Goal: Task Accomplishment & Management: Use online tool/utility

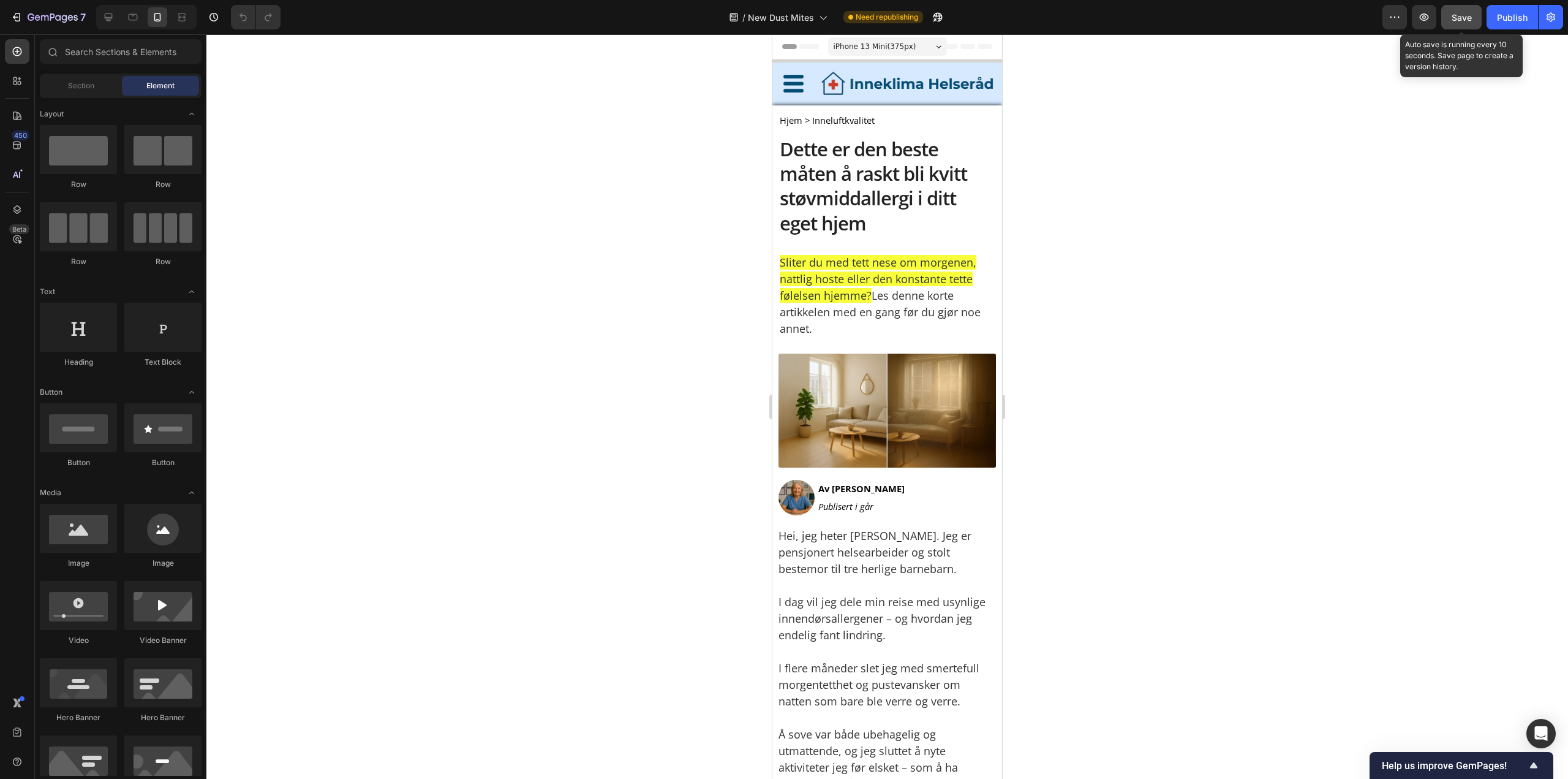
click at [1455, 10] on button "Save" at bounding box center [1462, 18] width 40 height 25
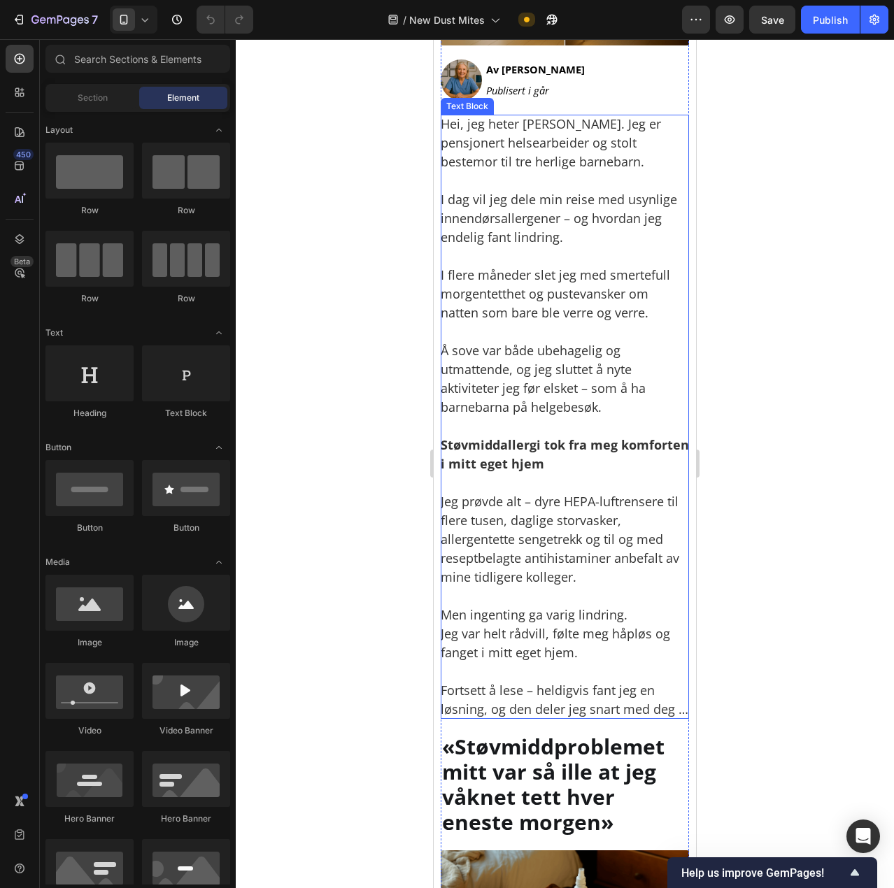
scroll to position [490, 0]
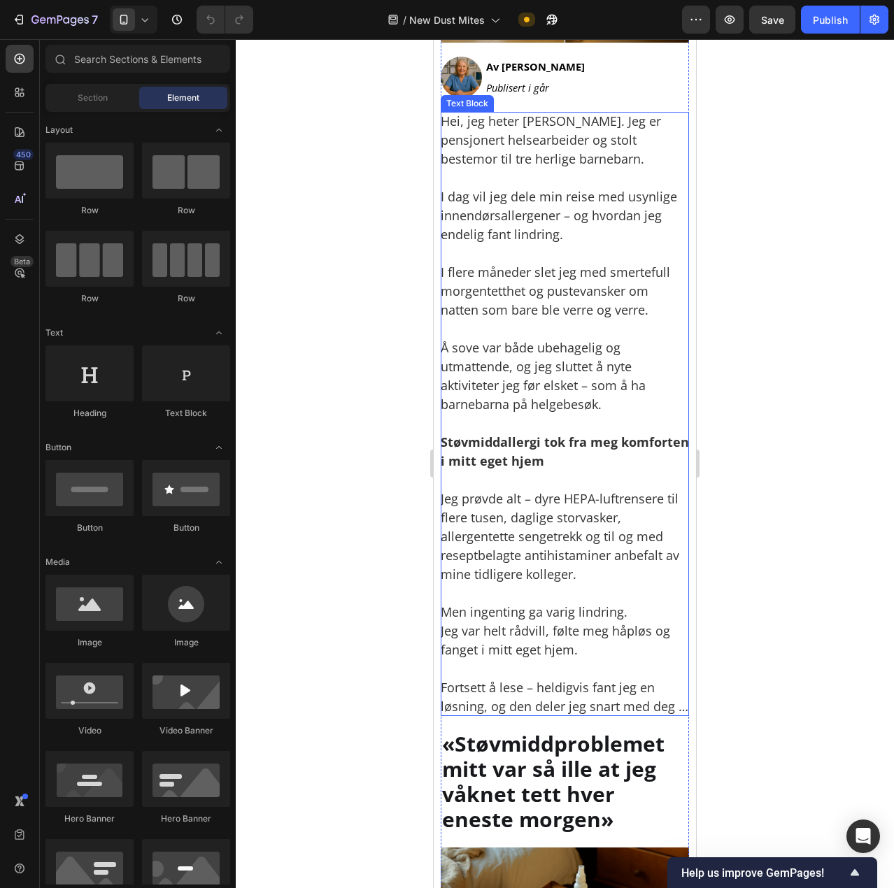
click at [560, 632] on p "Men ingenting ga varig lindring. Jeg var helt rådvill, følte meg håpløs og fang…" at bounding box center [565, 631] width 248 height 57
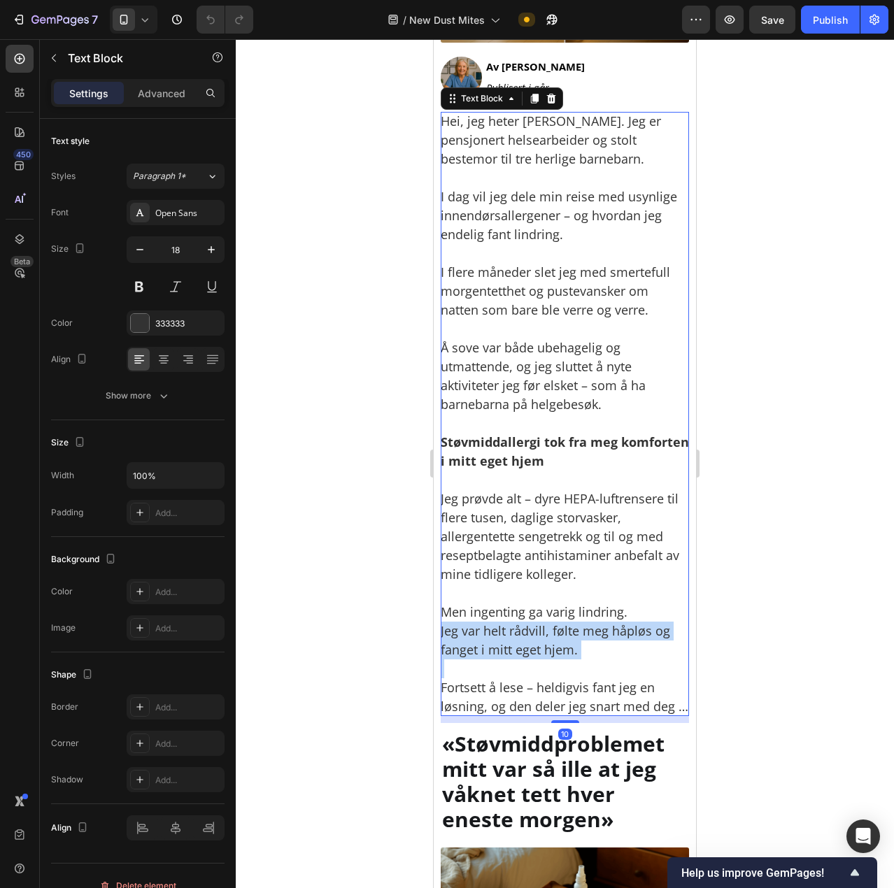
click at [560, 632] on p "Men ingenting ga varig lindring. Jeg var helt rådvill, følte meg håpløs og fang…" at bounding box center [565, 631] width 248 height 57
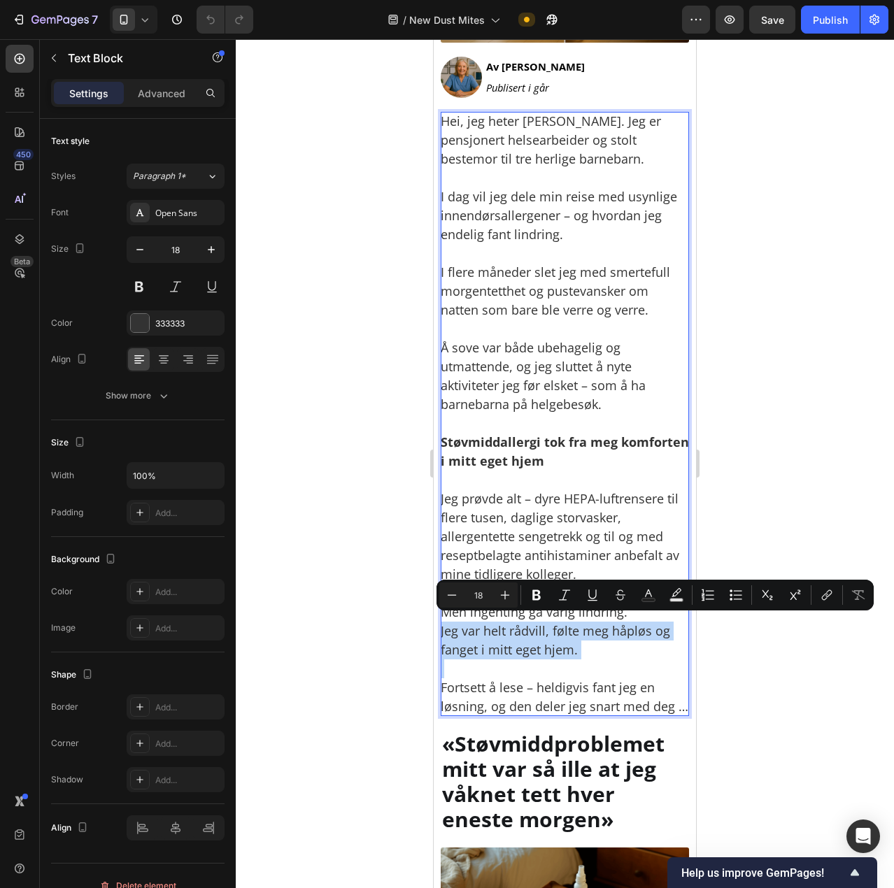
click at [555, 618] on p "Men ingenting ga varig lindring. Jeg var helt rådvill, følte meg håpløs og fang…" at bounding box center [565, 631] width 248 height 57
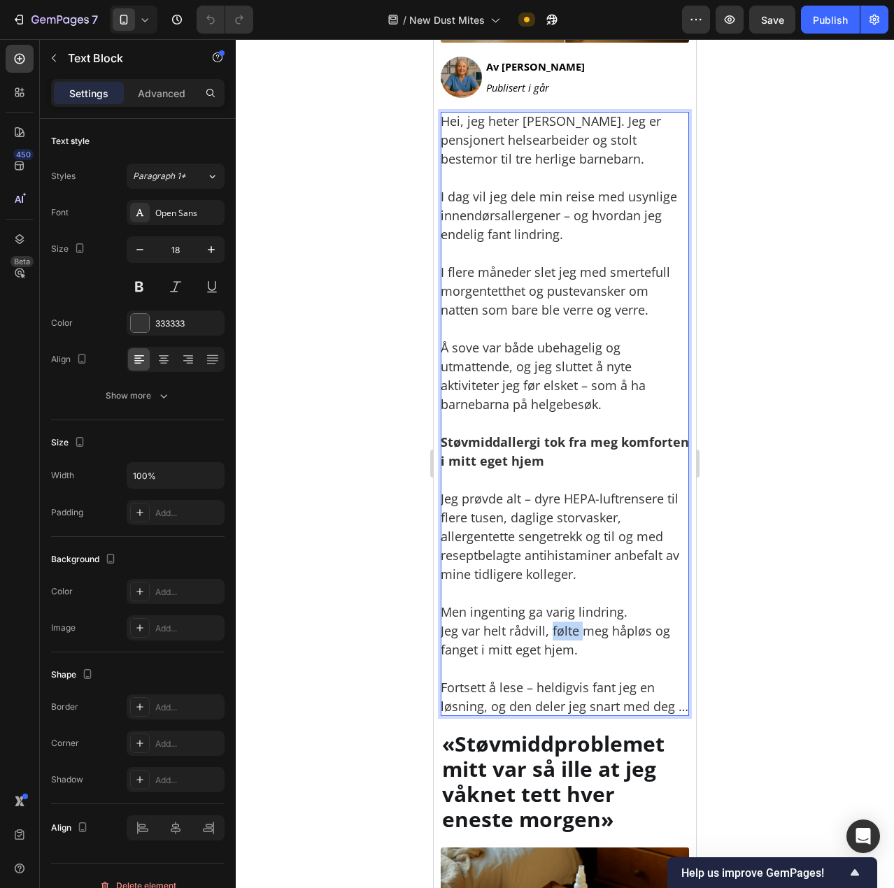
click at [555, 618] on p "Men ingenting ga varig lindring. Jeg var helt rådvill, følte meg håpløs og fang…" at bounding box center [565, 631] width 248 height 57
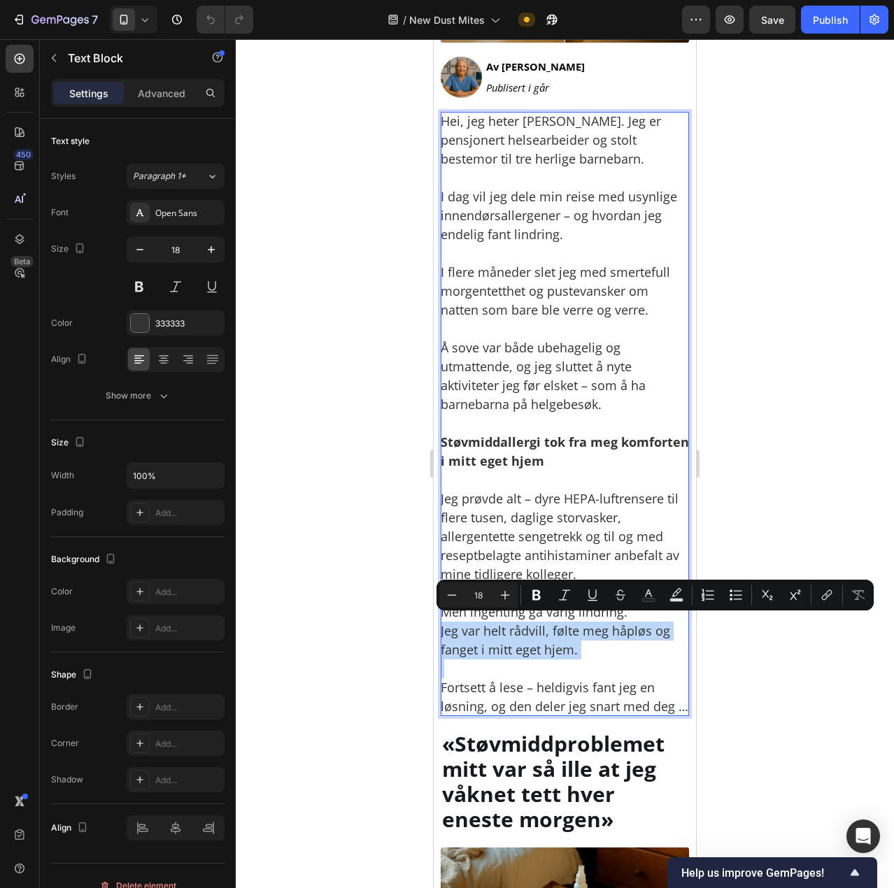
click at [557, 620] on p "Men ingenting ga varig lindring. Jeg var helt rådvill, følte meg håpløs og fang…" at bounding box center [565, 631] width 248 height 57
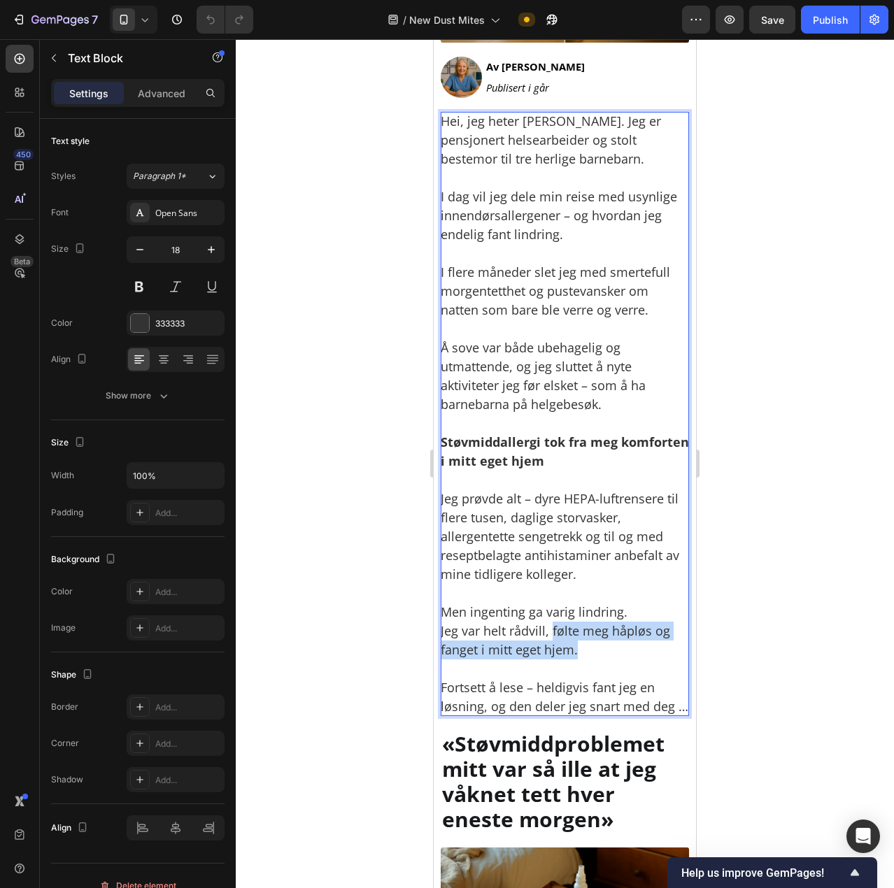
drag, startPoint x: 581, startPoint y: 642, endPoint x: 551, endPoint y: 625, distance: 34.8
click at [551, 625] on p "Men ingenting ga varig lindring. Jeg var helt rådvill, følte meg håpløs og fang…" at bounding box center [565, 631] width 248 height 57
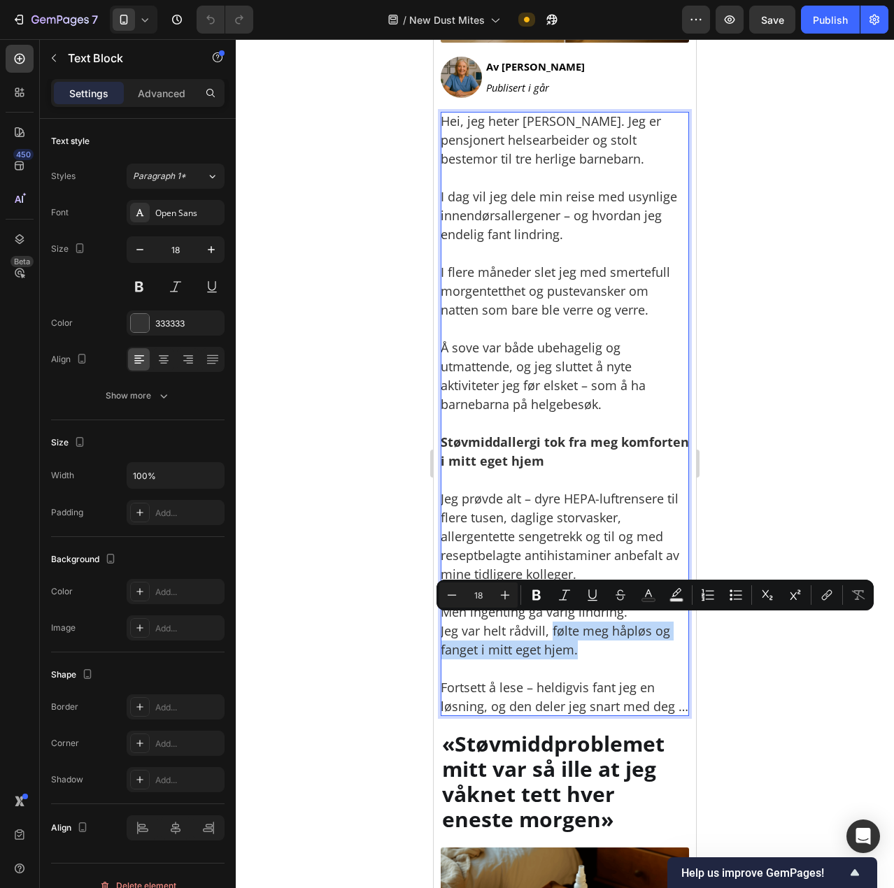
click at [576, 644] on p "Men ingenting ga varig lindring. Jeg var helt rådvill, følte meg håpløs og fang…" at bounding box center [565, 631] width 248 height 57
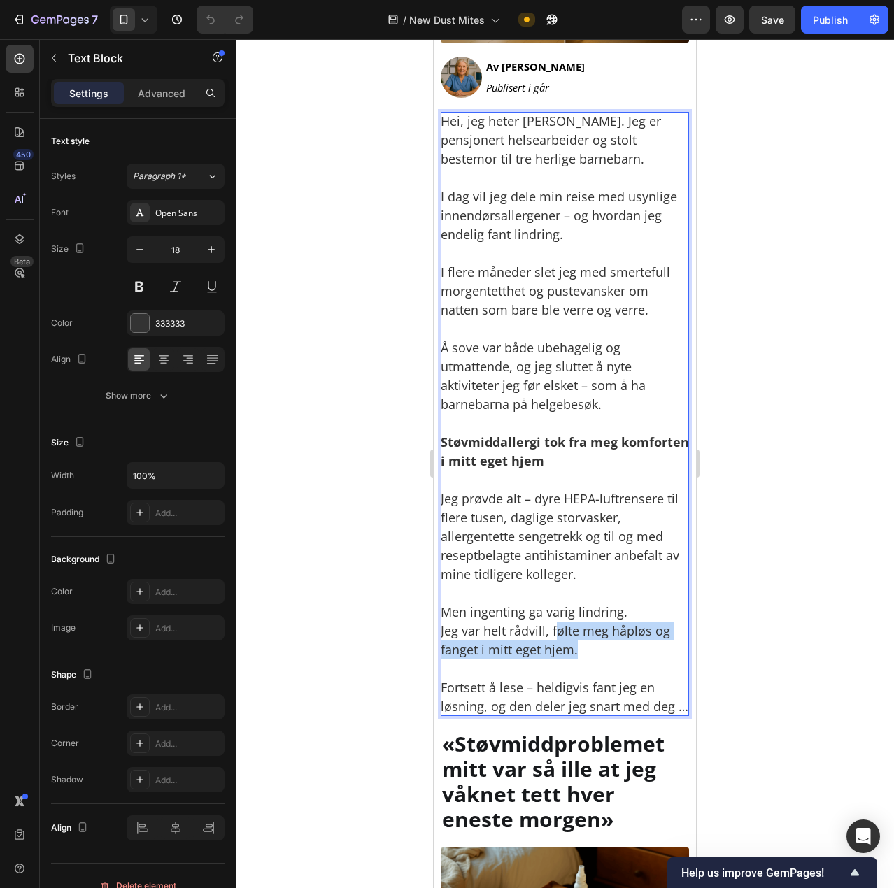
drag, startPoint x: 553, startPoint y: 625, endPoint x: 579, endPoint y: 646, distance: 33.3
click at [579, 646] on p "Men ingenting ga varig lindring. Jeg var helt rådvill, følte meg håpløs og fang…" at bounding box center [565, 631] width 248 height 57
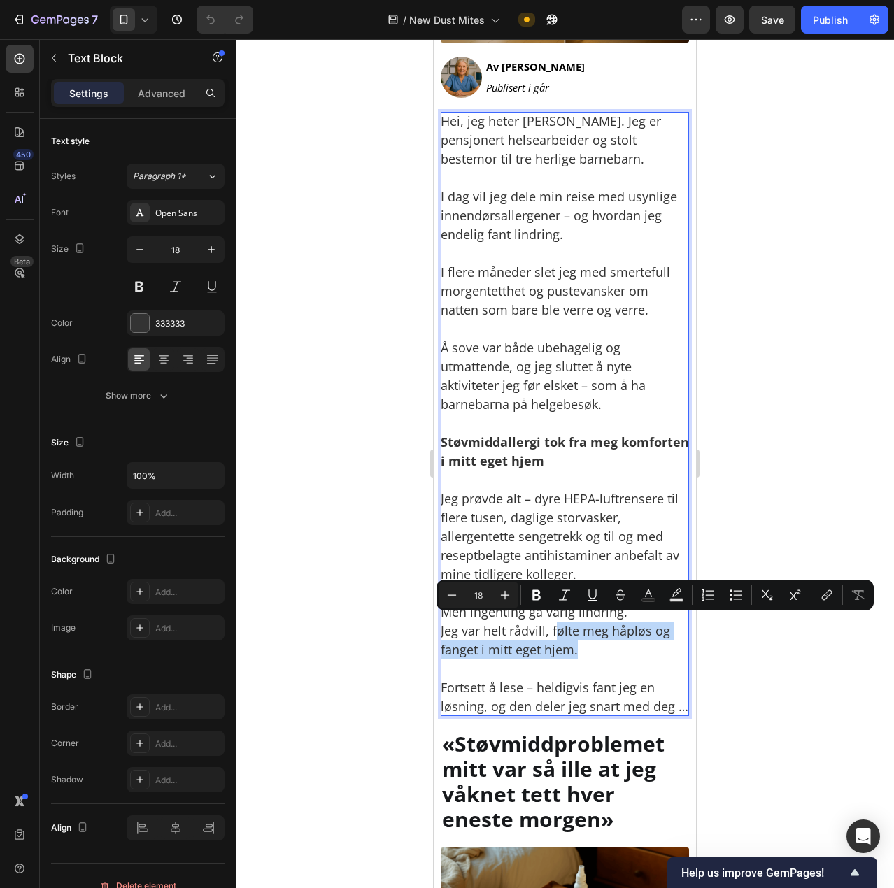
click at [579, 646] on p "Men ingenting ga varig lindring. Jeg var helt rådvill, følte meg håpløs og fang…" at bounding box center [565, 631] width 248 height 57
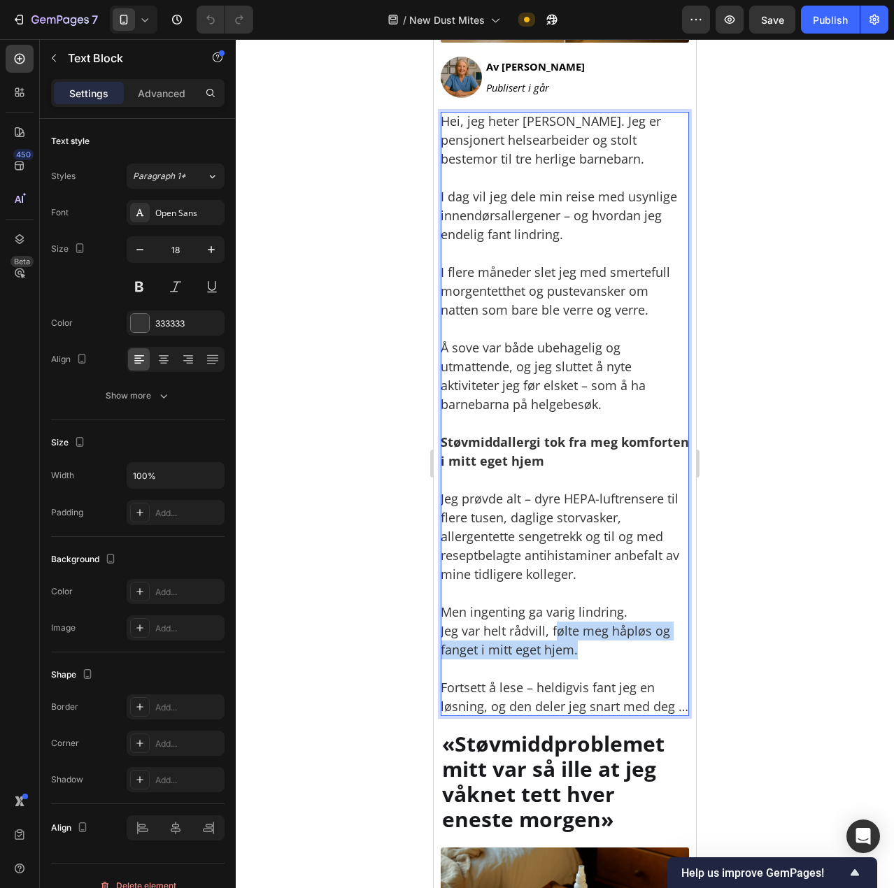
drag, startPoint x: 581, startPoint y: 646, endPoint x: 553, endPoint y: 629, distance: 32.6
click at [553, 629] on p "Men ingenting ga varig lindring. Jeg var helt rådvill, følte meg håpløs og fang…" at bounding box center [565, 631] width 248 height 57
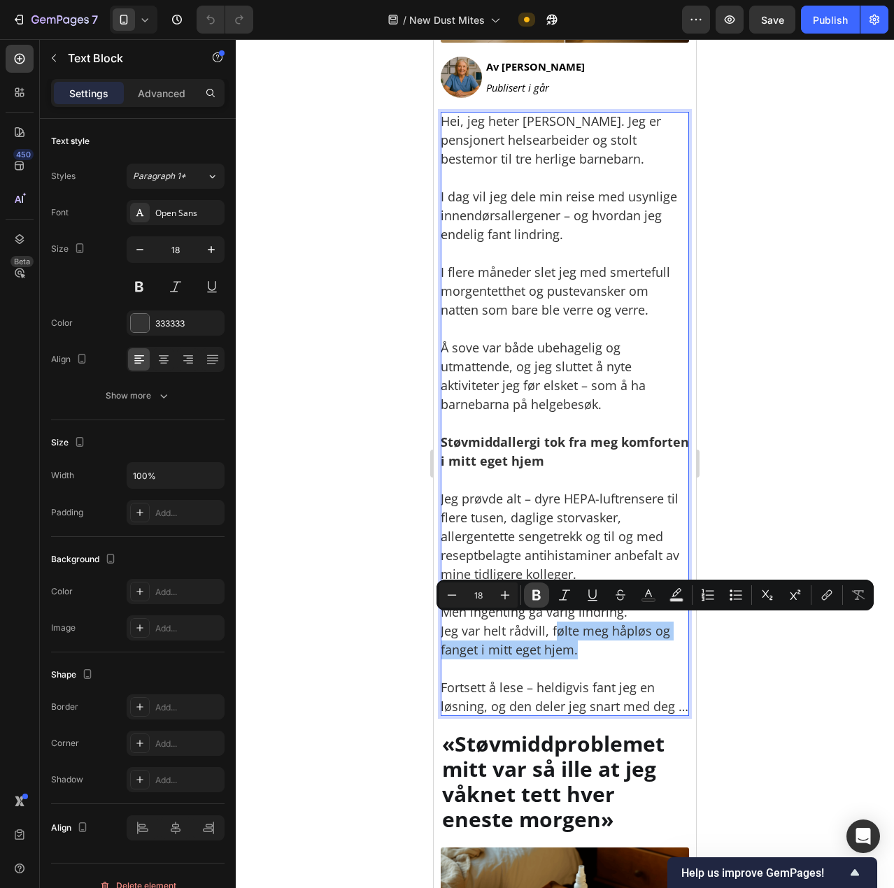
click at [540, 599] on icon "Editor contextual toolbar" at bounding box center [536, 595] width 14 height 14
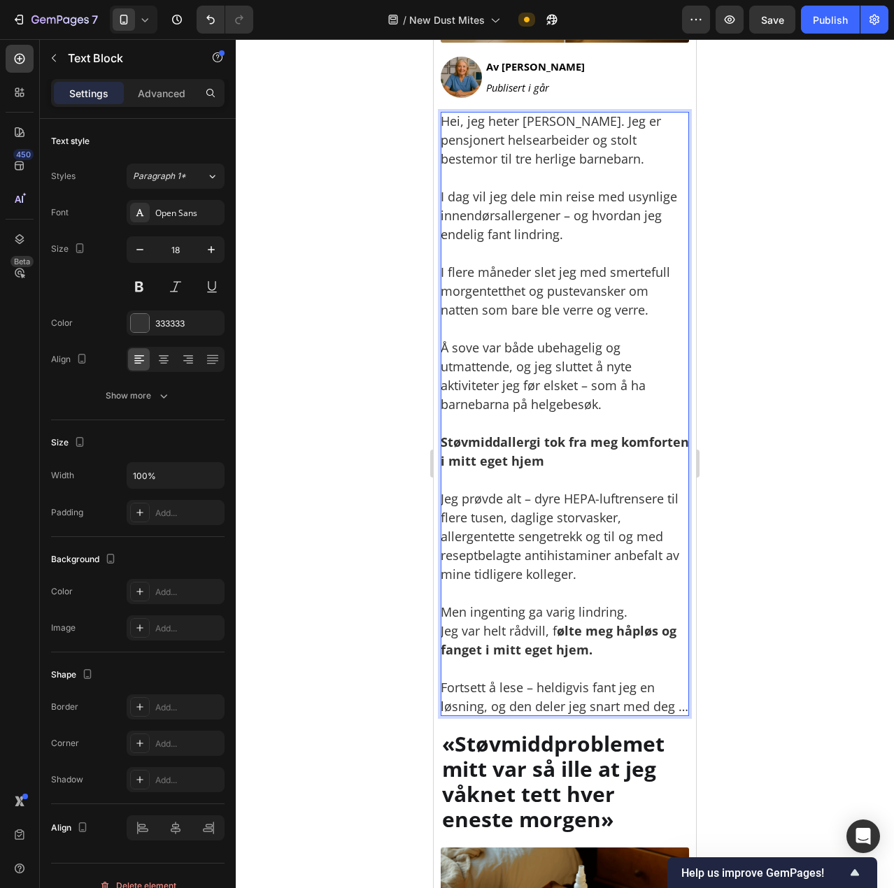
click at [550, 625] on p "Men ingenting ga varig lindring. Jeg var helt rådvill, f ølte meg håpløs og fan…" at bounding box center [565, 631] width 248 height 57
click at [559, 627] on strong "ølte meg håpløs og fanget i mitt eget hjem." at bounding box center [559, 640] width 236 height 36
click at [552, 623] on p "Men ingenting ga varig lindring. Jeg var helt rådvill, f ølte meg håpløs og fan…" at bounding box center [565, 631] width 248 height 57
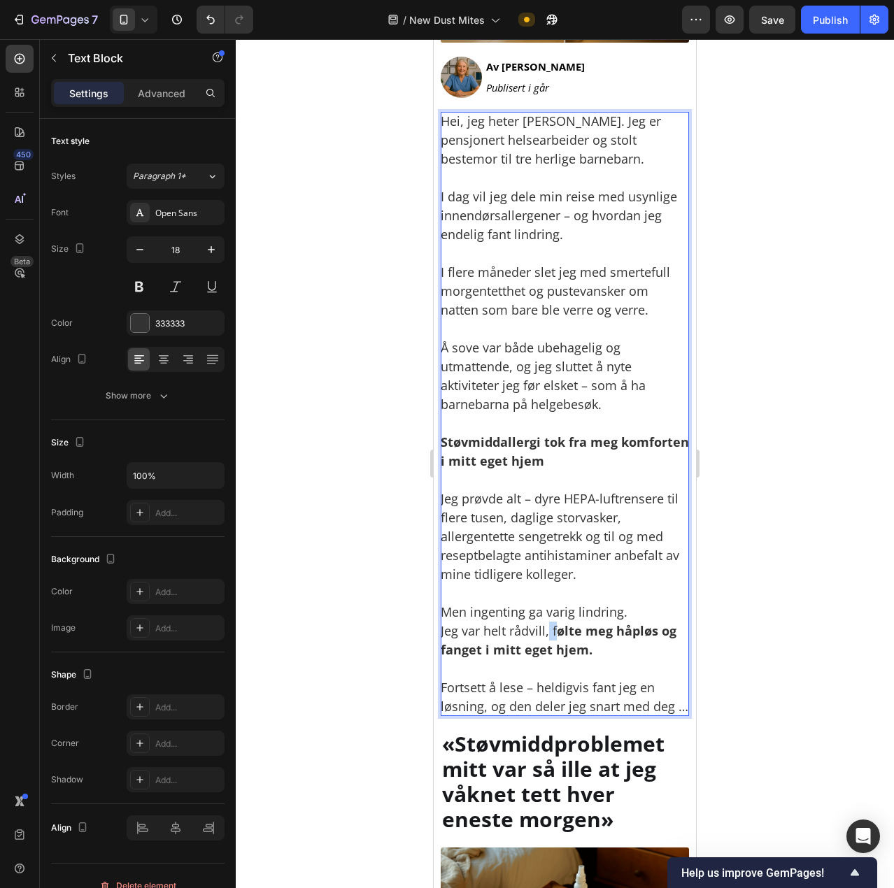
click at [548, 629] on p "Men ingenting ga varig lindring. Jeg var helt rådvill, f ølte meg håpløs og fan…" at bounding box center [565, 631] width 248 height 57
click at [550, 629] on p "Men ingenting ga varig lindring. Jeg var helt rådvill, f ølte meg håpløs og fan…" at bounding box center [565, 631] width 248 height 57
click at [551, 625] on p "Men ingenting ga varig lindring. Jeg var helt rådvill, f ølte meg håpløs og fan…" at bounding box center [565, 631] width 248 height 57
click at [556, 622] on strong "ølte meg håpløs og fanget i mitt eget hjem." at bounding box center [559, 640] width 236 height 36
drag, startPoint x: 554, startPoint y: 624, endPoint x: 578, endPoint y: 643, distance: 30.4
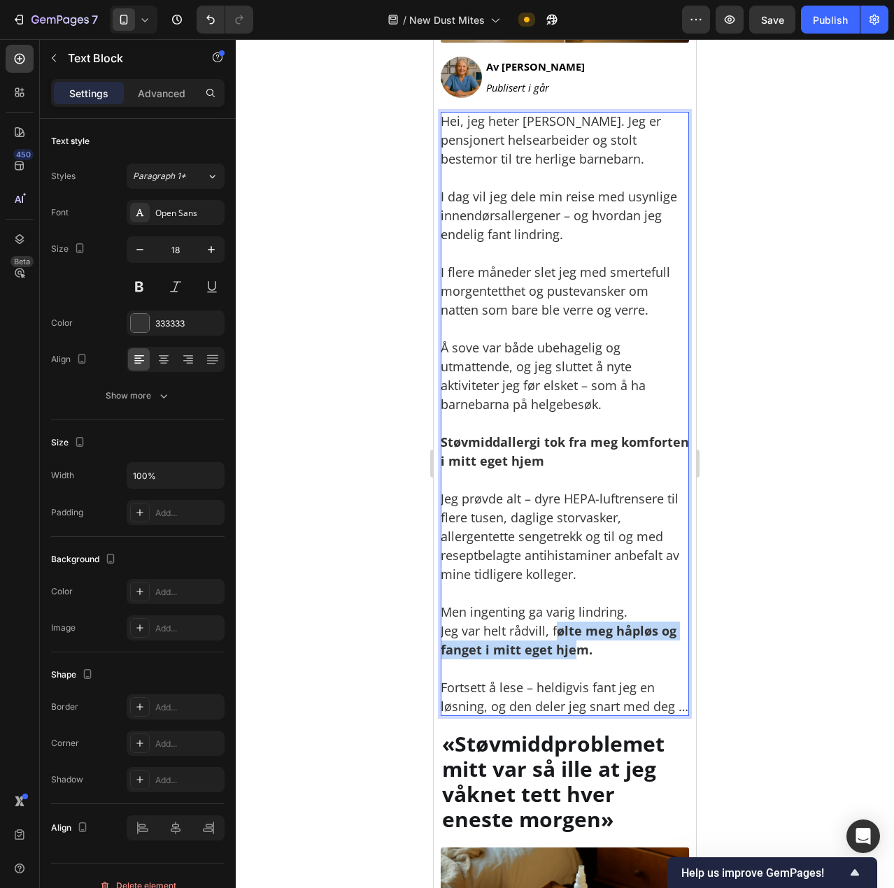
click at [578, 643] on p "Men ingenting ga varig lindring. Jeg var helt rådvill, f ølte meg håpløs og fan…" at bounding box center [565, 631] width 248 height 57
click at [578, 643] on strong "ølte meg håpløs og fanget i mitt eget hjem." at bounding box center [559, 640] width 236 height 36
drag, startPoint x: 590, startPoint y: 648, endPoint x: 553, endPoint y: 624, distance: 44.0
click at [553, 624] on p "Men ingenting ga varig lindring. Jeg var helt rådvill, f ølte meg håpløs og fan…" at bounding box center [565, 631] width 248 height 57
drag, startPoint x: 551, startPoint y: 622, endPoint x: 595, endPoint y: 642, distance: 48.2
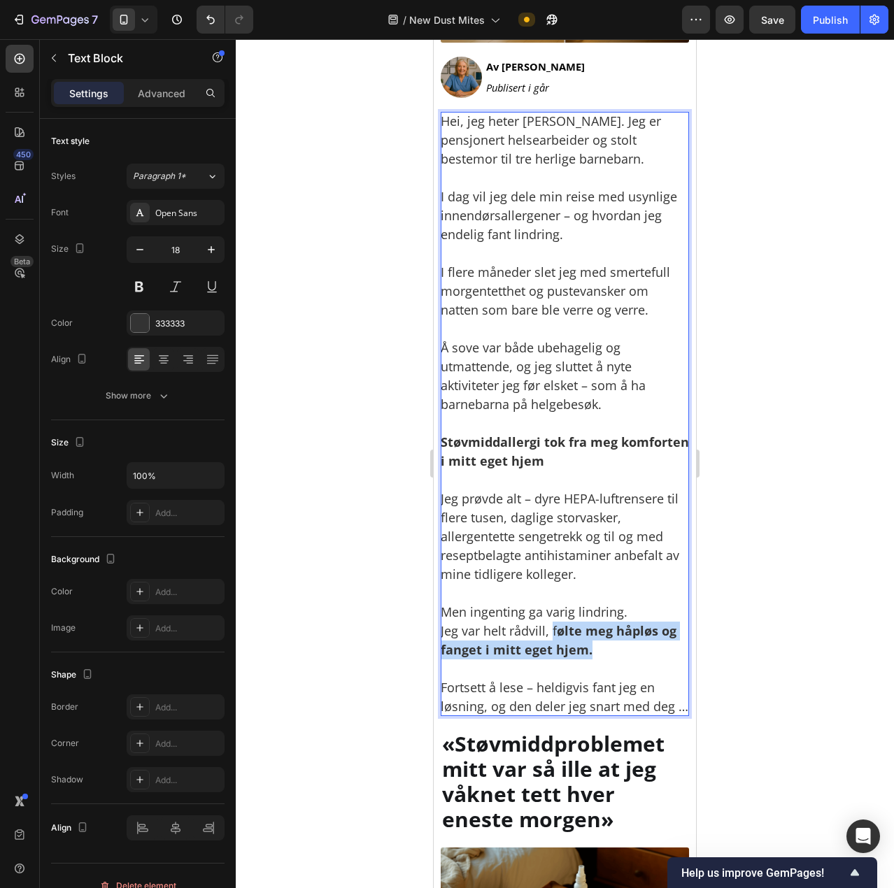
click at [595, 642] on p "Men ingenting ga varig lindring. Jeg var helt rådvill, f ølte meg håpløs og fan…" at bounding box center [565, 631] width 248 height 57
click at [557, 615] on p "Men ingenting ga varig lindring. Jeg var helt rådvill, f ølte meg håpløs og fan…" at bounding box center [565, 631] width 248 height 57
click at [555, 632] on strong "ølte meg håpløs og fanget i mitt eget hjem." at bounding box center [559, 640] width 236 height 36
click at [554, 629] on p "Men ingenting ga varig lindring. Jeg var helt rådvill, f ølte meg håpløs og fan…" at bounding box center [565, 631] width 248 height 57
click at [550, 606] on p "Men ingenting ga varig lindring. Jeg var helt rådvill, f ølte meg håpløs og fan…" at bounding box center [565, 631] width 248 height 57
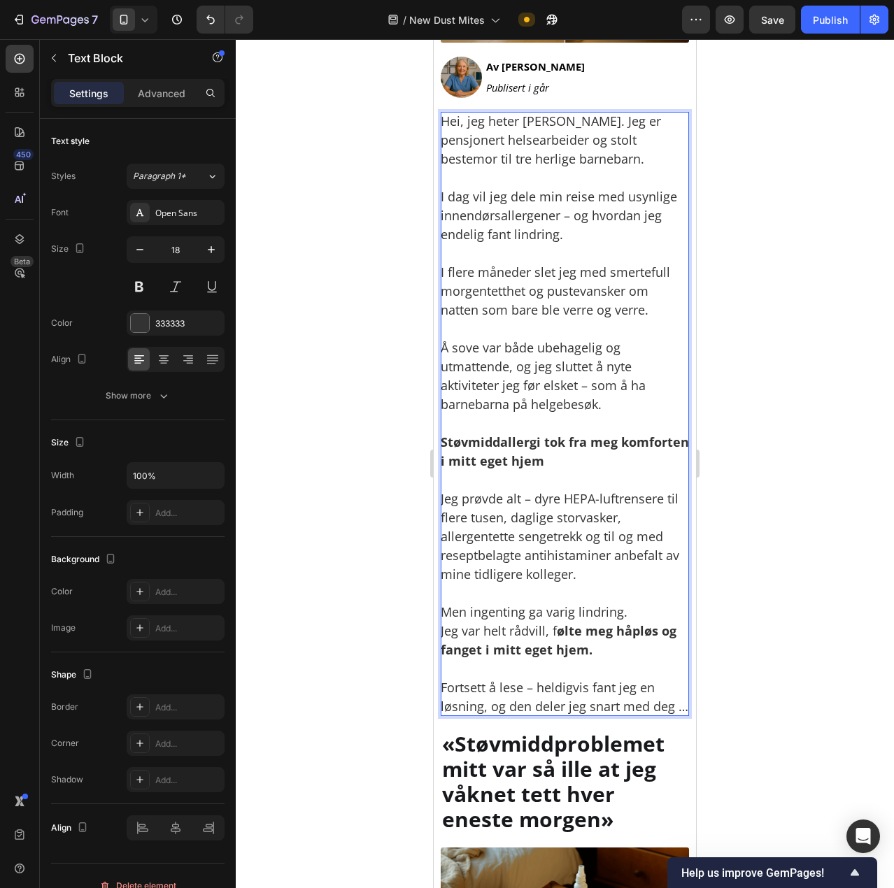
click at [407, 352] on div at bounding box center [565, 463] width 658 height 849
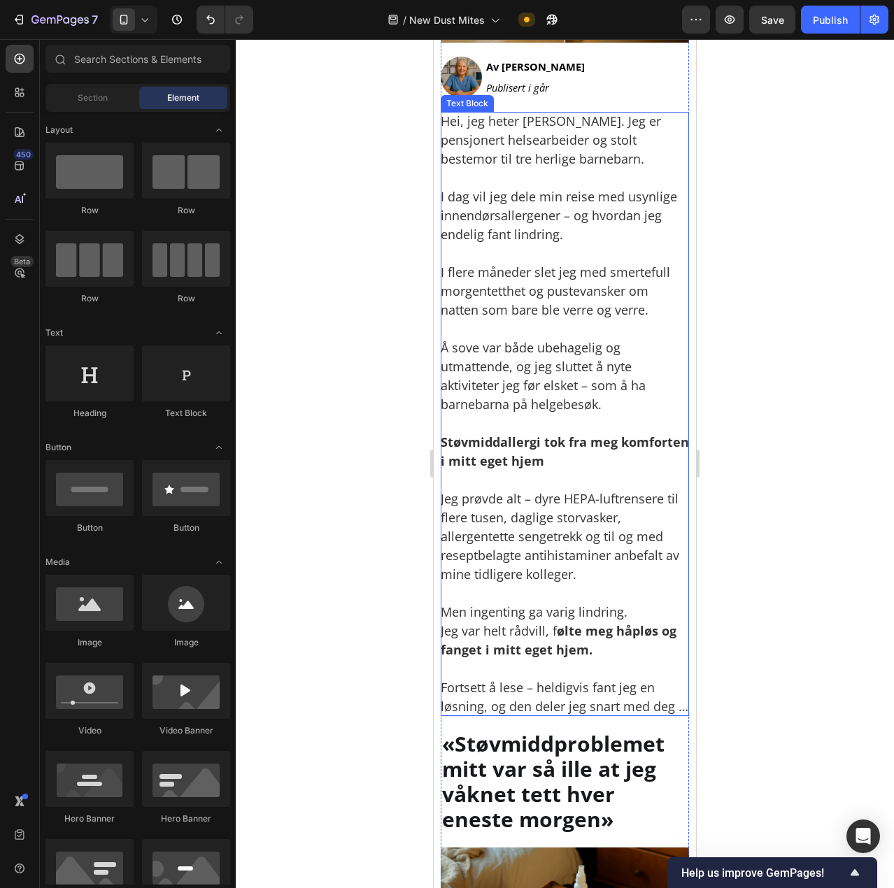
click at [543, 546] on p "Jeg prøvde alt – dyre HEPA-luftrensere til flere tusen, daglige storvasker, all…" at bounding box center [565, 527] width 248 height 113
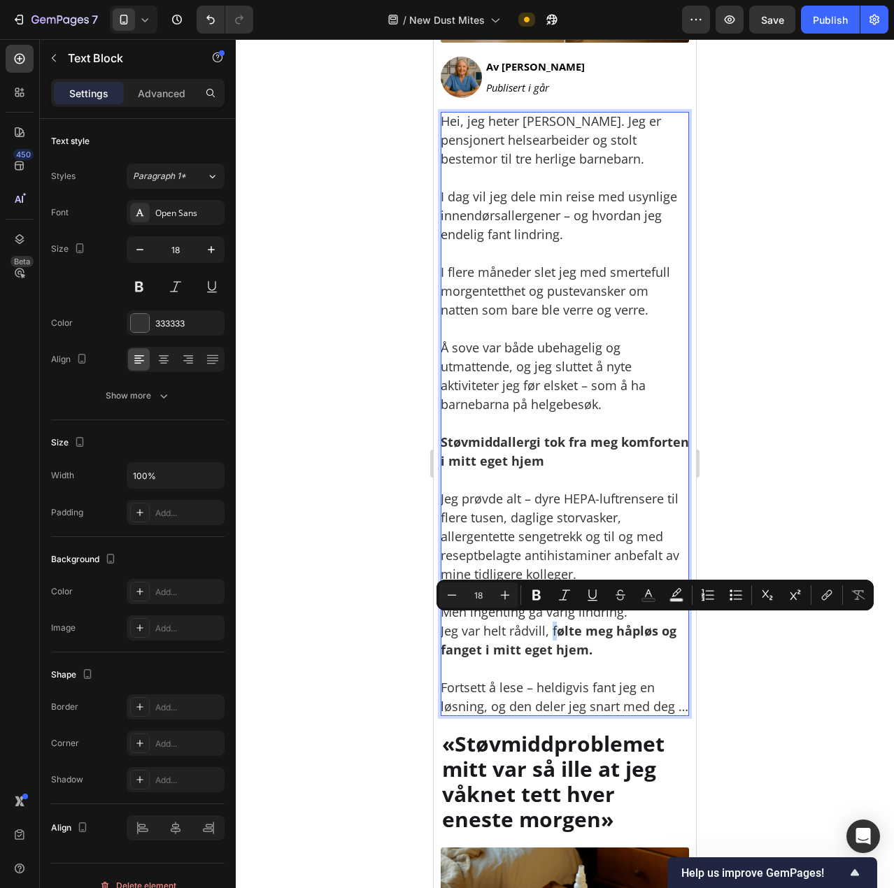
drag, startPoint x: 552, startPoint y: 618, endPoint x: 555, endPoint y: 625, distance: 7.8
click at [534, 592] on icon "Editor contextual toolbar" at bounding box center [536, 595] width 8 height 10
click at [570, 443] on strong "Støvmiddallergi tok fra meg komforten i mitt eget hjem" at bounding box center [565, 452] width 248 height 36
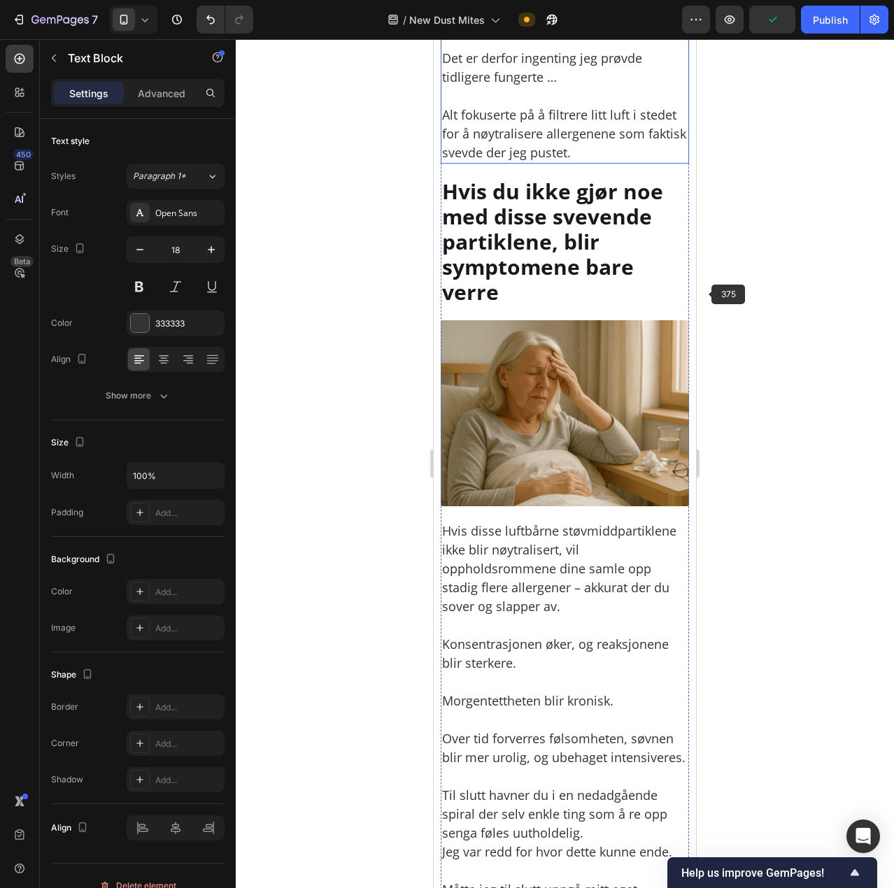
scroll to position [2658, 0]
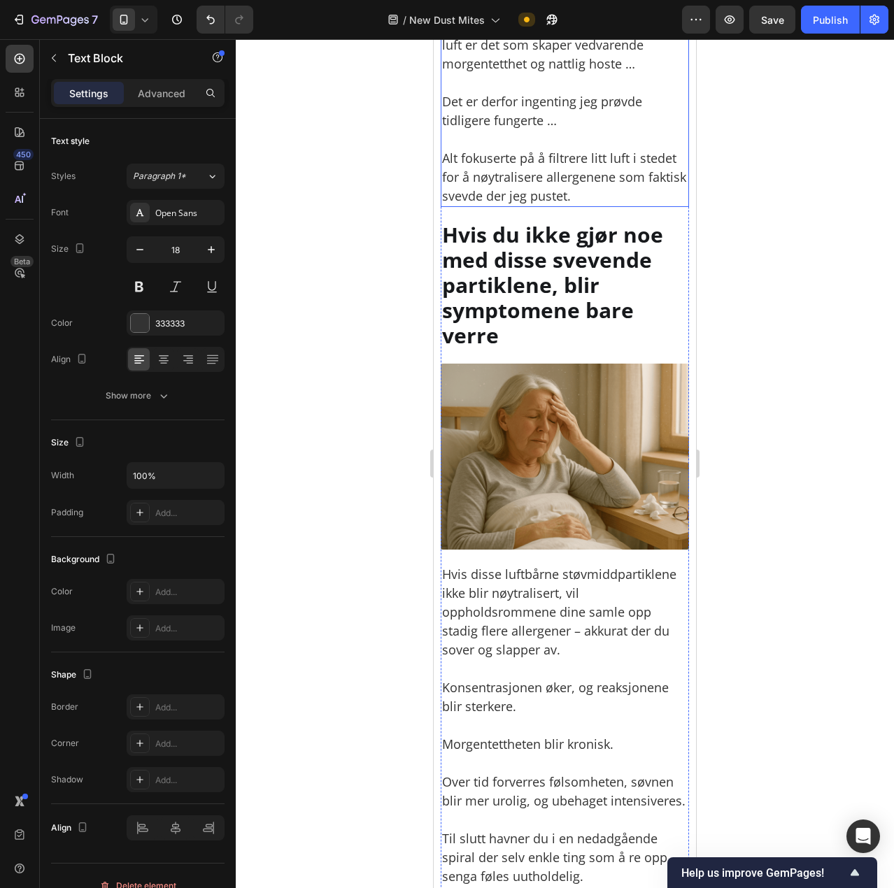
click at [552, 73] on p "Disse svevende partiklene i hjemmets luft er det som skaper vedvarende morgente…" at bounding box center [564, 36] width 245 height 76
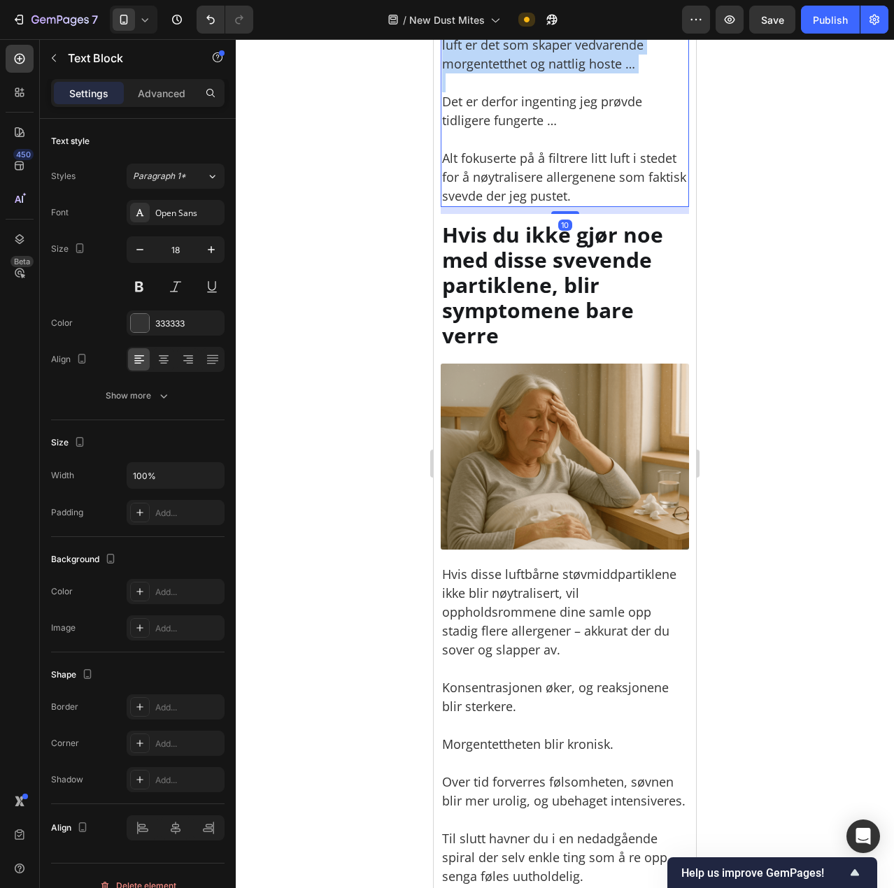
click at [552, 73] on p "Disse svevende partiklene i hjemmets luft er det som skaper vedvarende morgente…" at bounding box center [564, 36] width 245 height 76
click at [528, 130] on p "Det er derfor ingenting jeg prøvde tidligere fungerte …" at bounding box center [564, 101] width 245 height 57
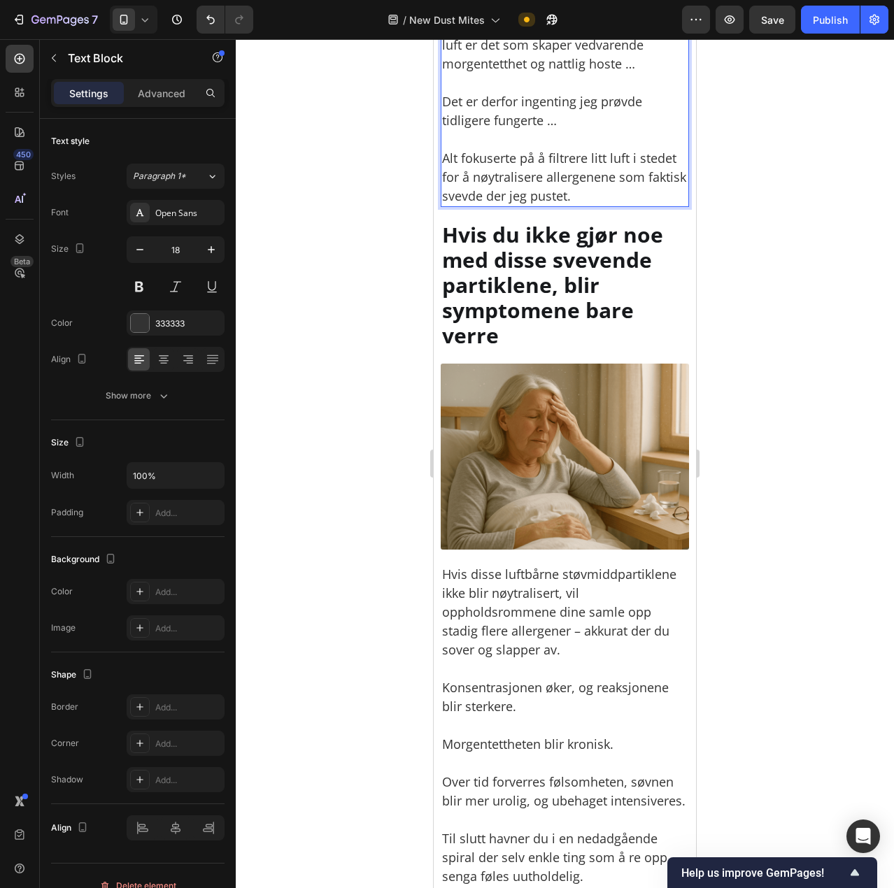
click at [510, 73] on p "Disse svevende partiklene i hjemmets luft er det som skaper vedvarende morgente…" at bounding box center [564, 36] width 245 height 76
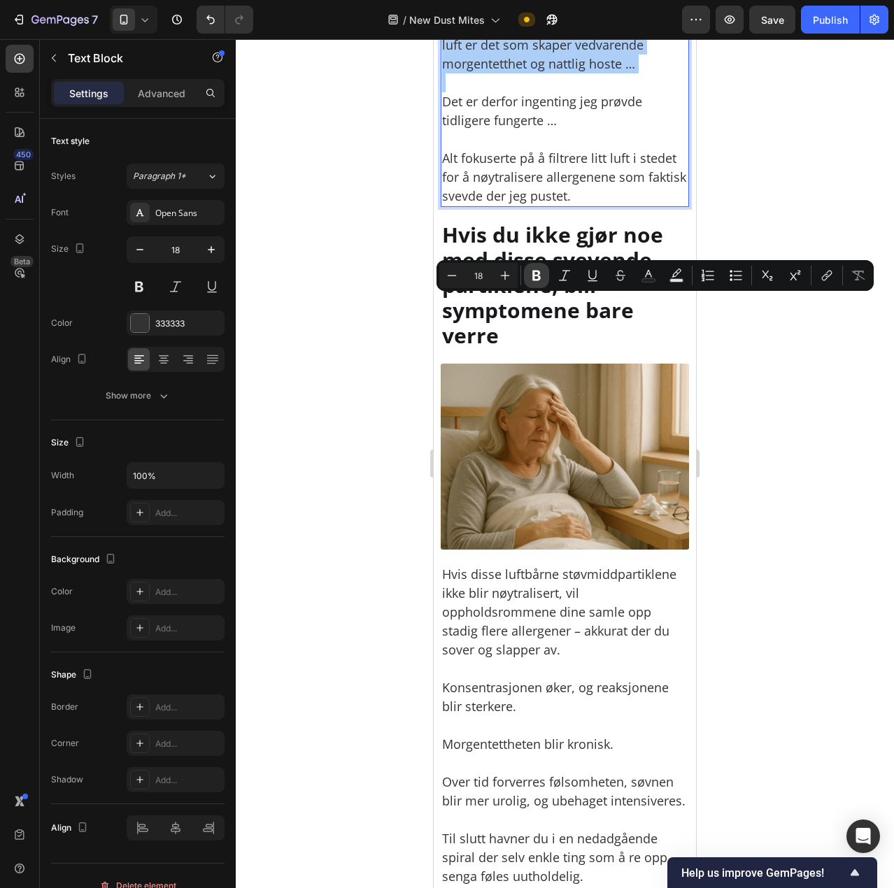
click at [534, 278] on icon "Editor contextual toolbar" at bounding box center [536, 276] width 8 height 10
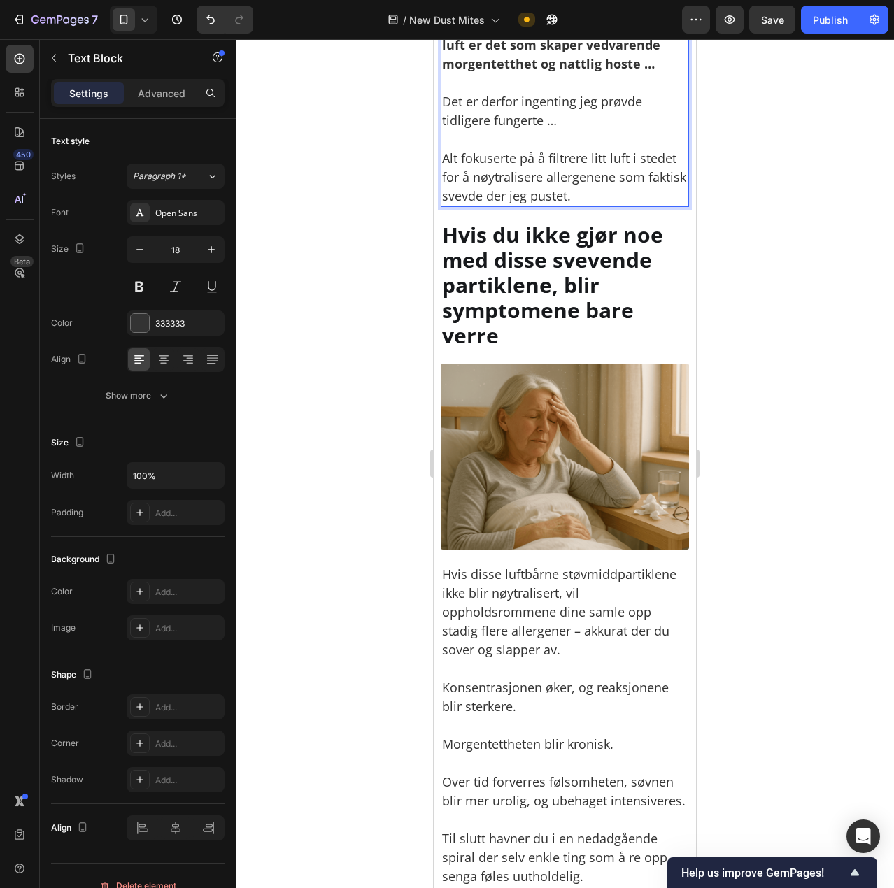
click at [539, 73] on p "Disse svevende partiklene i hjemmets luft er det som skaper vedvarende morgente…" at bounding box center [564, 36] width 245 height 76
click at [534, 130] on p "Det er derfor ingenting jeg prøvde tidligere fungerte …" at bounding box center [564, 101] width 245 height 57
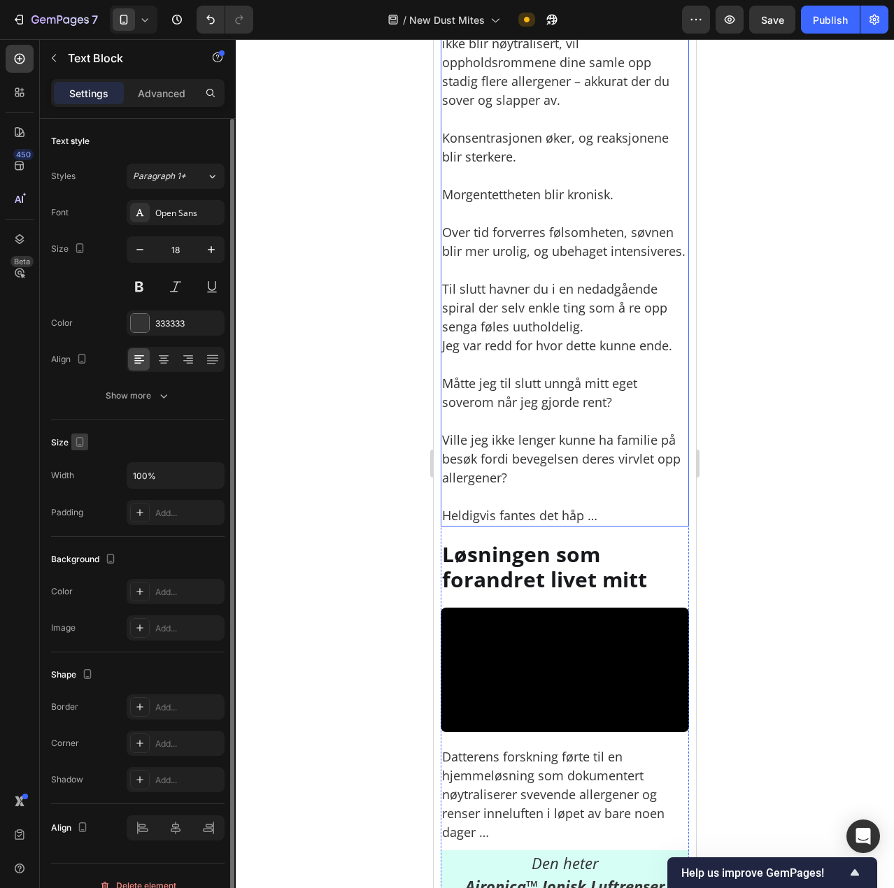
scroll to position [3217, 0]
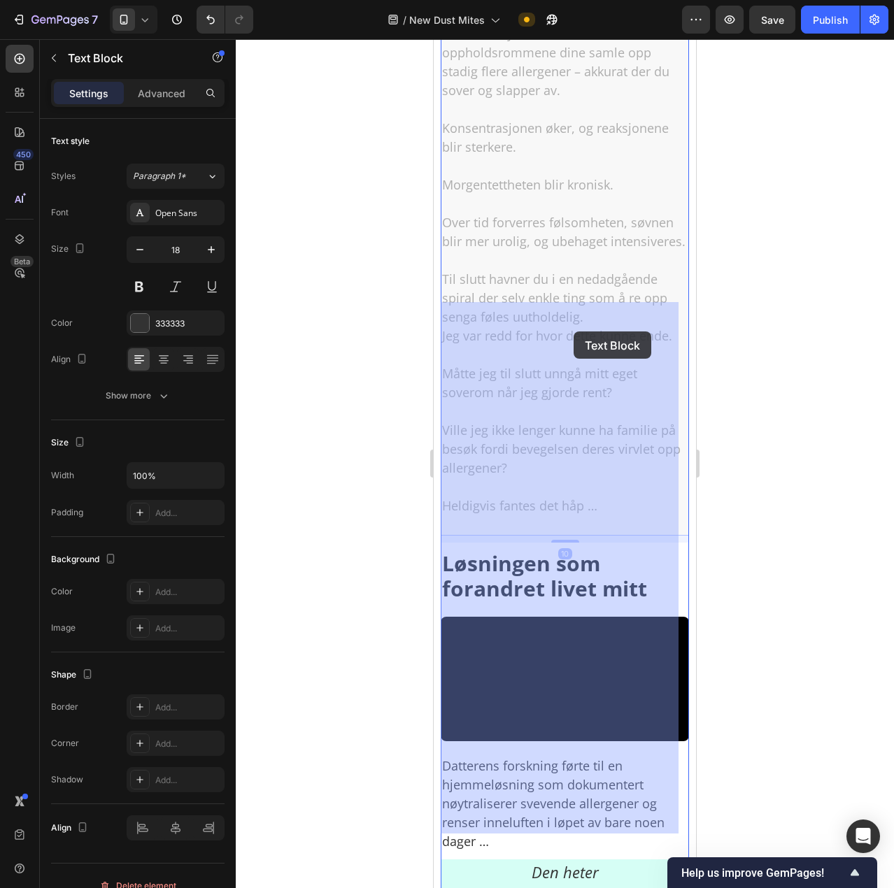
drag, startPoint x: 566, startPoint y: 327, endPoint x: 573, endPoint y: 332, distance: 8.5
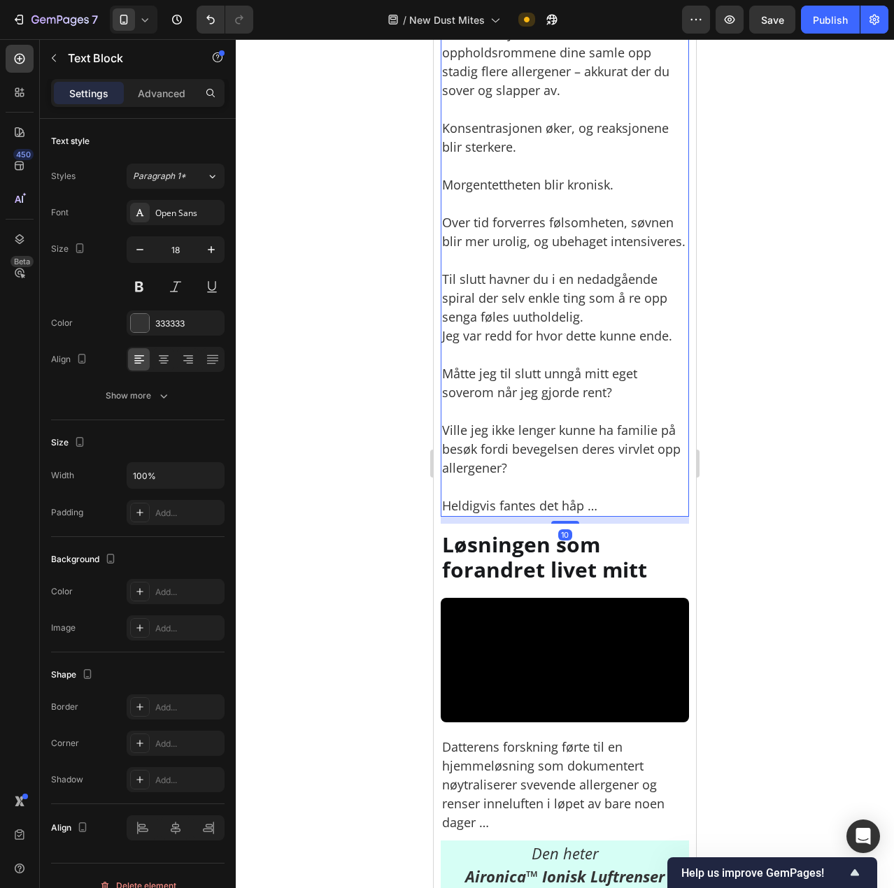
click at [574, 100] on p "Hvis disse luftbårne støvmiddpartiklene ikke blir nøytralisert, vil oppholdsrom…" at bounding box center [564, 53] width 245 height 94
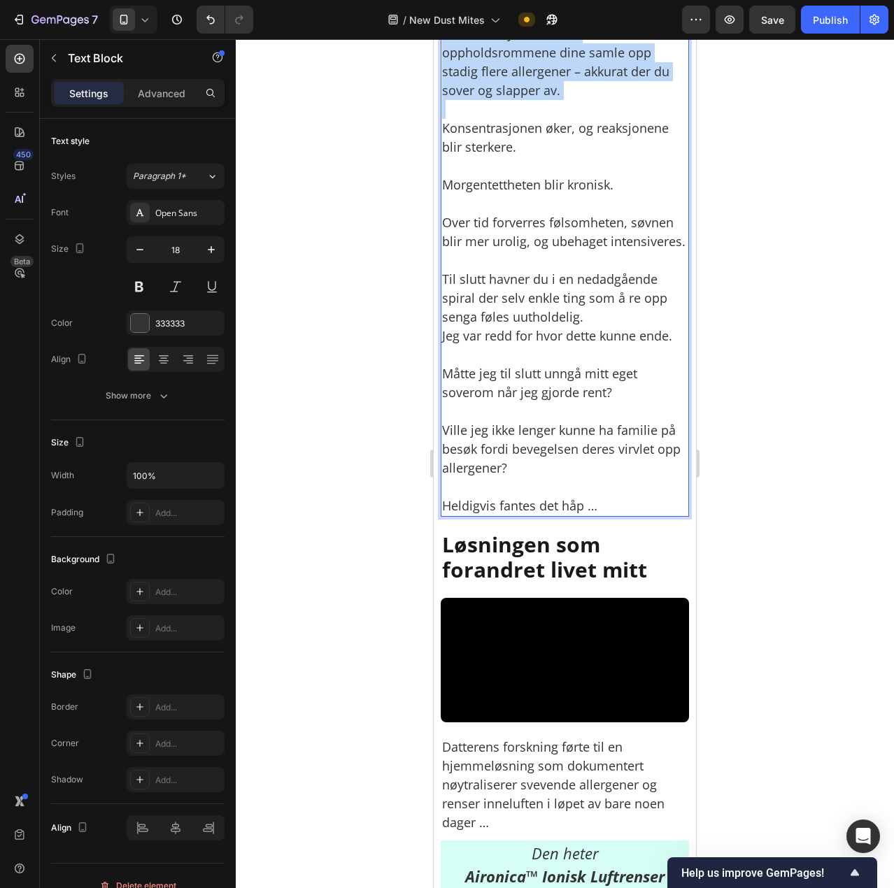
click at [574, 100] on p "Hvis disse luftbårne støvmiddpartiklene ikke blir nøytralisert, vil oppholdsrom…" at bounding box center [564, 53] width 245 height 94
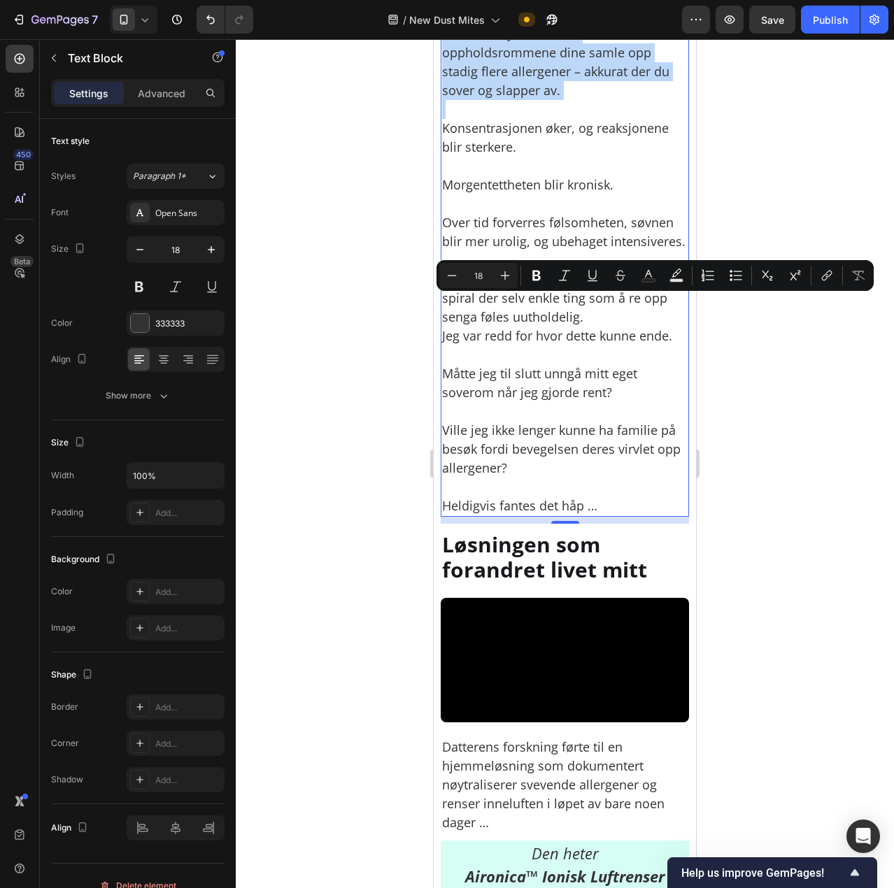
click at [569, 100] on p "Hvis disse luftbårne støvmiddpartiklene ikke blir nøytralisert, vil oppholdsrom…" at bounding box center [564, 53] width 245 height 94
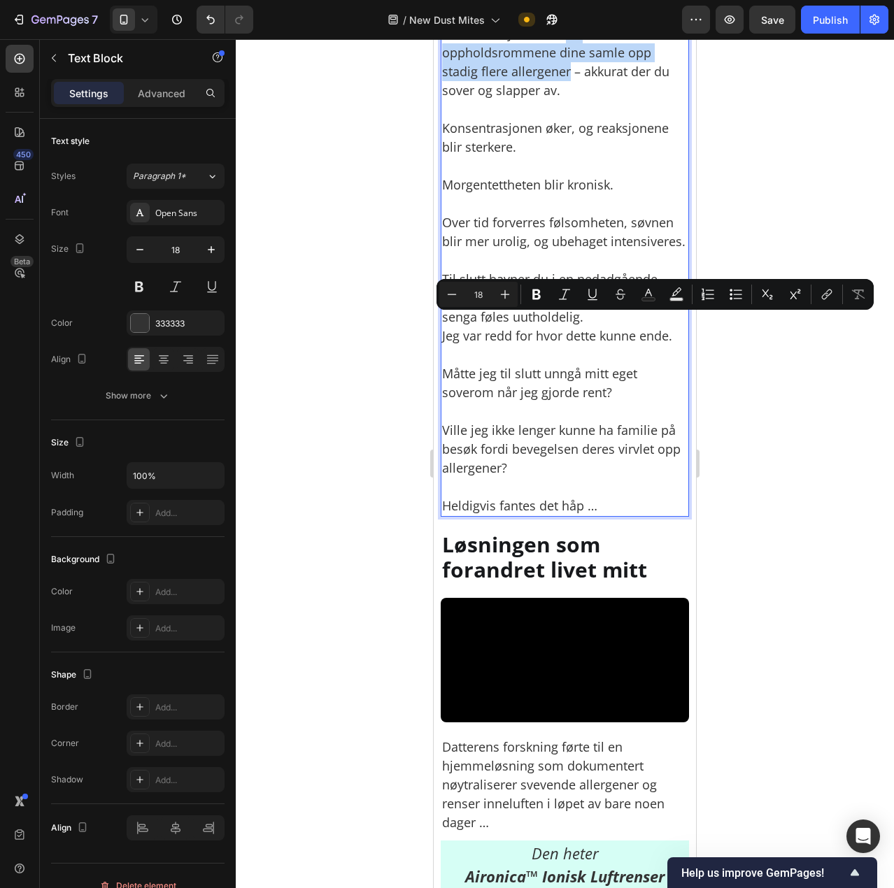
drag, startPoint x: 565, startPoint y: 330, endPoint x: 571, endPoint y: 364, distance: 34.0
click at [571, 100] on p "Hvis disse luftbårne støvmiddpartiklene ikke blir nøytralisert, vil oppholdsrom…" at bounding box center [564, 53] width 245 height 94
click at [538, 294] on icon "Editor contextual toolbar" at bounding box center [536, 295] width 8 height 10
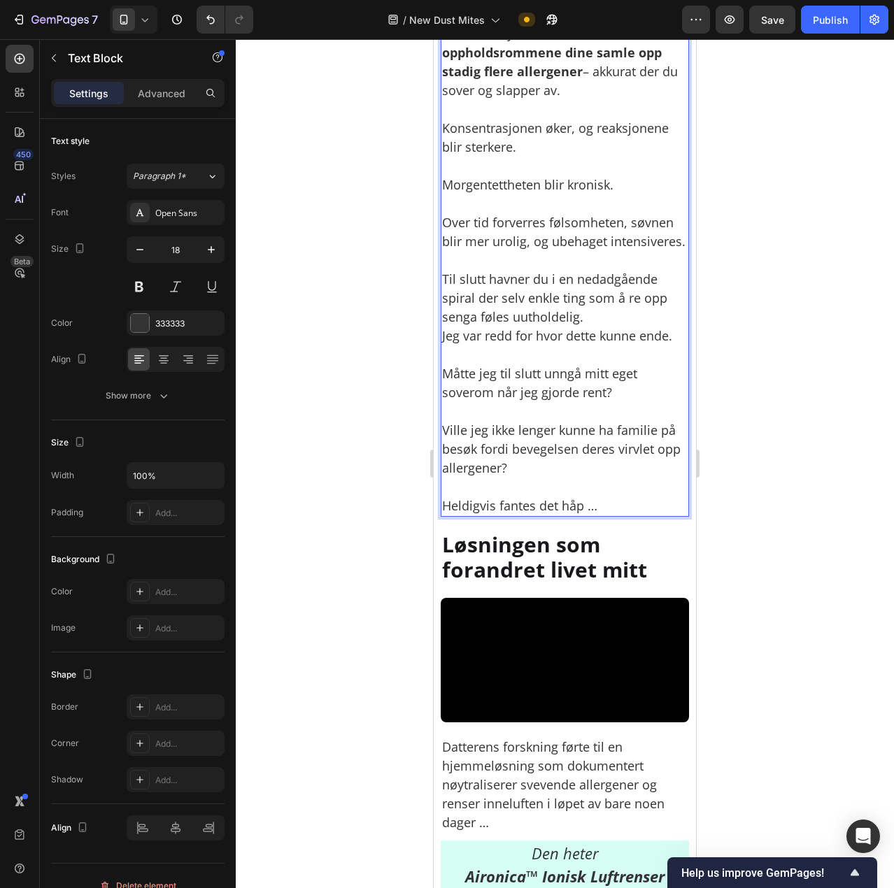
click at [546, 157] on p "Konsentrasjonen øker, og reaksjonene blir sterkere." at bounding box center [564, 128] width 245 height 57
click at [531, 157] on p "⁠⁠⁠⁠⁠⁠⁠ Konsentrasjonen øker, og reaksjonene blir sterkere." at bounding box center [564, 128] width 245 height 57
click at [531, 157] on p "Konsentrasjonen øker, og reaksjonene blir sterkere." at bounding box center [564, 128] width 245 height 57
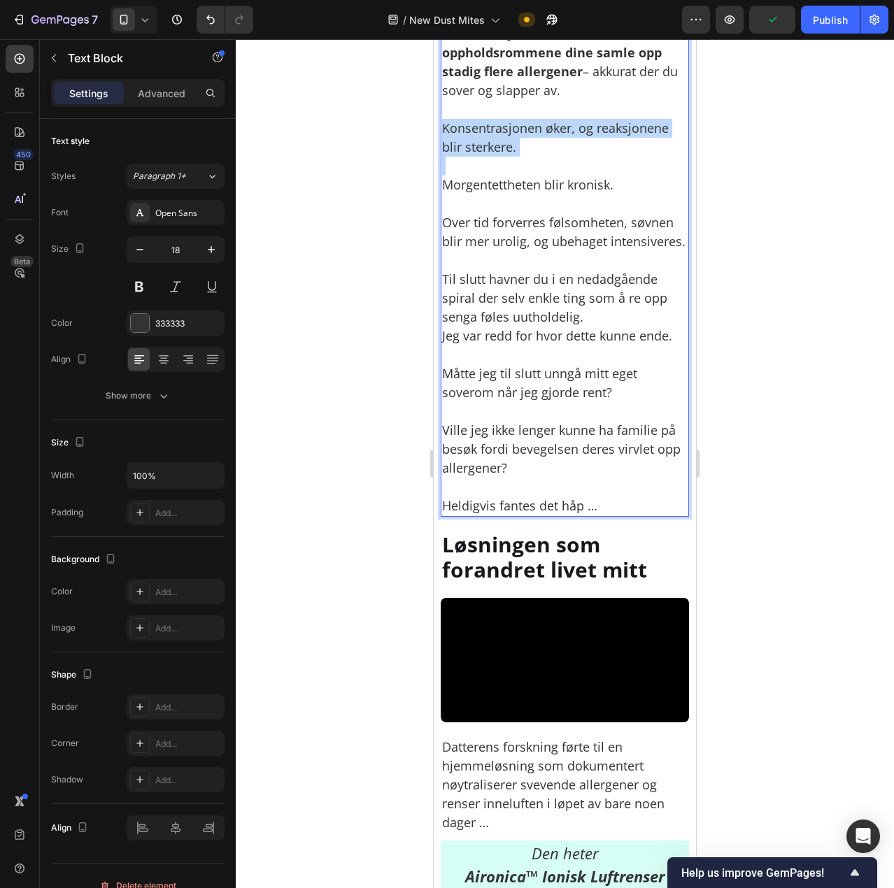
click at [538, 176] on p "Rich Text Editor. Editing area: main" at bounding box center [564, 166] width 245 height 19
click at [539, 194] on p "Morgentettheten blir kronisk." at bounding box center [564, 185] width 245 height 19
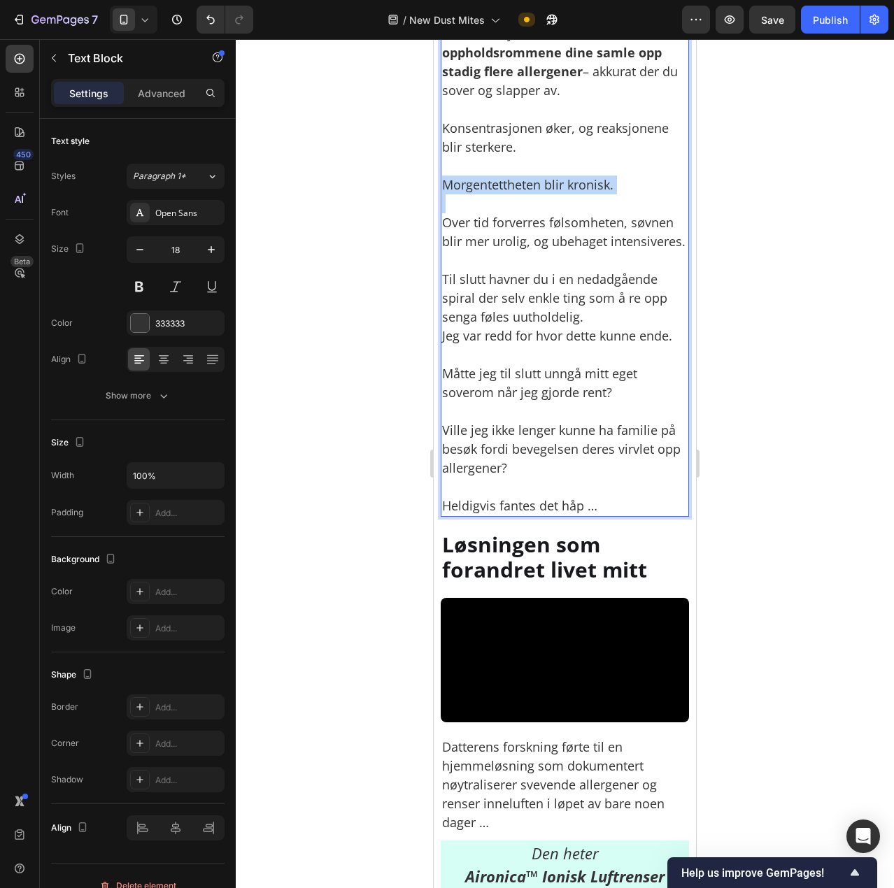
click at [539, 194] on p "Morgentettheten blir kronisk." at bounding box center [564, 185] width 245 height 19
click at [555, 345] on p "Til slutt havner du i en nedadgående spiral der selv enkle ting som å re opp se…" at bounding box center [564, 308] width 245 height 76
click at [520, 251] on p "Over tid forverres følsomheten, søvnen blir mer urolig, og ubehaget intensivere…" at bounding box center [564, 222] width 245 height 57
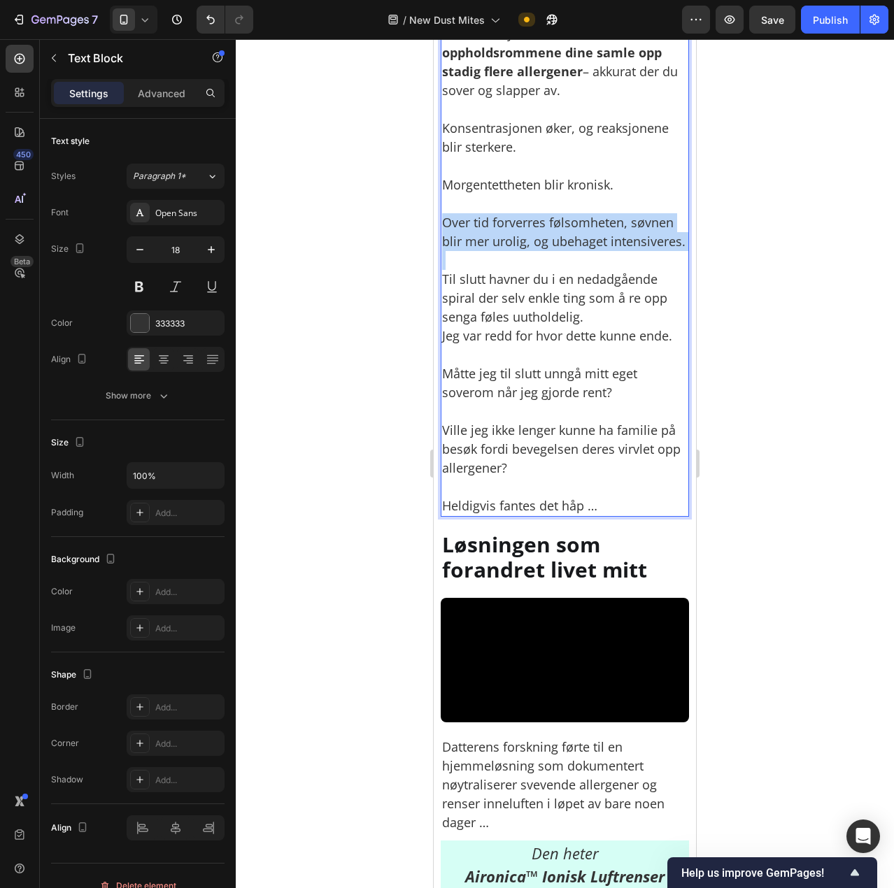
click at [520, 251] on p "Over tid forverres følsomheten, søvnen blir mer urolig, og ubehaget intensivere…" at bounding box center [564, 222] width 245 height 57
click at [553, 478] on p "Ville jeg ikke lenger kunne ha familie på besøk fordi bevegelsen deres virvlet …" at bounding box center [564, 449] width 245 height 57
click at [497, 251] on p "Over tid forverres følsomheten, søvnen blir mer urolig, og ubehaget intensivere…" at bounding box center [564, 222] width 245 height 57
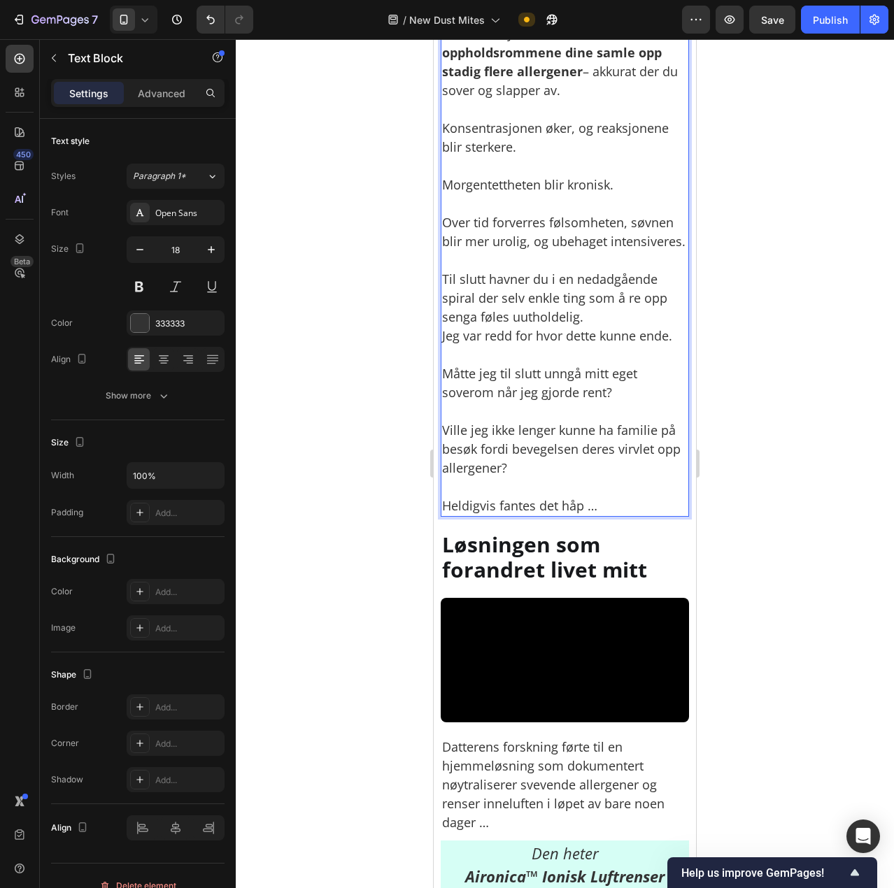
click at [563, 157] on p "Konsentrasjonen øker, og reaksjonene blir sterkere." at bounding box center [564, 128] width 245 height 57
click at [474, 194] on p "Morgentettheten blir kronisk." at bounding box center [564, 185] width 245 height 19
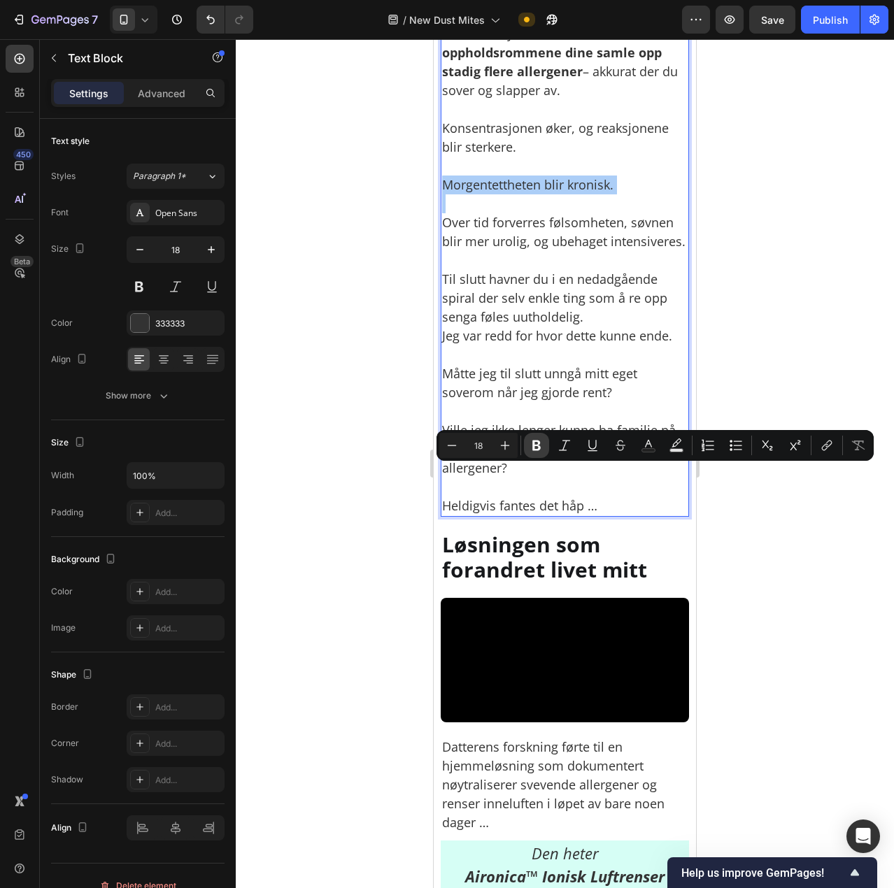
drag, startPoint x: 535, startPoint y: 443, endPoint x: 80, endPoint y: 422, distance: 455.8
click at [535, 443] on icon "Editor contextual toolbar" at bounding box center [536, 446] width 14 height 14
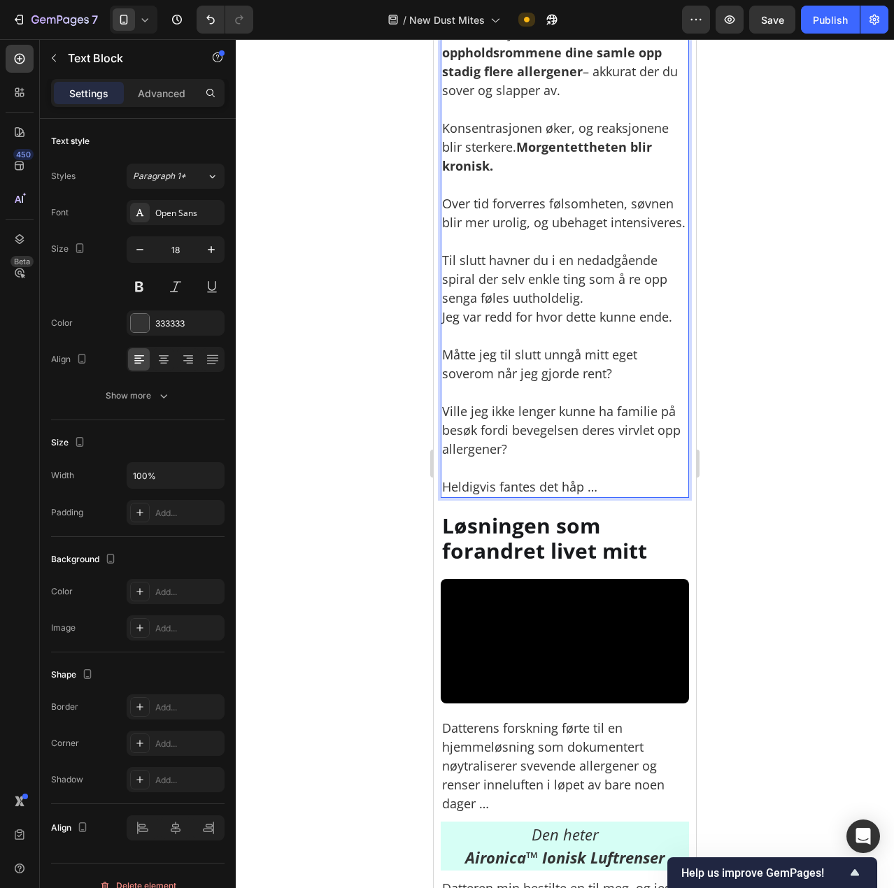
click at [518, 174] on strong "Morgentettheten blir kronisk." at bounding box center [547, 156] width 210 height 36
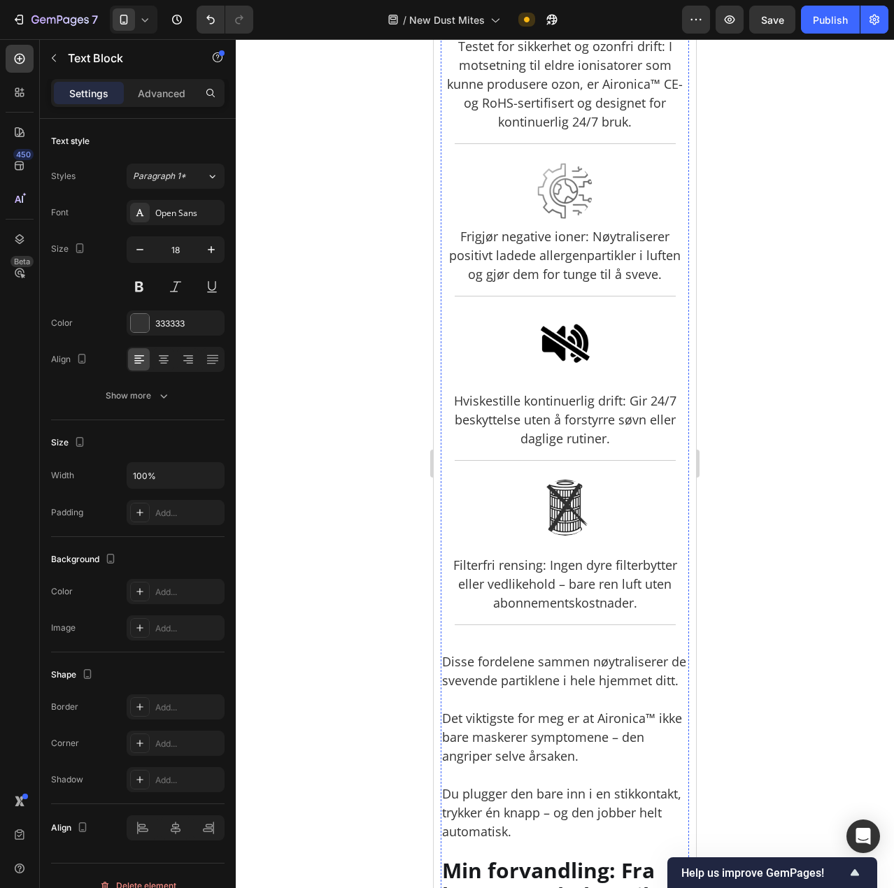
scroll to position [4896, 0]
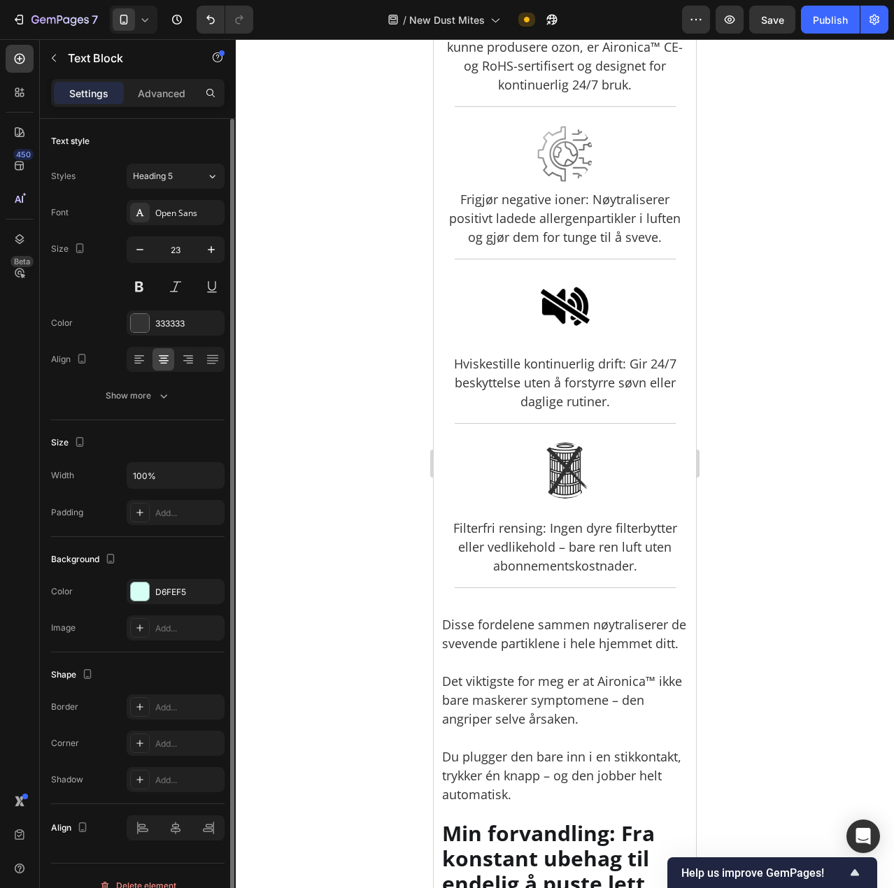
click at [164, 94] on p "Advanced" at bounding box center [162, 93] width 48 height 15
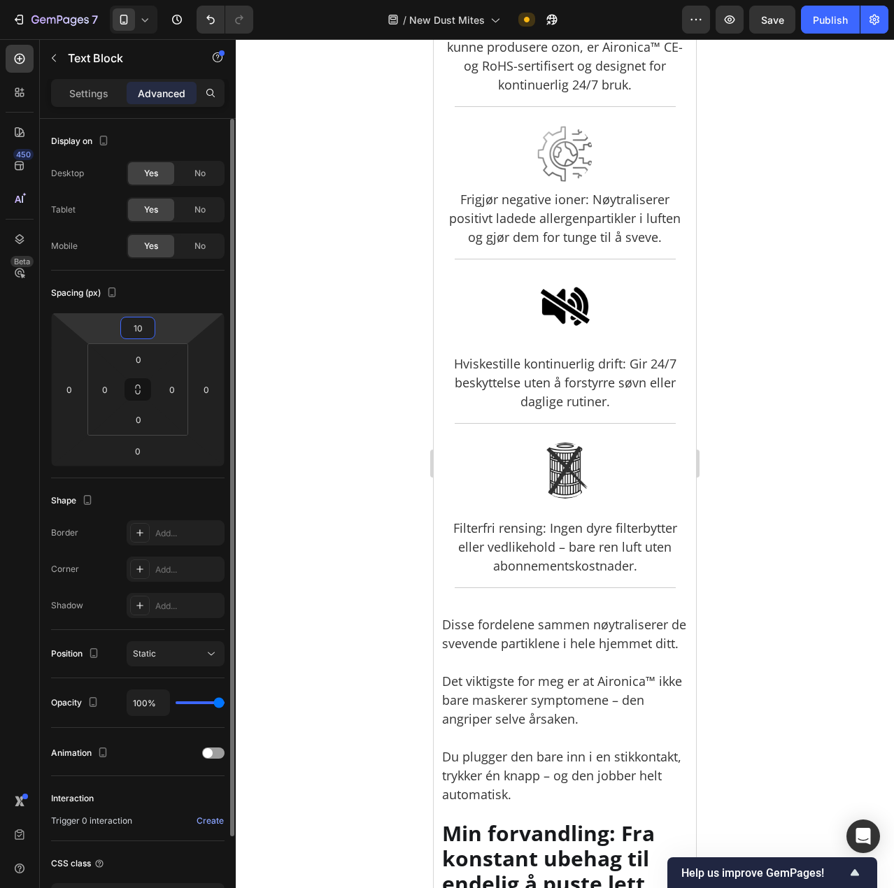
click at [141, 332] on input "10" at bounding box center [138, 328] width 28 height 21
type input "20"
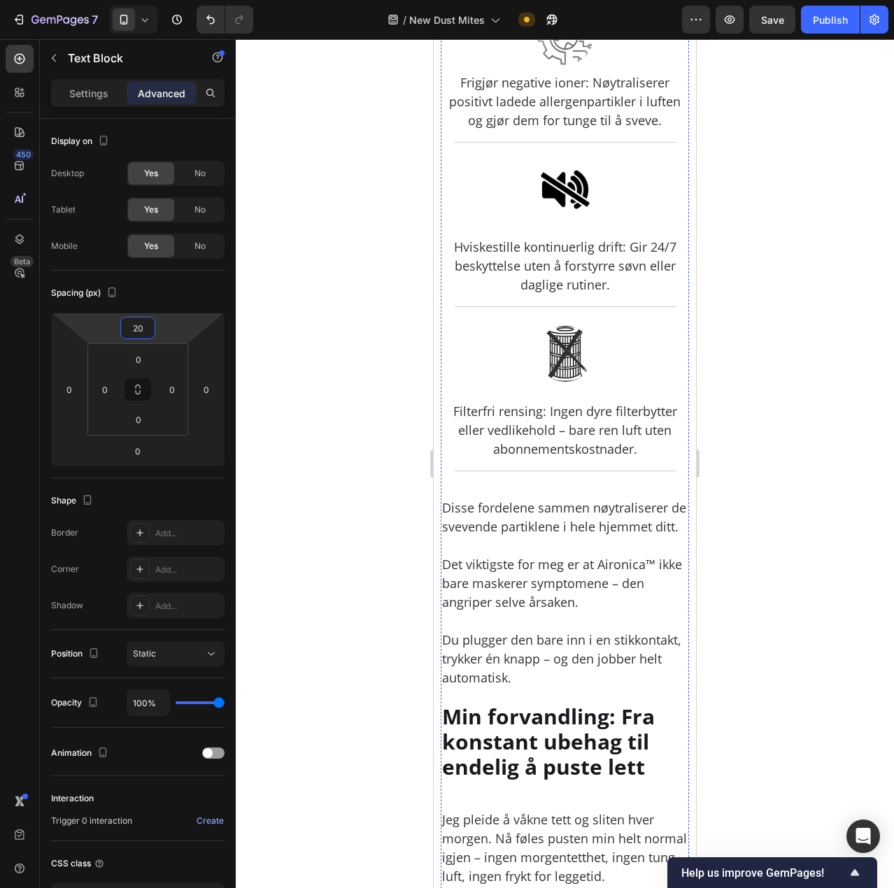
scroll to position [5036, 0]
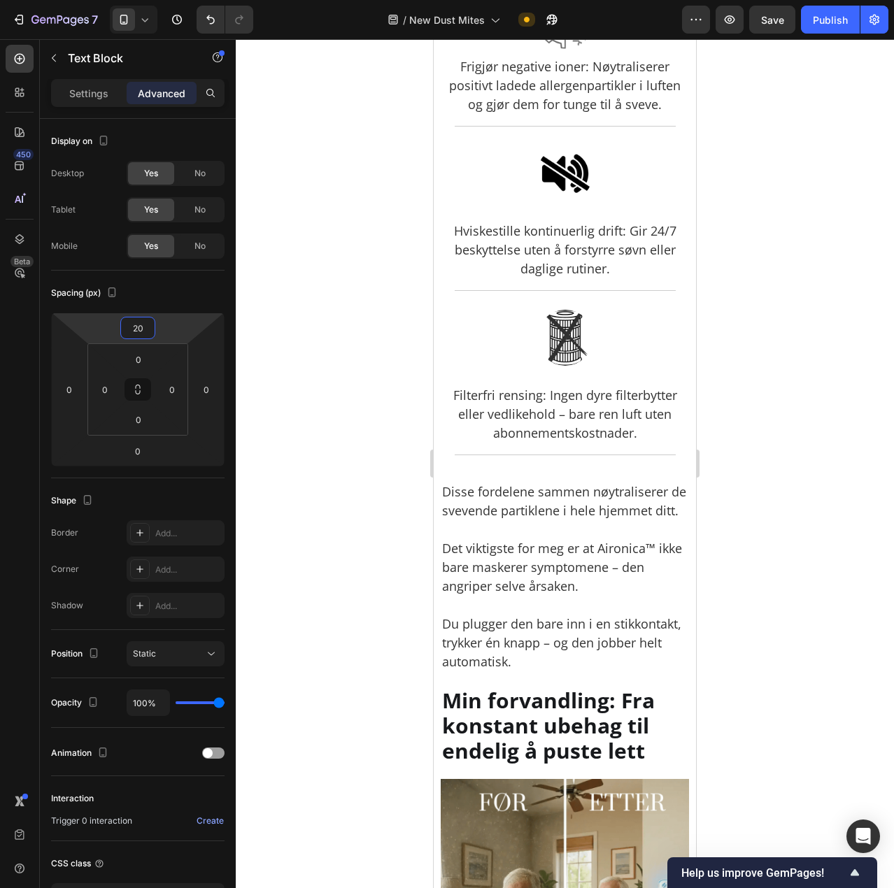
click at [723, 393] on div at bounding box center [565, 463] width 658 height 849
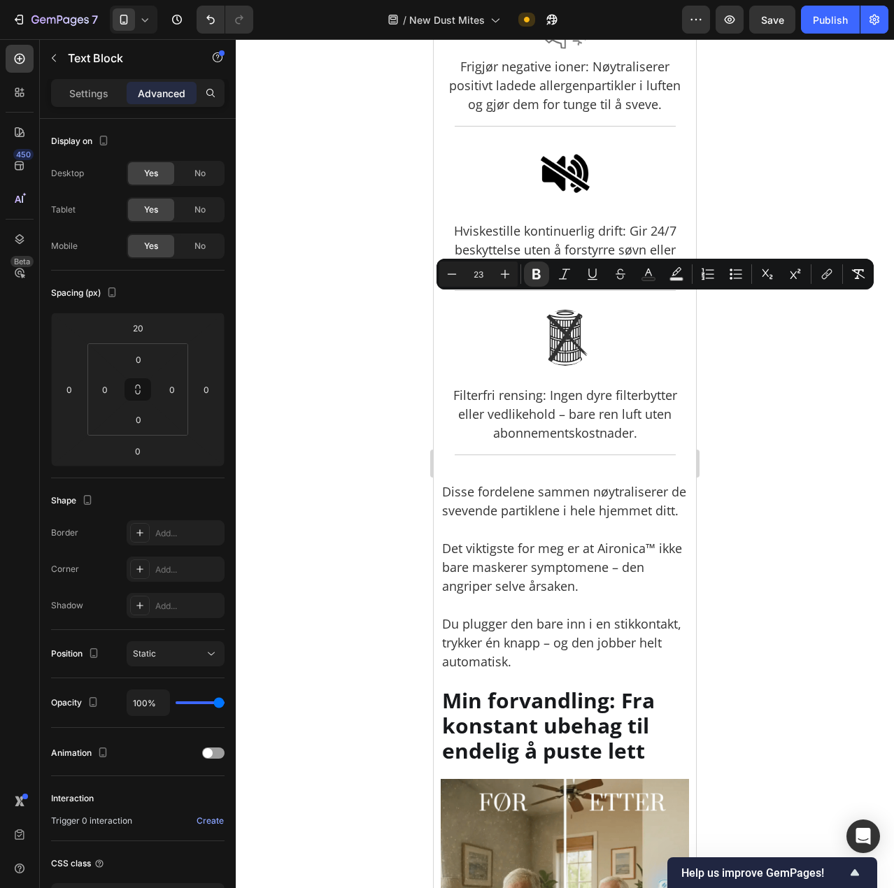
click at [791, 356] on div at bounding box center [565, 463] width 658 height 849
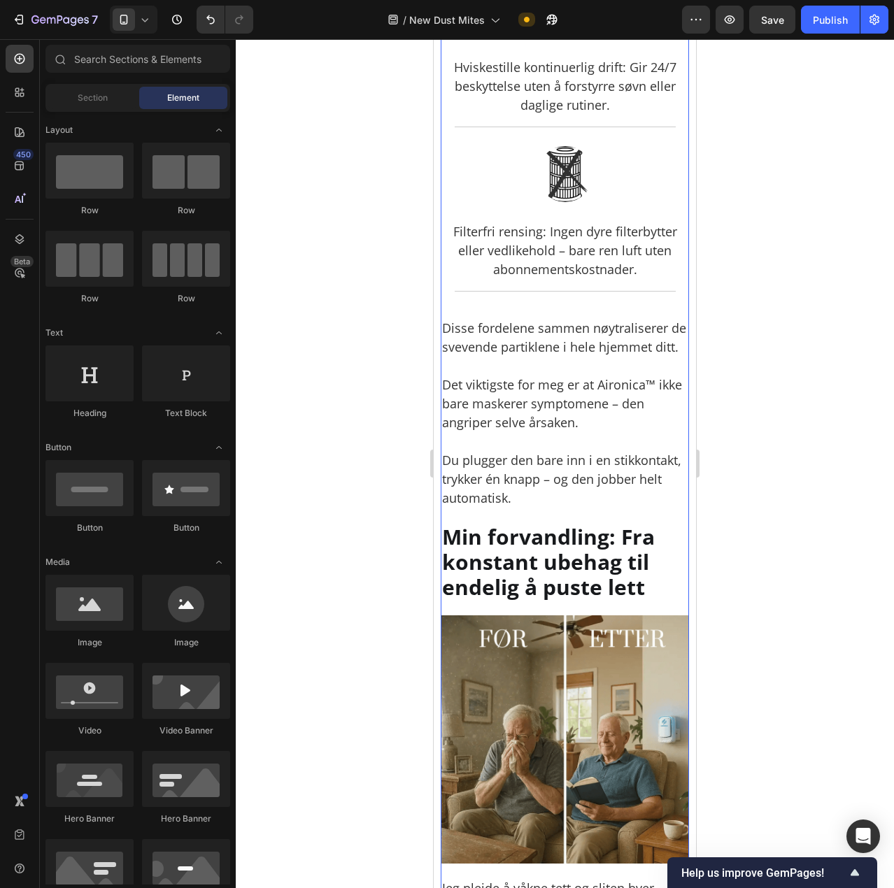
scroll to position [5175, 0]
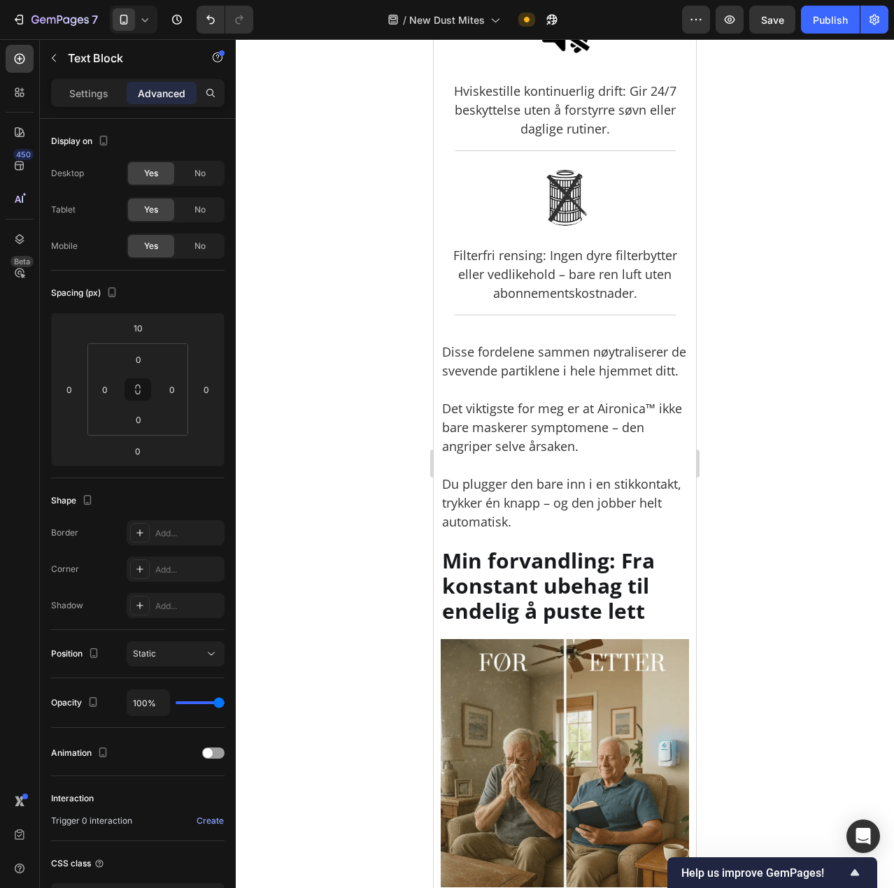
drag, startPoint x: 517, startPoint y: 411, endPoint x: 504, endPoint y: 407, distance: 13.1
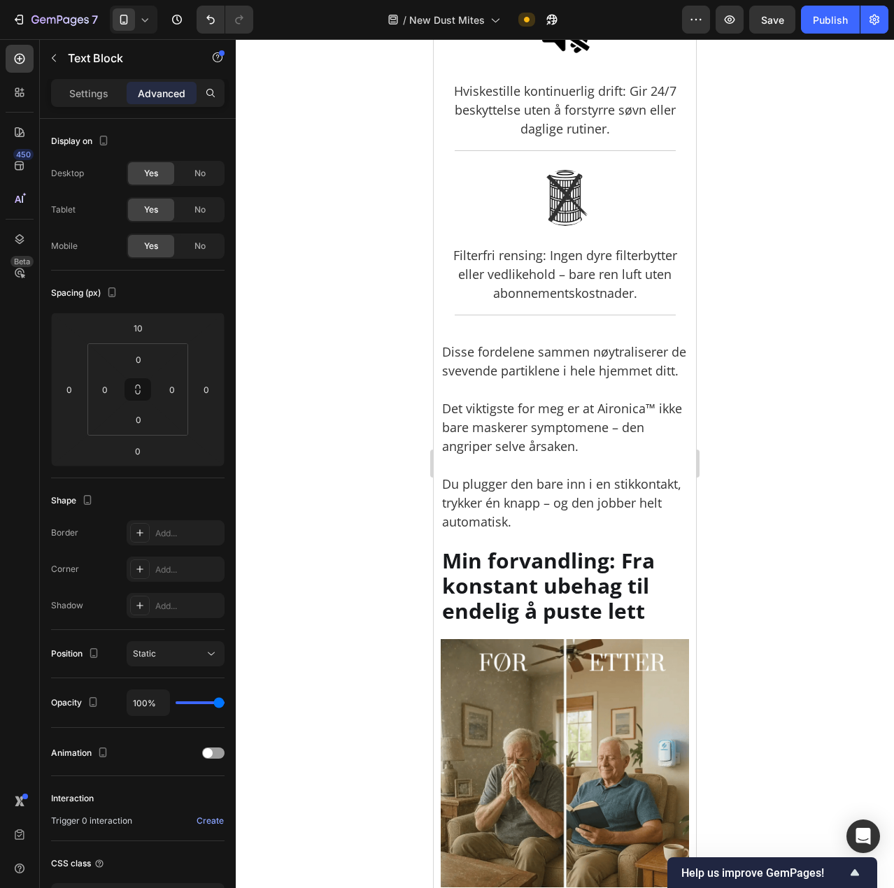
drag, startPoint x: 459, startPoint y: 407, endPoint x: 523, endPoint y: 415, distance: 64.1
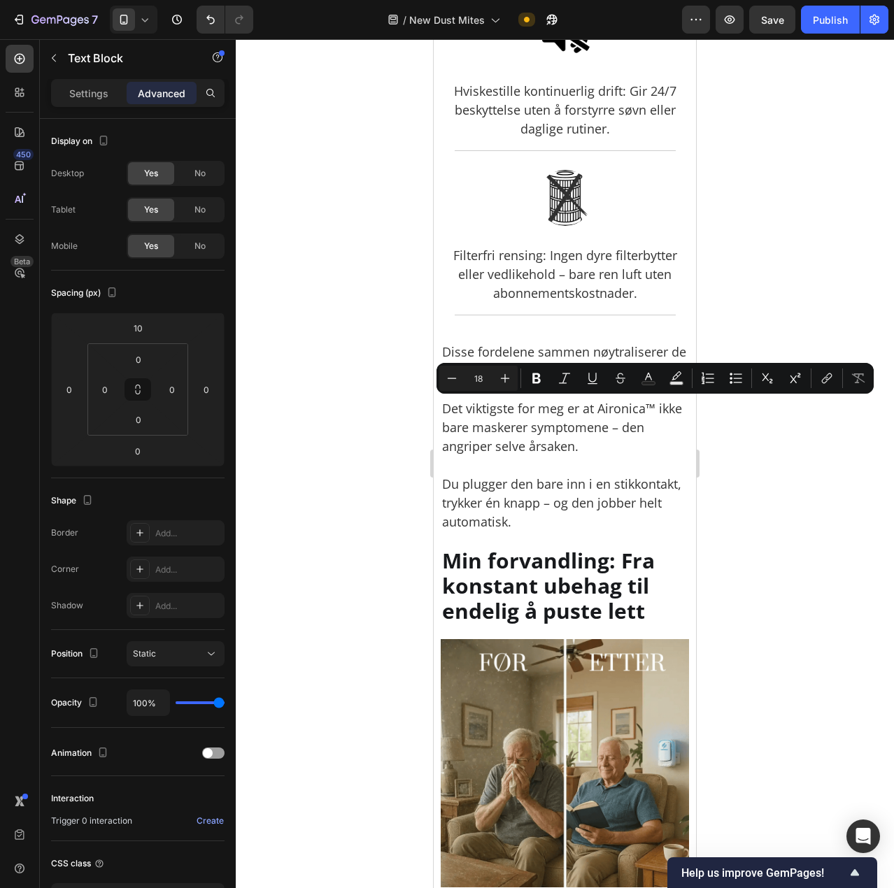
drag, startPoint x: 457, startPoint y: 410, endPoint x: 583, endPoint y: 409, distance: 125.2
click at [654, 383] on rect "Editor contextual toolbar" at bounding box center [648, 383] width 13 height 3
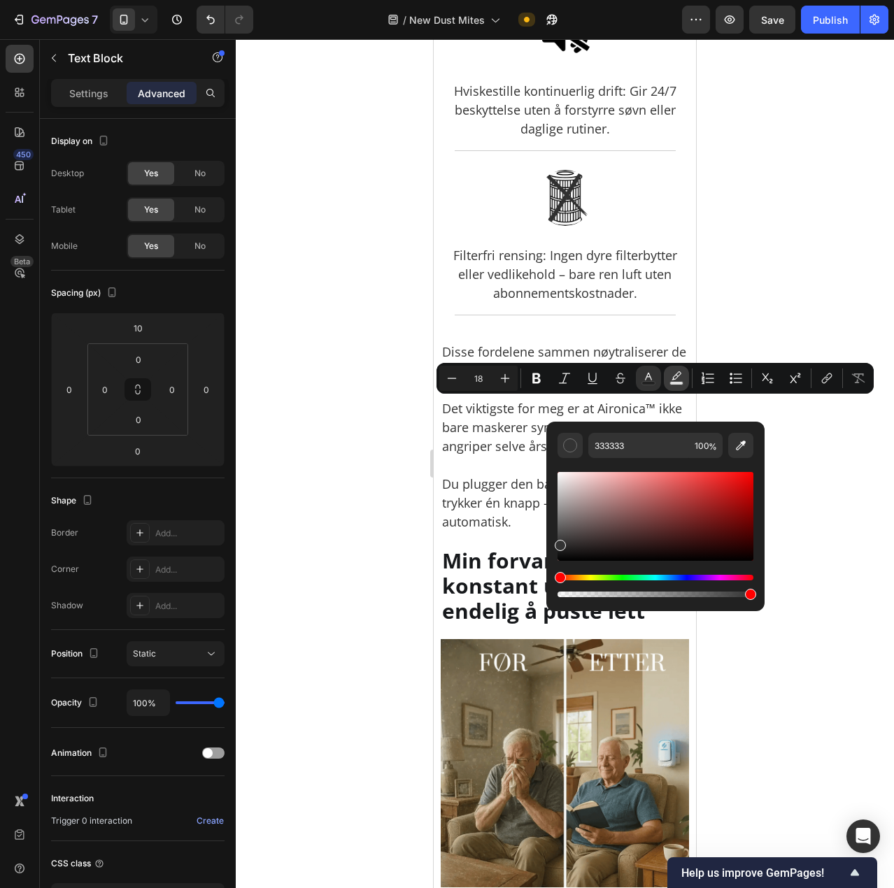
click at [676, 382] on rect "Editor contextual toolbar" at bounding box center [676, 383] width 13 height 3
type input "000000"
type input "77"
click at [573, 573] on div "Editor contextual toolbar" at bounding box center [655, 534] width 196 height 131
click at [574, 575] on div "Hue" at bounding box center [655, 578] width 196 height 6
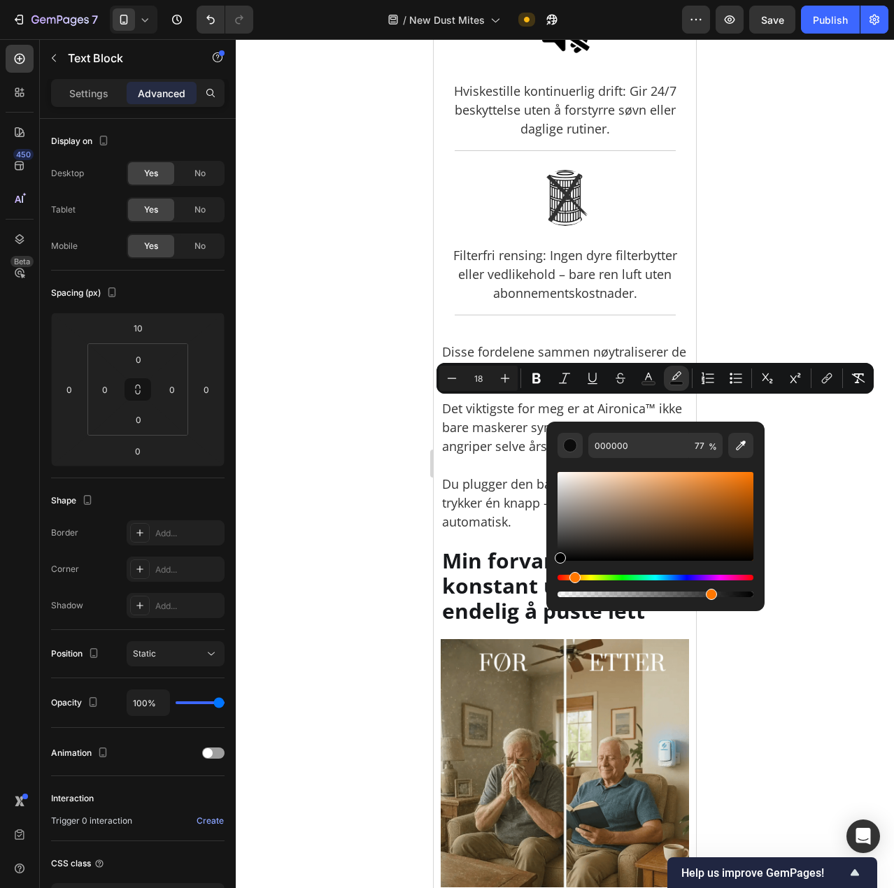
click at [573, 576] on div "Hue" at bounding box center [655, 578] width 196 height 6
click at [742, 483] on div "Editor contextual toolbar" at bounding box center [655, 516] width 196 height 89
drag, startPoint x: 741, startPoint y: 482, endPoint x: 731, endPoint y: 473, distance: 13.9
click at [733, 470] on div "Editor contextual toolbar" at bounding box center [736, 474] width 11 height 11
drag, startPoint x: 731, startPoint y: 473, endPoint x: 722, endPoint y: 475, distance: 9.3
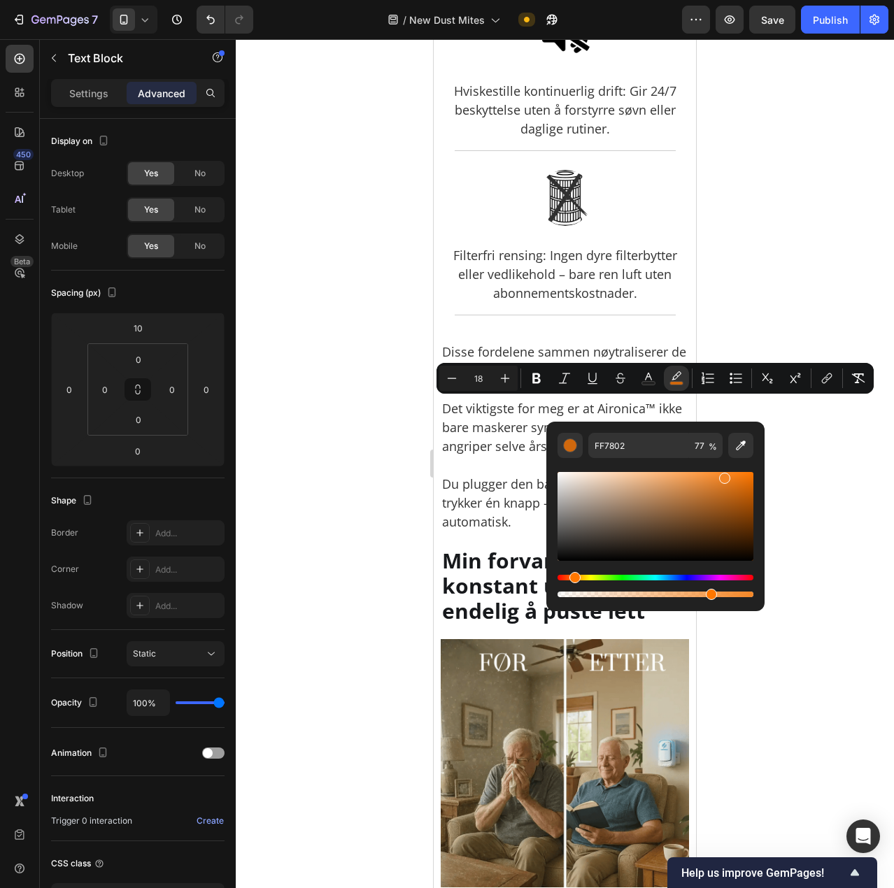
click at [722, 475] on div "Editor contextual toolbar" at bounding box center [724, 478] width 11 height 11
type input "F48727"
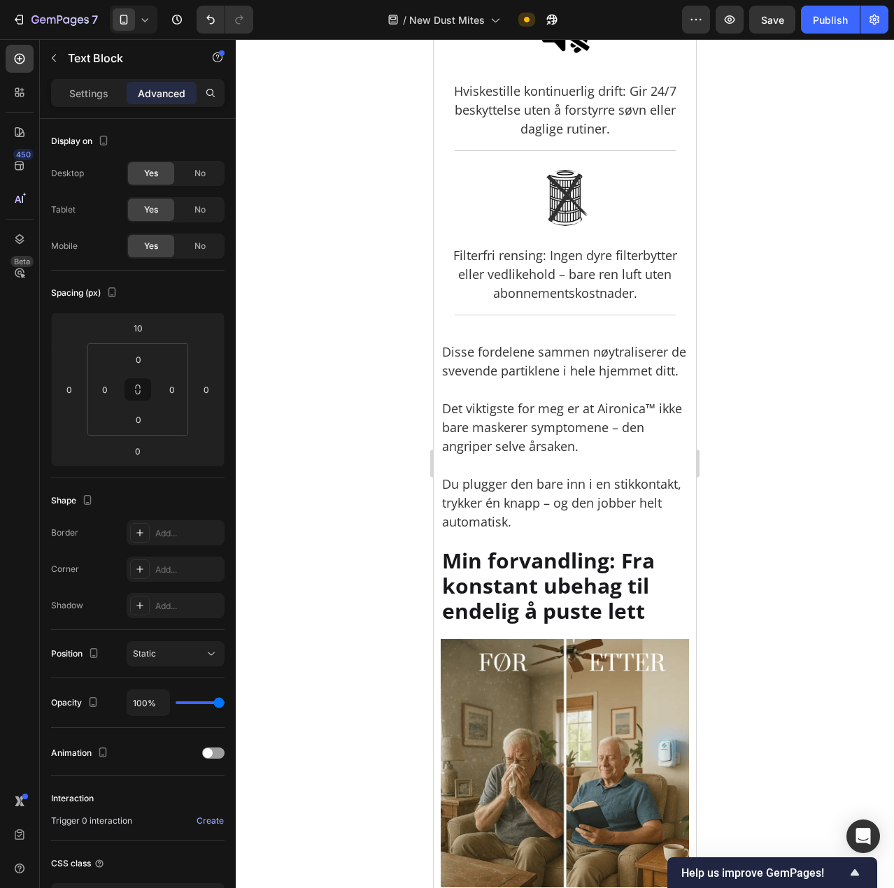
drag, startPoint x: 585, startPoint y: 411, endPoint x: 458, endPoint y: 410, distance: 126.6
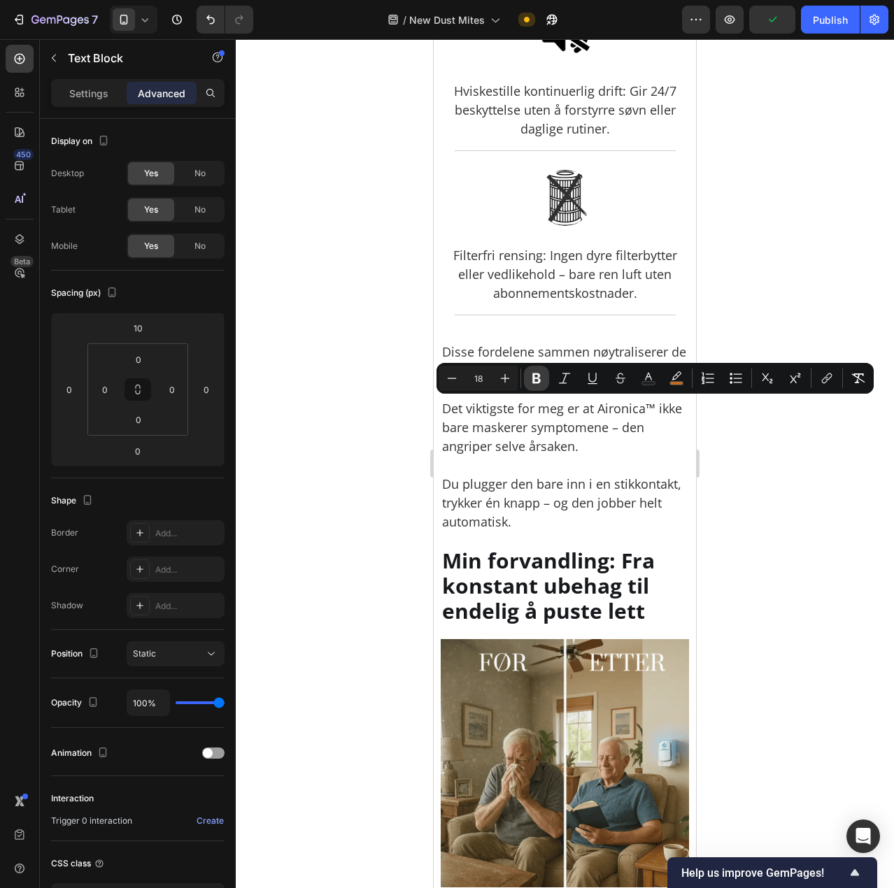
click at [538, 373] on icon "Editor contextual toolbar" at bounding box center [536, 378] width 8 height 10
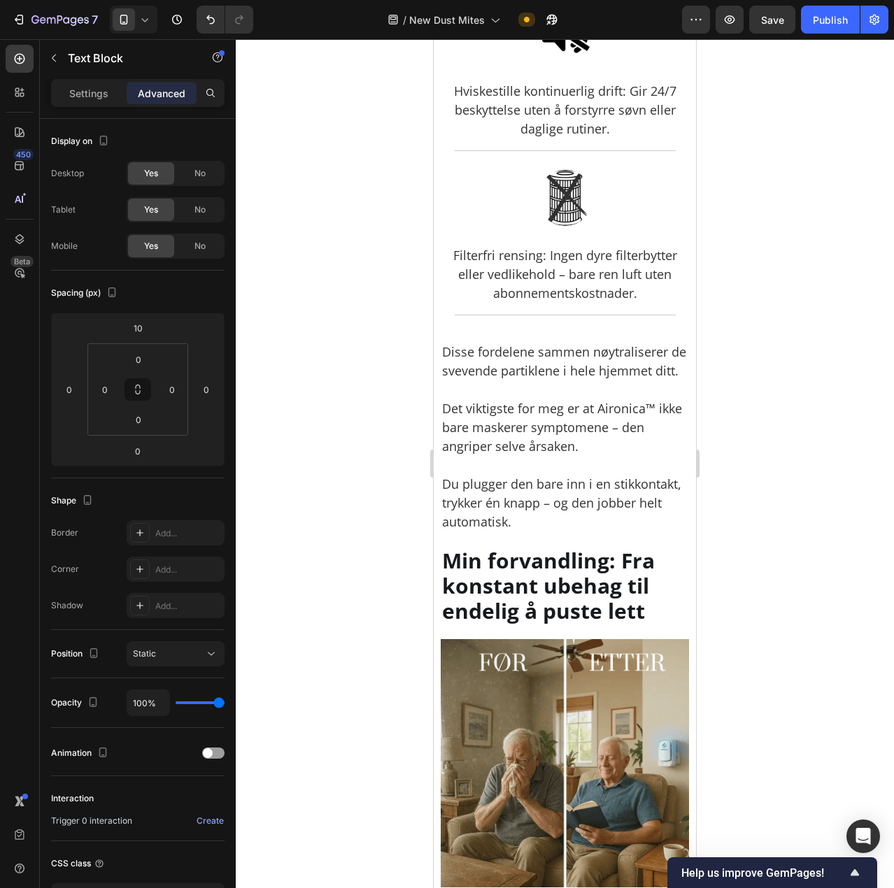
click at [365, 385] on div at bounding box center [565, 463] width 658 height 849
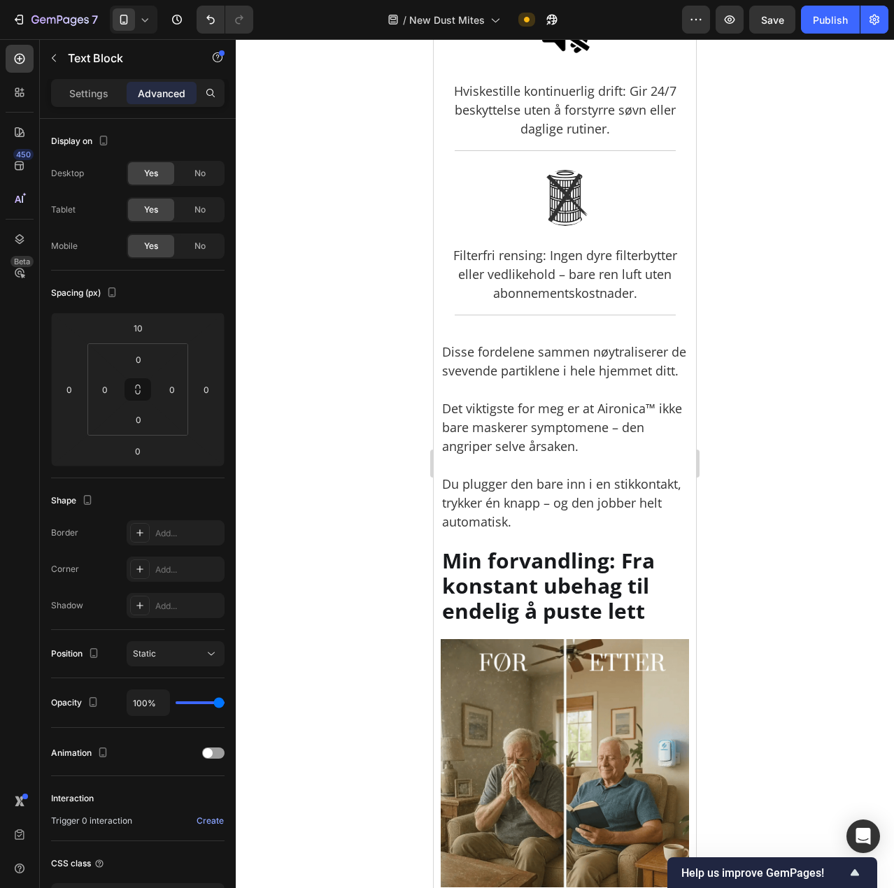
drag, startPoint x: 455, startPoint y: 411, endPoint x: 506, endPoint y: 413, distance: 51.8
drag, startPoint x: 451, startPoint y: 408, endPoint x: 588, endPoint y: 407, distance: 137.1
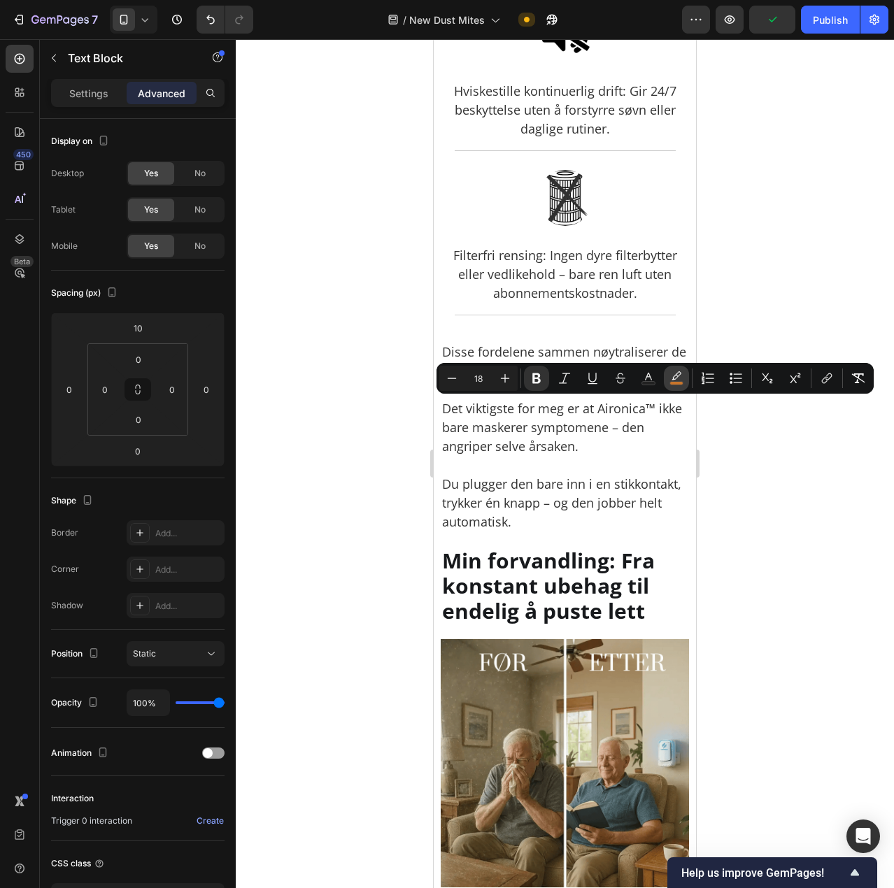
click at [672, 376] on icon "Editor contextual toolbar" at bounding box center [676, 378] width 14 height 14
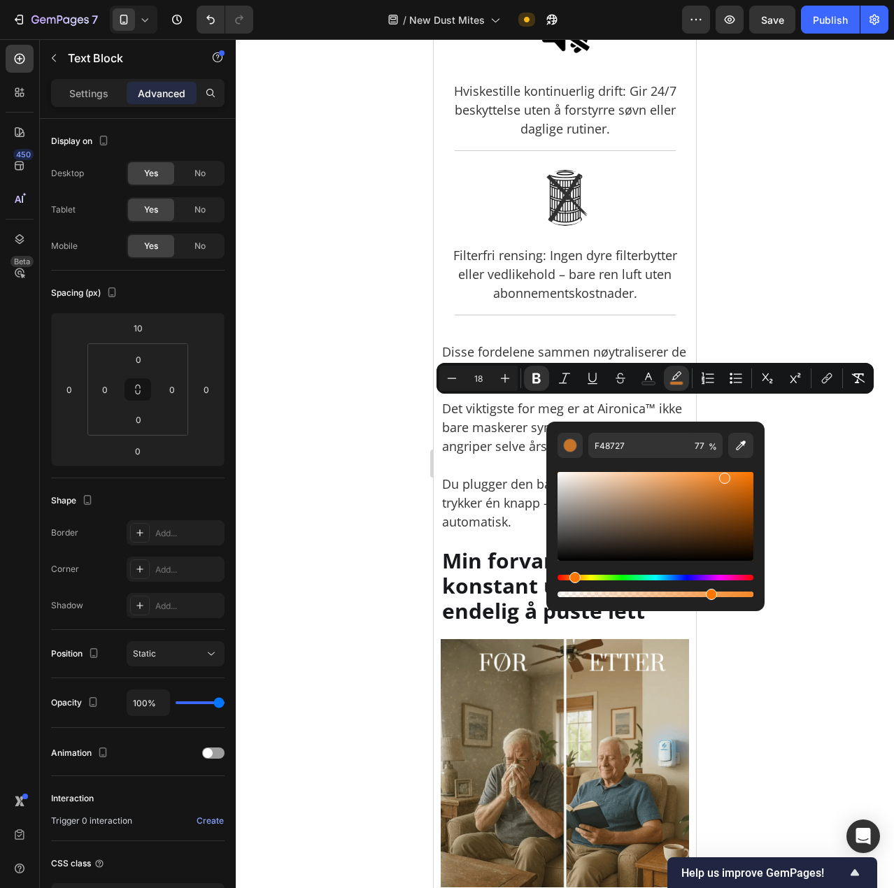
click at [702, 475] on div "Editor contextual toolbar" at bounding box center [655, 516] width 196 height 89
click at [692, 480] on div "Editor contextual toolbar" at bounding box center [655, 516] width 196 height 89
drag, startPoint x: 692, startPoint y: 480, endPoint x: 97, endPoint y: 412, distance: 598.4
click at [676, 473] on div "Editor contextual toolbar" at bounding box center [677, 475] width 11 height 11
type input "FCAB64"
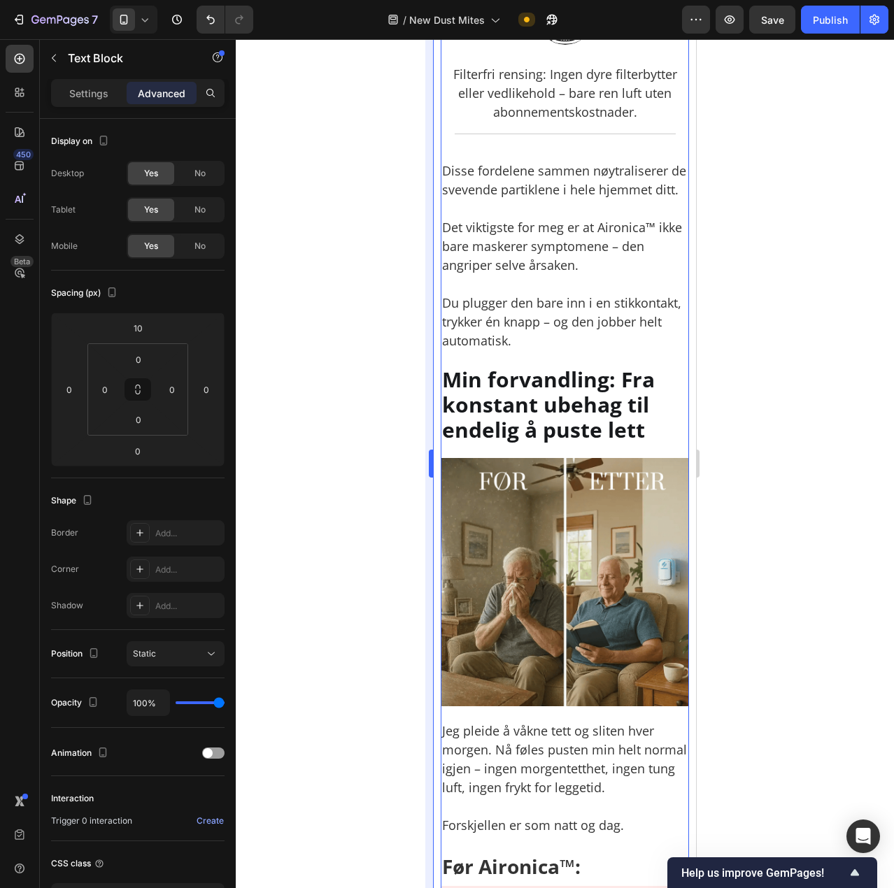
scroll to position [5385, 0]
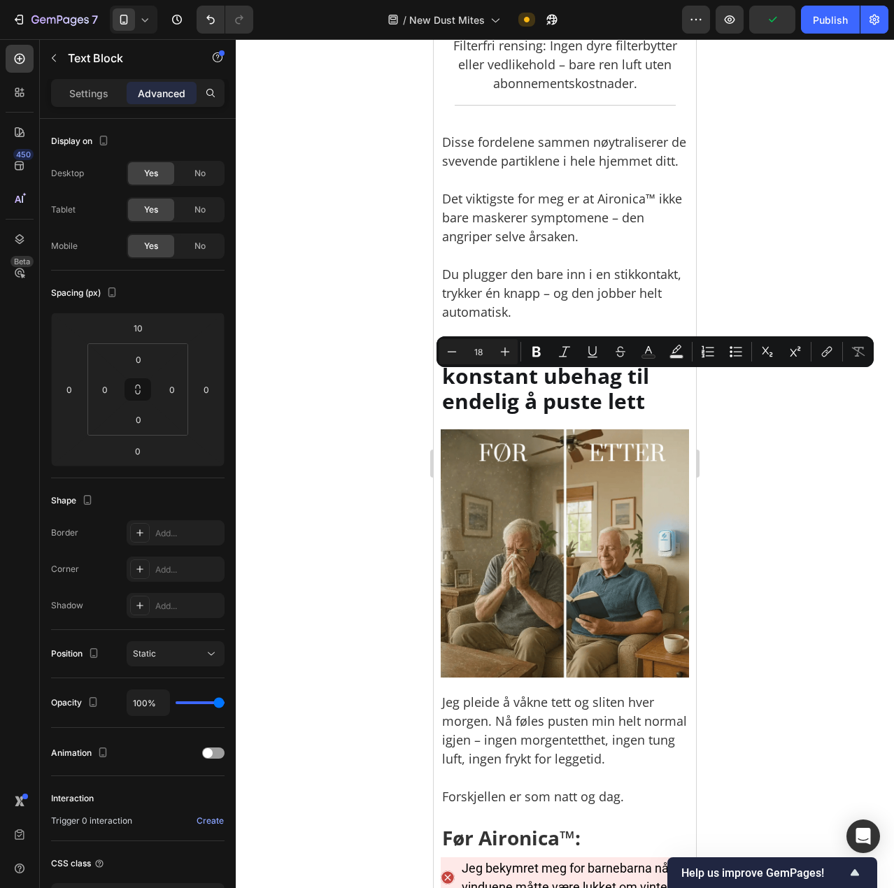
click at [620, 366] on div "Minus 18 Plus Bold Italic Underline Strikethrough Text Color Text Background Co…" at bounding box center [654, 351] width 437 height 31
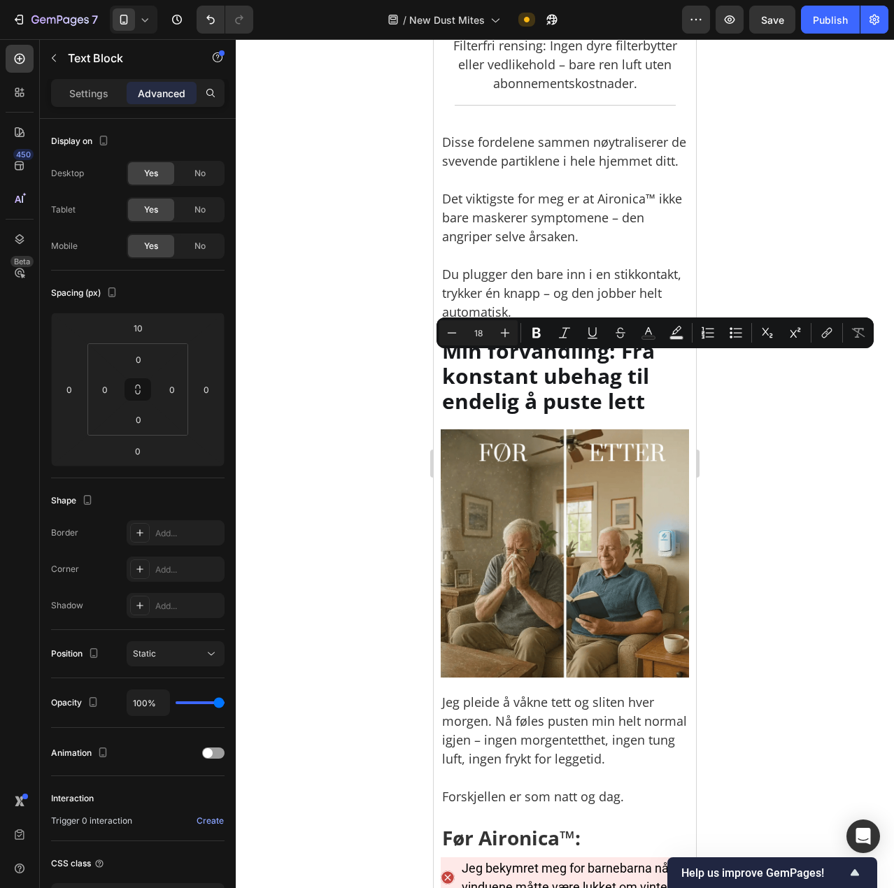
drag, startPoint x: 619, startPoint y: 362, endPoint x: 450, endPoint y: 366, distance: 169.3
click at [673, 332] on icon "Editor contextual toolbar" at bounding box center [676, 333] width 14 height 14
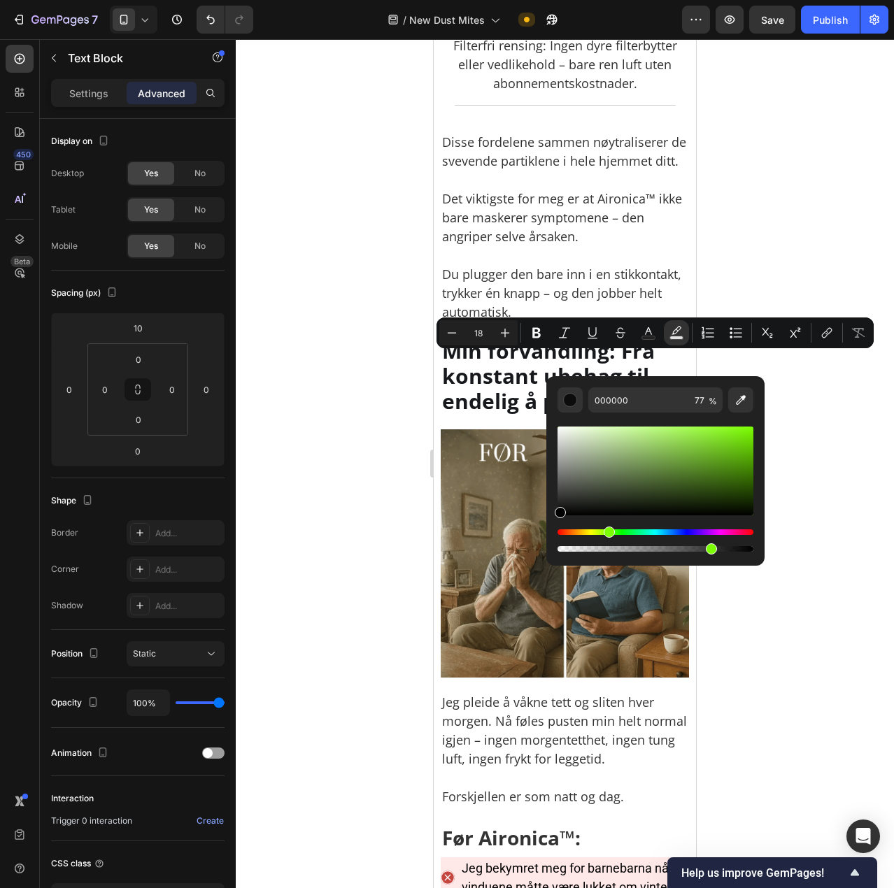
click at [607, 534] on div "Hue" at bounding box center [655, 532] width 196 height 6
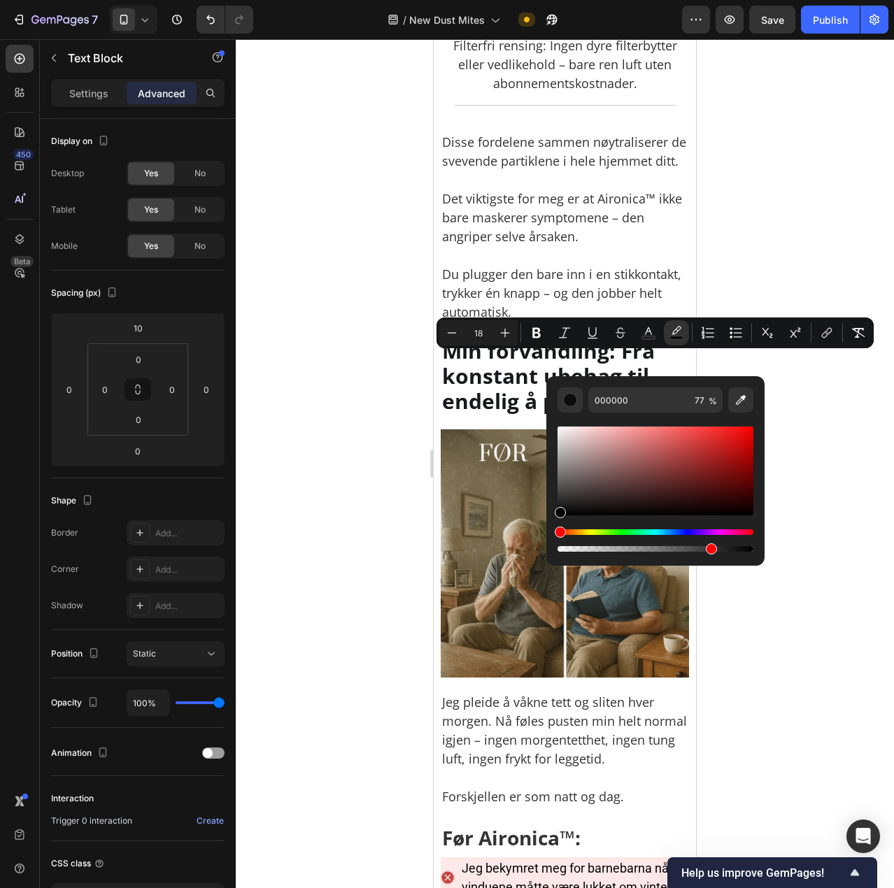
click at [606, 518] on div "Editor contextual toolbar" at bounding box center [655, 489] width 196 height 131
click at [605, 528] on div "Editor contextual toolbar" at bounding box center [655, 489] width 196 height 131
click at [604, 529] on div "Editor contextual toolbar" at bounding box center [655, 489] width 196 height 131
click at [604, 531] on div "Hue" at bounding box center [655, 532] width 196 height 6
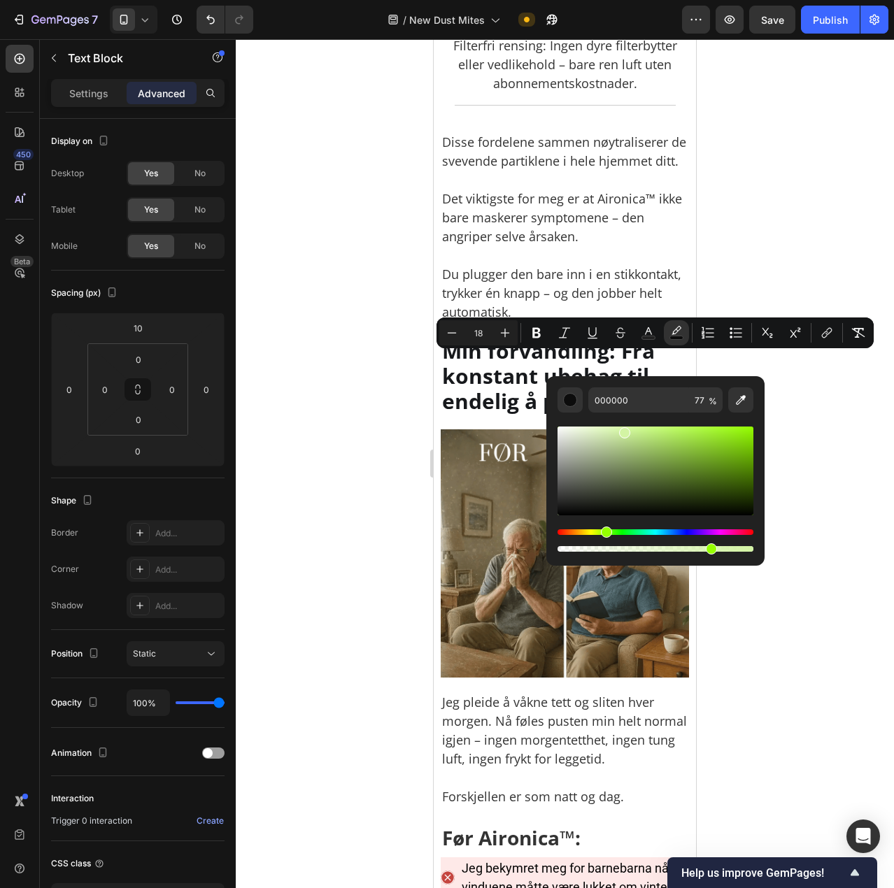
drag, startPoint x: 613, startPoint y: 459, endPoint x: 618, endPoint y: 430, distance: 29.7
click at [620, 430] on div "Editor contextual toolbar" at bounding box center [655, 471] width 196 height 89
type input "D5F4A8"
click at [538, 325] on button "Bold" at bounding box center [536, 332] width 25 height 25
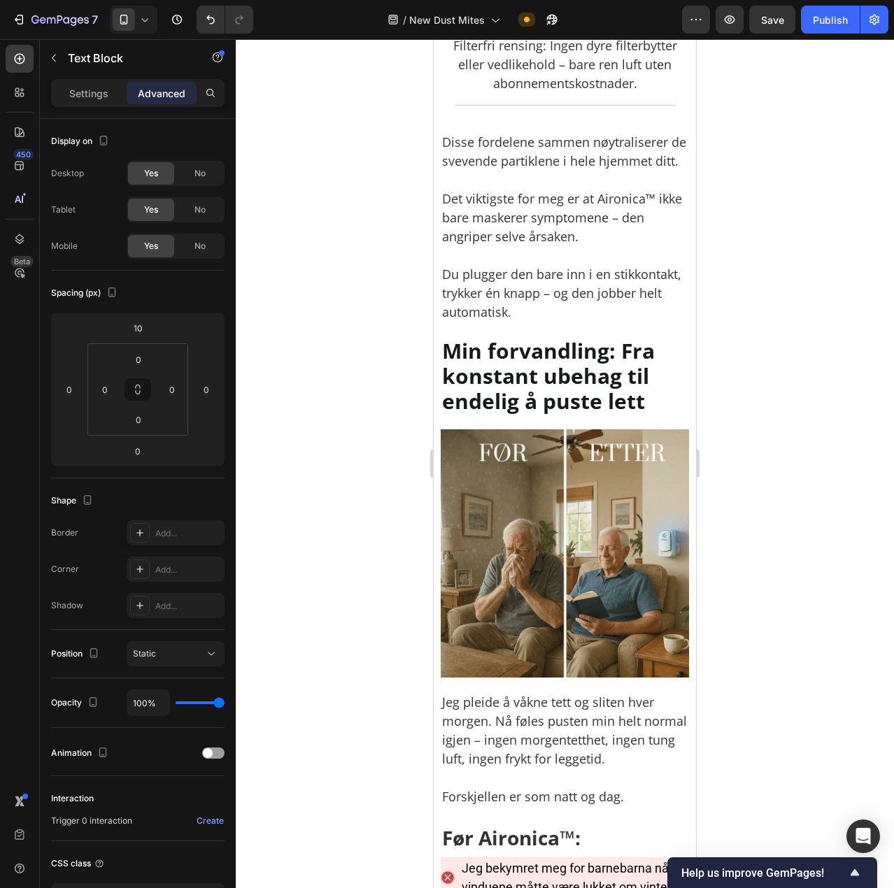
click at [763, 483] on div at bounding box center [565, 463] width 658 height 849
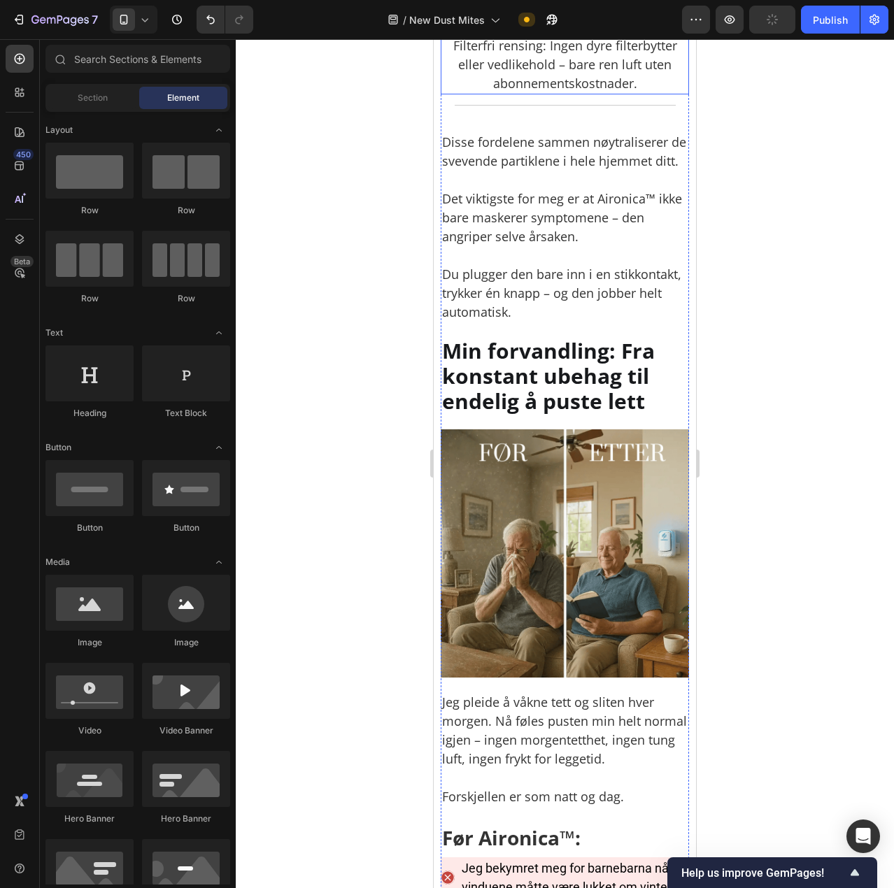
click at [534, 93] on p "Filterfri rensing: Ingen dyre filterbytter eller vedlikehold – bare ren luft ut…" at bounding box center [564, 64] width 245 height 57
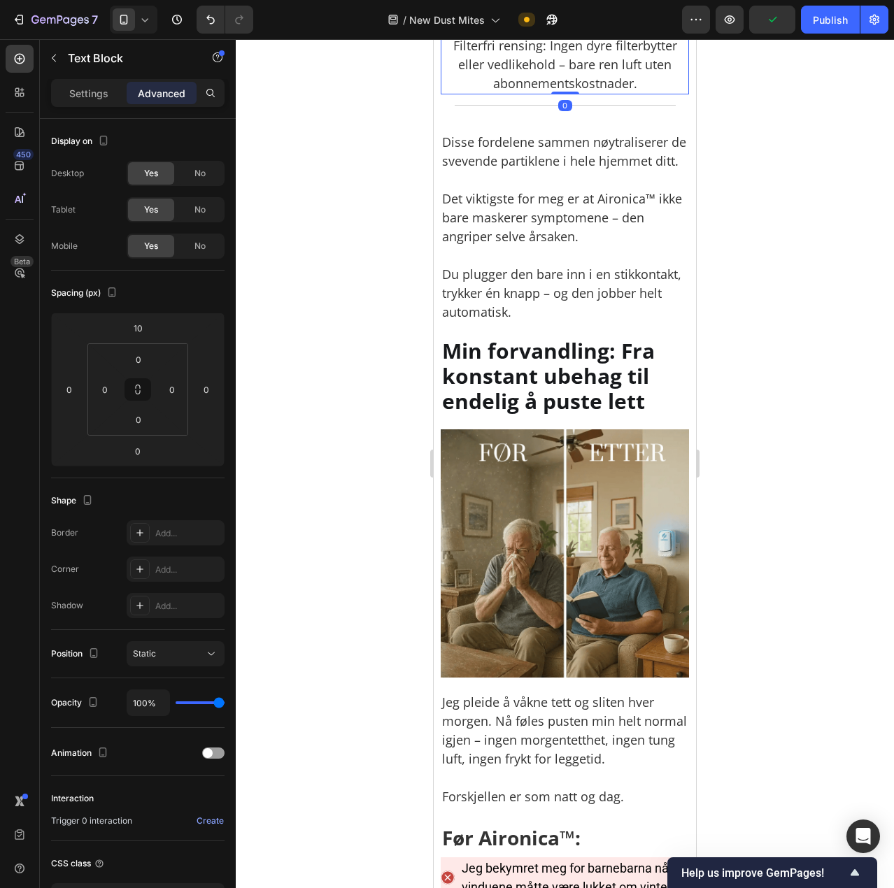
click at [544, 93] on p "Filterfri rensing: Ingen dyre filterbytter eller vedlikehold – bare ren luft ut…" at bounding box center [564, 64] width 245 height 57
drag, startPoint x: 540, startPoint y: 529, endPoint x: 448, endPoint y: 522, distance: 92.6
click at [448, 93] on p "Filterfri rensing: Ingen dyre filterbytter eller vedlikehold – bare ren luft ut…" at bounding box center [564, 64] width 245 height 57
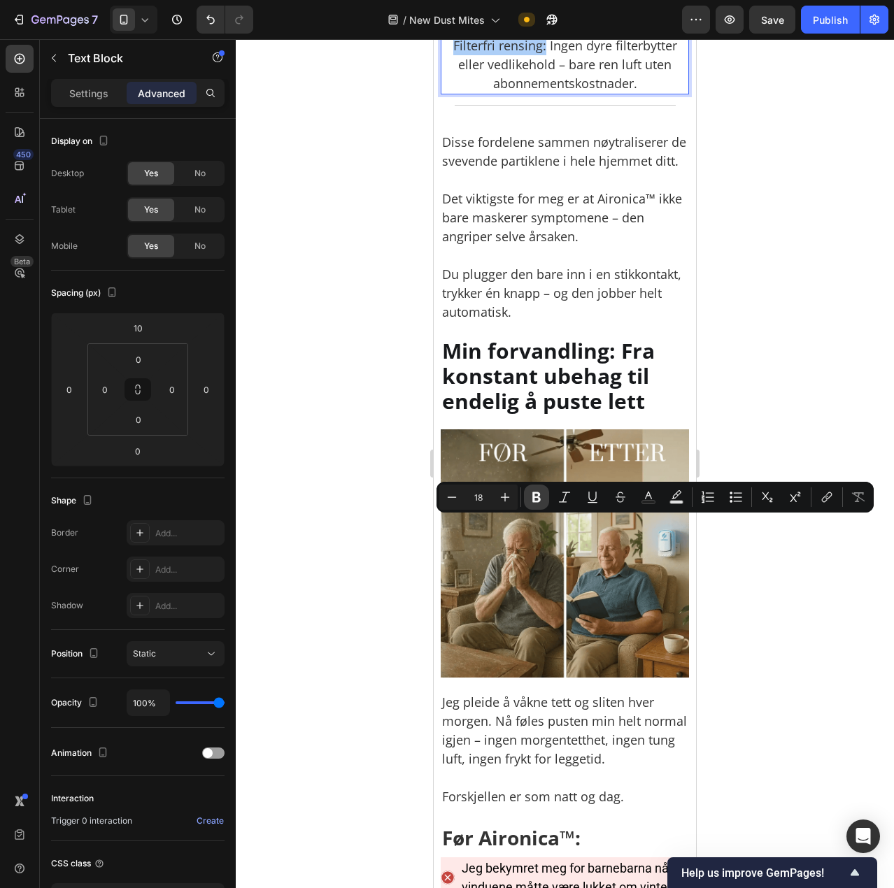
click at [543, 494] on icon "Editor contextual toolbar" at bounding box center [536, 497] width 14 height 14
click at [676, 499] on icon "Editor contextual toolbar" at bounding box center [676, 497] width 14 height 14
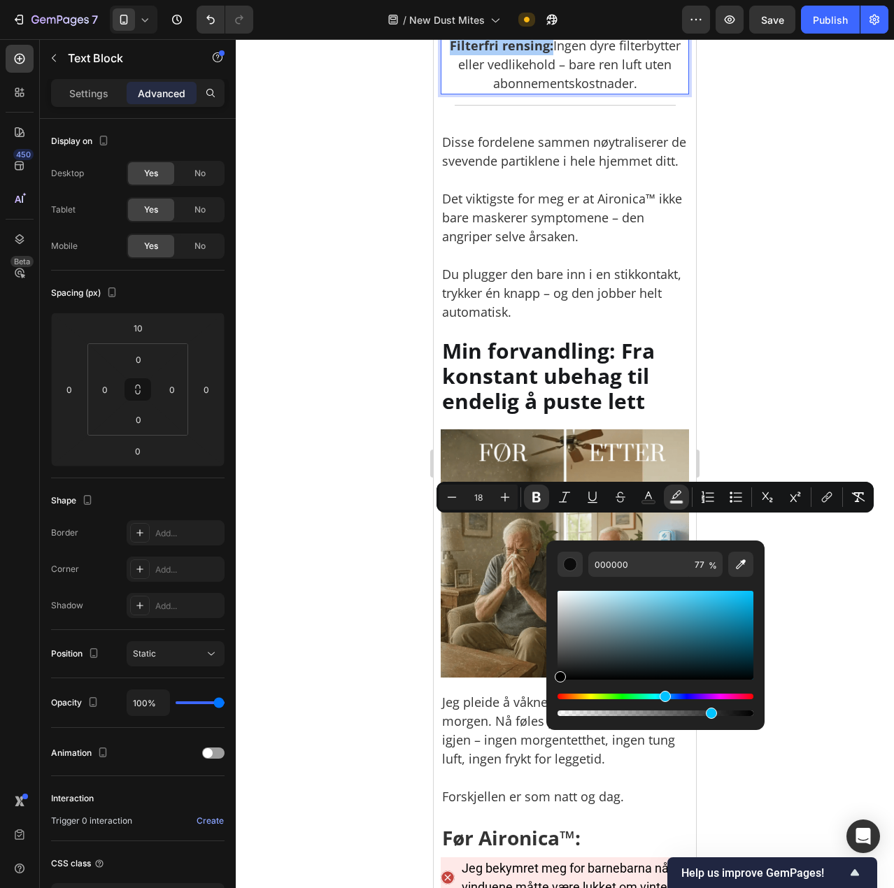
click at [663, 697] on div "Hue" at bounding box center [655, 697] width 196 height 6
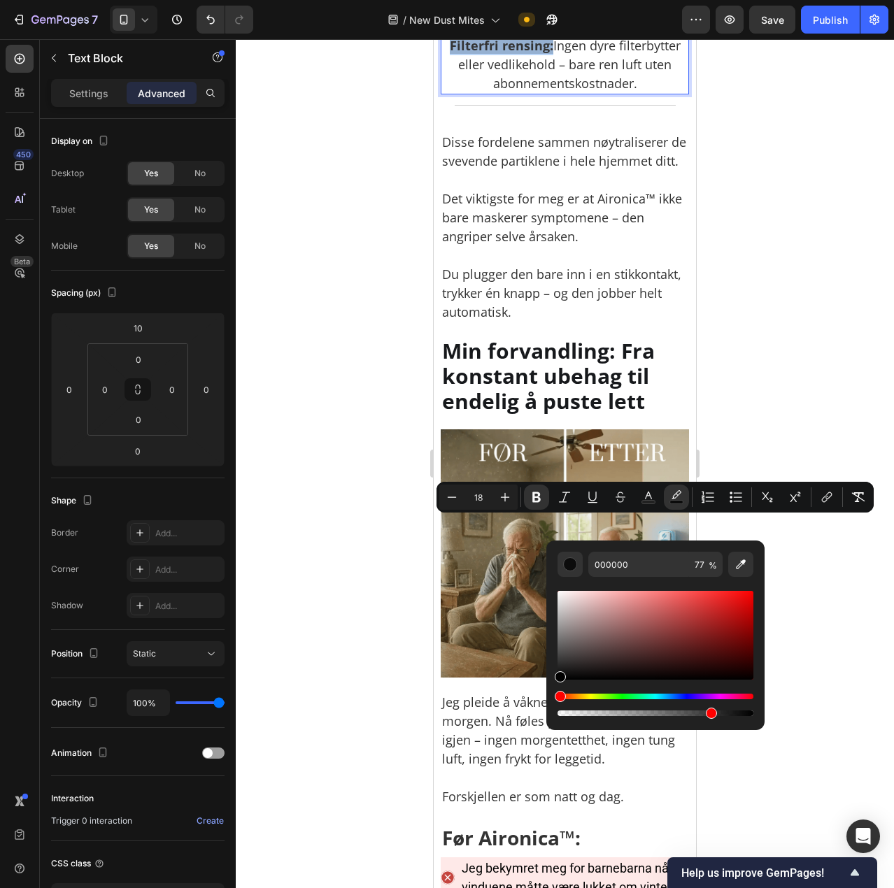
click at [667, 697] on div "Hue" at bounding box center [655, 697] width 196 height 6
click at [671, 700] on div "Editor contextual toolbar" at bounding box center [655, 705] width 196 height 22
click at [668, 698] on div "Hue" at bounding box center [655, 697] width 196 height 6
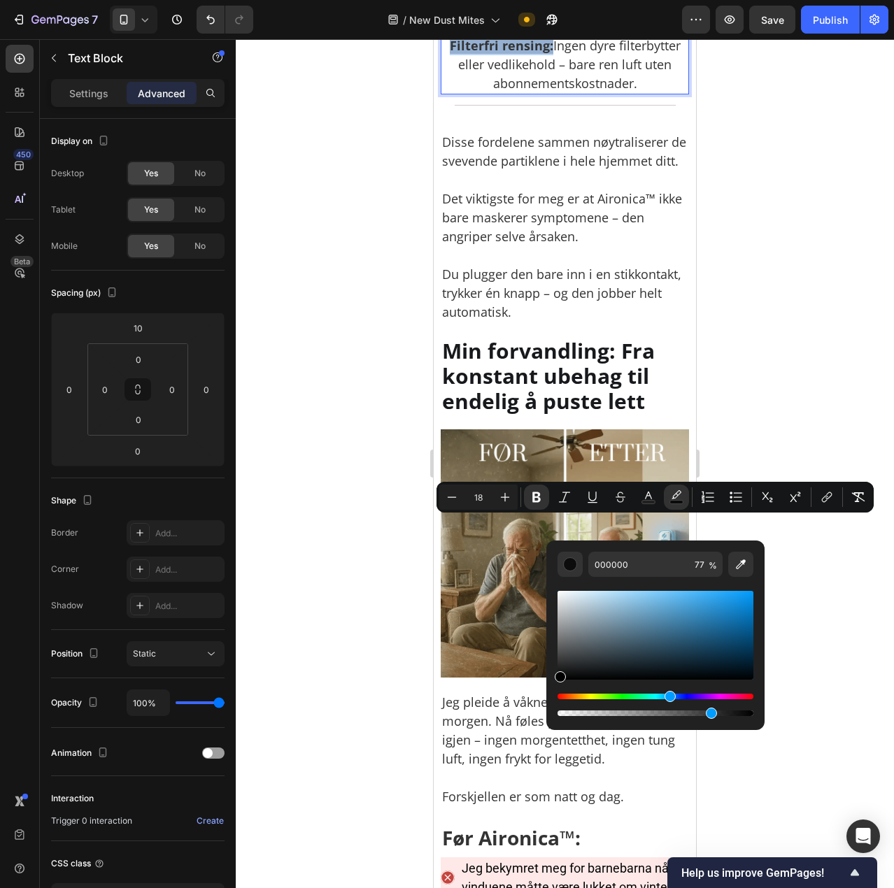
click at [653, 609] on div "Editor contextual toolbar" at bounding box center [655, 635] width 196 height 89
click at [674, 596] on div "Editor contextual toolbar" at bounding box center [655, 635] width 196 height 89
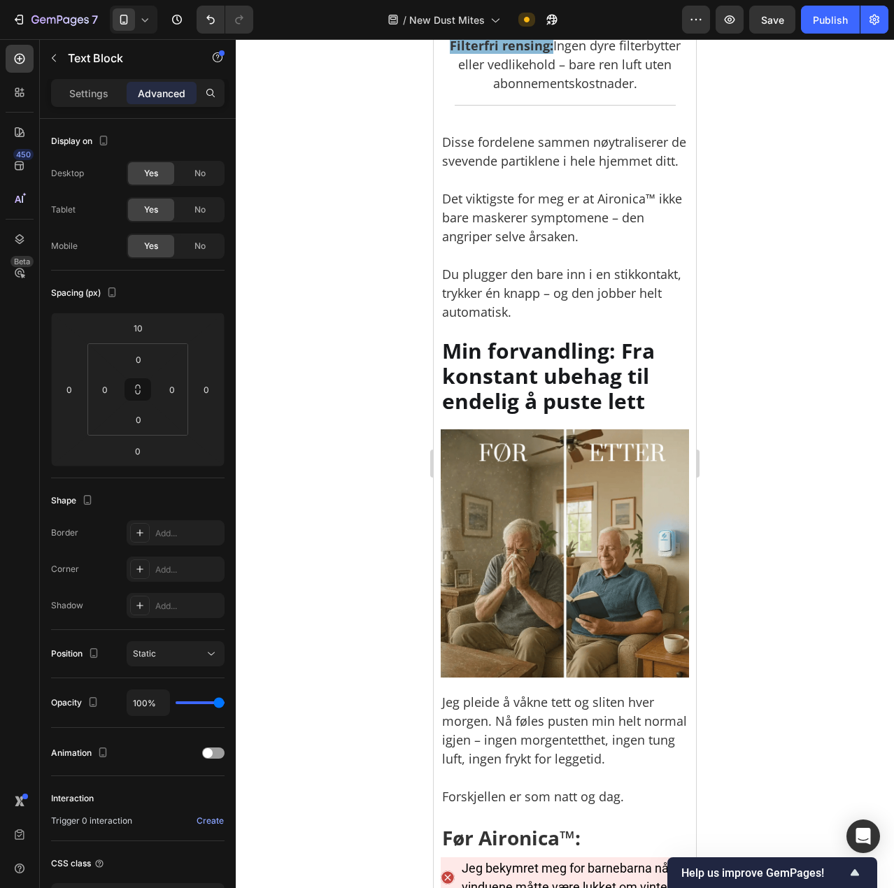
click at [794, 411] on div at bounding box center [565, 463] width 658 height 849
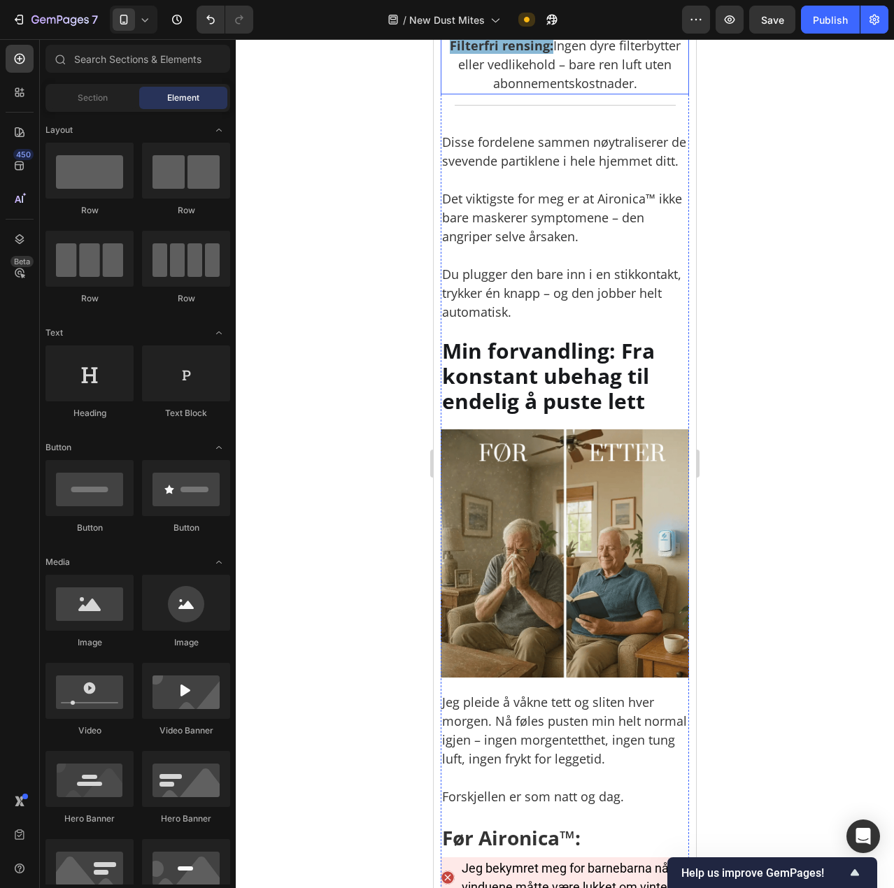
click at [543, 54] on strong "Filterfri rensing:" at bounding box center [502, 45] width 104 height 17
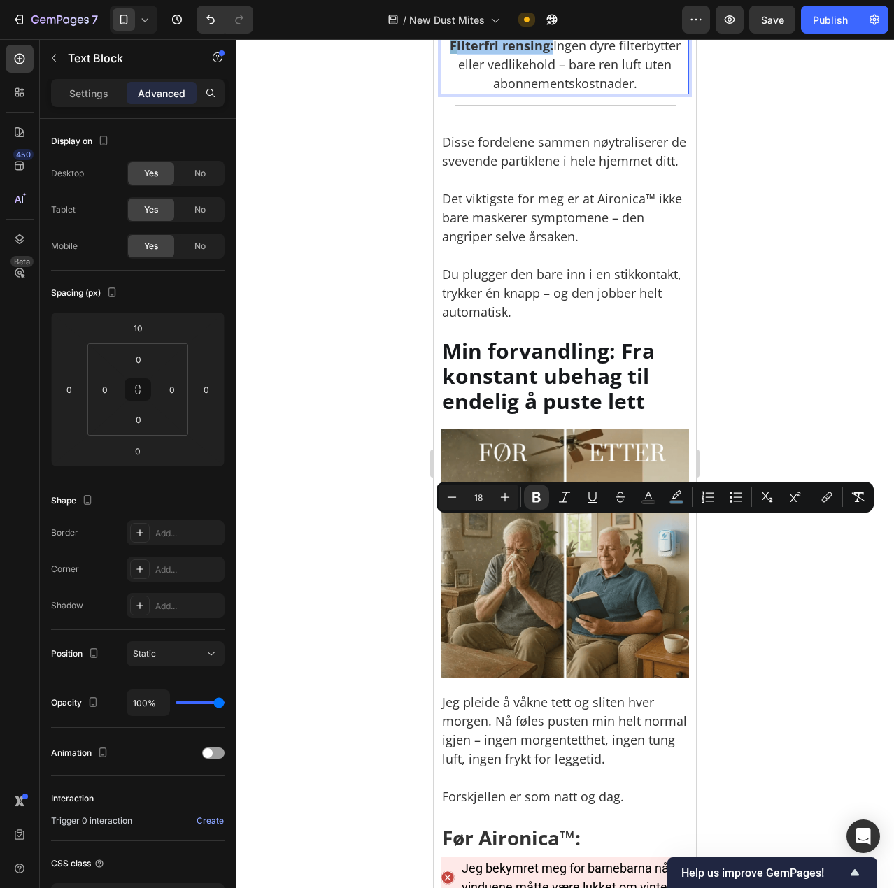
drag, startPoint x: 545, startPoint y: 530, endPoint x: 447, endPoint y: 532, distance: 97.9
click at [671, 494] on icon "Editor contextual toolbar" at bounding box center [676, 497] width 14 height 14
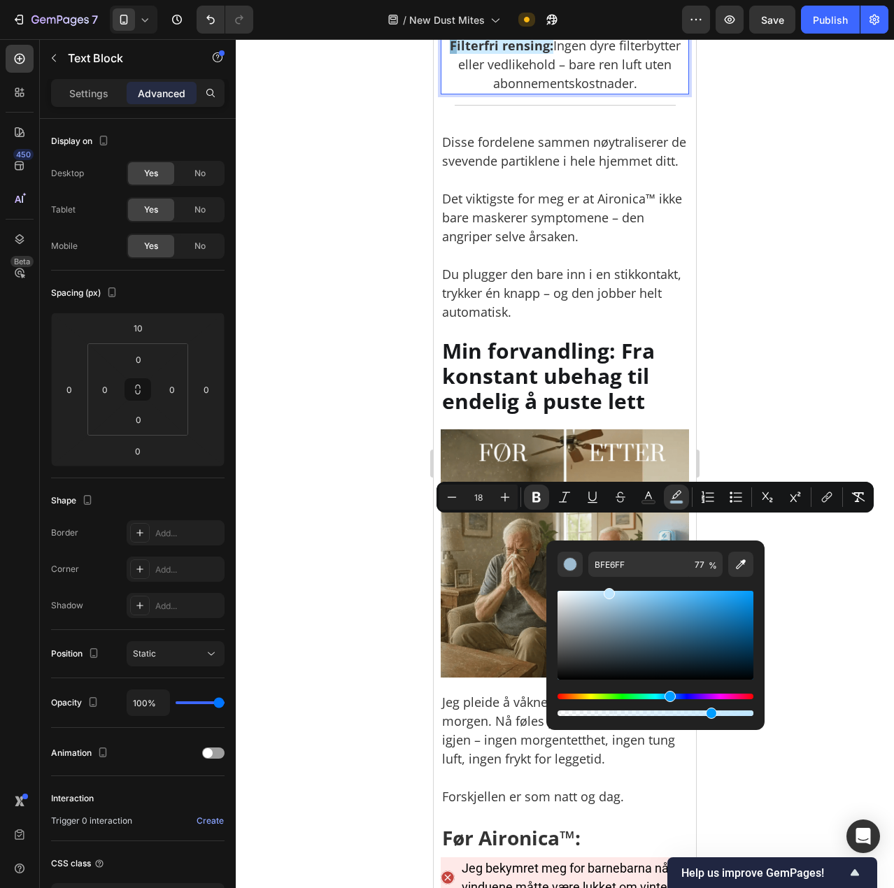
drag, startPoint x: 633, startPoint y: 615, endPoint x: 609, endPoint y: 590, distance: 34.6
click at [609, 591] on div "Editor contextual toolbar" at bounding box center [655, 635] width 196 height 89
type input "BCE5FF"
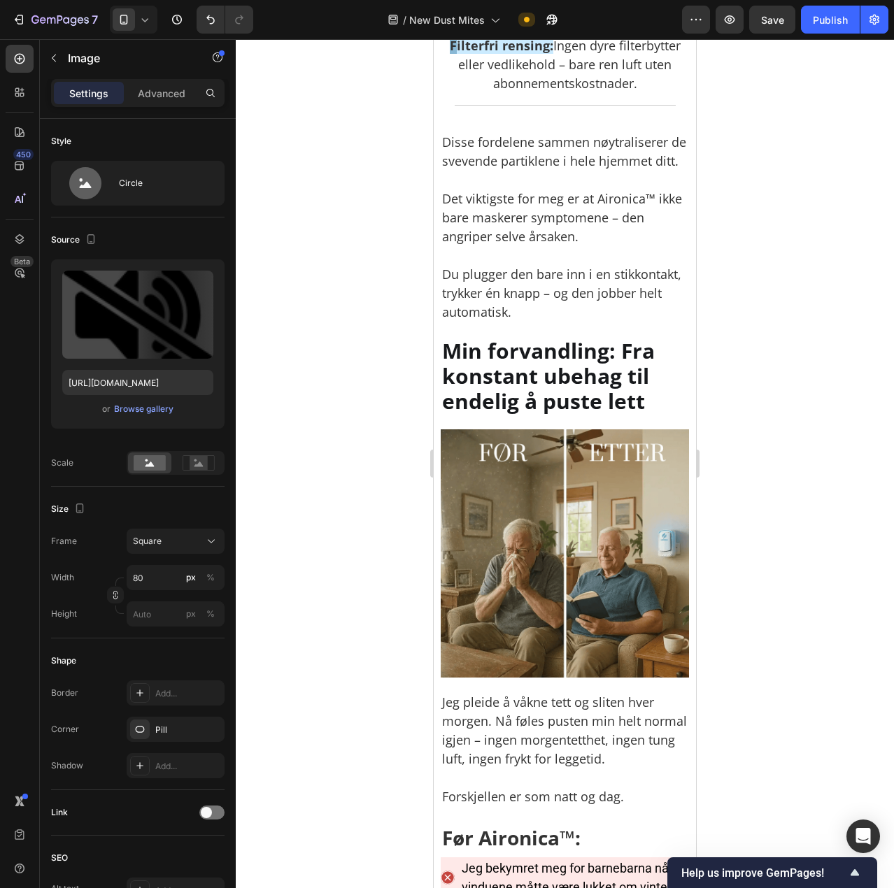
click at [757, 337] on div at bounding box center [565, 463] width 658 height 849
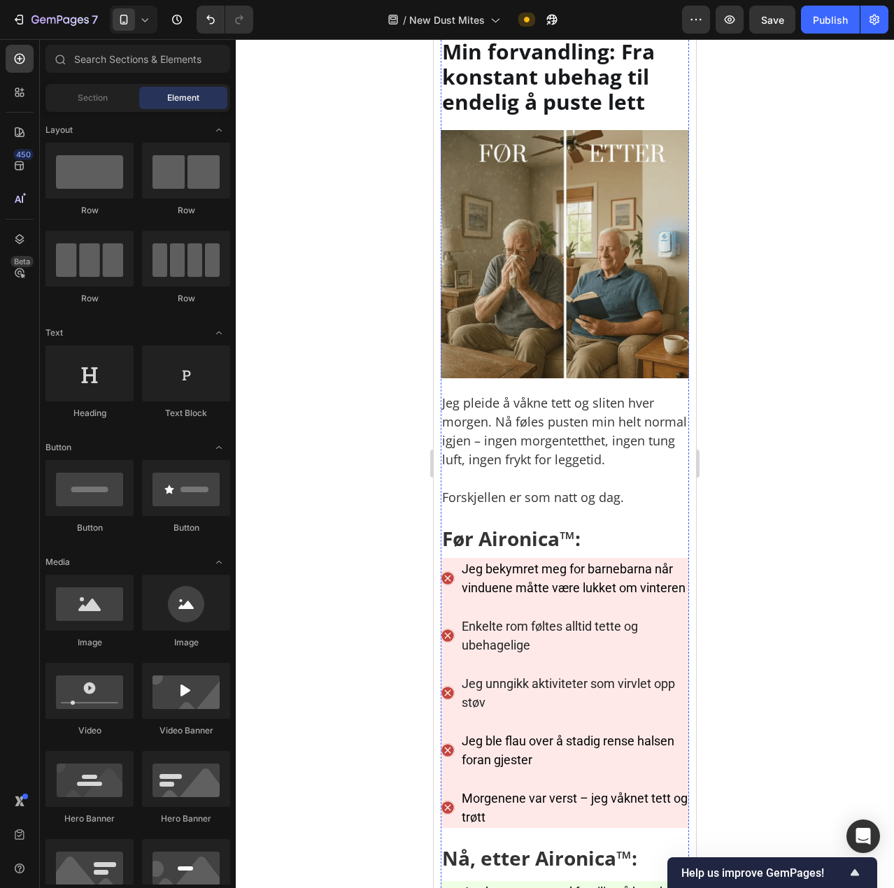
scroll to position [5735, 0]
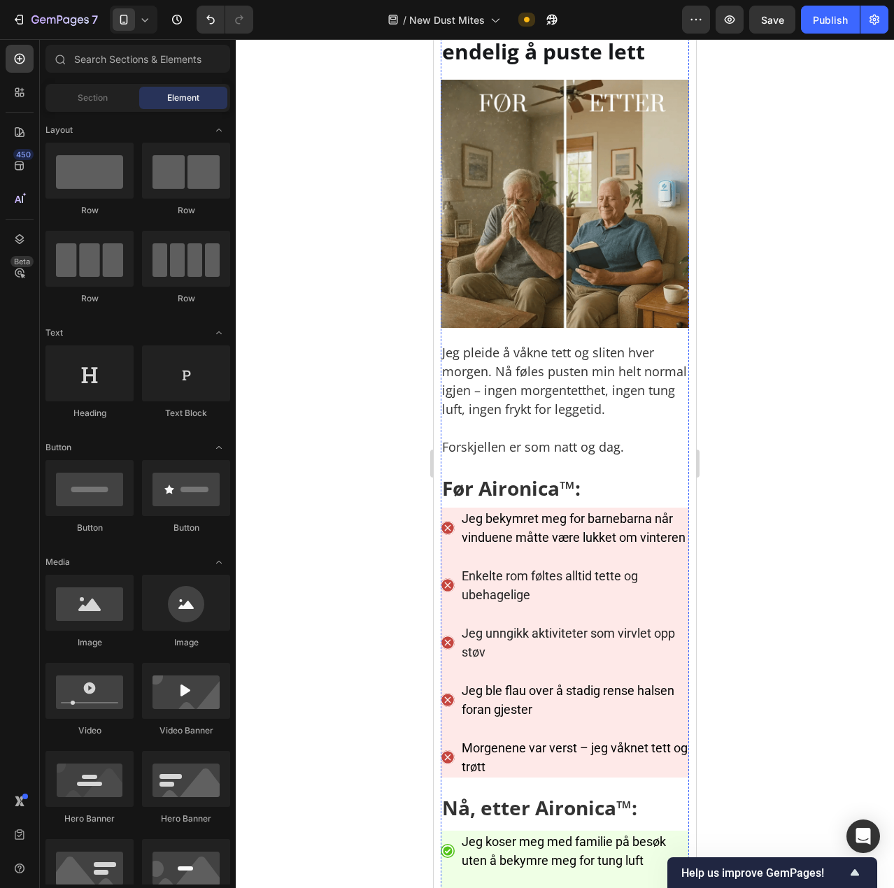
click at [734, 375] on div at bounding box center [565, 463] width 658 height 849
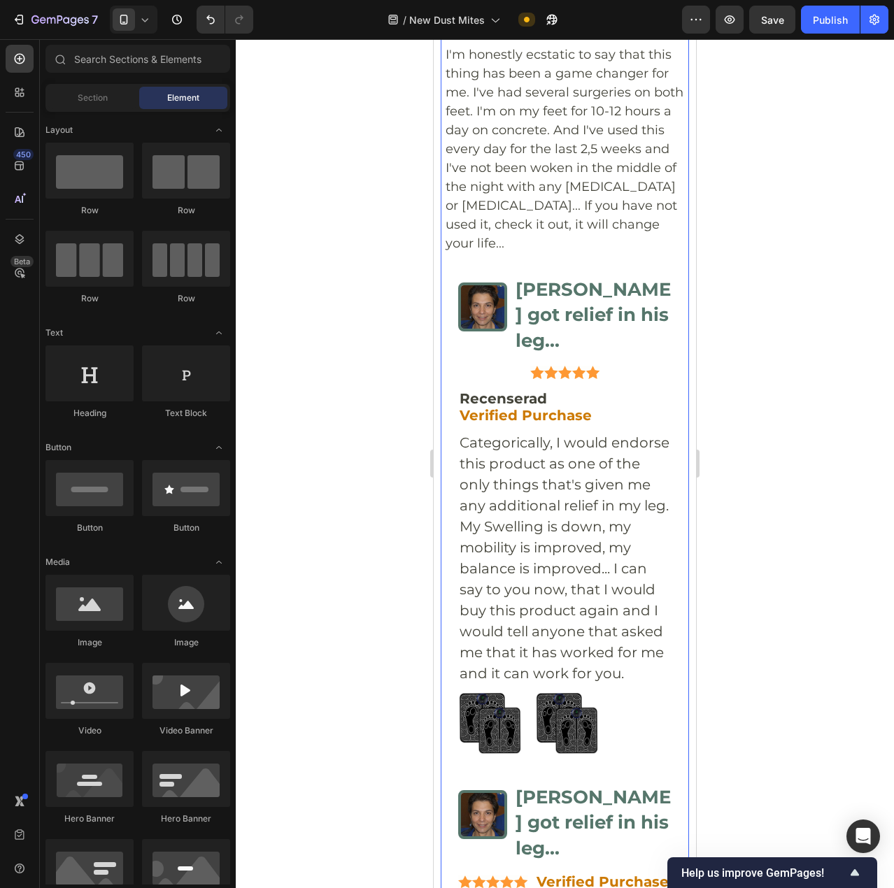
scroll to position [7204, 0]
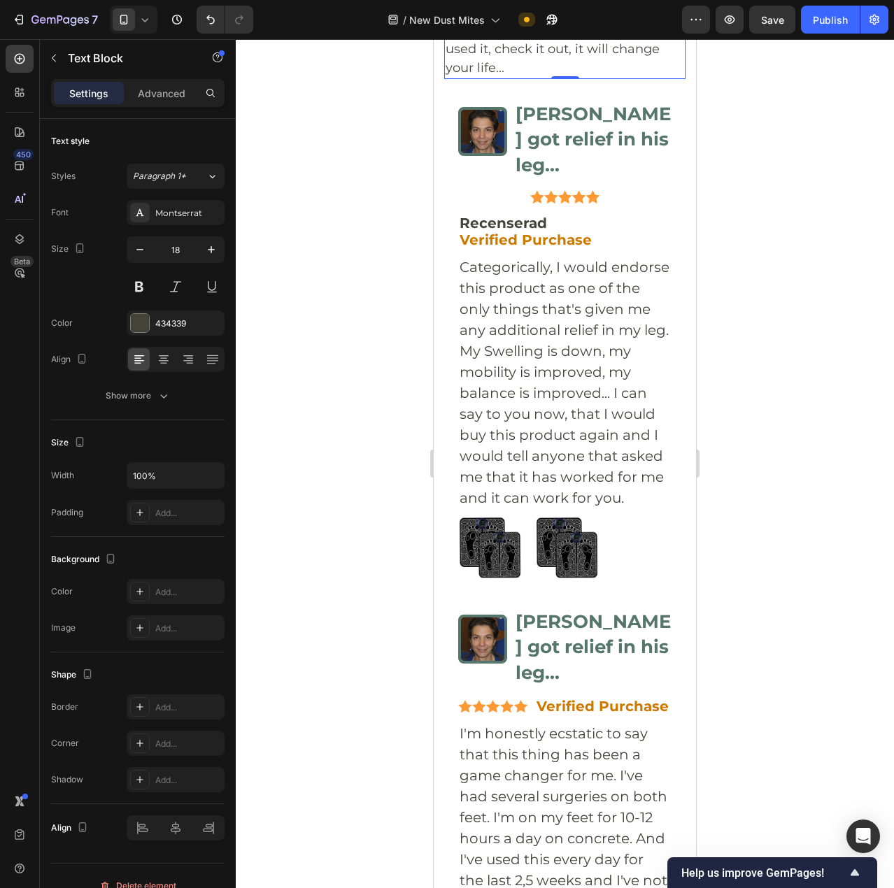
drag, startPoint x: 831, startPoint y: 409, endPoint x: 811, endPoint y: 415, distance: 20.6
click at [830, 409] on div at bounding box center [565, 463] width 658 height 849
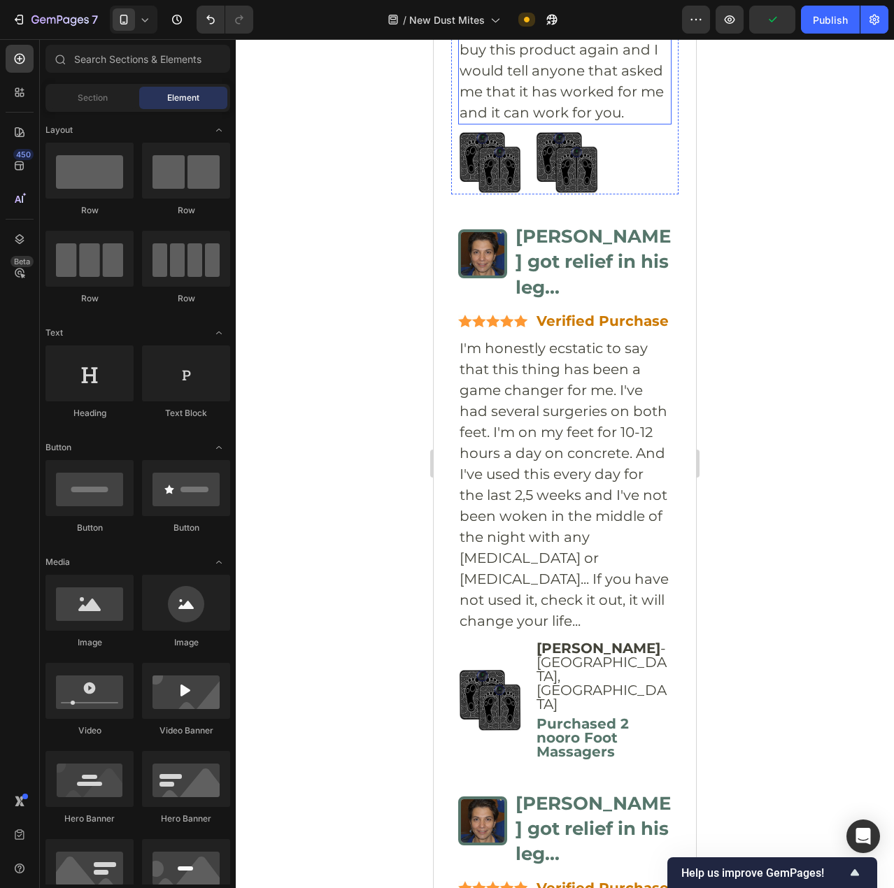
scroll to position [7343, 0]
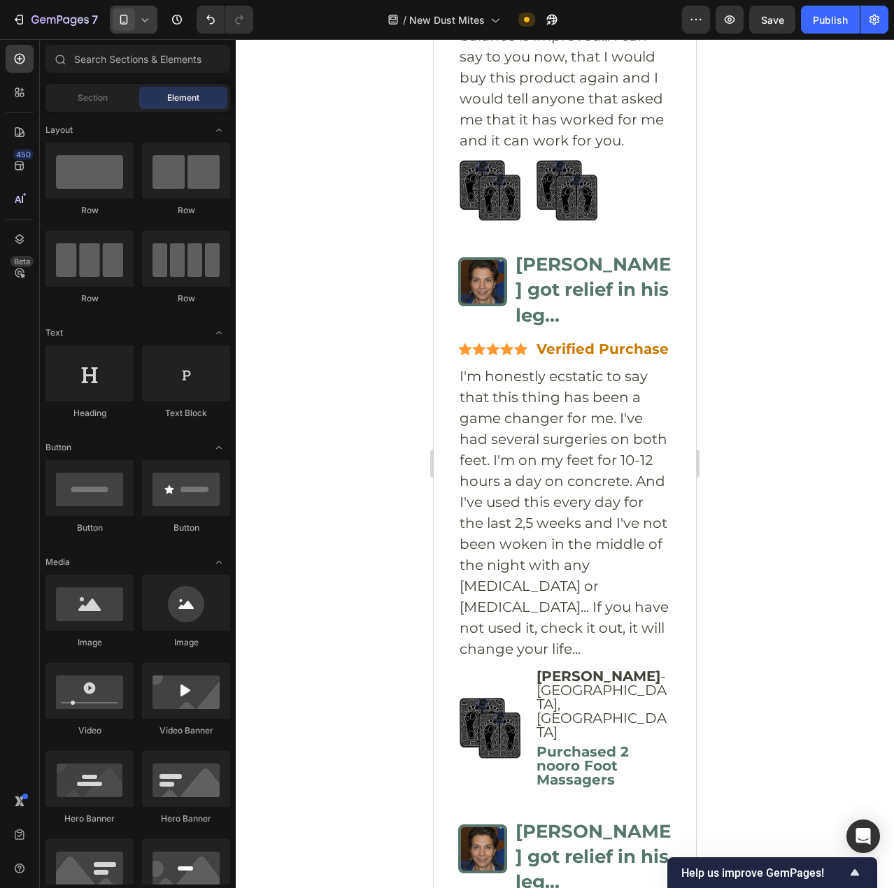
click at [150, 24] on icon at bounding box center [145, 20] width 14 height 14
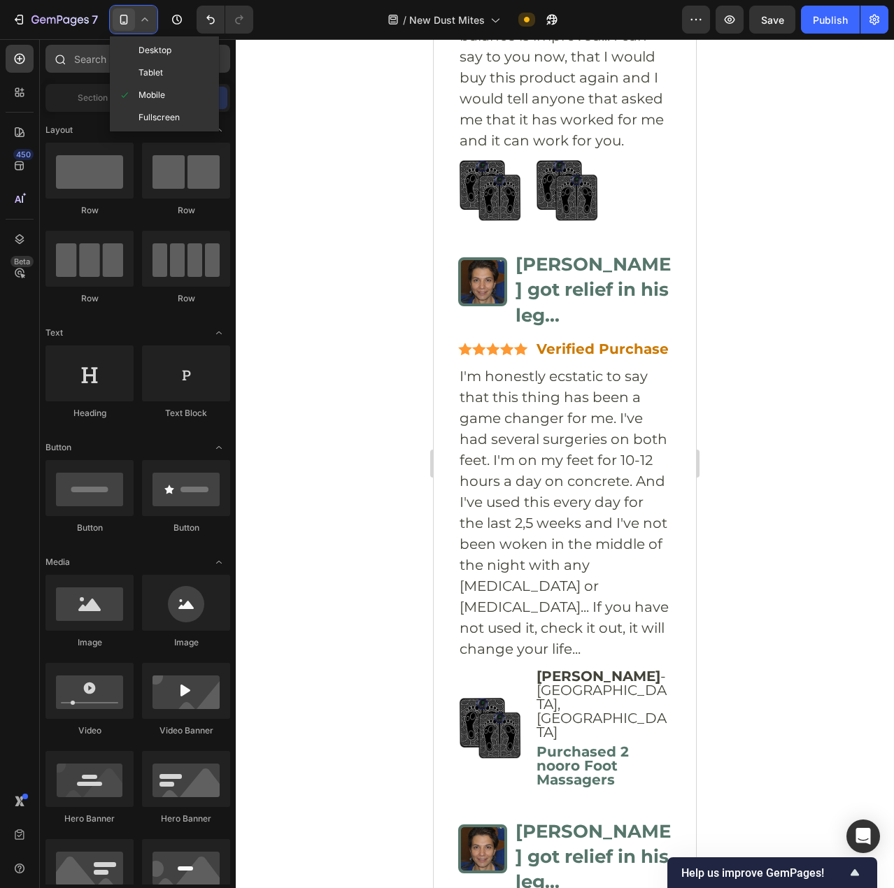
click at [149, 55] on span "Desktop" at bounding box center [154, 50] width 33 height 14
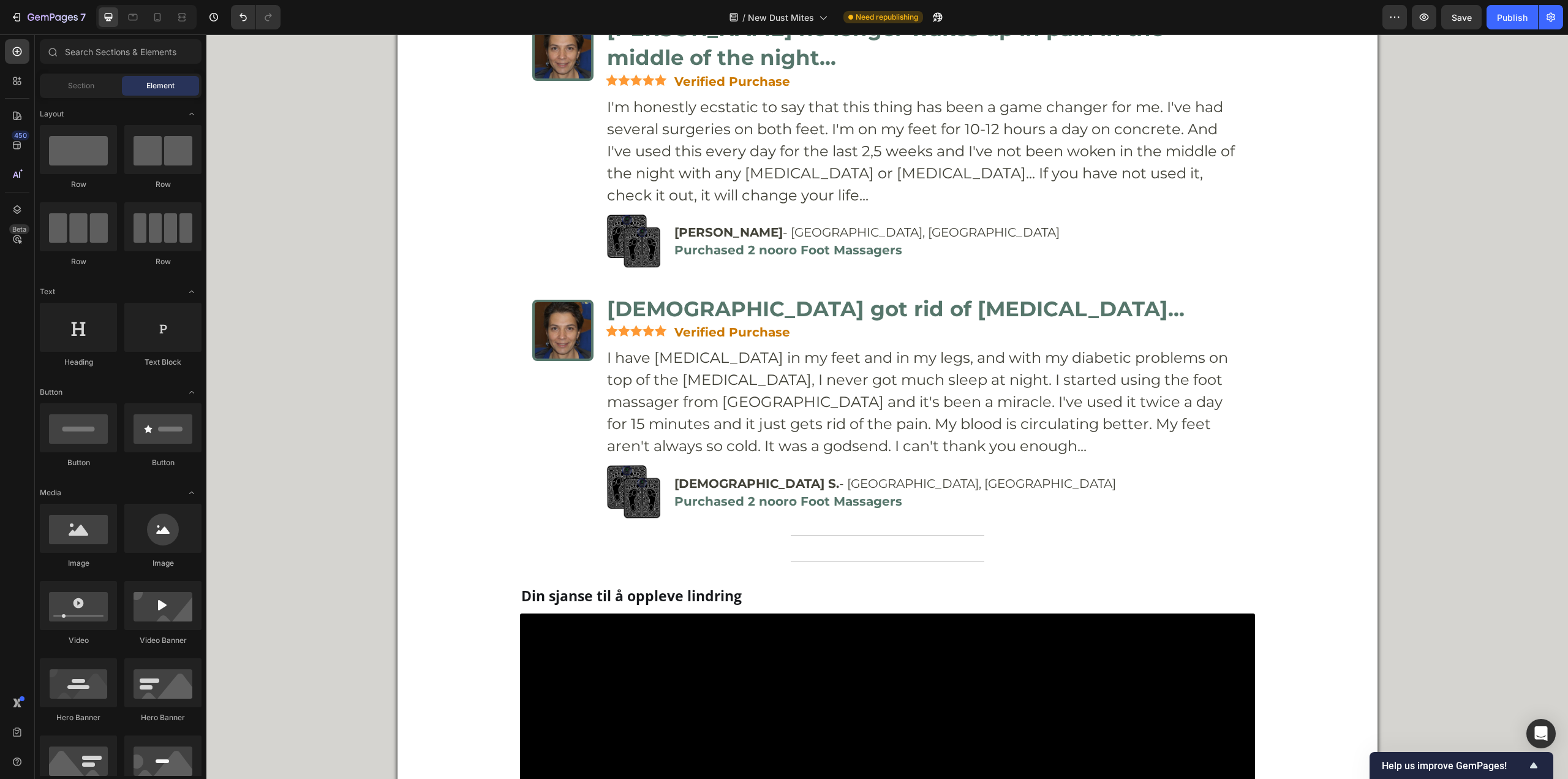
scroll to position [6309, 0]
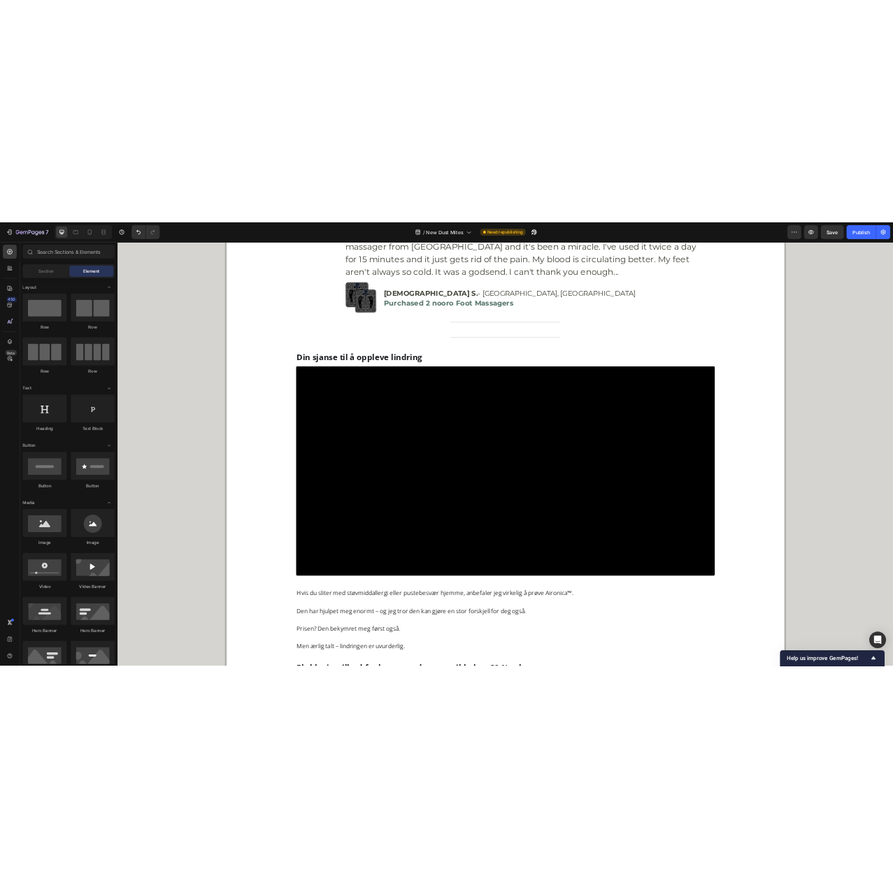
scroll to position [7410, 0]
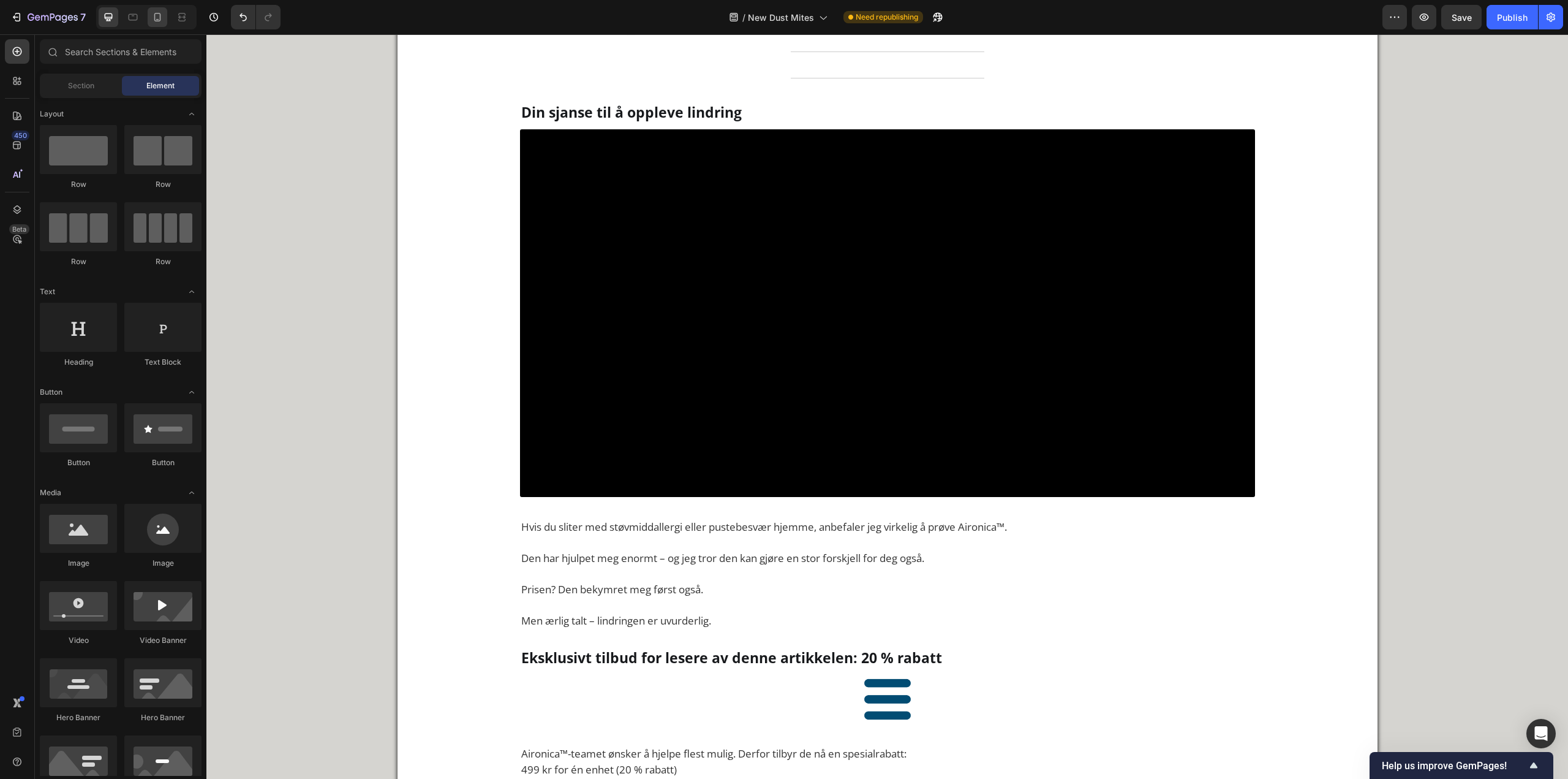
click at [153, 25] on div at bounding box center [158, 17] width 19 height 19
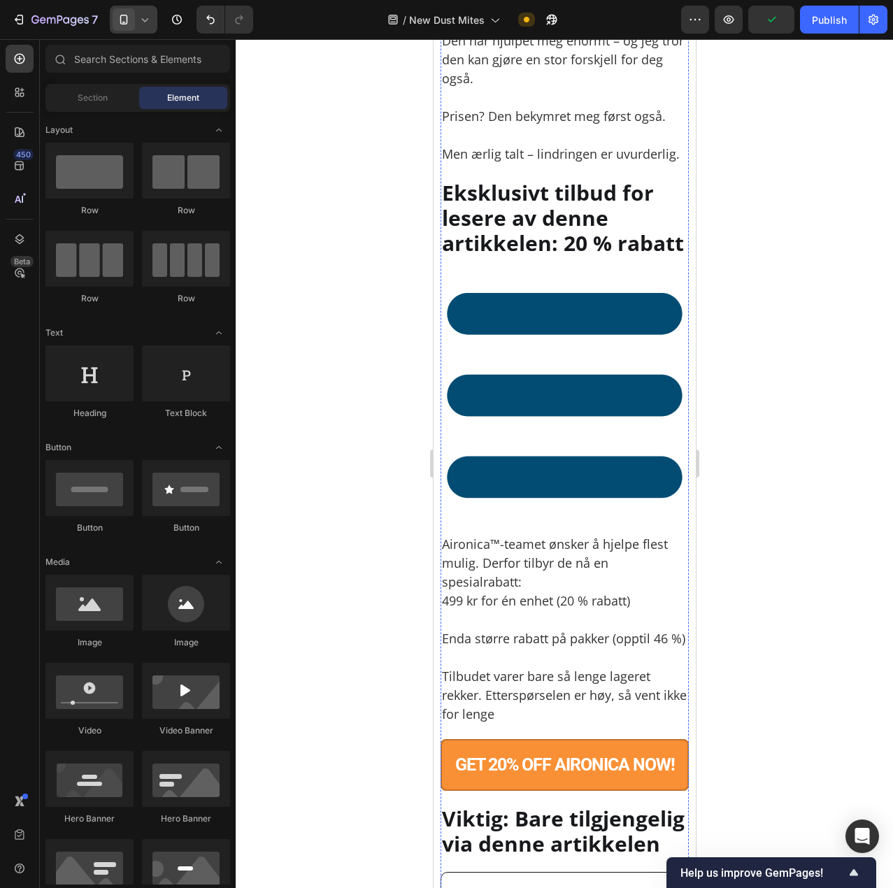
scroll to position [8702, 0]
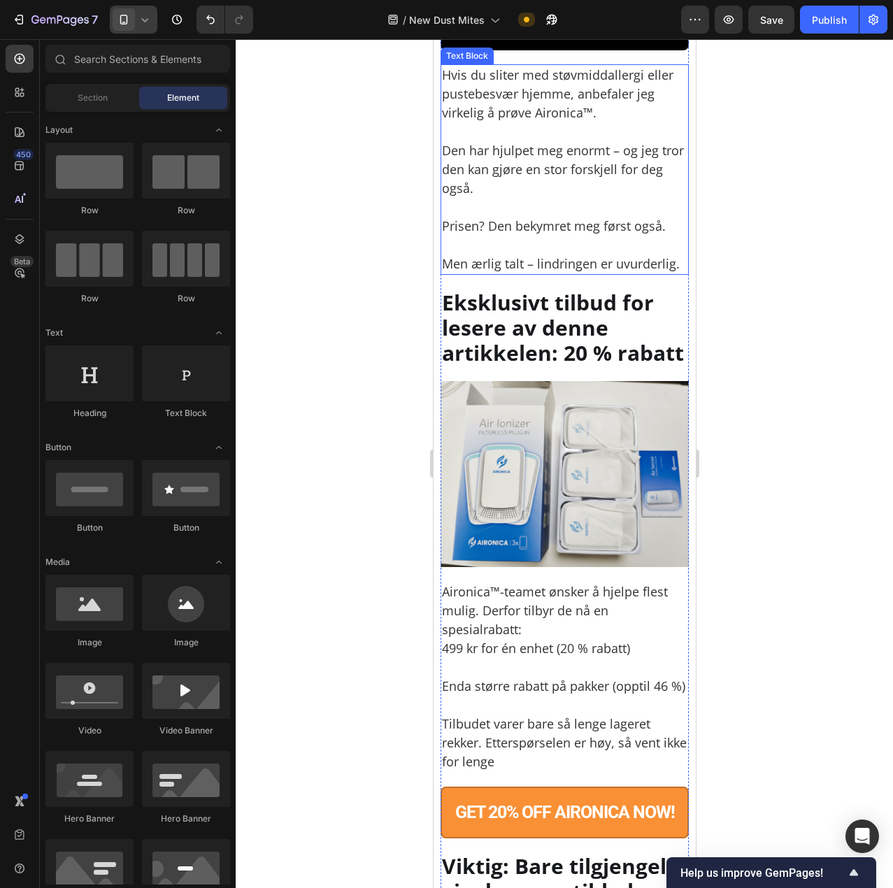
click at [536, 273] on p "Hvis du sliter med støvmiddallergi eller pustebesvær hjemme, anbefaler jeg virk…" at bounding box center [563, 170] width 245 height 208
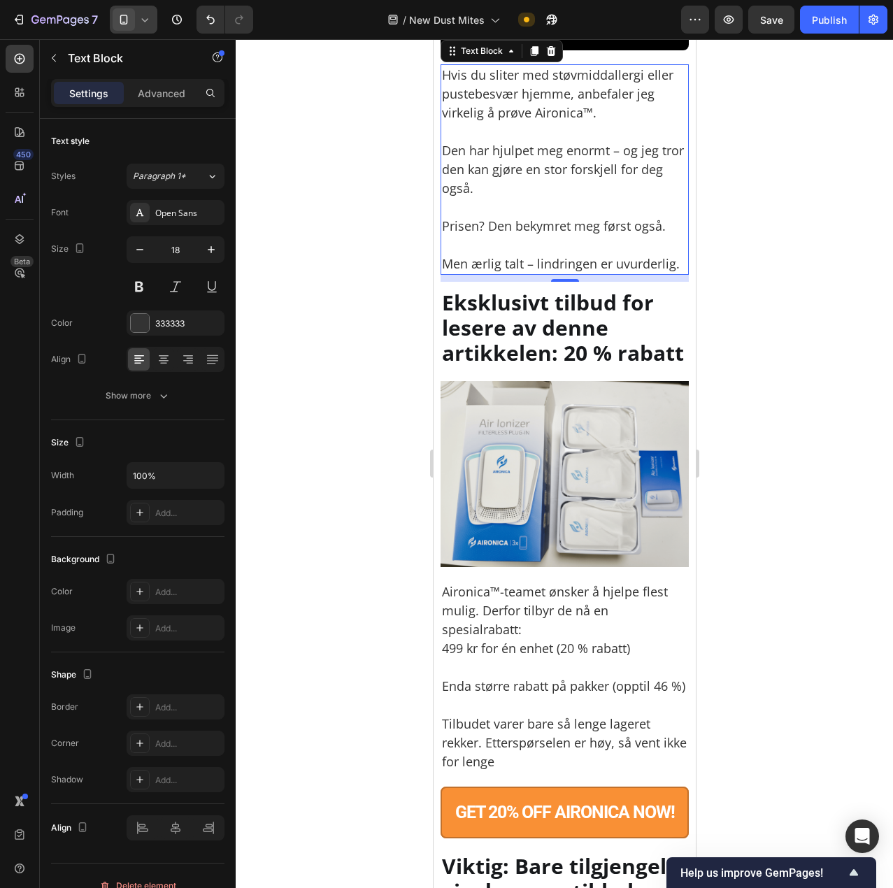
click at [536, 273] on p "Hvis du sliter med støvmiddallergi eller pustebesvær hjemme, anbefaler jeg virk…" at bounding box center [563, 170] width 245 height 208
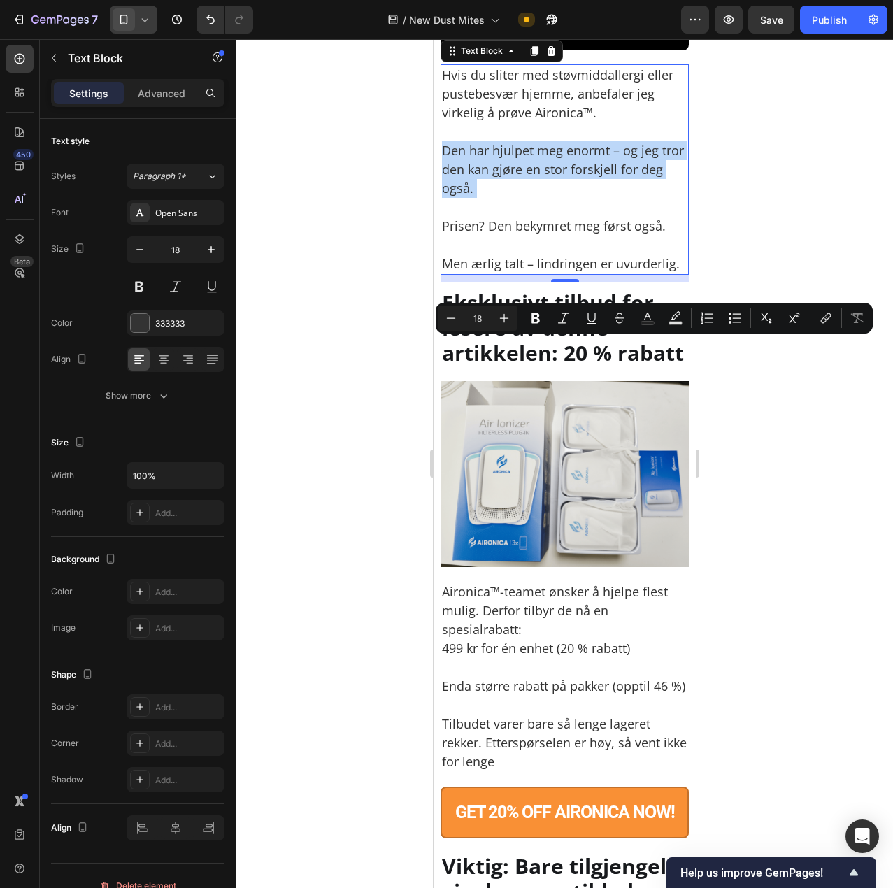
click at [532, 273] on p "Hvis du sliter med støvmiddallergi eller pustebesvær hjemme, anbefaler jeg virk…" at bounding box center [563, 170] width 245 height 208
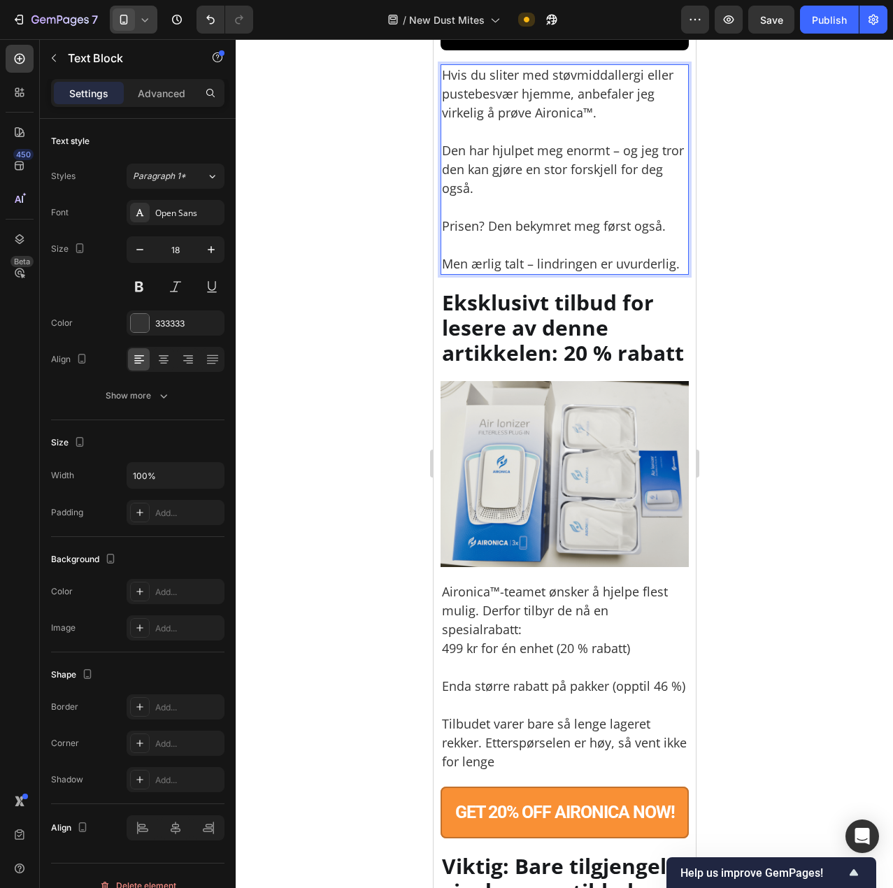
click at [518, 273] on p "Hvis du sliter med støvmiddallergi eller pustebesvær hjemme, anbefaler jeg virk…" at bounding box center [563, 170] width 245 height 208
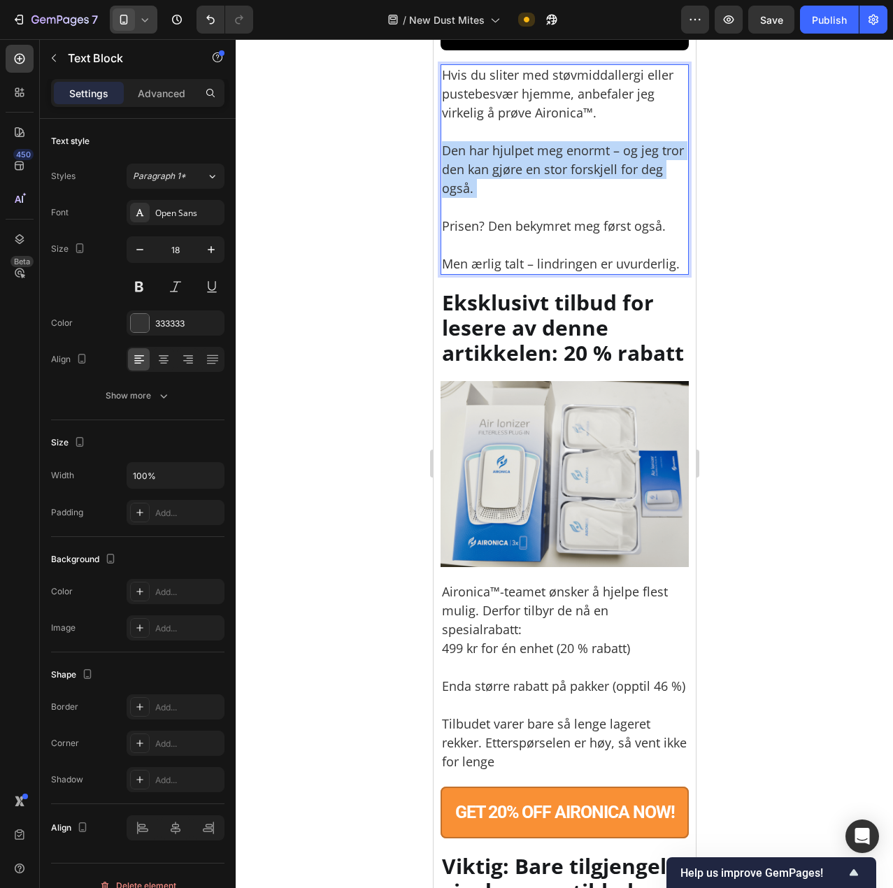
click at [518, 273] on p "Hvis du sliter med støvmiddallergi eller pustebesvær hjemme, anbefaler jeg virk…" at bounding box center [563, 170] width 245 height 208
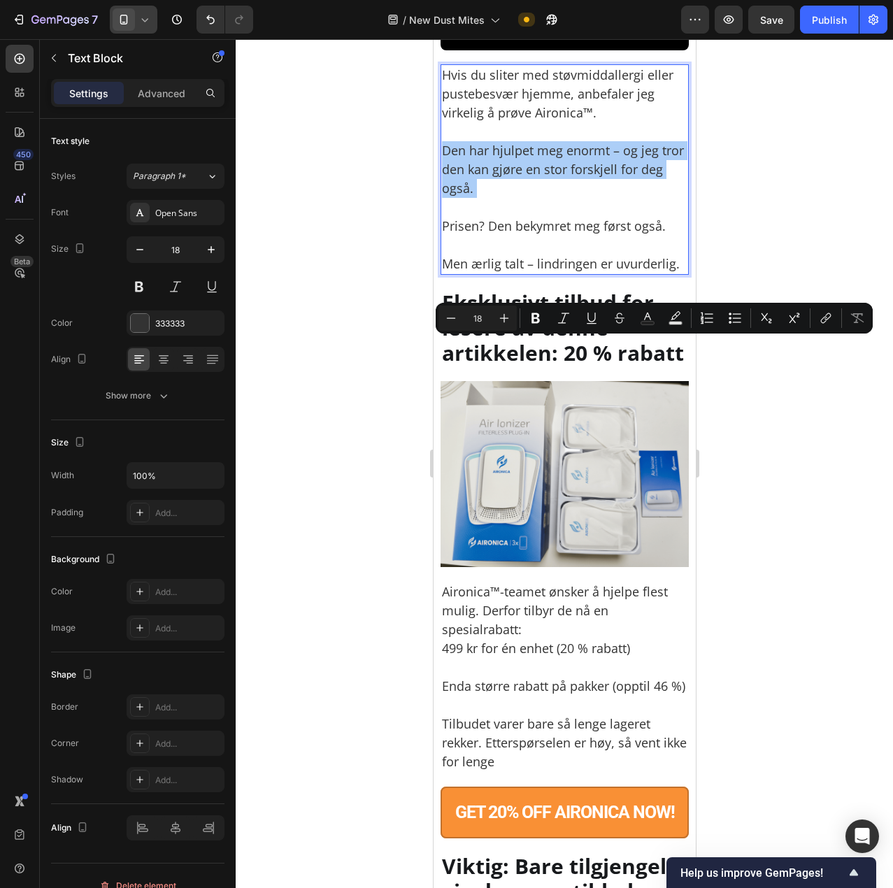
click at [524, 330] on div "Minus 18 Plus Bold Italic Underline Strikethrough Text Color Text Background Co…" at bounding box center [655, 318] width 432 height 25
click at [532, 322] on icon "Editor contextual toolbar" at bounding box center [536, 318] width 8 height 10
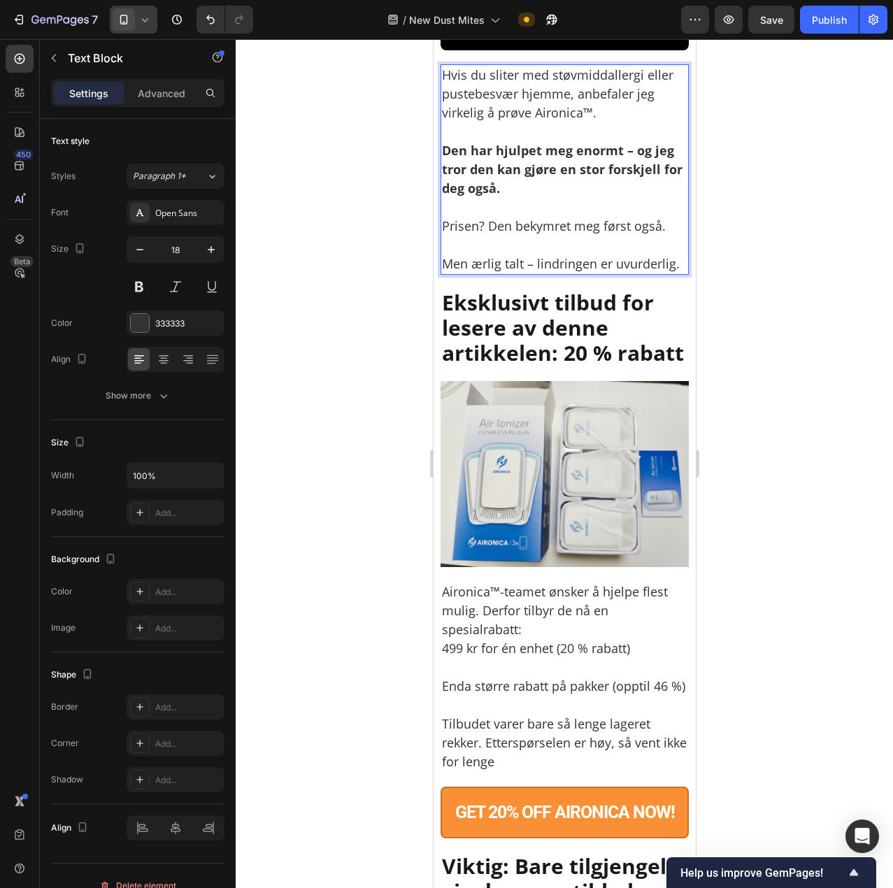
click at [734, 422] on div at bounding box center [564, 463] width 657 height 849
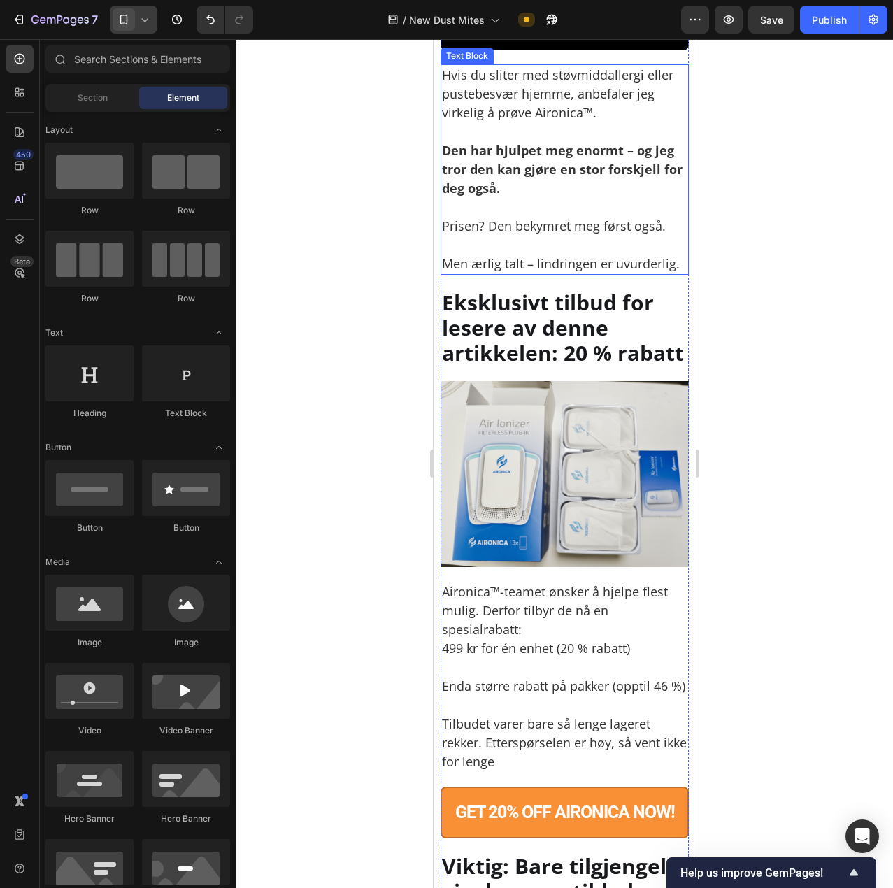
click at [484, 273] on p "Hvis du sliter med støvmiddallergi eller pustebesvær hjemme, anbefaler jeg virk…" at bounding box center [563, 170] width 245 height 208
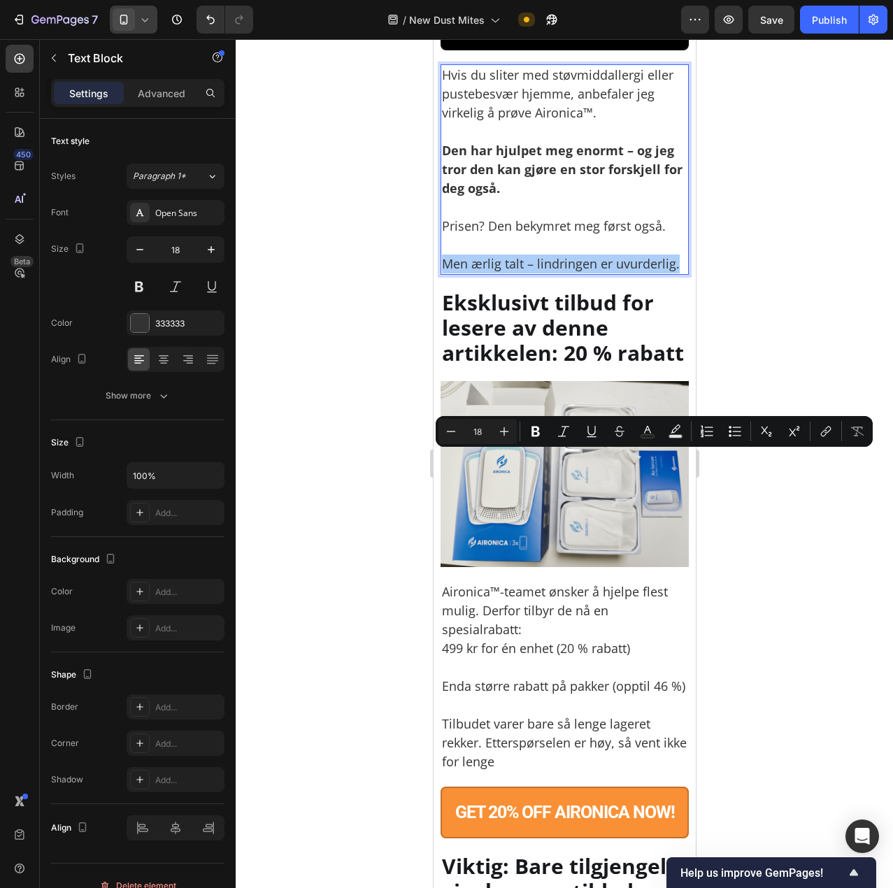
click at [794, 478] on div at bounding box center [564, 463] width 657 height 849
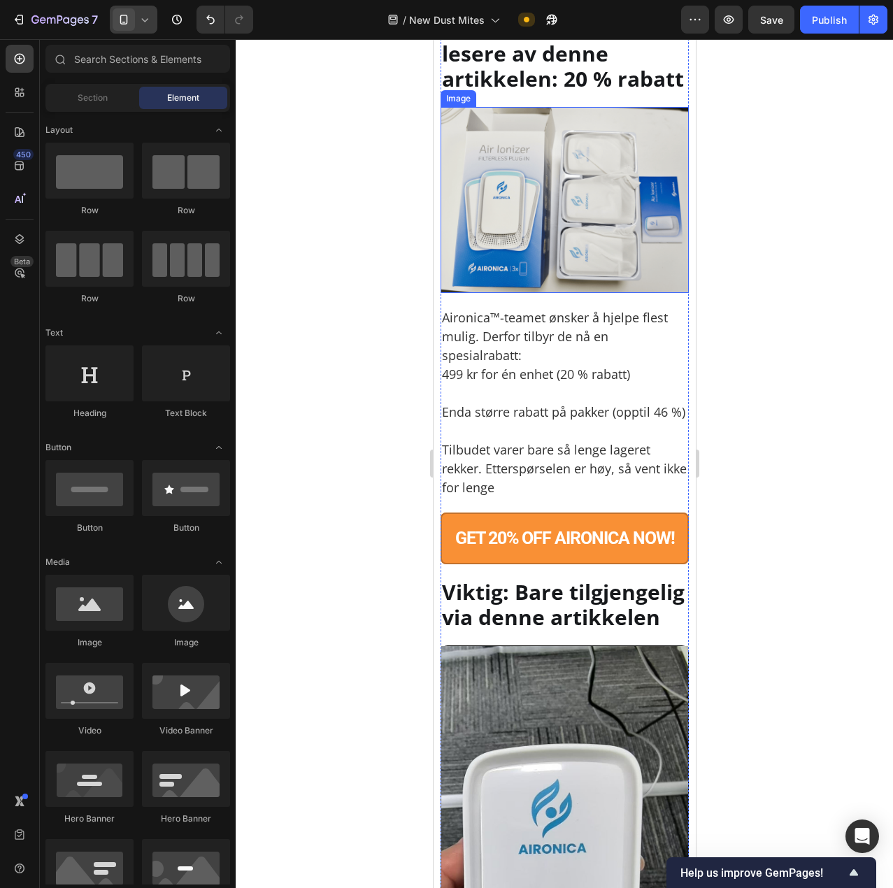
scroll to position [9052, 0]
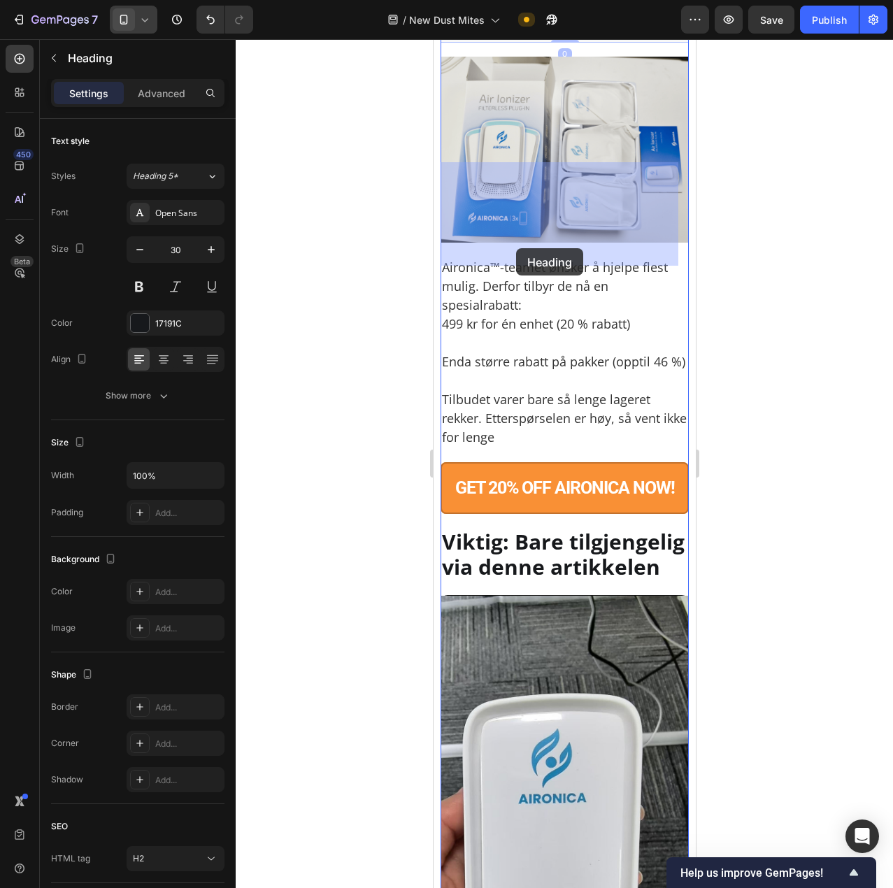
drag, startPoint x: 564, startPoint y: 225, endPoint x: 515, endPoint y: 248, distance: 53.8
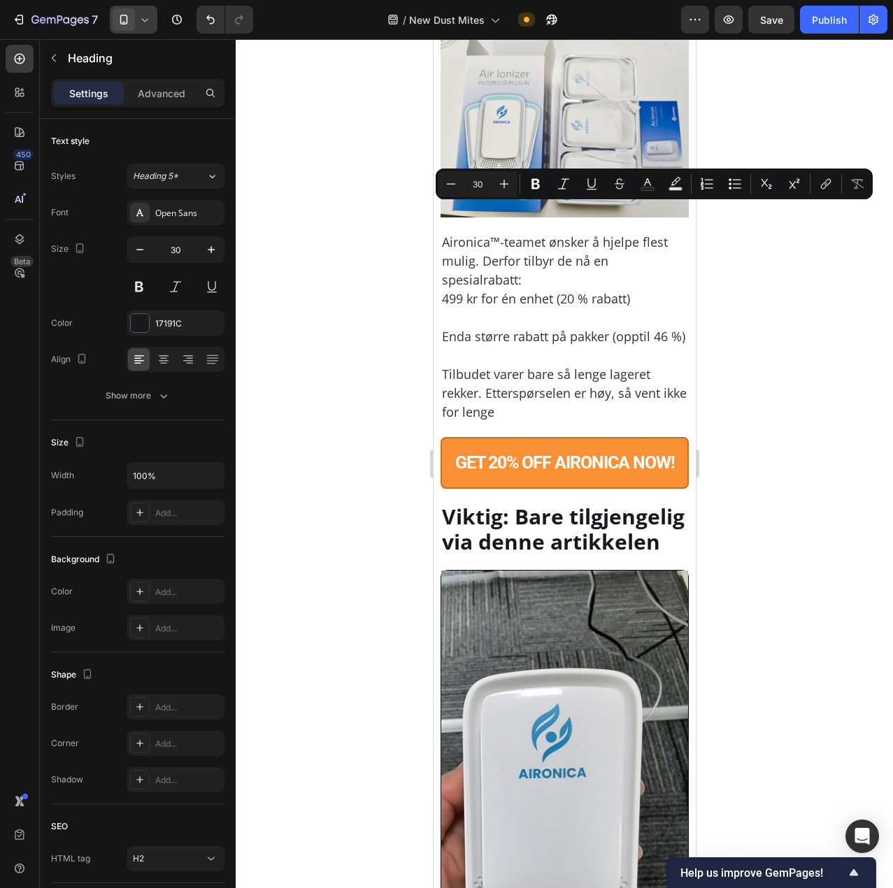
drag, startPoint x: 565, startPoint y: 222, endPoint x: 510, endPoint y: 257, distance: 65.4
click at [649, 186] on icon "Editor contextual toolbar" at bounding box center [648, 184] width 14 height 14
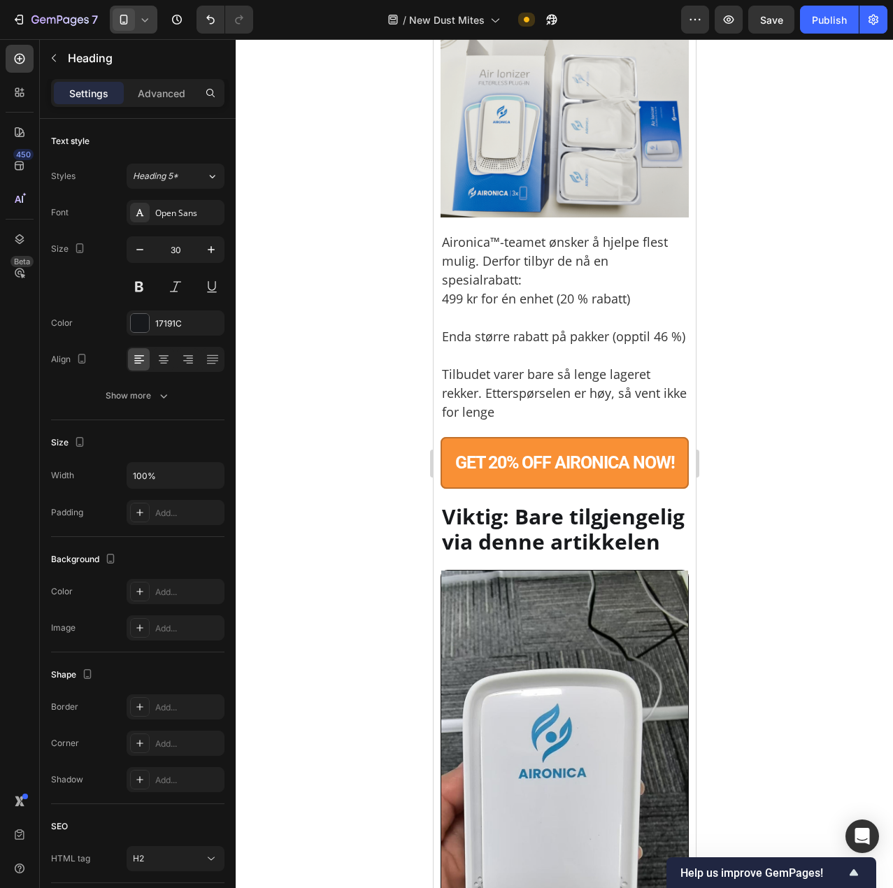
drag, startPoint x: 997, startPoint y: 455, endPoint x: 562, endPoint y: 417, distance: 436.7
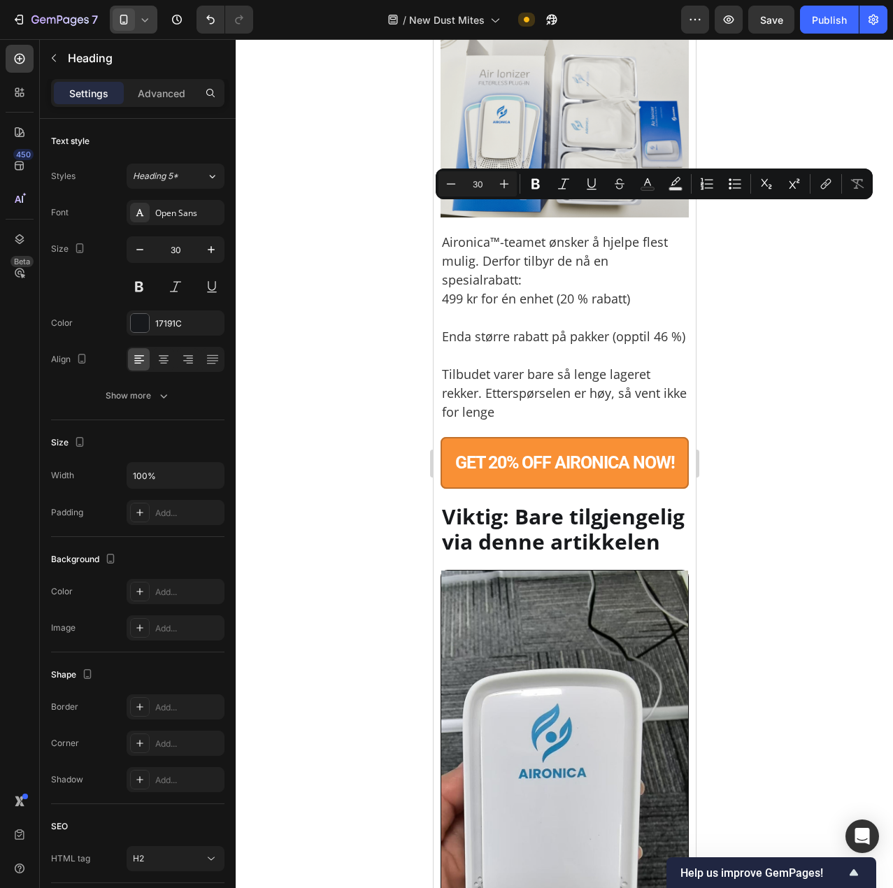
drag, startPoint x: 566, startPoint y: 218, endPoint x: 576, endPoint y: 237, distance: 21.6
click at [650, 188] on rect "Editor contextual toolbar" at bounding box center [647, 188] width 13 height 3
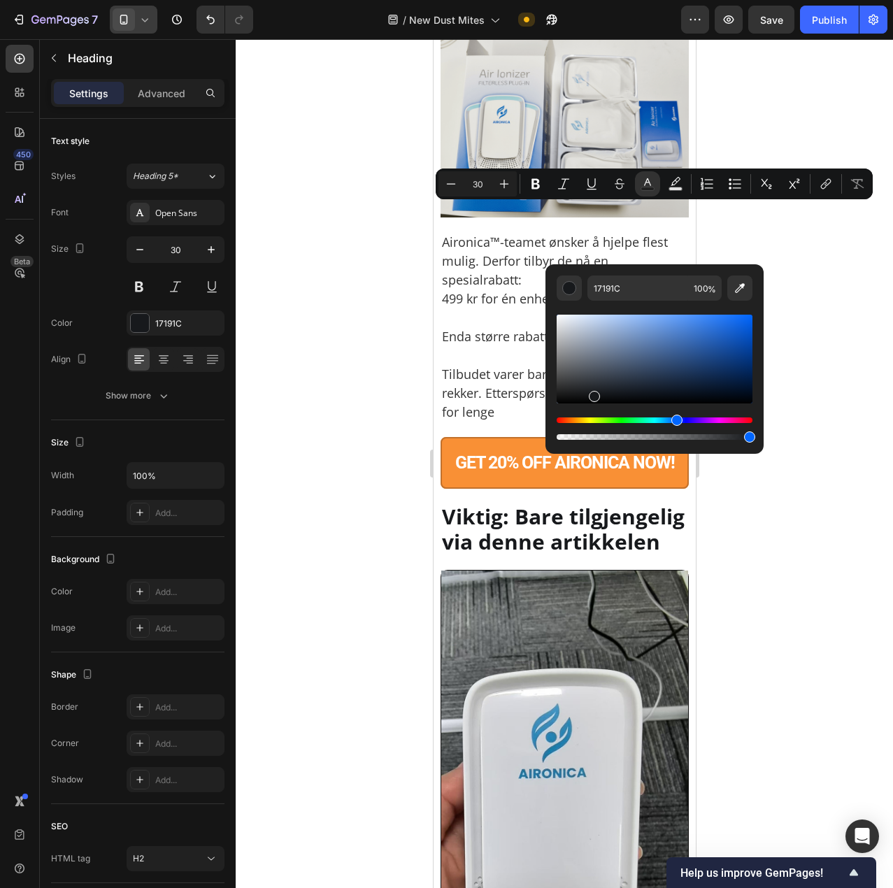
click at [569, 427] on div "Editor contextual toolbar" at bounding box center [655, 429] width 196 height 22
click at [566, 422] on div "Hue" at bounding box center [655, 421] width 196 height 6
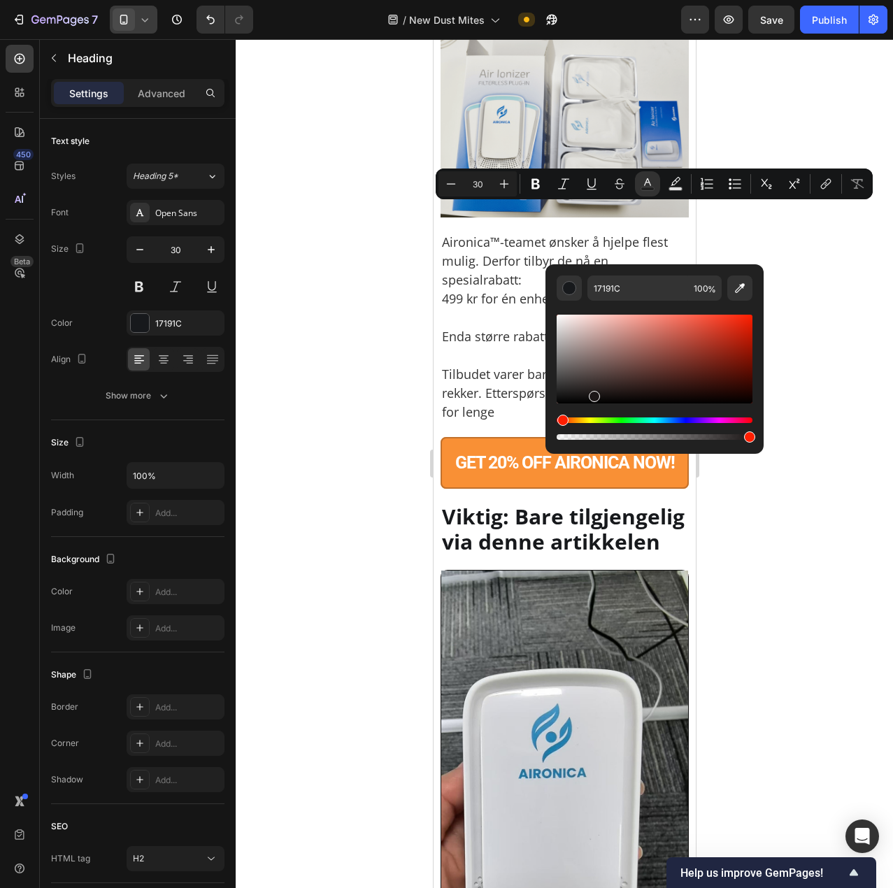
drag, startPoint x: 566, startPoint y: 421, endPoint x: 608, endPoint y: 362, distance: 72.6
click at [559, 414] on div "Editor contextual toolbar" at bounding box center [655, 377] width 196 height 131
drag, startPoint x: 687, startPoint y: 323, endPoint x: 695, endPoint y: 314, distance: 12.4
click at [695, 315] on div "Editor contextual toolbar" at bounding box center [655, 359] width 196 height 89
type input "FF4C4C"
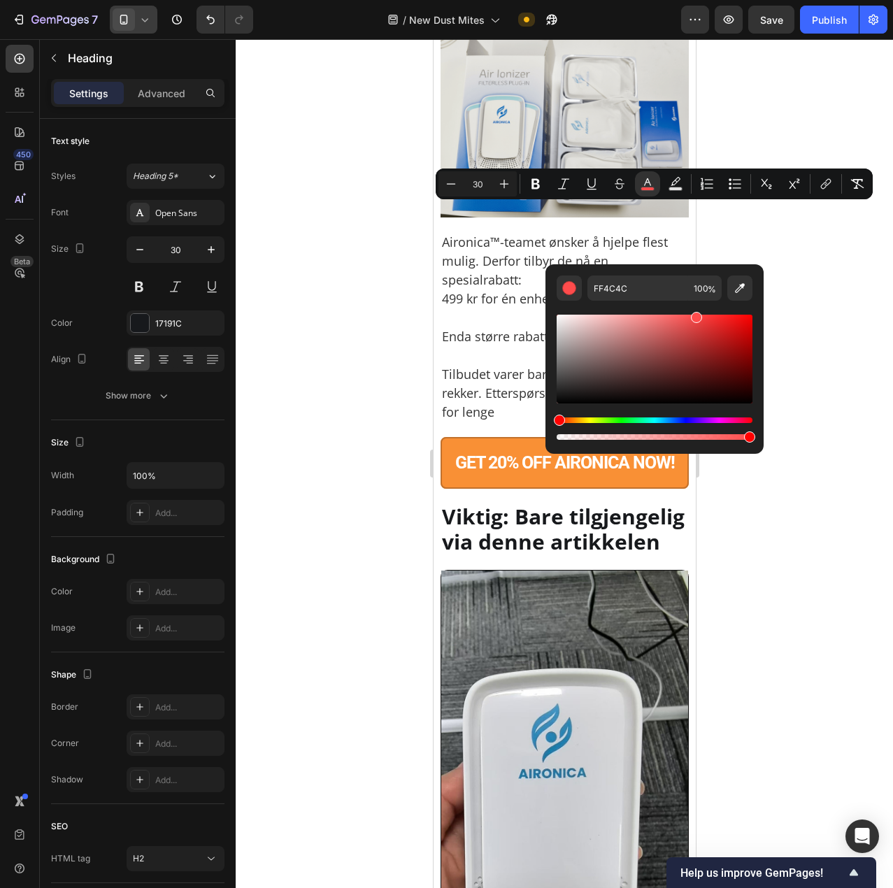
click at [806, 249] on div at bounding box center [564, 463] width 657 height 849
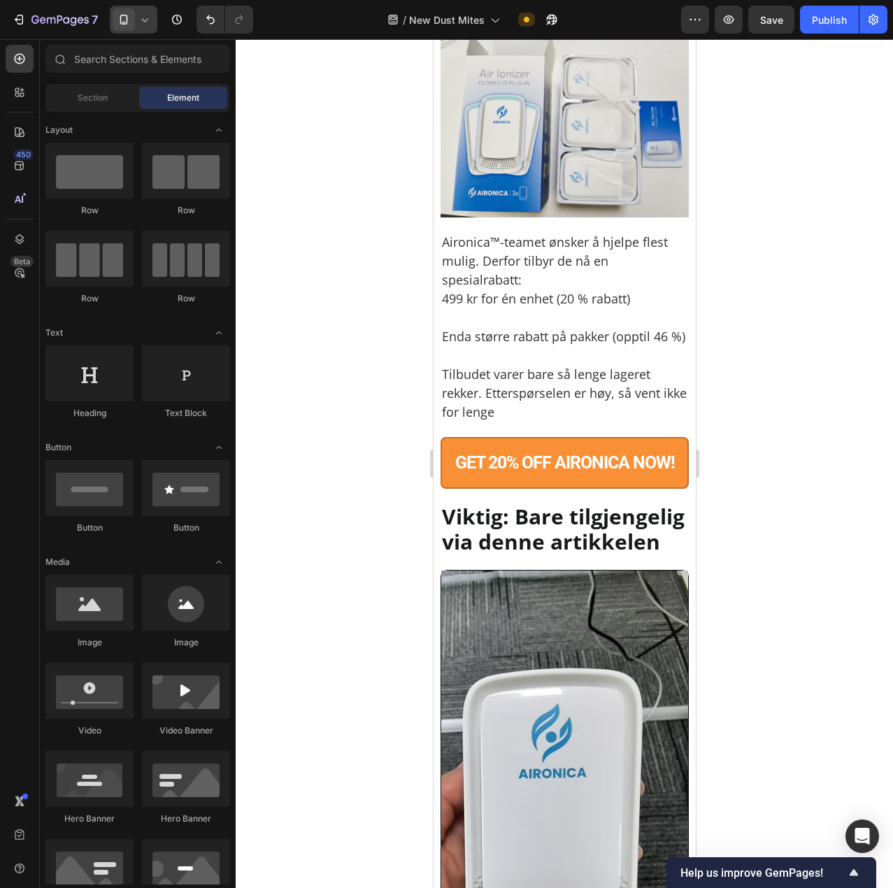
click at [799, 242] on div at bounding box center [564, 463] width 657 height 849
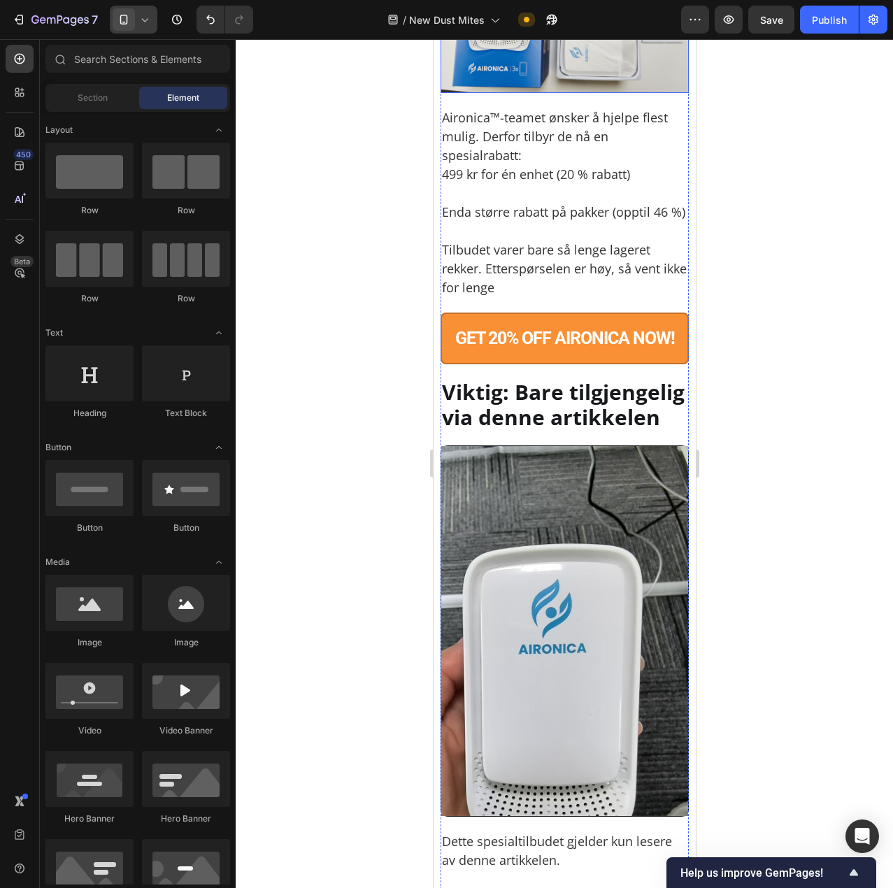
scroll to position [9192, 0]
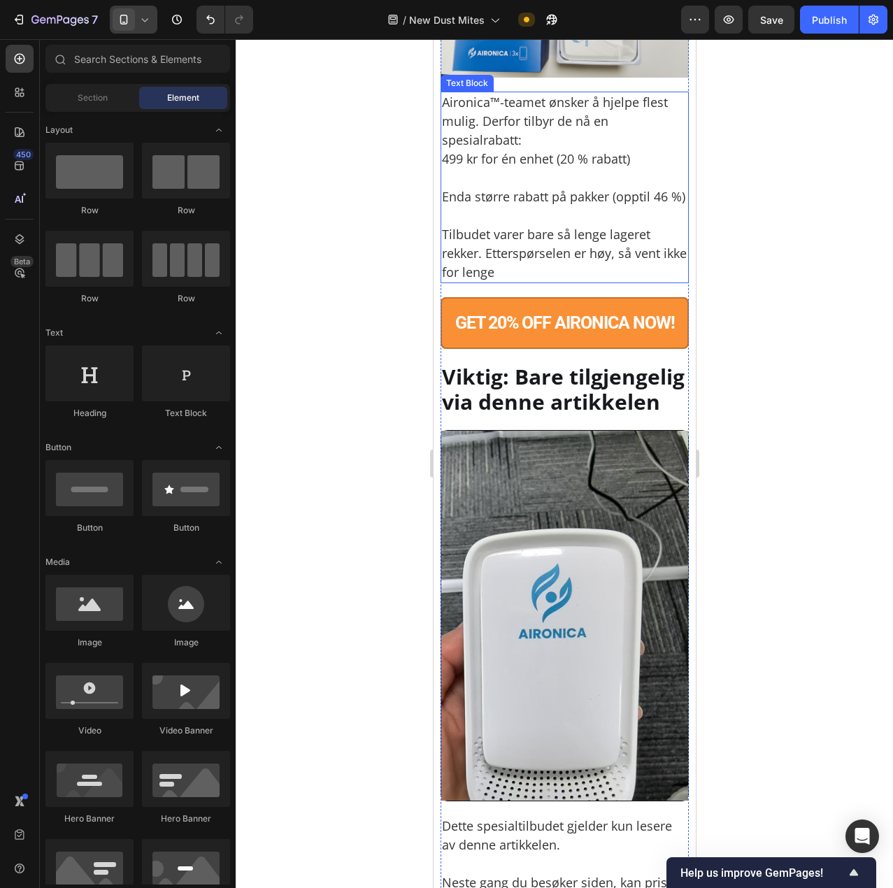
click at [557, 169] on p "Aironica™-teamet ønsker å hjelpe flest mulig. Derfor tilbyr de nå en spesialrab…" at bounding box center [563, 131] width 245 height 76
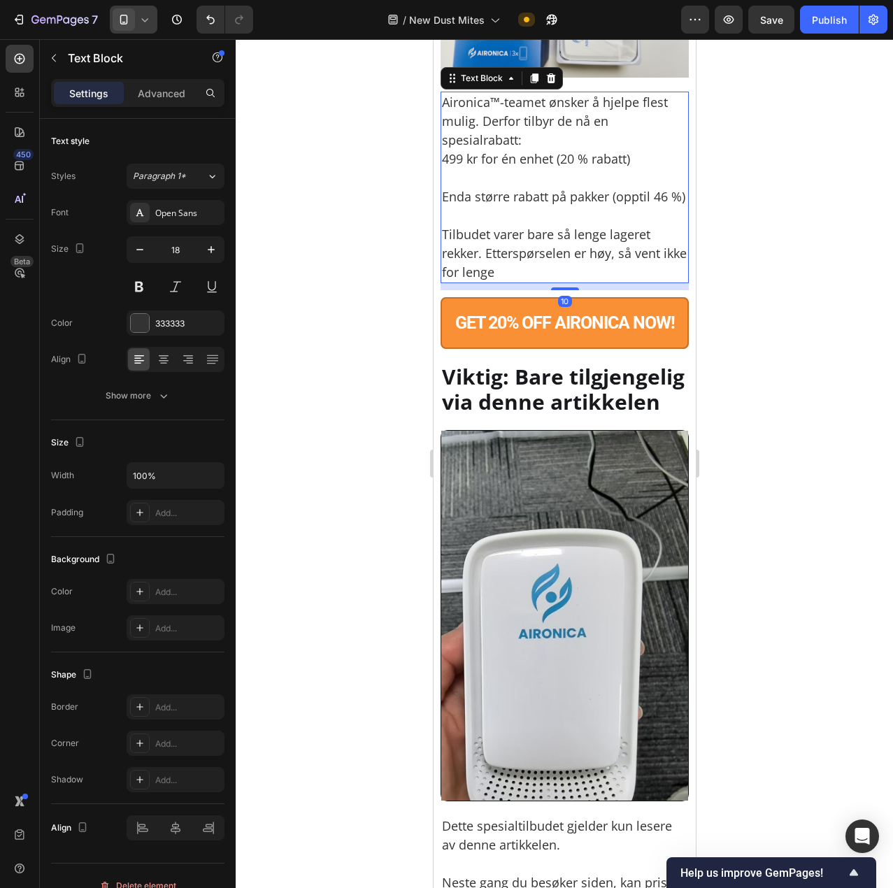
click at [549, 169] on p "Aironica™-teamet ønsker å hjelpe flest mulig. Derfor tilbyr de nå en spesialrab…" at bounding box center [563, 131] width 245 height 76
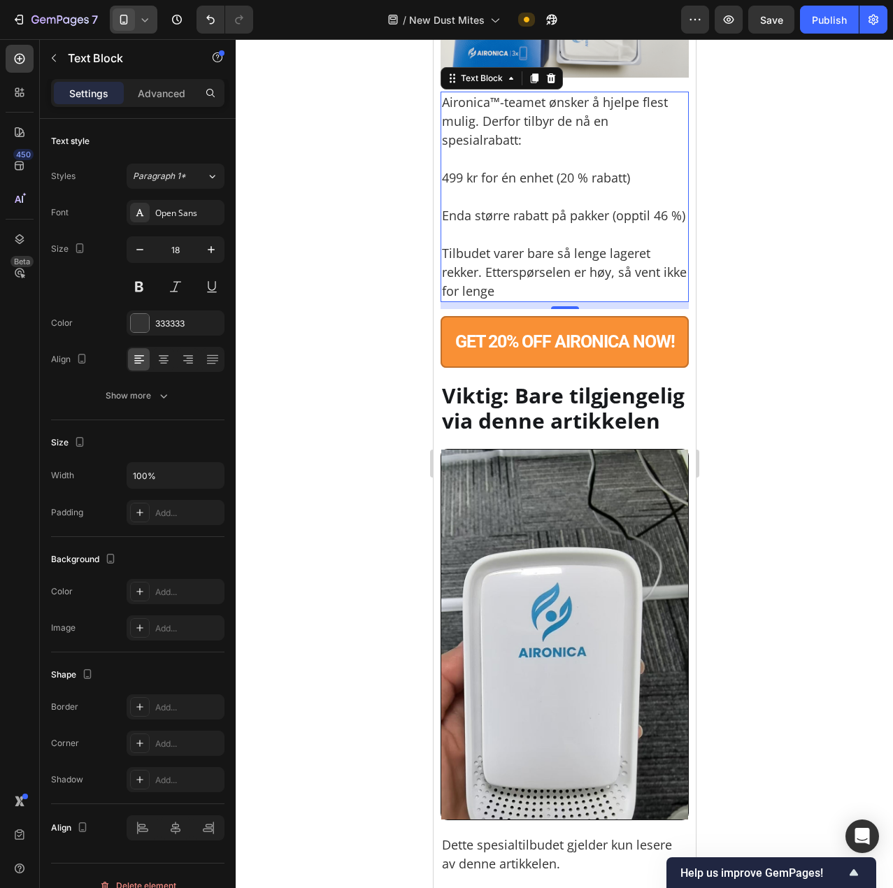
click at [735, 402] on div at bounding box center [564, 463] width 657 height 849
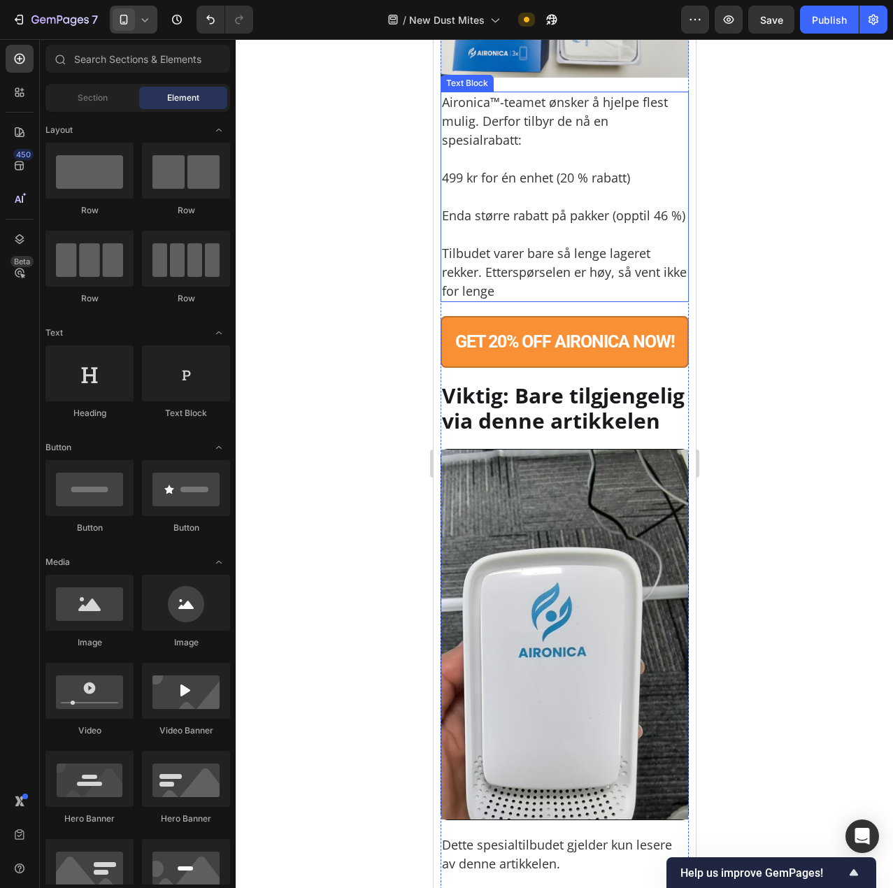
click at [594, 187] on p "Aironica™-teamet ønsker å hjelpe flest mulig. Derfor tilbyr de nå en spesialrab…" at bounding box center [563, 140] width 245 height 94
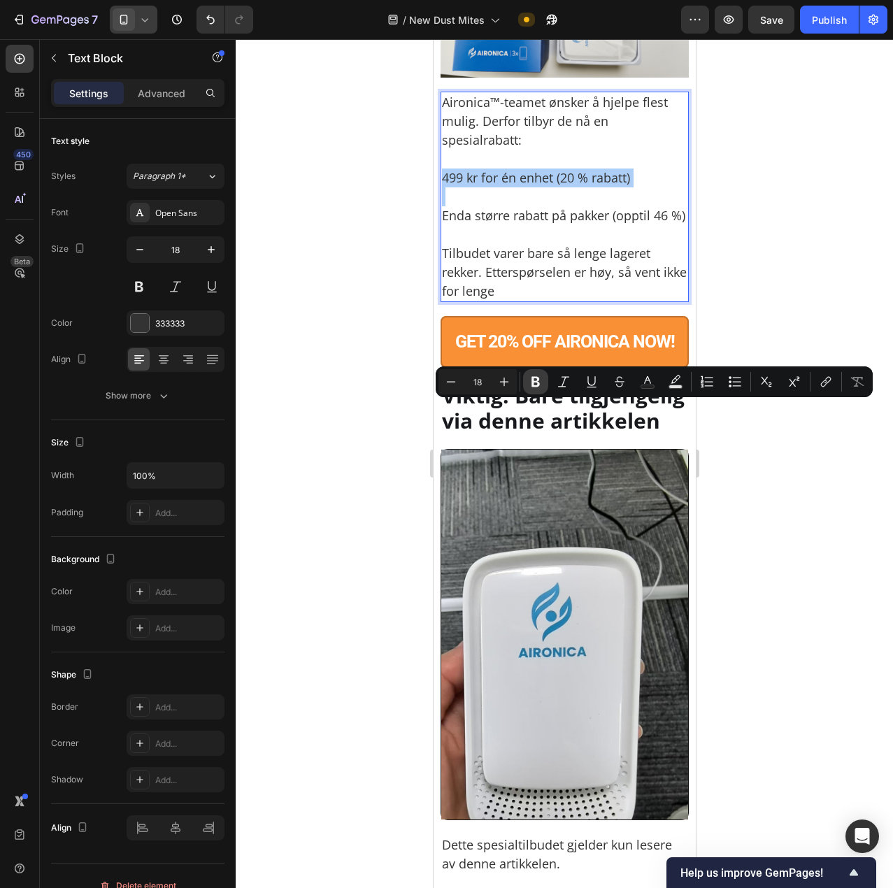
drag, startPoint x: 148, startPoint y: 376, endPoint x: 534, endPoint y: 387, distance: 386.2
click at [534, 387] on icon "Editor contextual toolbar" at bounding box center [536, 382] width 14 height 14
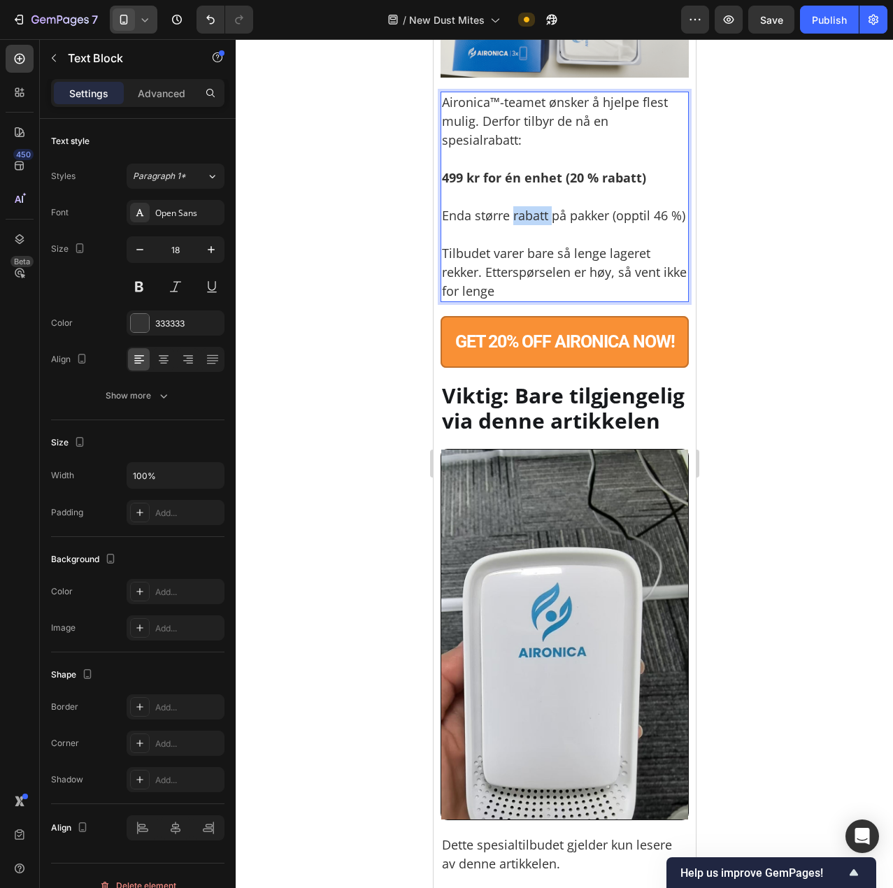
click at [529, 225] on p "Enda større rabatt på pakker (opptil 46 %)" at bounding box center [563, 206] width 245 height 38
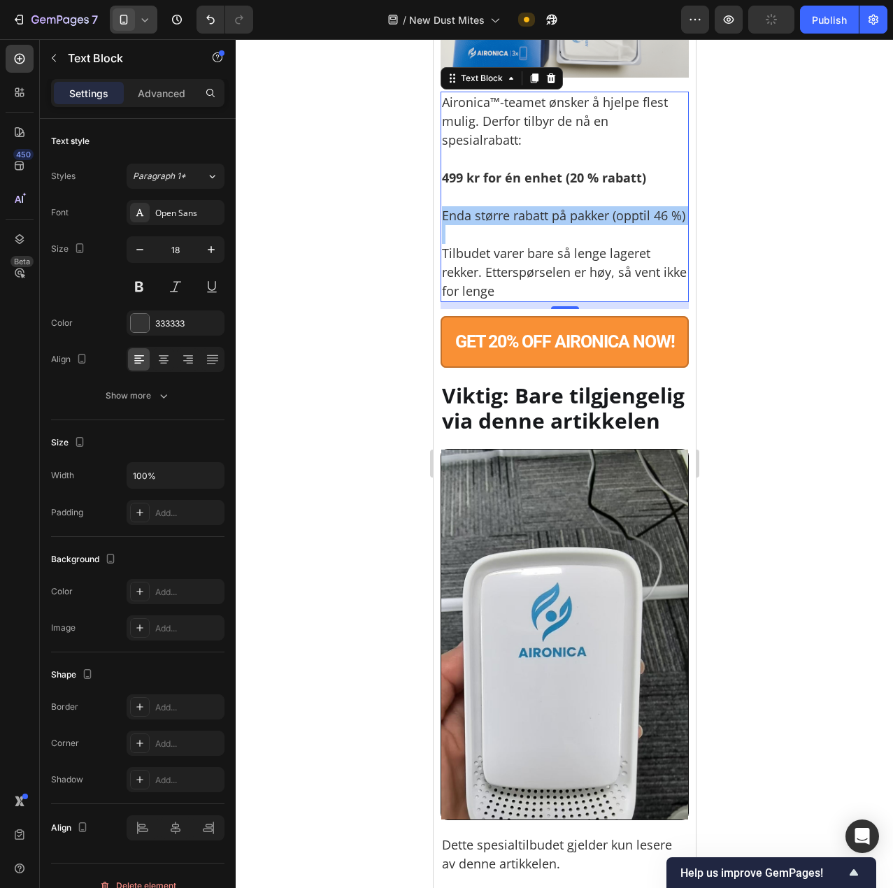
click at [780, 497] on div at bounding box center [564, 463] width 657 height 849
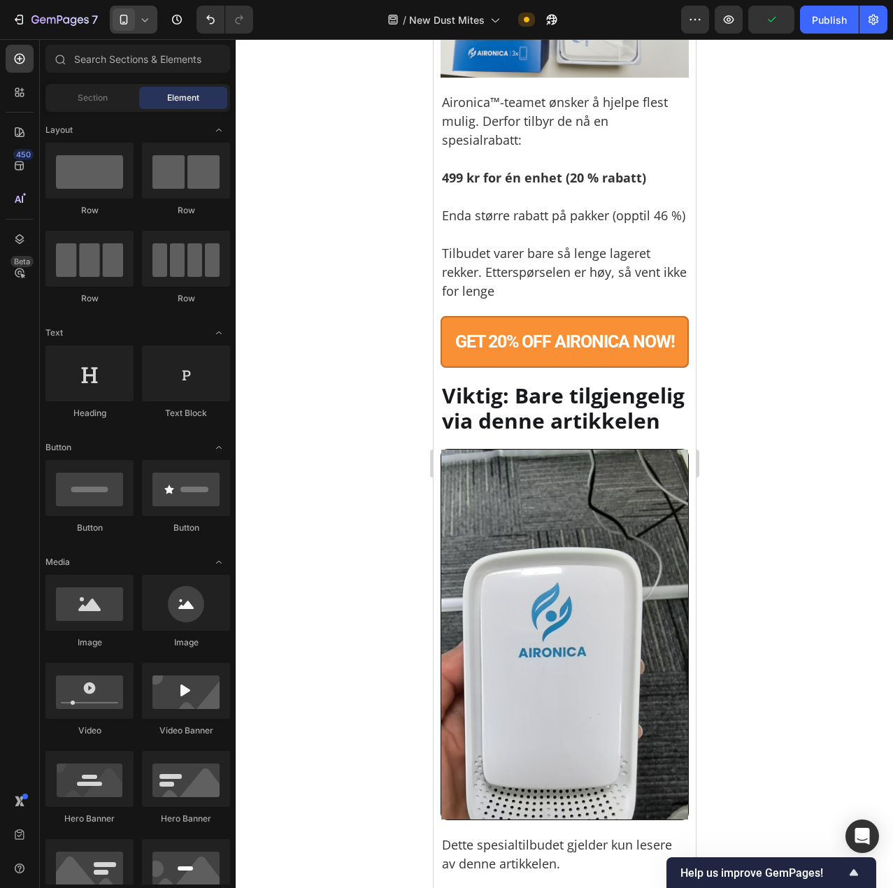
click at [780, 497] on div at bounding box center [564, 463] width 657 height 849
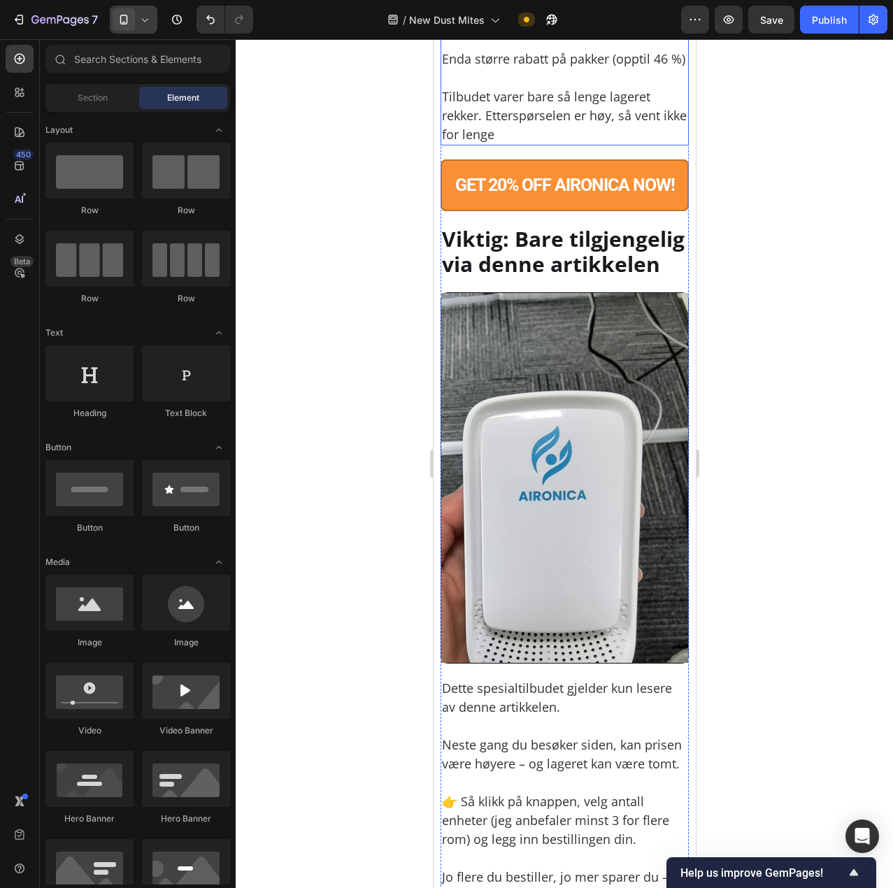
scroll to position [9402, 0]
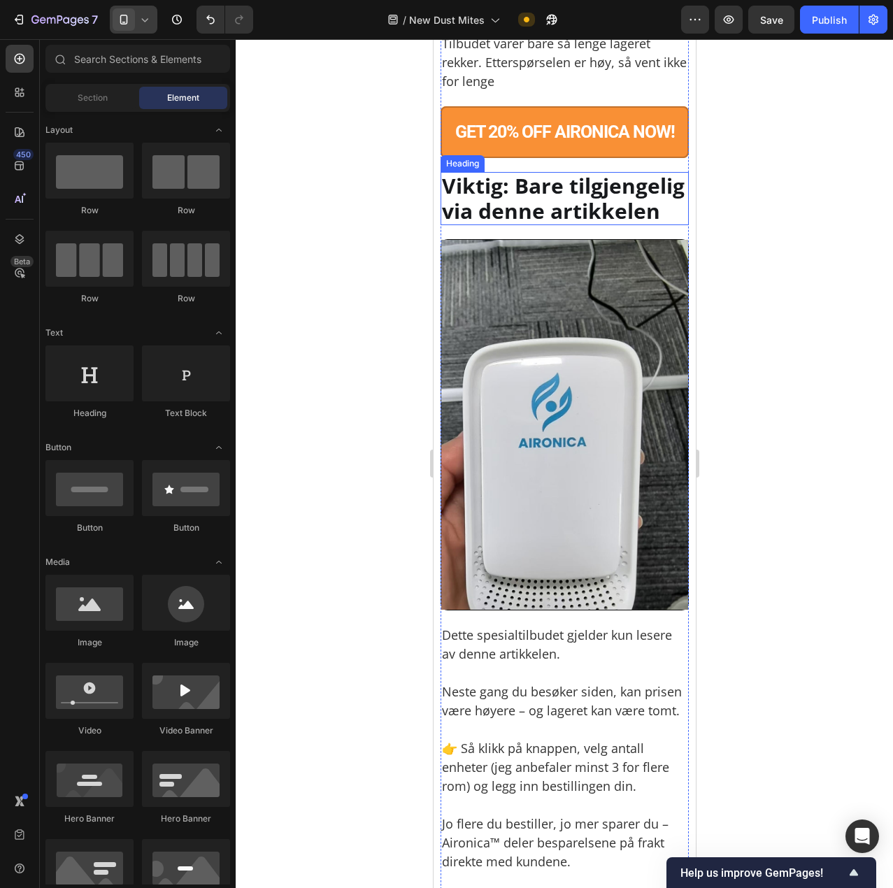
click at [543, 225] on h2 "Viktig: Bare tilgjengelig via denne artikkelen" at bounding box center [564, 198] width 248 height 53
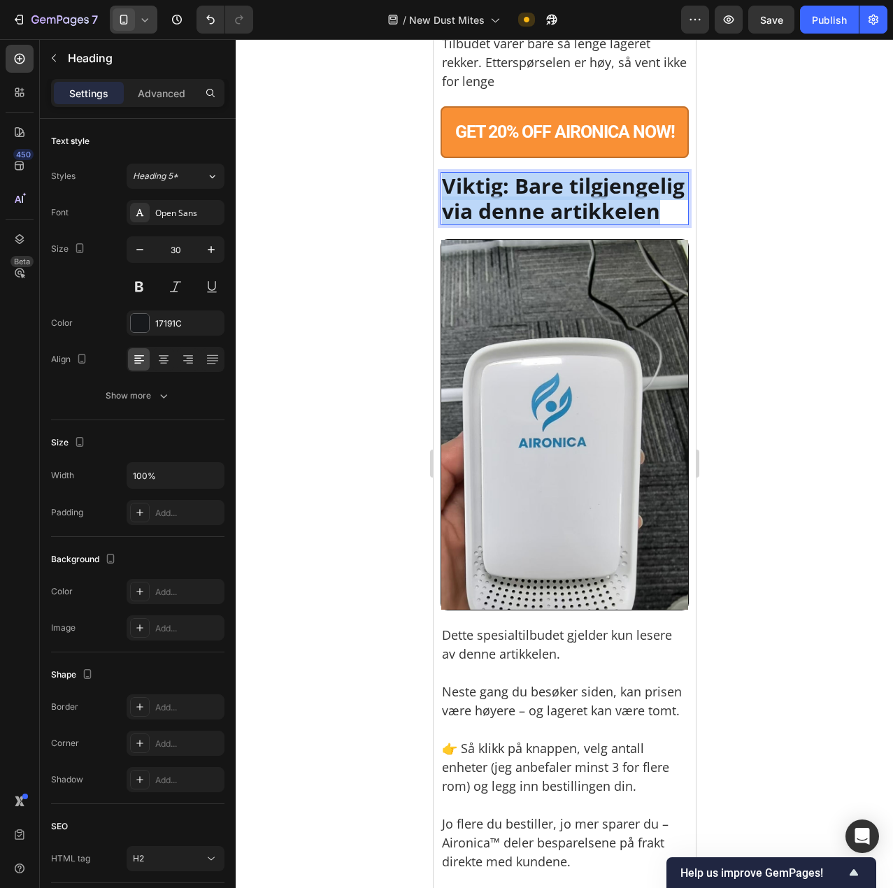
click at [534, 224] on p "Viktig: Bare tilgjengelig via denne artikkelen" at bounding box center [563, 198] width 245 height 50
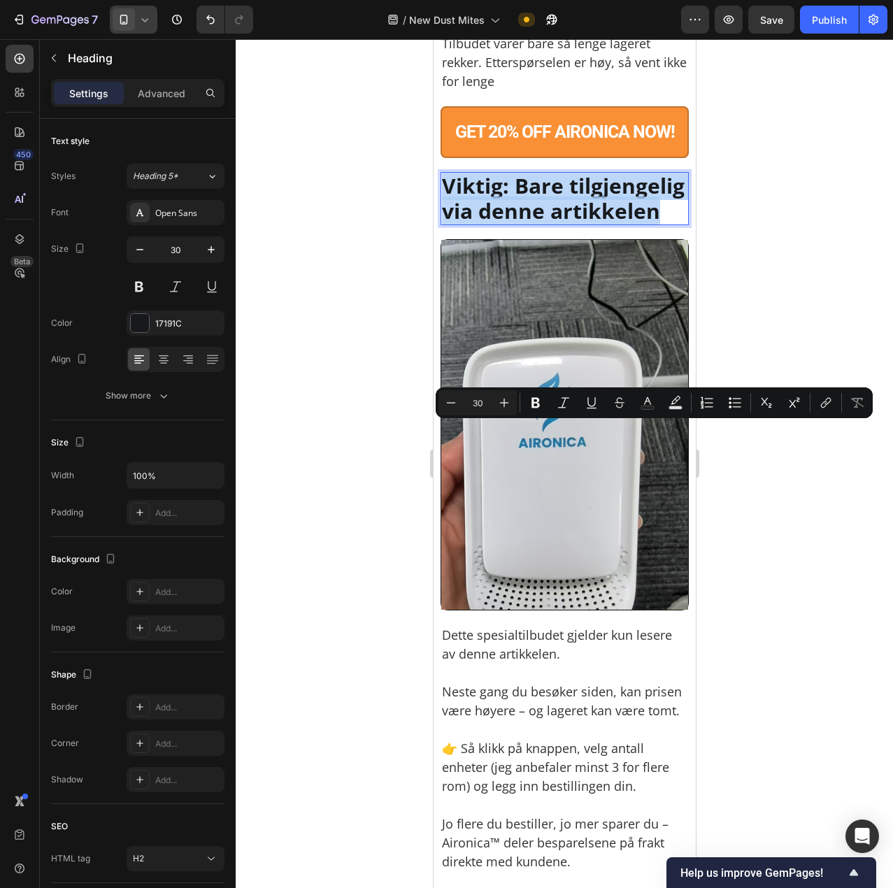
click at [507, 224] on p "Viktig: Bare tilgjengelig via denne artikkelen" at bounding box center [563, 198] width 245 height 50
click at [512, 224] on p "Viktig: Bare tilgjengelig via denne artikkelen" at bounding box center [563, 198] width 245 height 50
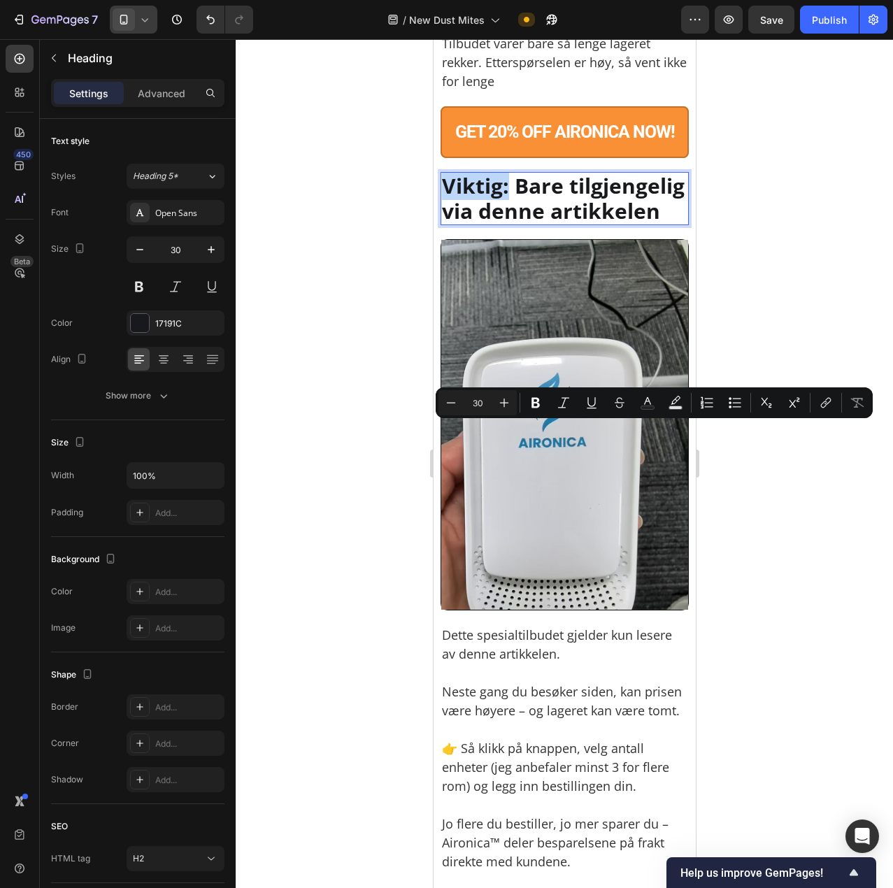
drag, startPoint x: 509, startPoint y: 441, endPoint x: 447, endPoint y: 436, distance: 62.4
click at [447, 224] on p "Viktig: Bare tilgjengelig via denne artikkelen" at bounding box center [563, 198] width 245 height 50
click at [646, 403] on icon "Editor contextual toolbar" at bounding box center [648, 403] width 14 height 14
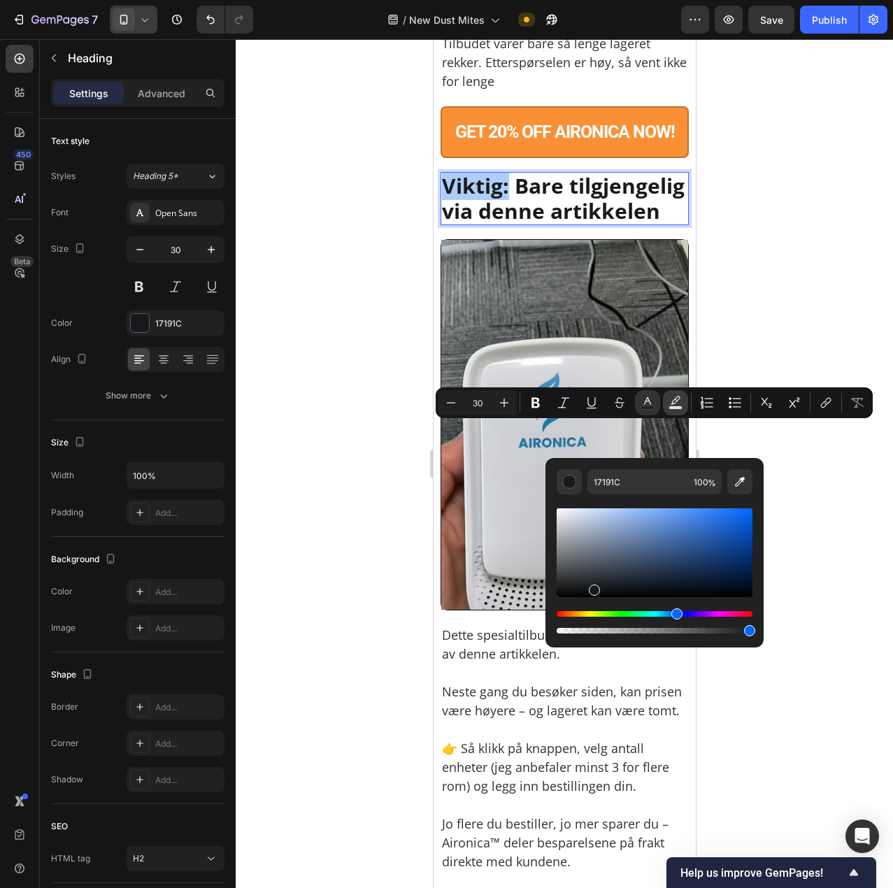
click at [667, 404] on button "Text Background Color" at bounding box center [675, 402] width 25 height 25
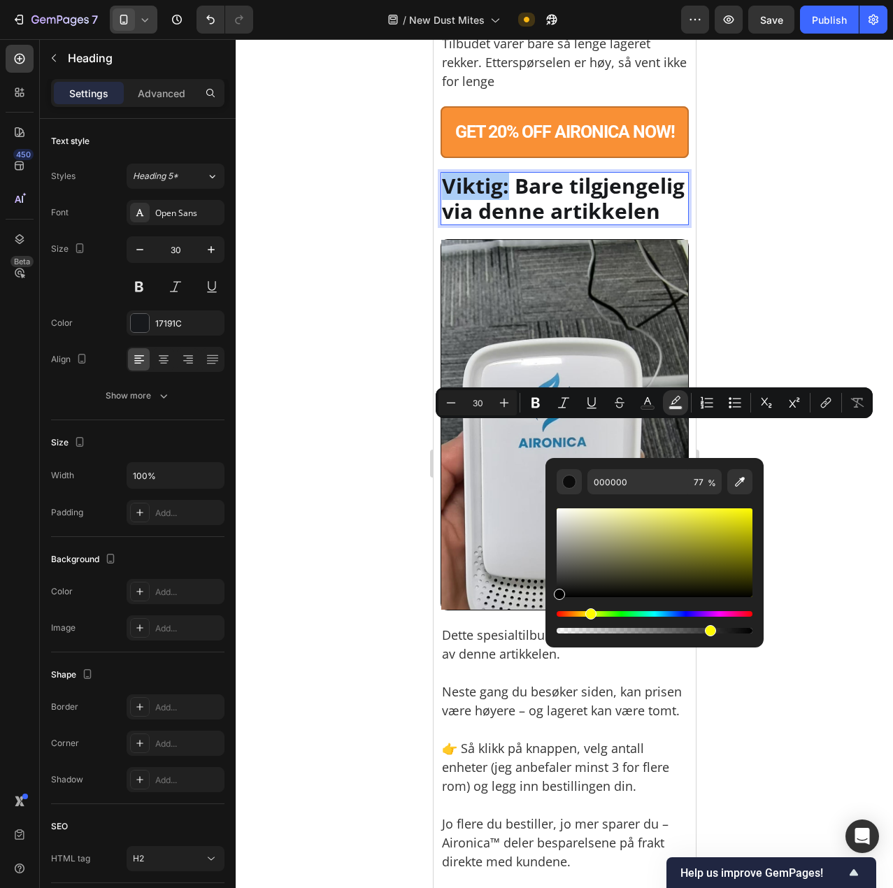
click at [589, 616] on div "Hue" at bounding box center [655, 614] width 196 height 6
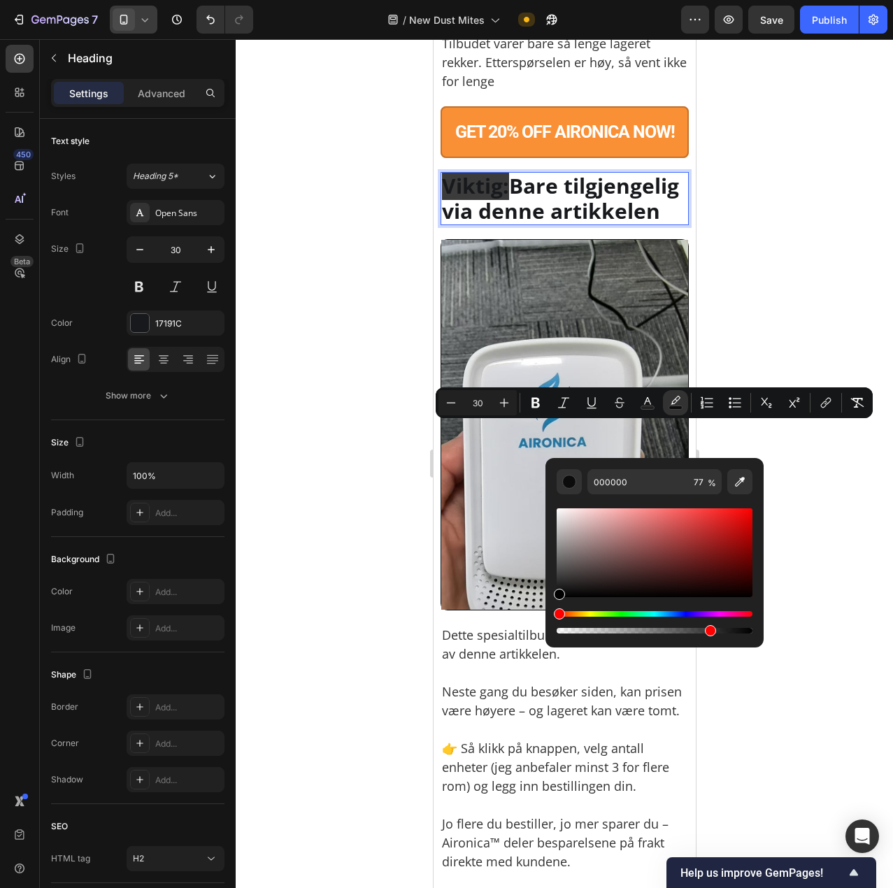
click at [565, 615] on div "Hue" at bounding box center [559, 613] width 11 height 11
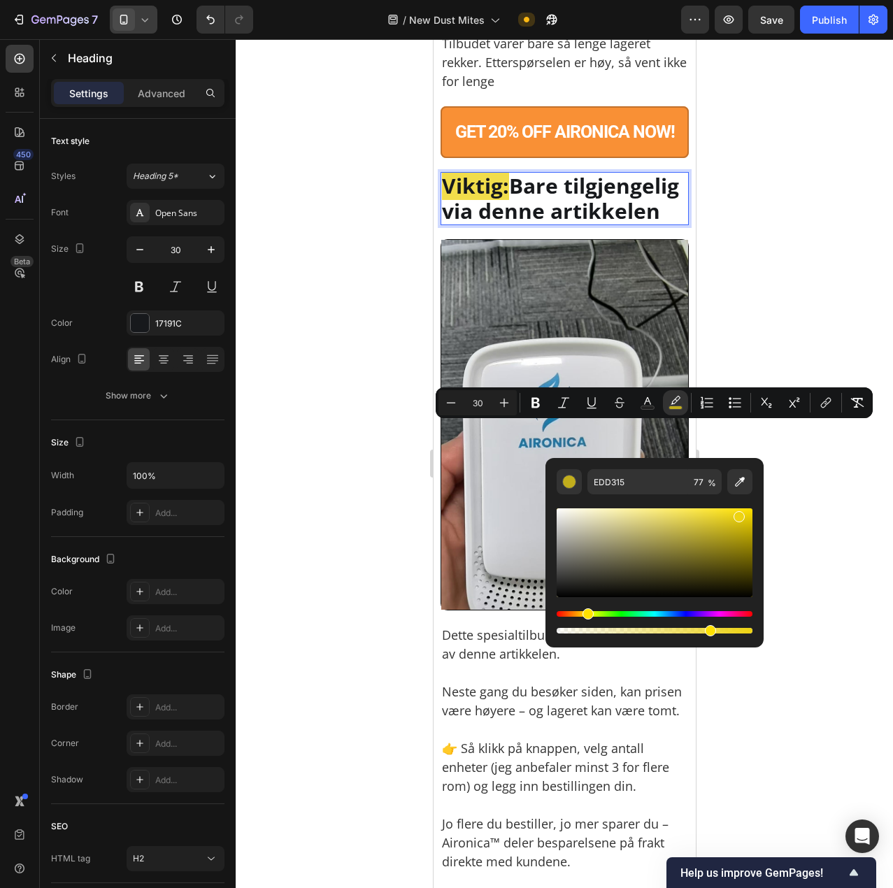
type input "EDD312"
drag, startPoint x: 668, startPoint y: 518, endPoint x: 739, endPoint y: 515, distance: 70.7
click at [739, 515] on div "Editor contextual toolbar" at bounding box center [655, 552] width 196 height 89
click at [833, 427] on div at bounding box center [564, 463] width 657 height 849
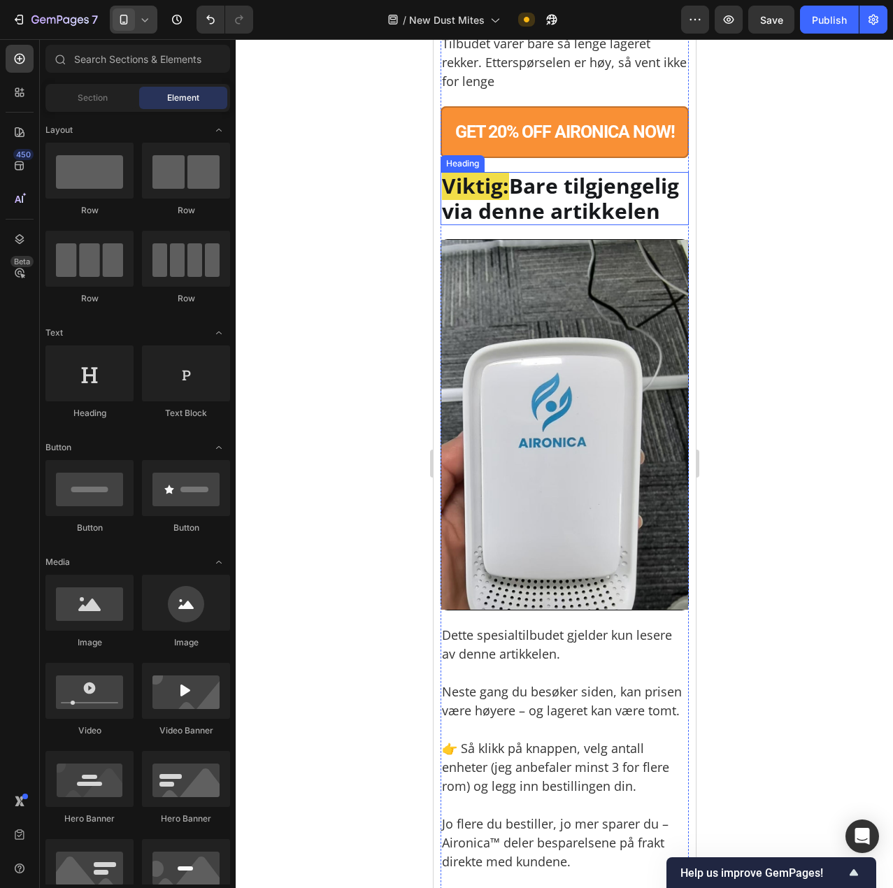
drag, startPoint x: 1264, startPoint y: 499, endPoint x: 610, endPoint y: 465, distance: 654.8
click at [610, 224] on p "⁠⁠⁠⁠⁠⁠⁠ Viktig: Bare tilgjengelig via denne artikkelen" at bounding box center [563, 198] width 245 height 50
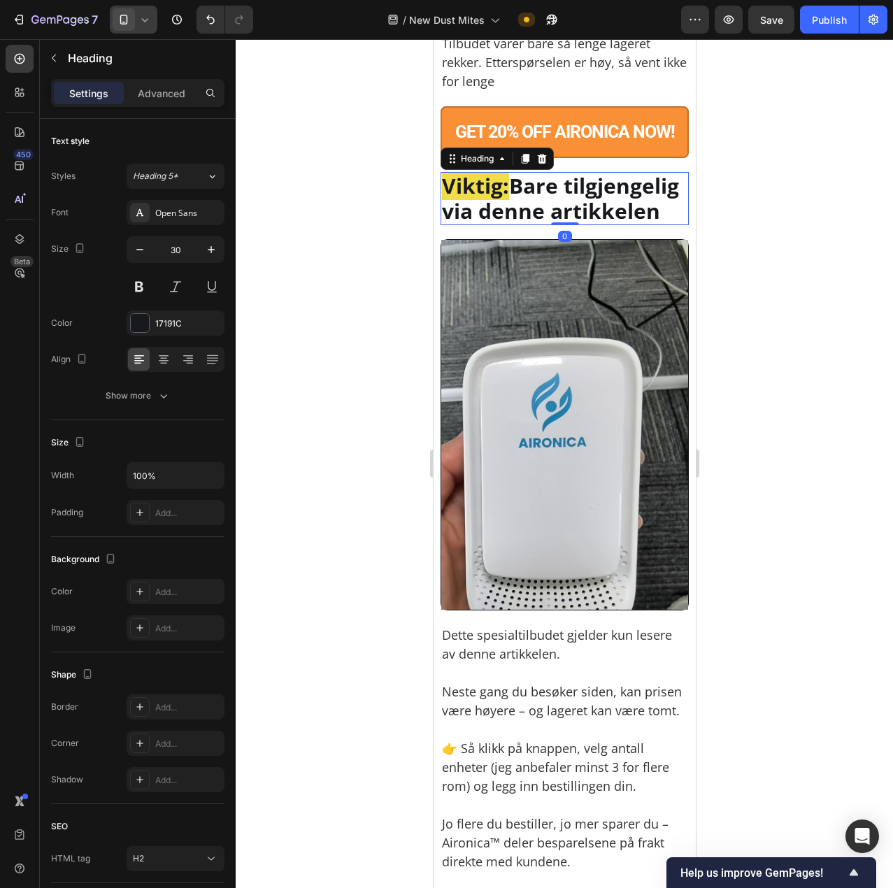
click at [841, 465] on div at bounding box center [564, 463] width 657 height 849
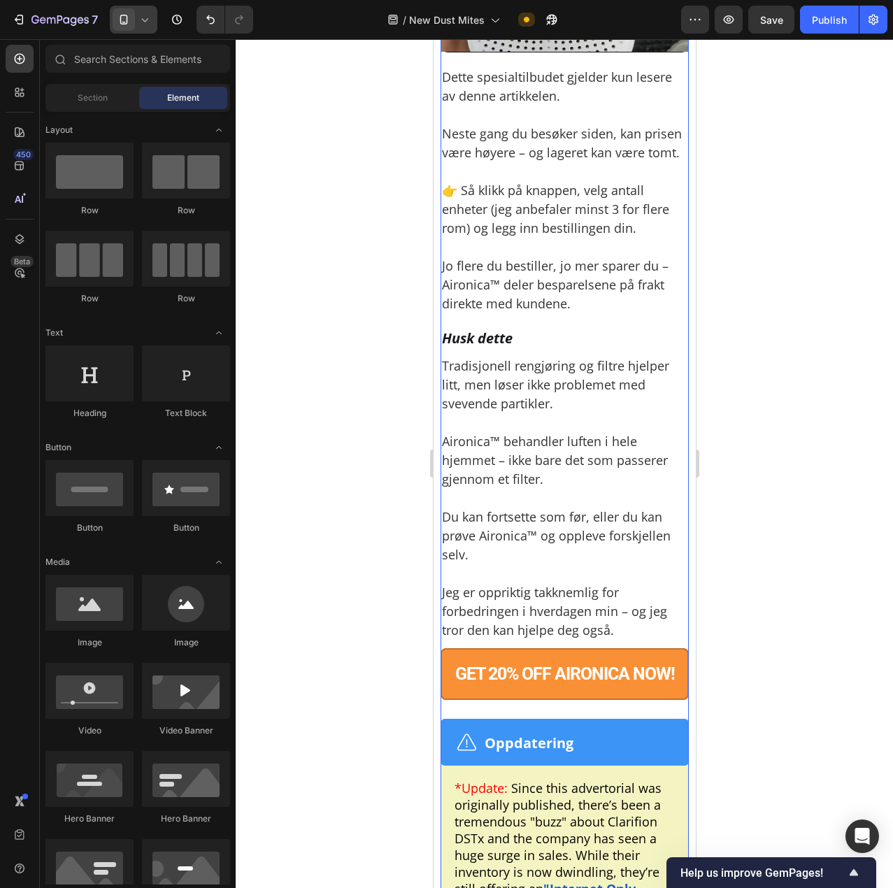
scroll to position [10101, 0]
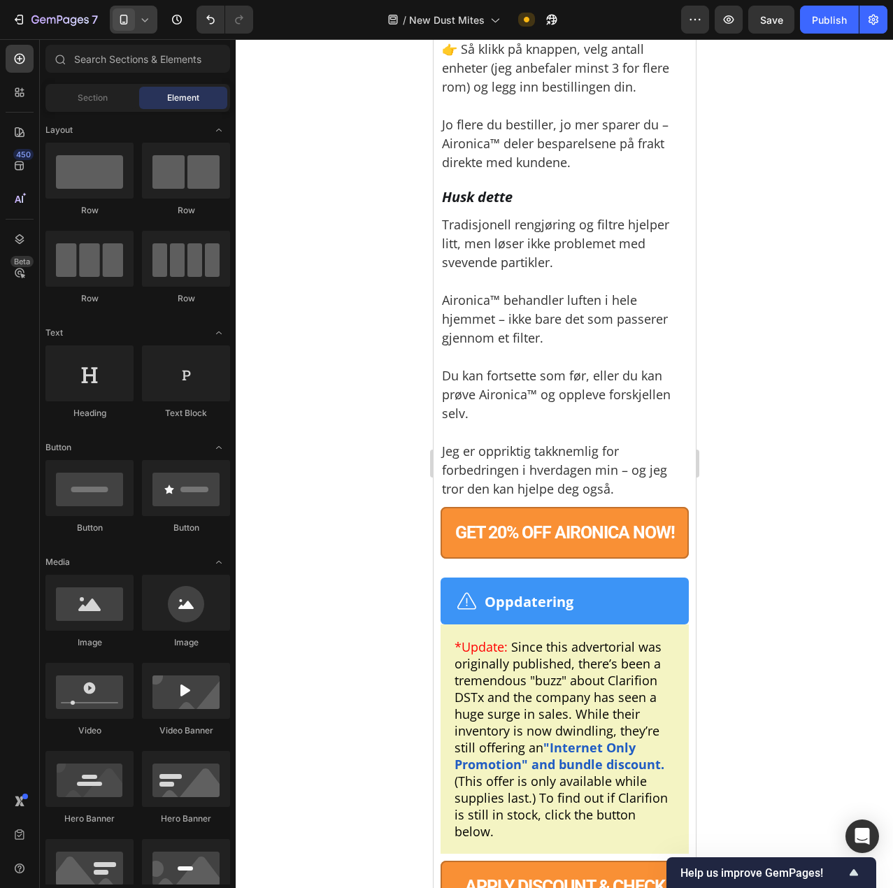
click at [543, 172] on p "Dette spesialtilbudet gjelder kun lesere av denne artikkelen. Neste gang du bes…" at bounding box center [563, 49] width 245 height 245
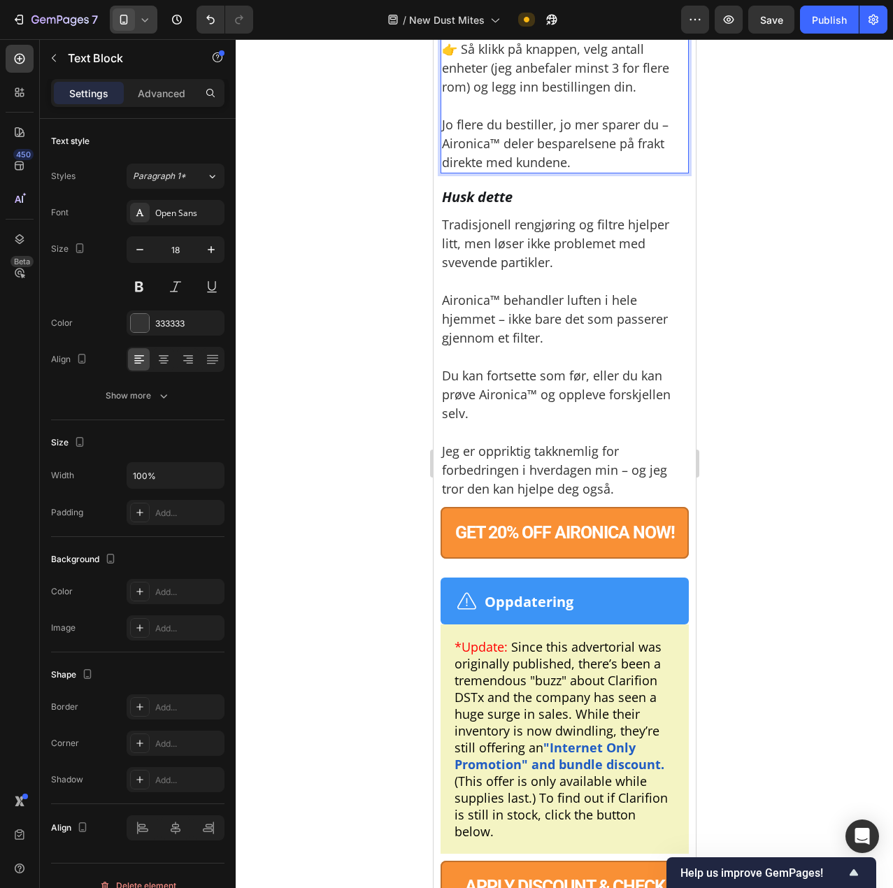
click at [535, 172] on p "Dette spesialtilbudet gjelder kun lesere av denne artikkelen. Neste gang du bes…" at bounding box center [563, 49] width 245 height 245
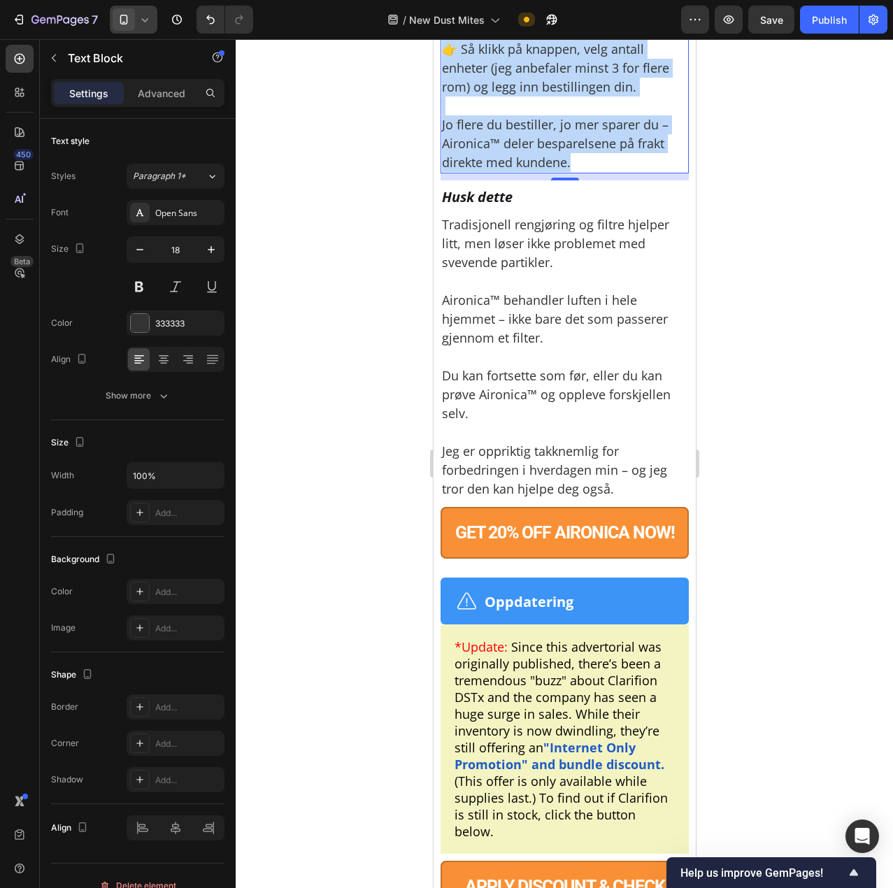
click at [443, 172] on p "Dette spesialtilbudet gjelder kun lesere av denne artikkelen. Neste gang du bes…" at bounding box center [563, 49] width 245 height 245
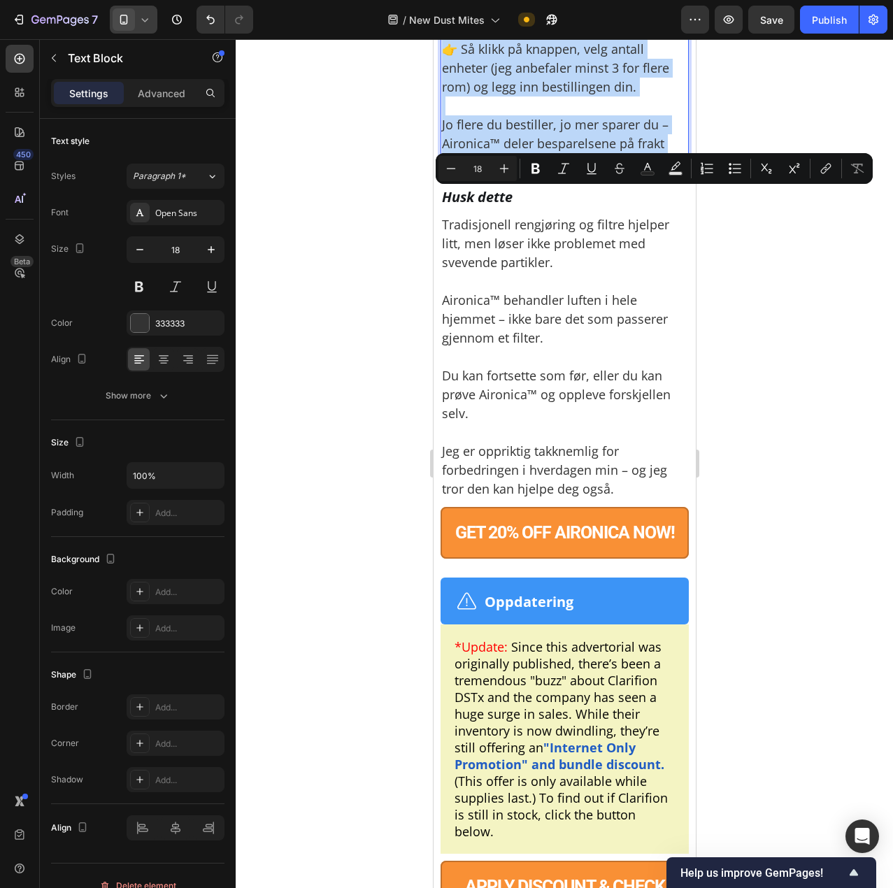
click at [462, 172] on p "Dette spesialtilbudet gjelder kun lesere av denne artikkelen. Neste gang du bes…" at bounding box center [563, 49] width 245 height 245
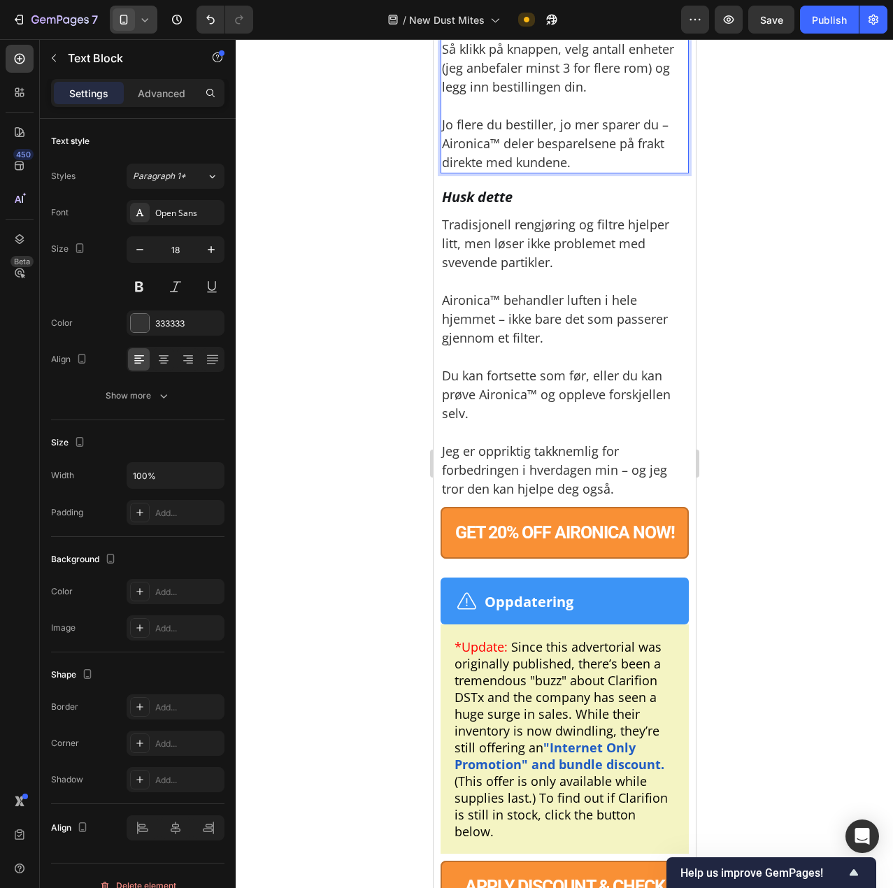
click at [568, 172] on p "Dette spesialtilbudet gjelder kun lesere av denne artikkelen. Neste gang du bes…" at bounding box center [563, 49] width 245 height 245
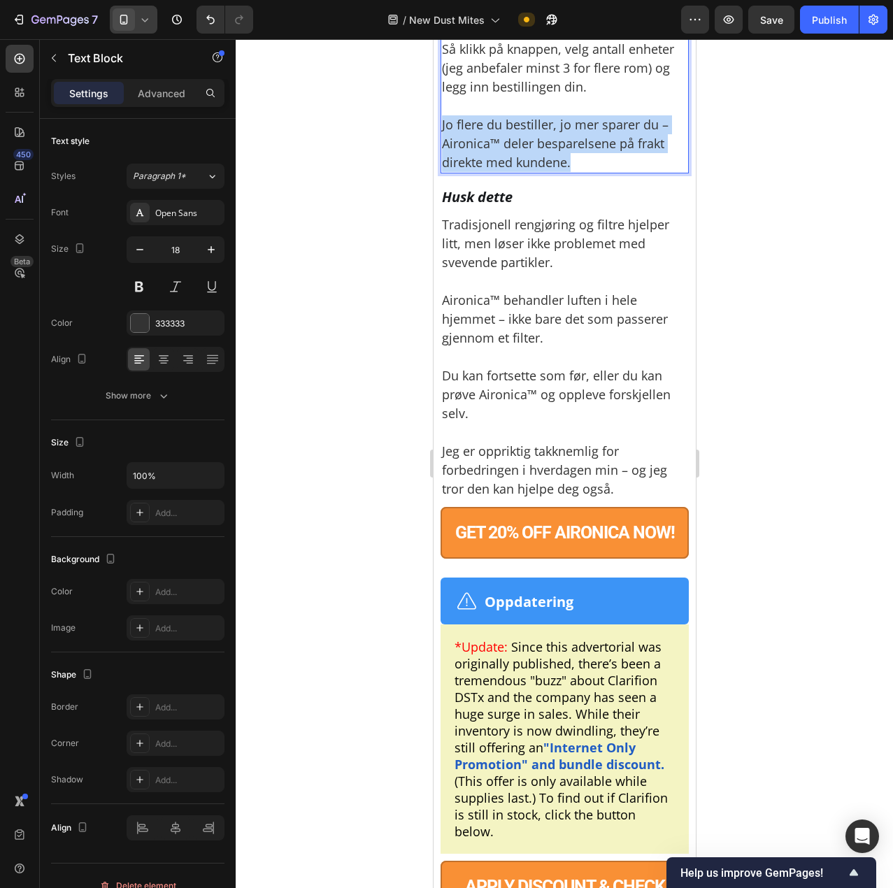
click at [568, 172] on p "Dette spesialtilbudet gjelder kun lesere av denne artikkelen. Neste gang du bes…" at bounding box center [563, 49] width 245 height 245
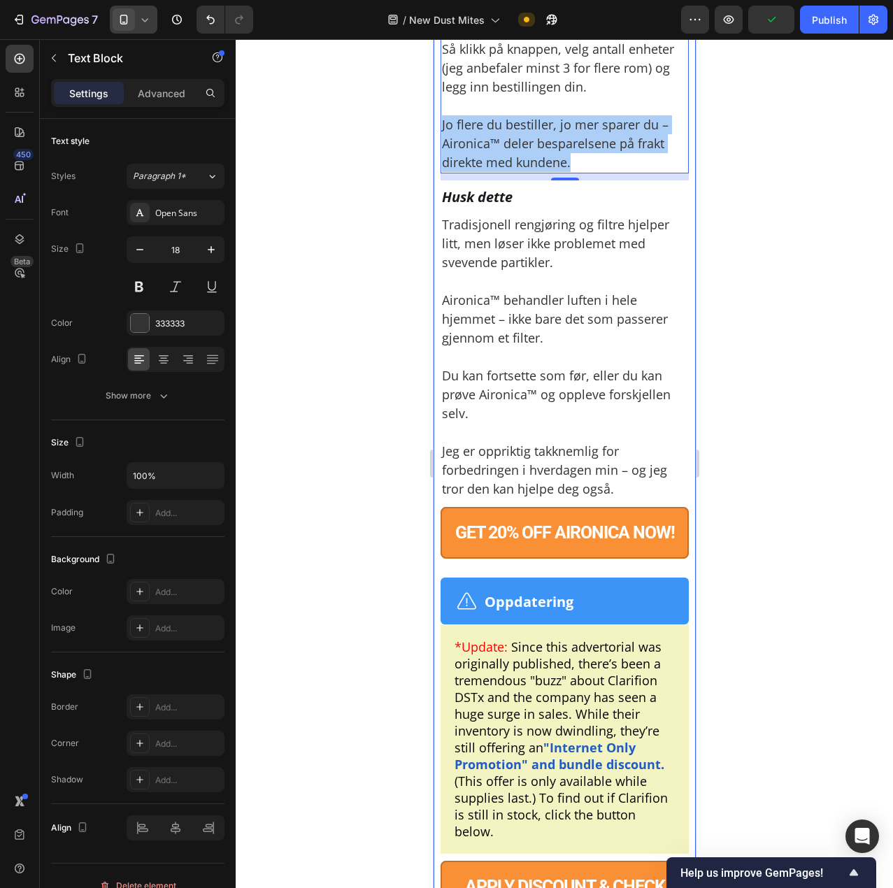
click at [779, 426] on div at bounding box center [564, 463] width 657 height 849
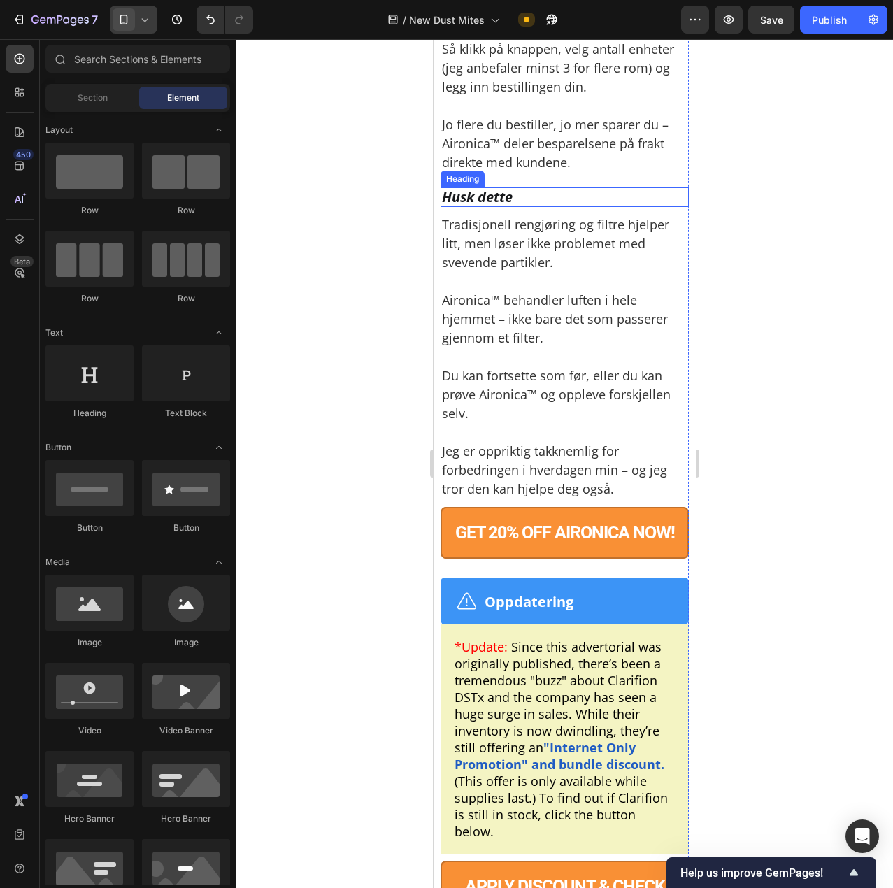
click at [490, 207] on h2 "Husk dette" at bounding box center [564, 197] width 248 height 20
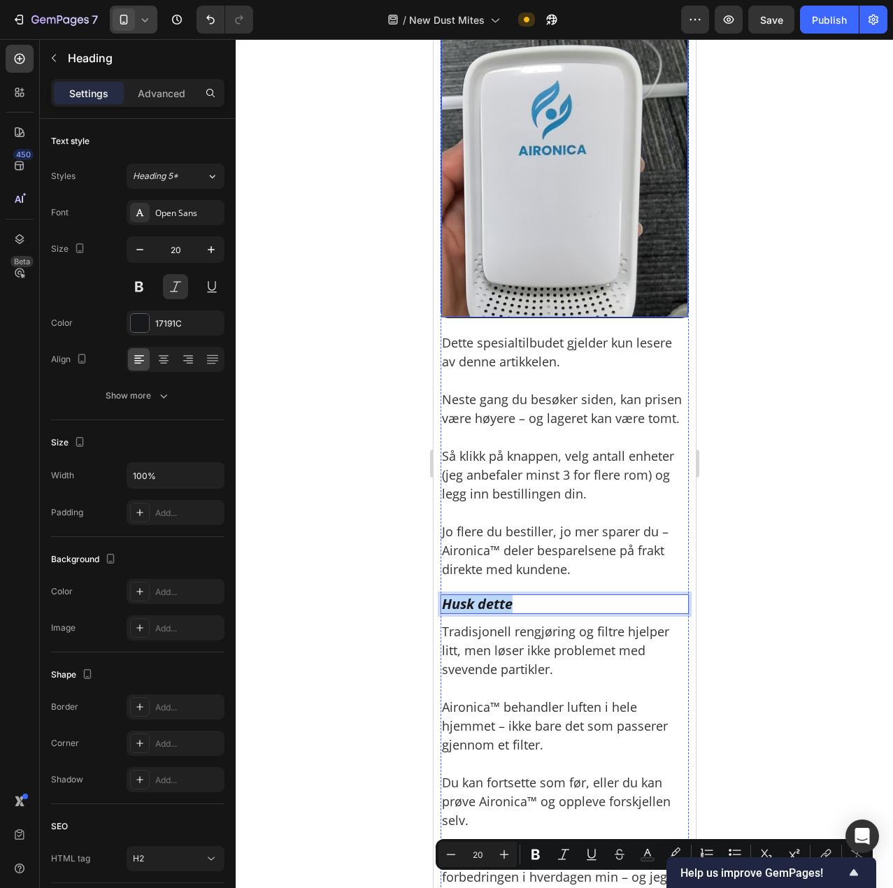
scroll to position [9542, 0]
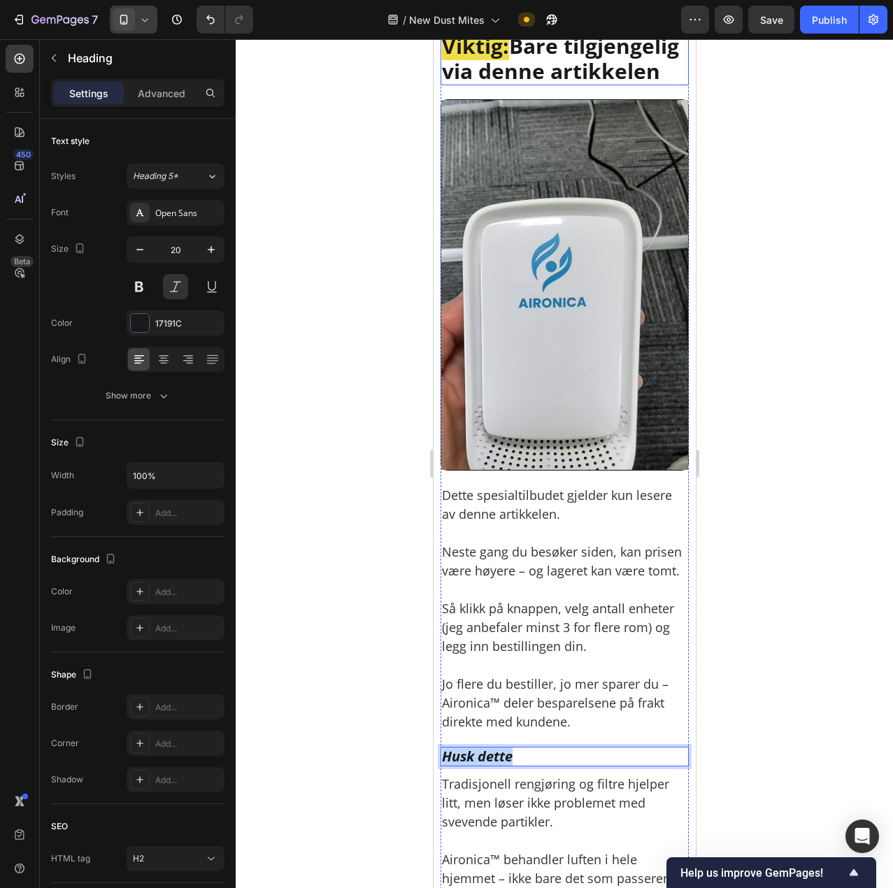
click at [516, 84] on p "⁠⁠⁠⁠⁠⁠⁠ Viktig: Bare tilgjengelig via denne artikkelen" at bounding box center [563, 59] width 245 height 50
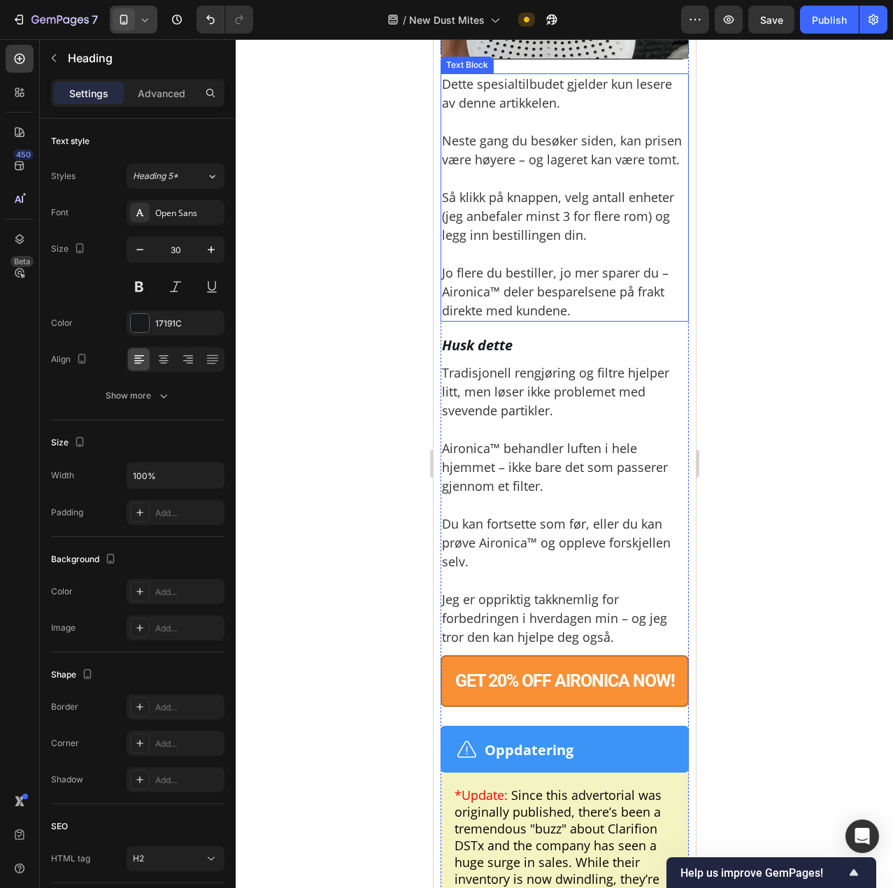
scroll to position [9961, 0]
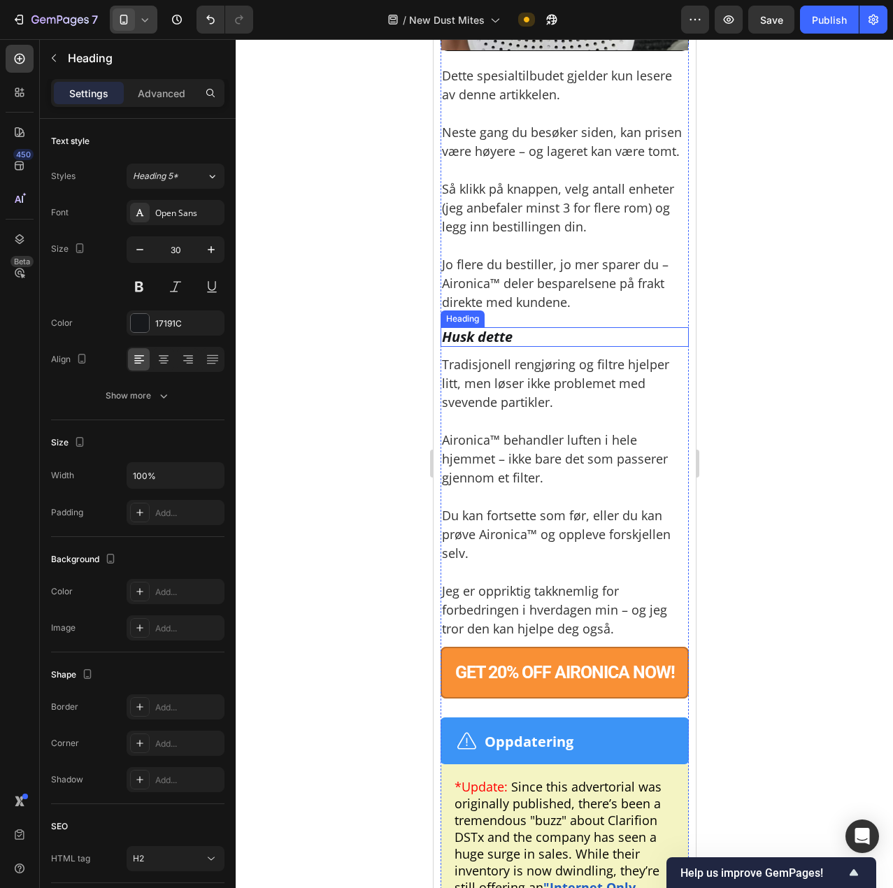
click at [524, 345] on p "Husk dette" at bounding box center [563, 337] width 245 height 17
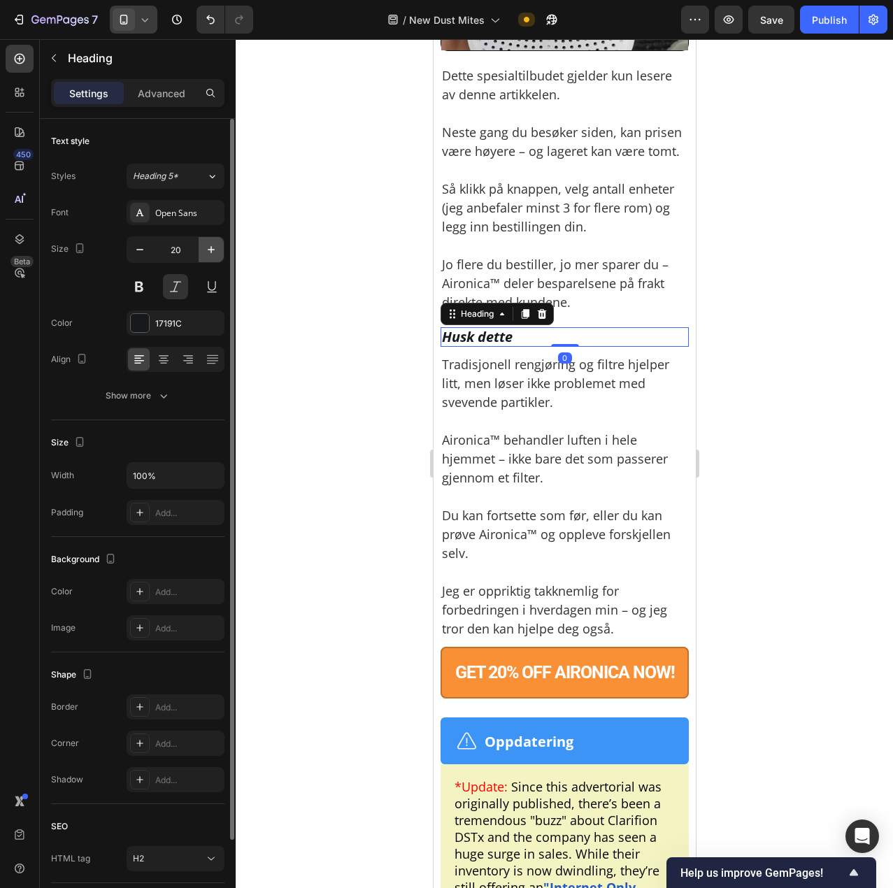
click at [213, 250] on icon "button" at bounding box center [211, 250] width 14 height 14
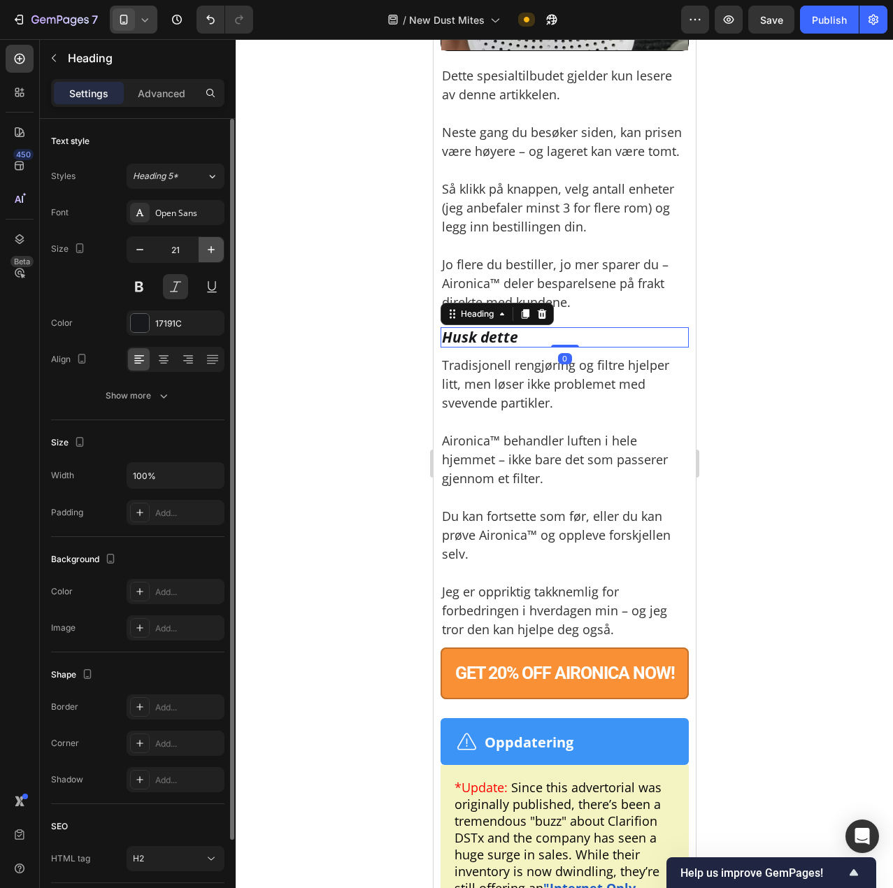
click at [213, 250] on icon "button" at bounding box center [211, 250] width 14 height 14
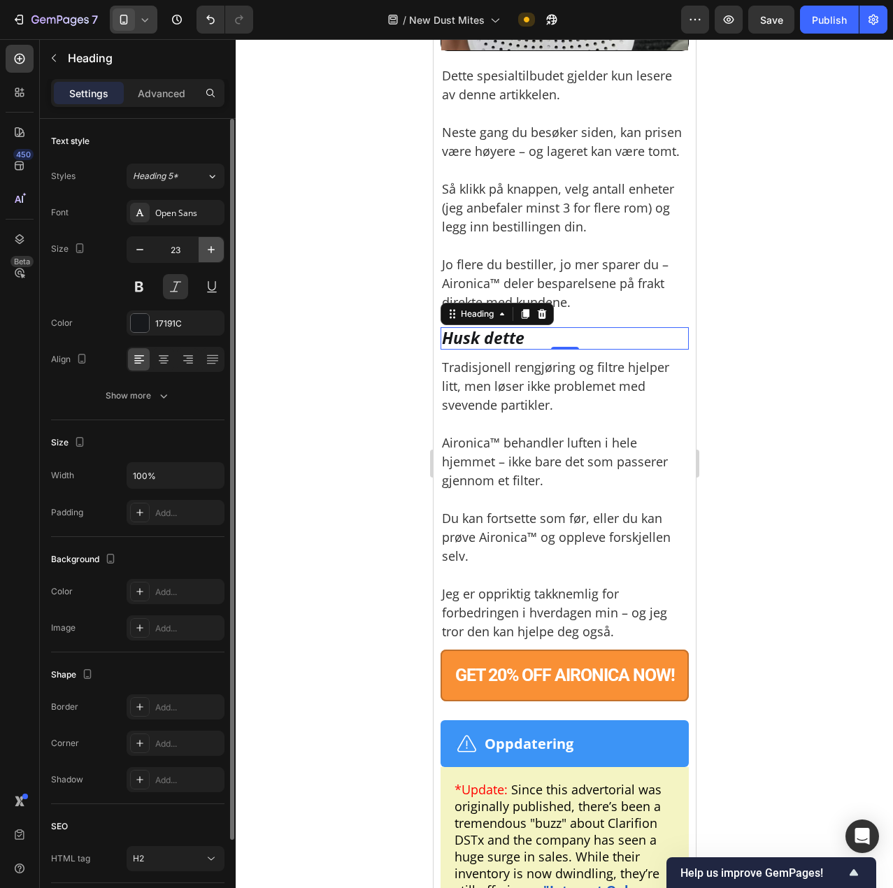
click at [213, 252] on icon "button" at bounding box center [211, 250] width 14 height 14
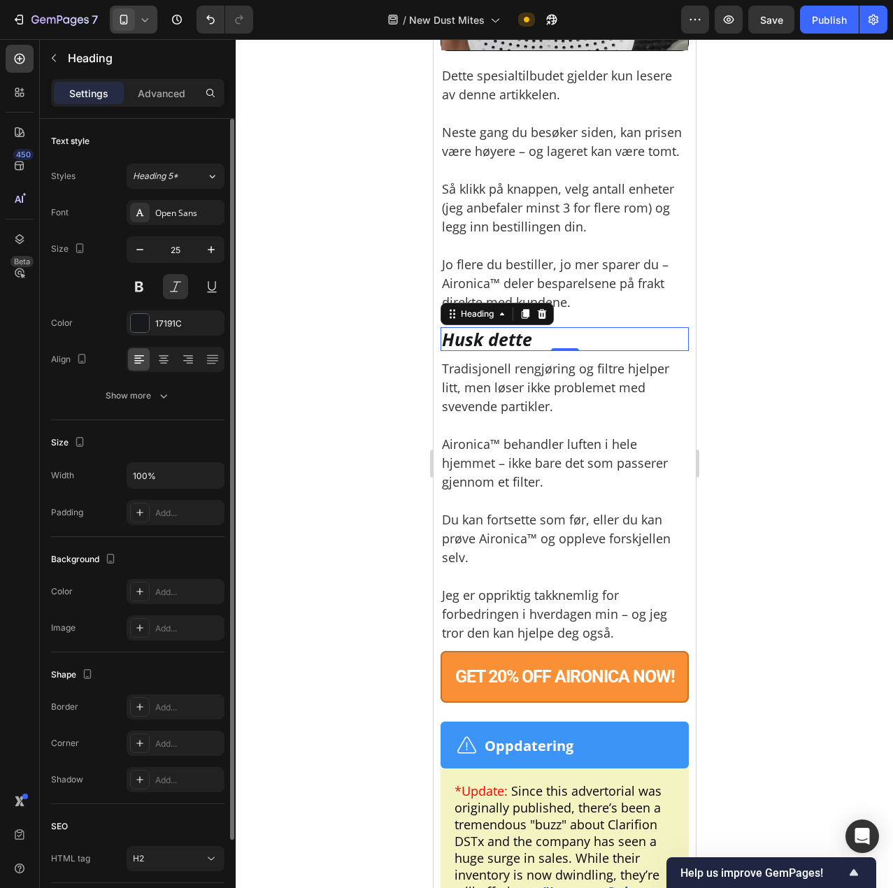
click at [185, 239] on input "25" at bounding box center [175, 249] width 46 height 25
type input "30"
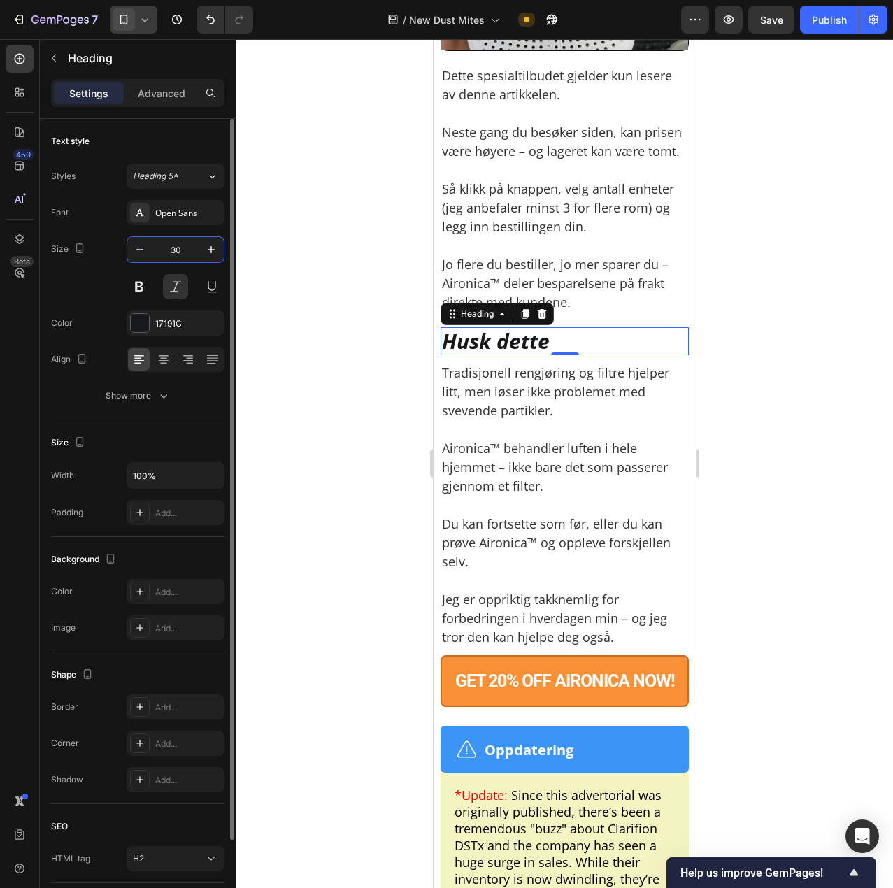
click at [172, 291] on button at bounding box center [175, 286] width 25 height 25
drag, startPoint x: 139, startPoint y: 287, endPoint x: 93, endPoint y: 479, distance: 197.1
click at [139, 287] on button at bounding box center [139, 286] width 25 height 25
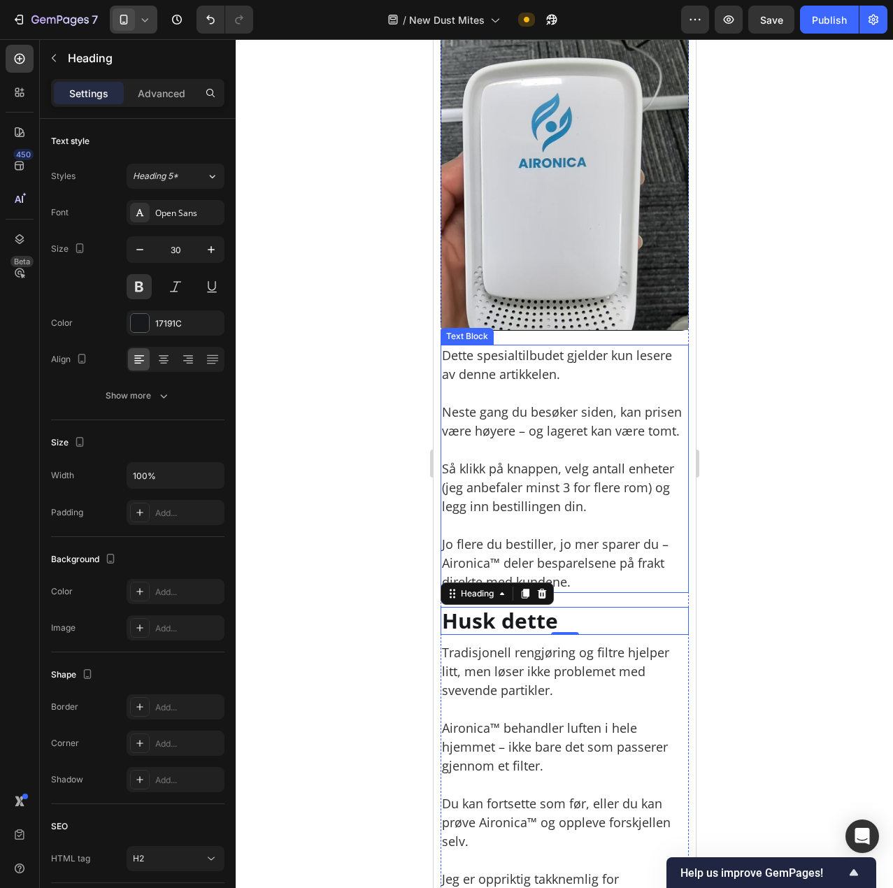
scroll to position [10101, 0]
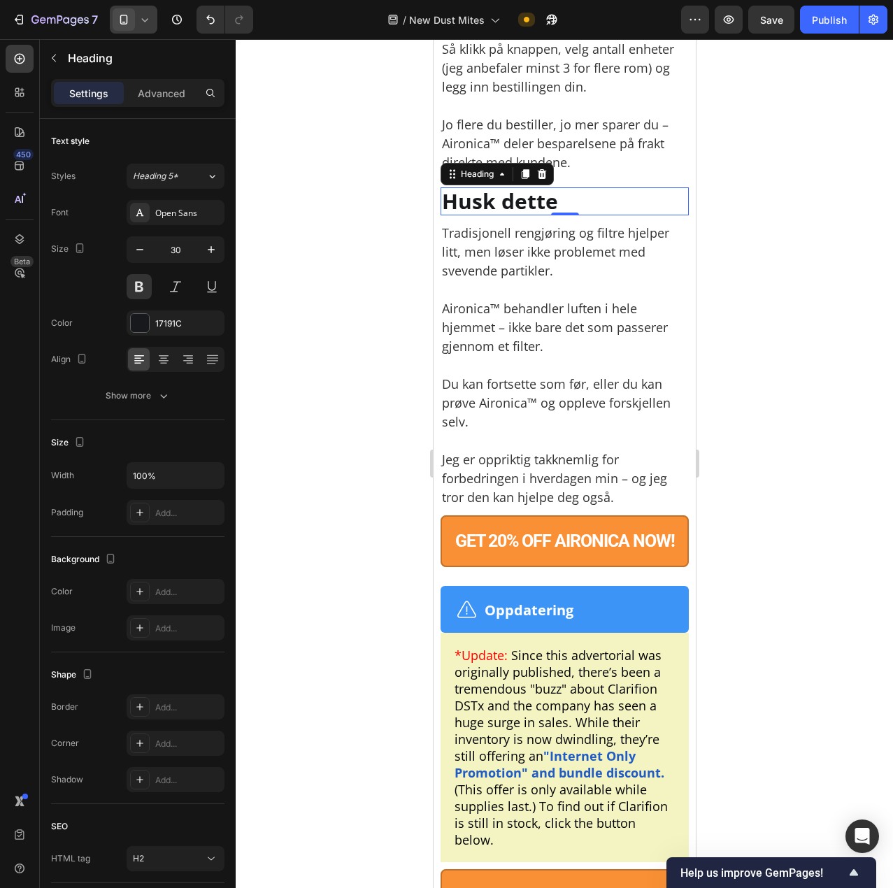
click at [809, 467] on div at bounding box center [564, 463] width 657 height 849
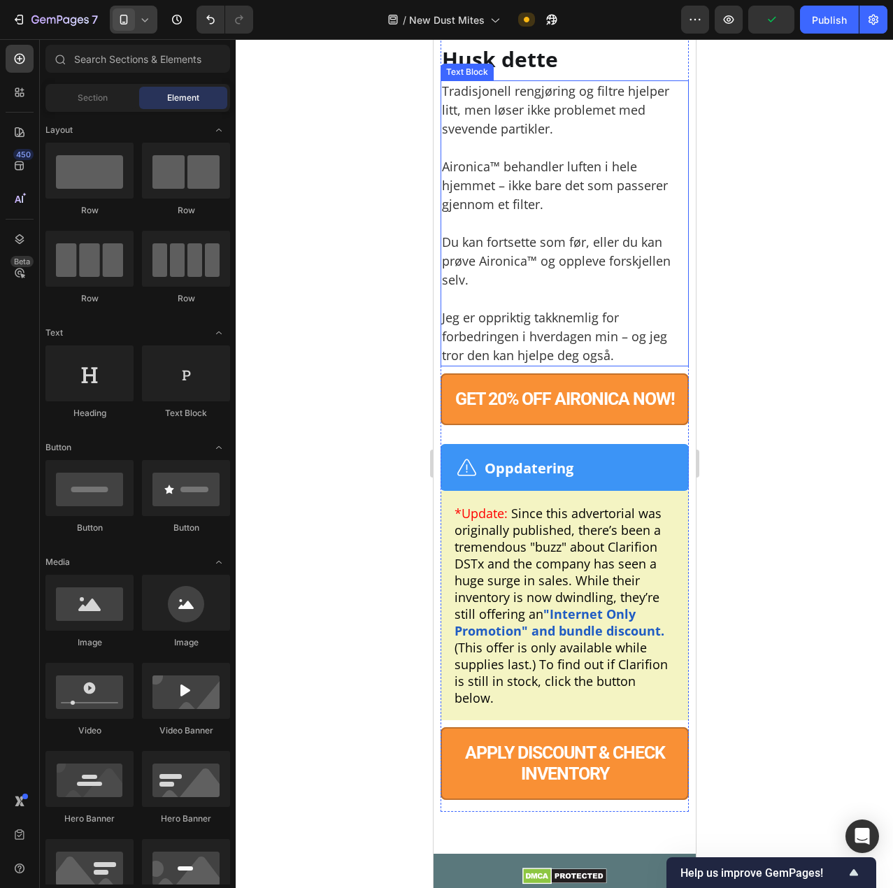
scroll to position [10311, 0]
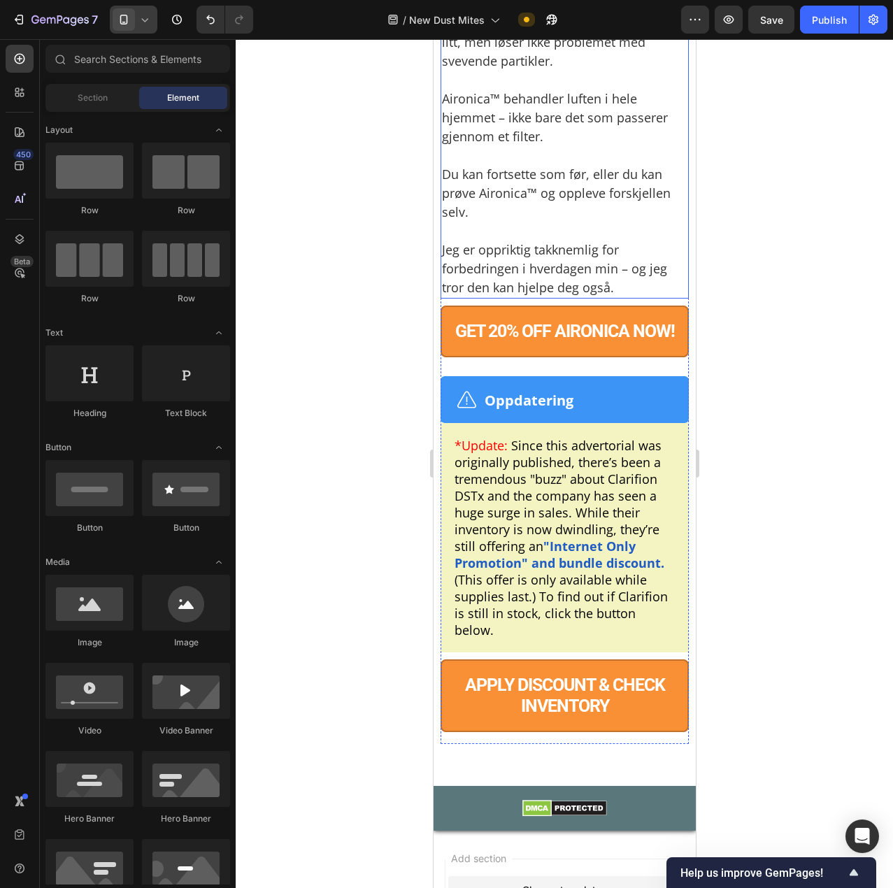
click at [553, 71] on p "Tradisjonell rengjøring og filtre hjelper litt, men løser ikke problemet med sv…" at bounding box center [563, 42] width 245 height 57
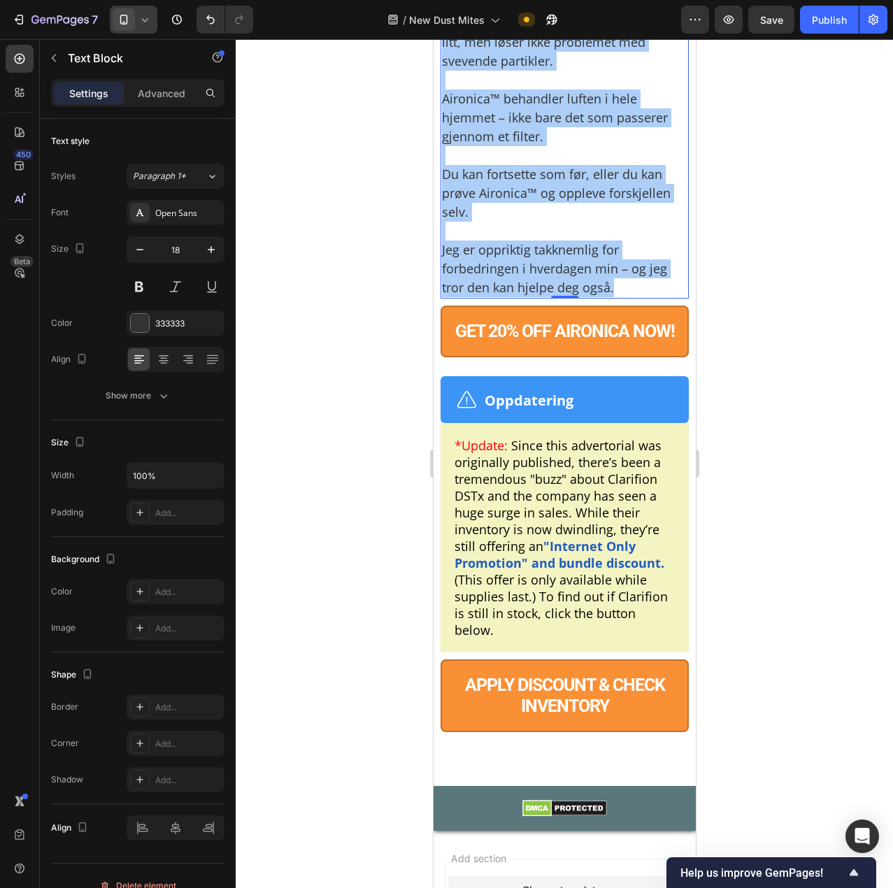
click at [804, 352] on div at bounding box center [564, 463] width 657 height 849
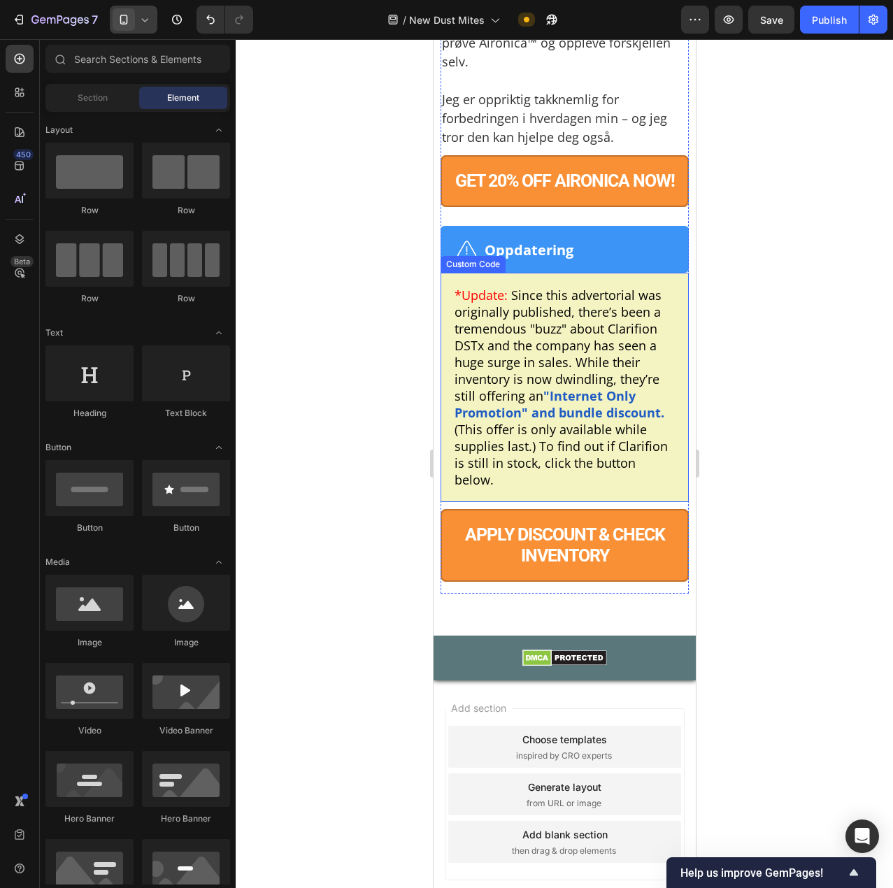
scroll to position [10591, 0]
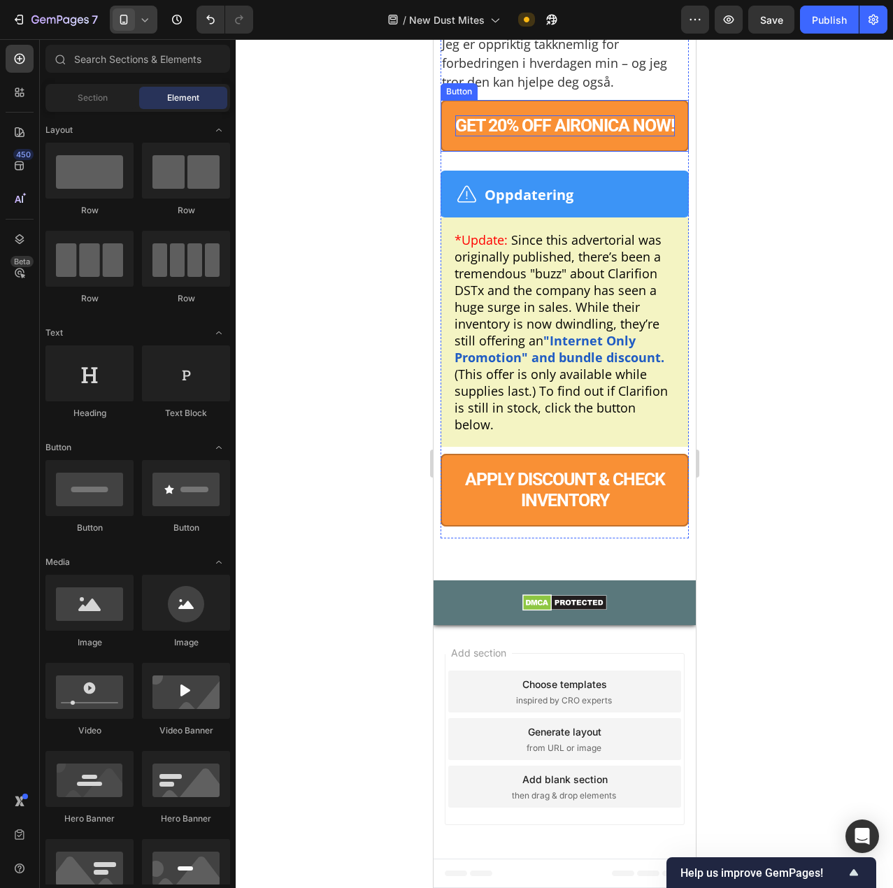
click at [512, 136] on p "GET 20% OFF AIRONICA NOW!" at bounding box center [565, 125] width 220 height 21
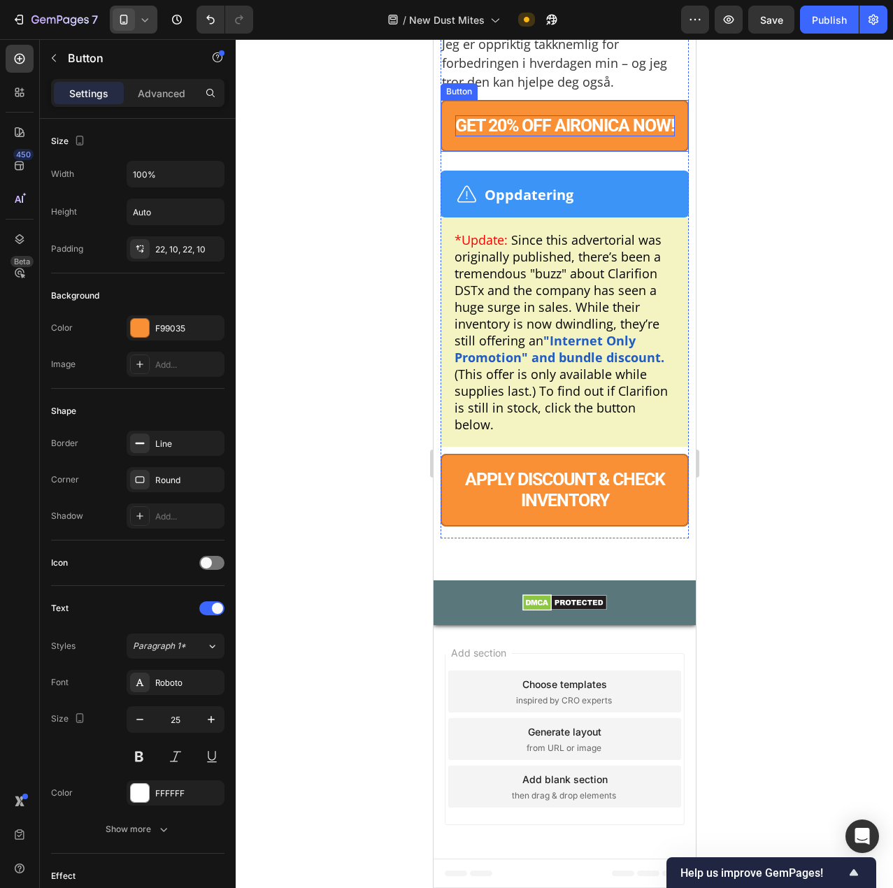
click at [512, 136] on p "GET 20% OFF AIRONICA NOW!" at bounding box center [565, 125] width 220 height 21
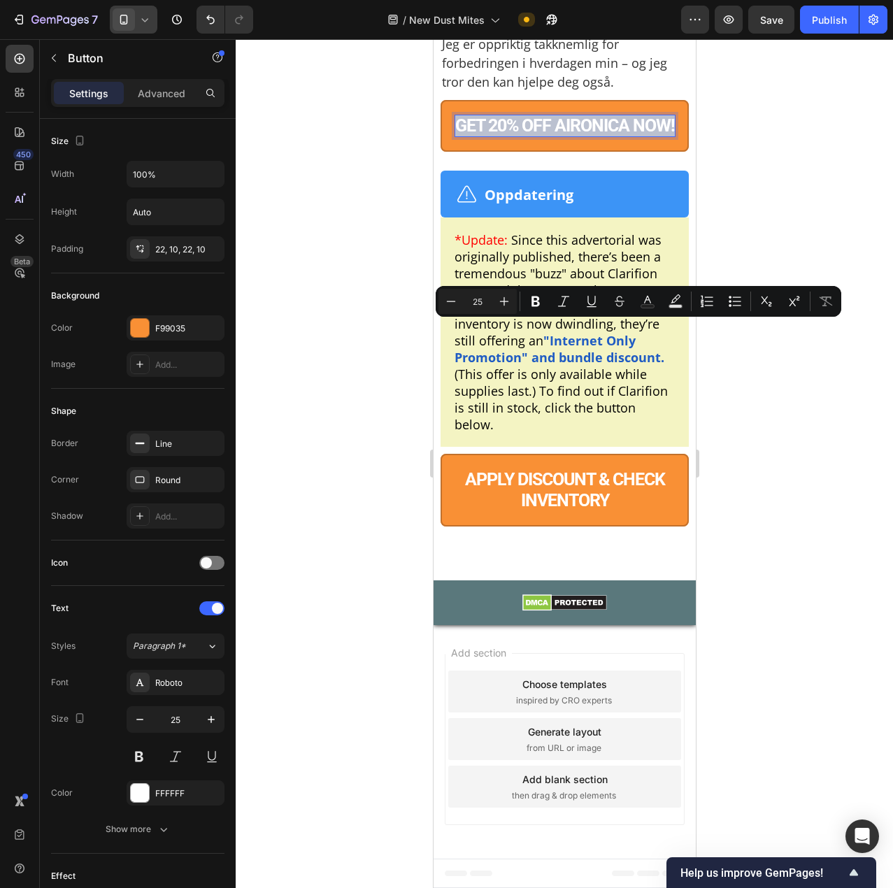
copy p "GET 20% OFF AIRONICA NOW!"
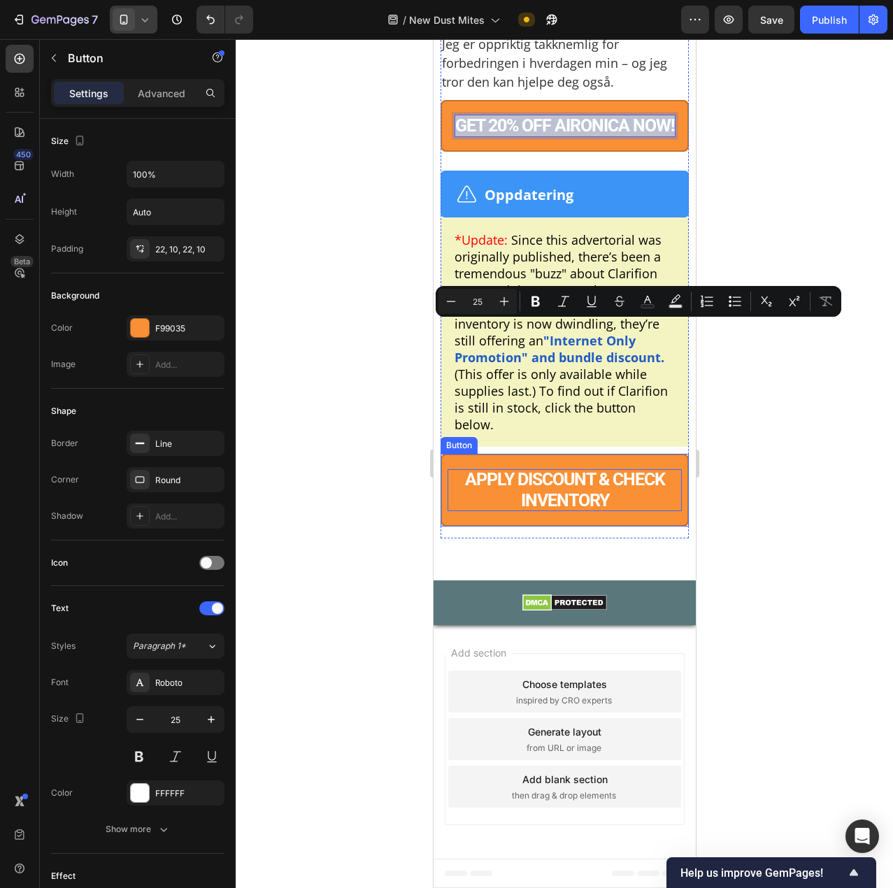
click at [538, 511] on p "APPLY DISCOUNT & CHECK INVENTORY" at bounding box center [564, 490] width 234 height 42
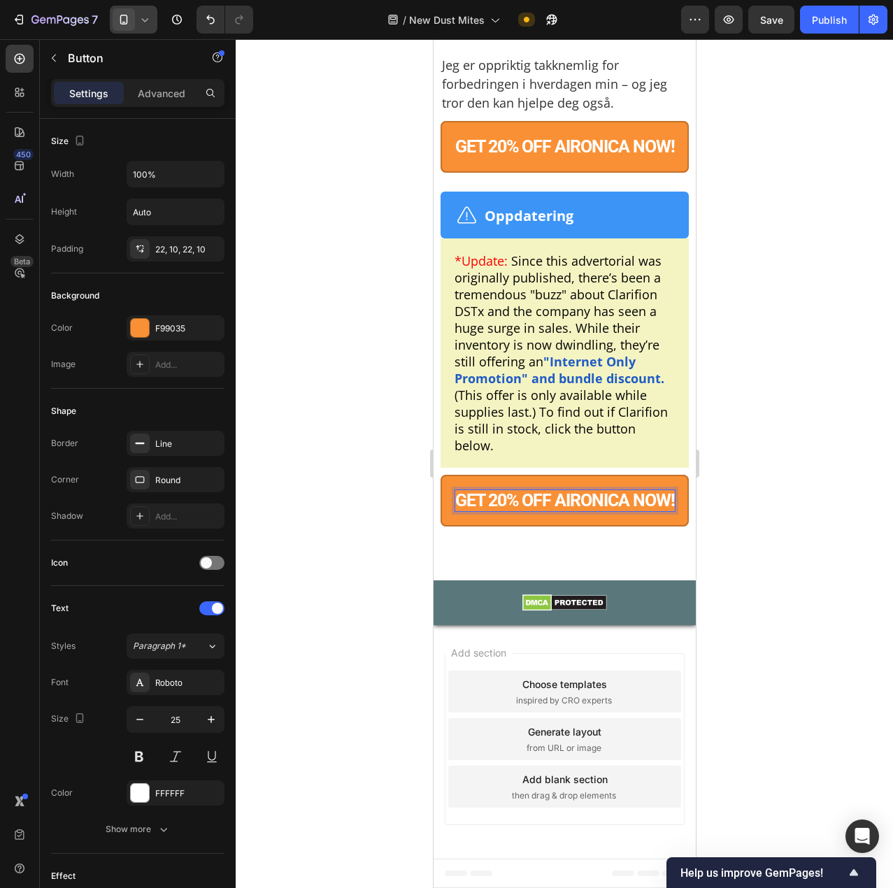
click at [851, 570] on div at bounding box center [564, 463] width 657 height 849
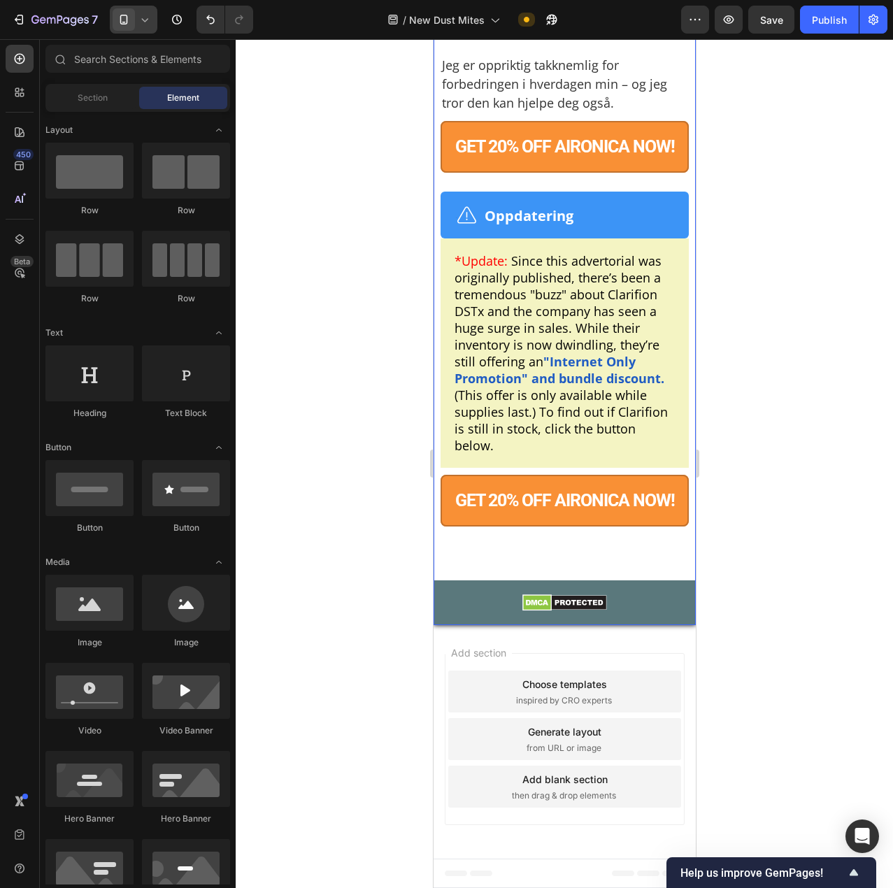
scroll to position [10777, 0]
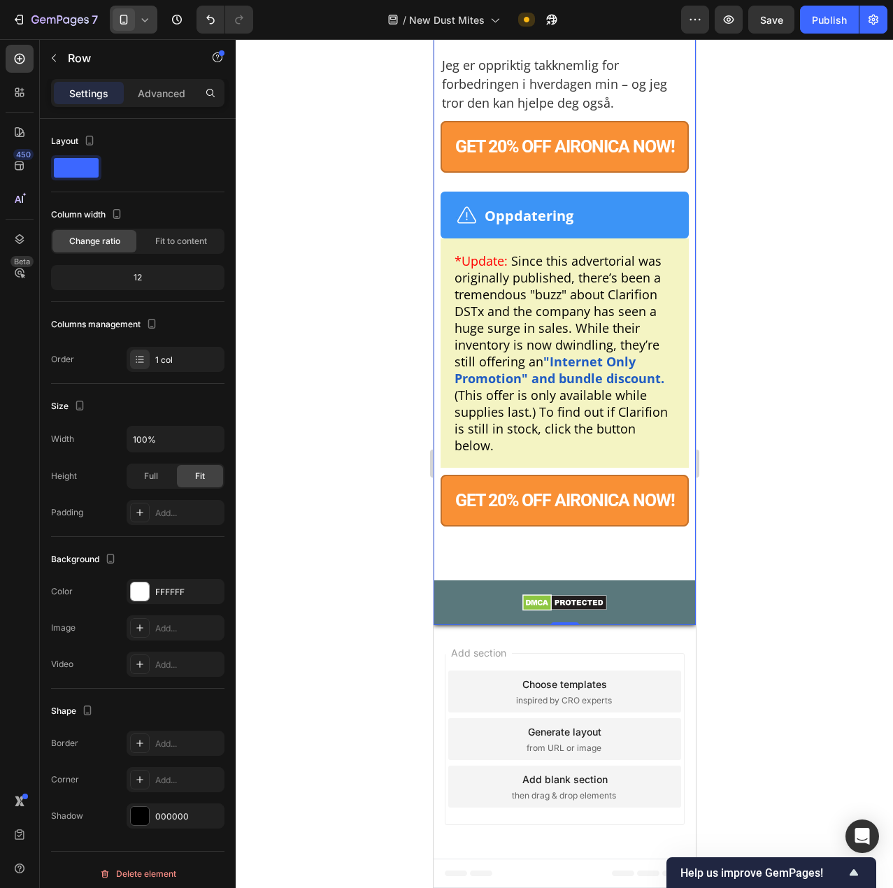
click at [764, 542] on div at bounding box center [564, 463] width 657 height 849
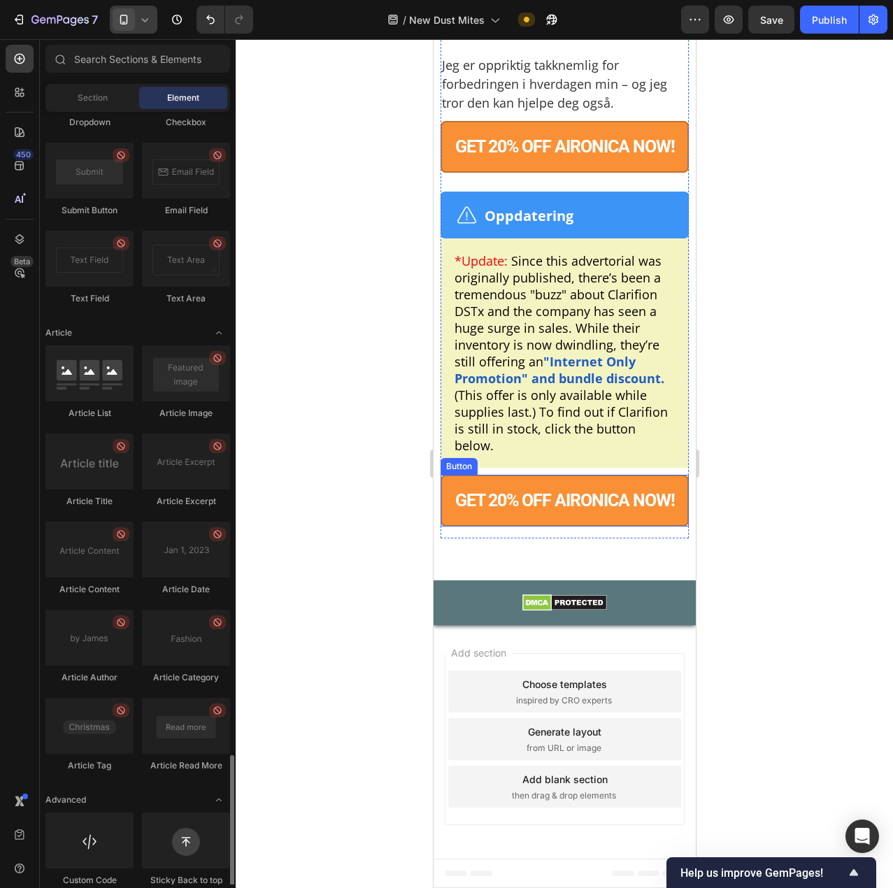
scroll to position [3372, 0]
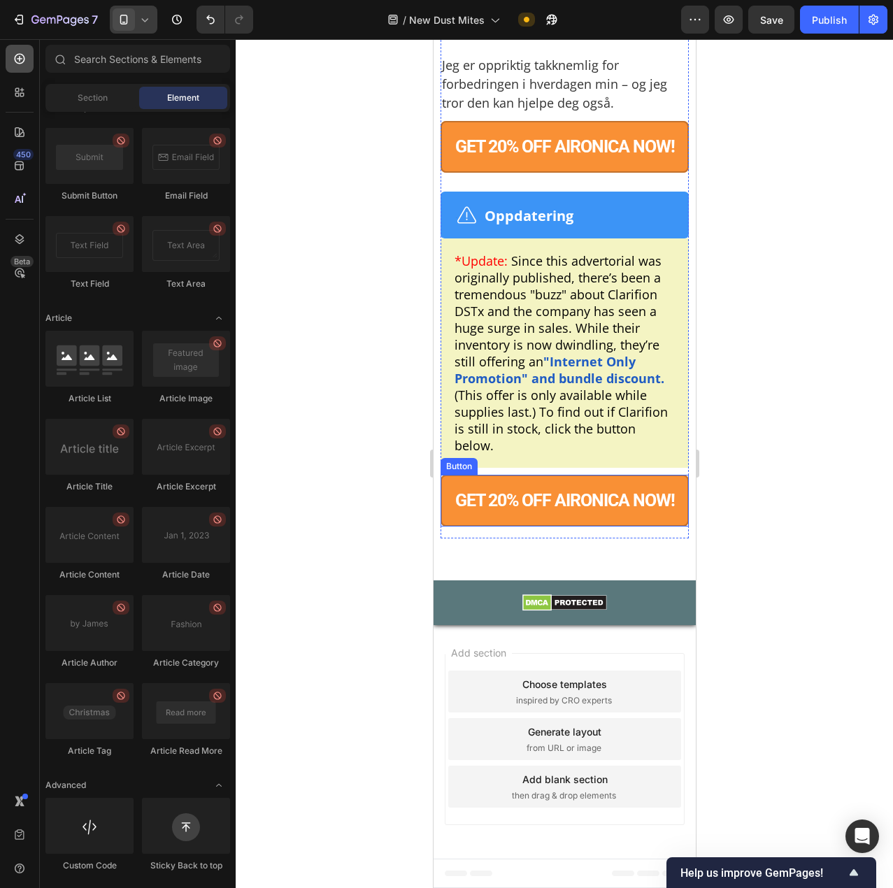
click at [23, 66] on div at bounding box center [20, 59] width 28 height 28
click at [93, 107] on div "Section" at bounding box center [92, 98] width 88 height 22
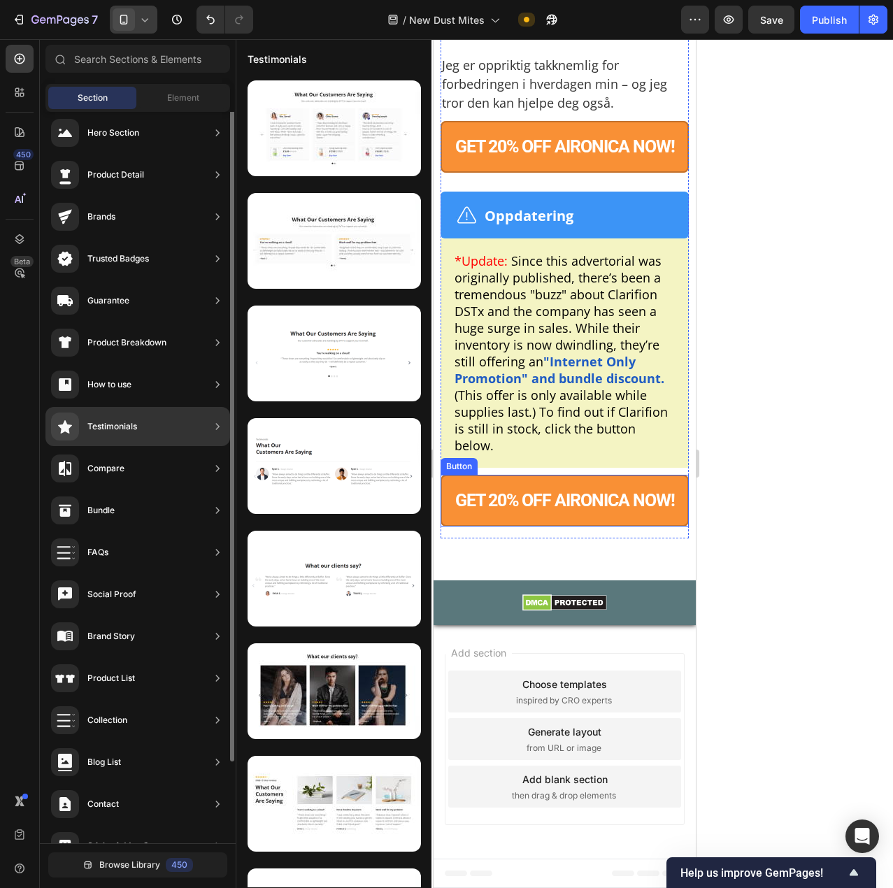
scroll to position [0, 0]
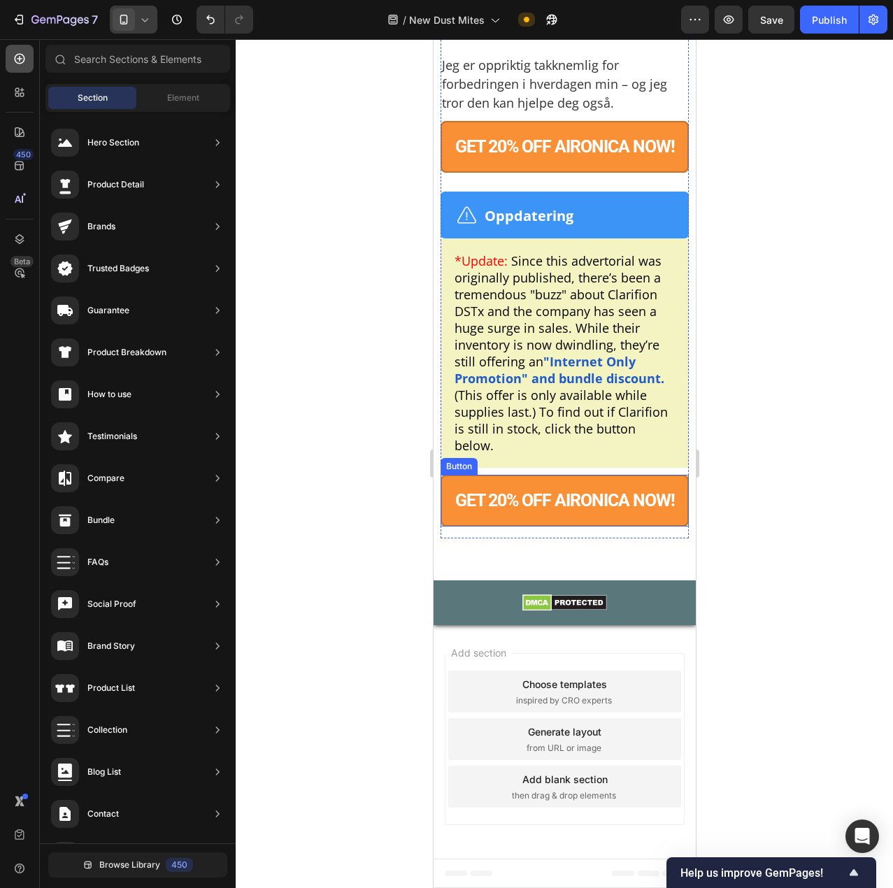
click at [21, 67] on div at bounding box center [20, 59] width 28 height 28
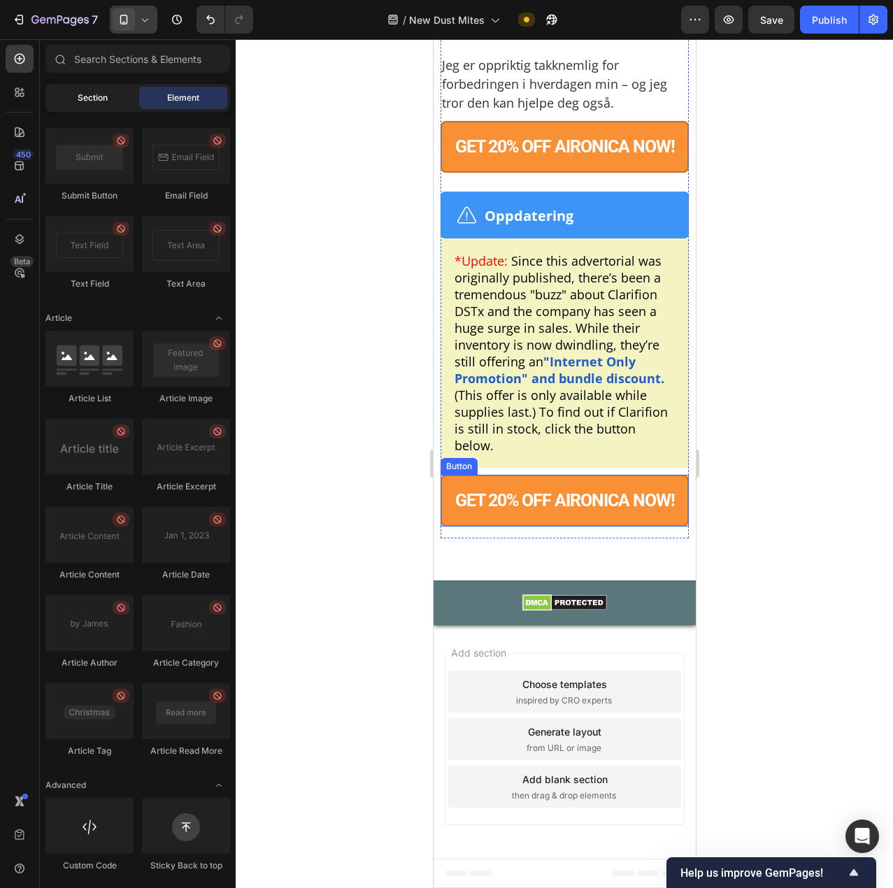
click at [111, 92] on div "Section" at bounding box center [92, 98] width 88 height 22
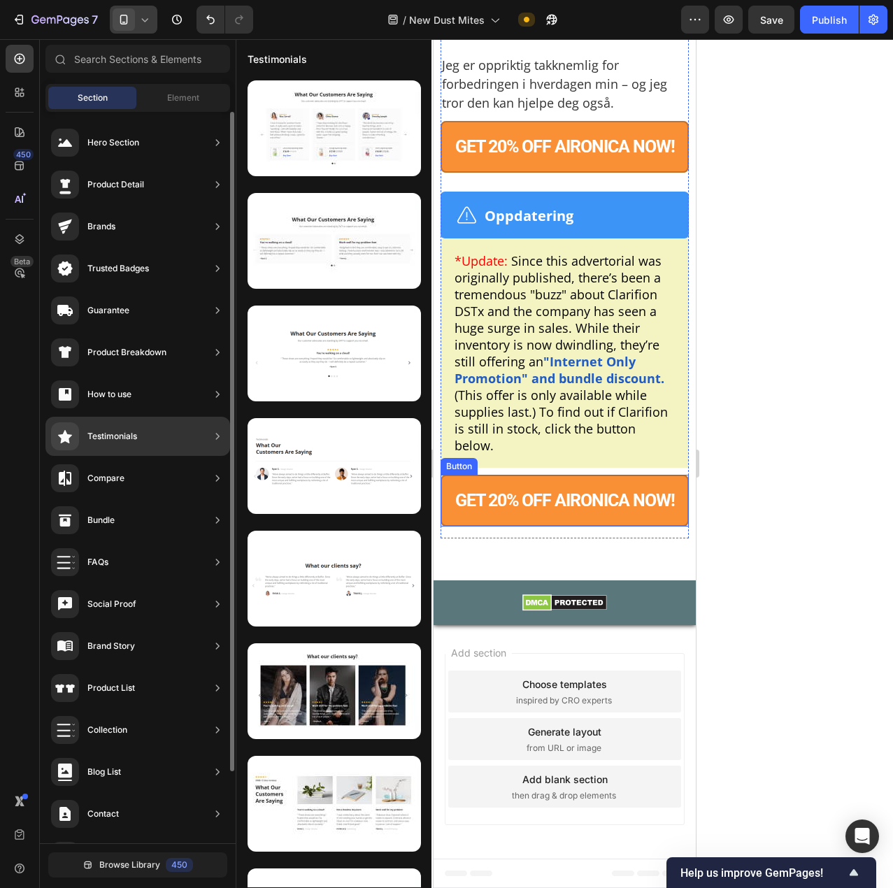
scroll to position [80, 0]
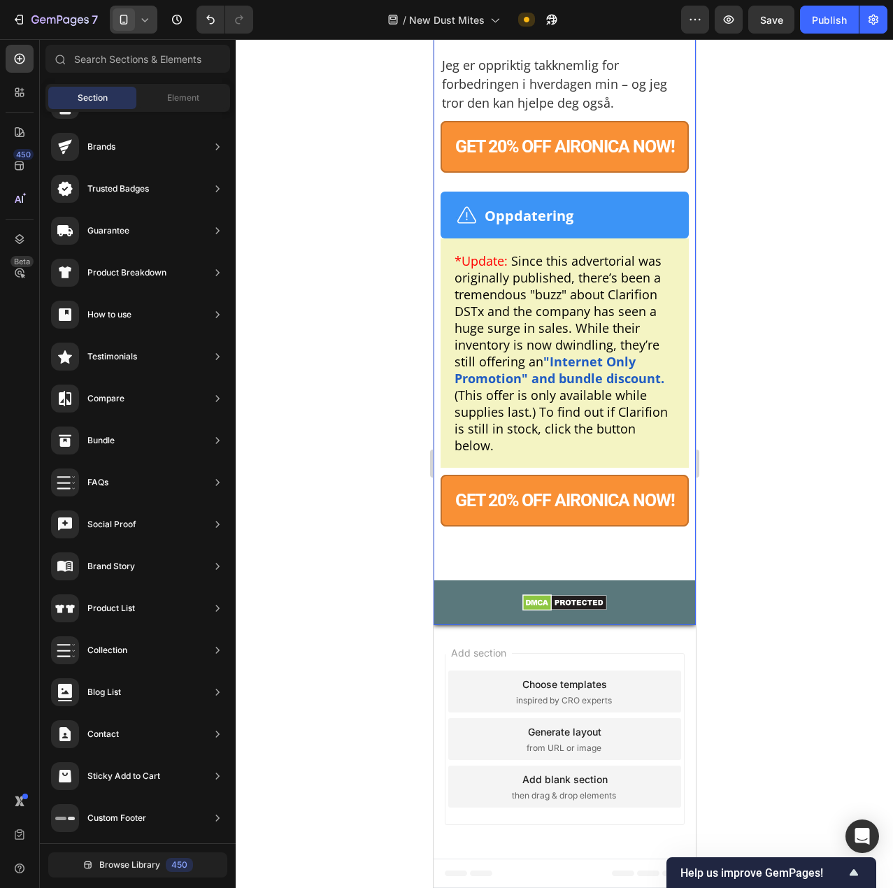
drag, startPoint x: 550, startPoint y: 829, endPoint x: 467, endPoint y: 555, distance: 286.5
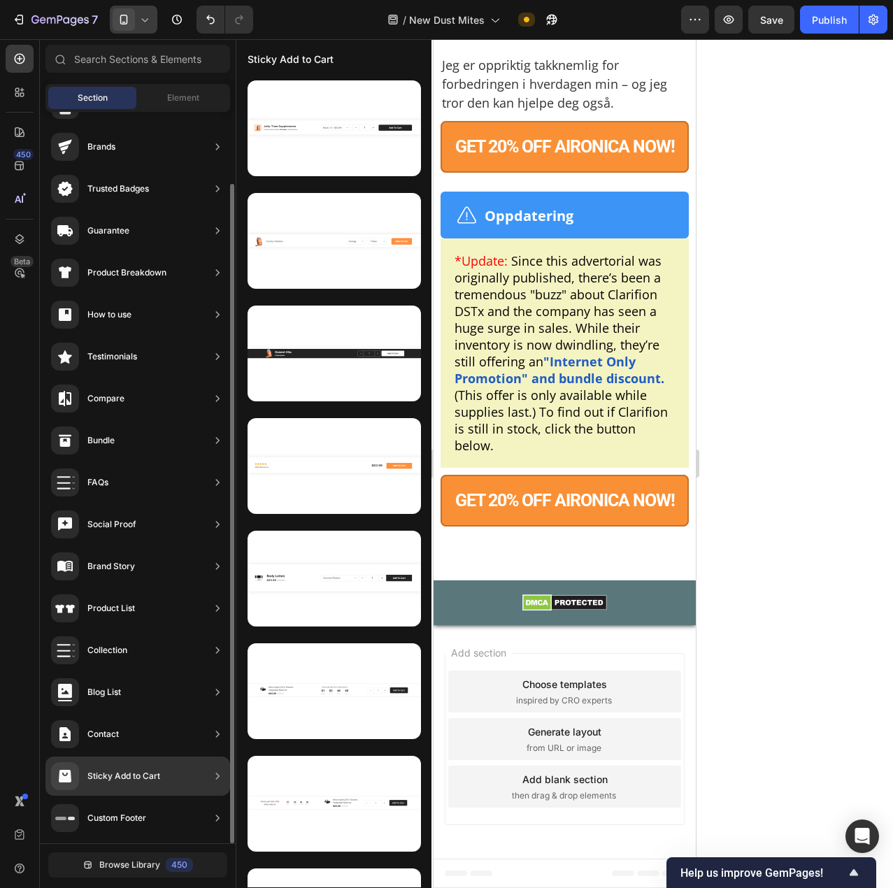
click at [94, 781] on div "Sticky Add to Cart" at bounding box center [123, 776] width 73 height 14
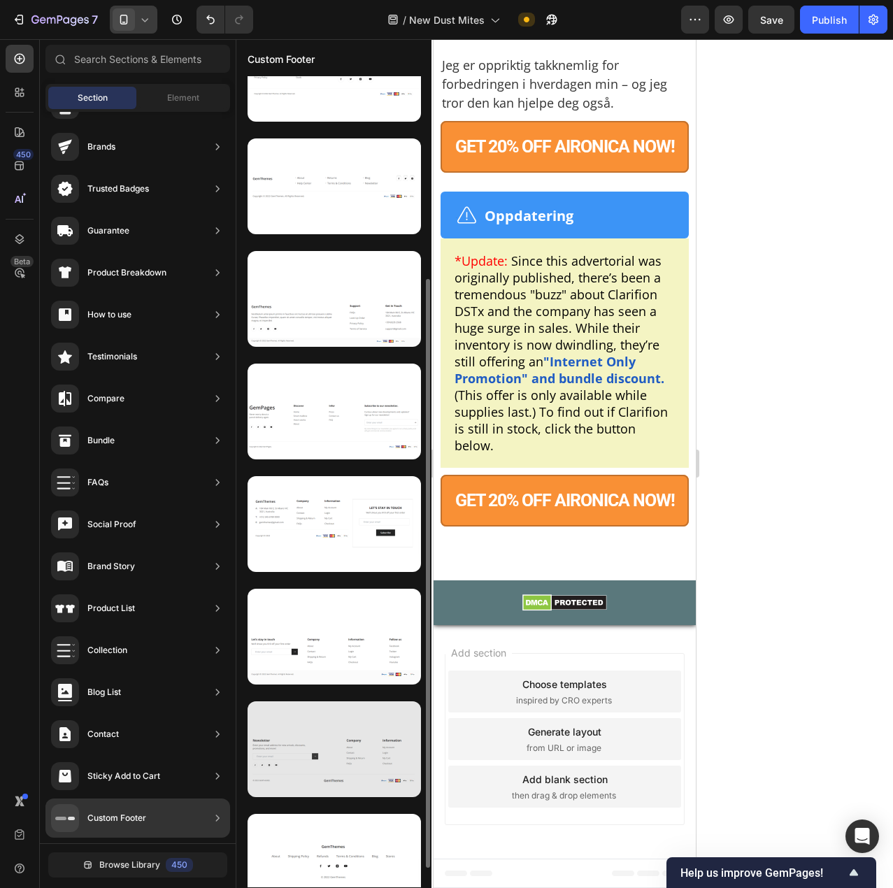
scroll to position [306, 0]
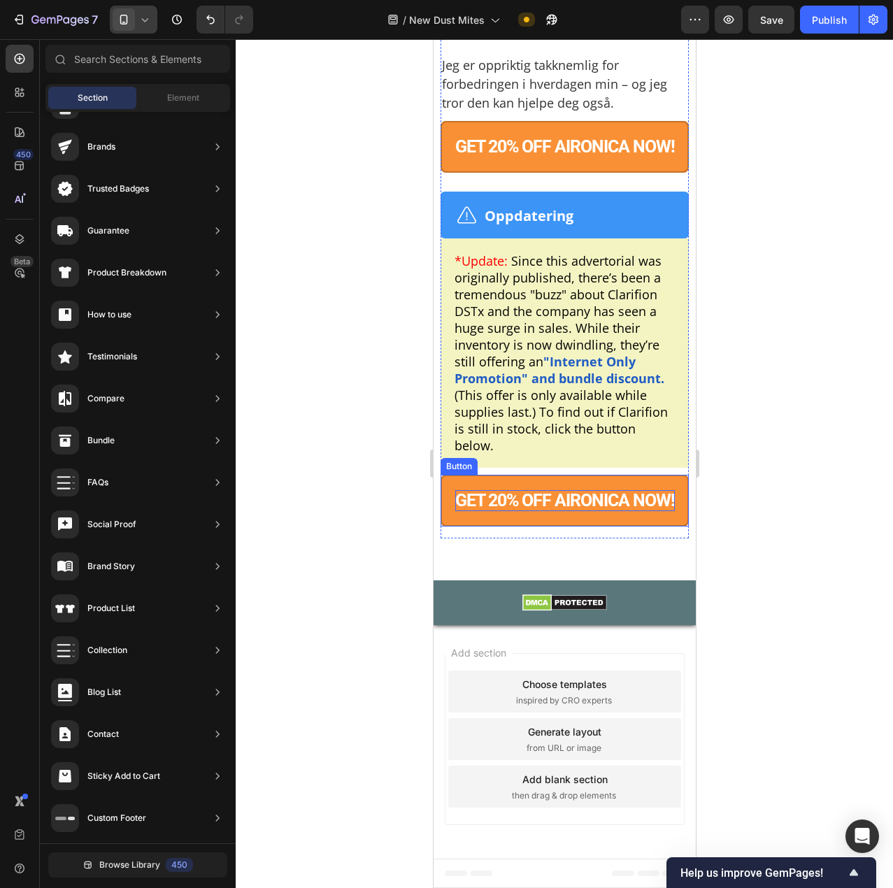
click at [505, 492] on p "GET 20% OFF AIRONICA NOW!" at bounding box center [565, 500] width 220 height 21
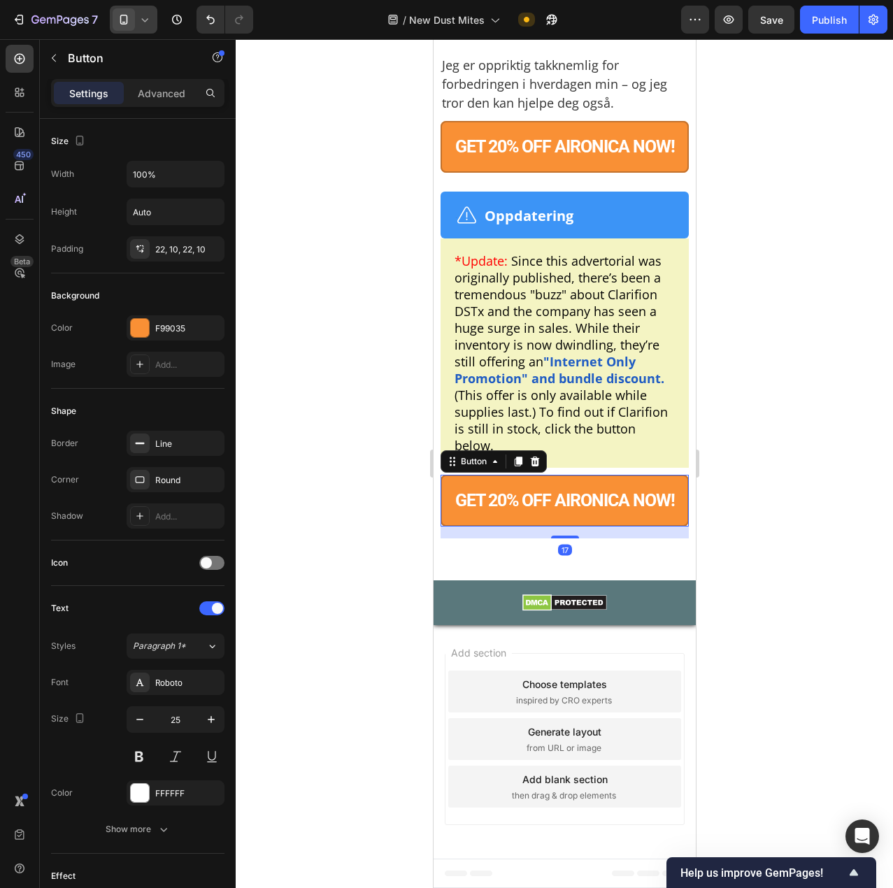
click at [499, 482] on button "GET 20% OFF AIRONICA NOW!" at bounding box center [564, 501] width 248 height 52
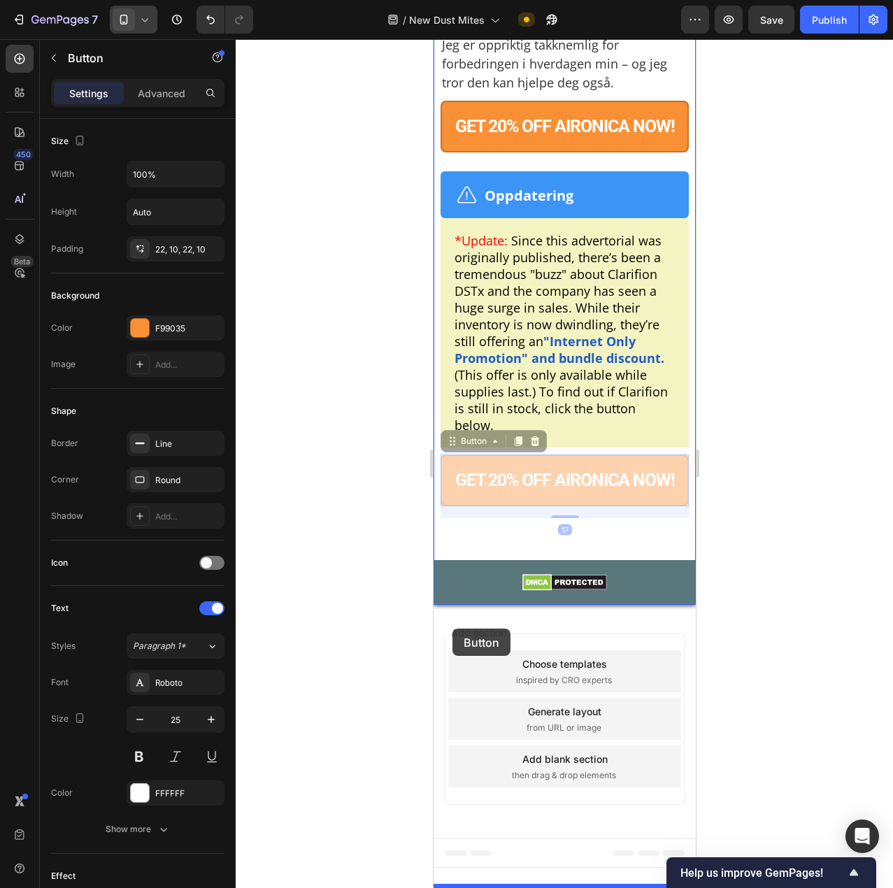
drag, startPoint x: 481, startPoint y: 465, endPoint x: 452, endPoint y: 629, distance: 166.3
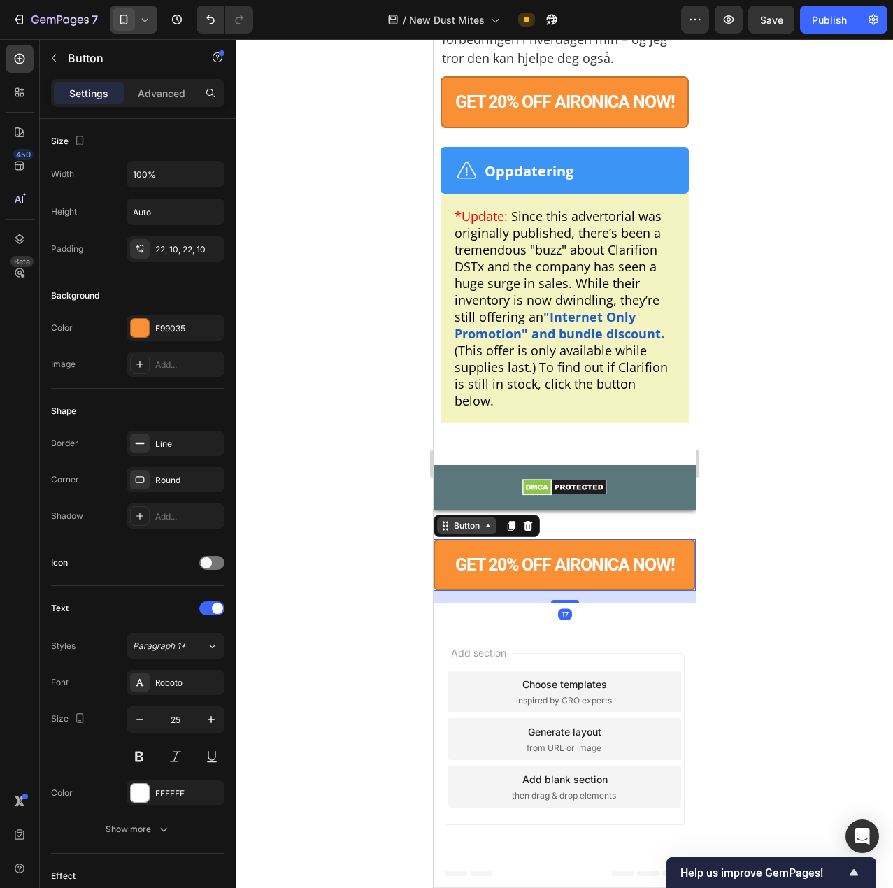
click at [444, 534] on div "Button" at bounding box center [465, 526] width 59 height 17
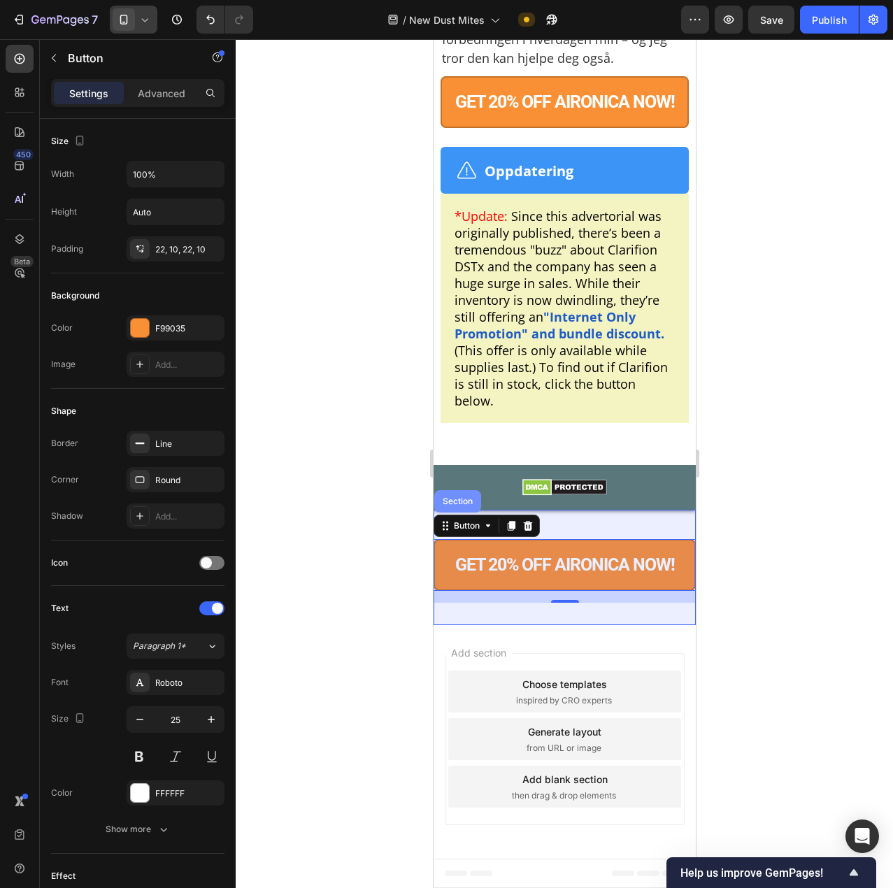
click at [465, 513] on div "Section" at bounding box center [457, 501] width 47 height 22
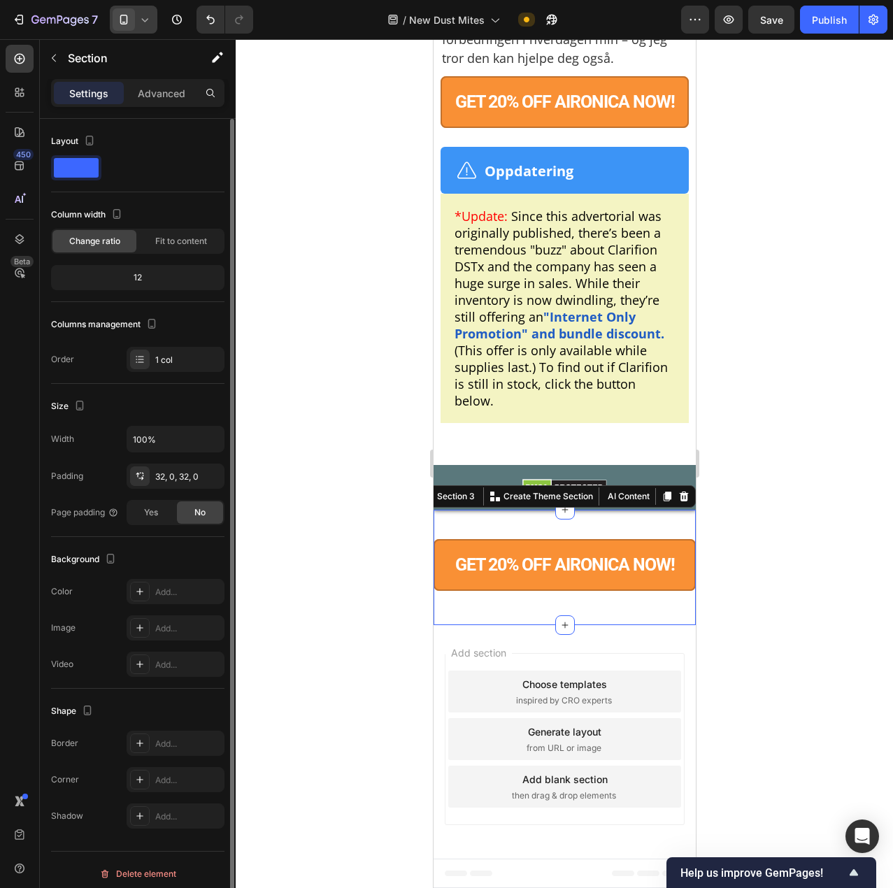
scroll to position [8, 0]
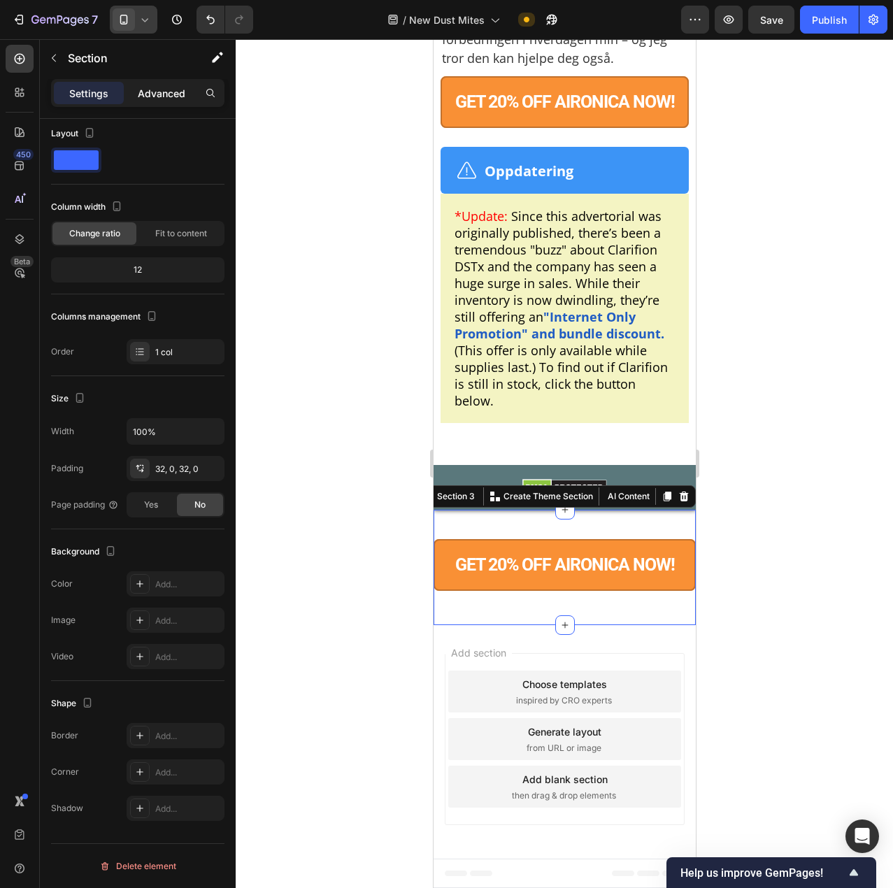
click at [148, 86] on p "Advanced" at bounding box center [162, 93] width 48 height 15
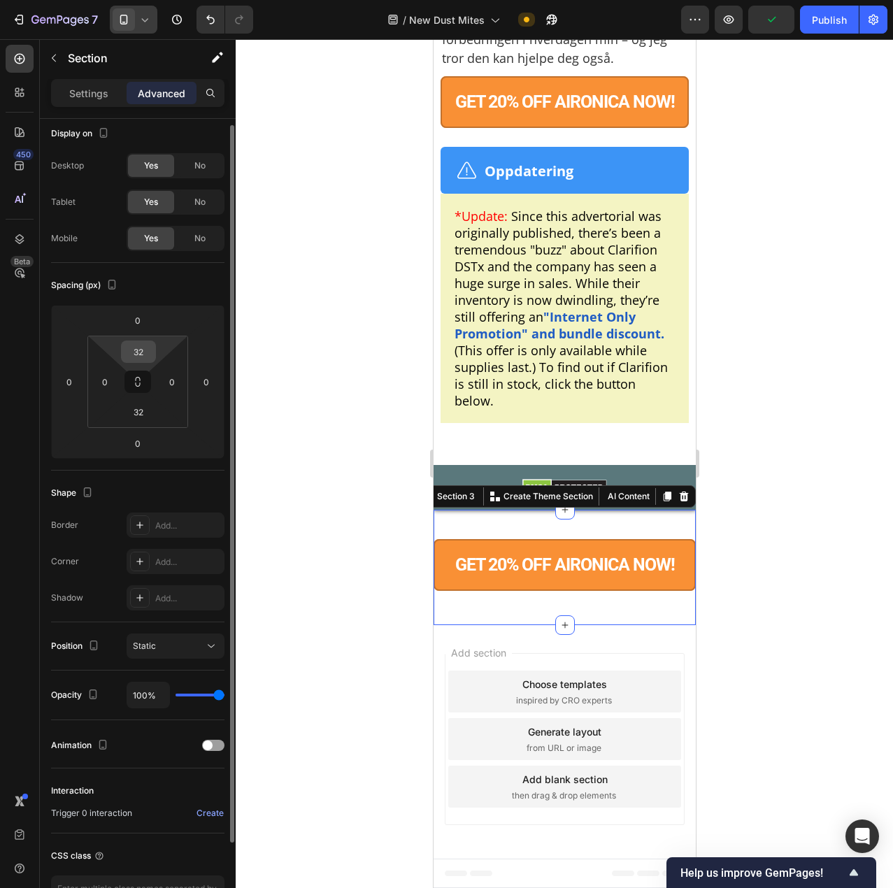
click at [138, 355] on input "32" at bounding box center [138, 351] width 28 height 21
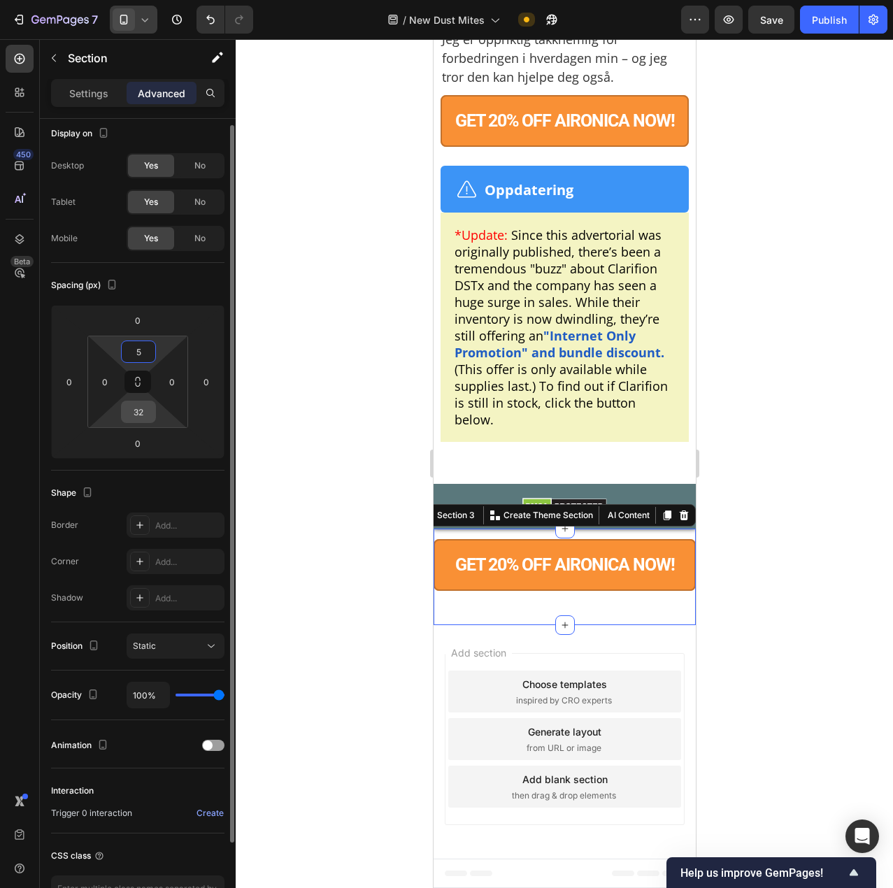
type input "5"
click at [137, 420] on input "32" at bounding box center [138, 411] width 28 height 21
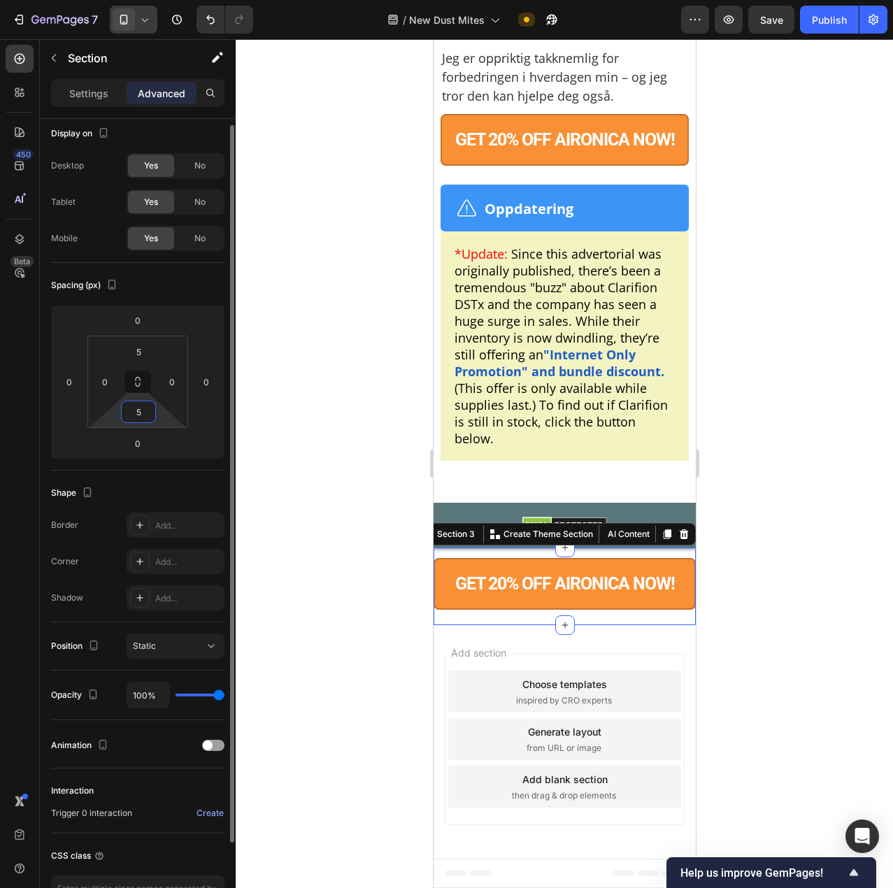
click at [137, 420] on input "5" at bounding box center [138, 411] width 28 height 21
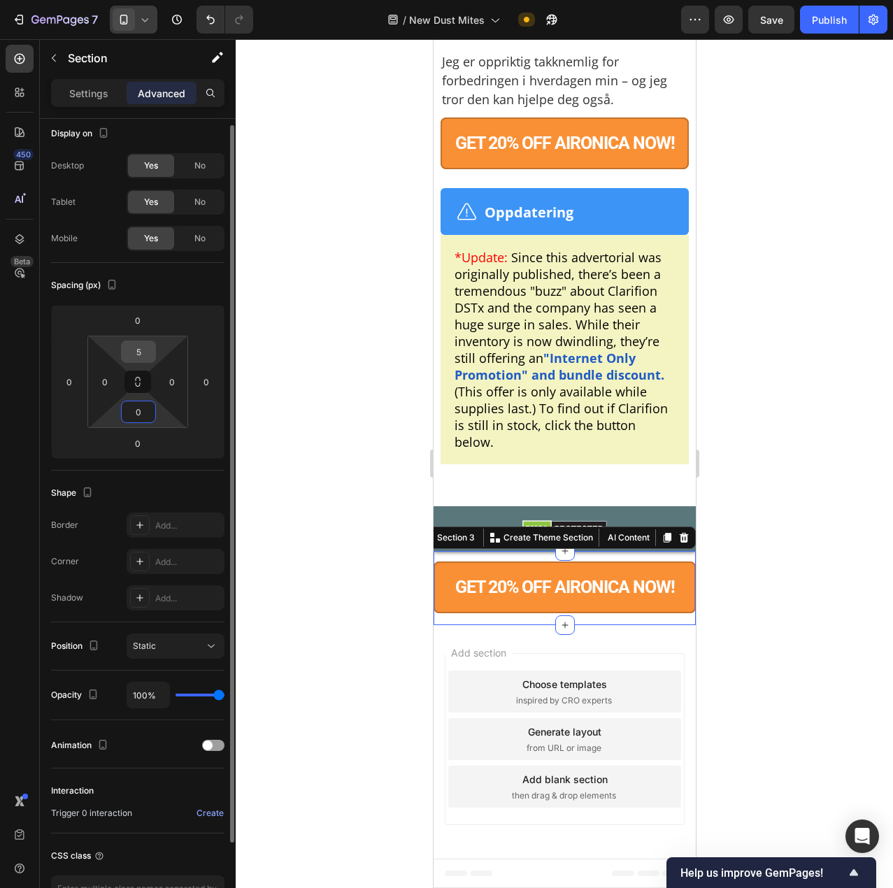
type input "0"
click at [141, 357] on input "5" at bounding box center [138, 351] width 28 height 21
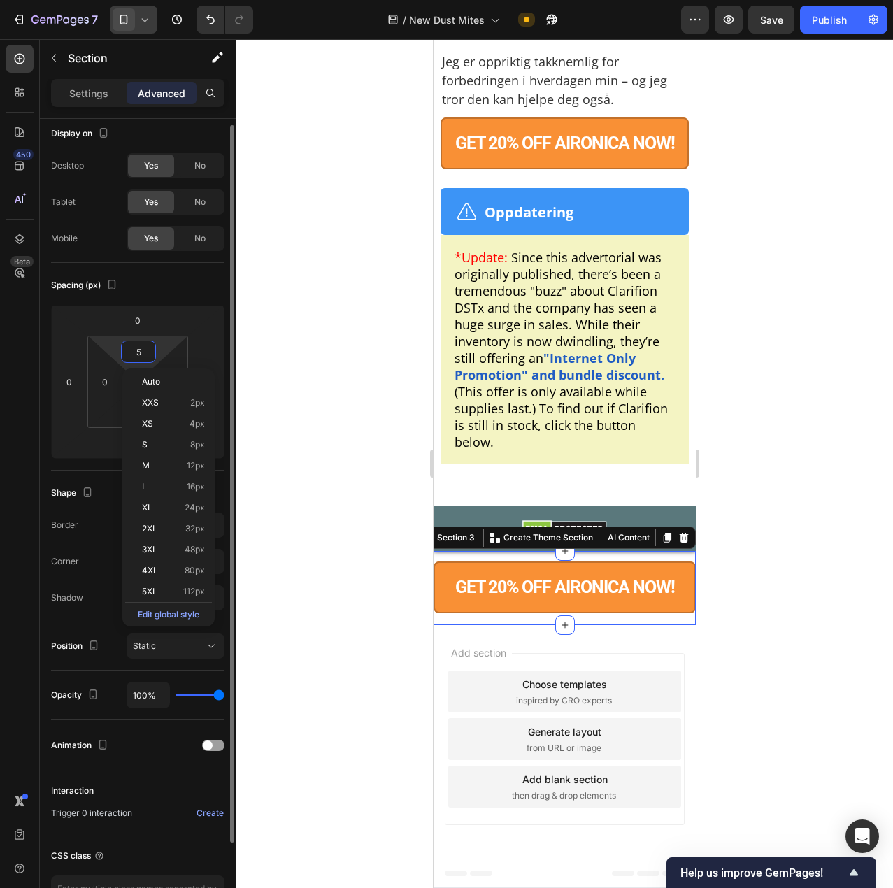
click at [141, 357] on input "5" at bounding box center [138, 351] width 28 height 21
type input "0"
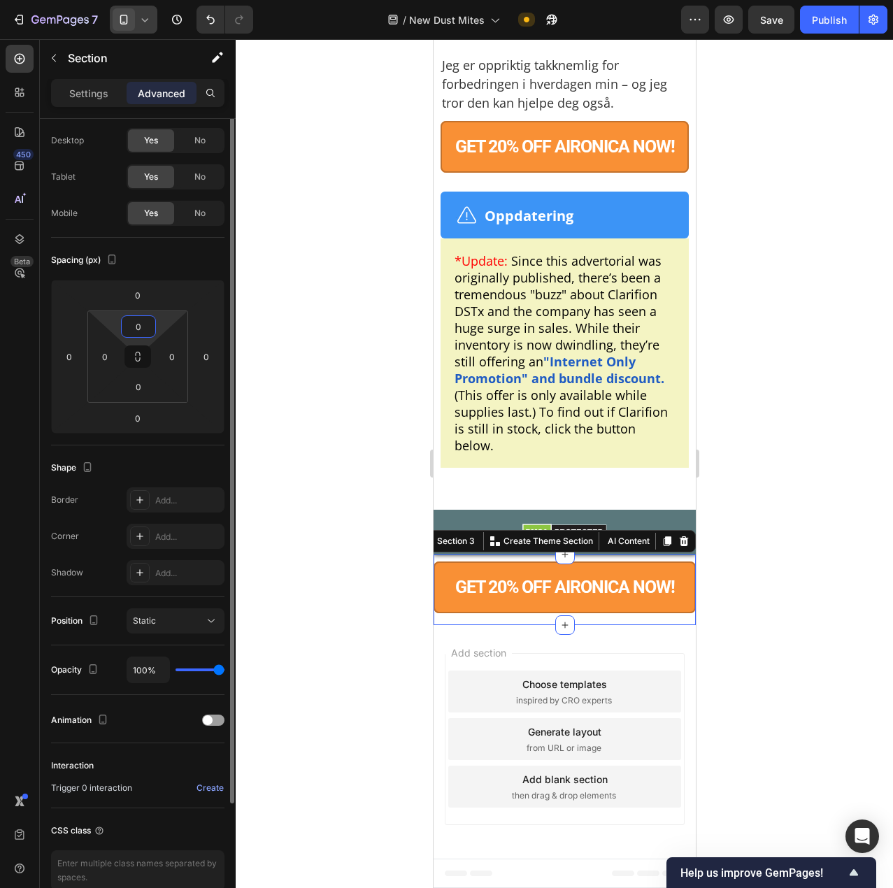
scroll to position [0, 0]
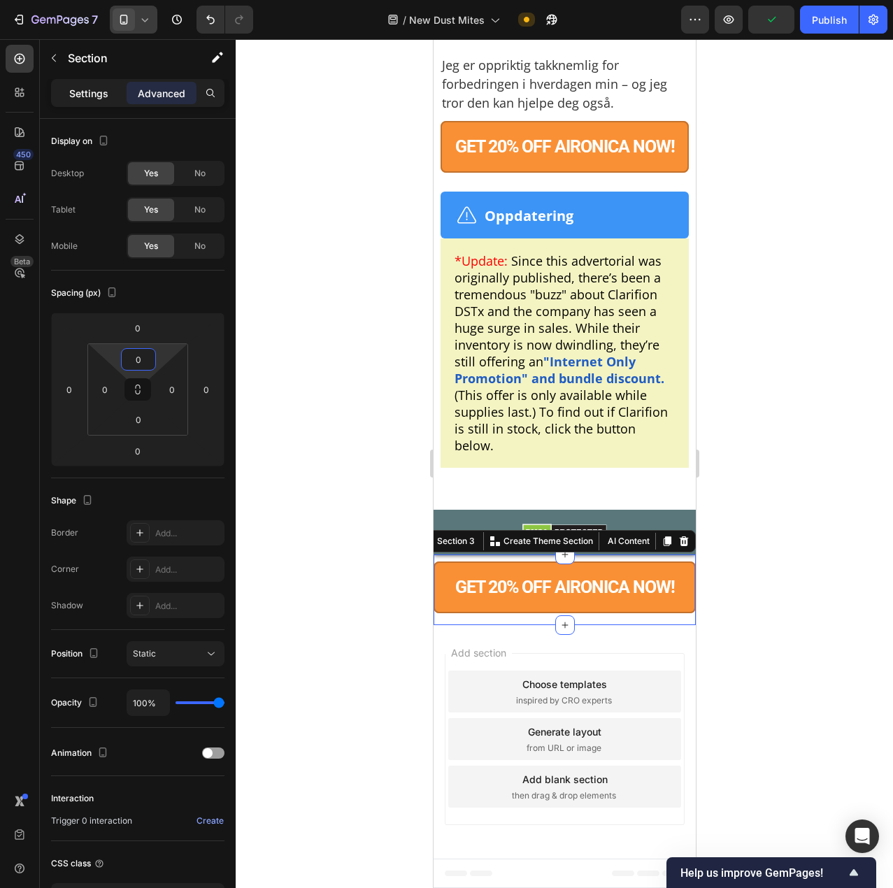
click at [102, 86] on p "Settings" at bounding box center [88, 93] width 39 height 15
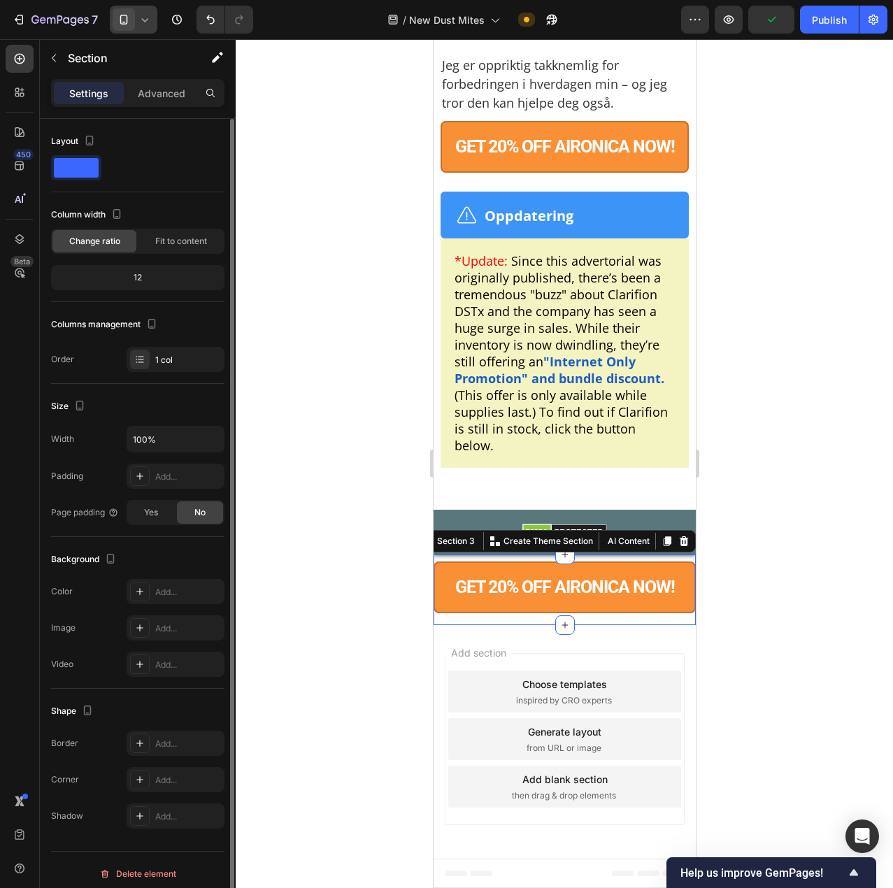
scroll to position [8, 0]
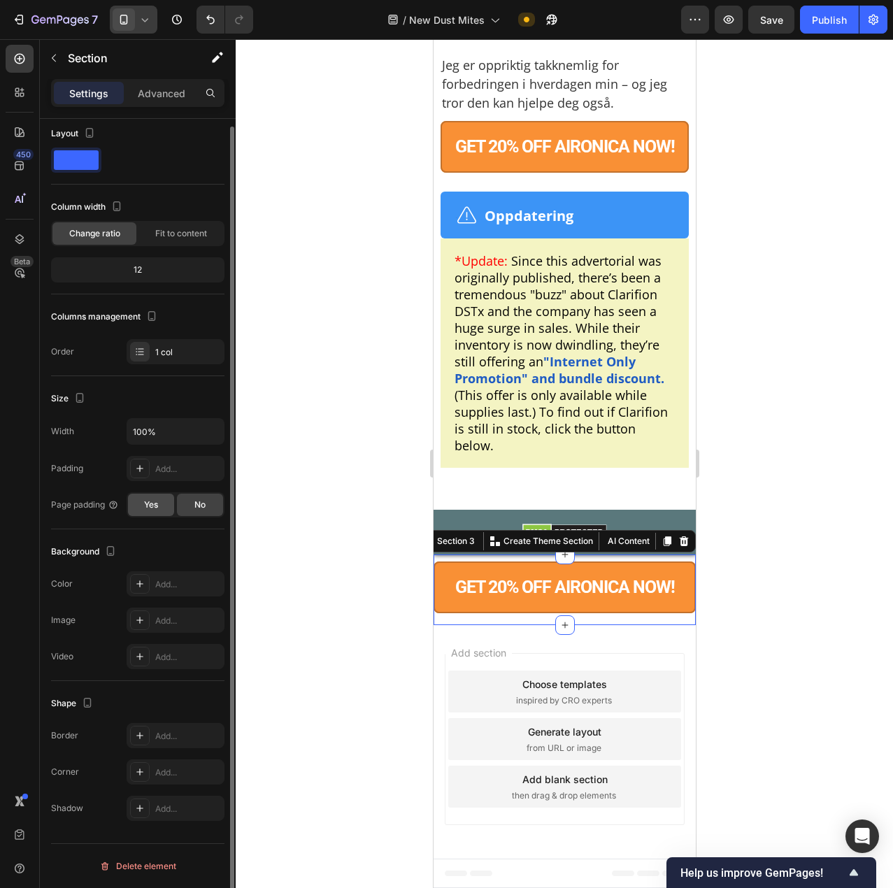
click at [157, 504] on span "Yes" at bounding box center [151, 505] width 14 height 13
click at [180, 506] on div "No" at bounding box center [200, 505] width 46 height 22
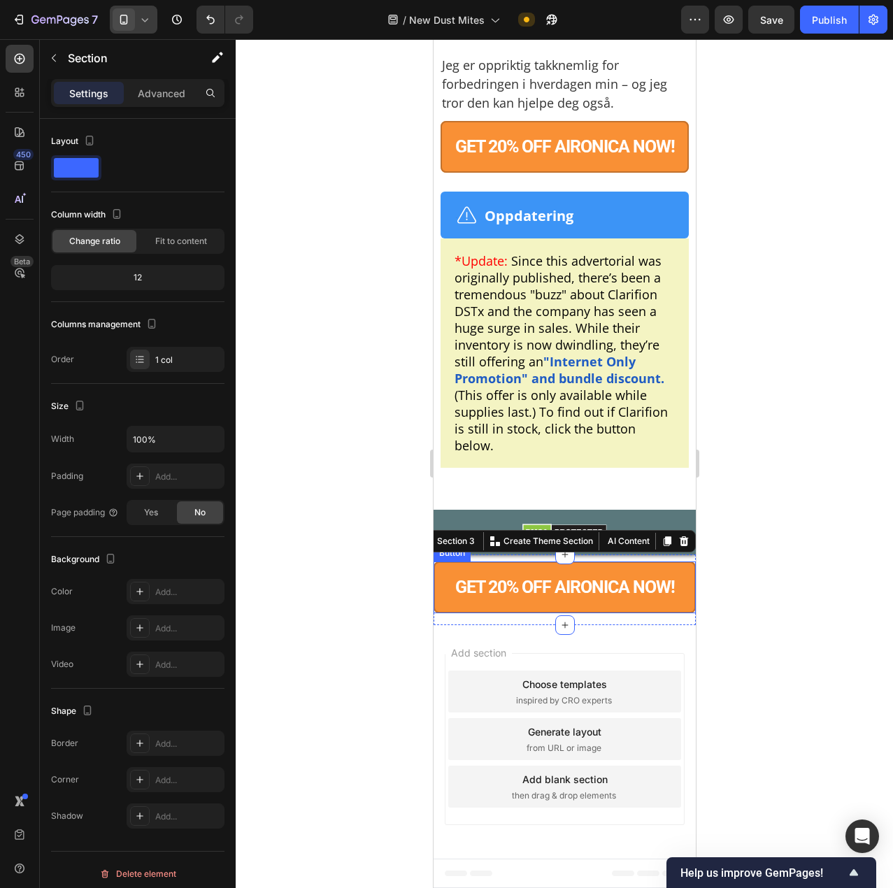
click at [471, 569] on button "GET 20% OFF AIRONICA NOW!" at bounding box center [564, 588] width 262 height 52
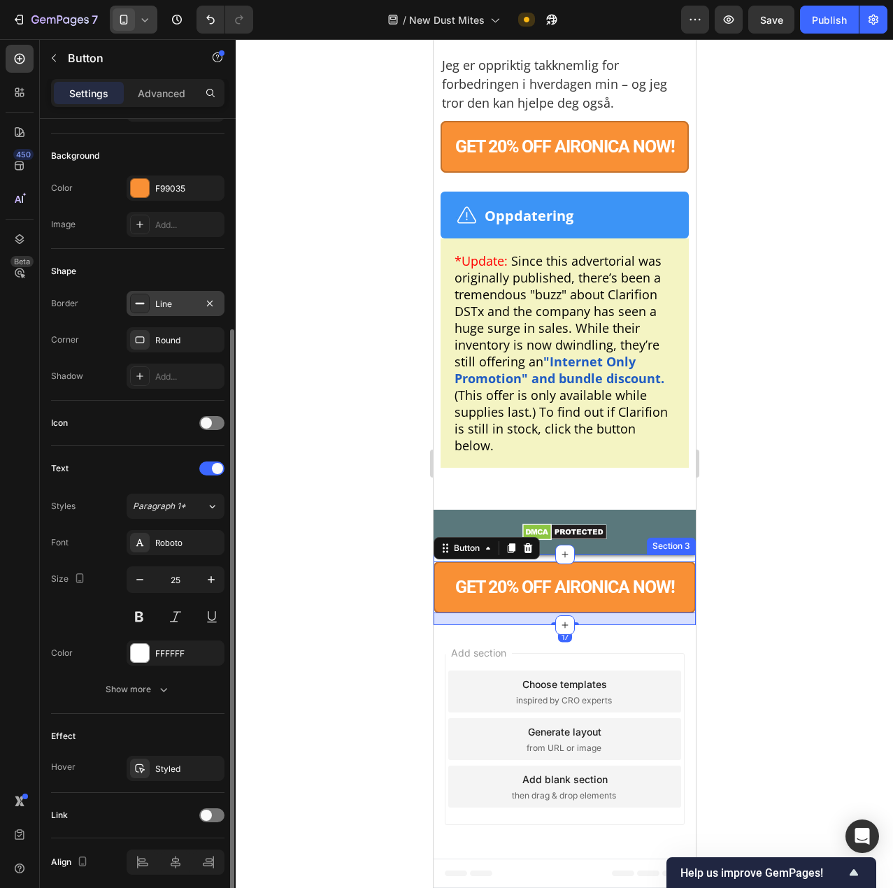
scroll to position [194, 0]
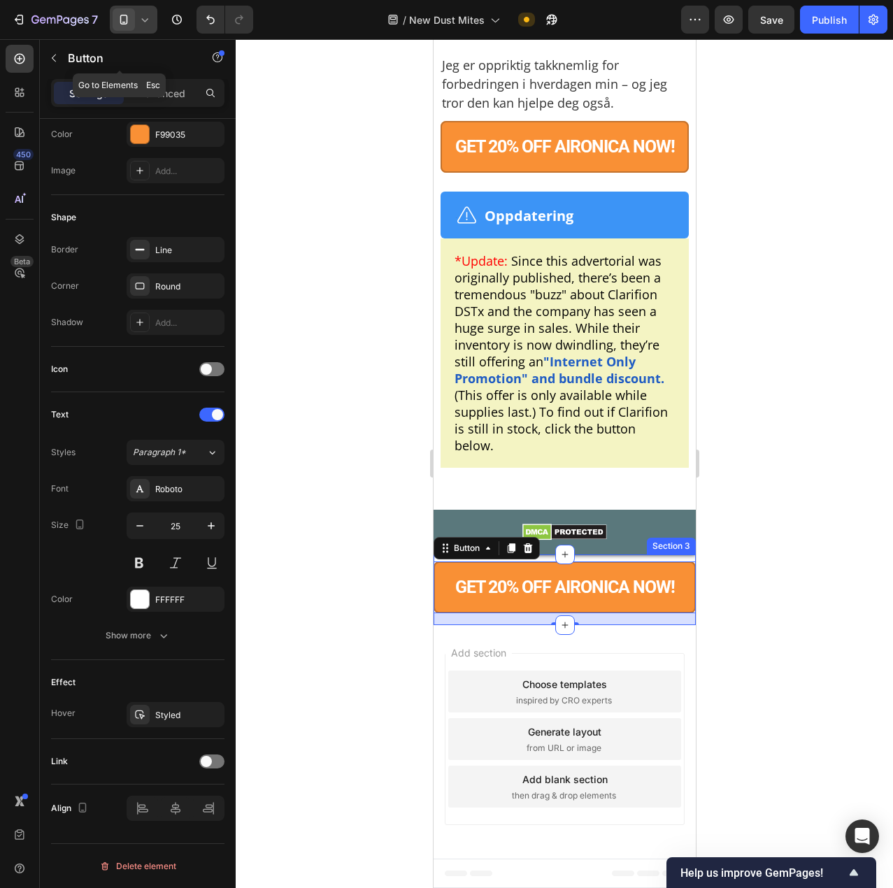
click at [55, 55] on icon "button" at bounding box center [53, 57] width 11 height 11
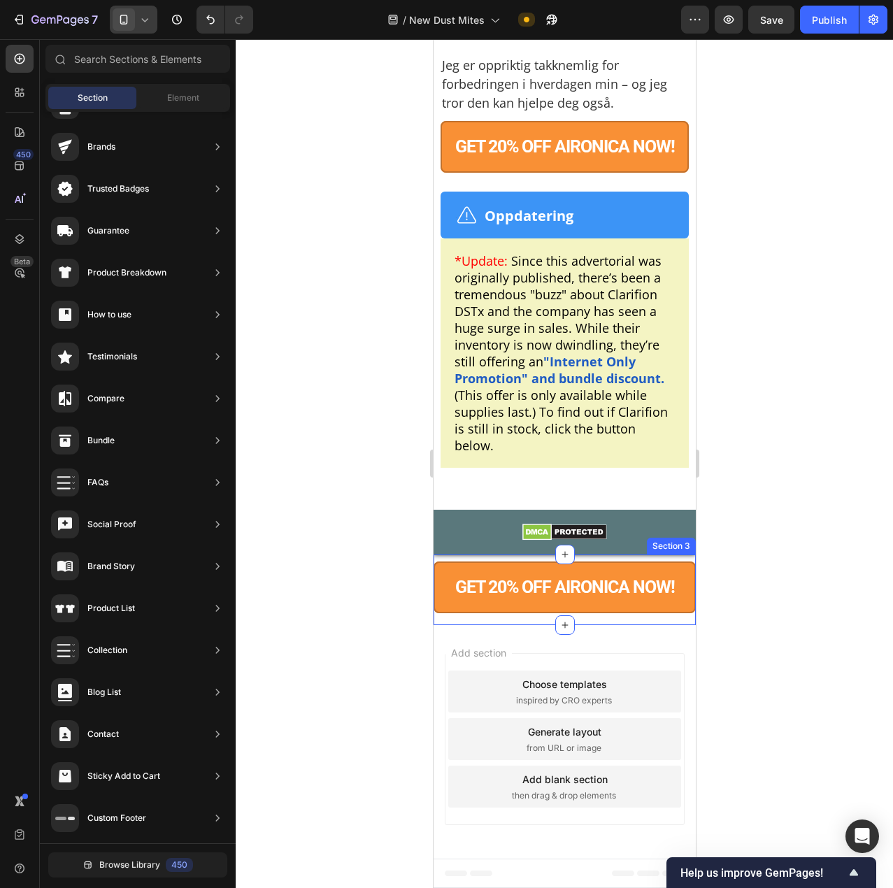
click at [509, 615] on div "GET 20% OFF AIRONICA NOW! Button" at bounding box center [564, 590] width 262 height 71
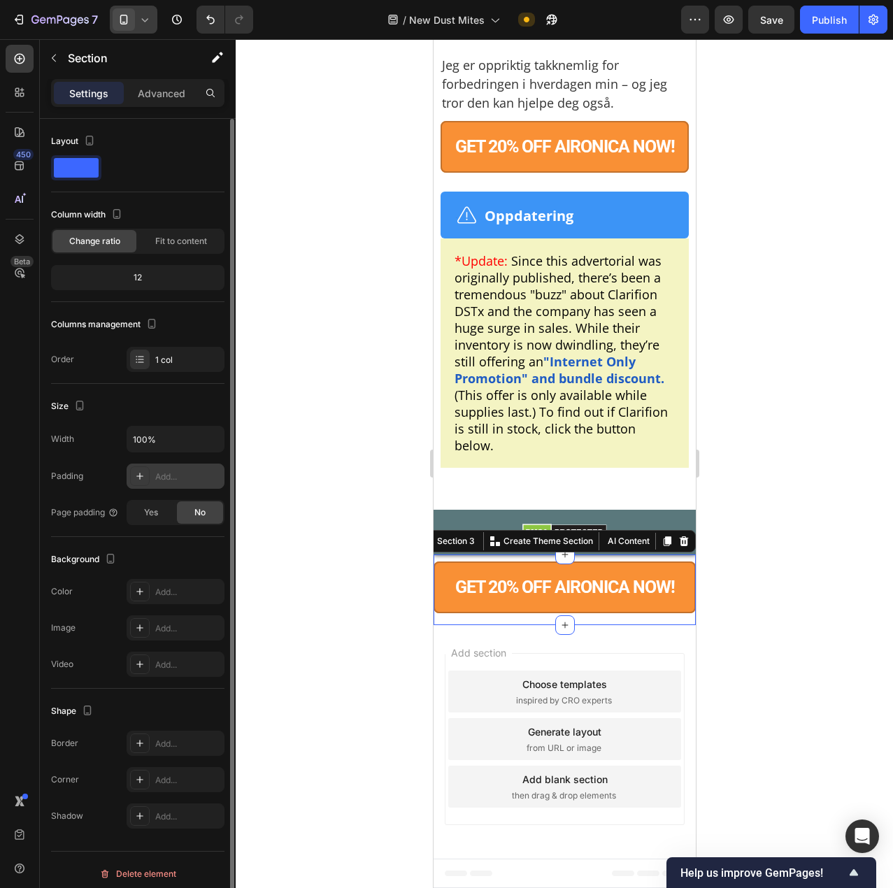
scroll to position [8, 0]
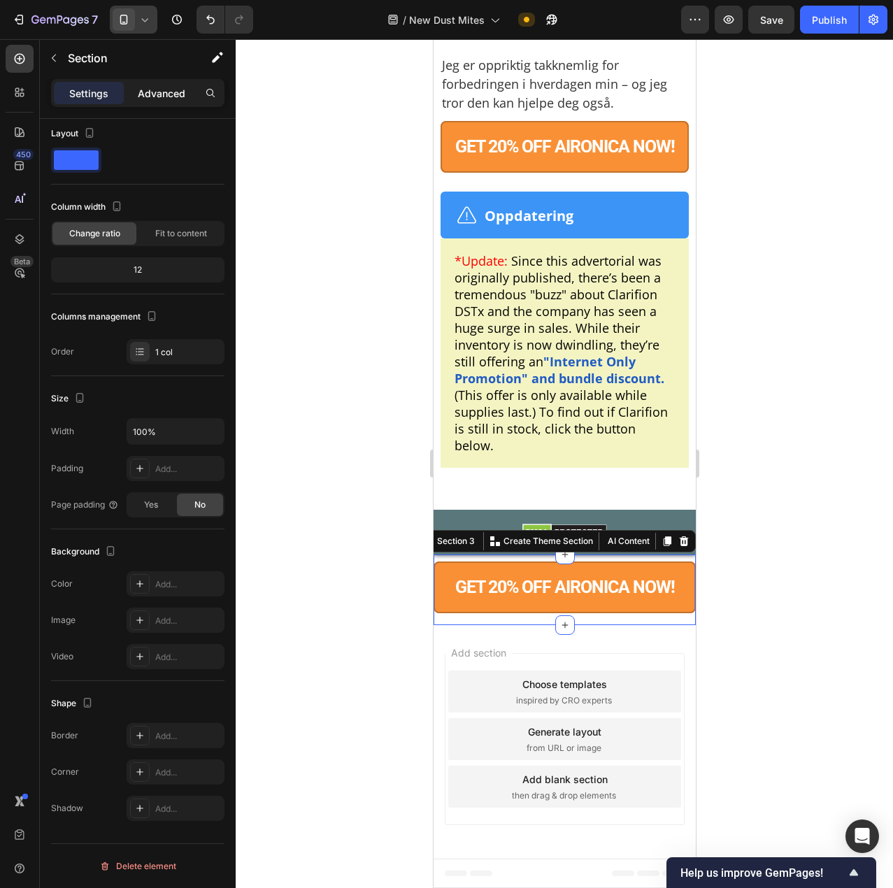
click at [148, 91] on p "Advanced" at bounding box center [162, 93] width 48 height 15
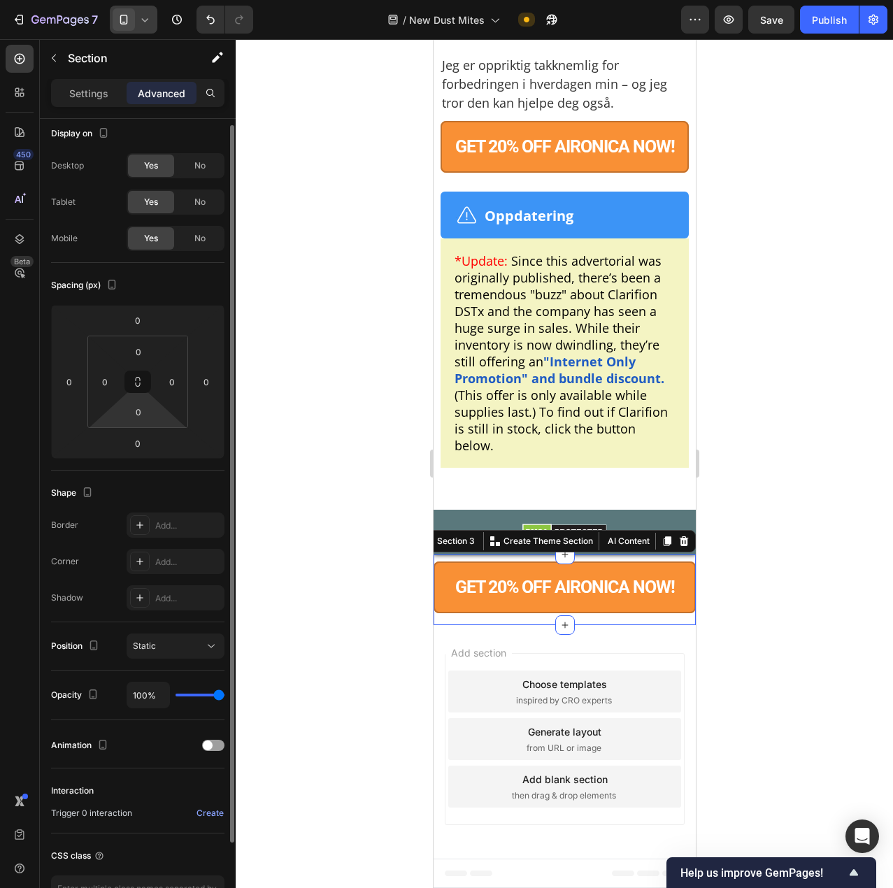
scroll to position [103, 0]
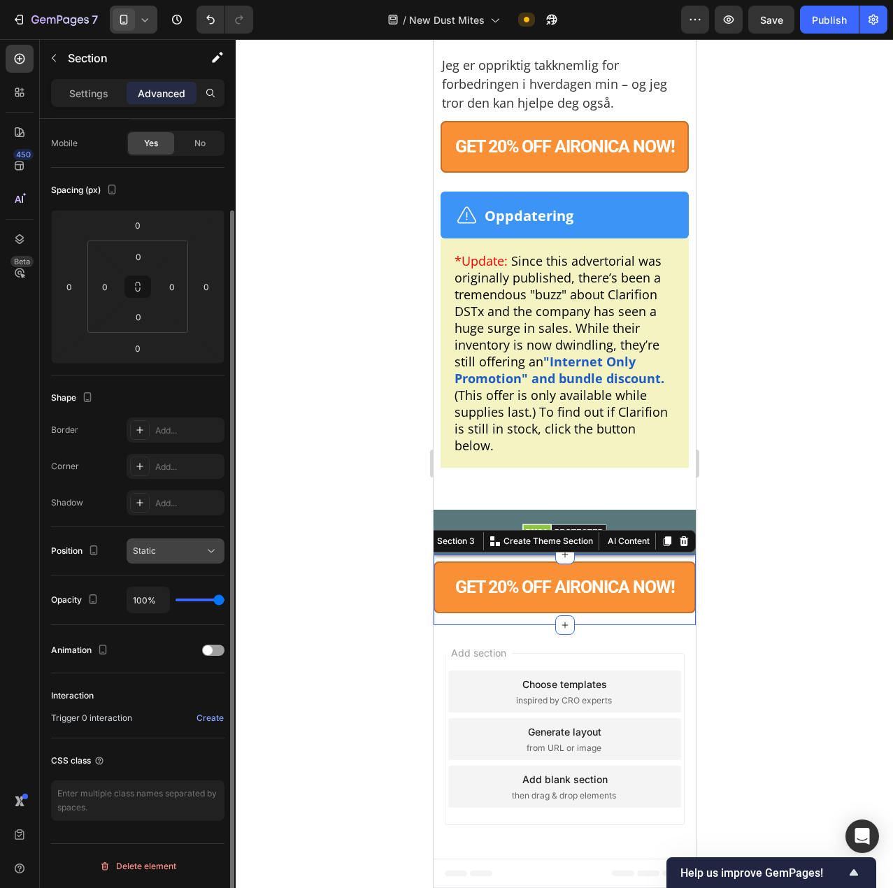
click at [155, 557] on span "Static" at bounding box center [144, 551] width 23 height 13
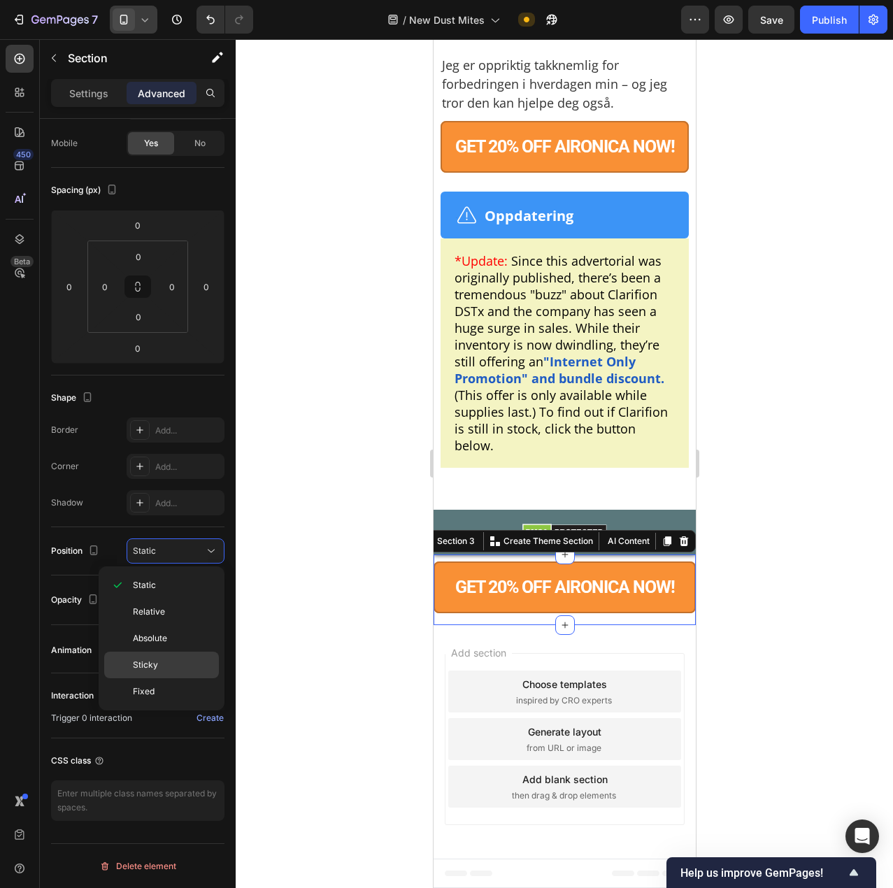
click at [173, 671] on p "Sticky" at bounding box center [173, 665] width 80 height 13
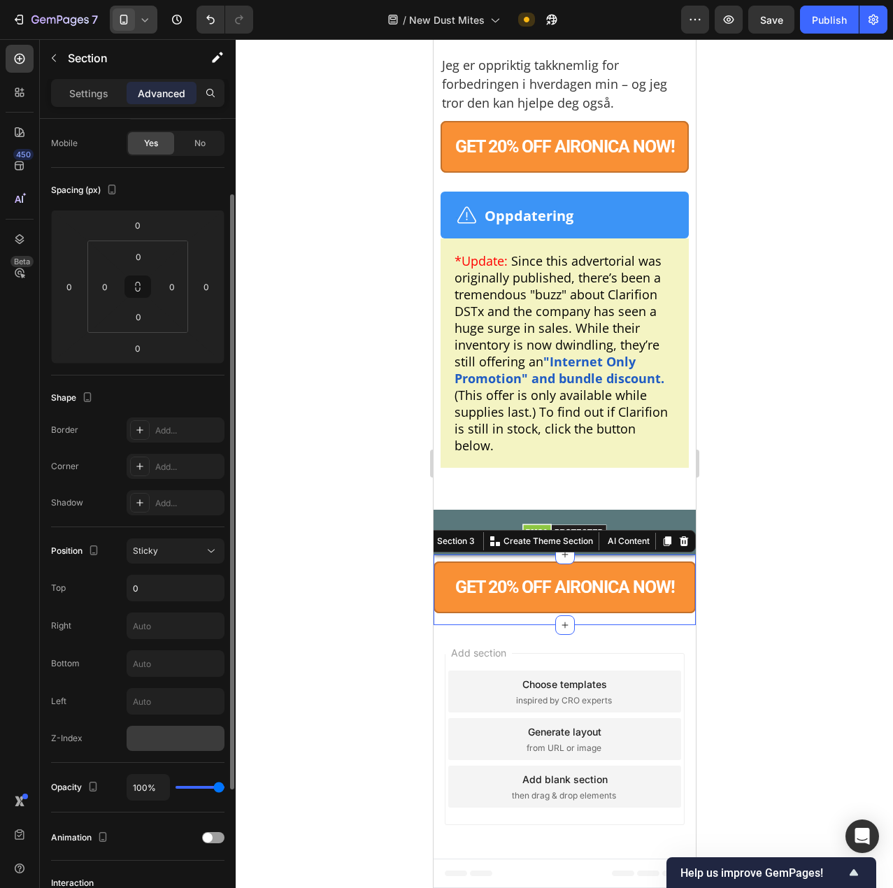
scroll to position [243, 0]
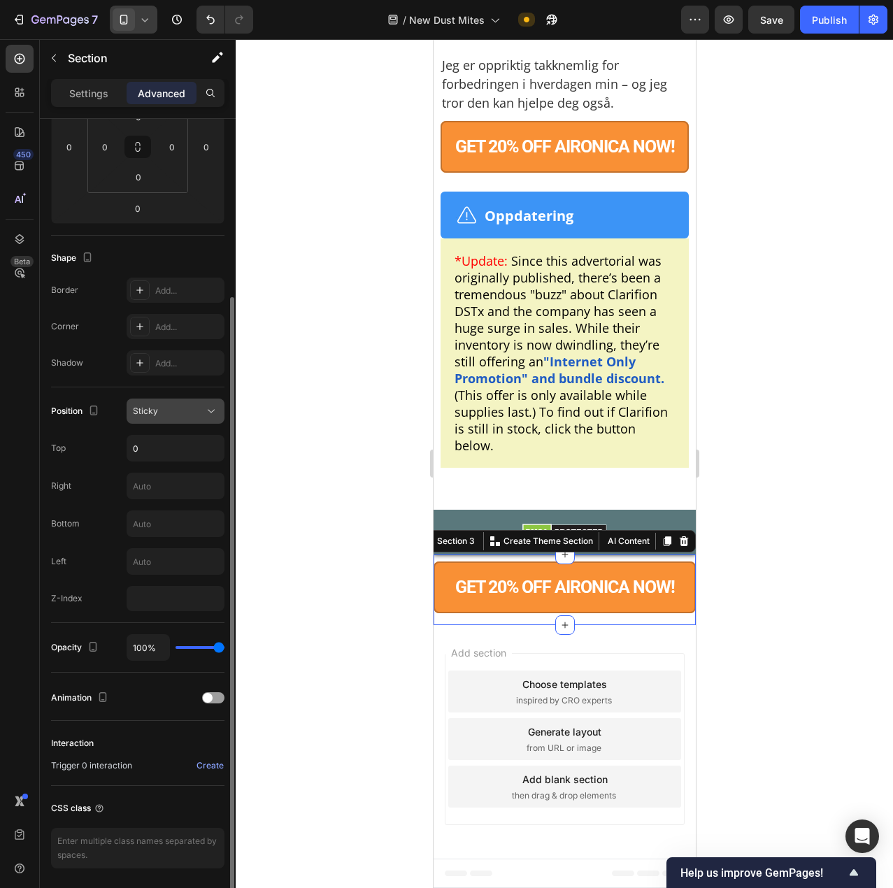
click at [197, 403] on button "Sticky" at bounding box center [176, 411] width 98 height 25
click at [170, 407] on div "Sticky" at bounding box center [168, 411] width 71 height 13
click at [166, 445] on input "0" at bounding box center [175, 448] width 97 height 25
click at [165, 445] on input "50" at bounding box center [175, 448] width 97 height 25
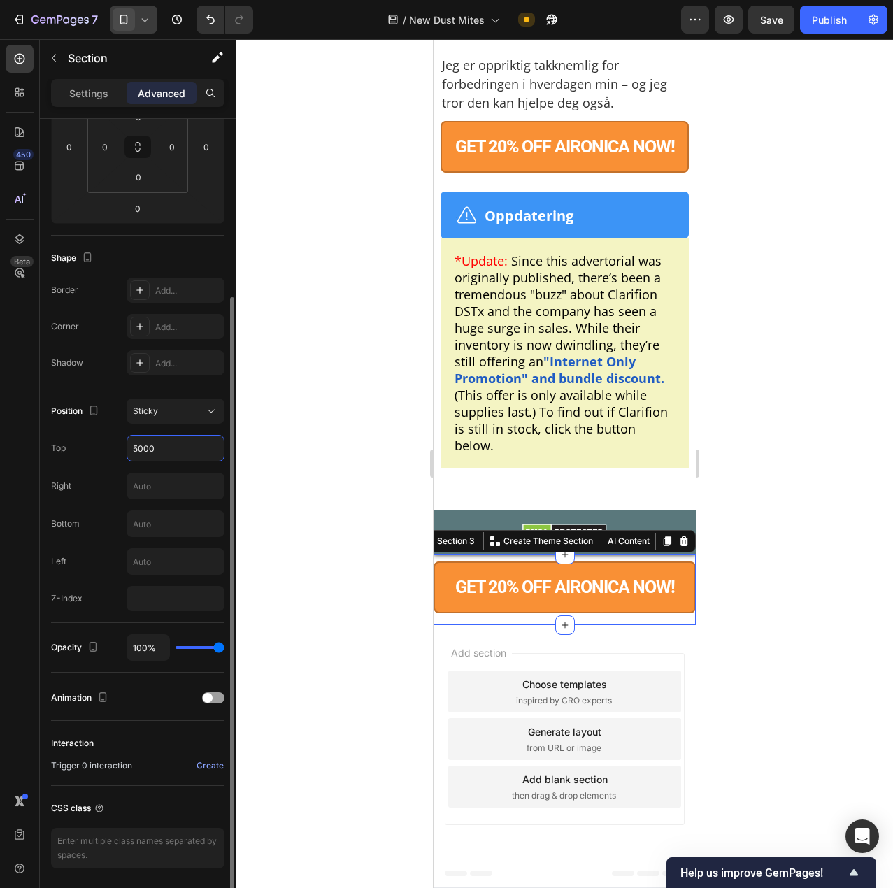
type input "5000"
click at [79, 455] on div "Top 5000" at bounding box center [137, 448] width 173 height 27
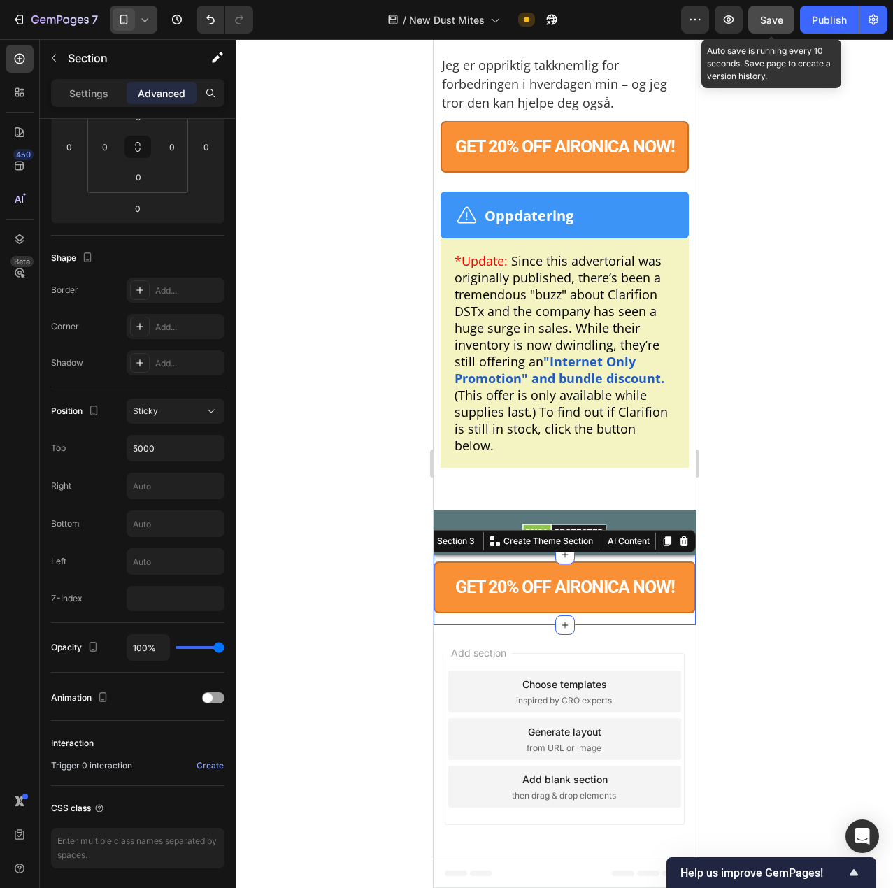
click at [779, 17] on span "Save" at bounding box center [771, 20] width 23 height 12
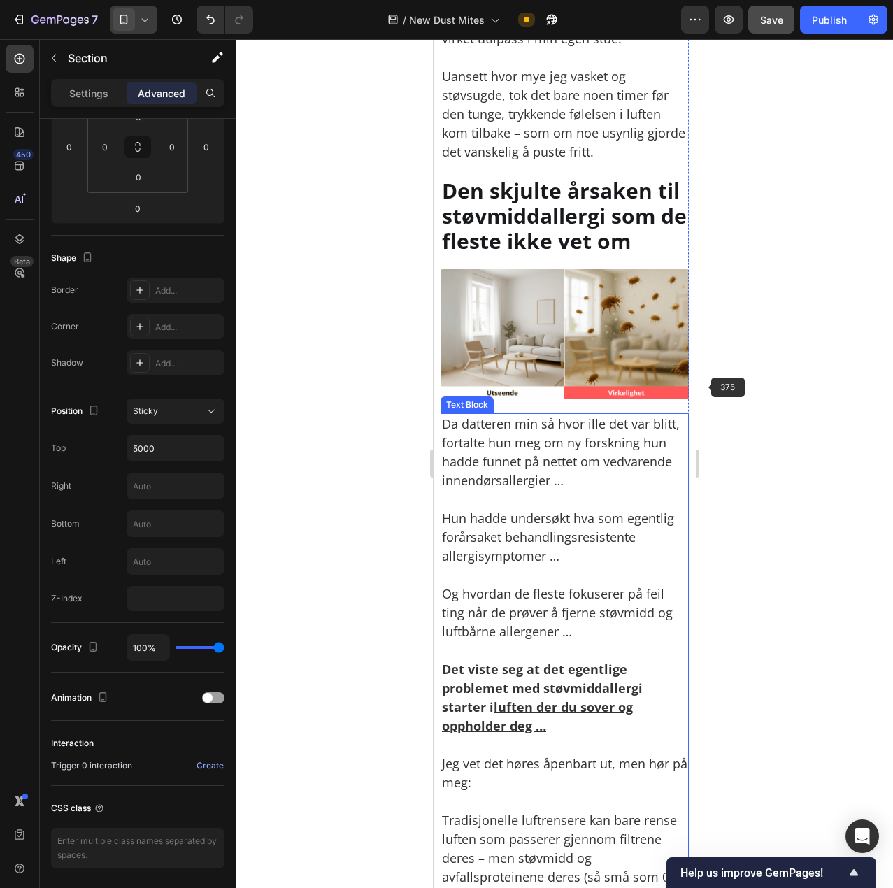
scroll to position [1405, 0]
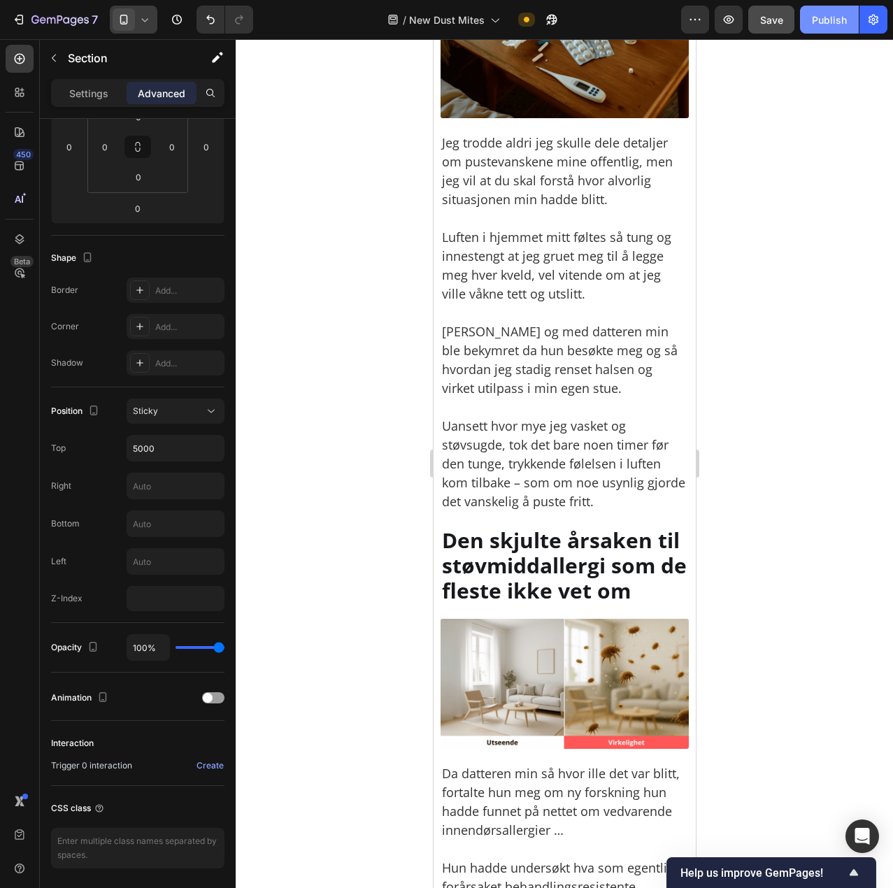
click at [821, 29] on button "Publish" at bounding box center [829, 20] width 59 height 28
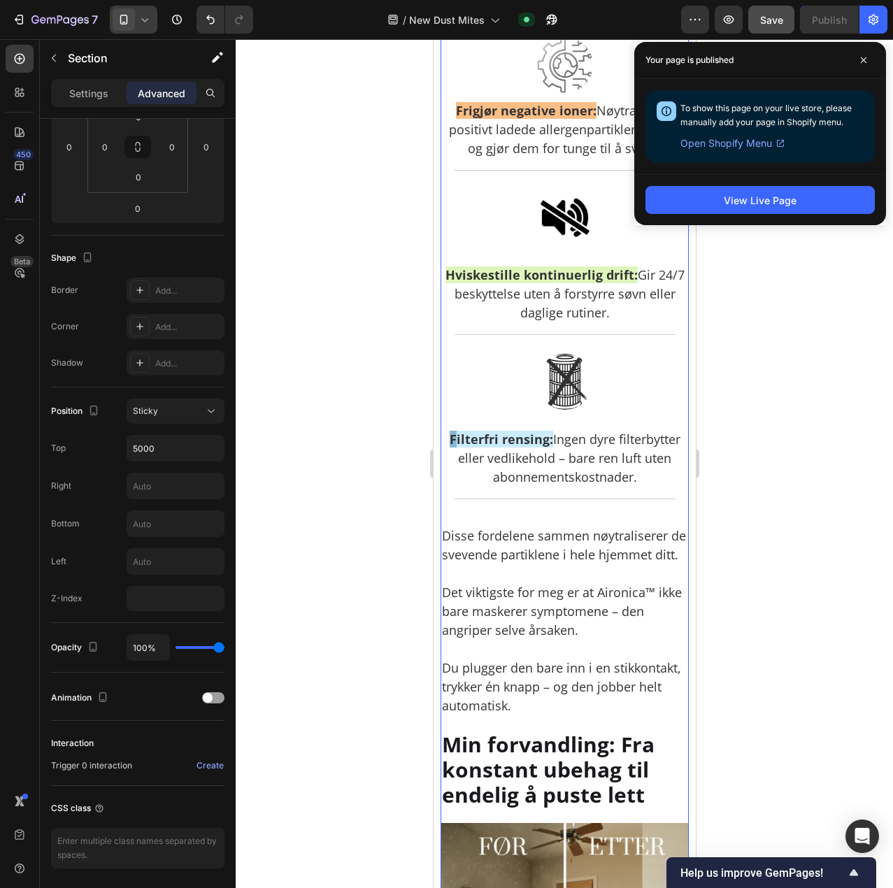
scroll to position [5322, 0]
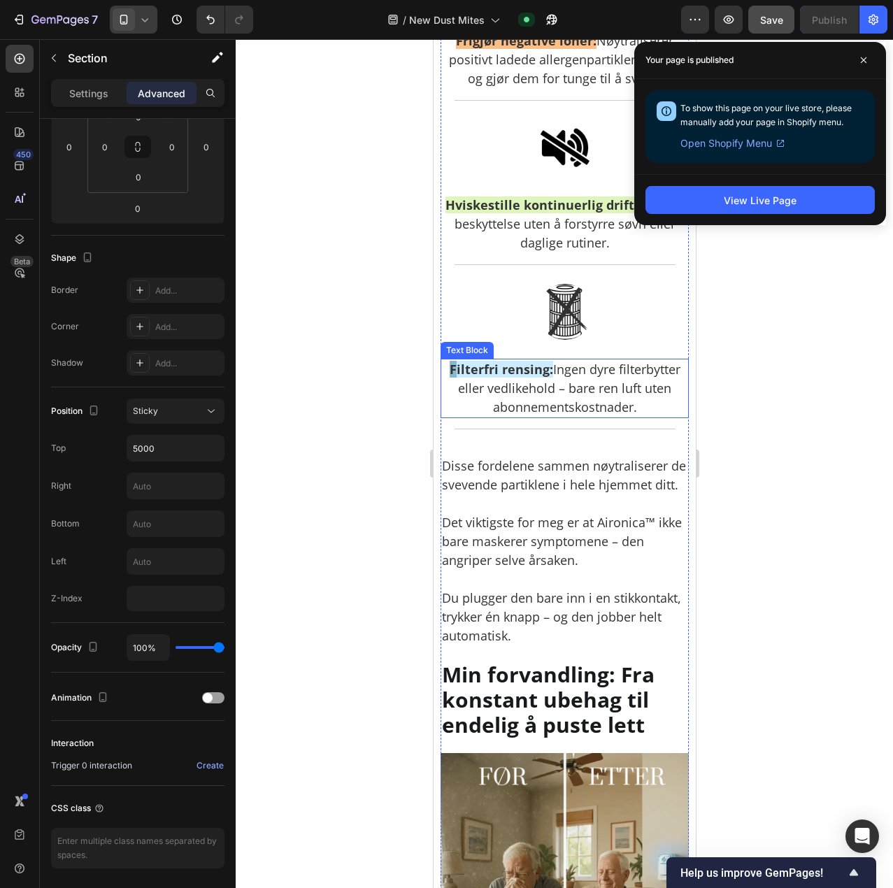
click at [460, 378] on strong "ilterfri rensing:" at bounding box center [504, 369] width 97 height 17
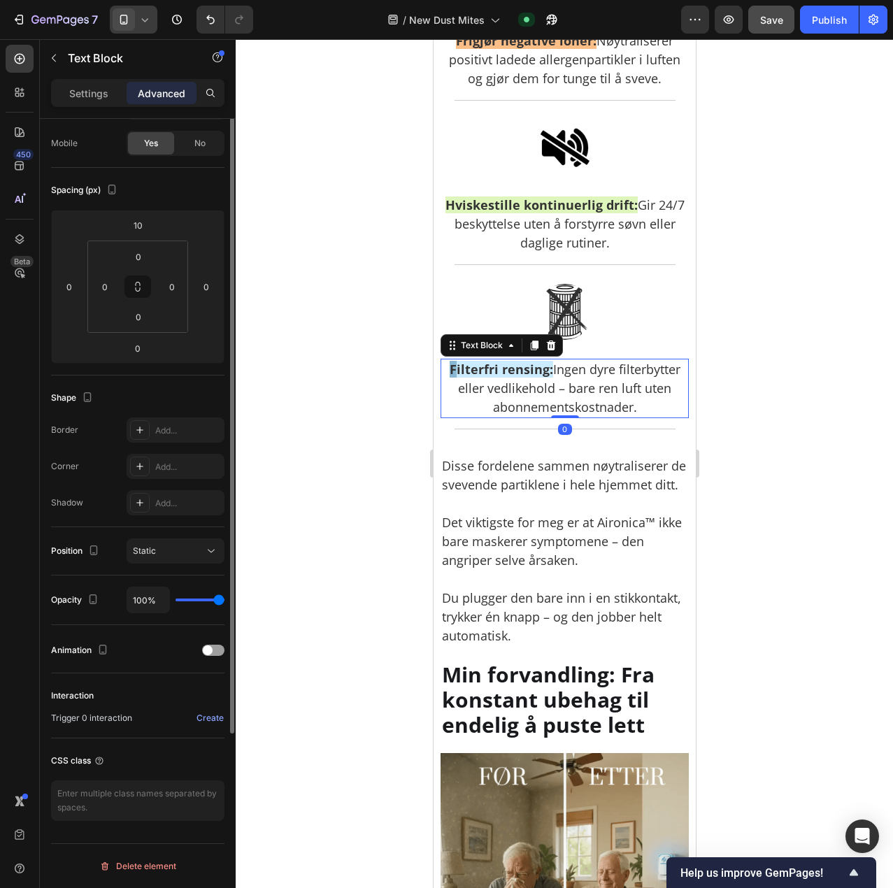
scroll to position [0, 0]
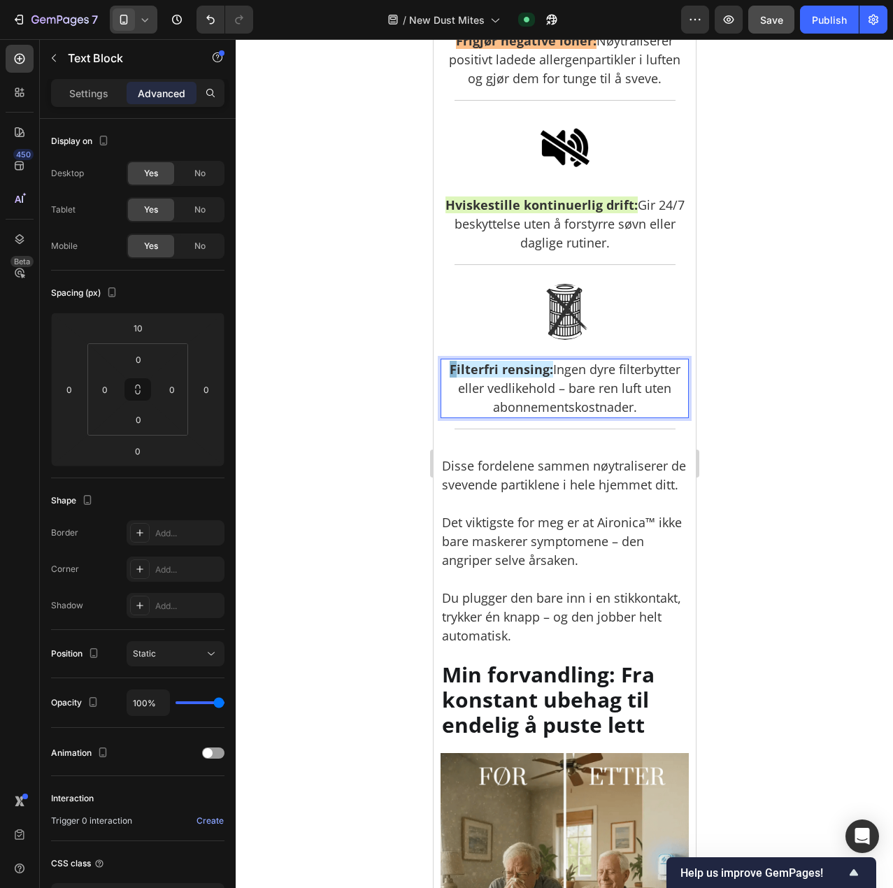
click at [462, 378] on strong "ilterfri rensing:" at bounding box center [504, 369] width 97 height 17
click at [456, 378] on strong "ilterfri rensing:" at bounding box center [504, 369] width 97 height 17
click at [778, 511] on div at bounding box center [564, 463] width 657 height 849
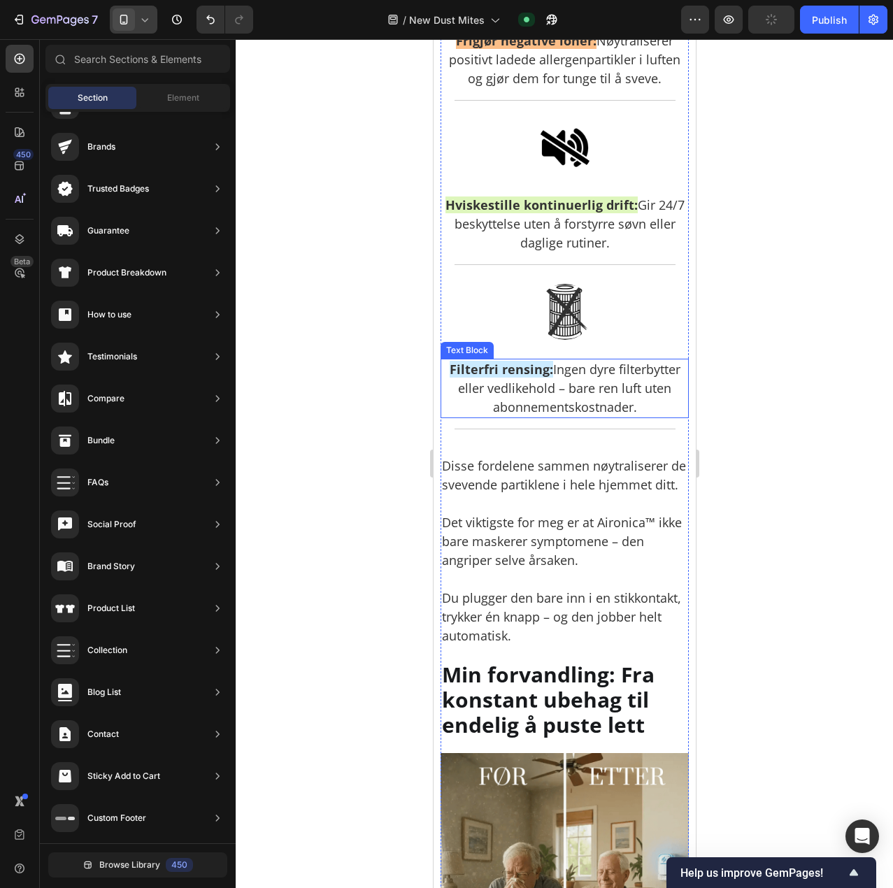
click at [664, 417] on p "Filterfri rensing: Ingen dyre filterbytter eller vedlikehold – bare ren luft ut…" at bounding box center [563, 388] width 245 height 57
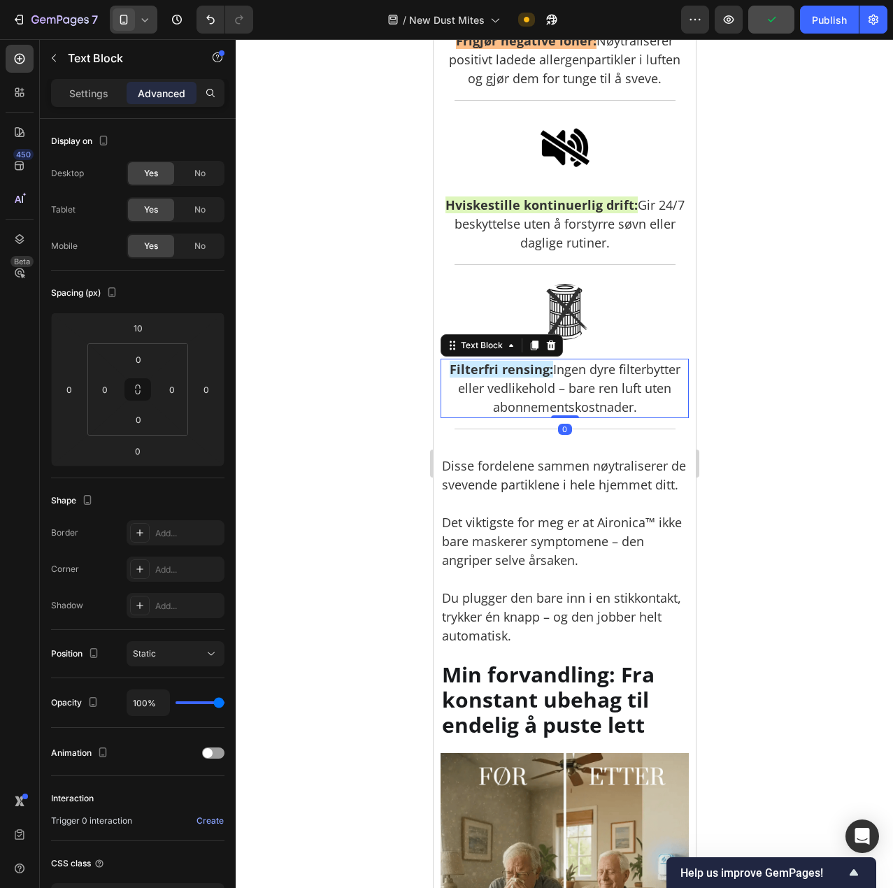
click at [68, 105] on div "Settings Advanced" at bounding box center [137, 93] width 173 height 28
click at [85, 89] on p "Settings" at bounding box center [88, 93] width 39 height 15
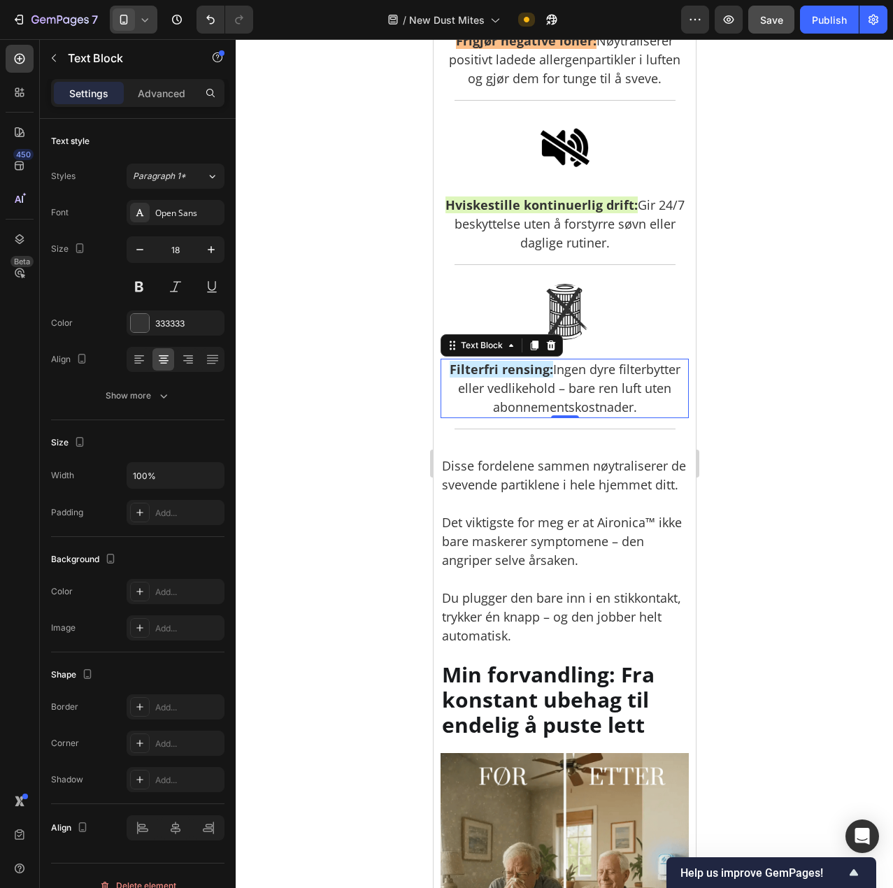
click at [306, 355] on div at bounding box center [564, 463] width 657 height 849
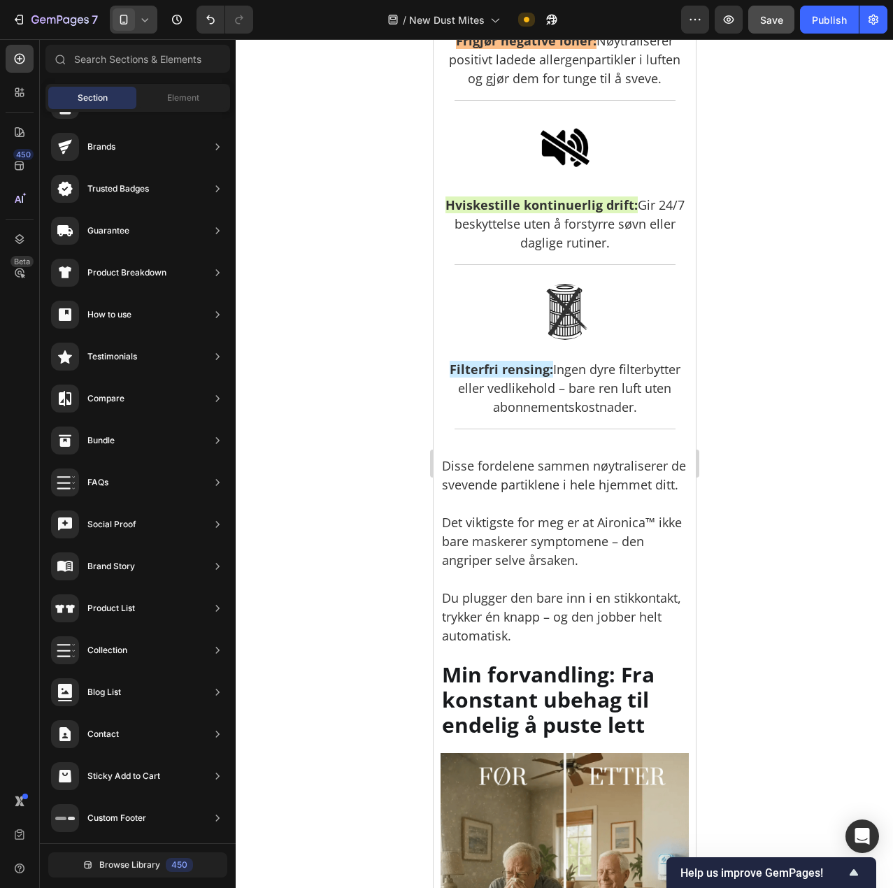
click at [831, 190] on div at bounding box center [564, 463] width 657 height 849
click at [765, 23] on span "Save" at bounding box center [771, 20] width 23 height 12
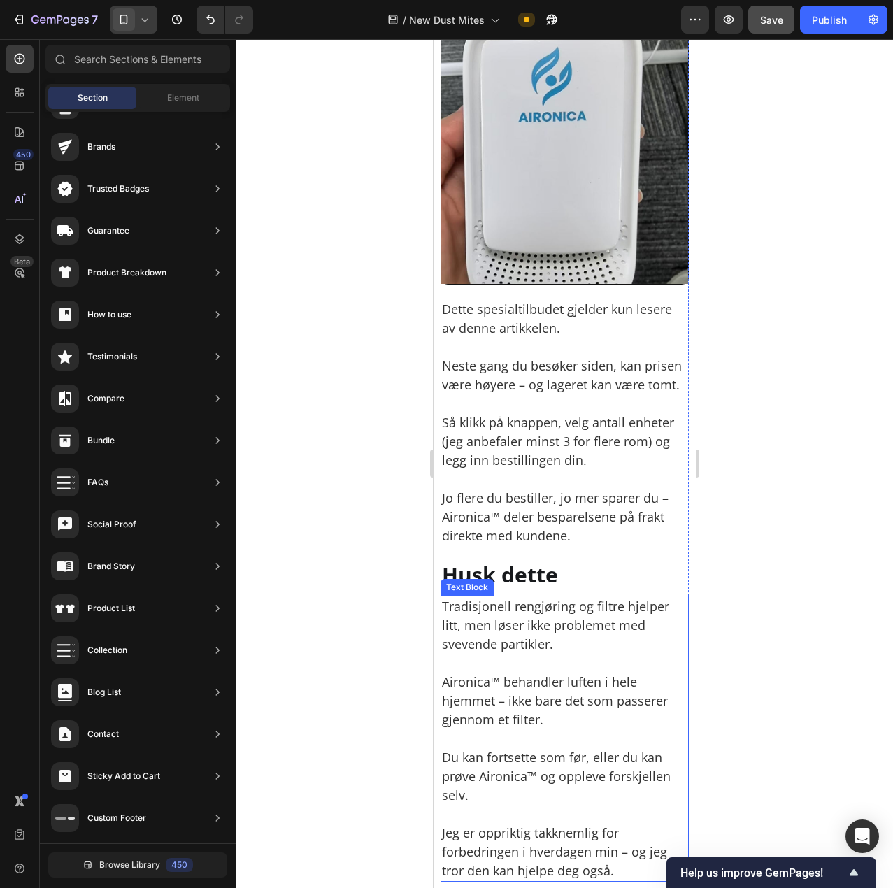
scroll to position [10777, 0]
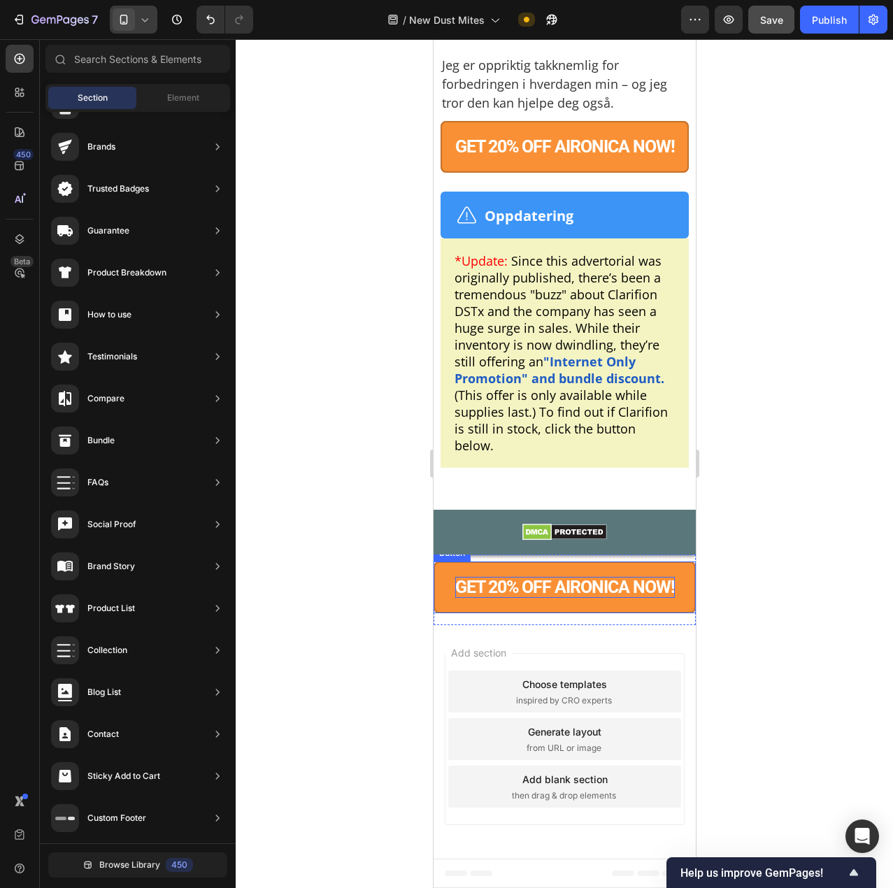
click at [564, 597] on p "GET 20% OFF AIRONICA NOW!" at bounding box center [565, 587] width 220 height 21
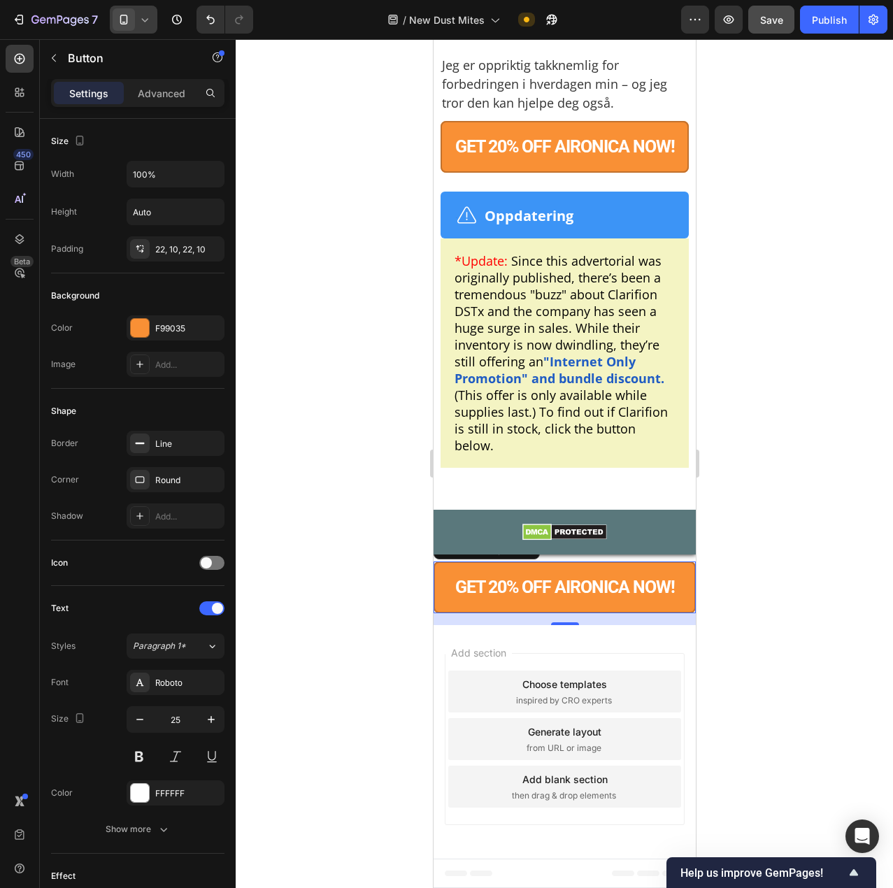
click at [565, 602] on button "GET 20% OFF AIRONICA NOW!" at bounding box center [564, 588] width 262 height 52
click at [477, 556] on div "Button" at bounding box center [465, 548] width 59 height 17
click at [459, 532] on div "Section" at bounding box center [457, 524] width 47 height 22
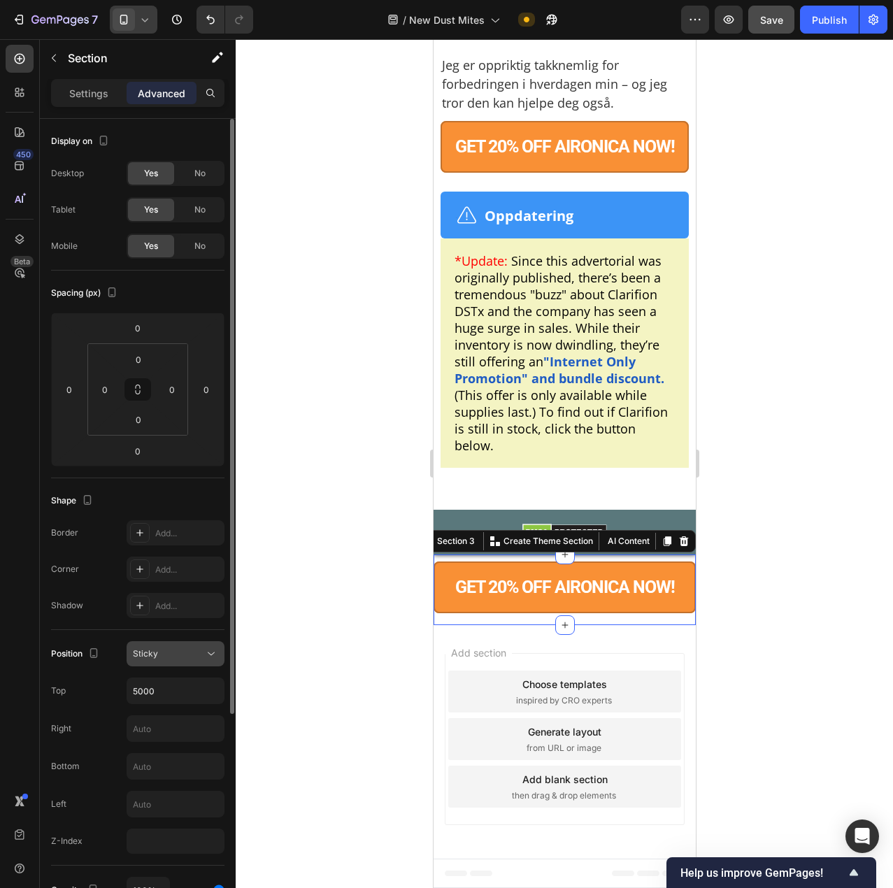
click at [178, 648] on div "Sticky" at bounding box center [168, 654] width 71 height 13
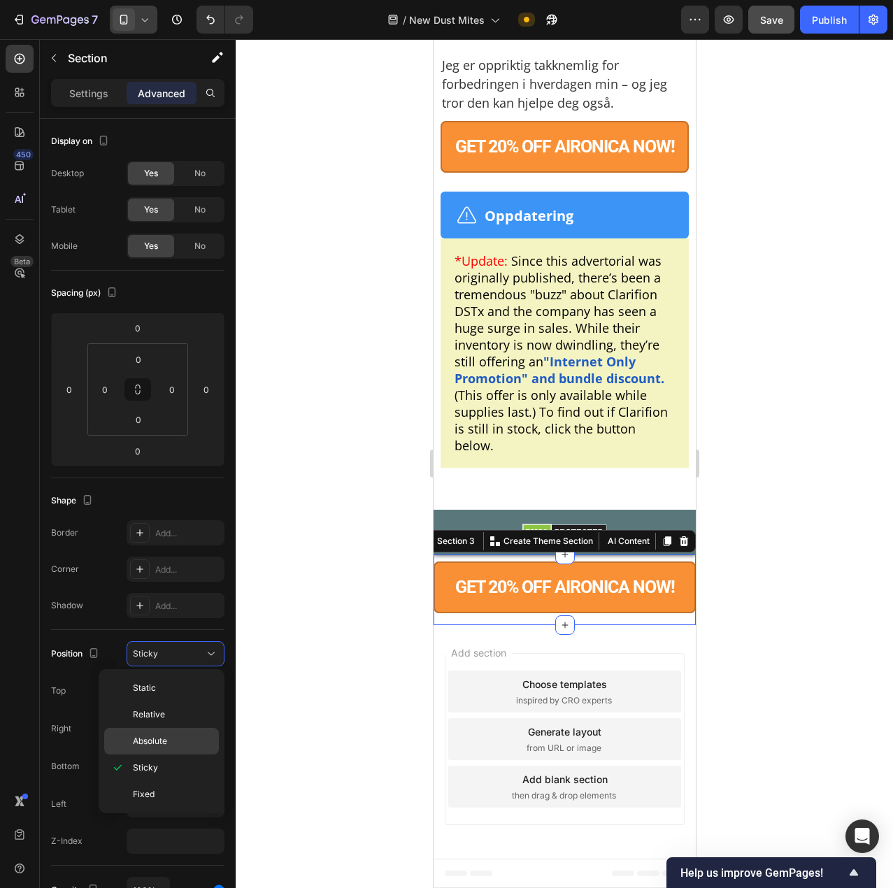
click at [180, 741] on p "Absolute" at bounding box center [173, 741] width 80 height 13
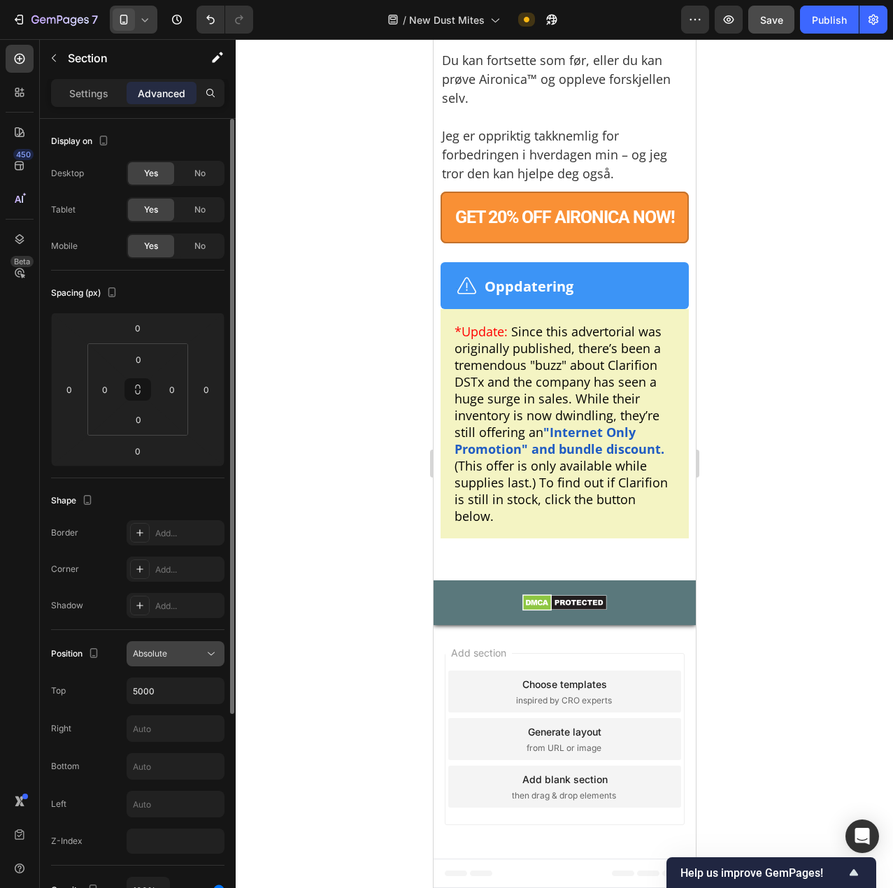
scroll to position [10706, 0]
click at [171, 662] on button "Absolute" at bounding box center [176, 653] width 98 height 25
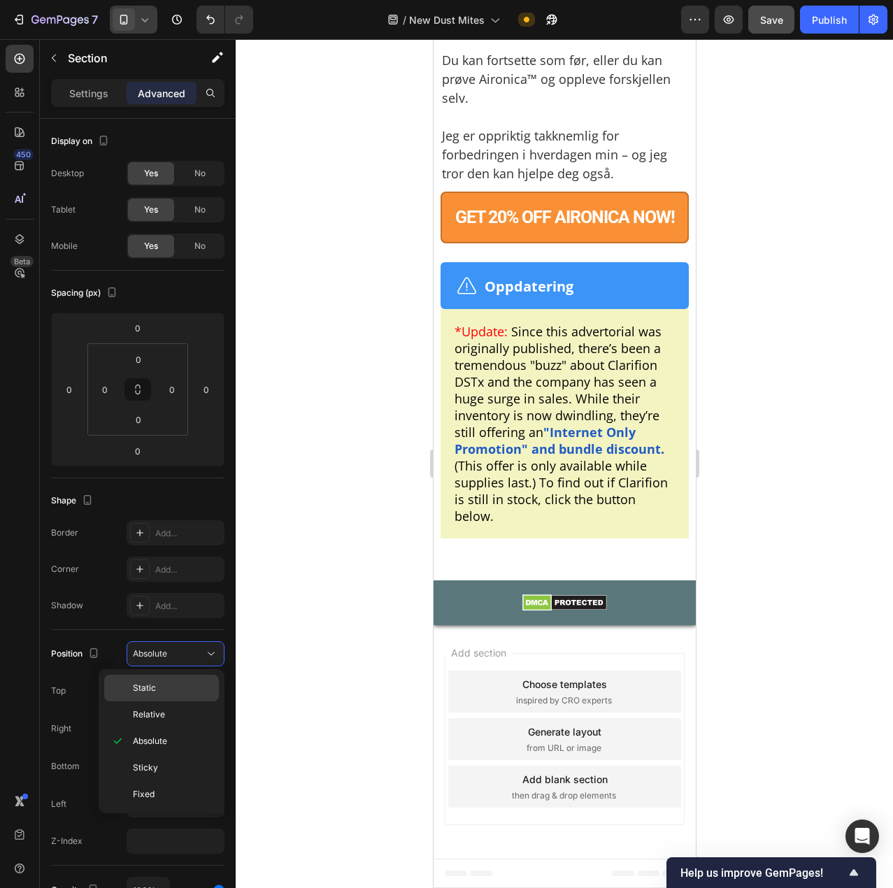
click at [178, 690] on p "Static" at bounding box center [173, 688] width 80 height 13
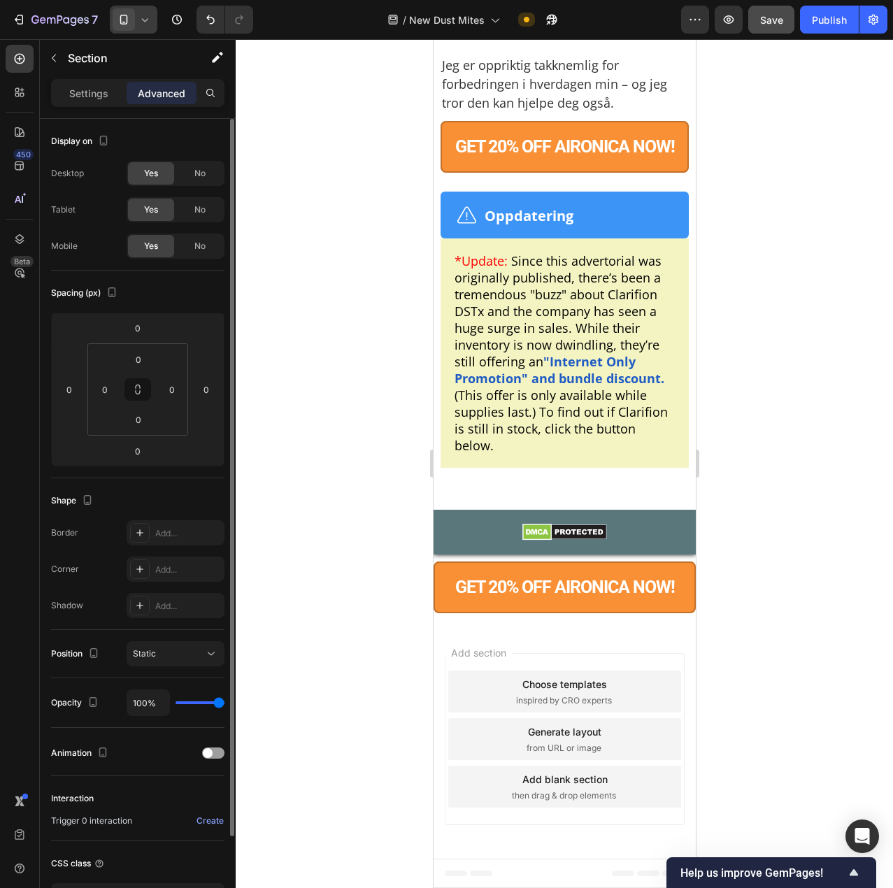
click at [180, 667] on div "Position Static" at bounding box center [137, 654] width 173 height 48
click at [178, 652] on div "Static" at bounding box center [168, 654] width 71 height 13
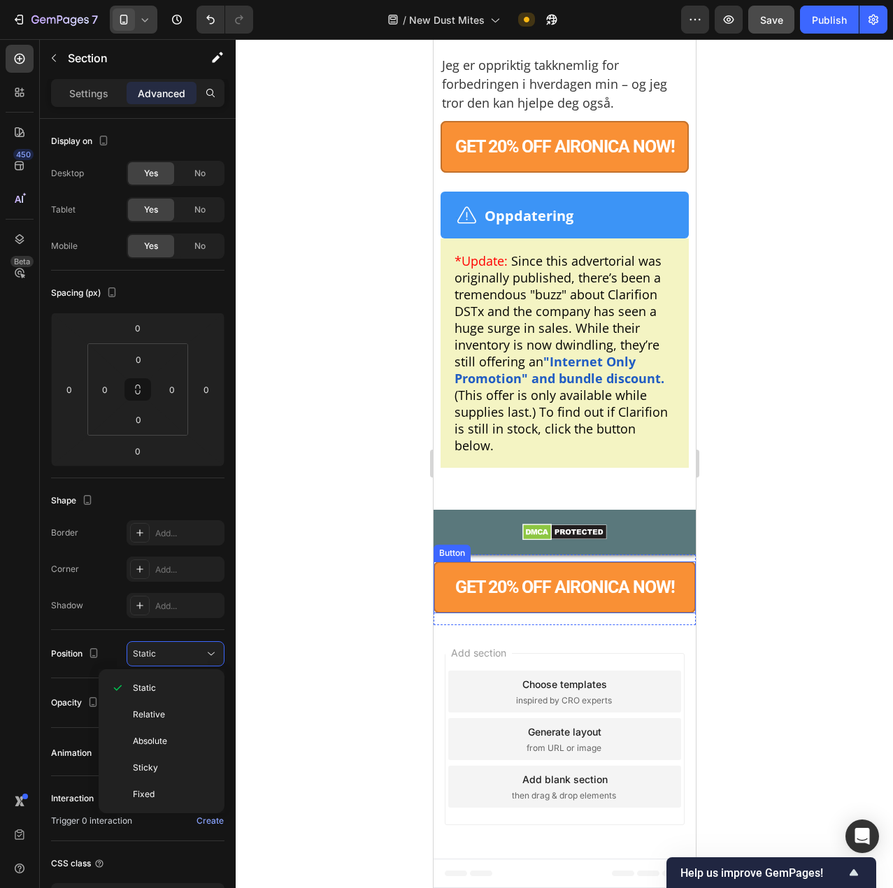
click at [555, 613] on button "GET 20% OFF AIRONICA NOW!" at bounding box center [564, 588] width 262 height 52
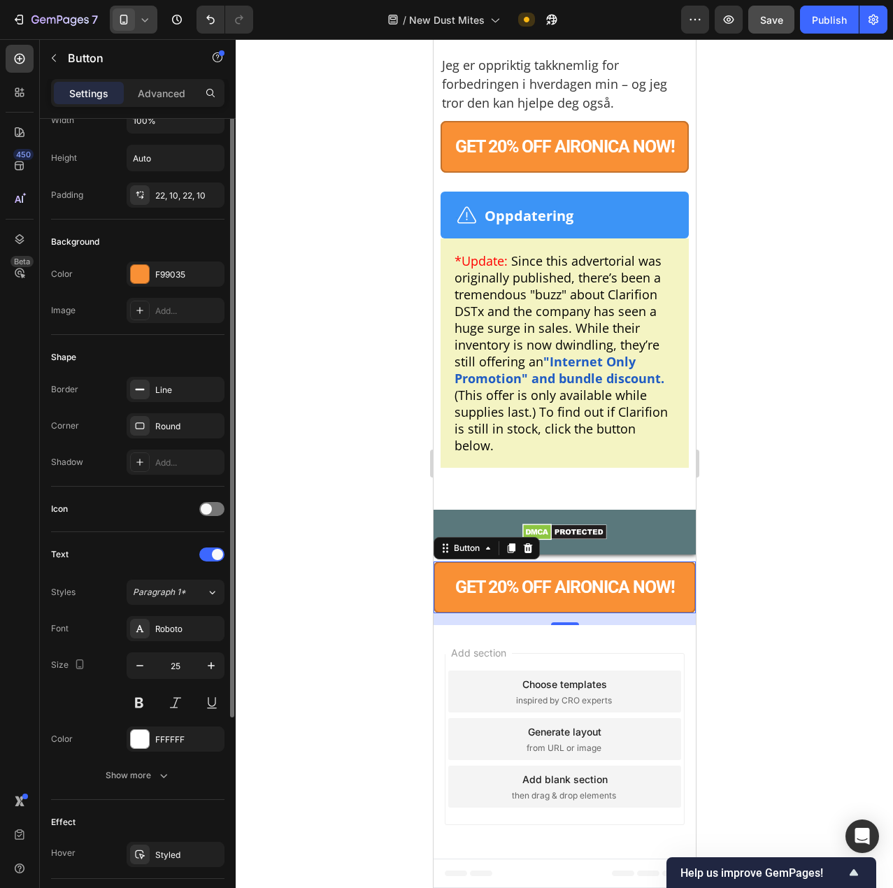
scroll to position [0, 0]
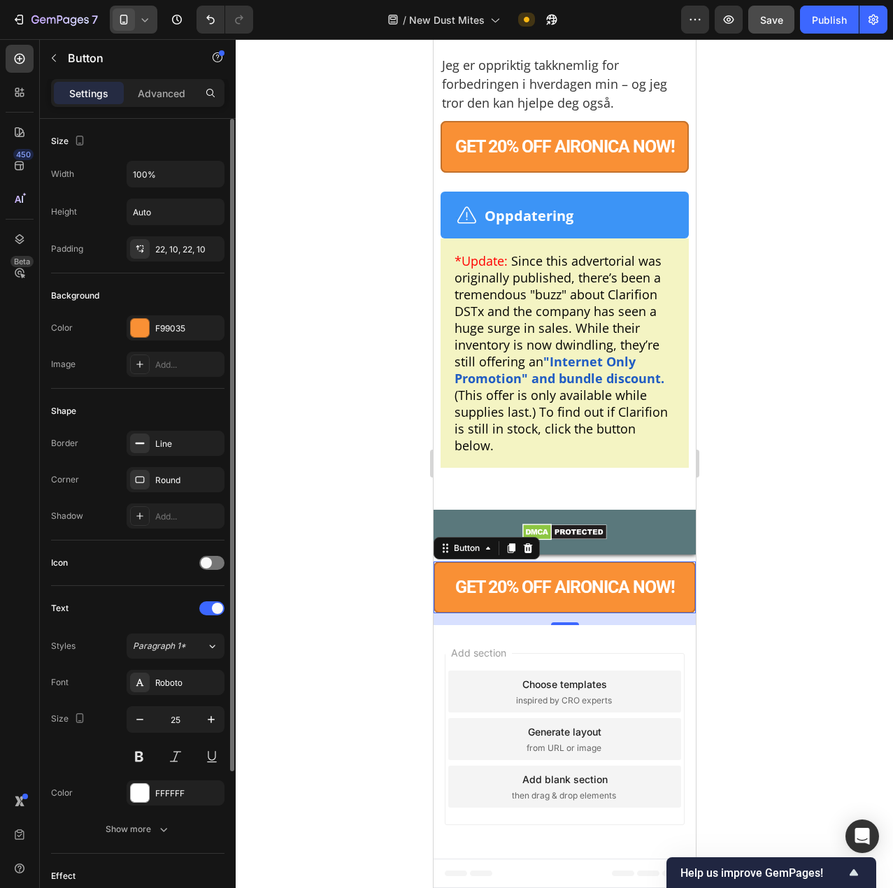
click at [183, 80] on div "Settings Advanced" at bounding box center [137, 93] width 173 height 28
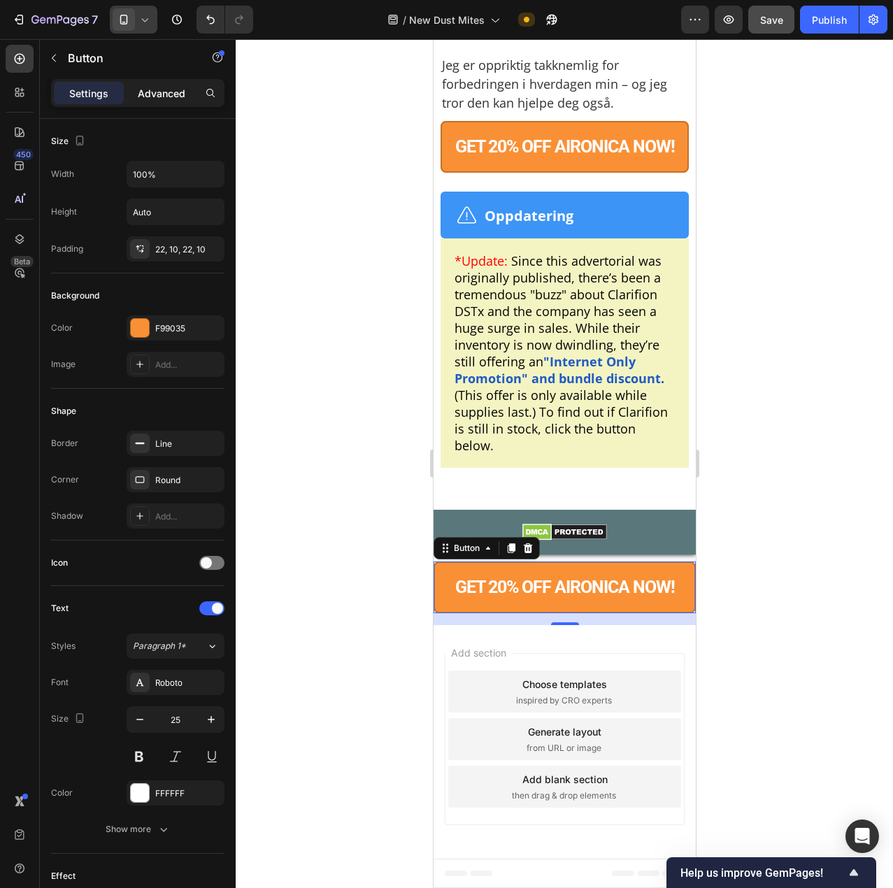
click at [173, 94] on p "Advanced" at bounding box center [162, 93] width 48 height 15
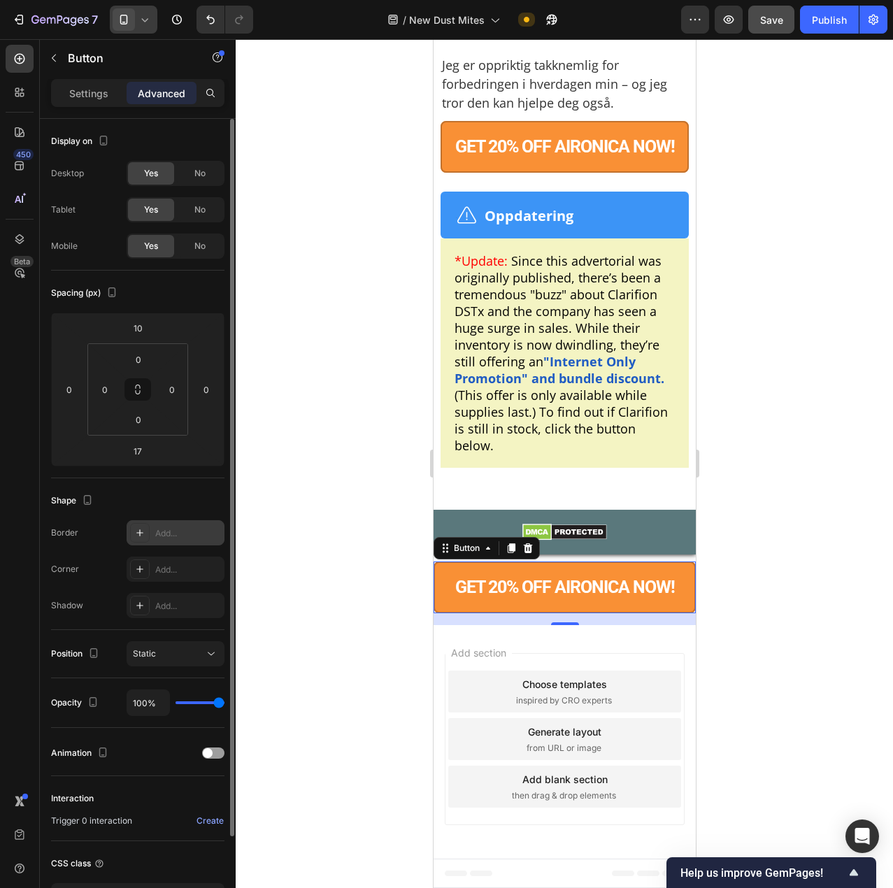
scroll to position [103, 0]
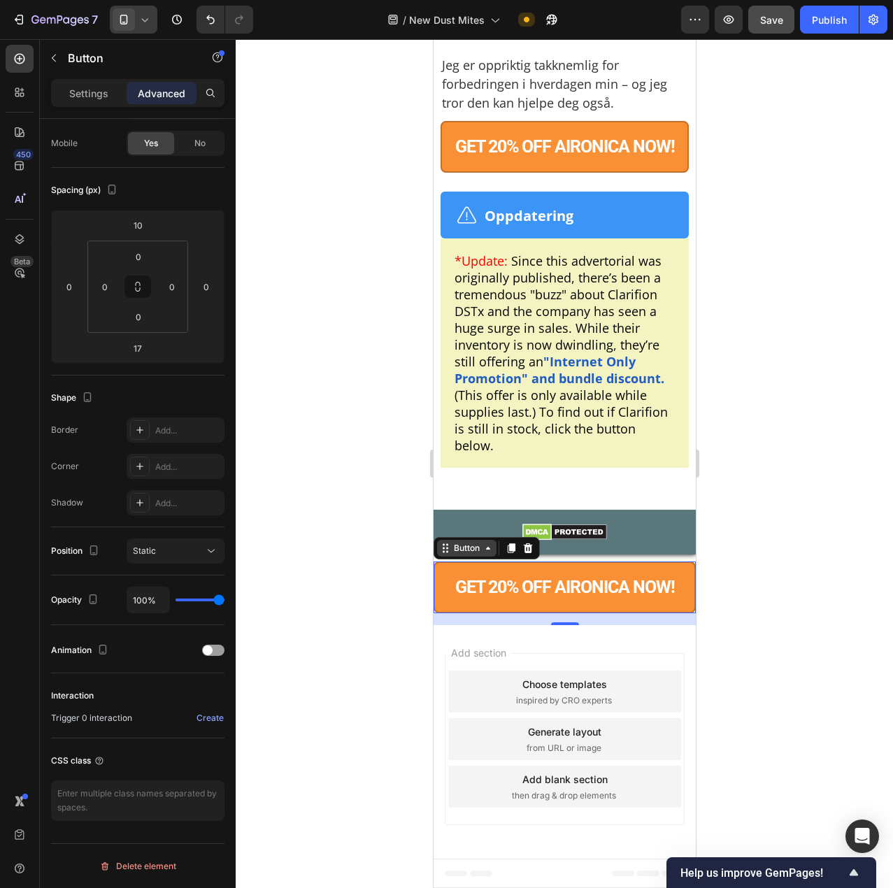
click at [452, 555] on div "Button" at bounding box center [465, 548] width 31 height 13
click at [457, 555] on div "Button" at bounding box center [465, 548] width 31 height 13
click at [455, 555] on div "Button" at bounding box center [465, 548] width 31 height 13
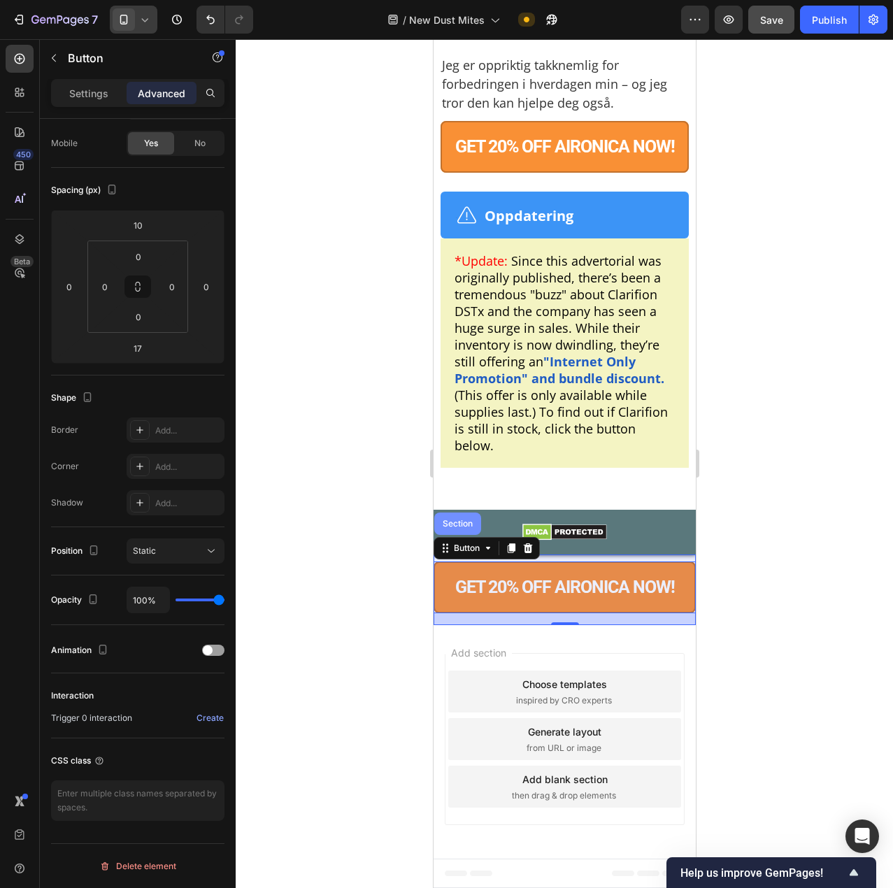
click at [455, 535] on div "Section" at bounding box center [457, 524] width 47 height 22
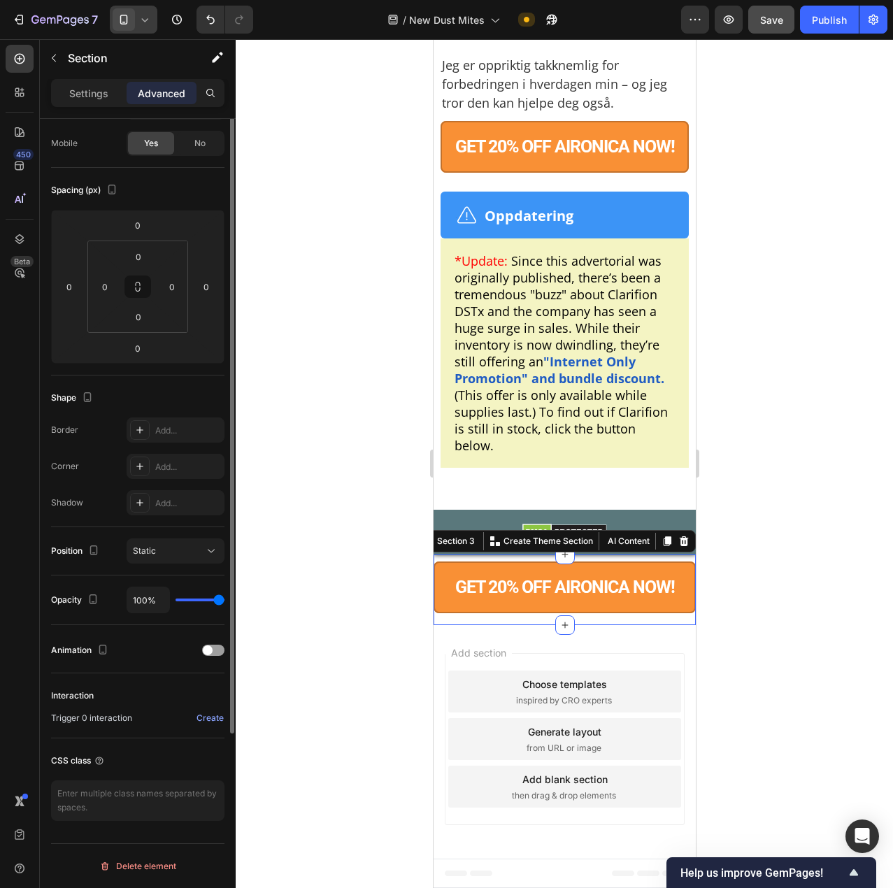
scroll to position [0, 0]
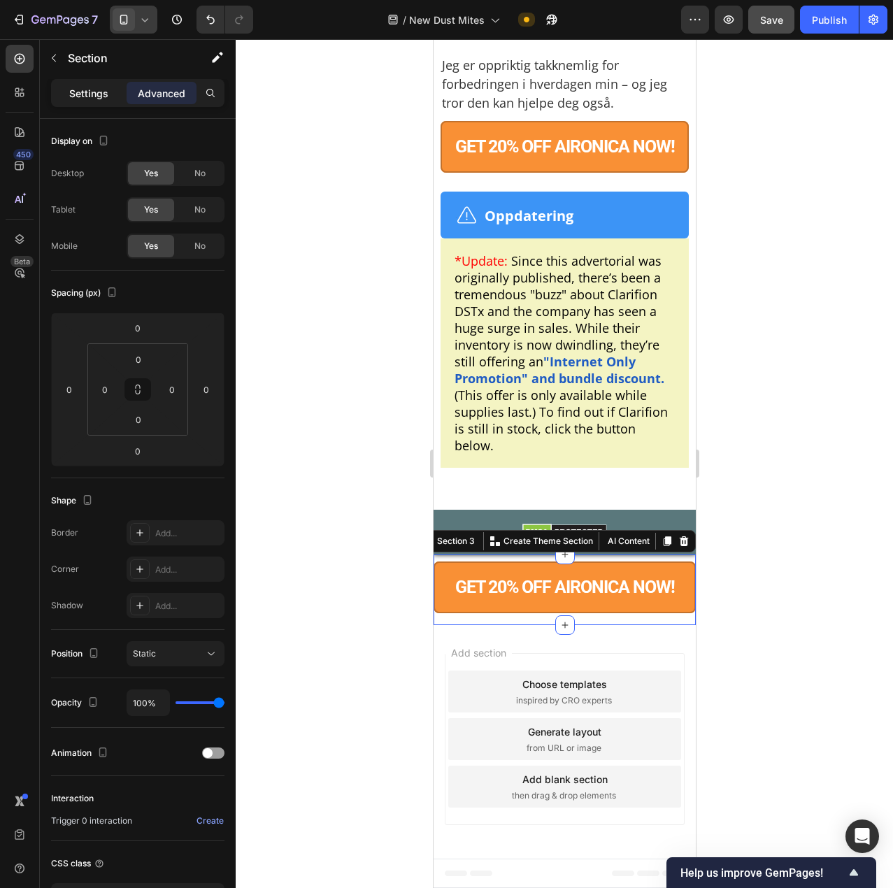
click at [83, 83] on div "Settings" at bounding box center [89, 93] width 70 height 22
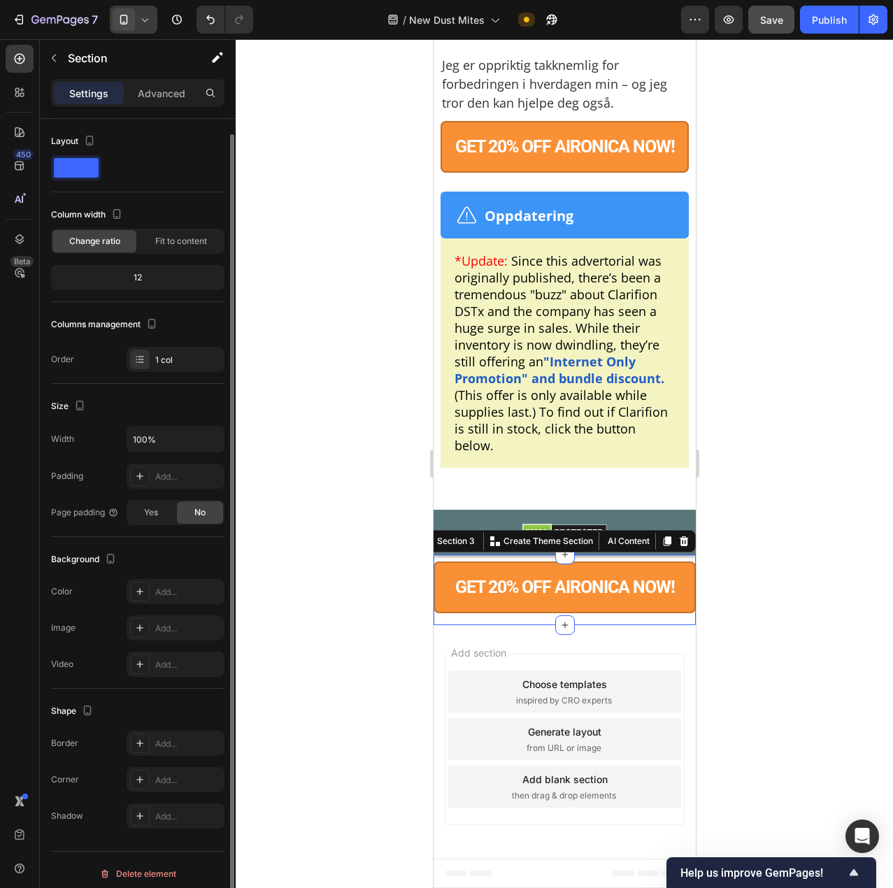
scroll to position [8, 0]
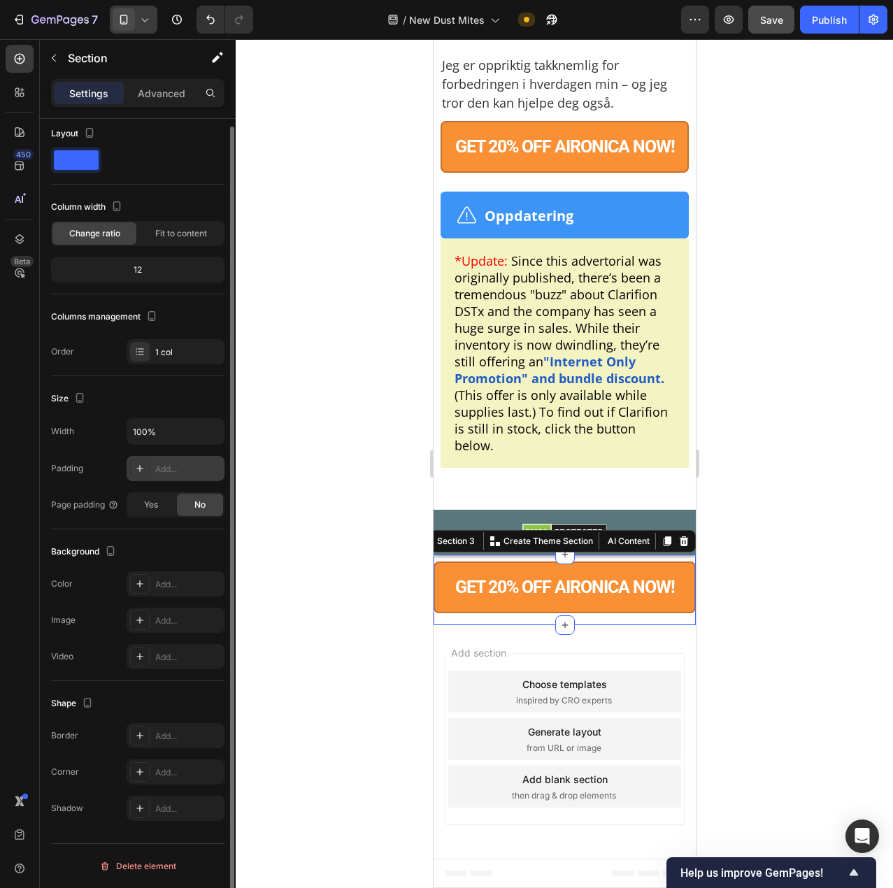
click at [171, 478] on div "Add..." at bounding box center [176, 468] width 98 height 25
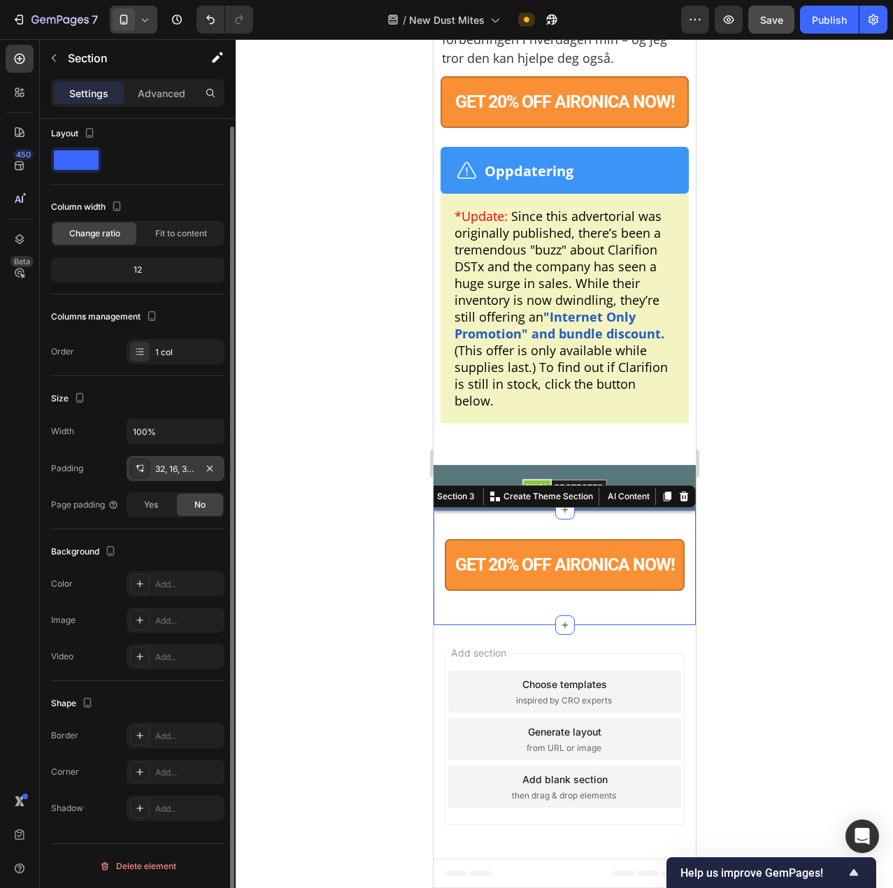
click at [194, 476] on div "32, 16, 32, 16" at bounding box center [176, 468] width 98 height 25
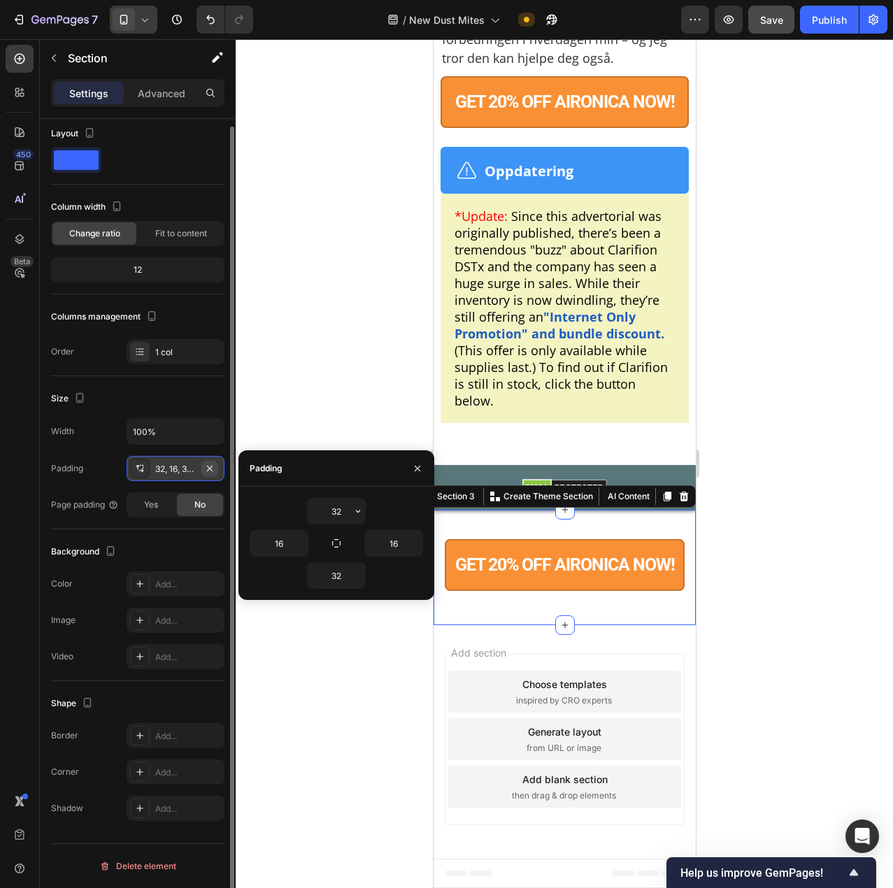
click at [208, 470] on icon "button" at bounding box center [210, 468] width 6 height 6
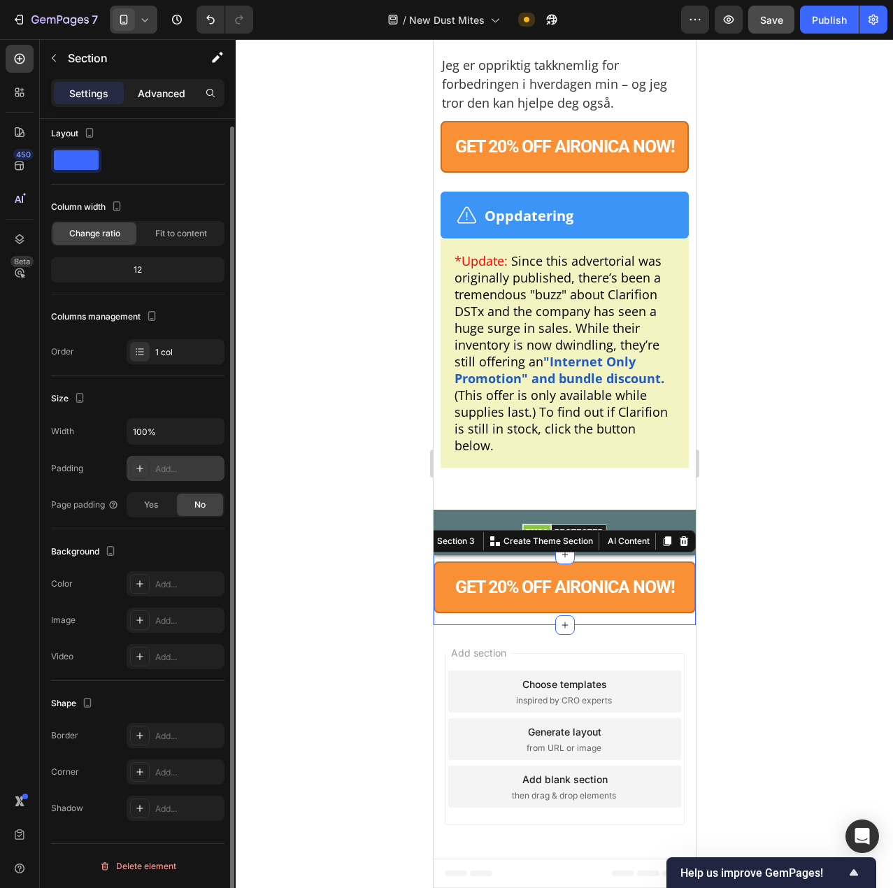
click at [136, 85] on div "Advanced" at bounding box center [162, 93] width 70 height 22
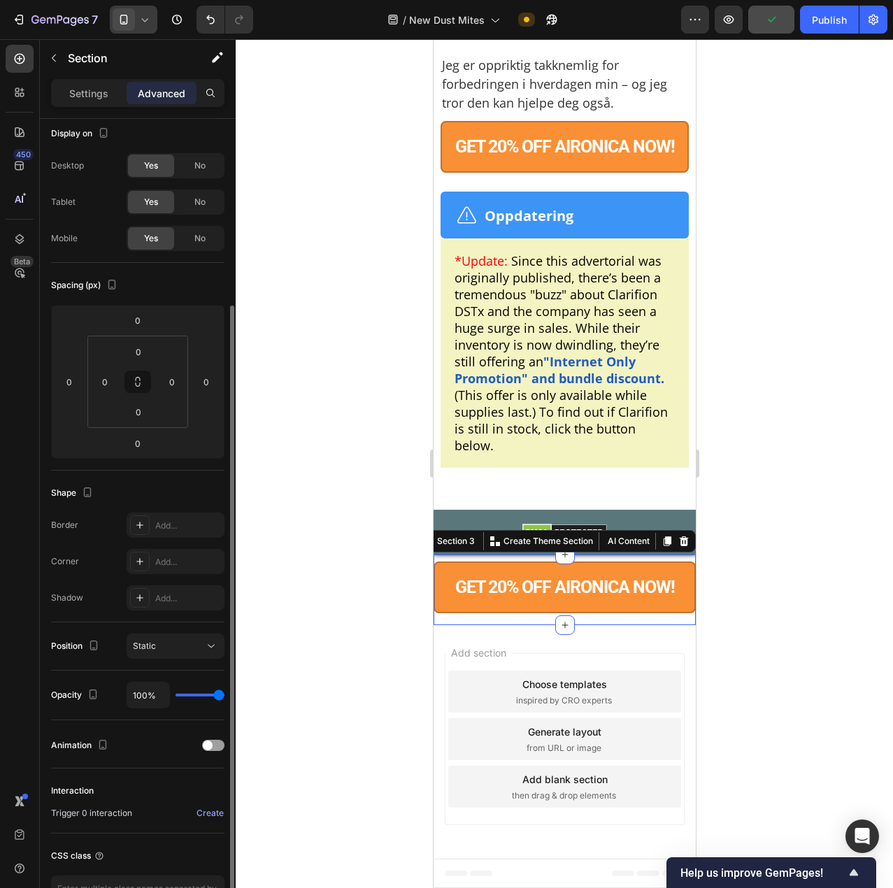
scroll to position [103, 0]
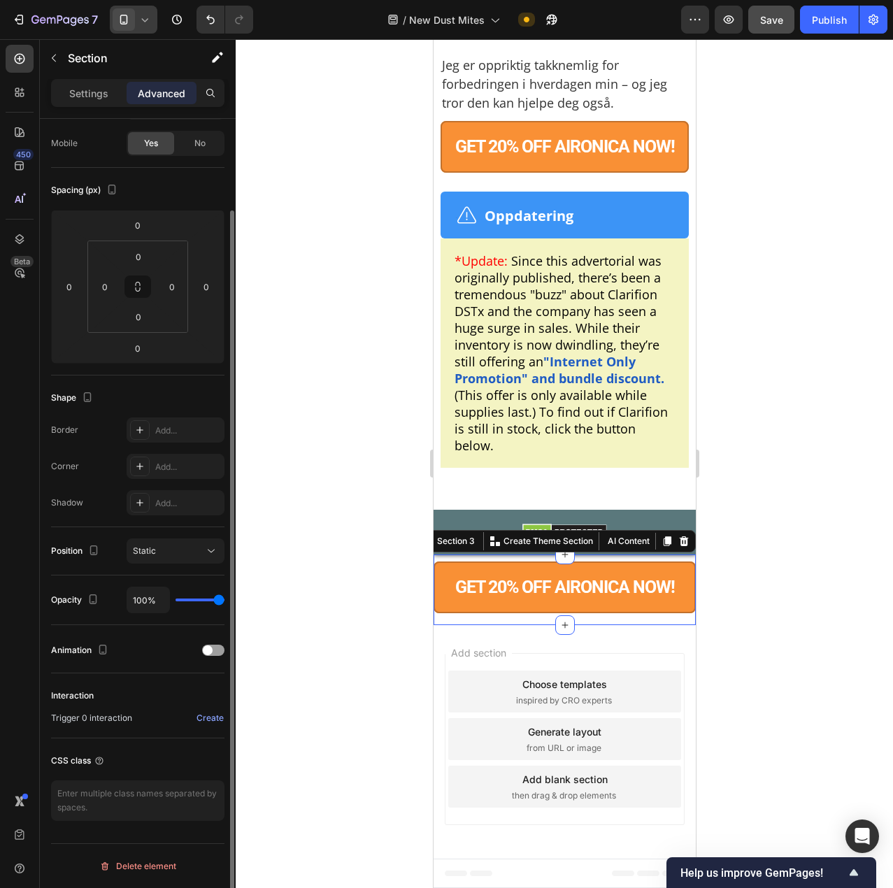
click at [94, 562] on div "Position" at bounding box center [76, 551] width 51 height 22
click at [86, 546] on button "button" at bounding box center [93, 550] width 17 height 17
click at [139, 547] on span "Static" at bounding box center [144, 551] width 23 height 10
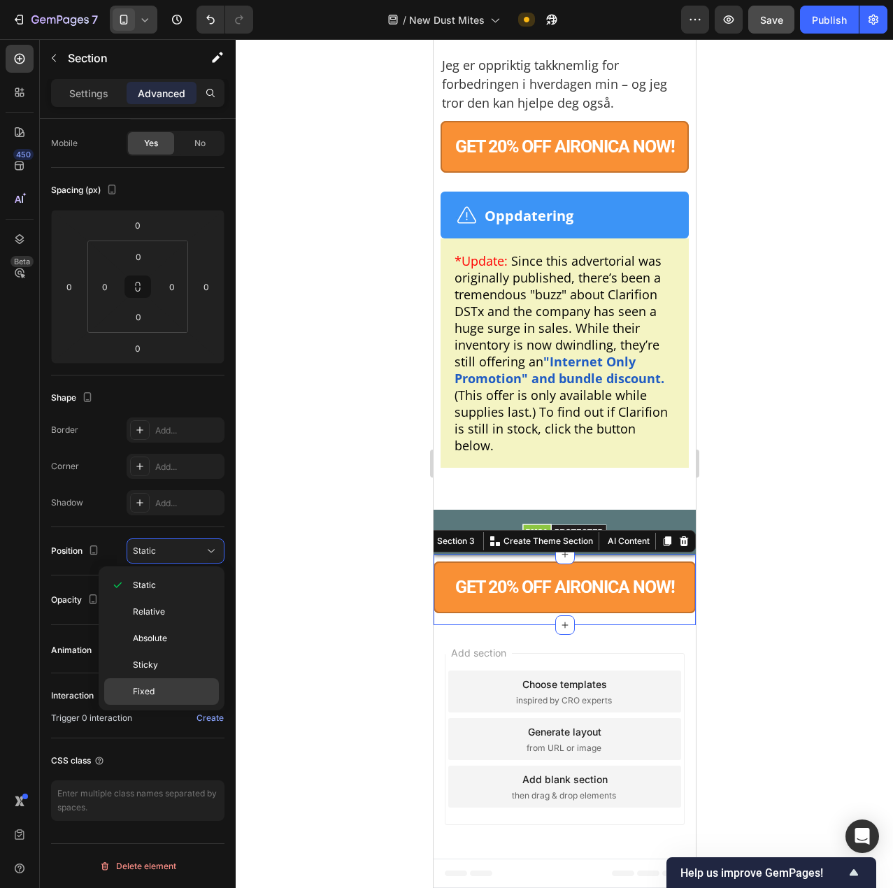
click at [155, 700] on div "Fixed" at bounding box center [161, 691] width 115 height 27
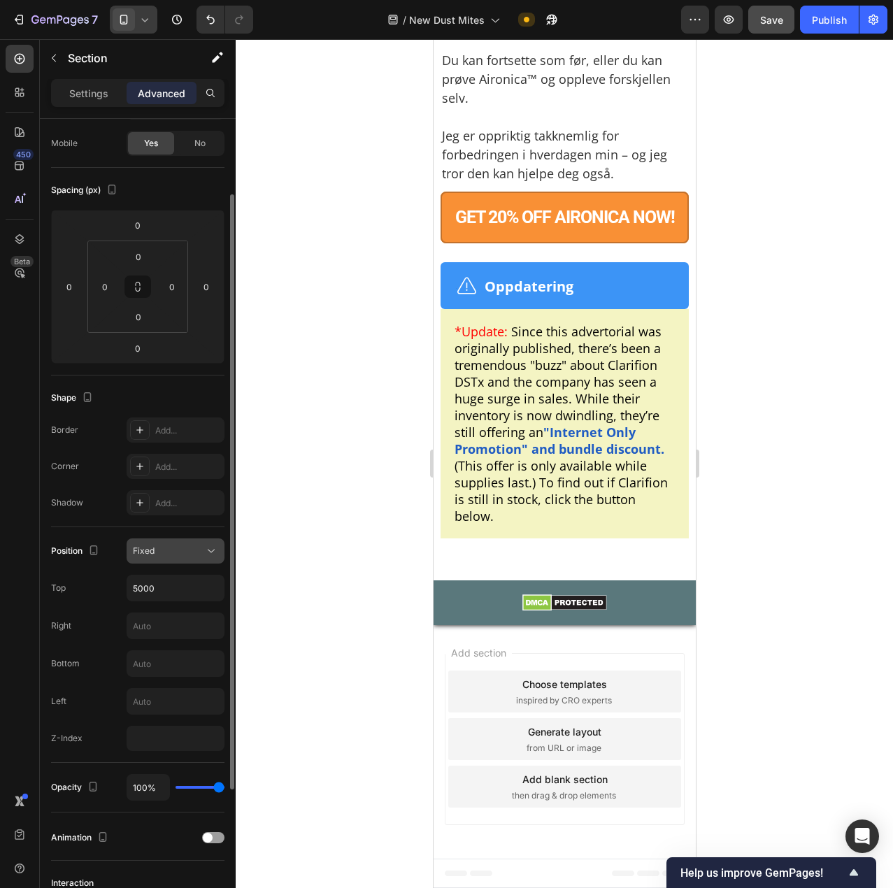
click at [177, 550] on div "Fixed" at bounding box center [168, 551] width 71 height 13
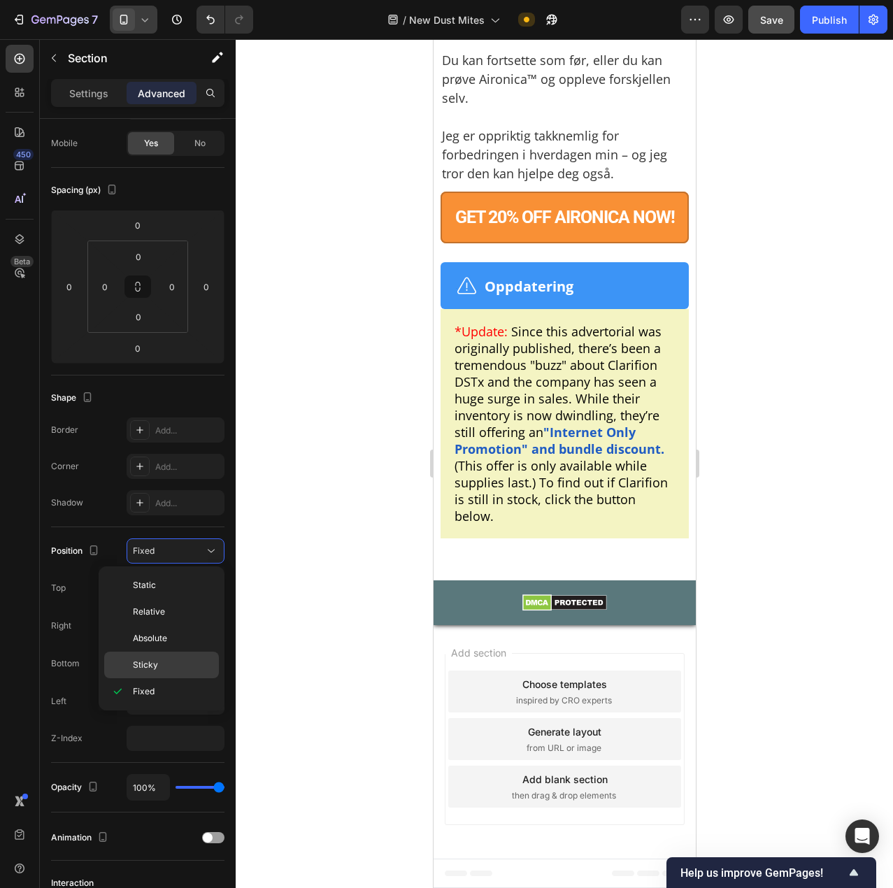
click at [166, 662] on p "Sticky" at bounding box center [173, 665] width 80 height 13
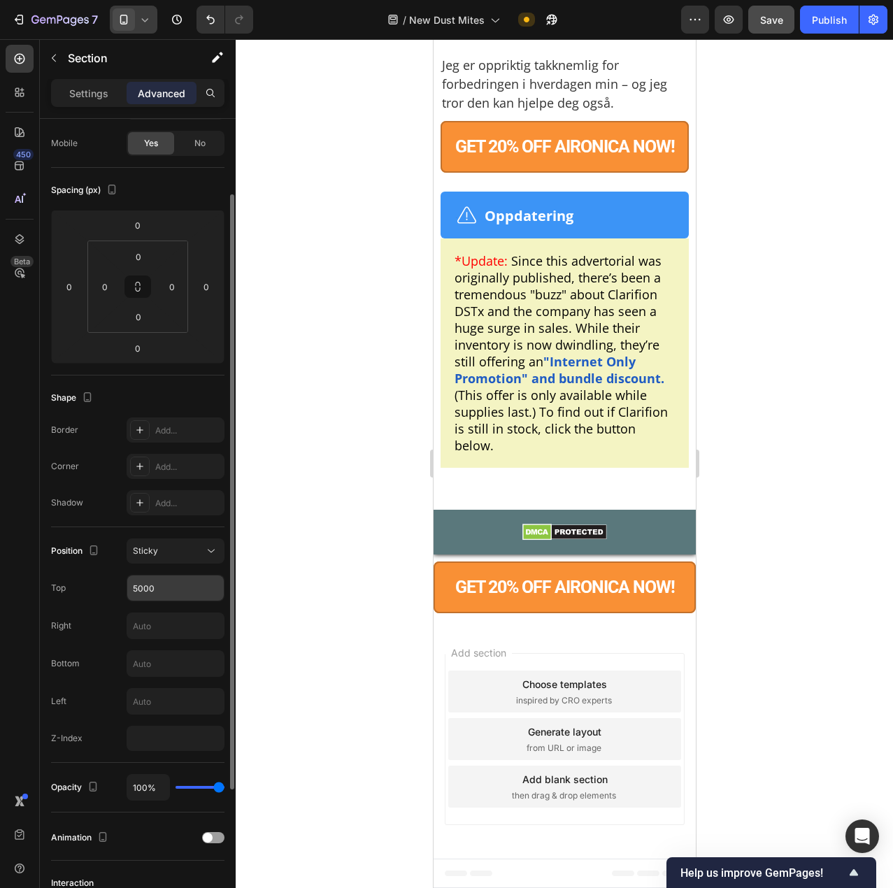
click at [167, 584] on input "5000" at bounding box center [175, 588] width 97 height 25
click at [173, 588] on input "5000" at bounding box center [175, 588] width 97 height 25
click at [178, 562] on button "Sticky" at bounding box center [176, 551] width 98 height 25
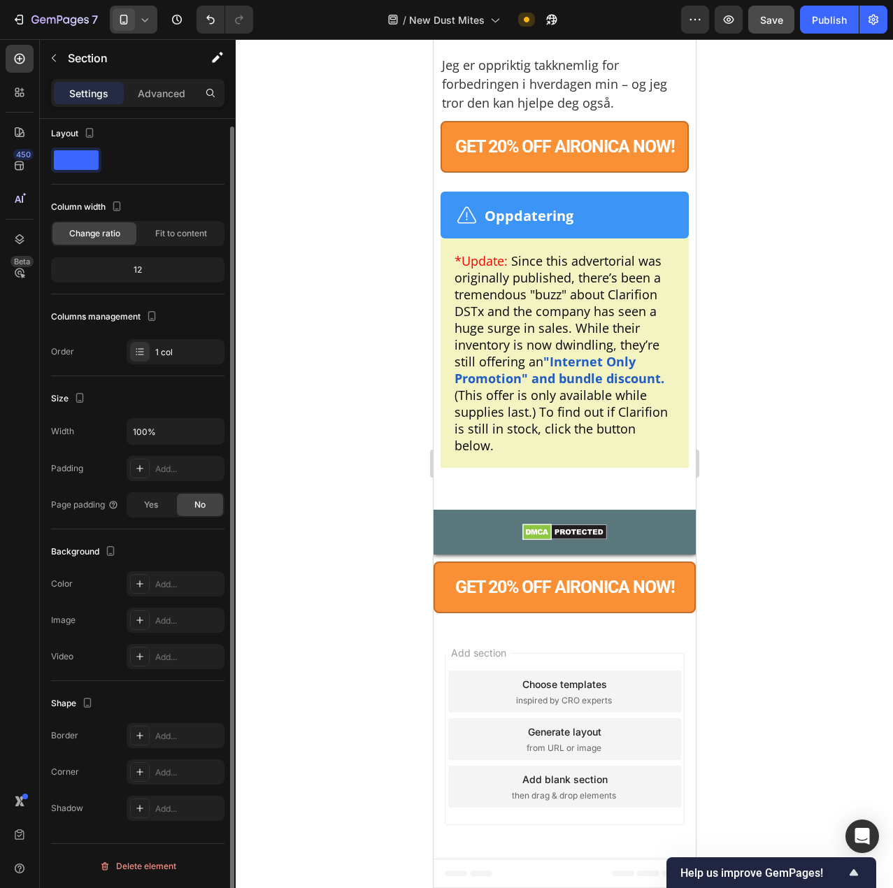
scroll to position [8, 0]
click at [188, 383] on div "Size Width 100% Padding Add... Page padding Yes No" at bounding box center [137, 452] width 173 height 153
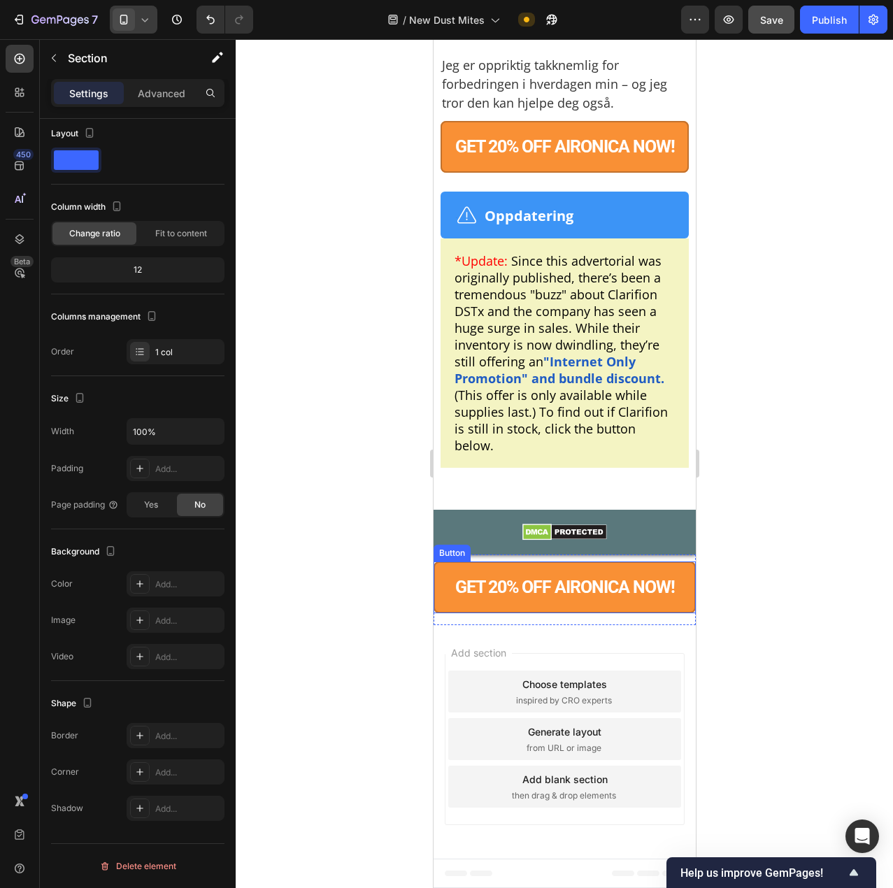
click at [658, 613] on button "GET 20% OFF AIRONICA NOW!" at bounding box center [564, 588] width 262 height 52
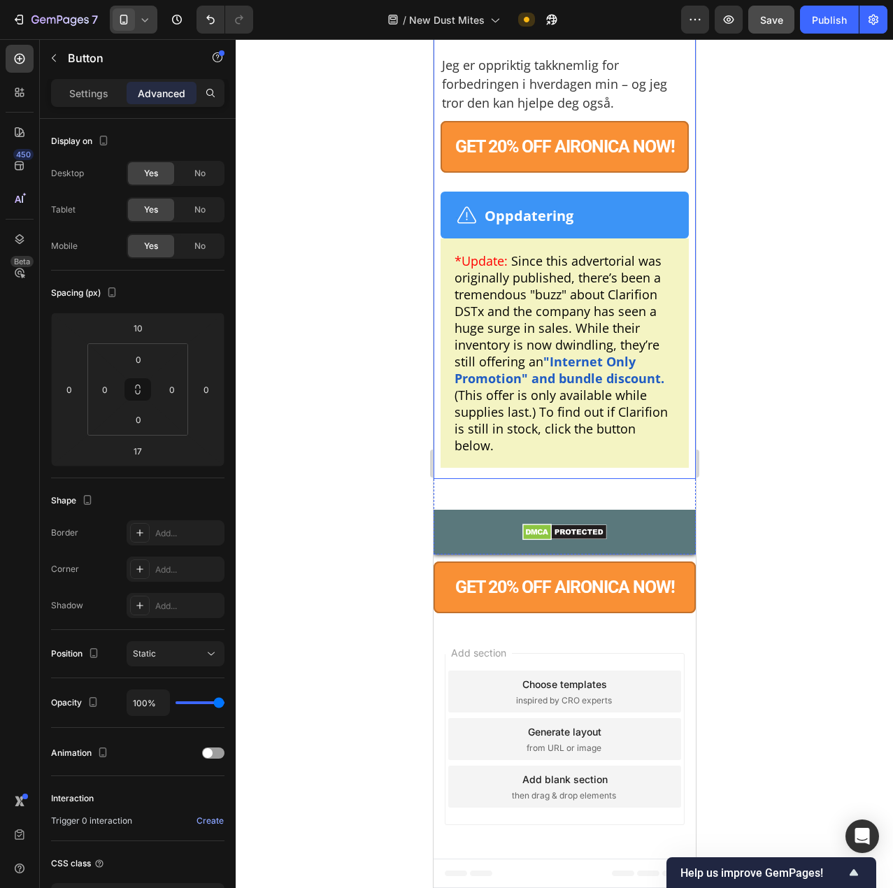
scroll to position [10776, 0]
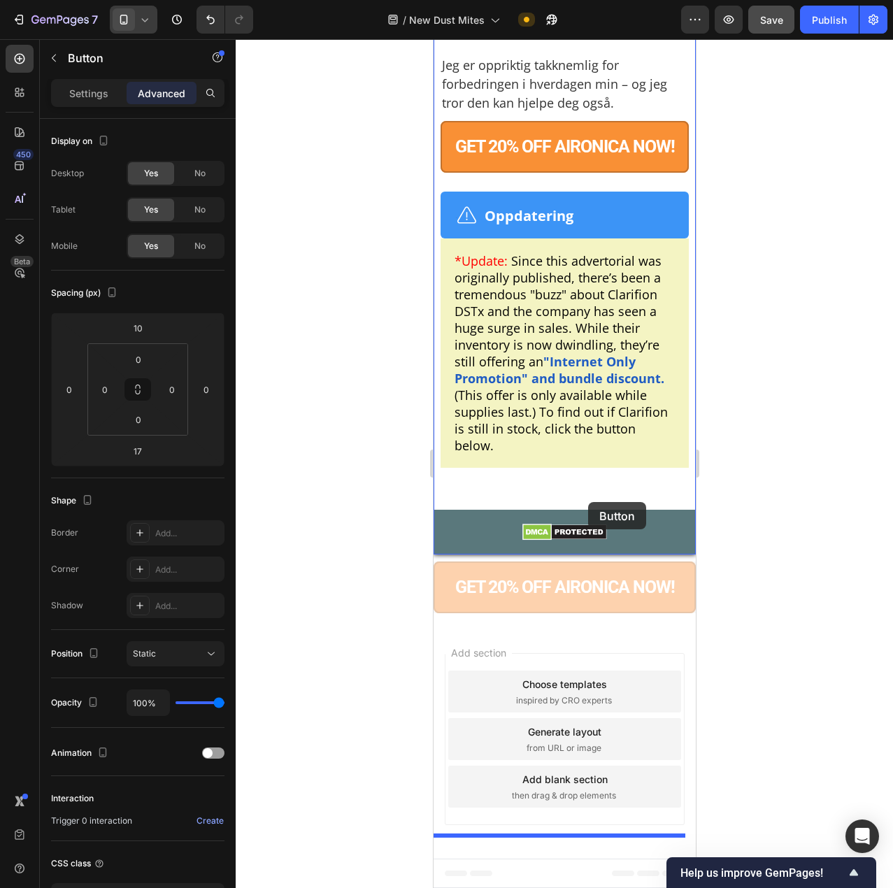
drag, startPoint x: 611, startPoint y: 568, endPoint x: 587, endPoint y: 502, distance: 69.7
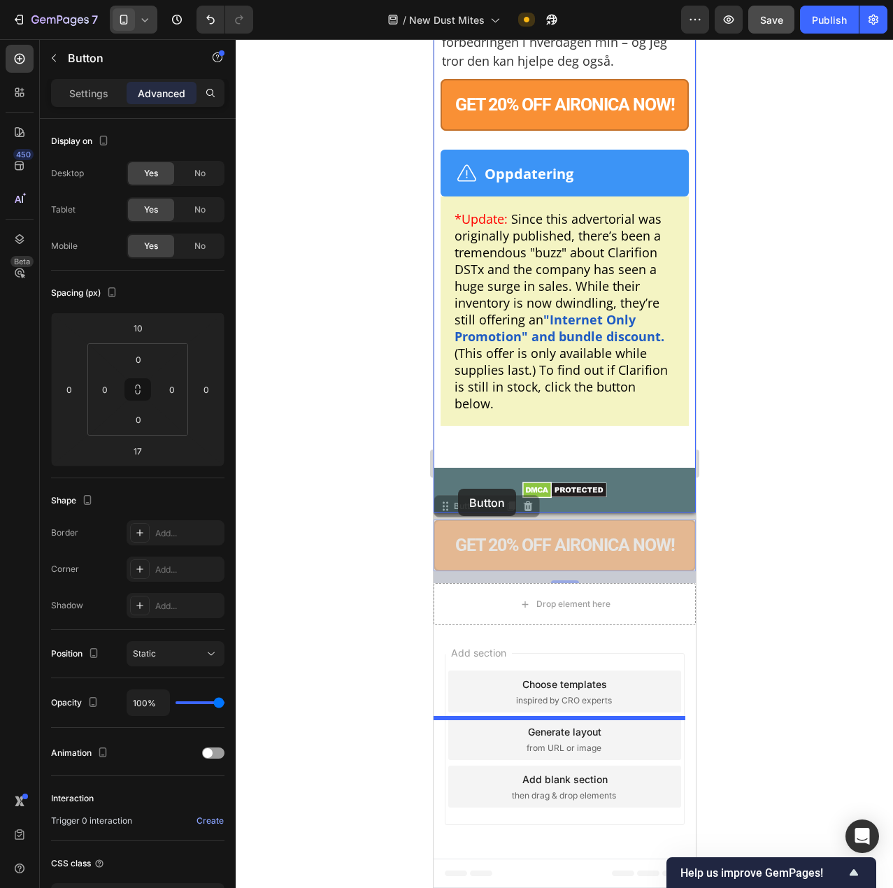
drag, startPoint x: 451, startPoint y: 550, endPoint x: 457, endPoint y: 489, distance: 61.9
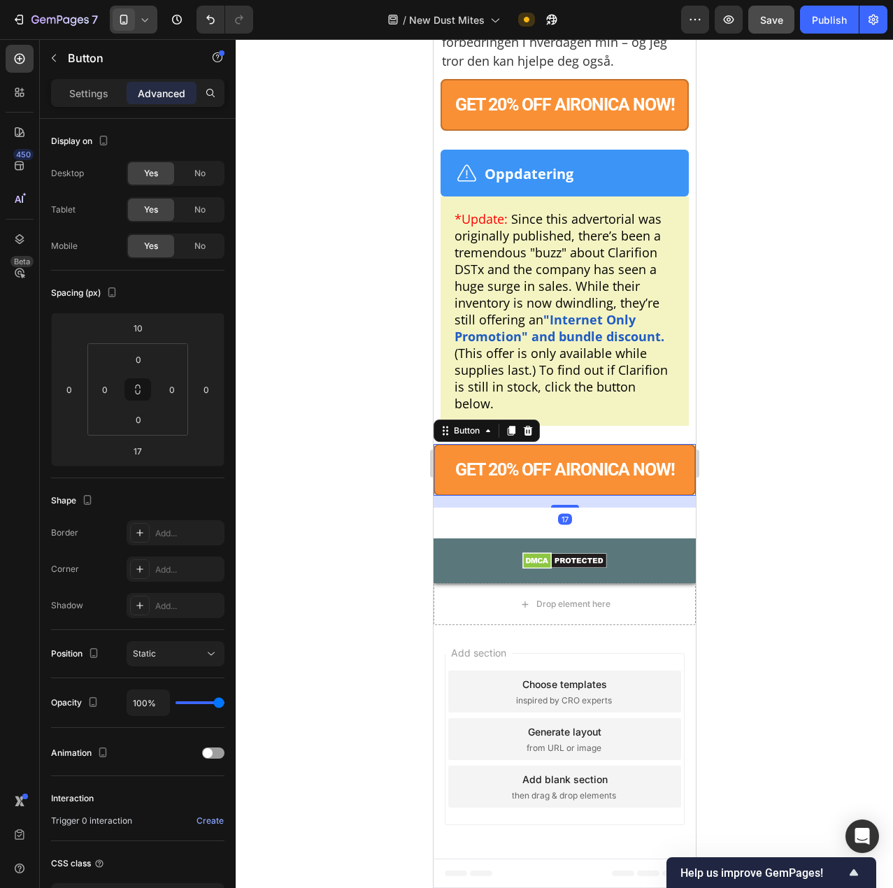
click at [764, 518] on div at bounding box center [564, 463] width 657 height 849
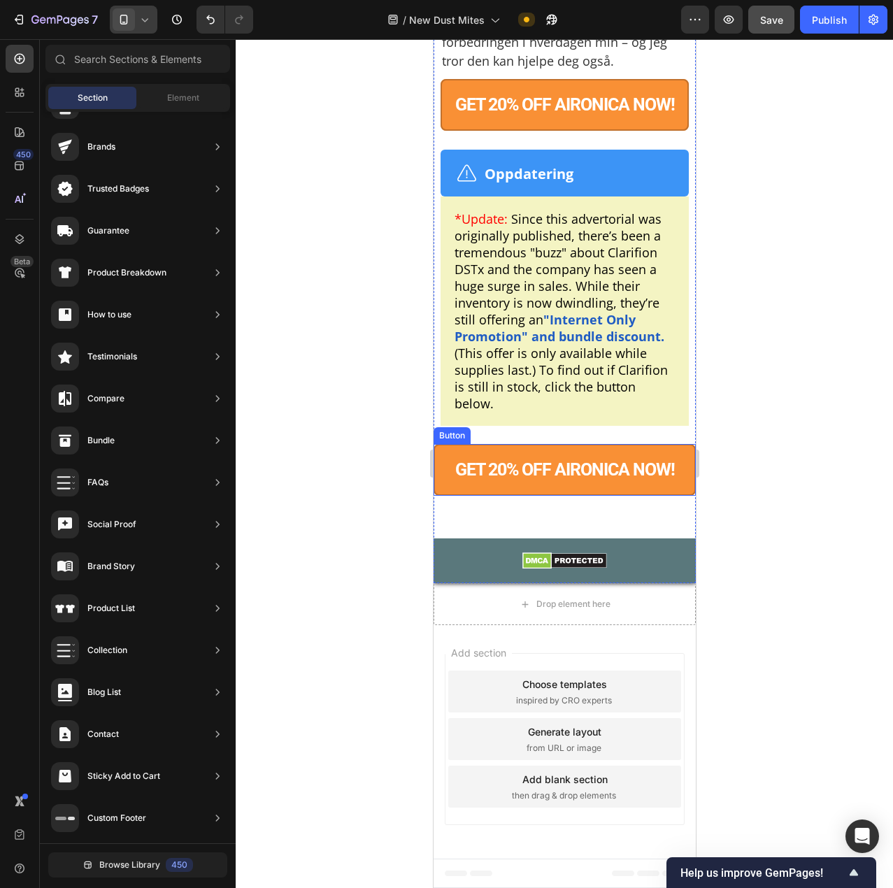
click at [536, 496] on button "GET 20% OFF AIRONICA NOW!" at bounding box center [564, 470] width 262 height 52
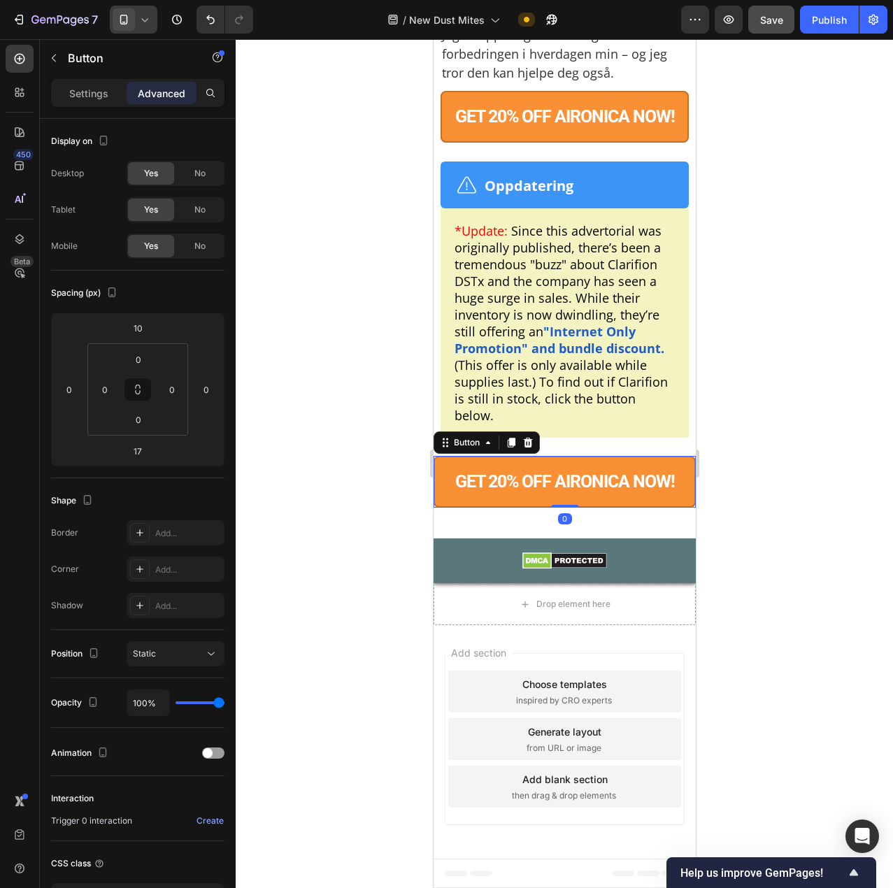
drag, startPoint x: 555, startPoint y: 548, endPoint x: 604, endPoint y: 462, distance: 98.4
click at [551, 484] on div "GET 20% OFF AIRONICA NOW! Button 0" at bounding box center [564, 478] width 262 height 59
type input "0"
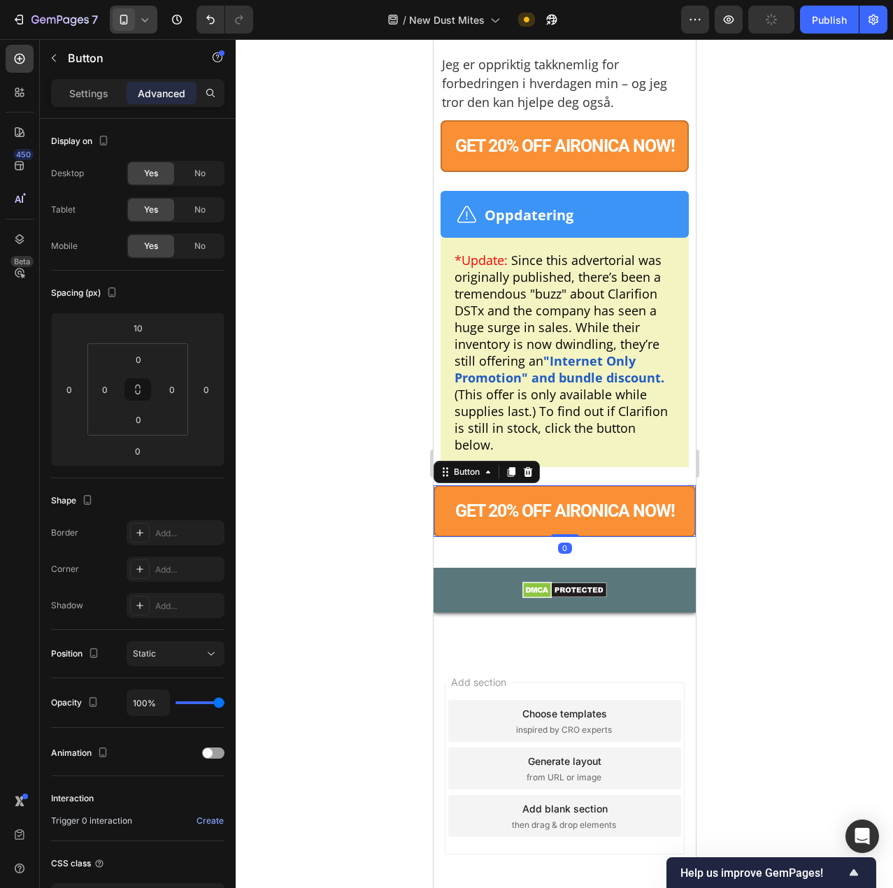
click at [148, 15] on icon at bounding box center [145, 20] width 14 height 14
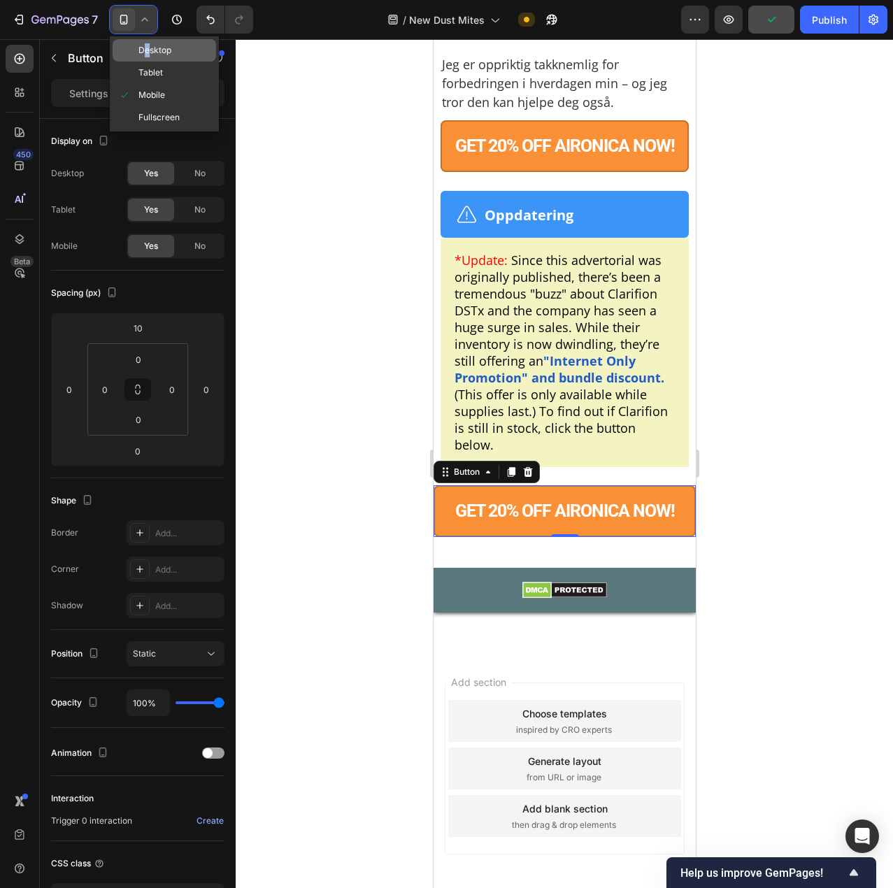
click at [147, 52] on span "Desktop" at bounding box center [154, 50] width 33 height 14
type input "0"
type input "17"
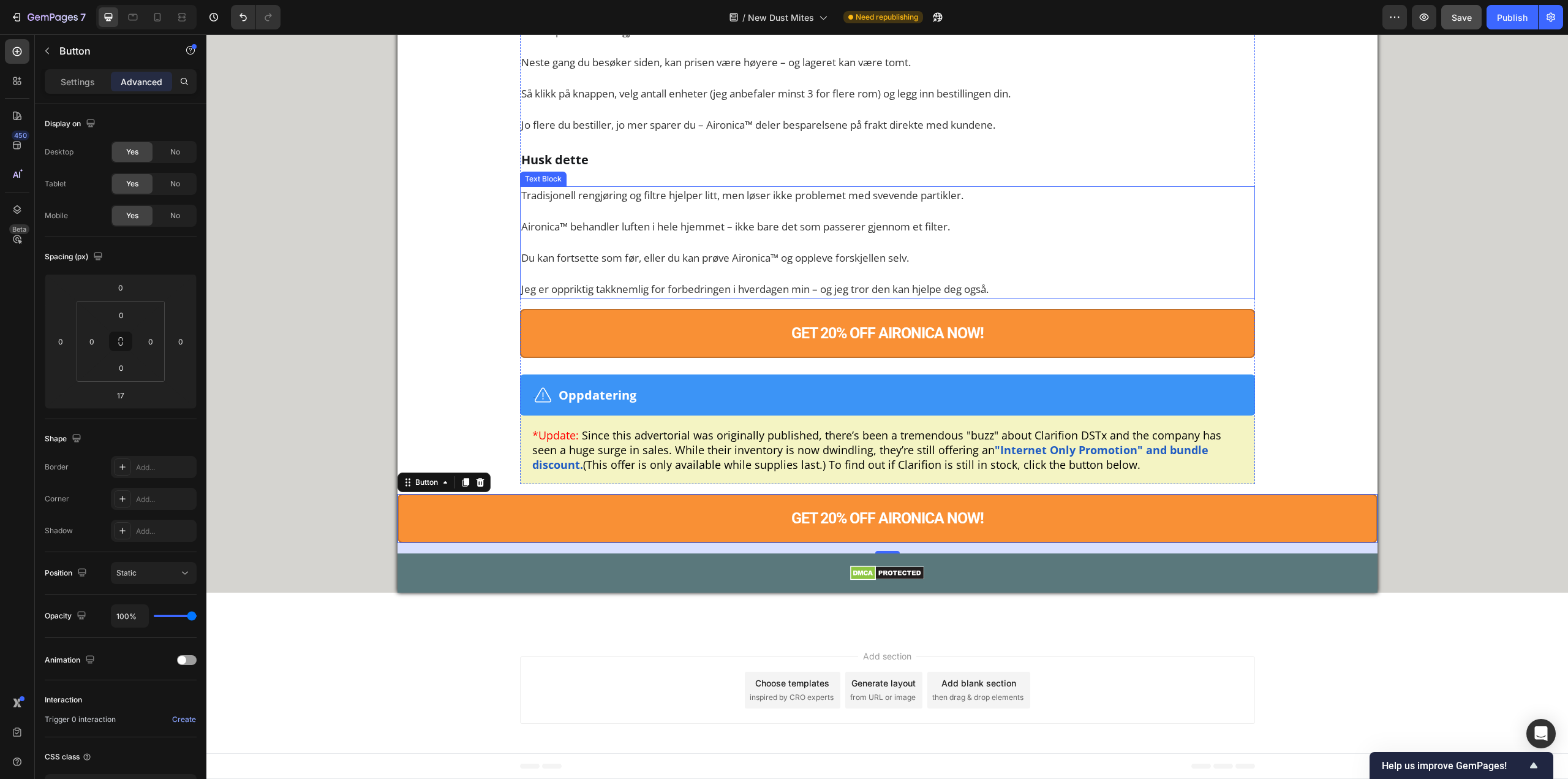
scroll to position [7968, 0]
click at [1055, 543] on button "GET 20% OFF AIRONICA NOW!" at bounding box center [887, 519] width 980 height 49
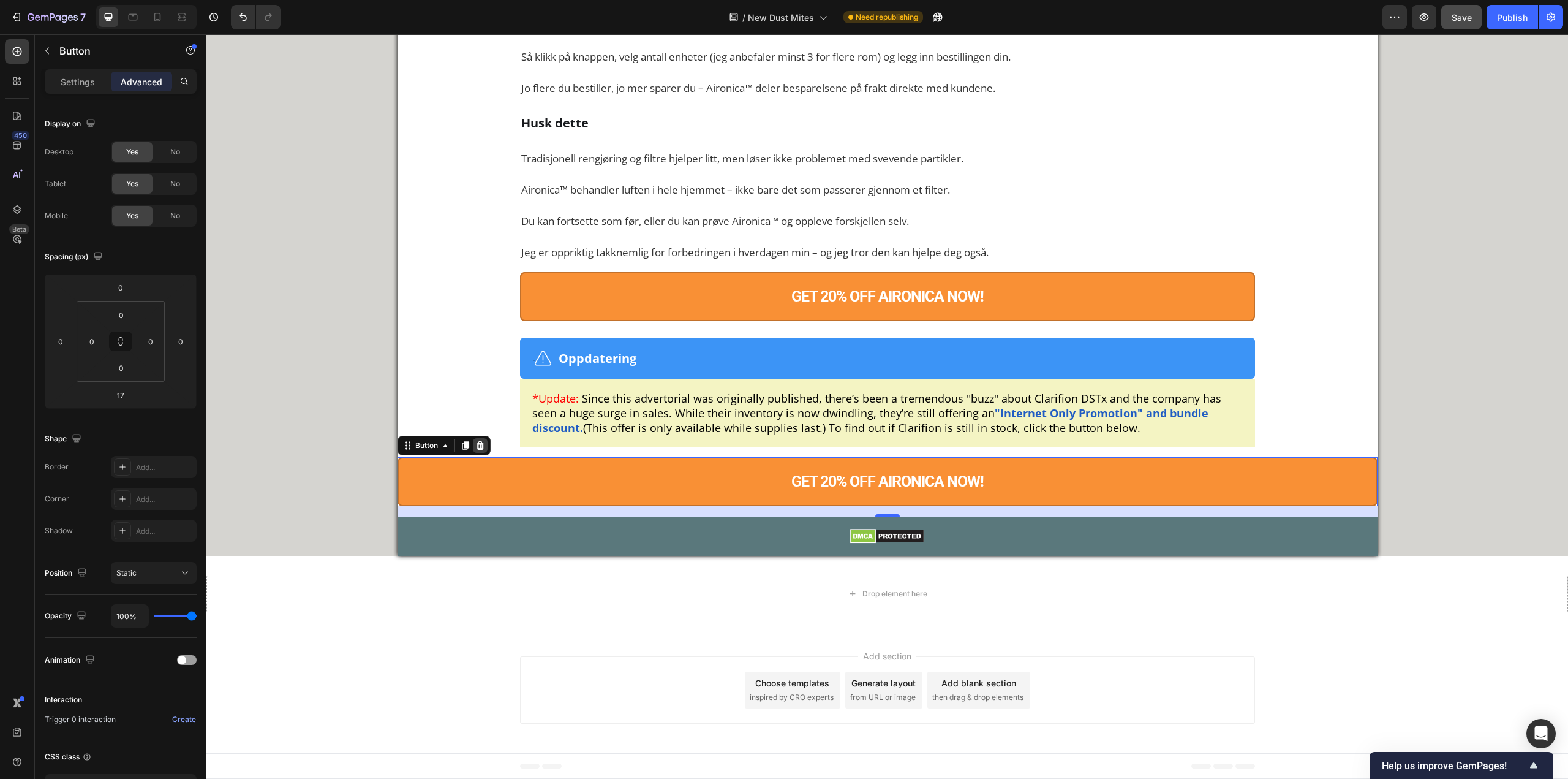
click at [473, 453] on div at bounding box center [480, 445] width 15 height 15
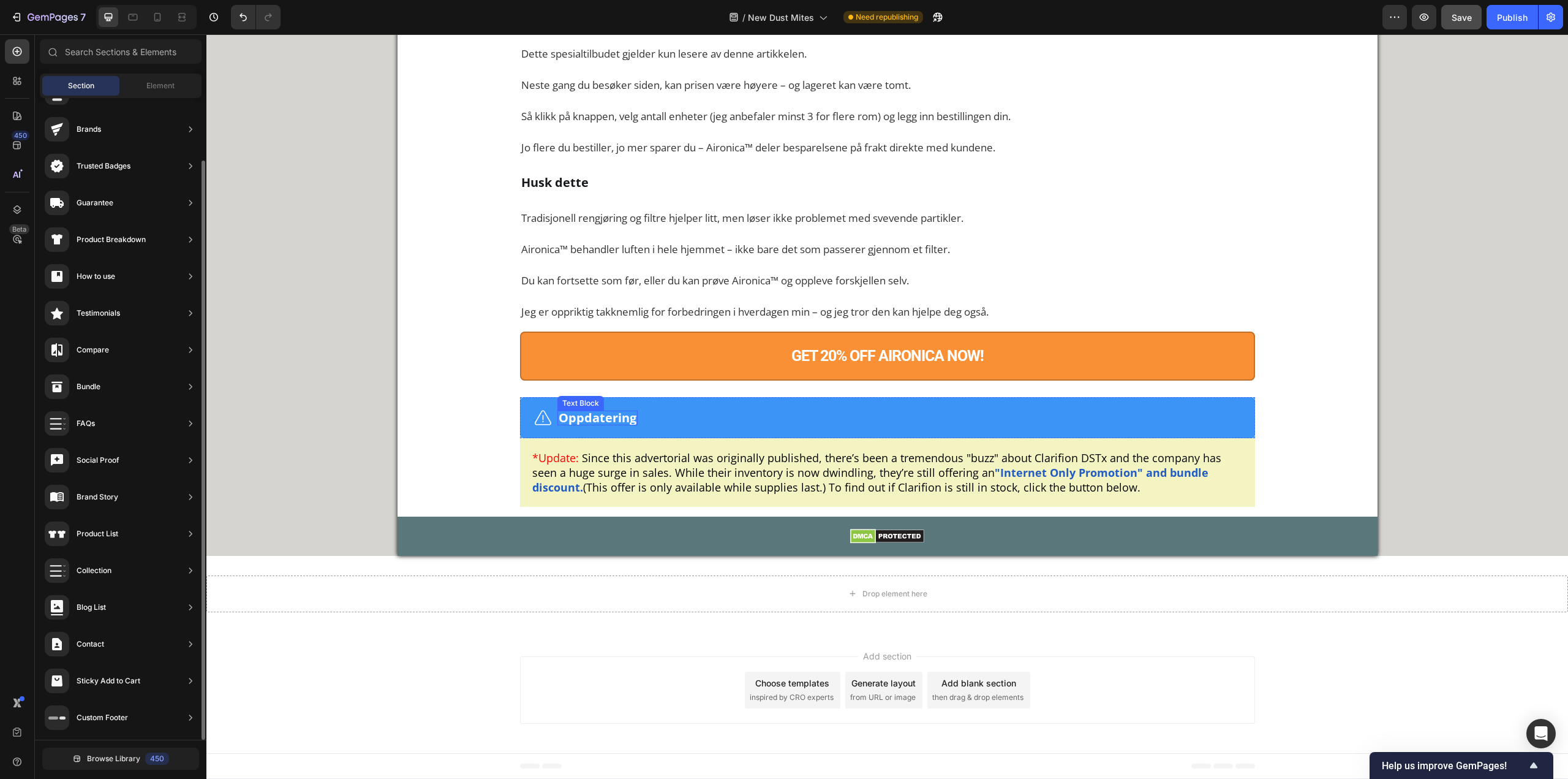
scroll to position [69, 0]
click at [162, 18] on icon at bounding box center [158, 18] width 12 height 12
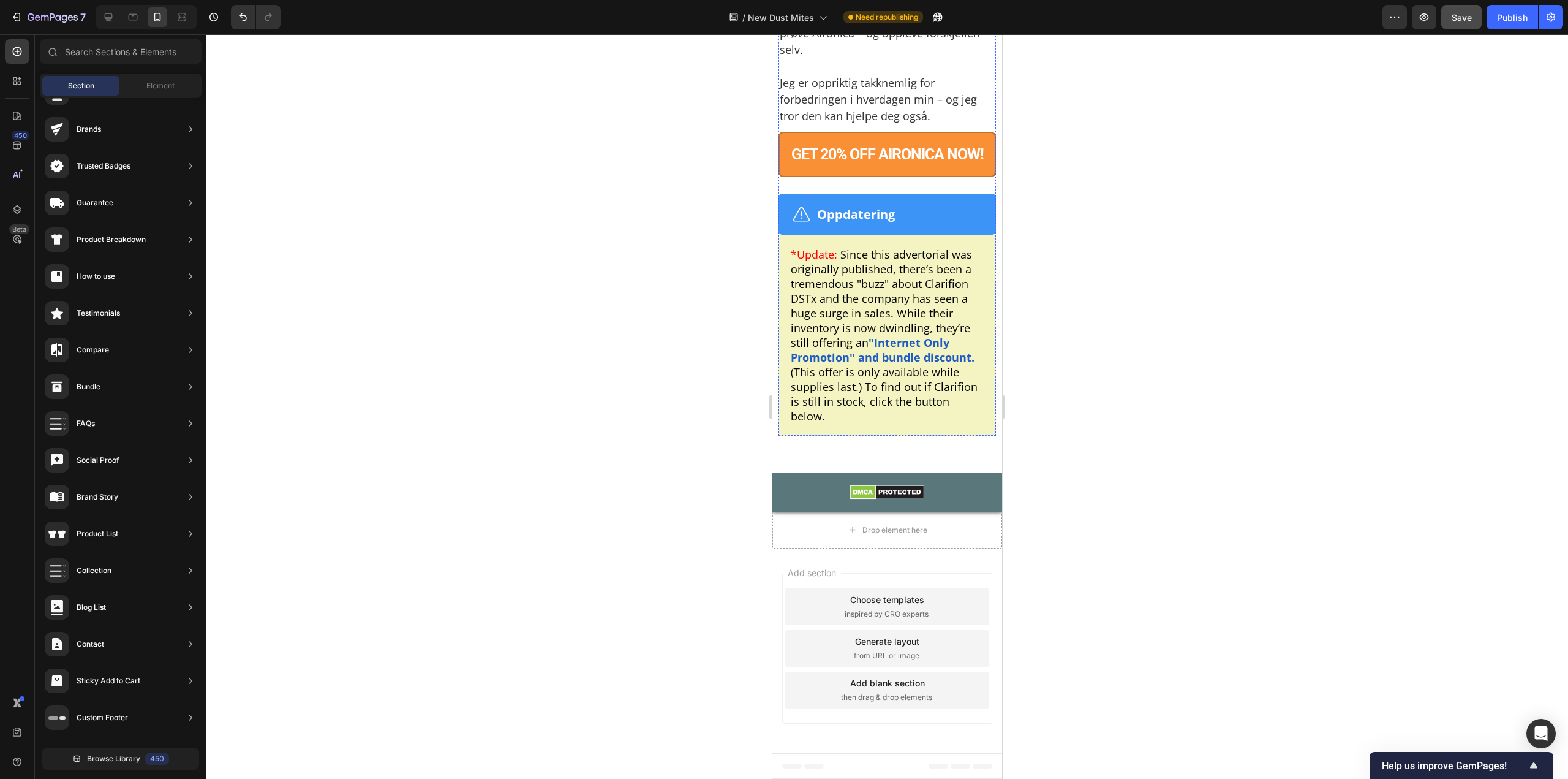
scroll to position [9250, 0]
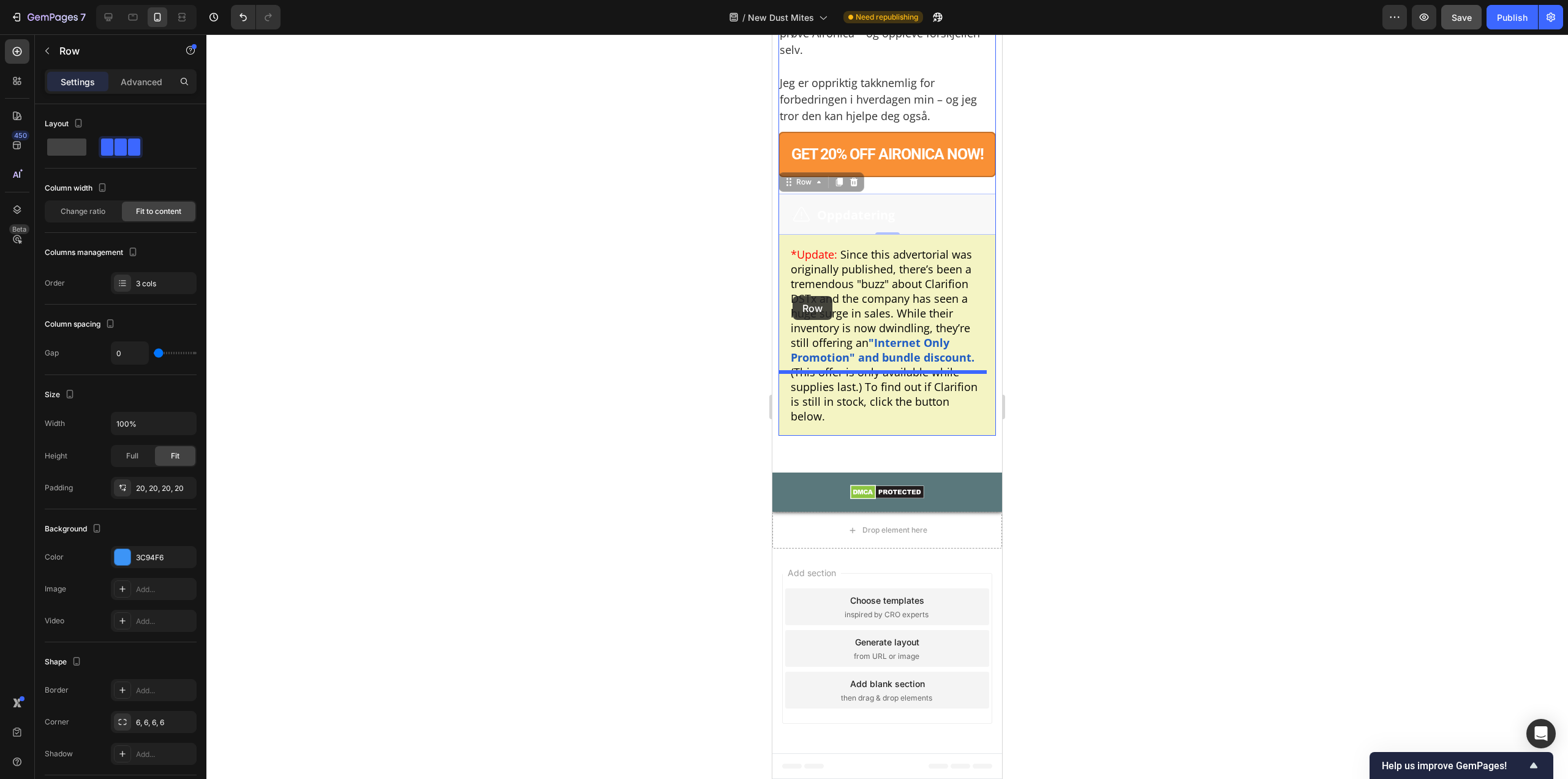
drag, startPoint x: 784, startPoint y: 356, endPoint x: 793, endPoint y: 296, distance: 60.7
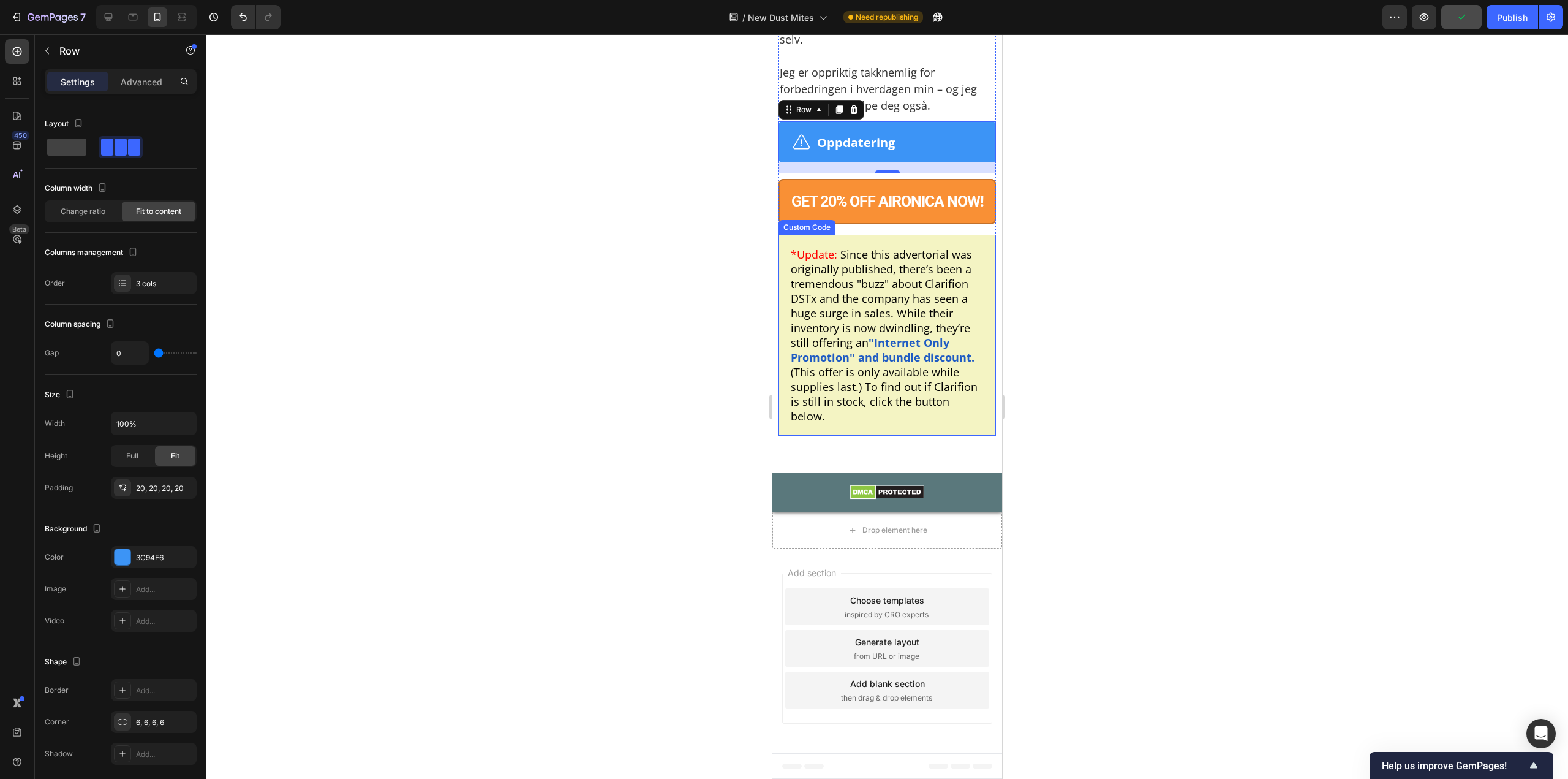
click at [798, 414] on div "*Update: Since this advertorial was originally published, there’s been a tremen…" at bounding box center [887, 335] width 217 height 201
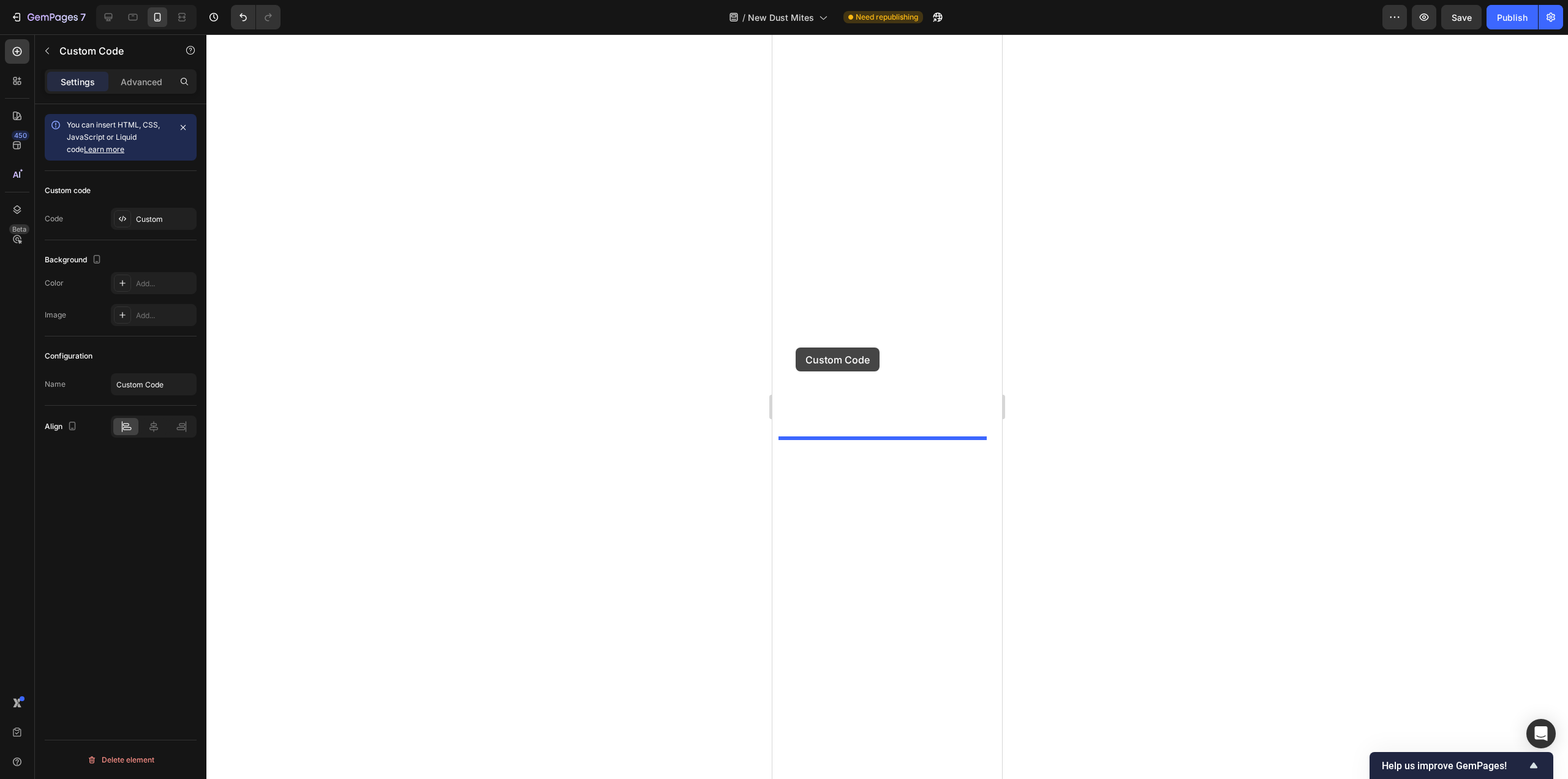
scroll to position [9250, 0]
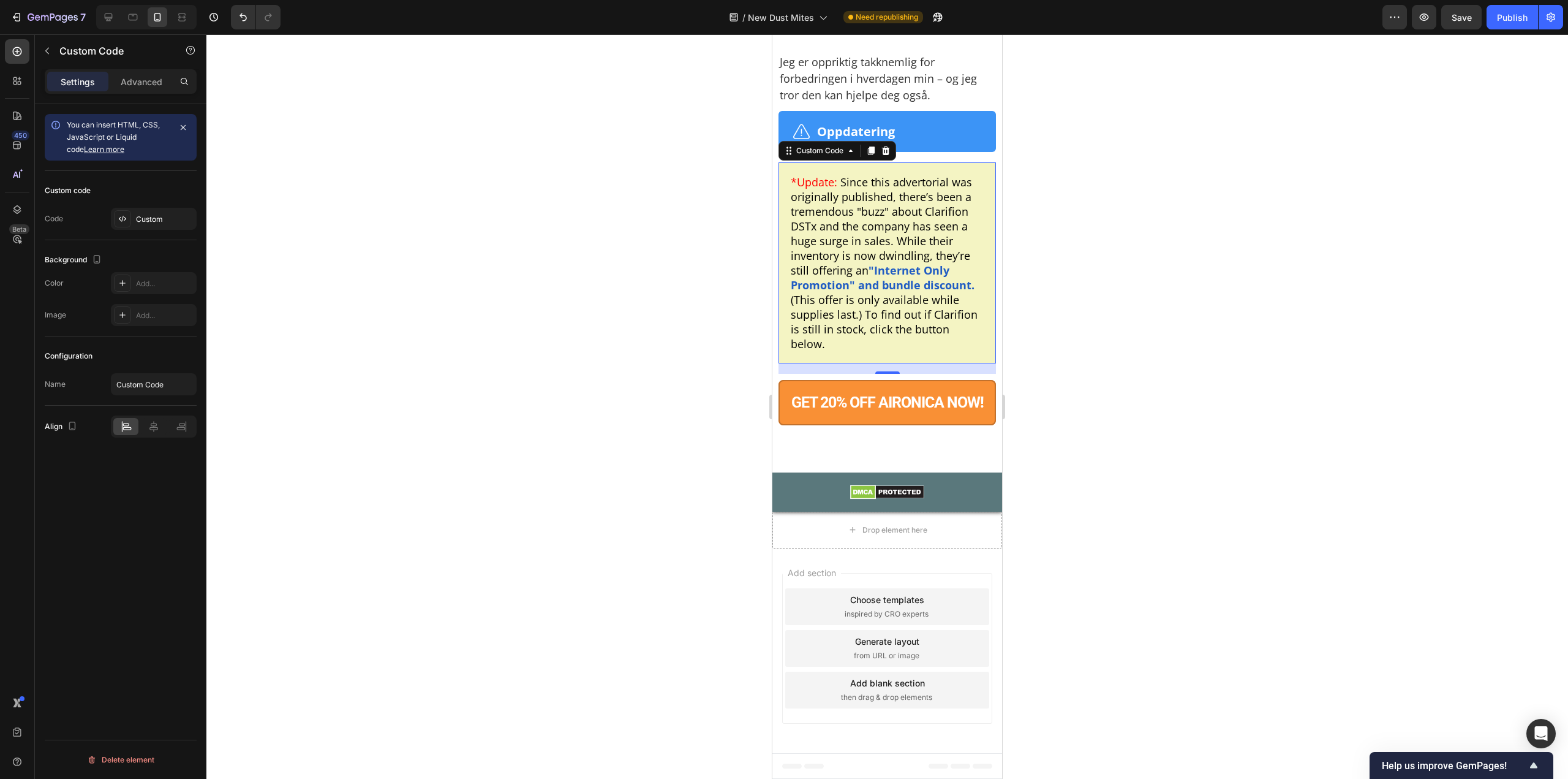
click at [1157, 329] on div at bounding box center [887, 407] width 1362 height 745
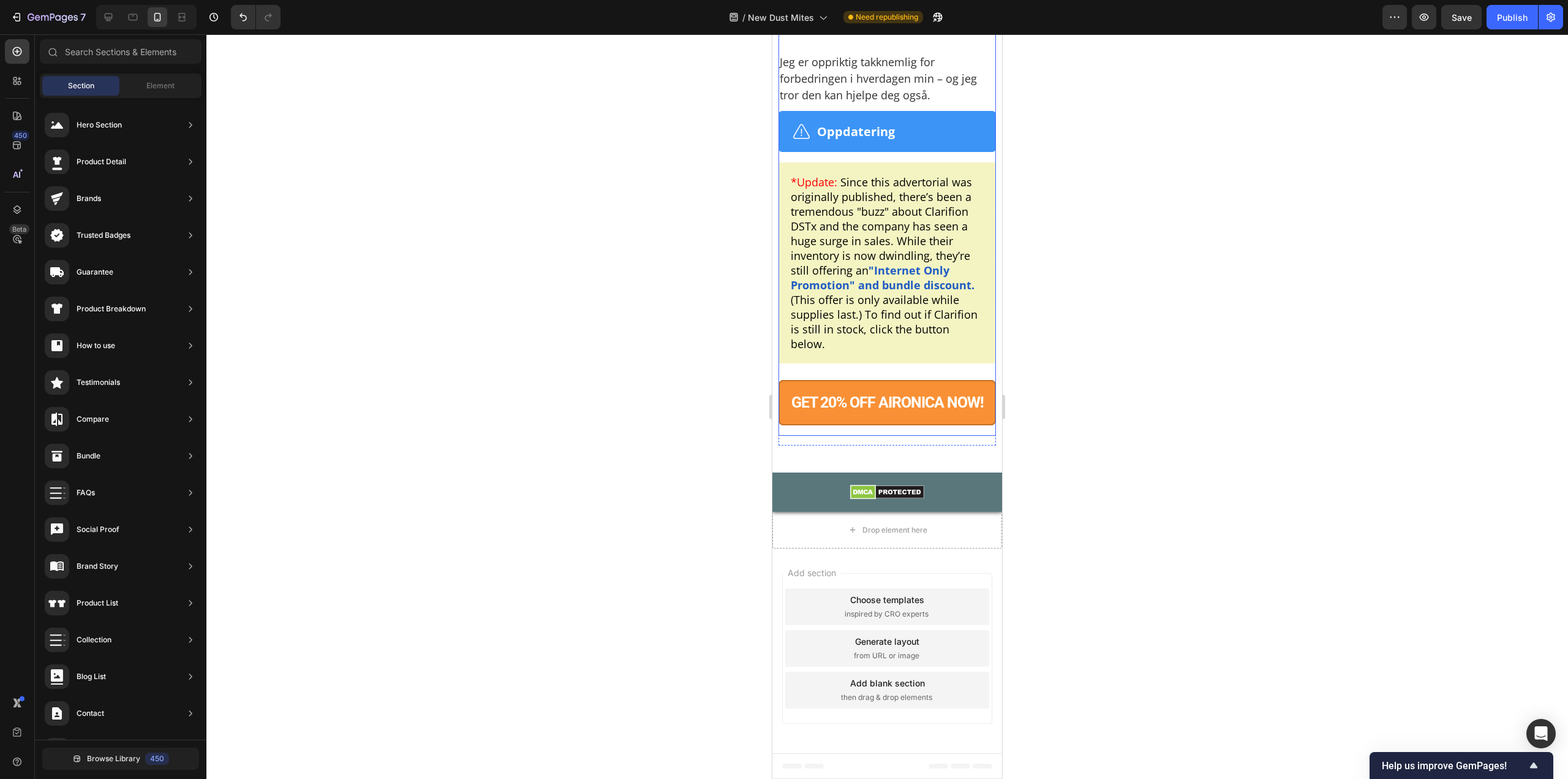
click at [889, 351] on div "*Update: Since this advertorial was originally published, there’s been a tremen…" at bounding box center [887, 262] width 217 height 201
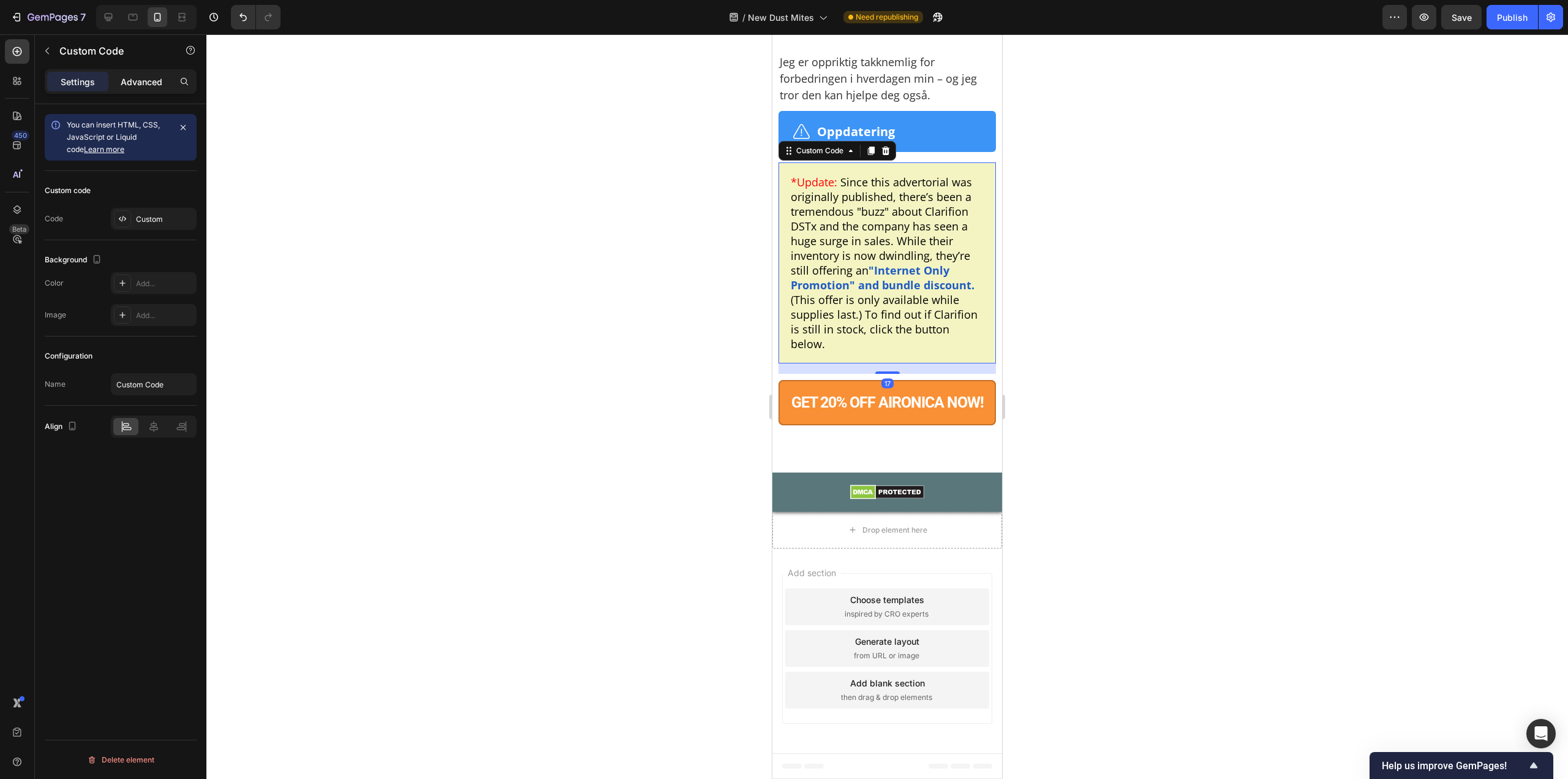
click at [165, 78] on div "Advanced" at bounding box center [142, 81] width 61 height 19
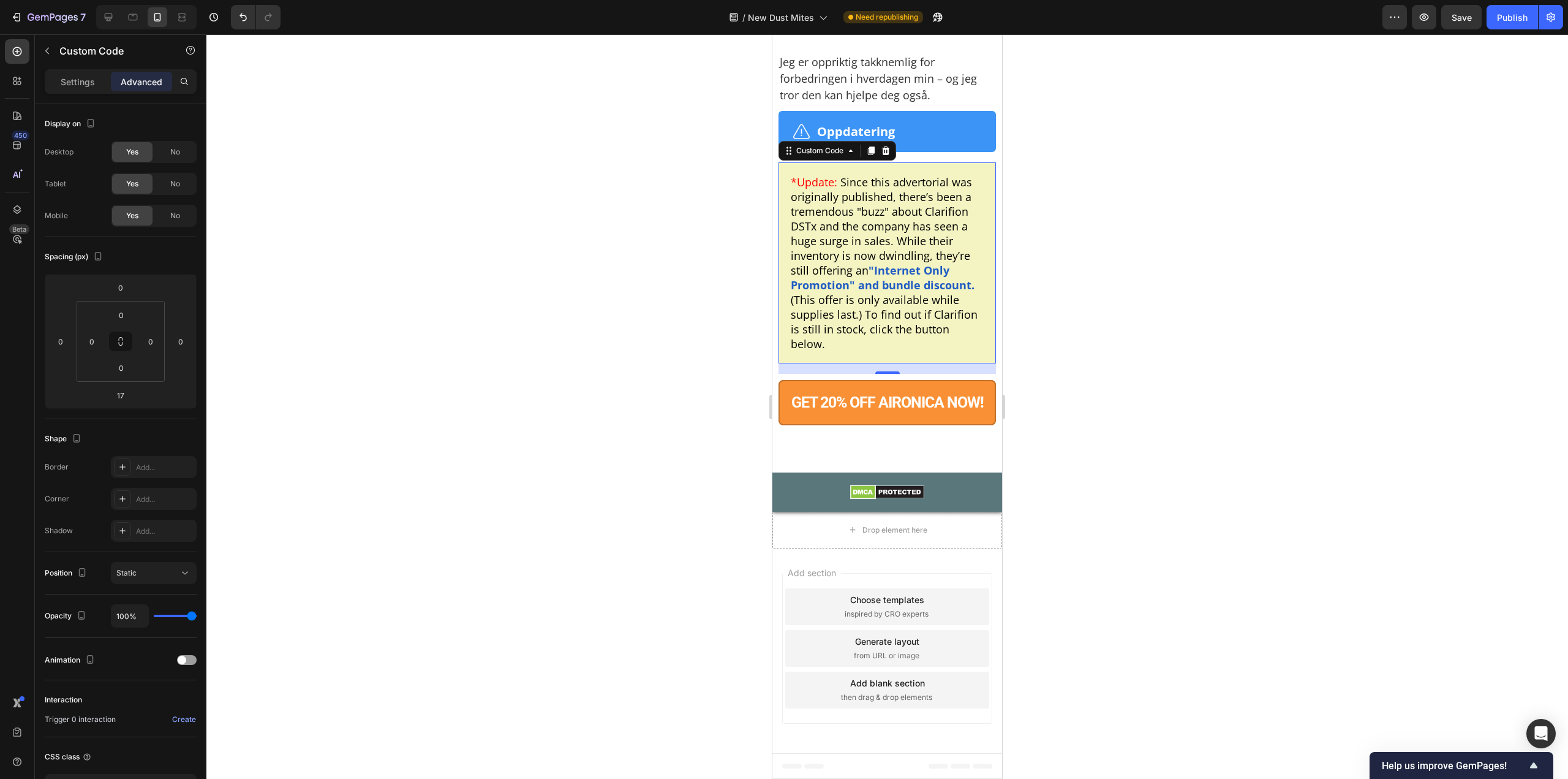
click at [909, 152] on div "Text Block Image Oppdatering Text Block Row" at bounding box center [887, 131] width 217 height 41
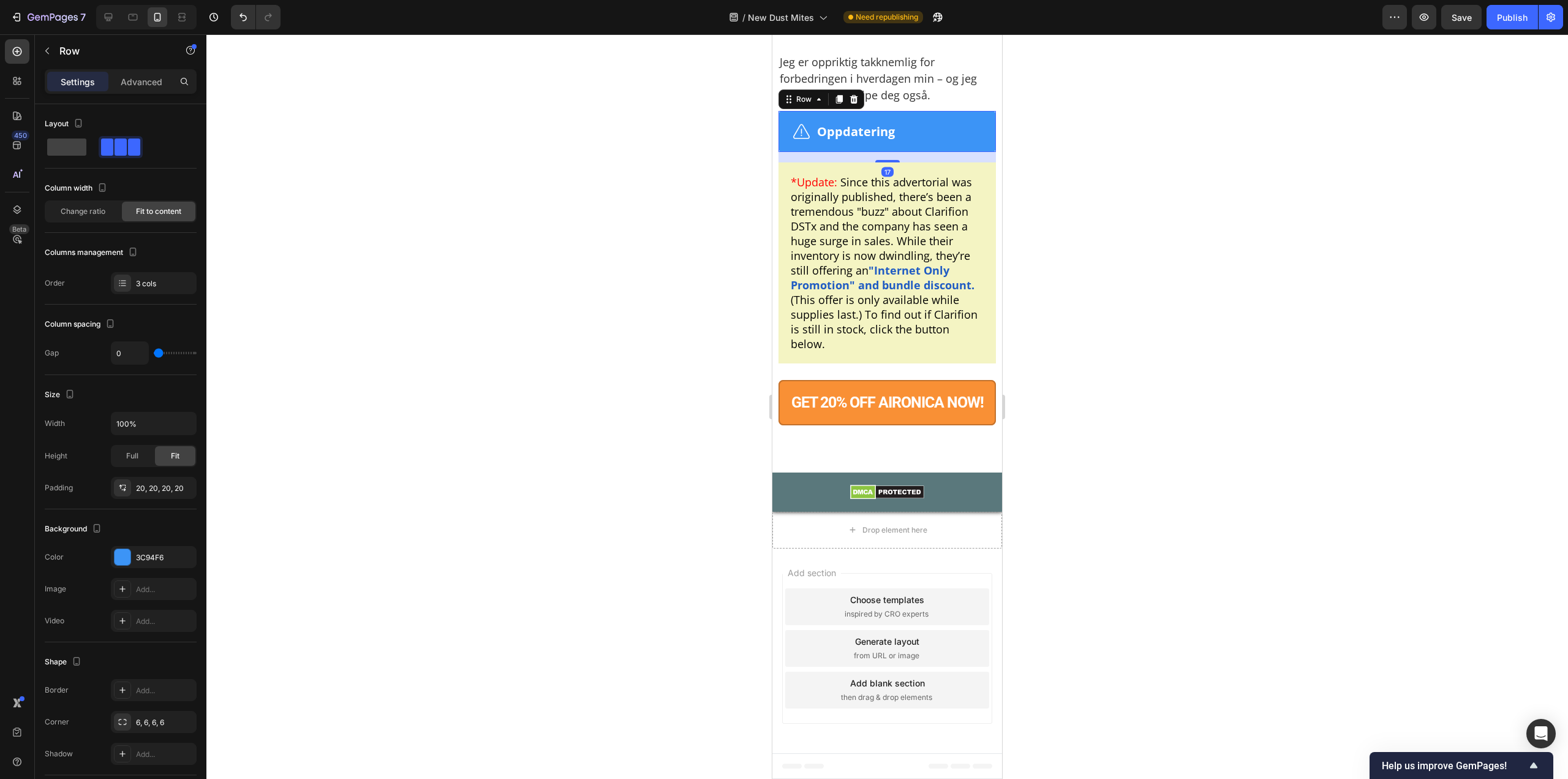
click at [147, 68] on div "Sections(18) Elements(83) Section Element Hero Section Product Detail Brands Tr…" at bounding box center [121, 407] width 172 height 745
click at [145, 75] on p "Advanced" at bounding box center [142, 81] width 42 height 13
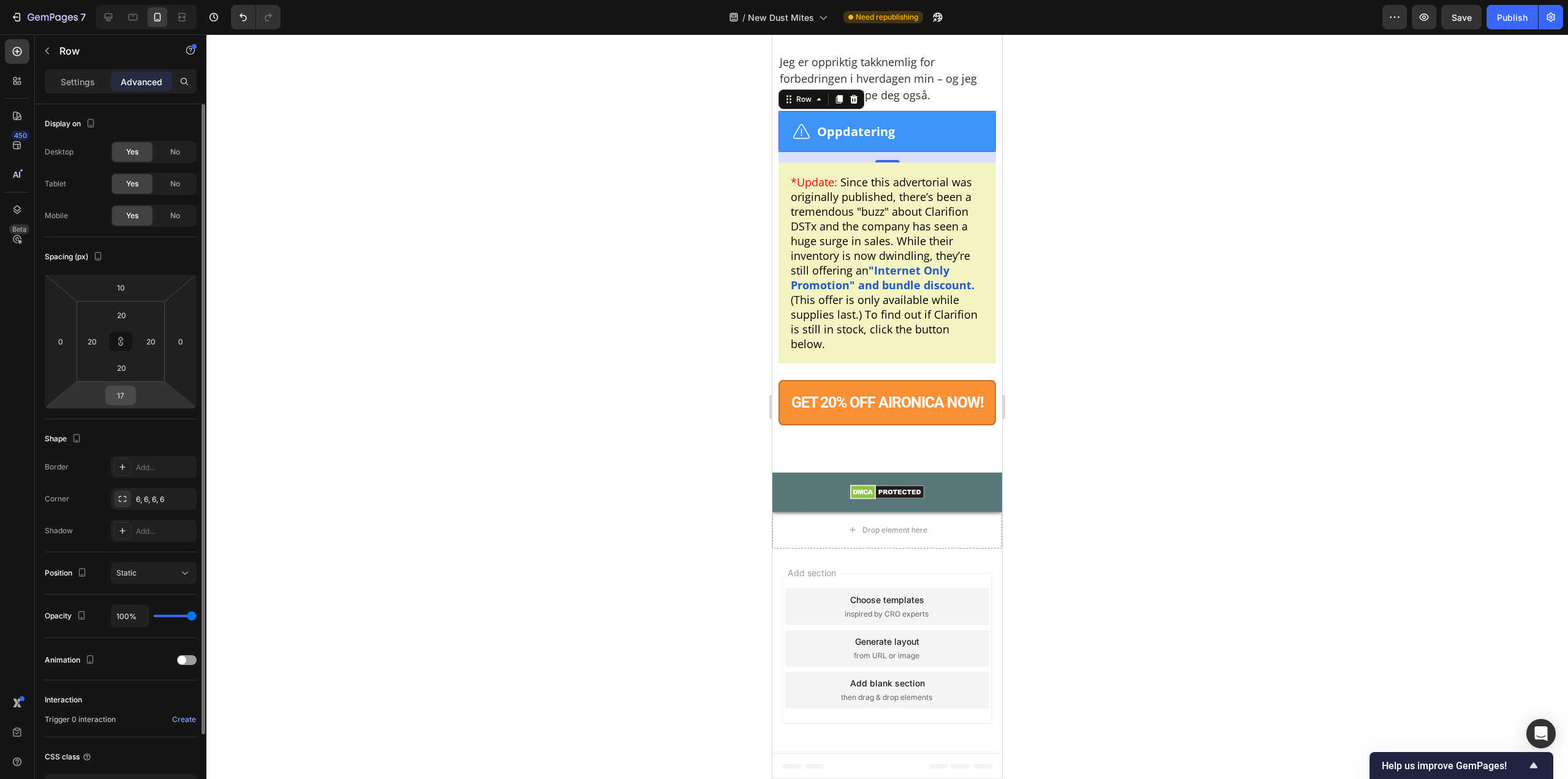
click at [124, 386] on input "17" at bounding box center [121, 395] width 25 height 18
type input "0"
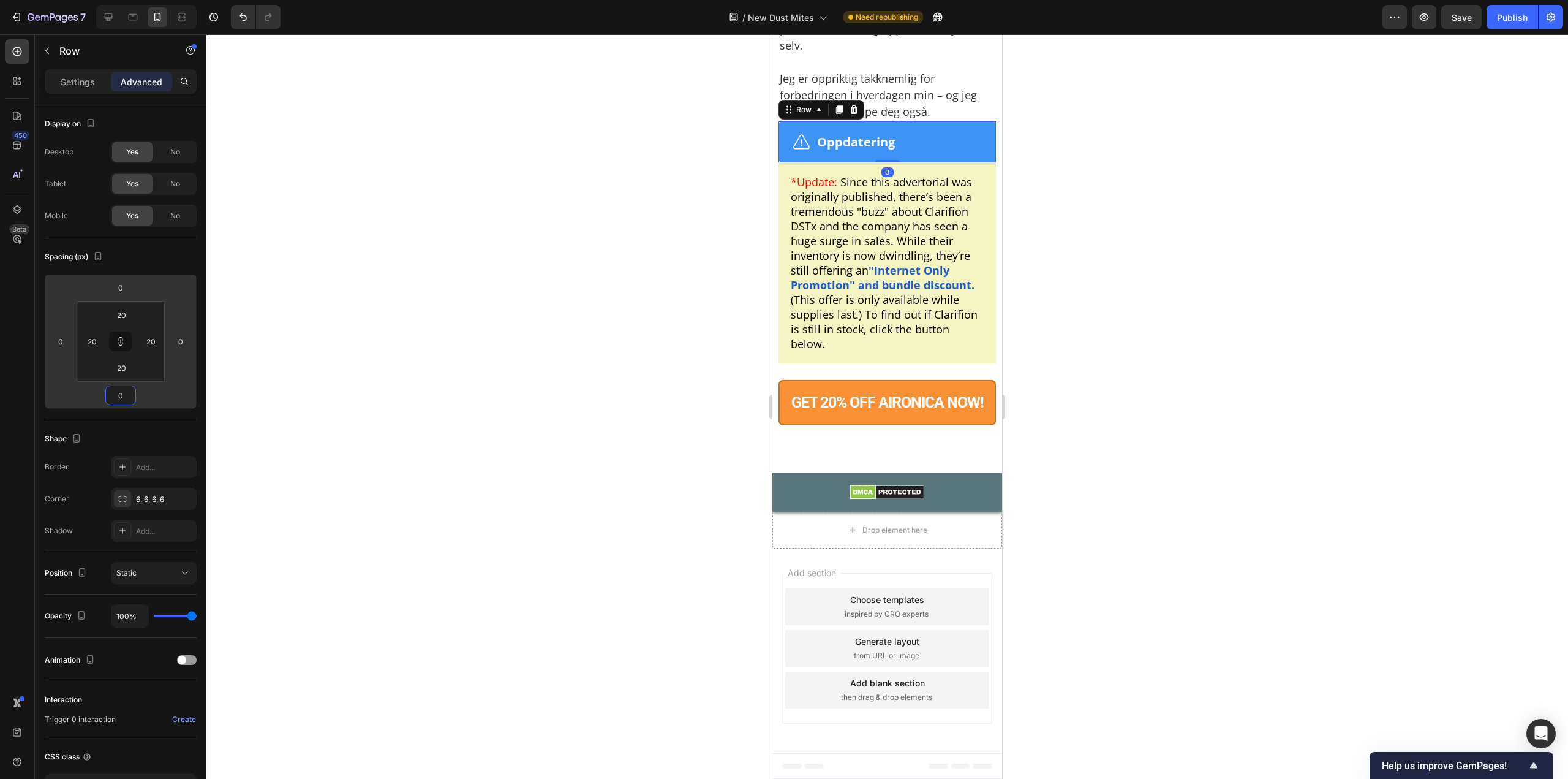
click at [1084, 264] on div at bounding box center [887, 407] width 1362 height 745
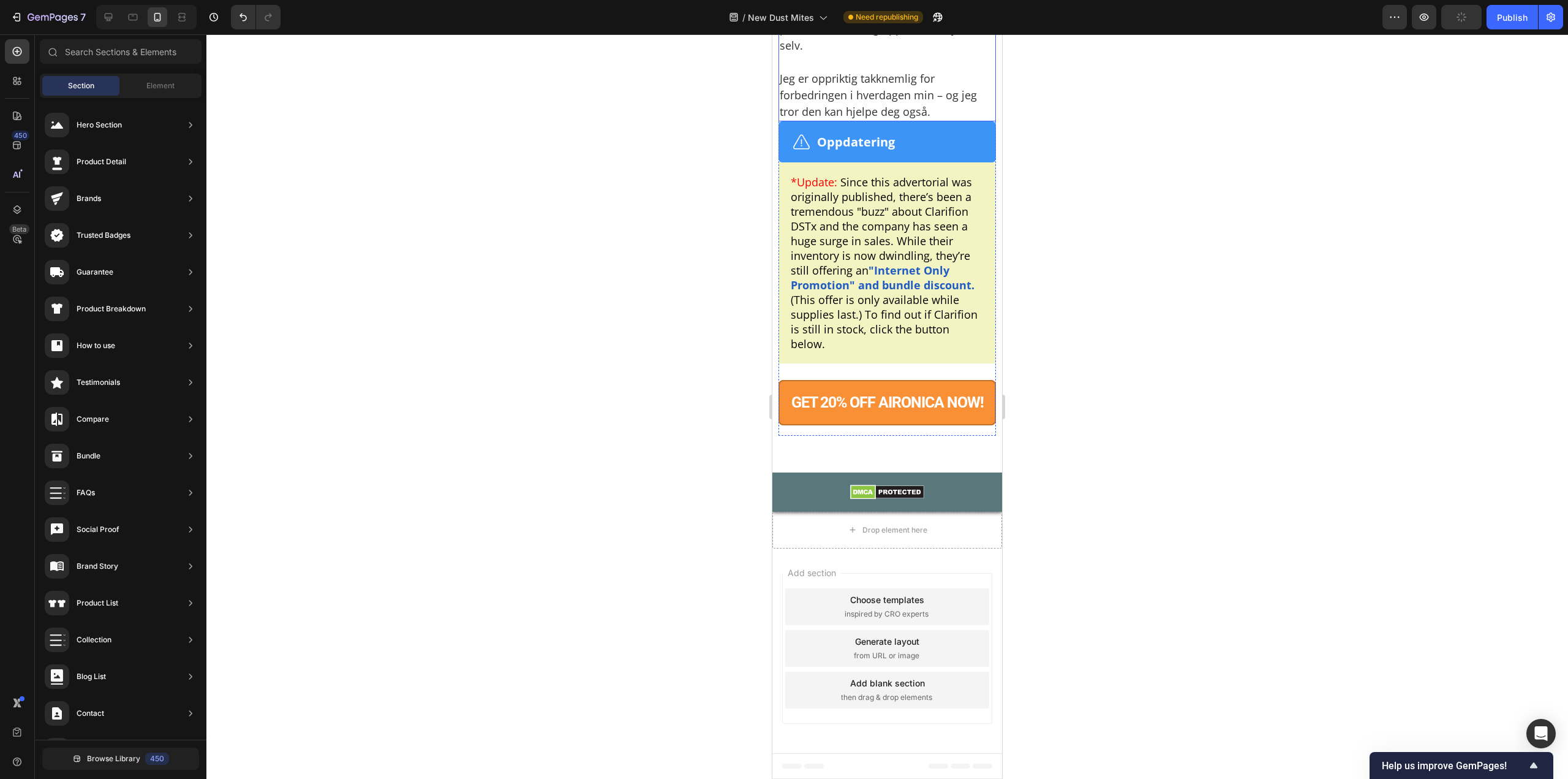
click at [959, 162] on div "Text Block Image Oppdatering Text Block Row 0" at bounding box center [887, 141] width 217 height 41
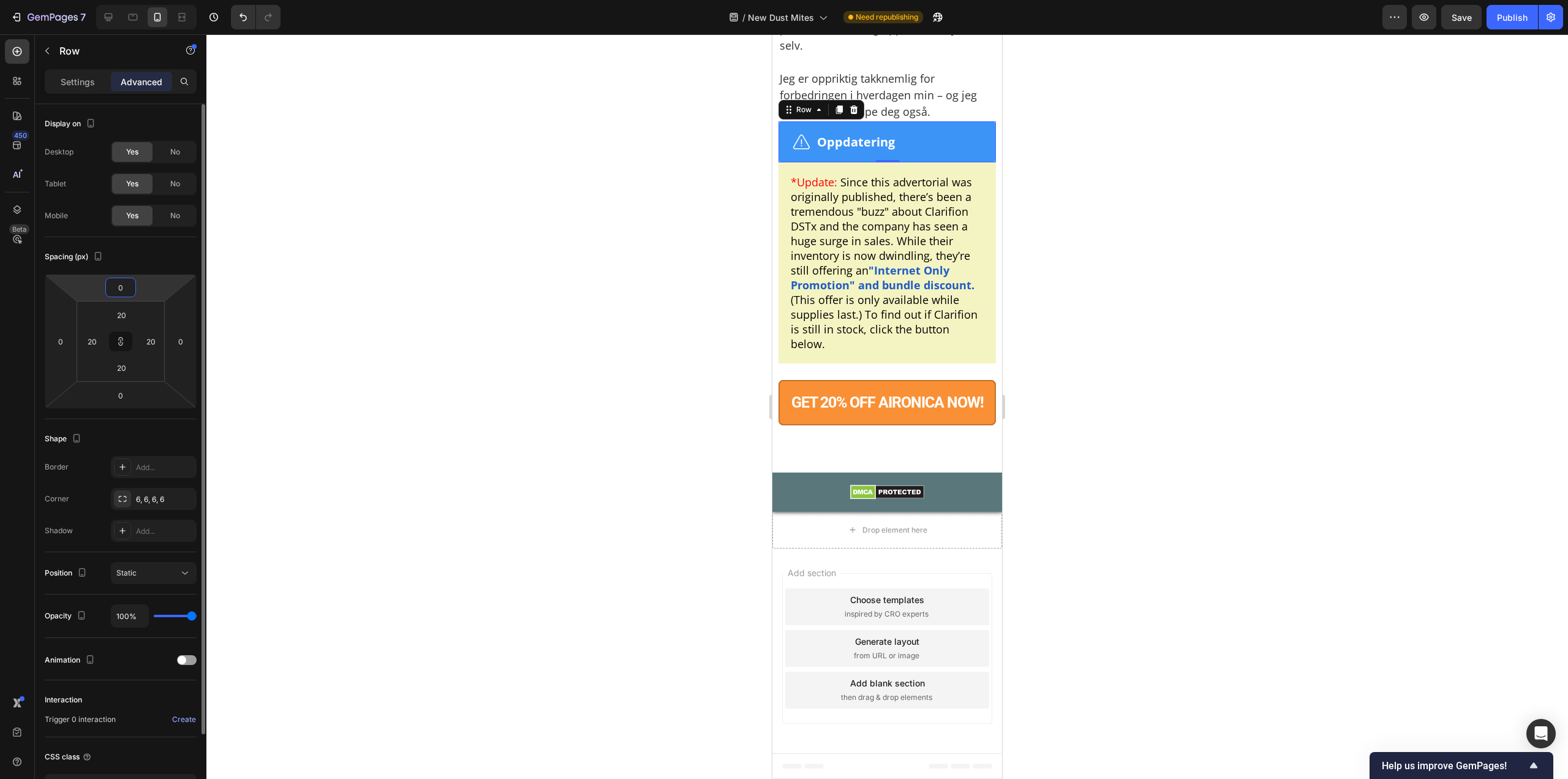
click at [125, 286] on input "0" at bounding box center [121, 287] width 25 height 18
type input "20"
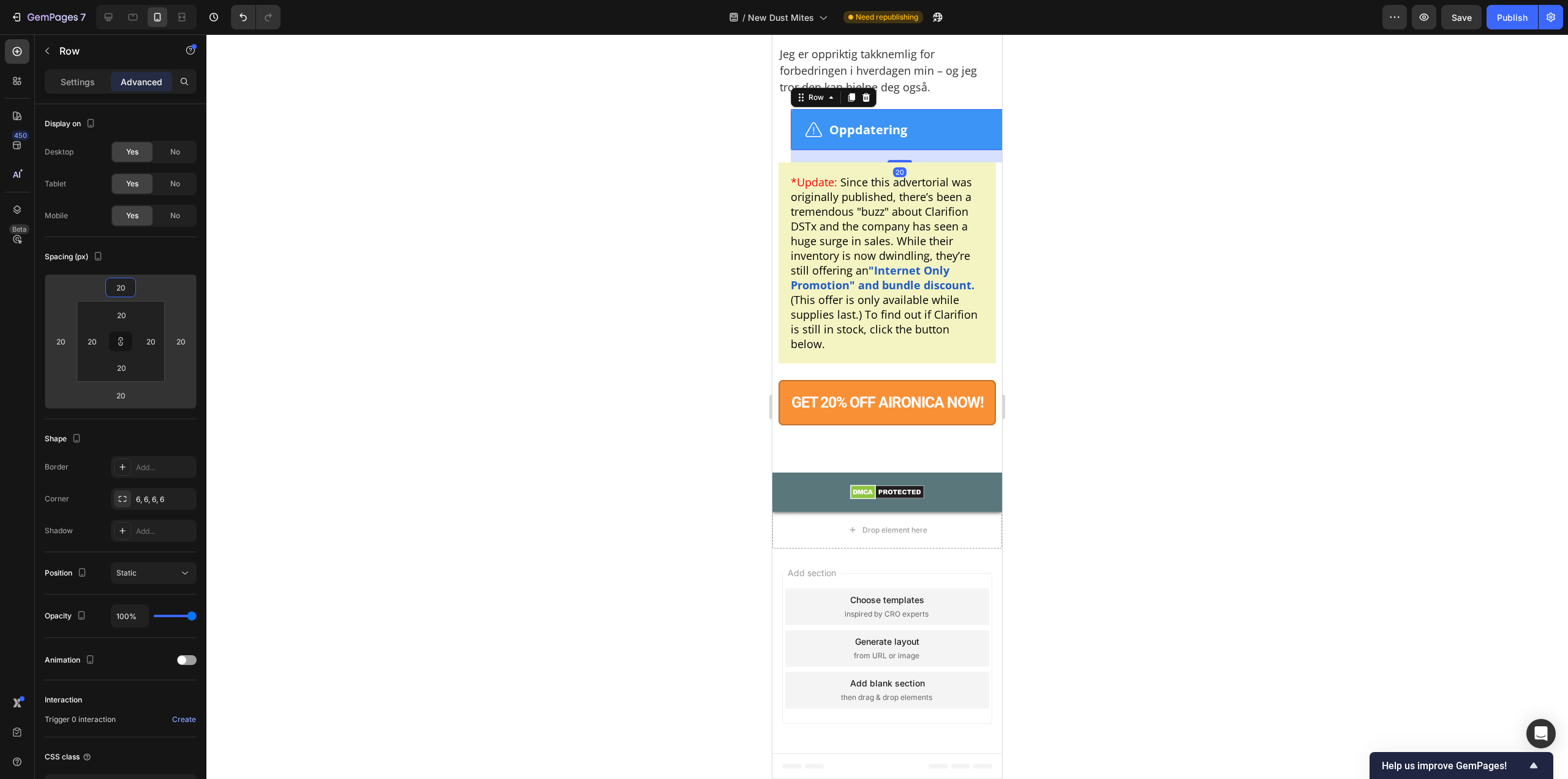
click at [1128, 280] on div at bounding box center [887, 407] width 1362 height 745
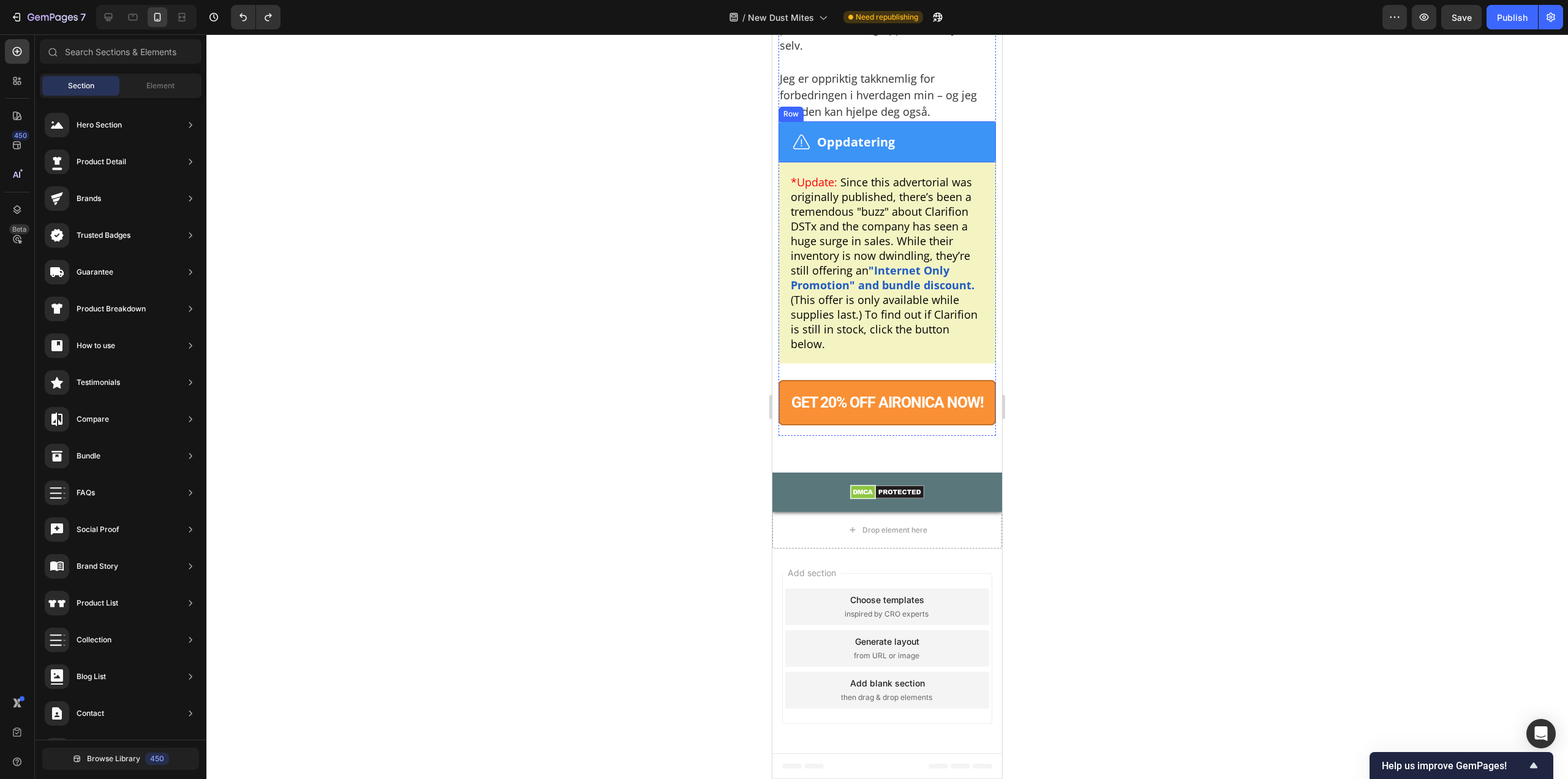
click at [941, 162] on div "Text Block Image Oppdatering Text Block Row" at bounding box center [887, 141] width 217 height 41
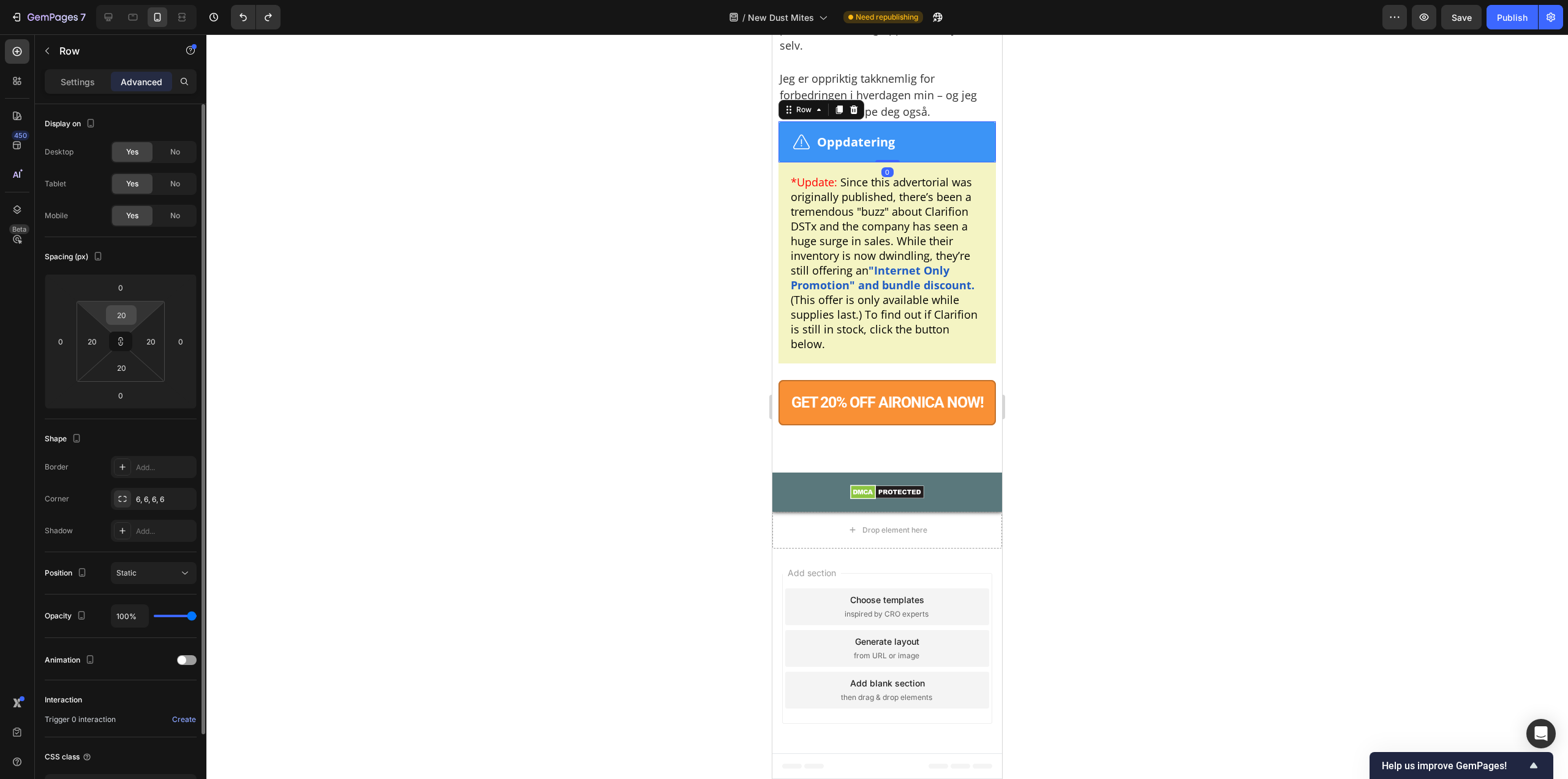
click at [125, 322] on input "20" at bounding box center [121, 315] width 25 height 18
type input "0"
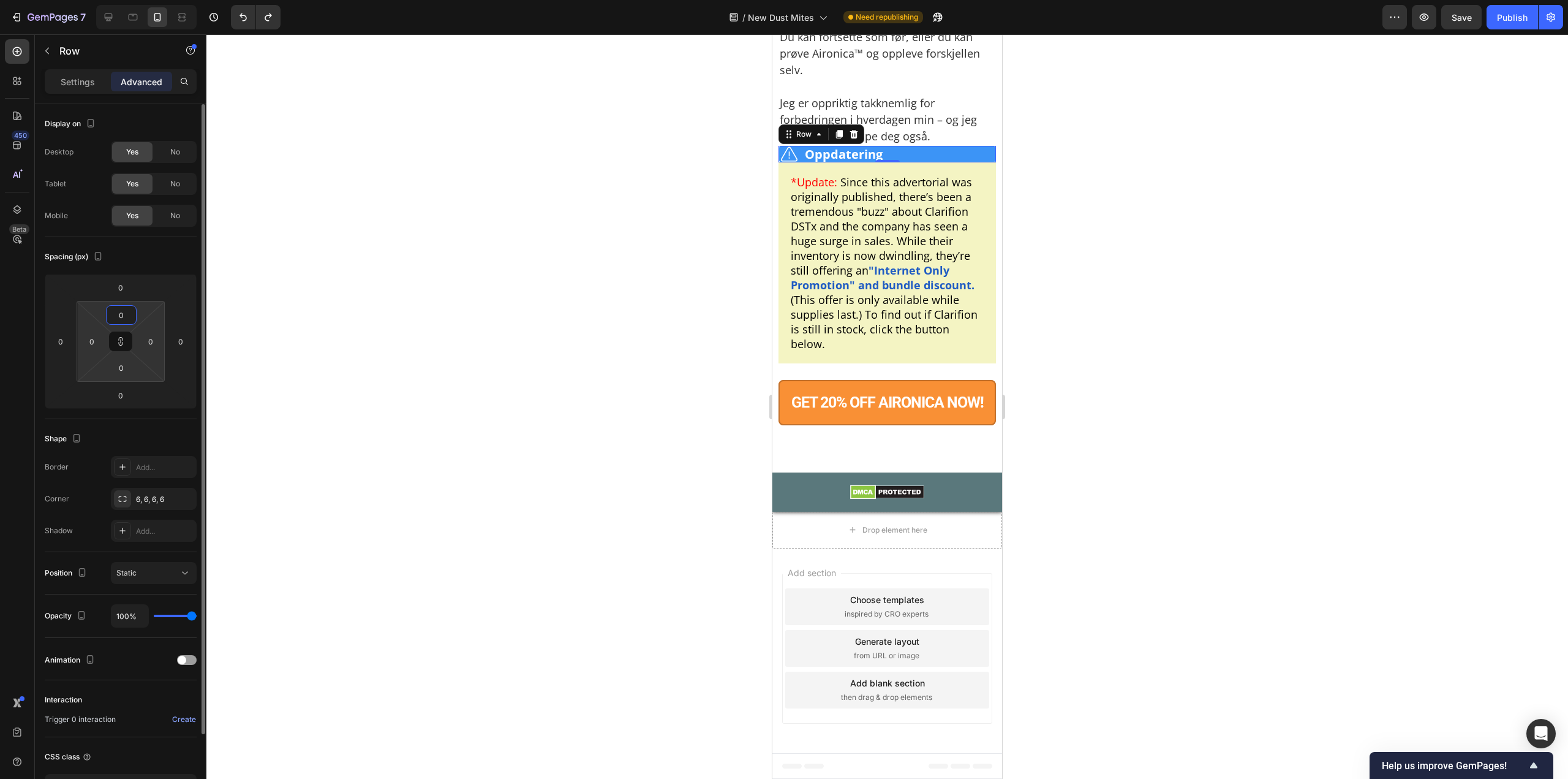
type input "2"
type input "20"
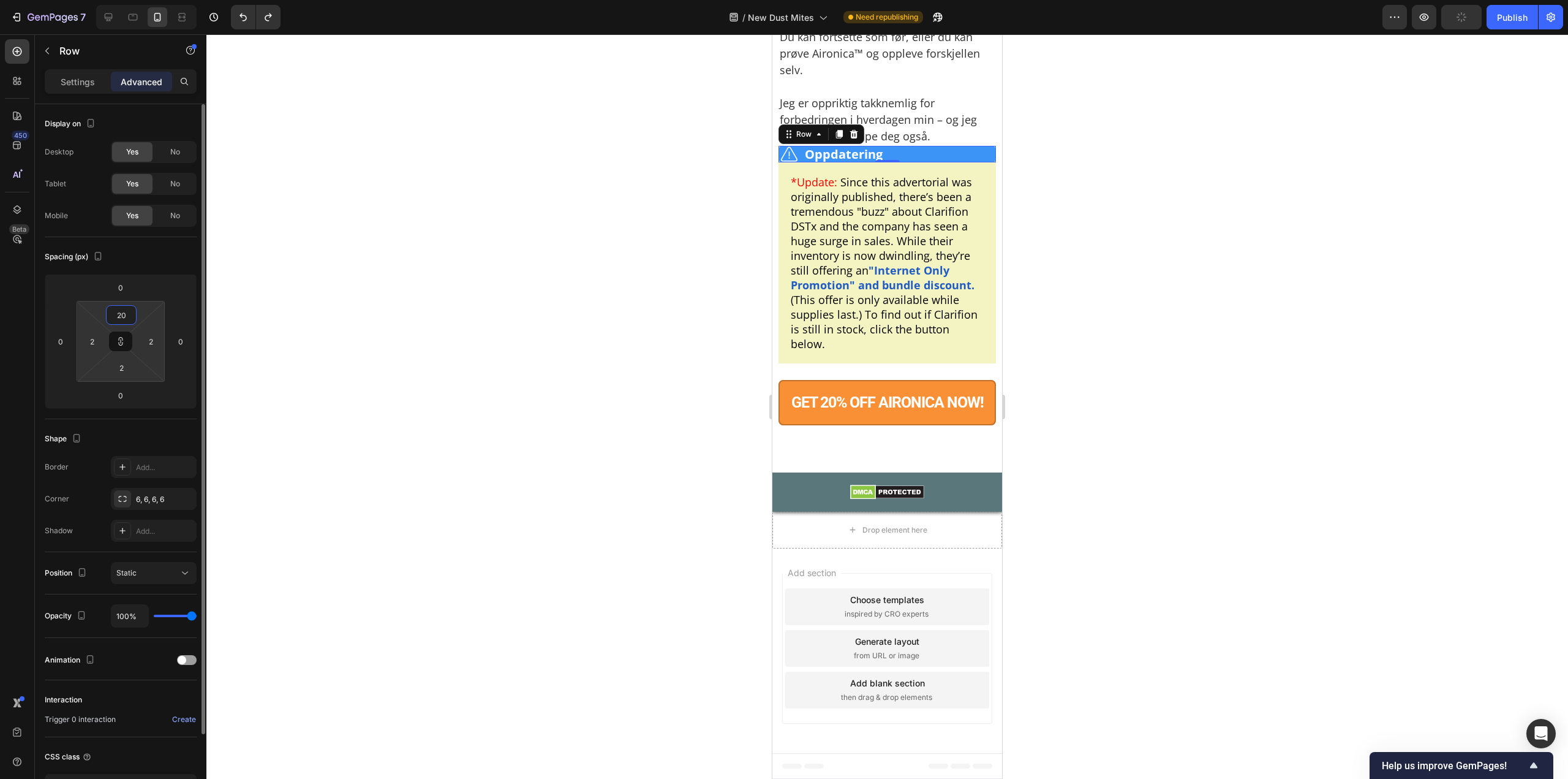
type input "20"
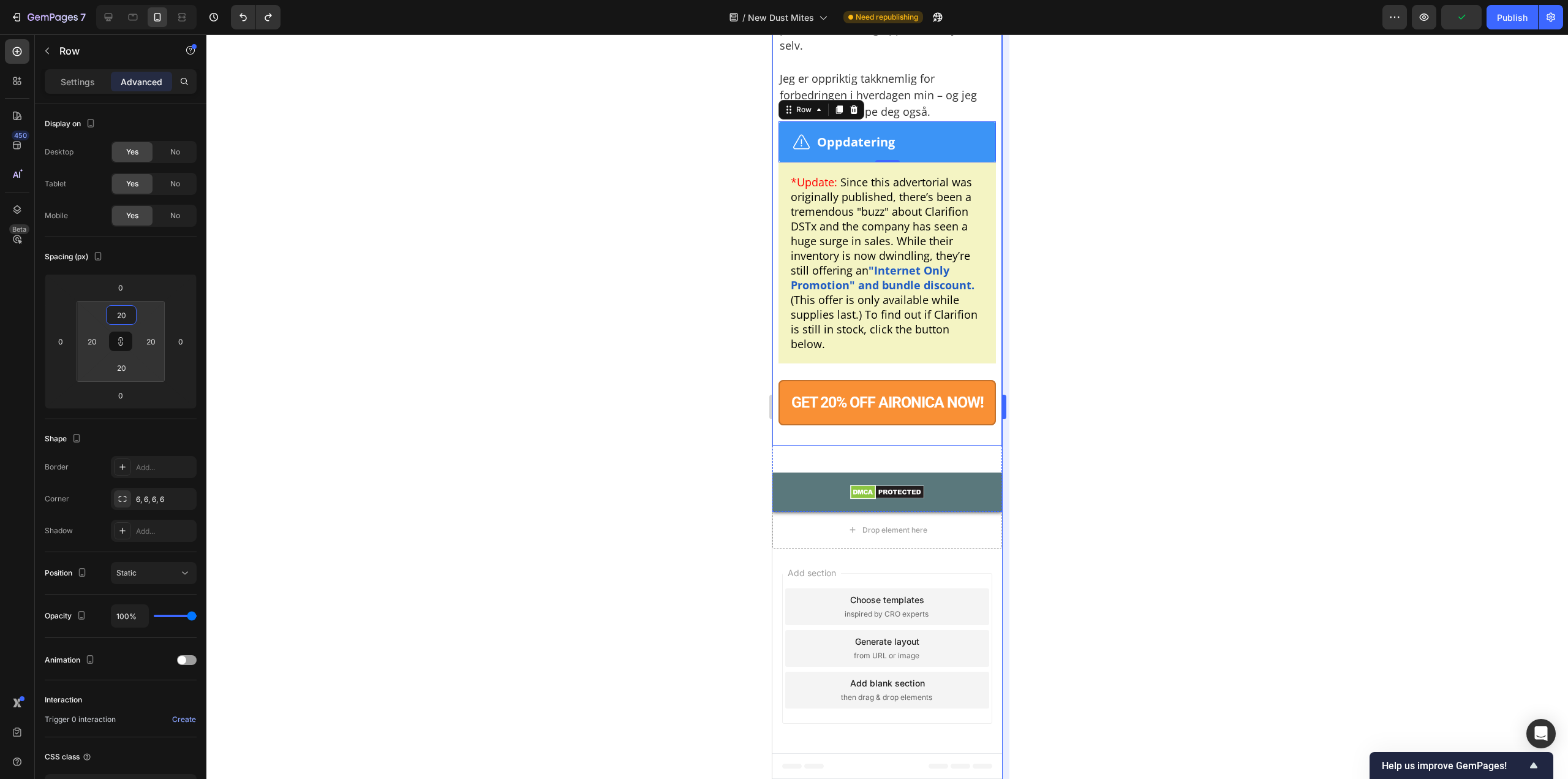
click at [1081, 254] on div at bounding box center [887, 407] width 1362 height 745
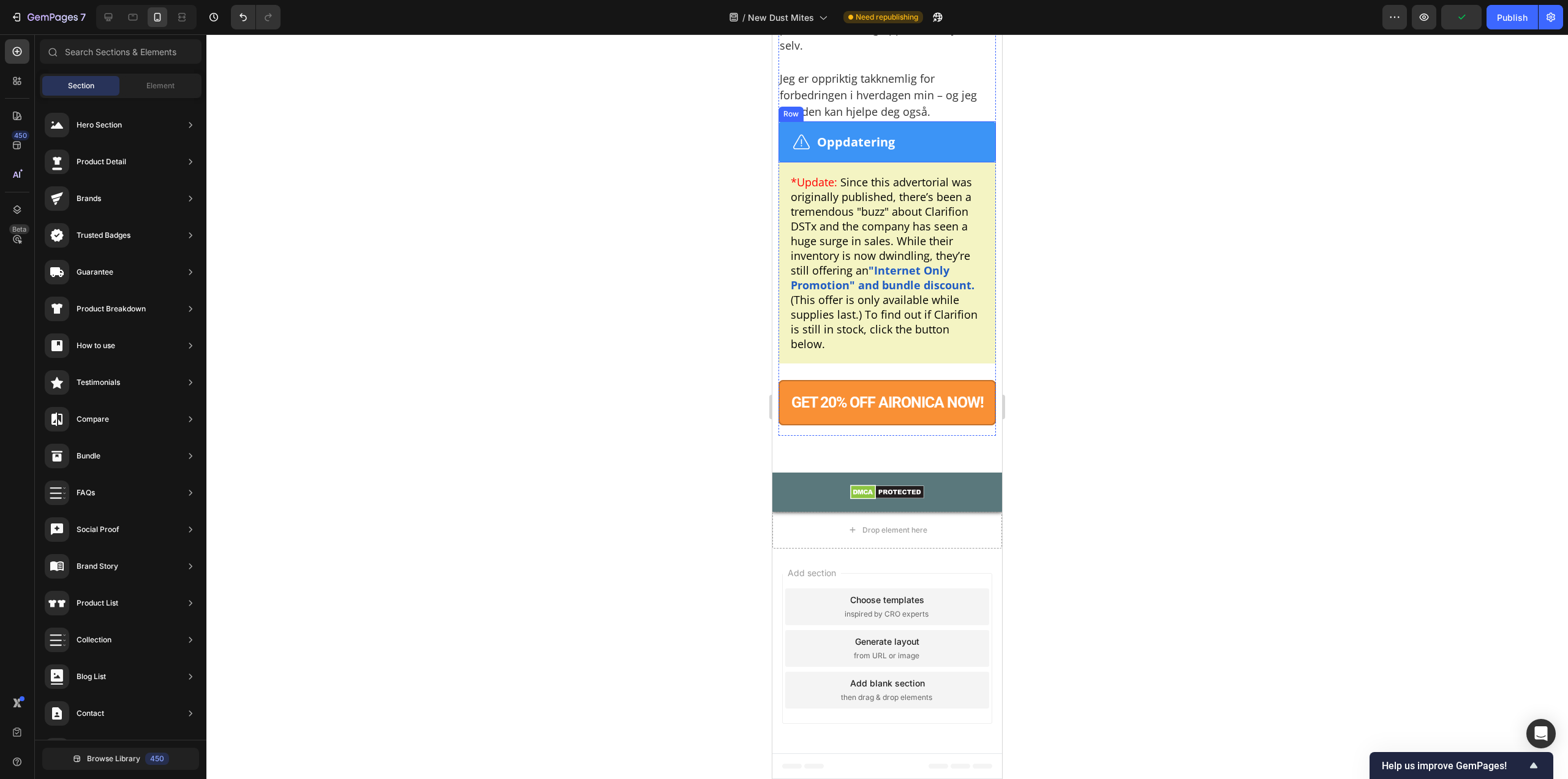
click at [961, 162] on div "Text Block Image Oppdatering Text Block Row" at bounding box center [887, 141] width 217 height 41
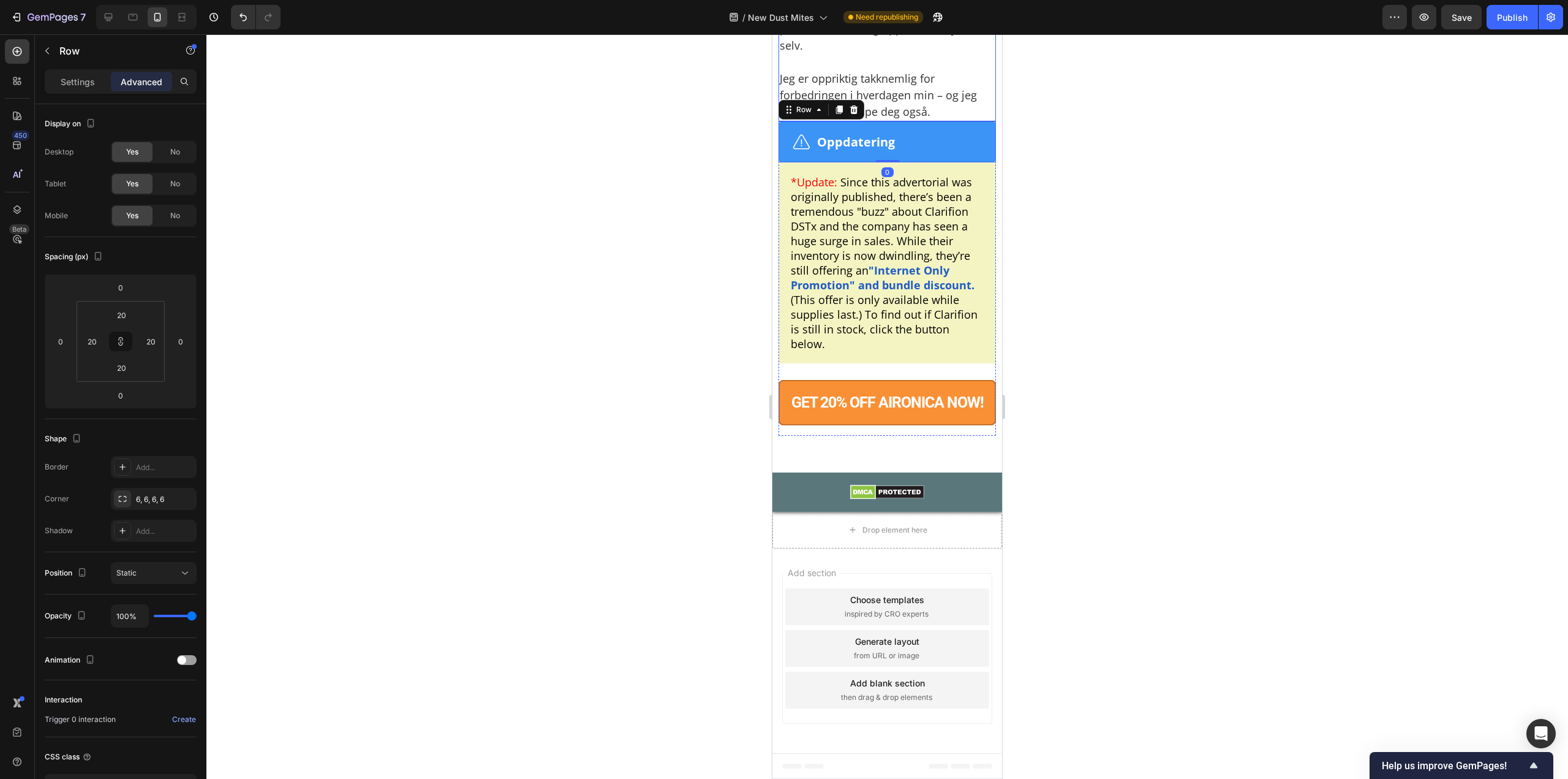
click at [834, 120] on p "Jeg er oppriktig takknemlig for forbedringen i hverdagen min – og jeg tror den …" at bounding box center [886, 88] width 215 height 67
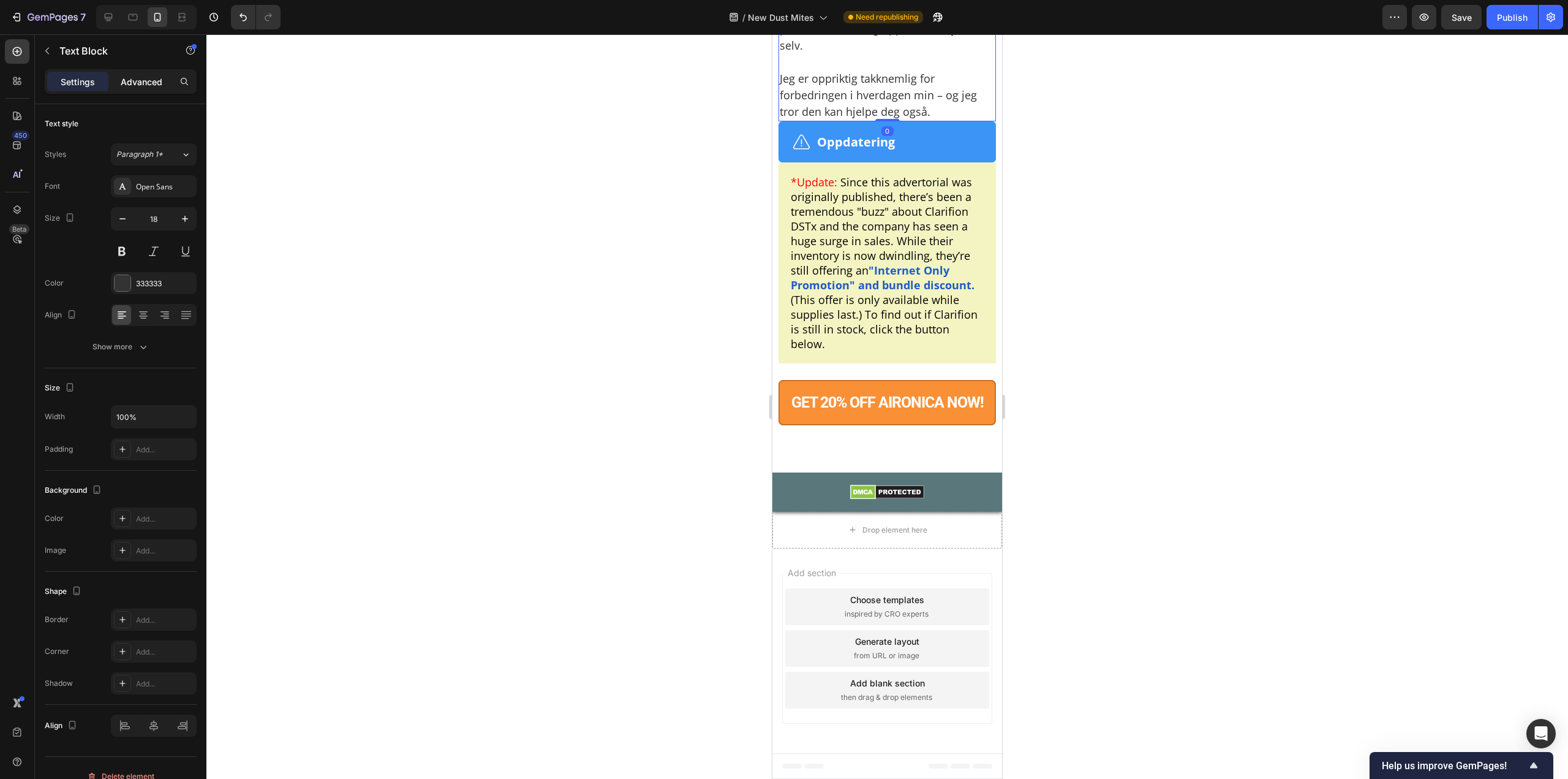
click at [162, 76] on div "Advanced" at bounding box center [142, 81] width 61 height 19
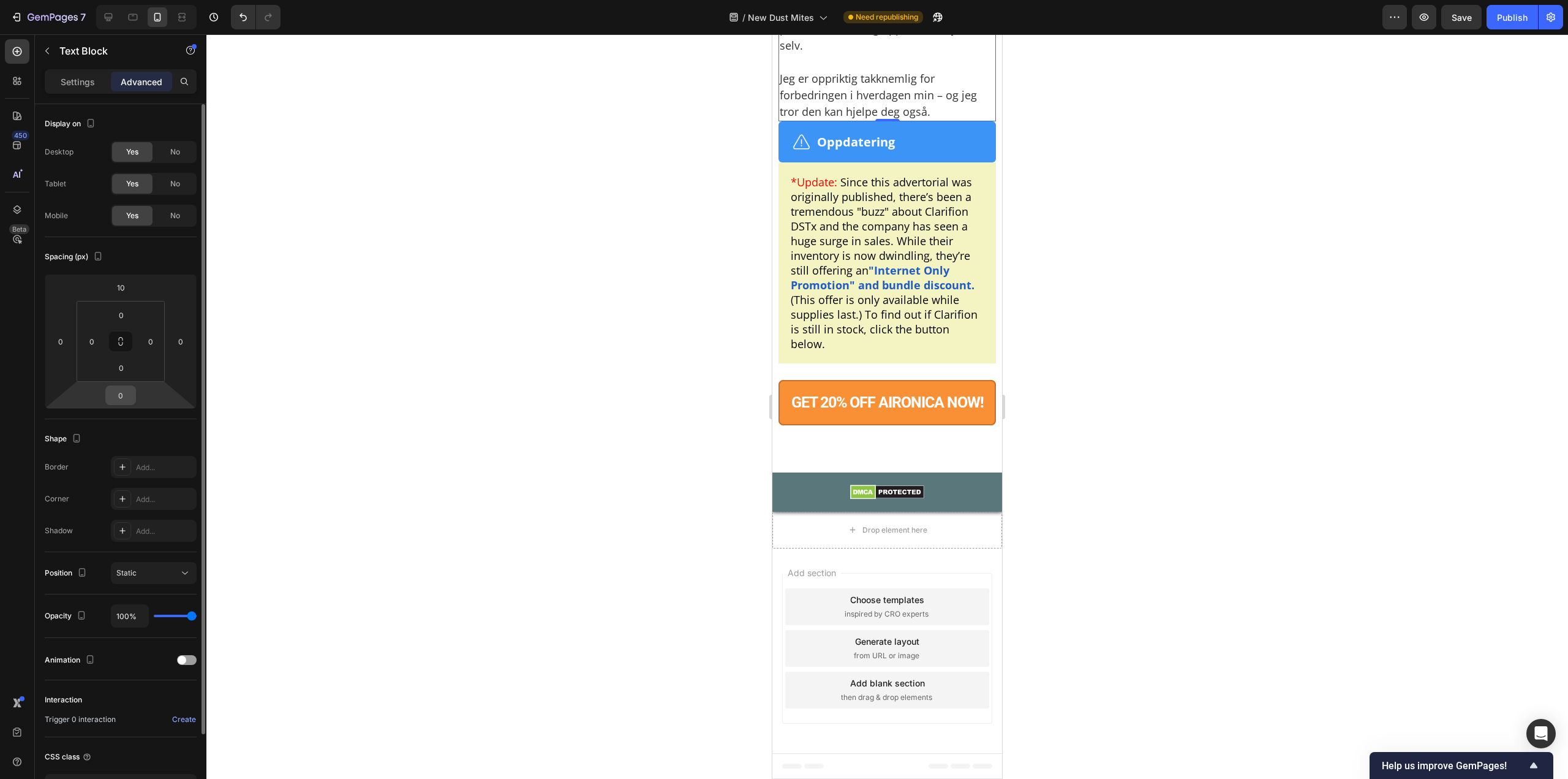
click at [124, 396] on input "0" at bounding box center [121, 395] width 25 height 18
type input "20"
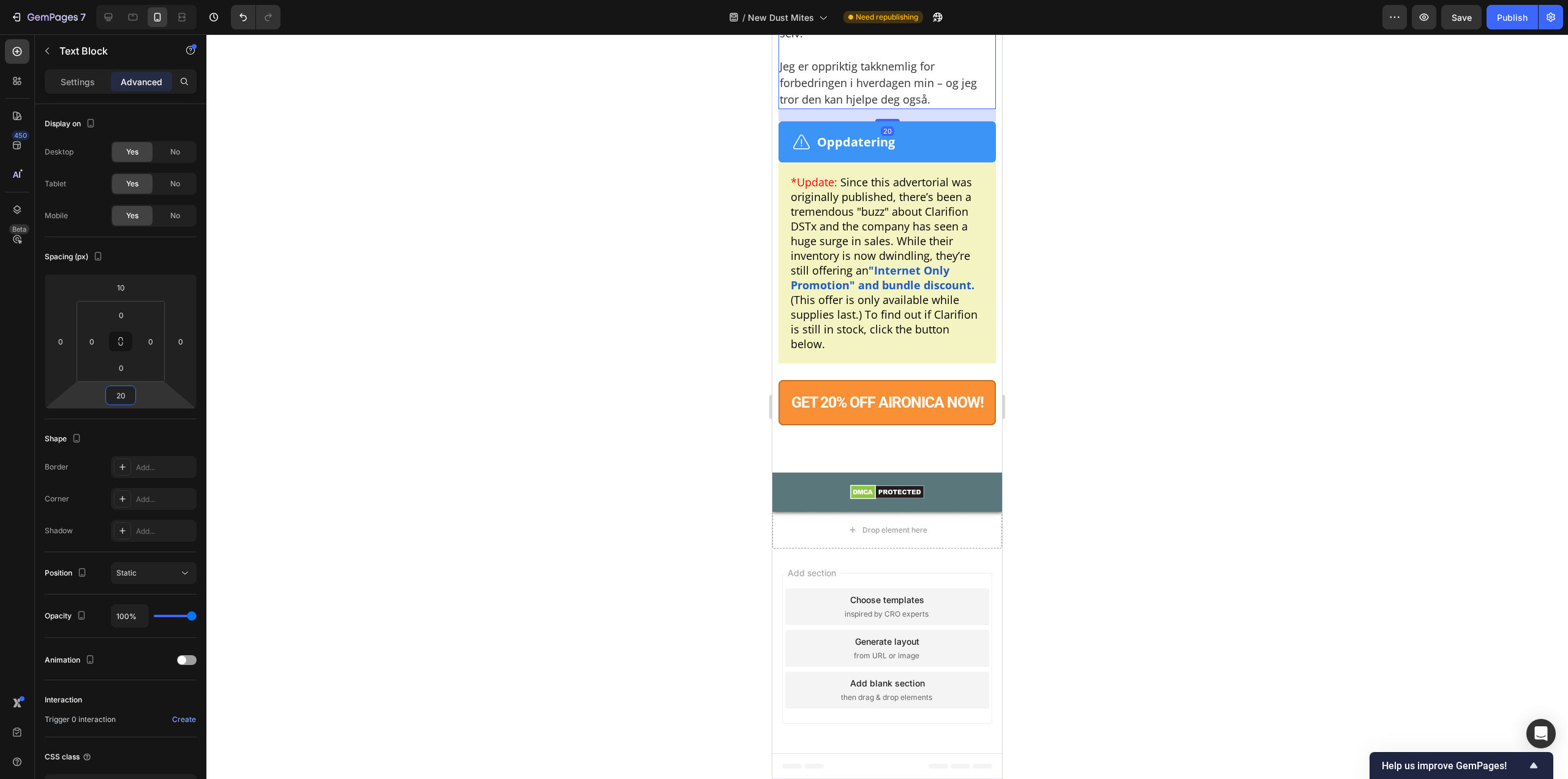
click at [1166, 289] on div at bounding box center [887, 407] width 1362 height 745
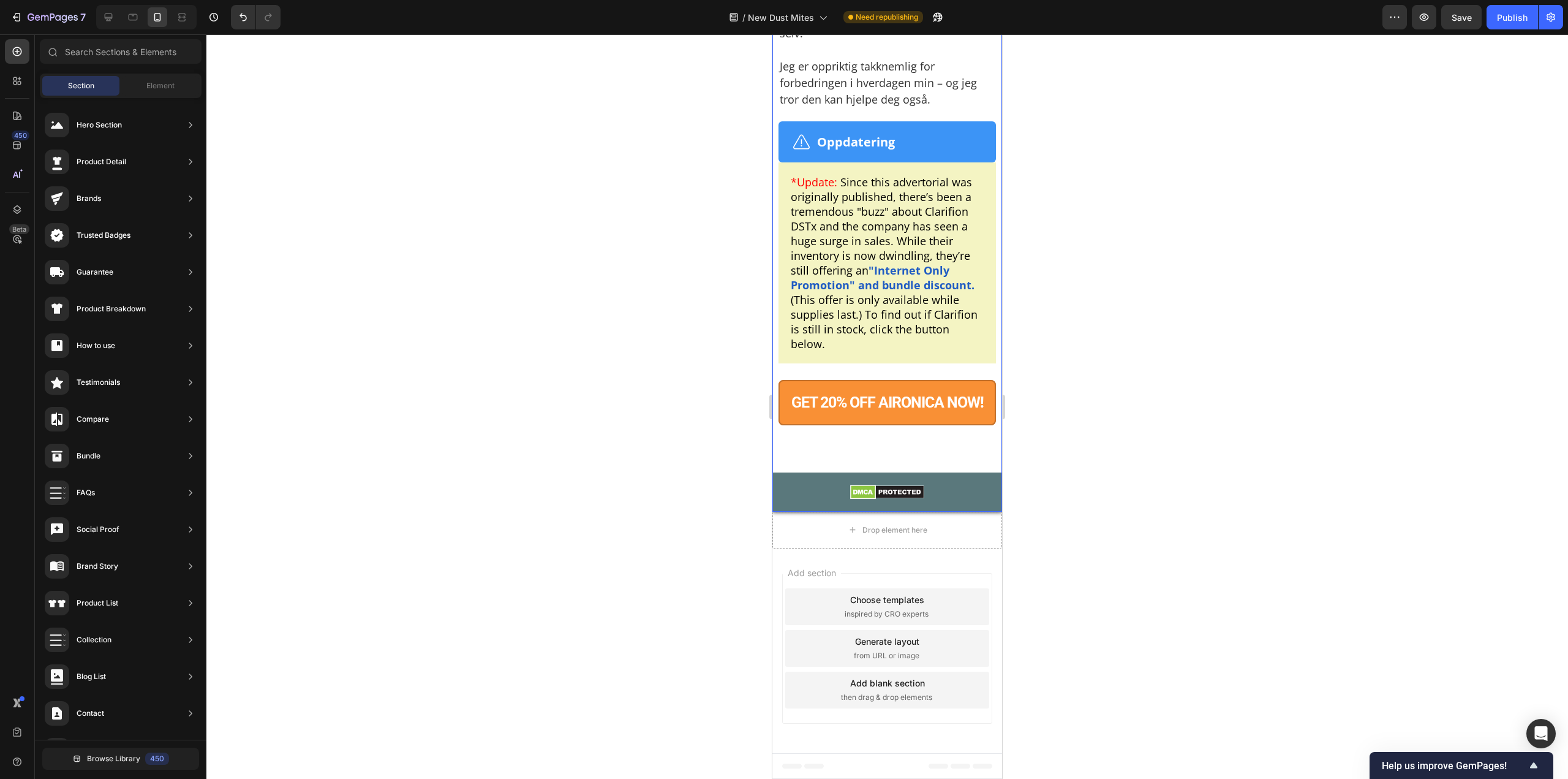
click at [802, 512] on div "Image Row Row" at bounding box center [887, 492] width 230 height 39
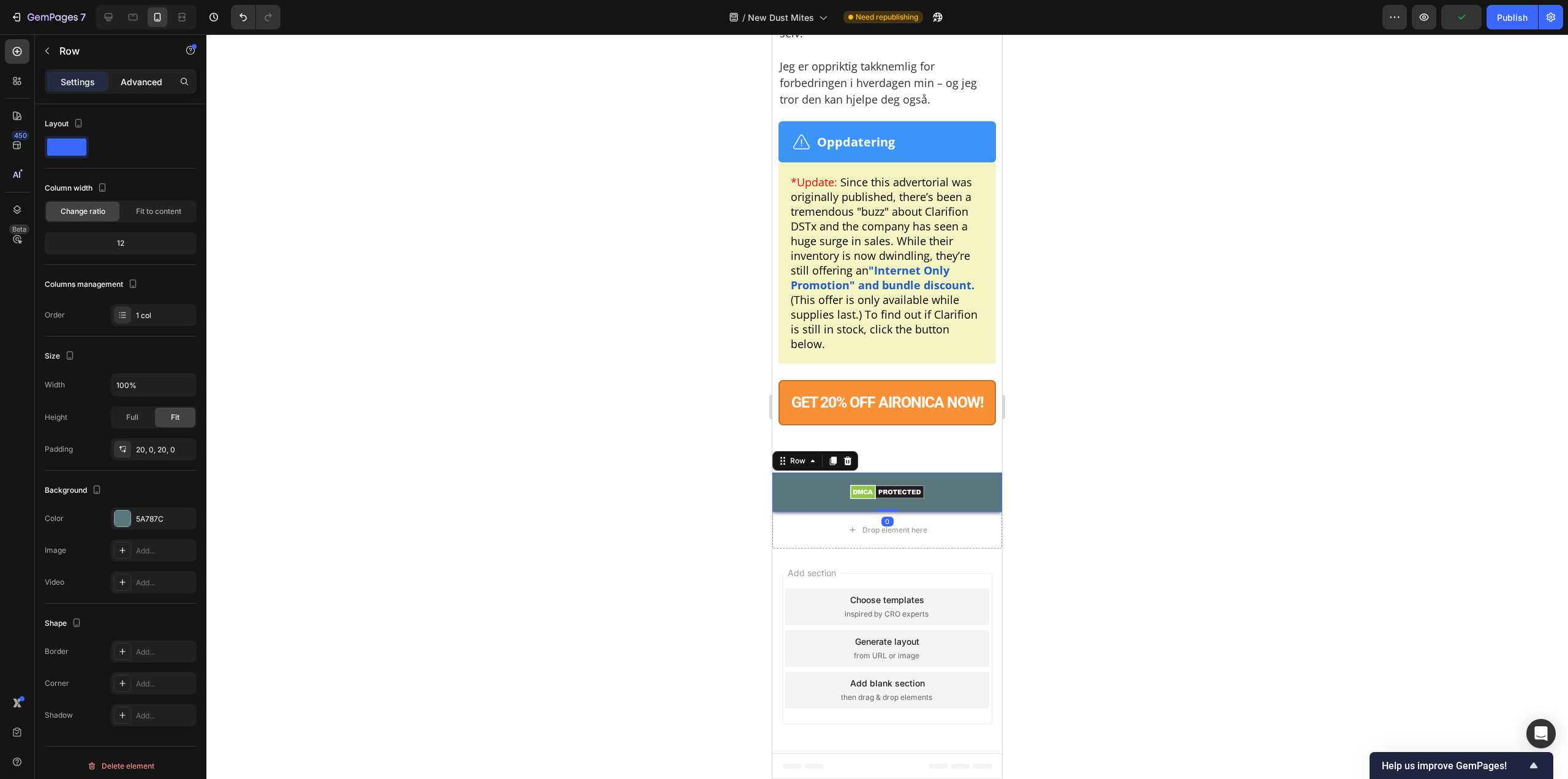
click at [123, 75] on p "Advanced" at bounding box center [142, 81] width 42 height 13
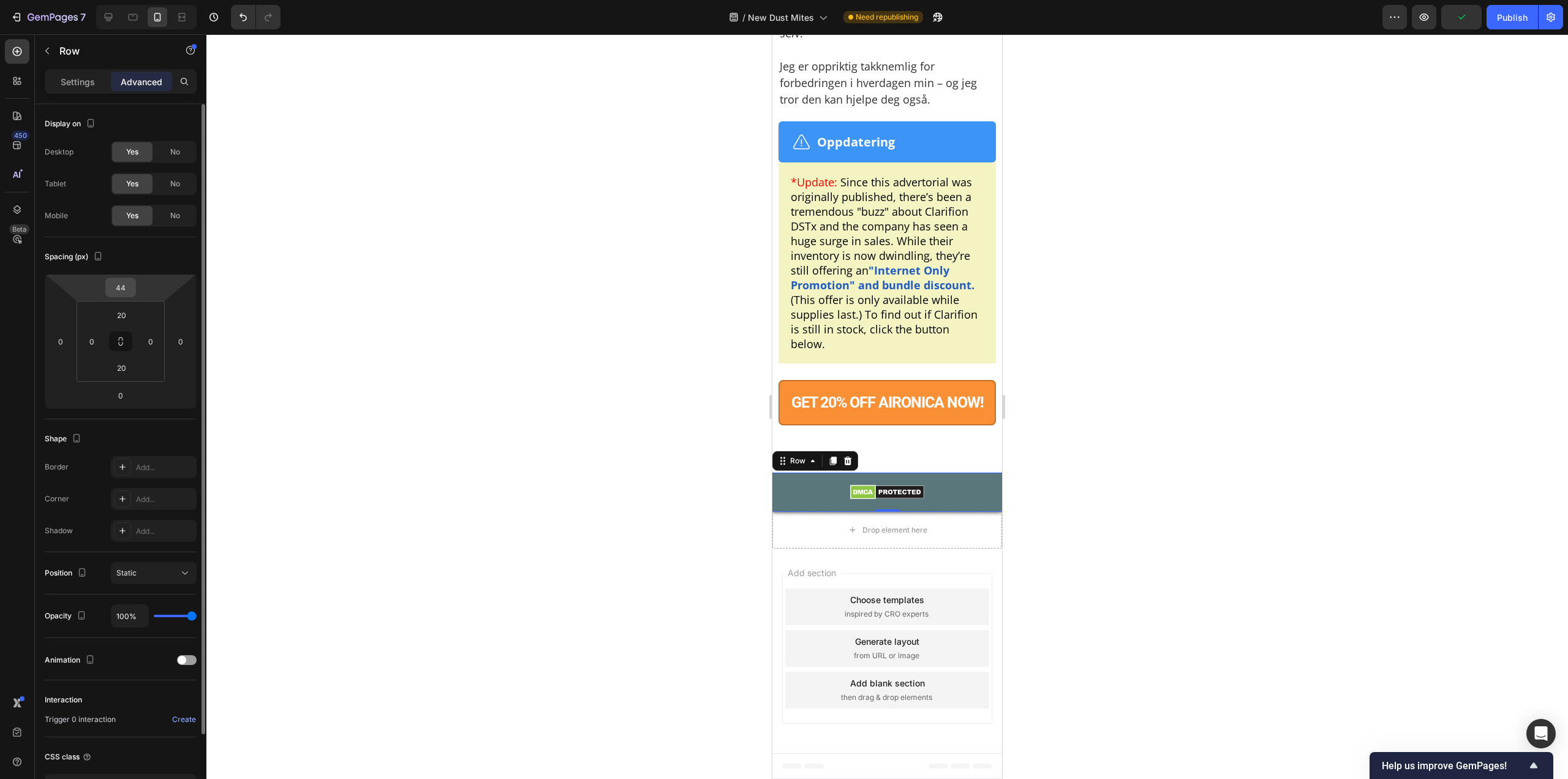
click at [119, 0] on html "7 Version history / New Dust Mites Need republishing Preview Publish 450 Beta S…" at bounding box center [784, 0] width 1568 height 0
click at [121, 293] on input "44" at bounding box center [121, 287] width 25 height 18
type input "46"
click at [121, 293] on input "46" at bounding box center [121, 287] width 25 height 18
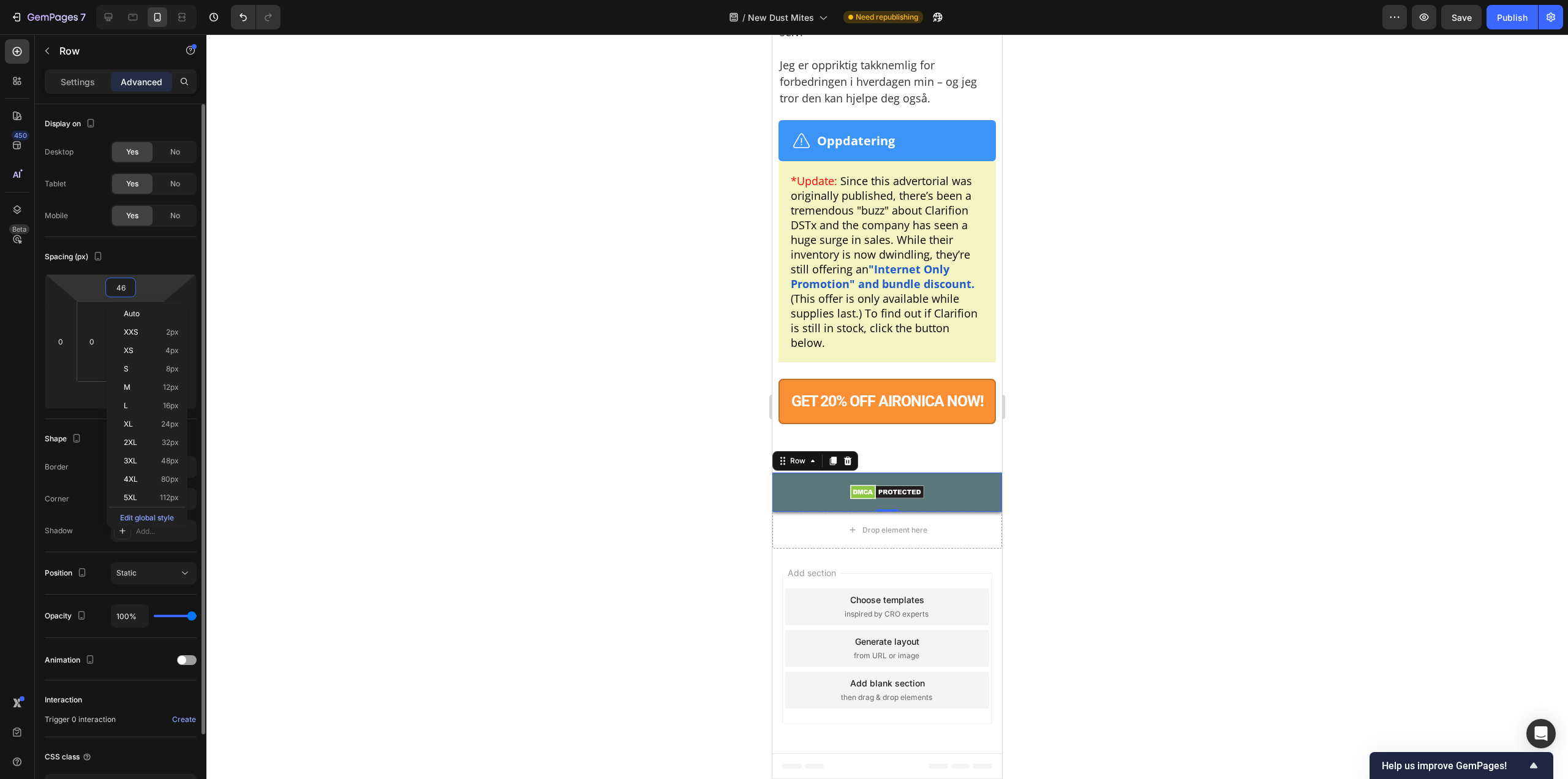
click at [121, 293] on input "46" at bounding box center [121, 287] width 25 height 18
click at [1122, 294] on div at bounding box center [887, 407] width 1362 height 745
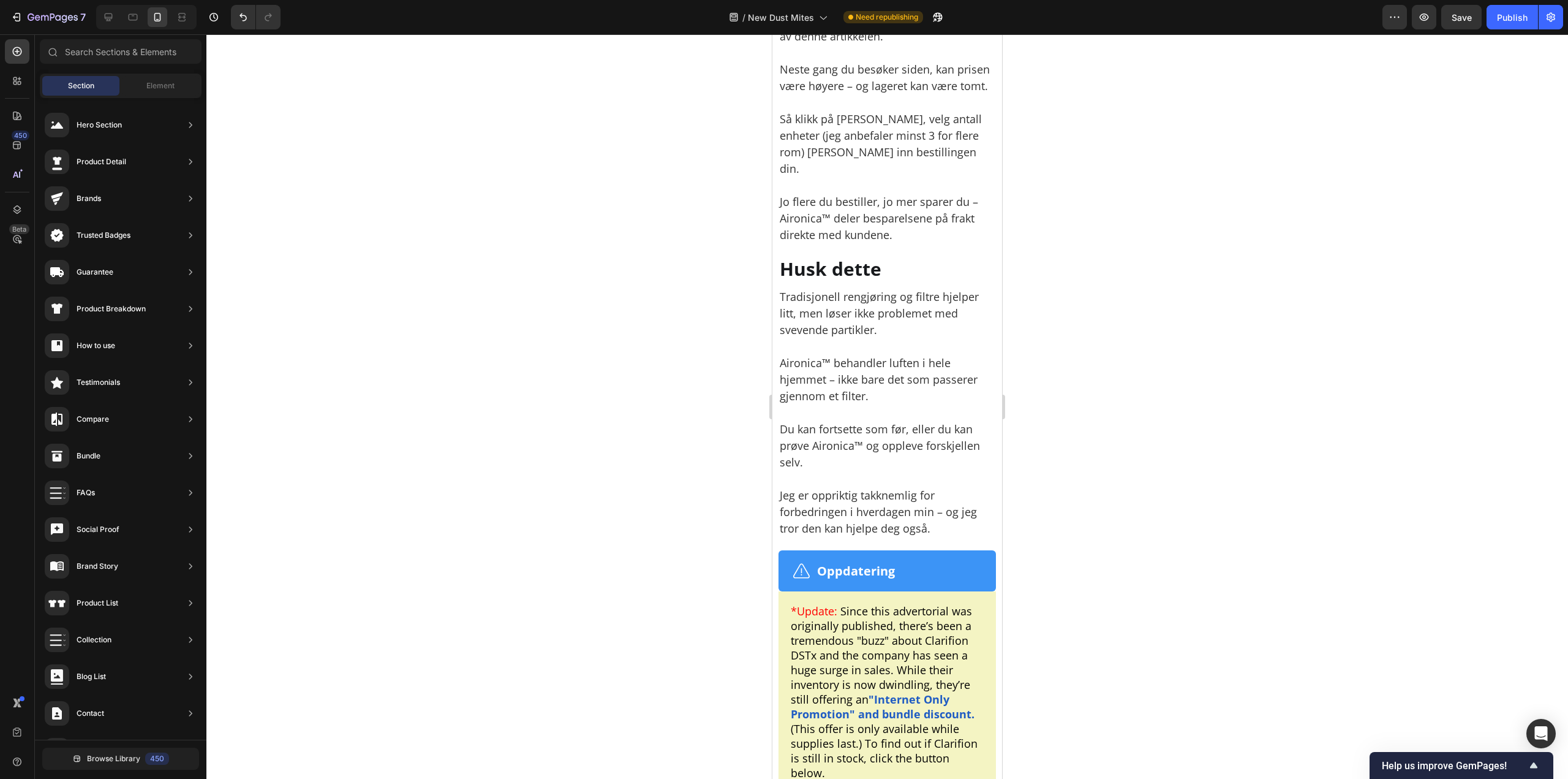
scroll to position [7963, 0]
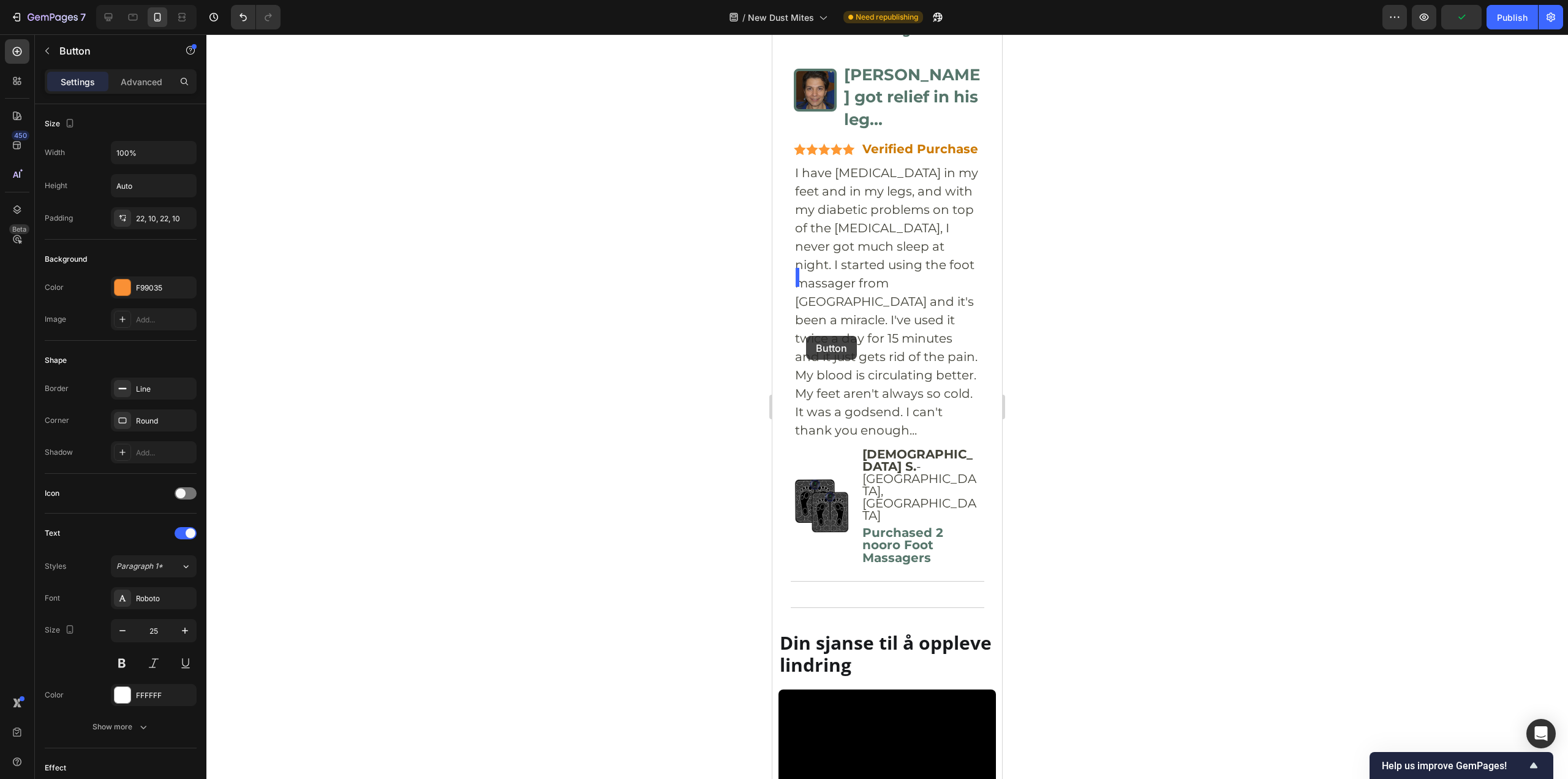
scroll to position [6090, 0]
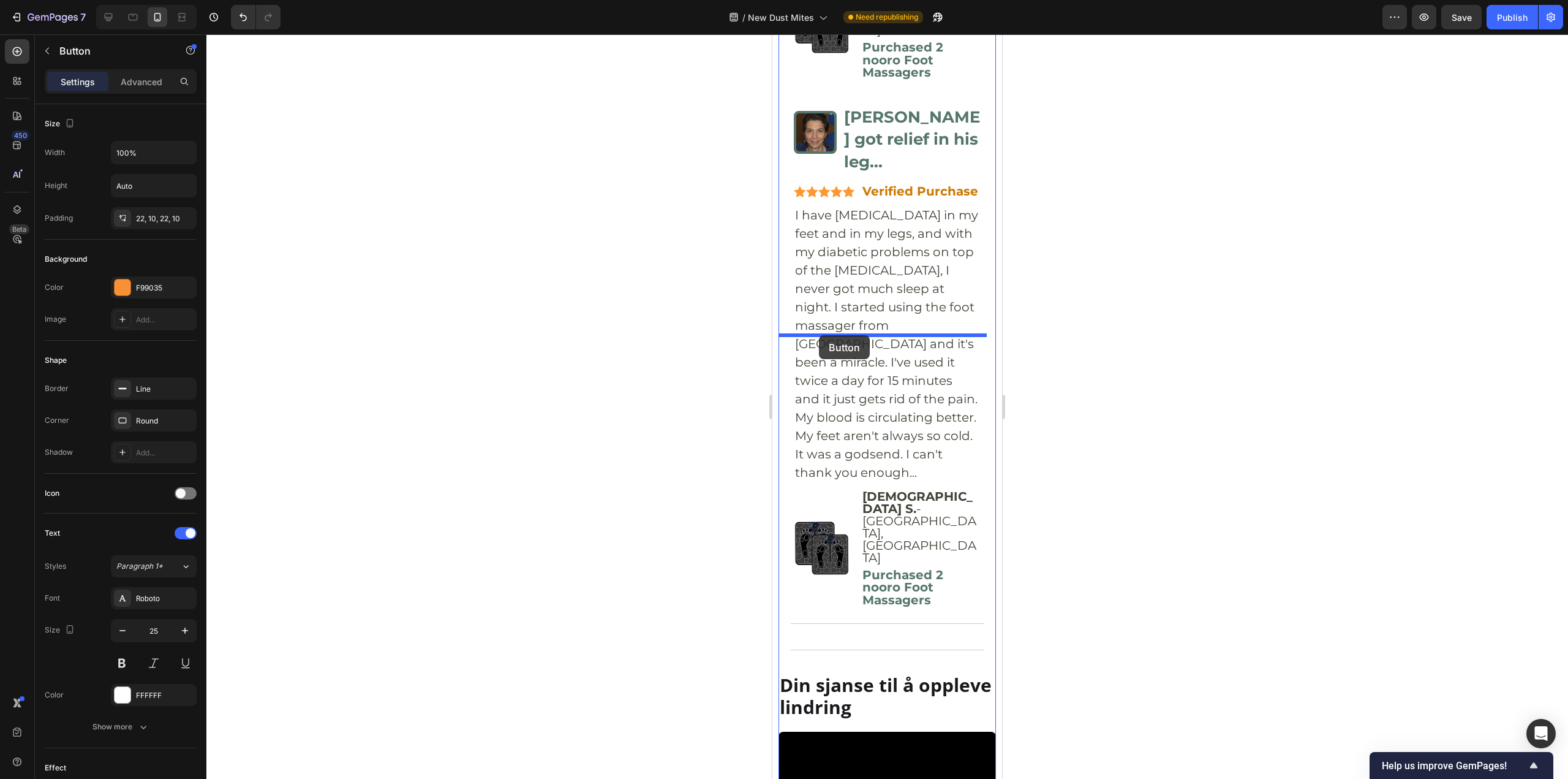
drag, startPoint x: 798, startPoint y: 573, endPoint x: 819, endPoint y: 336, distance: 237.9
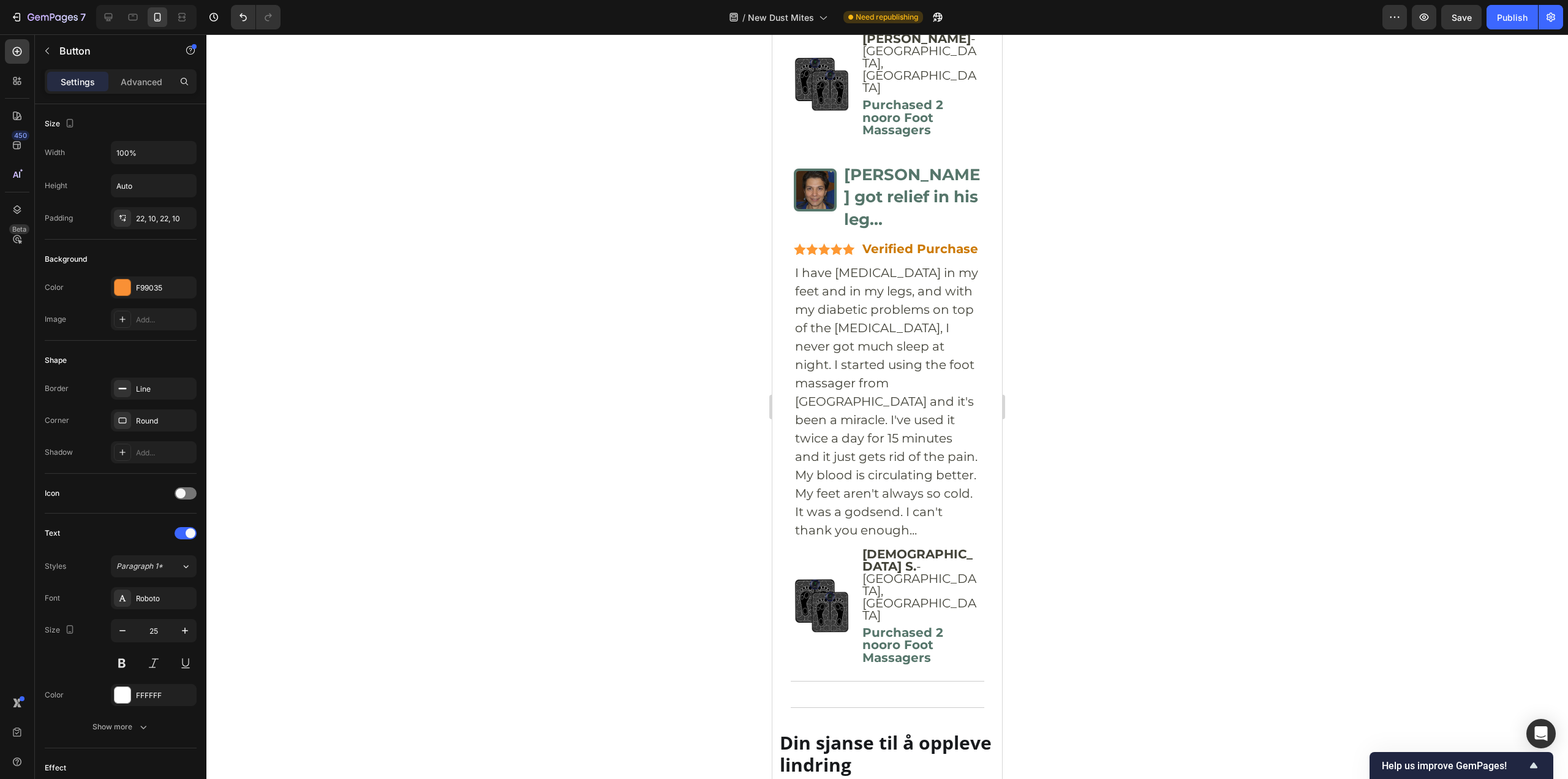
click at [1199, 297] on div at bounding box center [887, 407] width 1362 height 745
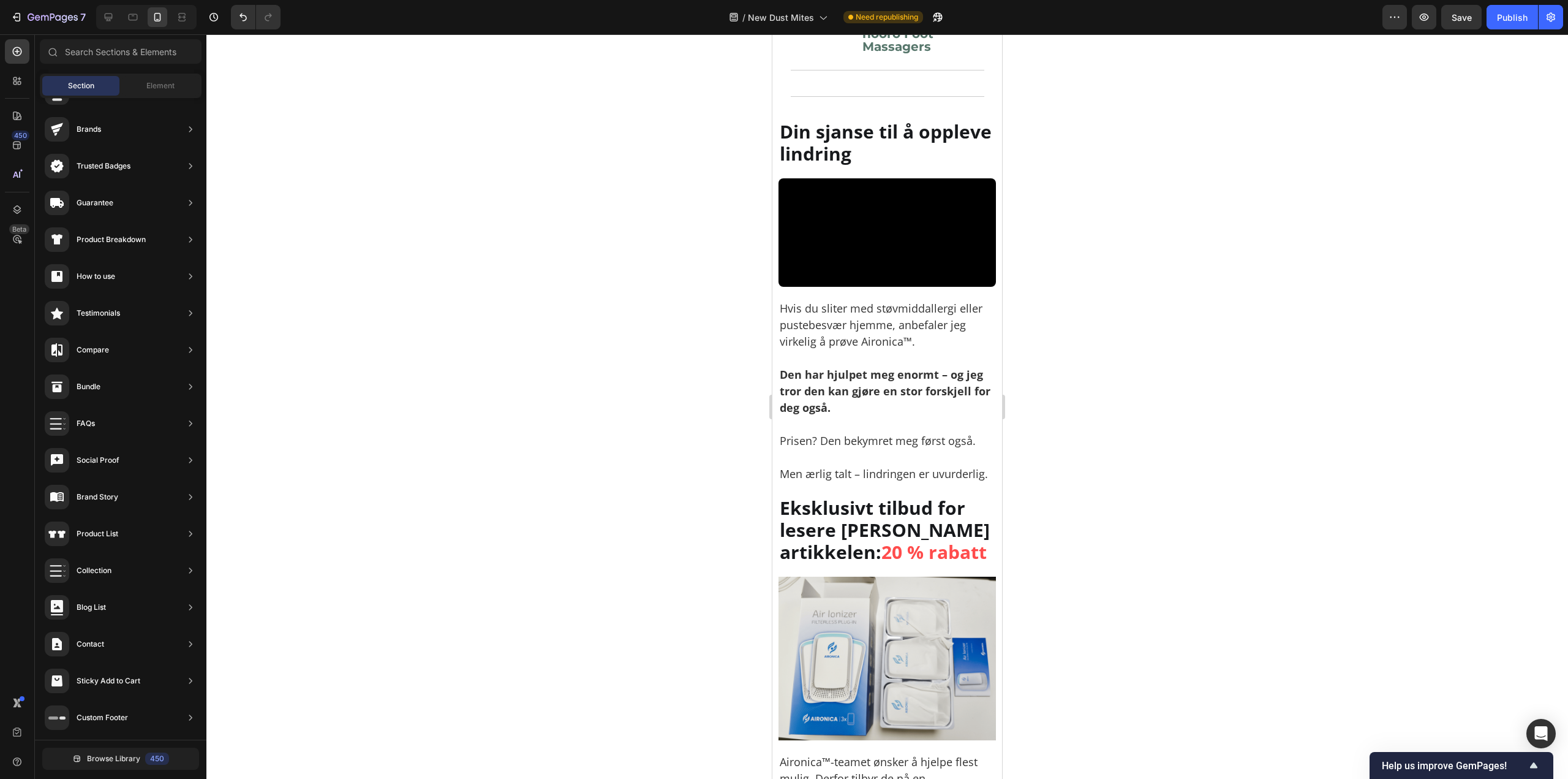
scroll to position [6703, 0]
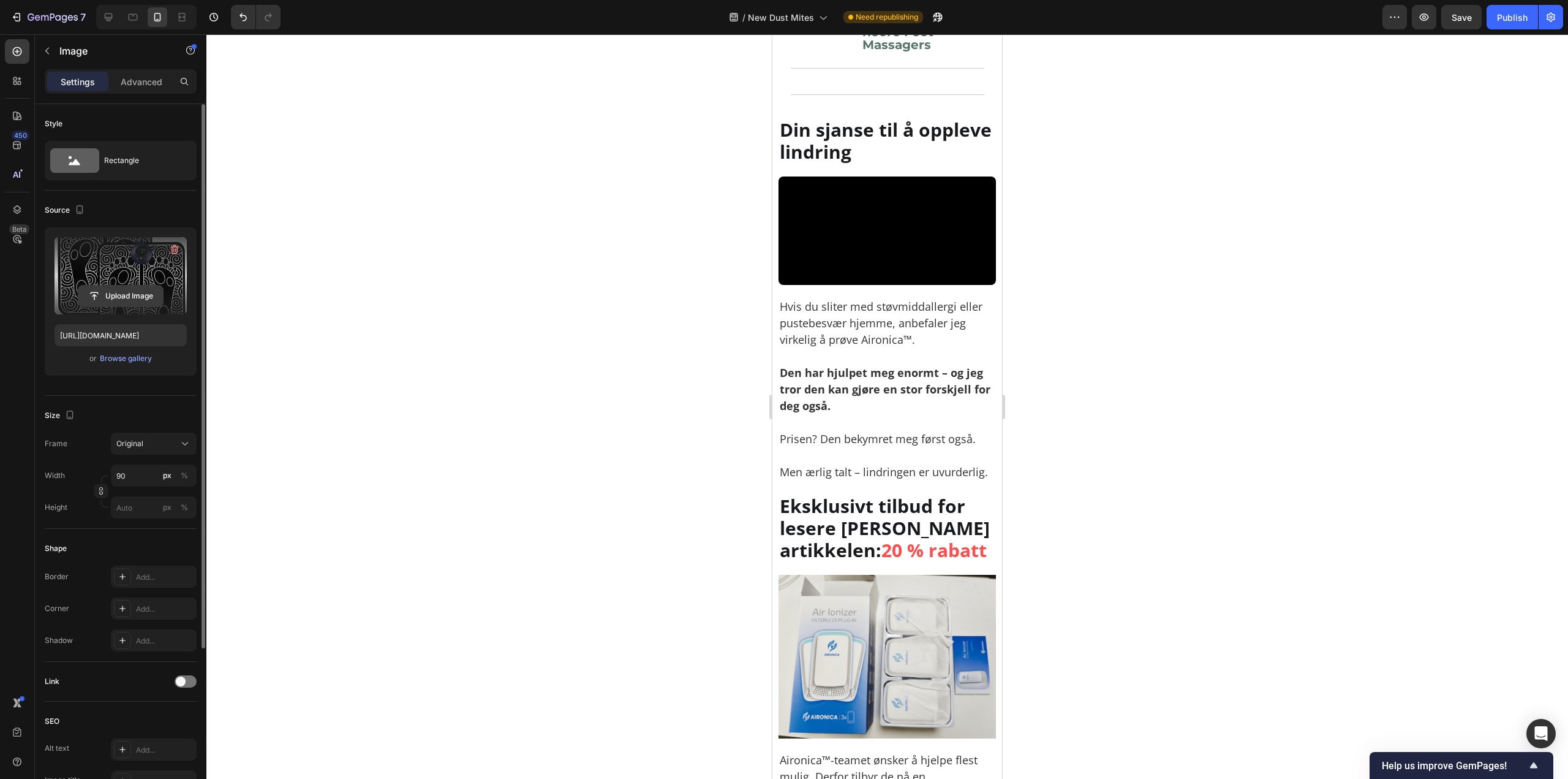
click at [116, 296] on input "file" at bounding box center [121, 296] width 85 height 21
type input "https://cdn.shopify.com/s/files/1/0926/0446/5536/files/gempages_580590199730340…"
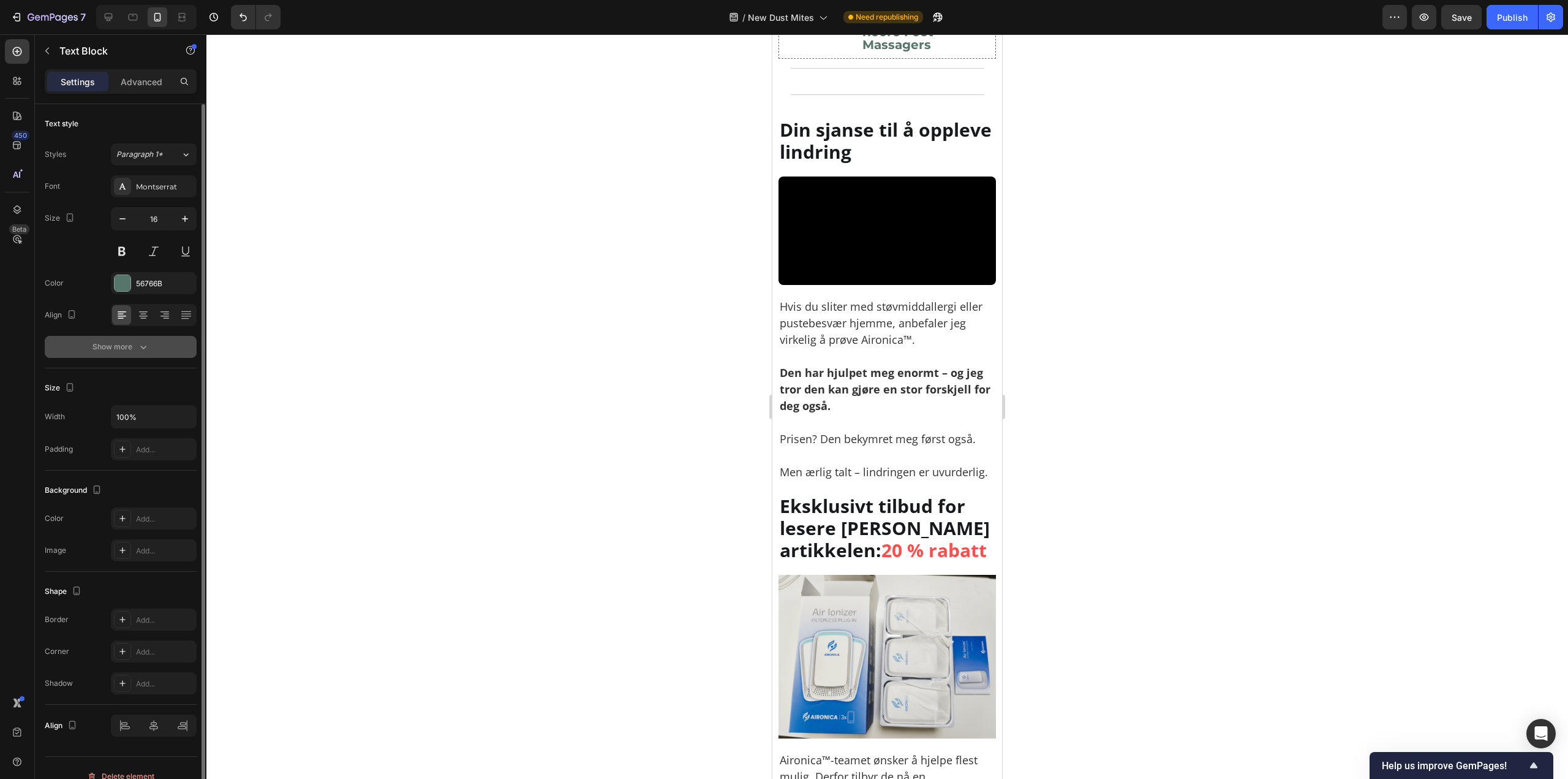
click at [152, 354] on button "Show more" at bounding box center [120, 346] width 152 height 22
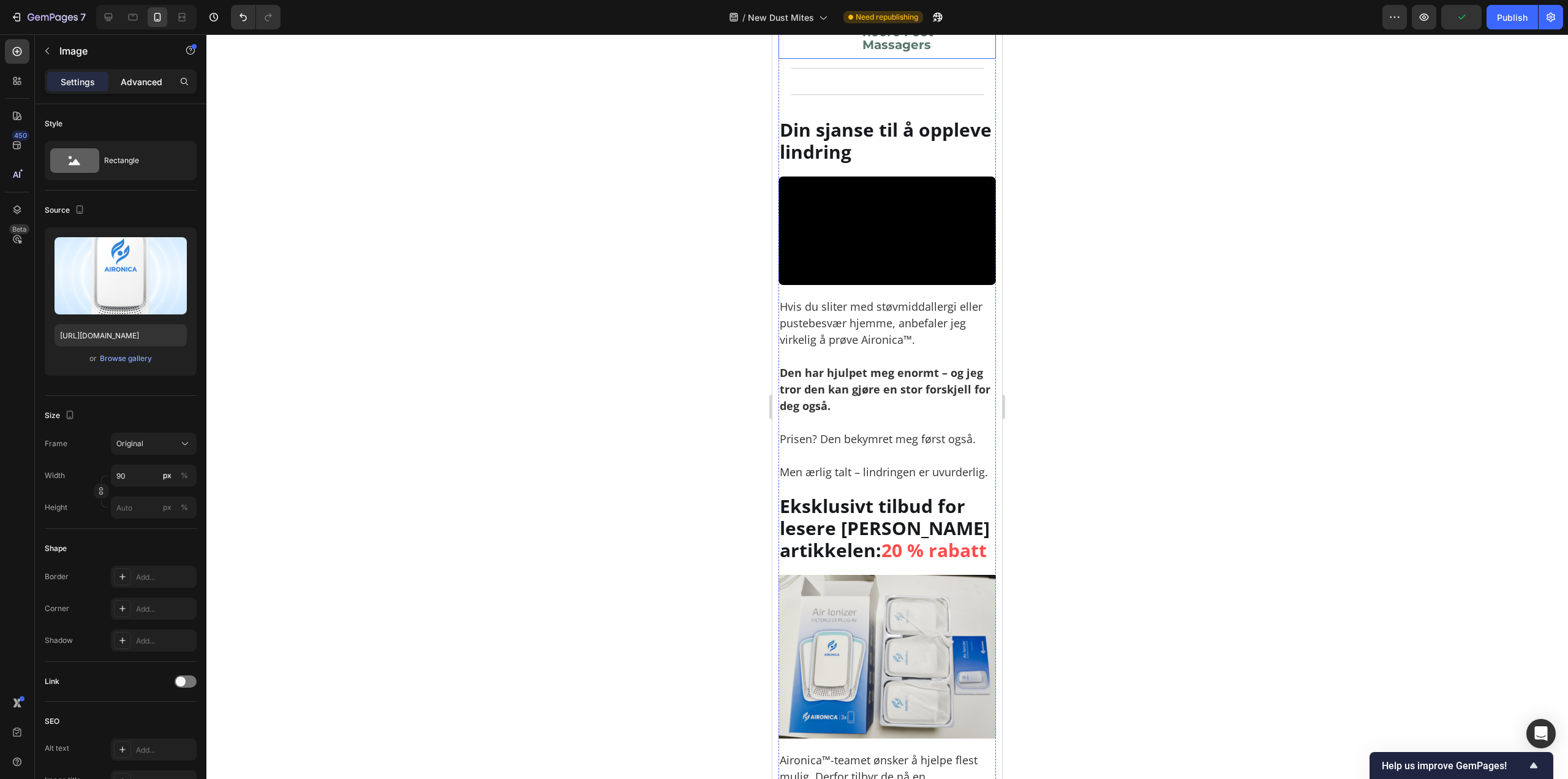
click at [138, 79] on p "Advanced" at bounding box center [142, 81] width 42 height 13
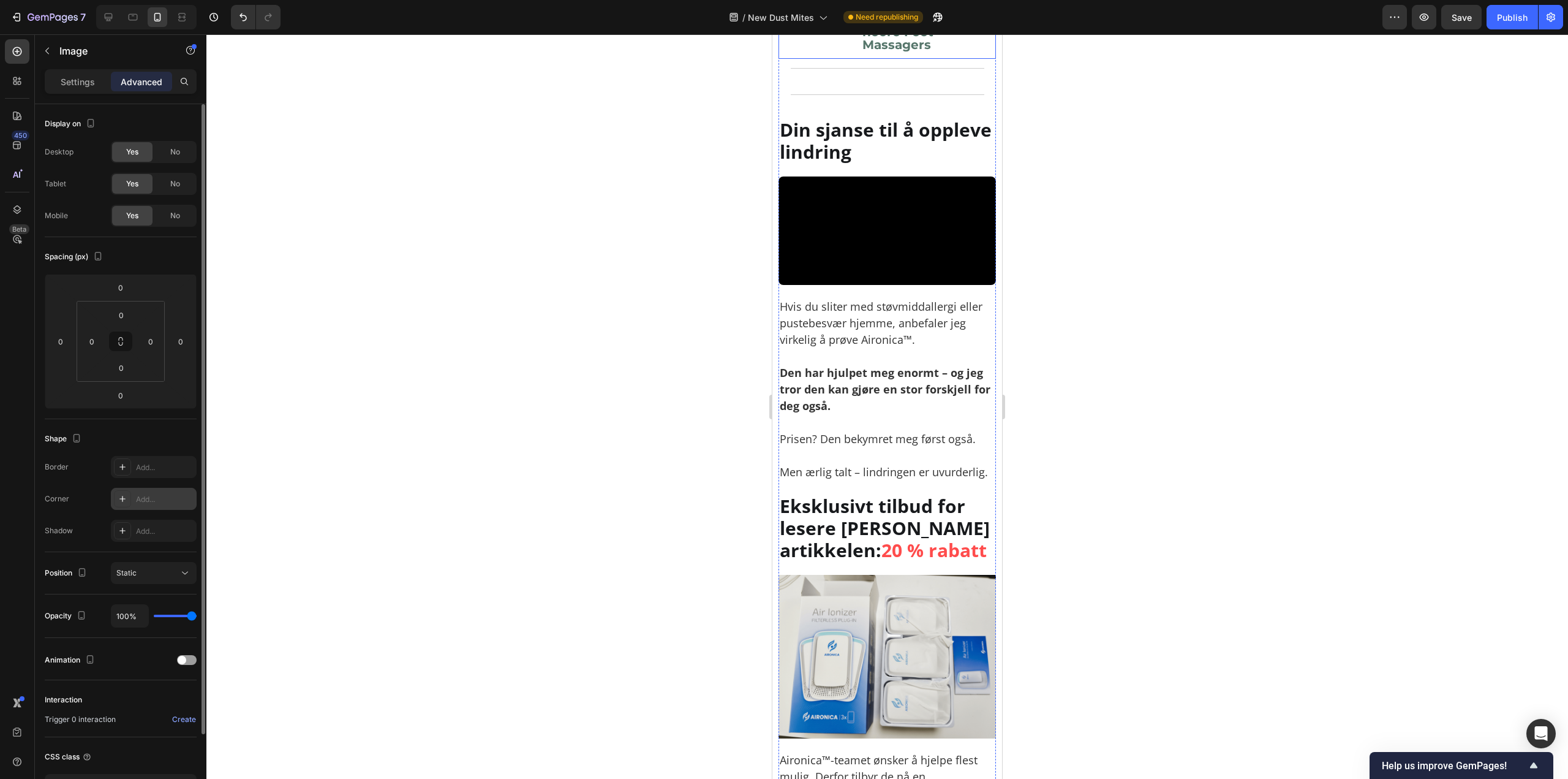
click at [149, 500] on div "Add..." at bounding box center [165, 499] width 58 height 11
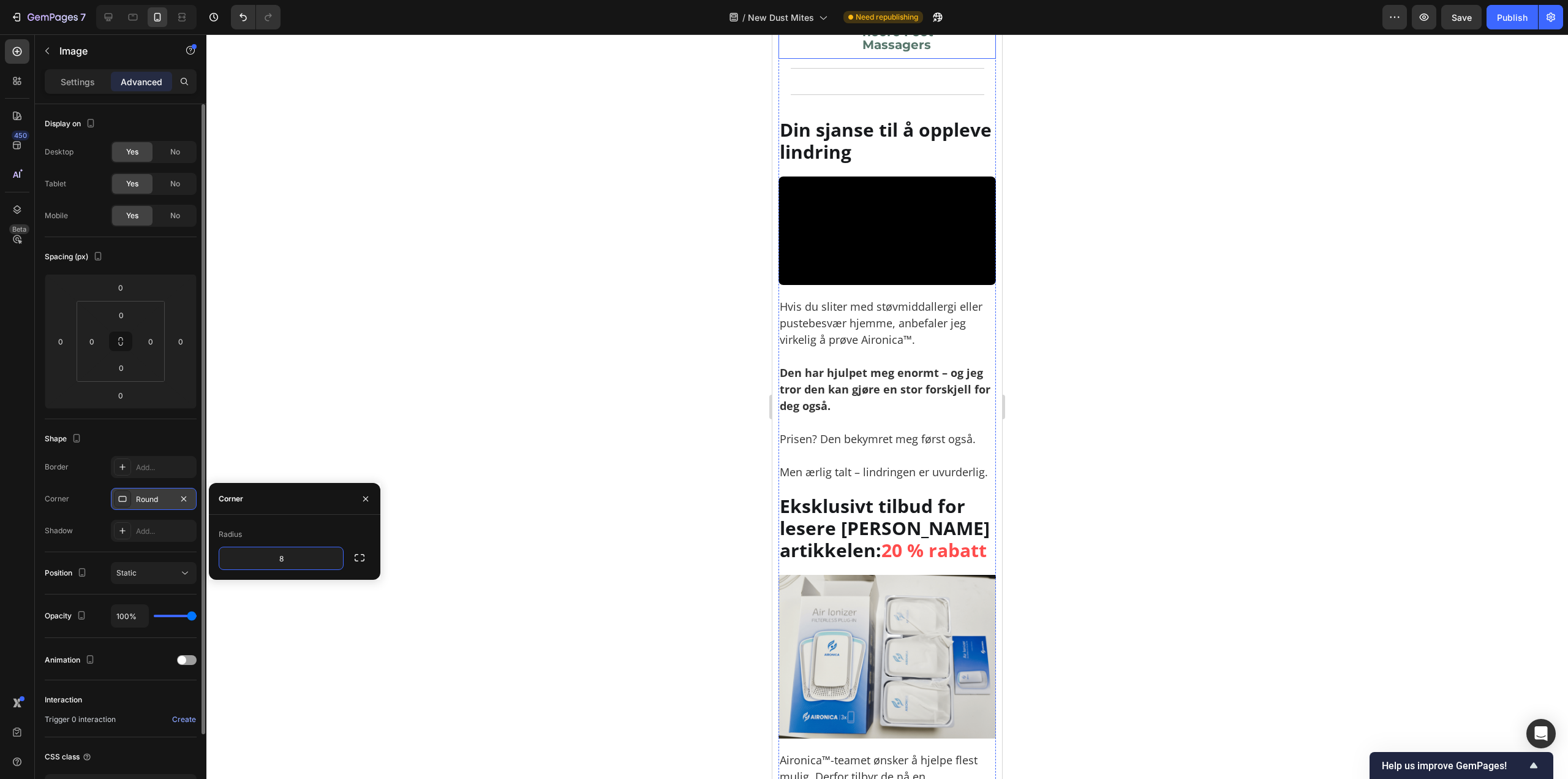
click at [514, 435] on div at bounding box center [887, 407] width 1362 height 745
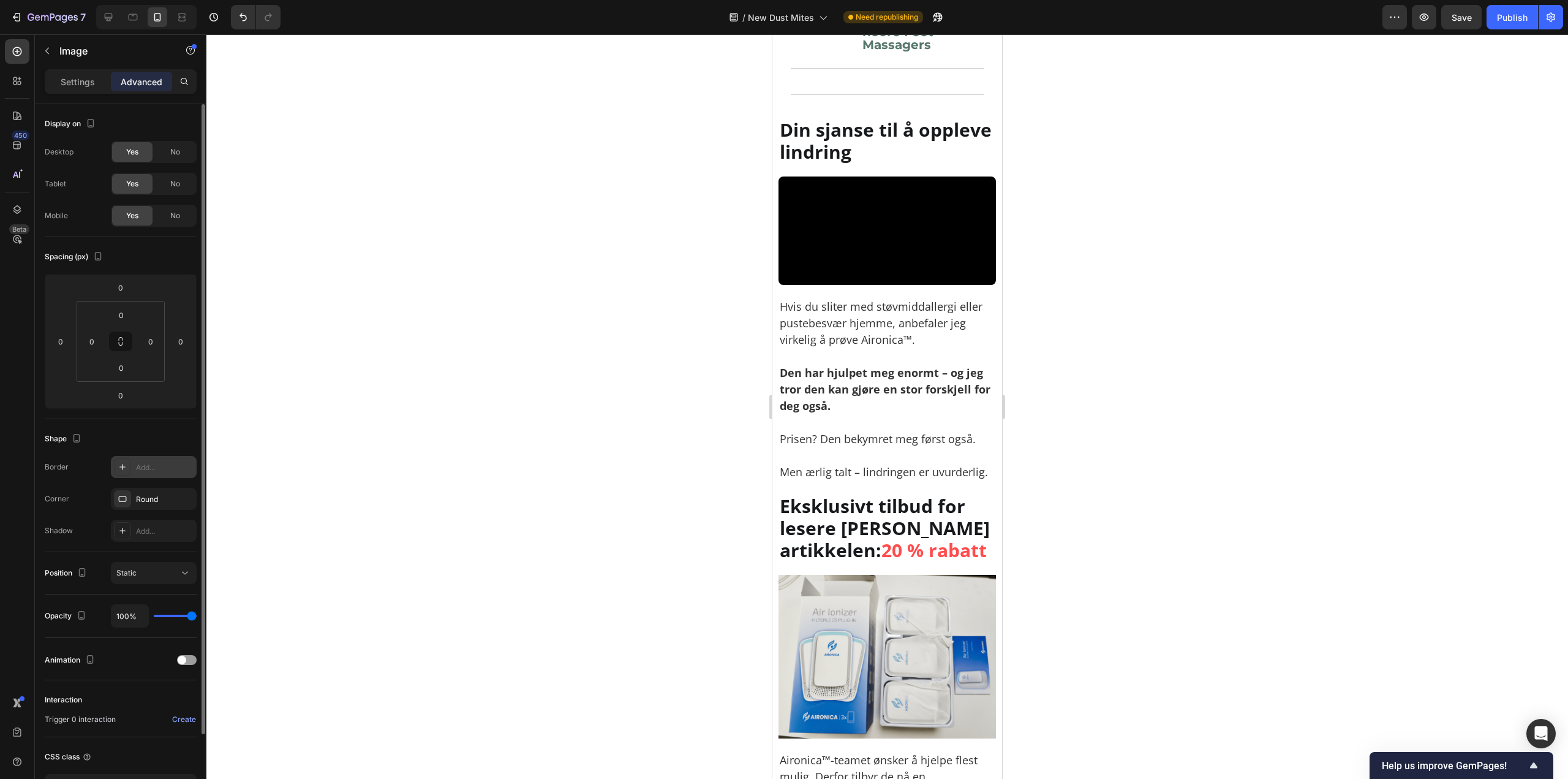
click at [168, 474] on div "Add..." at bounding box center [154, 466] width 86 height 22
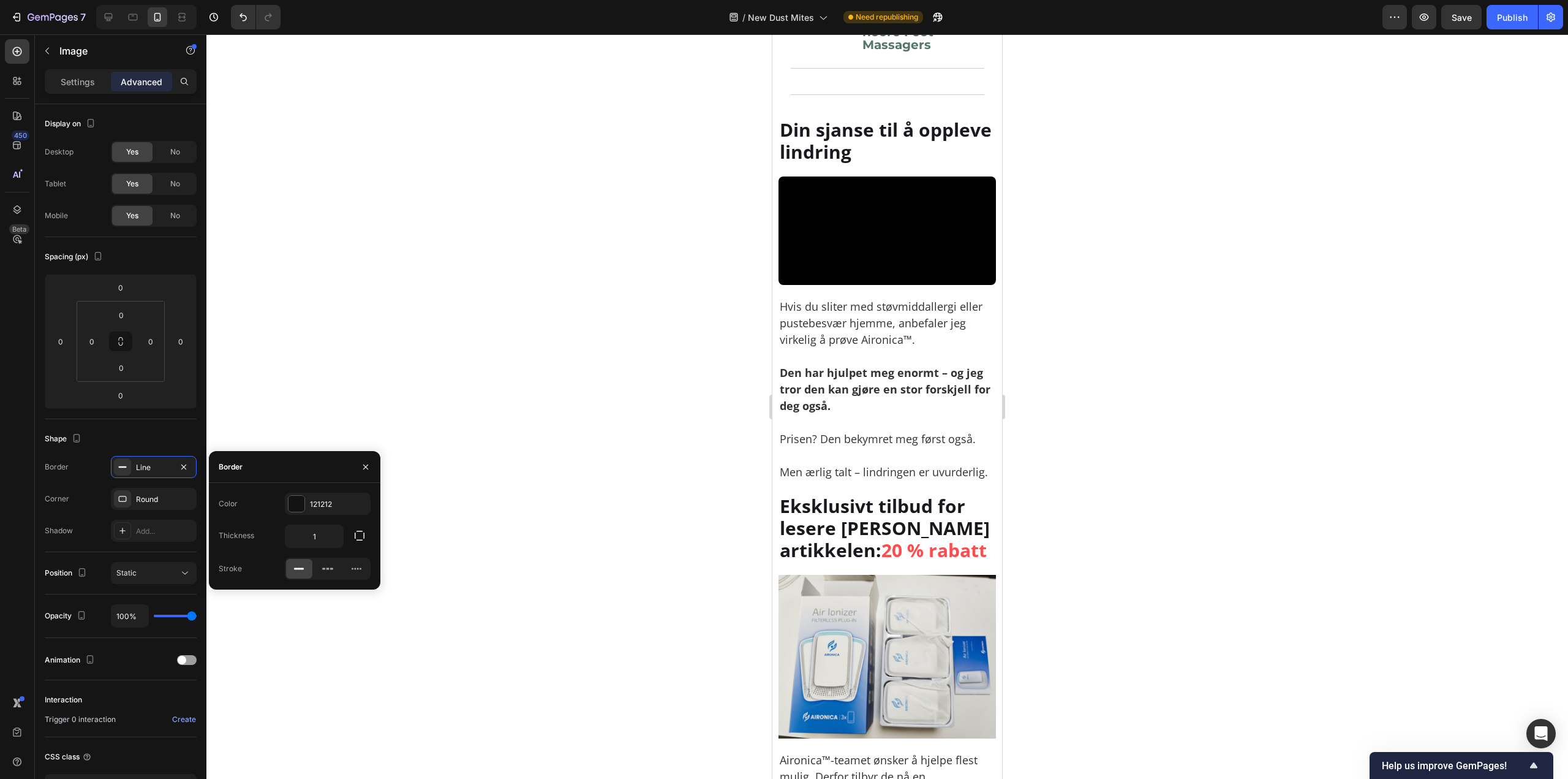
click at [1121, 436] on div at bounding box center [887, 407] width 1362 height 745
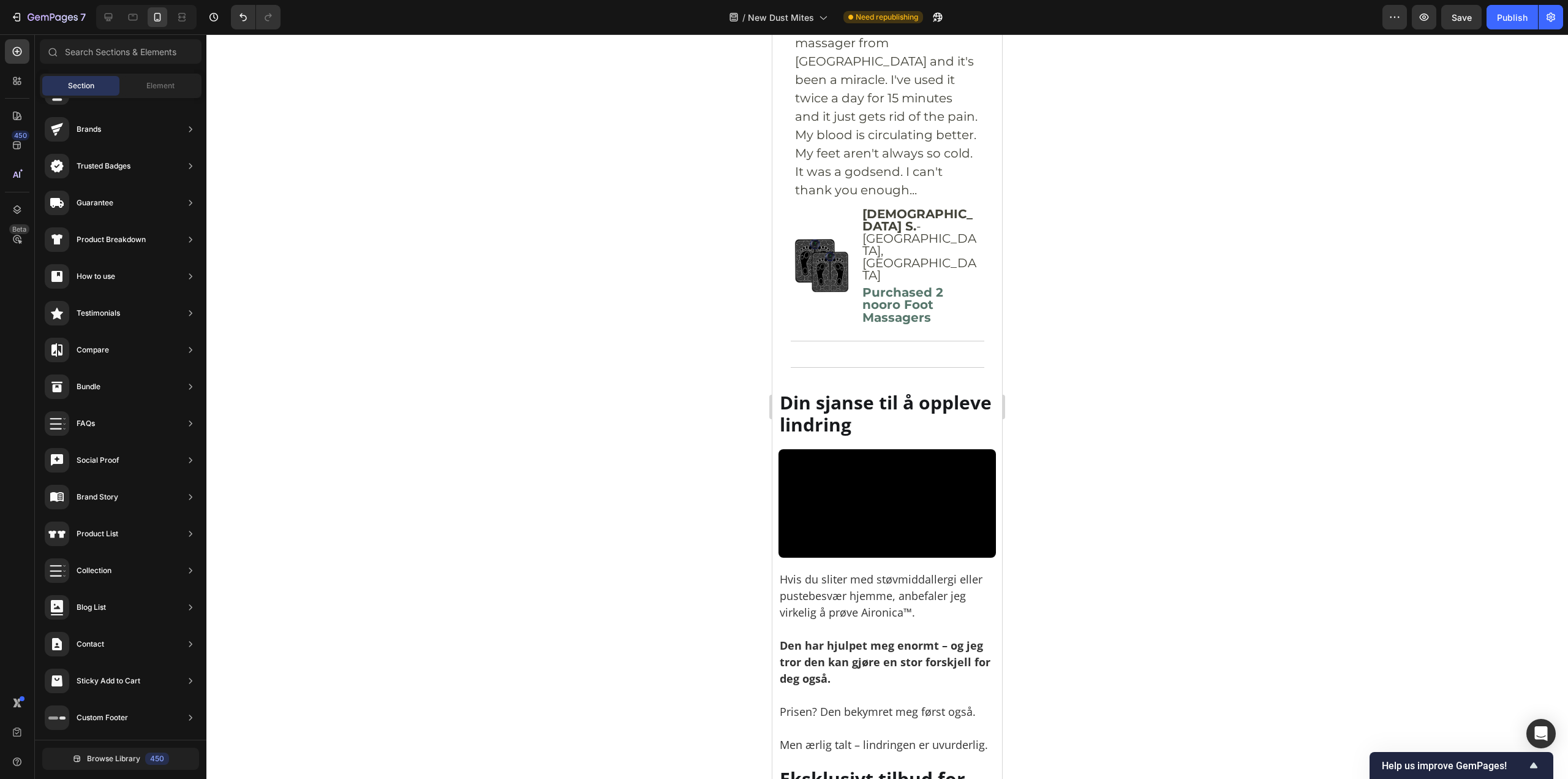
scroll to position [6335, 0]
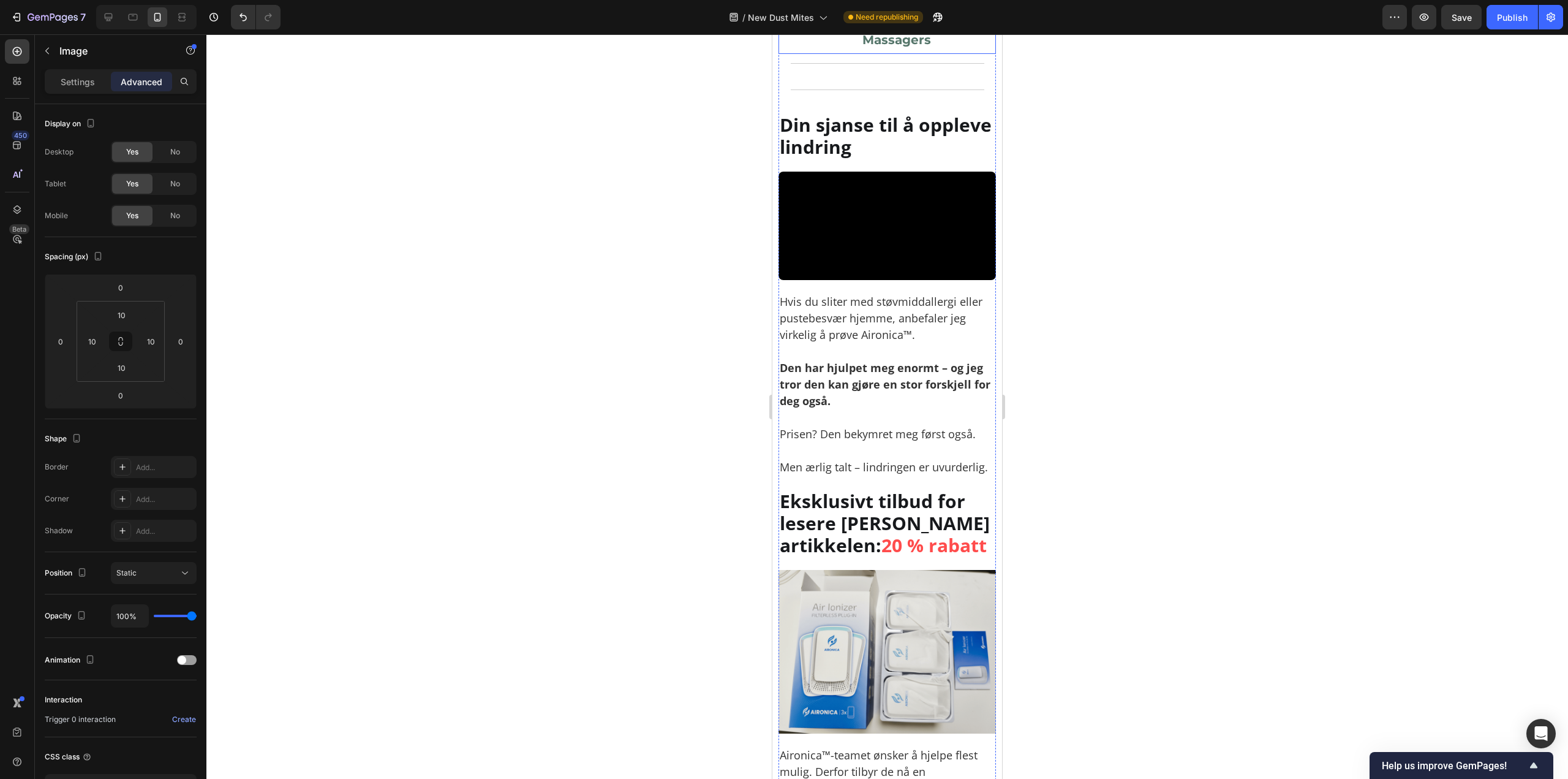
scroll to position [6642, 0]
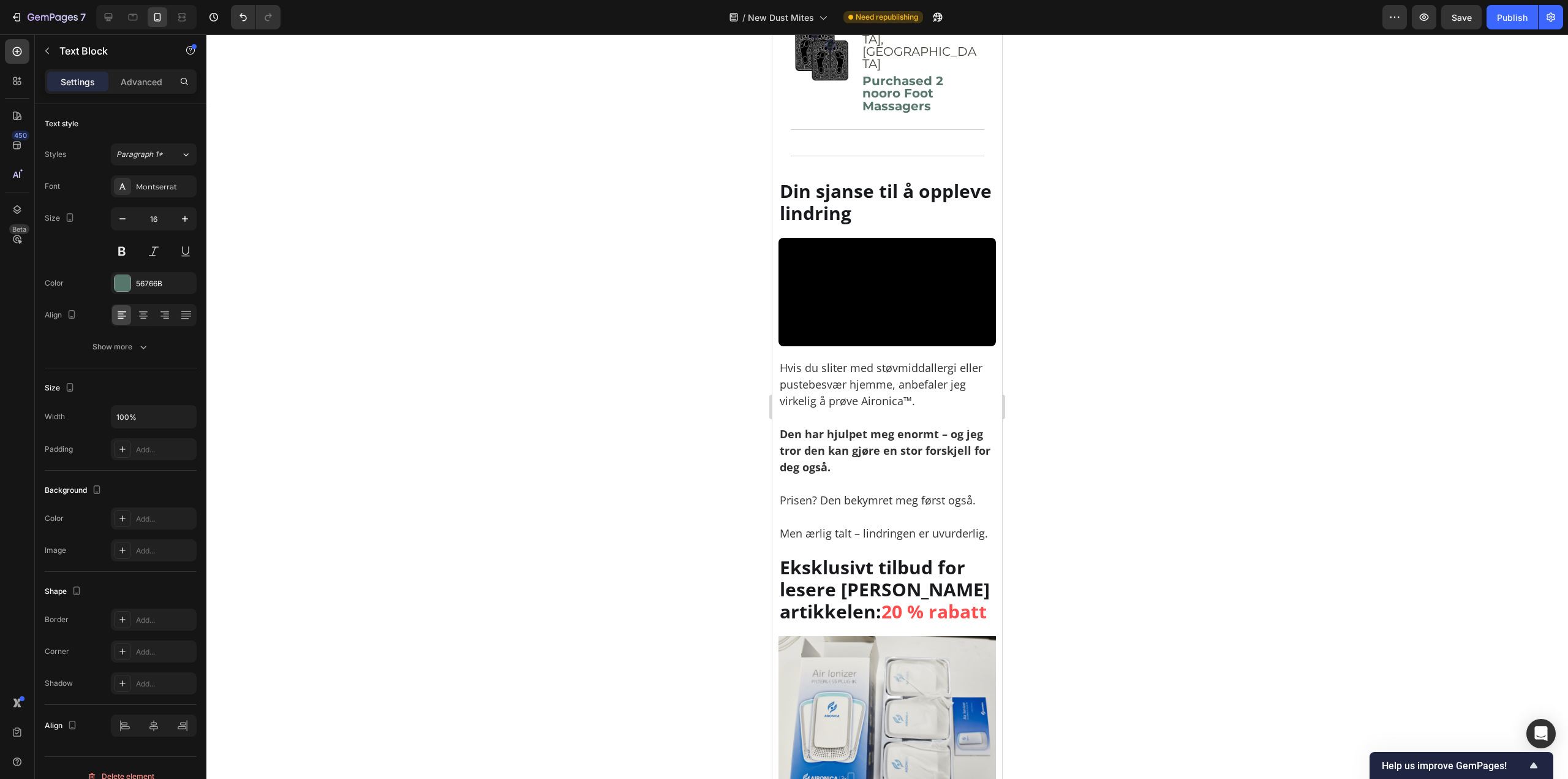
click at [1120, 465] on div at bounding box center [887, 407] width 1362 height 745
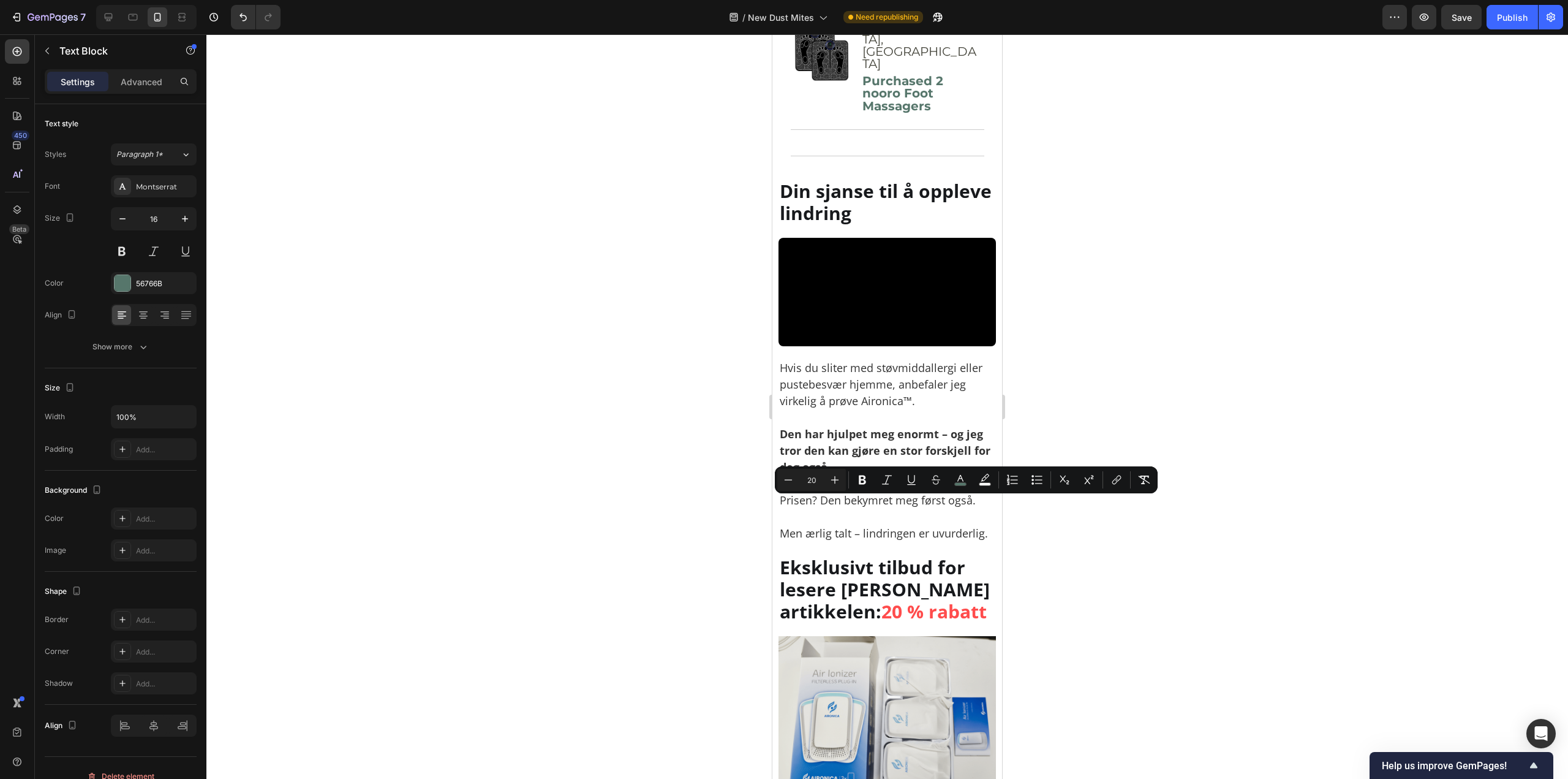
click at [1142, 492] on div "Minus 20 Plus Bold Italic Underline Strikethrough color color Numbered List Bul…" at bounding box center [966, 479] width 383 height 27
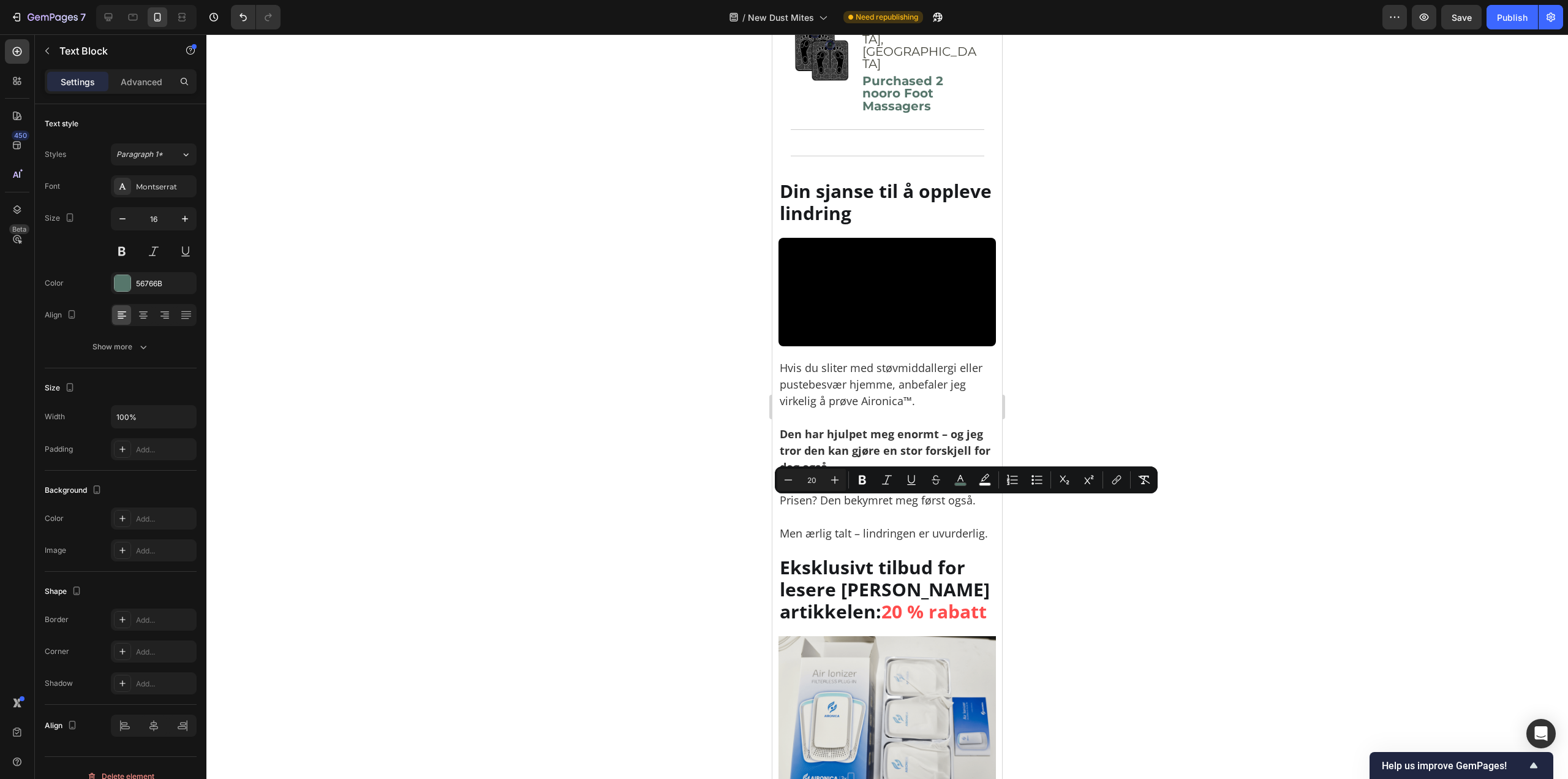
drag, startPoint x: 867, startPoint y: 506, endPoint x: 936, endPoint y: 521, distance: 70.6
click at [1117, 513] on div at bounding box center [887, 407] width 1362 height 745
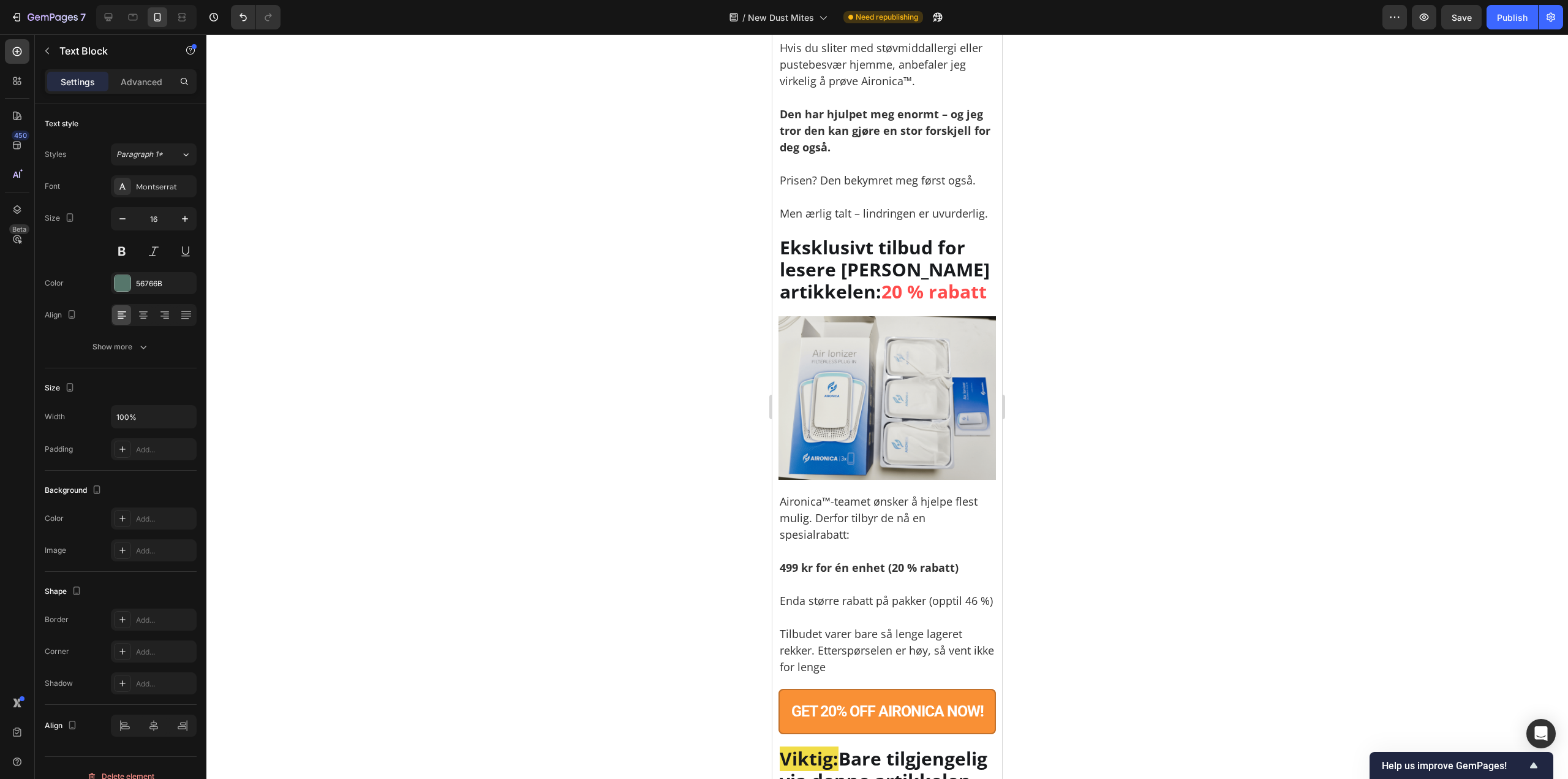
scroll to position [7009, 0]
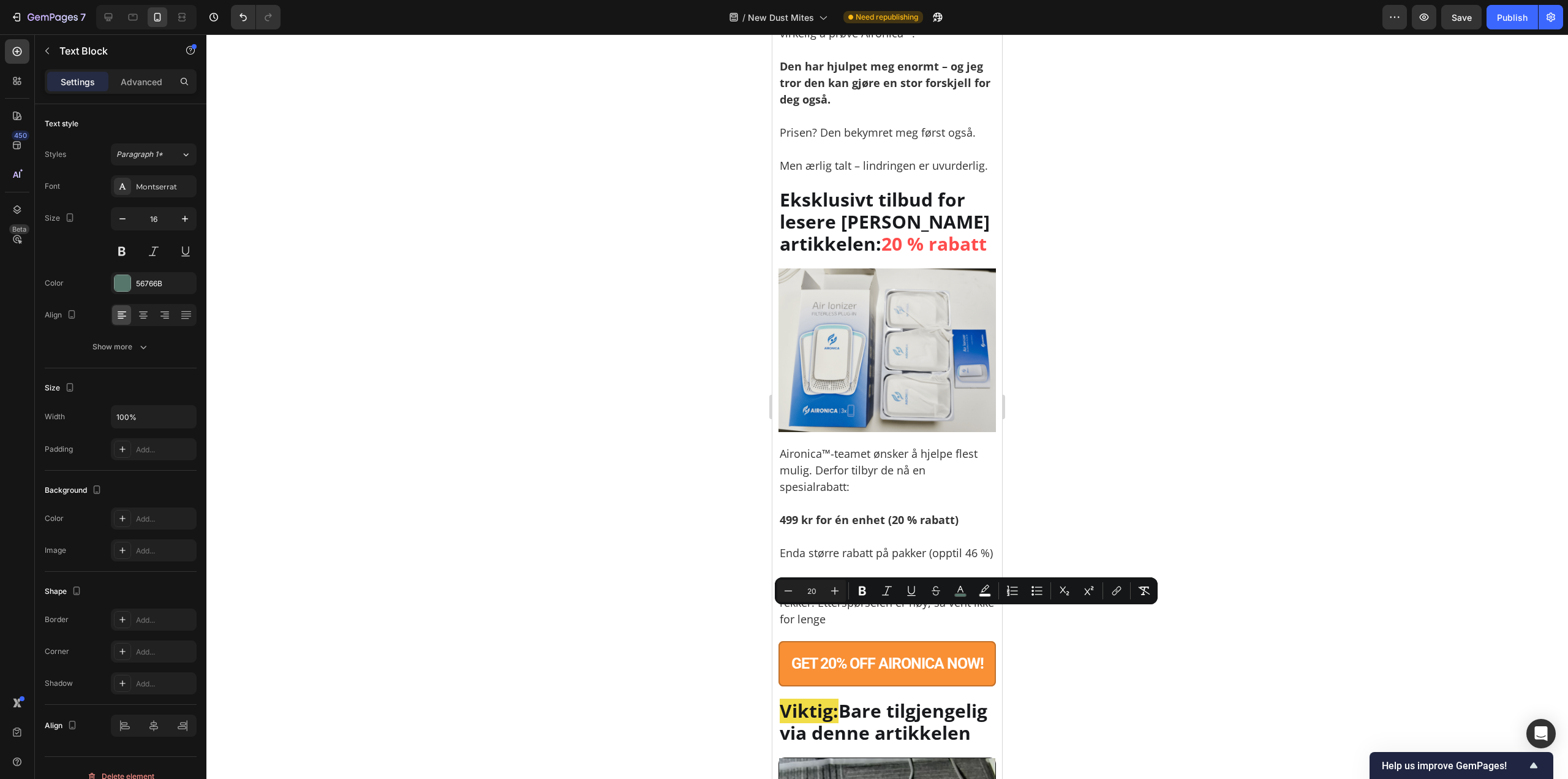
drag, startPoint x: 935, startPoint y: 617, endPoint x: 944, endPoint y: 620, distance: 9.5
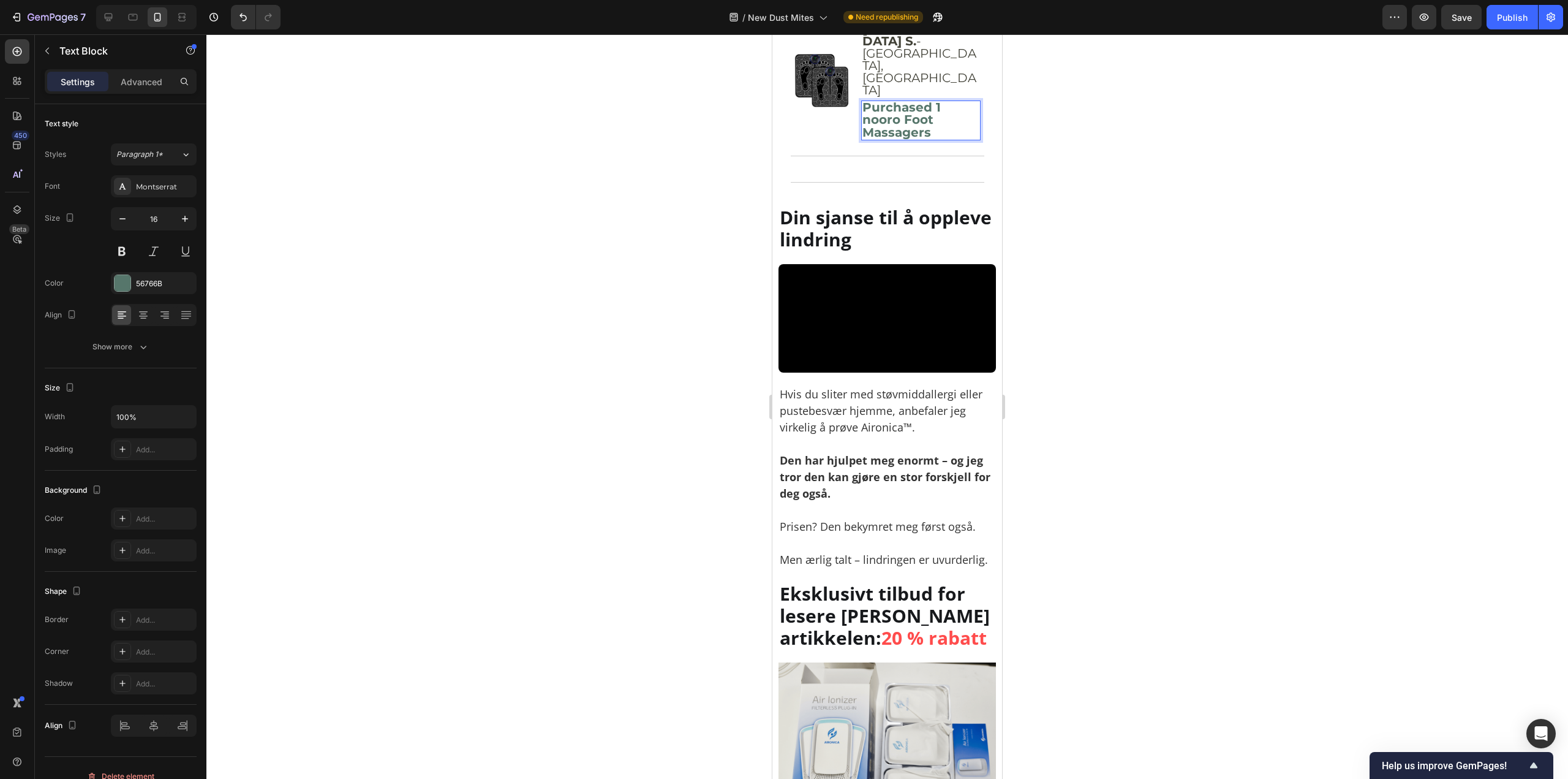
scroll to position [6519, 0]
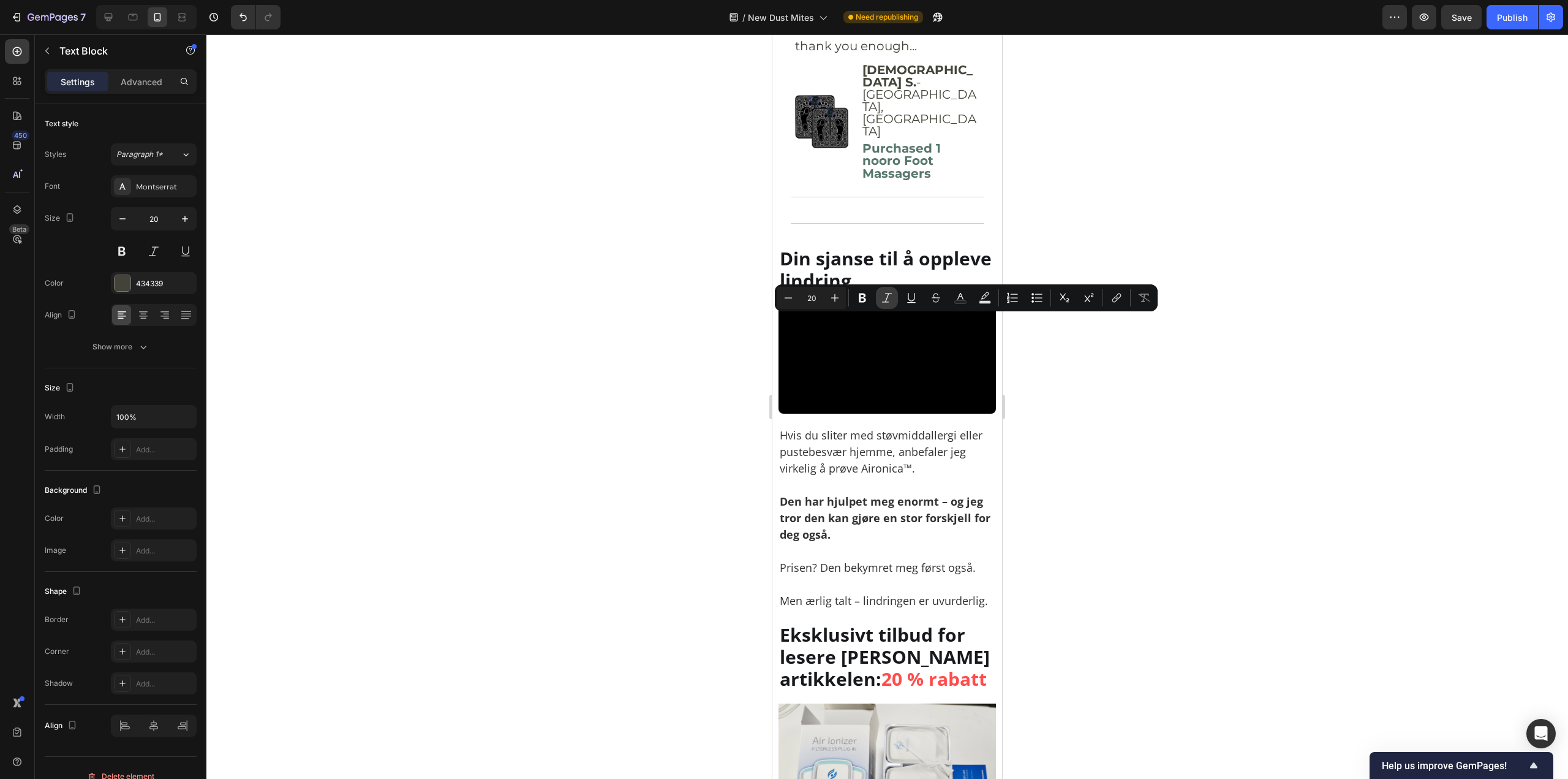
click at [893, 294] on button "Italic" at bounding box center [886, 297] width 22 height 22
click at [1089, 406] on div at bounding box center [887, 407] width 1362 height 745
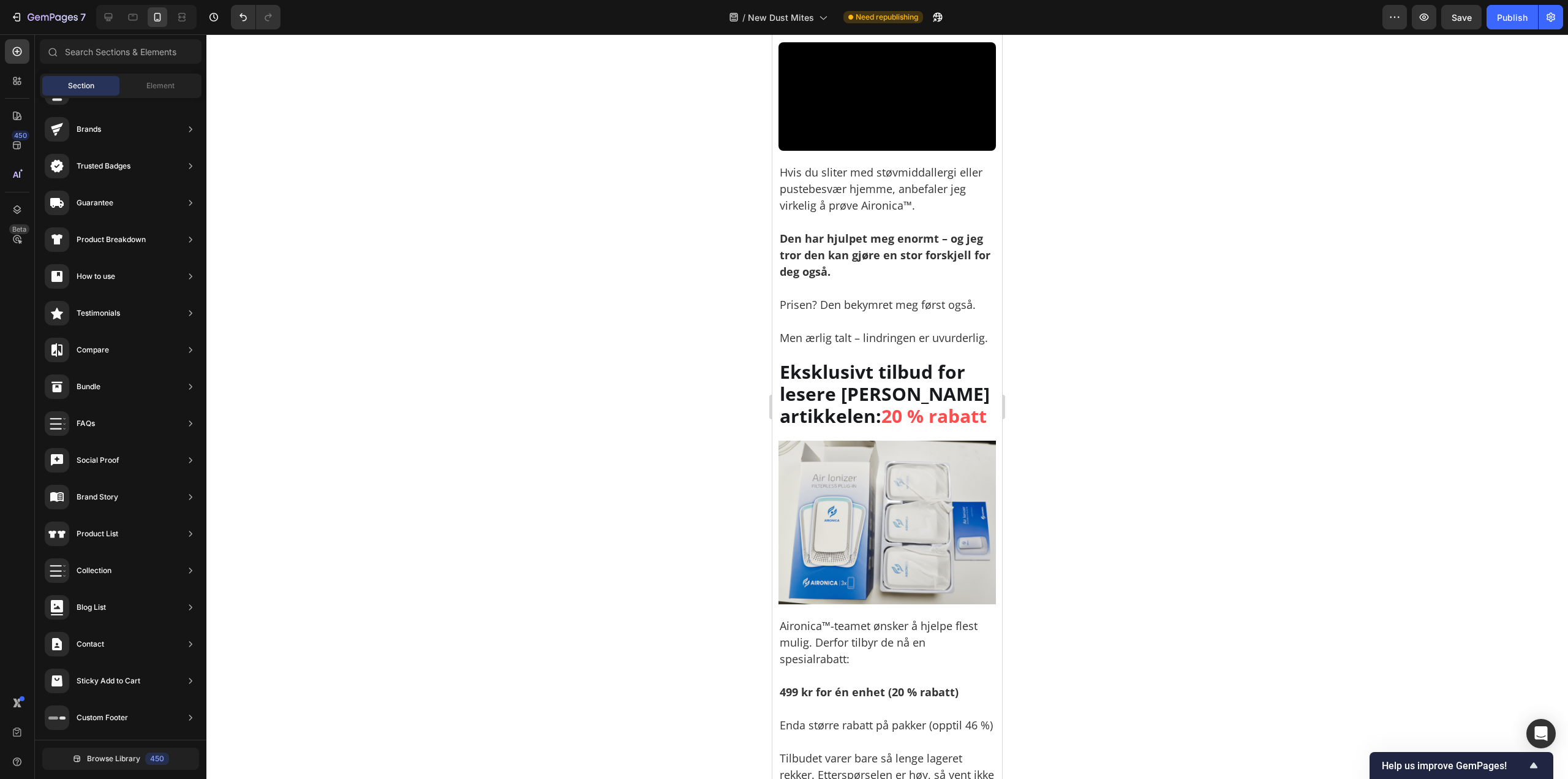
scroll to position [6887, 0]
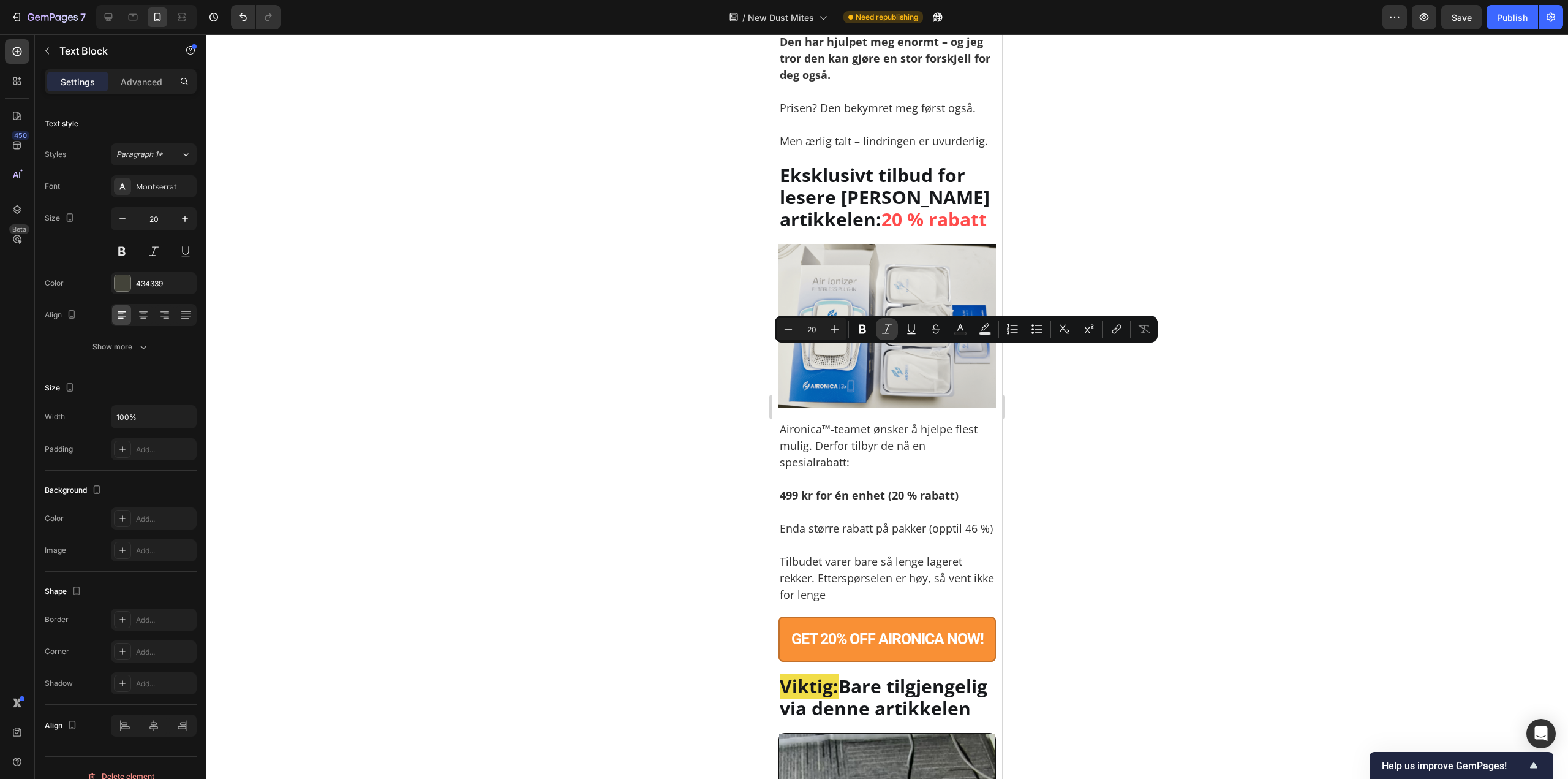
click at [888, 336] on button "Italic" at bounding box center [886, 329] width 22 height 22
click at [1081, 400] on div at bounding box center [887, 407] width 1362 height 745
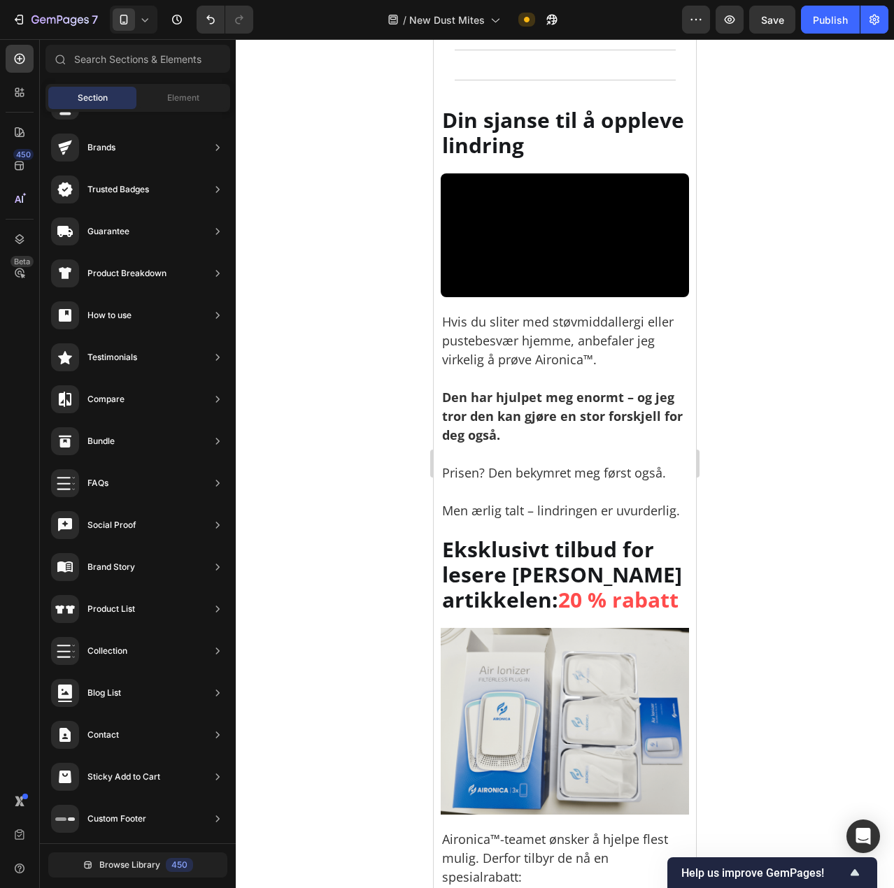
scroll to position [0, 0]
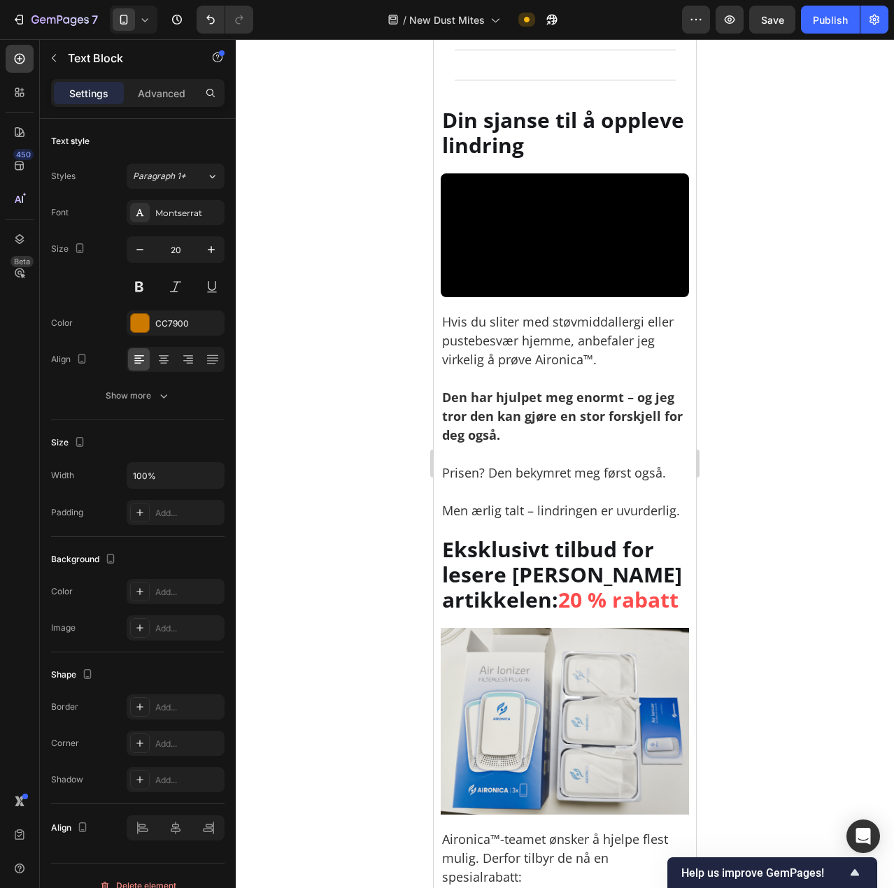
click at [742, 324] on div at bounding box center [565, 463] width 658 height 849
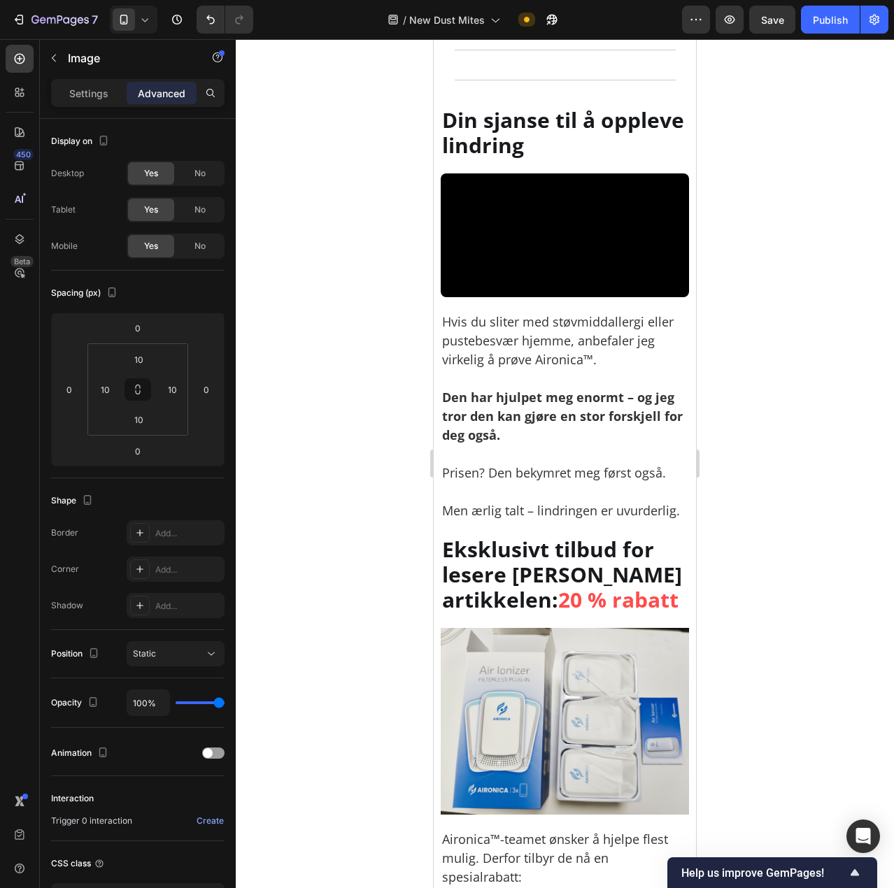
click at [88, 107] on div "Settings Advanced" at bounding box center [138, 99] width 196 height 40
click at [87, 105] on div "Settings Advanced" at bounding box center [137, 93] width 173 height 28
click at [83, 93] on p "Settings" at bounding box center [88, 93] width 39 height 15
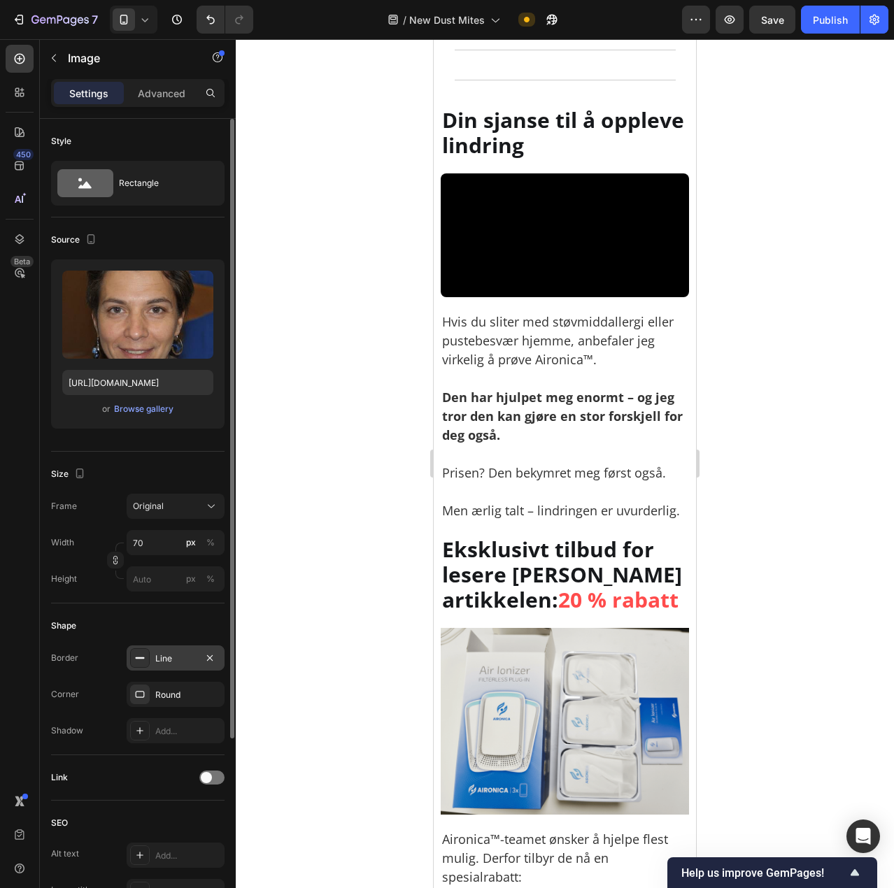
click at [173, 659] on div "Line" at bounding box center [175, 659] width 41 height 13
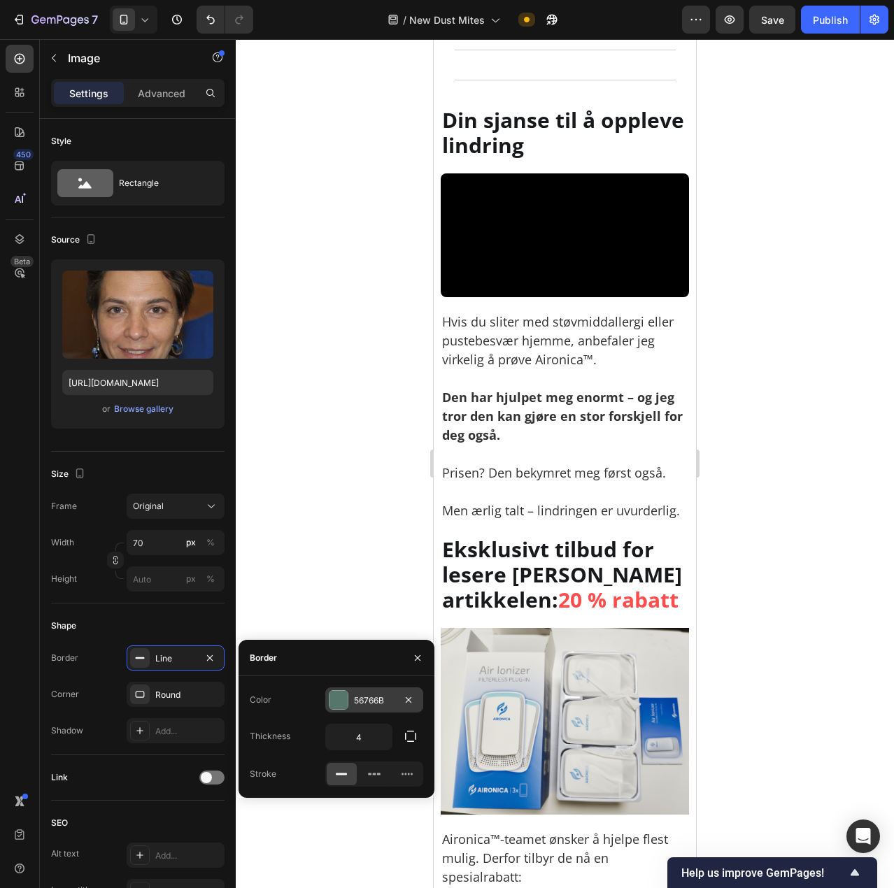
click at [343, 706] on div at bounding box center [338, 700] width 18 height 18
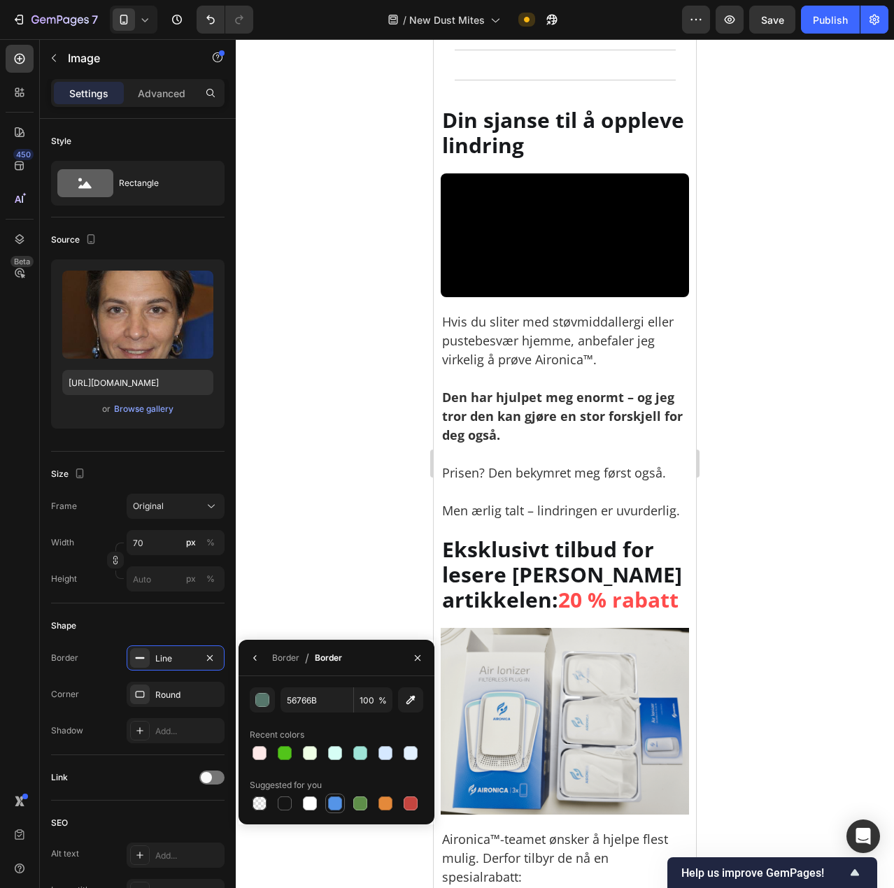
click at [333, 801] on div at bounding box center [335, 804] width 14 height 14
type input "5594E7"
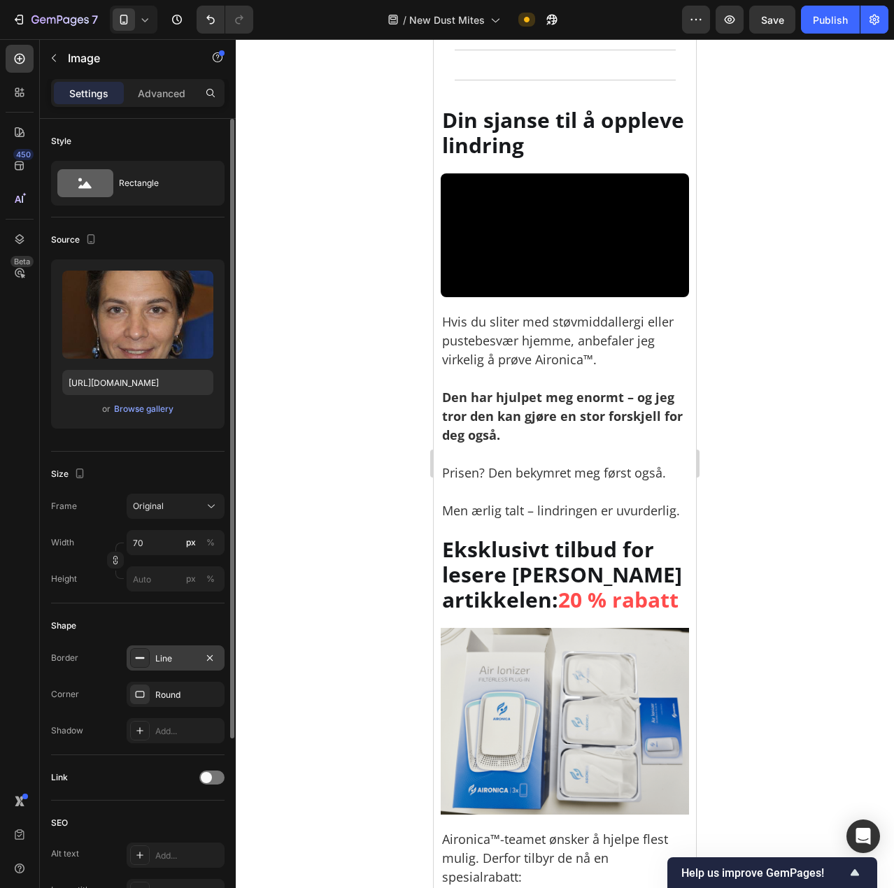
click at [164, 653] on div "Line" at bounding box center [175, 659] width 41 height 13
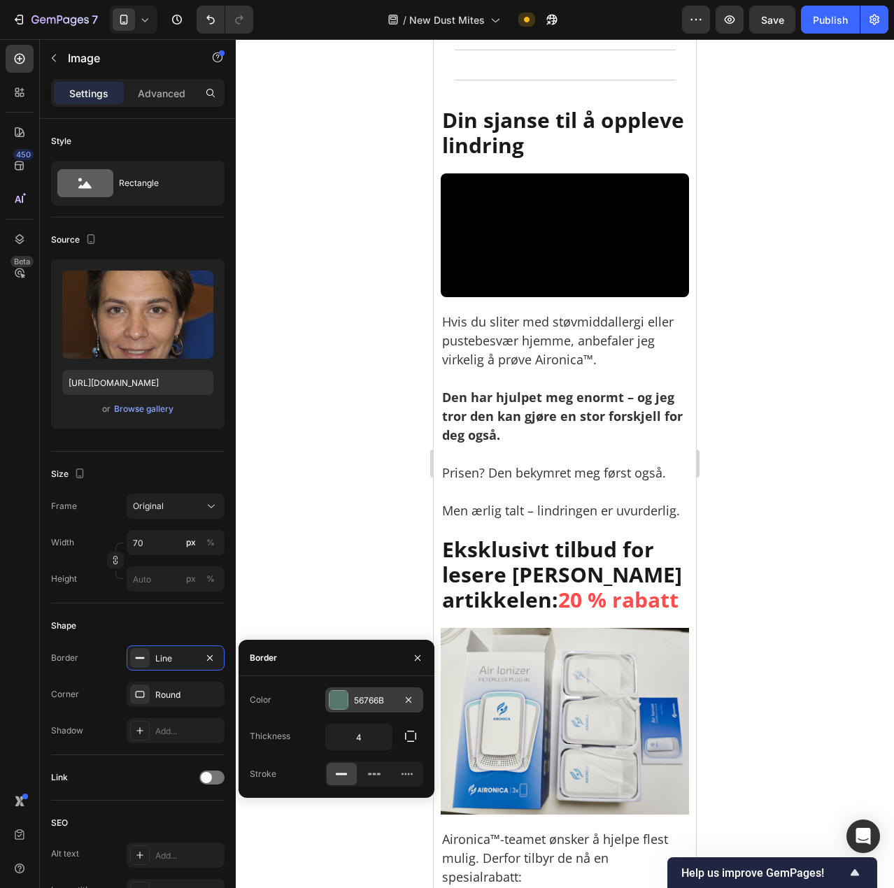
click at [345, 699] on div at bounding box center [338, 700] width 18 height 18
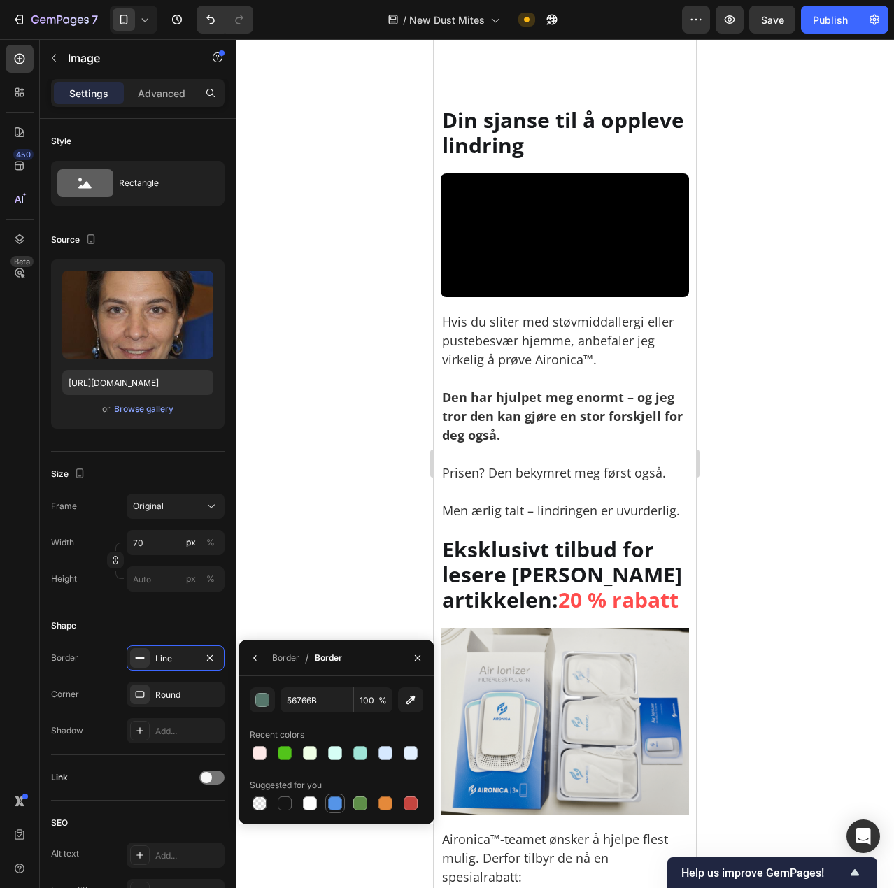
click at [335, 801] on div at bounding box center [335, 804] width 14 height 14
type input "5594E7"
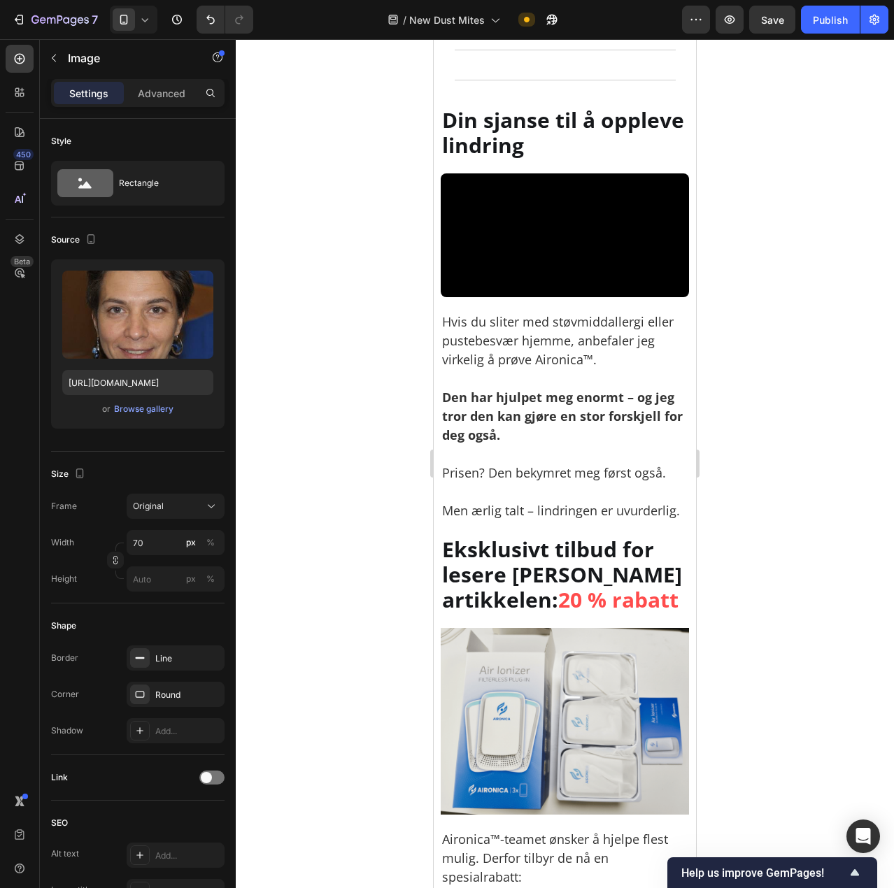
click at [859, 389] on div at bounding box center [565, 463] width 658 height 849
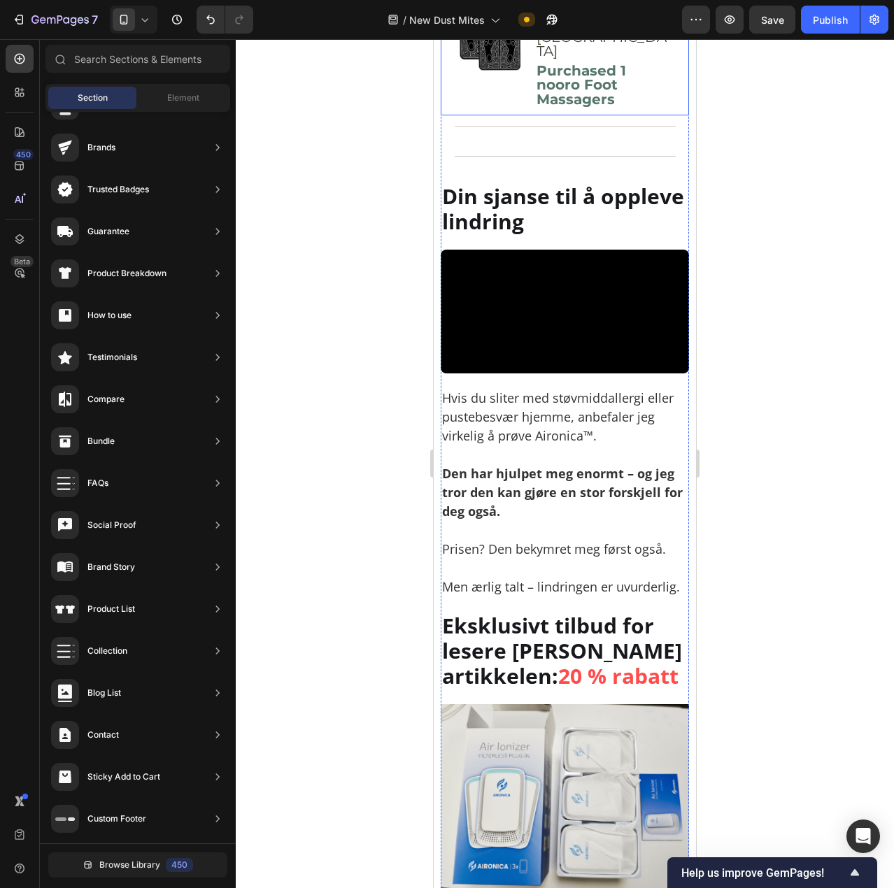
scroll to position [7440, 0]
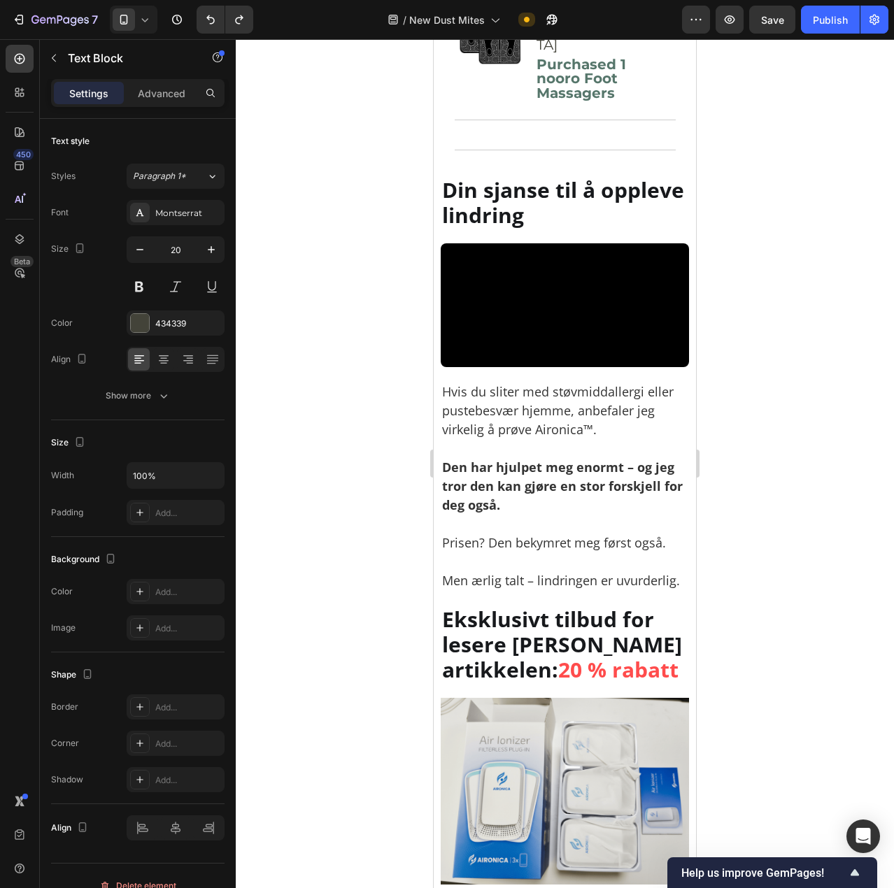
click at [779, 325] on div at bounding box center [565, 463] width 658 height 849
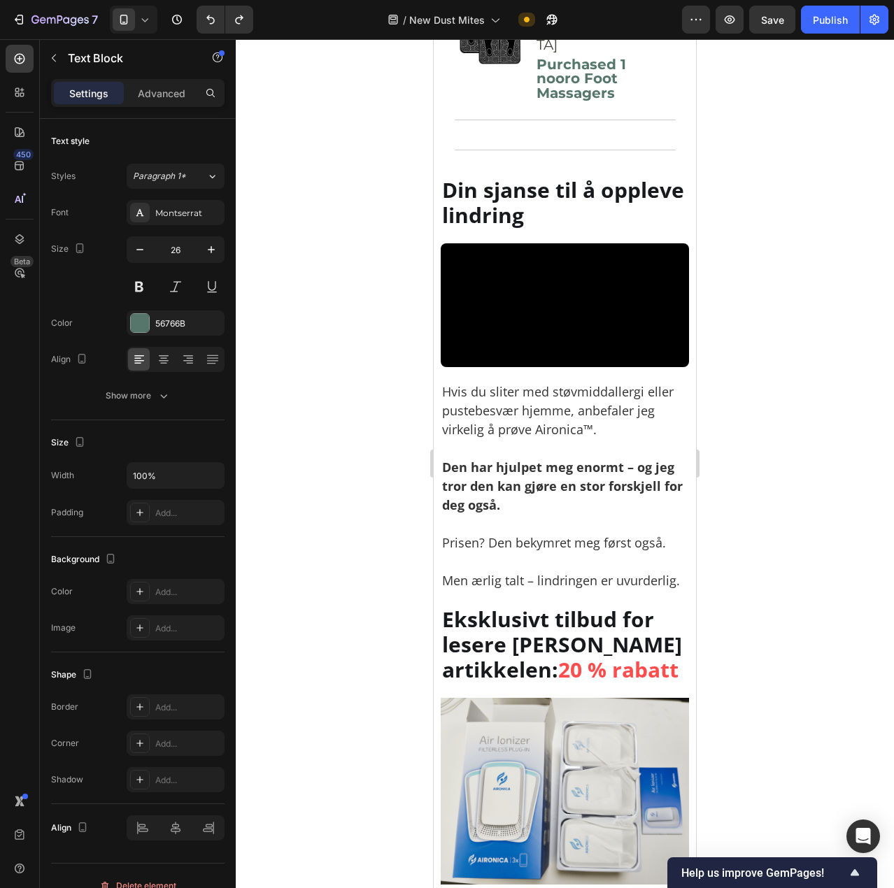
click at [747, 316] on div at bounding box center [565, 463] width 658 height 849
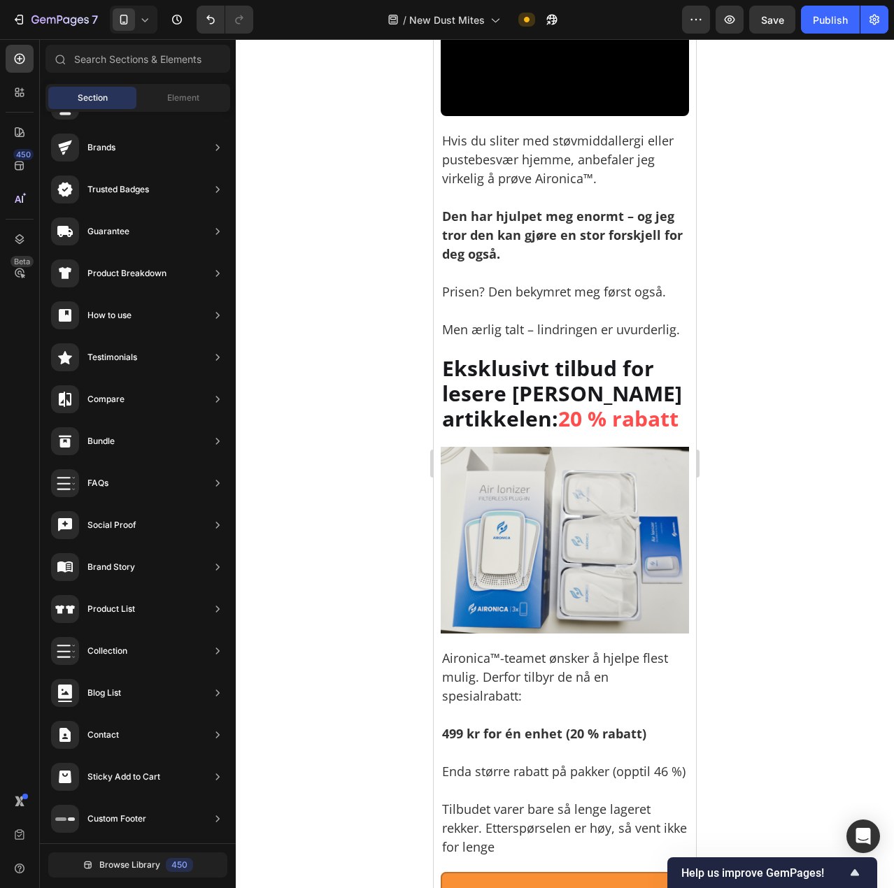
scroll to position [7790, 0]
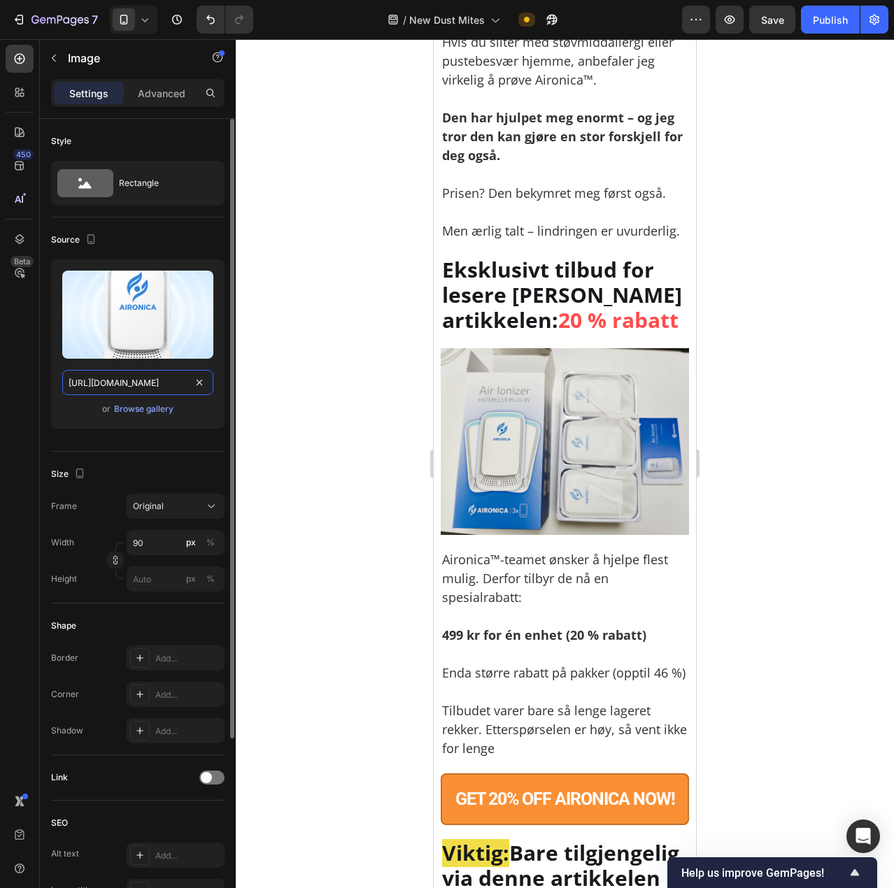
click at [128, 378] on input "https://cdn.shopify.com/s/files/1/0926/0446/5536/files/gempages_580590199730340…" at bounding box center [137, 382] width 151 height 25
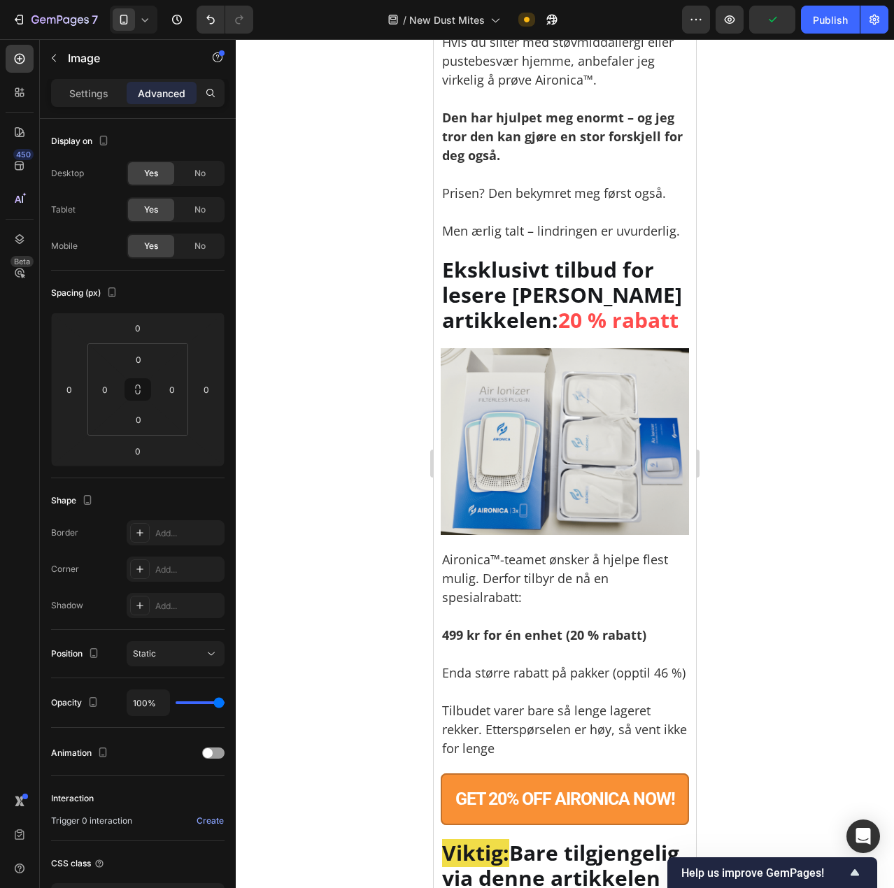
click at [87, 86] on p "Settings" at bounding box center [88, 93] width 39 height 15
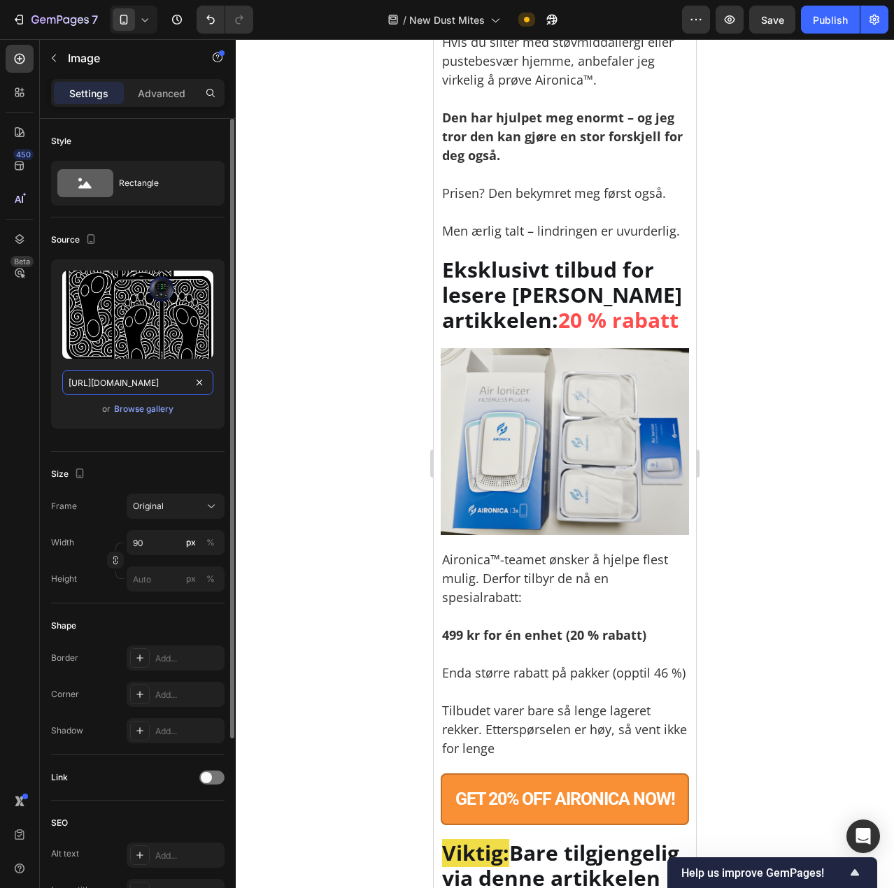
click at [148, 380] on input "https://assets.checkoutchamp.com/0fae3c70-45dd-11ee-86e4-45d907ee05ed/170660964…" at bounding box center [137, 382] width 151 height 25
paste input "cdn.shopify.com/s/files/1/0926/0446/5536/files/gempages_580590199730340782-2968…"
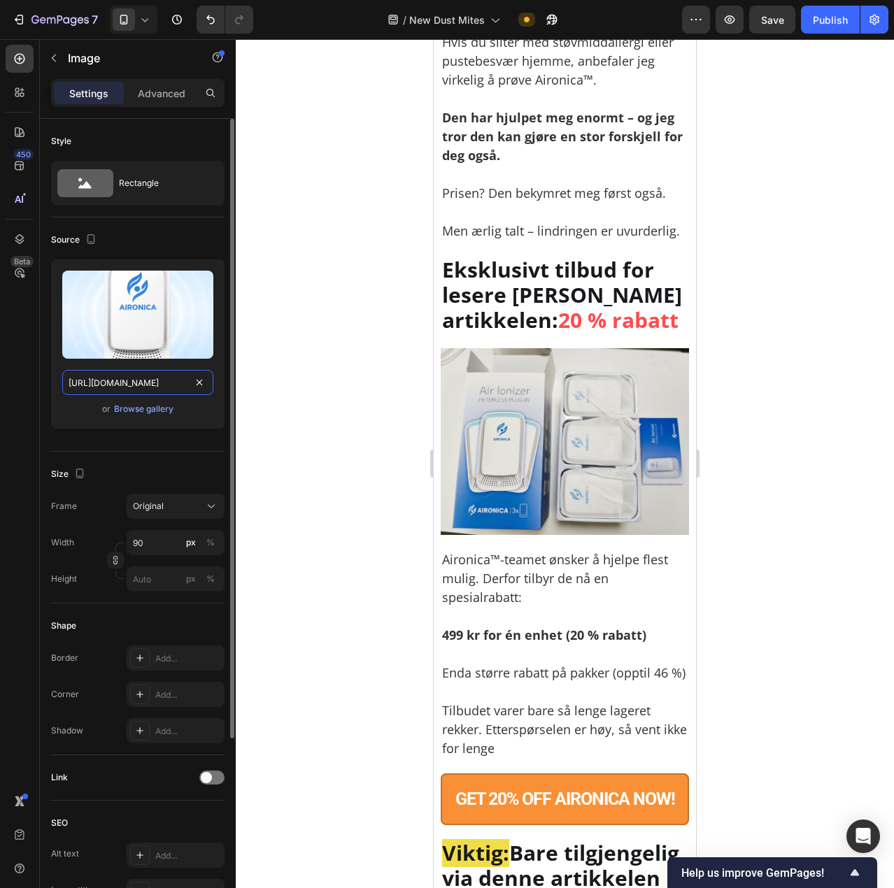
scroll to position [0, 431]
type input "https://cdn.shopify.com/s/files/1/0926/0446/5536/files/gempages_580590199730340…"
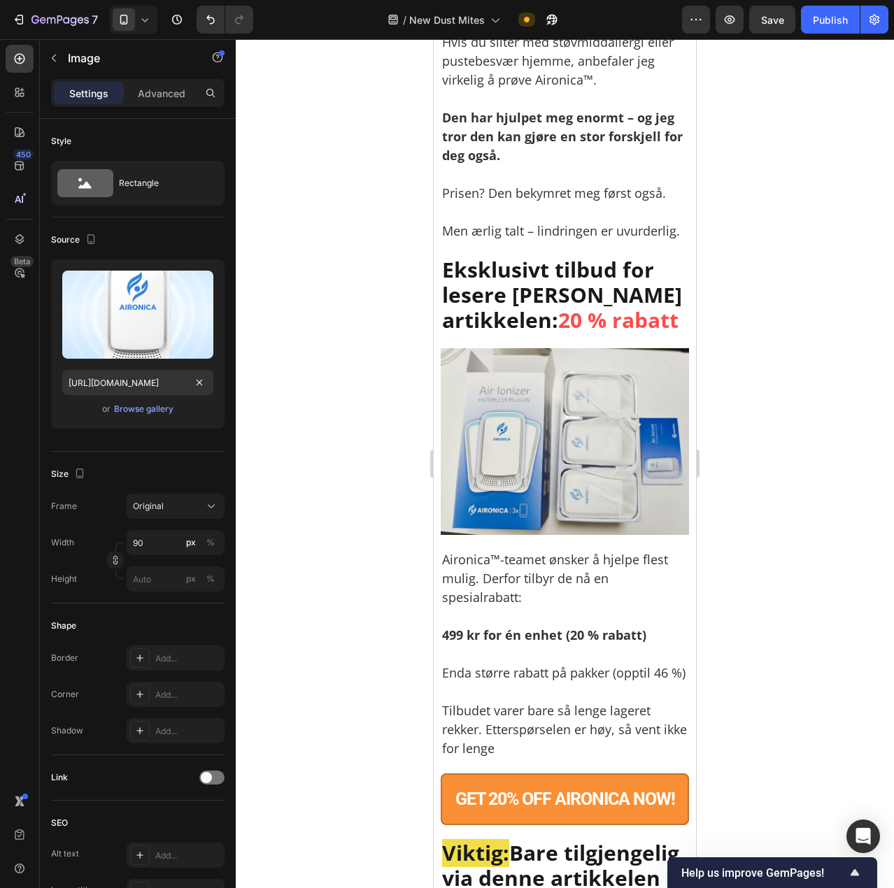
click at [304, 404] on div at bounding box center [565, 463] width 658 height 849
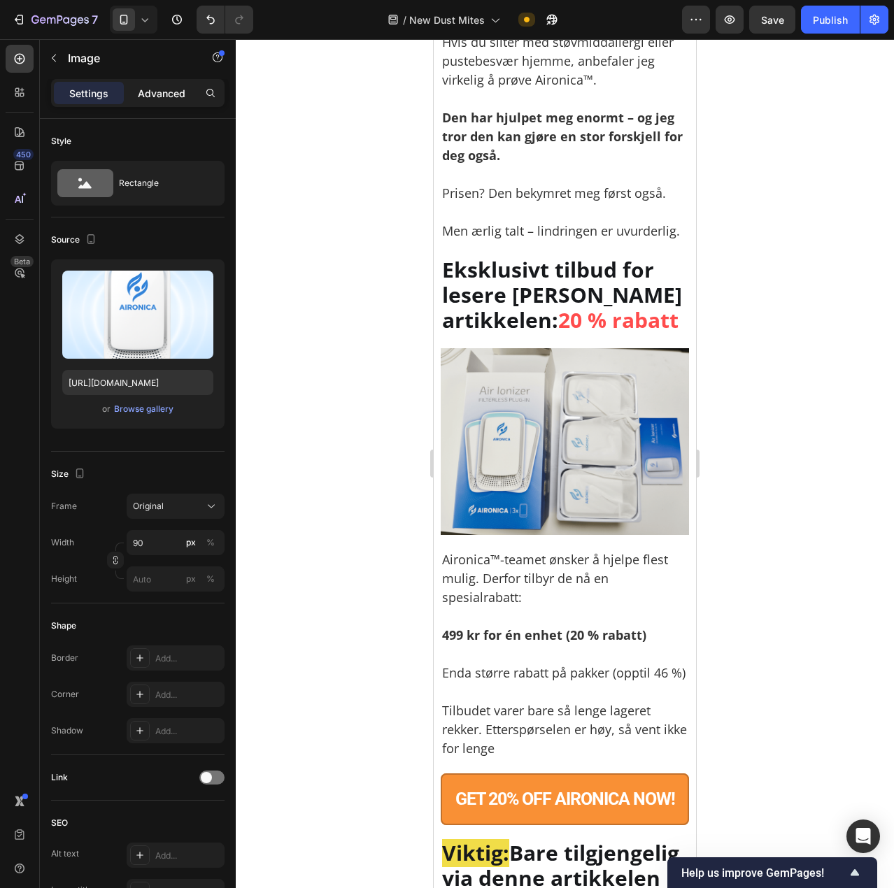
click at [145, 88] on p "Advanced" at bounding box center [162, 93] width 48 height 15
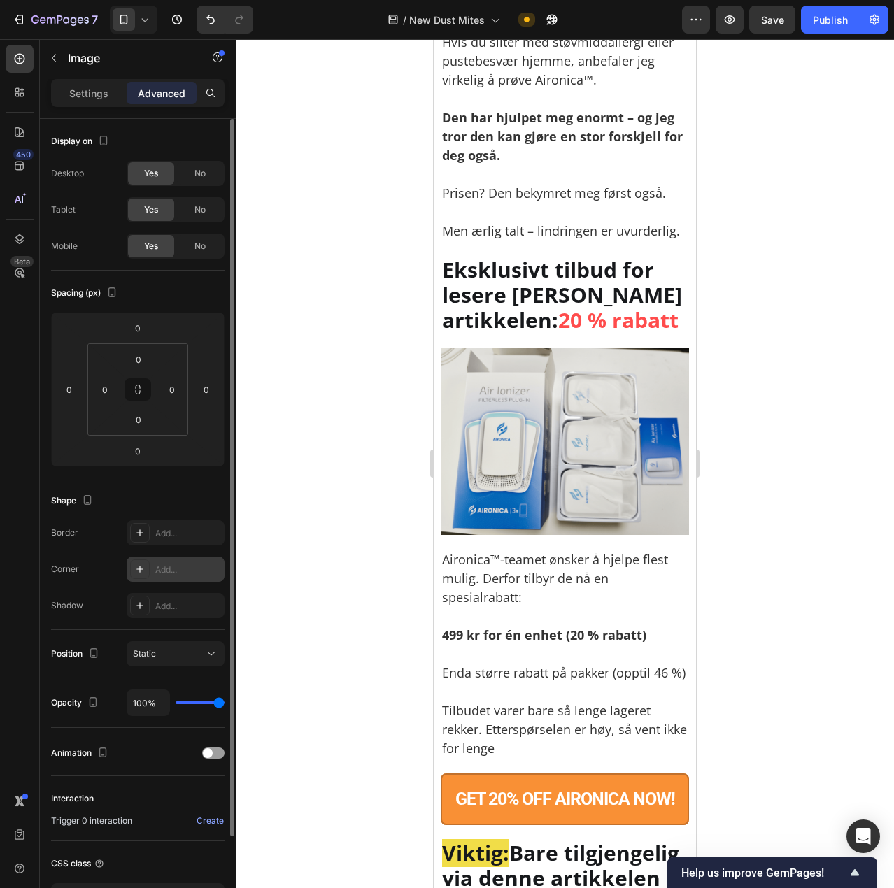
click at [149, 576] on div at bounding box center [140, 570] width 20 height 20
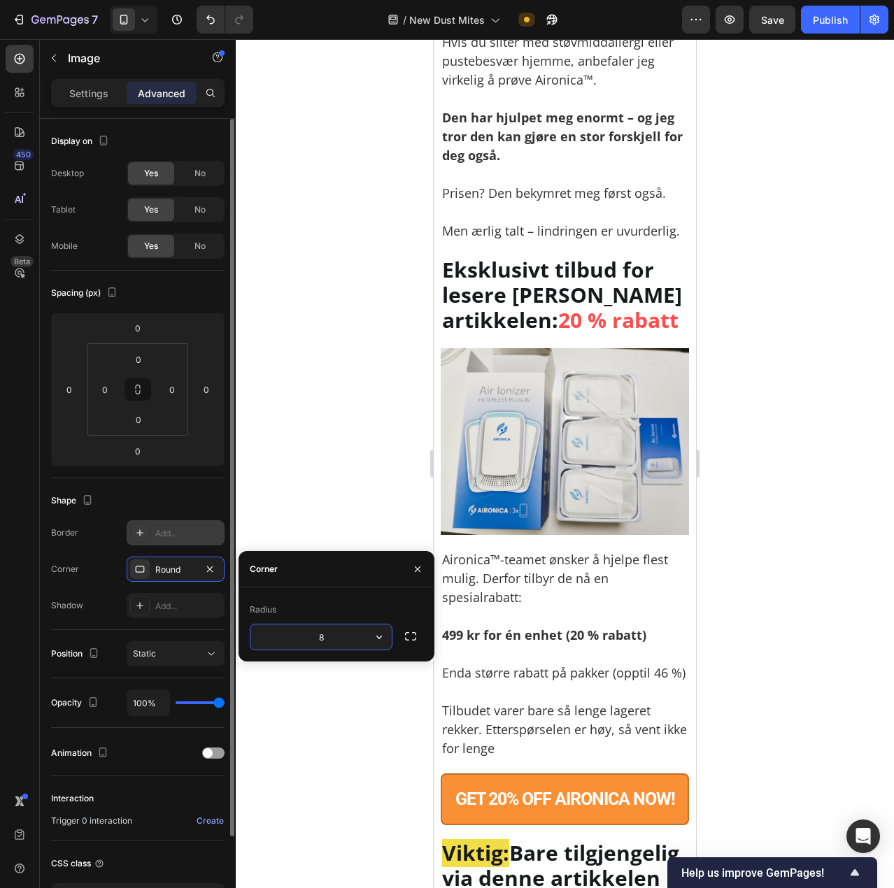
click at [159, 535] on div "Add..." at bounding box center [188, 533] width 66 height 13
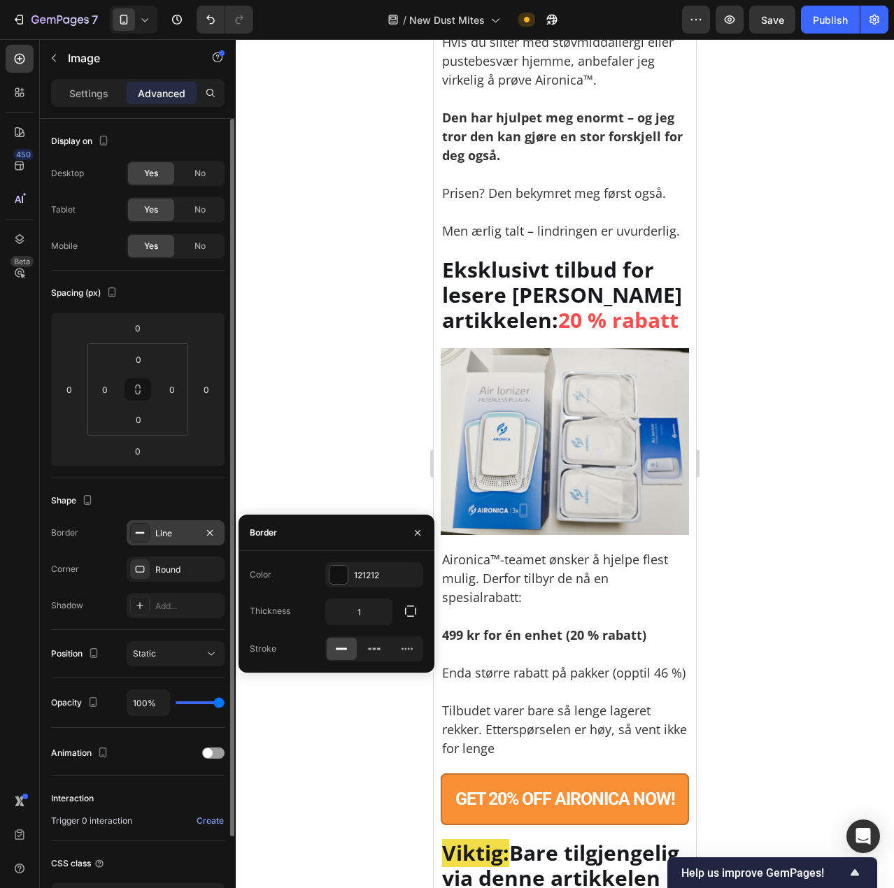
click at [323, 369] on div at bounding box center [565, 463] width 658 height 849
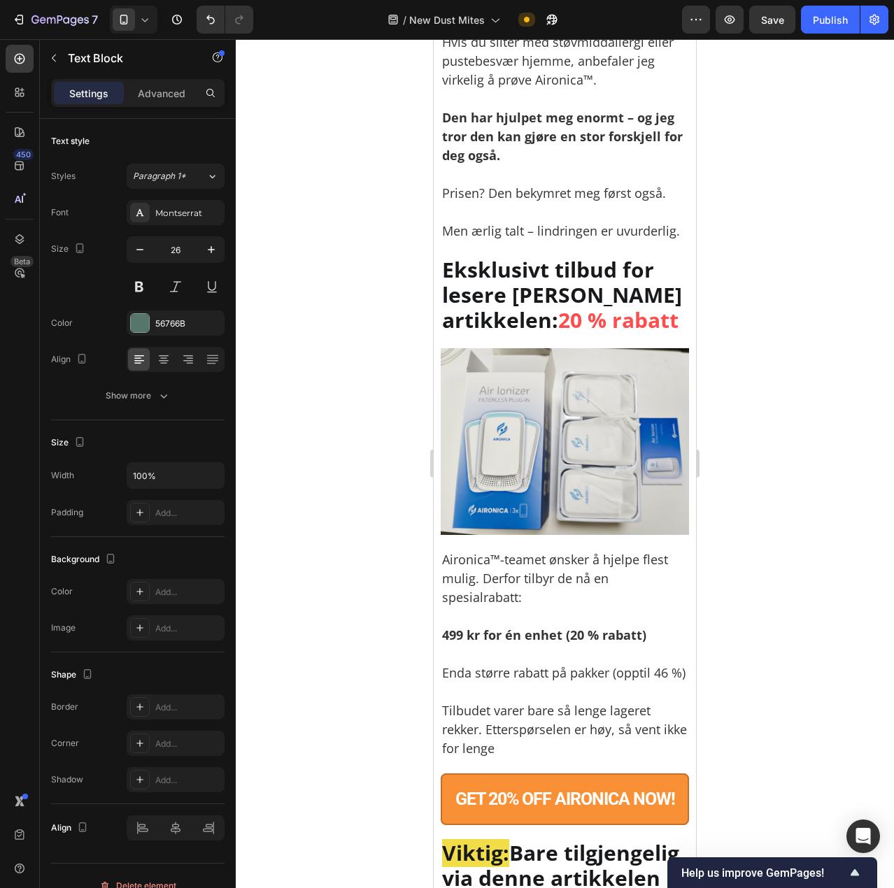
click at [818, 408] on div at bounding box center [565, 463] width 658 height 849
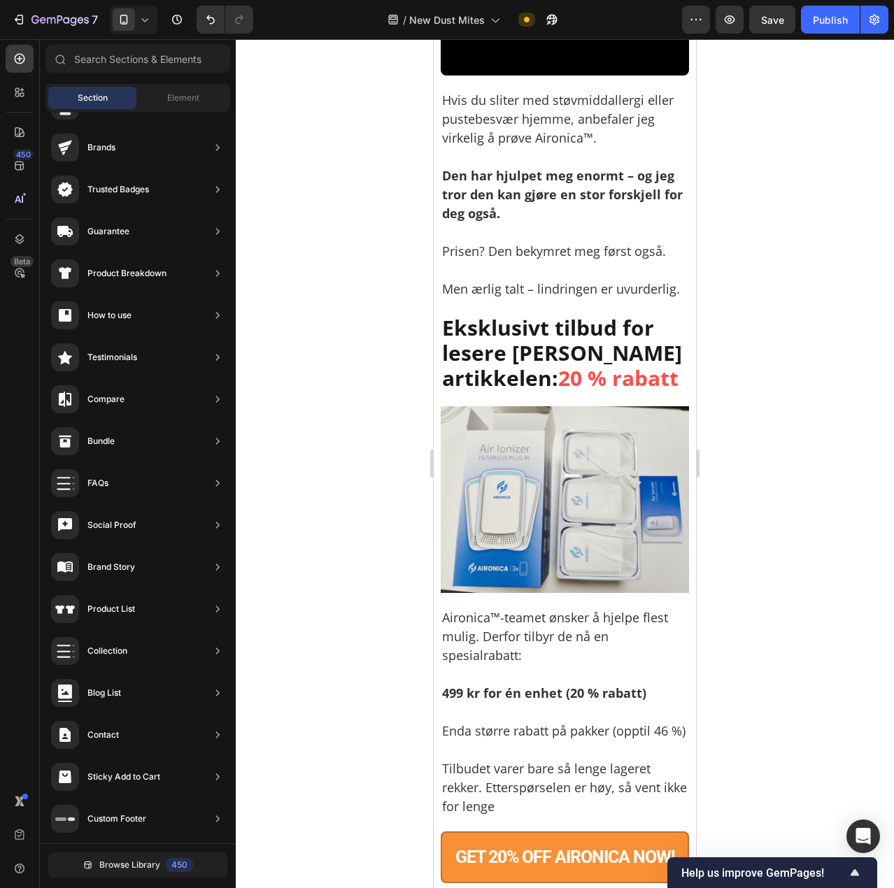
scroll to position [7650, 0]
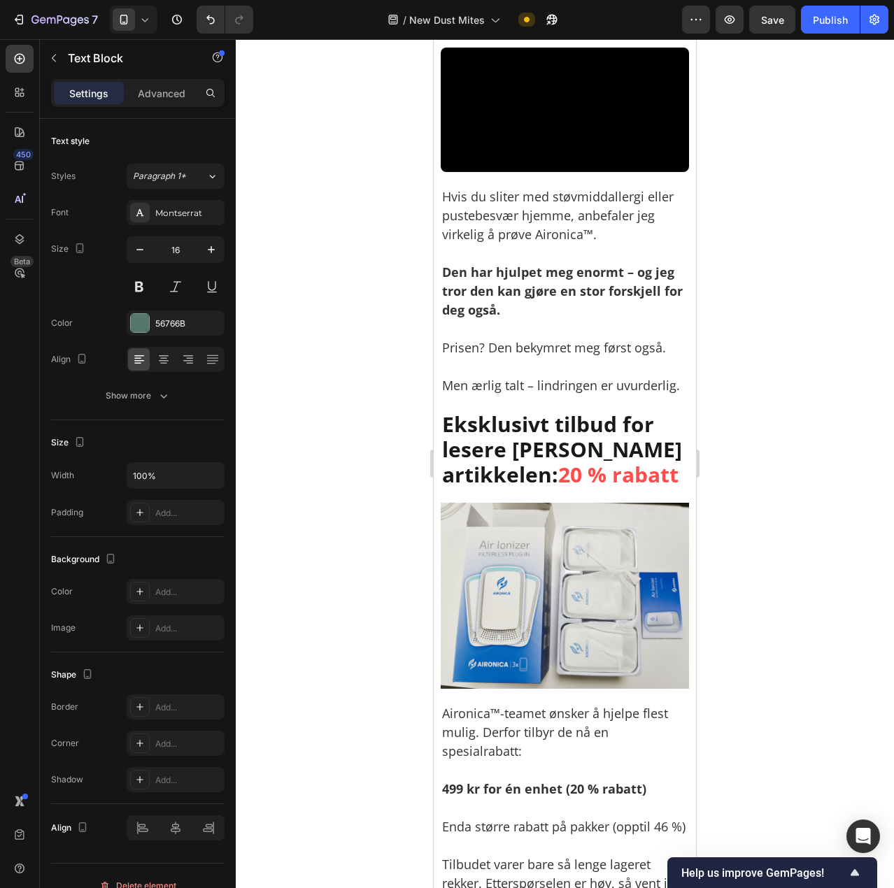
drag, startPoint x: 610, startPoint y: 410, endPoint x: 538, endPoint y: 410, distance: 72.0
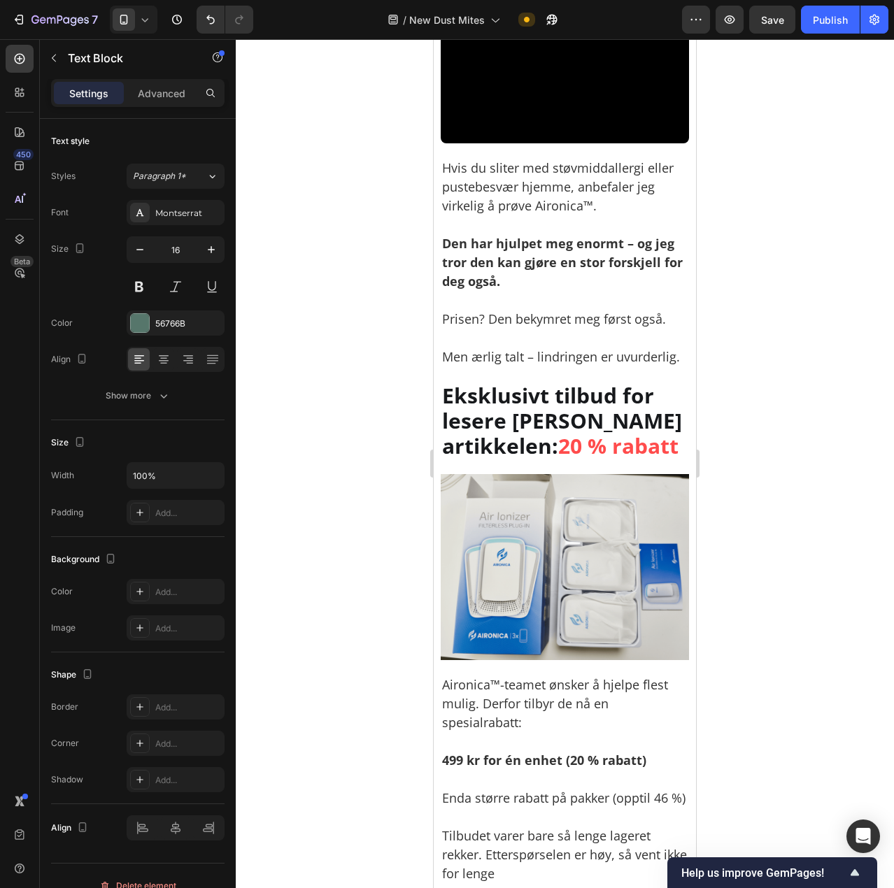
click at [727, 409] on div at bounding box center [565, 463] width 658 height 849
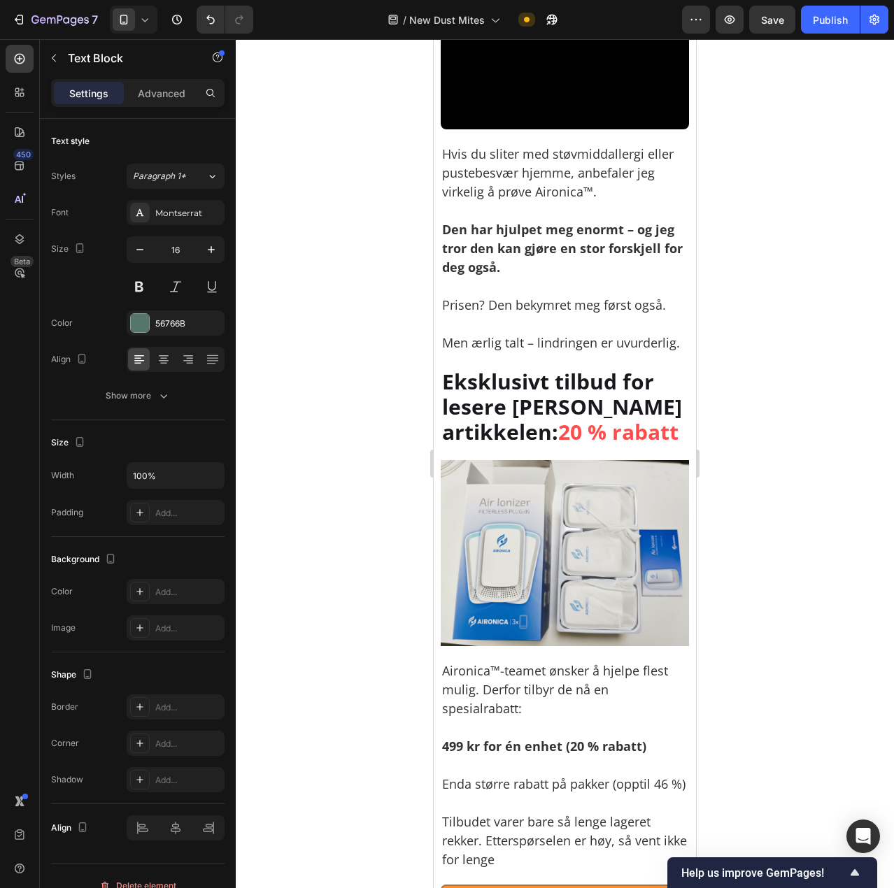
click at [815, 637] on div at bounding box center [565, 463] width 658 height 849
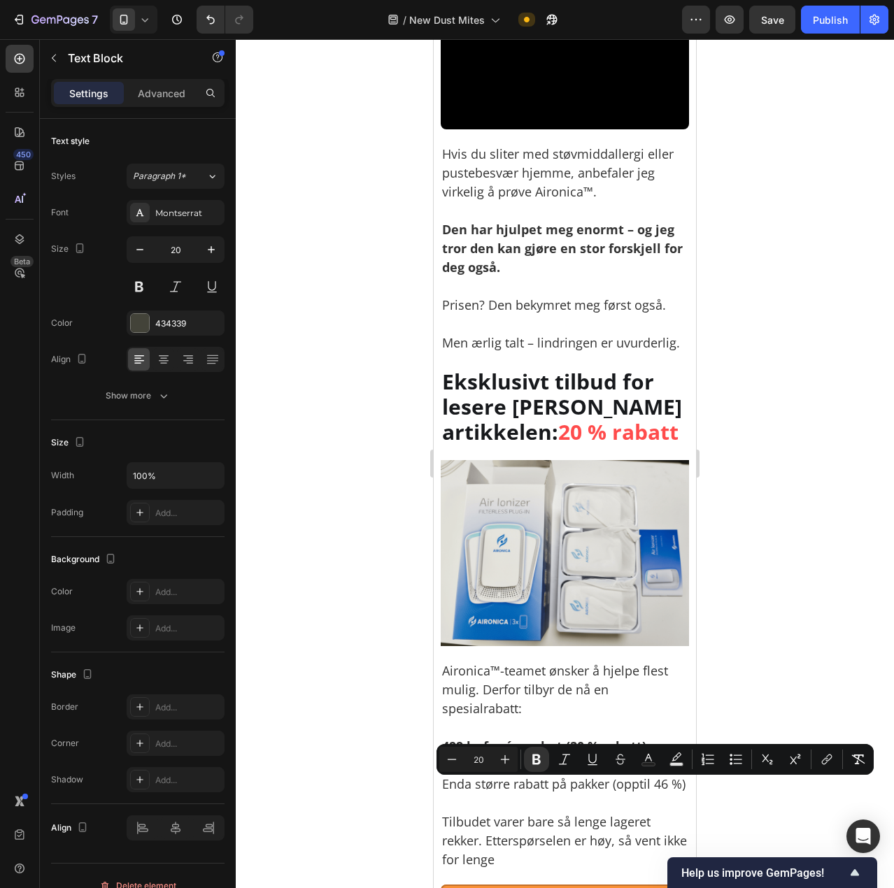
copy p "Gay S. - Webb City, MO"
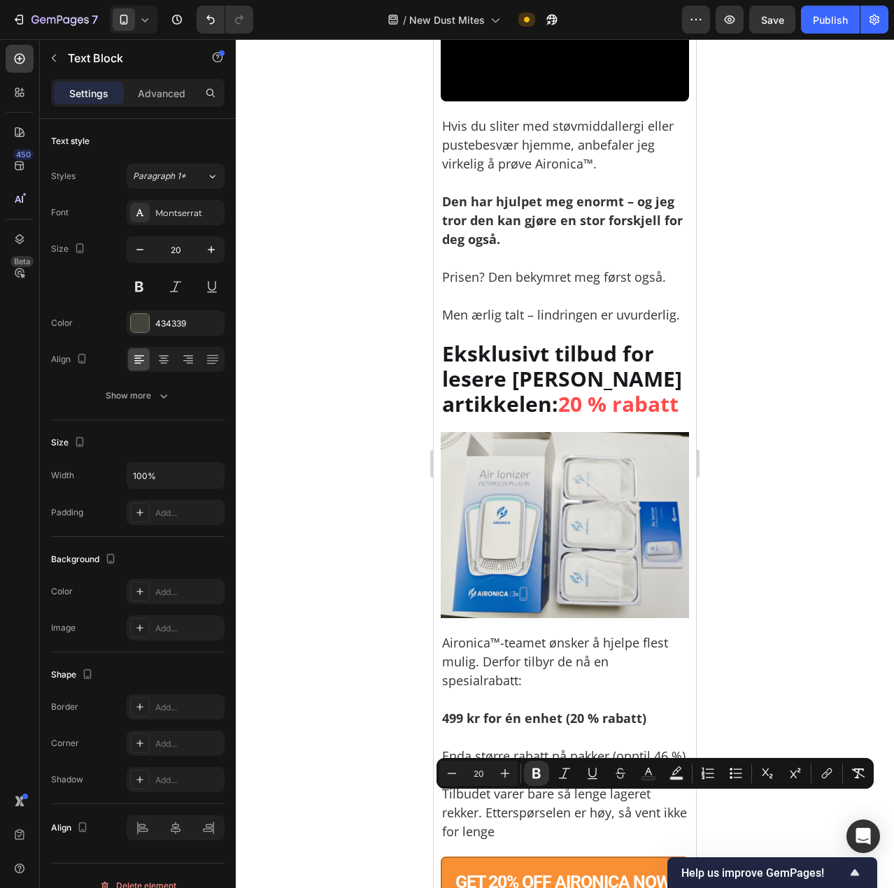
drag, startPoint x: 651, startPoint y: 806, endPoint x: 541, endPoint y: 805, distance: 109.8
click at [544, 769] on button "Bold" at bounding box center [536, 773] width 25 height 25
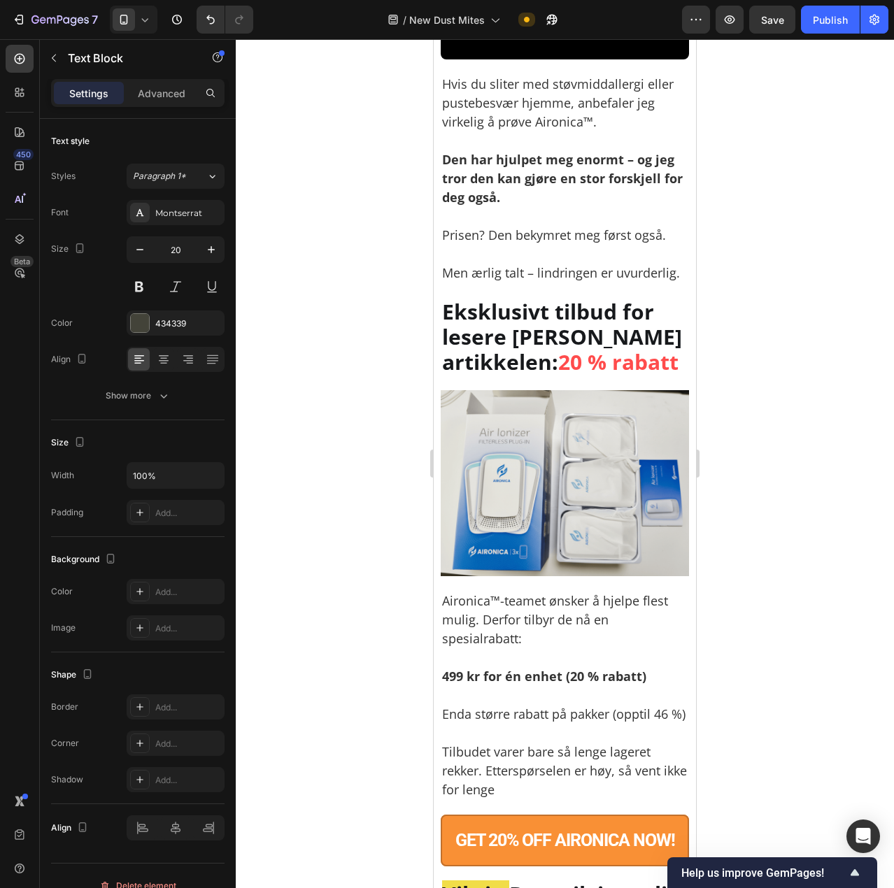
drag, startPoint x: 632, startPoint y: 381, endPoint x: 540, endPoint y: 377, distance: 92.4
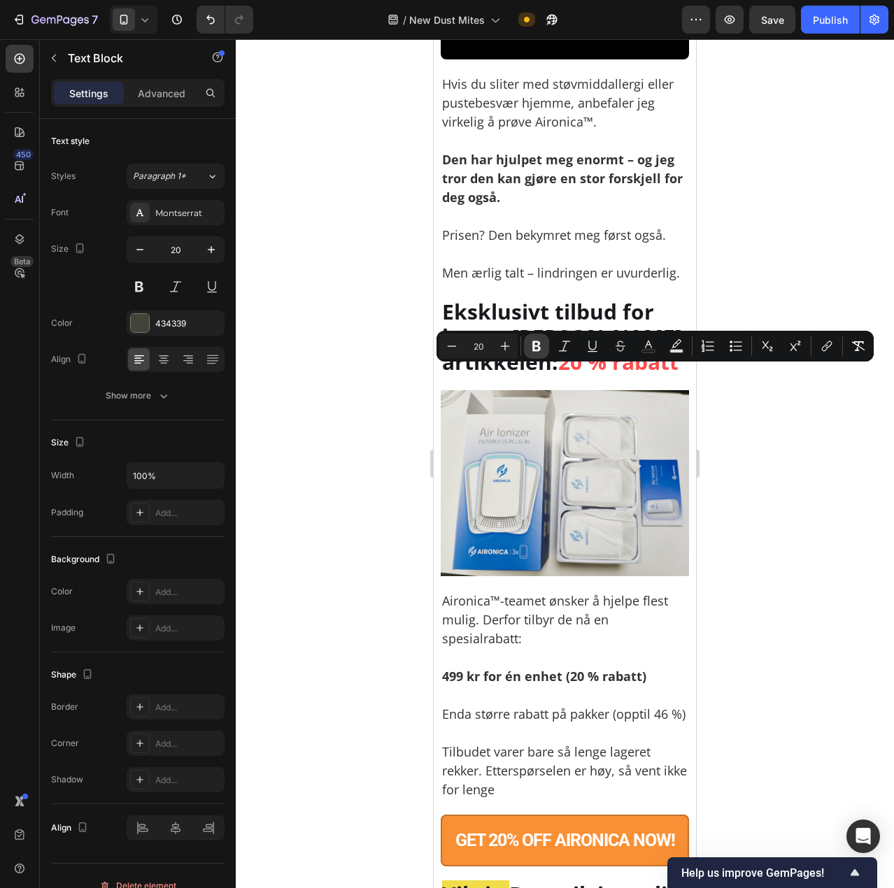
click at [539, 340] on icon "Editor contextual toolbar" at bounding box center [536, 346] width 14 height 14
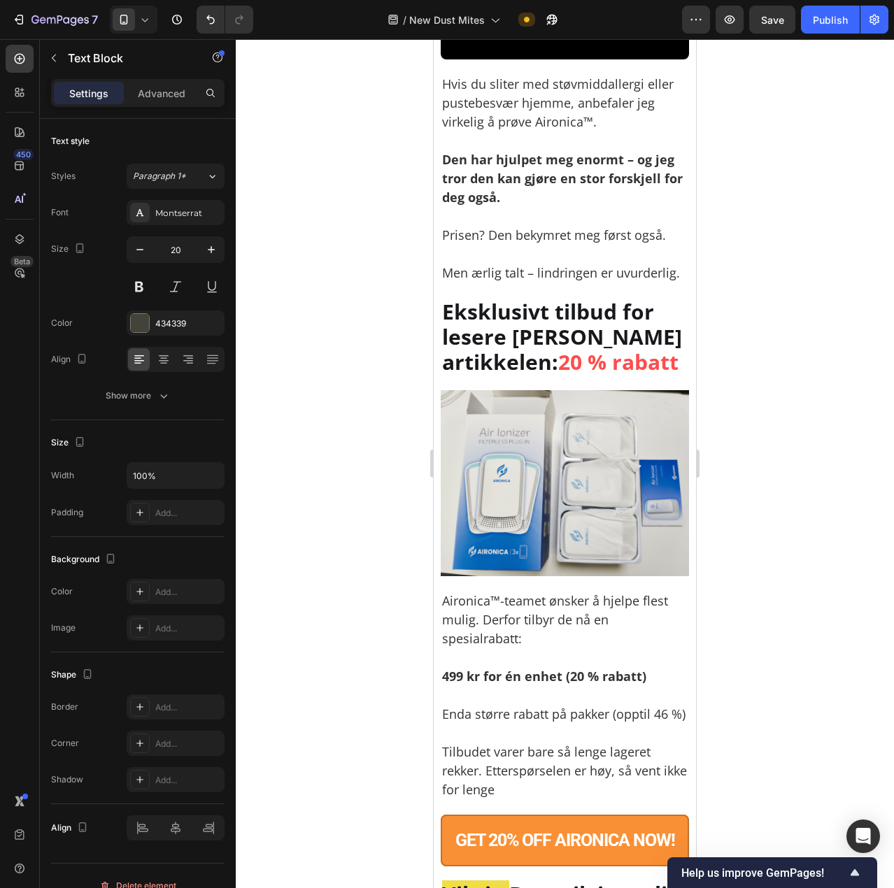
click at [734, 316] on div at bounding box center [565, 463] width 658 height 849
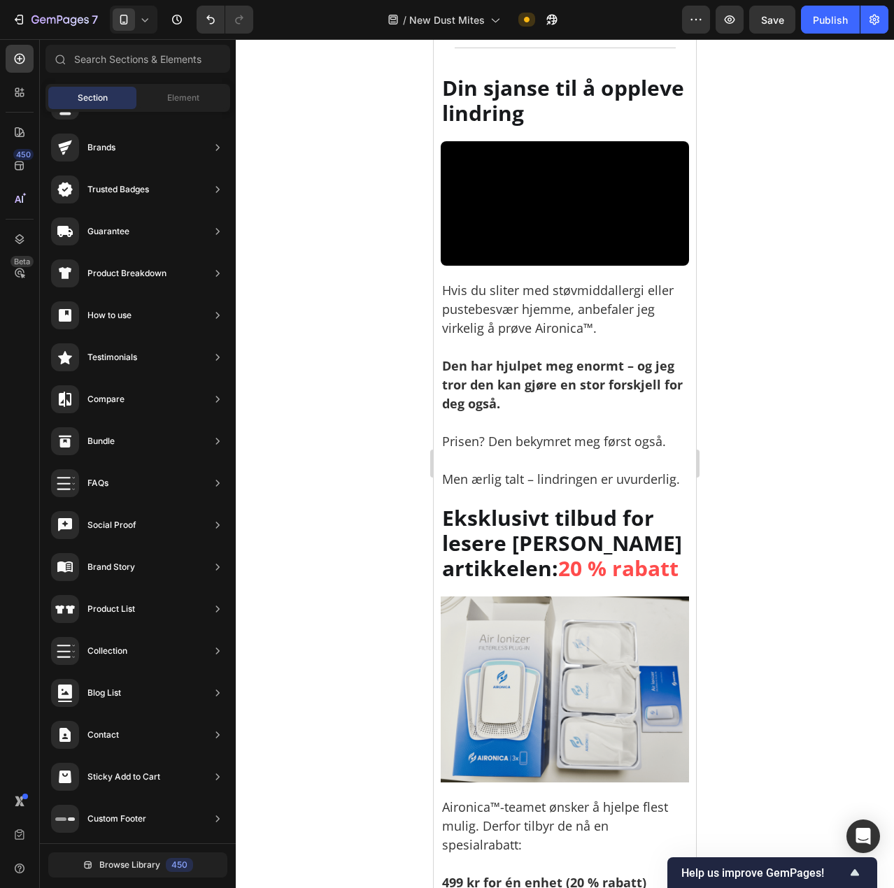
scroll to position [7440, 0]
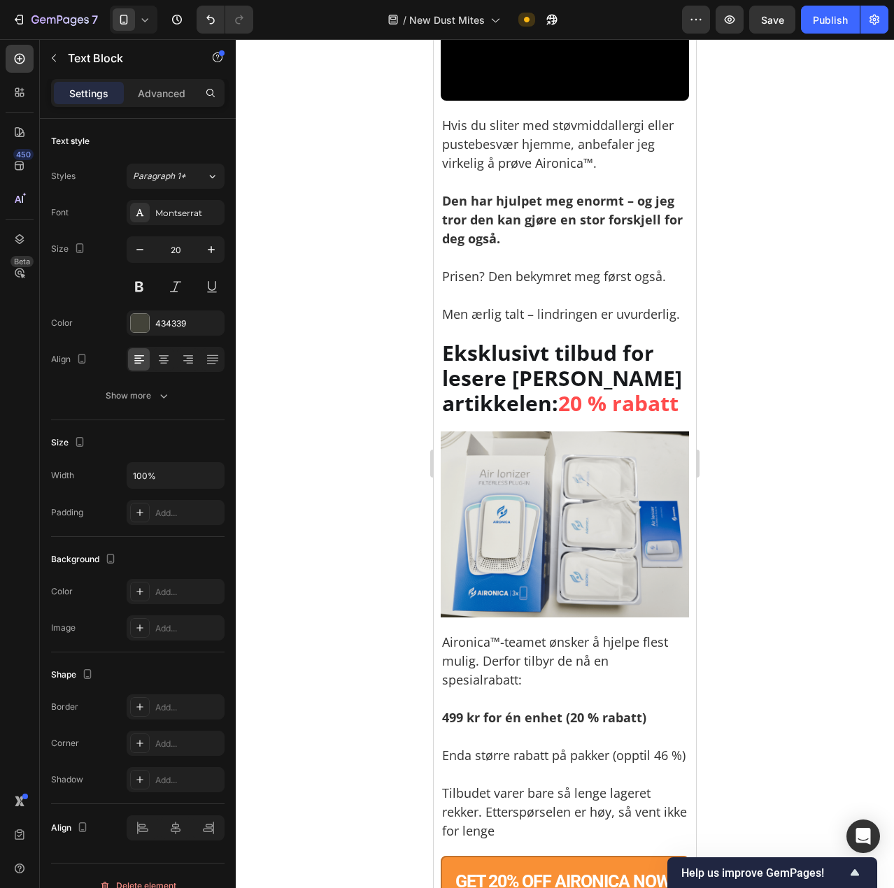
scroll to position [7650, 0]
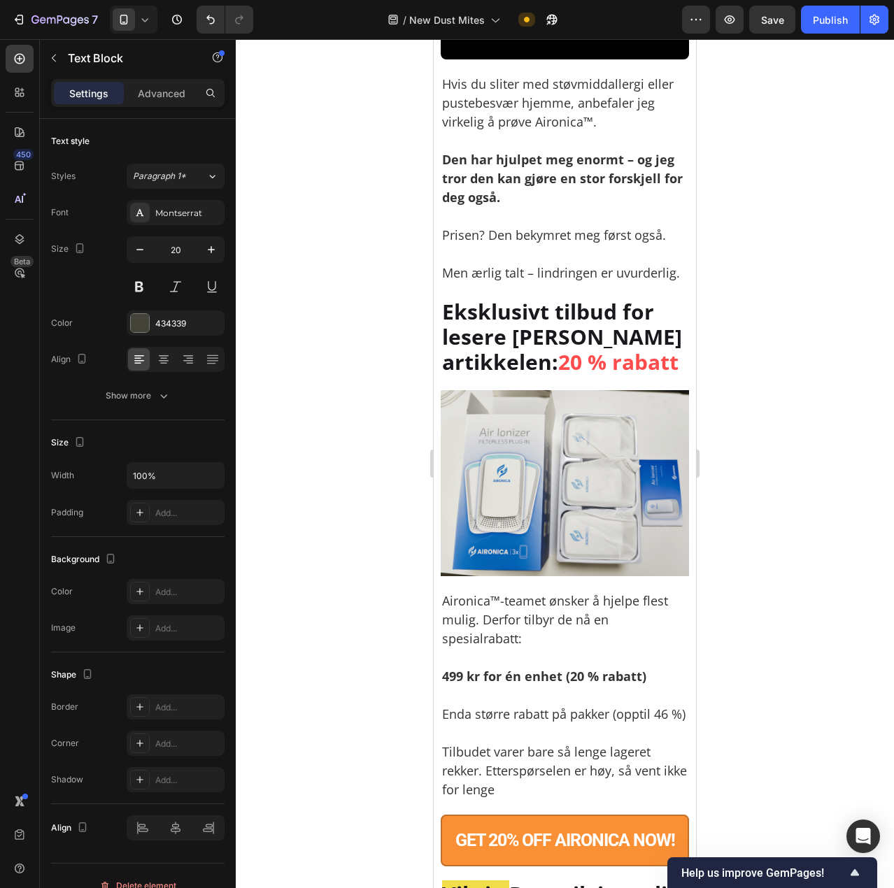
click at [869, 464] on div at bounding box center [565, 463] width 658 height 849
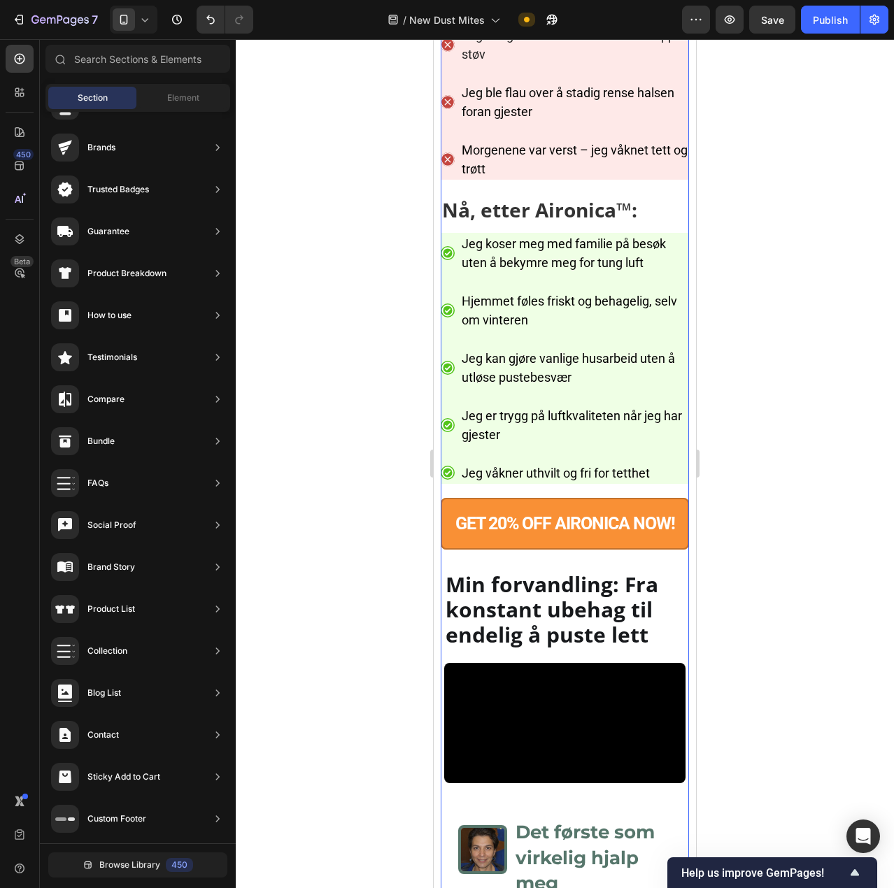
scroll to position [5764, 0]
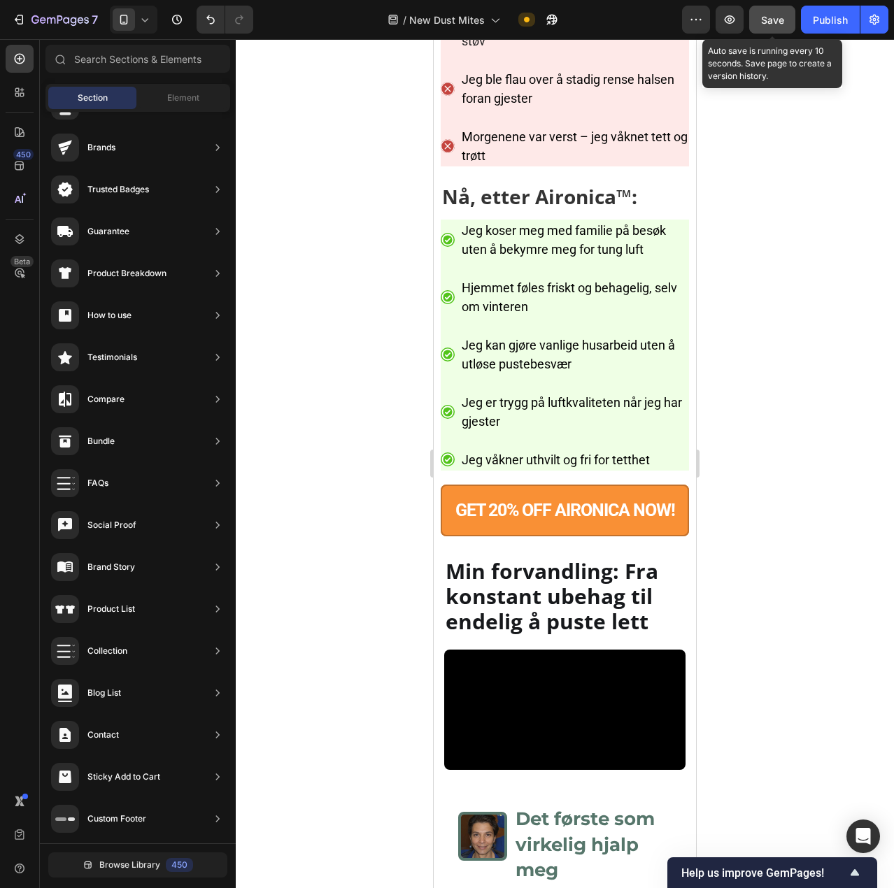
click at [779, 13] on div "Save" at bounding box center [772, 20] width 23 height 15
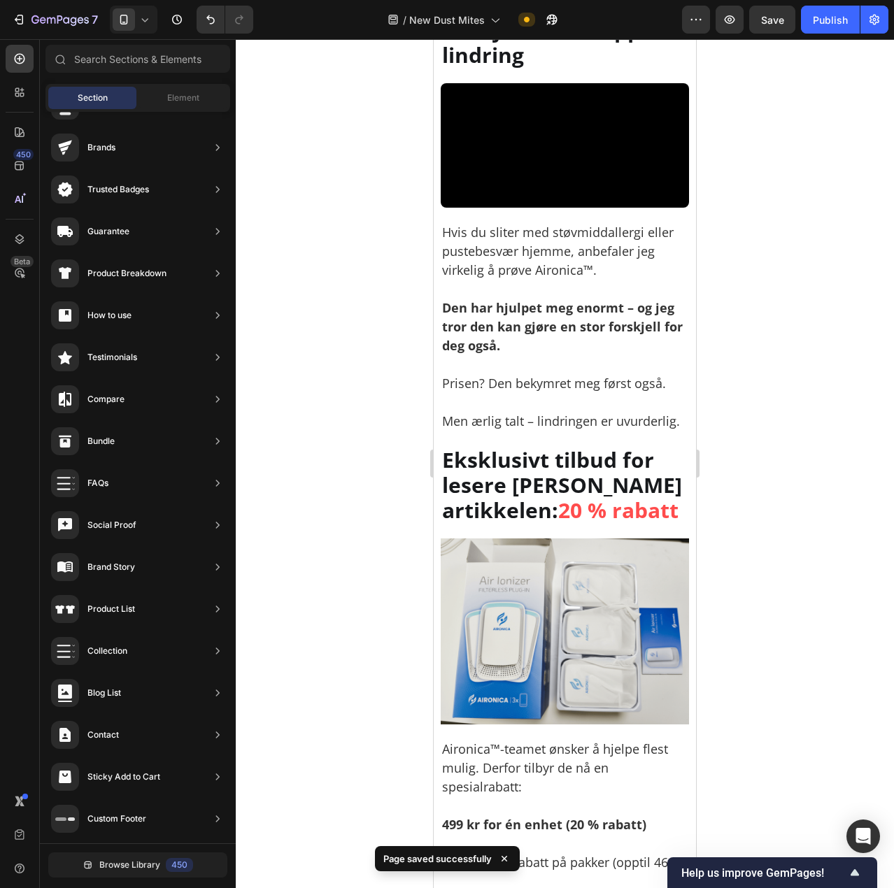
scroll to position [7512, 0]
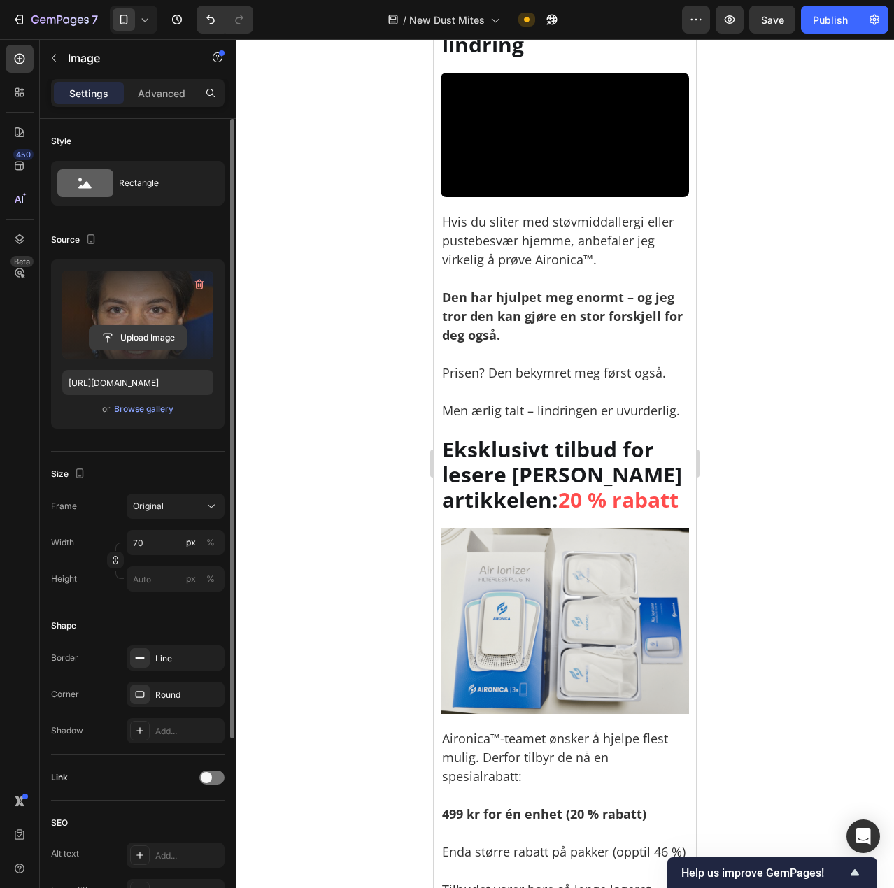
click at [120, 339] on input "file" at bounding box center [138, 338] width 97 height 24
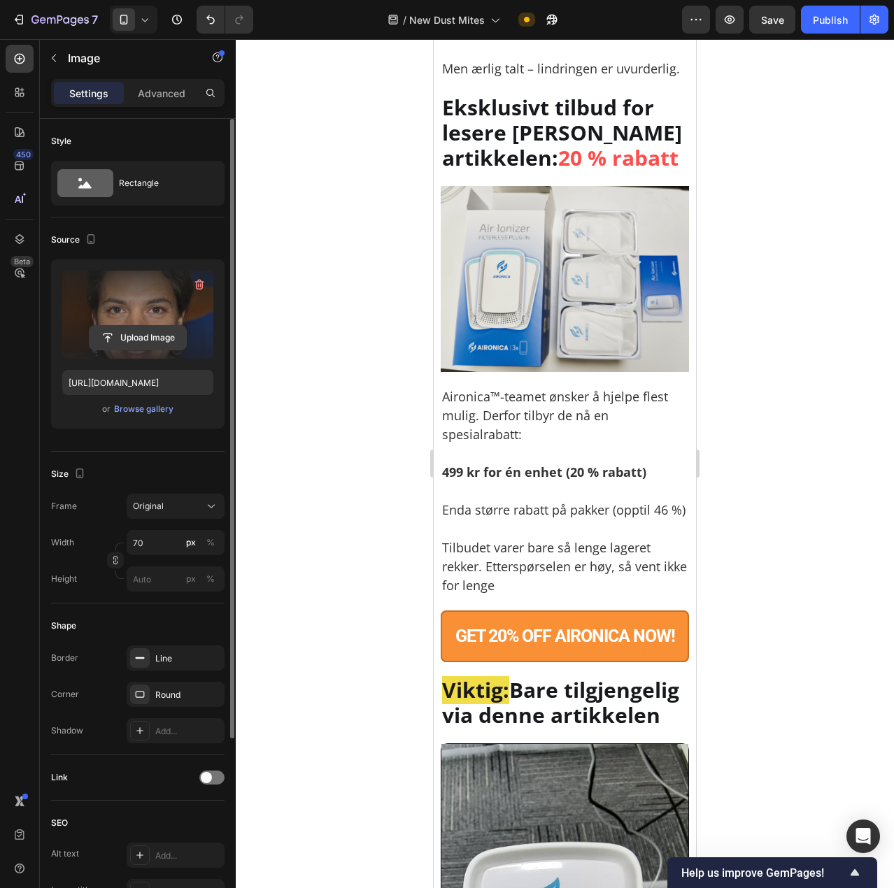
scroll to position [7862, 0]
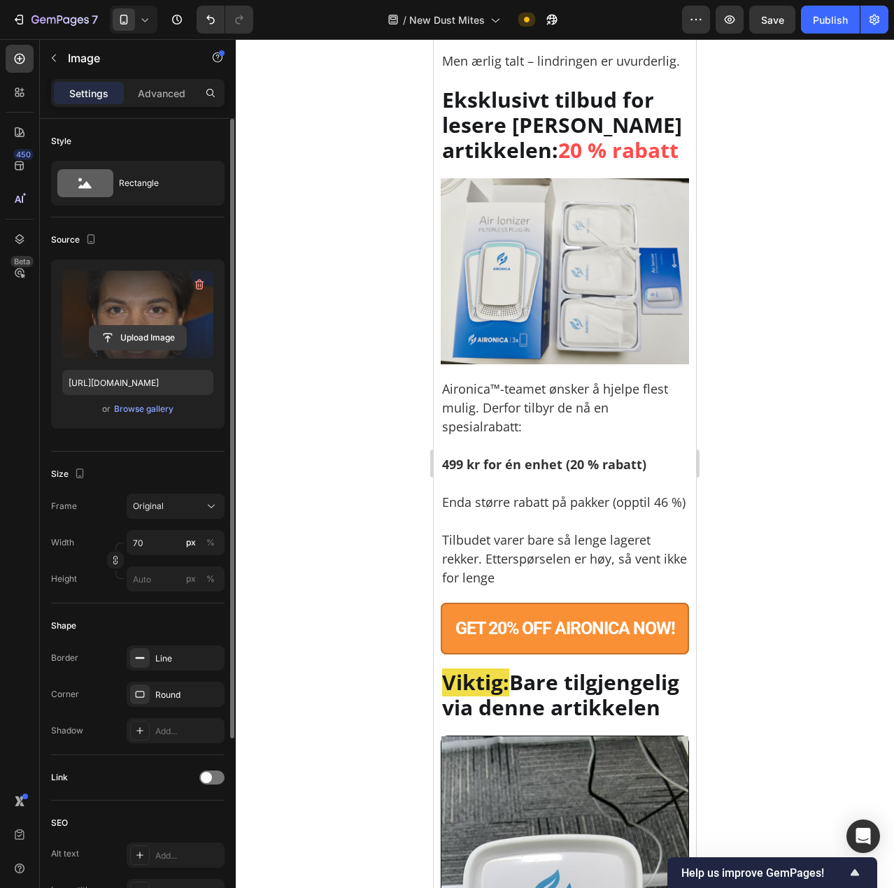
click at [142, 327] on input "file" at bounding box center [138, 338] width 97 height 24
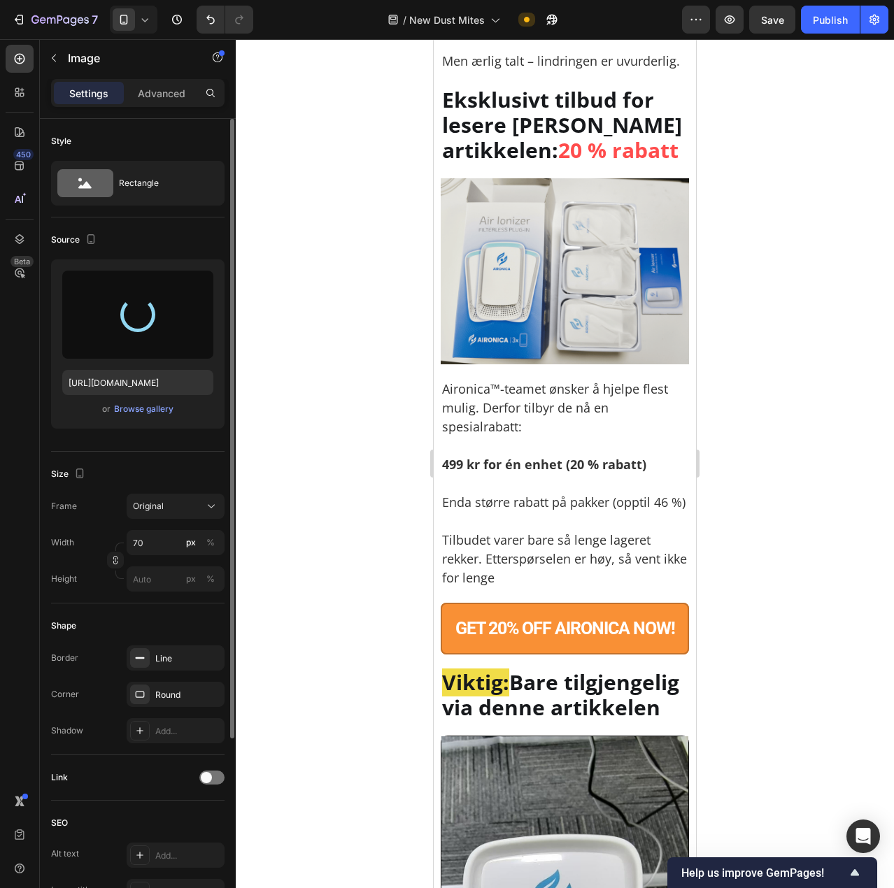
type input "https://cdn.shopify.com/s/files/1/0926/0446/5536/files/gempages_580590199730340…"
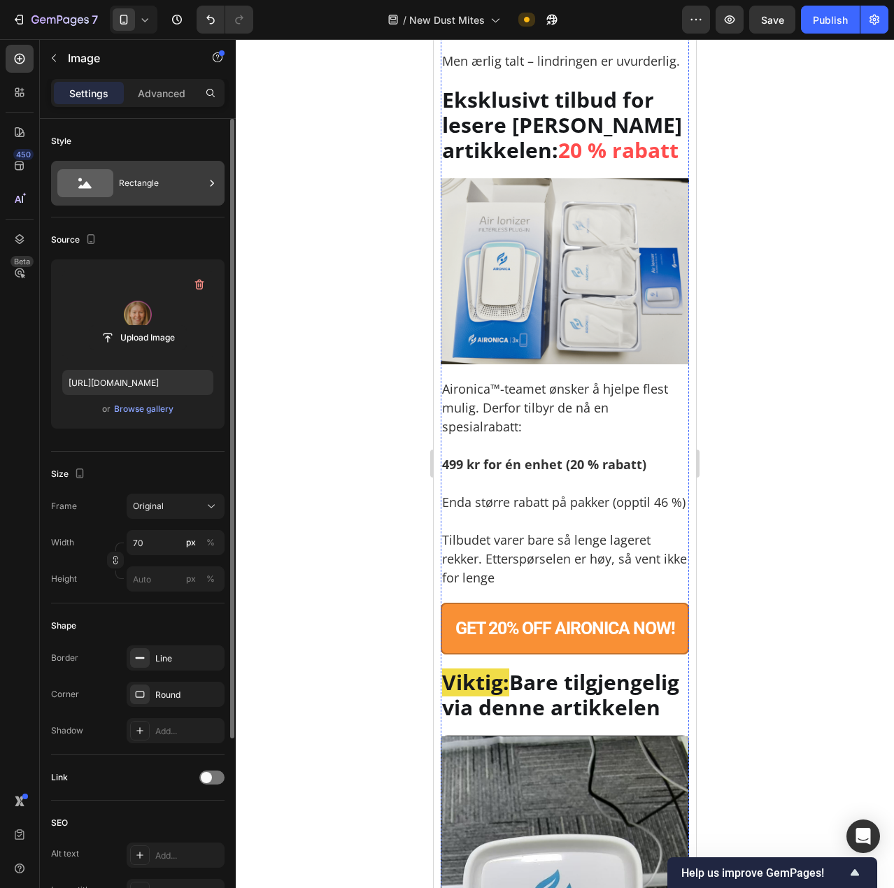
click at [138, 187] on div "Rectangle" at bounding box center [161, 183] width 85 height 32
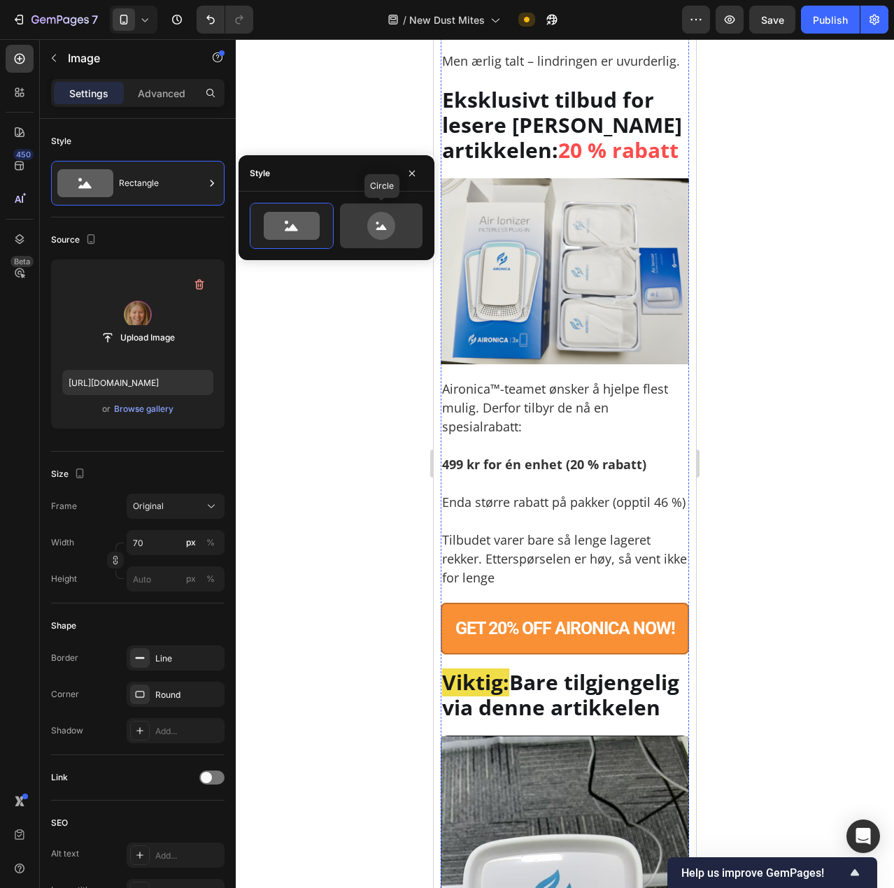
click at [363, 221] on icon at bounding box center [381, 226] width 66 height 28
type input "80"
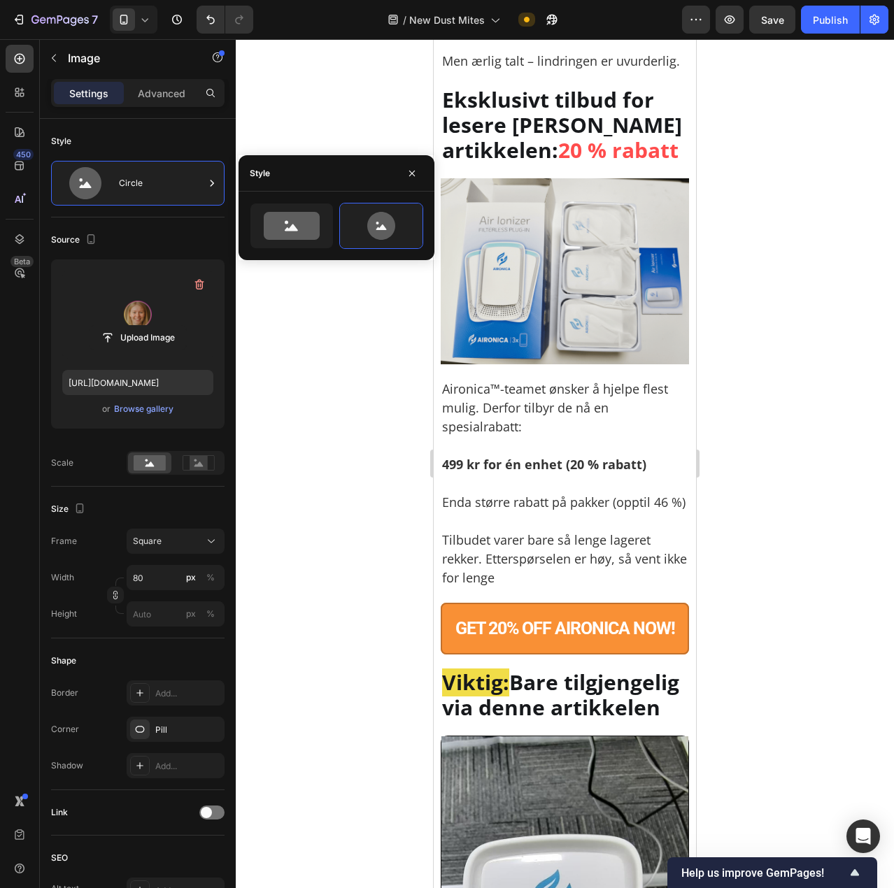
click at [756, 268] on div at bounding box center [565, 463] width 658 height 849
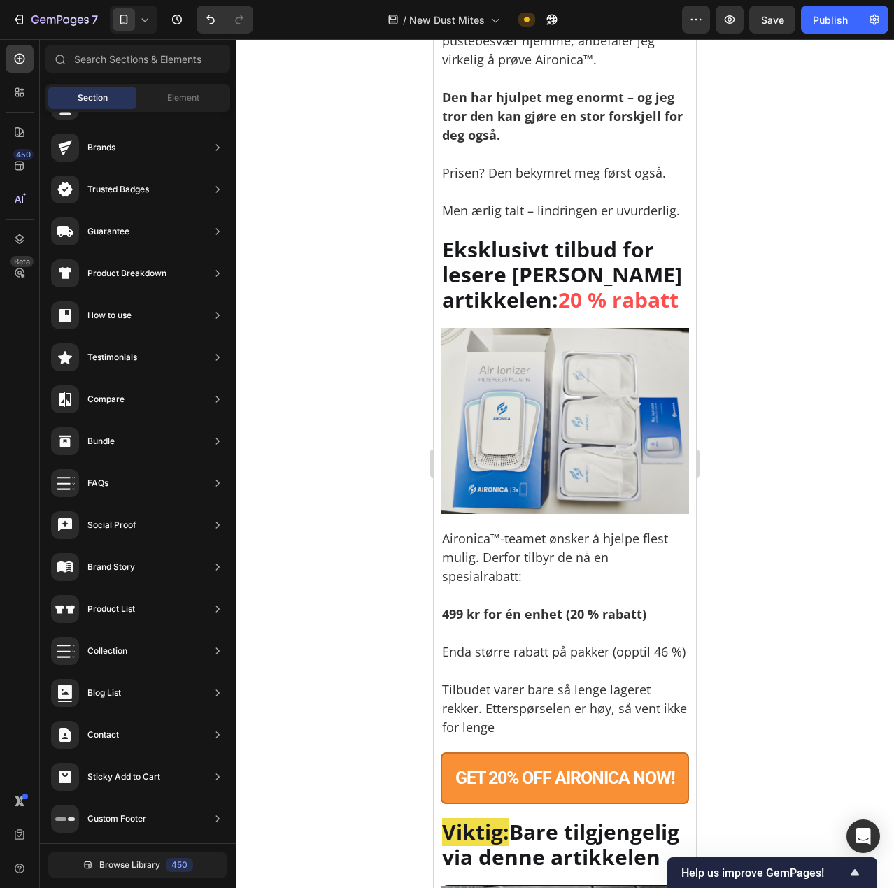
scroll to position [7652, 0]
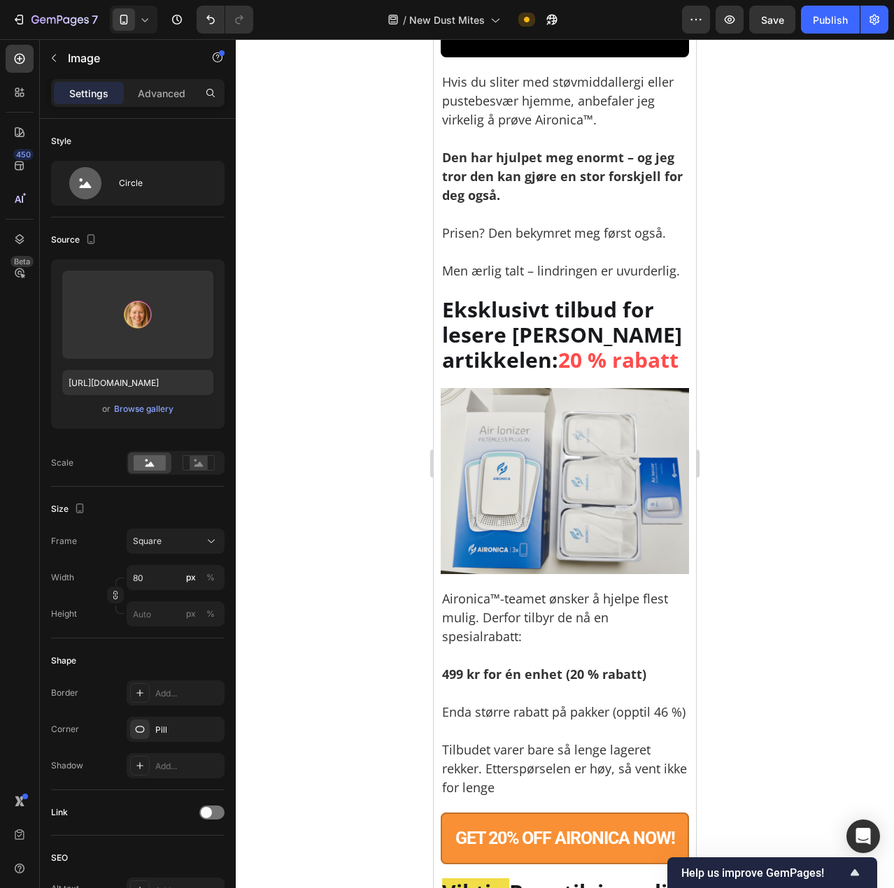
type input "70"
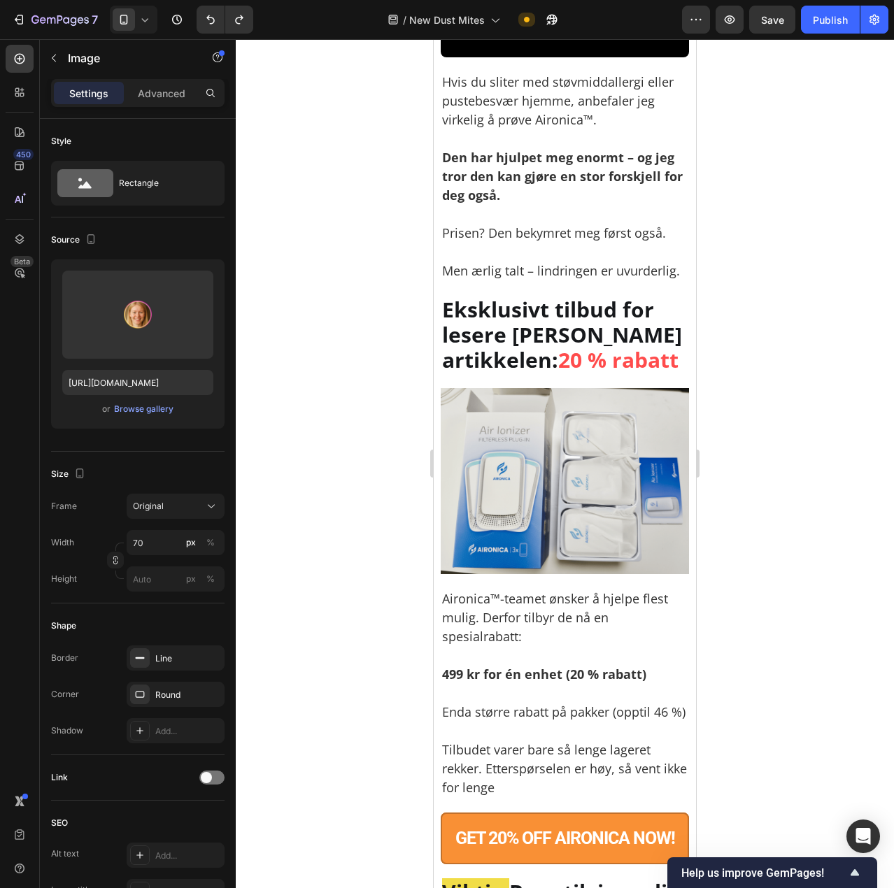
click at [835, 439] on div at bounding box center [565, 463] width 658 height 849
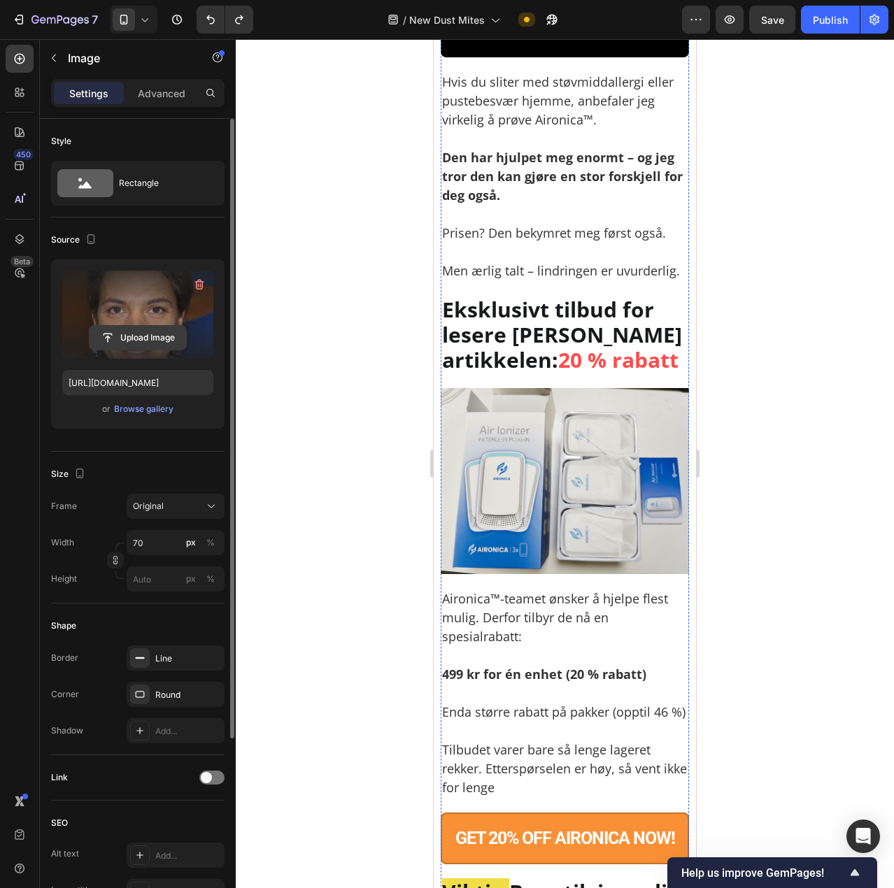
click at [158, 333] on input "file" at bounding box center [138, 338] width 97 height 24
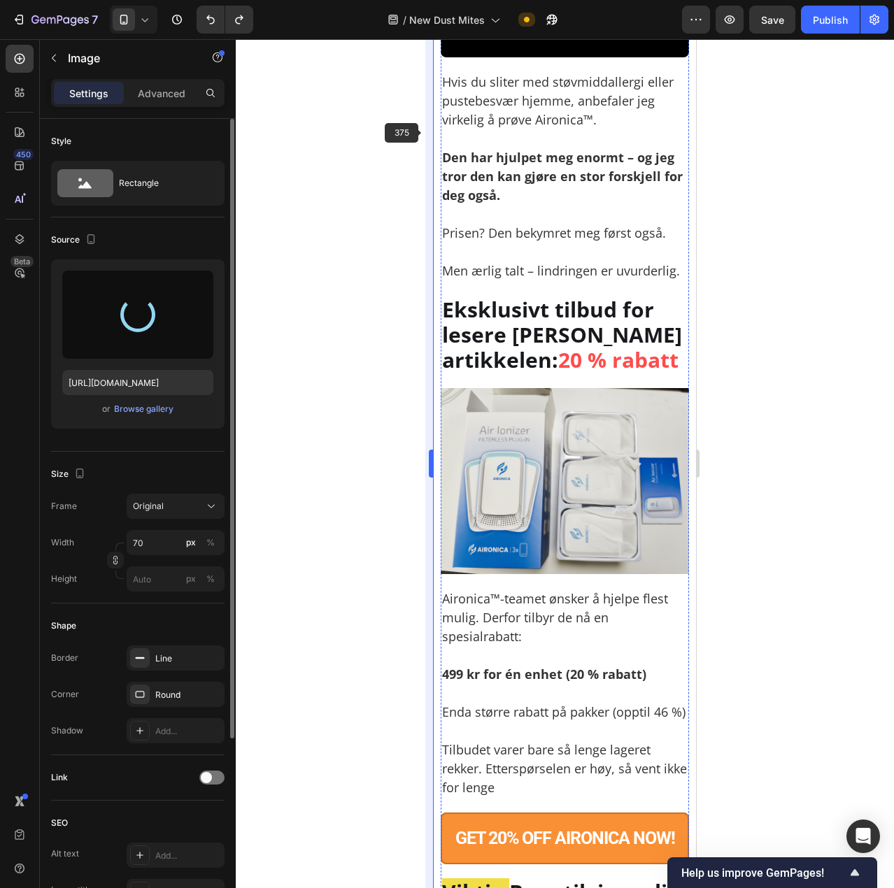
type input "https://cdn.shopify.com/s/files/1/0926/0446/5536/files/gempages_580590199730340…"
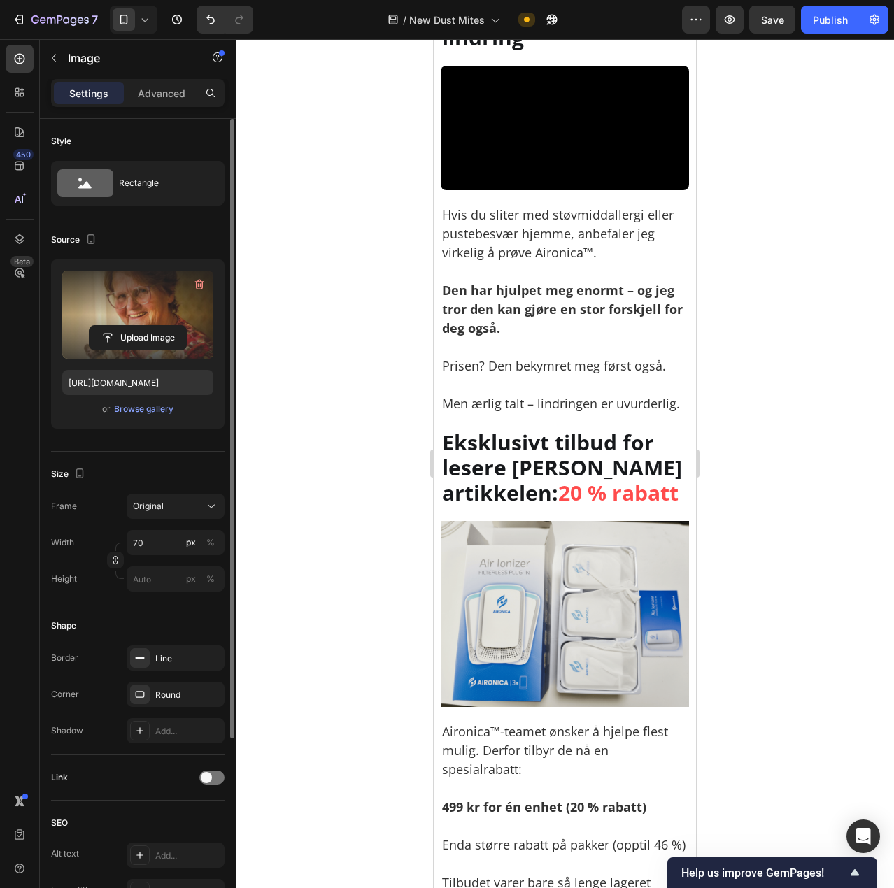
scroll to position [7442, 0]
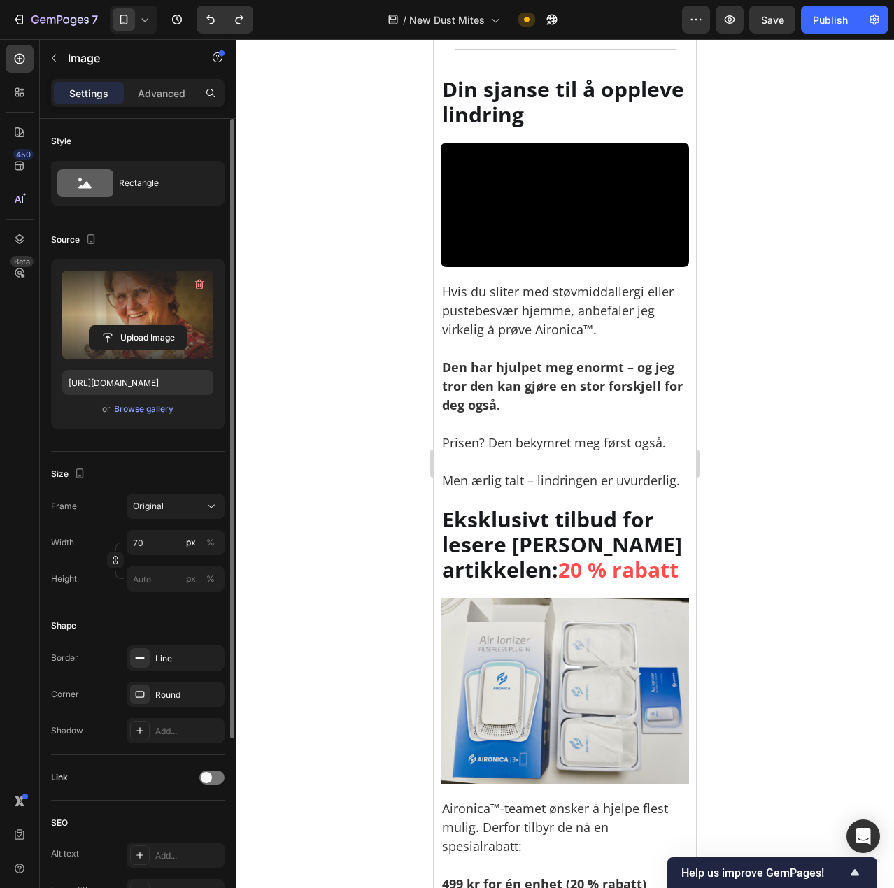
click at [774, 370] on div at bounding box center [565, 463] width 658 height 849
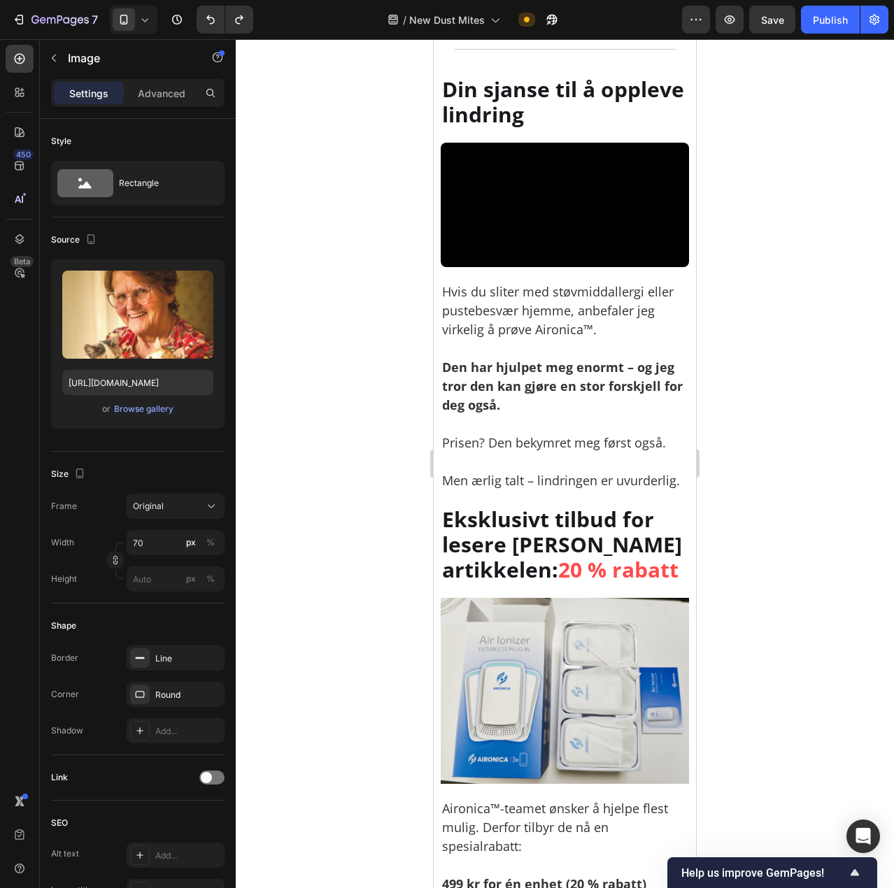
type input "https://img.funnelish.com/13549/295253/1711840146-1706610049026_1.jpg"
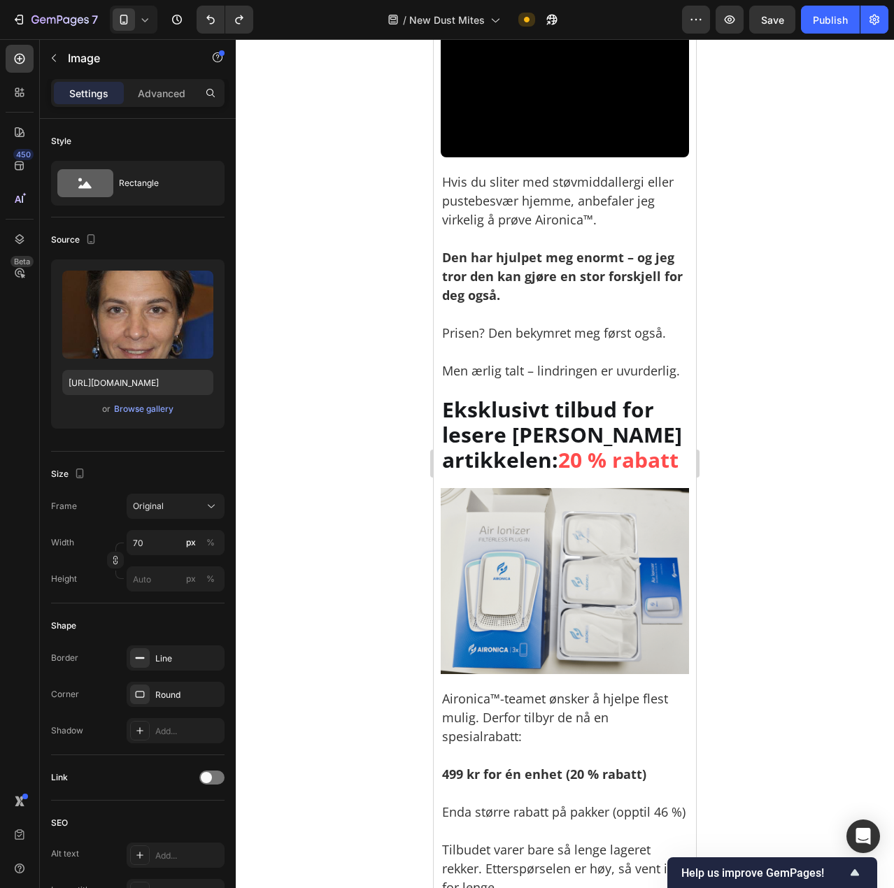
scroll to position [7512, 0]
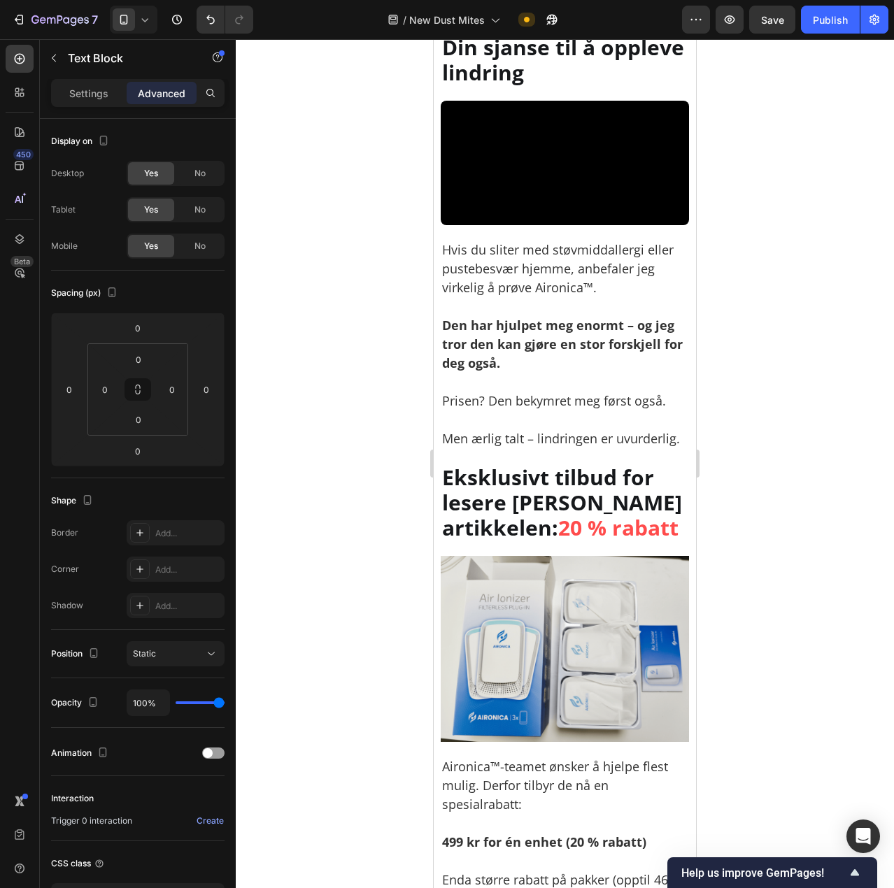
drag, startPoint x: 646, startPoint y: 515, endPoint x: 541, endPoint y: 513, distance: 104.9
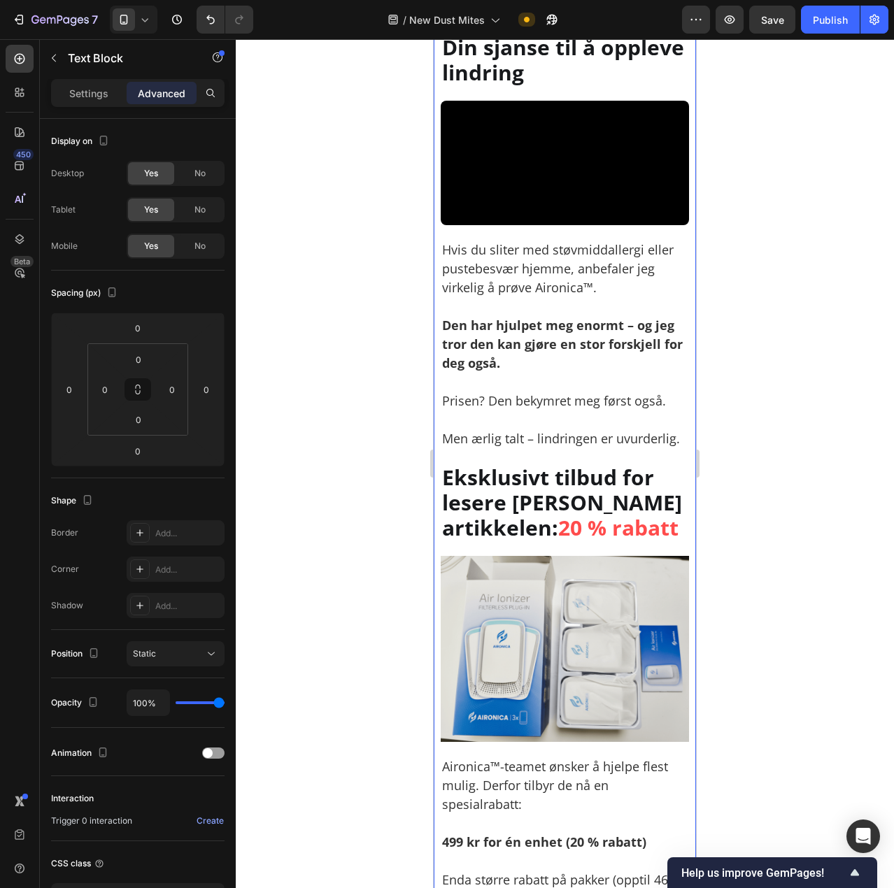
click at [383, 413] on div at bounding box center [565, 463] width 658 height 849
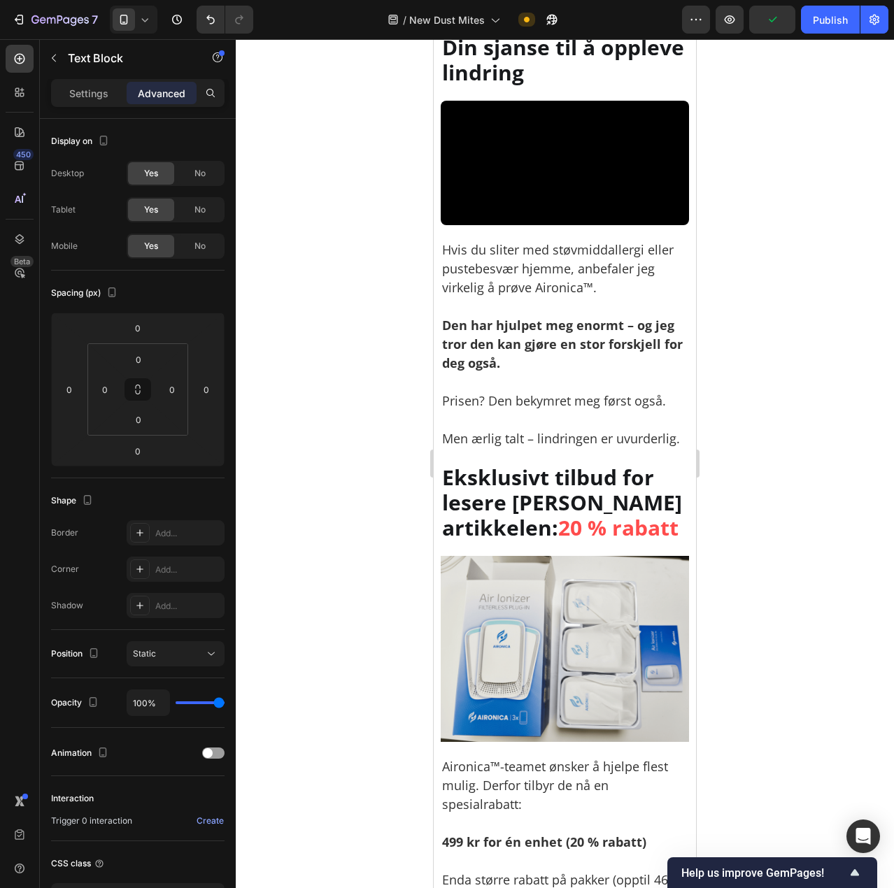
drag, startPoint x: 650, startPoint y: 508, endPoint x: 541, endPoint y: 510, distance: 109.1
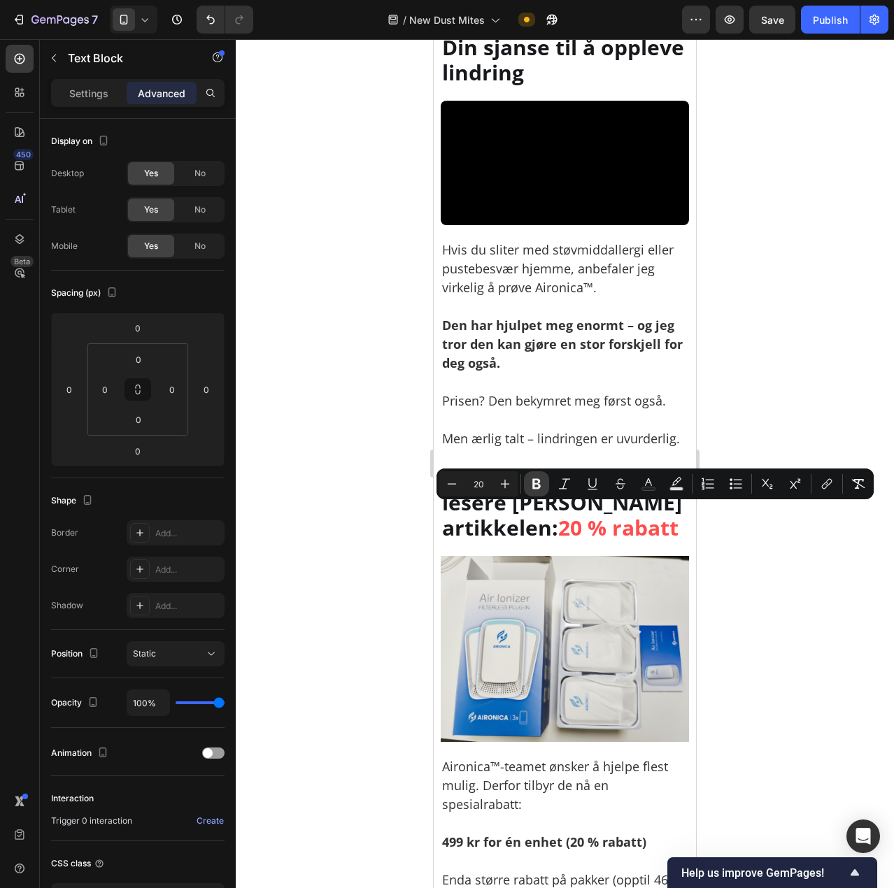
click at [535, 484] on icon "Editor contextual toolbar" at bounding box center [536, 484] width 8 height 10
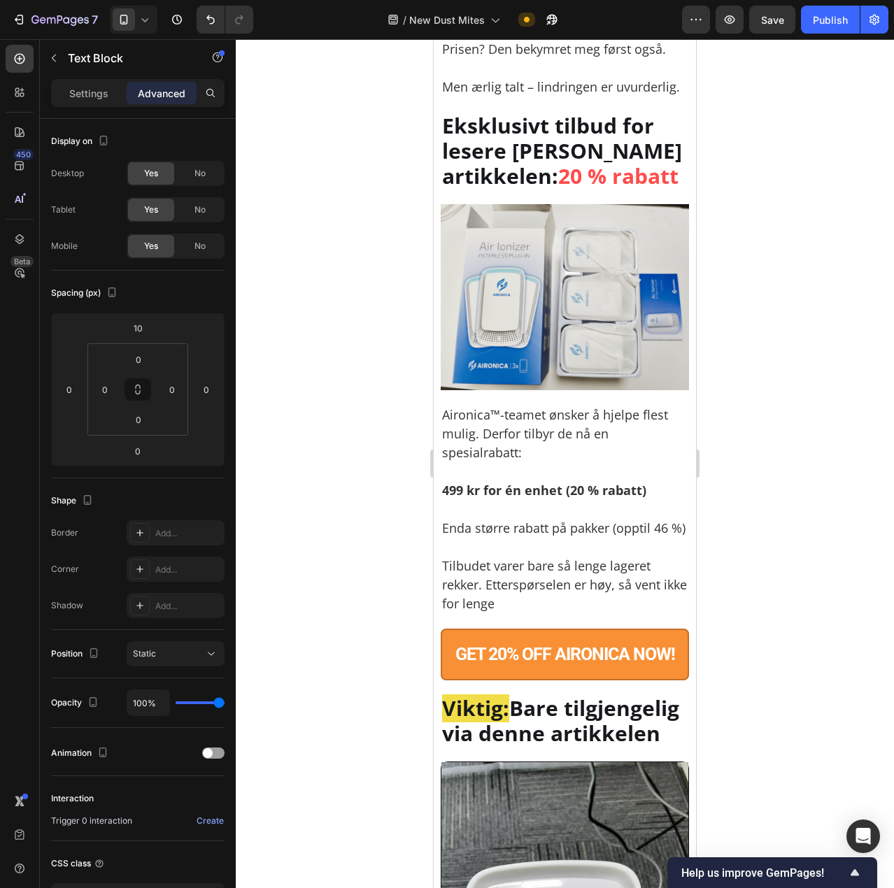
scroll to position [7862, 0]
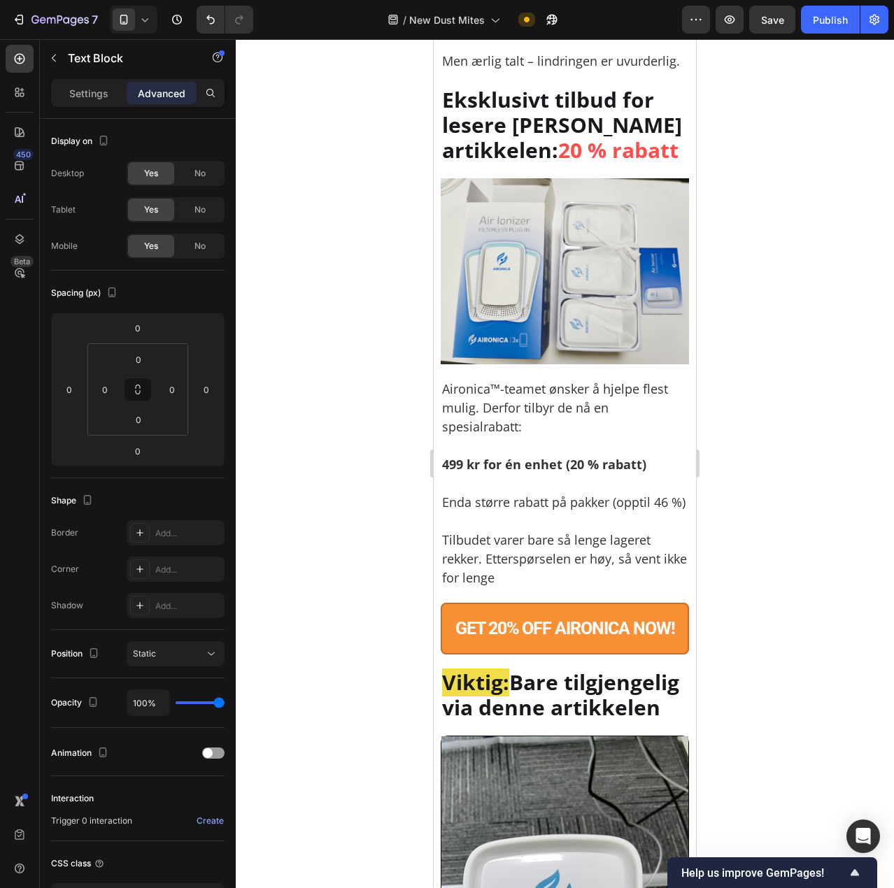
drag, startPoint x: 629, startPoint y: 165, endPoint x: 545, endPoint y: 165, distance: 84.6
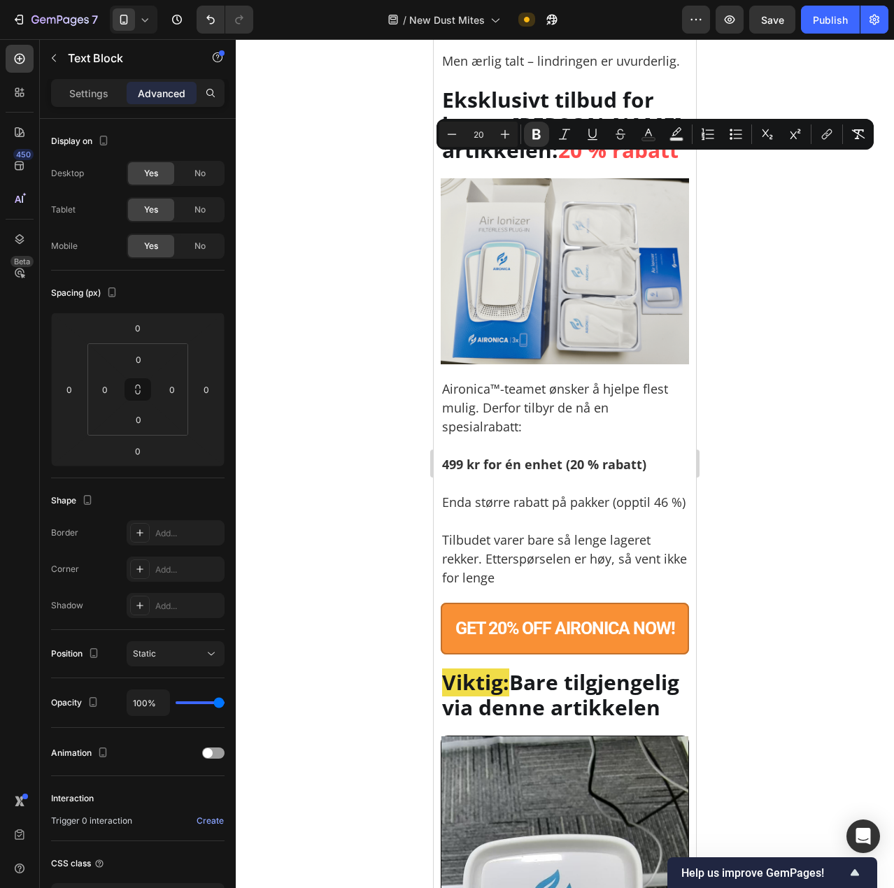
drag, startPoint x: 543, startPoint y: 164, endPoint x: 622, endPoint y: 169, distance: 79.2
click at [542, 128] on icon "Editor contextual toolbar" at bounding box center [536, 134] width 14 height 14
click at [788, 234] on div at bounding box center [565, 463] width 658 height 849
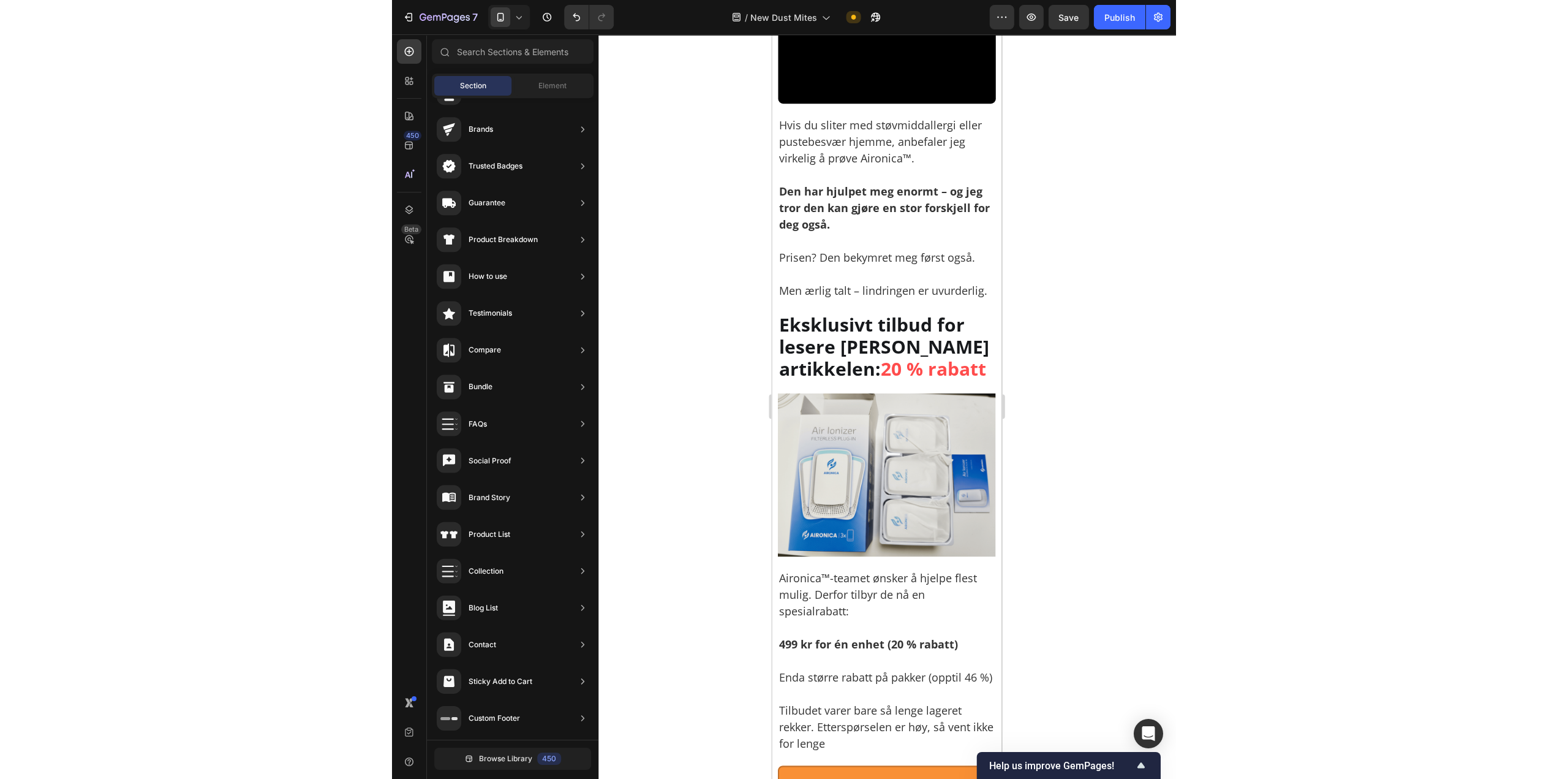
scroll to position [6644, 0]
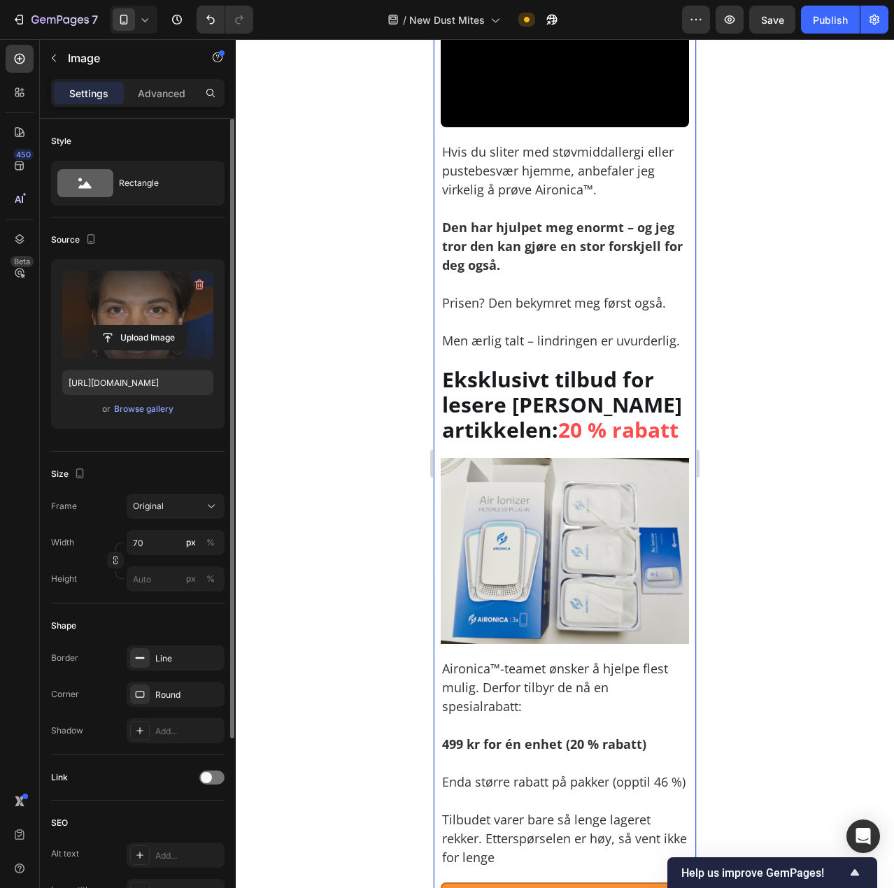
click at [113, 301] on label at bounding box center [137, 315] width 151 height 88
click at [113, 326] on input "file" at bounding box center [138, 338] width 97 height 24
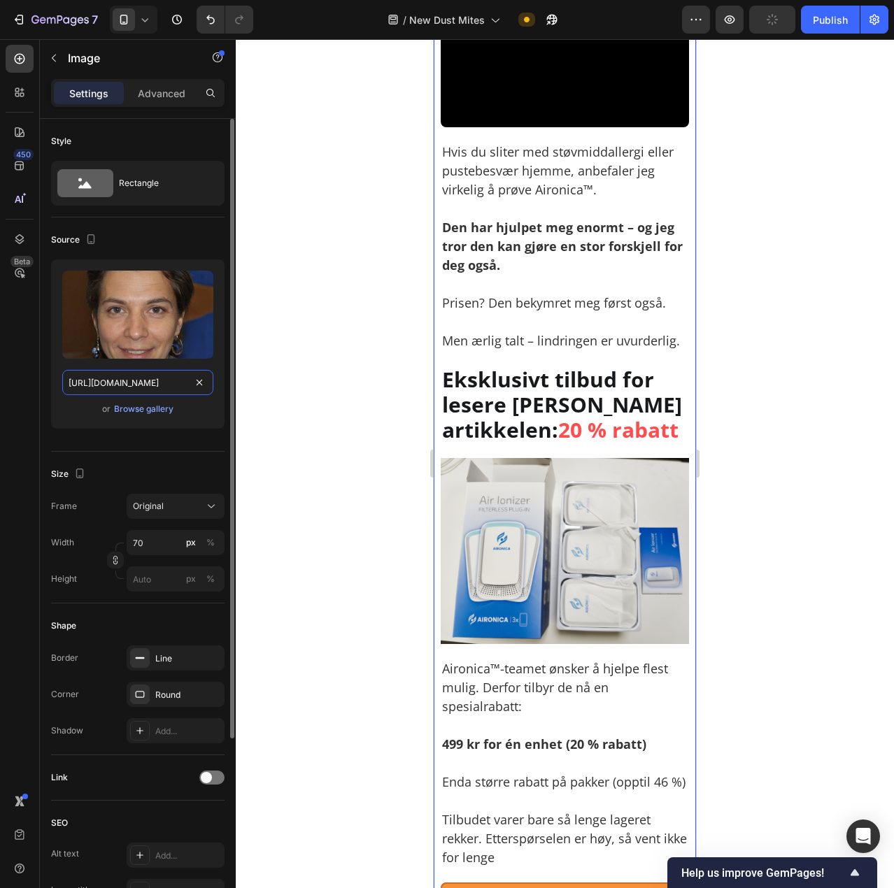
click at [150, 383] on input "https://img.funnelish.com/13549/295253/1711840146-1706610049026_1.jpg" at bounding box center [137, 382] width 151 height 25
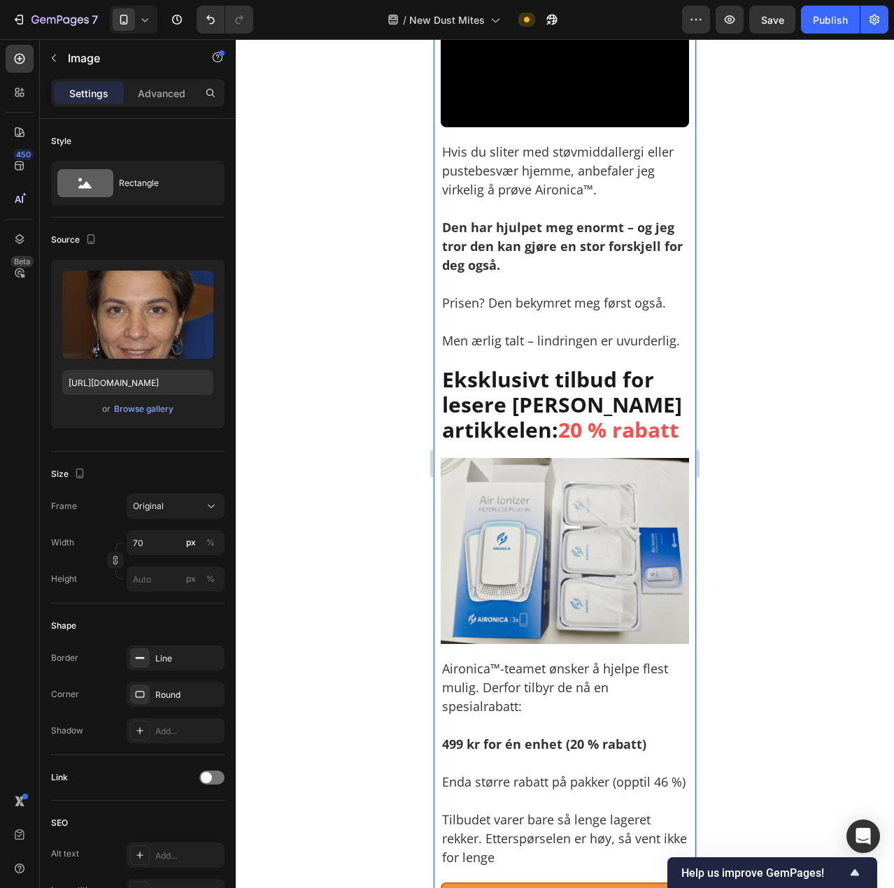
click at [280, 245] on div at bounding box center [565, 463] width 658 height 849
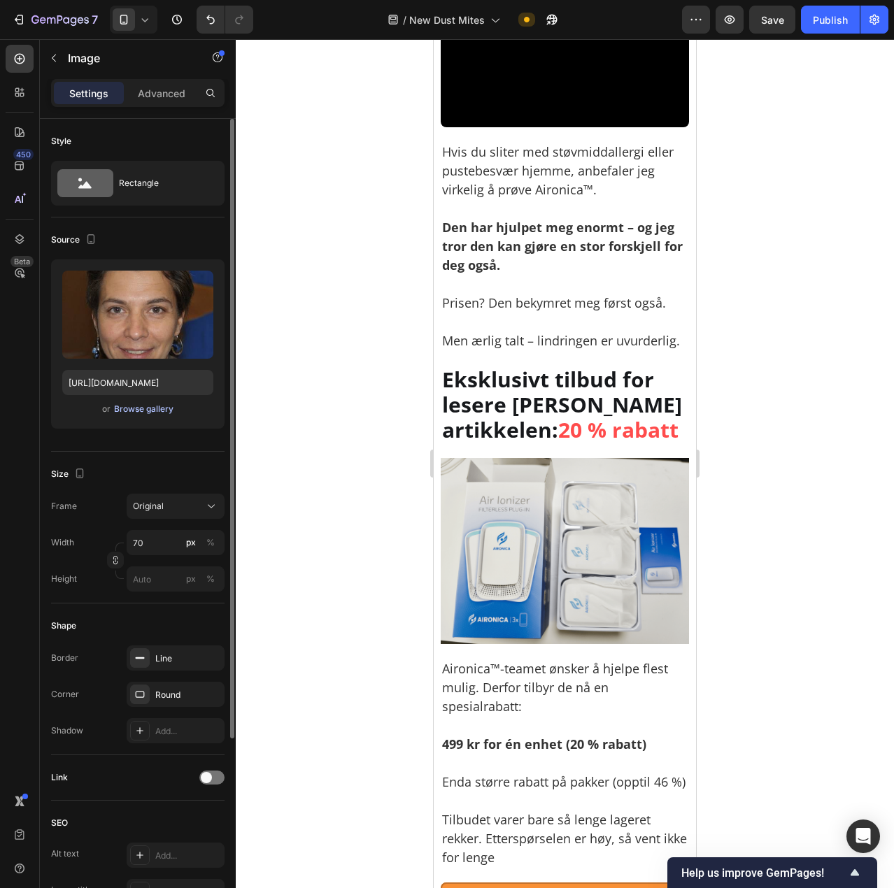
click at [134, 415] on button "Browse gallery" at bounding box center [143, 409] width 61 height 14
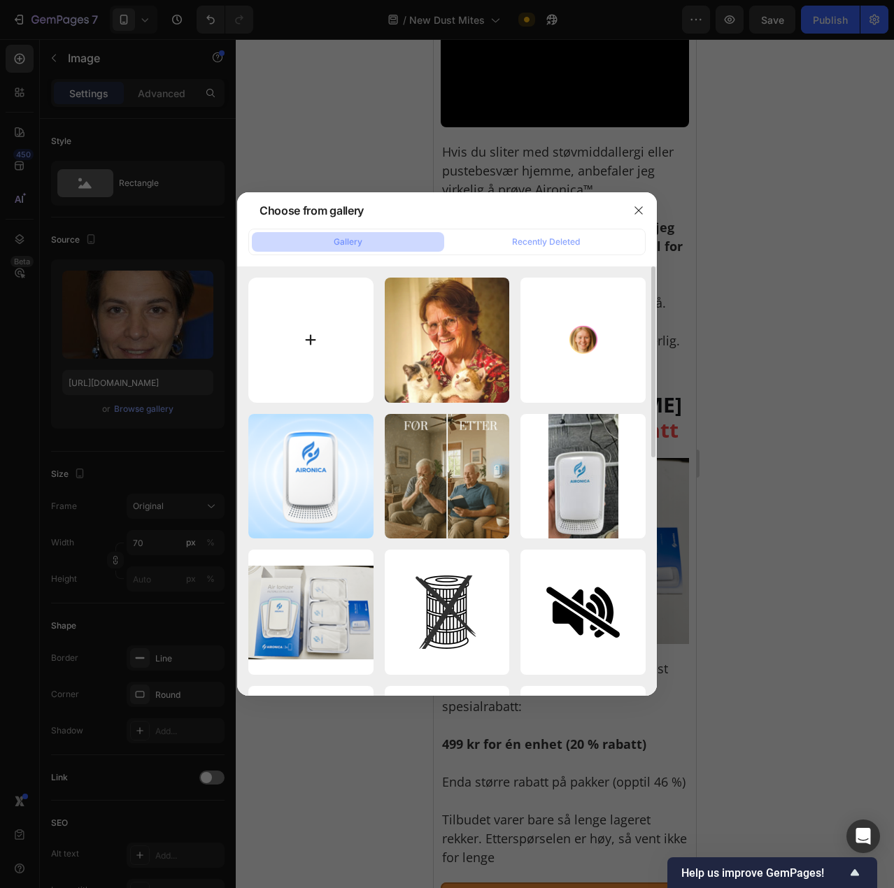
click at [327, 304] on input "file" at bounding box center [310, 340] width 125 height 125
type input "C:\fakepath\Screenshot 2025-09-28 223710.png"
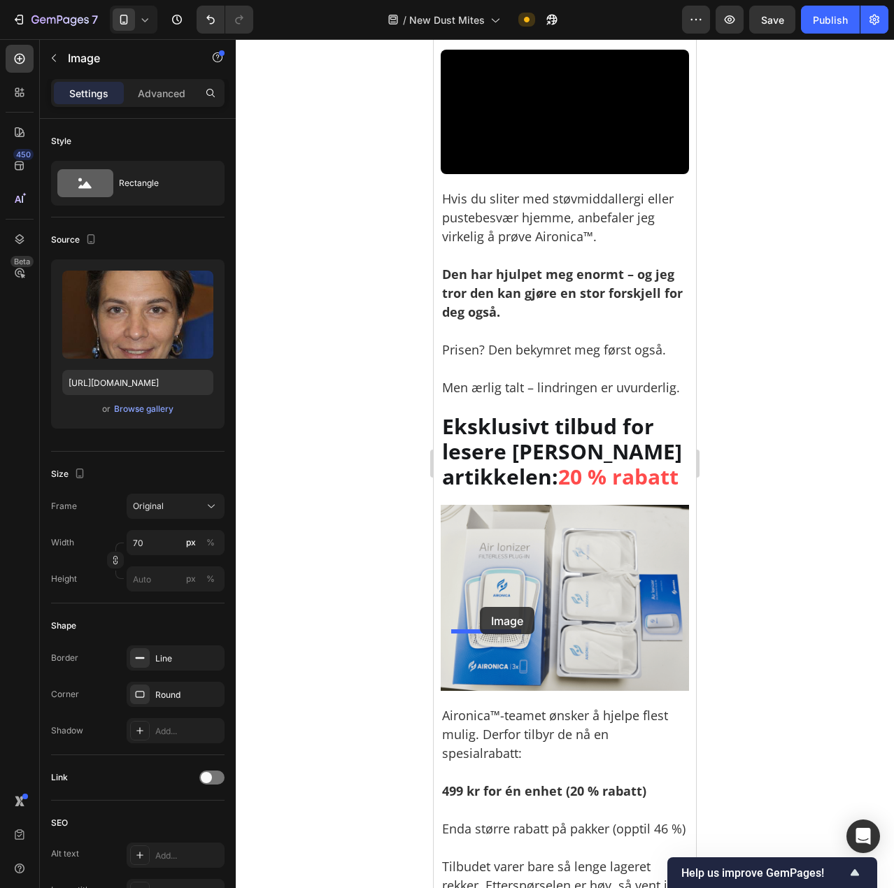
drag, startPoint x: 473, startPoint y: 139, endPoint x: 480, endPoint y: 607, distance: 467.9
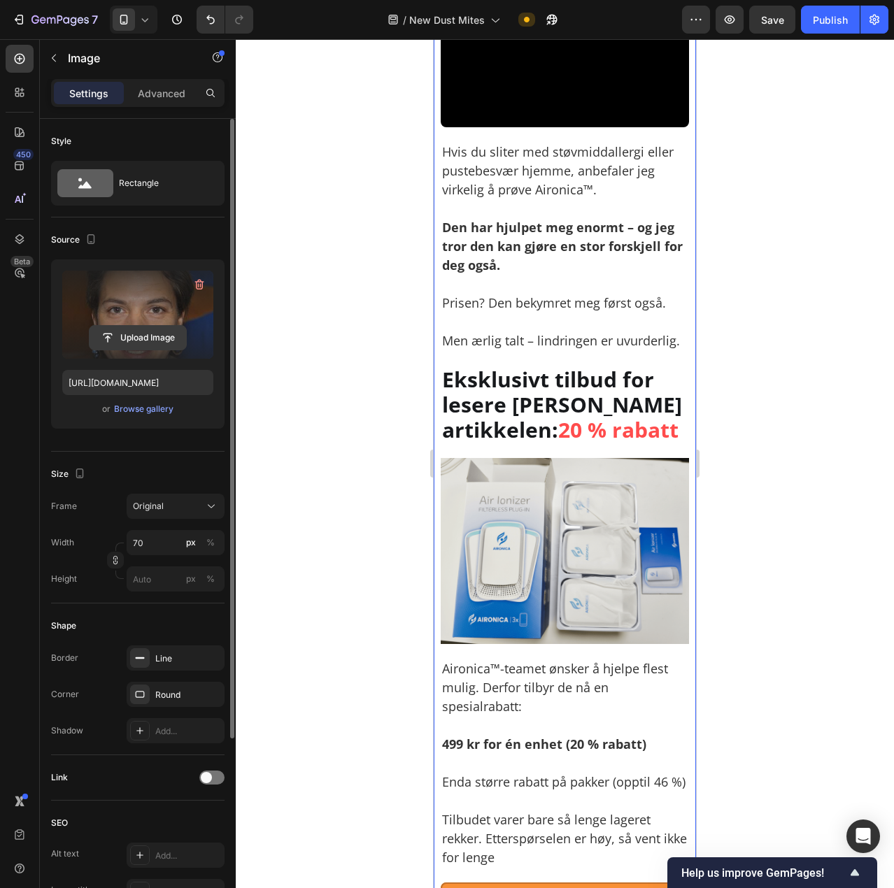
click at [147, 341] on input "file" at bounding box center [138, 338] width 97 height 24
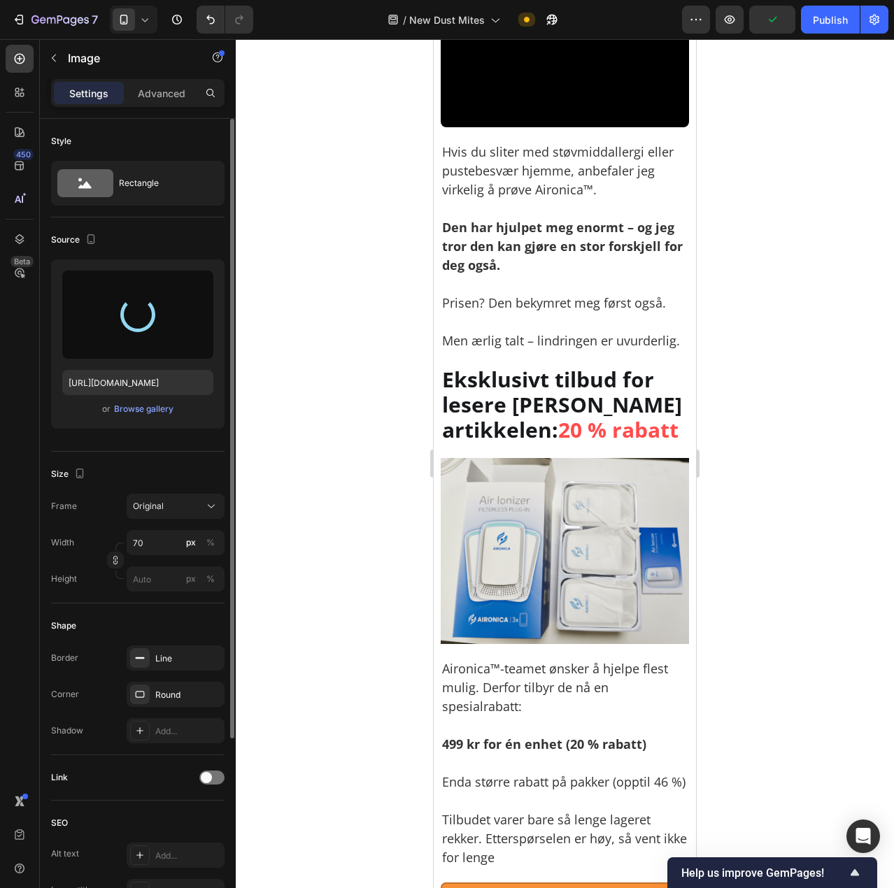
type input "https://cdn.shopify.com/s/files/1/0926/0446/5536/files/gempages_580590199730340…"
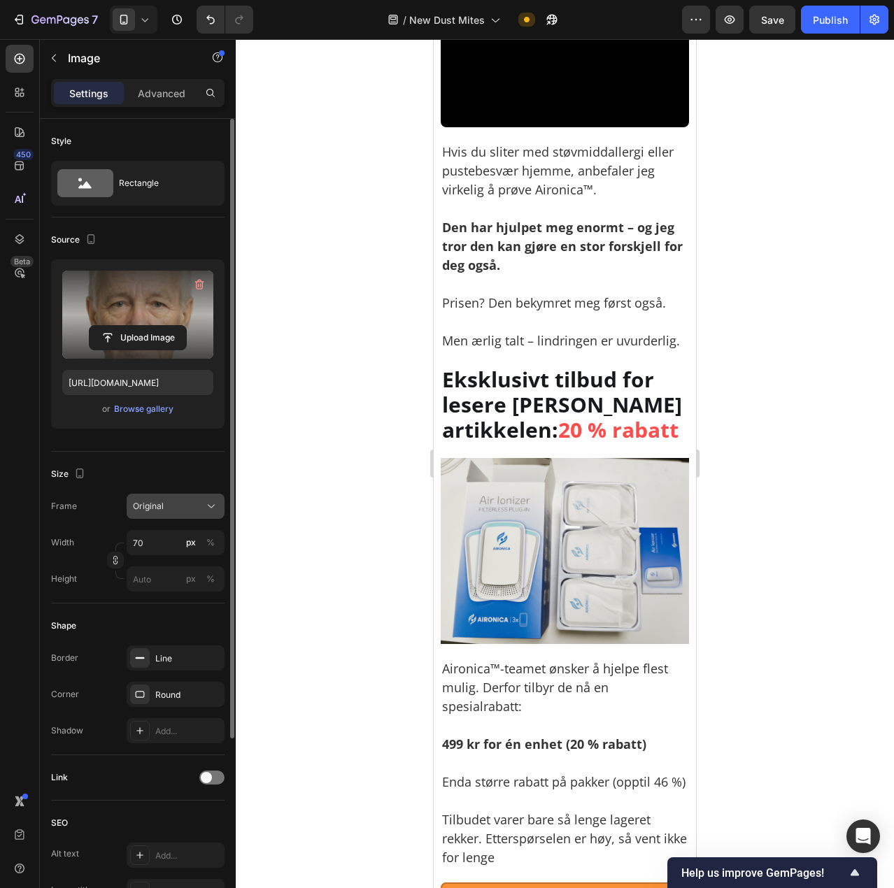
click at [169, 506] on div "Original" at bounding box center [167, 506] width 69 height 13
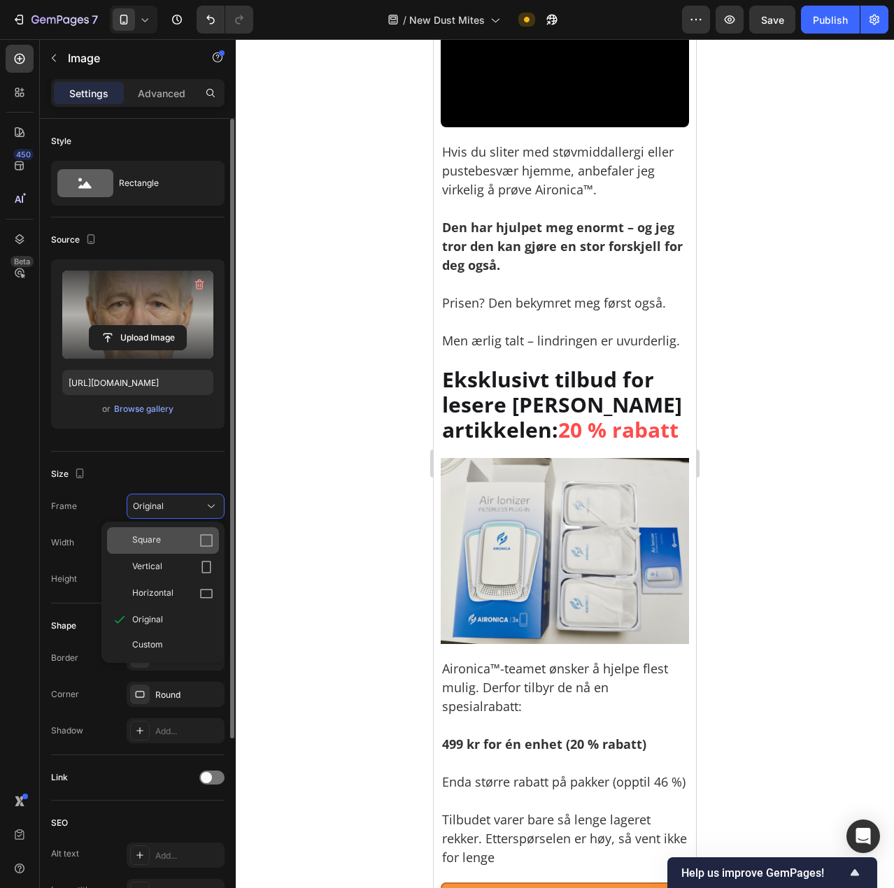
click at [170, 543] on div "Square" at bounding box center [172, 541] width 81 height 14
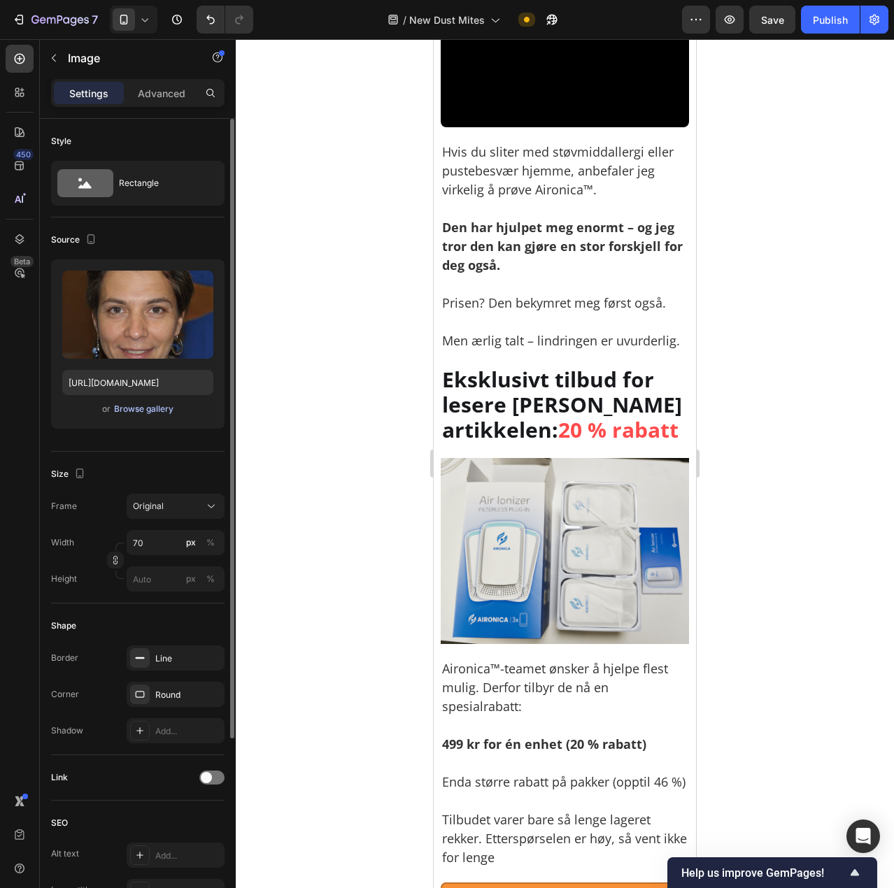
click at [143, 406] on div "Browse gallery" at bounding box center [143, 409] width 59 height 13
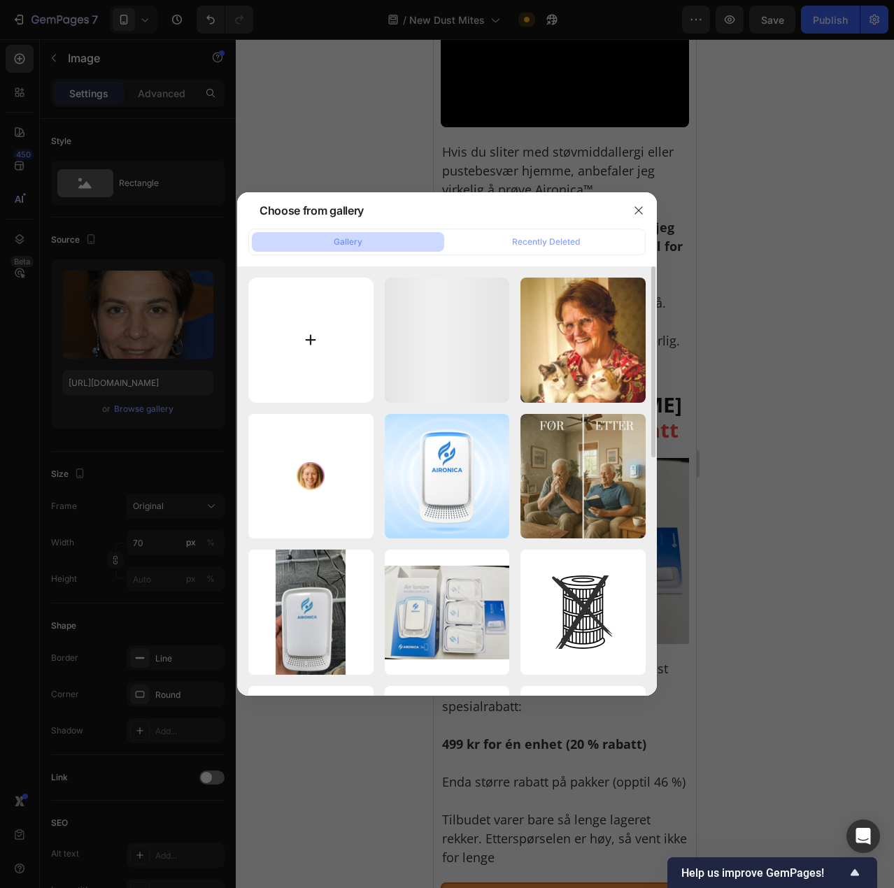
click at [325, 320] on input "file" at bounding box center [310, 340] width 125 height 125
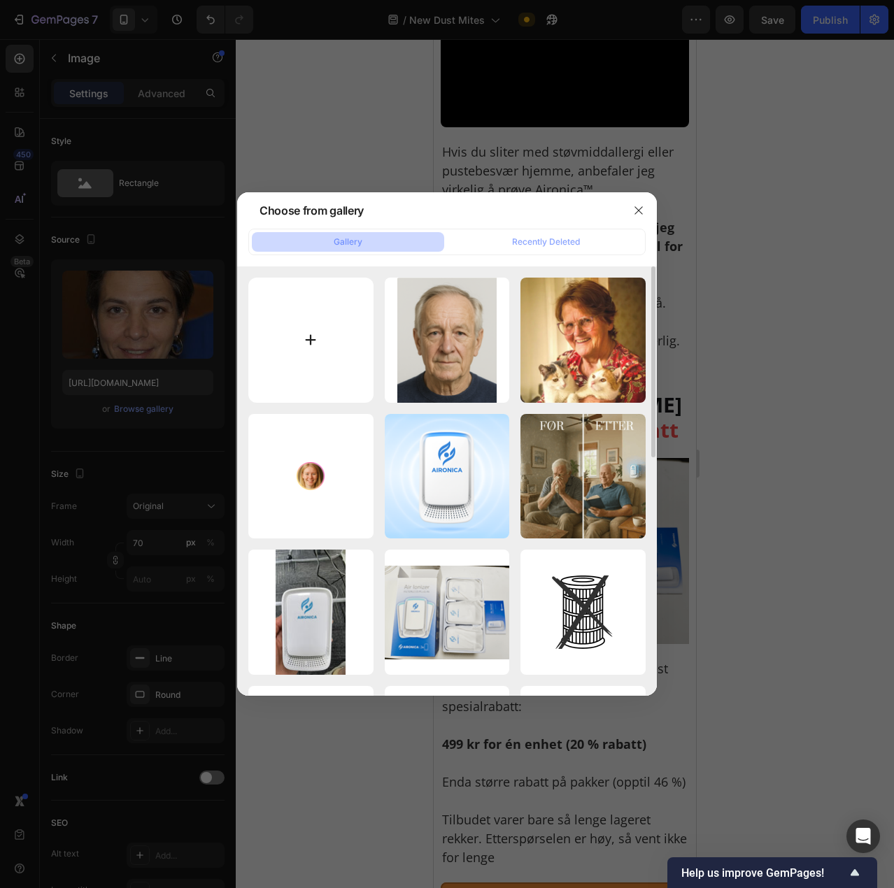
type input "C:\fakepath\Screenshot 2025-09-28 223801.png"
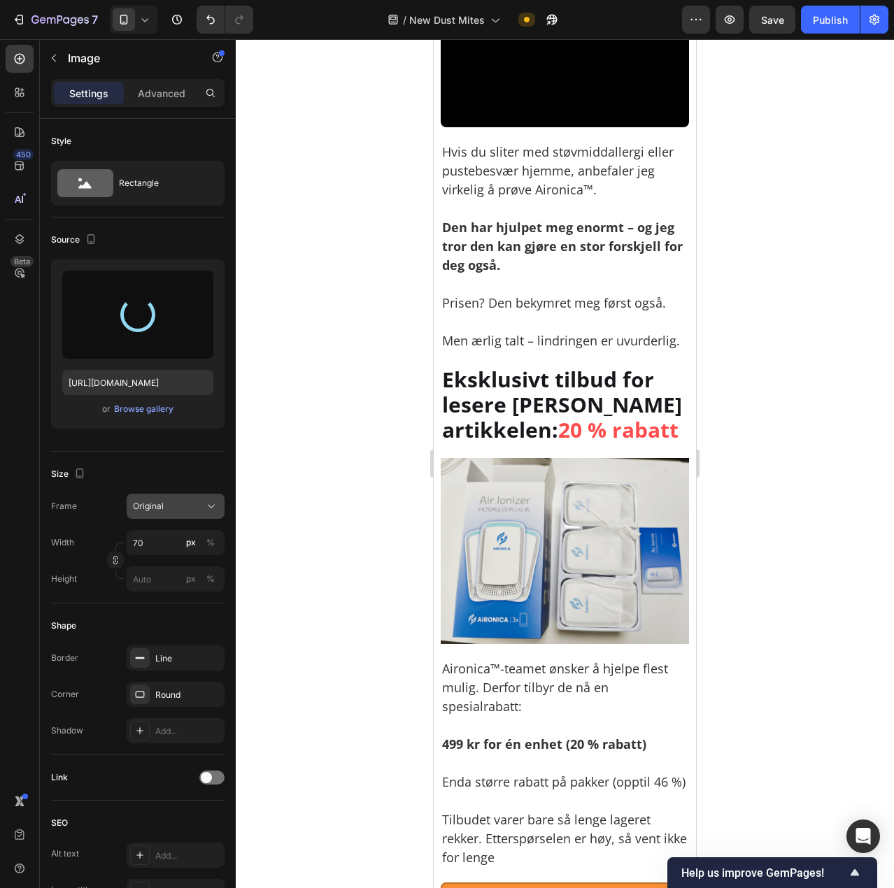
click at [181, 500] on div "Original" at bounding box center [167, 506] width 69 height 13
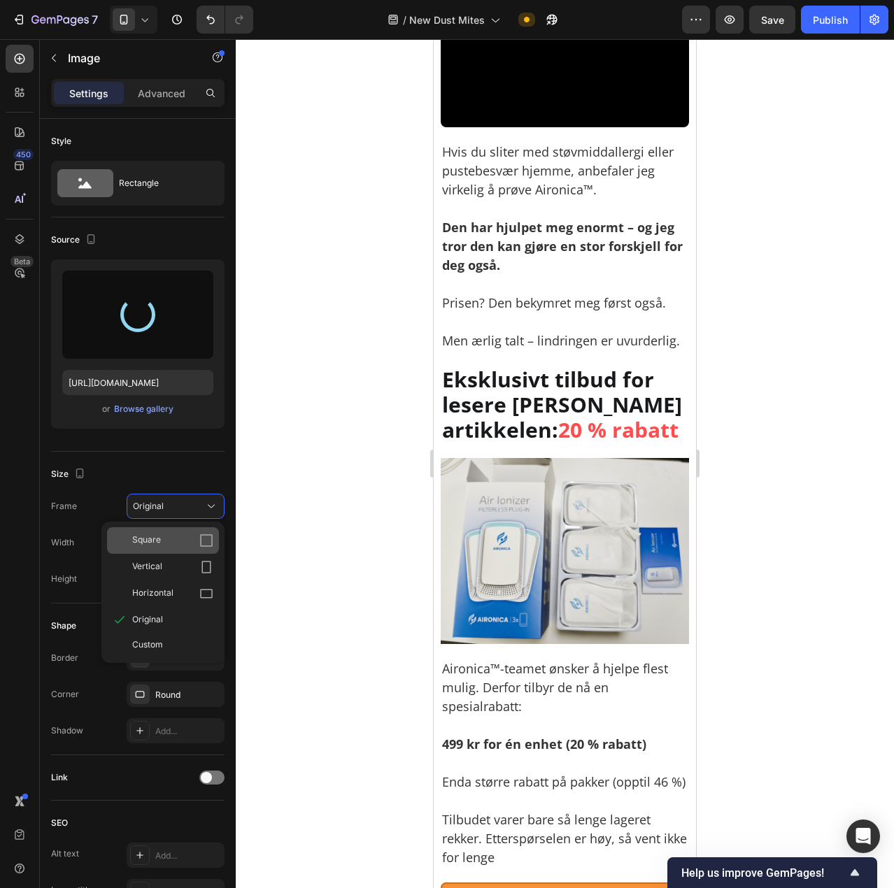
type input "https://cdn.shopify.com/s/files/1/0926/0446/5536/files/gempages_580590199730340…"
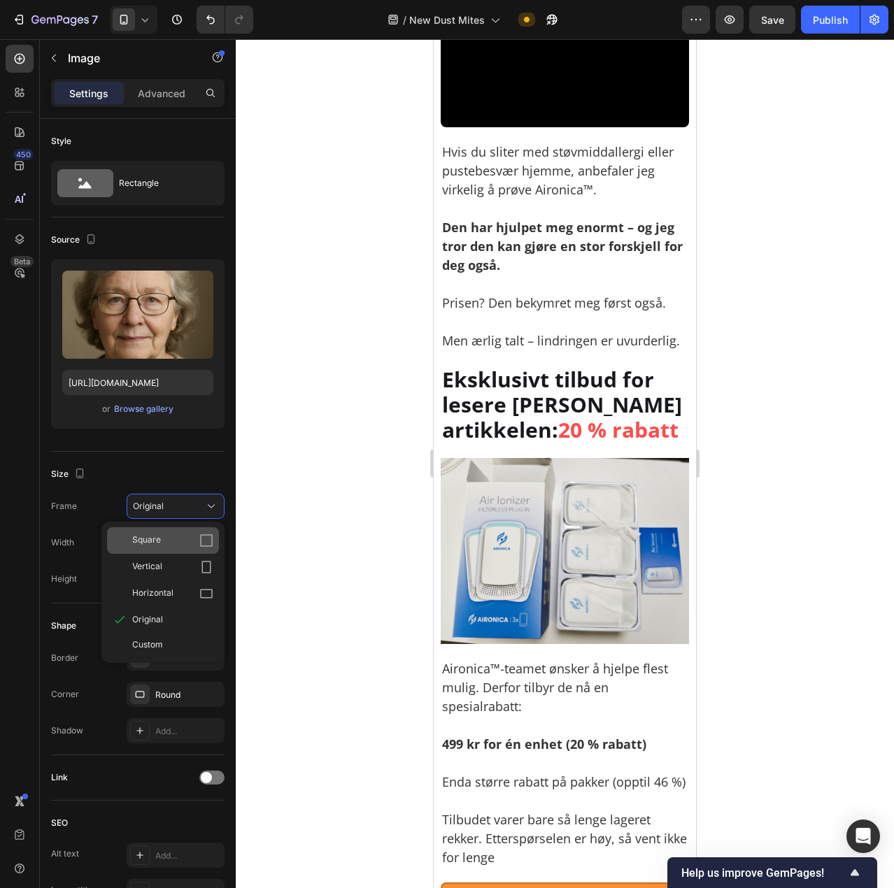
click at [158, 541] on span "Square" at bounding box center [146, 541] width 29 height 14
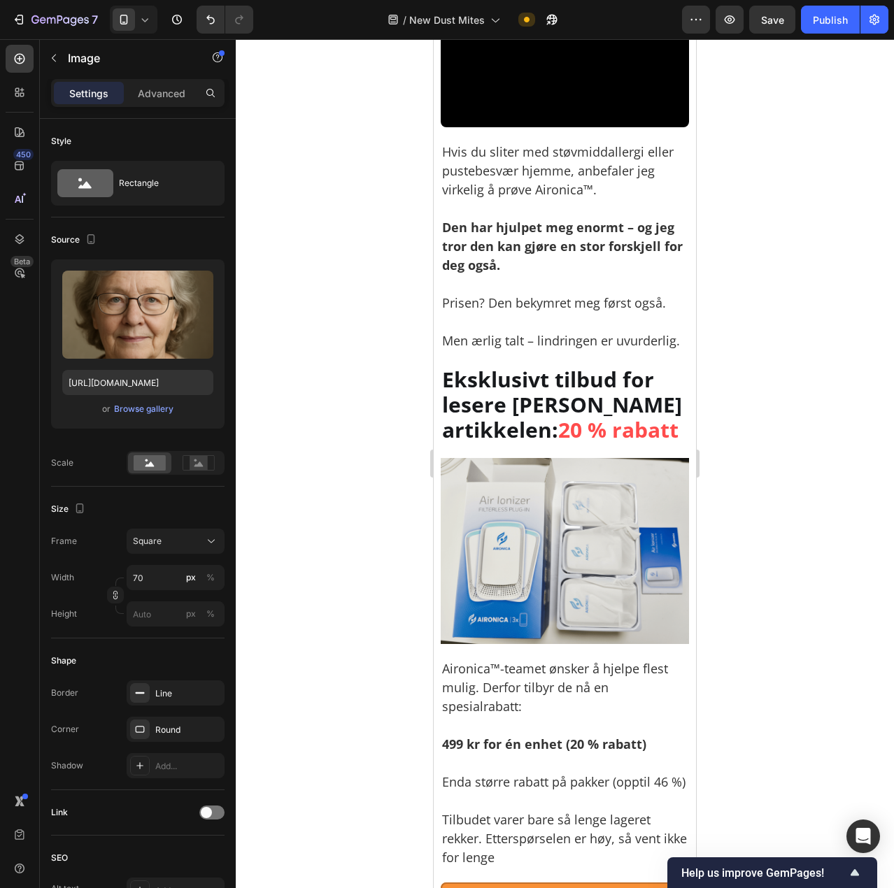
click at [778, 426] on div at bounding box center [565, 463] width 658 height 849
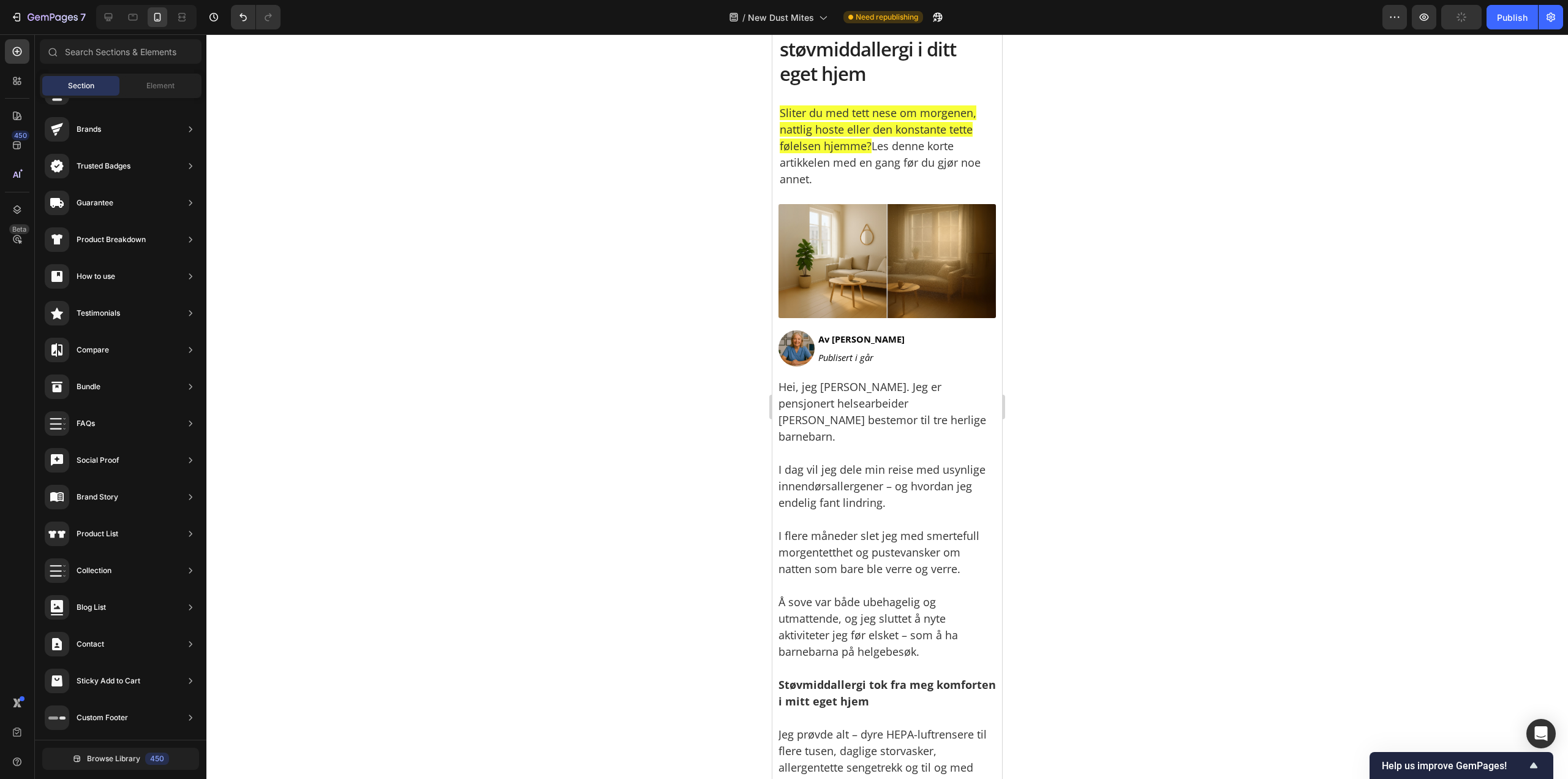
scroll to position [0, 0]
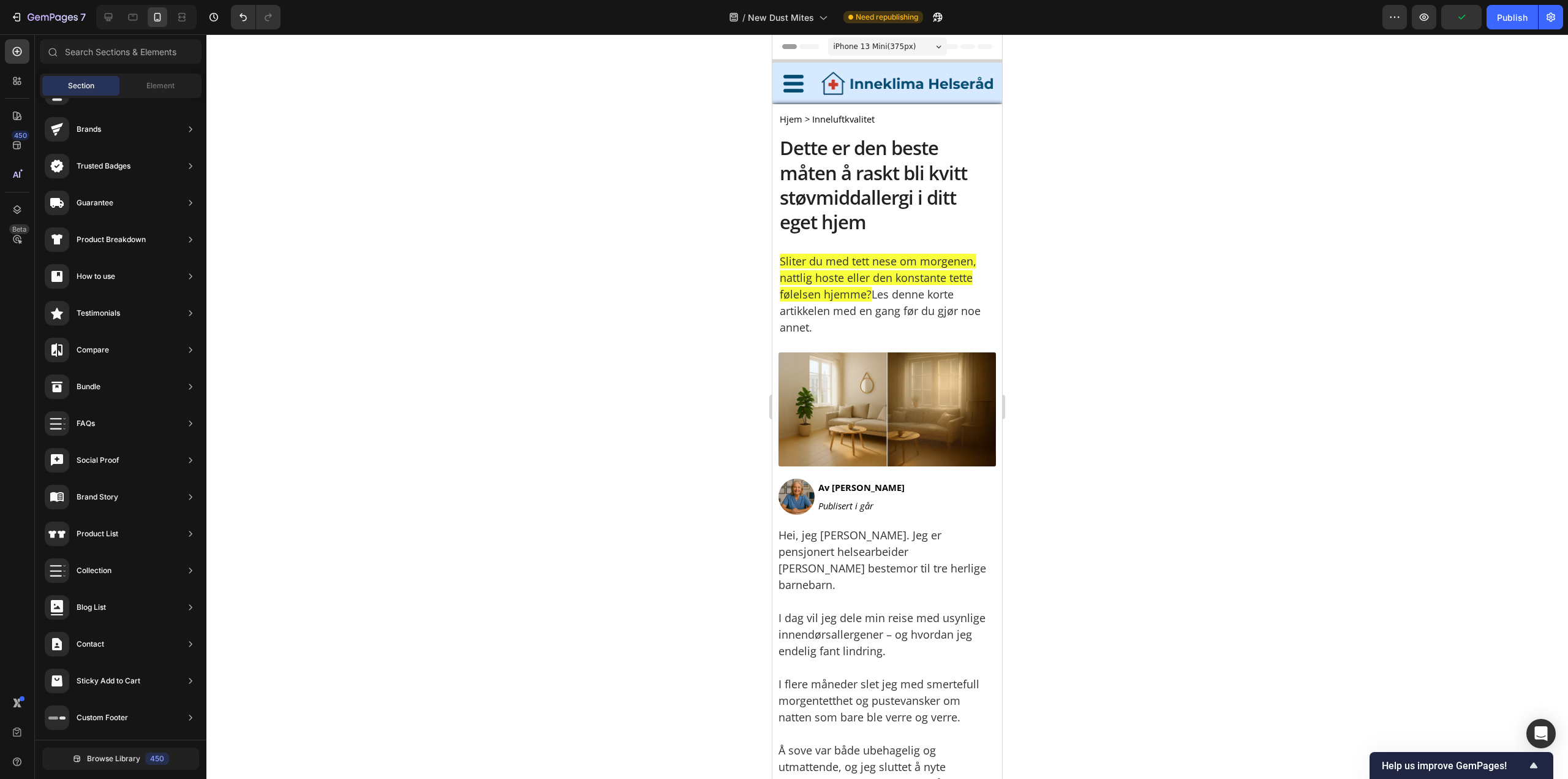
drag, startPoint x: 998, startPoint y: 714, endPoint x: 1781, endPoint y: 96, distance: 997.5
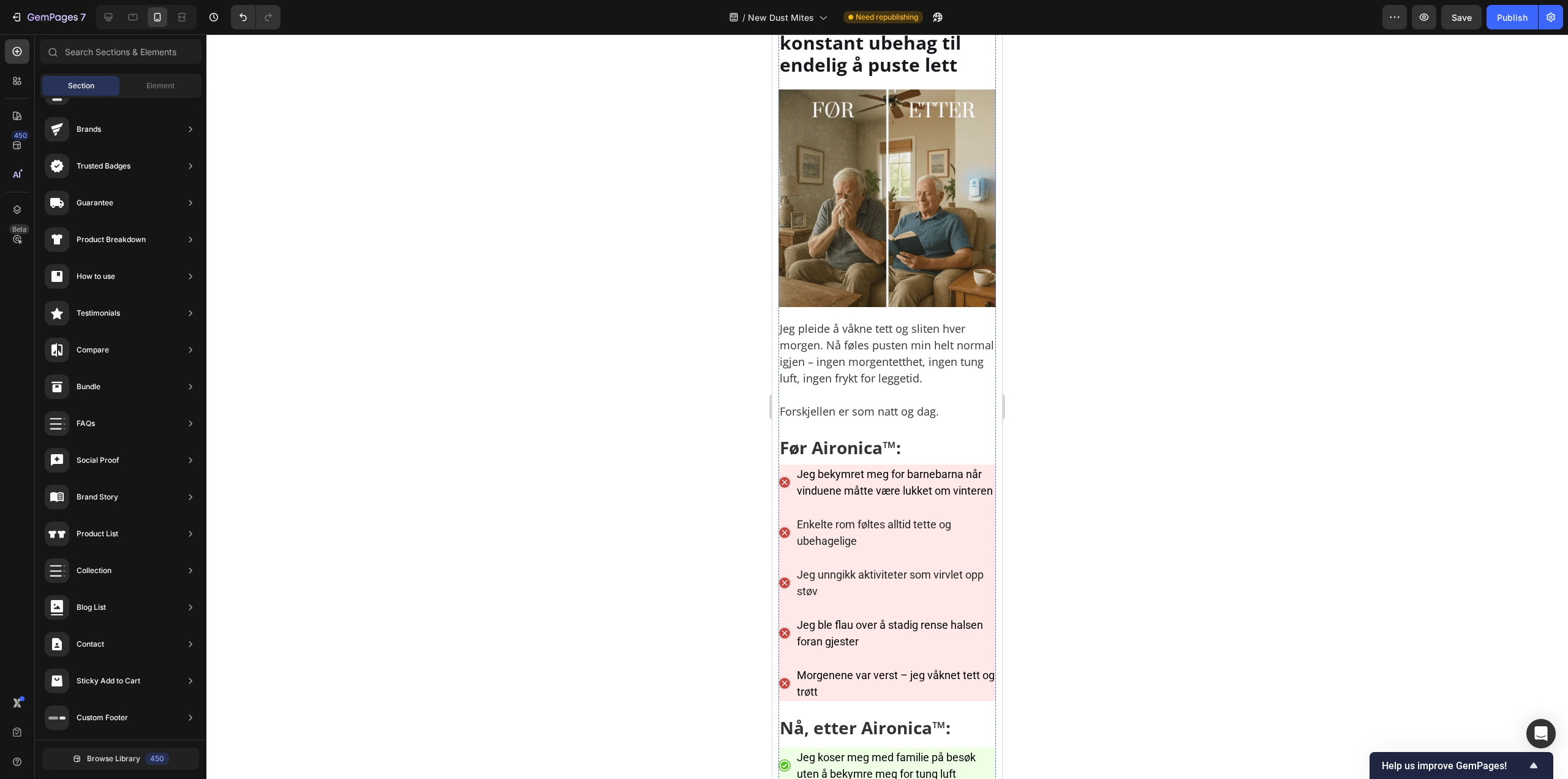
scroll to position [4903, 0]
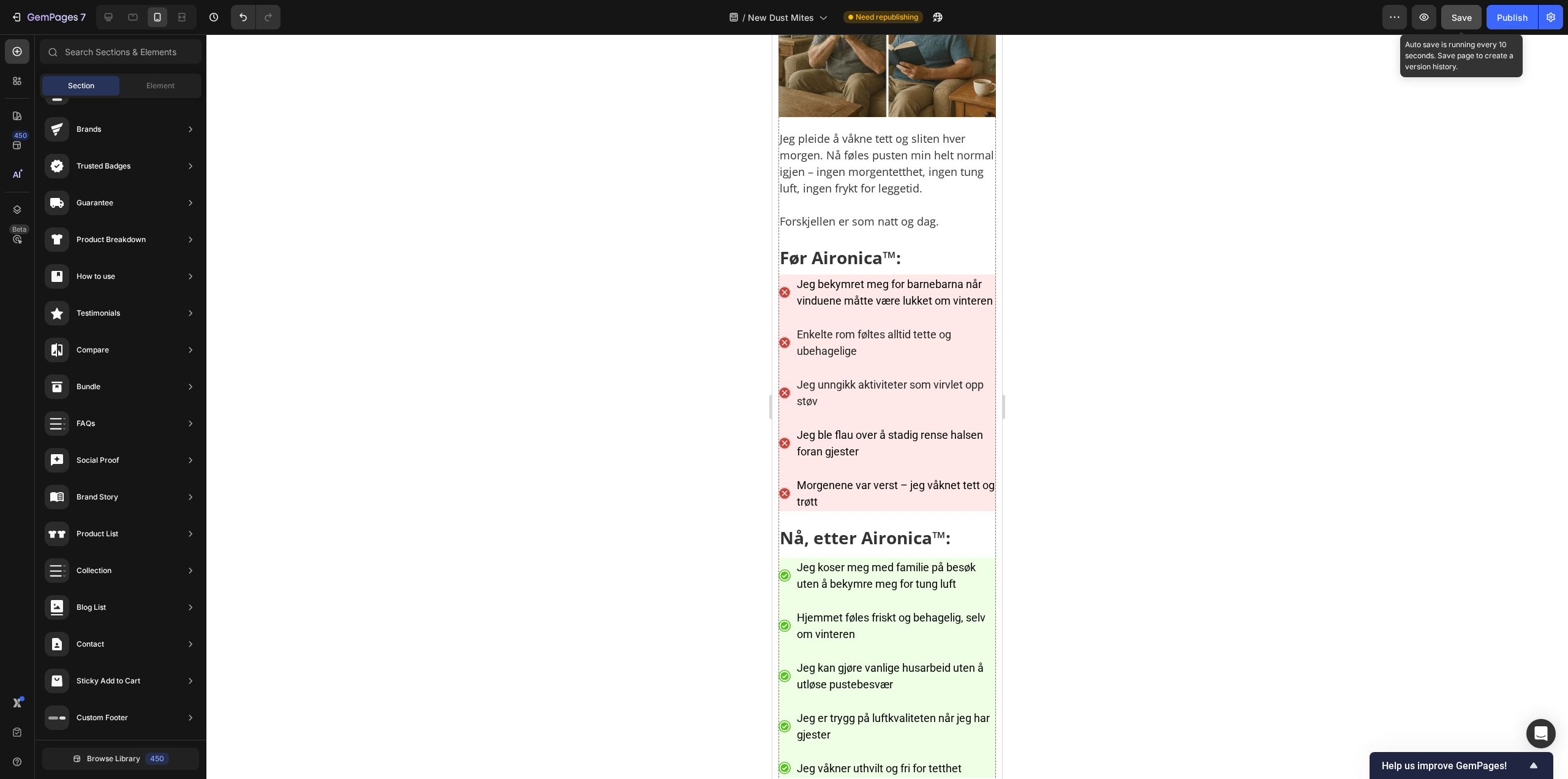
click at [1468, 18] on span "Save" at bounding box center [1462, 18] width 20 height 11
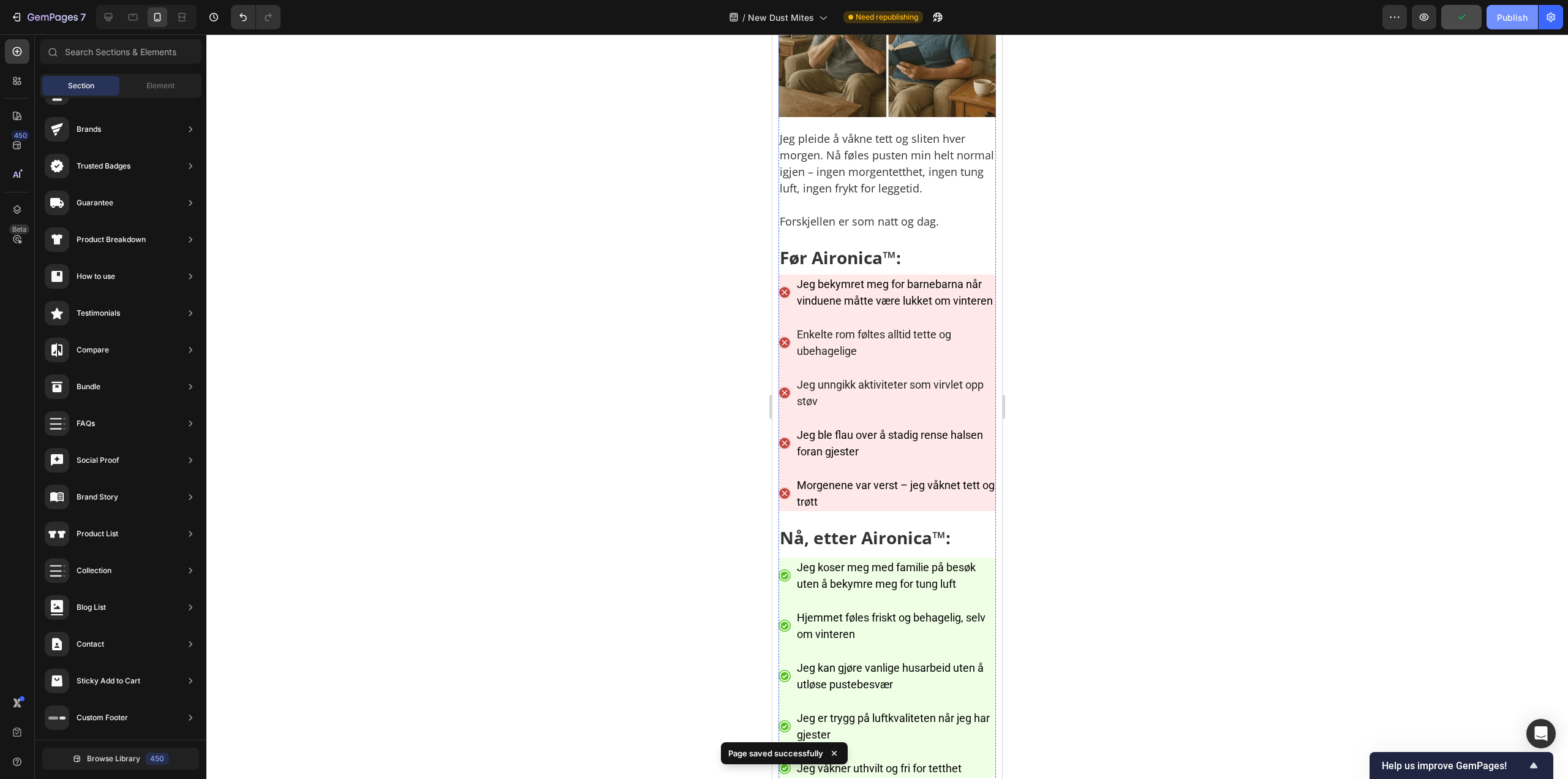
click at [1507, 15] on div "Publish" at bounding box center [1512, 18] width 31 height 13
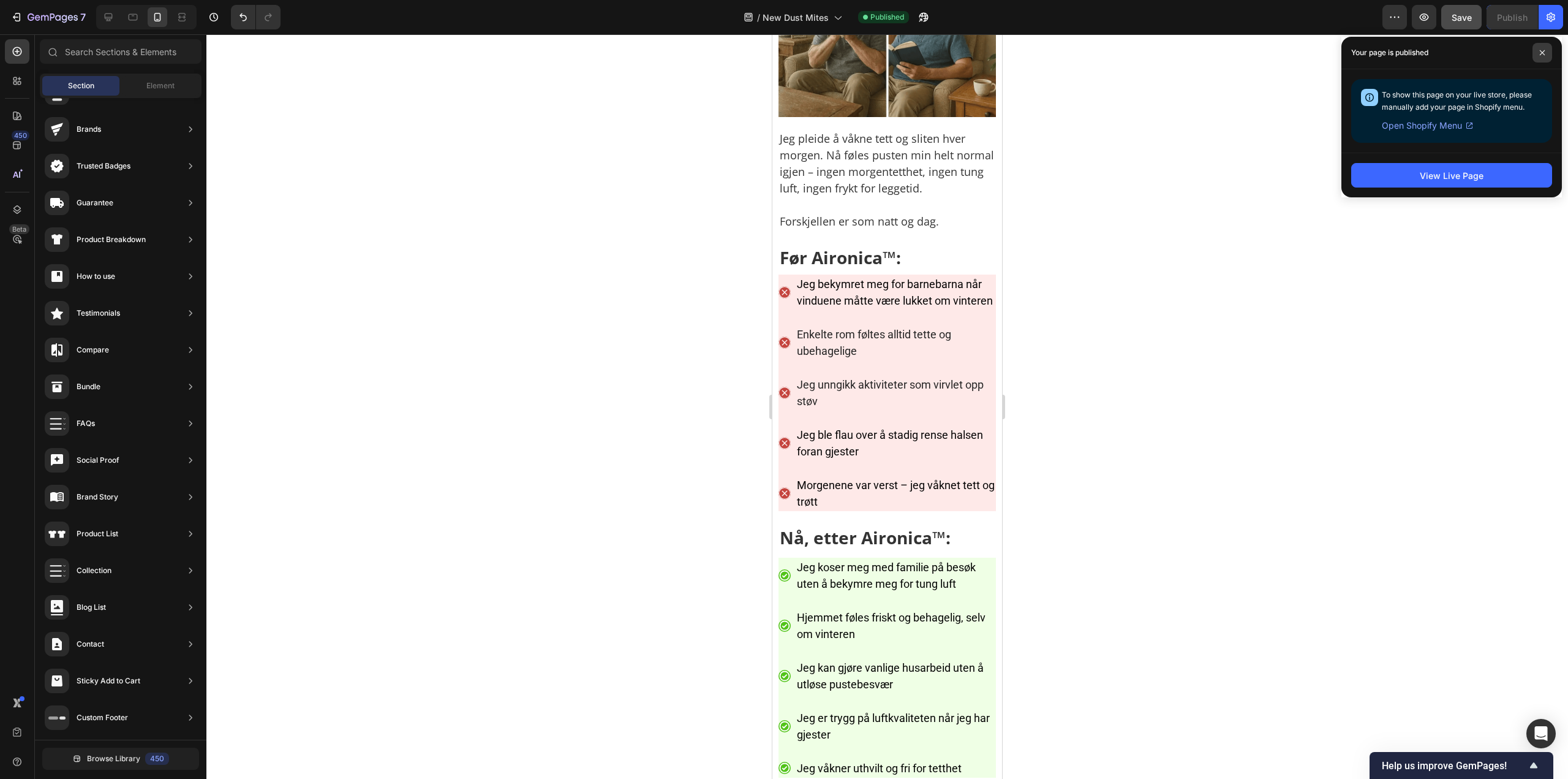
click at [1545, 57] on span at bounding box center [1543, 53] width 19 height 19
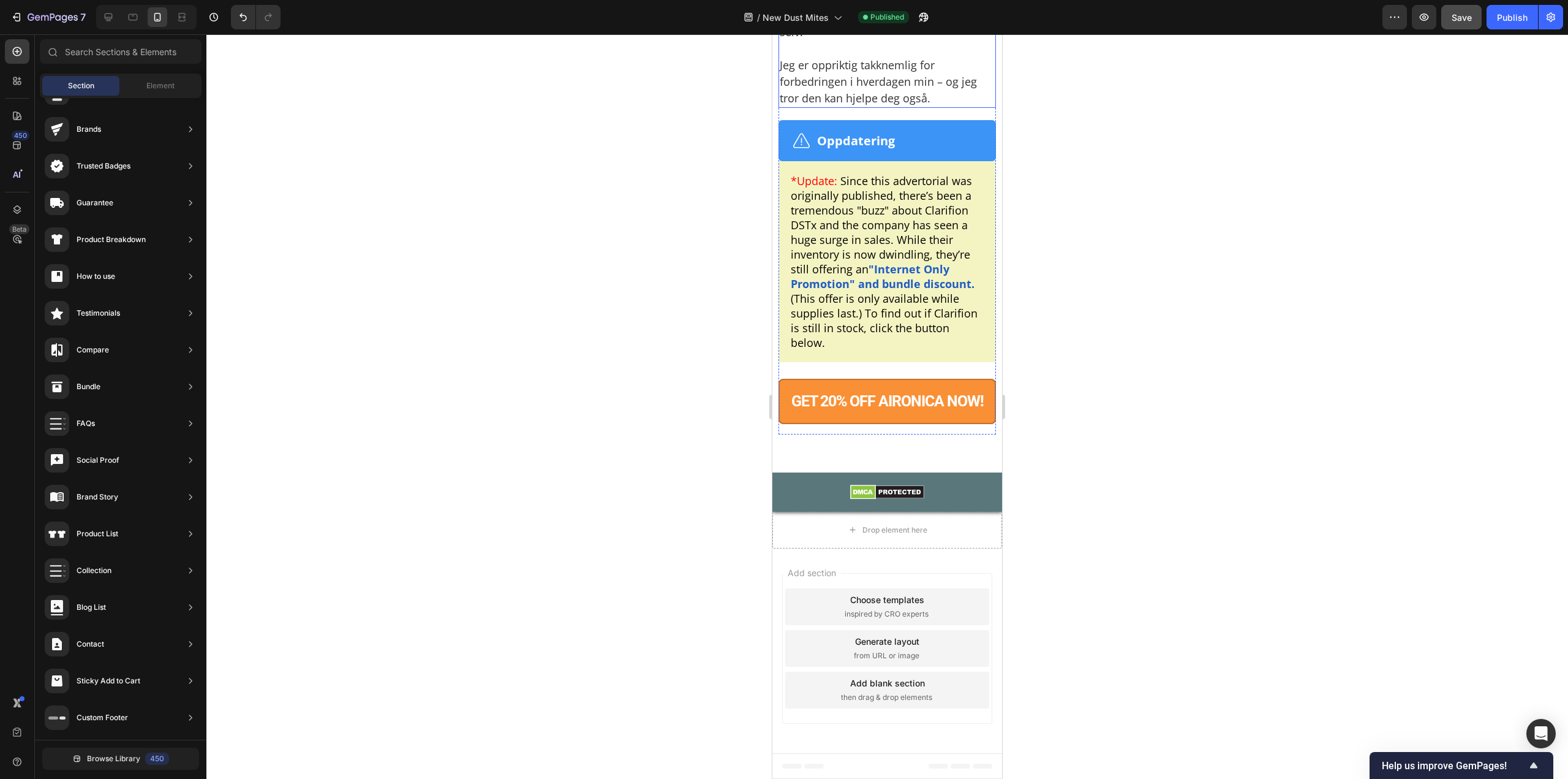
scroll to position [9193, 0]
click at [852, 296] on div "*Update: Since this advertorial was originally published, there’s been a tremen…" at bounding box center [887, 261] width 217 height 201
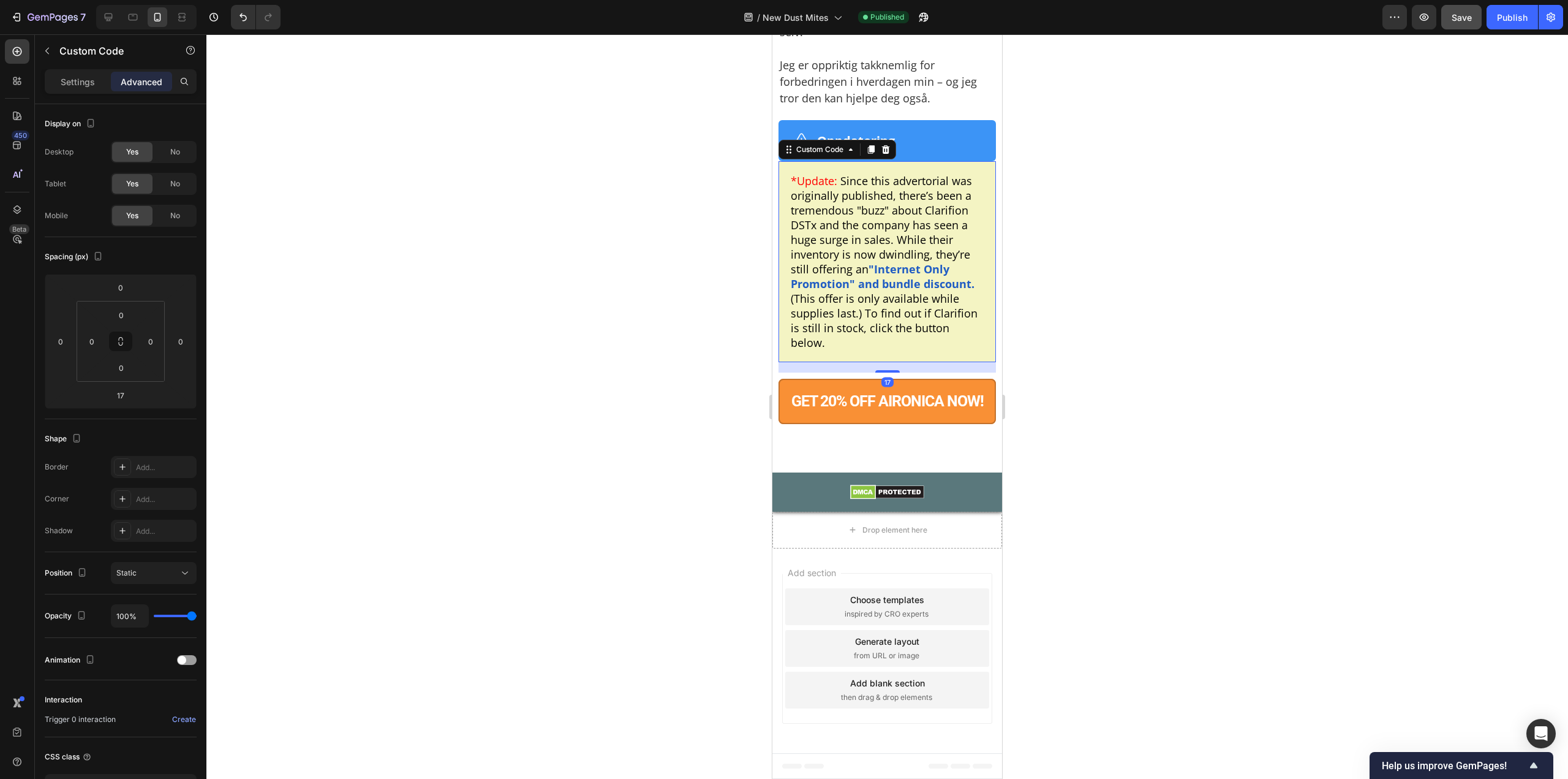
click at [60, 69] on div "Settings Advanced" at bounding box center [120, 81] width 152 height 25
click at [64, 76] on p "Settings" at bounding box center [77, 81] width 34 height 13
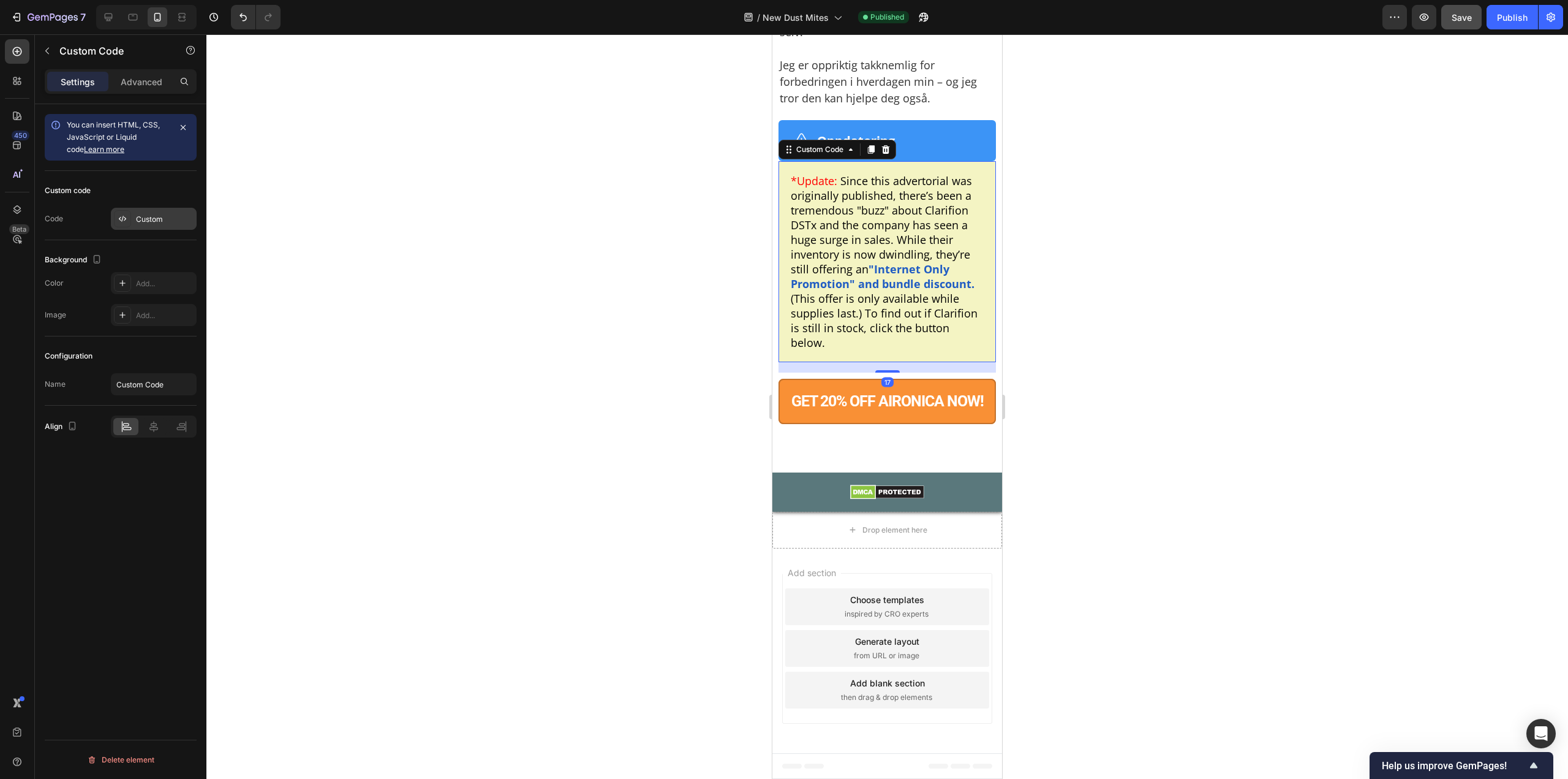
click at [148, 224] on div "Custom" at bounding box center [165, 219] width 58 height 11
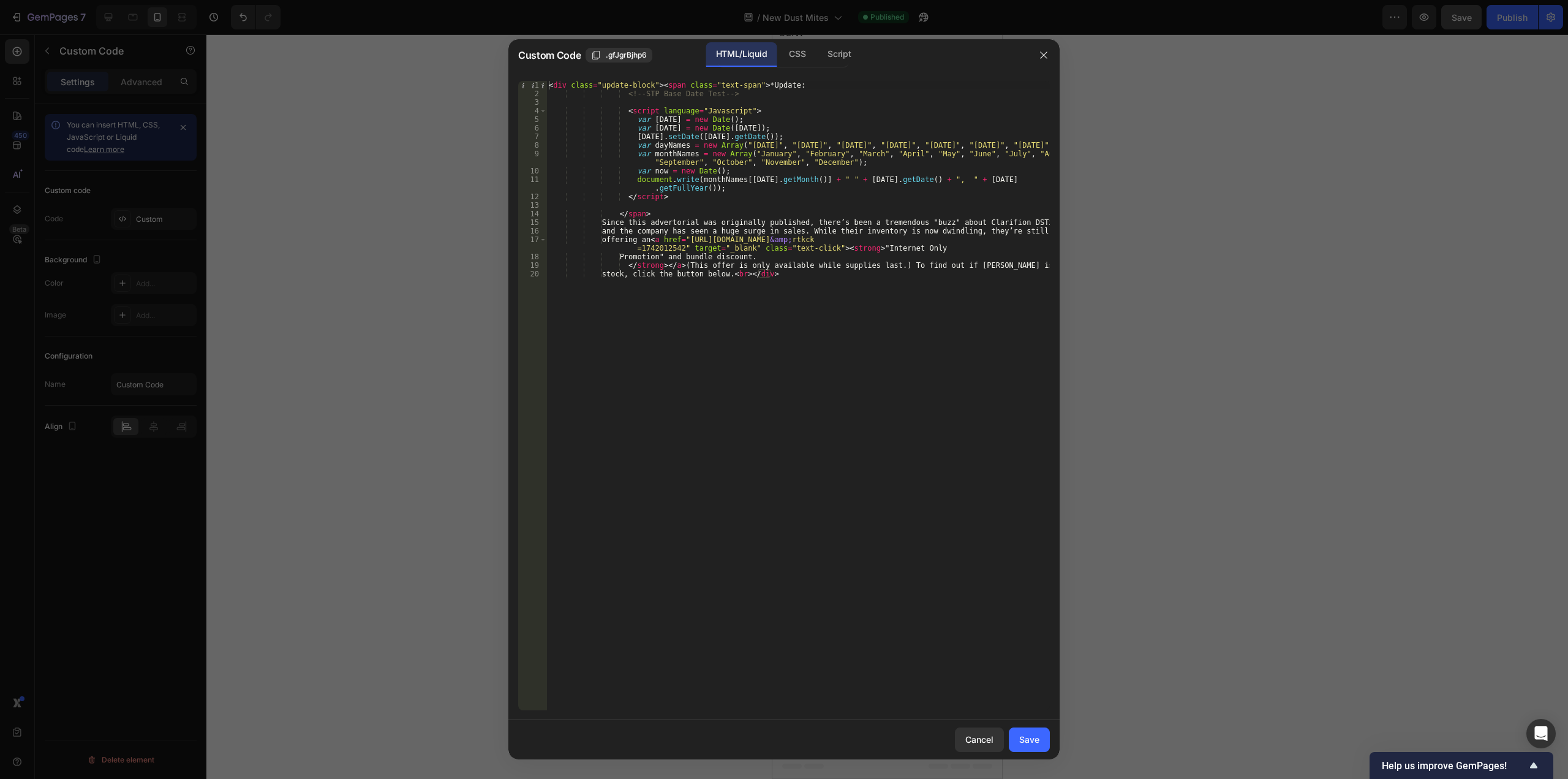
click at [667, 201] on div "< div class = "update-block" > < span class = "text-span" > *Update: <!-- STP B…" at bounding box center [798, 404] width 504 height 647
type textarea "</strong></a> (This offer is only available while supplies last.) To find out i…"
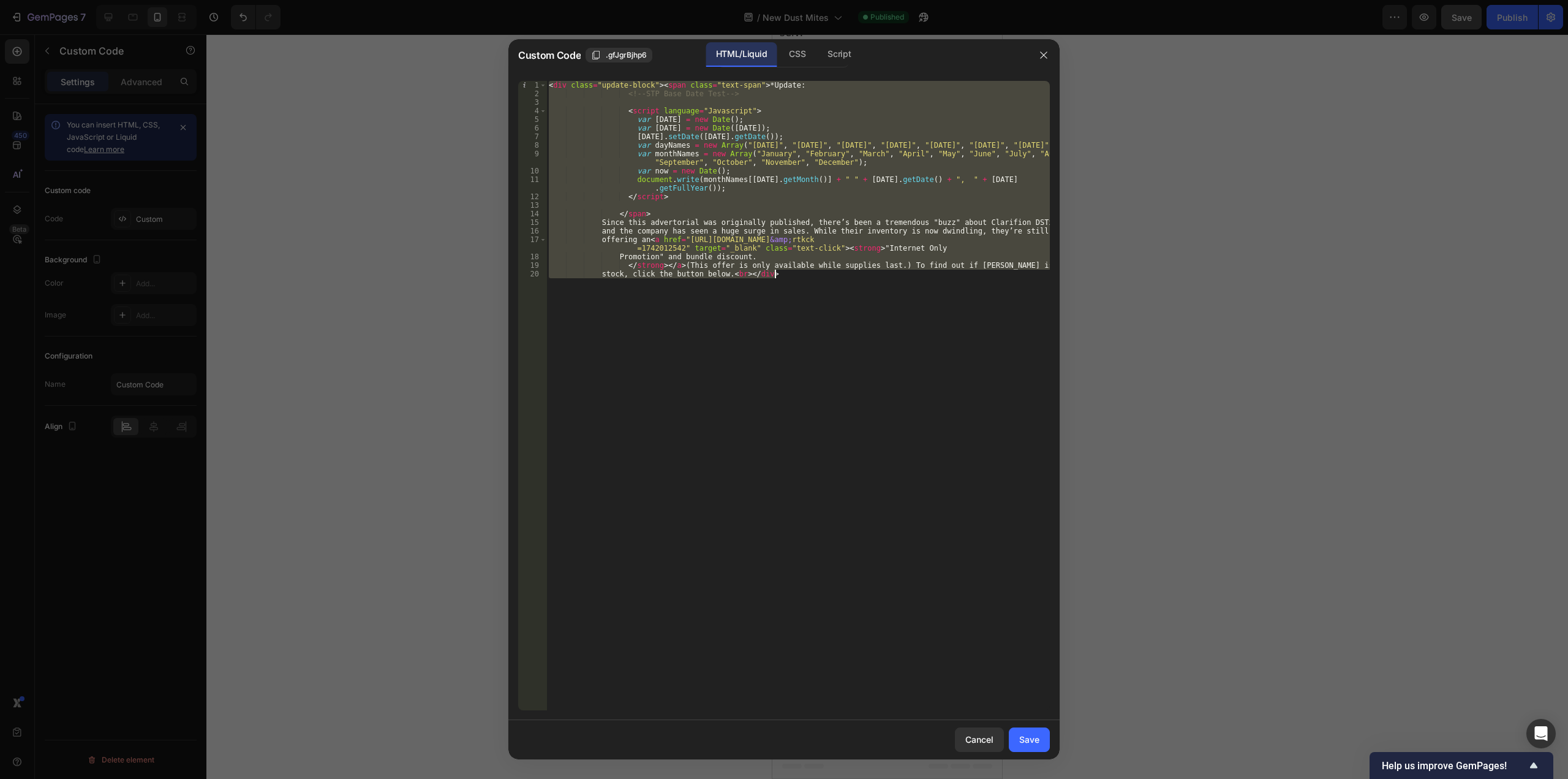
paste textarea
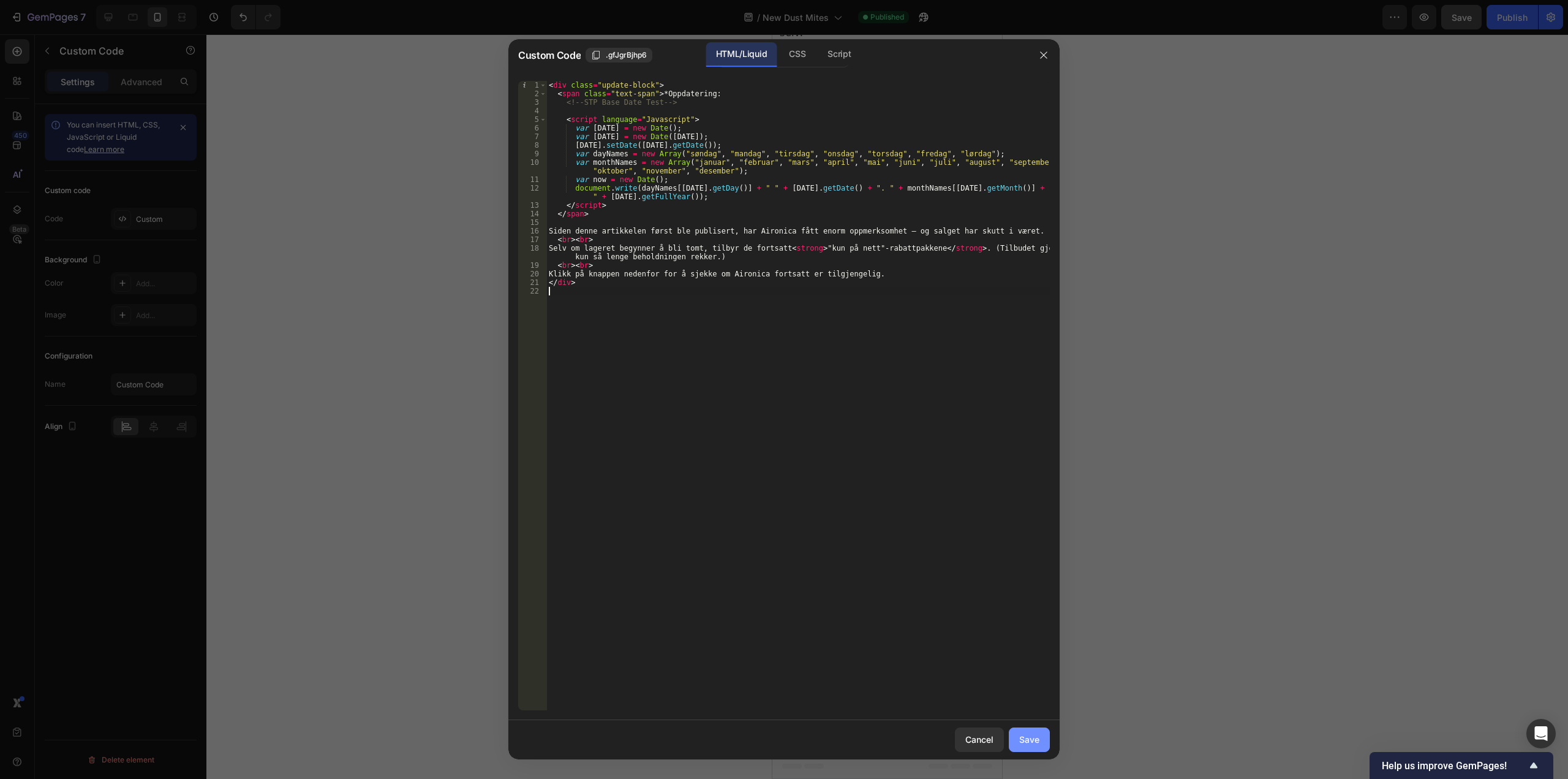
click at [1036, 743] on div "Save" at bounding box center [1029, 739] width 20 height 13
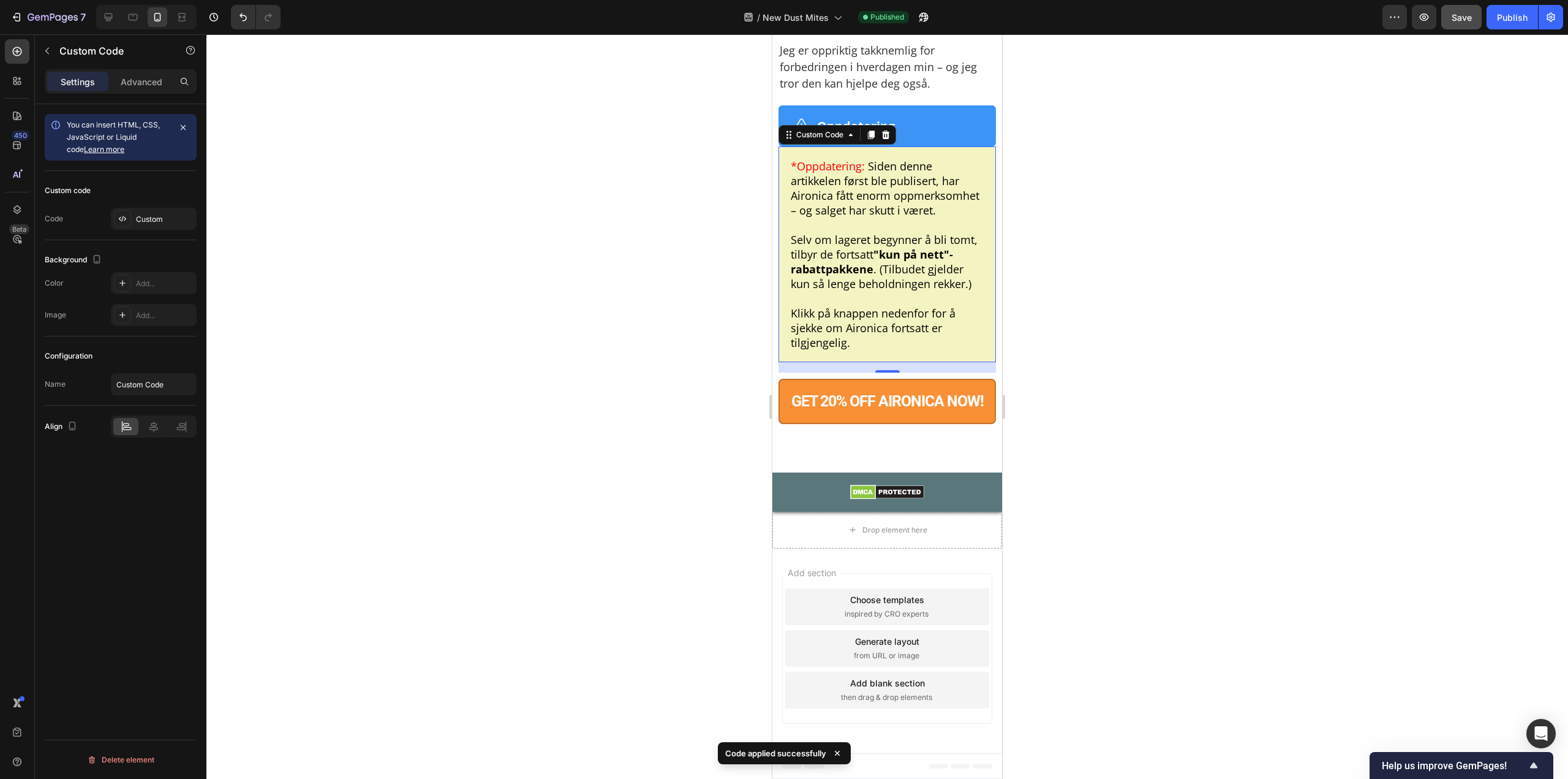
click at [1088, 322] on div at bounding box center [887, 407] width 1362 height 745
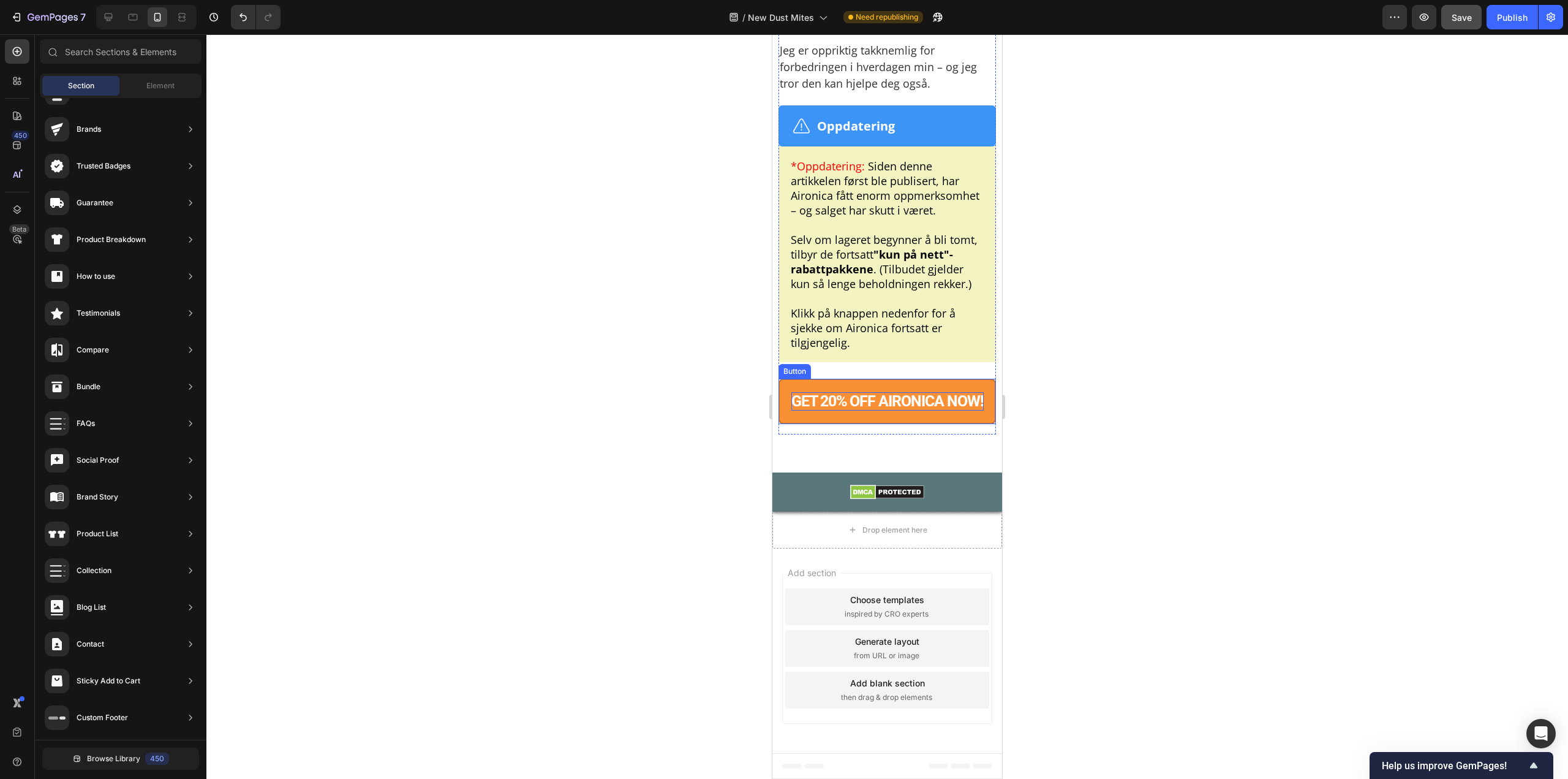
click at [847, 411] on p "GET 20% OFF AIRONICA NOW!" at bounding box center [888, 401] width 193 height 18
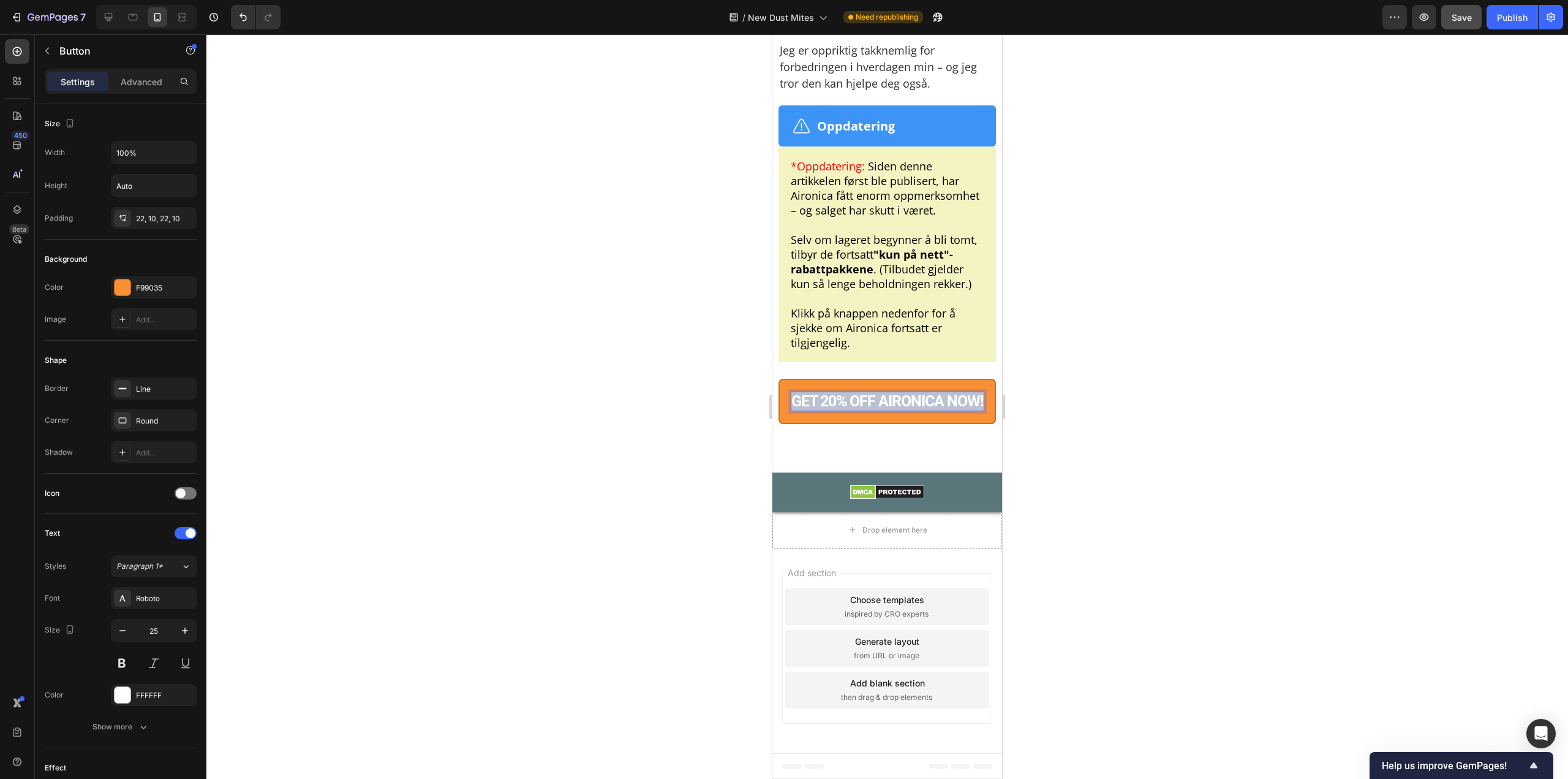
click at [847, 411] on p "GET 20% OFF AIRONICA NOW!" at bounding box center [888, 401] width 193 height 18
copy p "Få 20 % rabatt på Aironica™ nå!"
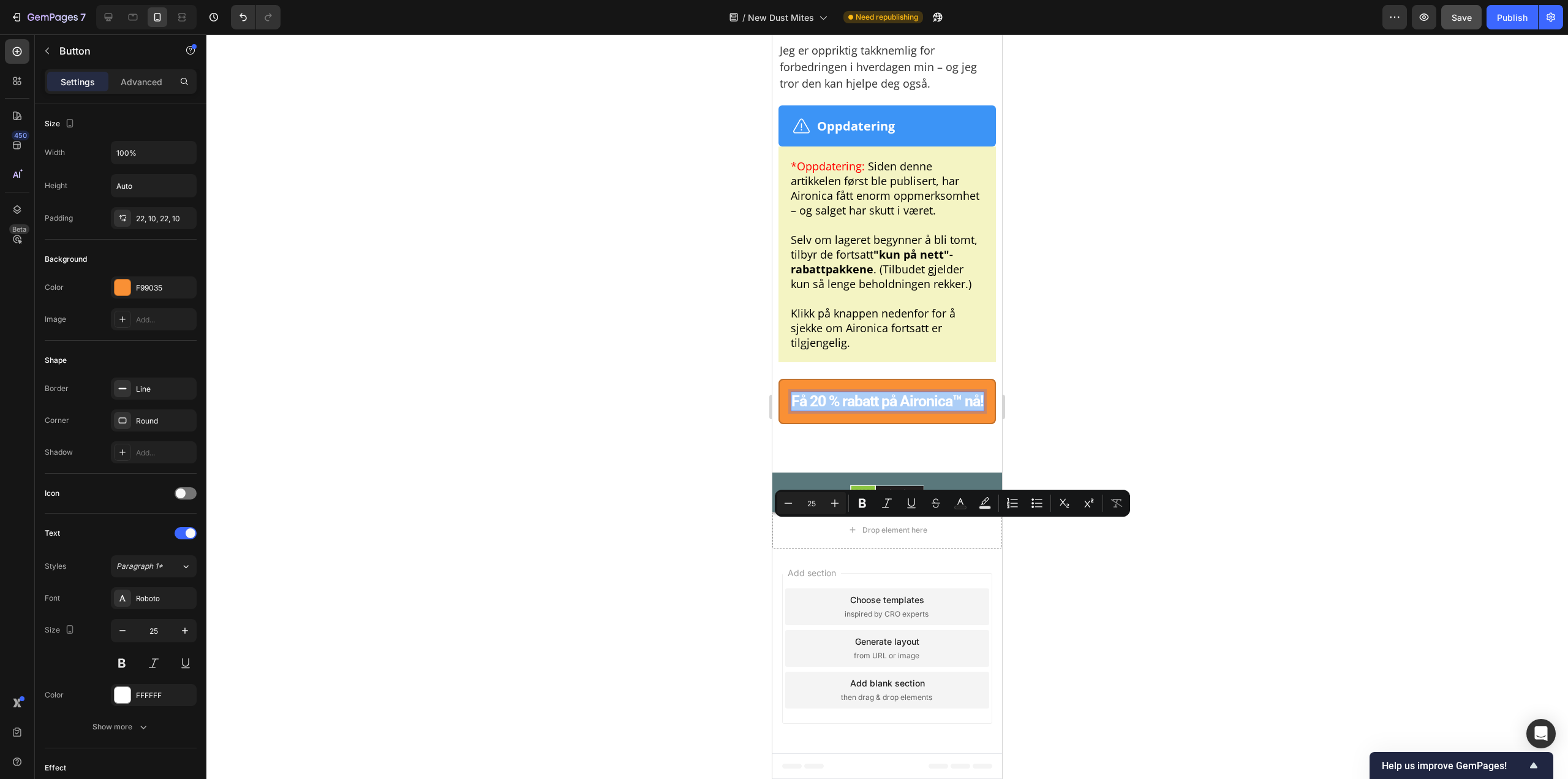
click at [1109, 326] on div at bounding box center [887, 407] width 1362 height 745
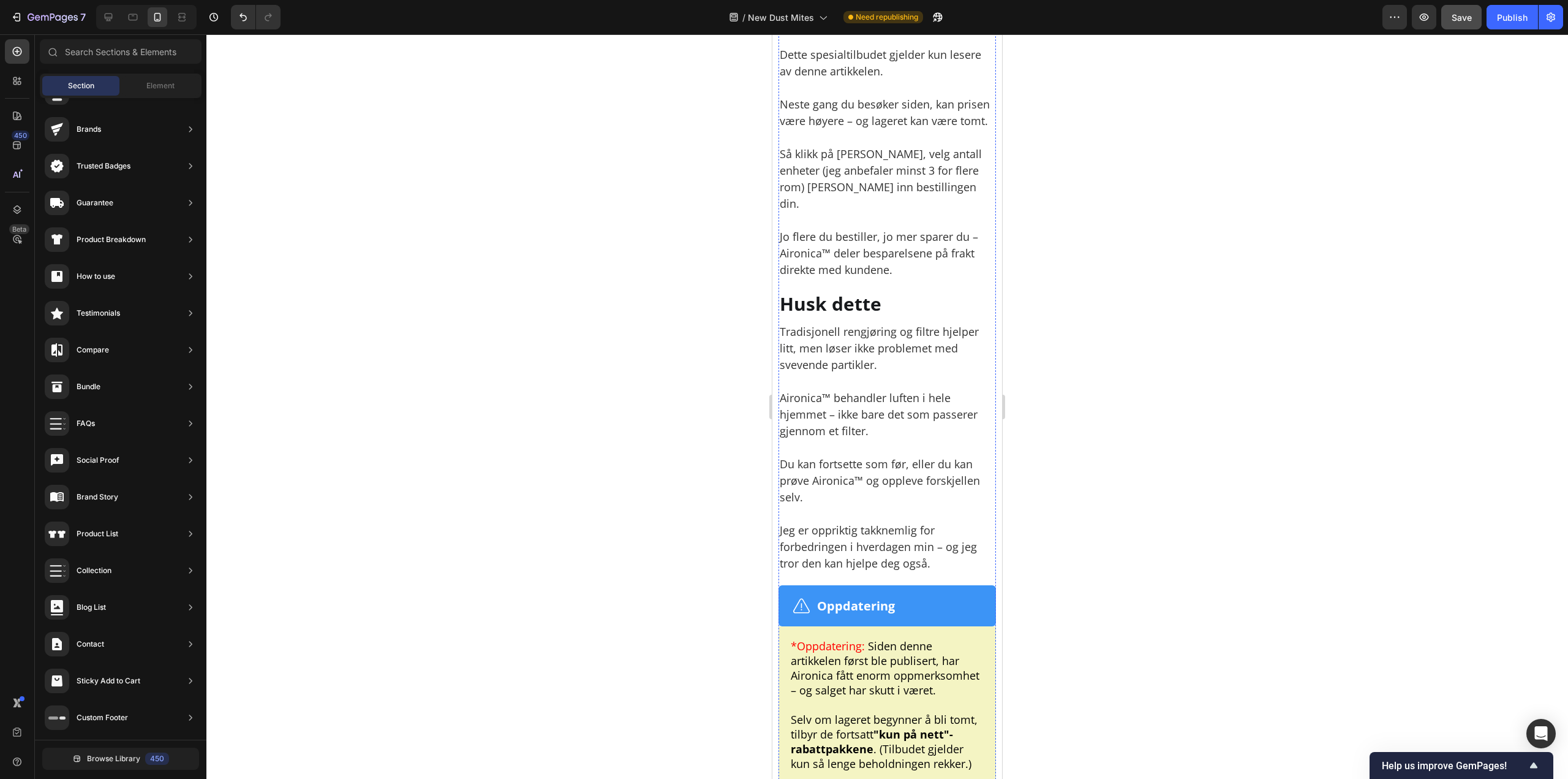
scroll to position [8028, 0]
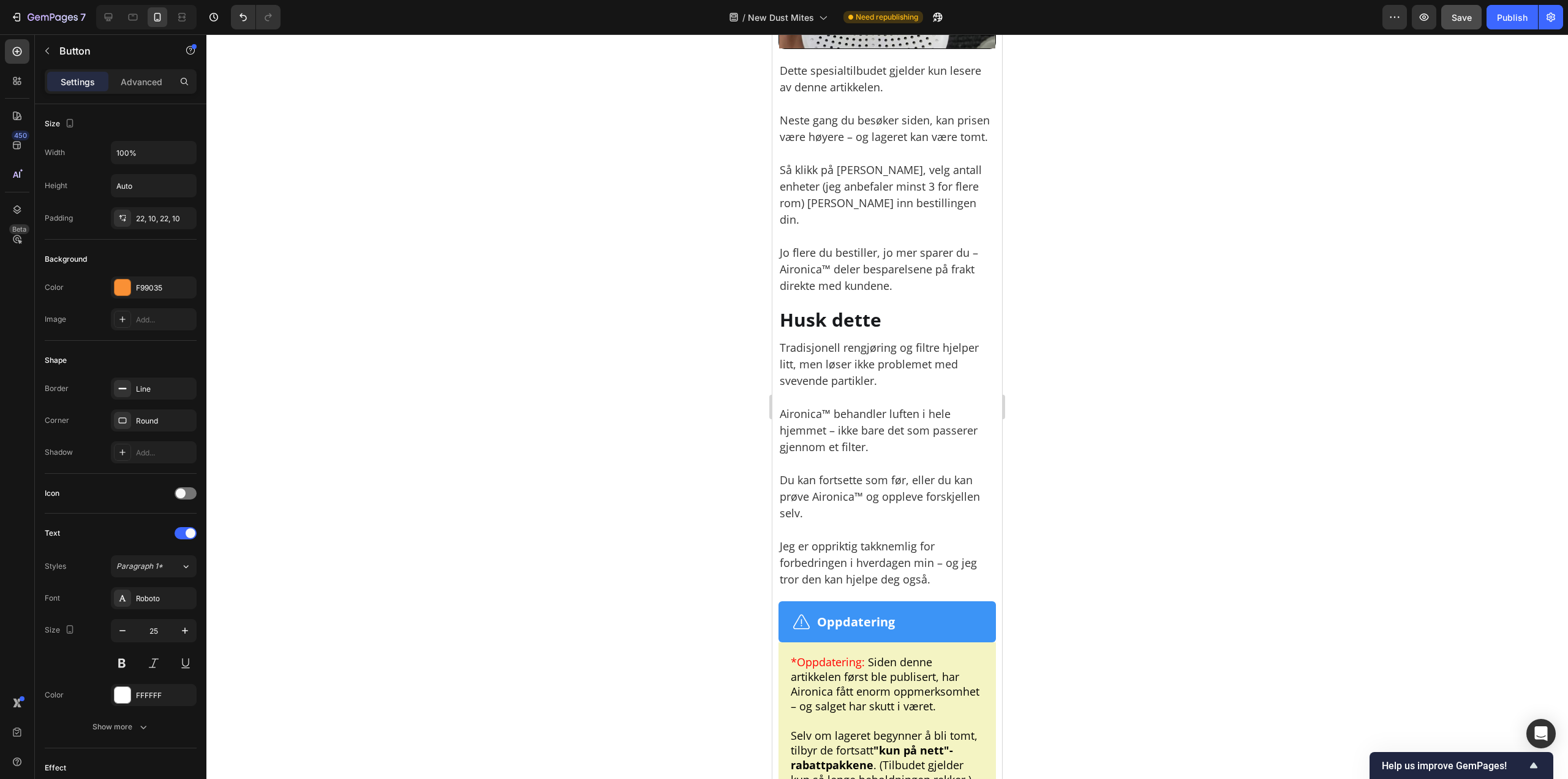
click at [1084, 287] on div at bounding box center [887, 407] width 1362 height 745
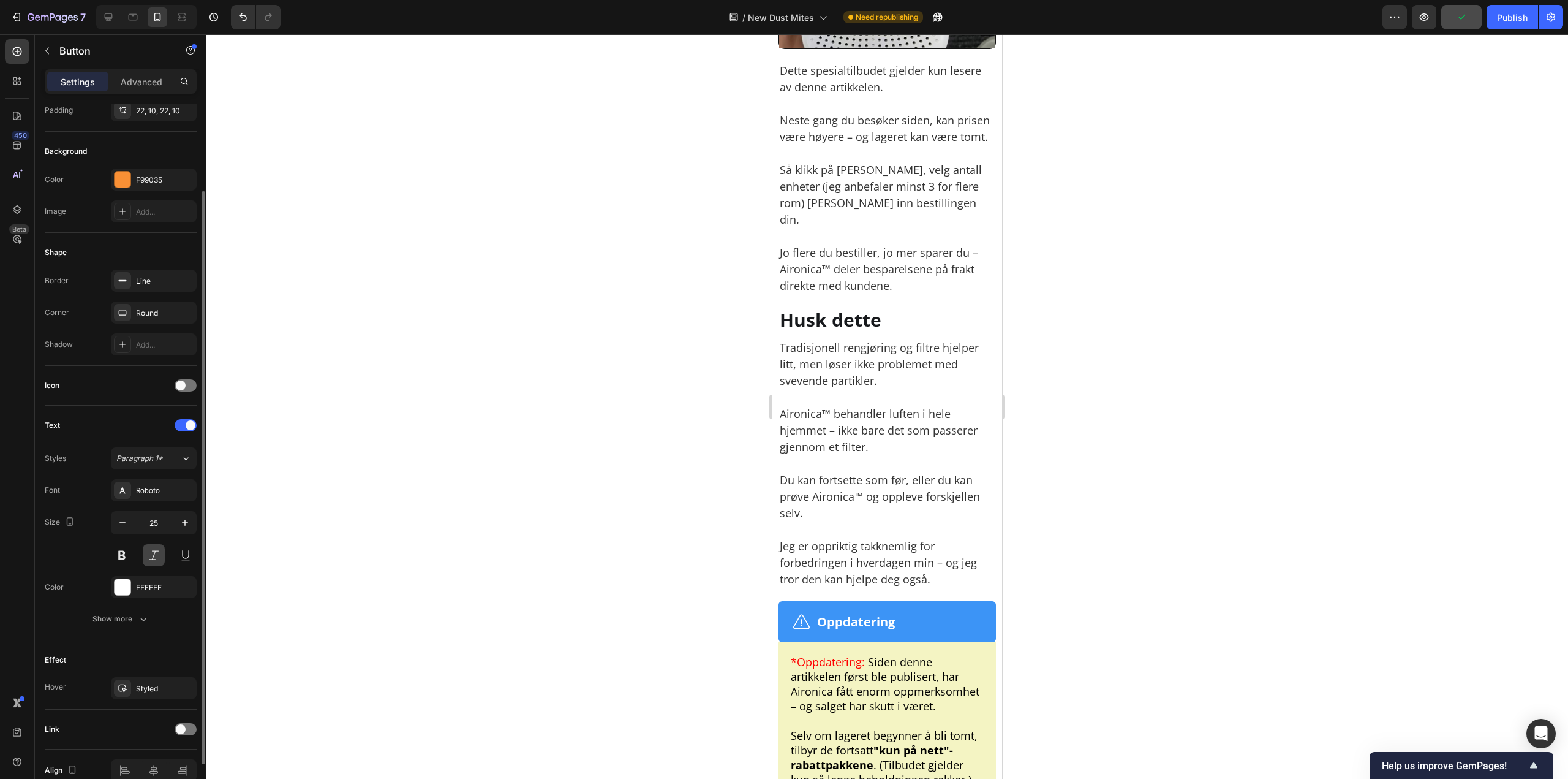
scroll to position [0, 0]
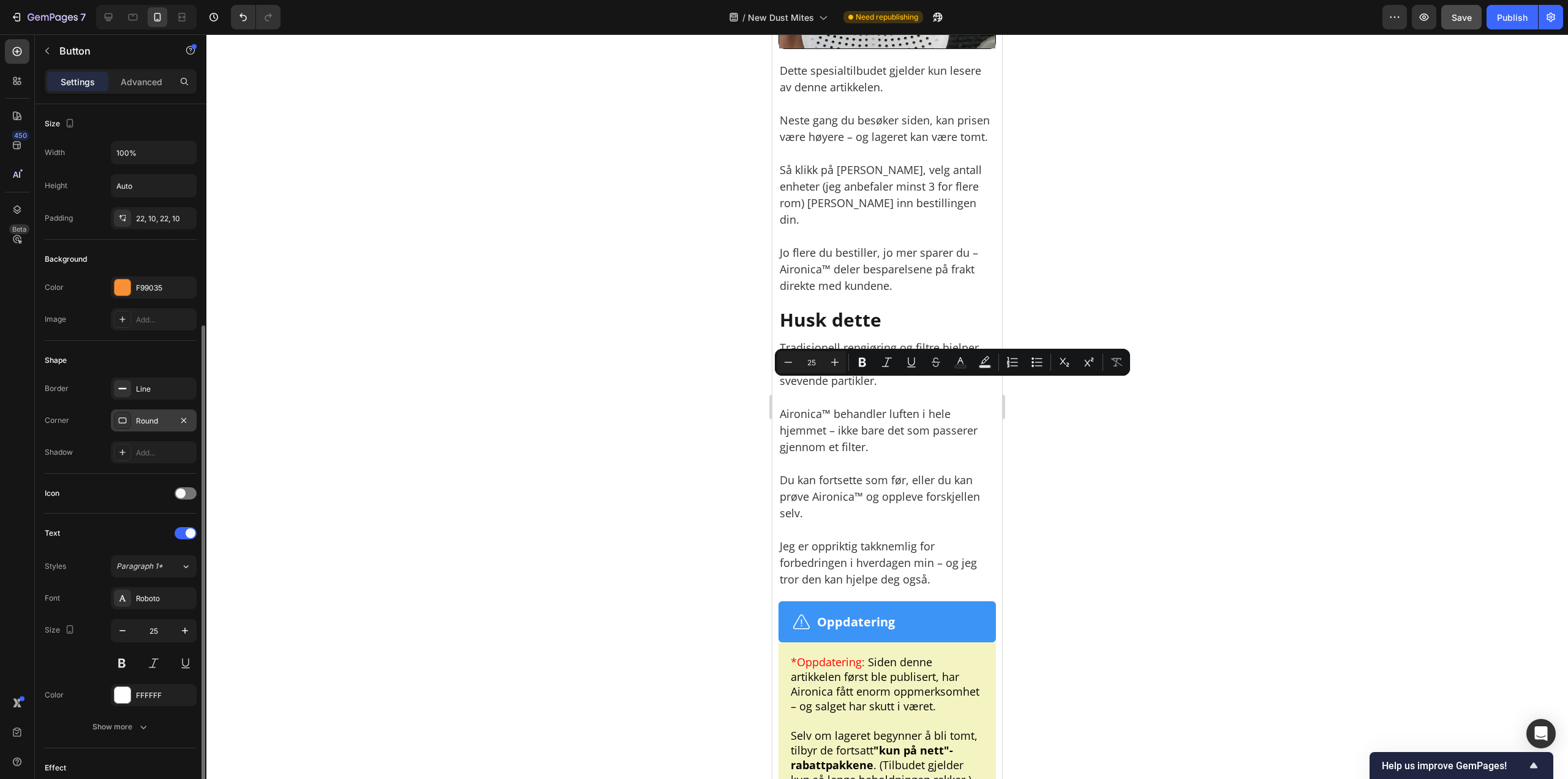
scroll to position [169, 0]
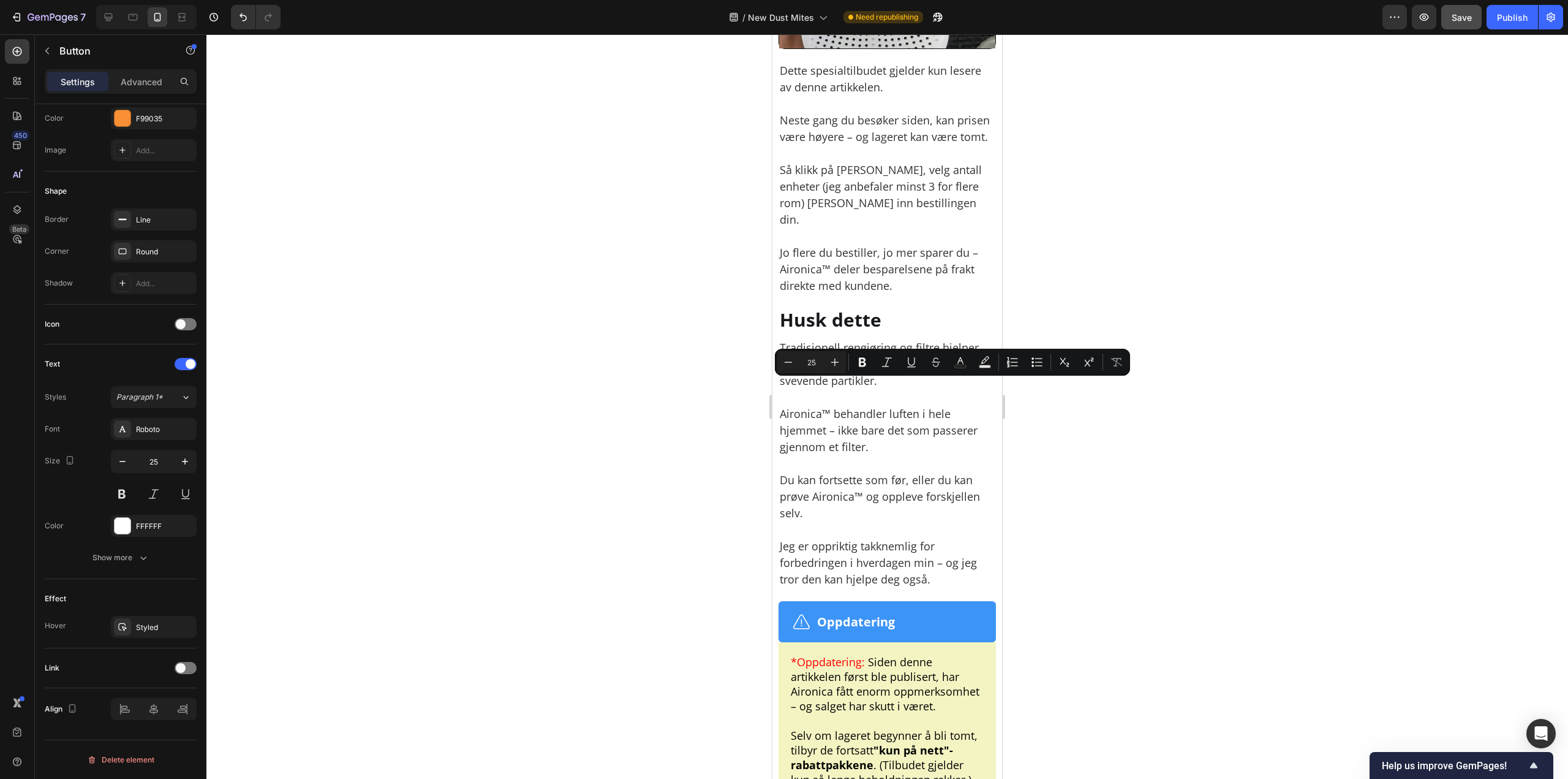
click at [1136, 423] on div at bounding box center [887, 407] width 1362 height 745
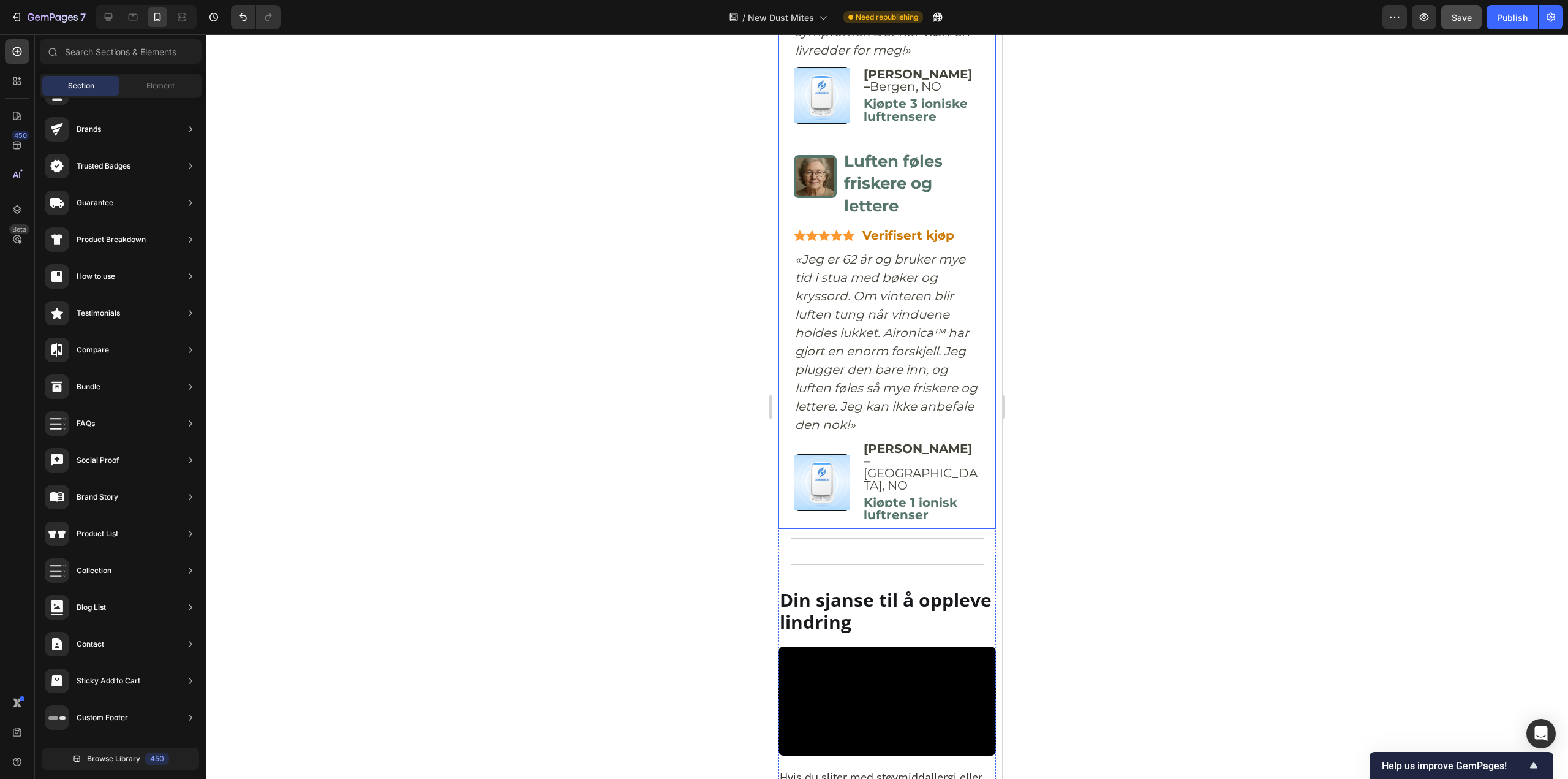
scroll to position [6067, 0]
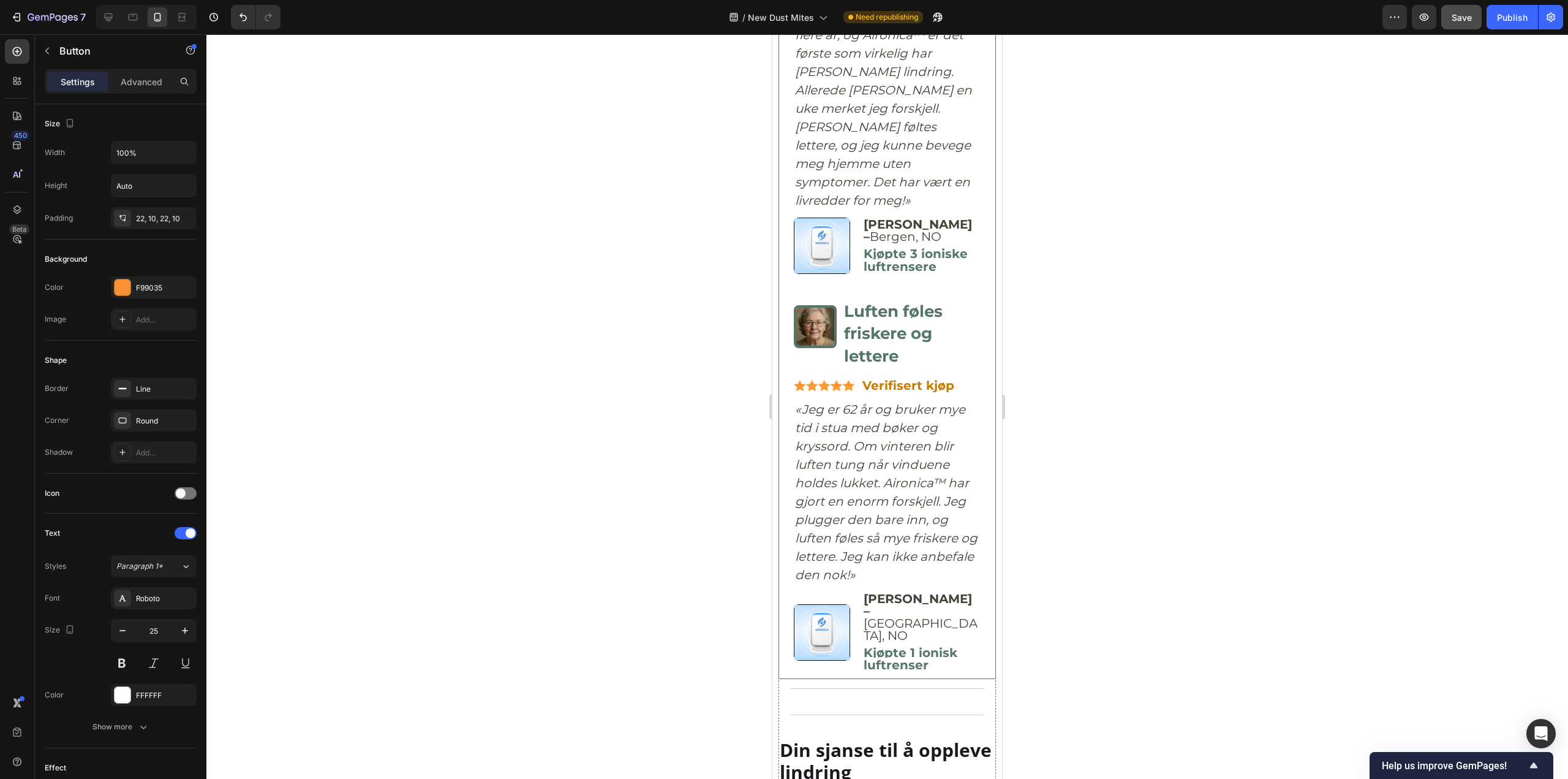
click at [1141, 338] on div at bounding box center [887, 407] width 1362 height 745
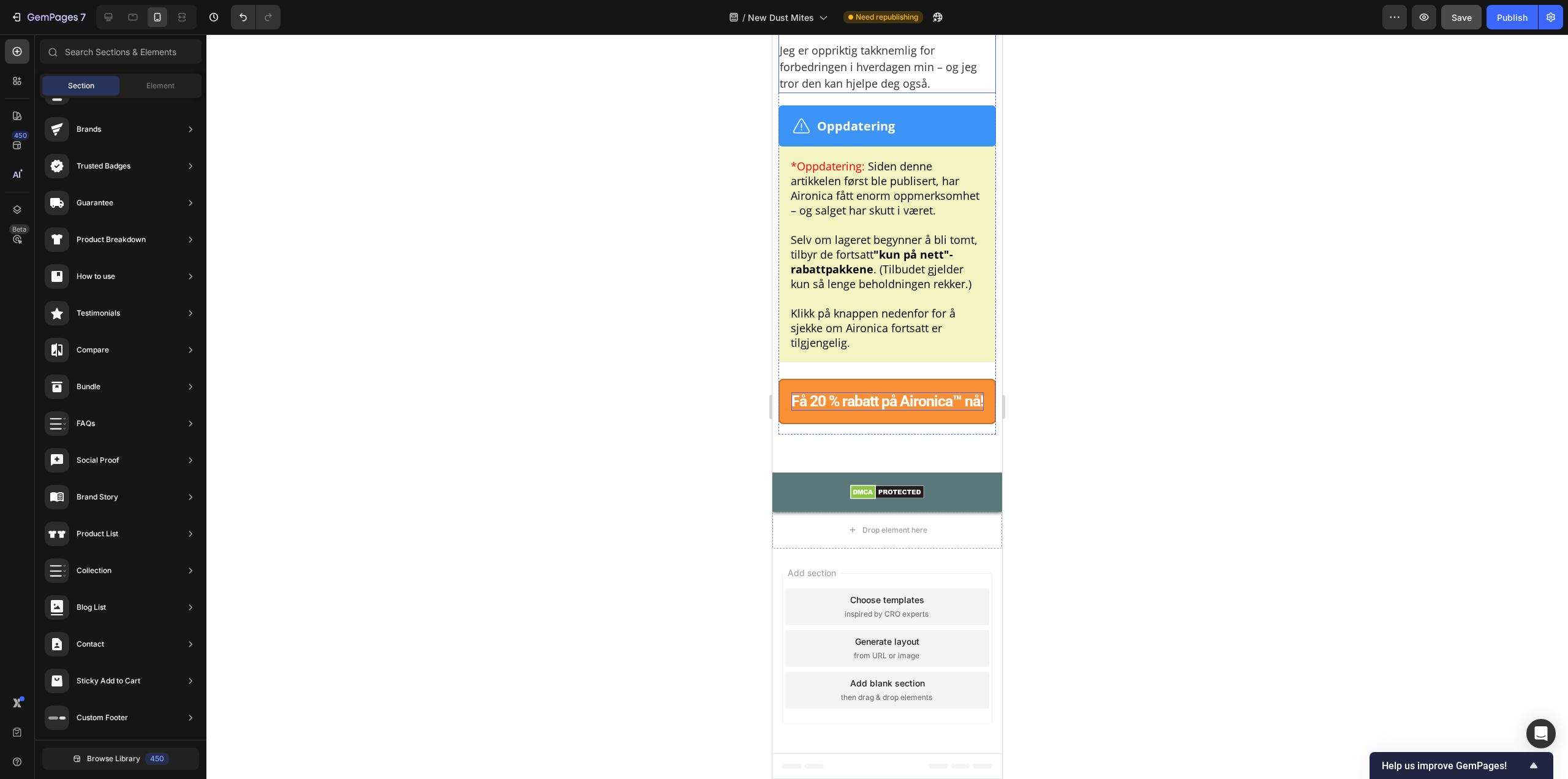
scroll to position [9254, 0]
click at [1475, 3] on div "7 Version history / New Dust Mites Need republishing Preview Save Publish" at bounding box center [784, 18] width 1568 height 35
click at [1471, 19] on span "Save" at bounding box center [1462, 18] width 20 height 11
click at [1507, 21] on div "Publish" at bounding box center [1512, 18] width 31 height 13
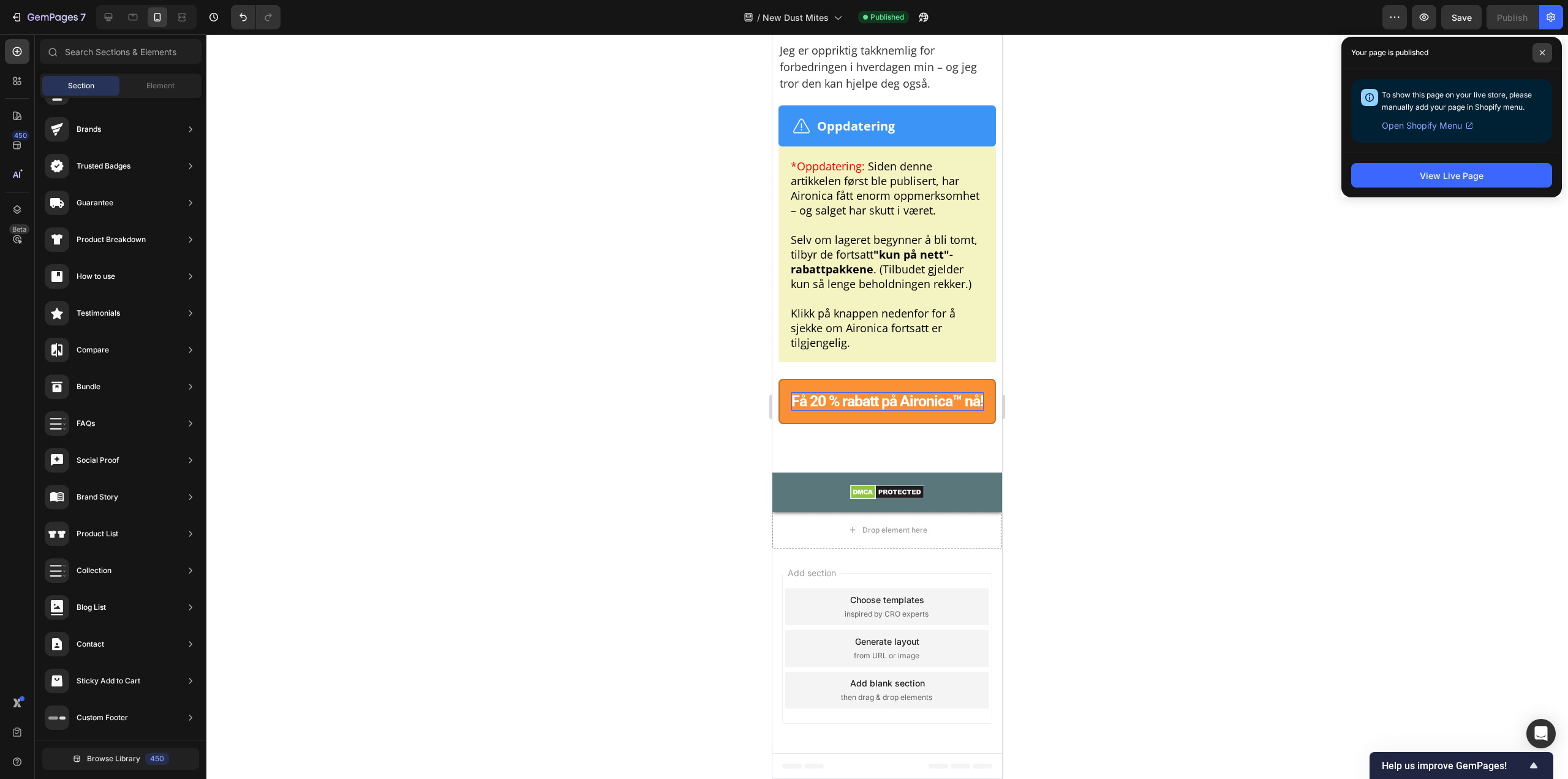
click at [1536, 58] on span at bounding box center [1543, 53] width 19 height 19
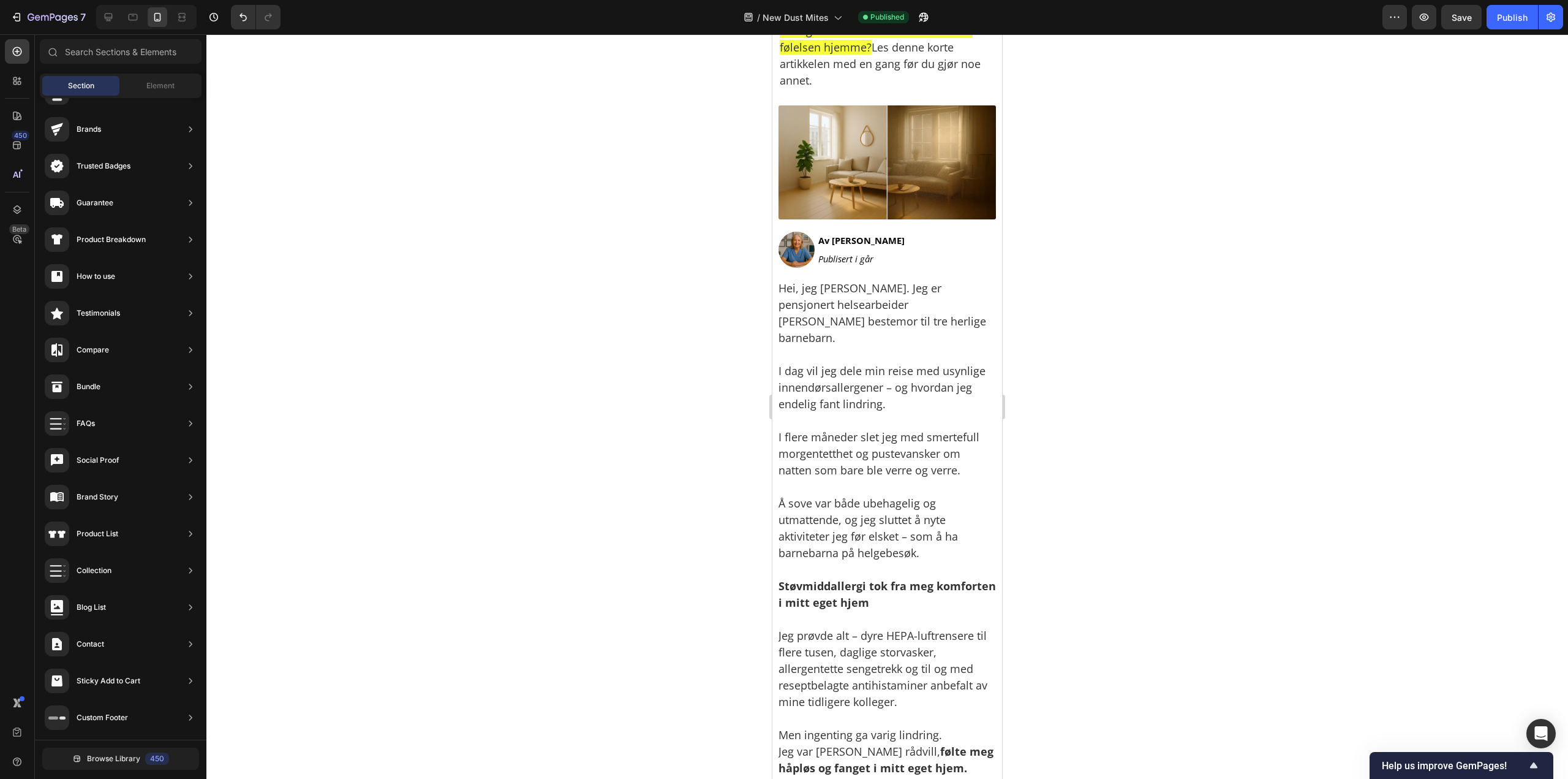
scroll to position [0, 0]
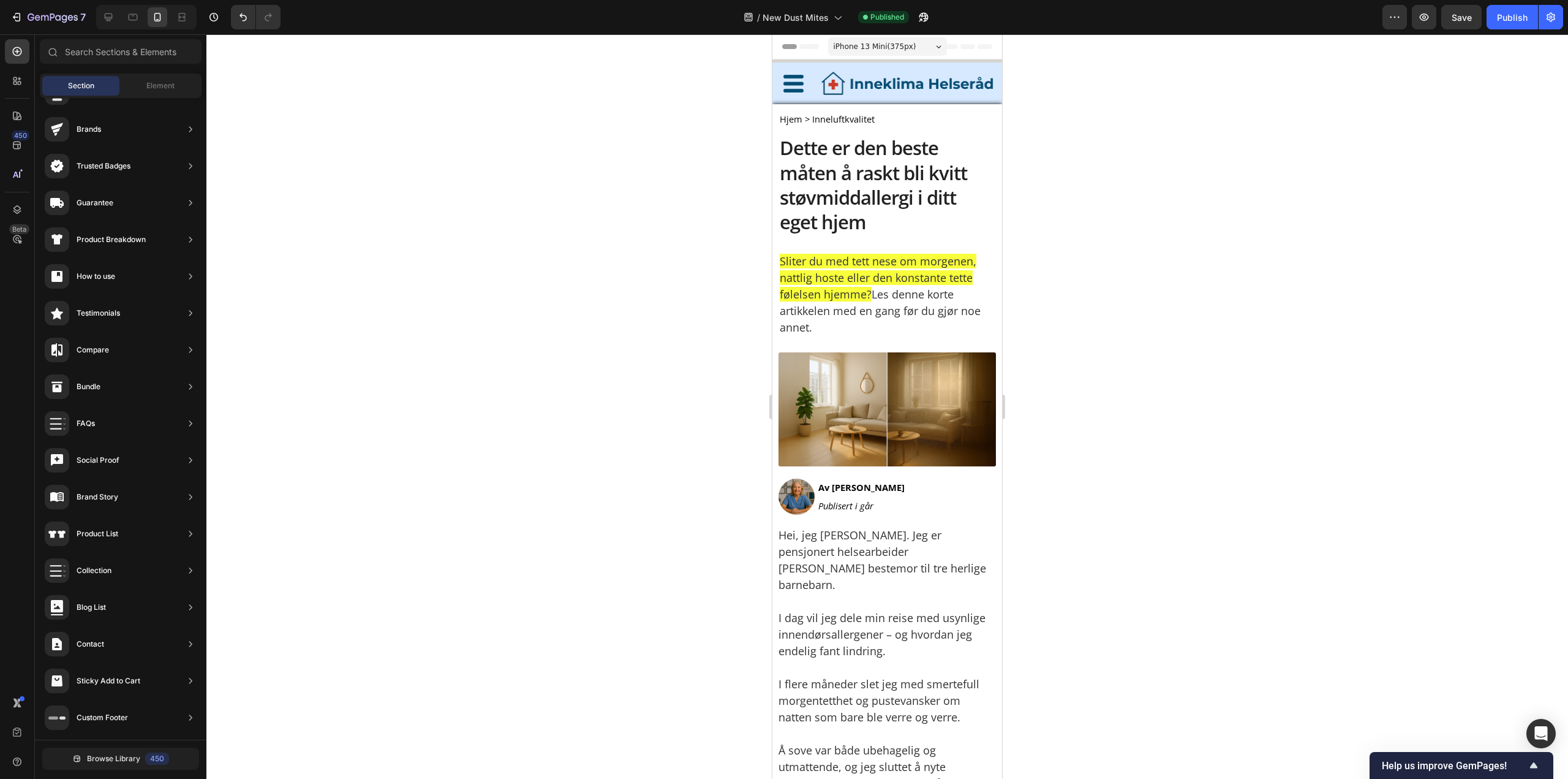
drag, startPoint x: 998, startPoint y: 727, endPoint x: 1768, endPoint y: 62, distance: 1017.4
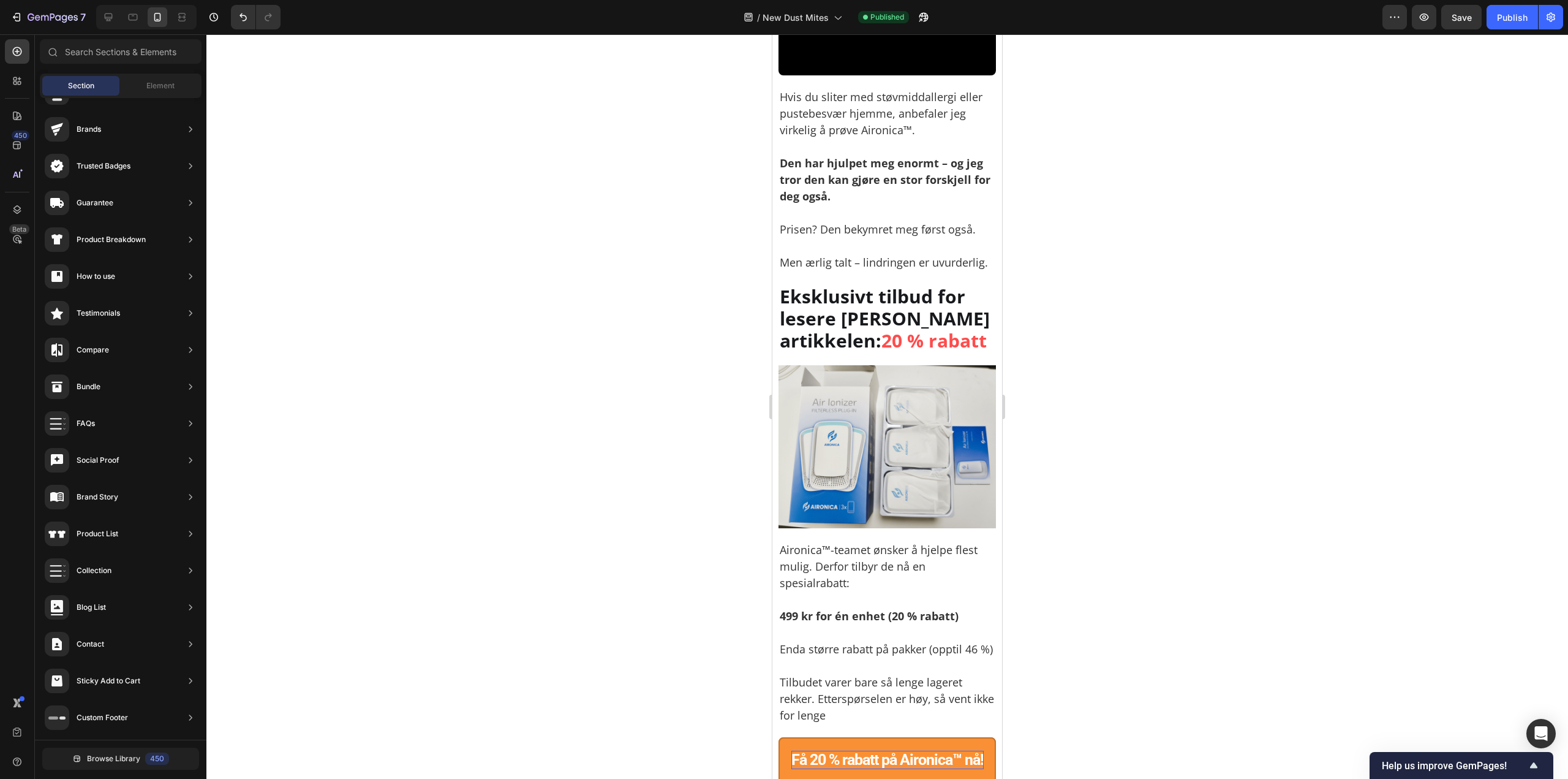
scroll to position [7048, 0]
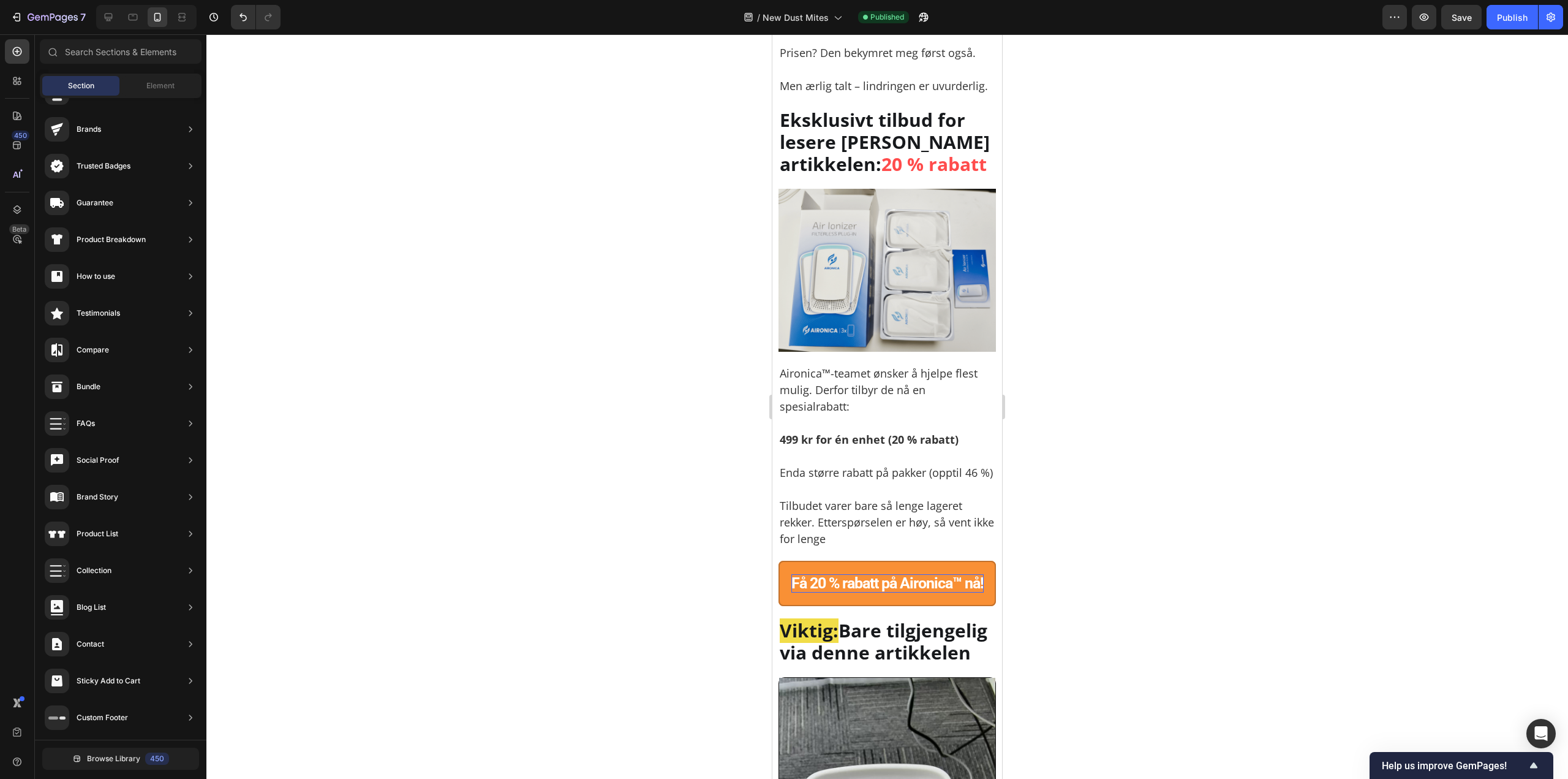
click at [1183, 264] on div at bounding box center [887, 407] width 1362 height 745
click at [1468, 17] on span "Save" at bounding box center [1462, 18] width 20 height 11
click at [1136, 330] on div at bounding box center [887, 407] width 1362 height 745
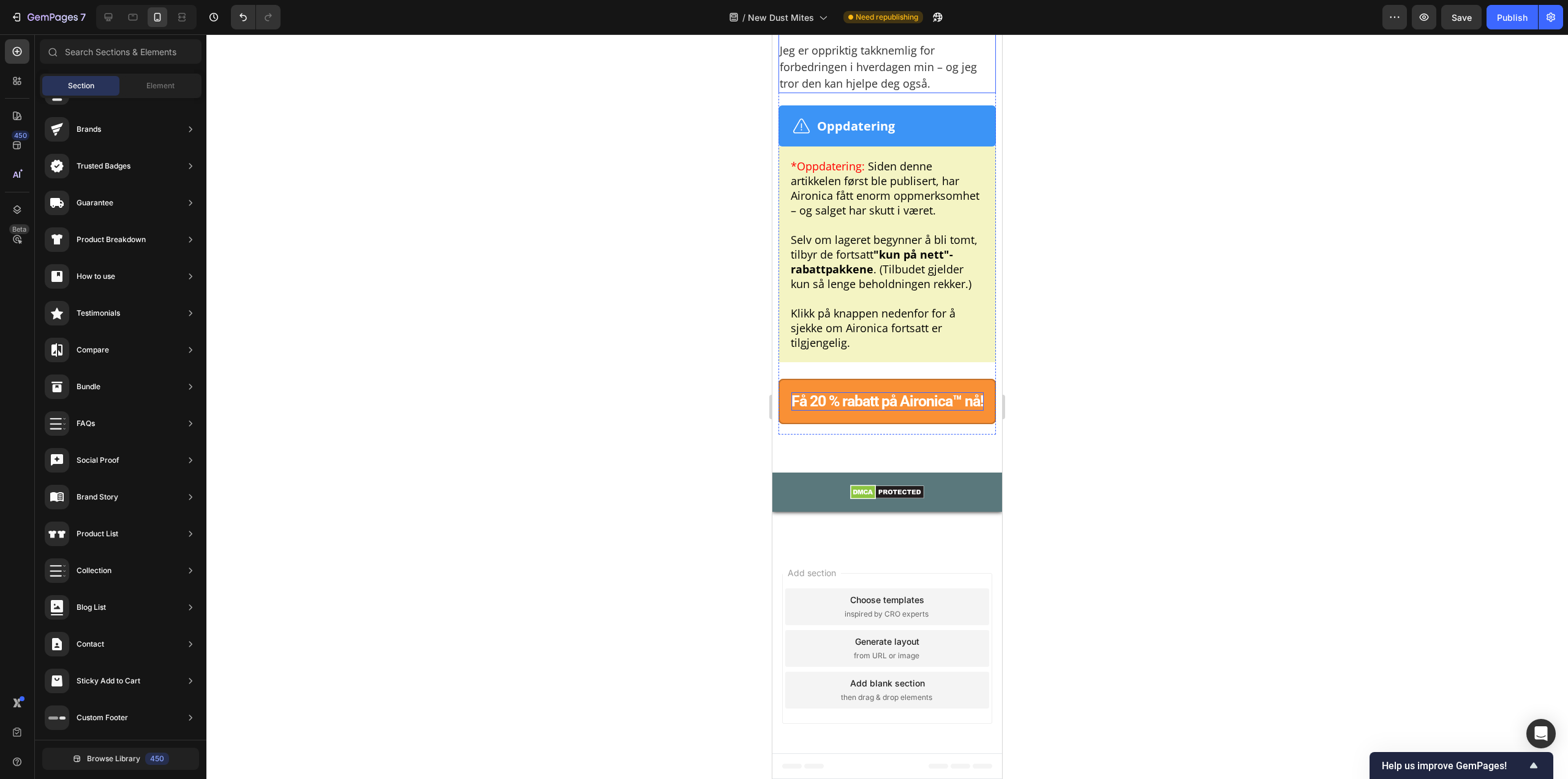
scroll to position [9296, 0]
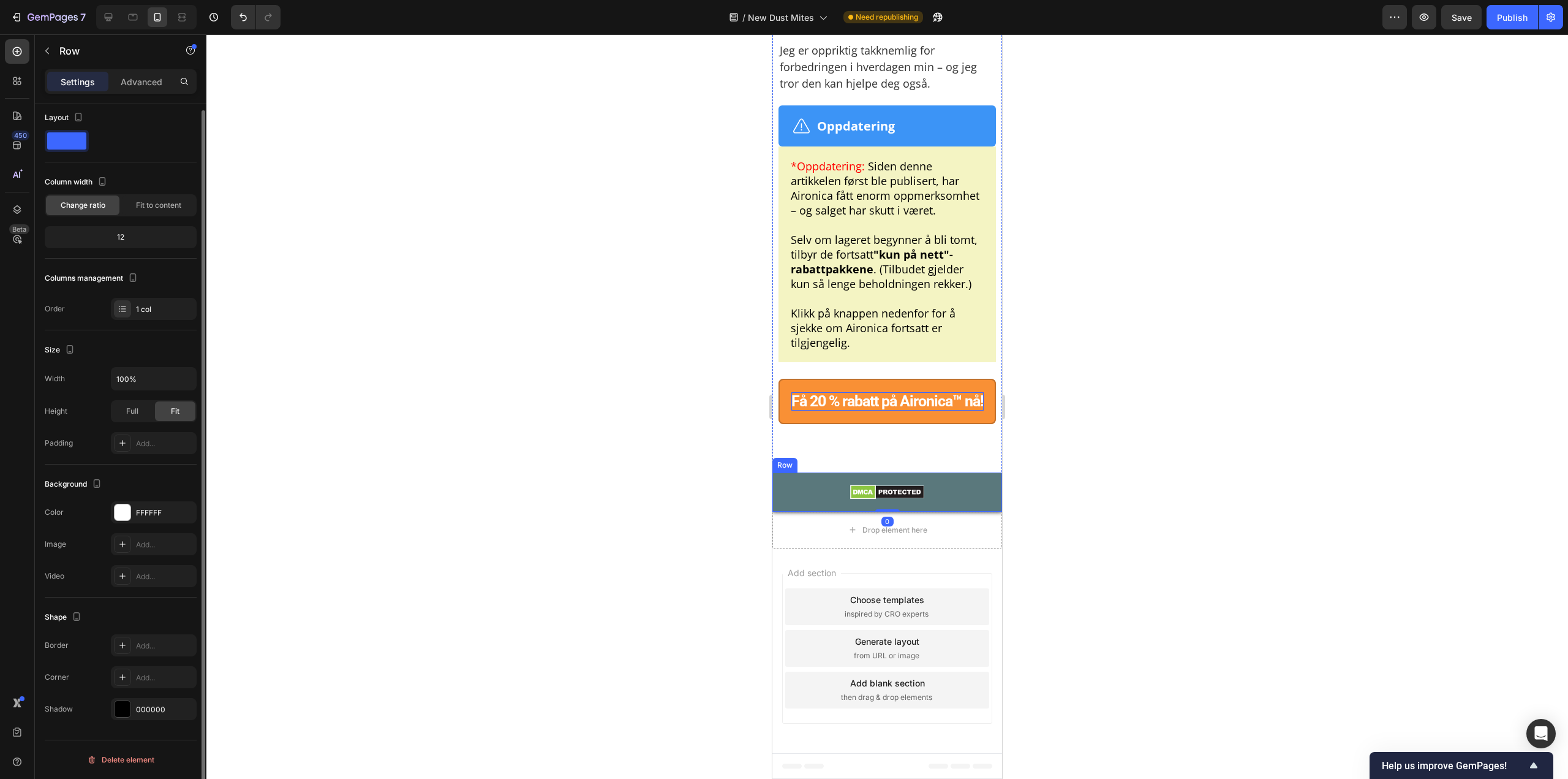
click at [833, 480] on div "Image Row Row" at bounding box center [887, 492] width 230 height 39
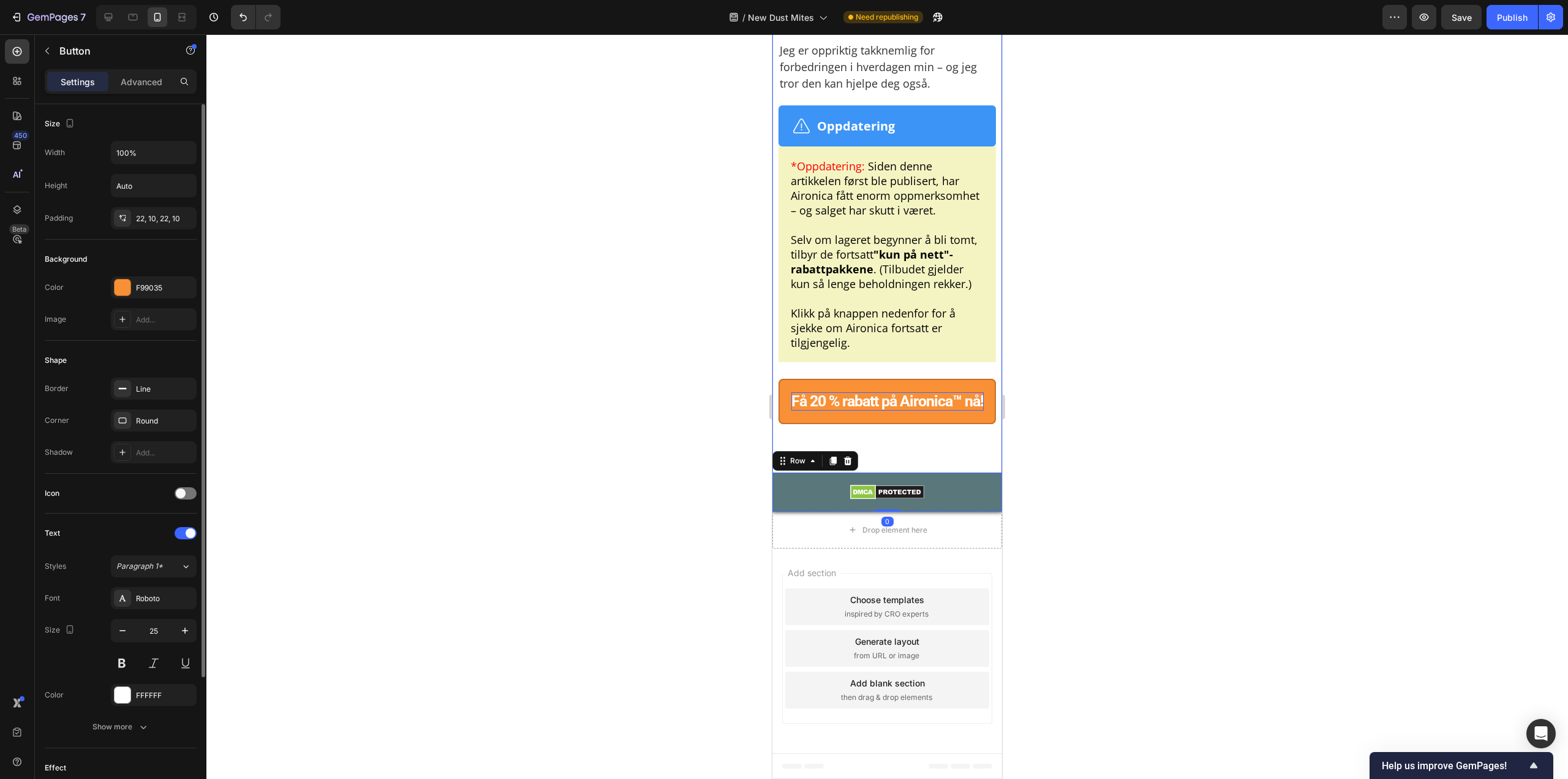
click at [872, 421] on button "Få 20 % rabatt på Aironica™ nå!" at bounding box center [887, 401] width 217 height 46
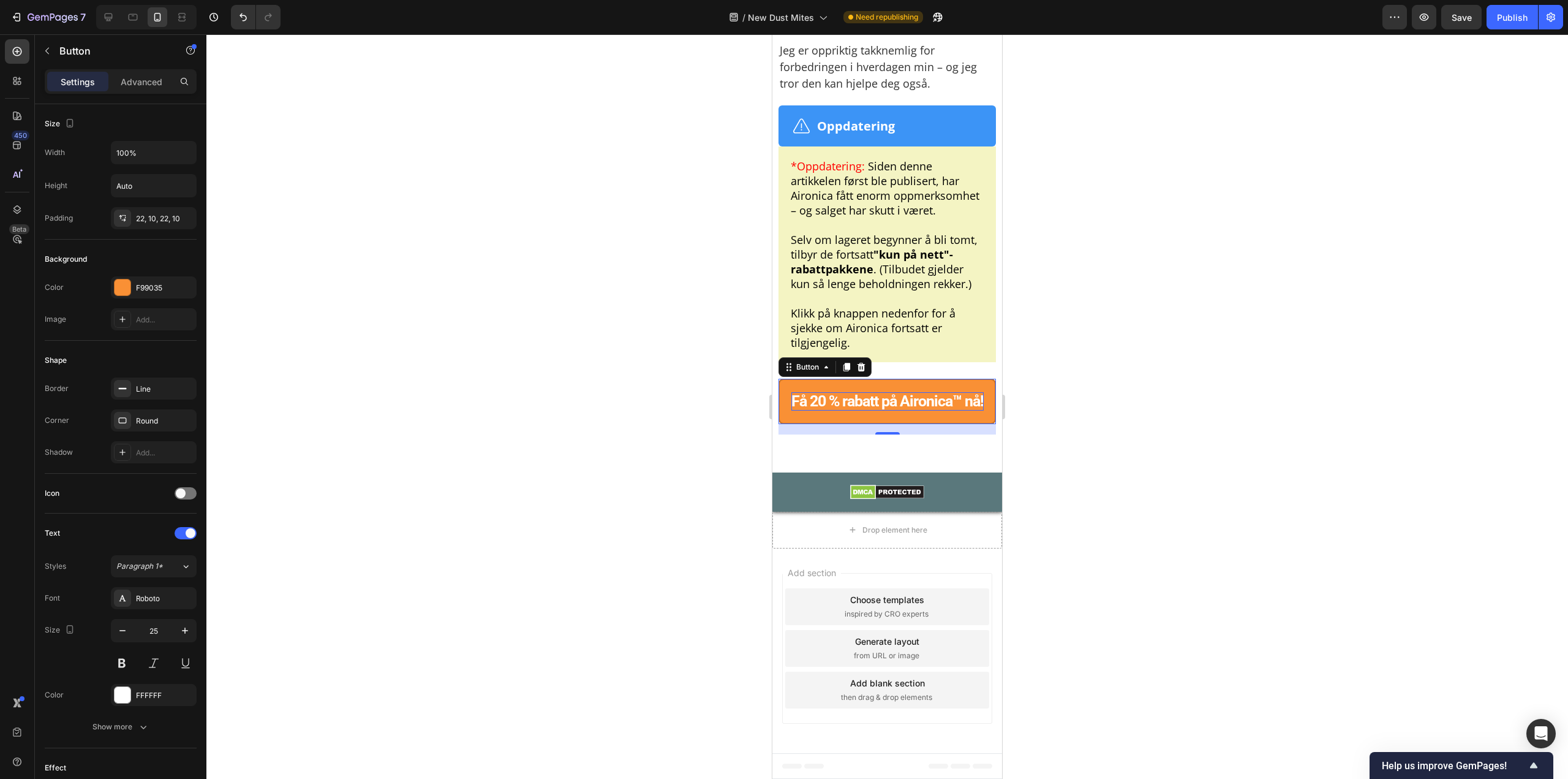
click at [801, 387] on button "Få 20 % rabatt på Aironica™ nå!" at bounding box center [887, 401] width 217 height 46
click at [152, 275] on div "Background Color F99035 Image Add..." at bounding box center [120, 289] width 152 height 101
click at [152, 280] on div "F99035" at bounding box center [154, 287] width 86 height 22
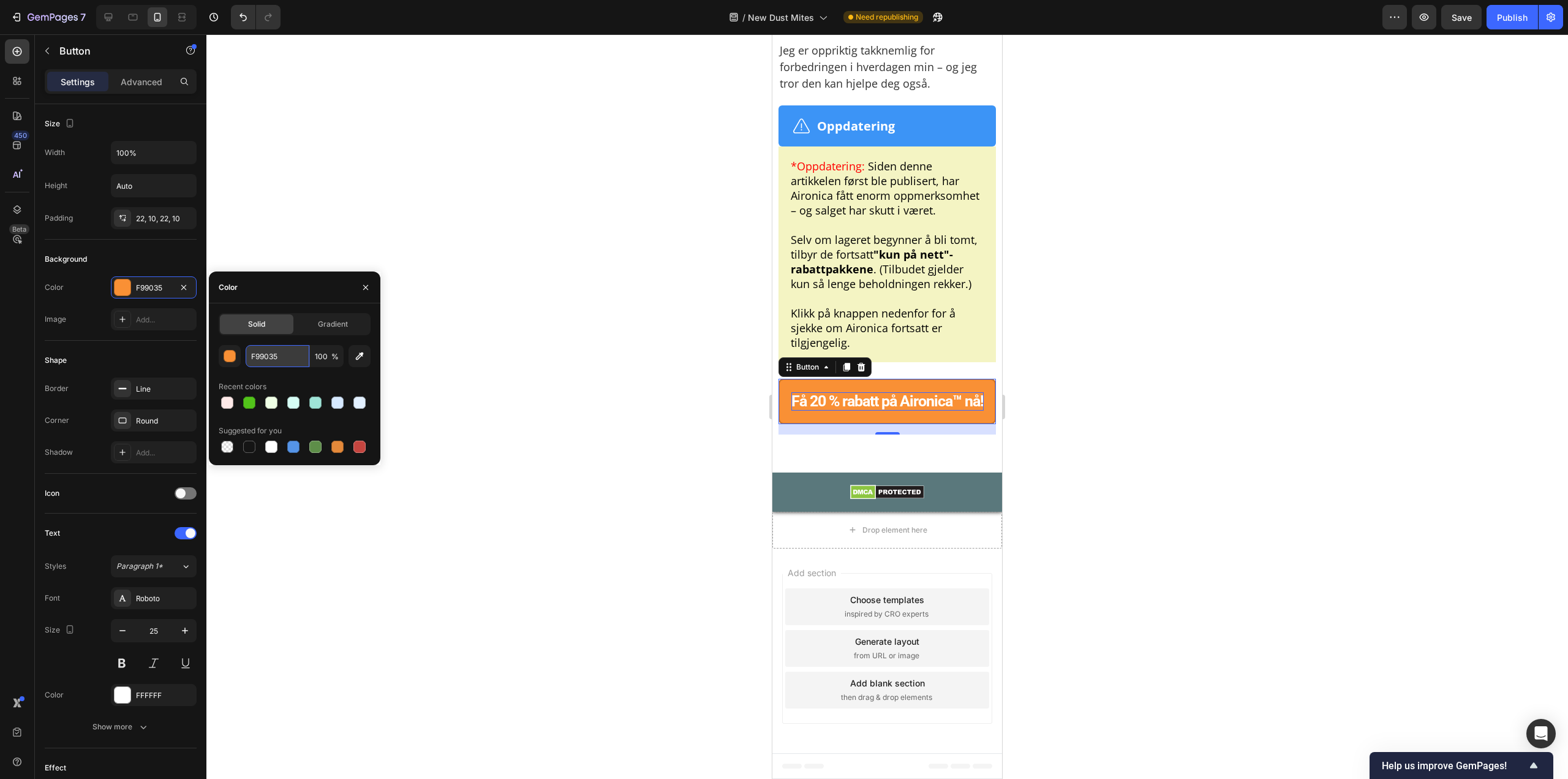
click at [258, 358] on input "F99035" at bounding box center [277, 356] width 64 height 22
paste input "#19a500"
type input "#19a500"
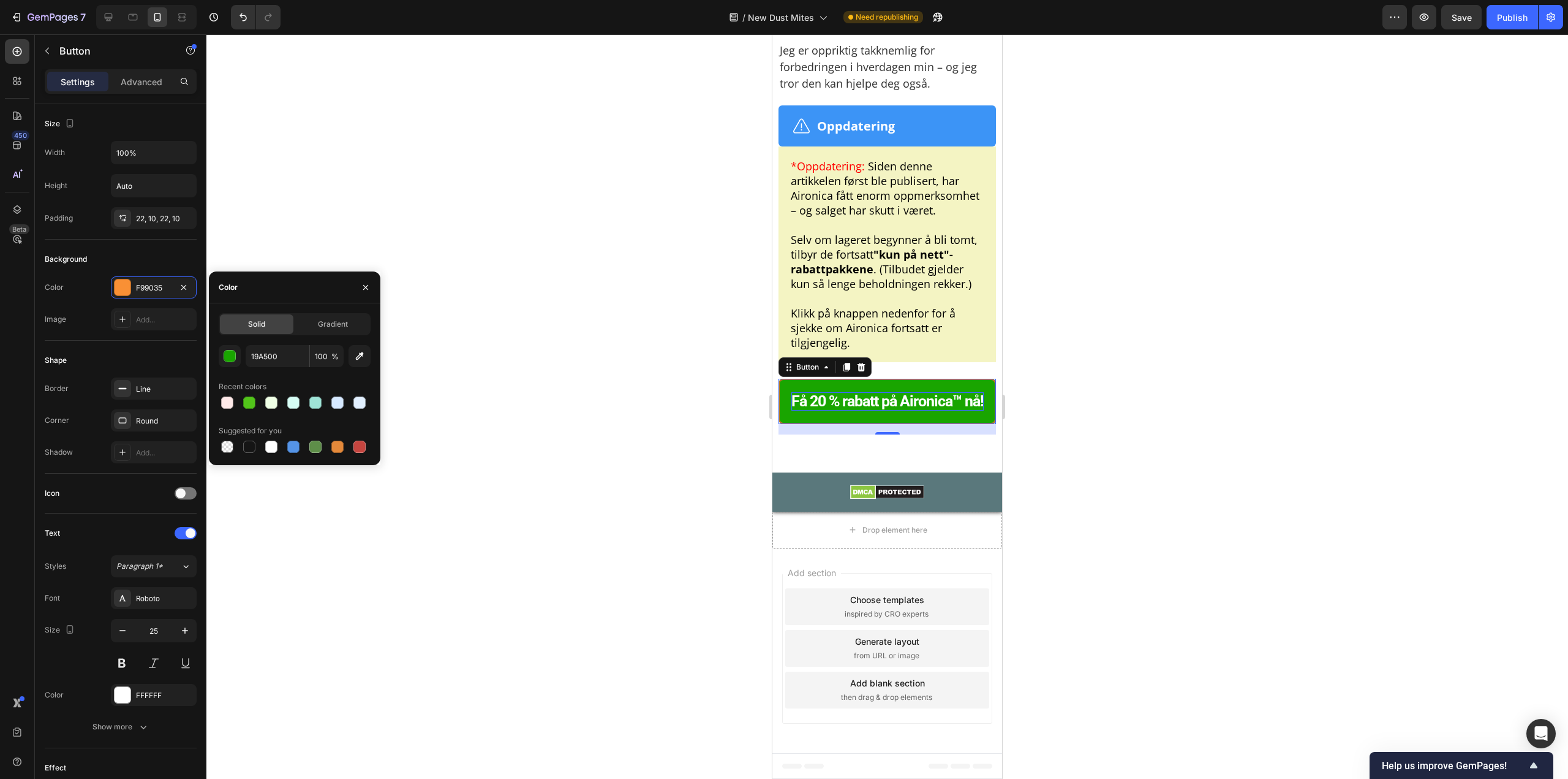
click at [1040, 326] on div at bounding box center [887, 407] width 1362 height 745
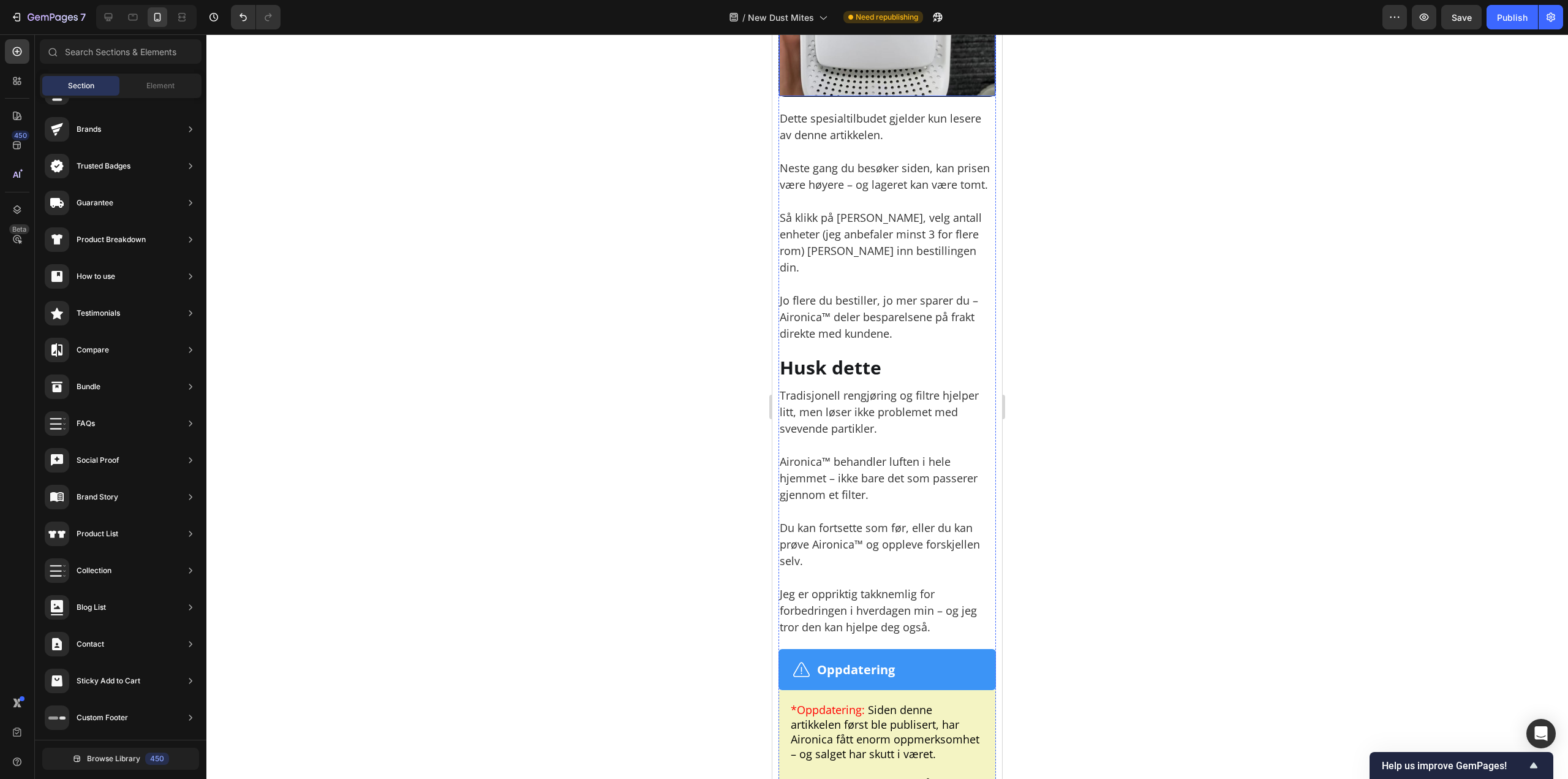
scroll to position [7948, 0]
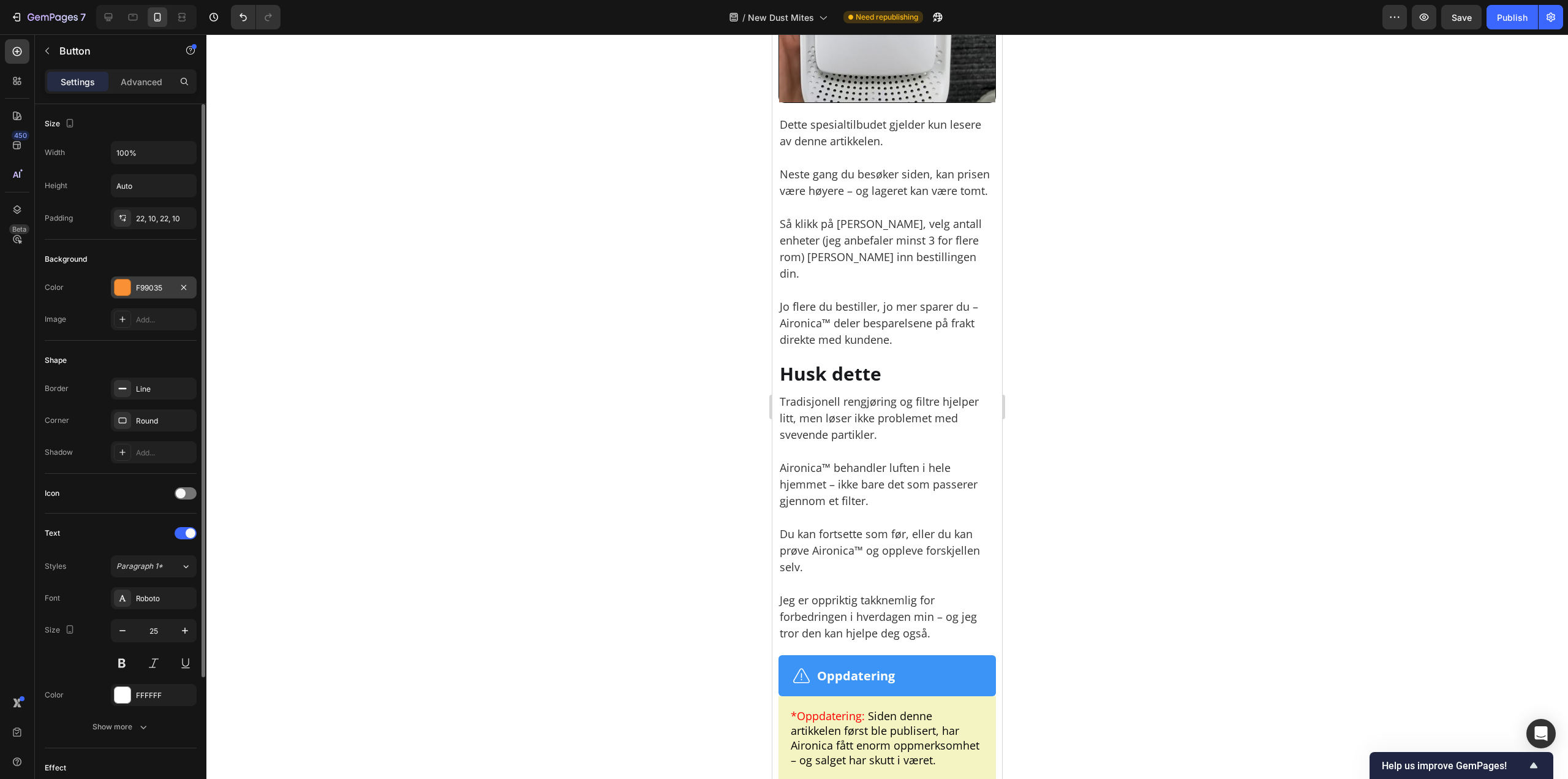
click at [132, 288] on div "F99035" at bounding box center [154, 287] width 86 height 22
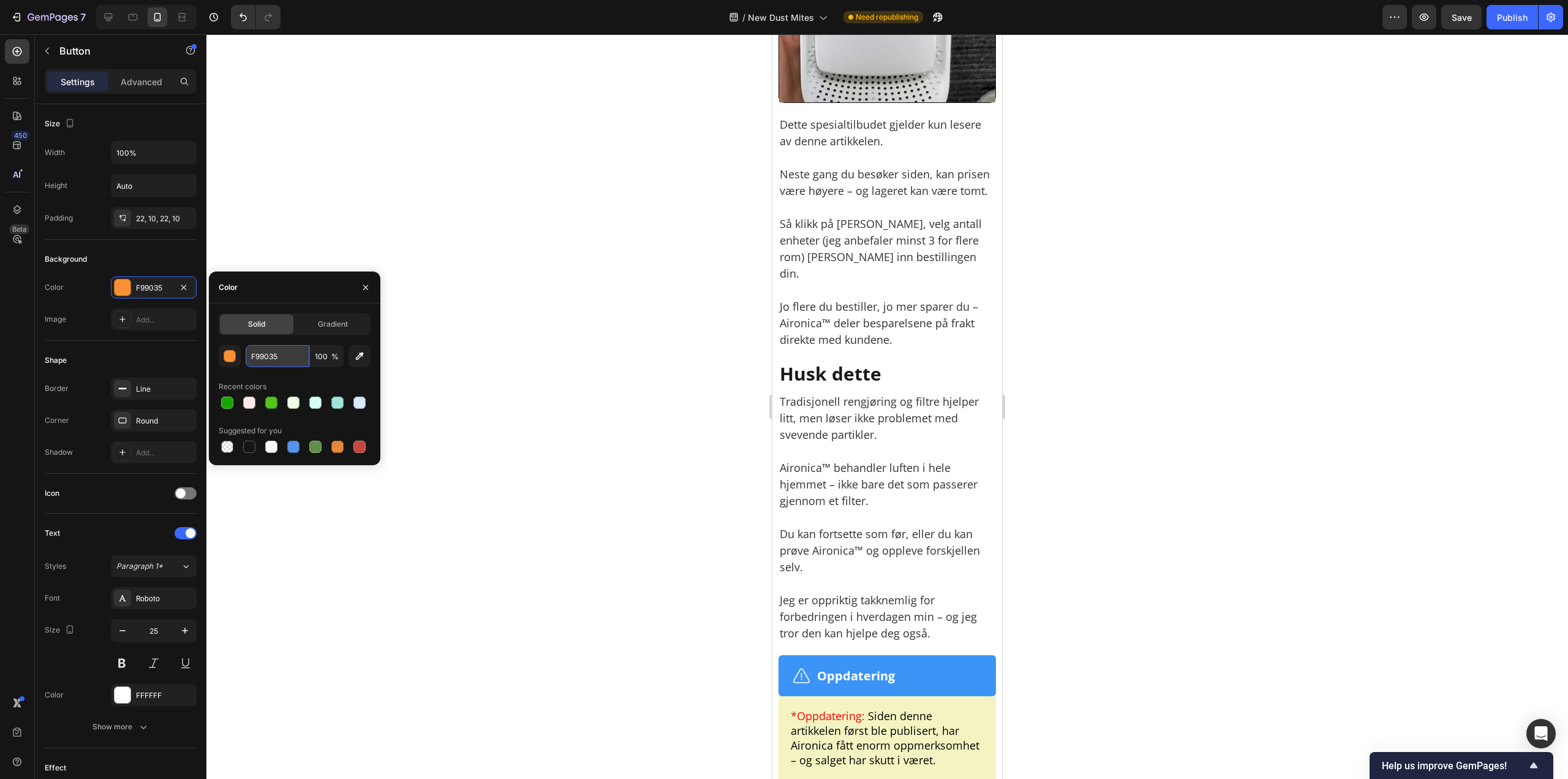
click at [271, 359] on input "F99035" at bounding box center [277, 356] width 64 height 22
paste input "#19a500"
type input "#19a500"
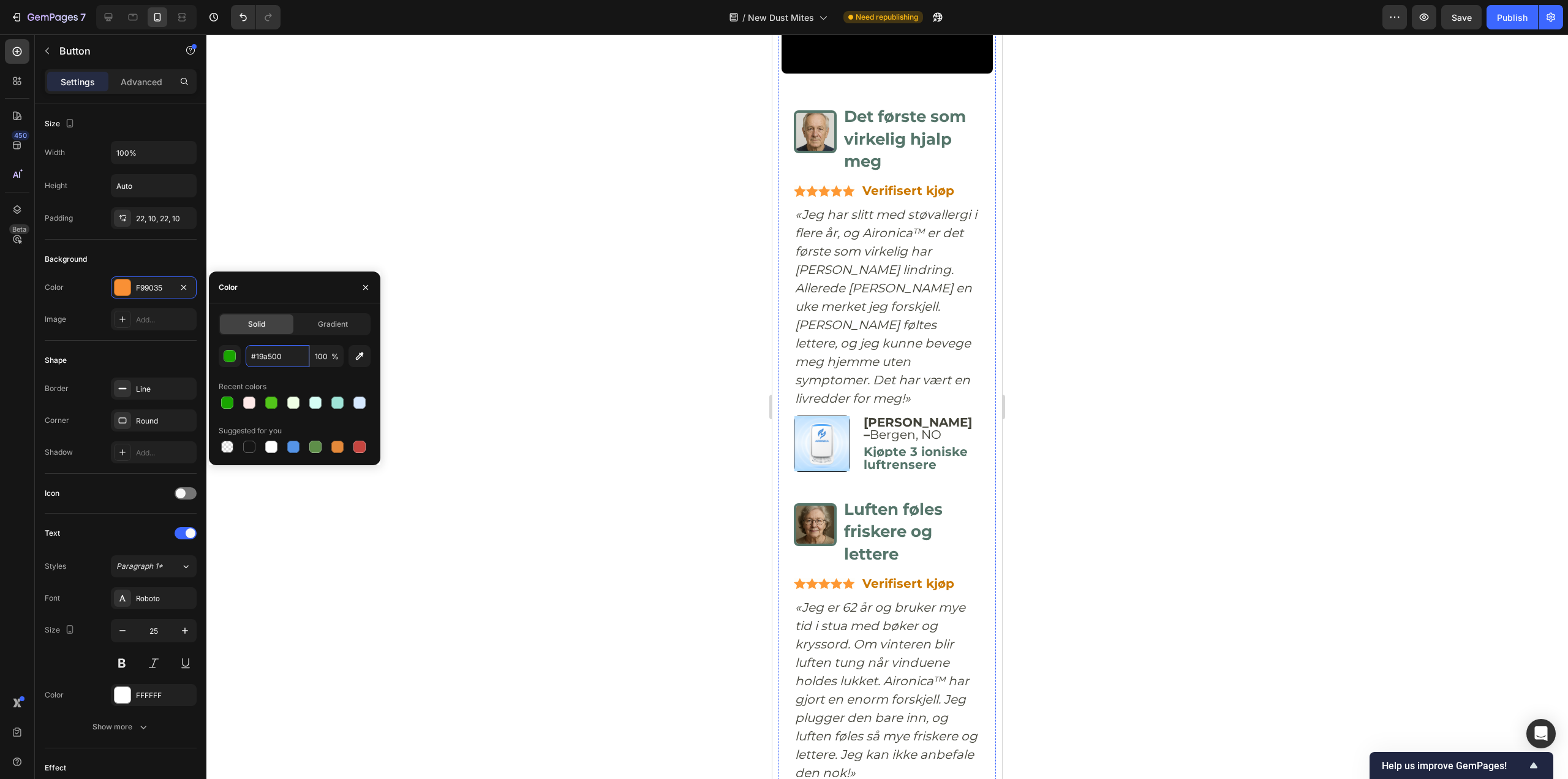
scroll to position [5864, 0]
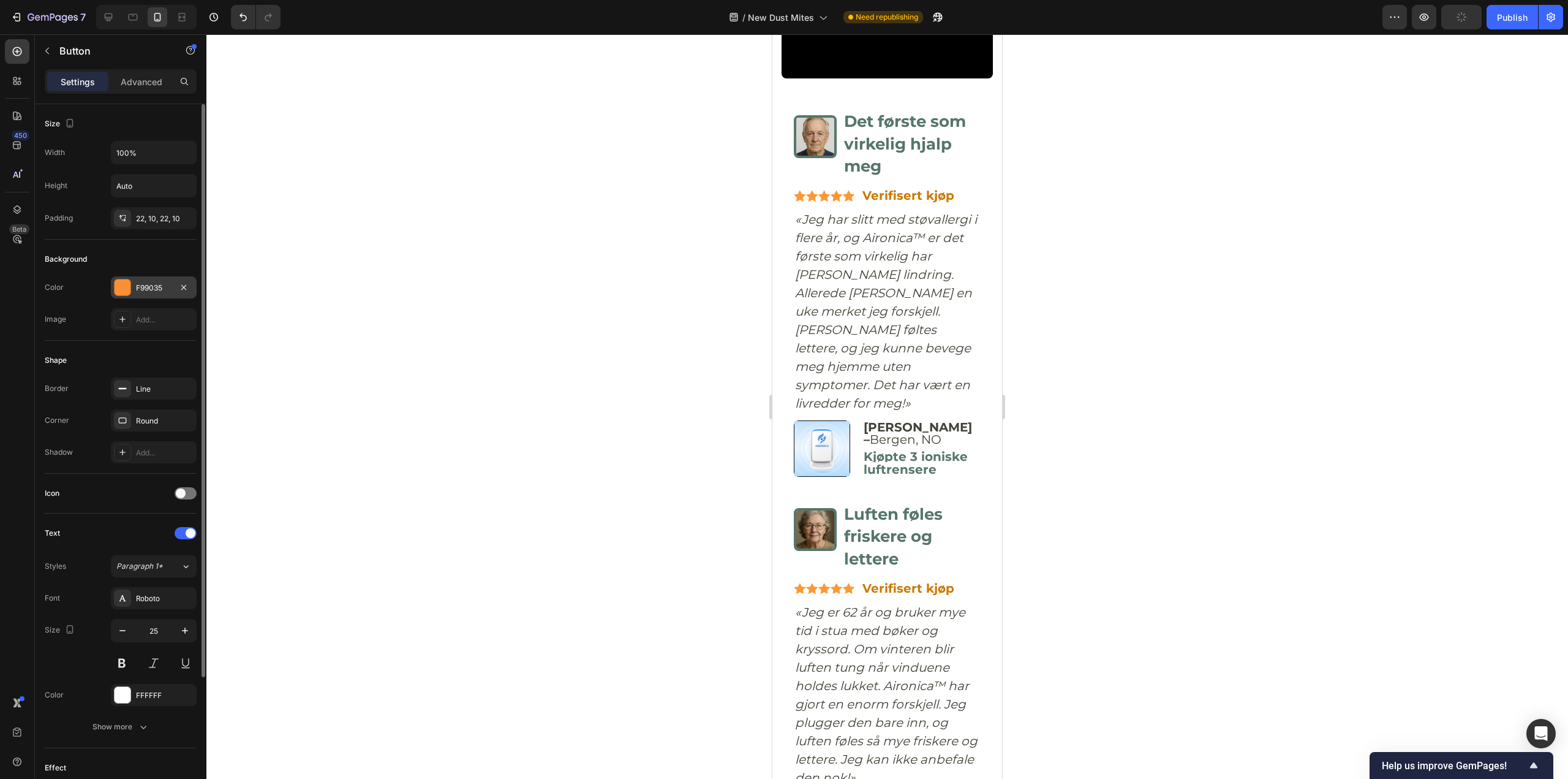
click at [154, 287] on div "F99035" at bounding box center [153, 287] width 36 height 11
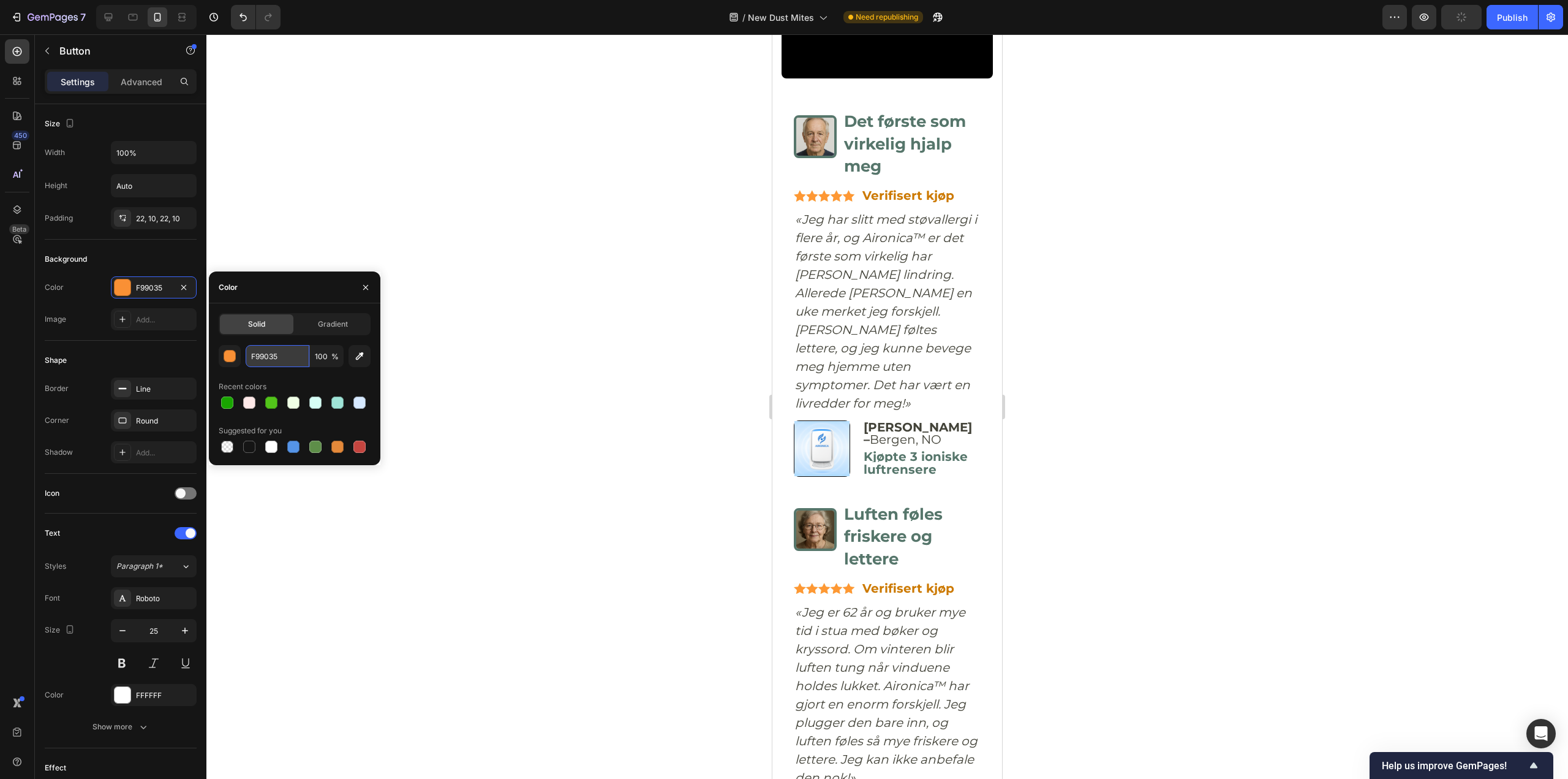
click at [264, 360] on input "F99035" at bounding box center [277, 356] width 64 height 22
paste input "#19a500"
type input "#19a500"
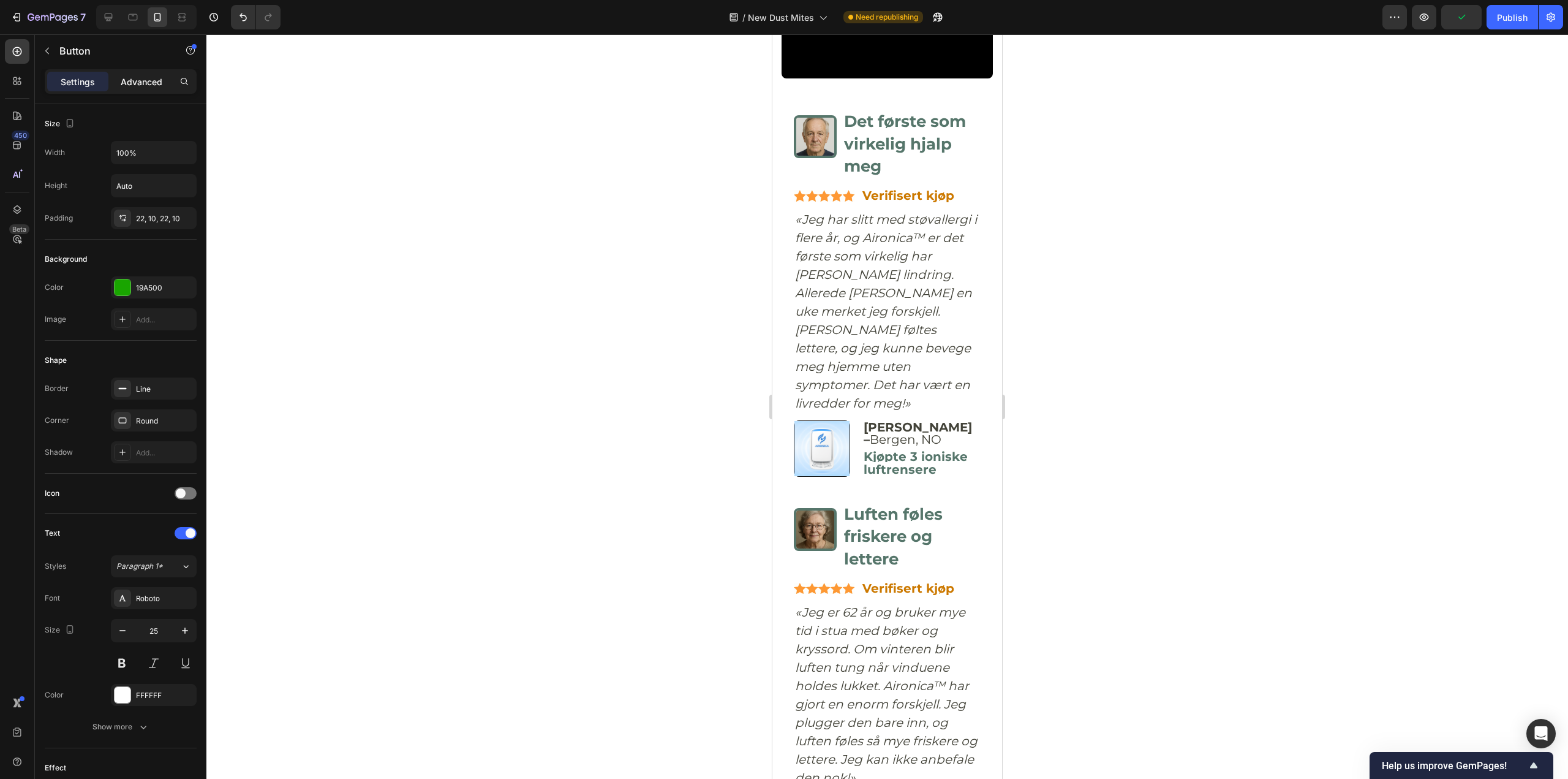
click at [140, 81] on p "Advanced" at bounding box center [142, 81] width 42 height 13
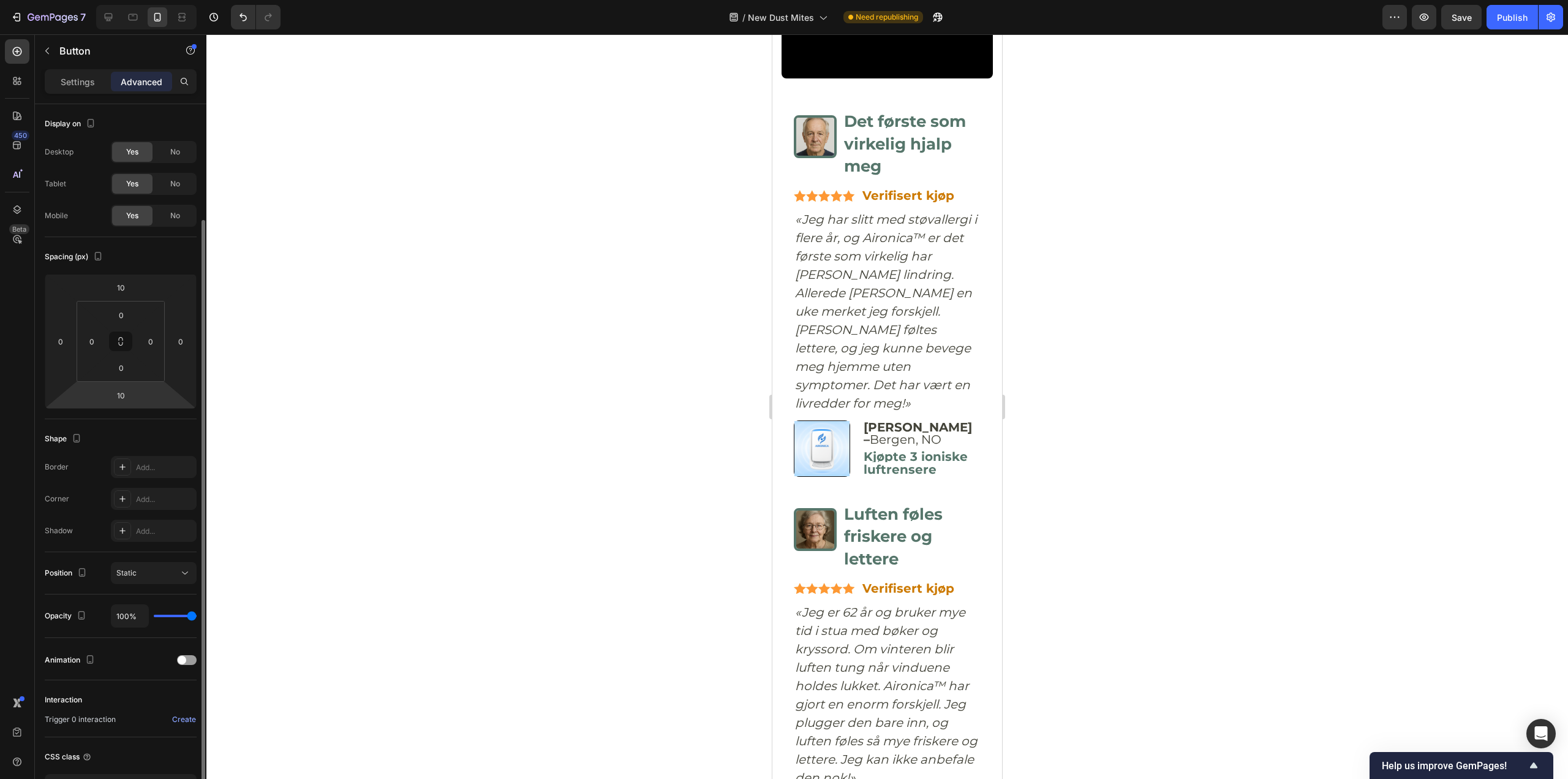
scroll to position [89, 0]
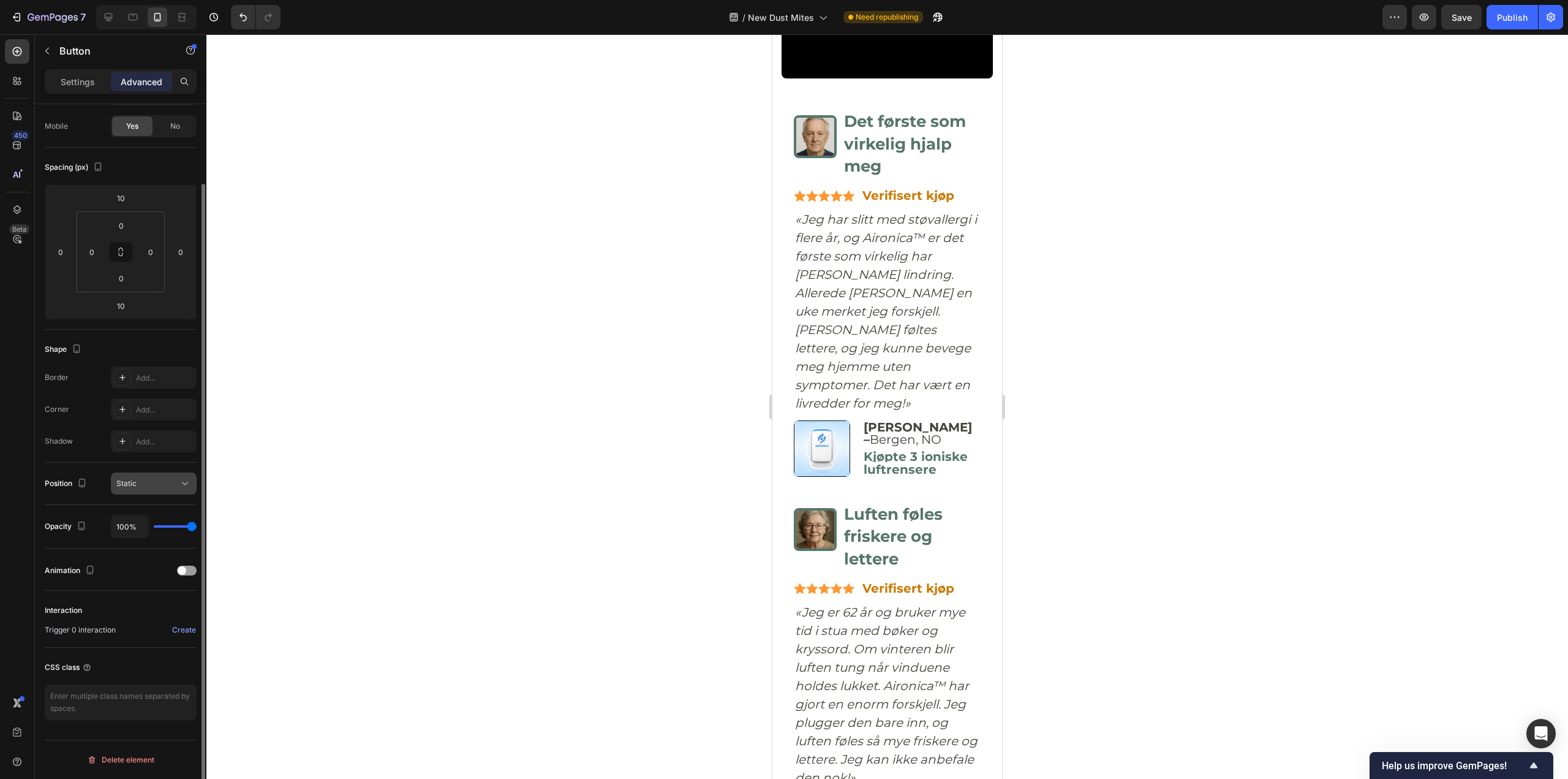
click at [155, 491] on button "Static" at bounding box center [154, 483] width 86 height 22
click at [147, 481] on div "Static" at bounding box center [147, 484] width 62 height 11
click at [79, 87] on p "Settings" at bounding box center [77, 81] width 34 height 13
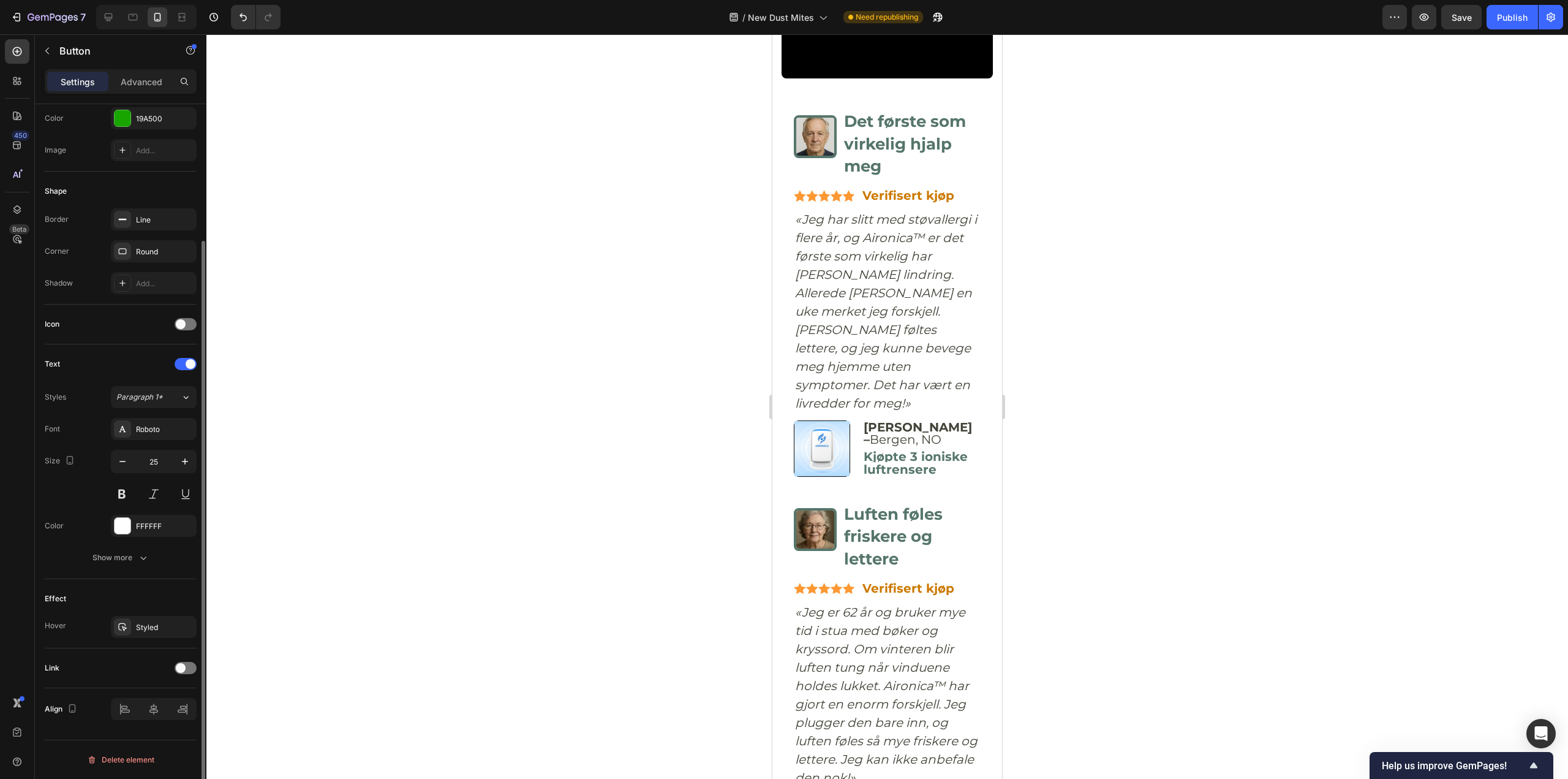
scroll to position [0, 0]
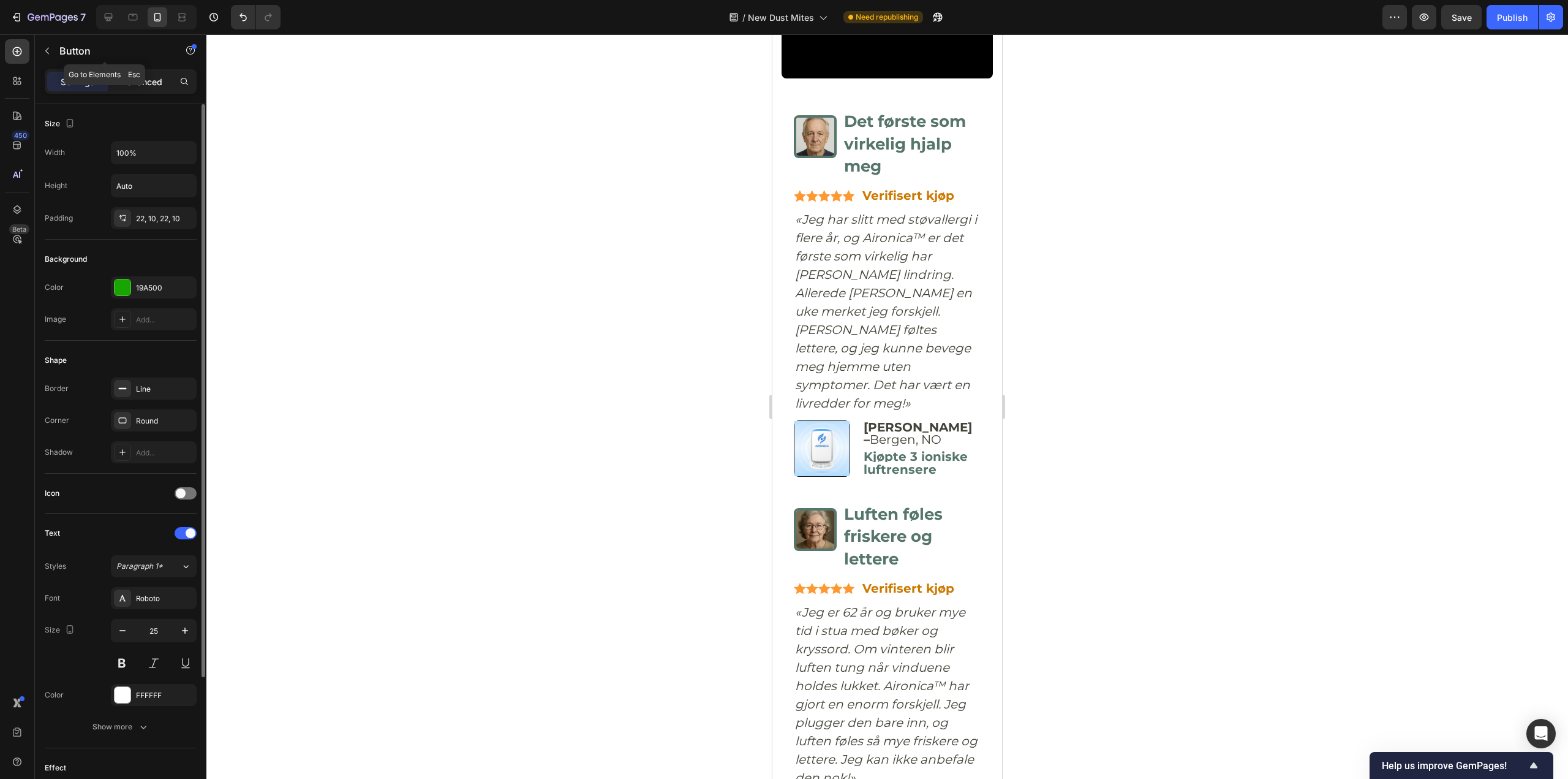
click at [130, 68] on div "Button" at bounding box center [104, 52] width 139 height 35
click at [132, 73] on div "Advanced" at bounding box center [142, 81] width 61 height 19
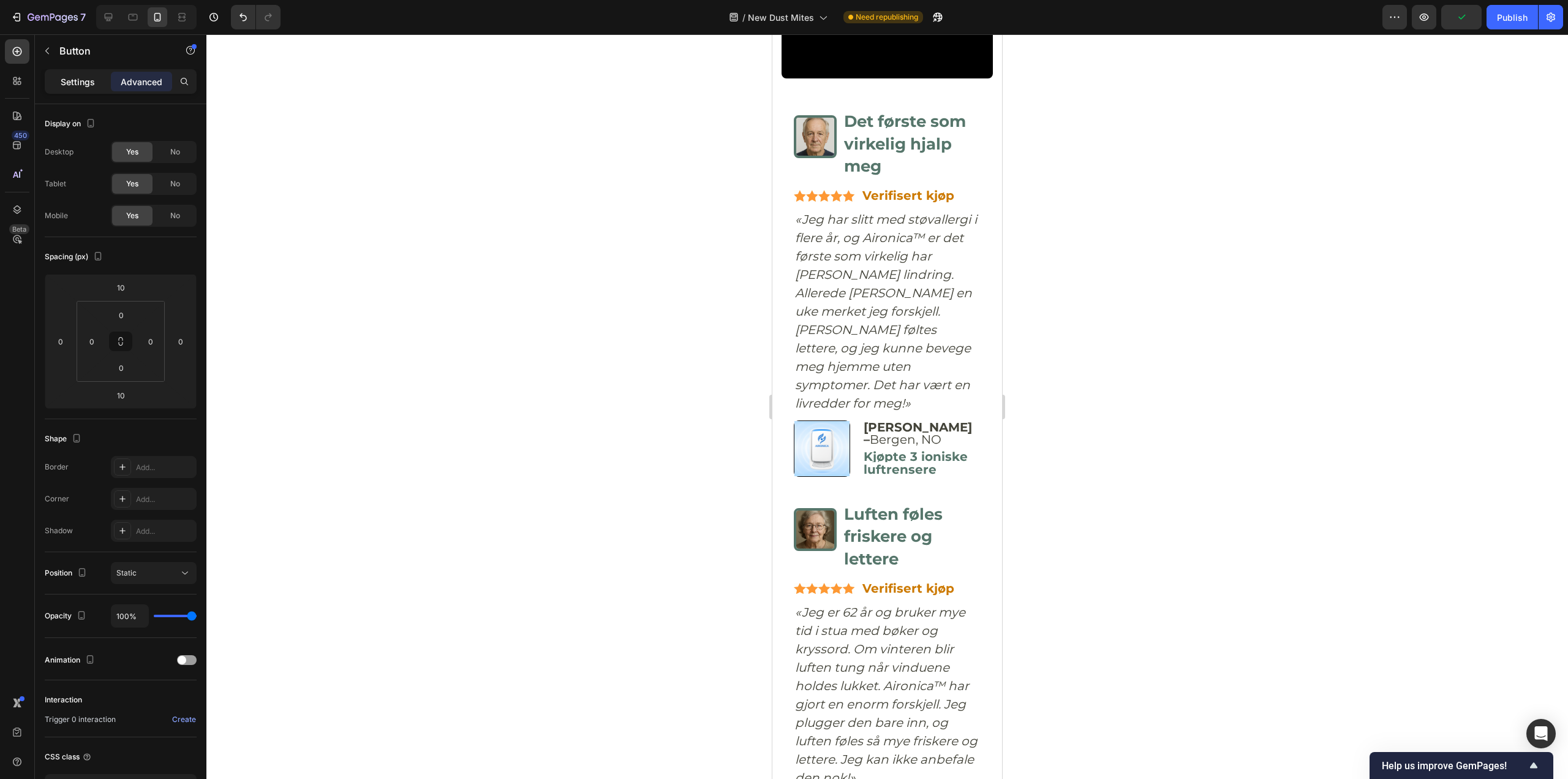
click at [81, 81] on p "Settings" at bounding box center [77, 81] width 34 height 13
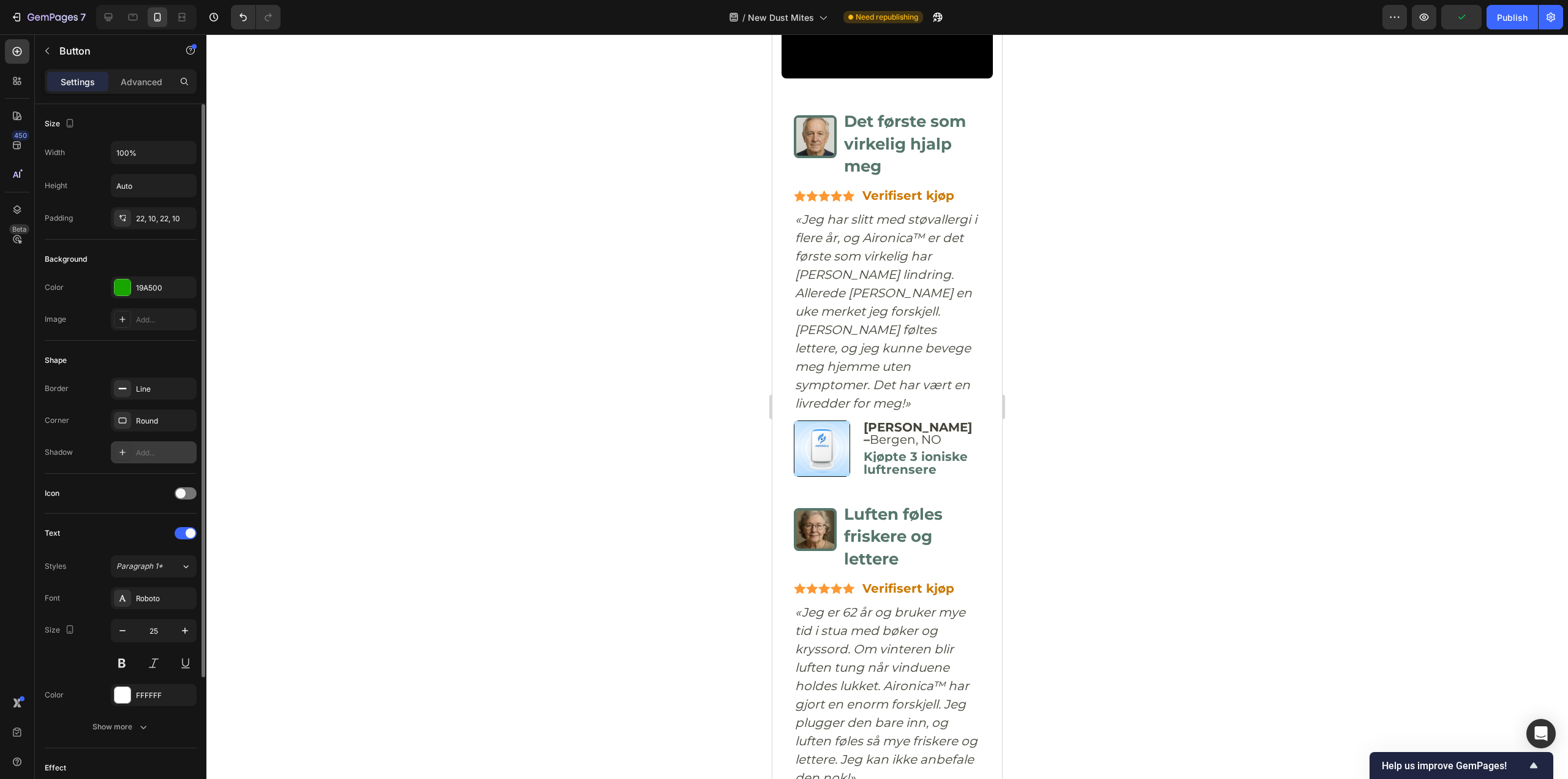
scroll to position [169, 0]
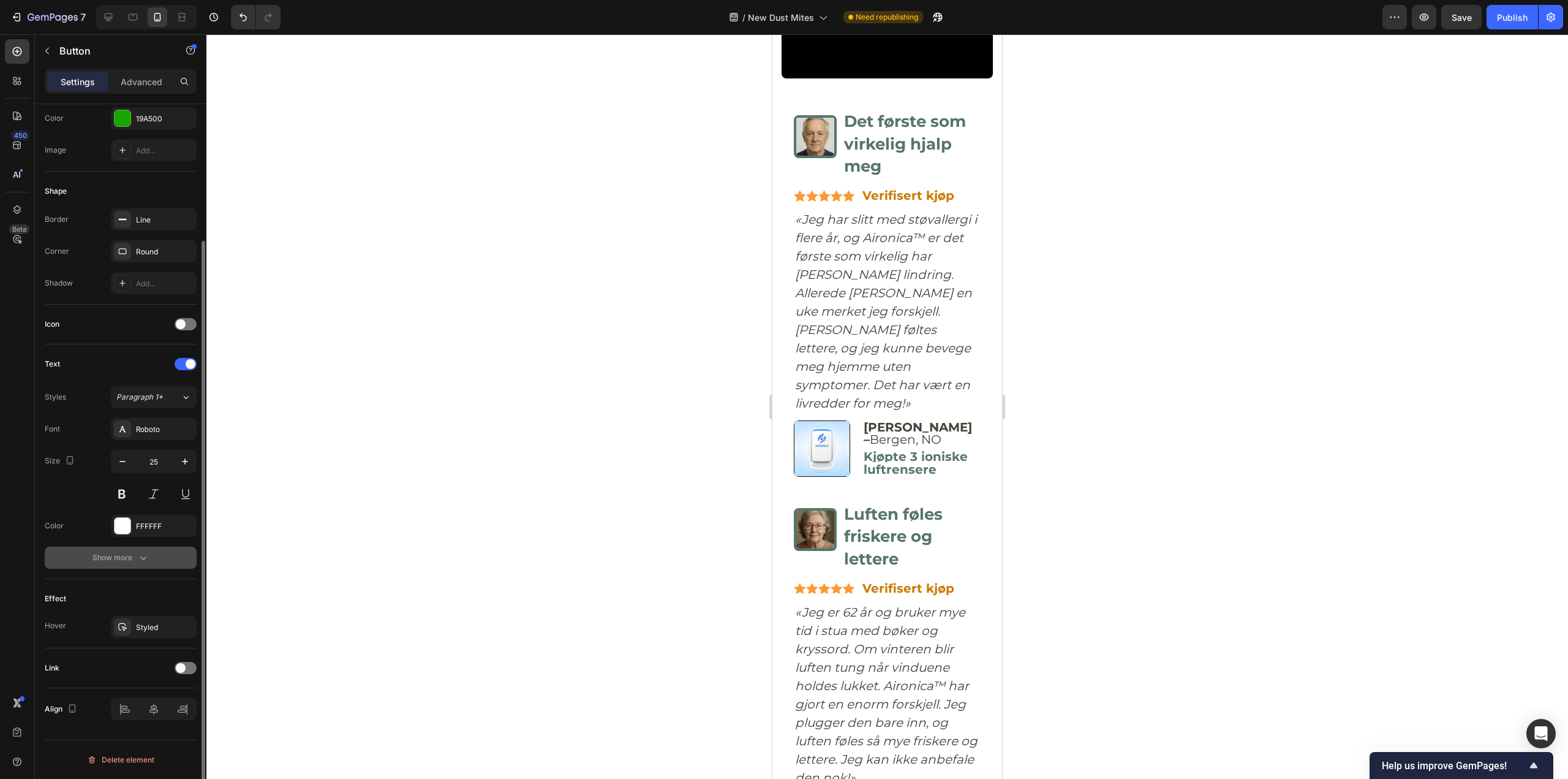
click at [162, 563] on button "Show more" at bounding box center [120, 557] width 152 height 22
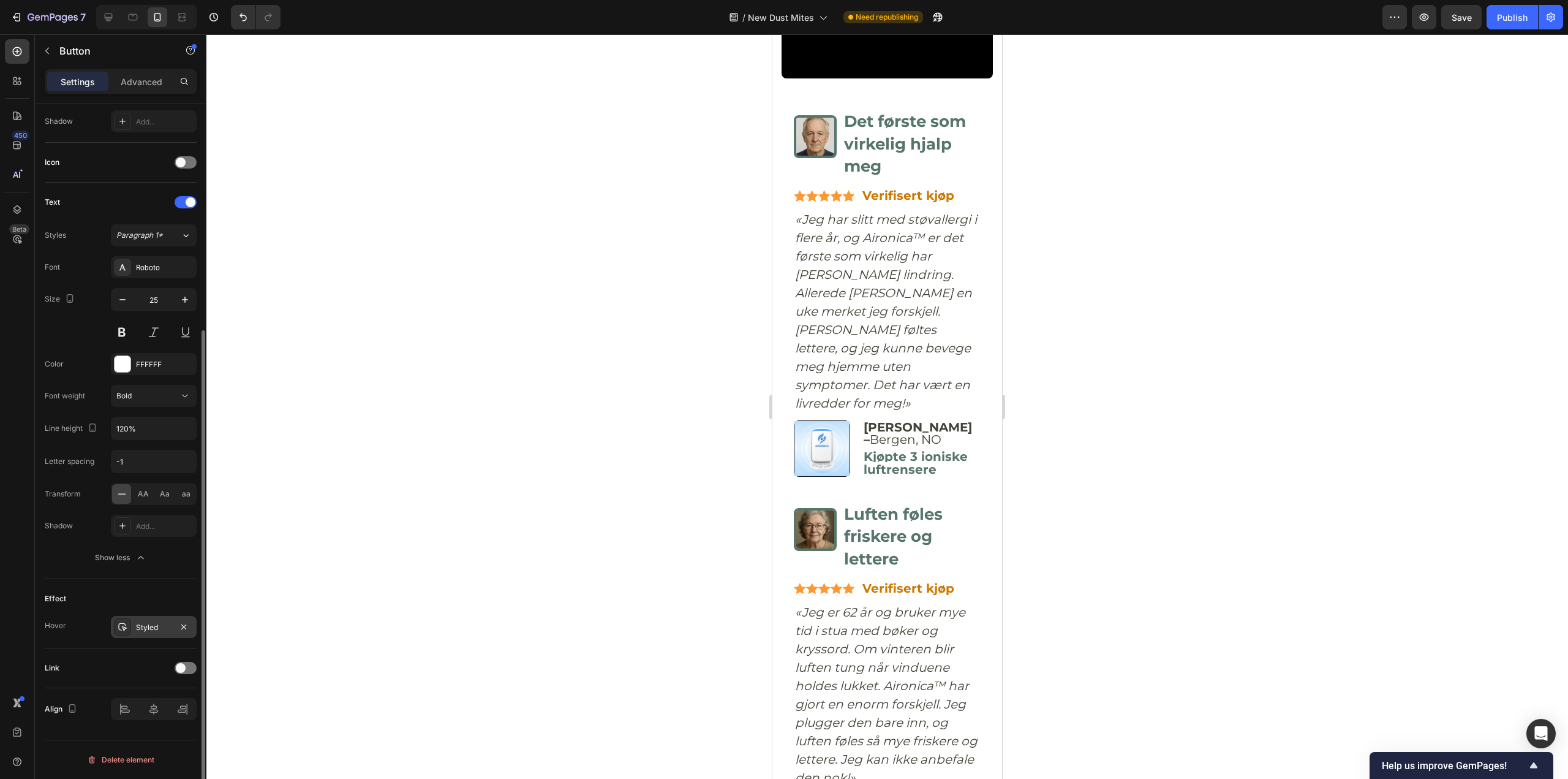
click at [139, 625] on div "Styled" at bounding box center [153, 627] width 36 height 11
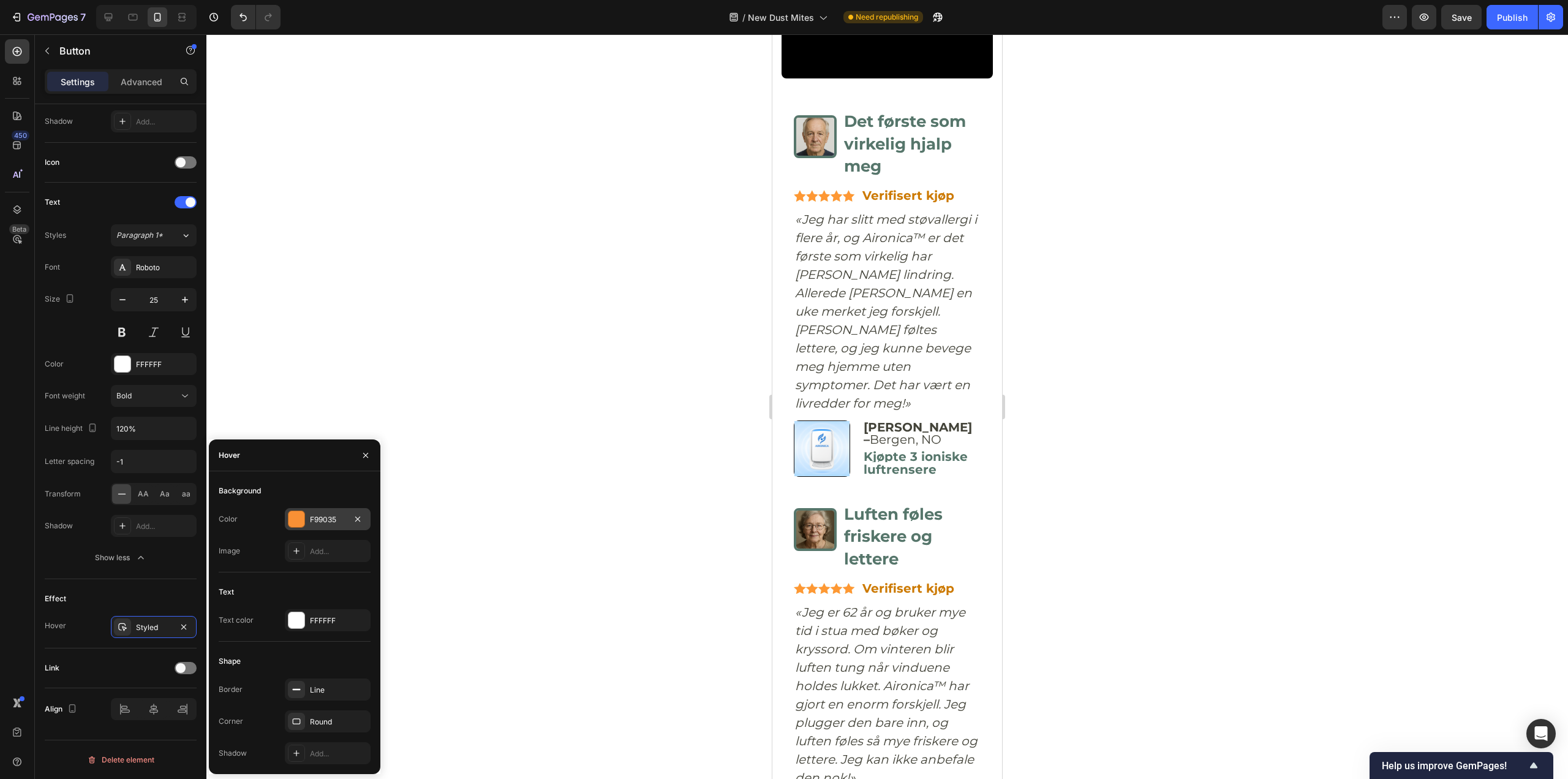
click at [327, 522] on div "F99035" at bounding box center [328, 520] width 36 height 11
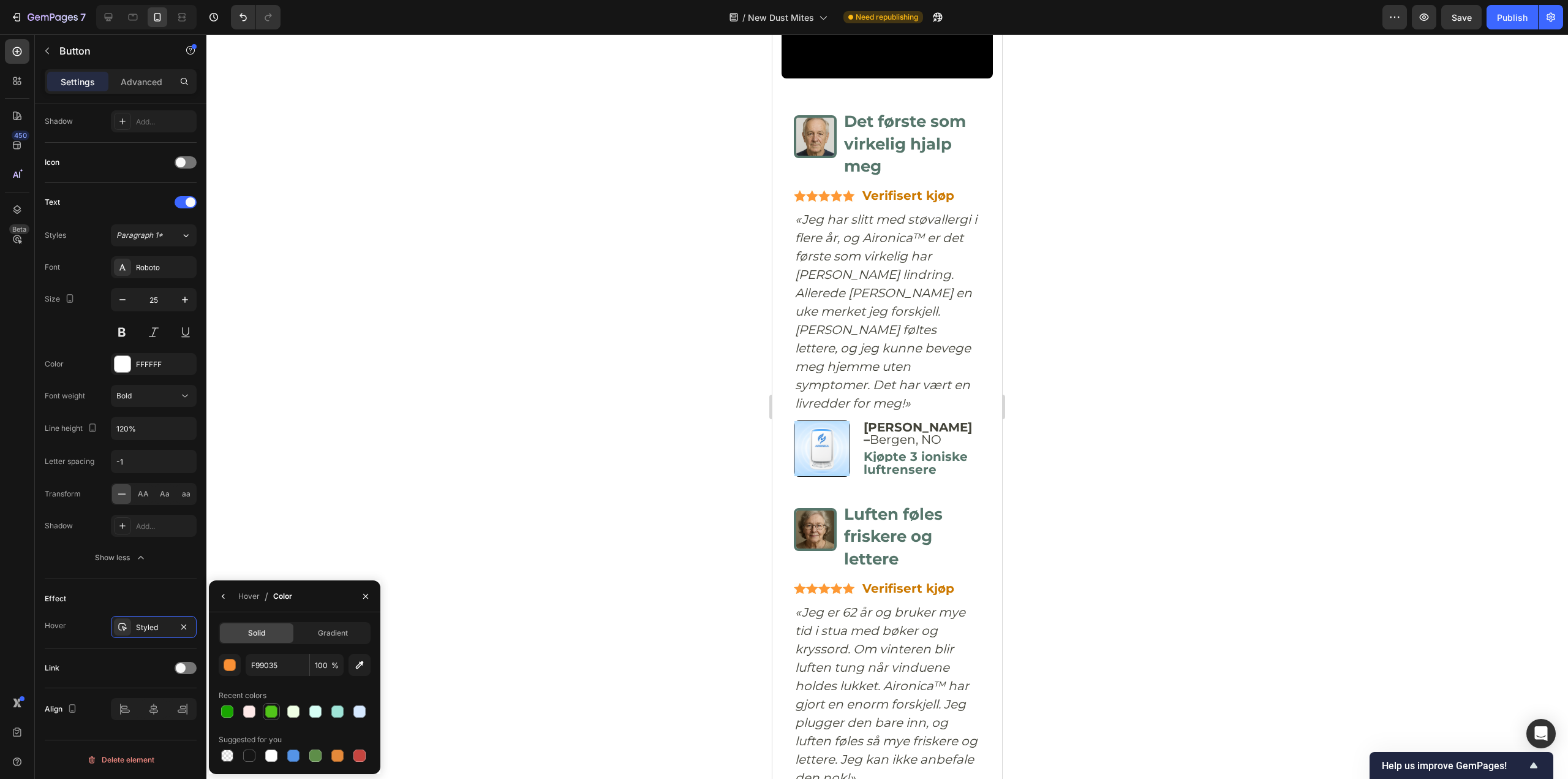
click at [269, 716] on div at bounding box center [272, 712] width 12 height 12
type input "52C41A"
click at [227, 598] on icon "button" at bounding box center [223, 596] width 10 height 10
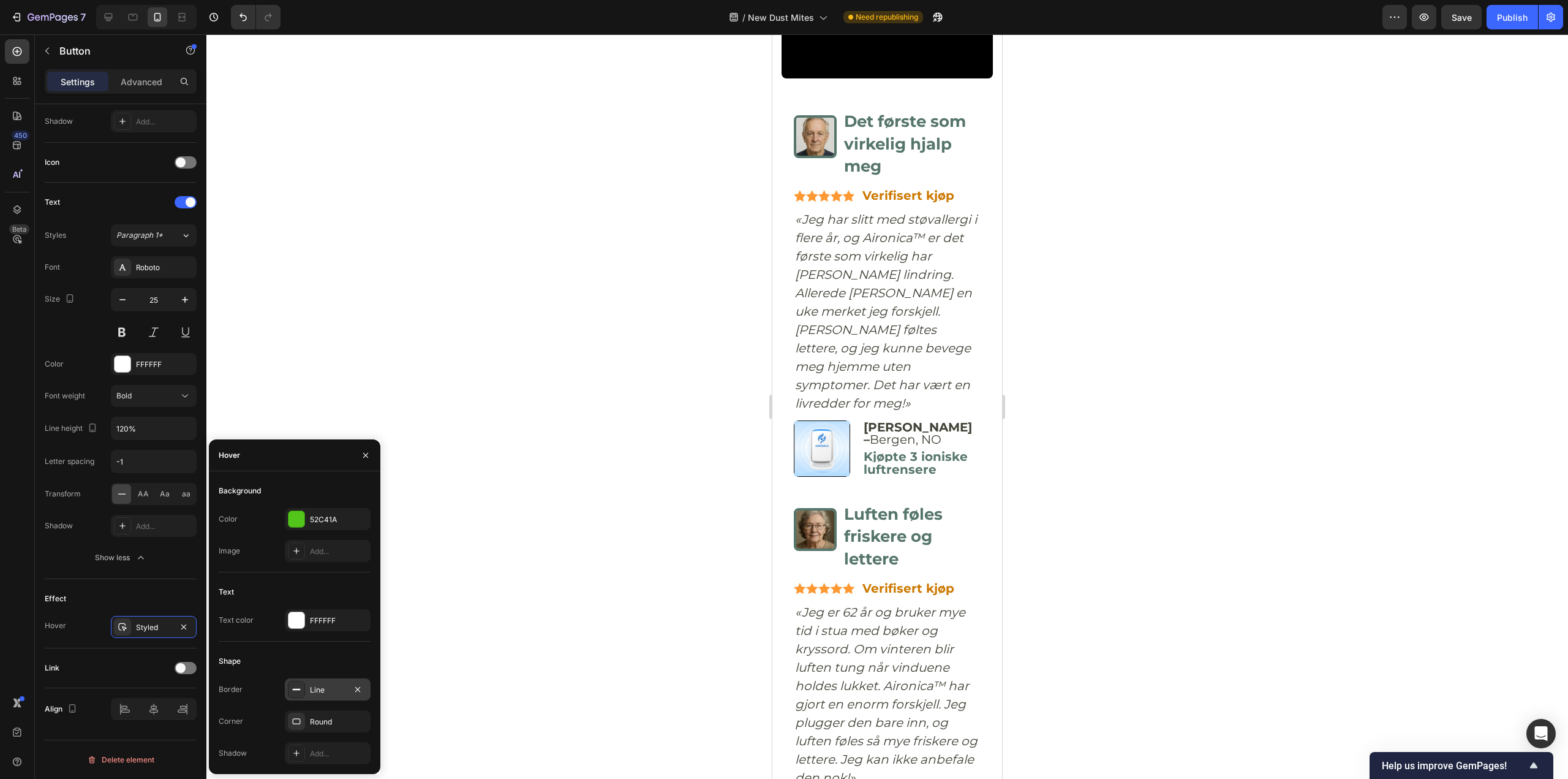
click at [323, 690] on div "Line" at bounding box center [328, 690] width 36 height 11
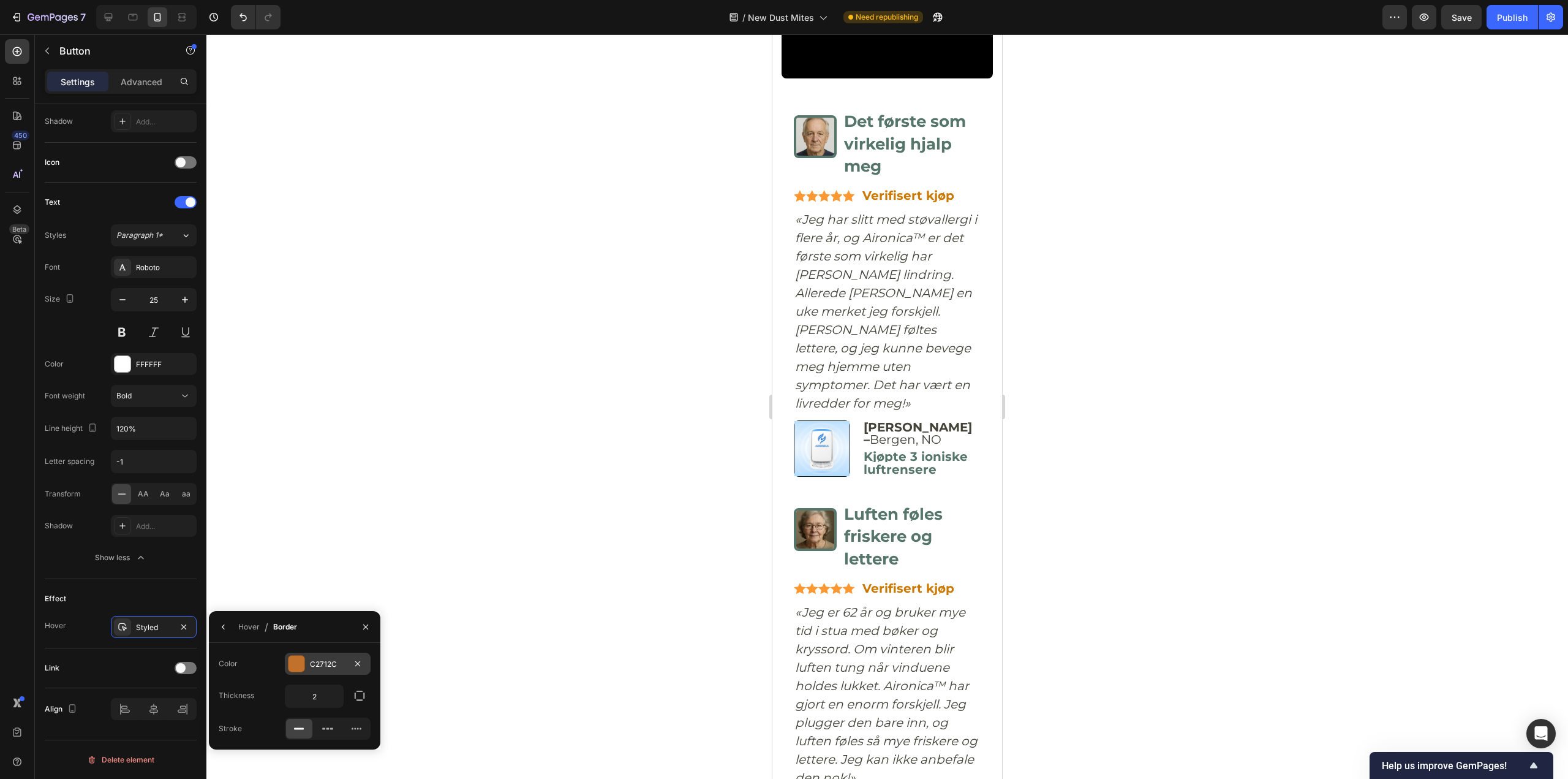
click at [314, 663] on div "C2712C" at bounding box center [328, 664] width 36 height 11
click at [257, 752] on div at bounding box center [250, 754] width 18 height 18
type input "151515"
click at [256, 752] on div at bounding box center [249, 754] width 15 height 15
click at [440, 545] on div at bounding box center [887, 407] width 1362 height 745
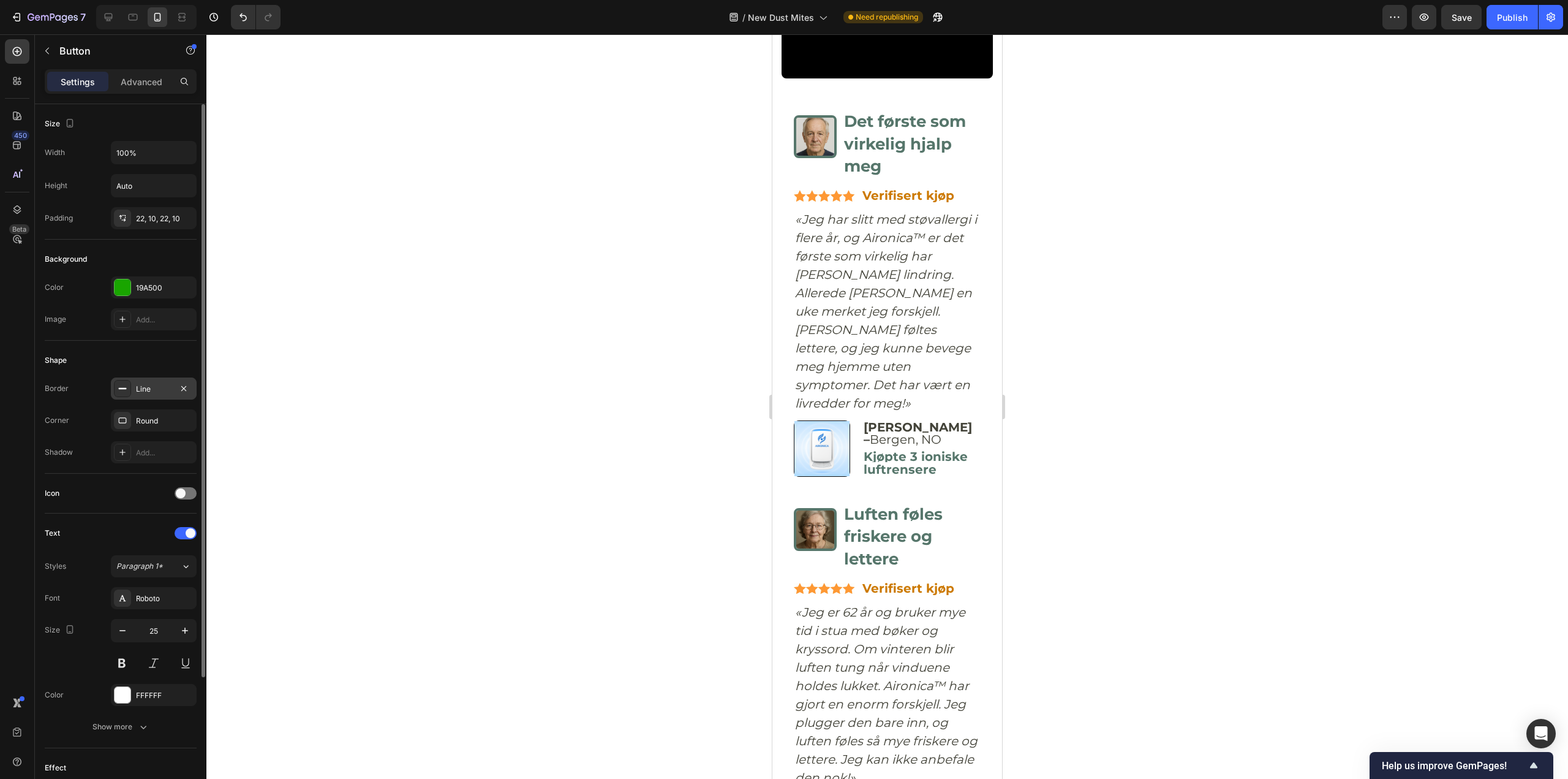
click at [133, 385] on div "Line" at bounding box center [154, 388] width 86 height 22
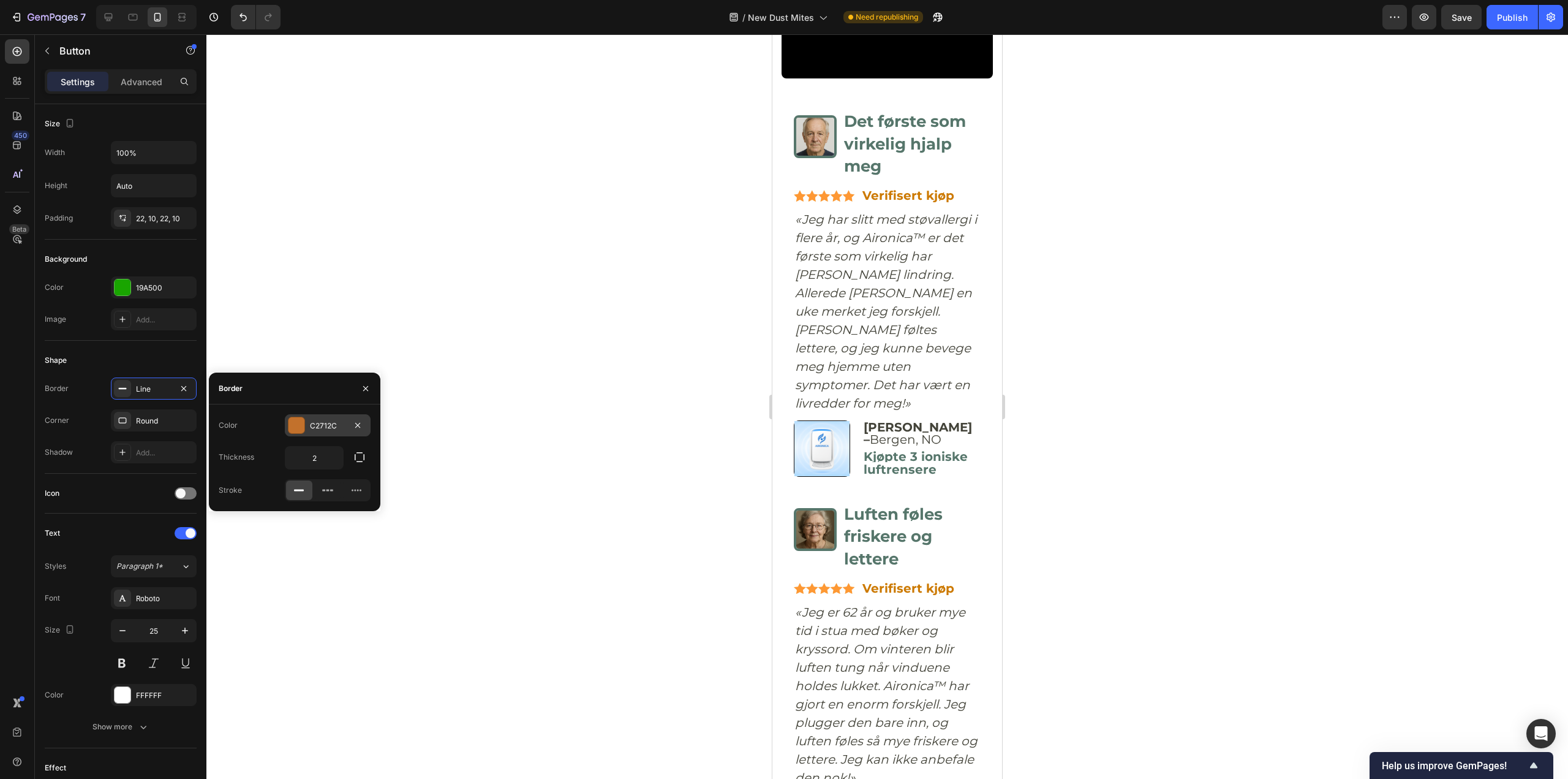
click at [311, 423] on div "C2712C" at bounding box center [328, 426] width 36 height 11
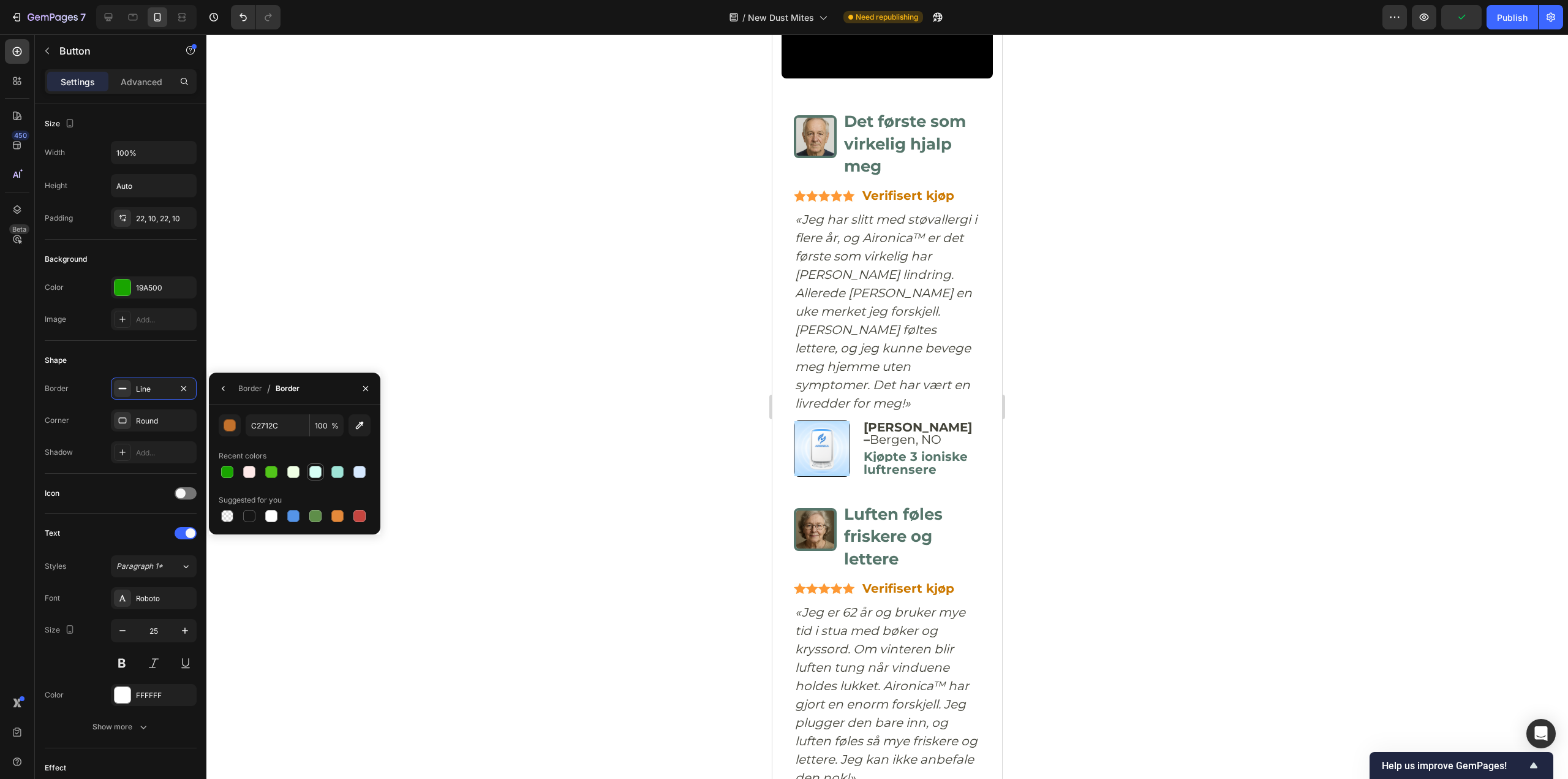
click at [315, 476] on div at bounding box center [315, 472] width 12 height 12
type input "D6FEF5"
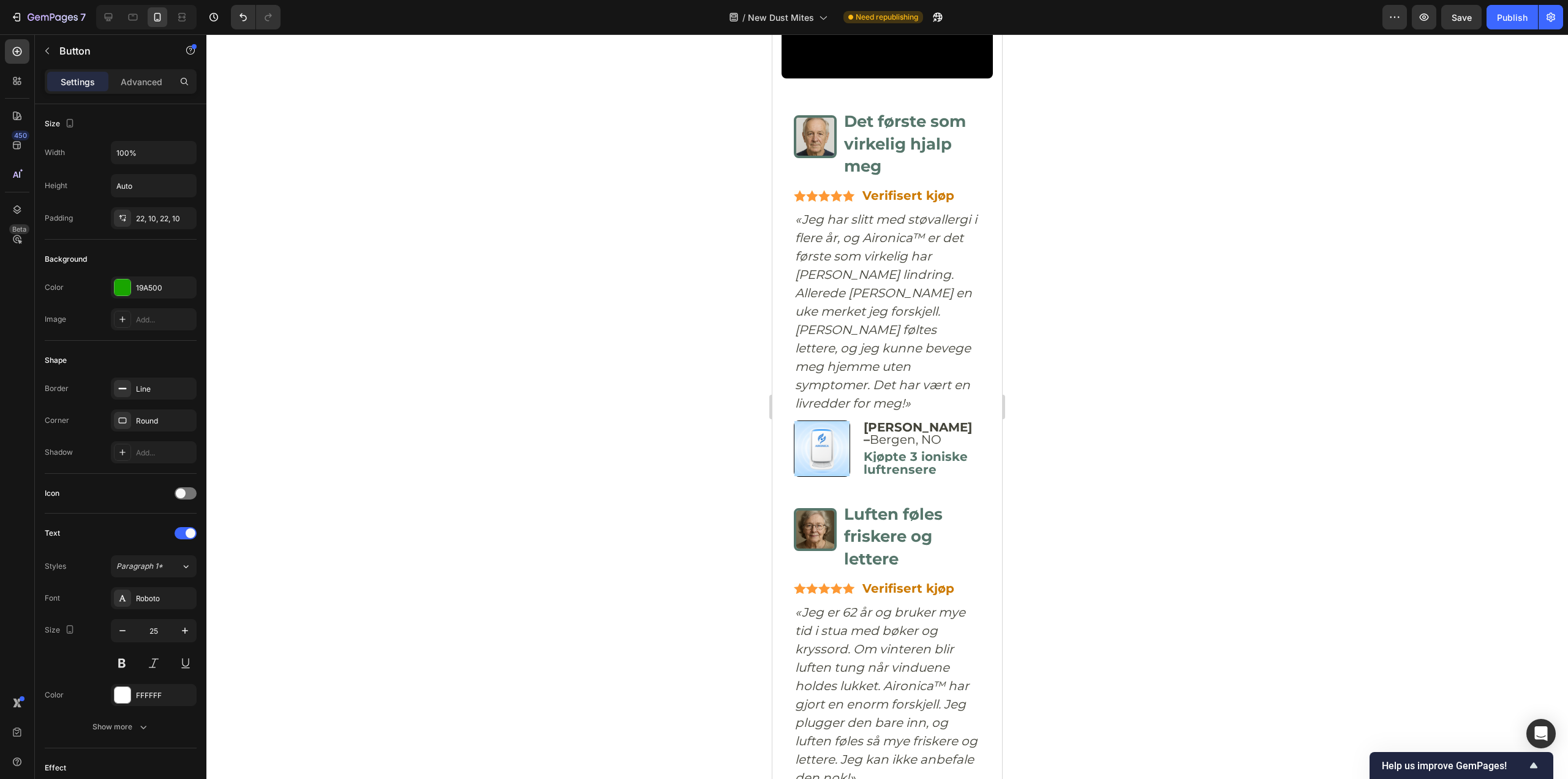
click at [585, 527] on div at bounding box center [887, 407] width 1362 height 745
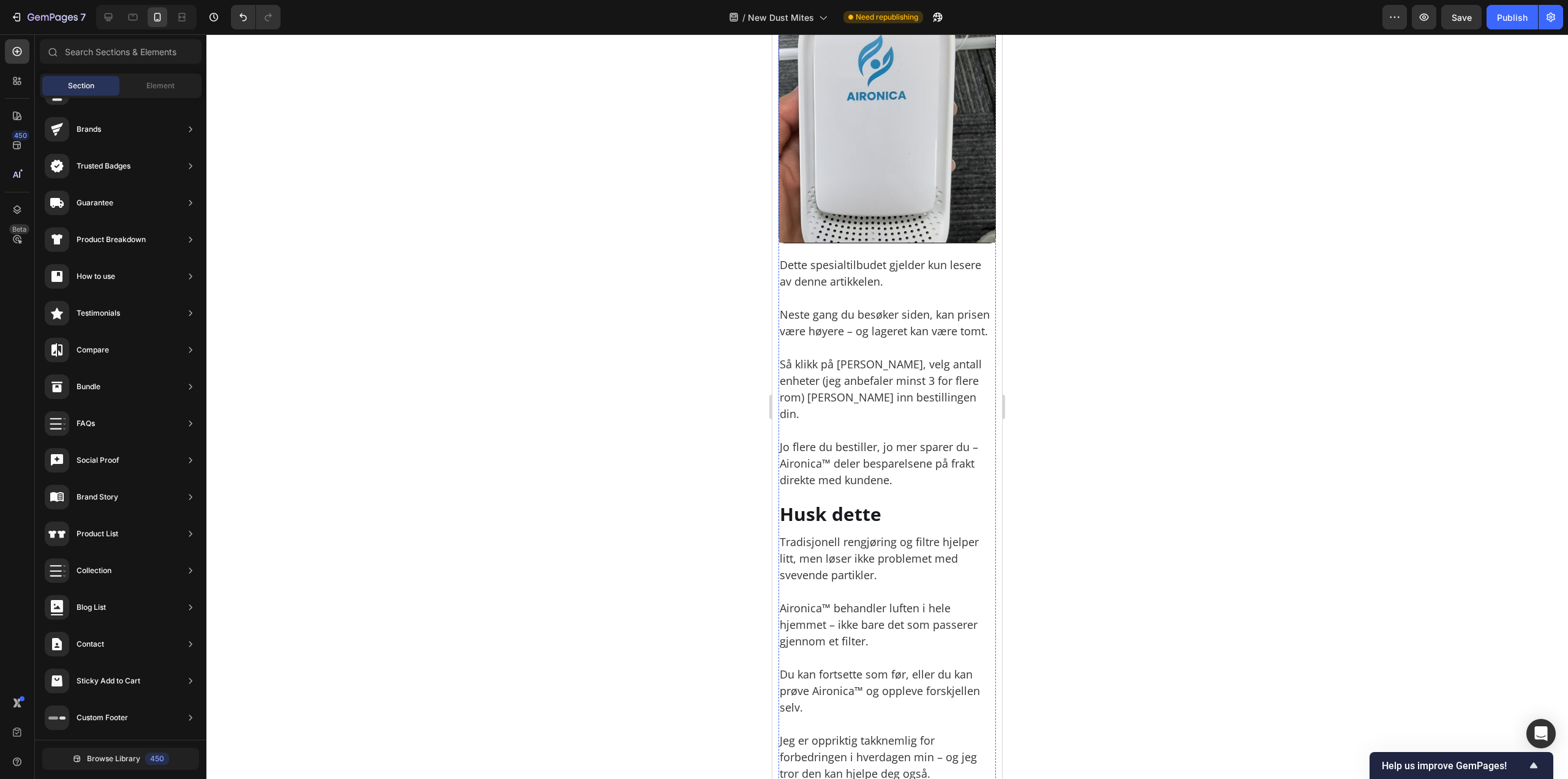
scroll to position [8132, 0]
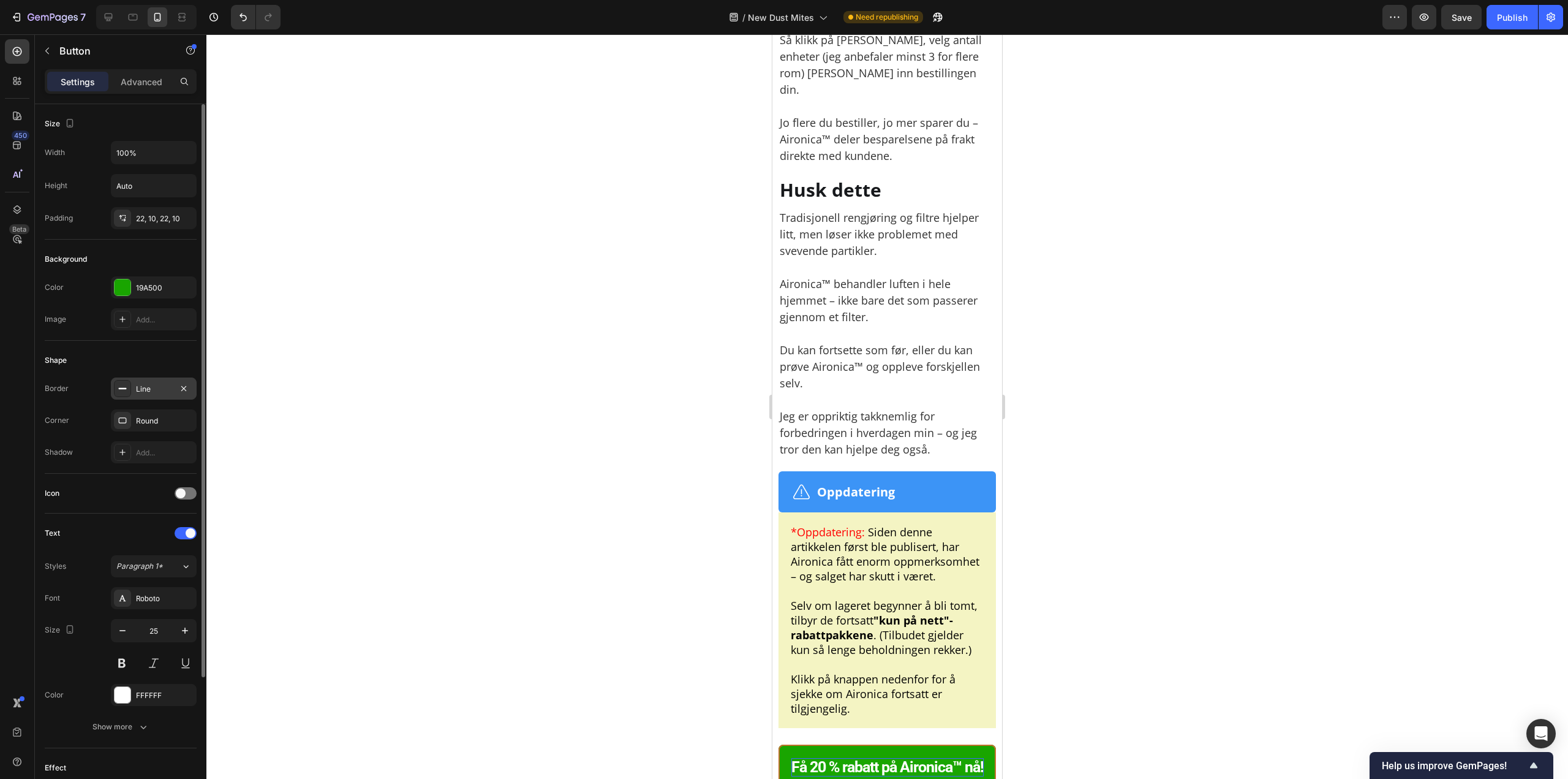
click at [130, 382] on div at bounding box center [123, 389] width 18 height 18
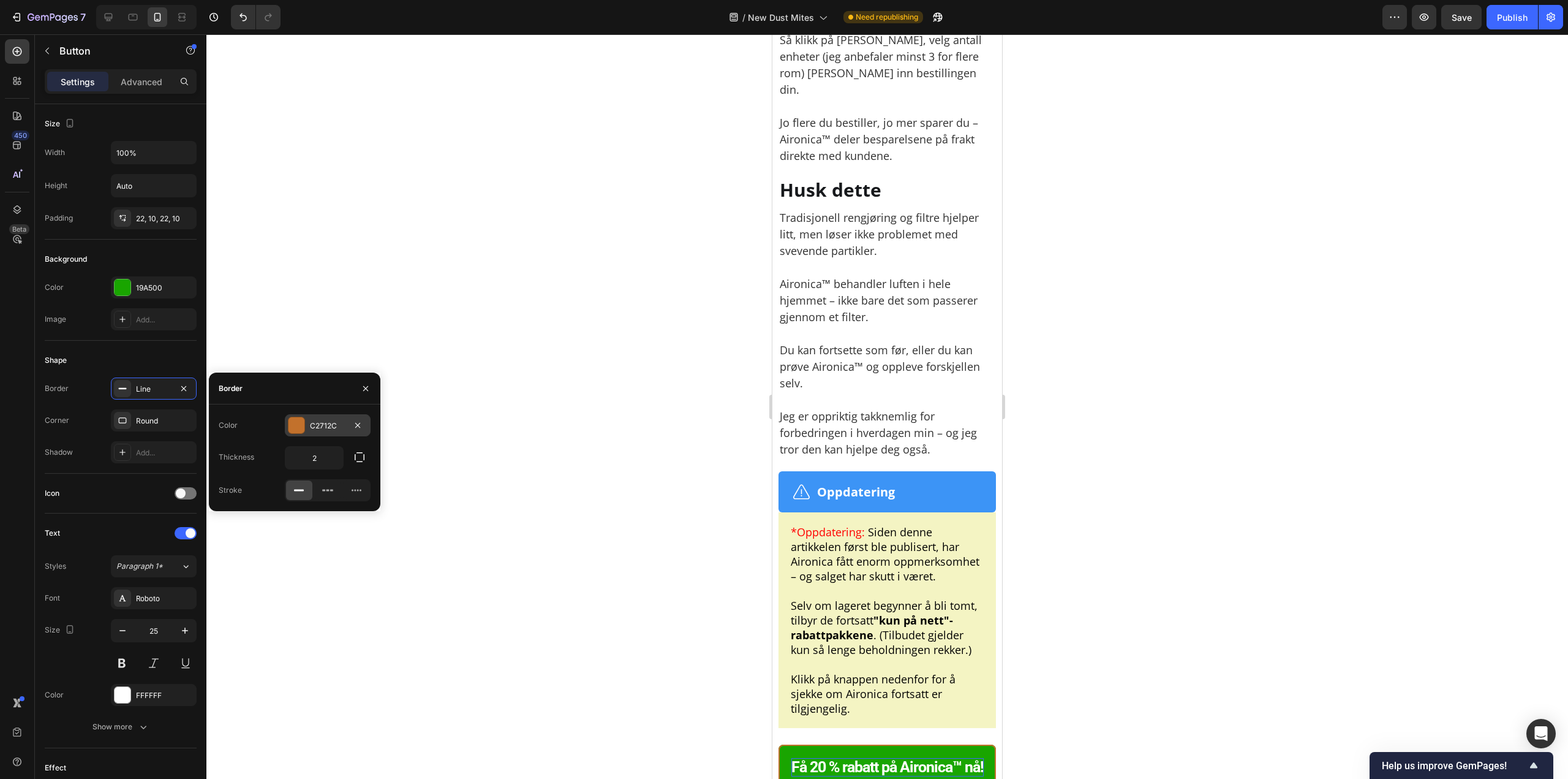
click at [333, 425] on div "C2712C" at bounding box center [328, 426] width 36 height 11
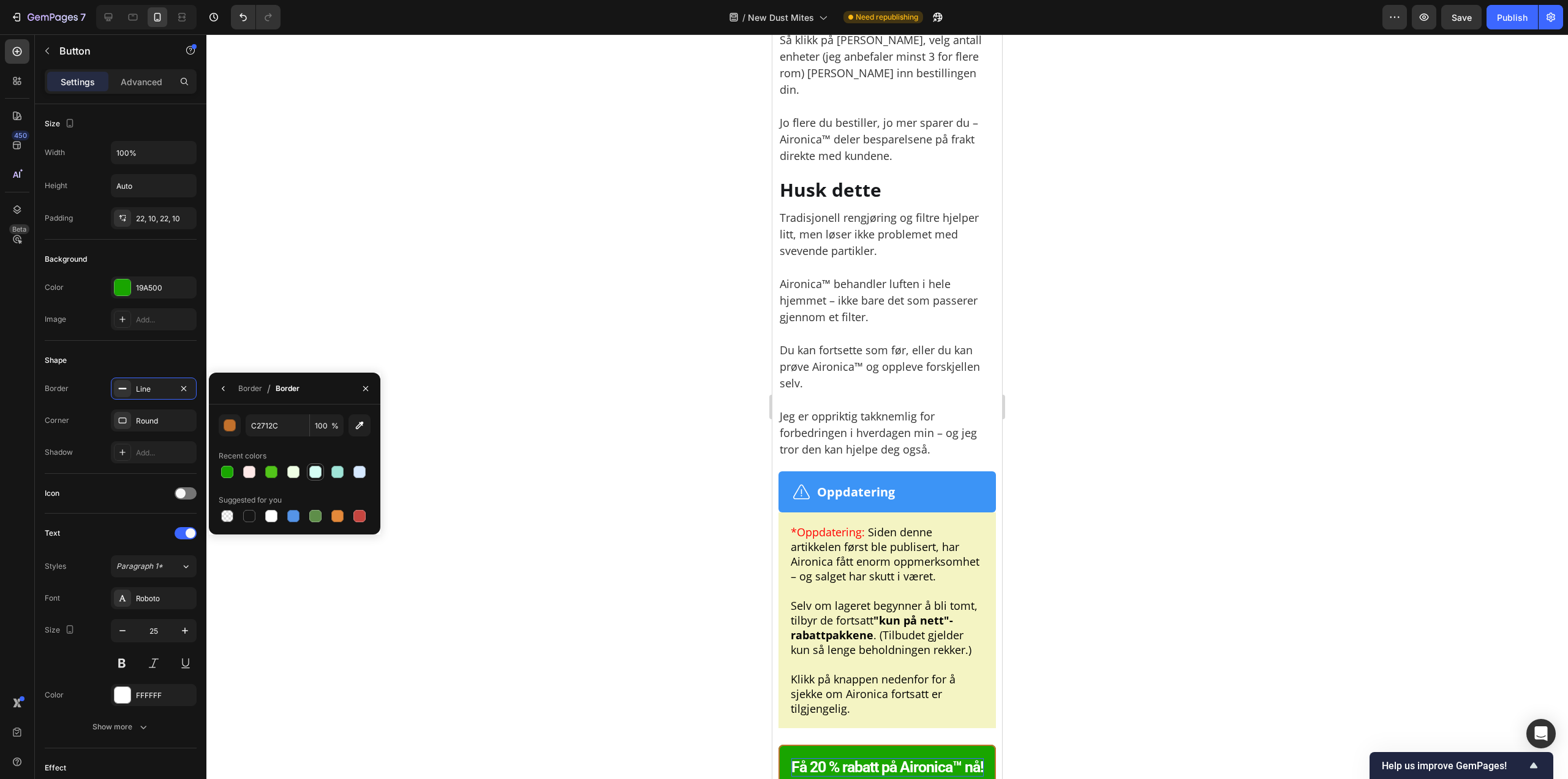
click at [315, 476] on div at bounding box center [315, 472] width 12 height 12
type input "D6FEF5"
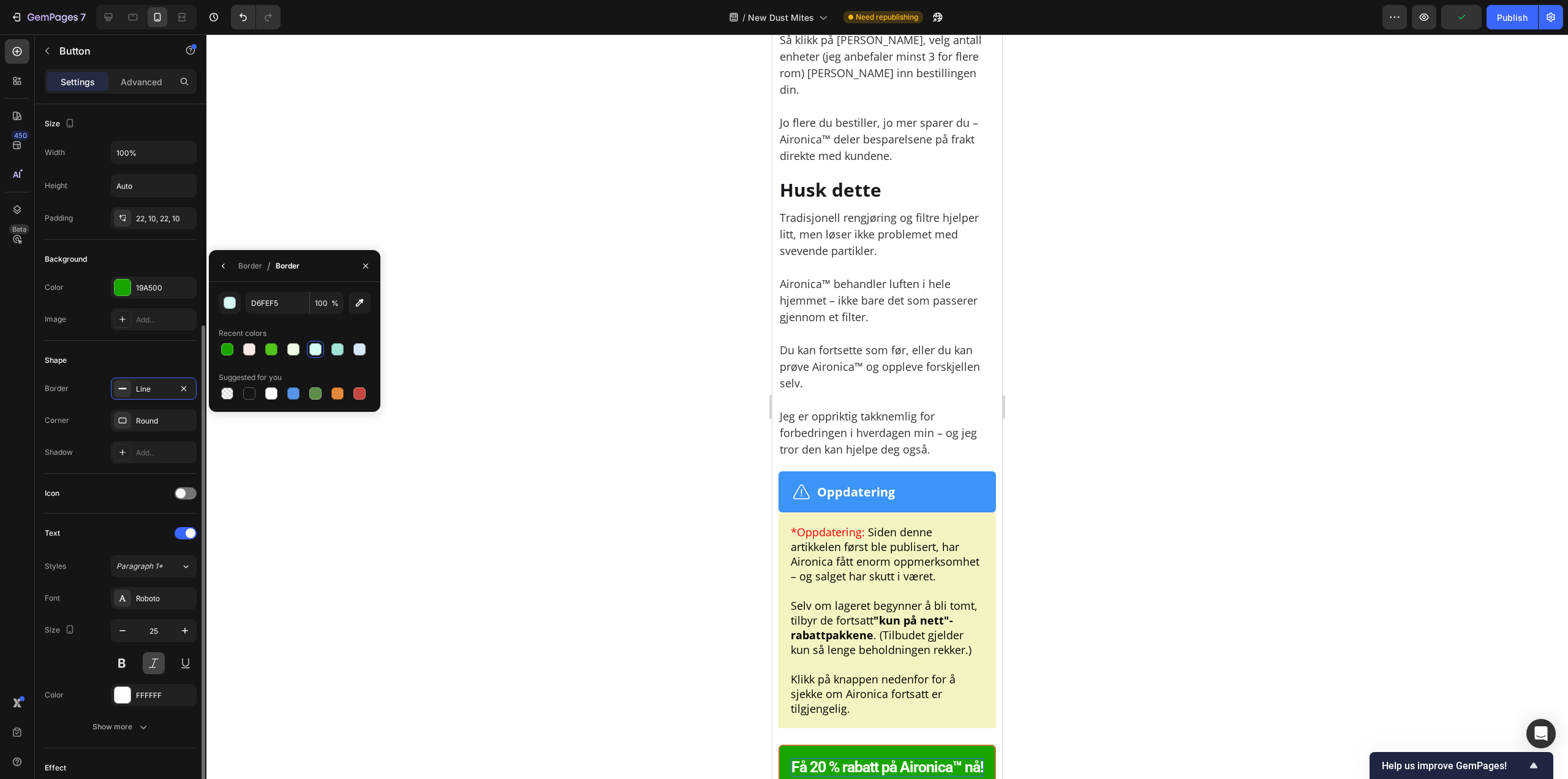
scroll to position [169, 0]
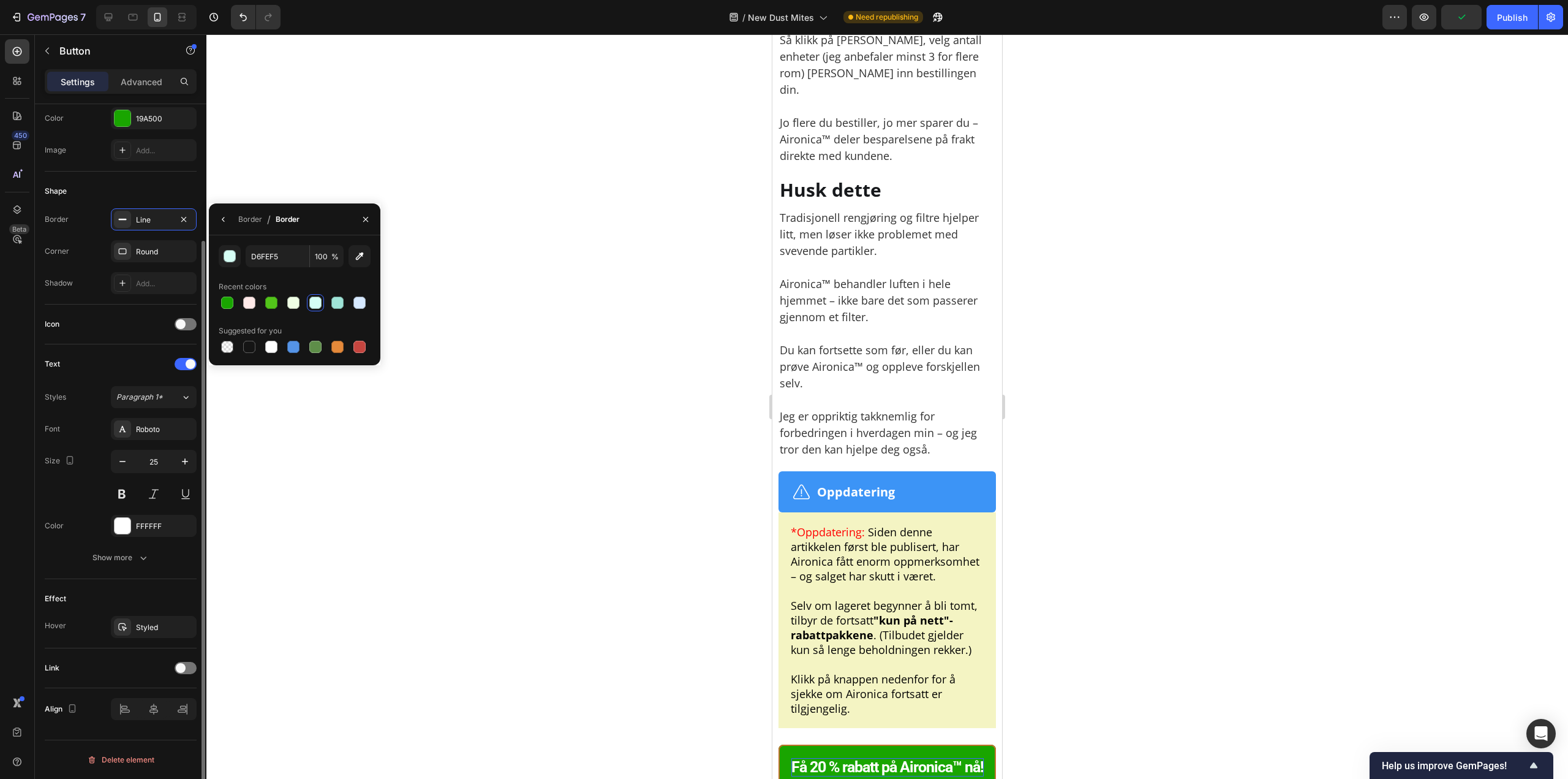
click at [133, 545] on div "Font Roboto Size 25 Color FFFFFF Show more" at bounding box center [120, 493] width 152 height 151
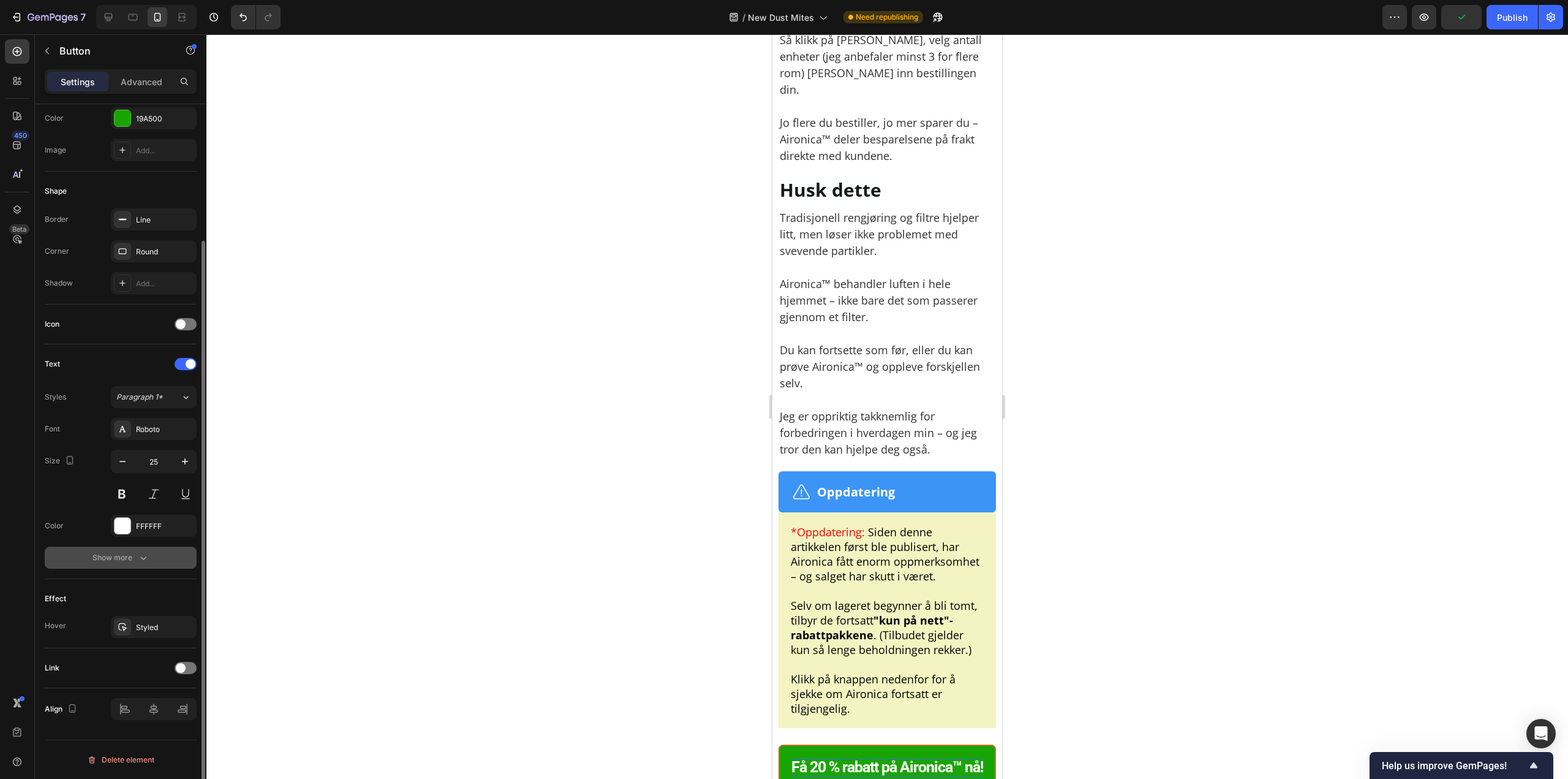
click at [138, 554] on icon "button" at bounding box center [144, 557] width 12 height 12
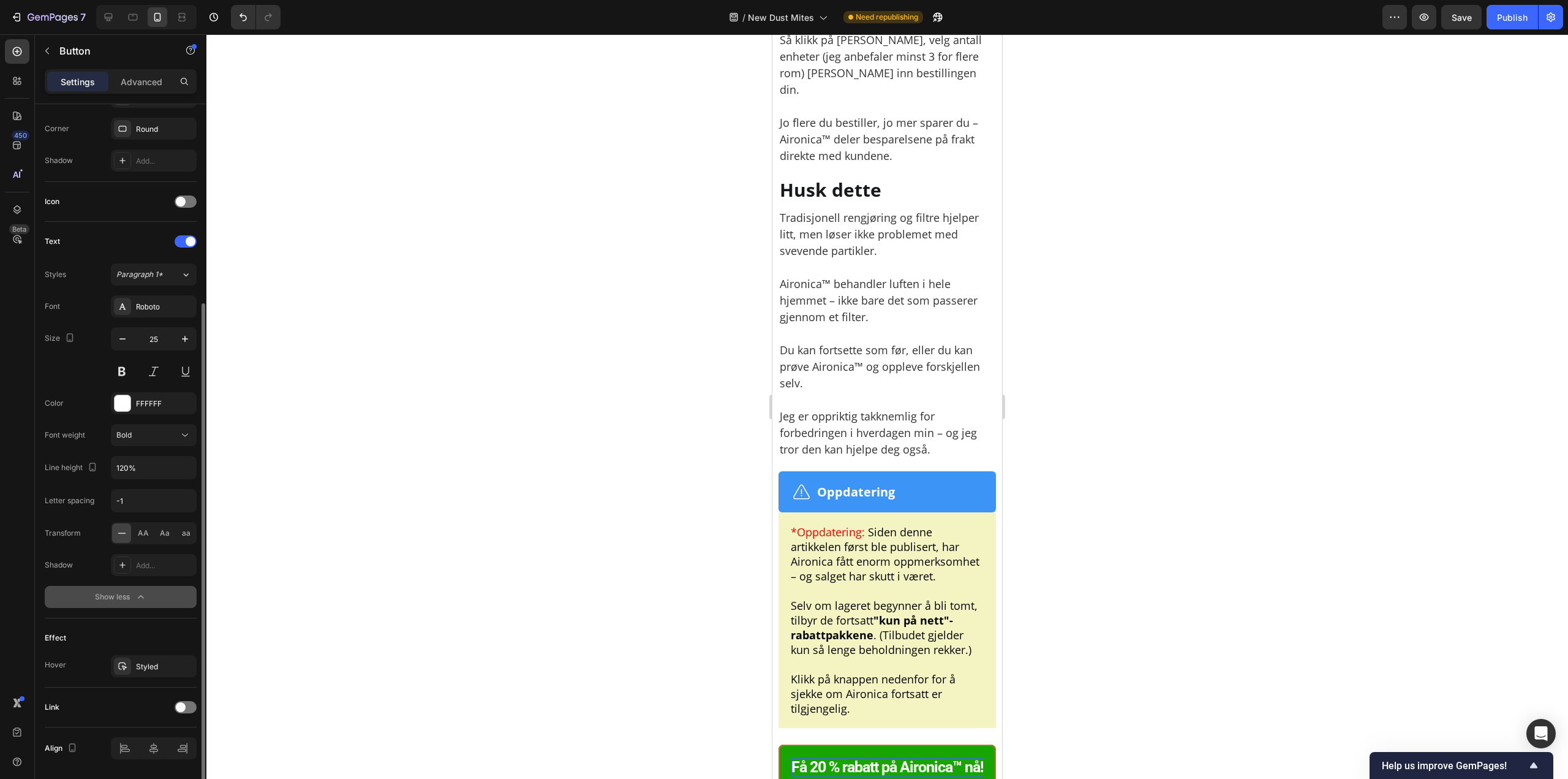
scroll to position [331, 0]
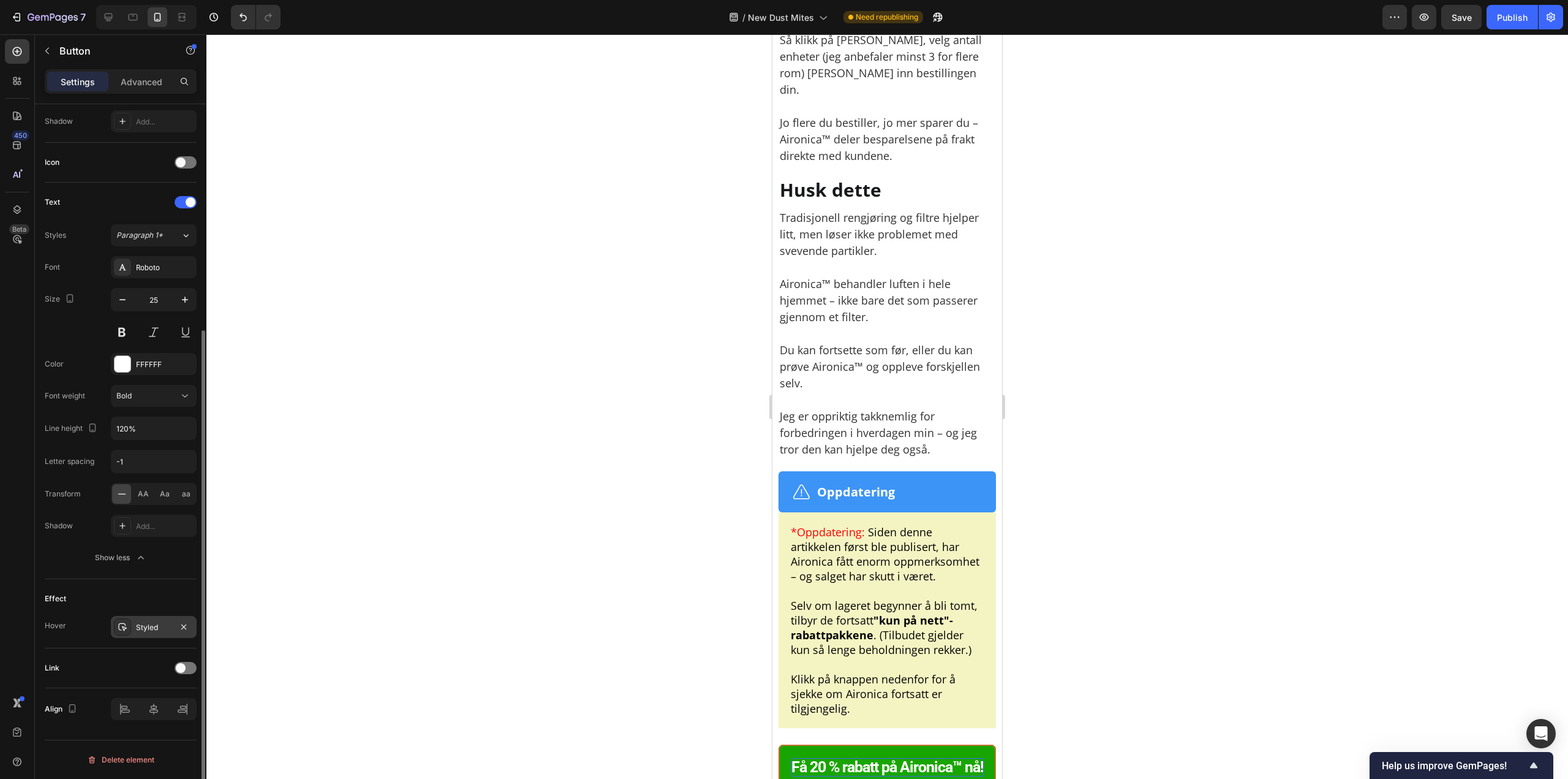
click at [136, 629] on div "Styled" at bounding box center [154, 627] width 86 height 22
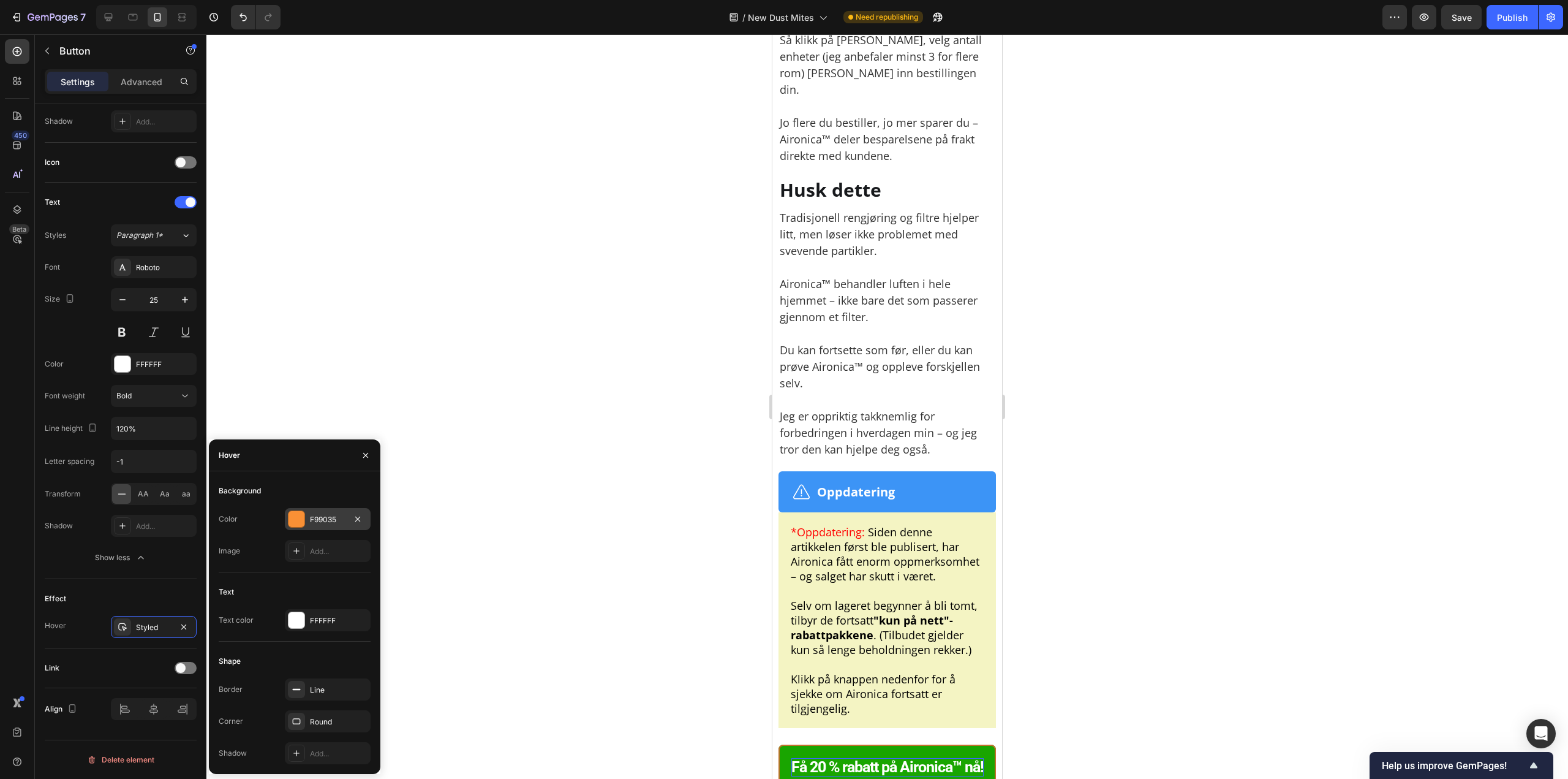
click at [305, 523] on div "F99035" at bounding box center [328, 519] width 86 height 22
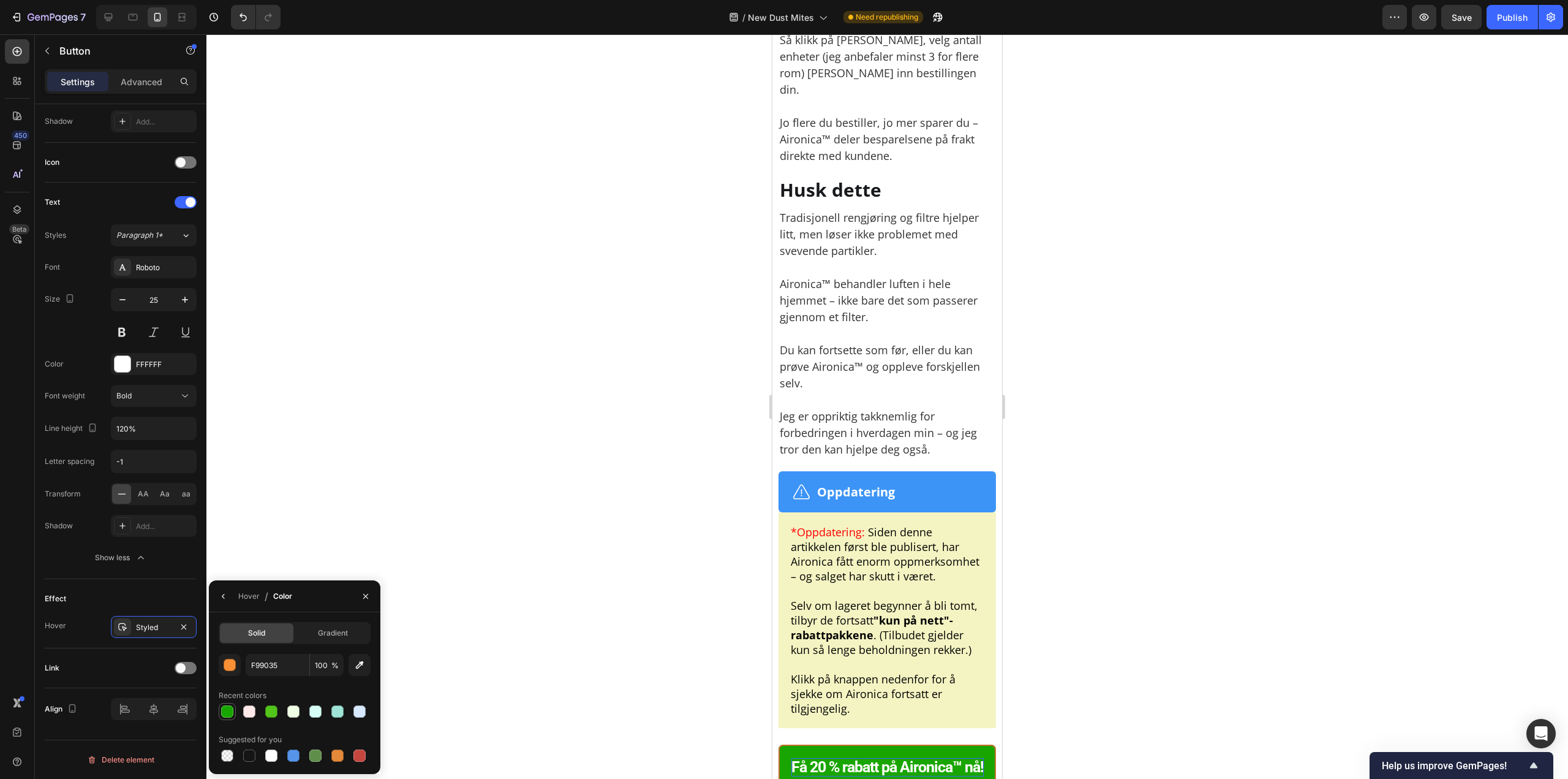
click at [229, 712] on div at bounding box center [227, 712] width 12 height 12
type input "19A500"
click at [133, 633] on div "Styled" at bounding box center [154, 627] width 86 height 22
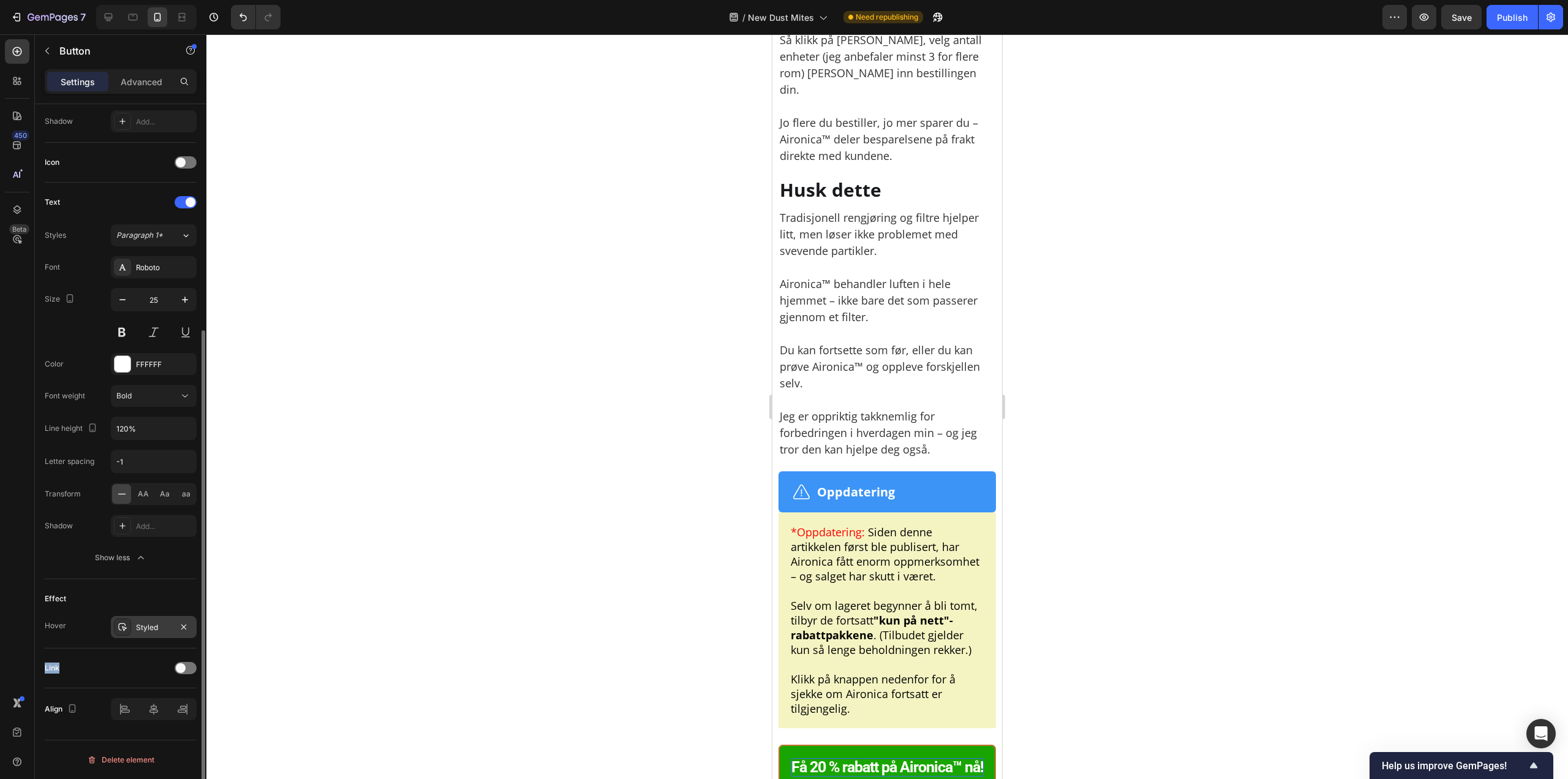
click at [134, 631] on div "Styled" at bounding box center [154, 627] width 86 height 22
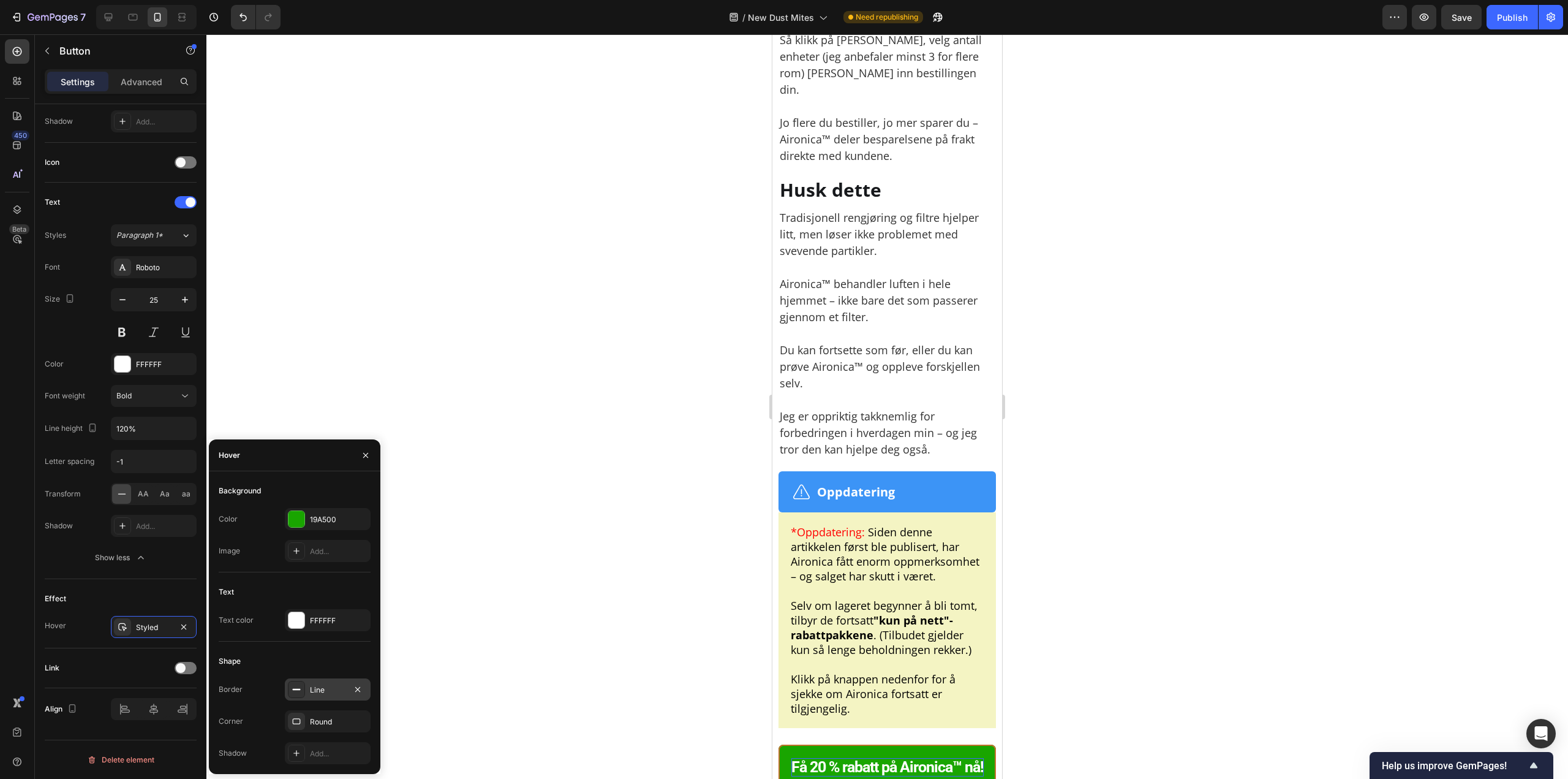
click at [300, 684] on div at bounding box center [297, 690] width 18 height 18
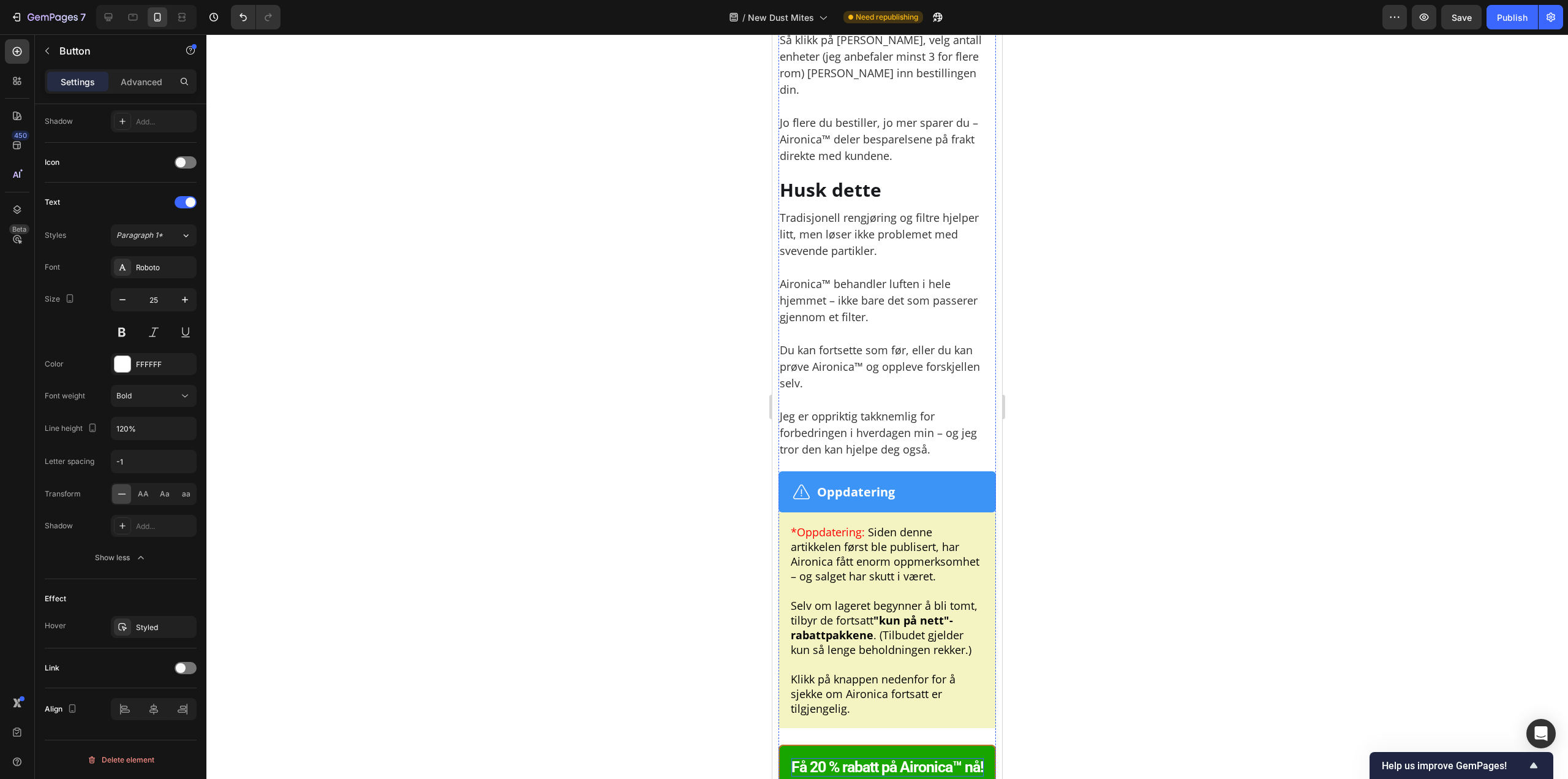
drag, startPoint x: 1099, startPoint y: 280, endPoint x: 225, endPoint y: 290, distance: 874.1
click at [1099, 280] on div at bounding box center [887, 407] width 1362 height 745
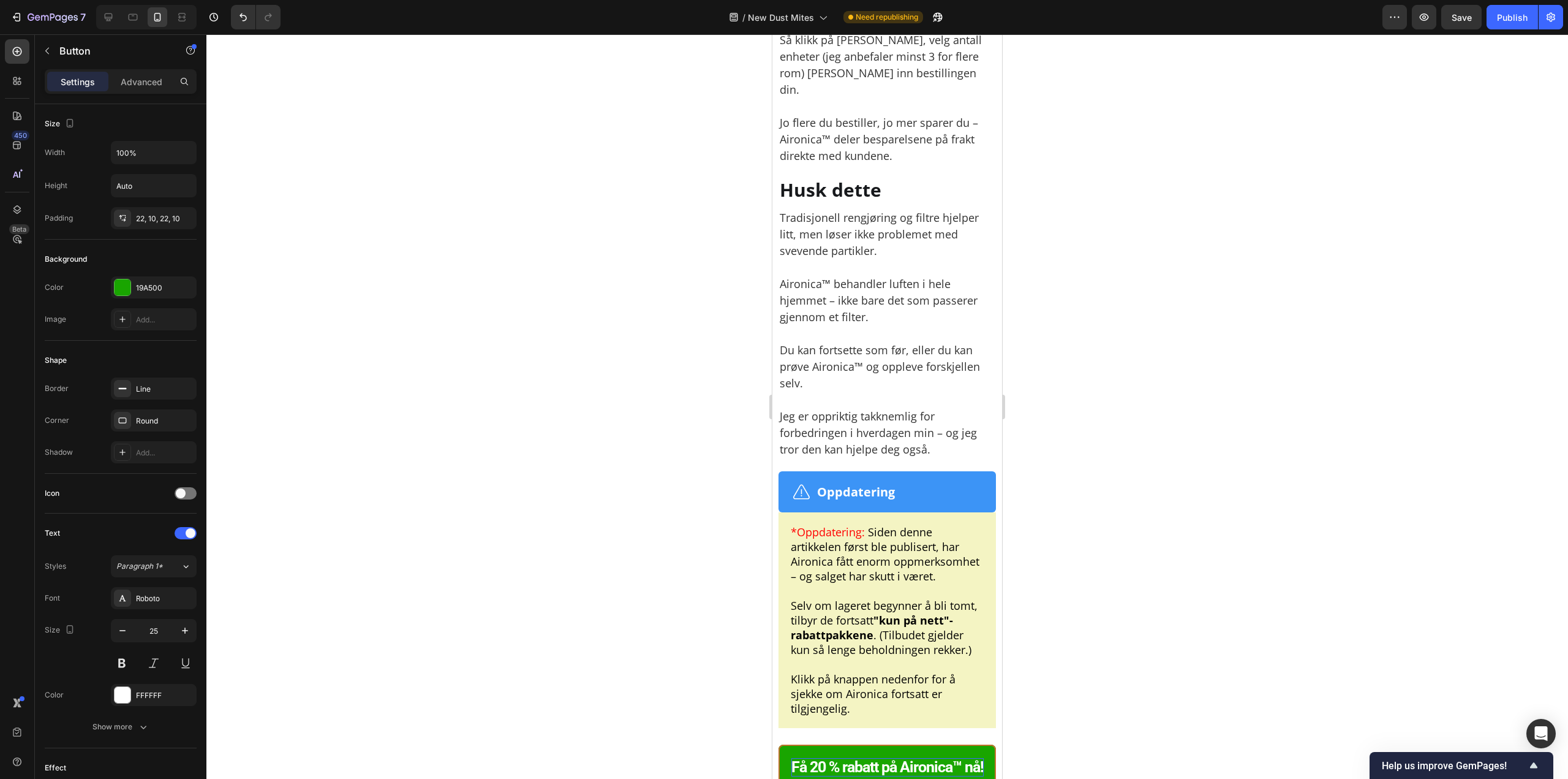
click at [526, 322] on div at bounding box center [887, 407] width 1362 height 745
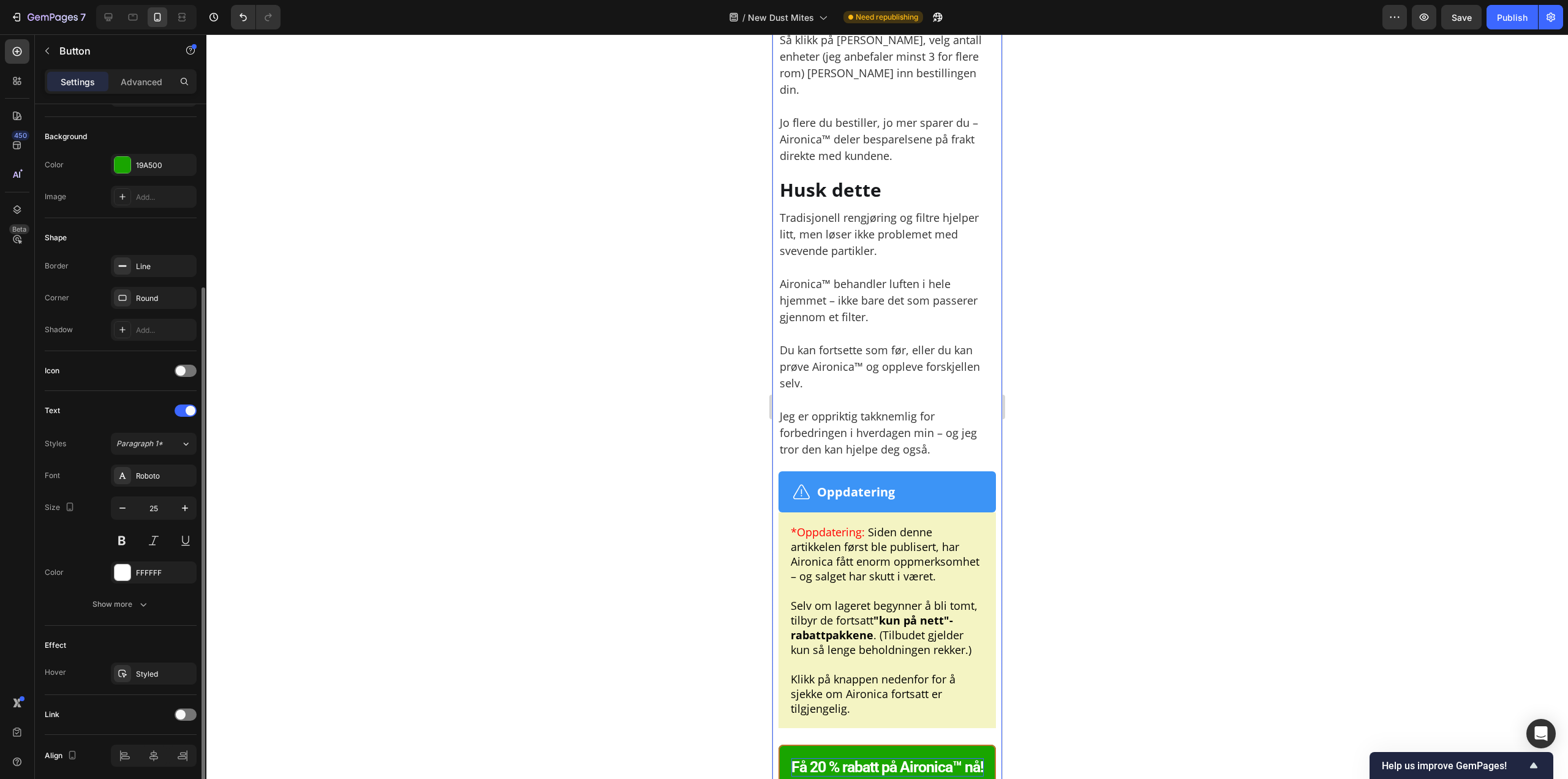
scroll to position [169, 0]
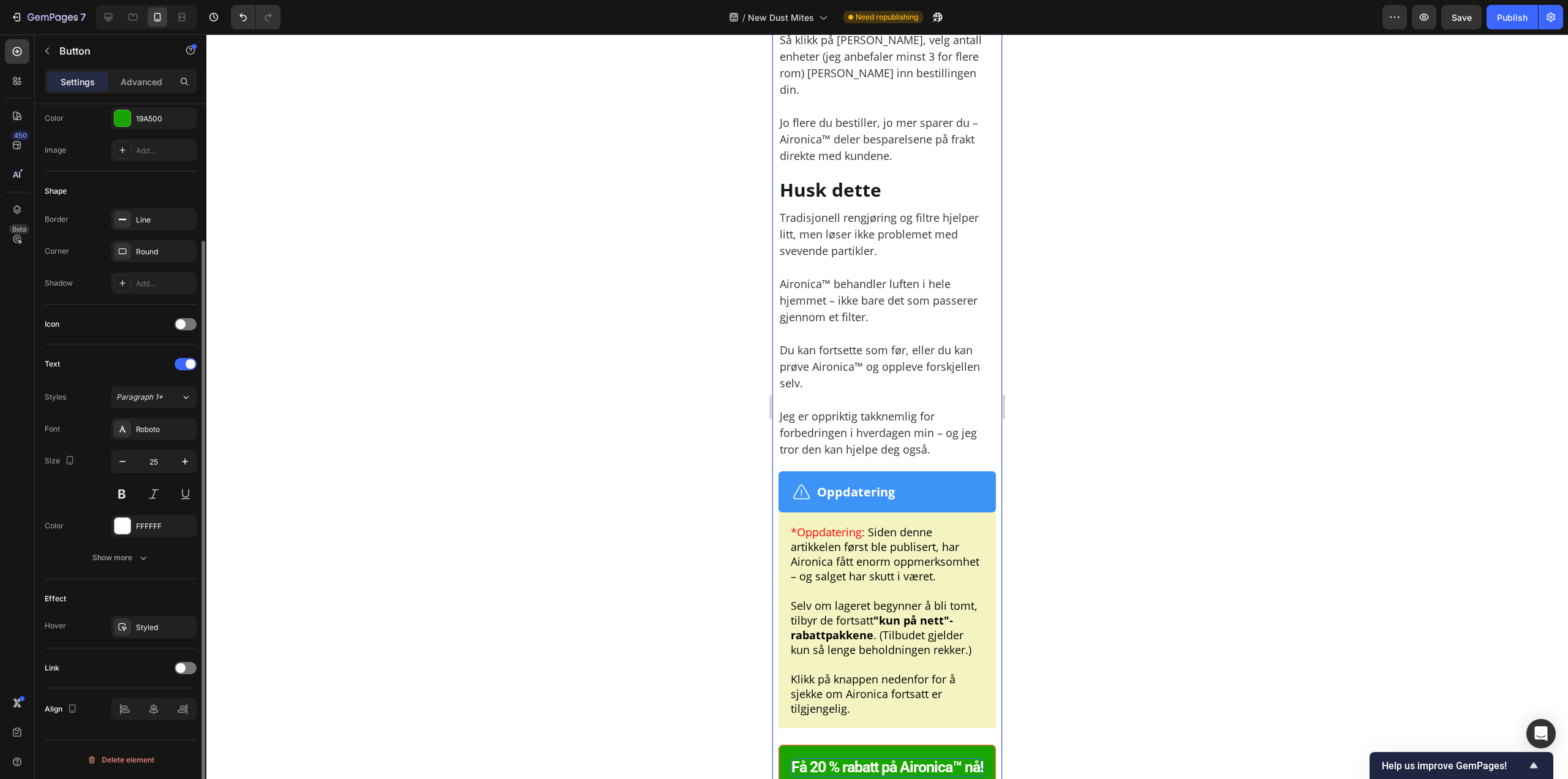
click at [138, 638] on div "Effect Hover Styled" at bounding box center [120, 613] width 152 height 69
click at [136, 632] on div "Styled" at bounding box center [154, 627] width 86 height 22
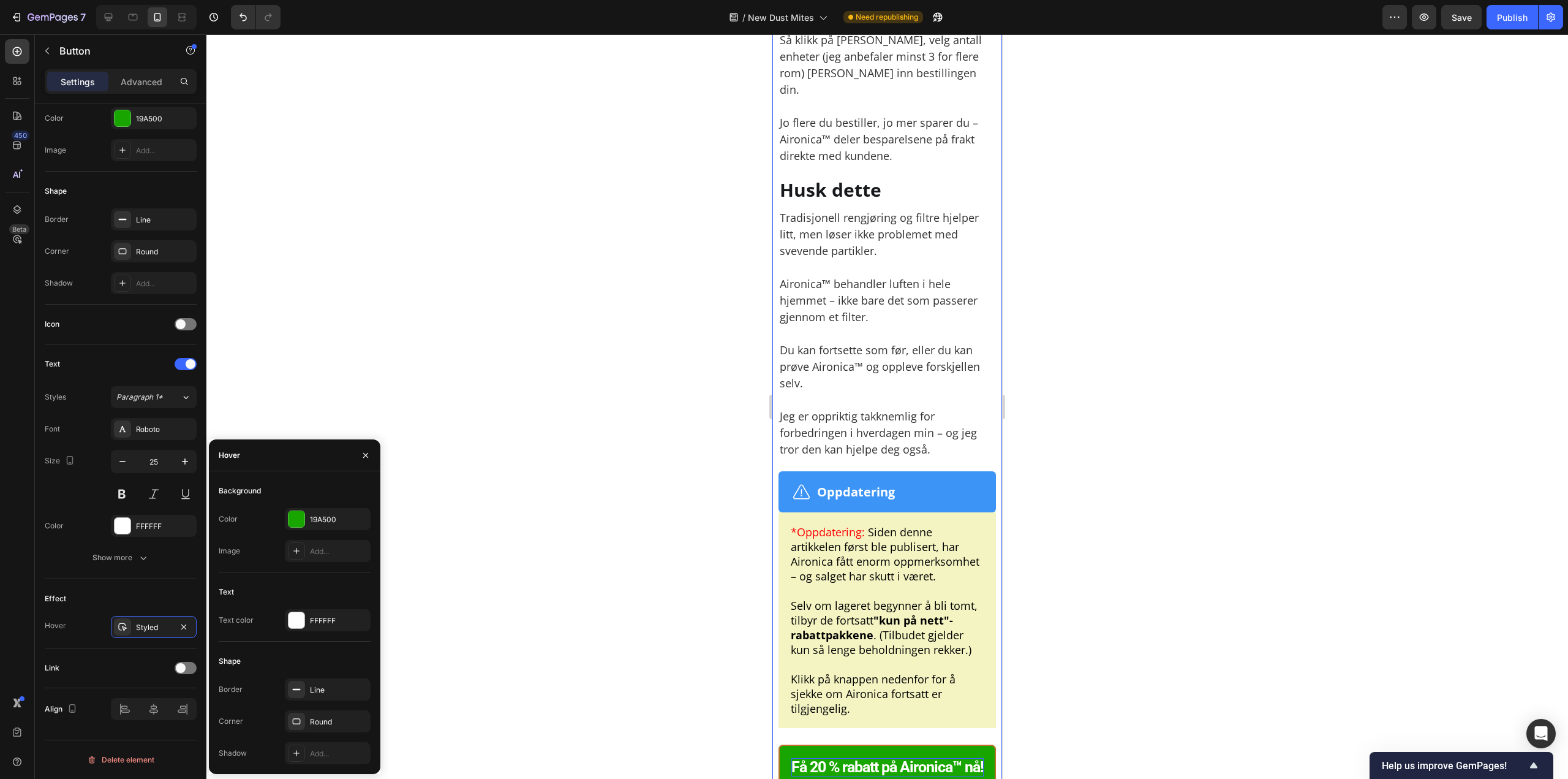
click at [327, 528] on div "19A500" at bounding box center [328, 519] width 86 height 22
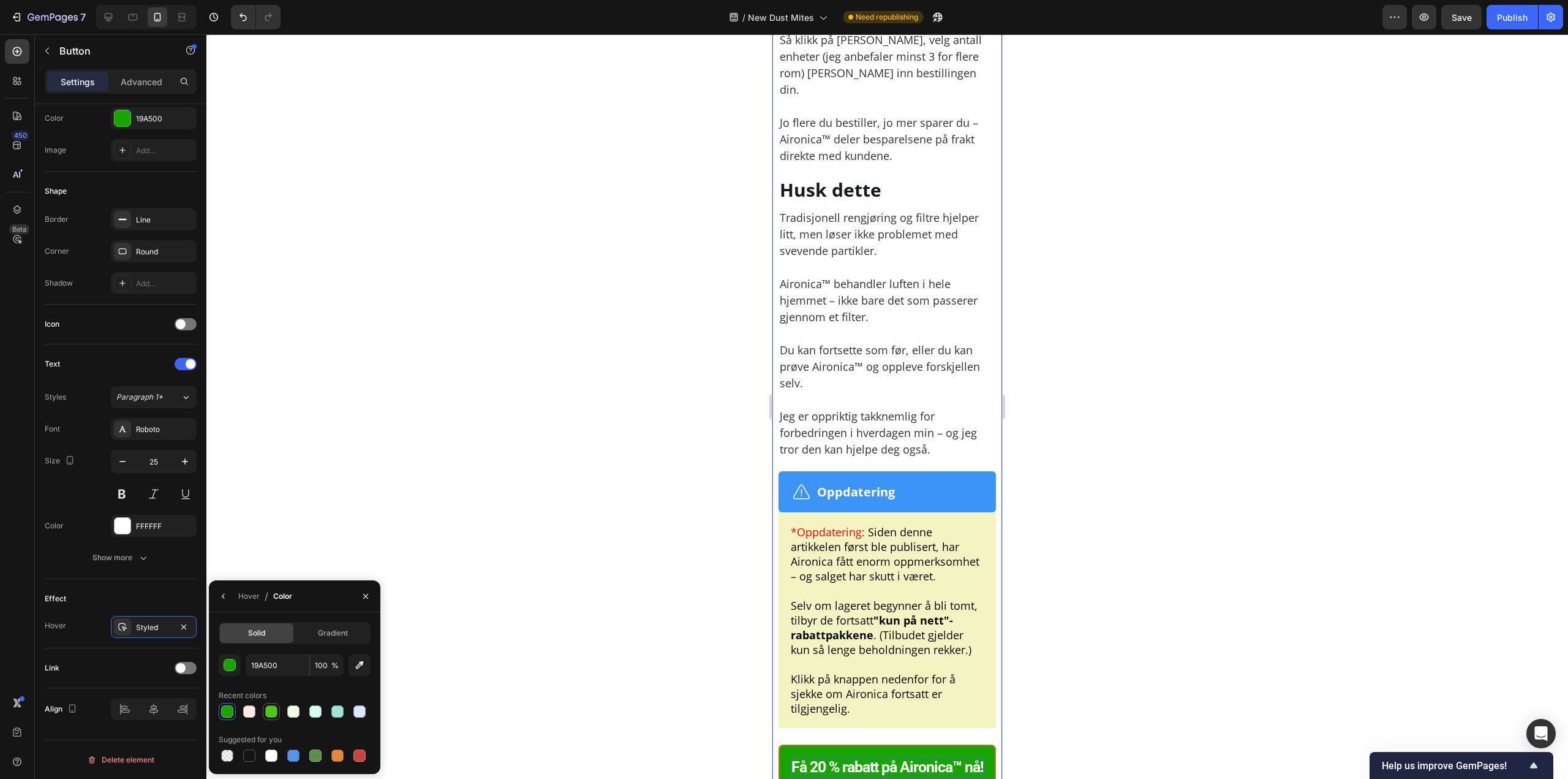
click at [269, 714] on div at bounding box center [272, 712] width 12 height 12
type input "52C41A"
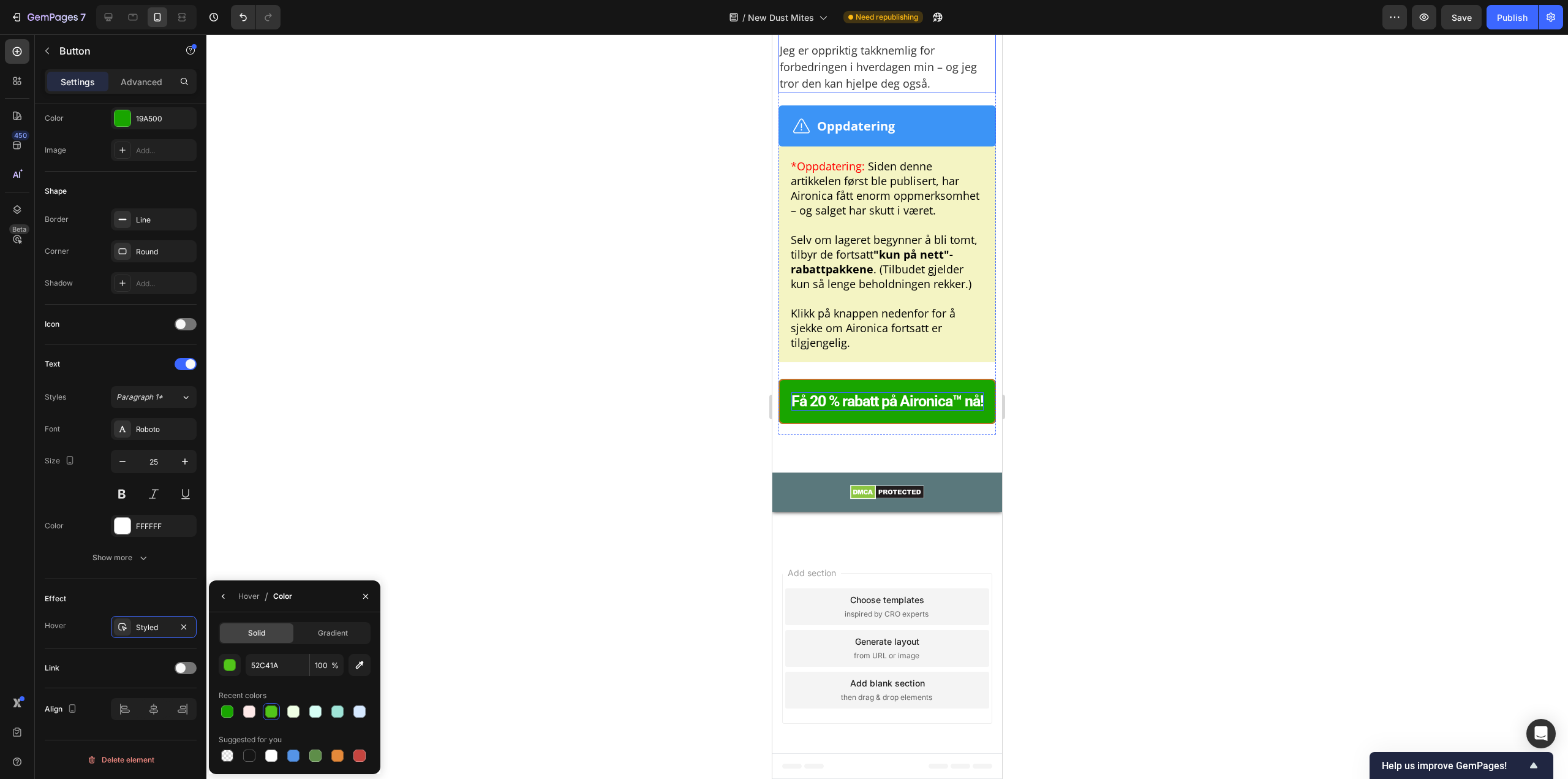
scroll to position [9296, 0]
click at [850, 380] on button "Få 20 % rabatt på Aironica™ nå!" at bounding box center [887, 401] width 217 height 46
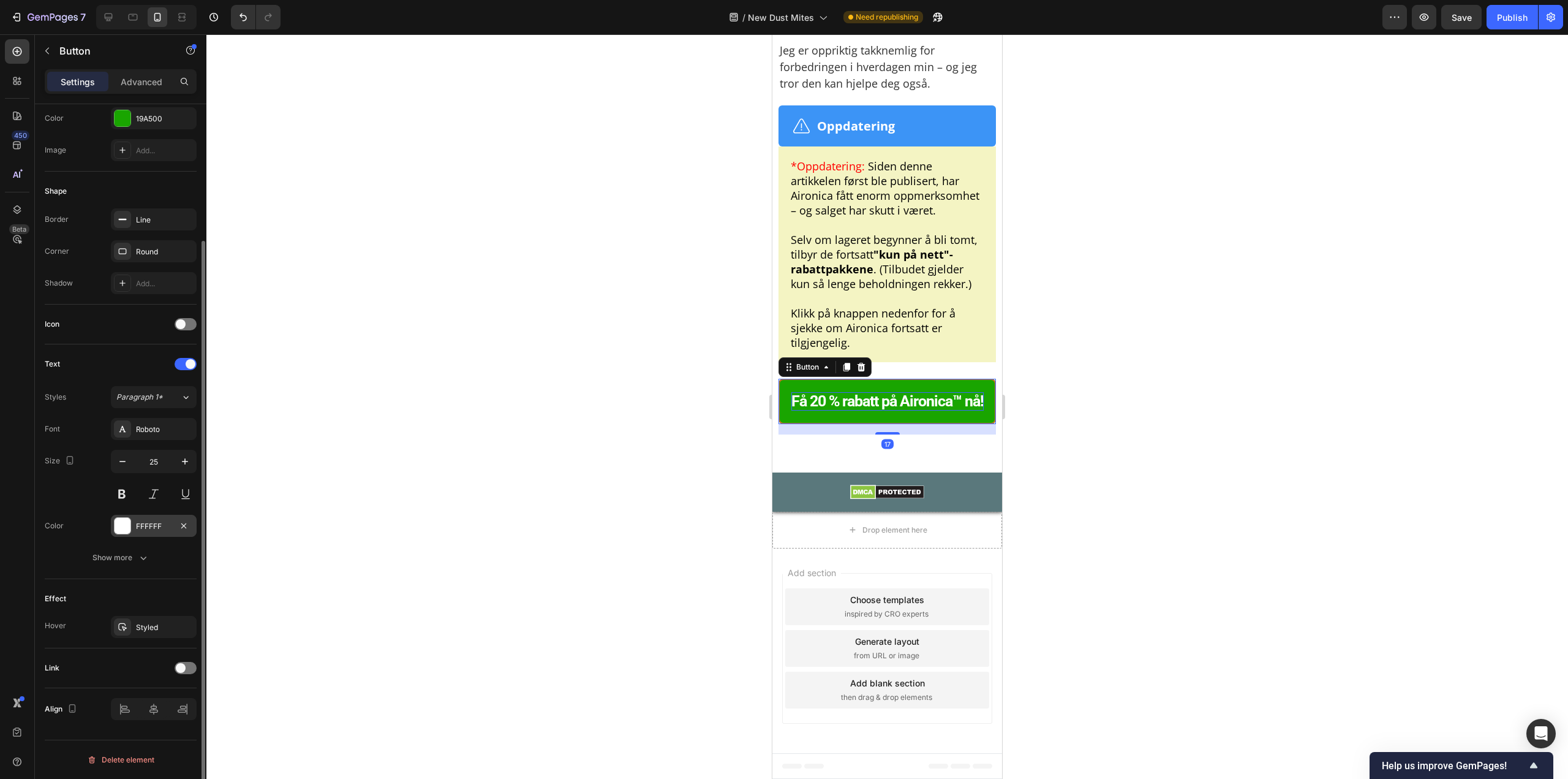
click at [153, 525] on div "FFFFFF" at bounding box center [153, 526] width 36 height 11
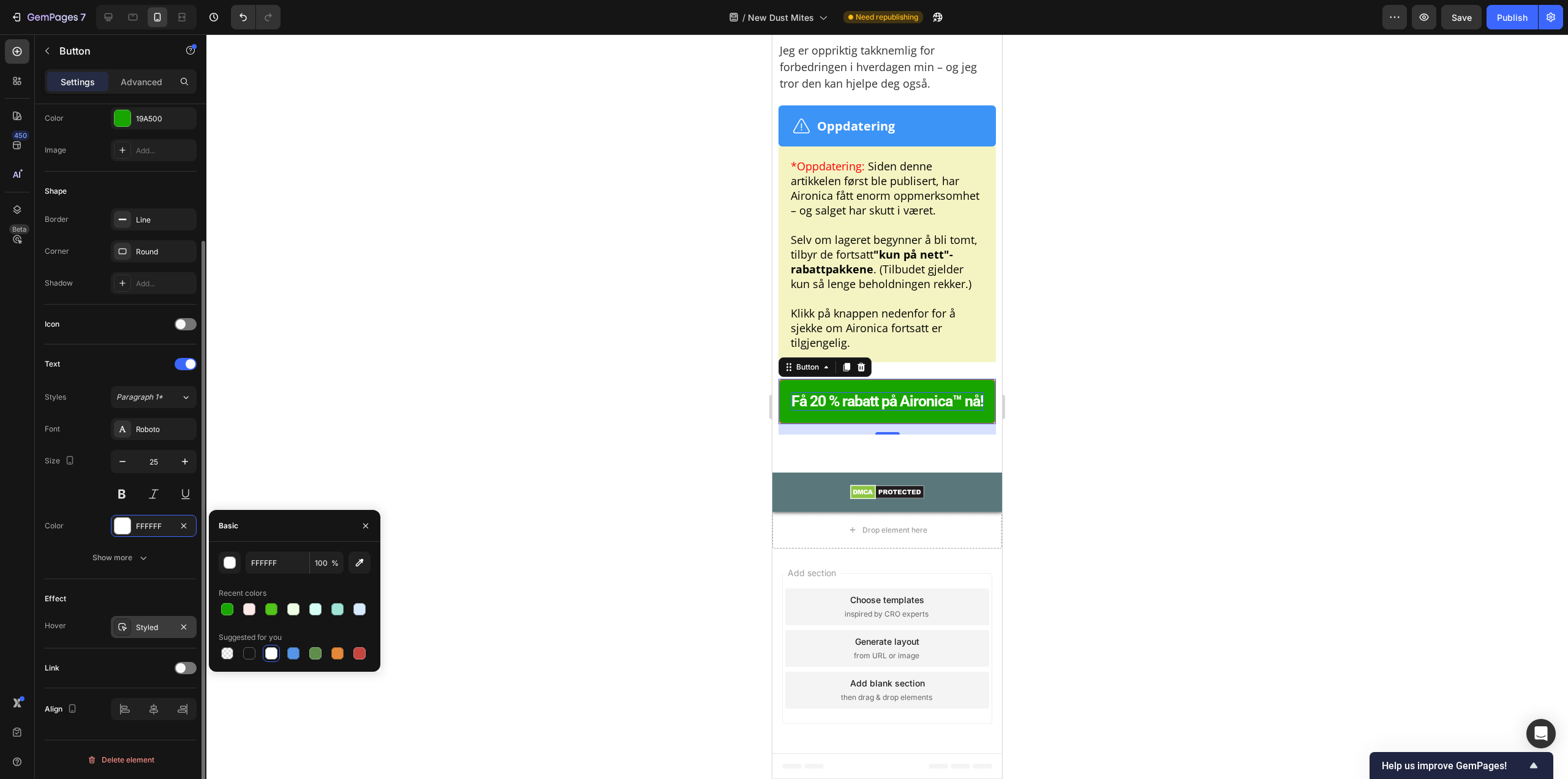
click at [156, 624] on div "Styled" at bounding box center [153, 627] width 36 height 11
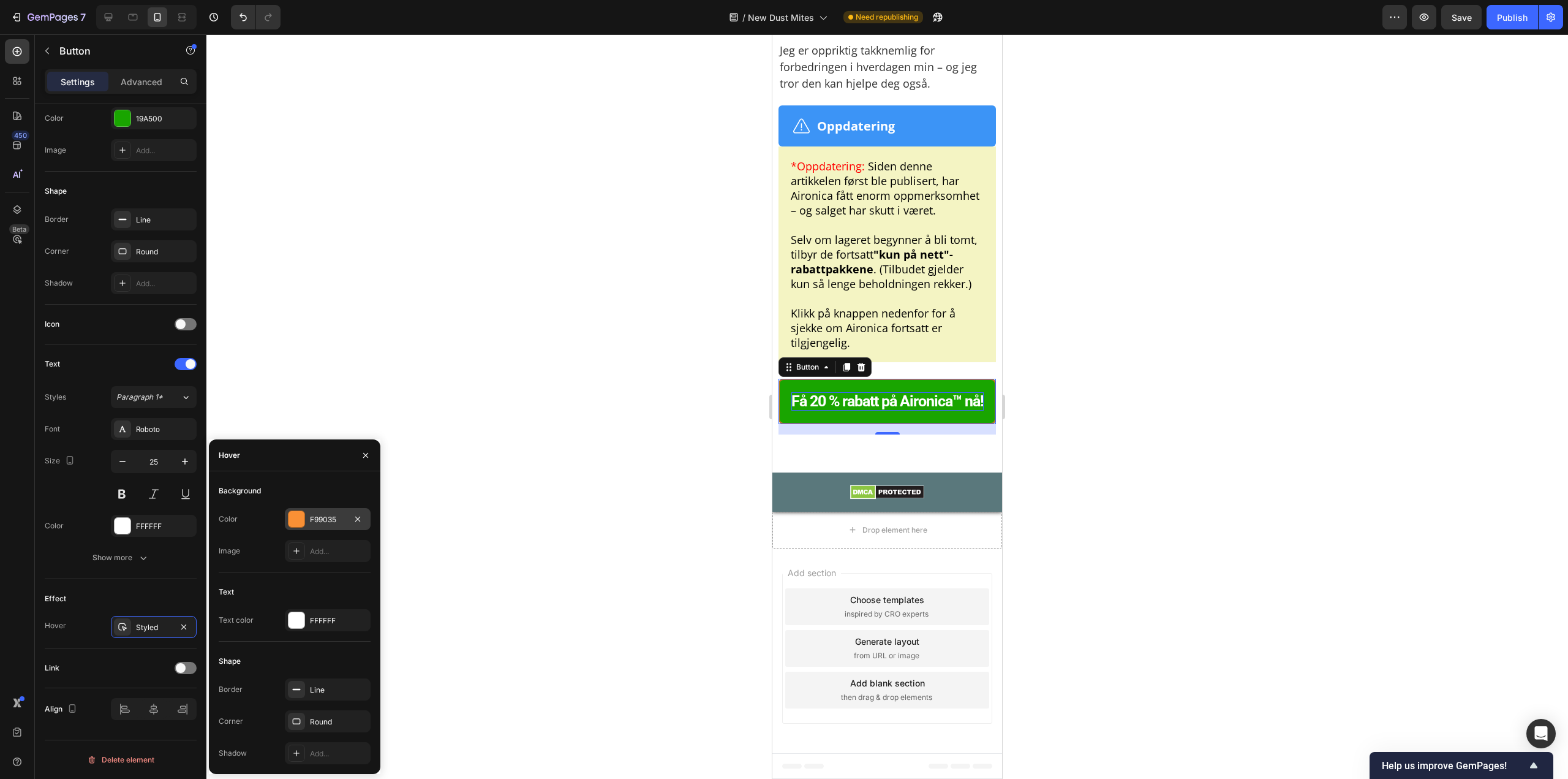
click at [317, 520] on div "F99035" at bounding box center [328, 520] width 36 height 11
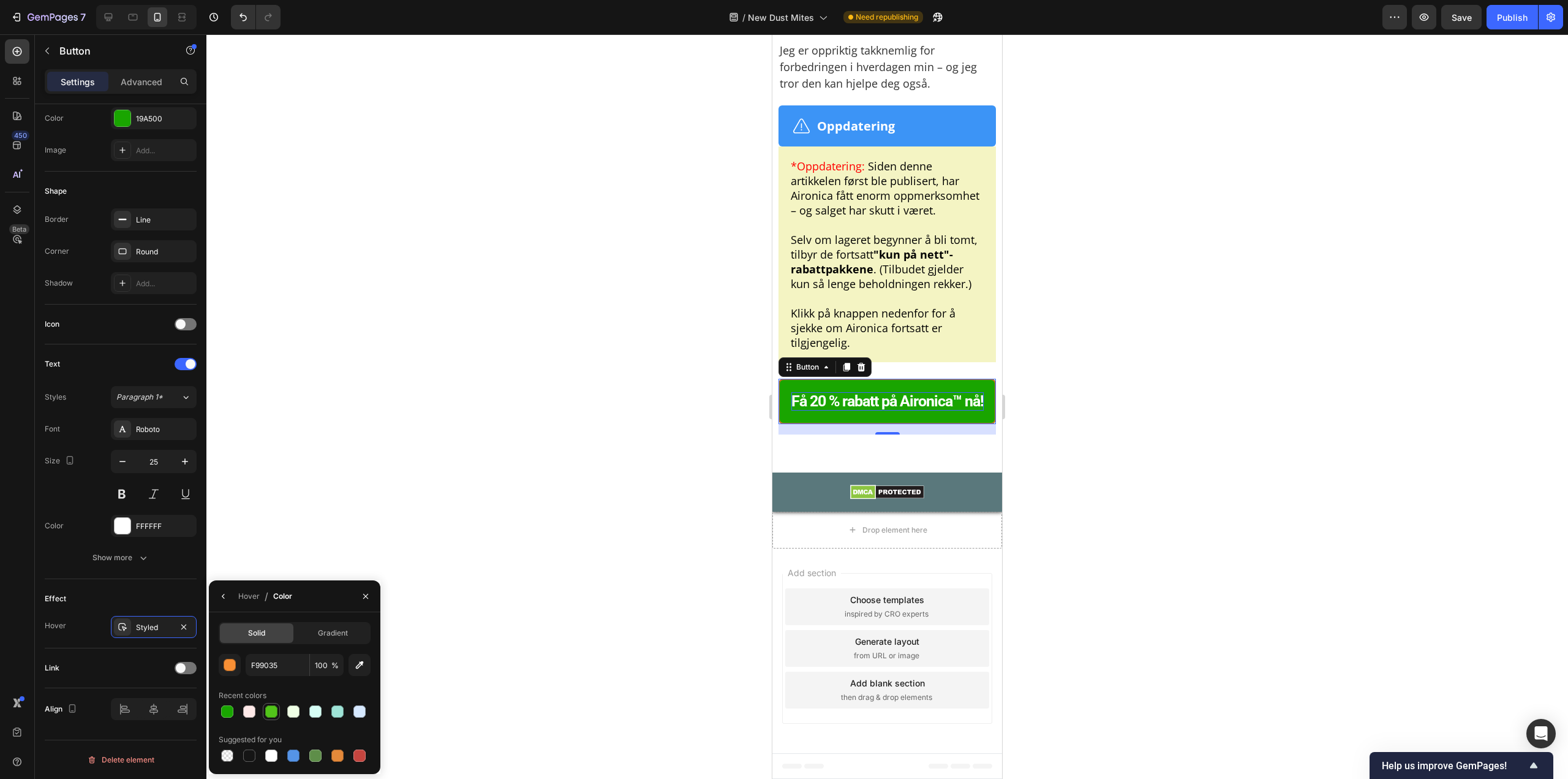
click at [272, 712] on div at bounding box center [272, 712] width 12 height 12
type input "52C41A"
click at [137, 649] on div "Link" at bounding box center [120, 668] width 152 height 39
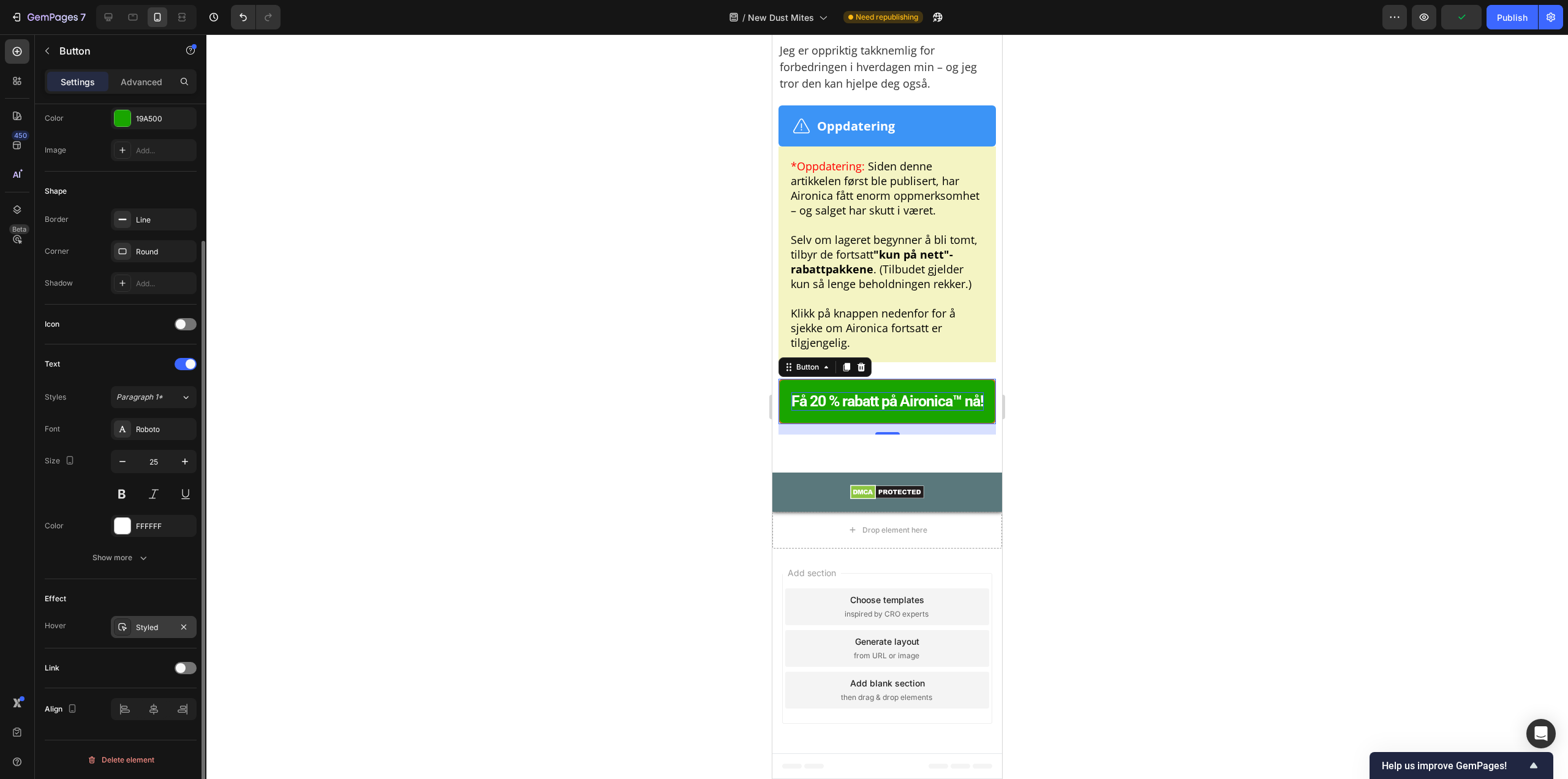
click at [137, 620] on div "Styled" at bounding box center [154, 627] width 86 height 22
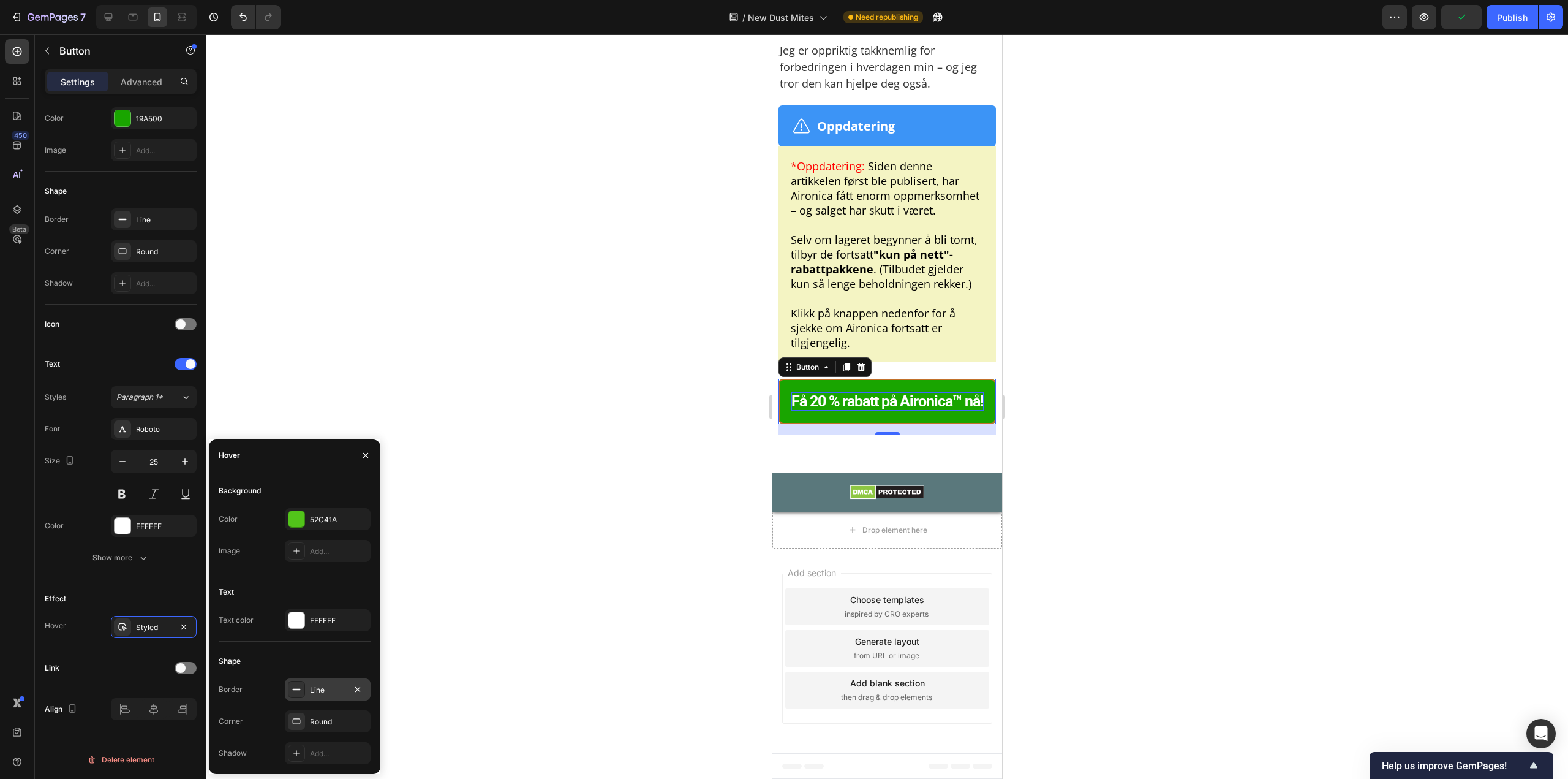
click at [309, 688] on div "Line" at bounding box center [328, 689] width 86 height 22
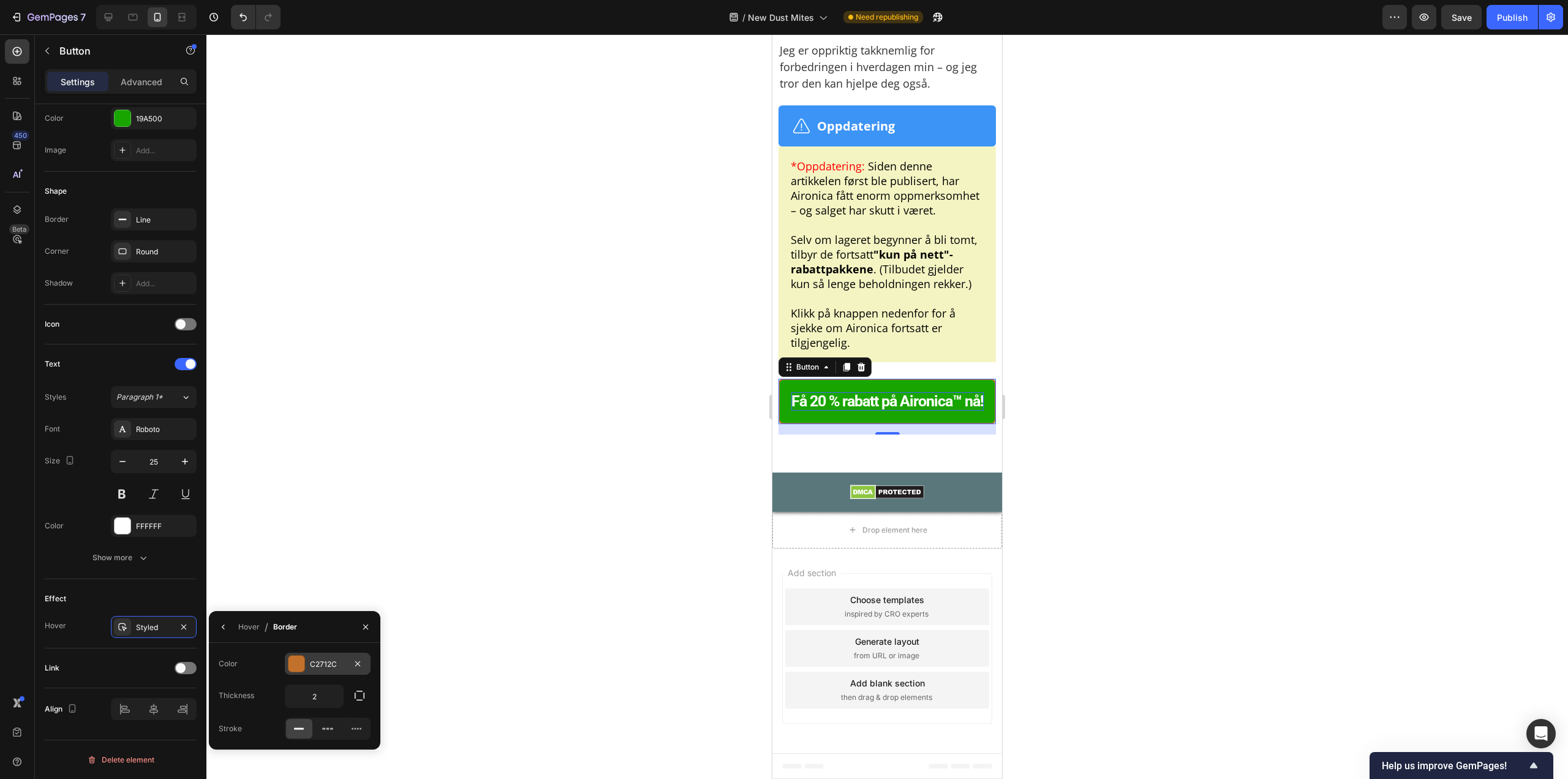
click at [323, 668] on div "C2712C" at bounding box center [328, 664] width 36 height 11
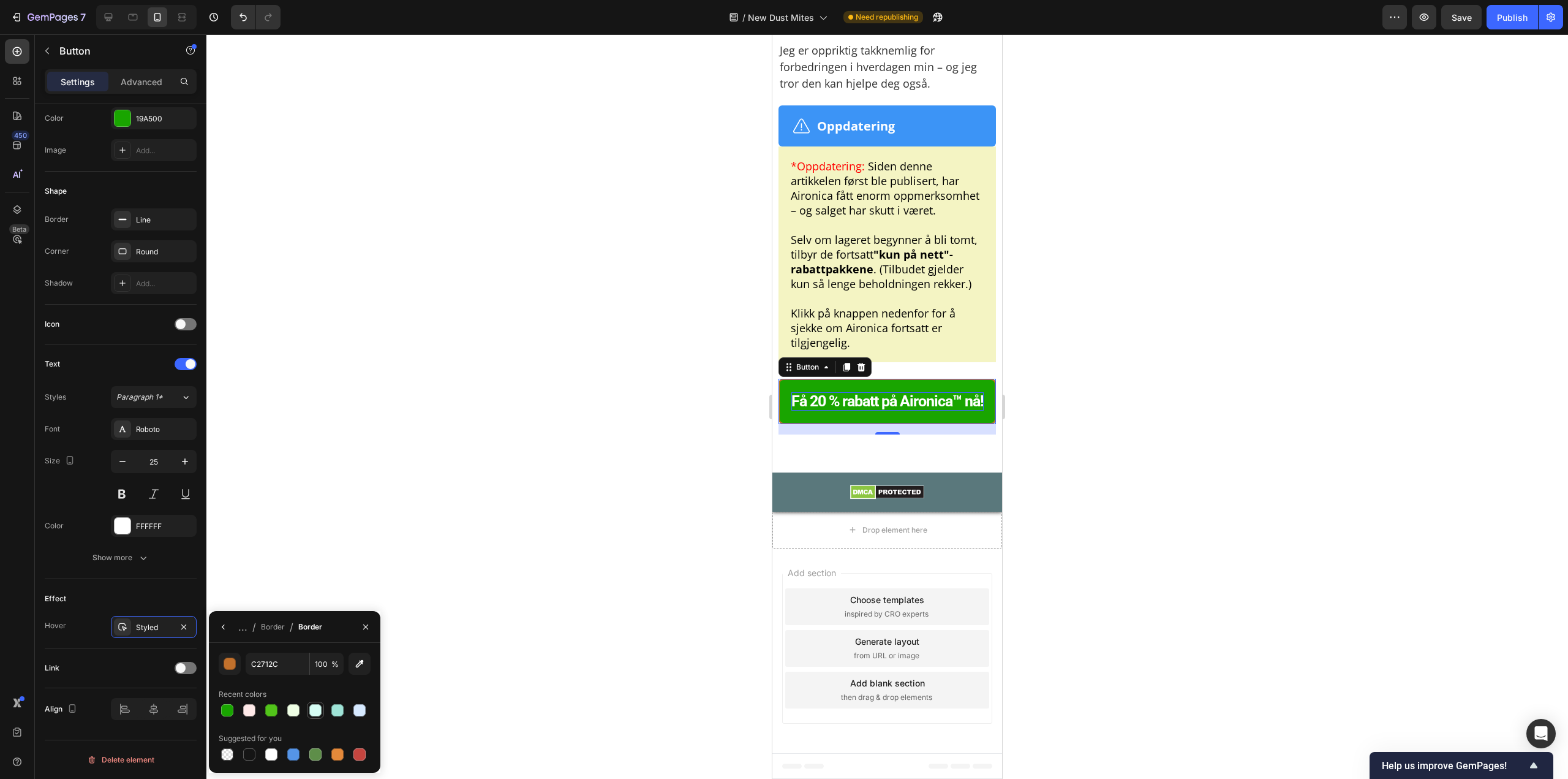
click at [314, 706] on div at bounding box center [315, 711] width 12 height 12
type input "D6FEF5"
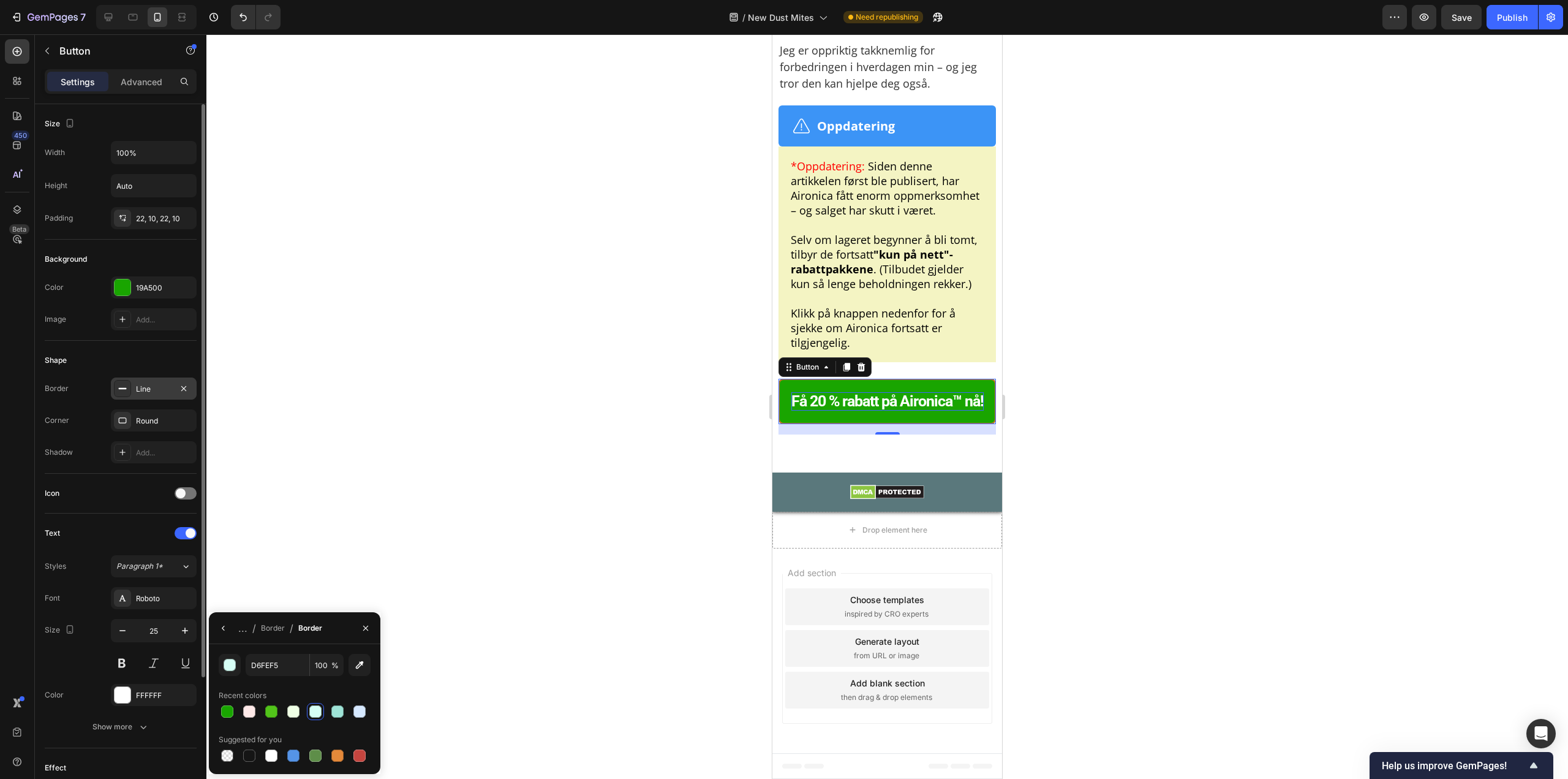
click at [152, 396] on div "Line" at bounding box center [154, 388] width 86 height 22
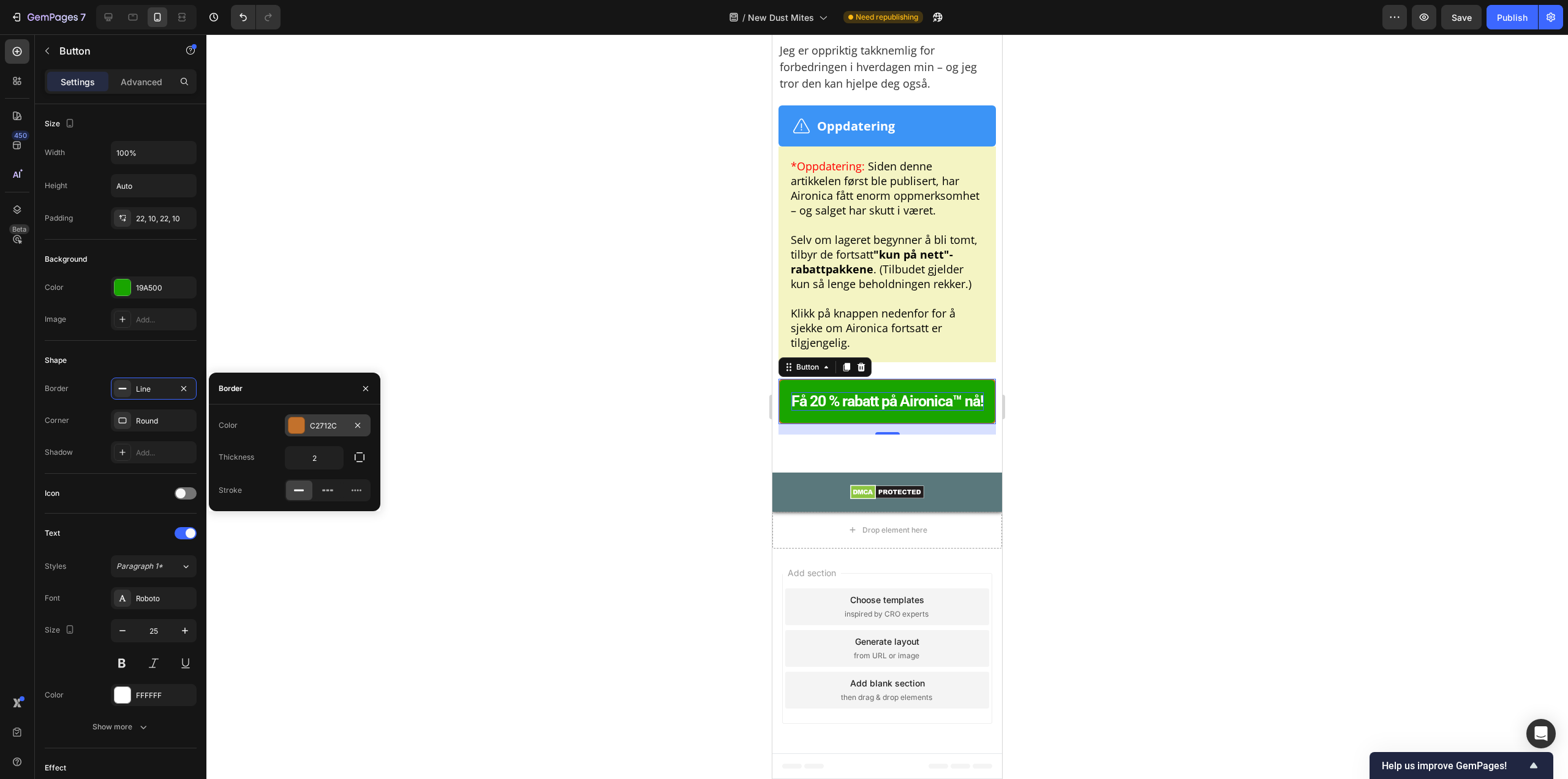
click at [331, 423] on div "C2712C" at bounding box center [328, 426] width 36 height 11
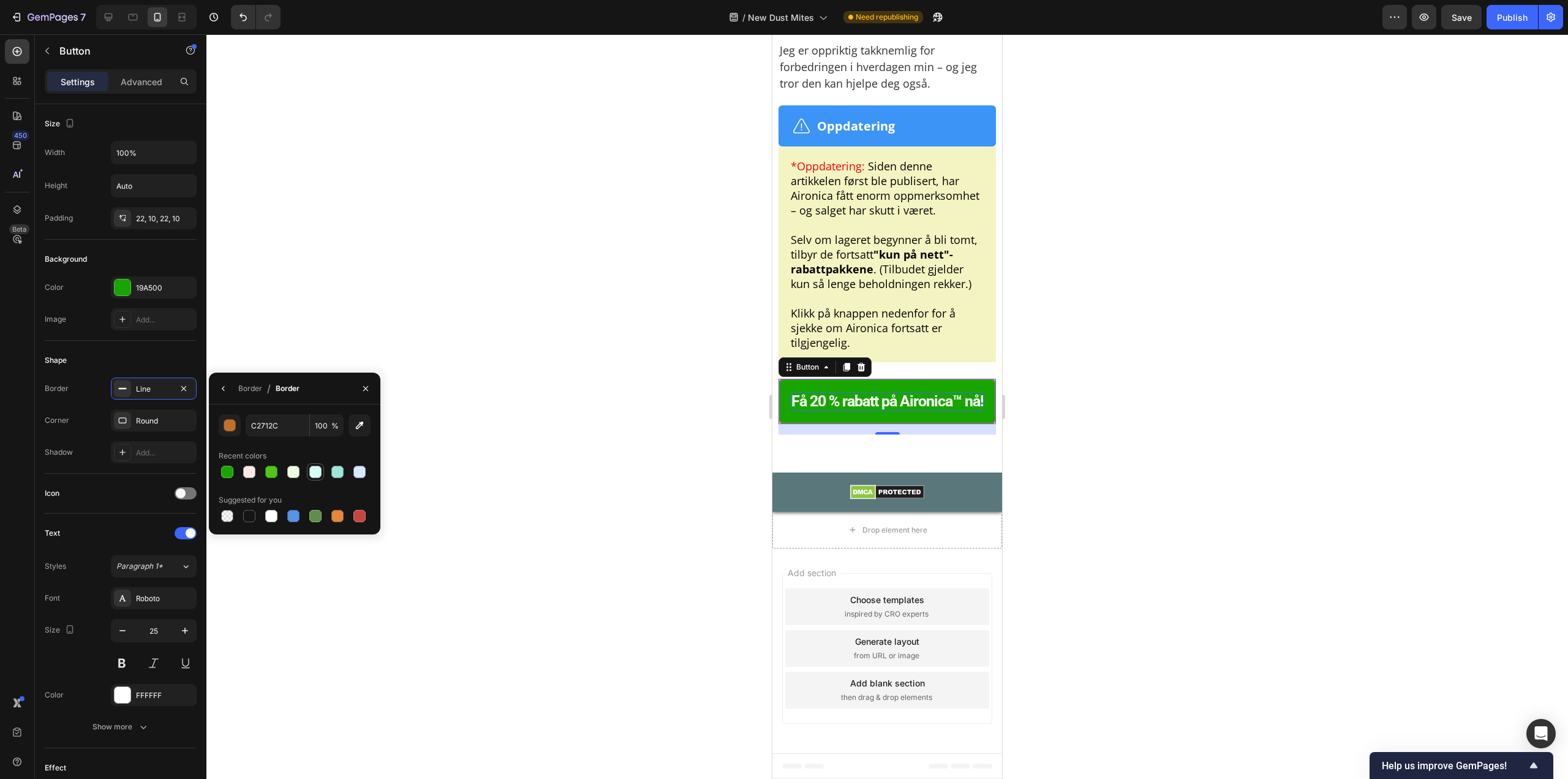
click at [314, 477] on div at bounding box center [315, 472] width 12 height 12
type input "D6FEF5"
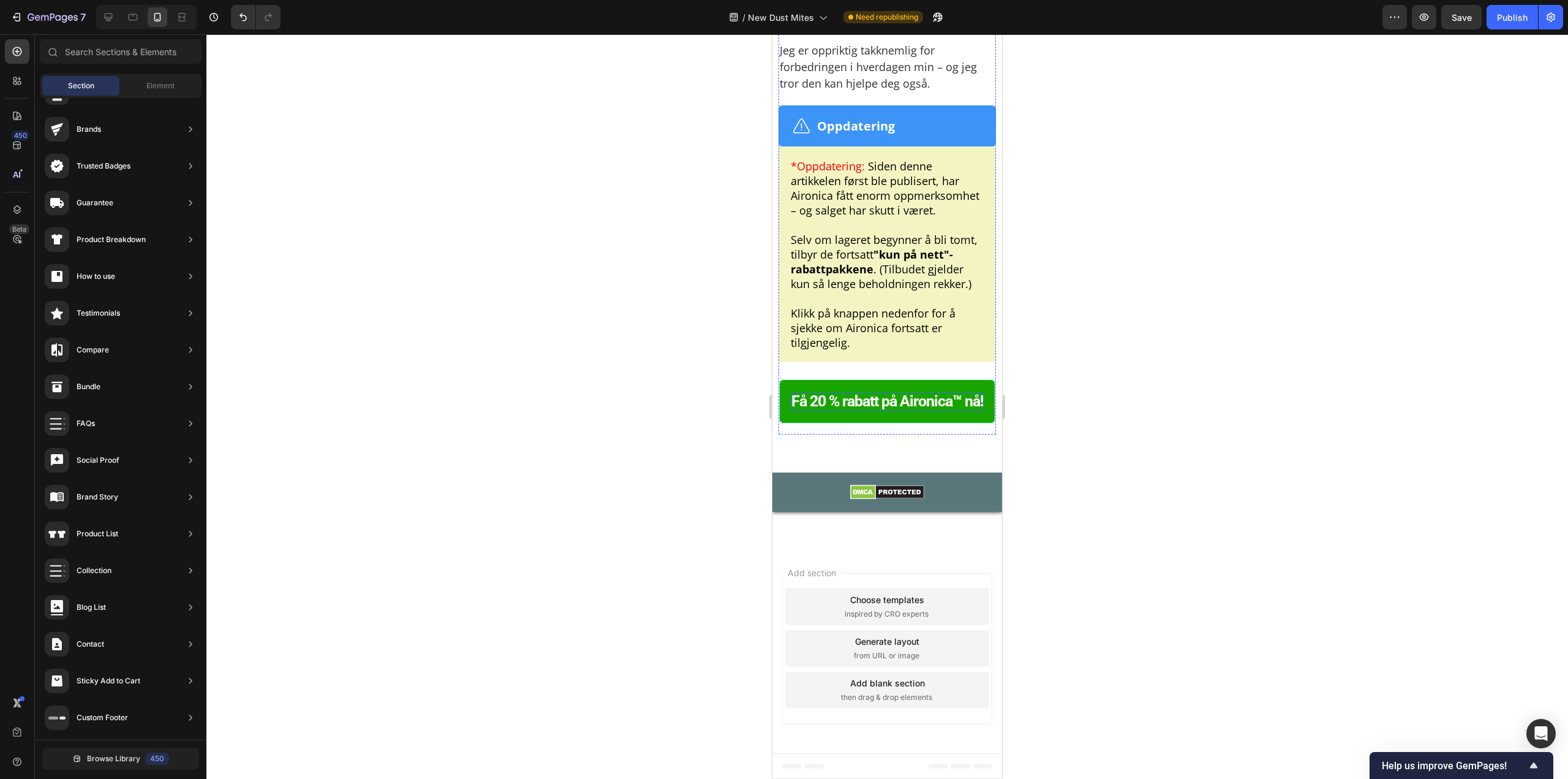
scroll to position [9074, 0]
click at [1162, 376] on div at bounding box center [887, 407] width 1362 height 745
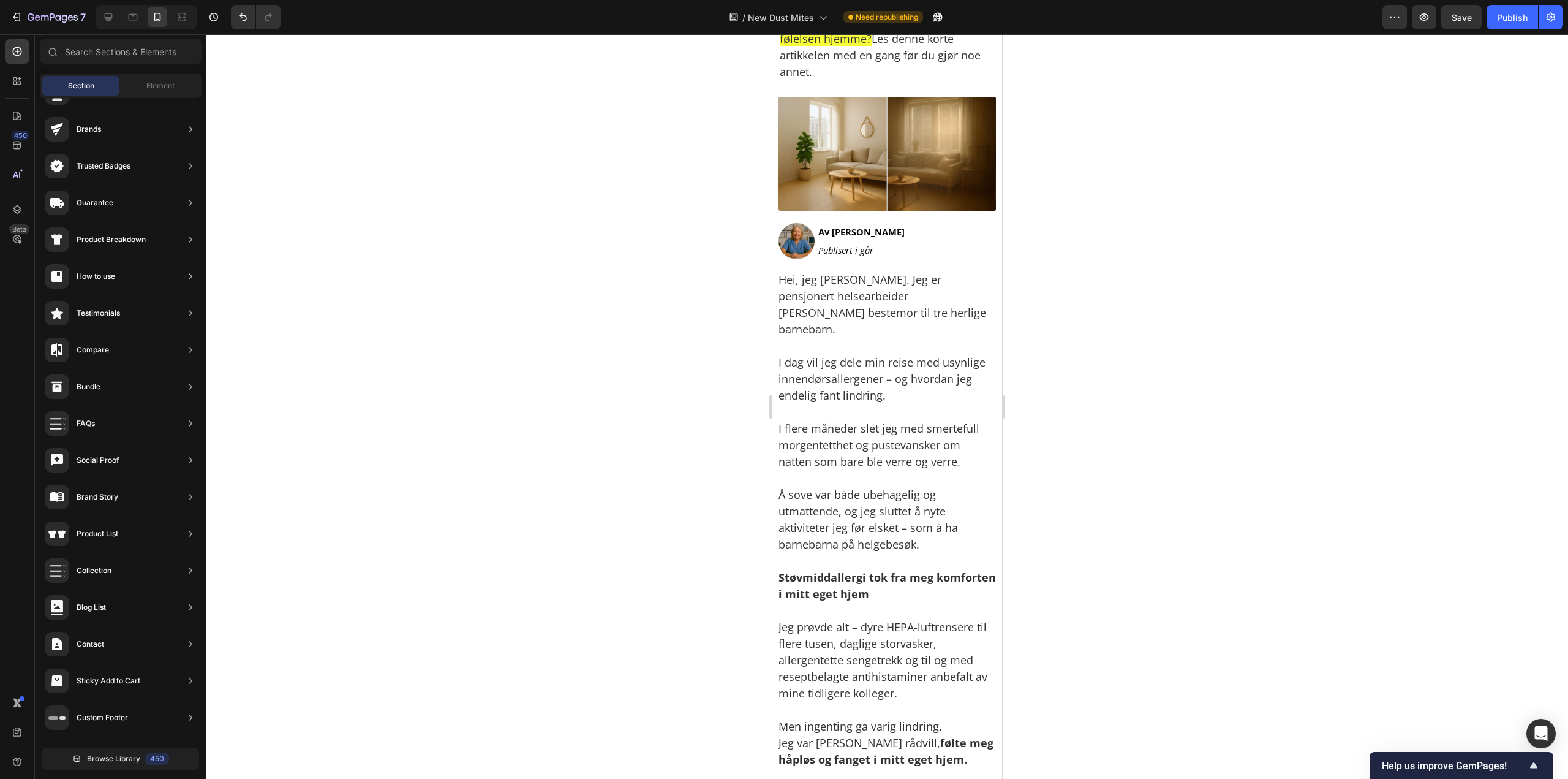
scroll to position [0, 0]
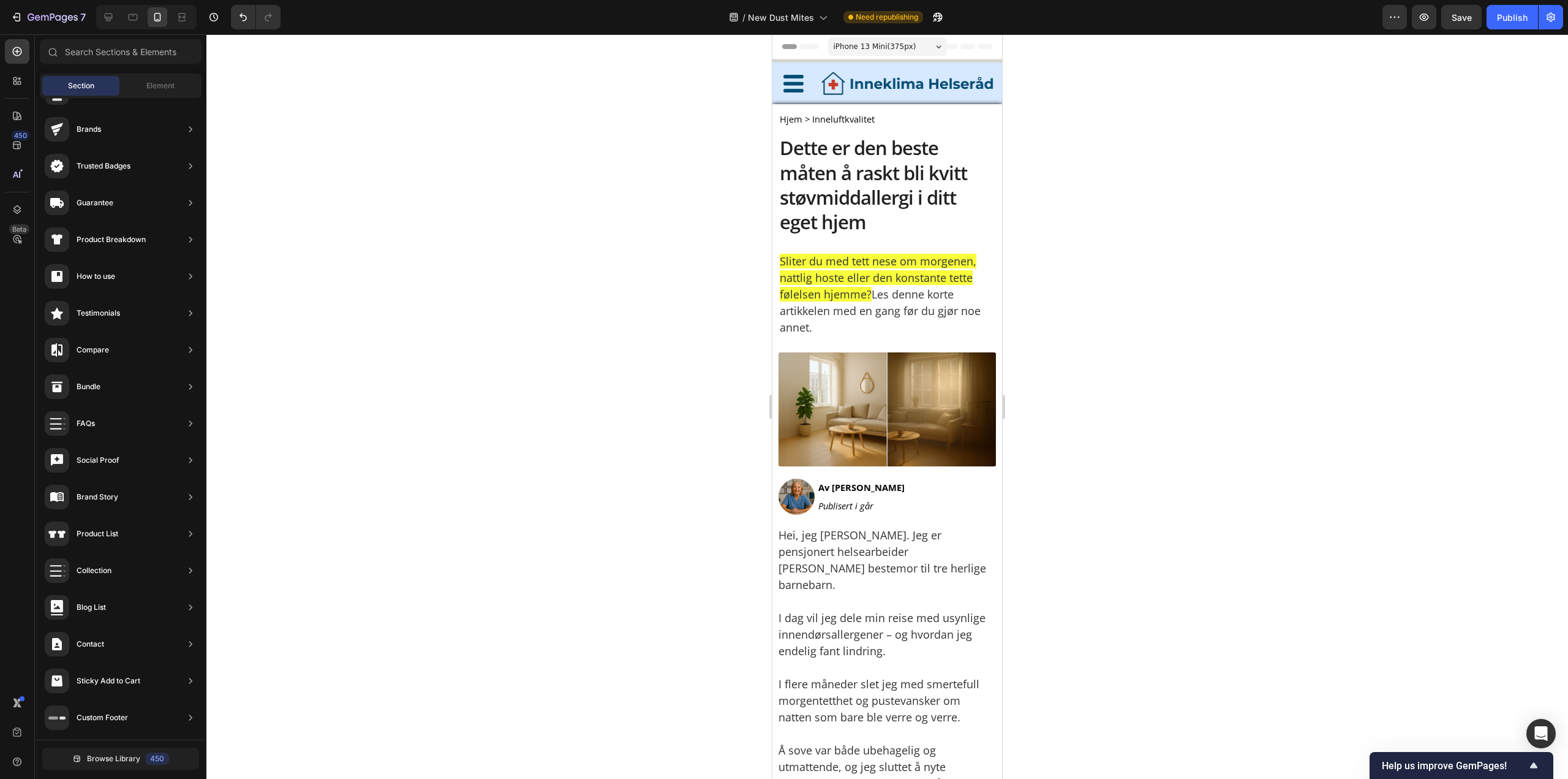
drag, startPoint x: 996, startPoint y: 728, endPoint x: 1958, endPoint y: 57, distance: 1172.9
click at [1462, 25] on button "Save" at bounding box center [1462, 18] width 40 height 25
click at [1515, 20] on div "Publish" at bounding box center [1512, 18] width 31 height 13
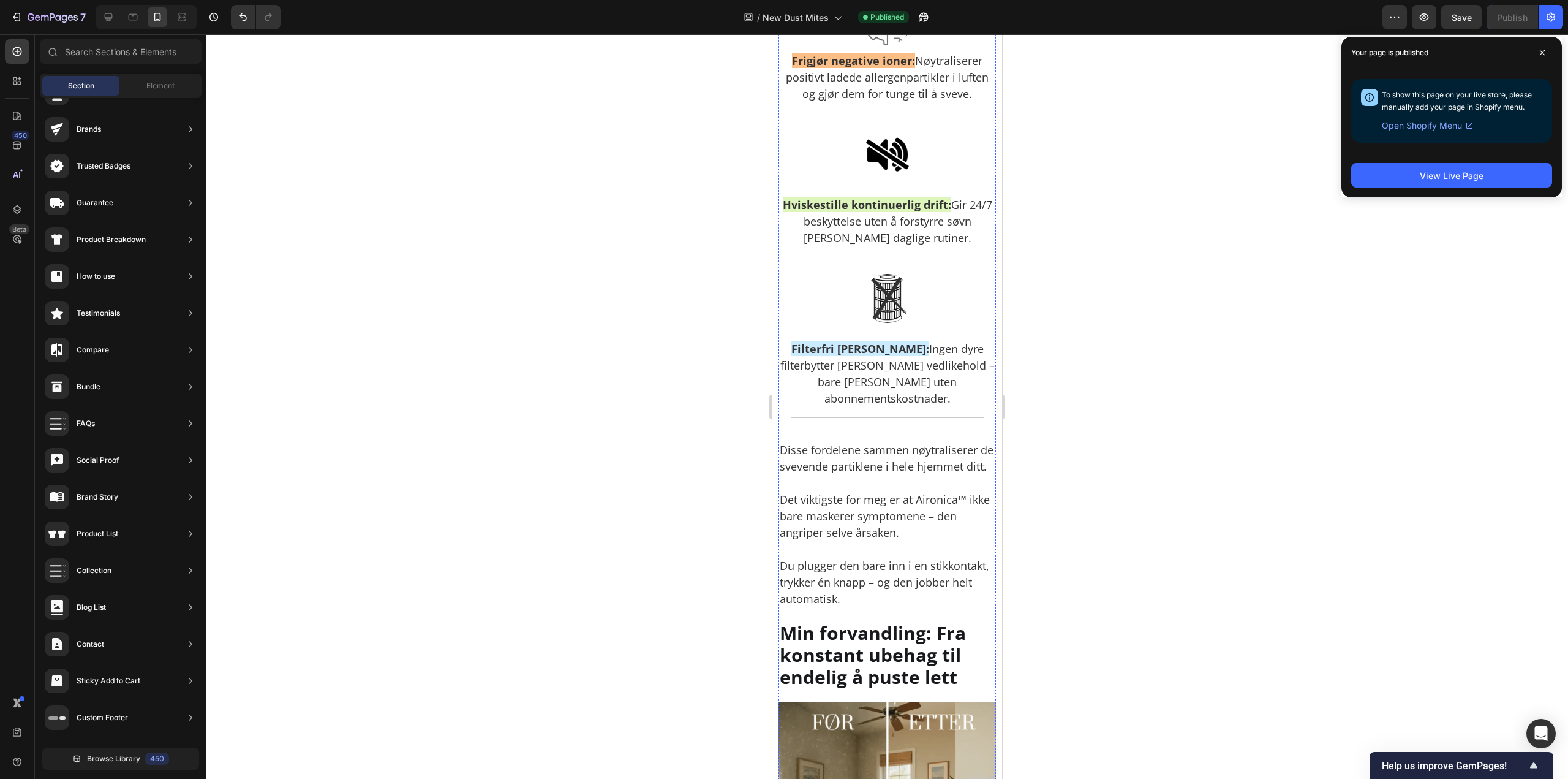
scroll to position [4630, 0]
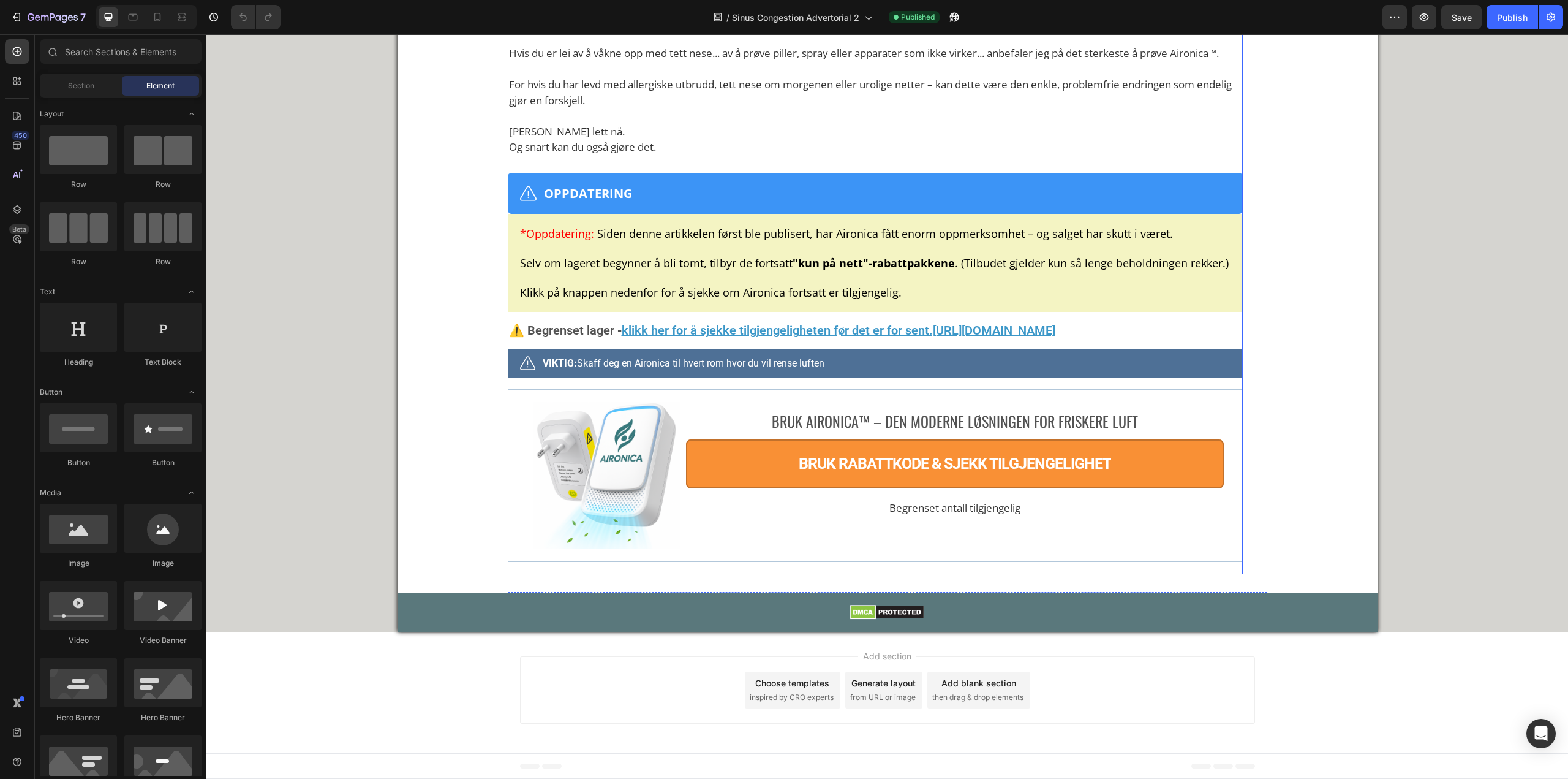
scroll to position [6496, 0]
click at [796, 270] on strong ""kun på nett"-rabattpakkene" at bounding box center [873, 263] width 162 height 15
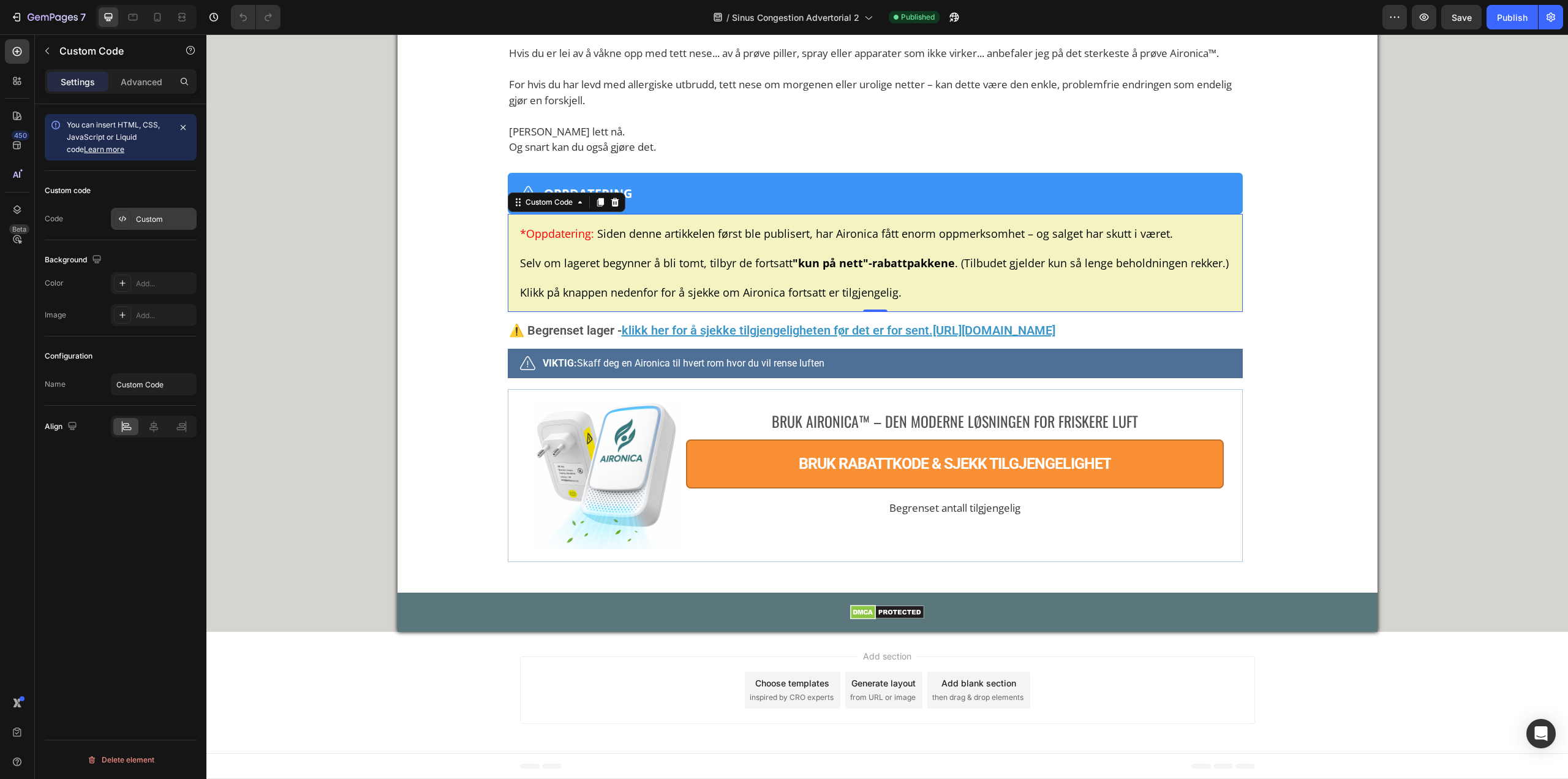
click at [142, 218] on div "Custom" at bounding box center [165, 219] width 58 height 11
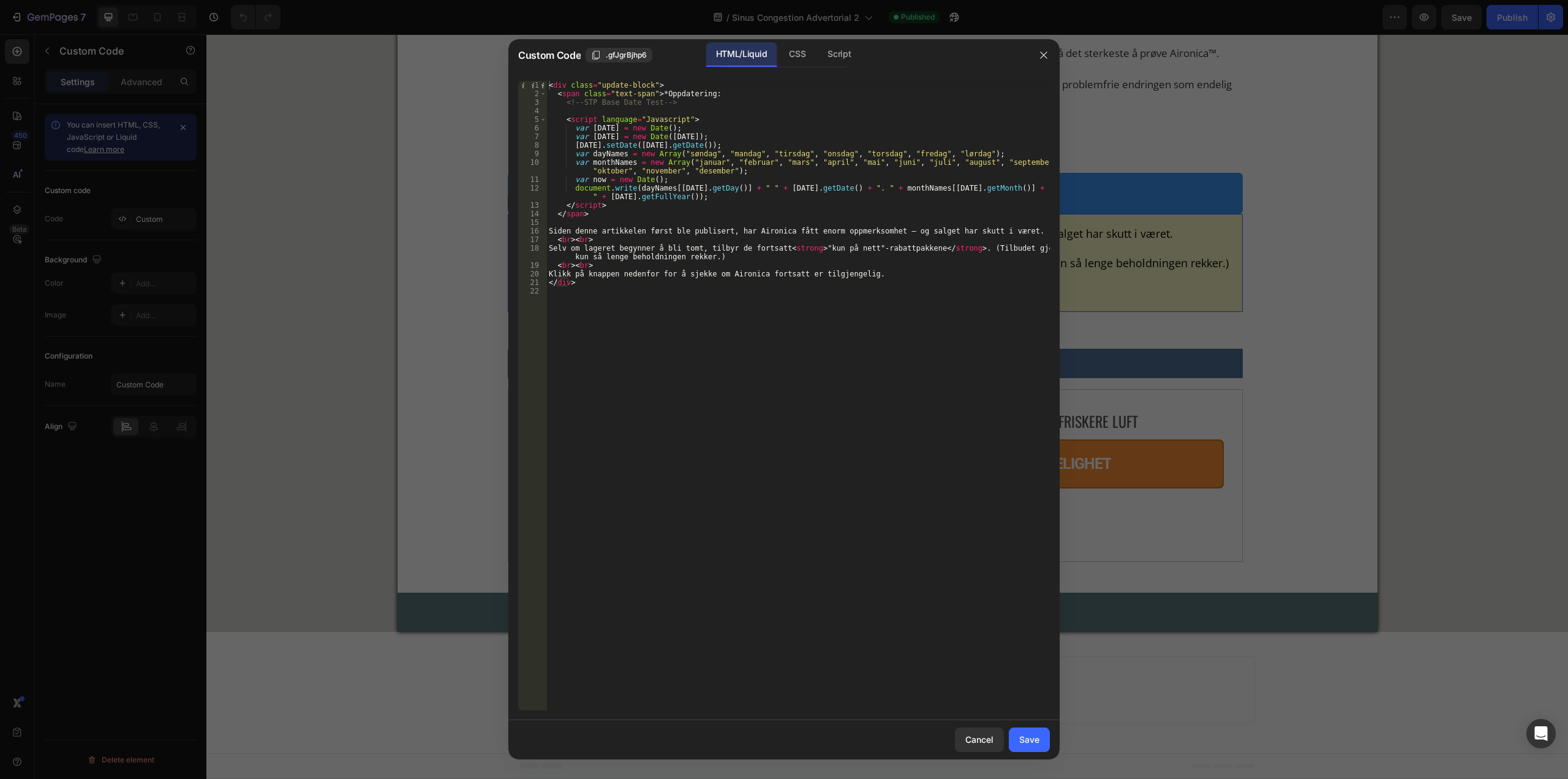
click at [686, 258] on div "< div class = "update-block" > < span class = "text-span" > *Oppdatering: <!-- …" at bounding box center [798, 404] width 504 height 647
type textarea "</div>"
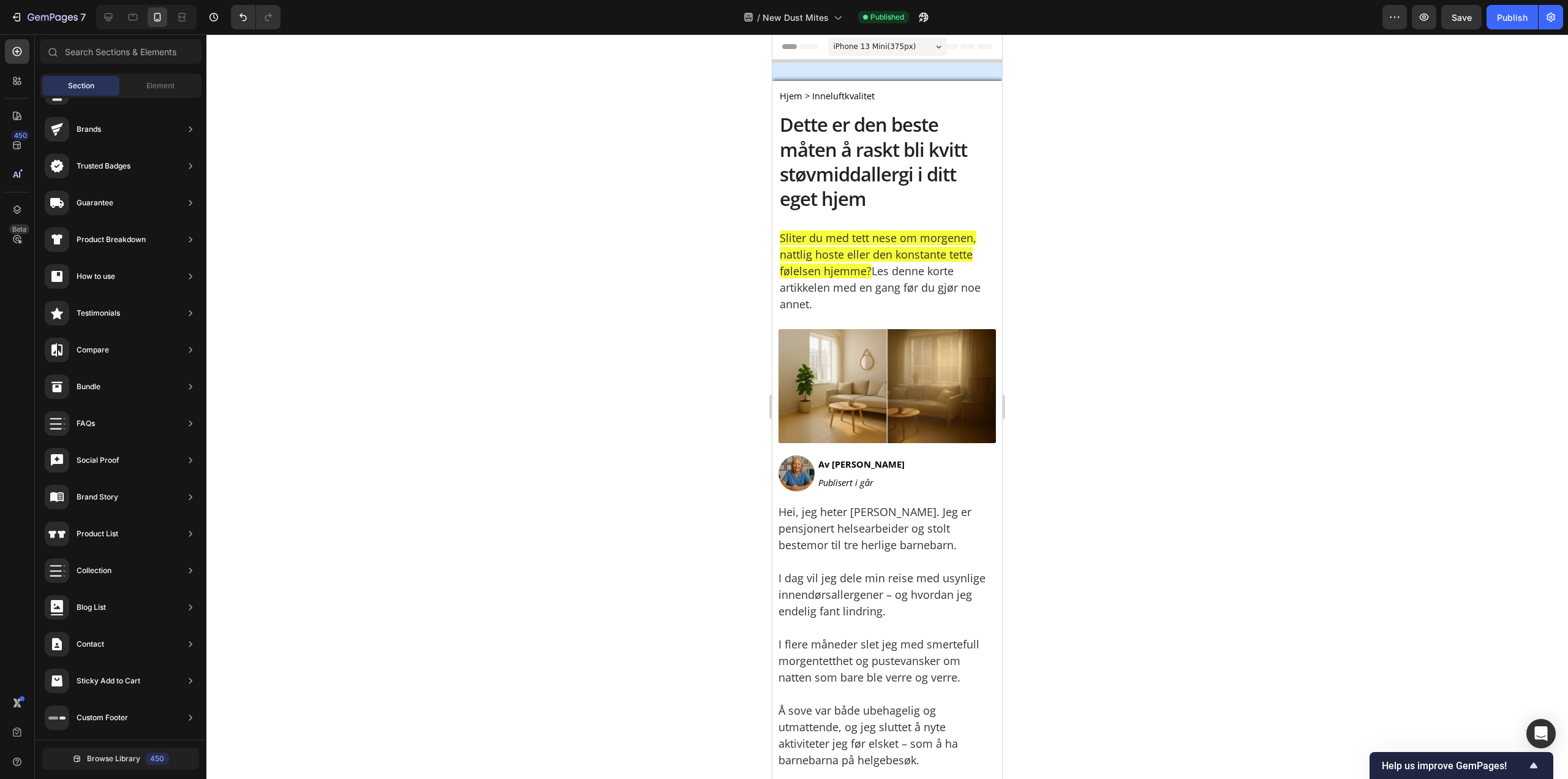
drag, startPoint x: 997, startPoint y: 505, endPoint x: 1833, endPoint y: 88, distance: 934.2
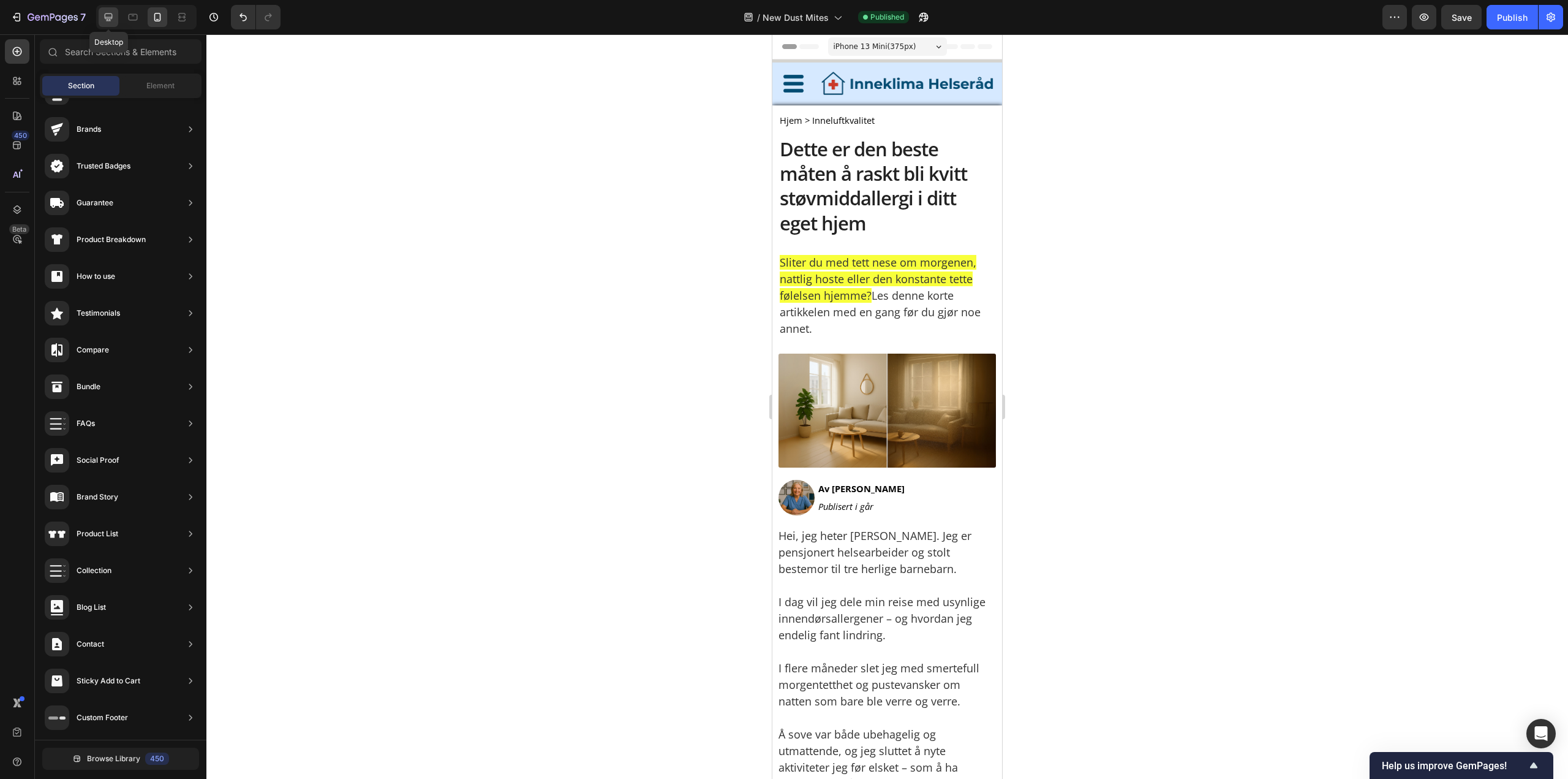
click at [113, 11] on div at bounding box center [109, 17] width 19 height 19
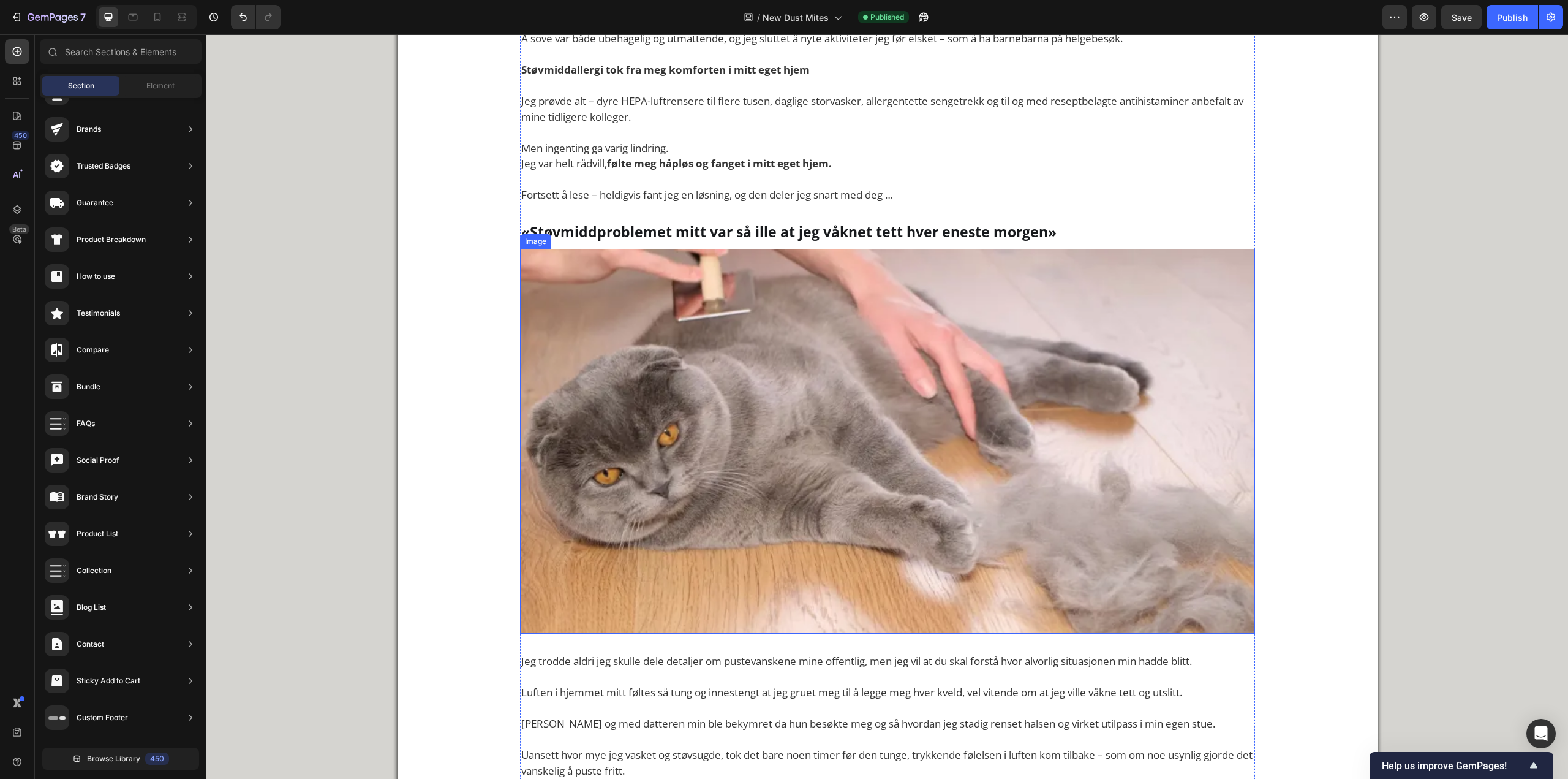
scroll to position [735, 0]
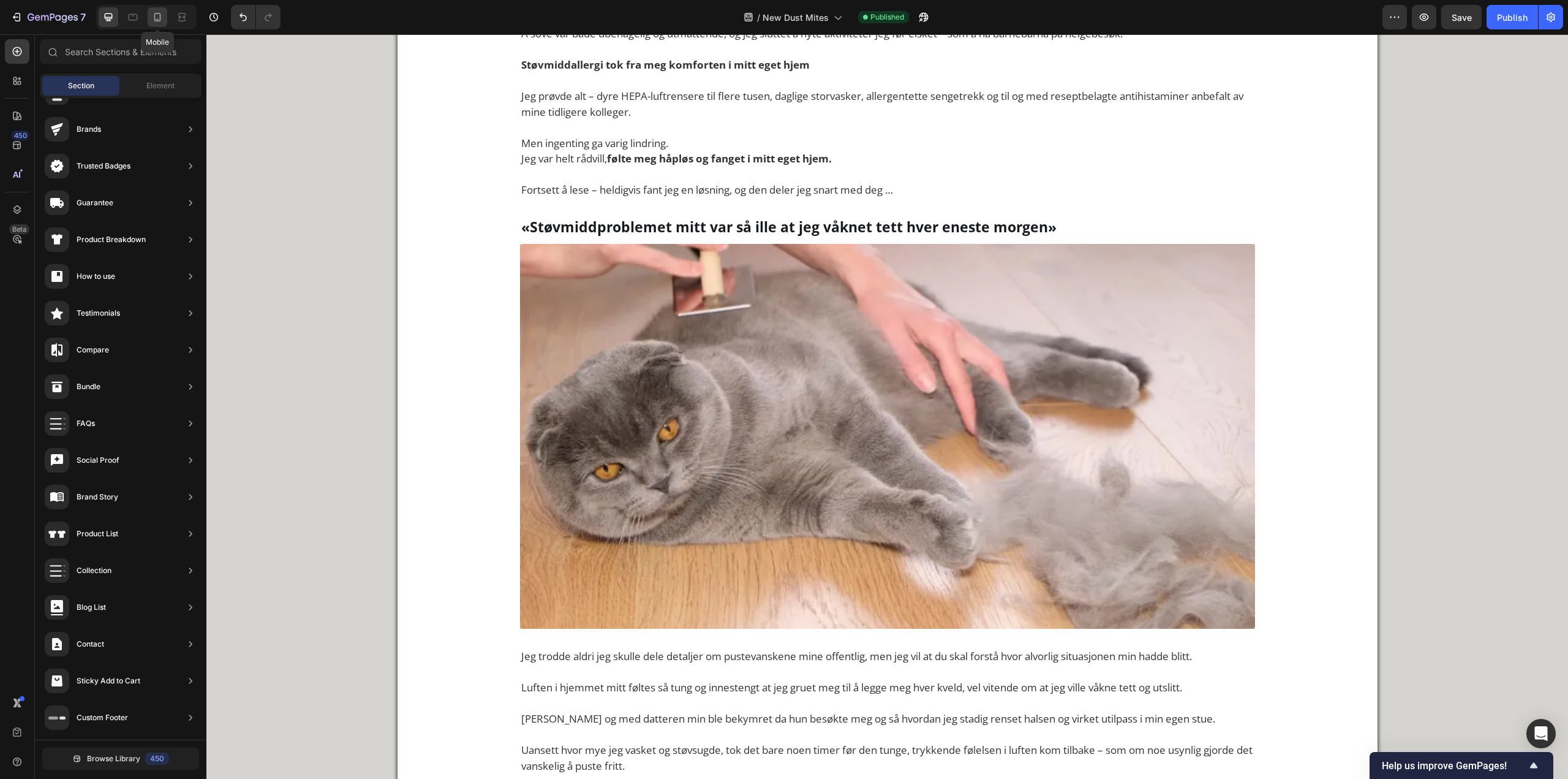
click at [154, 20] on icon at bounding box center [158, 18] width 12 height 12
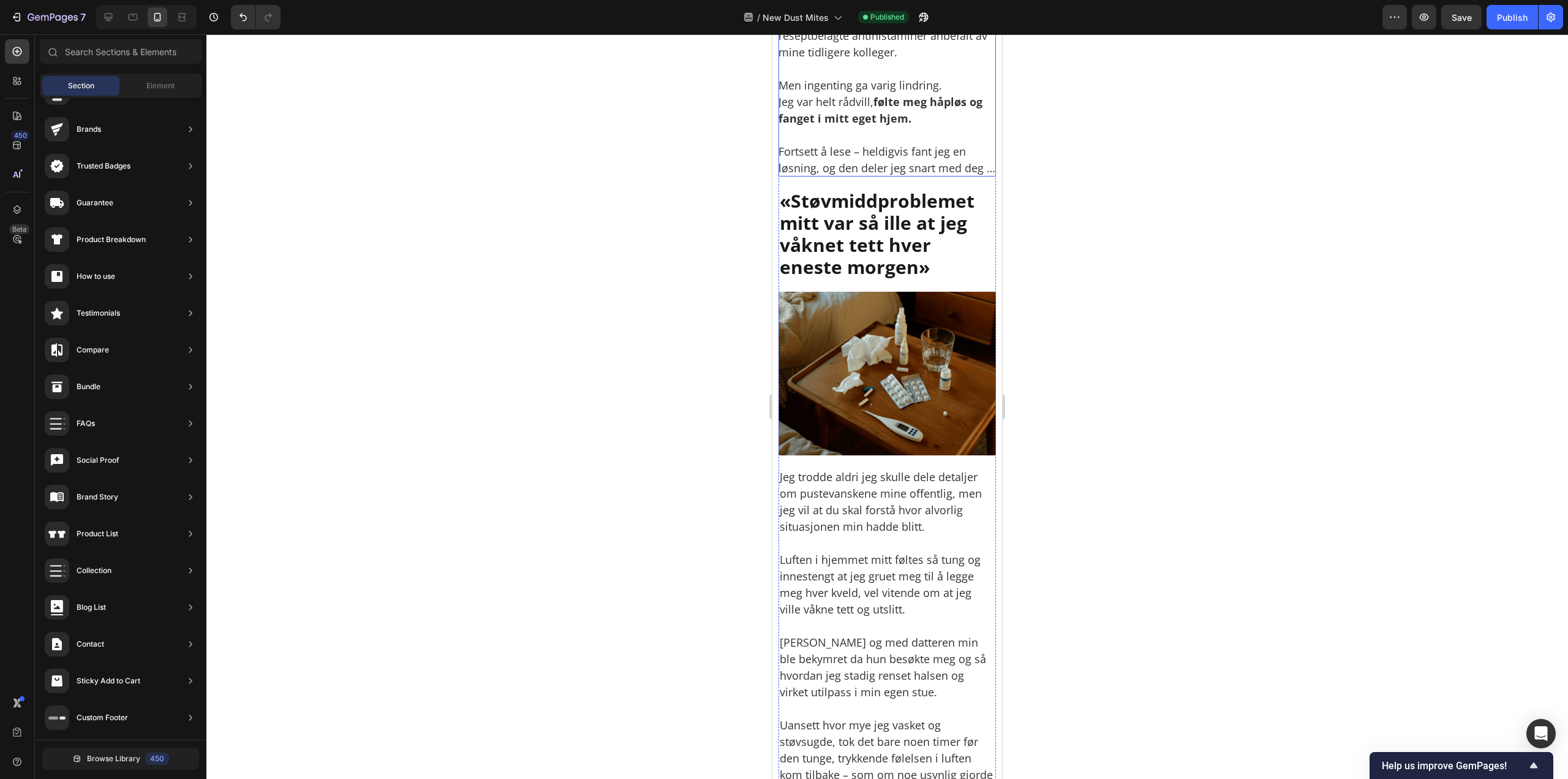
scroll to position [878, 0]
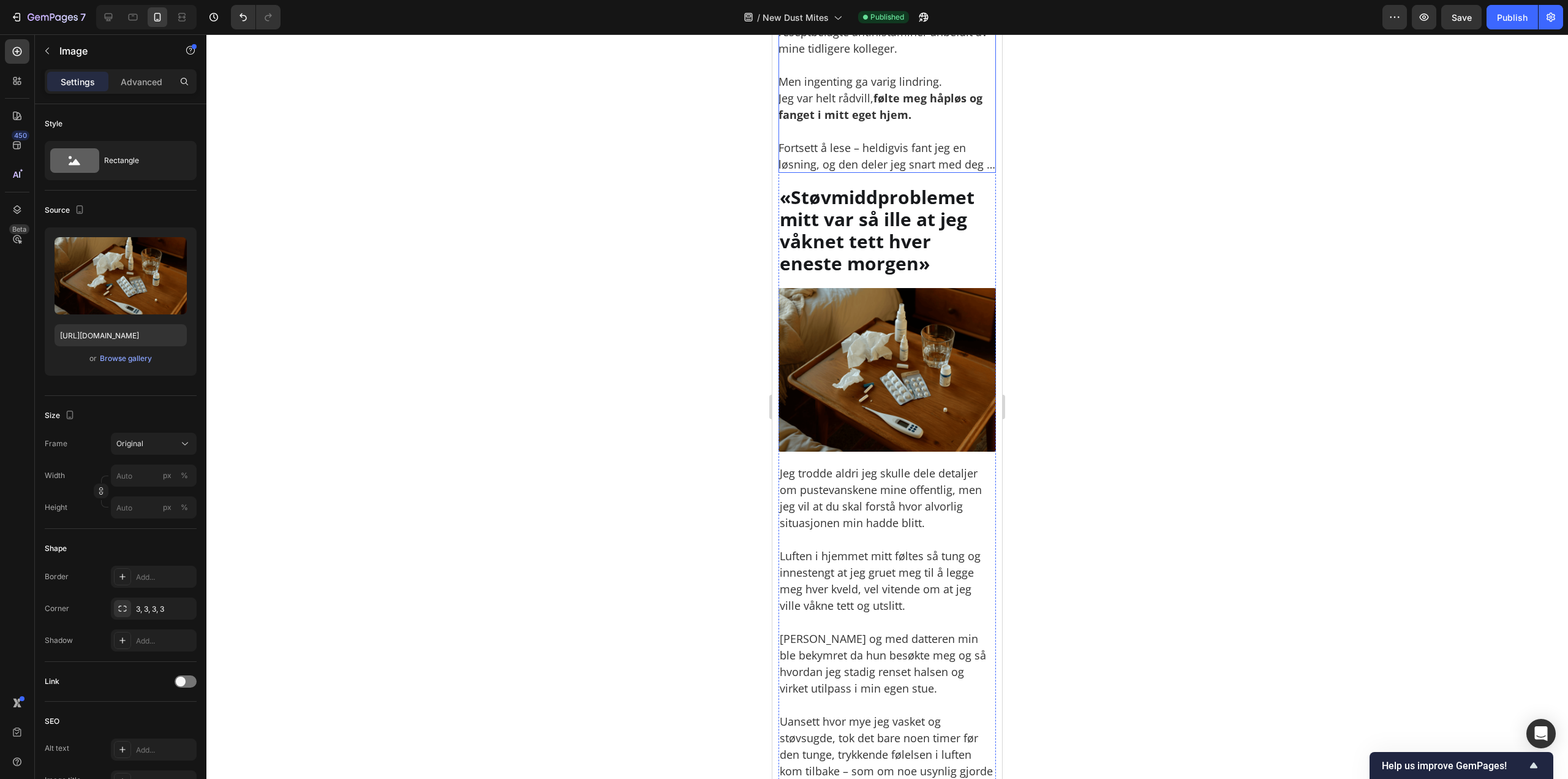
click at [844, 358] on img at bounding box center [887, 370] width 217 height 163
click at [132, 336] on input "https://cdn.shopify.com/s/files/1/0926/0446/5536/files/gempages_580590199730340…" at bounding box center [120, 335] width 132 height 22
click at [113, 14] on icon at bounding box center [109, 18] width 12 height 12
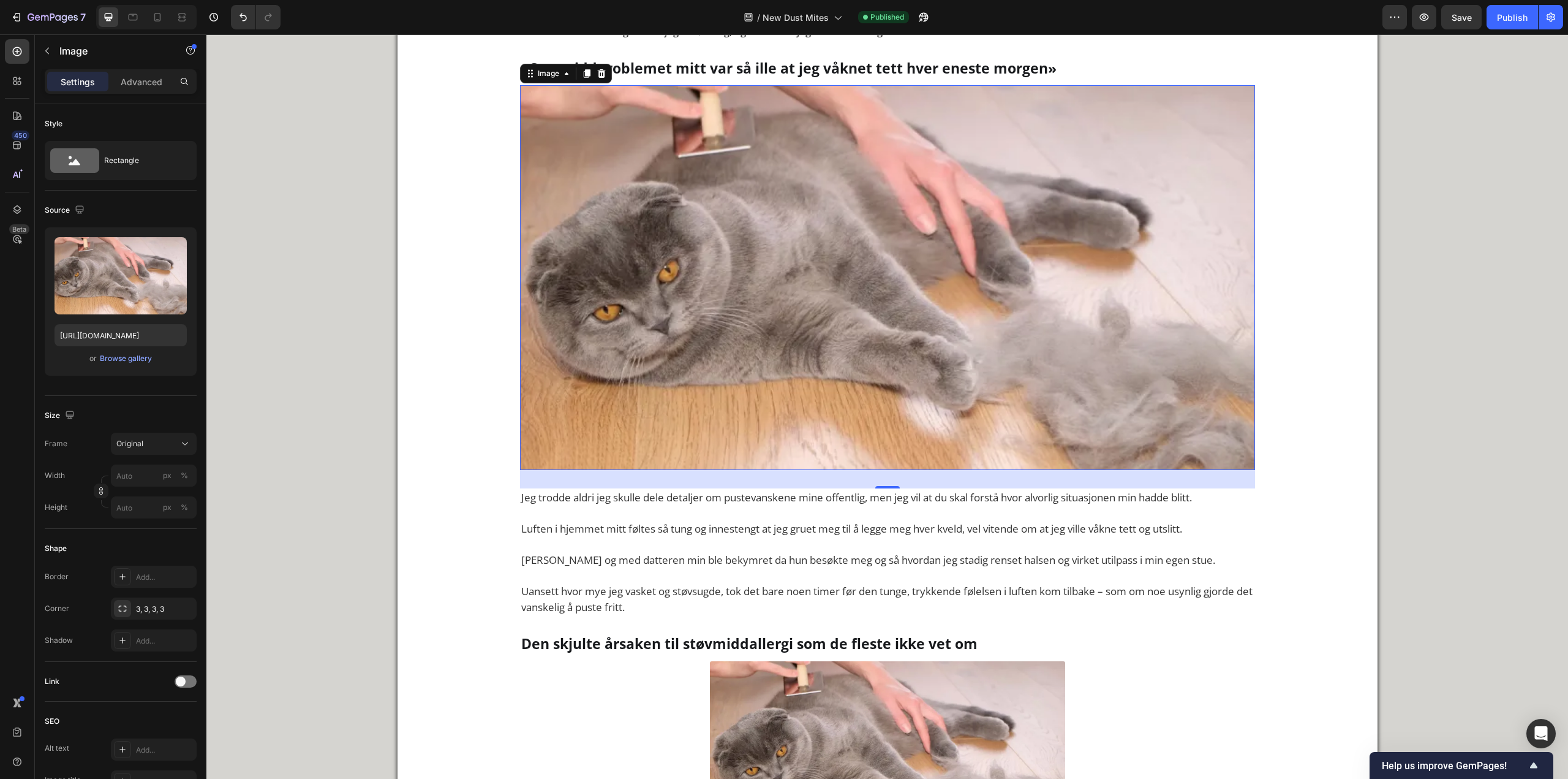
scroll to position [902, 0]
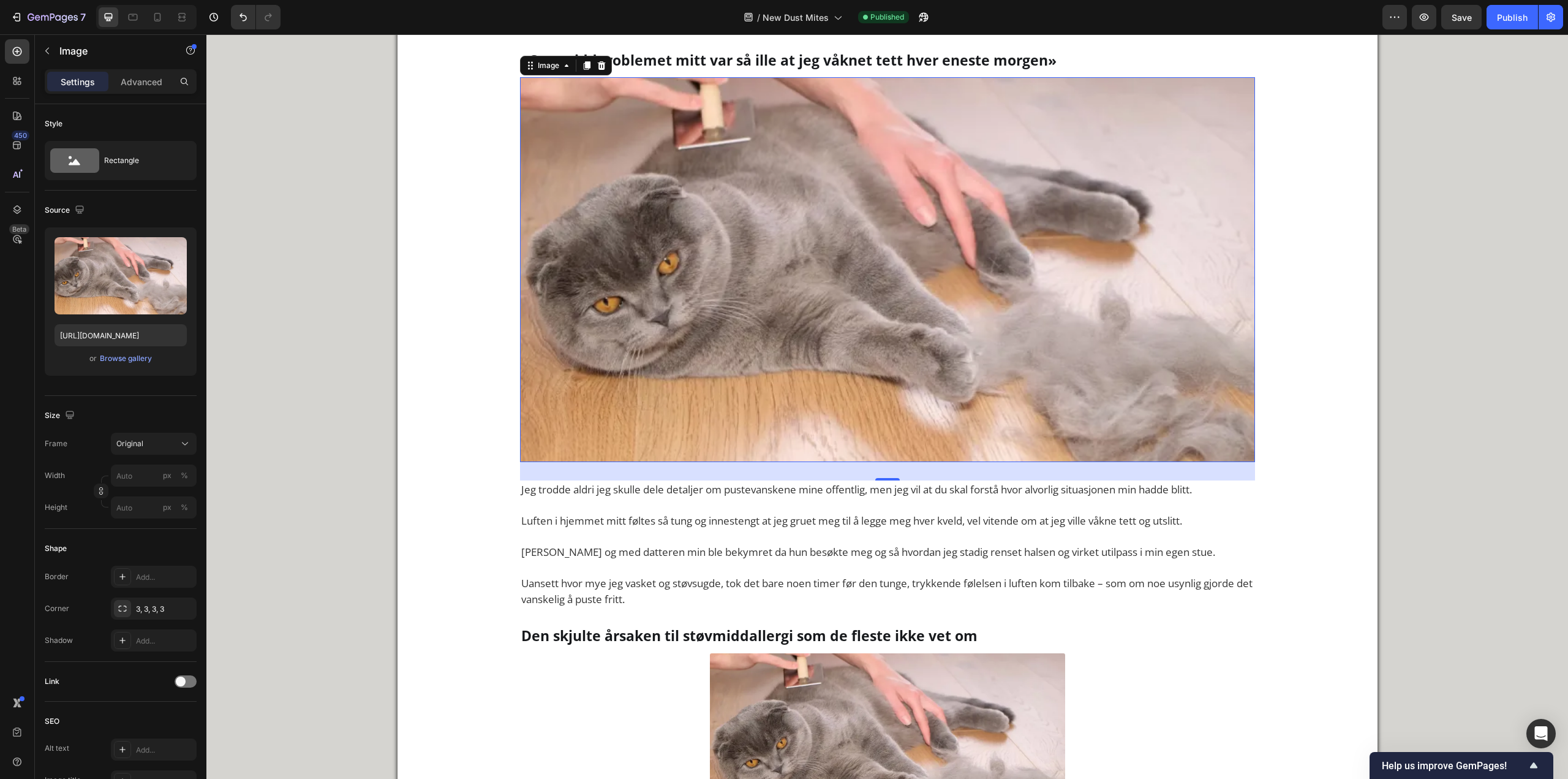
click at [713, 244] on img at bounding box center [887, 270] width 735 height 386
click at [99, 341] on input "https://about.clarifion.com/clarifion-contentblocks/dstx/template/a2-cat-dander…" at bounding box center [120, 335] width 132 height 22
paste input "cdn.shopify.com/s/files/1/0926/0446/5536/files/gempages_580590199730340782-56aa…"
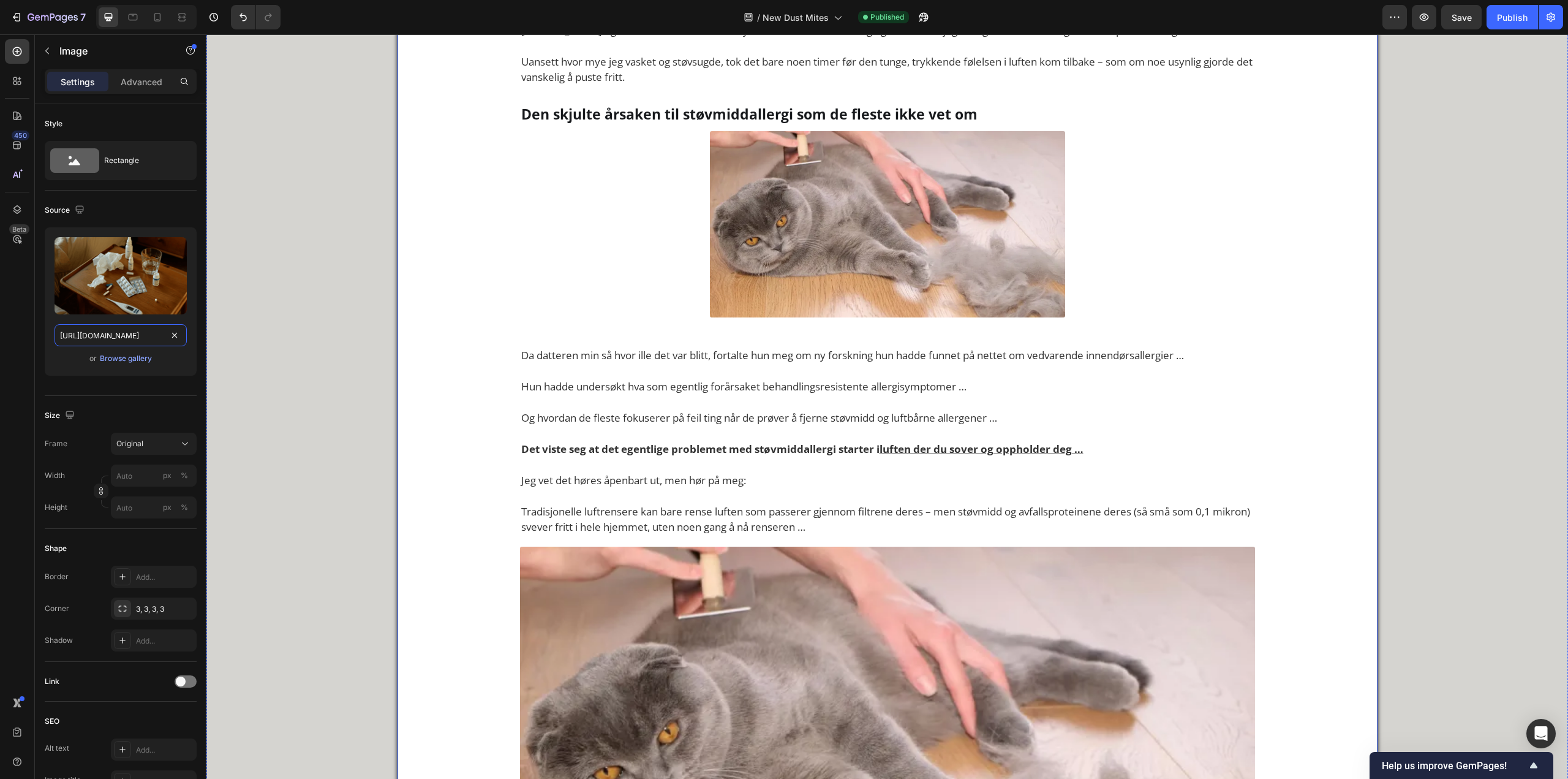
scroll to position [1593, 0]
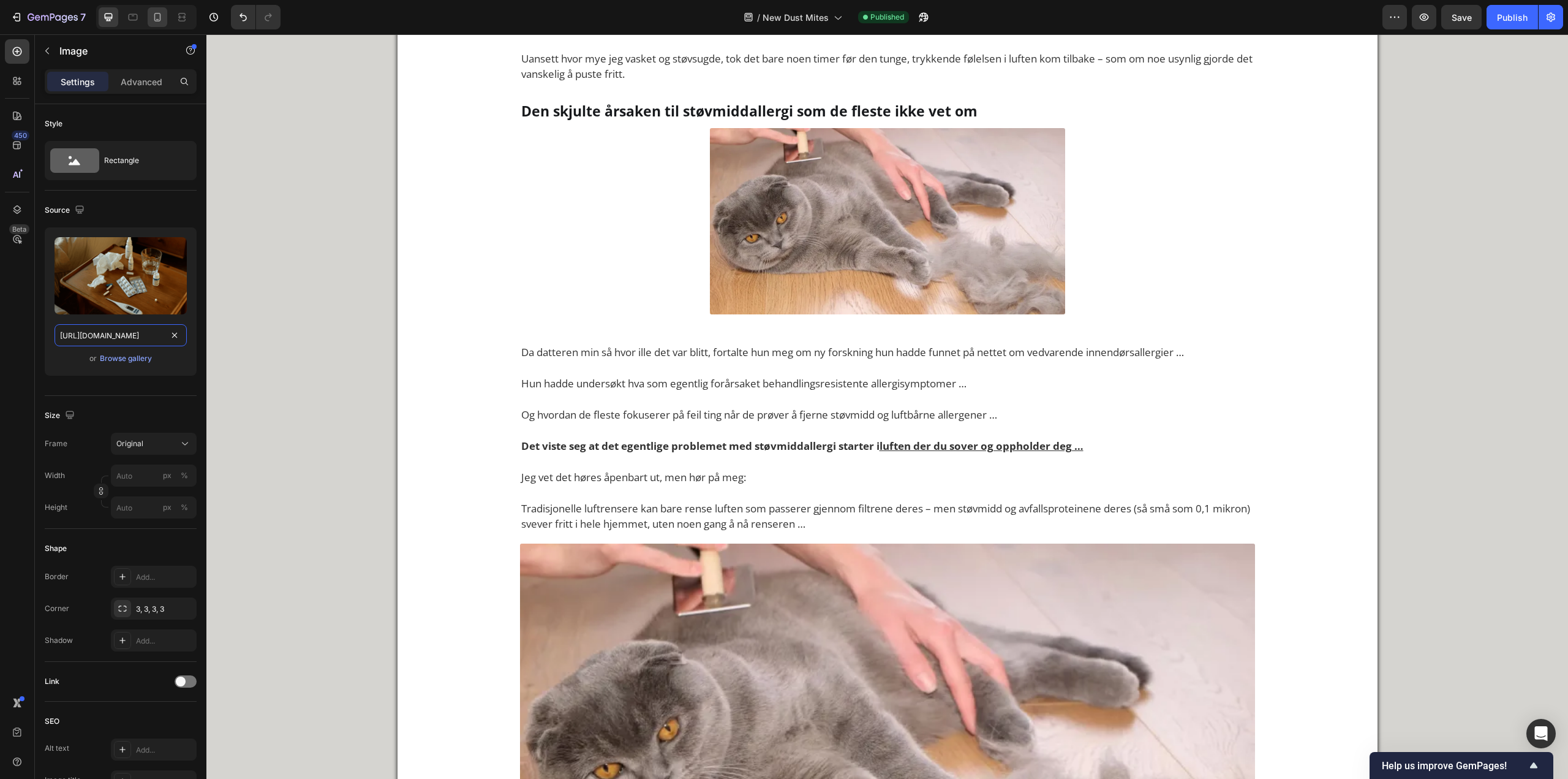
type input "https://cdn.shopify.com/s/files/1/0926/0446/5536/files/gempages_580590199730340…"
click at [158, 21] on icon at bounding box center [158, 18] width 12 height 12
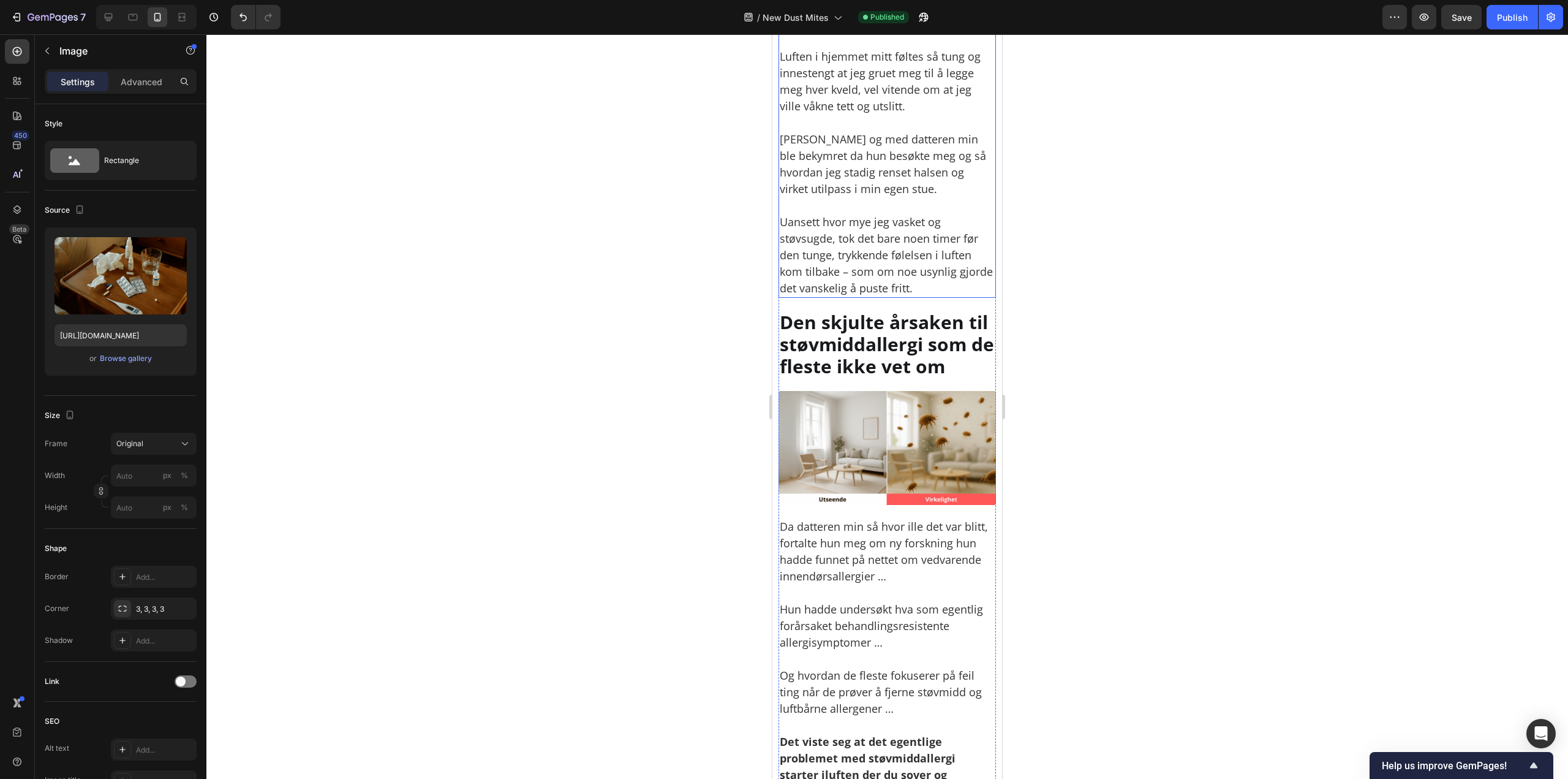
scroll to position [1469, 0]
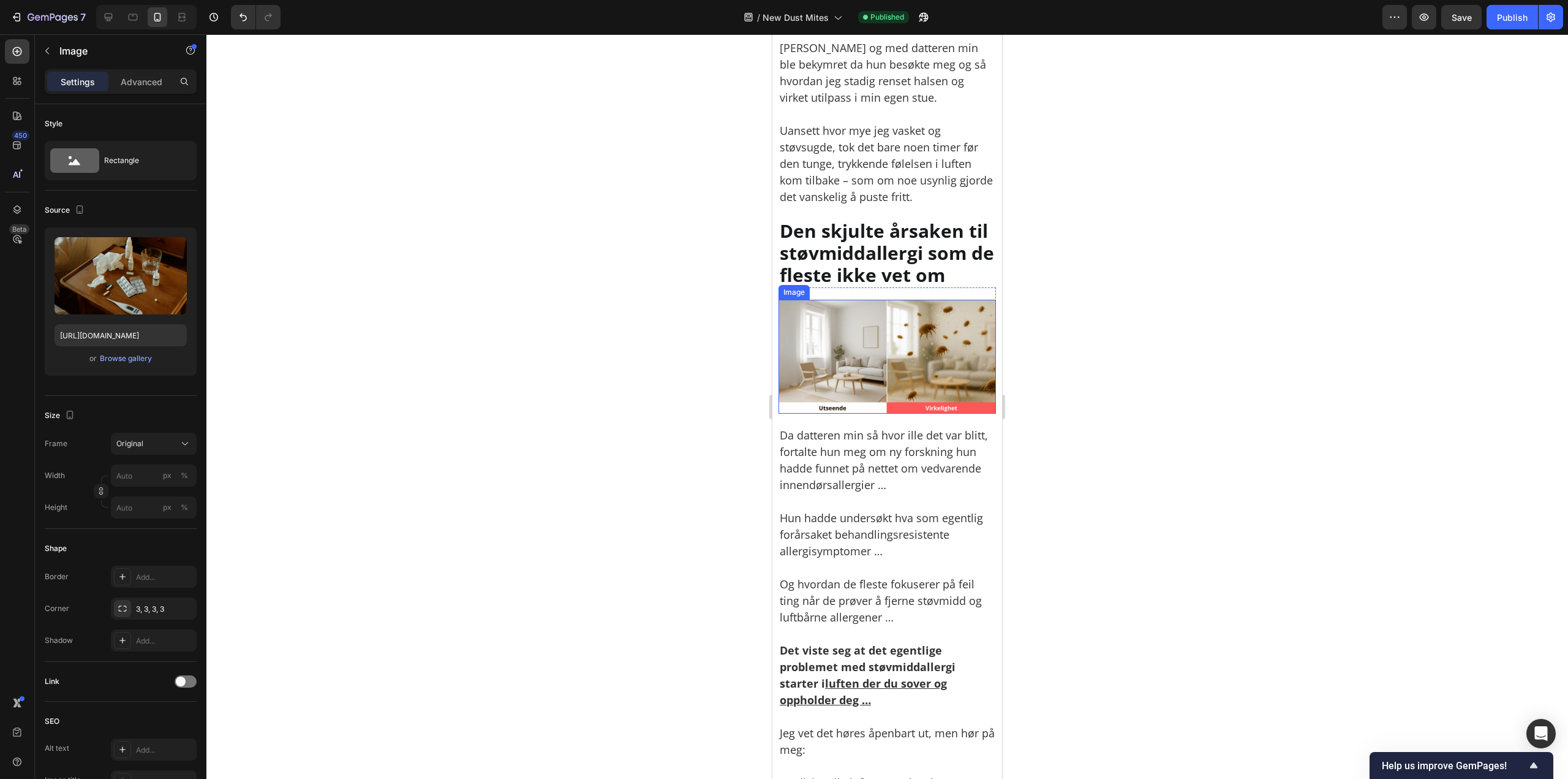
click at [851, 356] on img at bounding box center [887, 357] width 217 height 114
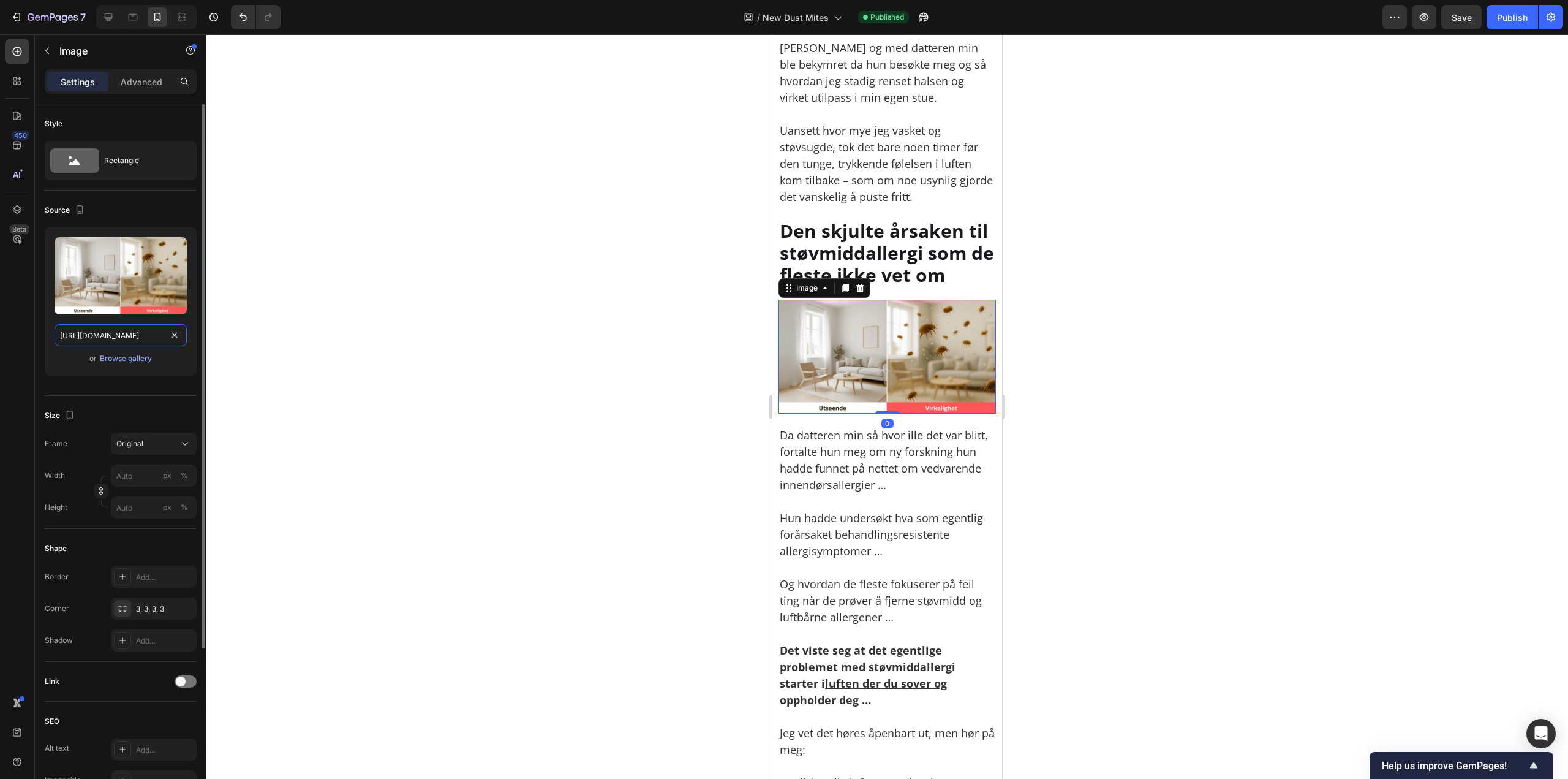
click at [101, 336] on input "https://cdn.shopify.com/s/files/1/0926/0446/5536/files/gempages_580590199730340…" at bounding box center [120, 335] width 132 height 22
drag, startPoint x: 110, startPoint y: 21, endPoint x: 179, endPoint y: 59, distance: 78.8
click at [109, 21] on icon at bounding box center [109, 18] width 12 height 12
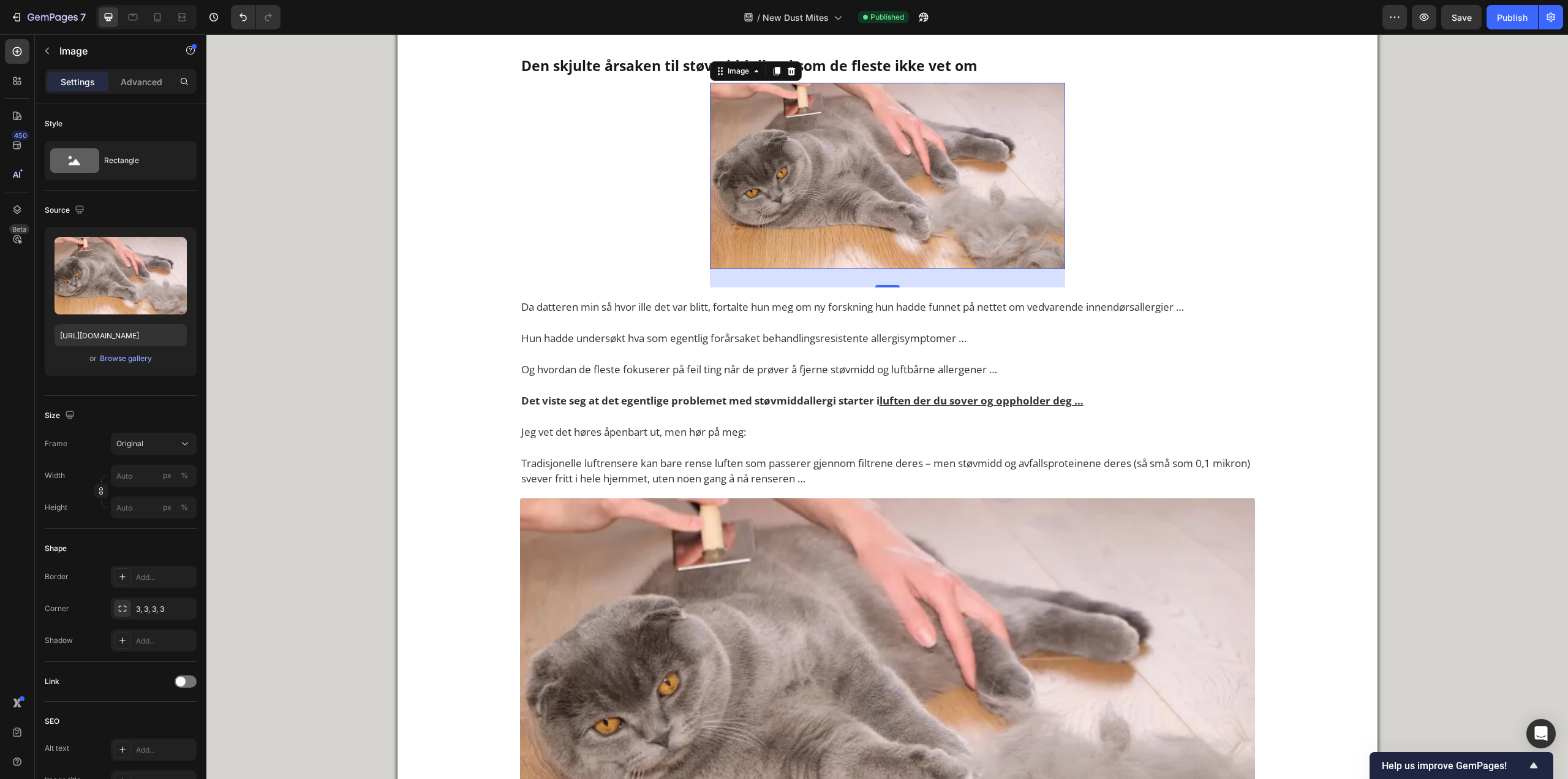
scroll to position [1644, 0]
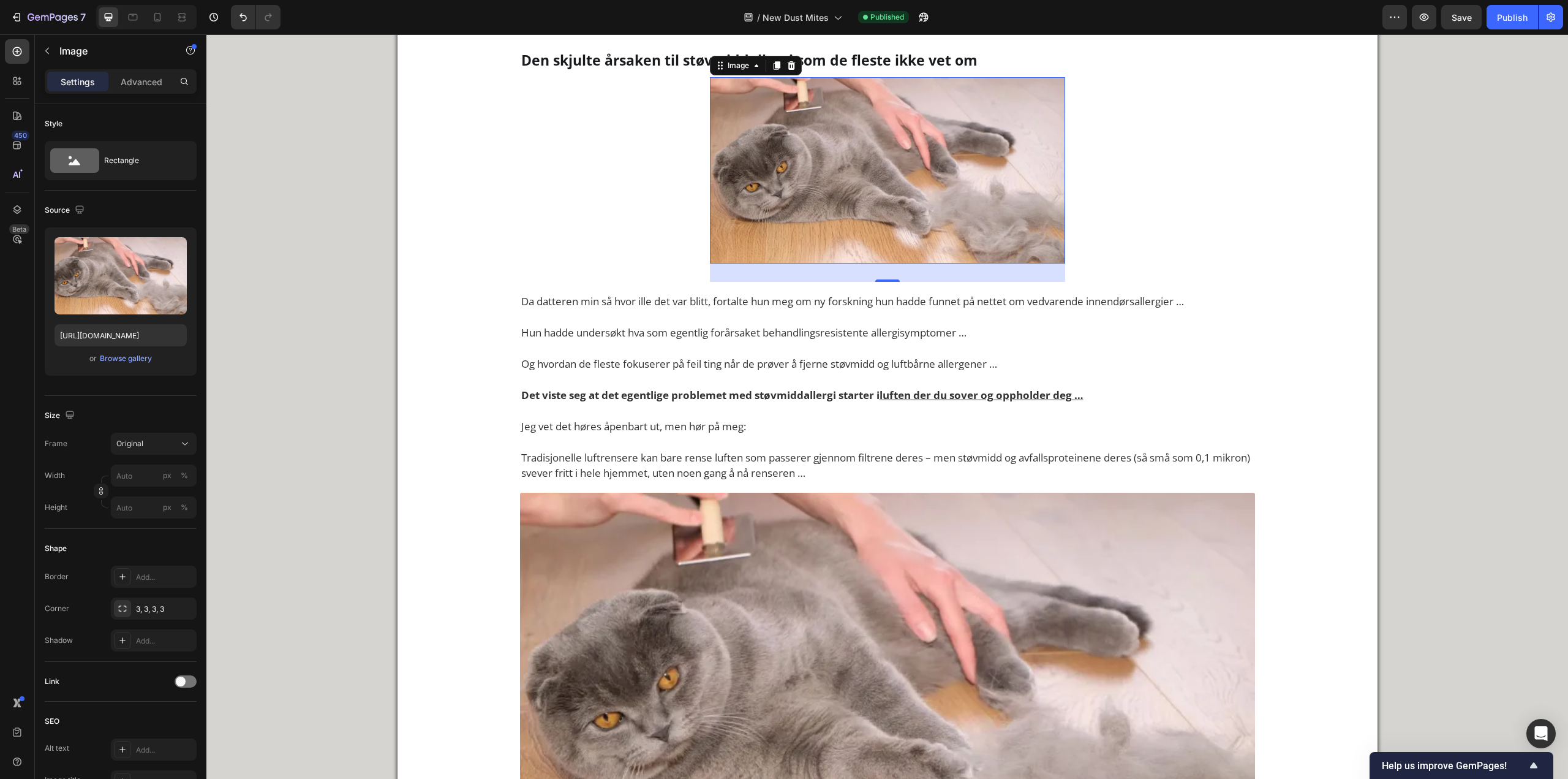
click at [849, 204] on img at bounding box center [888, 170] width 356 height 187
click at [111, 333] on input "https://about.clarifion.com/clarifion-contentblocks/dstx/template/a2-cat-dander…" at bounding box center [120, 335] width 132 height 22
paste input "cdn.shopify.com/s/files/1/0926/0446/5536/files/gempages_580590199730340782-9871…"
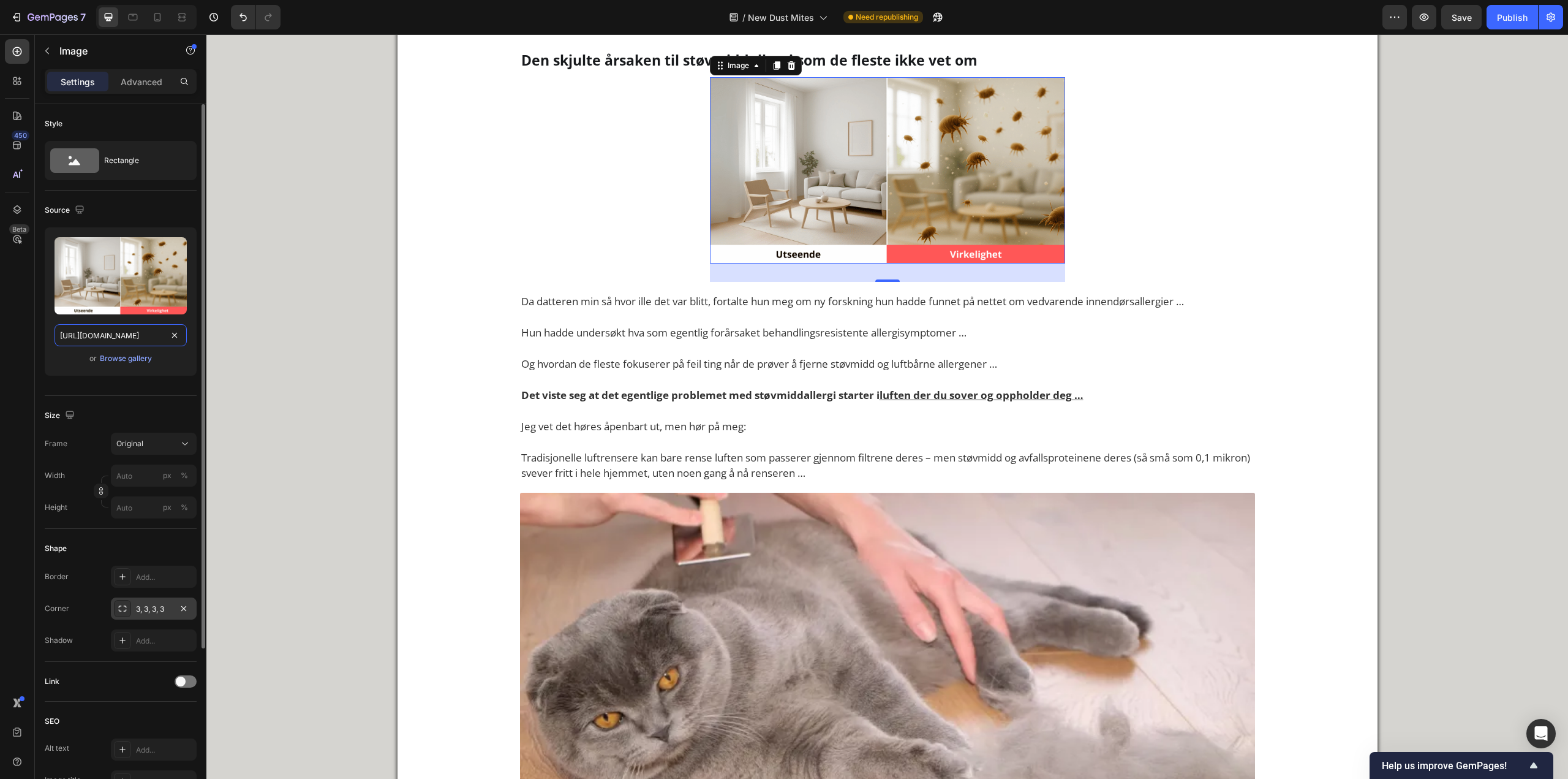
type input "https://cdn.shopify.com/s/files/1/0926/0446/5536/files/gempages_580590199730340…"
click at [173, 602] on div "3, 3, 3, 3" at bounding box center [154, 608] width 86 height 22
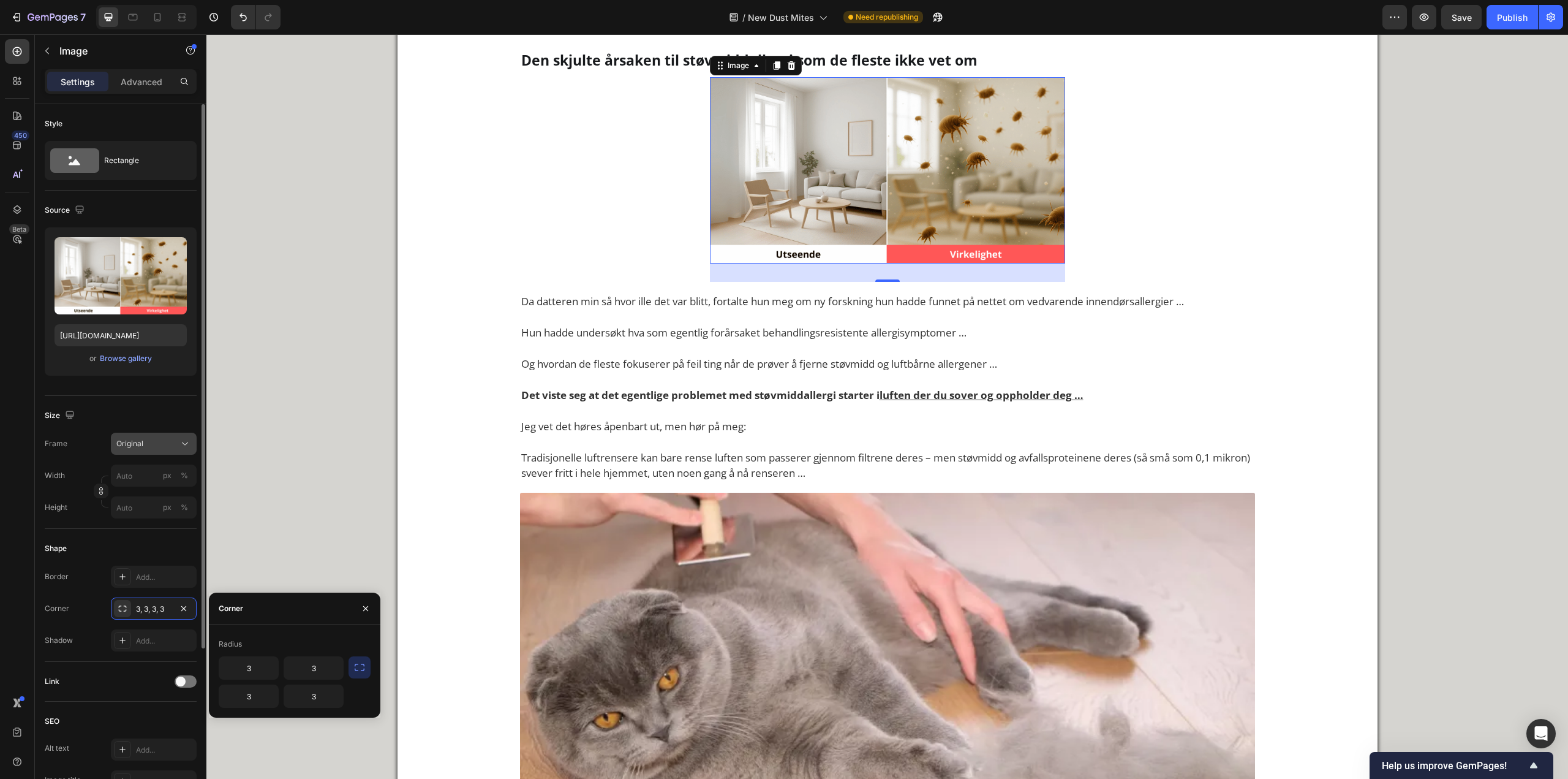
click at [160, 454] on button "Original" at bounding box center [154, 443] width 86 height 22
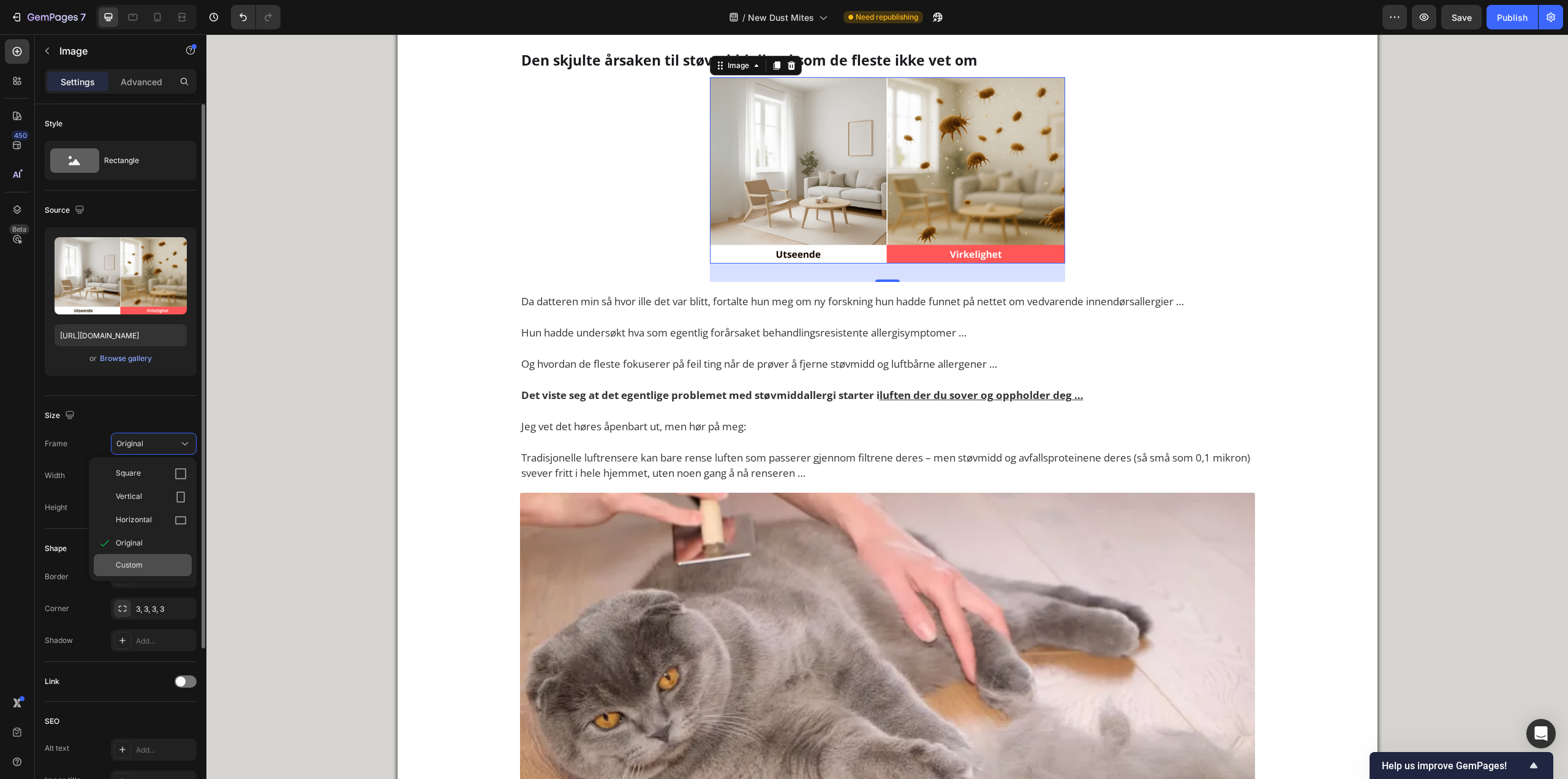
click at [141, 554] on div "Custom" at bounding box center [143, 564] width 98 height 22
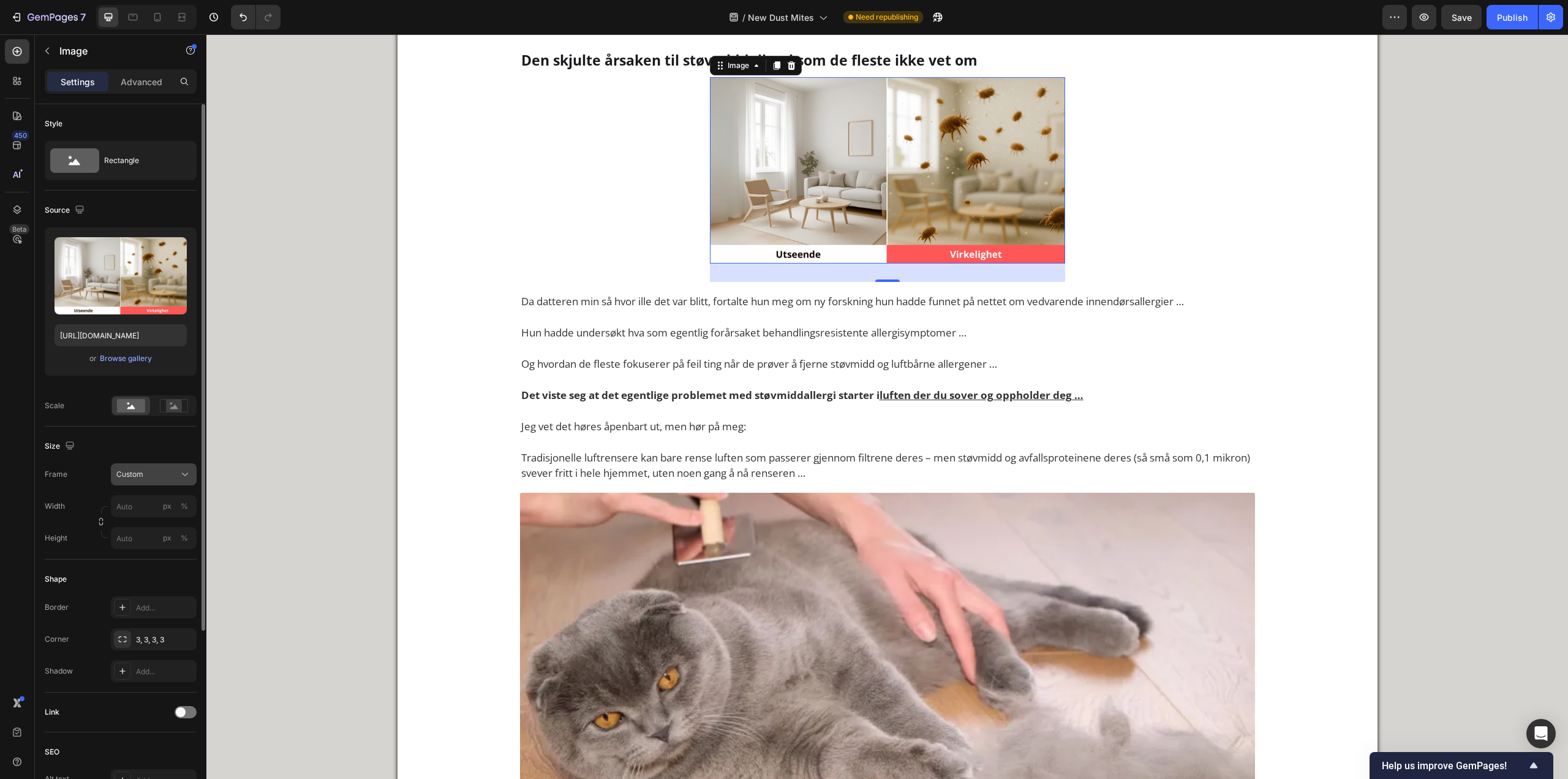
click at [155, 474] on div "Custom" at bounding box center [146, 474] width 60 height 11
click at [139, 570] on span "Original" at bounding box center [129, 573] width 27 height 11
click at [133, 89] on div "Advanced" at bounding box center [142, 81] width 61 height 19
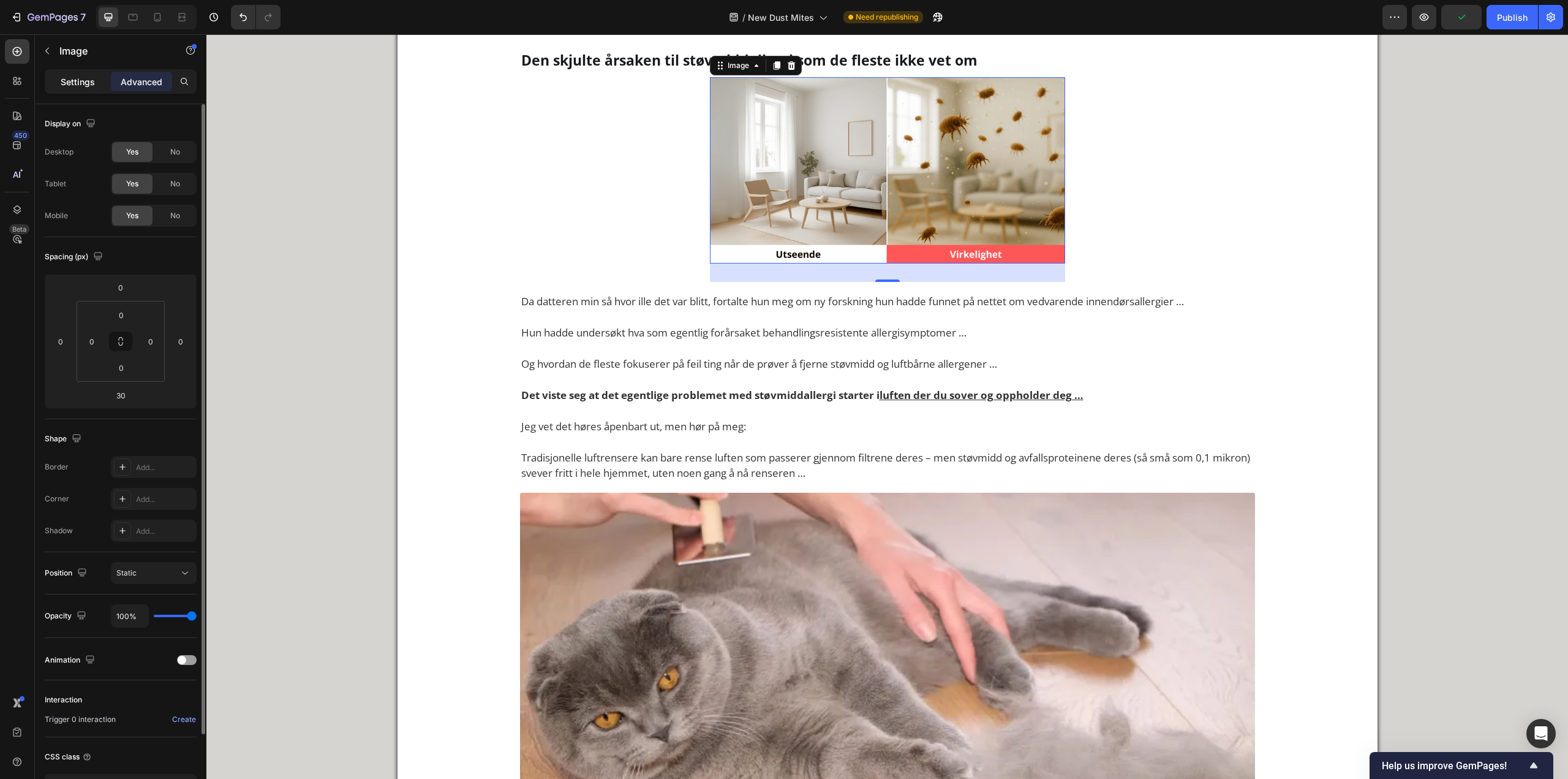
click at [83, 83] on p "Settings" at bounding box center [77, 81] width 34 height 13
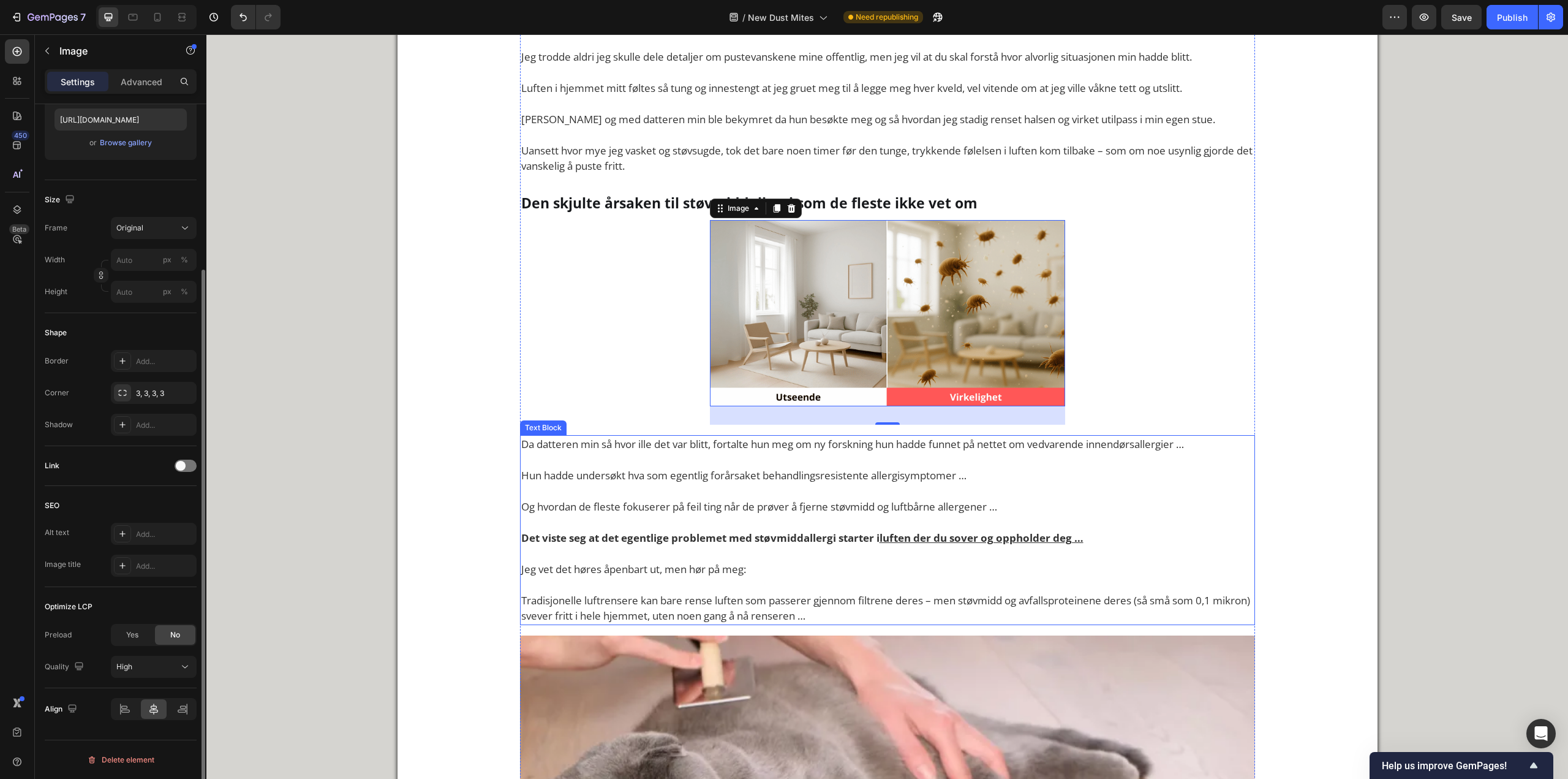
scroll to position [1461, 0]
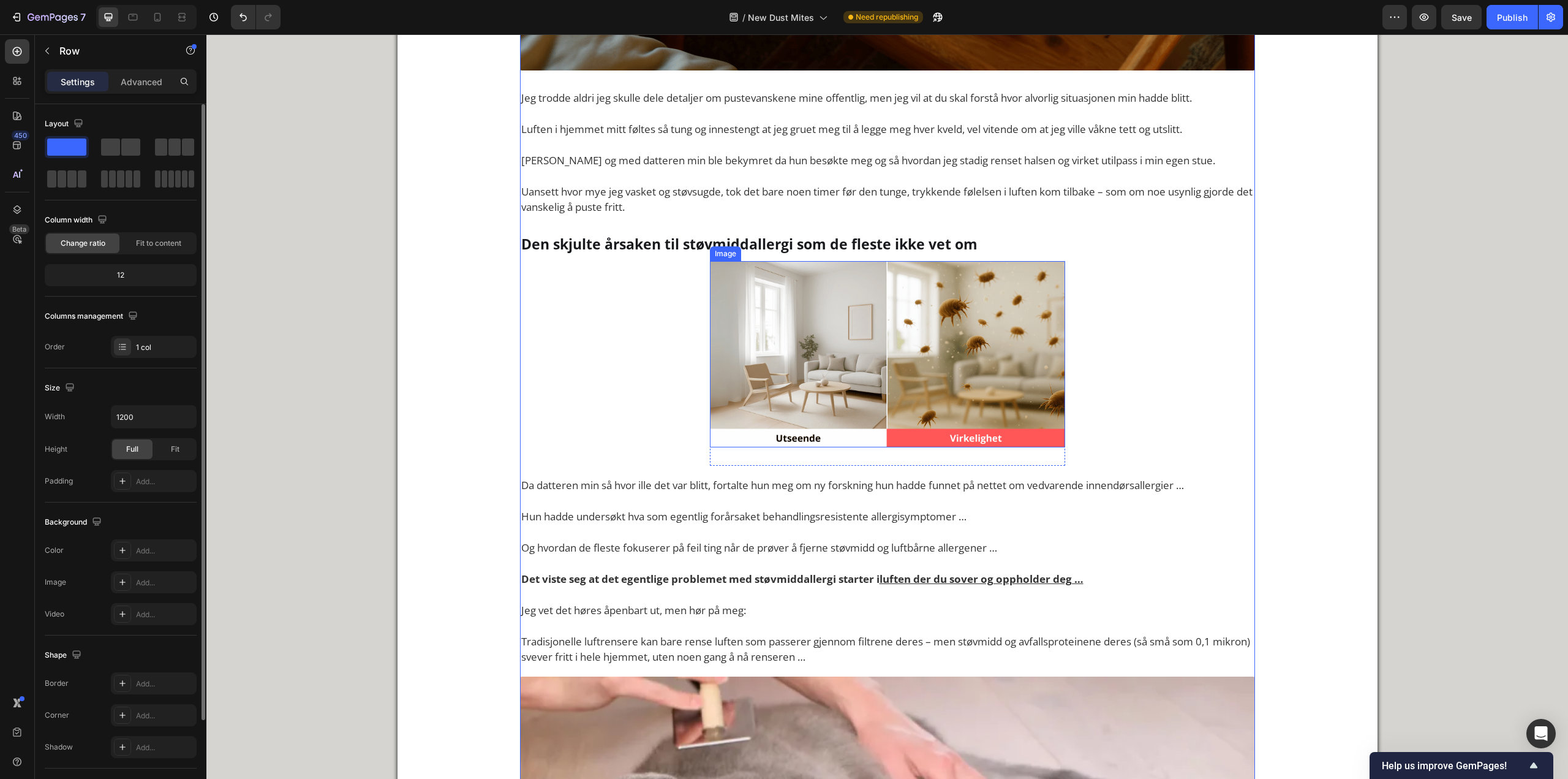
click at [766, 301] on img at bounding box center [888, 354] width 356 height 187
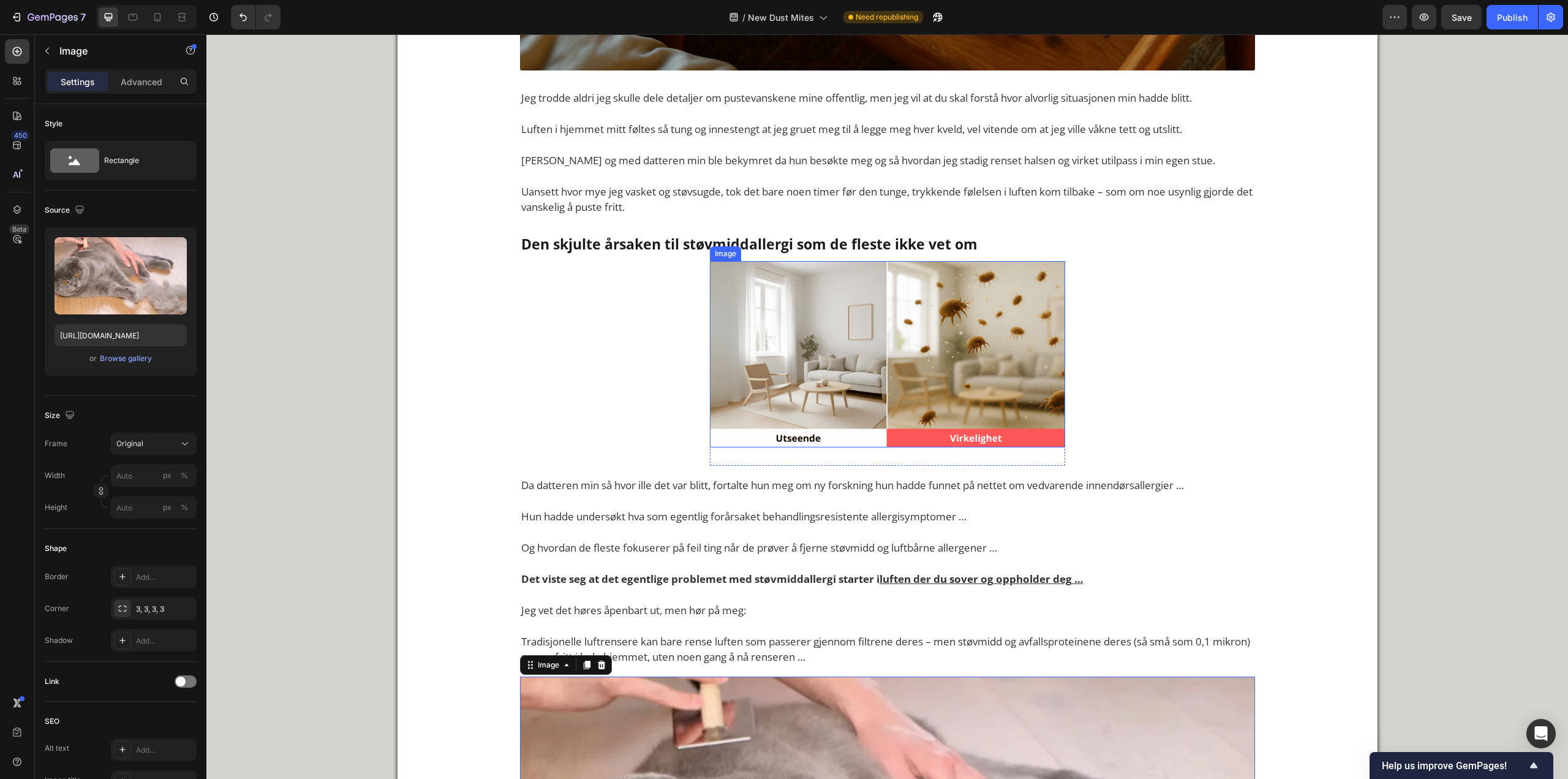
click at [840, 376] on img at bounding box center [888, 354] width 356 height 187
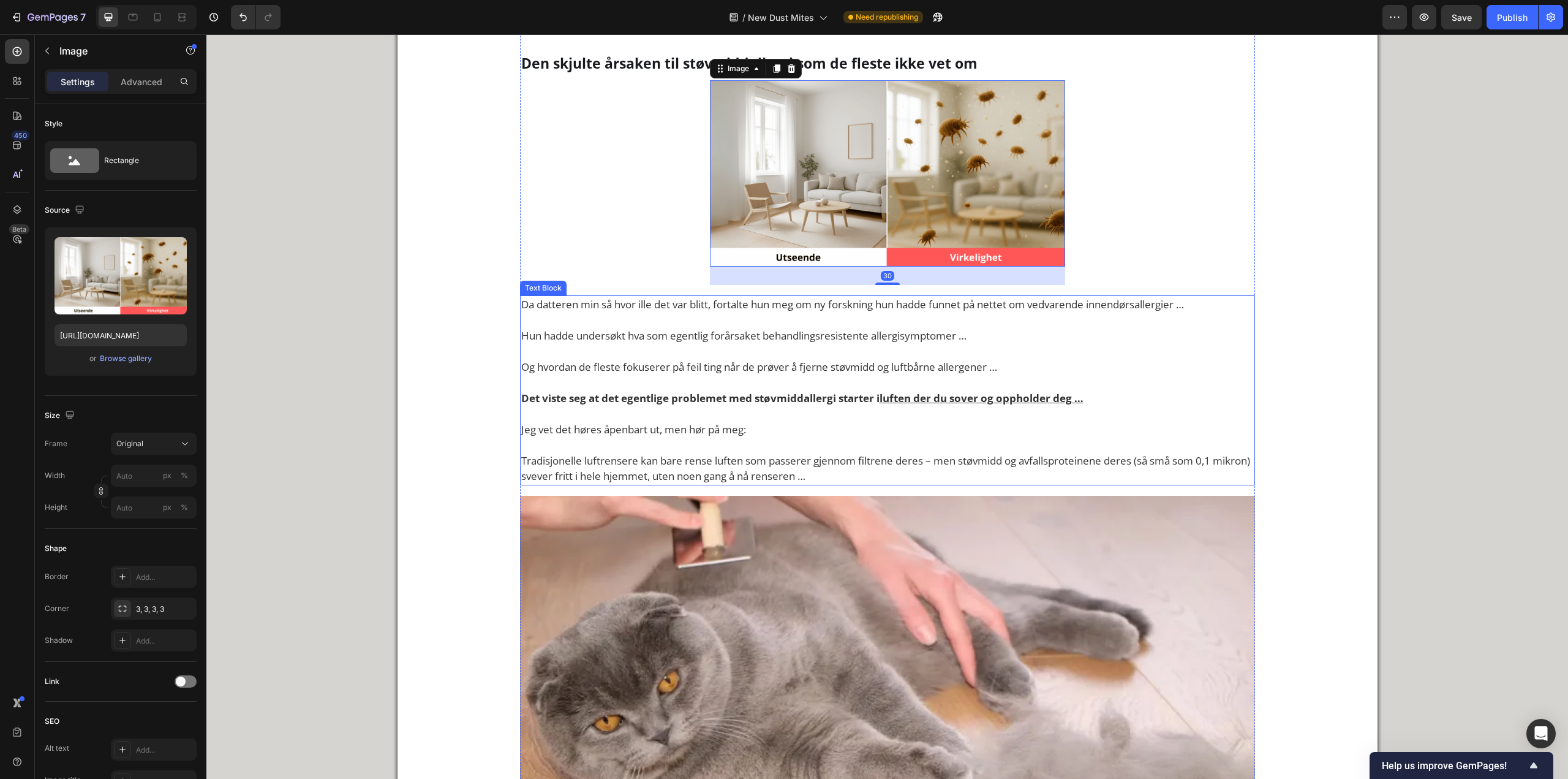
scroll to position [1644, 0]
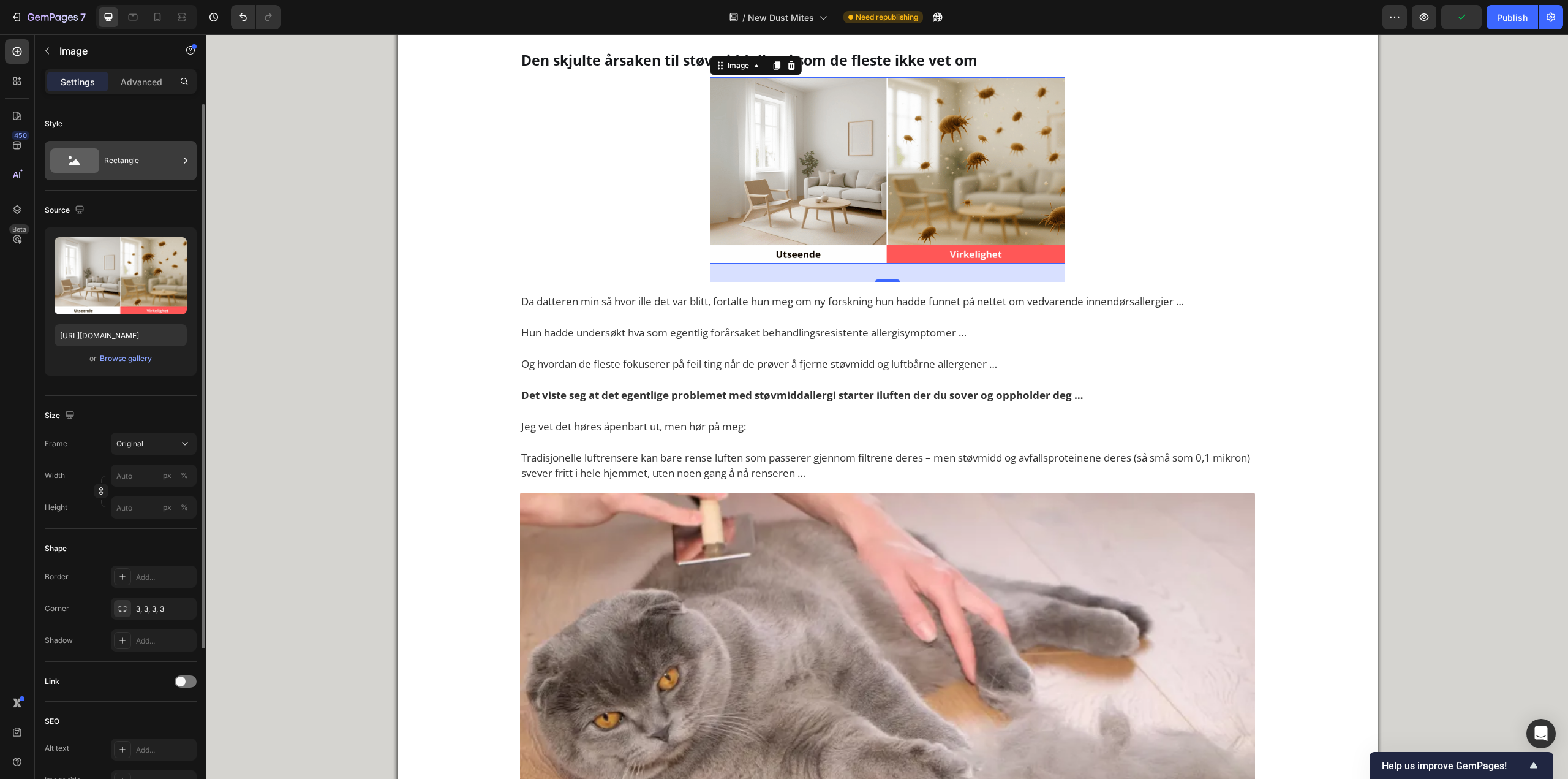
click at [175, 152] on div "Rectangle" at bounding box center [141, 160] width 74 height 28
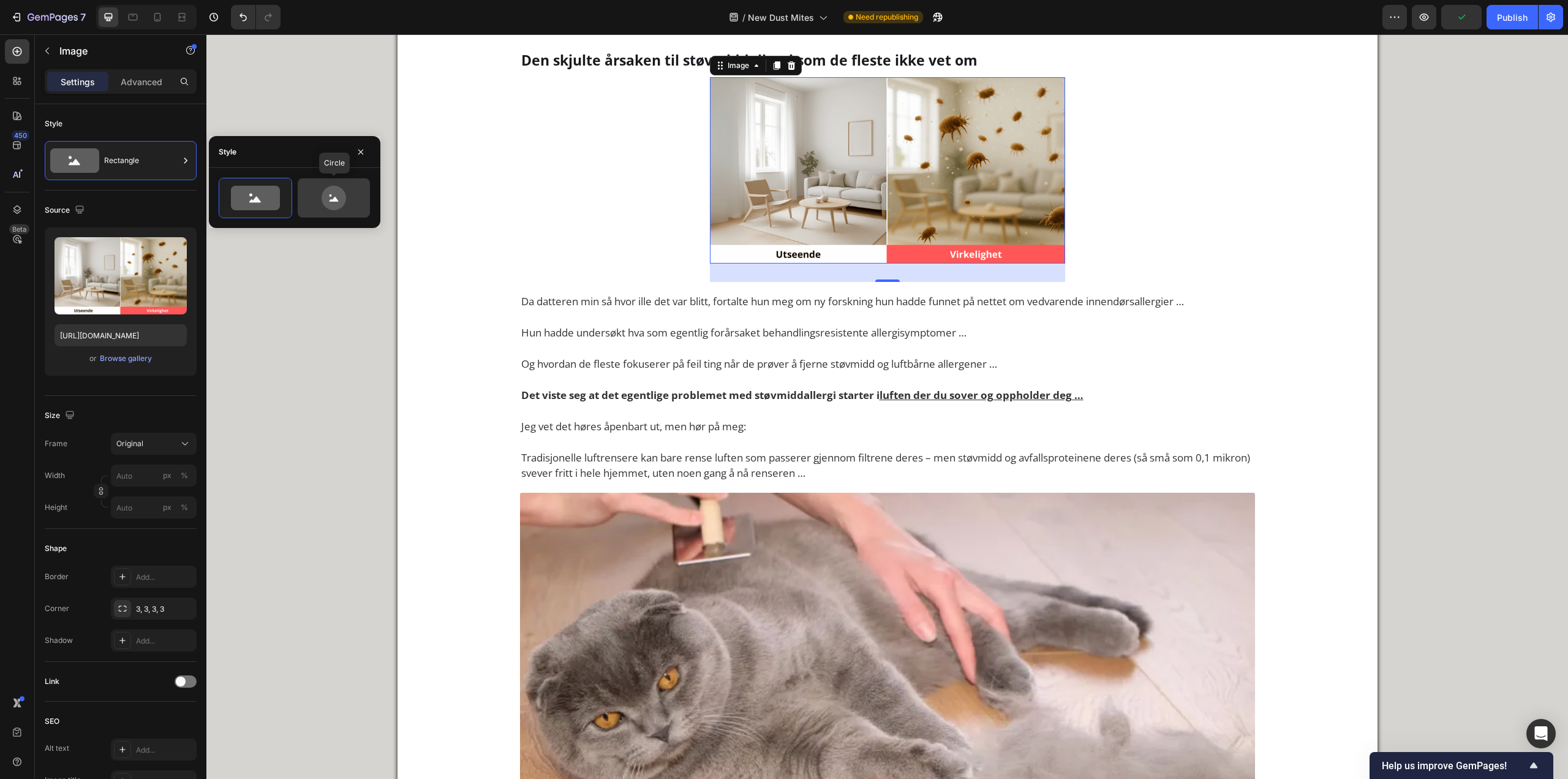
click at [312, 194] on icon at bounding box center [334, 198] width 58 height 25
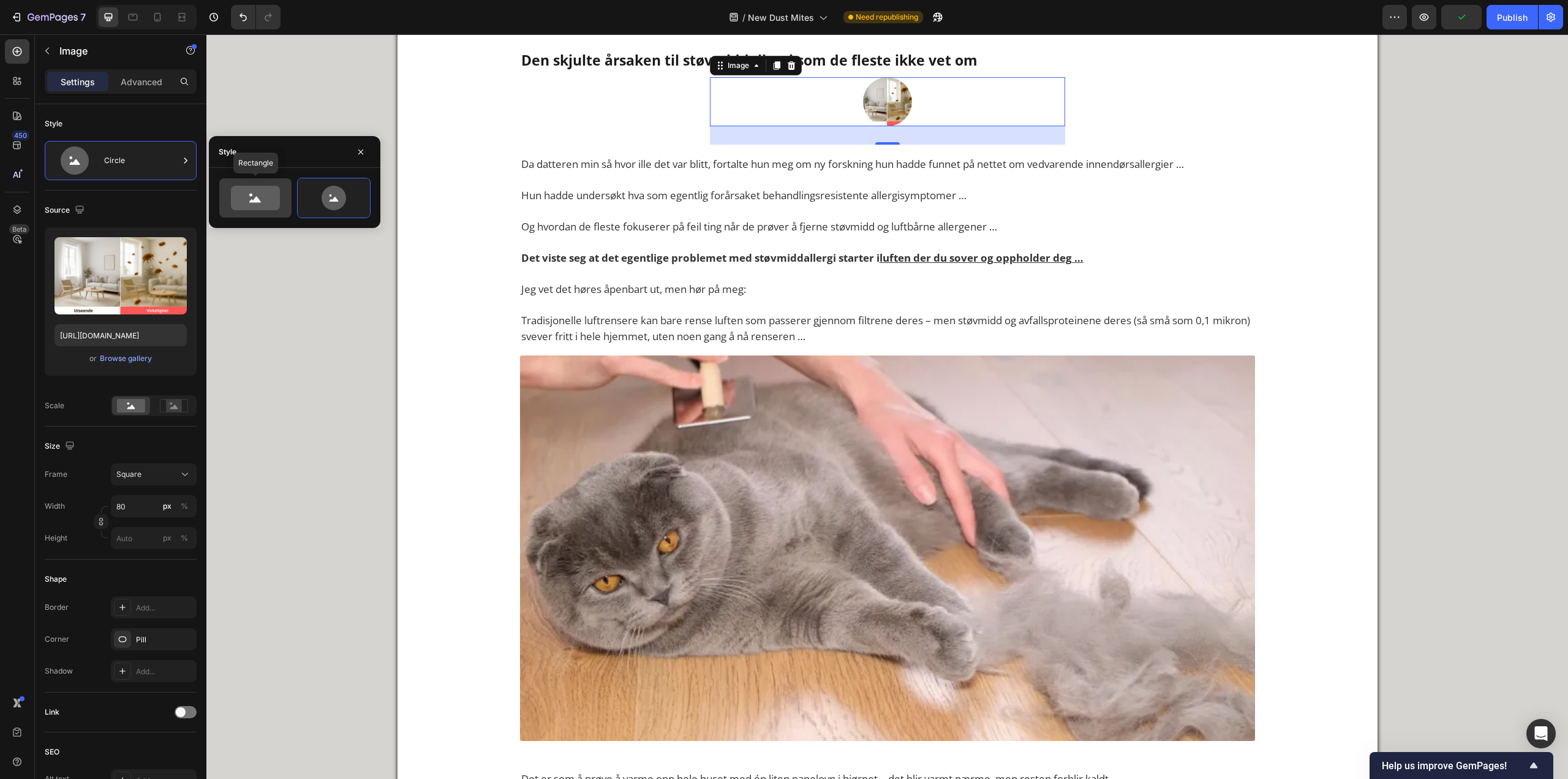
click at [265, 191] on icon at bounding box center [256, 198] width 49 height 25
type input "100"
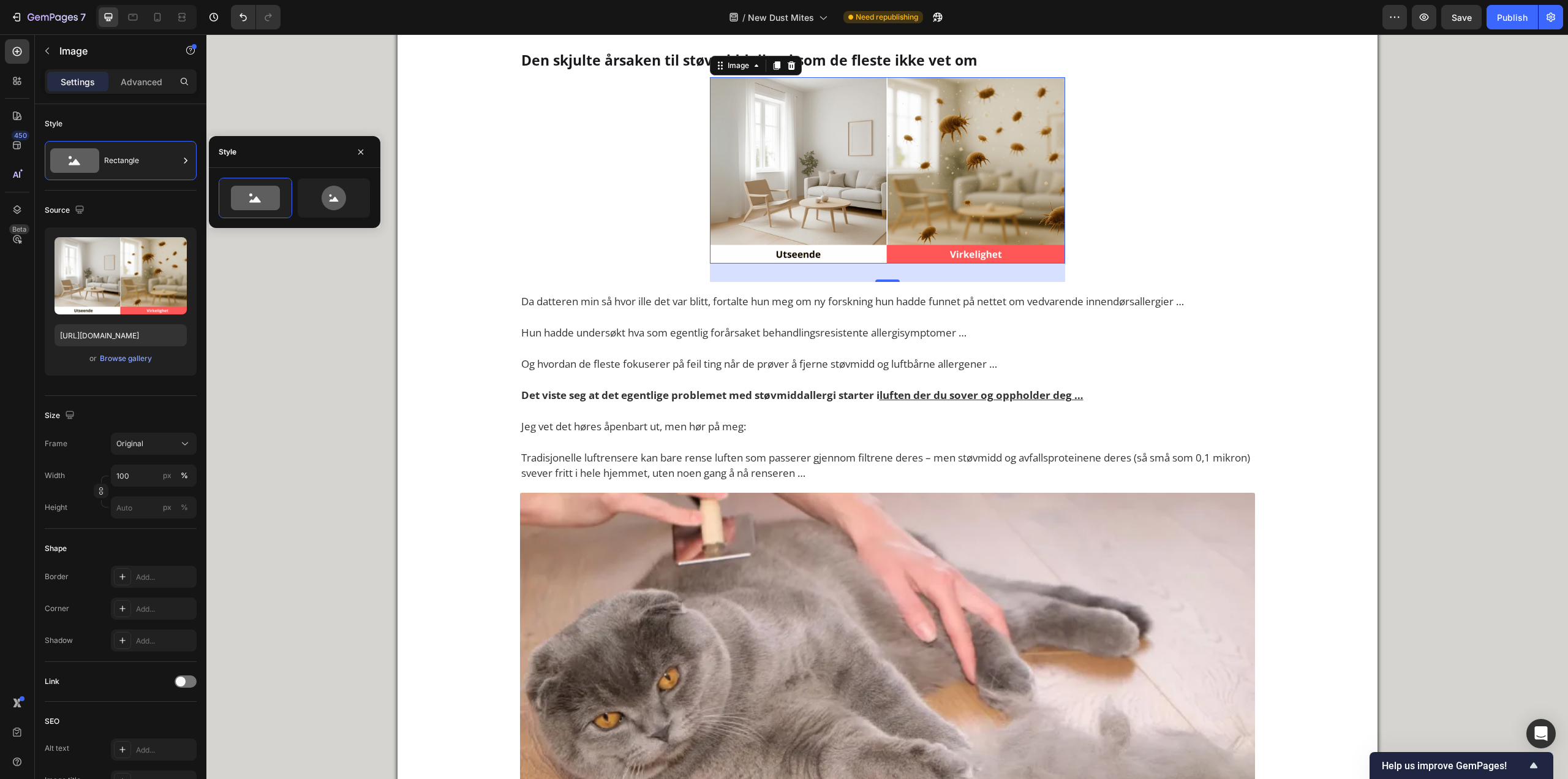
click at [847, 201] on img at bounding box center [888, 170] width 356 height 187
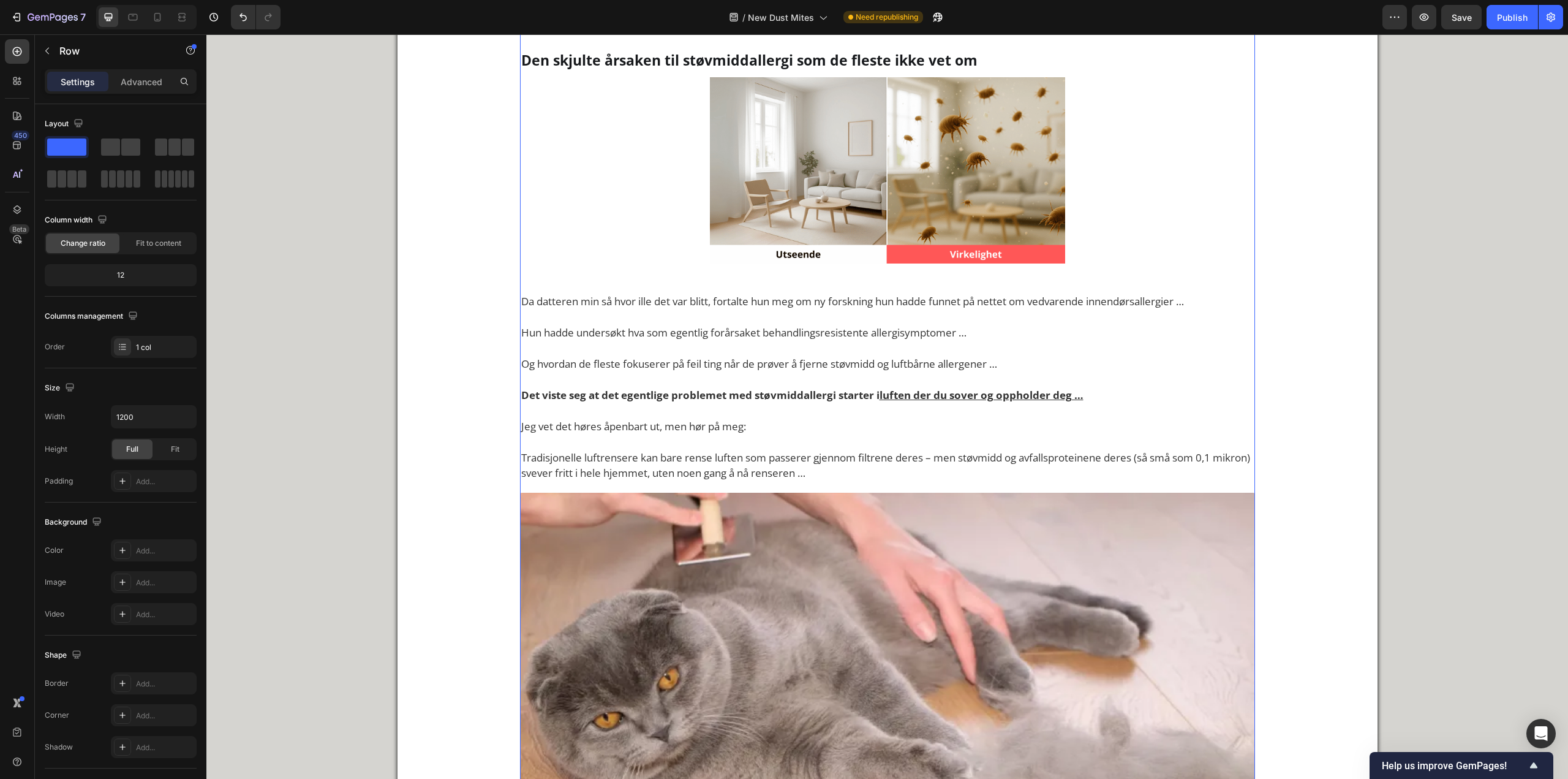
click at [1000, 152] on img at bounding box center [888, 170] width 356 height 187
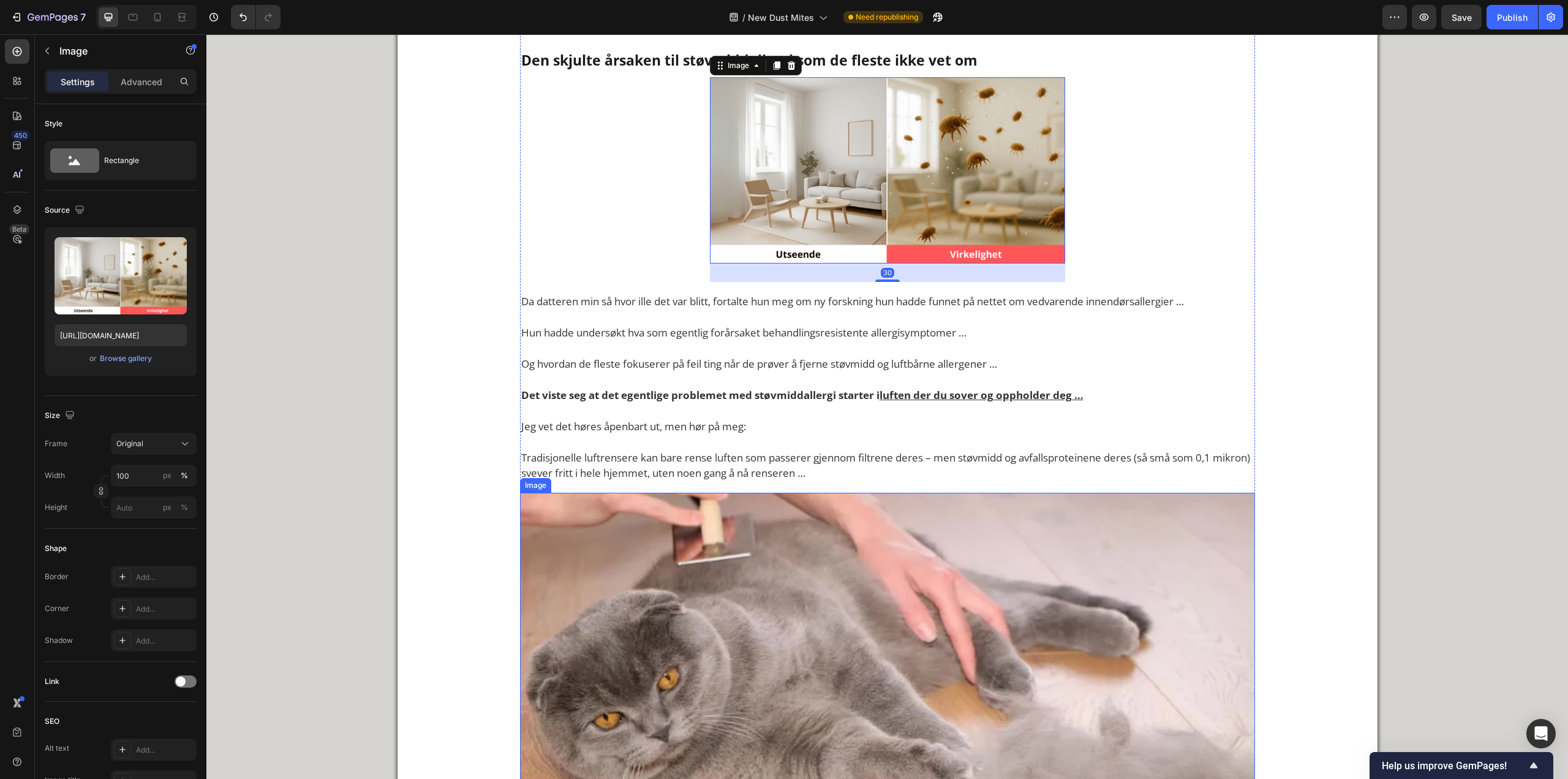
click at [873, 594] on img at bounding box center [887, 685] width 735 height 386
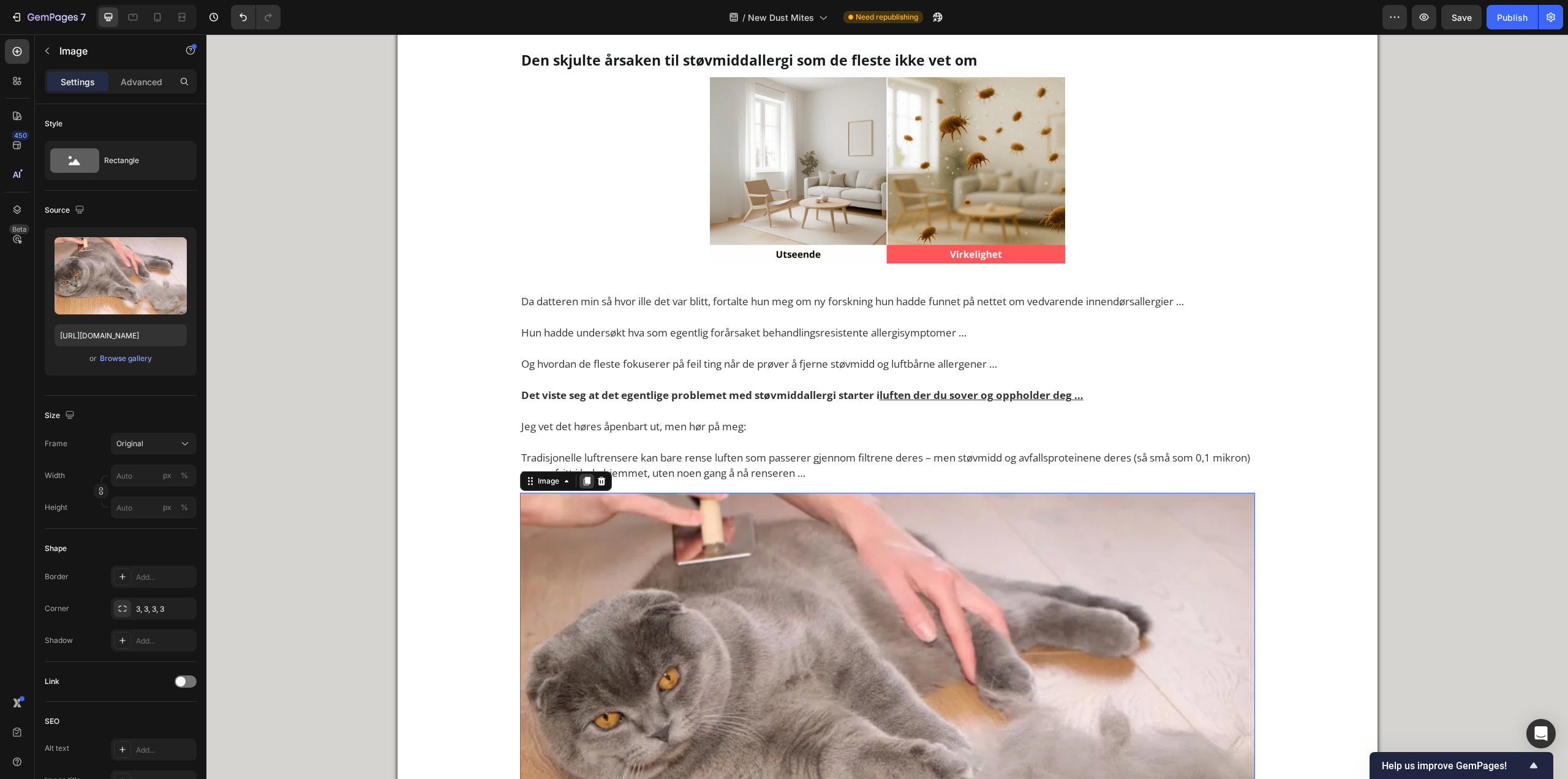
click at [584, 485] on icon at bounding box center [586, 480] width 10 height 10
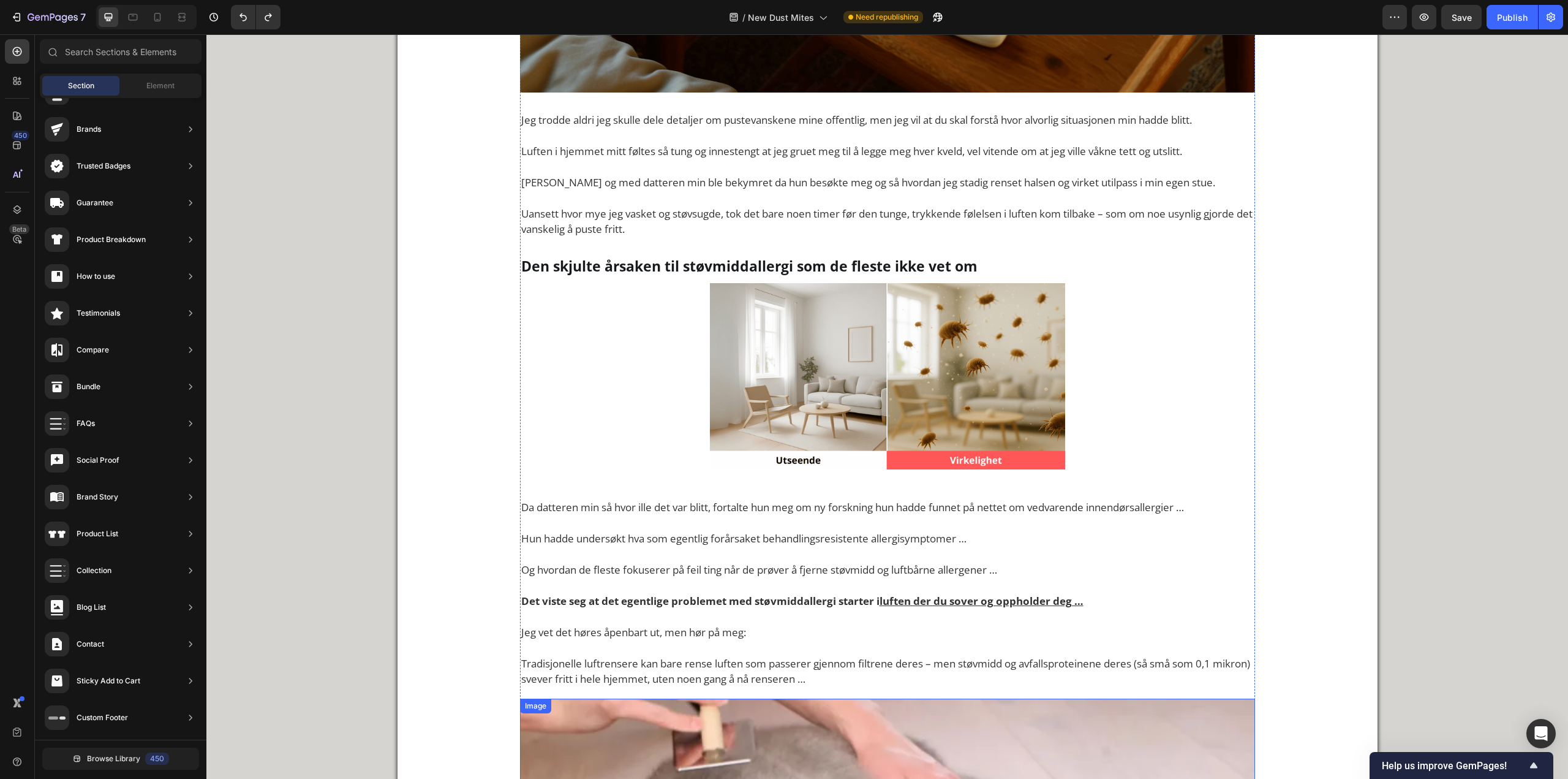
scroll to position [1421, 0]
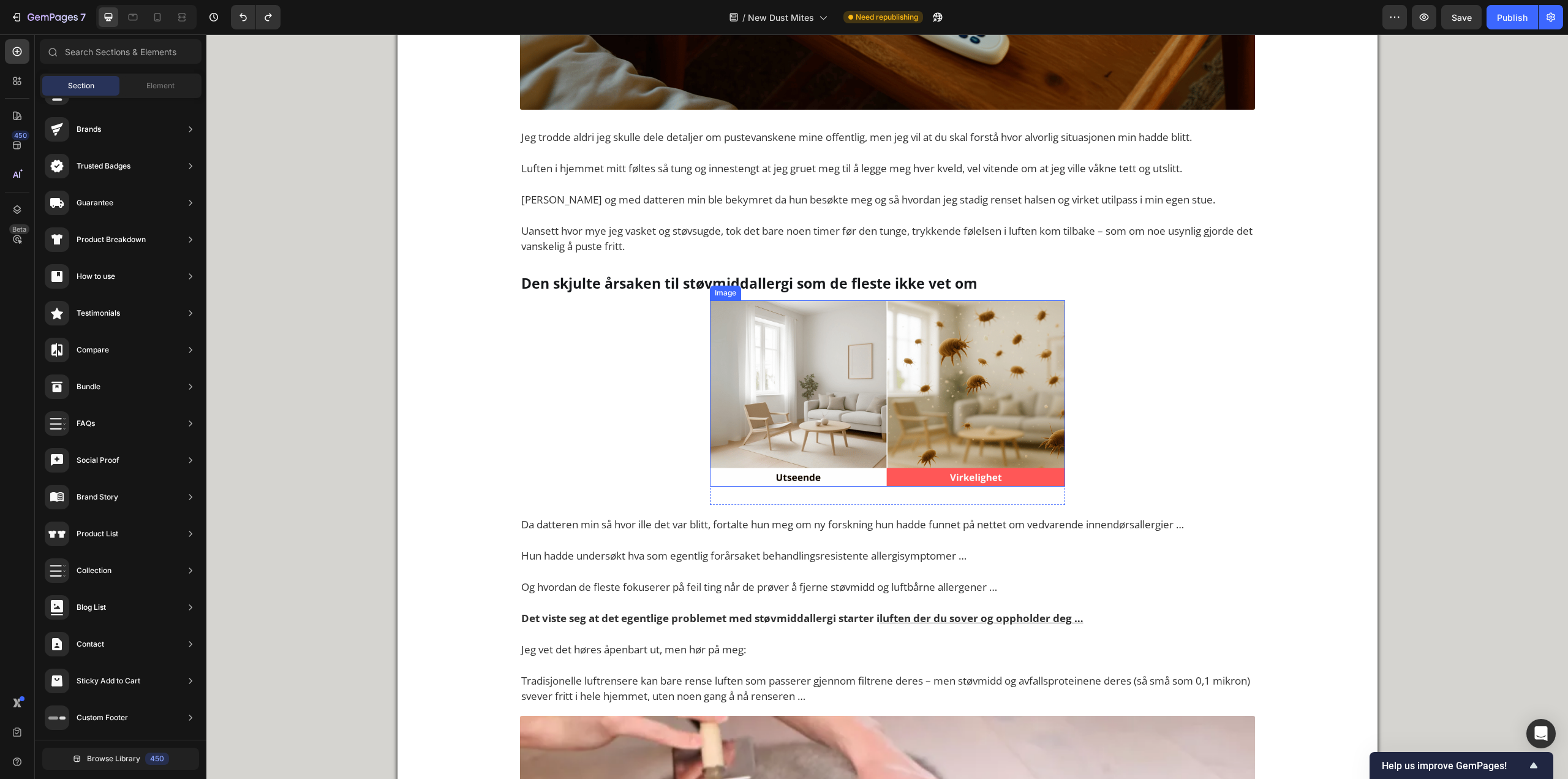
click at [783, 362] on img at bounding box center [888, 393] width 356 height 187
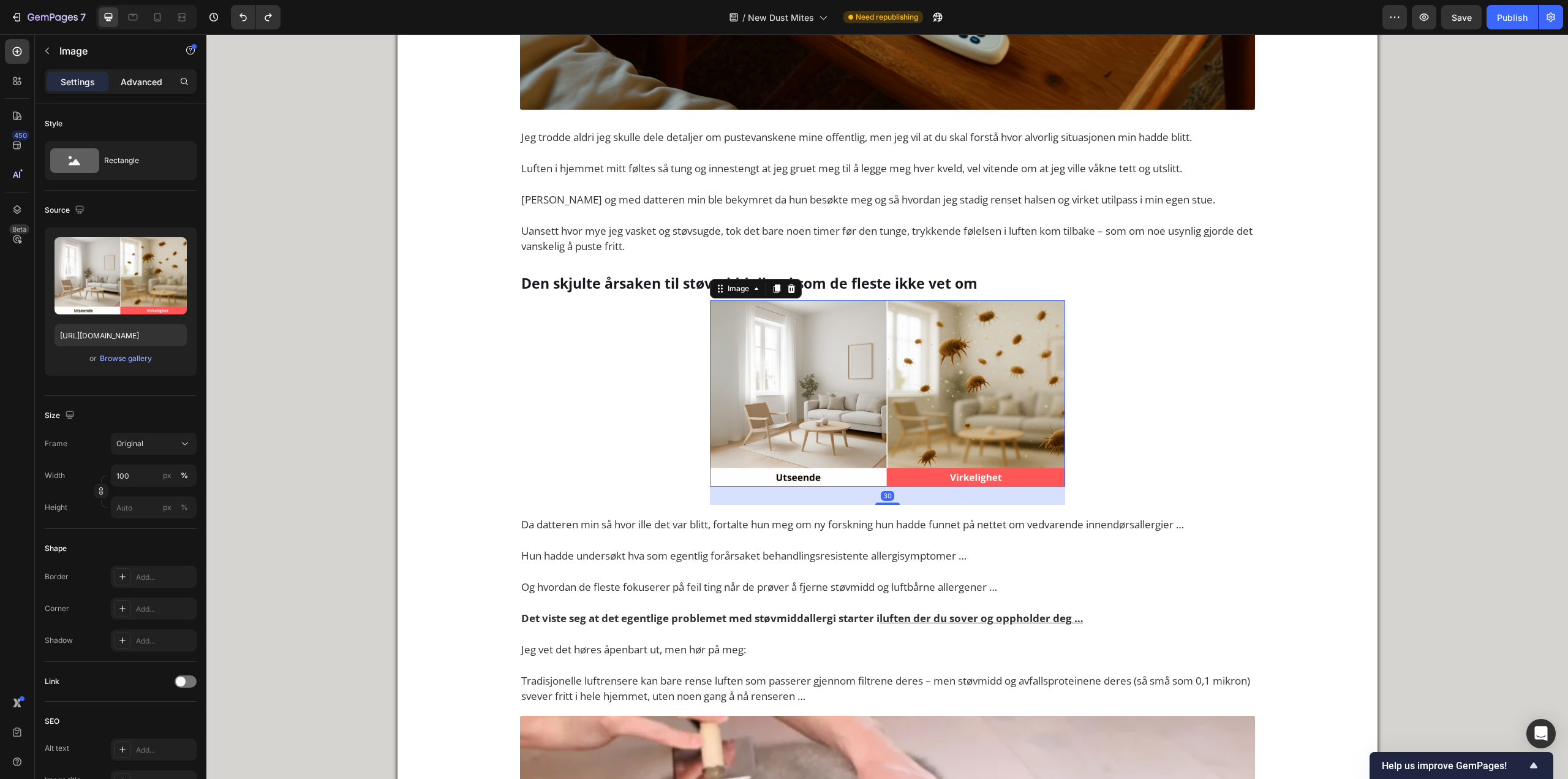
click at [131, 74] on div "Advanced" at bounding box center [142, 81] width 61 height 19
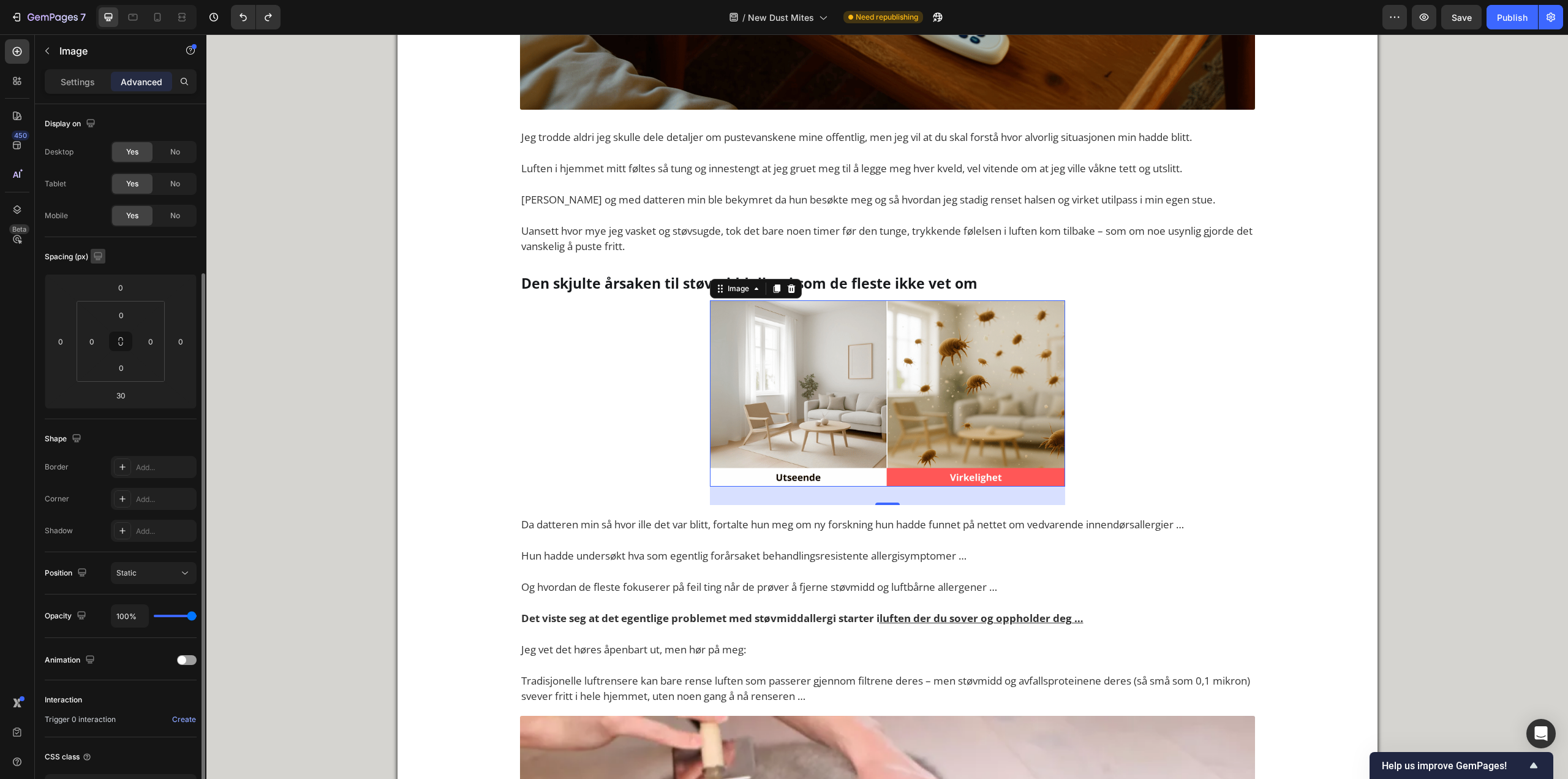
scroll to position [89, 0]
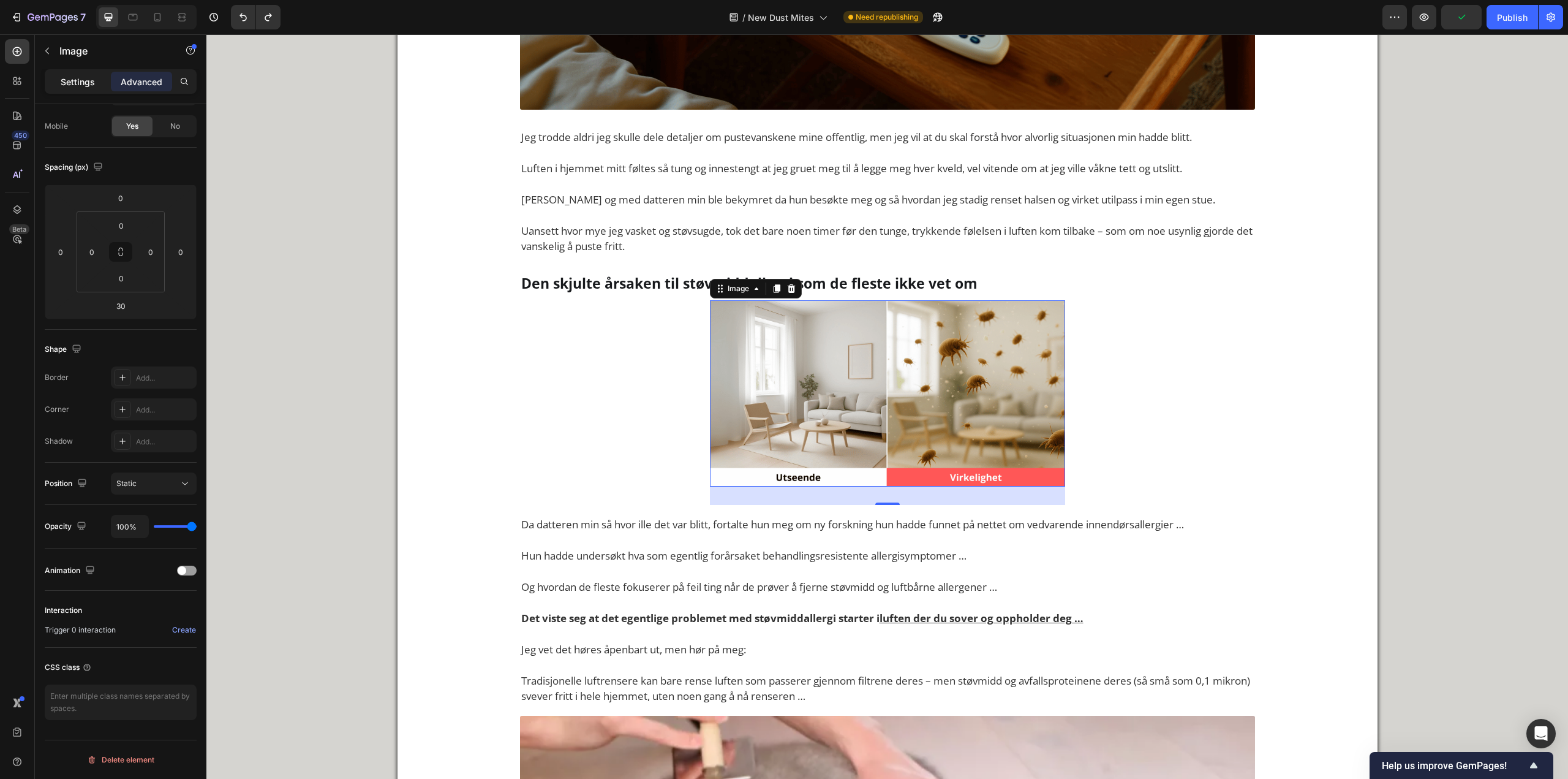
click at [81, 85] on p "Settings" at bounding box center [77, 81] width 34 height 13
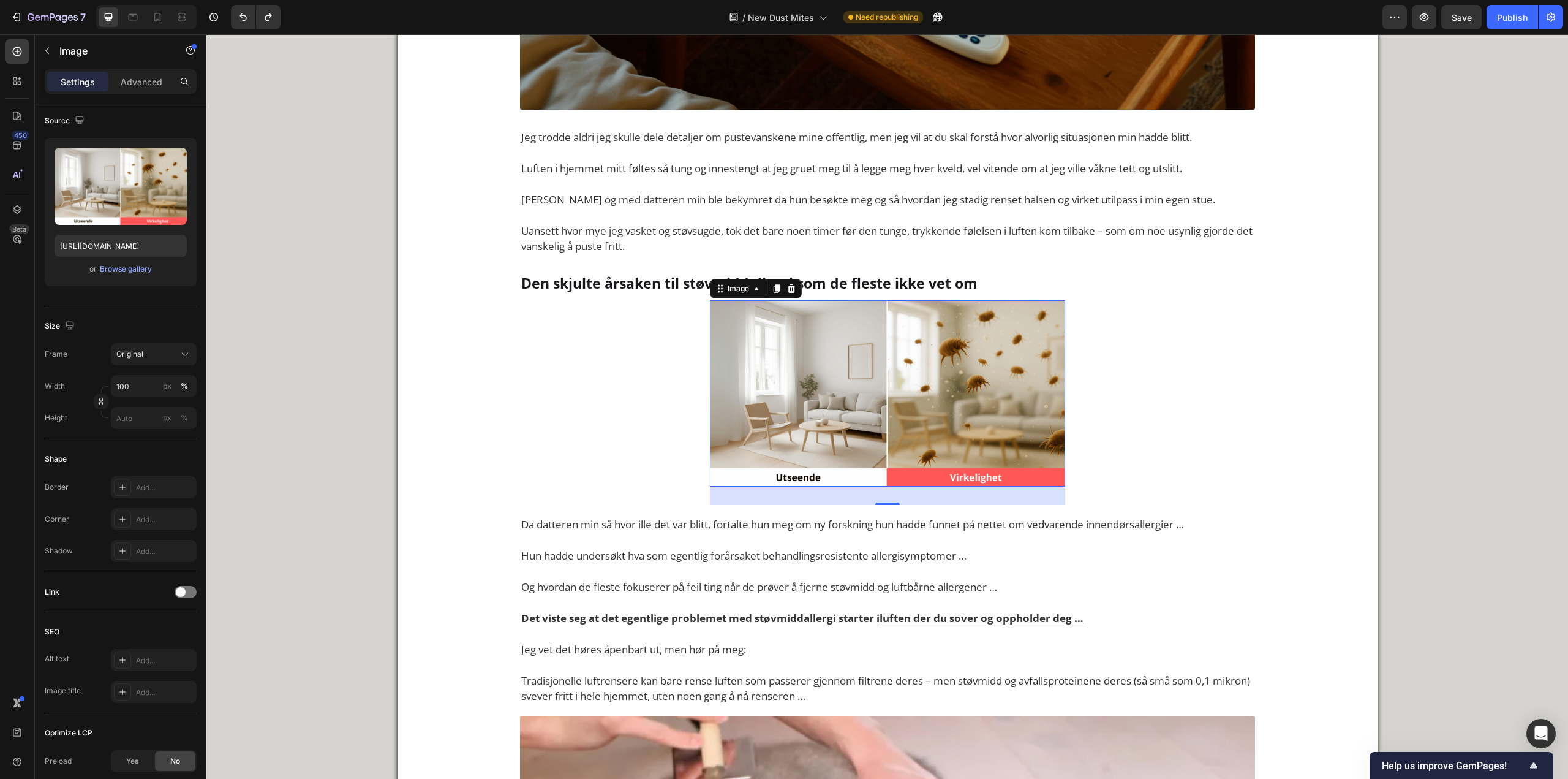
click at [114, 96] on div "Settings Advanced" at bounding box center [121, 87] width 172 height 35
click at [119, 87] on div "Advanced" at bounding box center [142, 81] width 61 height 19
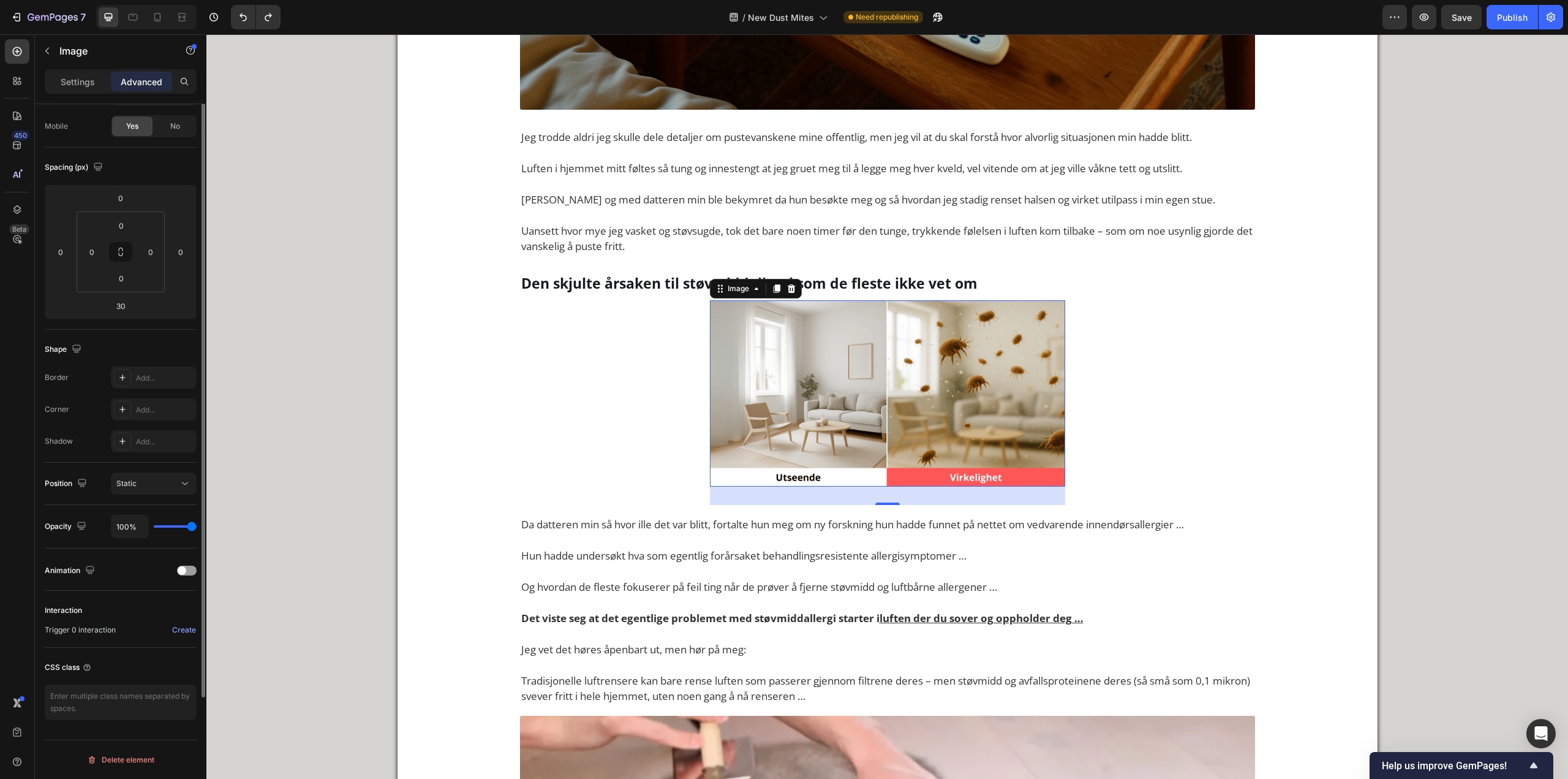
scroll to position [0, 0]
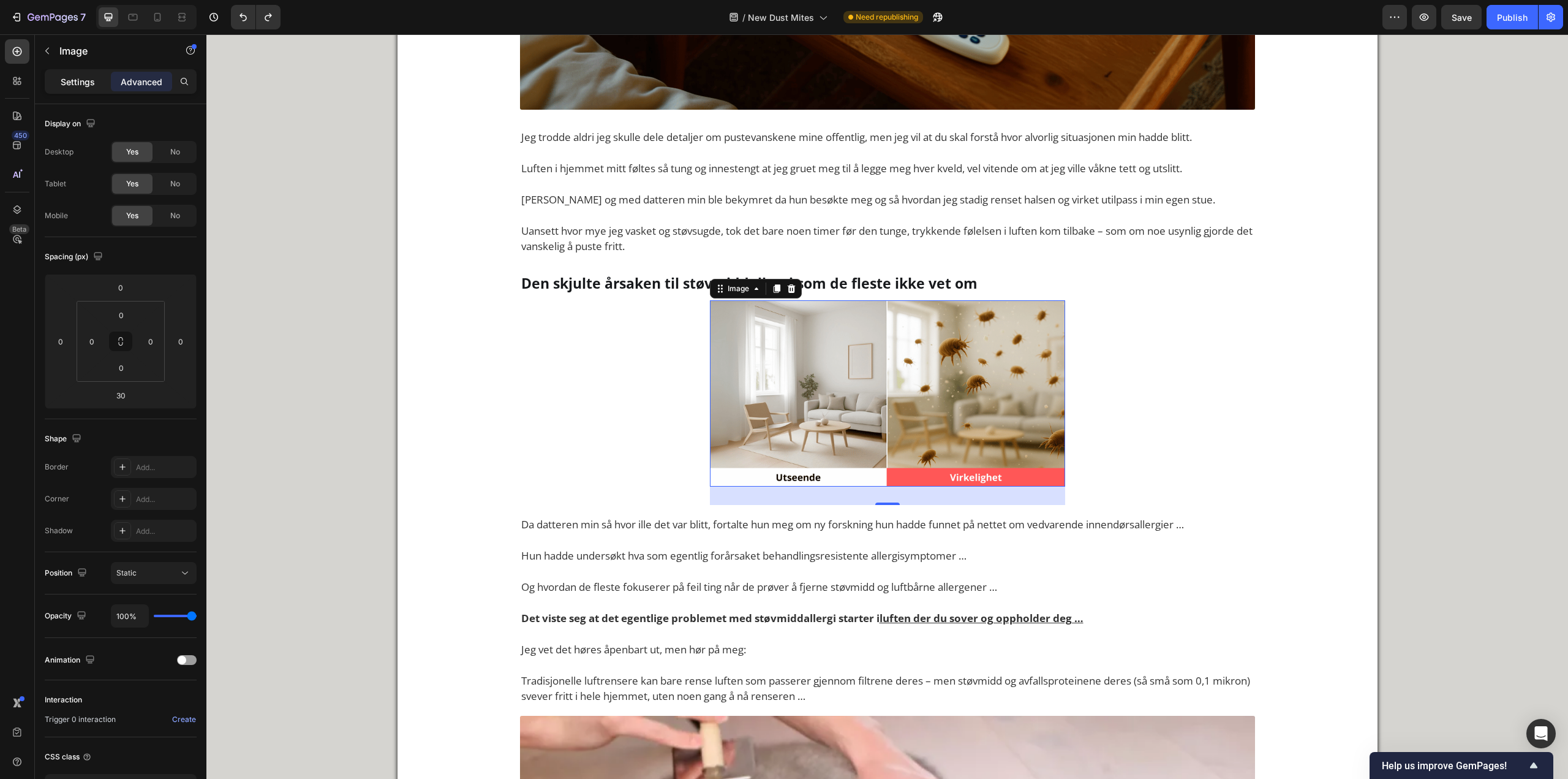
click at [85, 82] on p "Settings" at bounding box center [77, 81] width 34 height 13
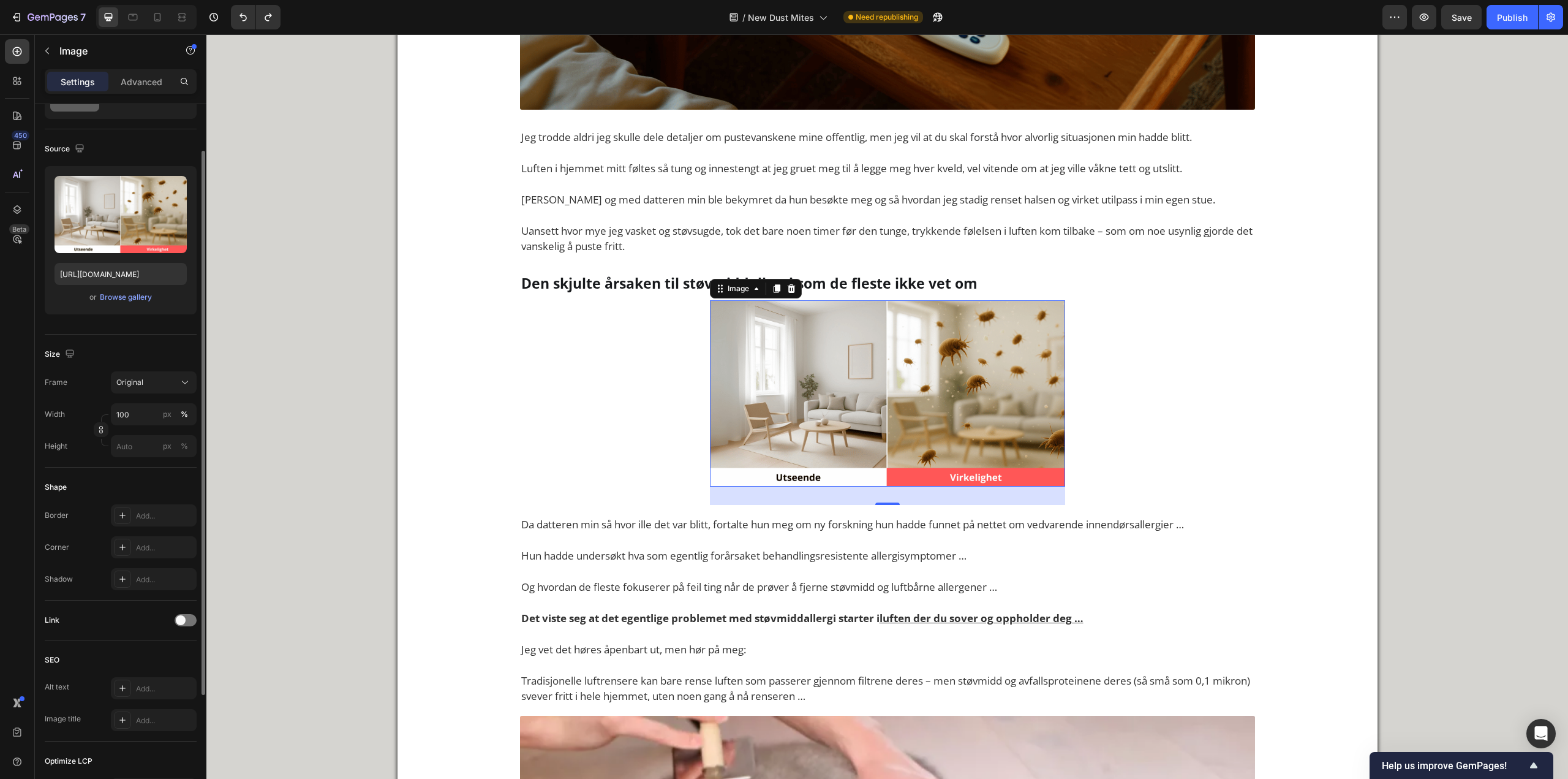
scroll to position [184, 0]
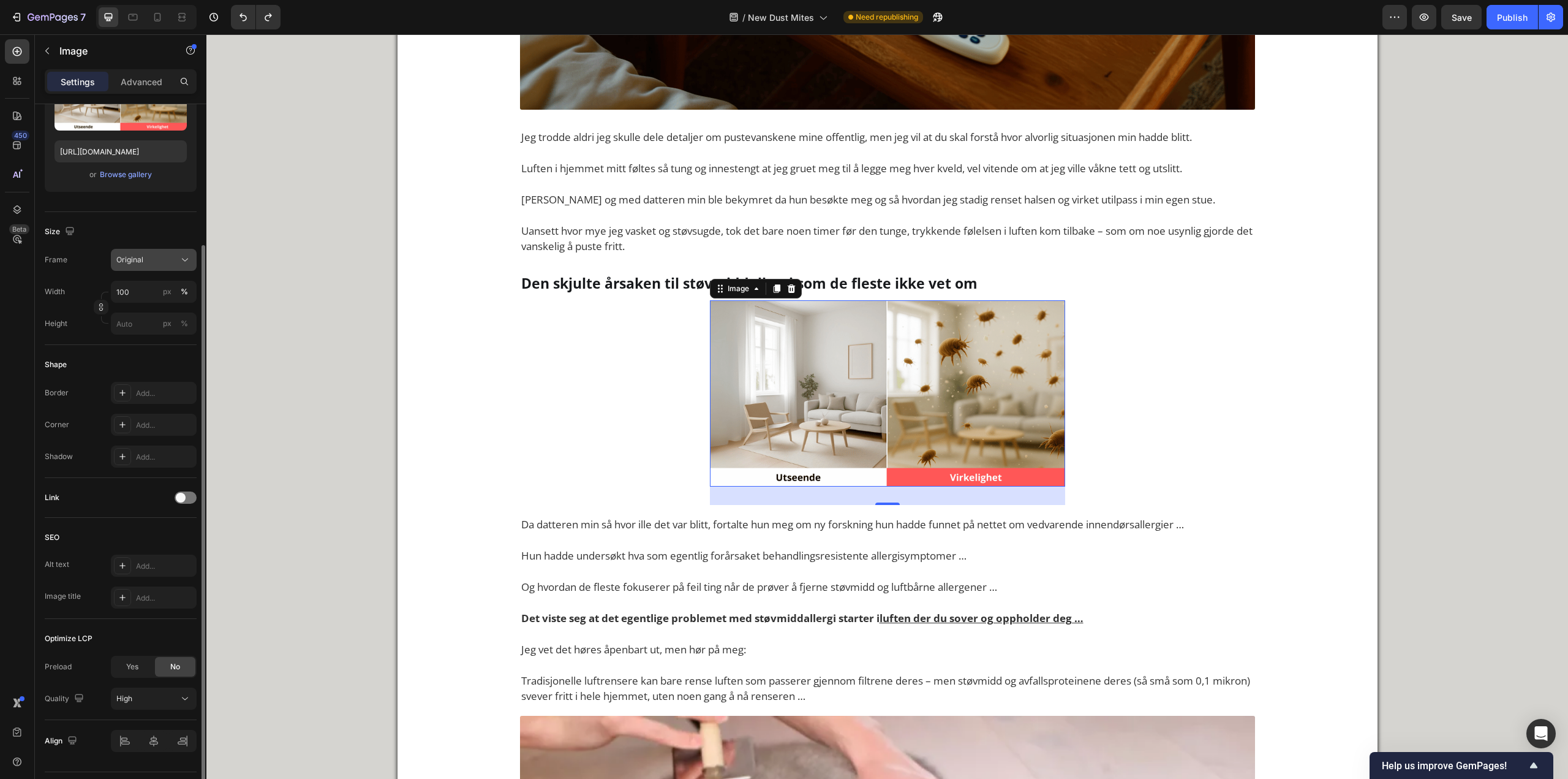
click at [159, 254] on div "Original" at bounding box center [153, 260] width 74 height 12
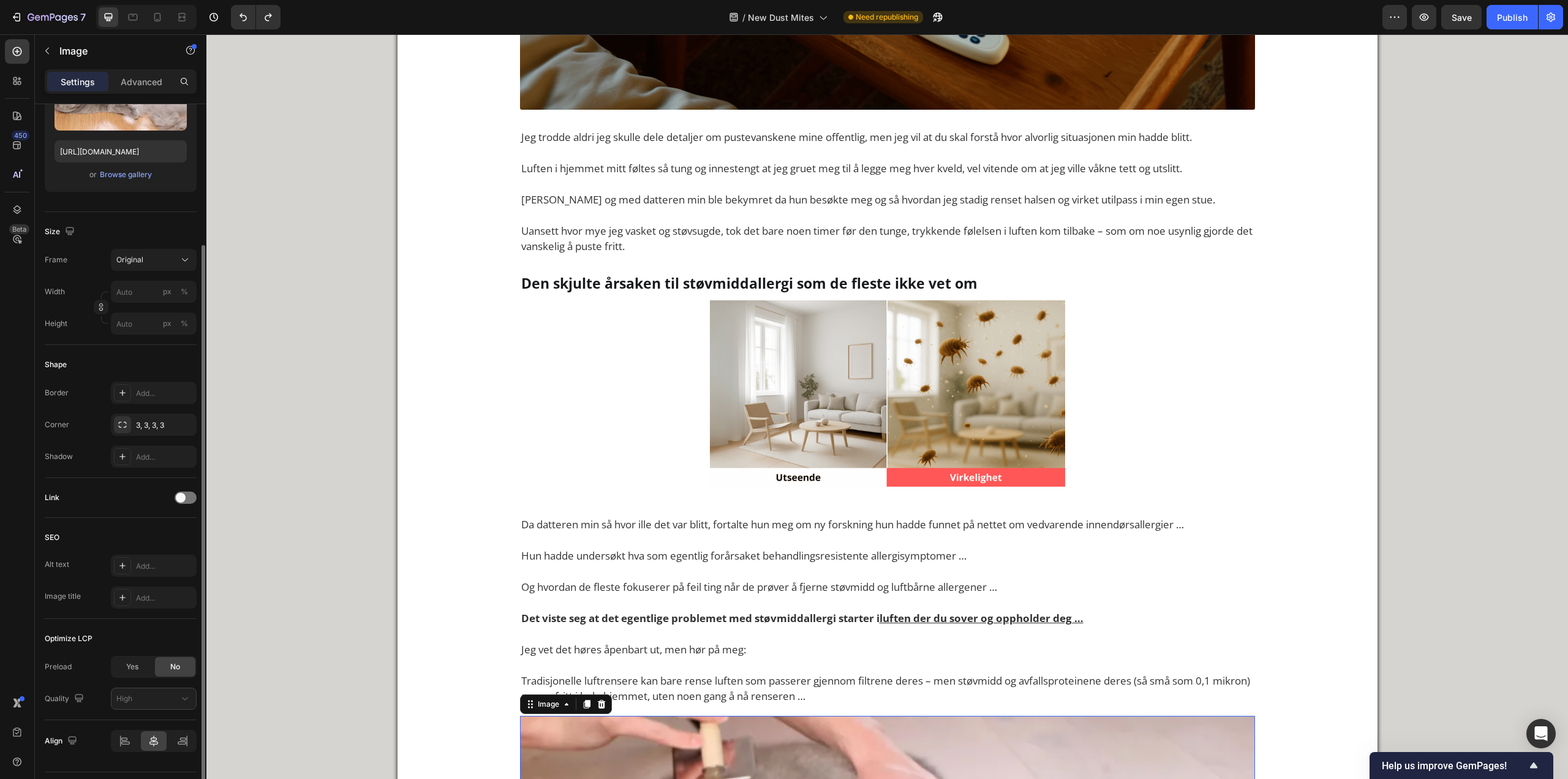
click at [795, 382] on img at bounding box center [888, 393] width 356 height 187
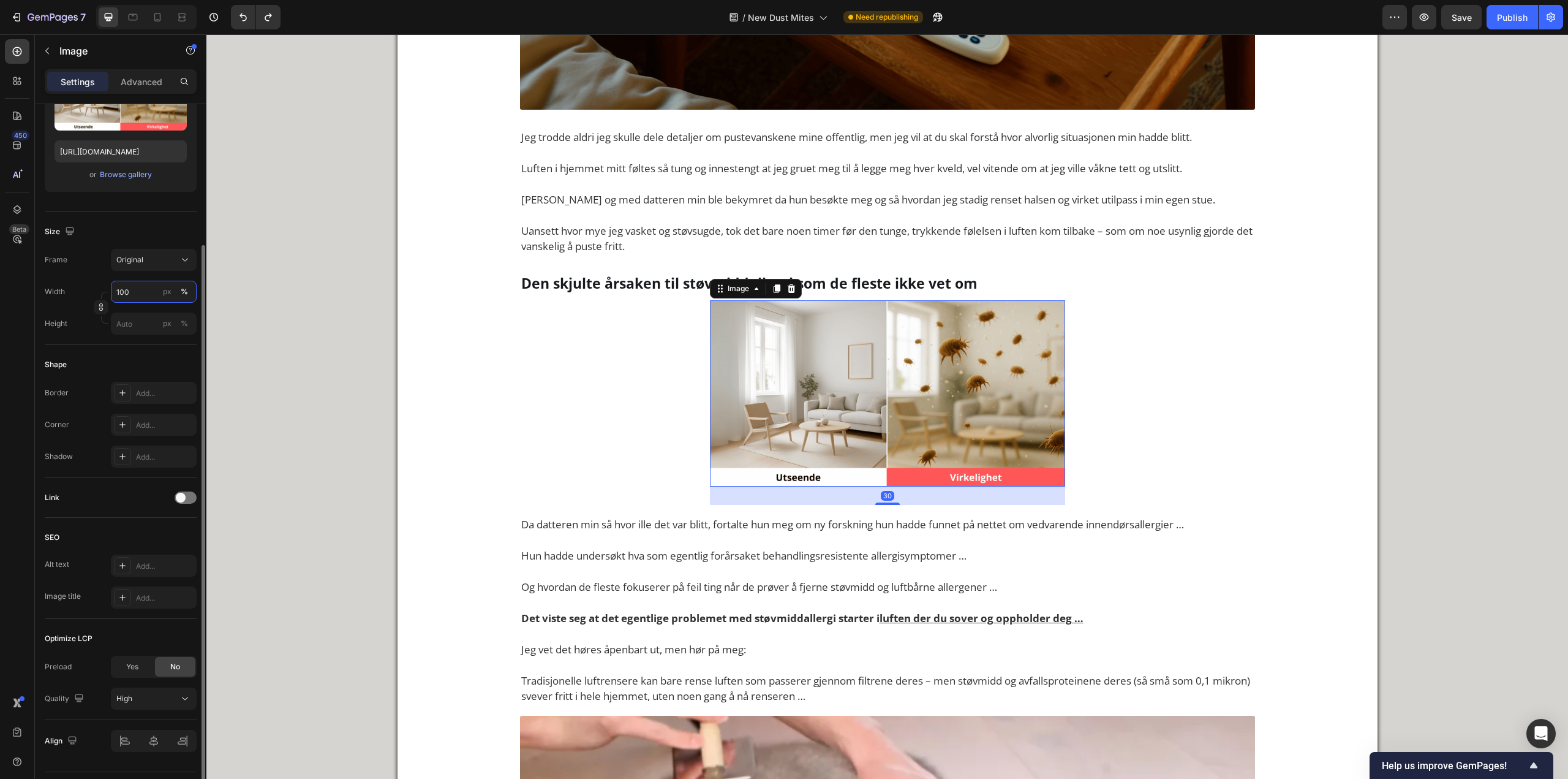
click at [138, 285] on input "100" at bounding box center [154, 291] width 86 height 22
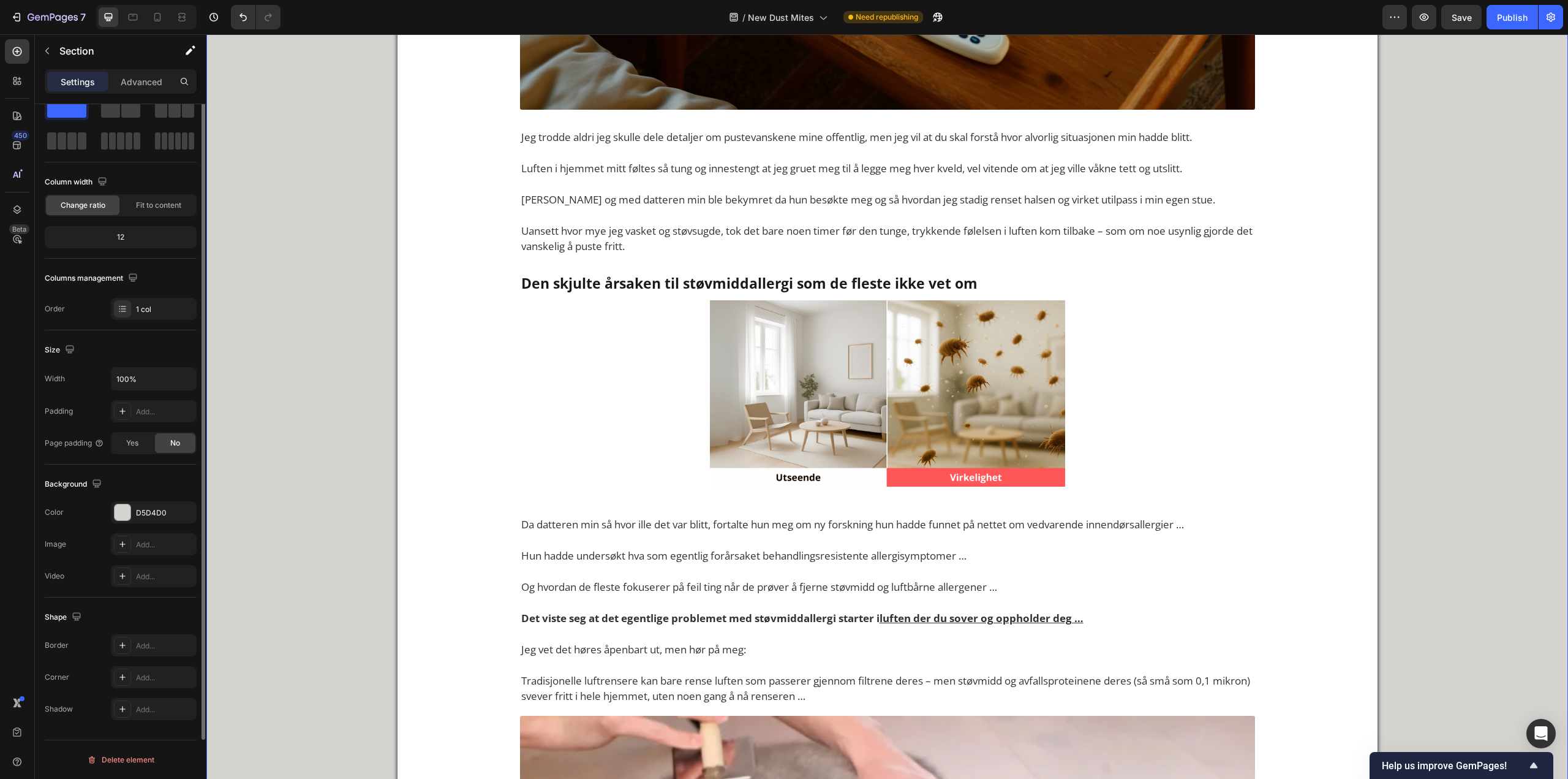
scroll to position [0, 0]
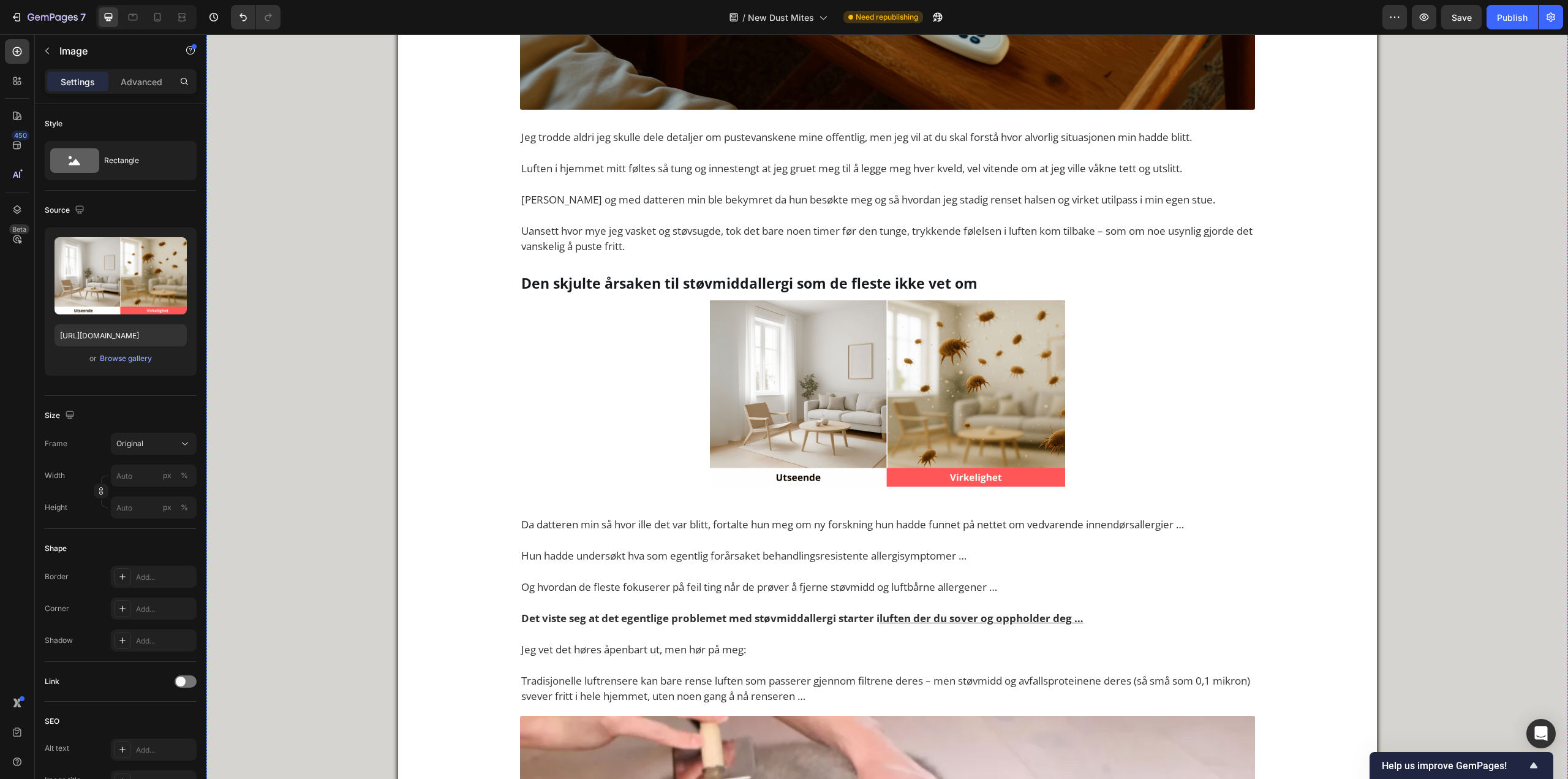
click at [790, 373] on img at bounding box center [888, 393] width 356 height 187
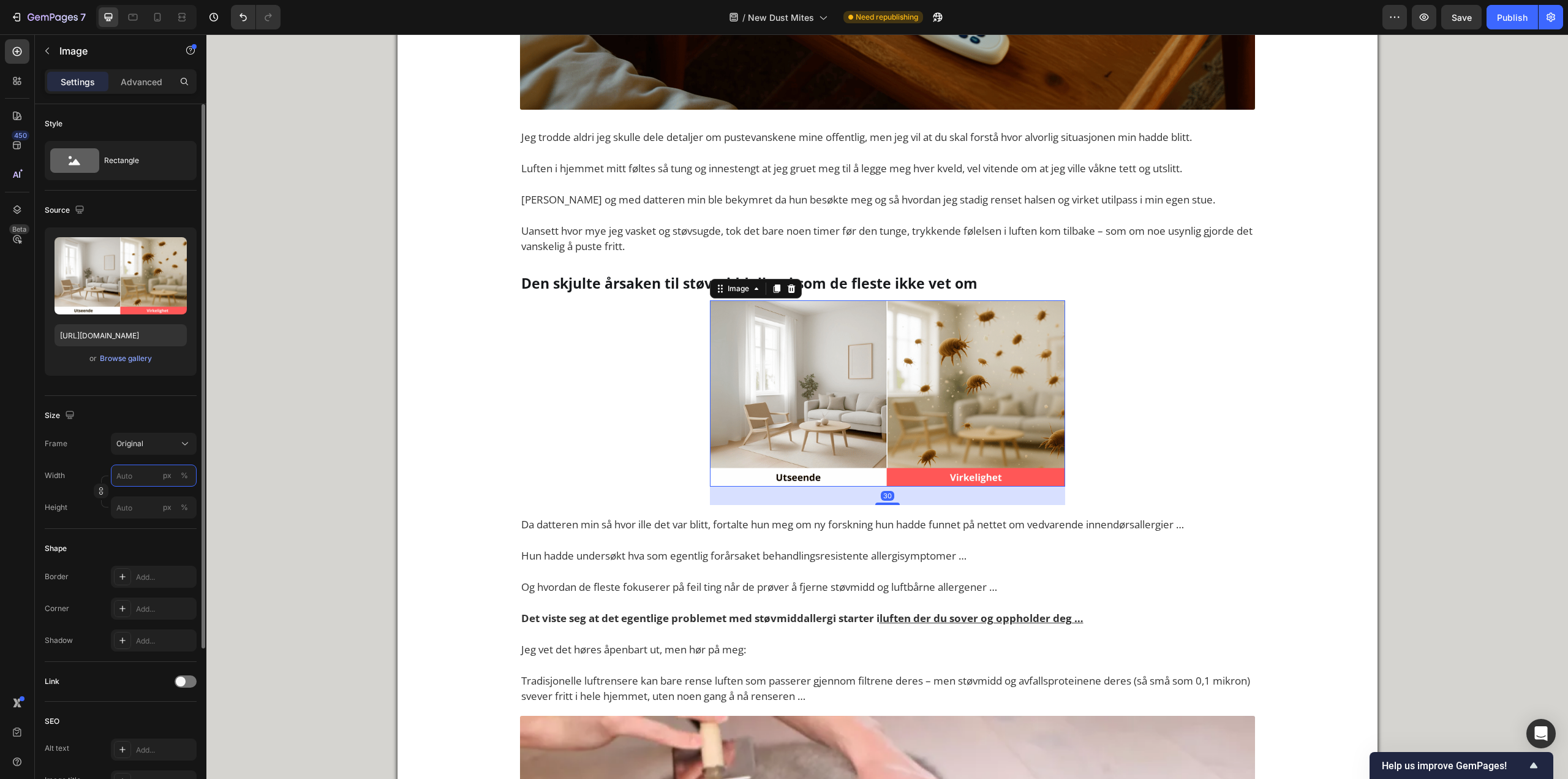
click at [125, 474] on input "px %" at bounding box center [154, 475] width 86 height 22
click at [126, 474] on input "px %" at bounding box center [154, 475] width 86 height 22
click at [130, 506] on p "Full 100%" at bounding box center [151, 505] width 71 height 11
type input "100"
click at [142, 474] on input "100" at bounding box center [154, 475] width 86 height 22
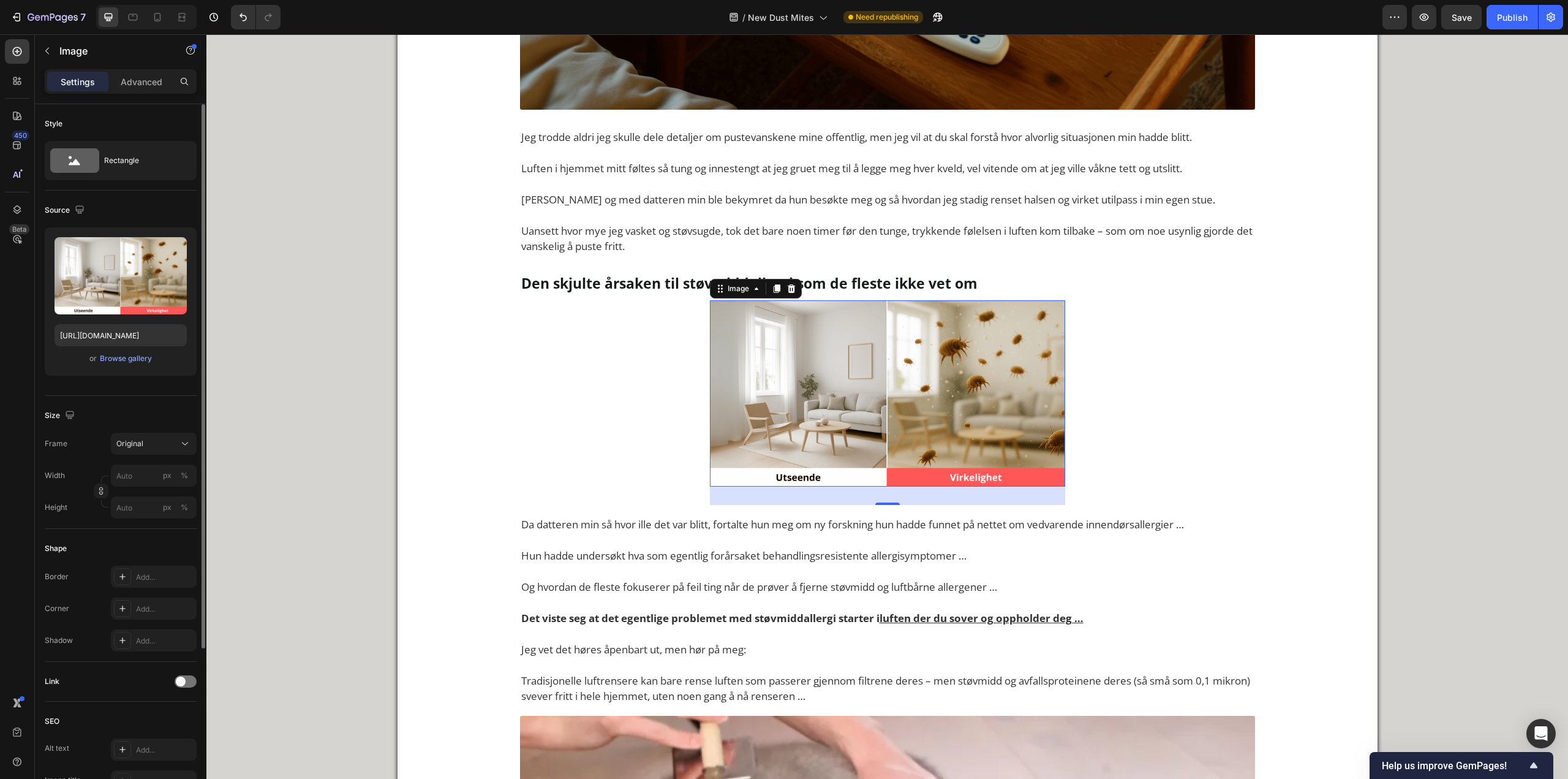
click at [133, 421] on div "Size" at bounding box center [120, 415] width 152 height 19
click at [146, 454] on button "Original" at bounding box center [154, 443] width 86 height 22
click at [144, 486] on div "Vertical" at bounding box center [143, 497] width 98 height 24
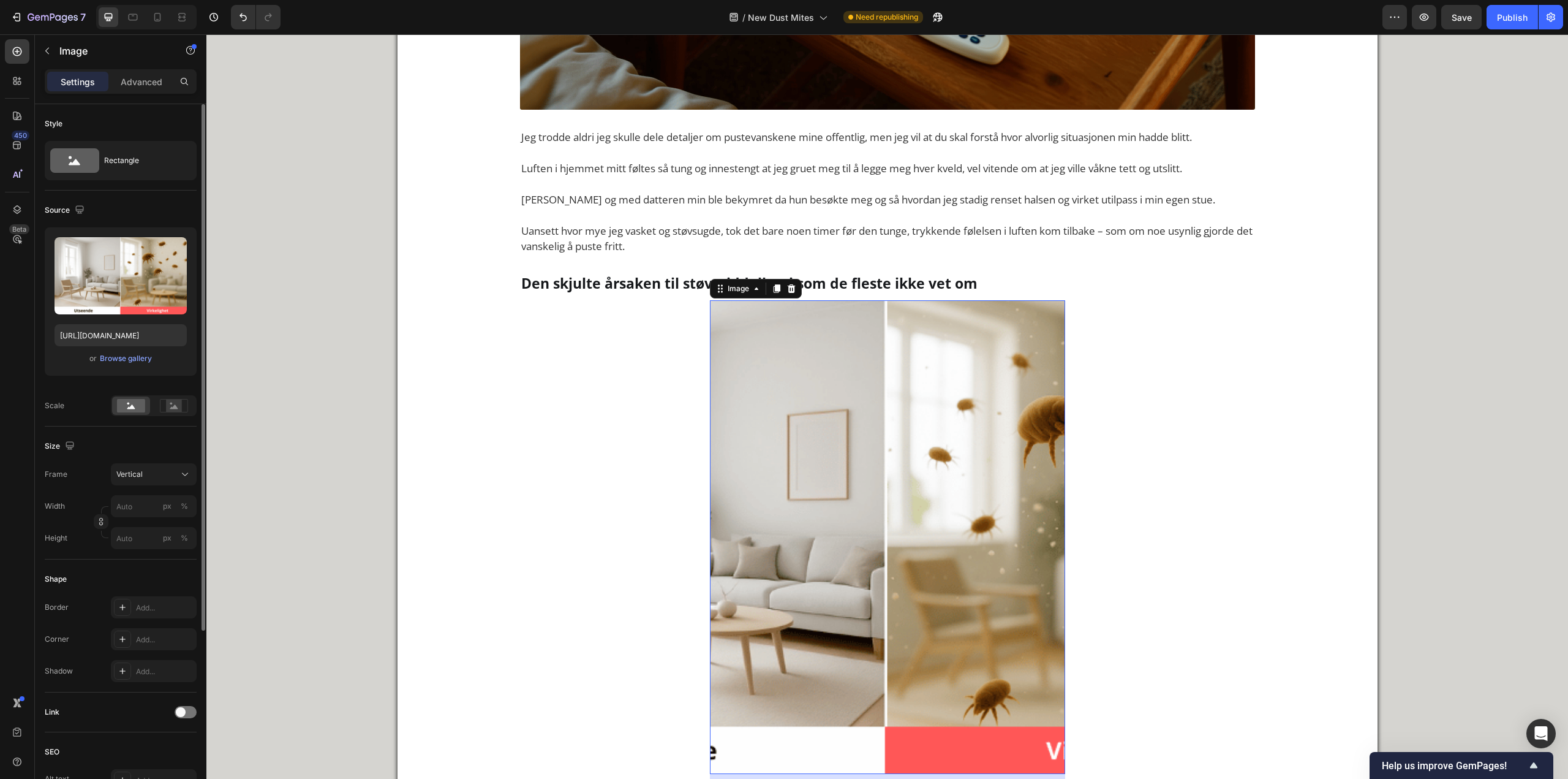
click at [133, 411] on rect at bounding box center [131, 405] width 28 height 13
drag, startPoint x: 142, startPoint y: 470, endPoint x: 142, endPoint y: 478, distance: 8.0
click at [142, 471] on span "Vertical" at bounding box center [130, 474] width 26 height 11
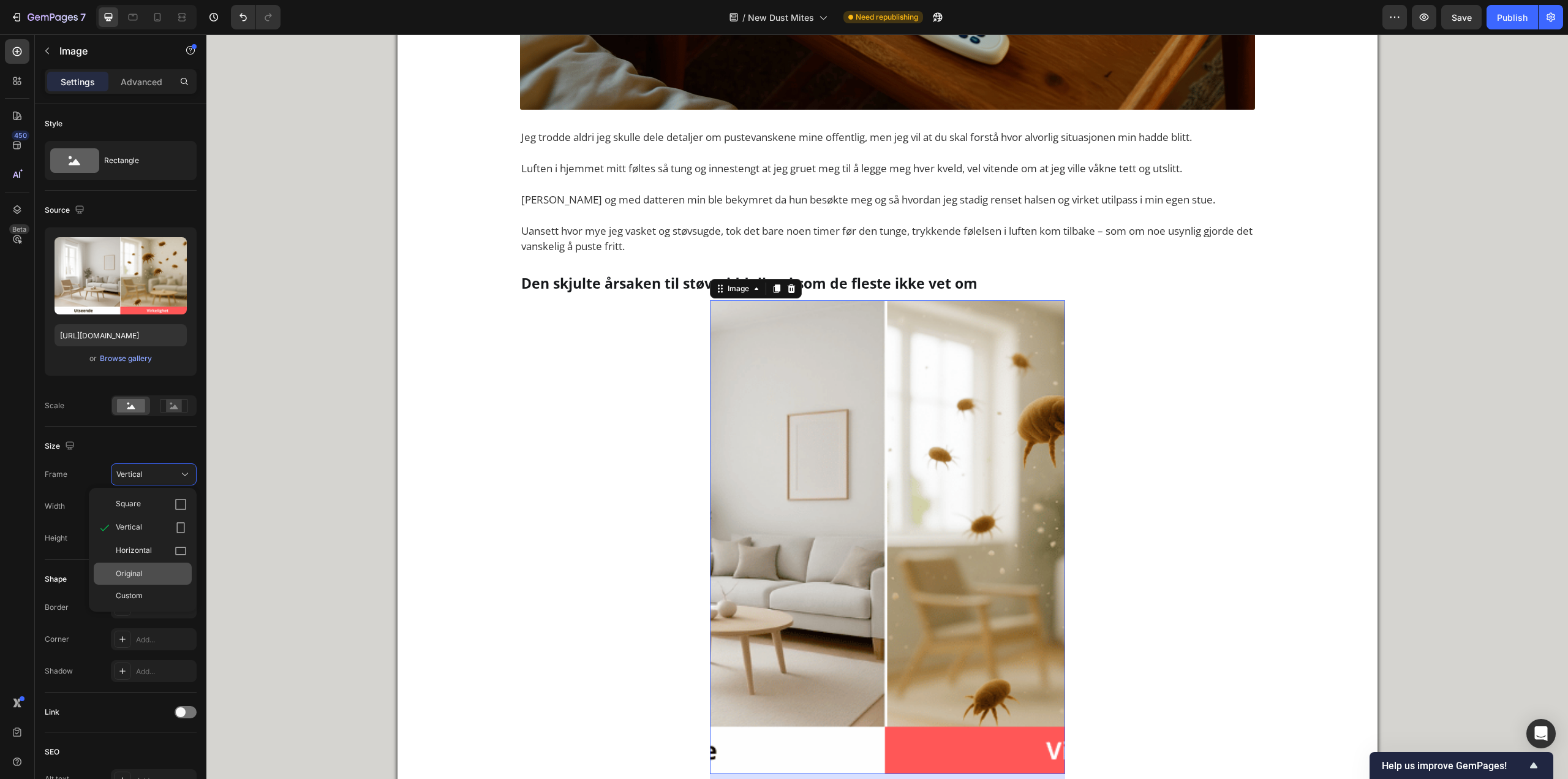
click at [133, 577] on span "Original" at bounding box center [129, 573] width 27 height 11
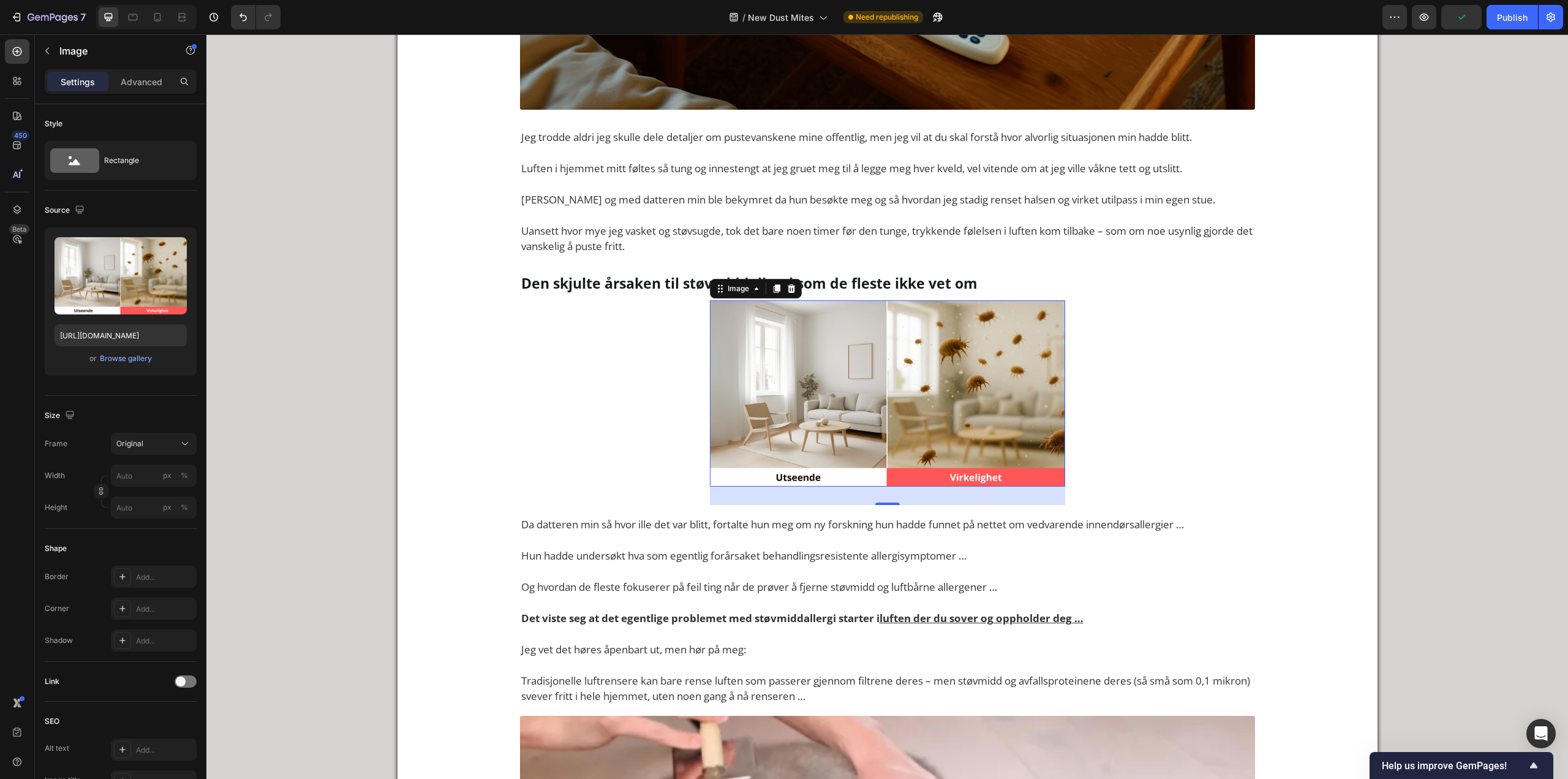
click at [740, 356] on img at bounding box center [888, 393] width 356 height 187
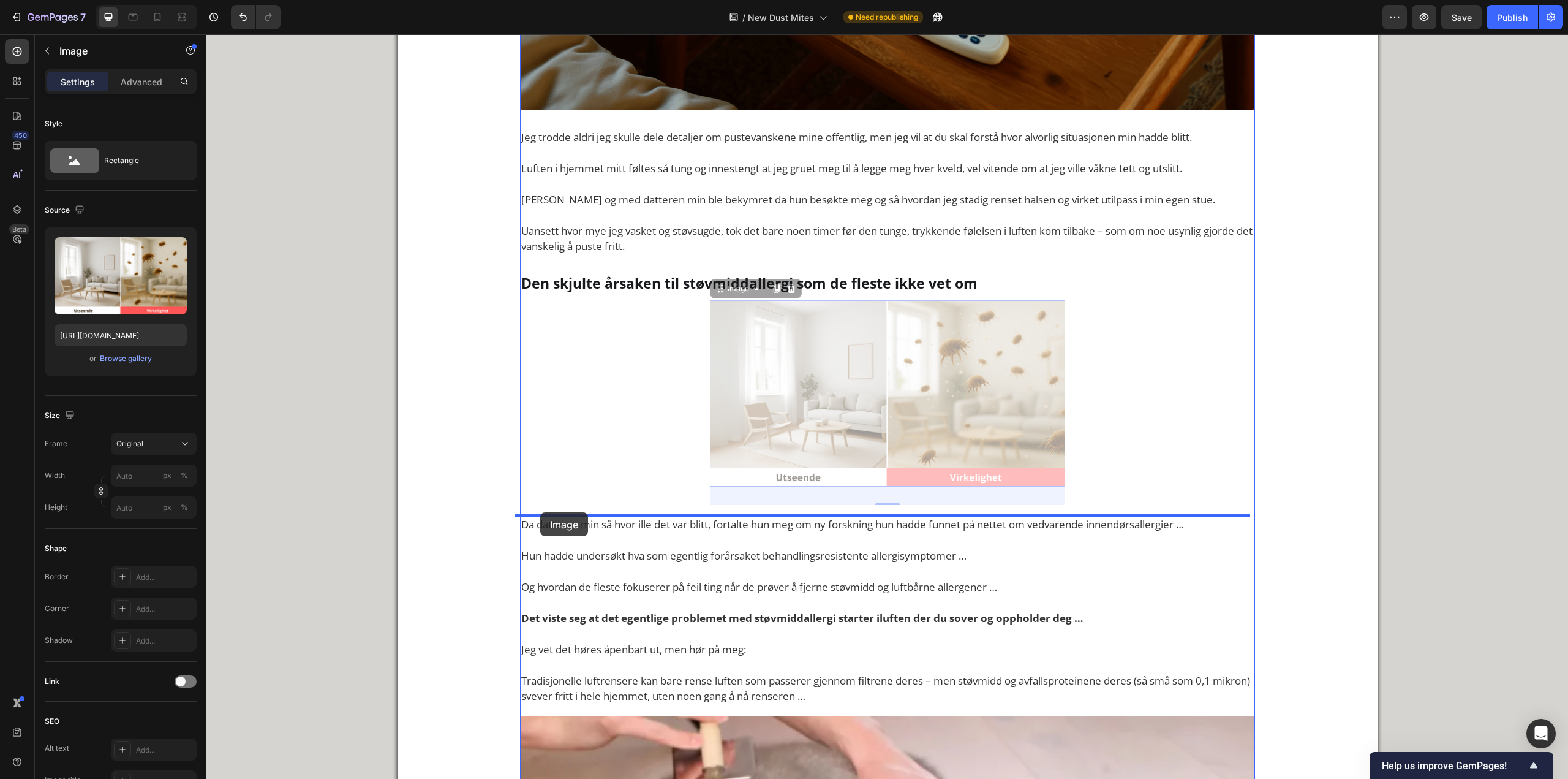
drag, startPoint x: 717, startPoint y: 287, endPoint x: 540, endPoint y: 513, distance: 287.1
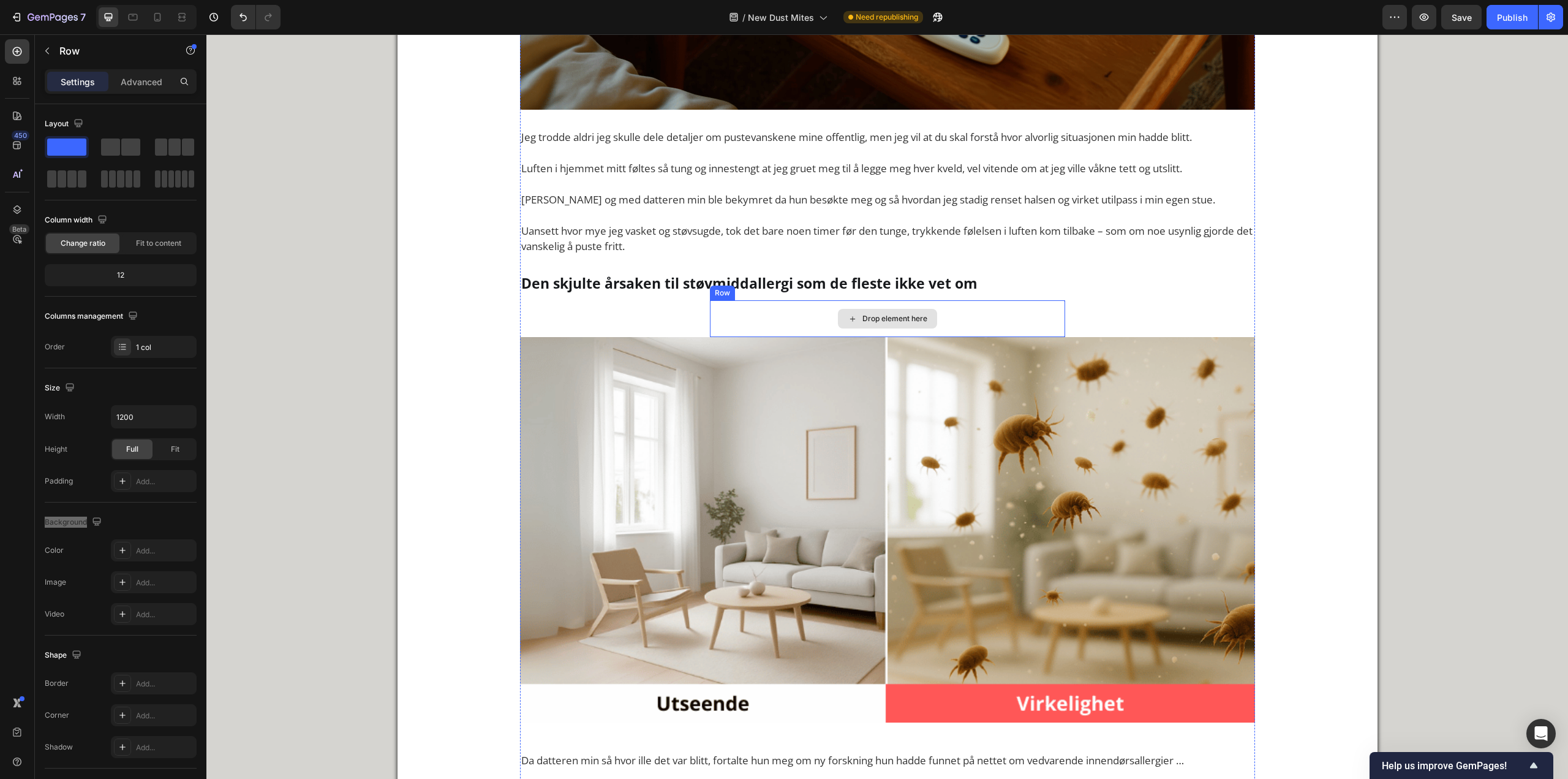
click at [717, 320] on div "Drop element here" at bounding box center [888, 319] width 356 height 37
click at [778, 295] on div at bounding box center [785, 288] width 15 height 15
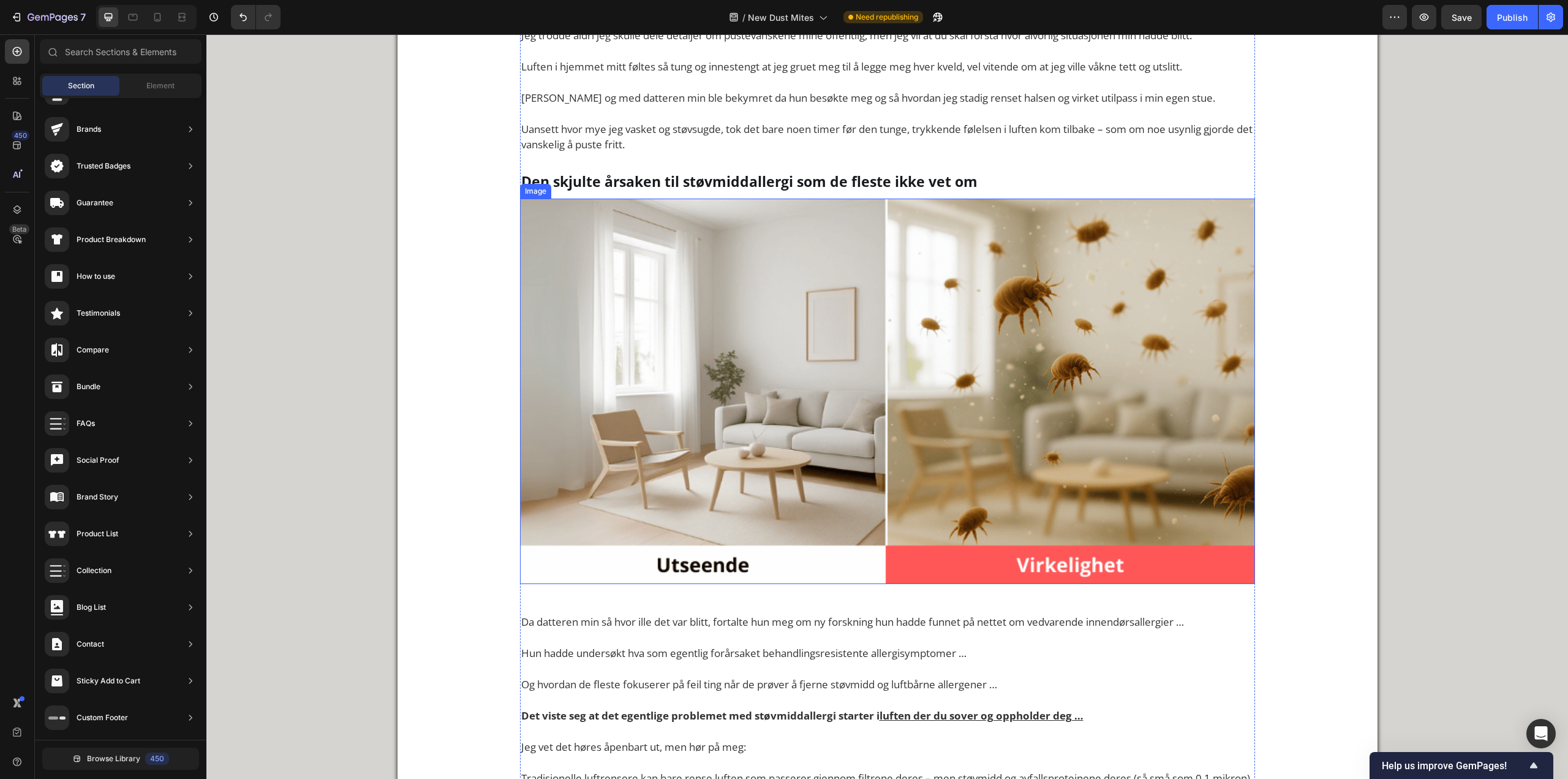
scroll to position [1667, 0]
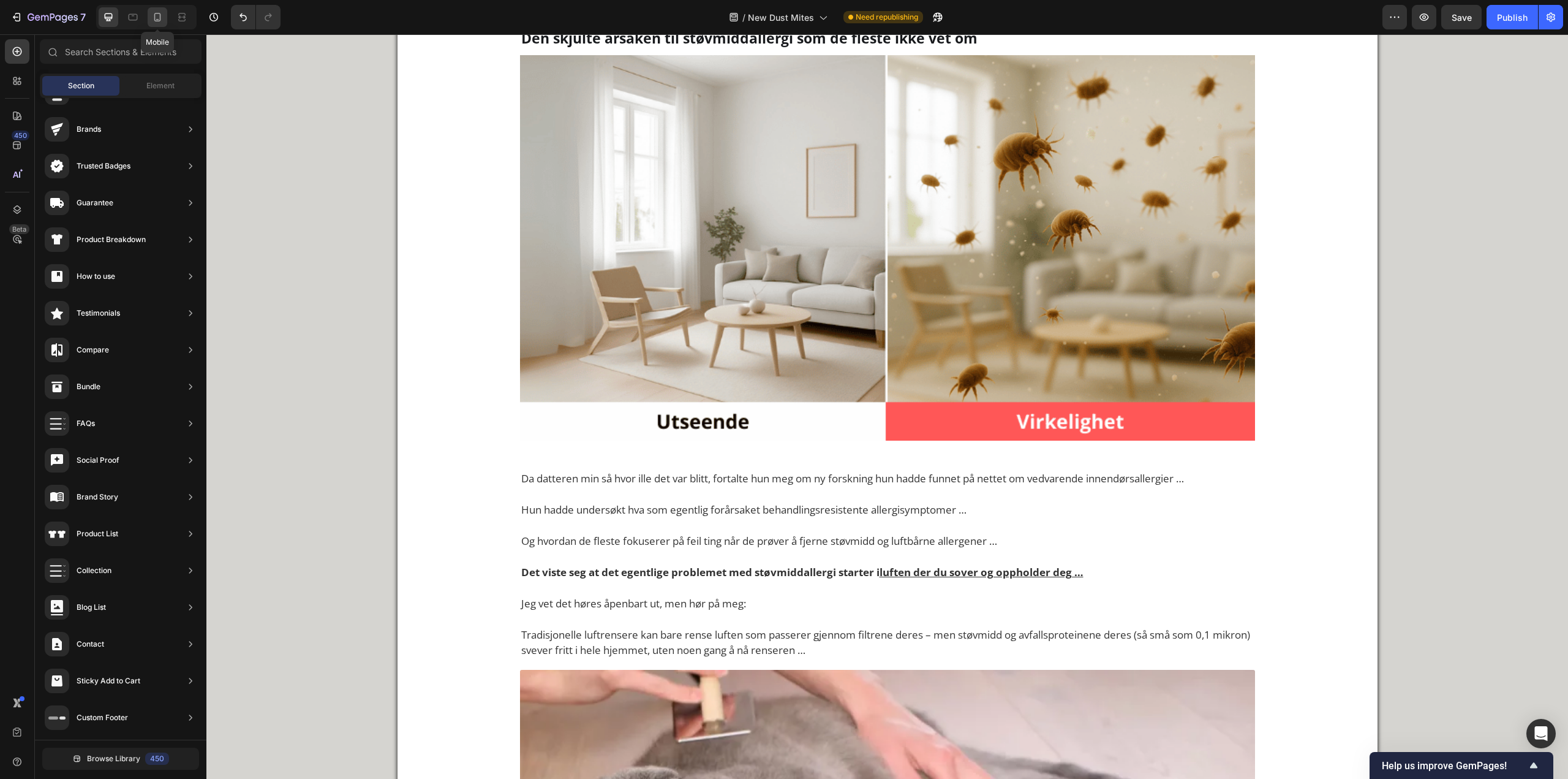
click at [152, 18] on icon at bounding box center [158, 18] width 12 height 12
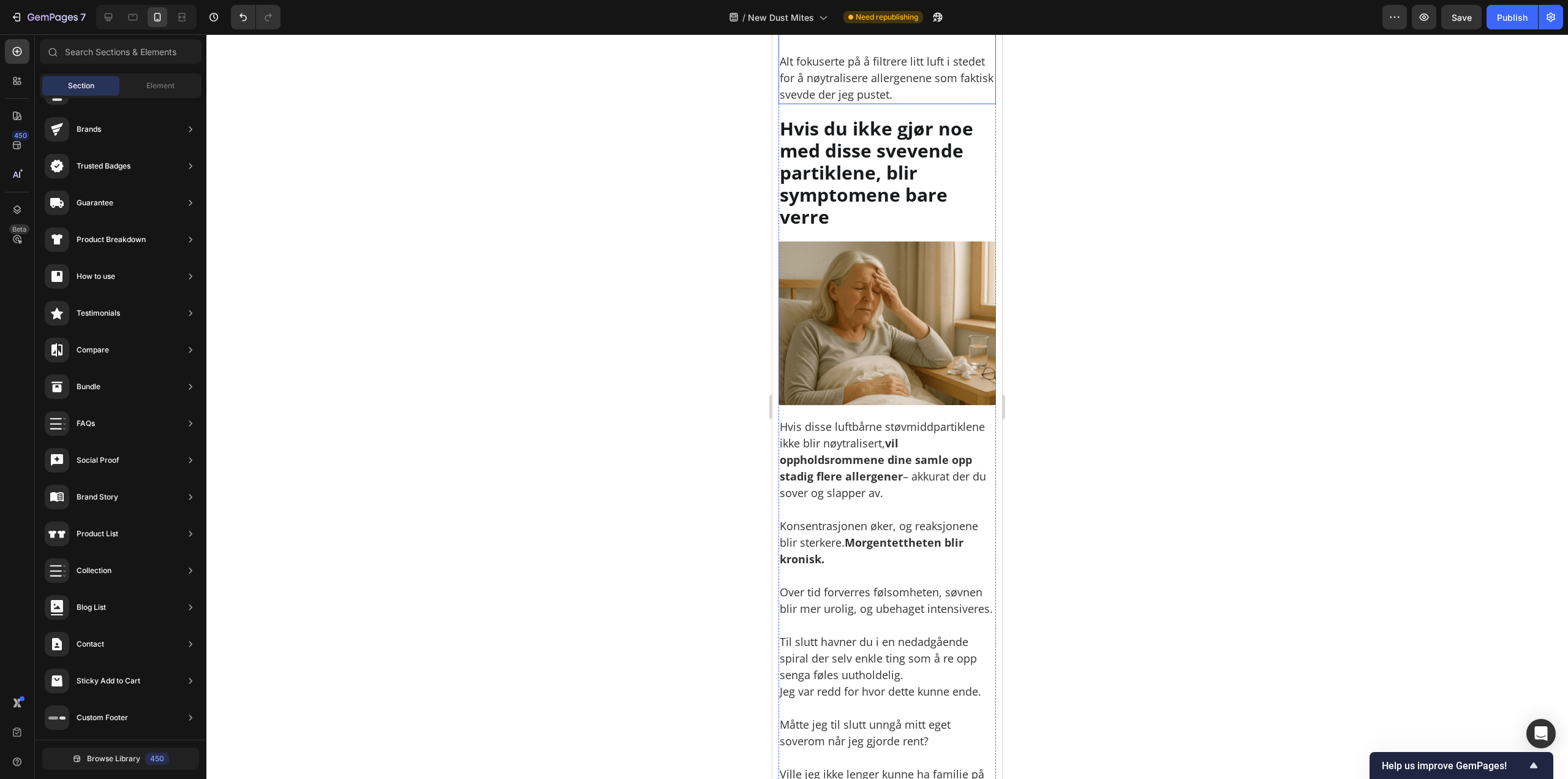
scroll to position [2650, 0]
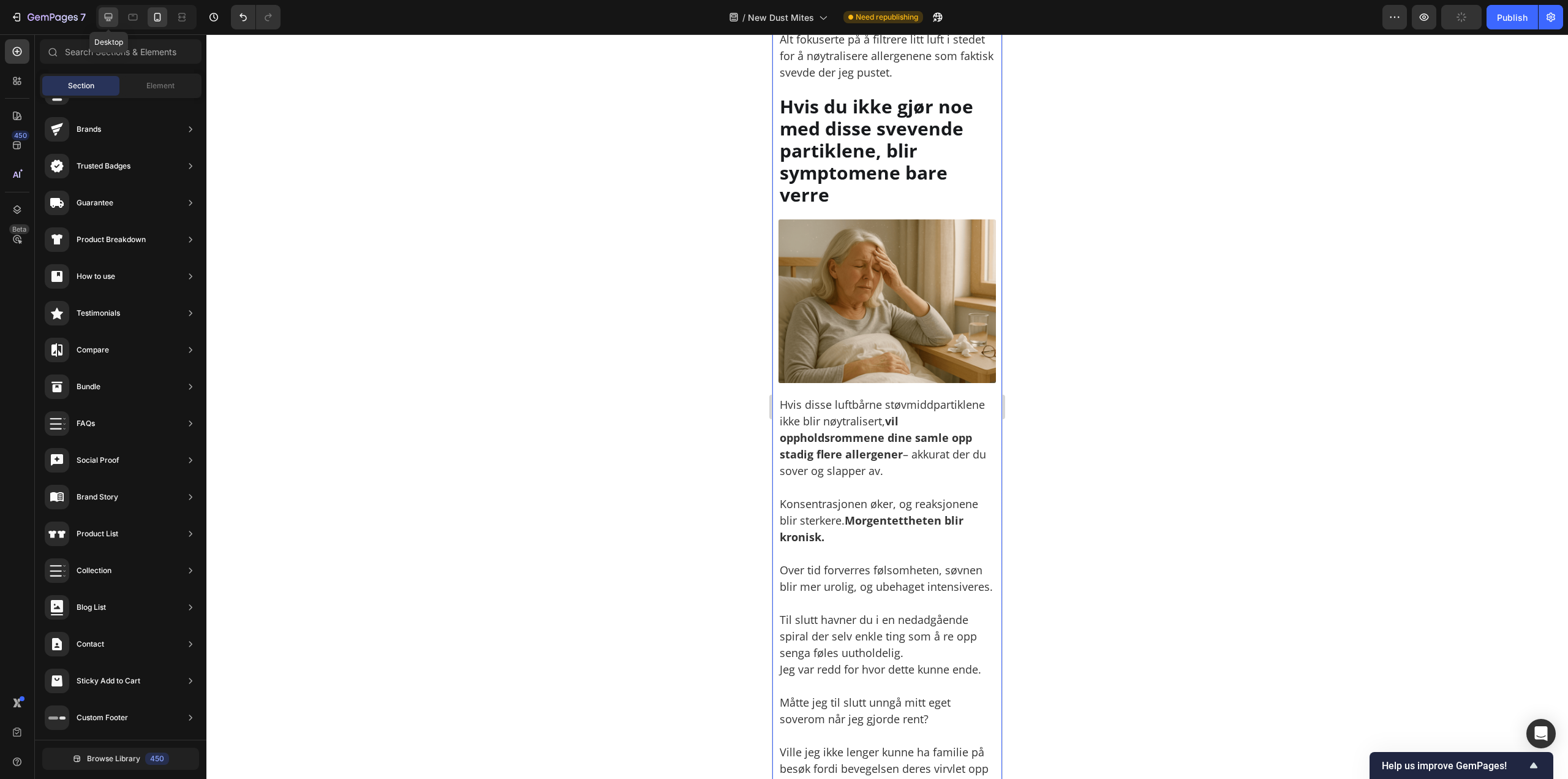
click at [115, 15] on div at bounding box center [109, 17] width 19 height 19
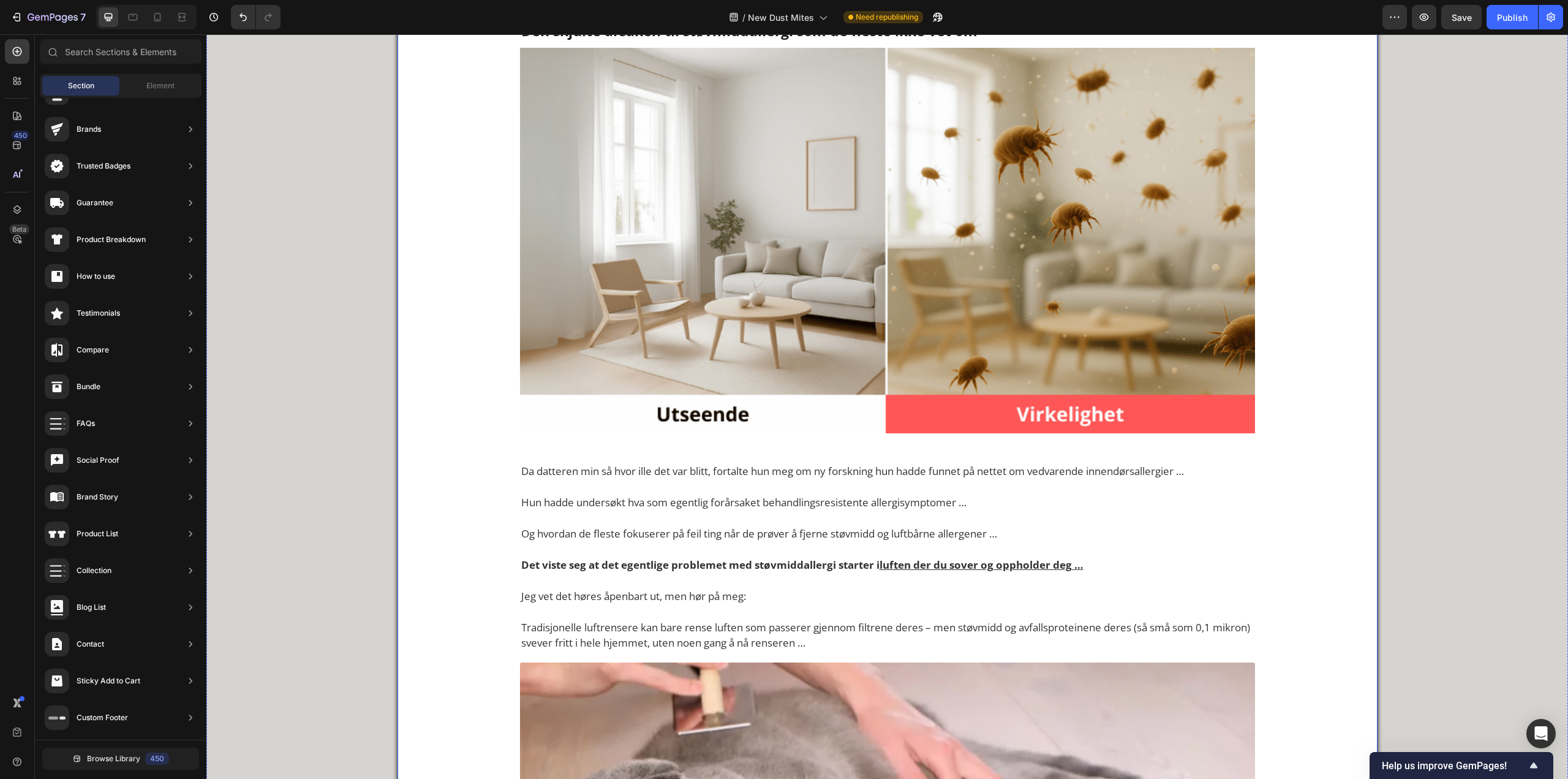
scroll to position [1690, 0]
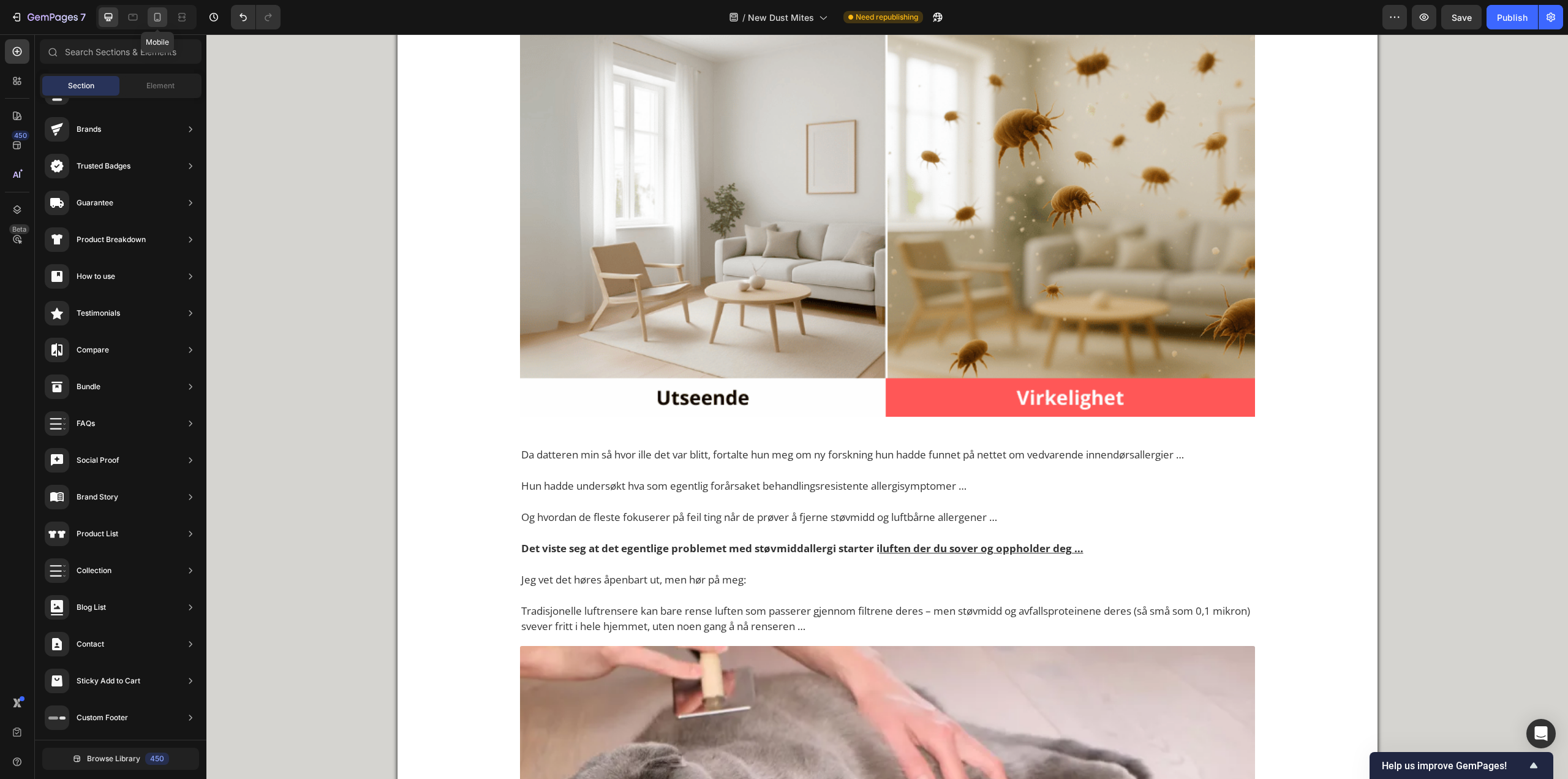
click at [154, 11] on icon at bounding box center [158, 18] width 12 height 12
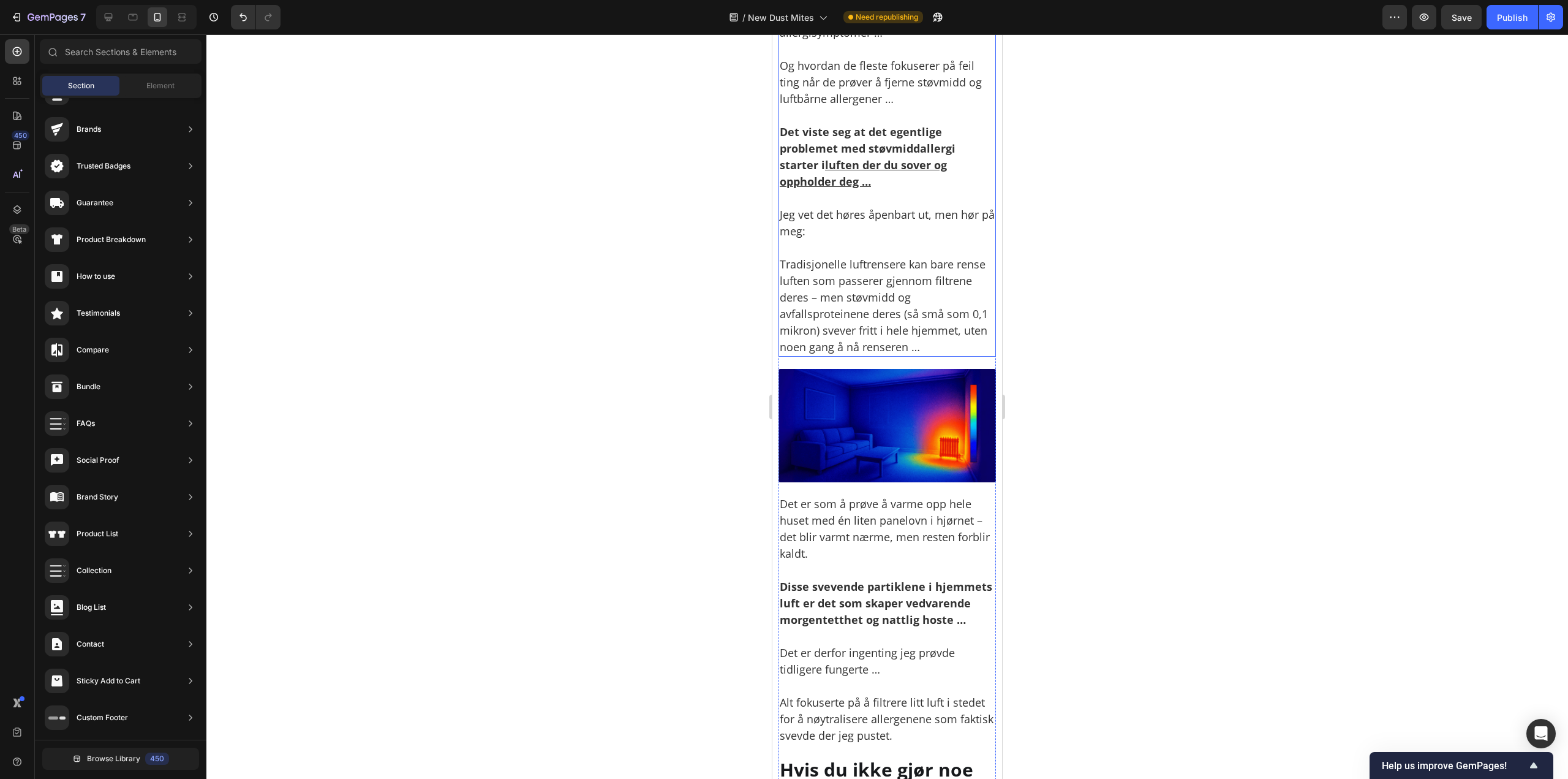
scroll to position [2071, 0]
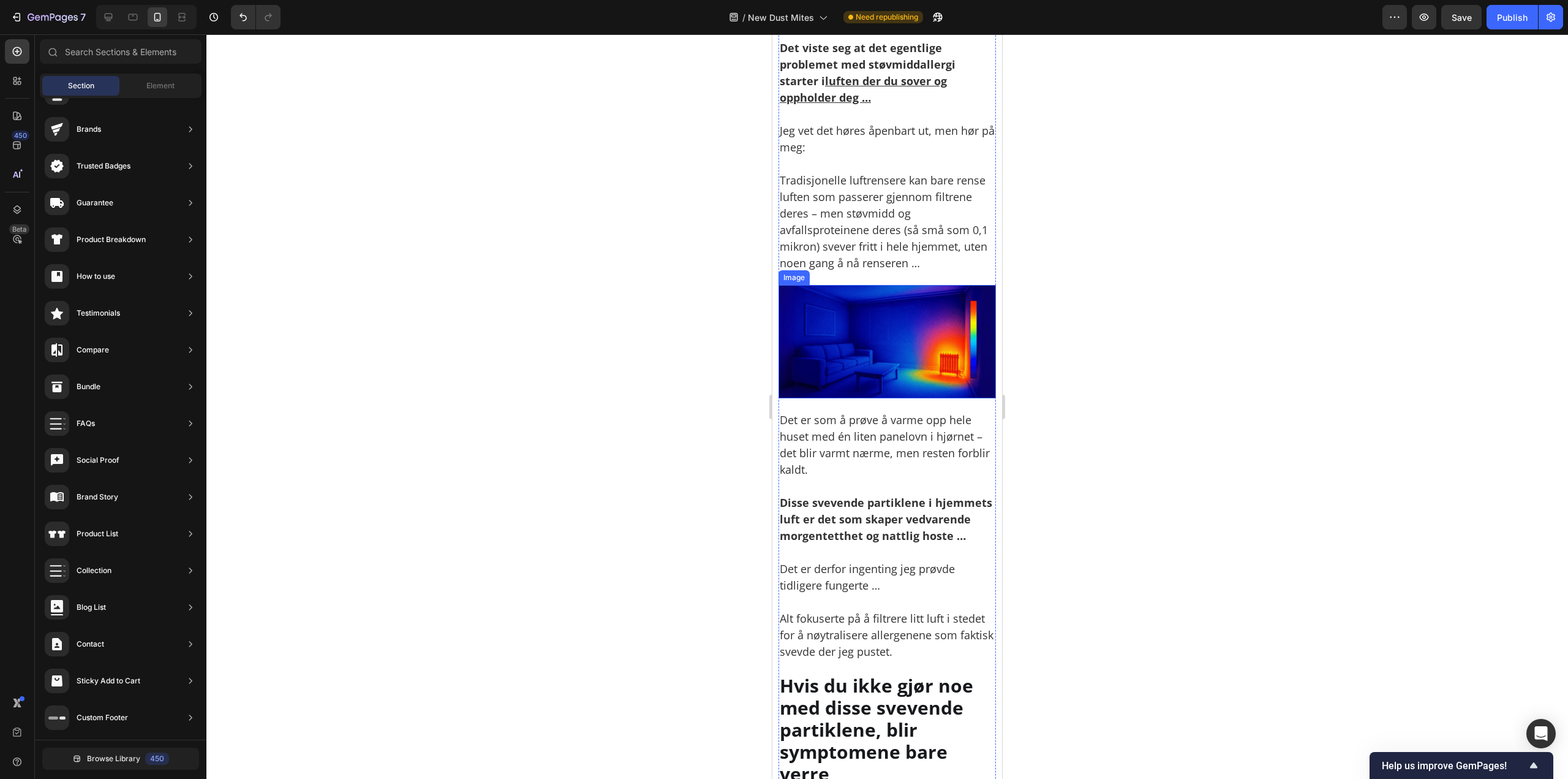
click at [852, 358] on img at bounding box center [887, 342] width 217 height 114
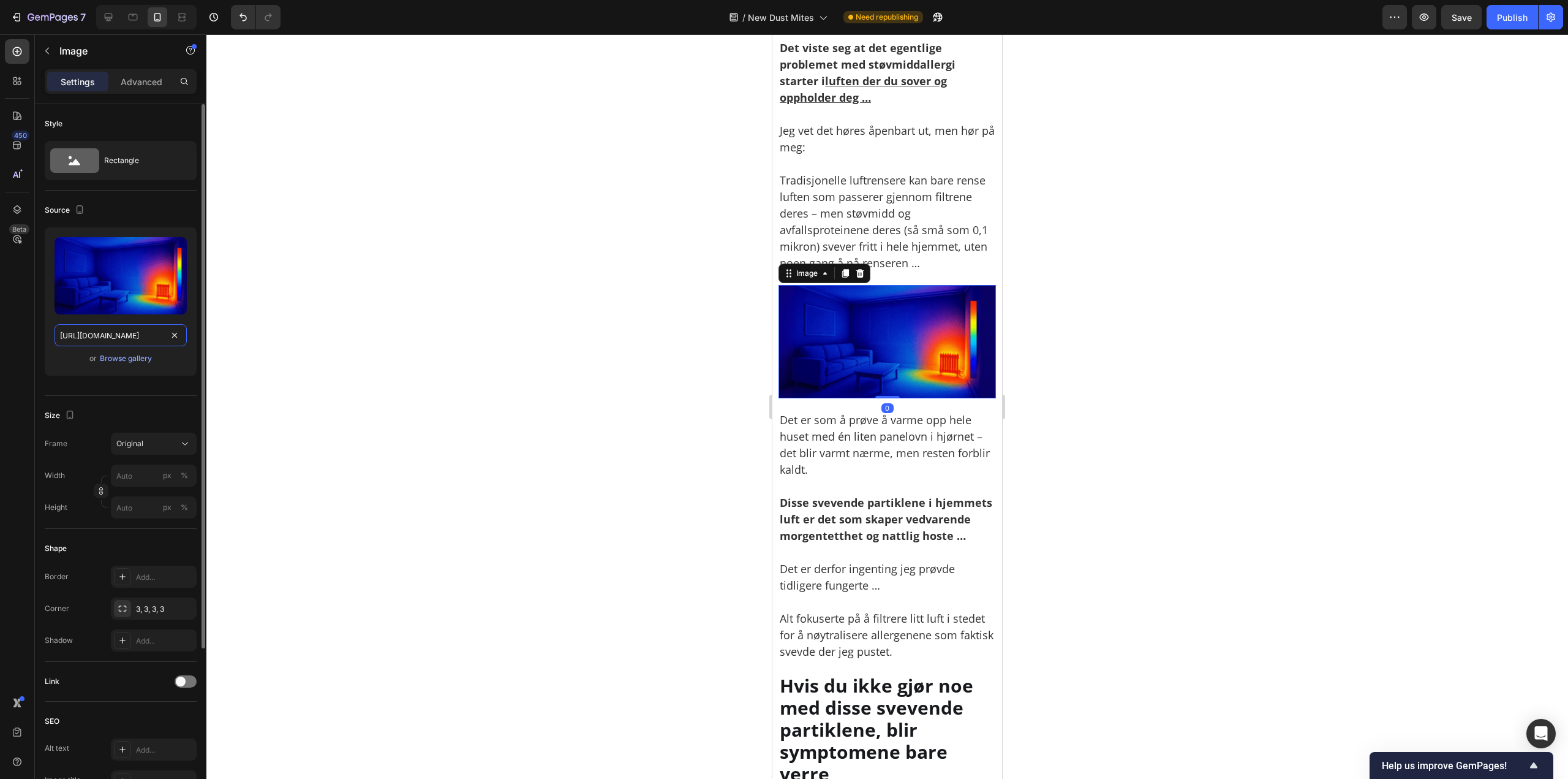
click at [125, 336] on input "https://cdn.shopify.com/s/files/1/0926/0446/5536/files/gempages_580590199730340…" at bounding box center [120, 335] width 132 height 22
click at [105, 17] on icon at bounding box center [109, 17] width 8 height 8
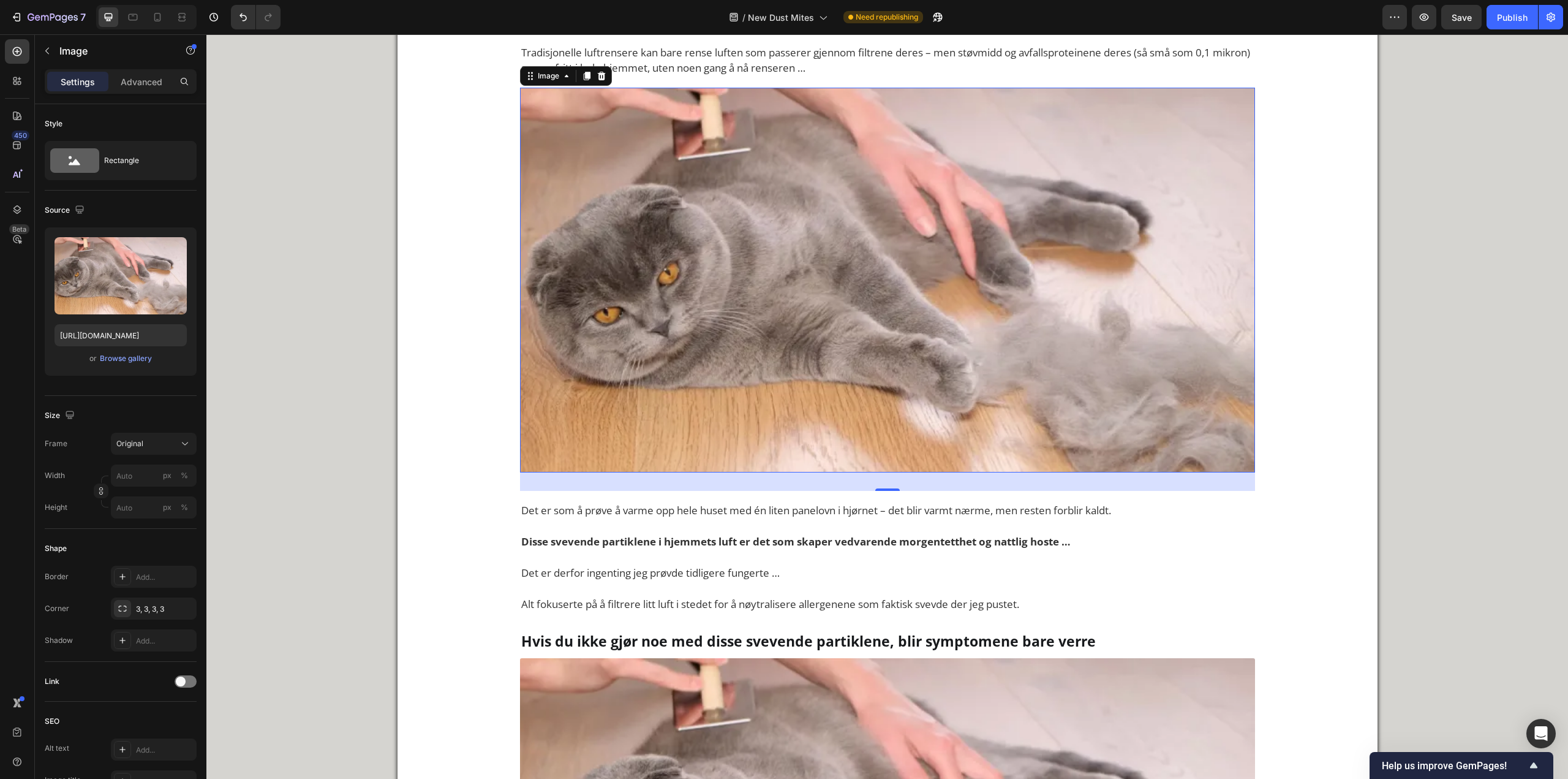
scroll to position [2305, 0]
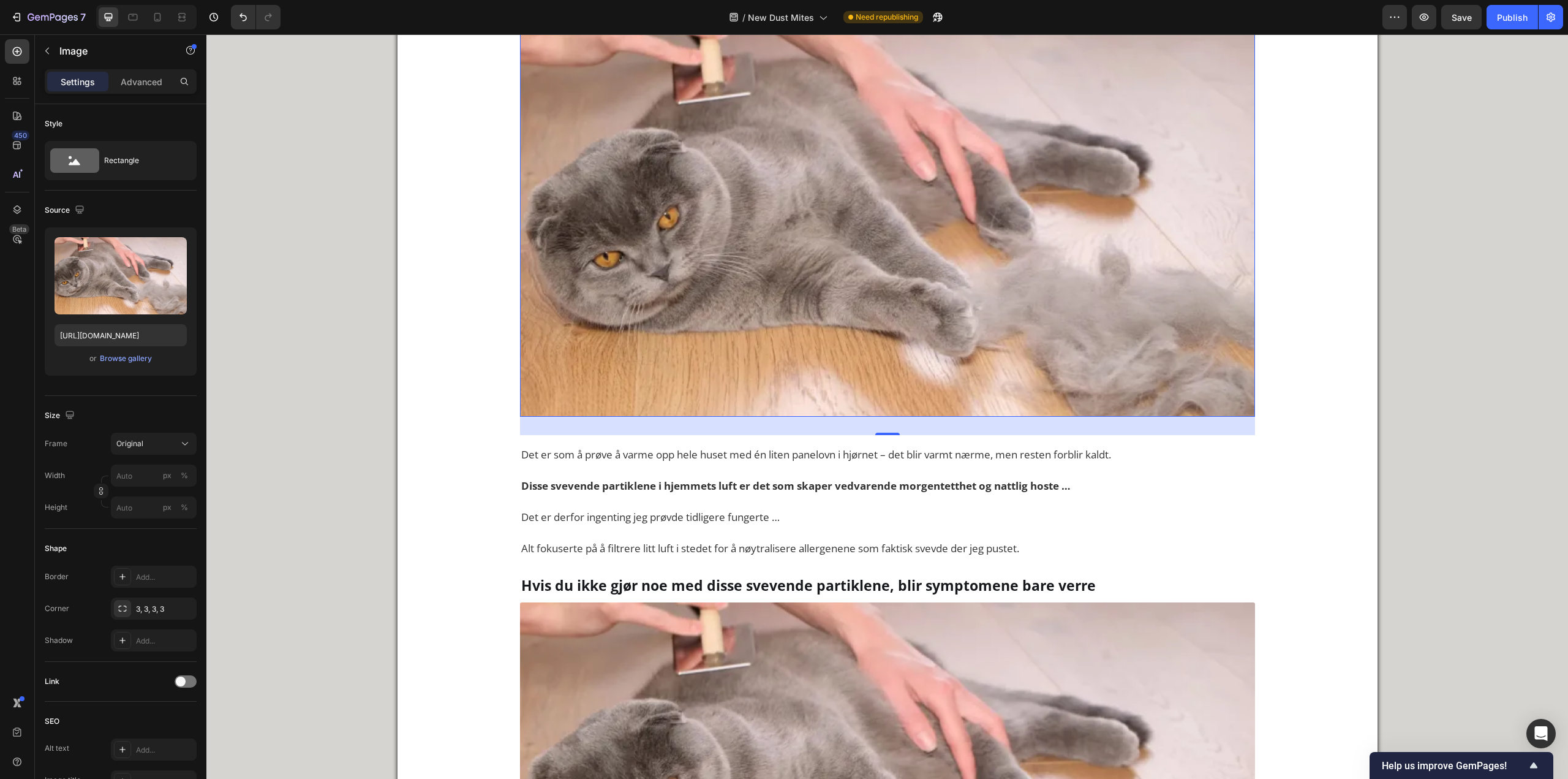
click at [814, 307] on img at bounding box center [887, 224] width 735 height 386
click at [125, 334] on input "https://about.clarifion.com/clarifion-contentblocks/dstx/template/a2-cat-dander…" at bounding box center [120, 335] width 132 height 22
paste input "cdn.shopify.com/s/files/1/0926/0446/5536/files/gempages_580590199730340782-1416…"
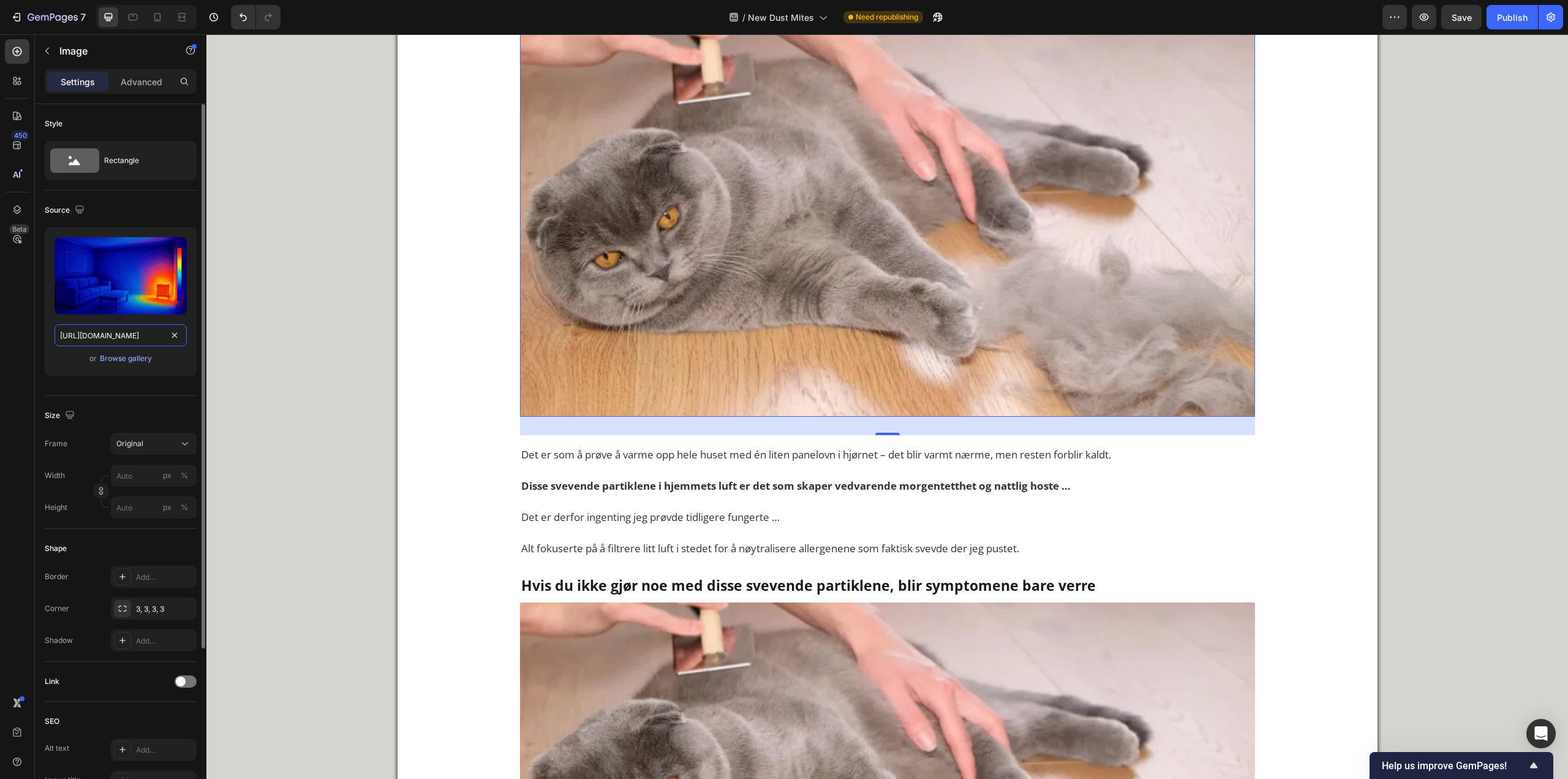
scroll to position [0, 381]
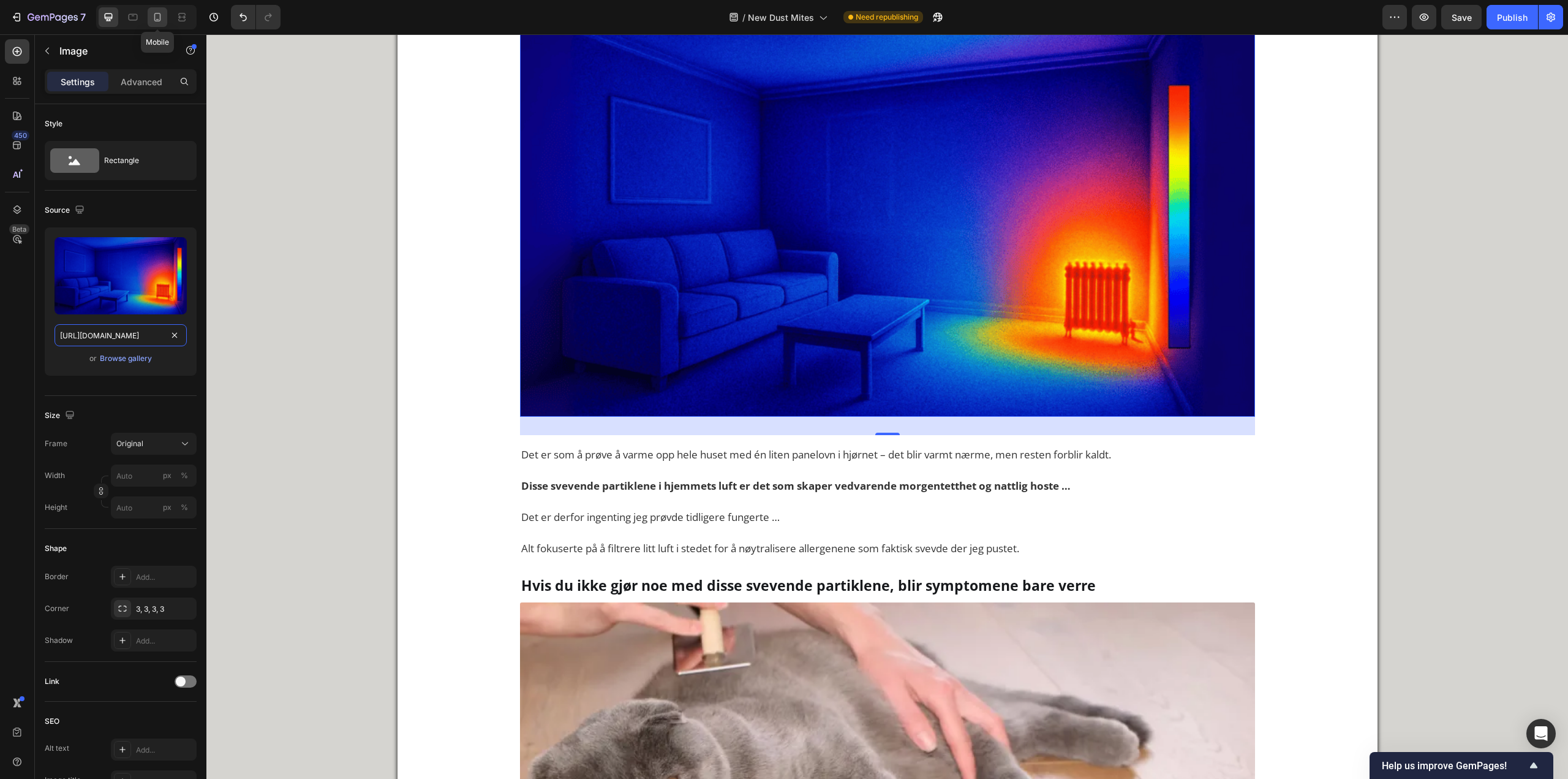
type input "https://cdn.shopify.com/s/files/1/0926/0446/5536/files/gempages_580590199730340…"
click at [158, 20] on icon at bounding box center [158, 18] width 12 height 12
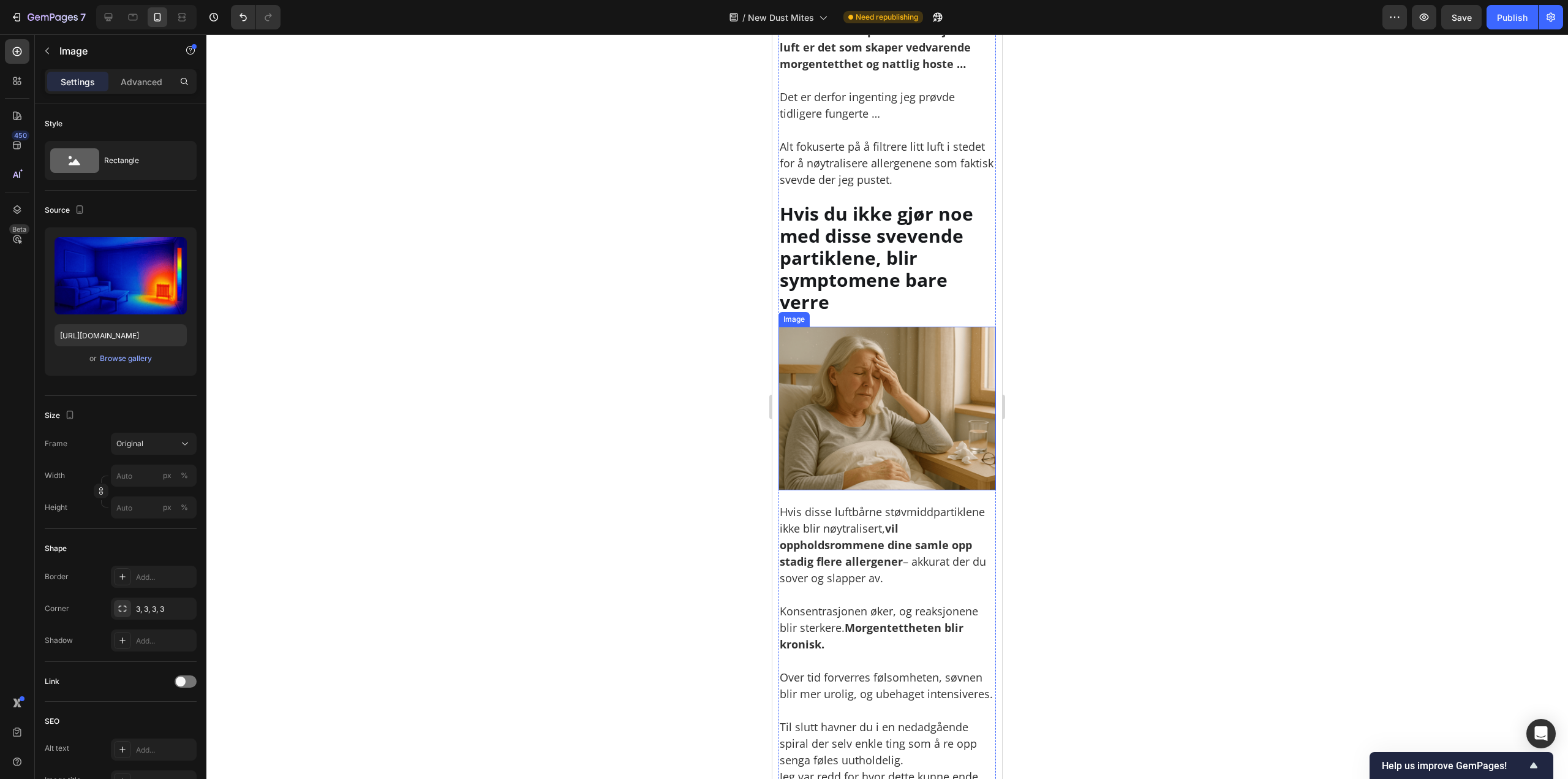
scroll to position [2546, 0]
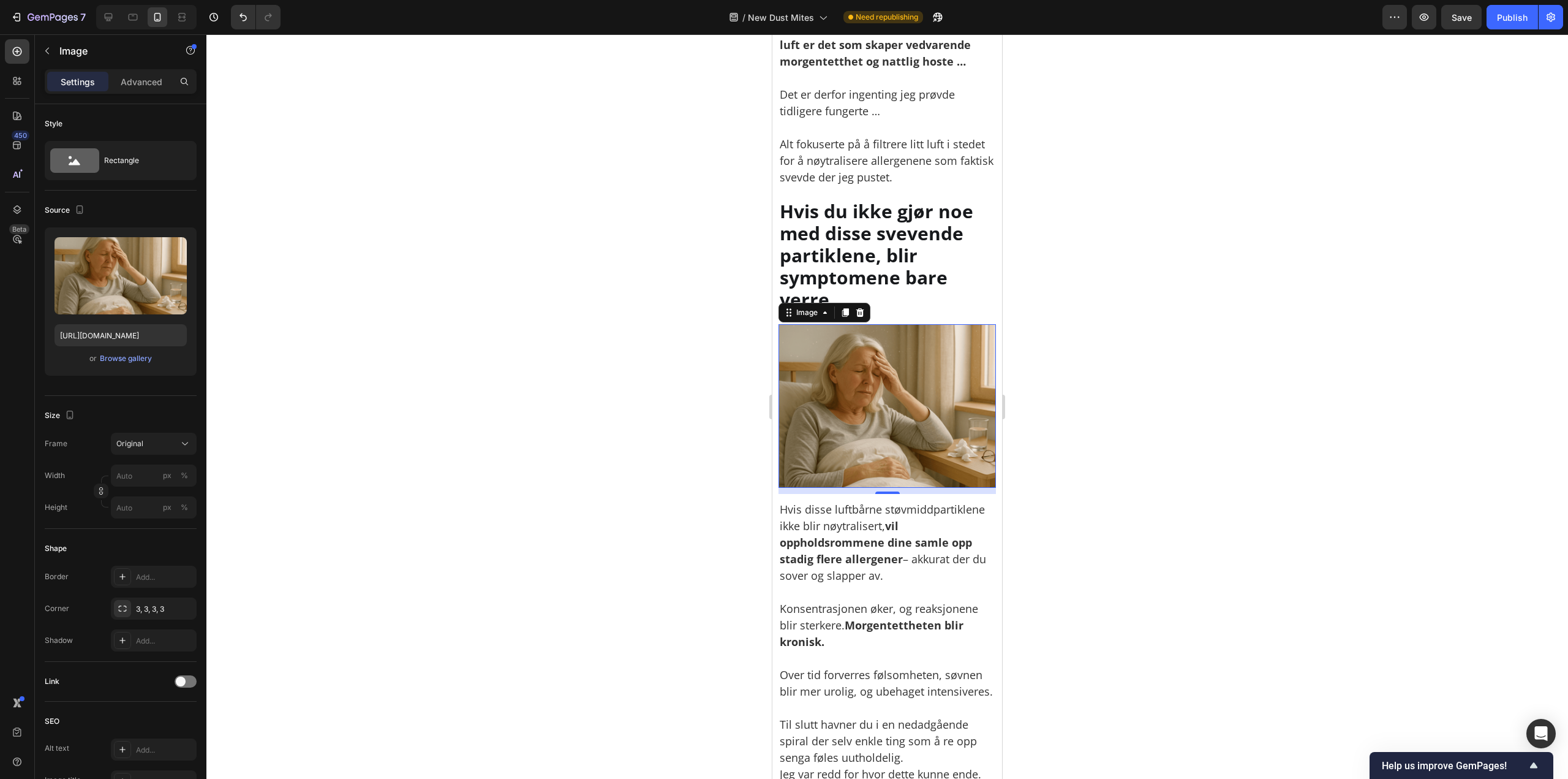
click at [885, 443] on img at bounding box center [887, 406] width 217 height 163
click at [102, 341] on input "https://cdn.shopify.com/s/files/1/0926/0446/5536/files/gempages_580590199730340…" at bounding box center [120, 335] width 132 height 22
click at [113, 15] on icon at bounding box center [109, 18] width 12 height 12
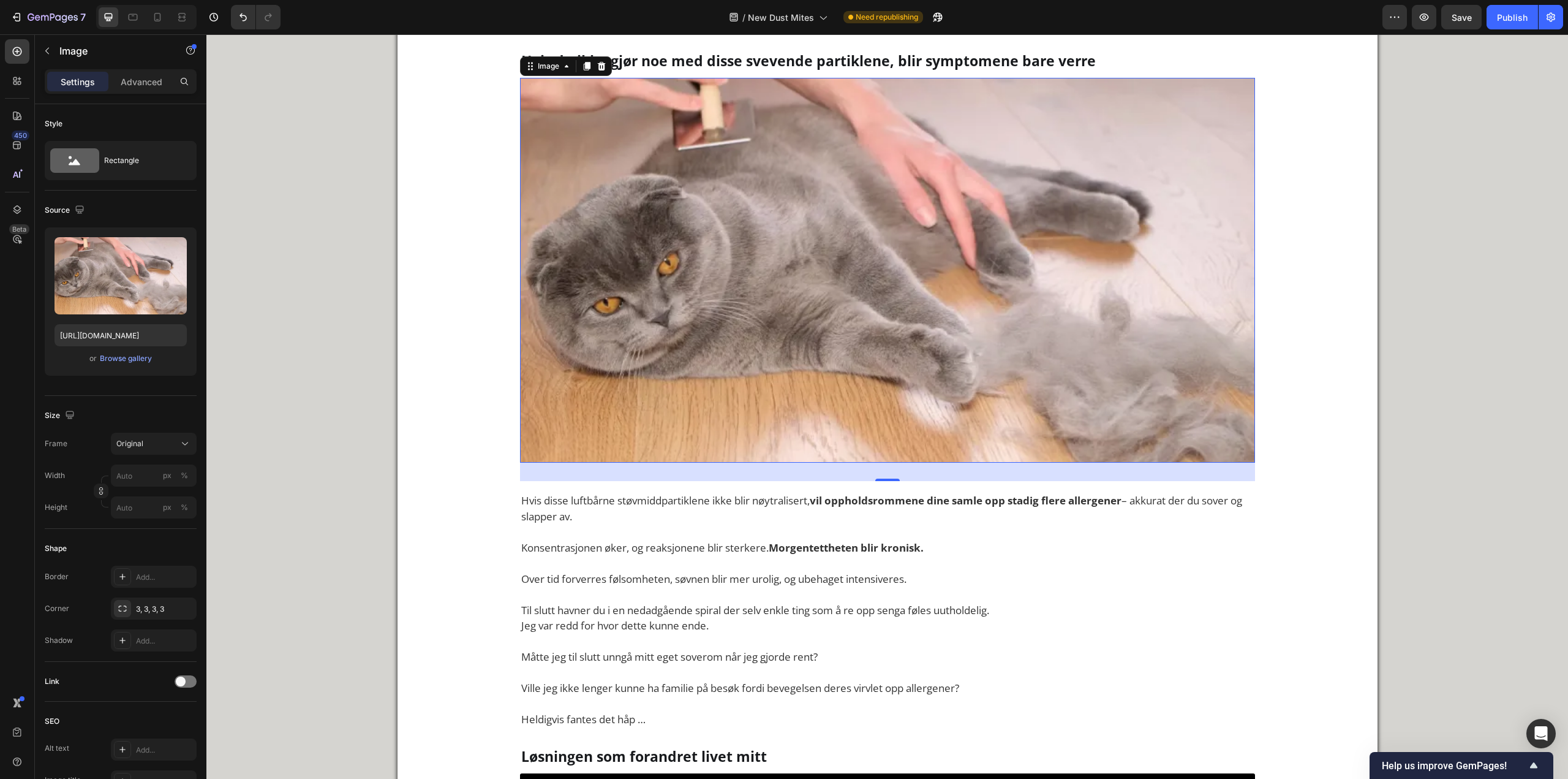
scroll to position [2829, 0]
click at [717, 224] on img at bounding box center [887, 270] width 735 height 386
paste input "cdn.shopify.com/s/files/1/0926/0446/5536/files/gempages_580590199730340782-7e1e…"
type input "https://cdn.shopify.com/s/files/1/0926/0446/5536/files/gempages_580590199730340…"
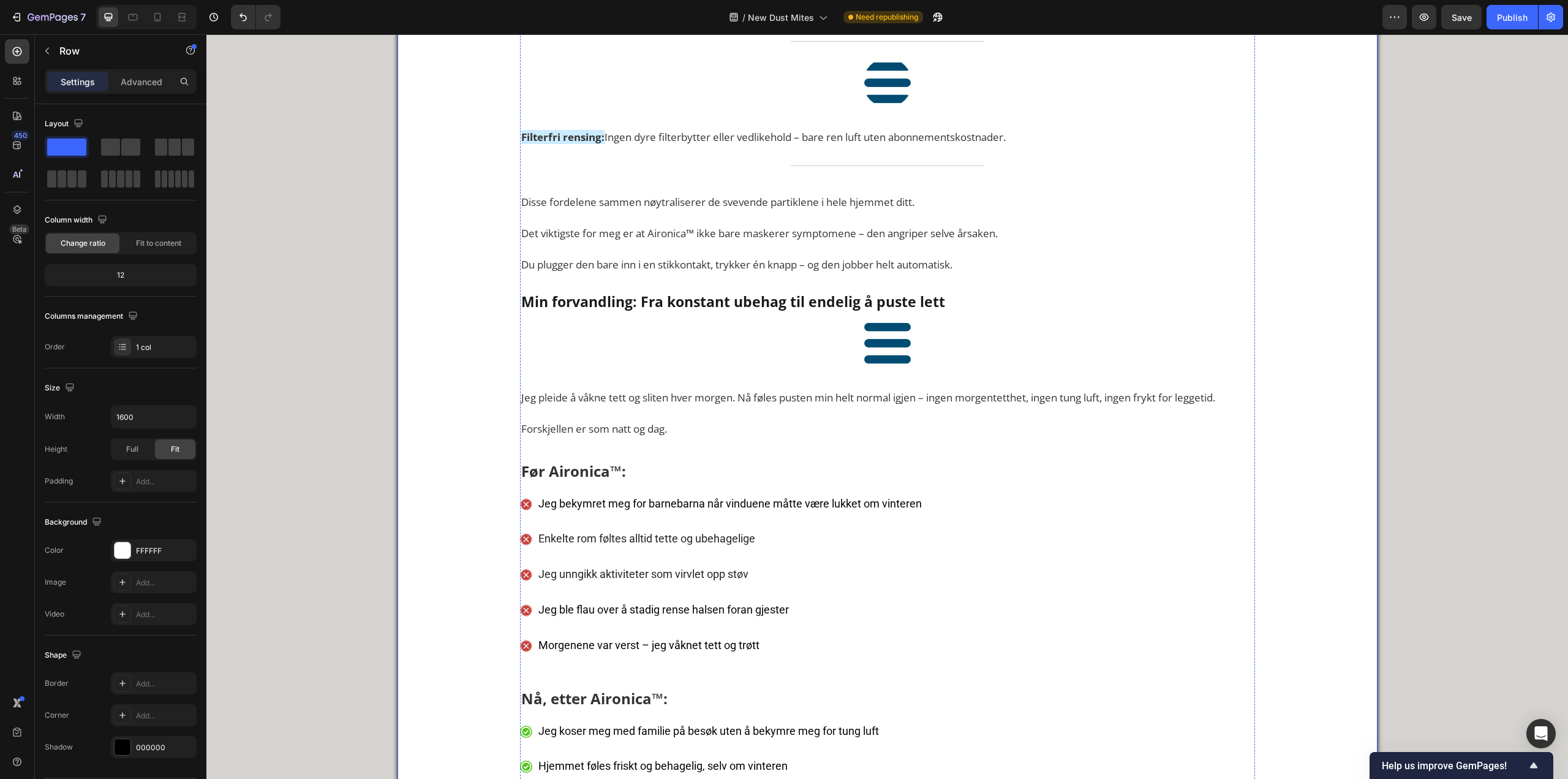
scroll to position [5220, 0]
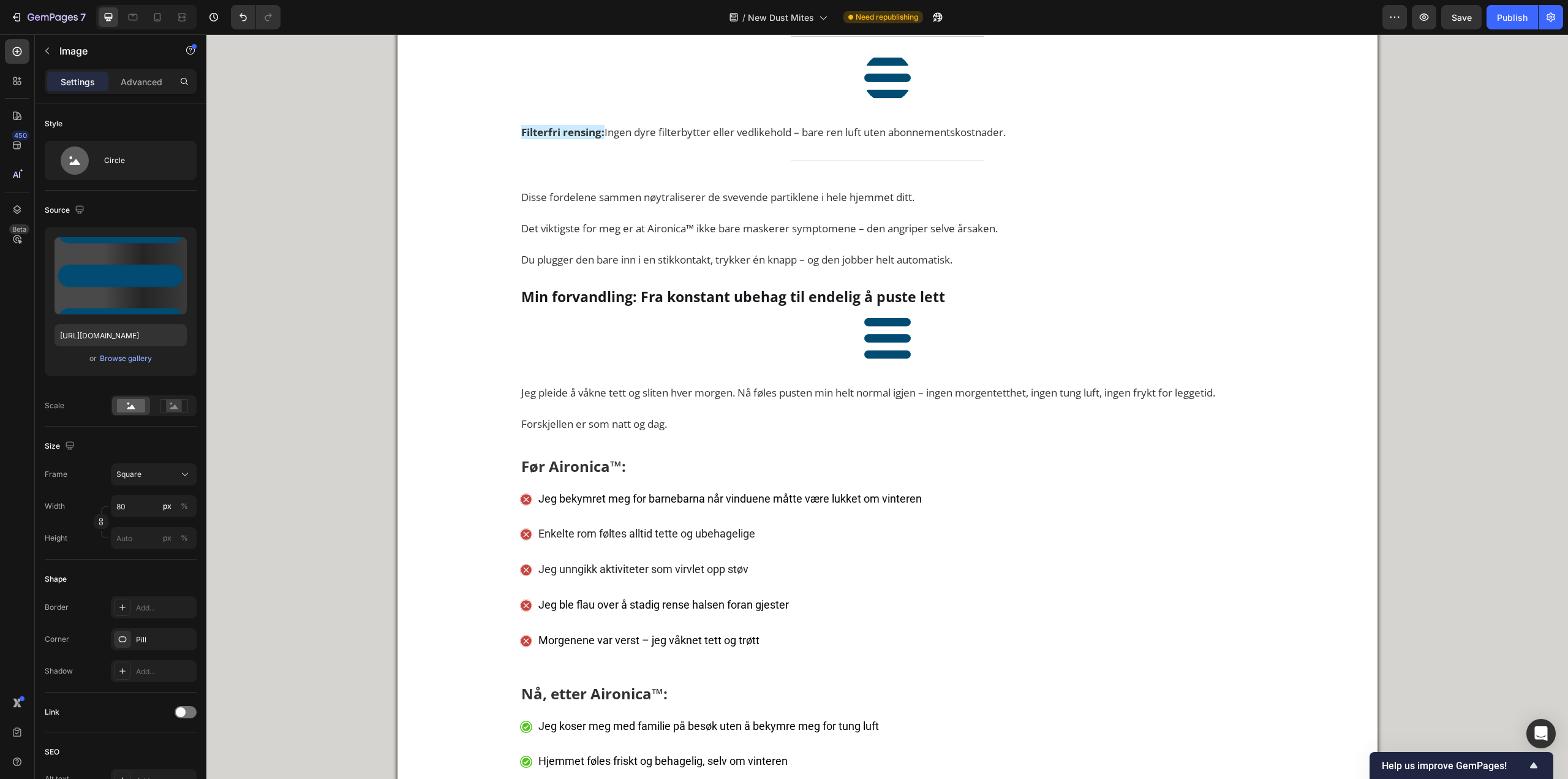
click at [154, 22] on div at bounding box center [158, 17] width 19 height 19
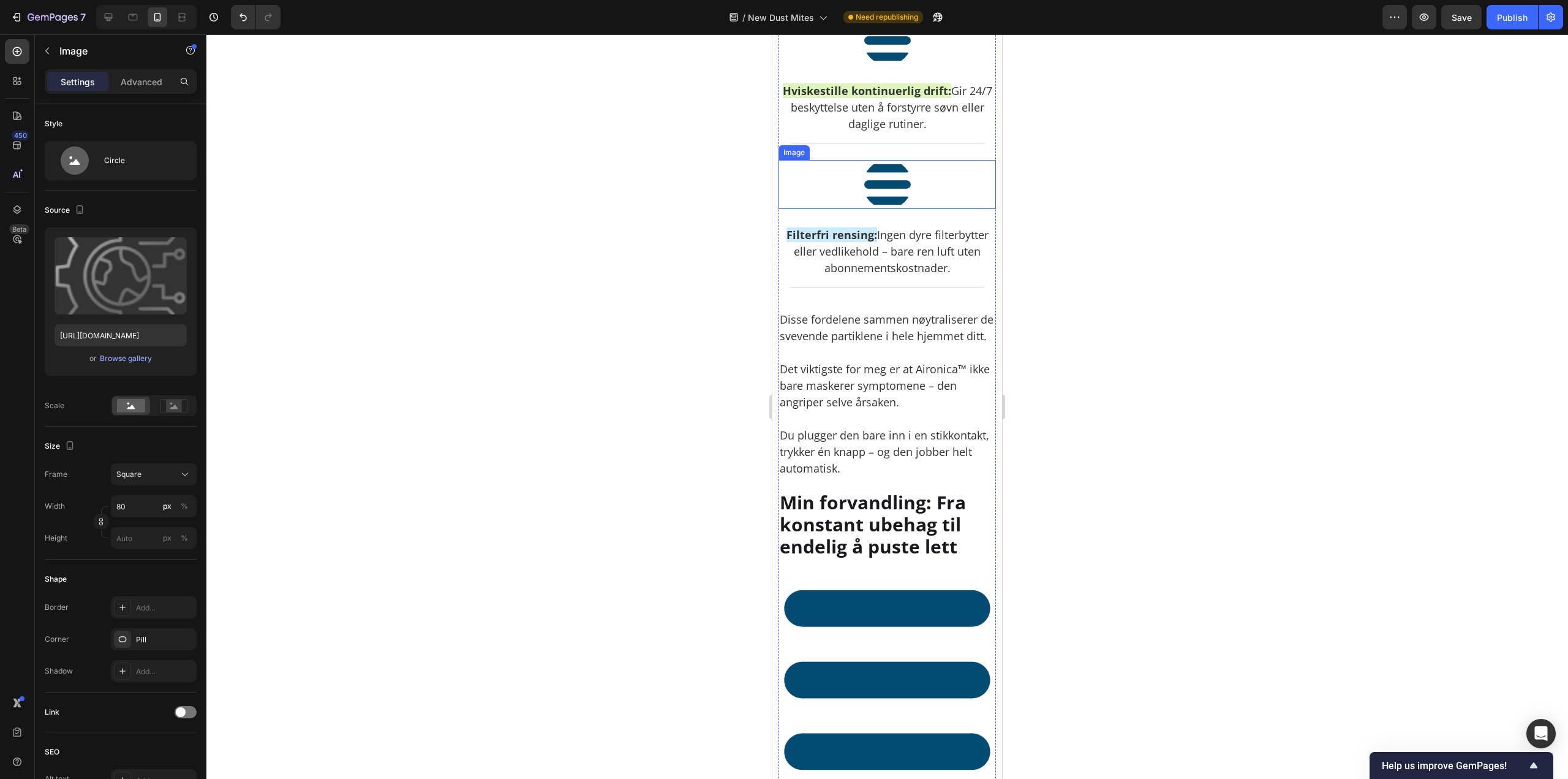
scroll to position [4745, 0]
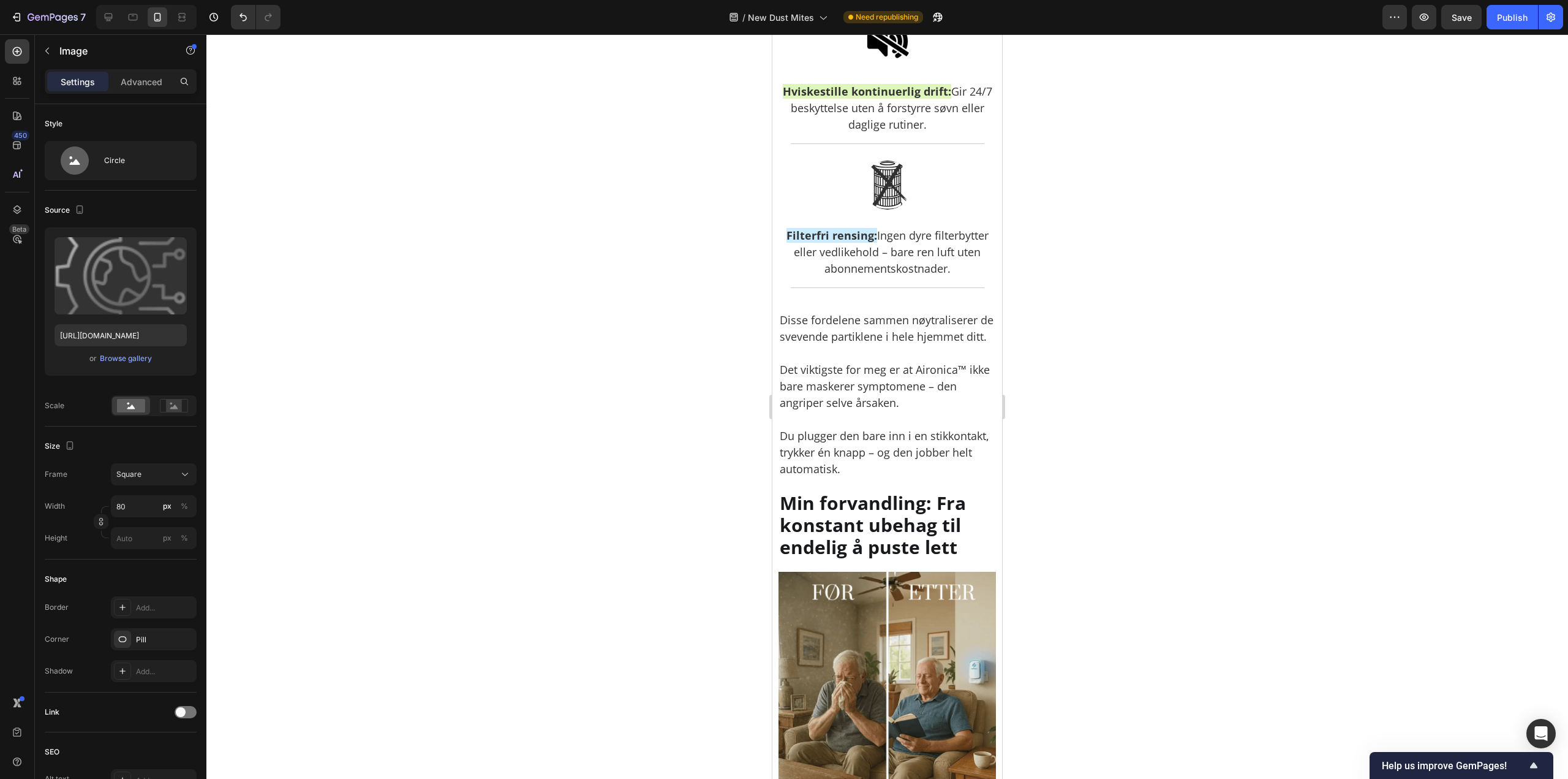
drag, startPoint x: 138, startPoint y: 320, endPoint x: 140, endPoint y: 329, distance: 9.2
click at [138, 319] on div "Upload Image https://cdn.shopify.com/s/files/1/0926/0446/5536/files/gempages_58…" at bounding box center [120, 301] width 152 height 148
click at [144, 337] on input "https://cdn.shopify.com/s/files/1/0926/0446/5536/files/gempages_580590199730340…" at bounding box center [120, 335] width 132 height 22
click at [119, 29] on div "7 Version history / New Dust Mites Need republishing Preview Save Publish" at bounding box center [784, 18] width 1568 height 35
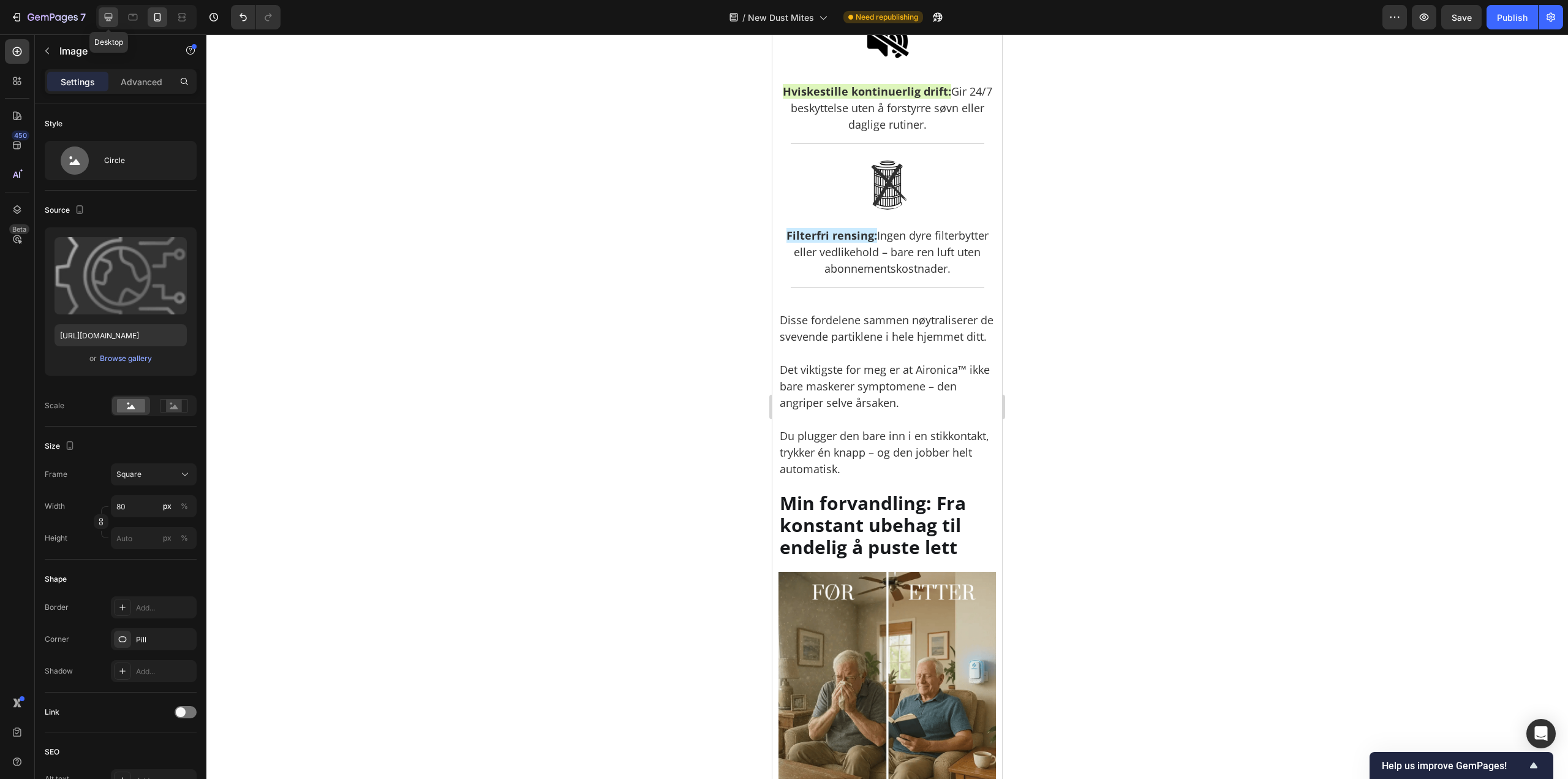
click at [116, 25] on div at bounding box center [109, 17] width 19 height 19
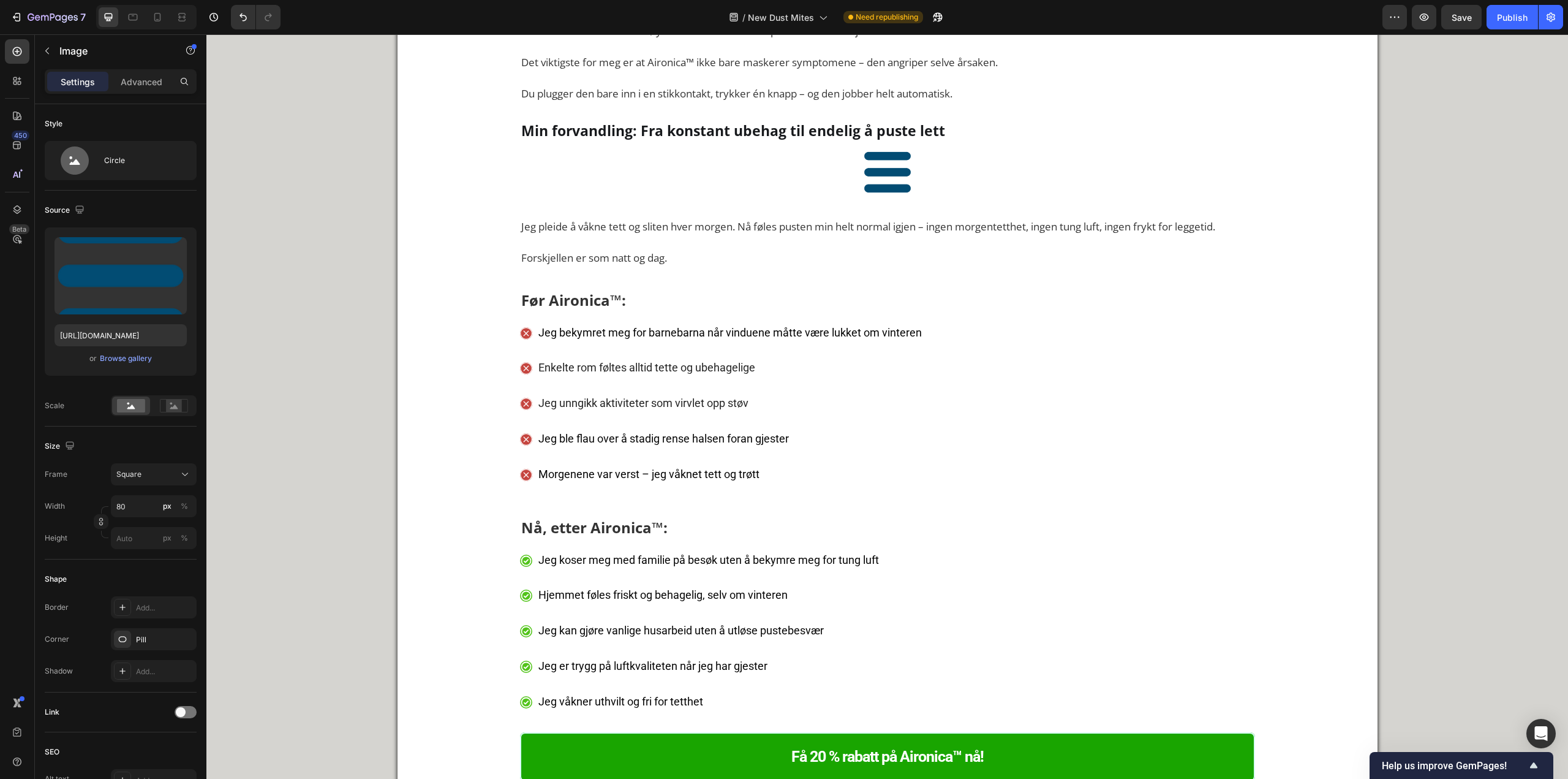
scroll to position [5403, 0]
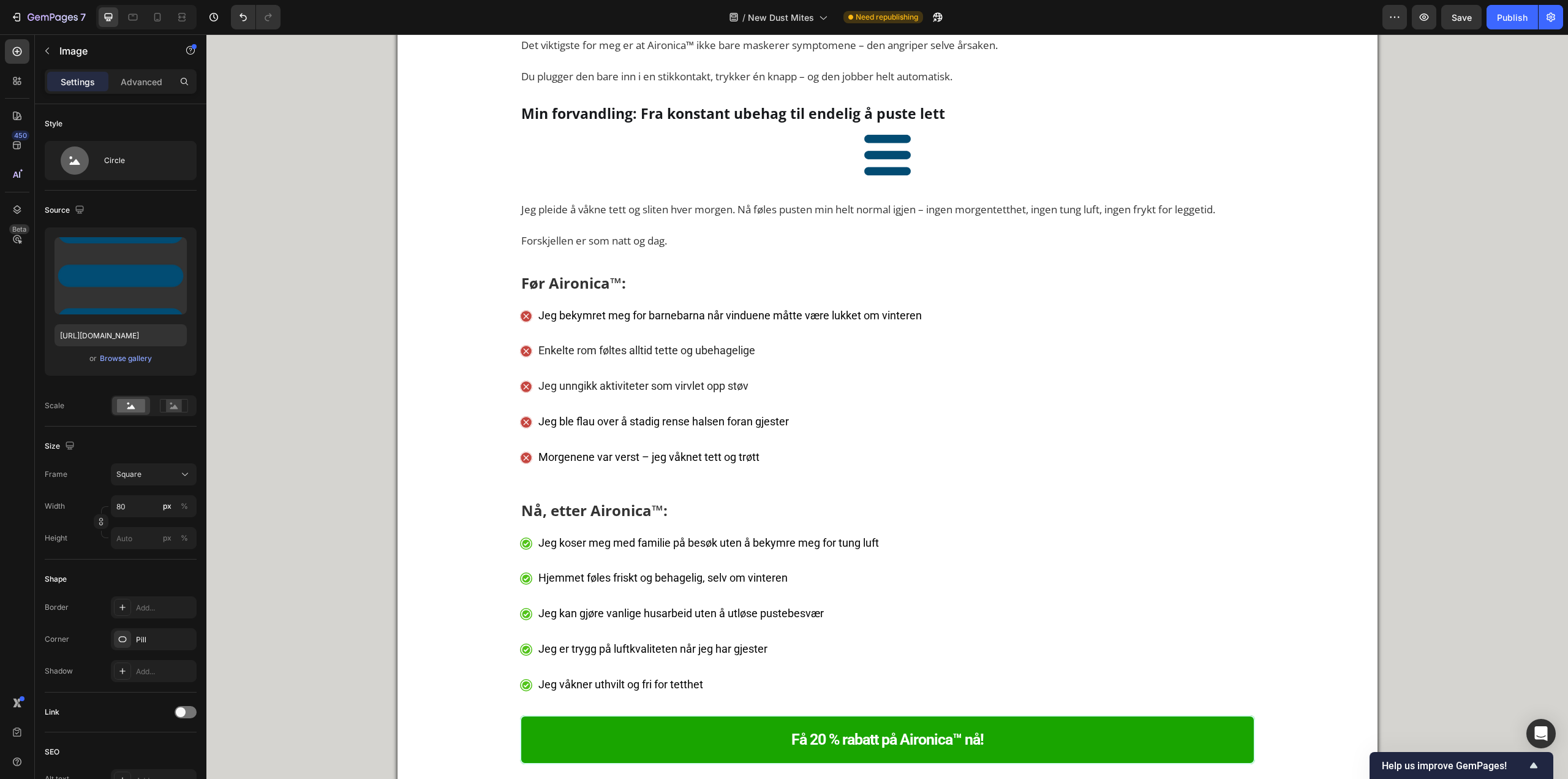
click at [143, 331] on input "https://cdn.shopify.com/s/files/1/0926/0446/5536/files/gempages_580590199730340…" at bounding box center [120, 335] width 132 height 22
paste input "a174bcde-2544-4a5f-bccc-5fc28ac7d606"
type input "https://cdn.shopify.com/s/files/1/0926/0446/5536/files/gempages_580590199730340…"
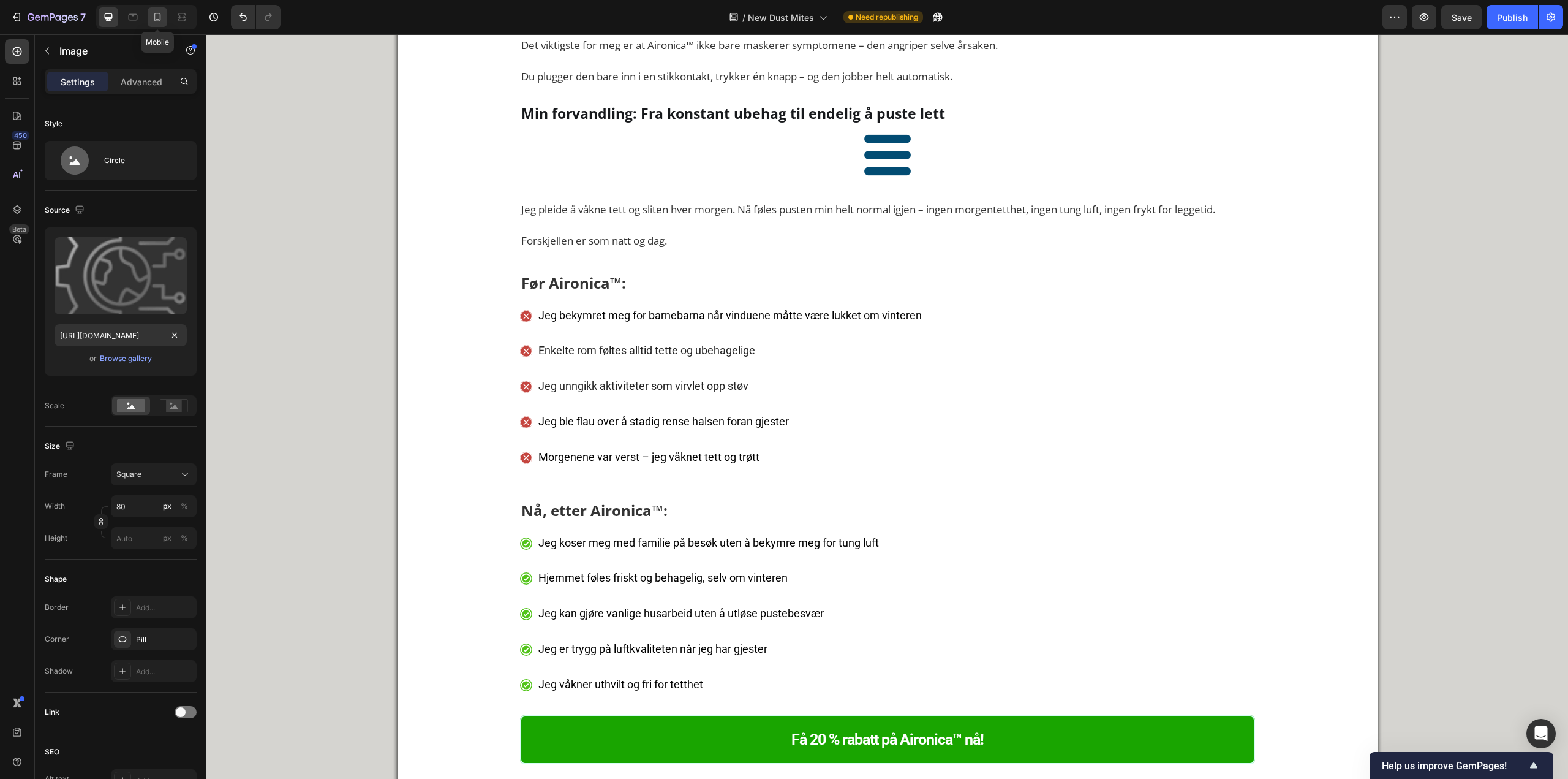
scroll to position [0, 0]
click at [159, 18] on icon at bounding box center [158, 18] width 12 height 12
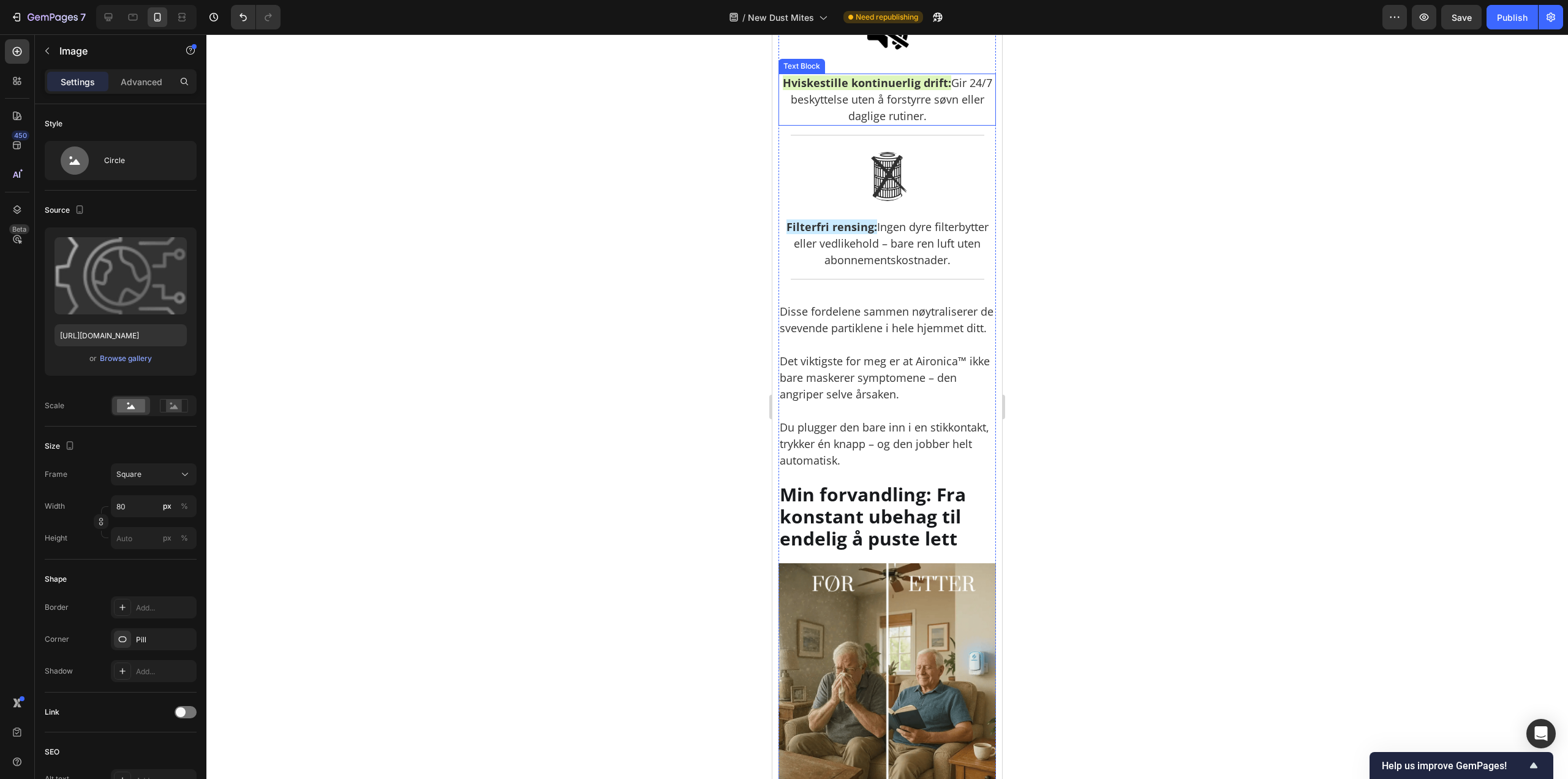
scroll to position [4745, 0]
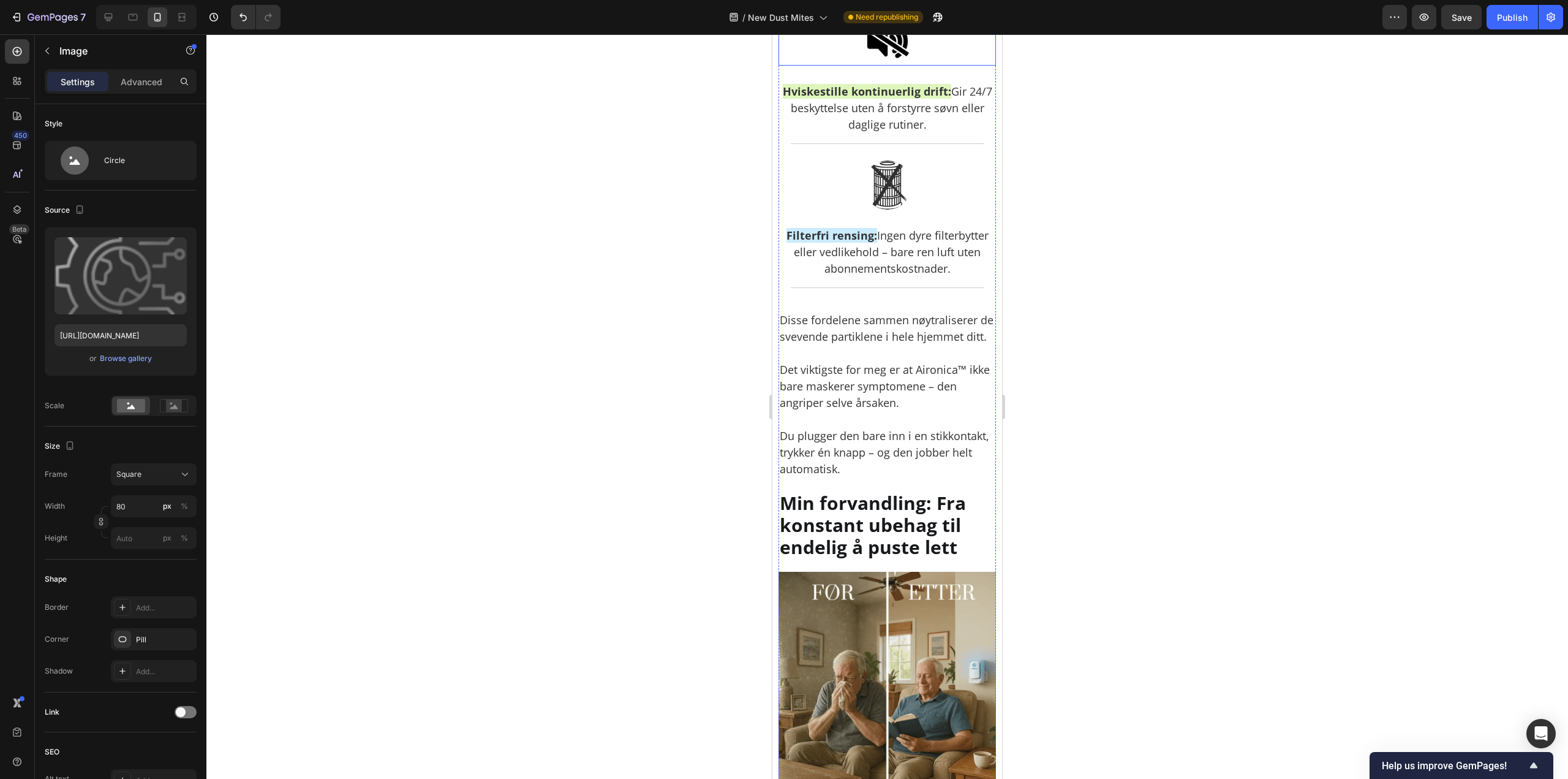
drag, startPoint x: 867, startPoint y: 242, endPoint x: 843, endPoint y: 248, distance: 24.7
click at [867, 66] on img at bounding box center [887, 41] width 49 height 49
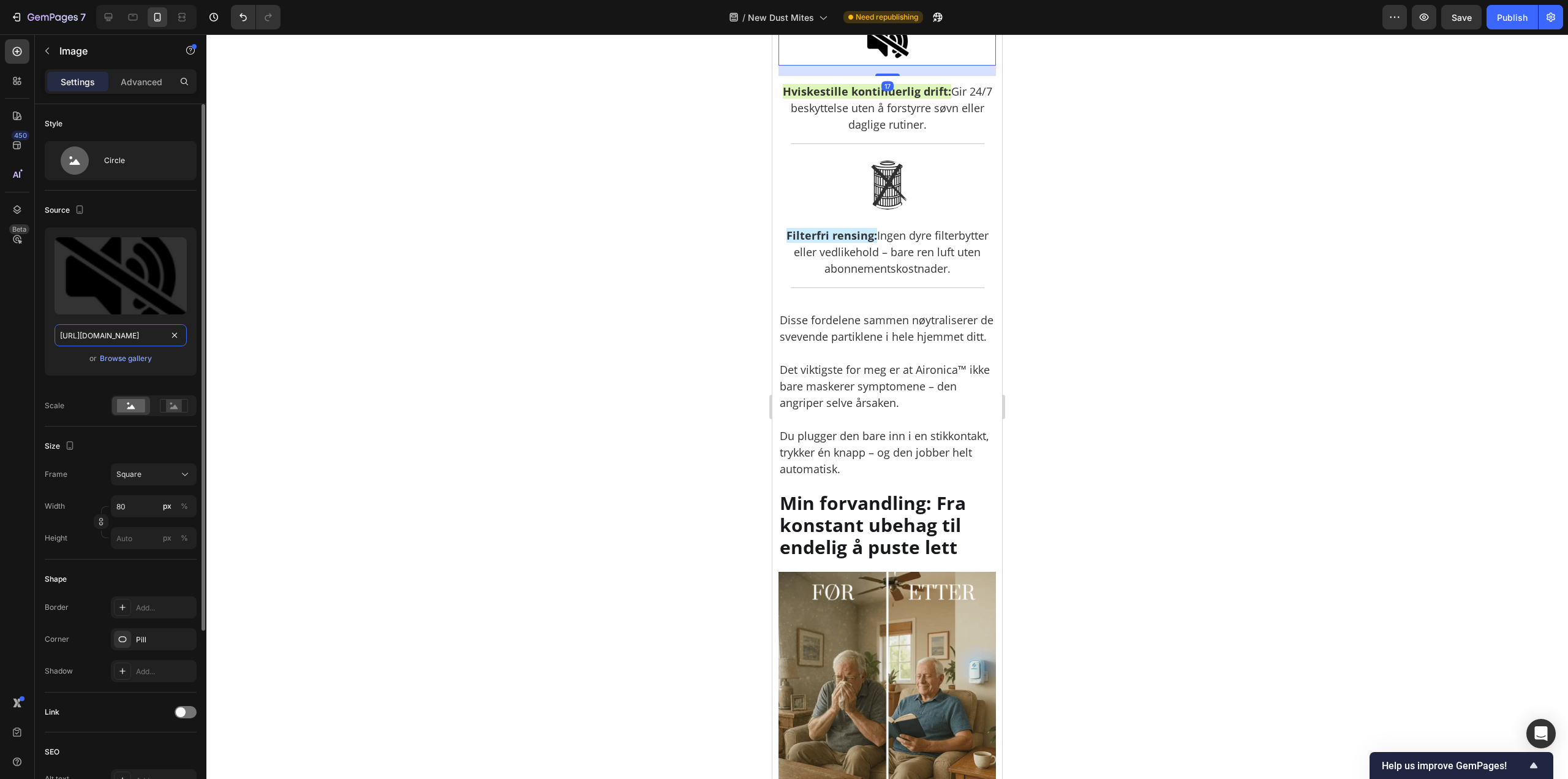
click at [105, 336] on input "https://cdn.shopify.com/s/files/1/0926/0446/5536/files/gempages_580590199730340…" at bounding box center [120, 335] width 132 height 22
click at [108, 24] on div at bounding box center [109, 17] width 19 height 19
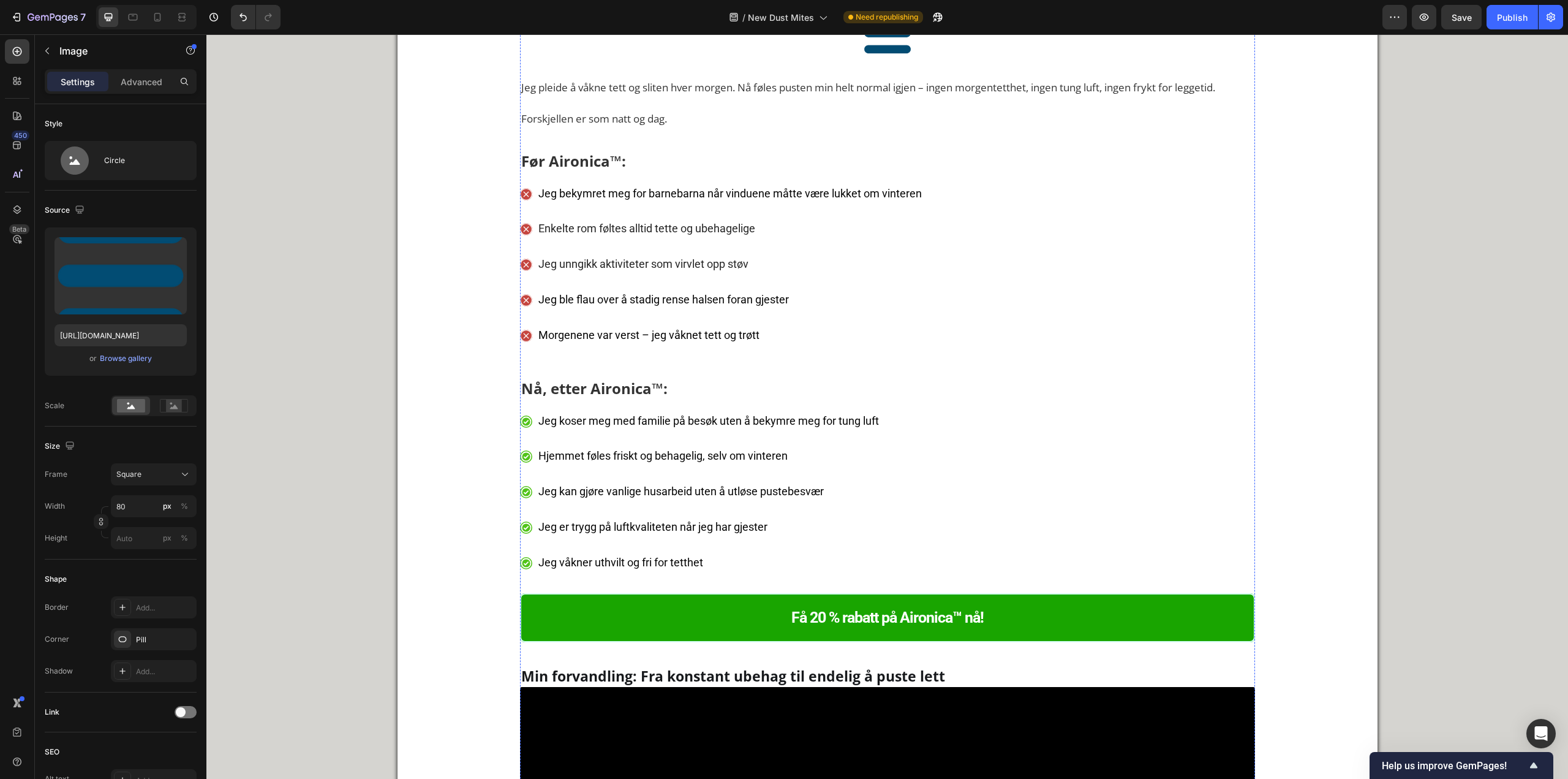
scroll to position [5527, 0]
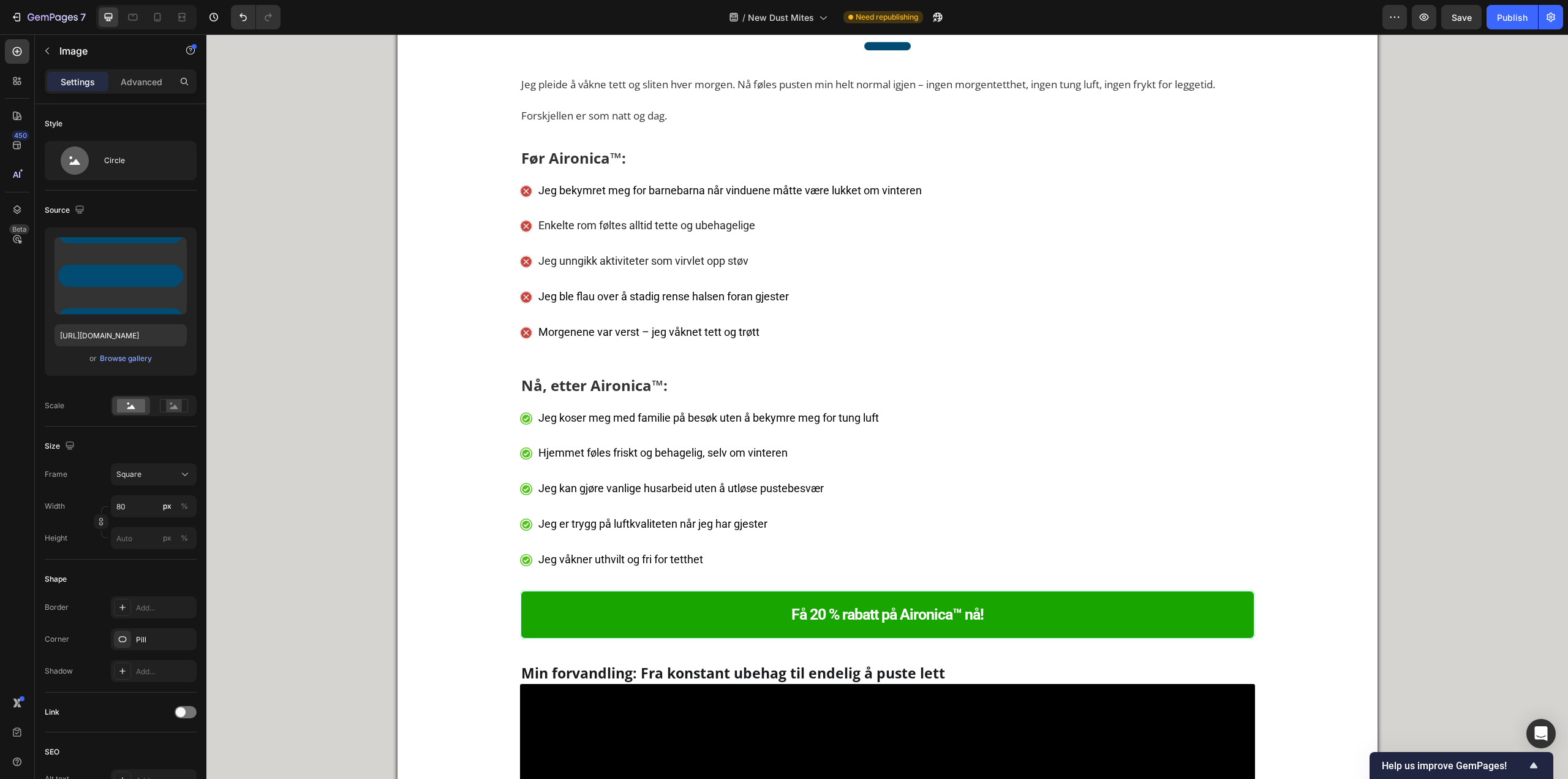
click at [137, 332] on input "https://cdn.shopify.com/s/files/1/0926/0446/5536/files/gempages_580590199730340…" at bounding box center [120, 335] width 132 height 22
paste input "7c516920-337b-47b5-a3e4-40901f521f8a"
type input "https://cdn.shopify.com/s/files/1/0926/0446/5536/files/gempages_580590199730340…"
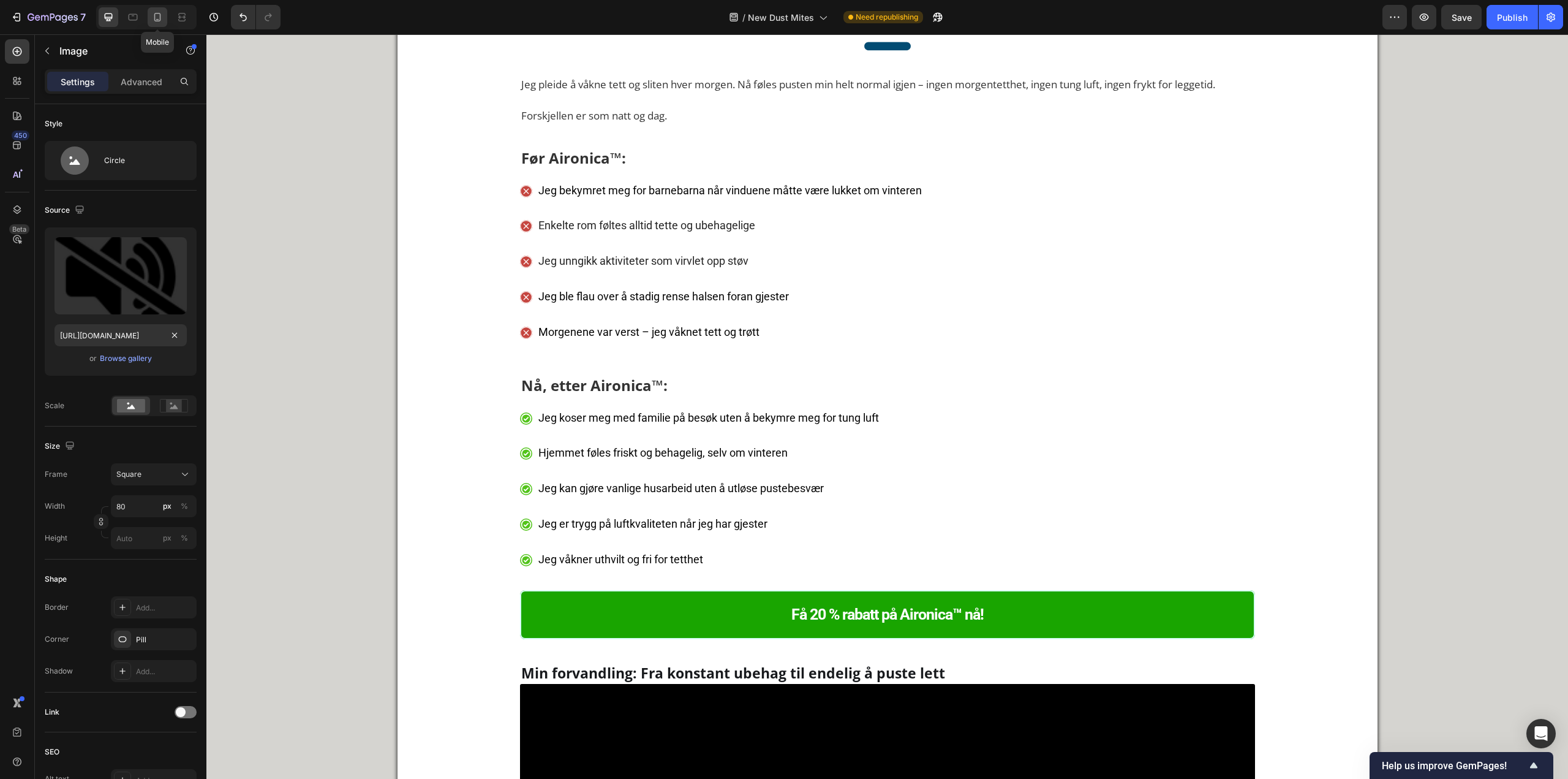
scroll to position [0, 0]
click at [152, 21] on icon at bounding box center [158, 18] width 12 height 12
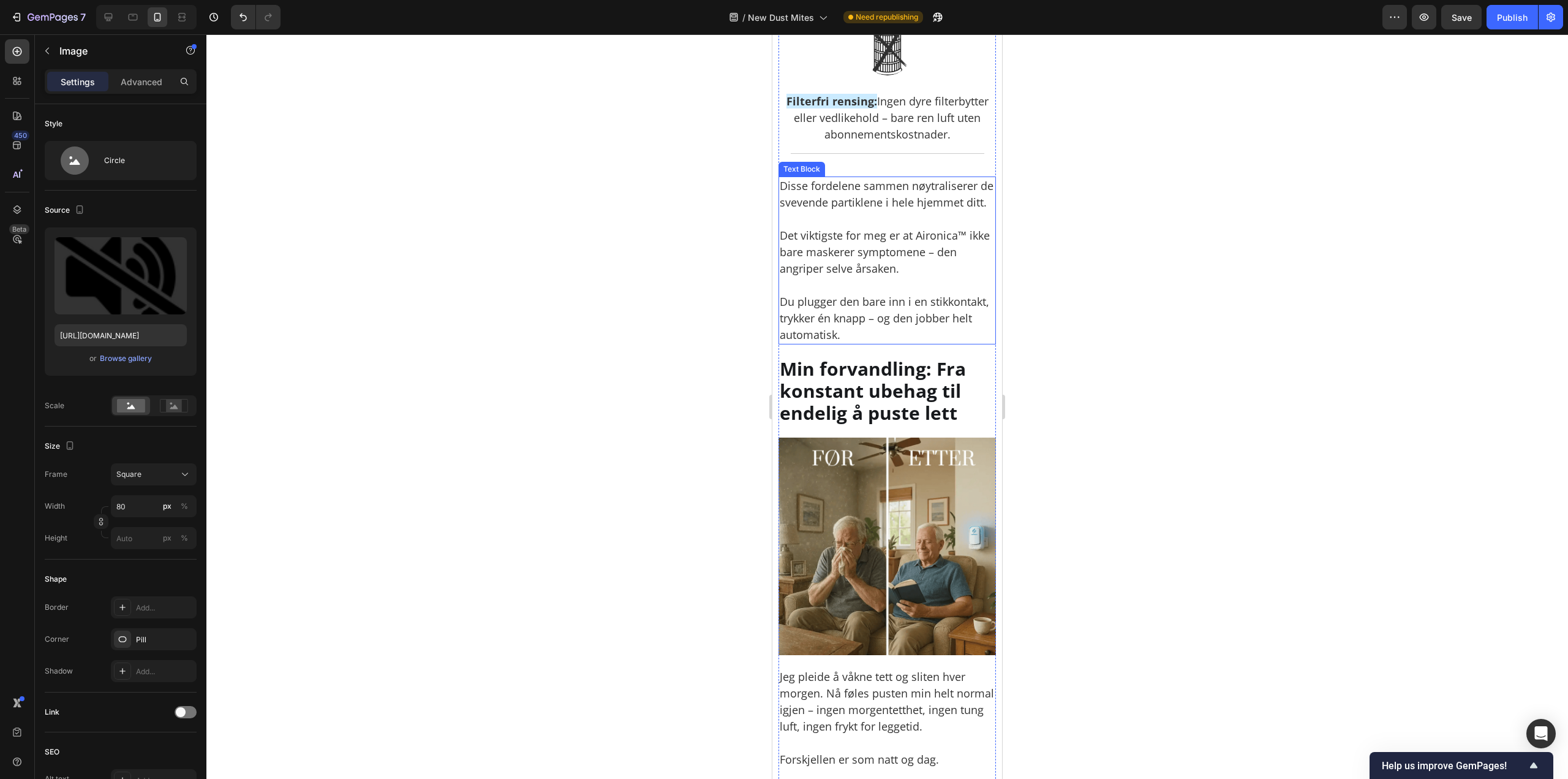
scroll to position [4879, 0]
click at [875, 76] on img at bounding box center [887, 52] width 49 height 49
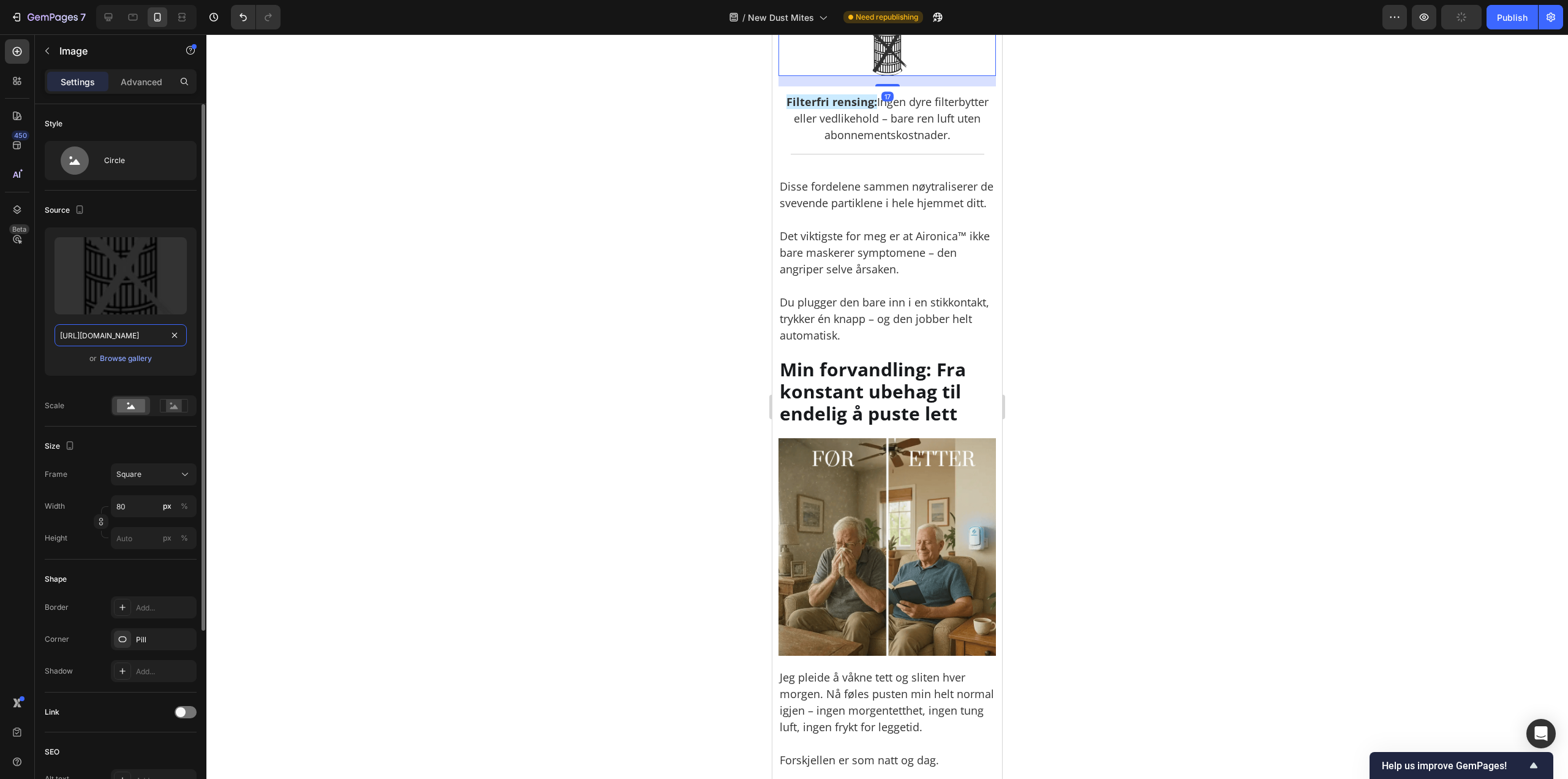
click at [138, 333] on input "https://cdn.shopify.com/s/files/1/0926/0446/5536/files/gempages_580590199730340…" at bounding box center [120, 335] width 132 height 22
click at [107, 10] on div at bounding box center [109, 17] width 19 height 19
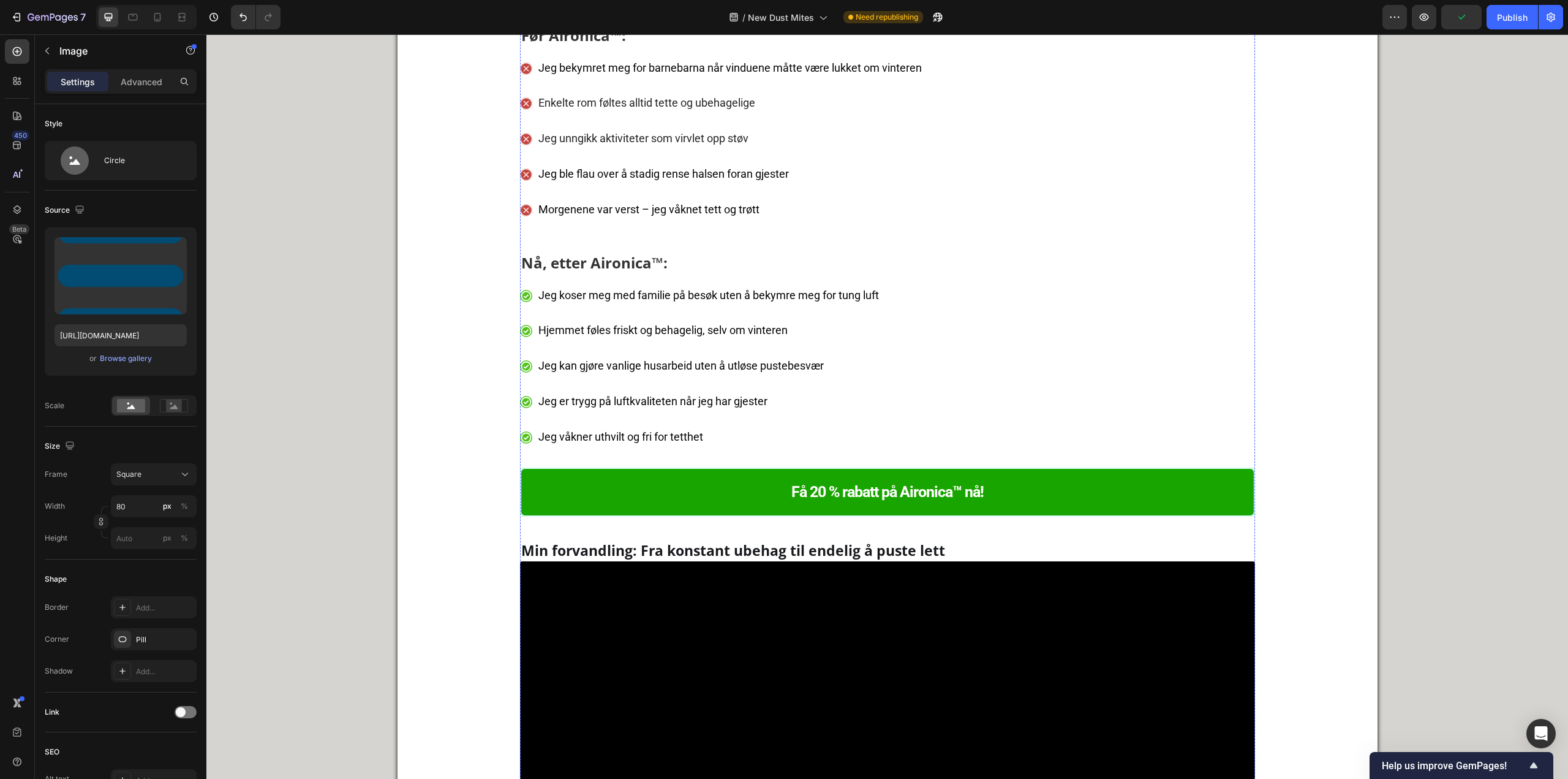
scroll to position [5652, 0]
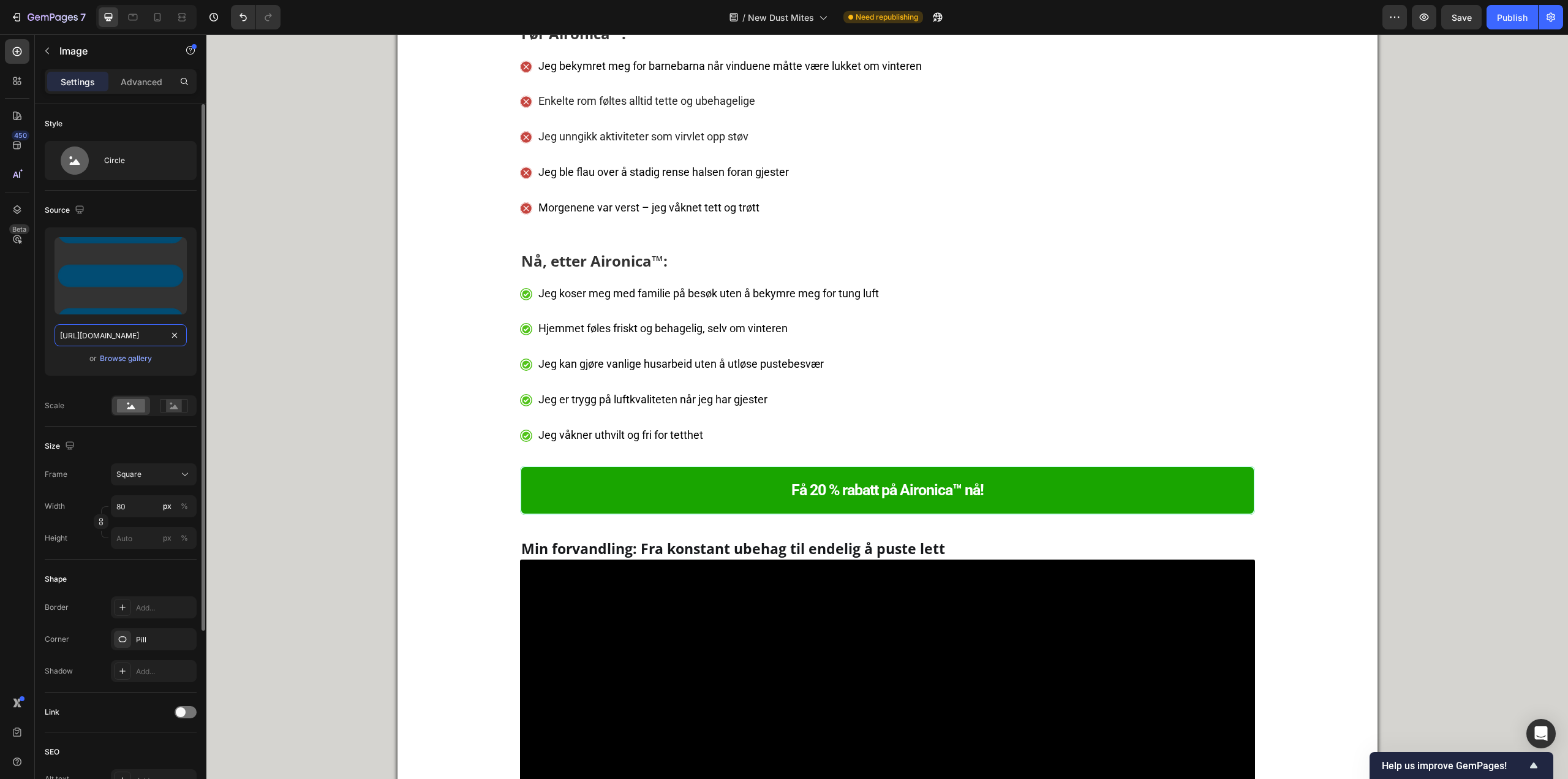
click at [130, 342] on input "https://cdn.shopify.com/s/files/1/0926/0446/5536/files/gempages_580590199730340…" at bounding box center [120, 335] width 132 height 22
paste input "fc513046-0bd4-4d78-b6a5-b995b5391455"
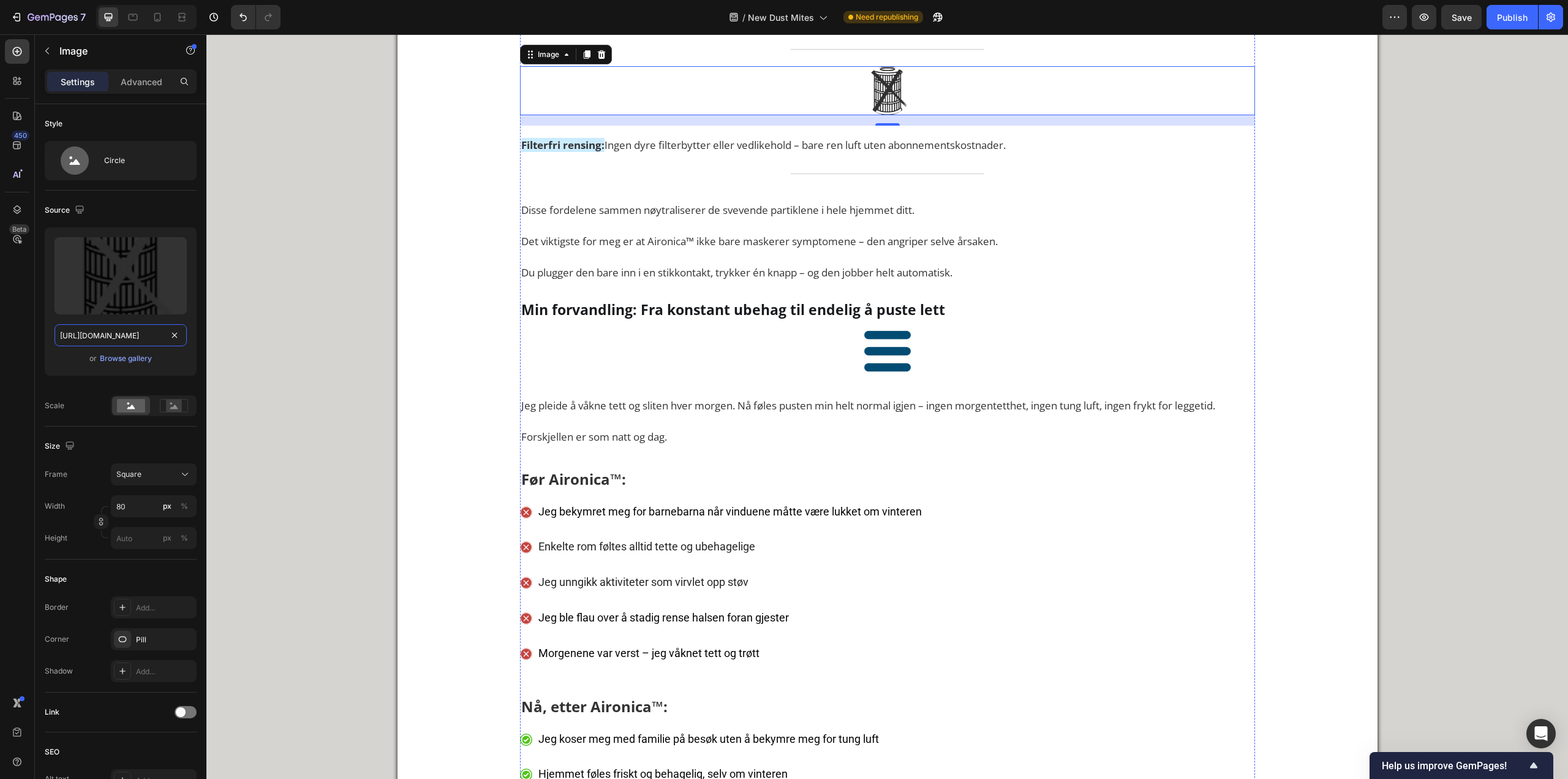
scroll to position [5162, 0]
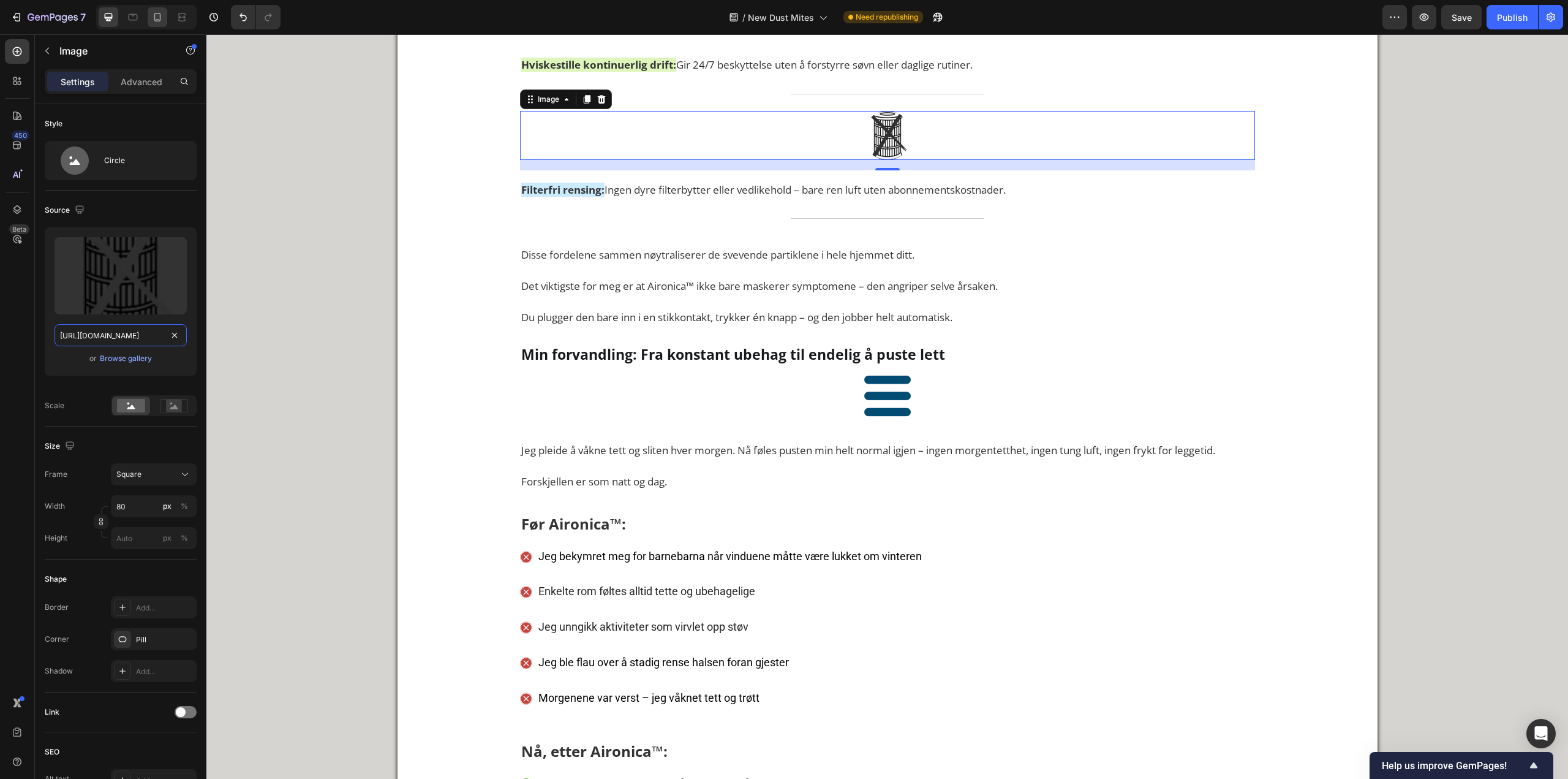
type input "https://cdn.shopify.com/s/files/1/0926/0446/5536/files/gempages_580590199730340…"
click at [154, 22] on div at bounding box center [158, 17] width 19 height 19
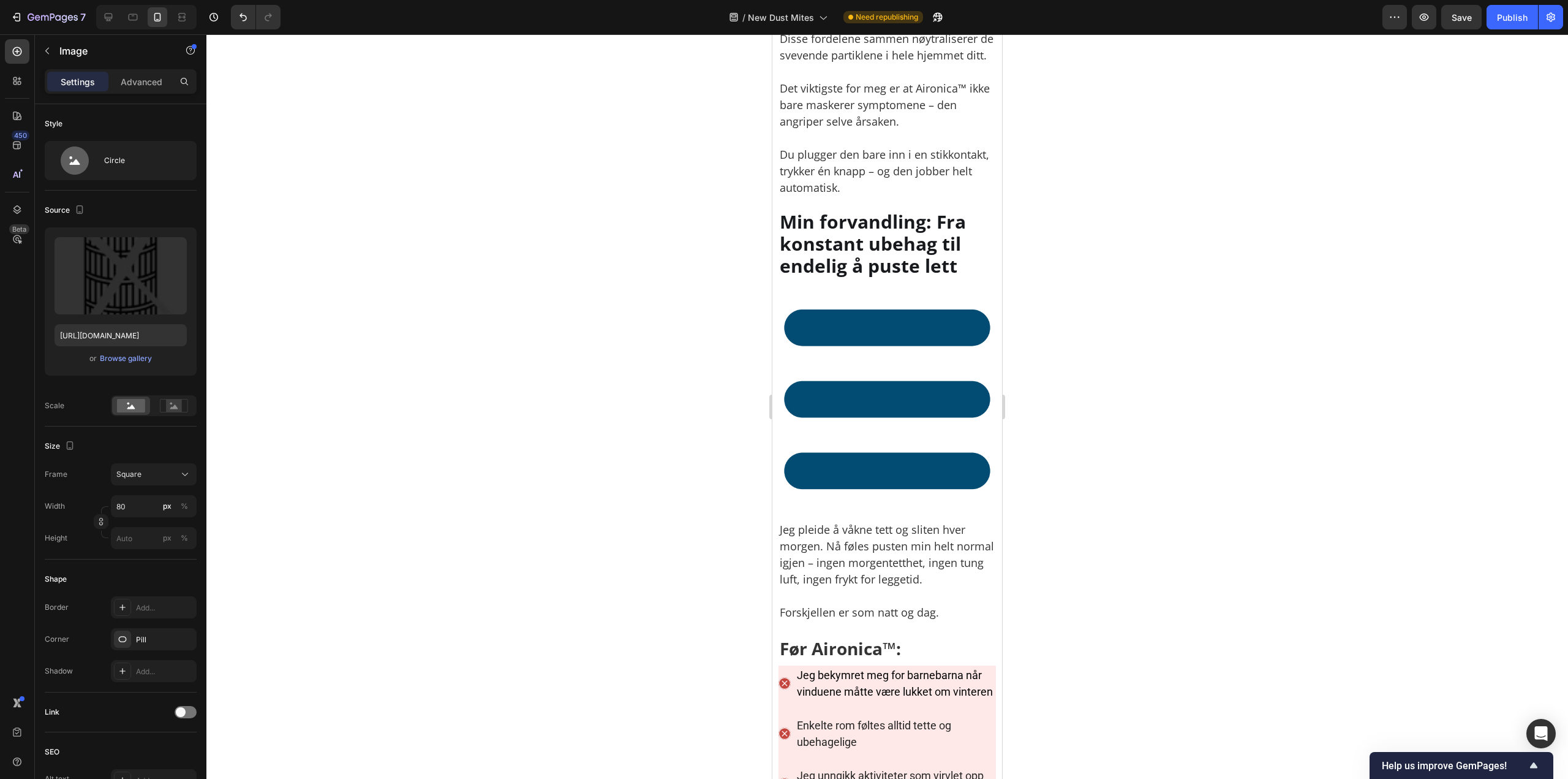
scroll to position [5023, 0]
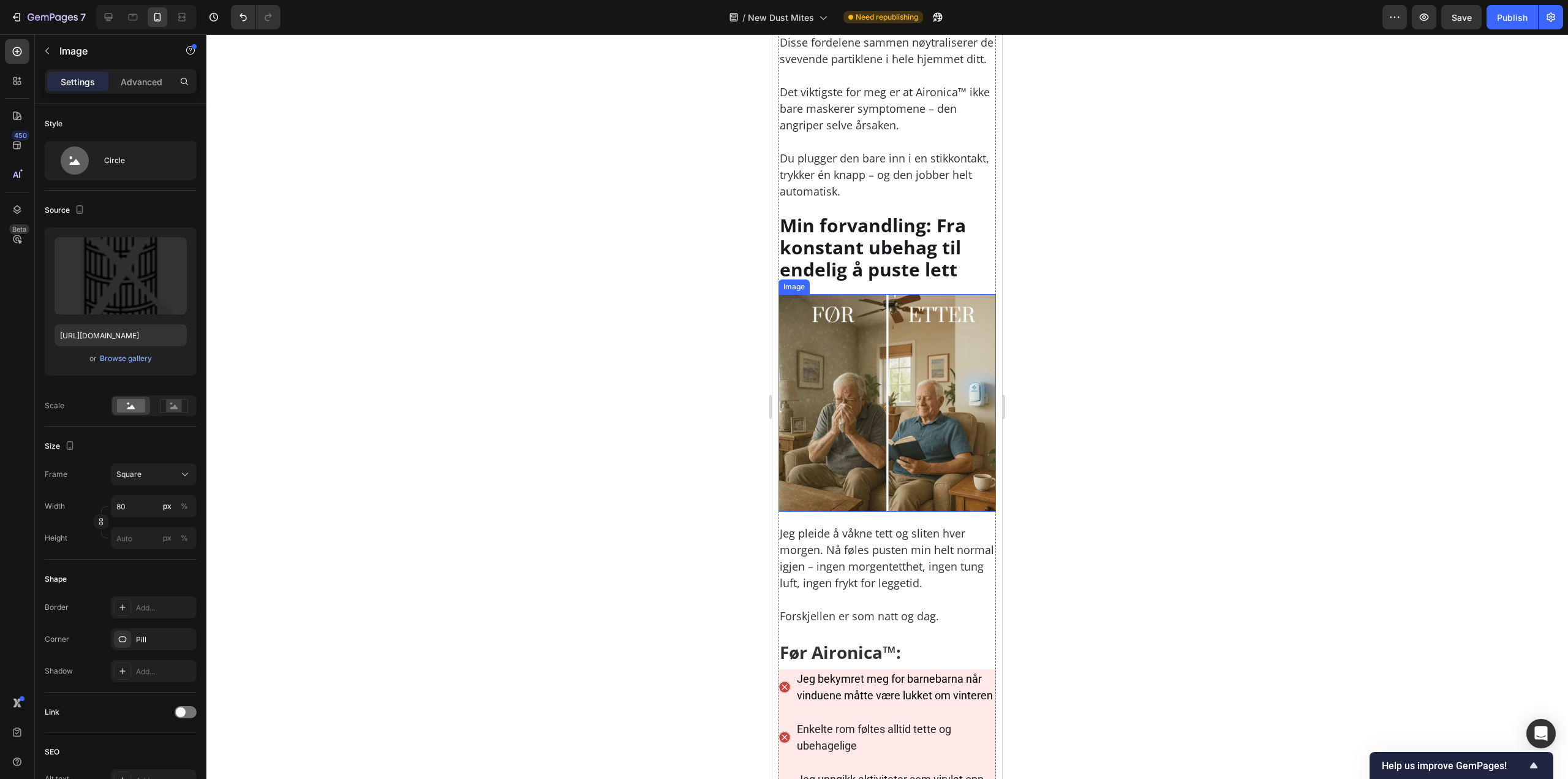
click at [922, 512] on img at bounding box center [887, 403] width 217 height 217
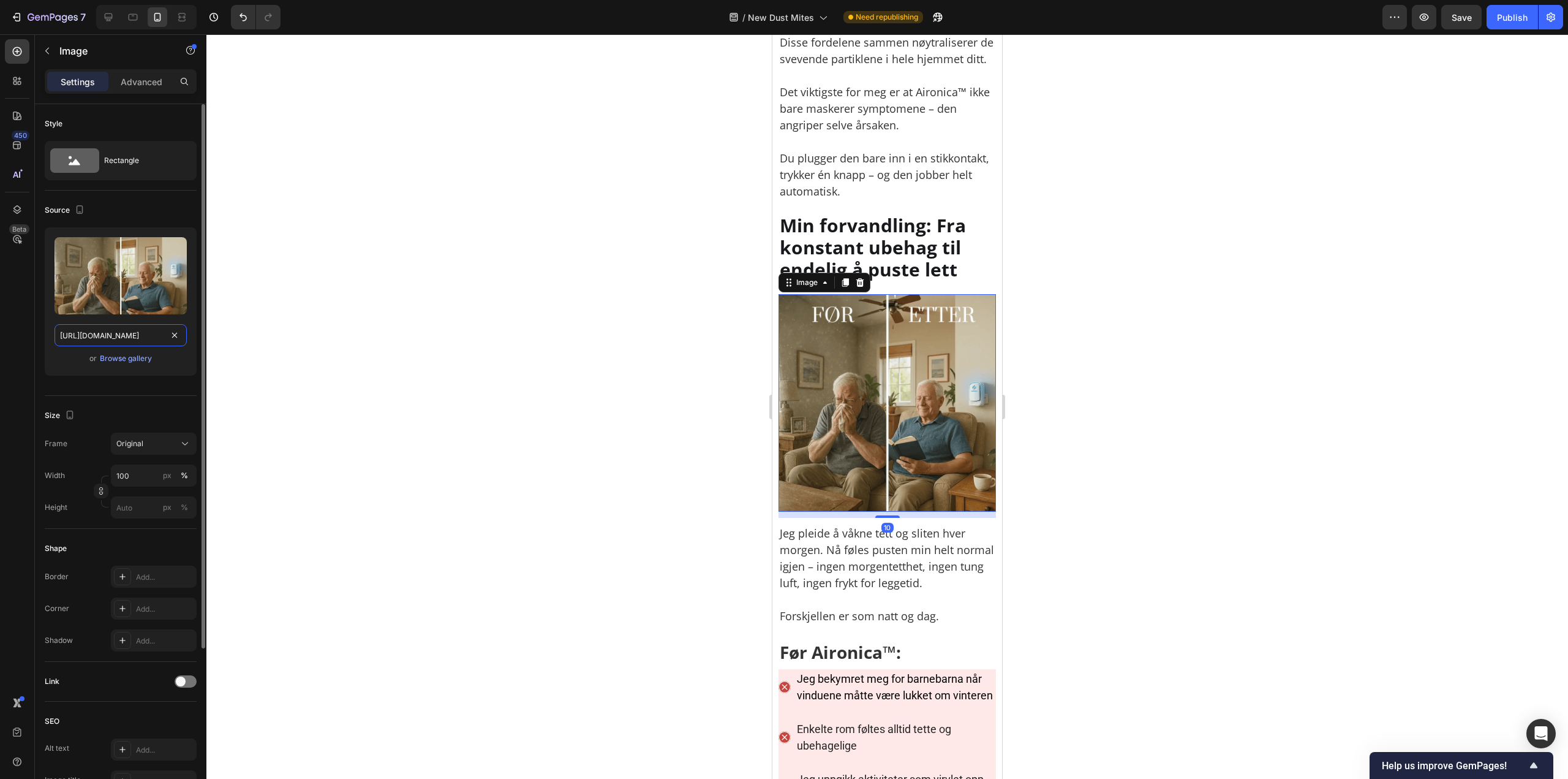
click at [156, 327] on input "https://cdn.shopify.com/s/files/1/0926/0446/5536/files/gempages_580590199730340…" at bounding box center [120, 335] width 132 height 22
click at [110, 15] on icon at bounding box center [109, 18] width 12 height 12
type input "https://cdn.shopify.com/s/files/1/0926/0446/5536/files/gempages_580590199730340…"
type input "80"
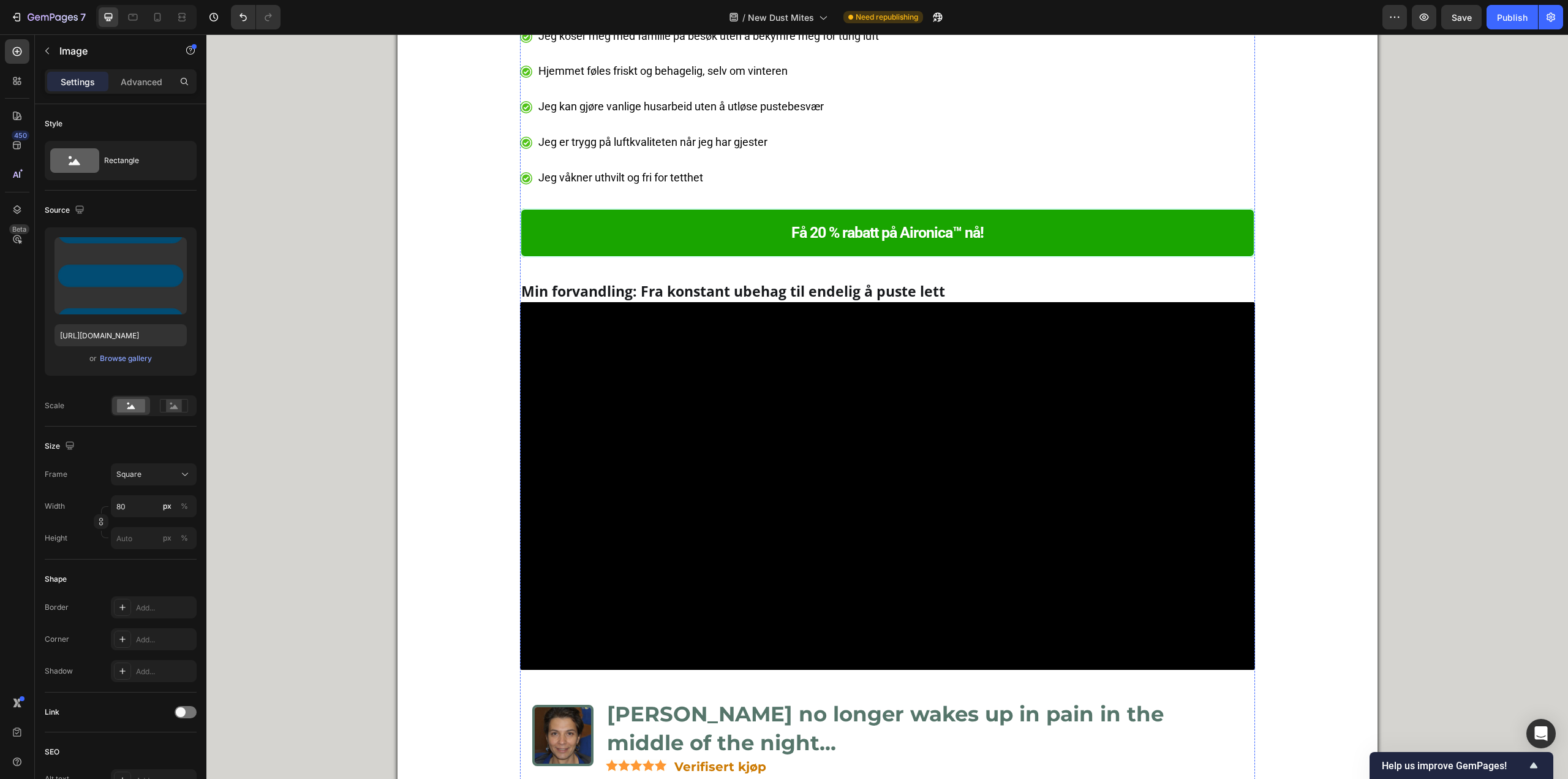
scroll to position [5913, 0]
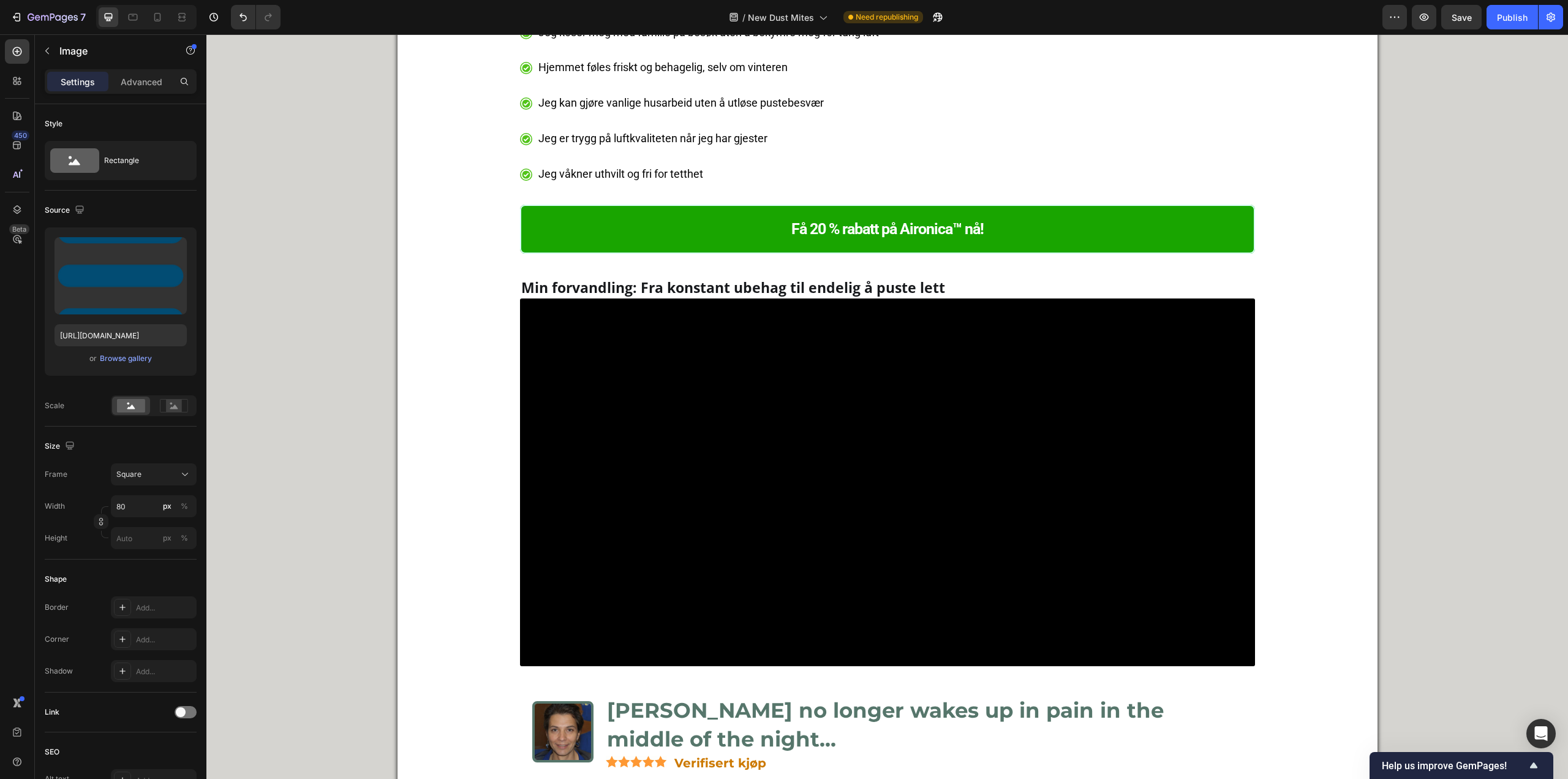
click at [127, 333] on input "https://cdn.shopify.com/s/files/1/0926/0446/5536/files/gempages_580590199730340…" at bounding box center [120, 335] width 132 height 22
paste input "e6c9fb02-79bc-4147-bc92-4f0603f33798"
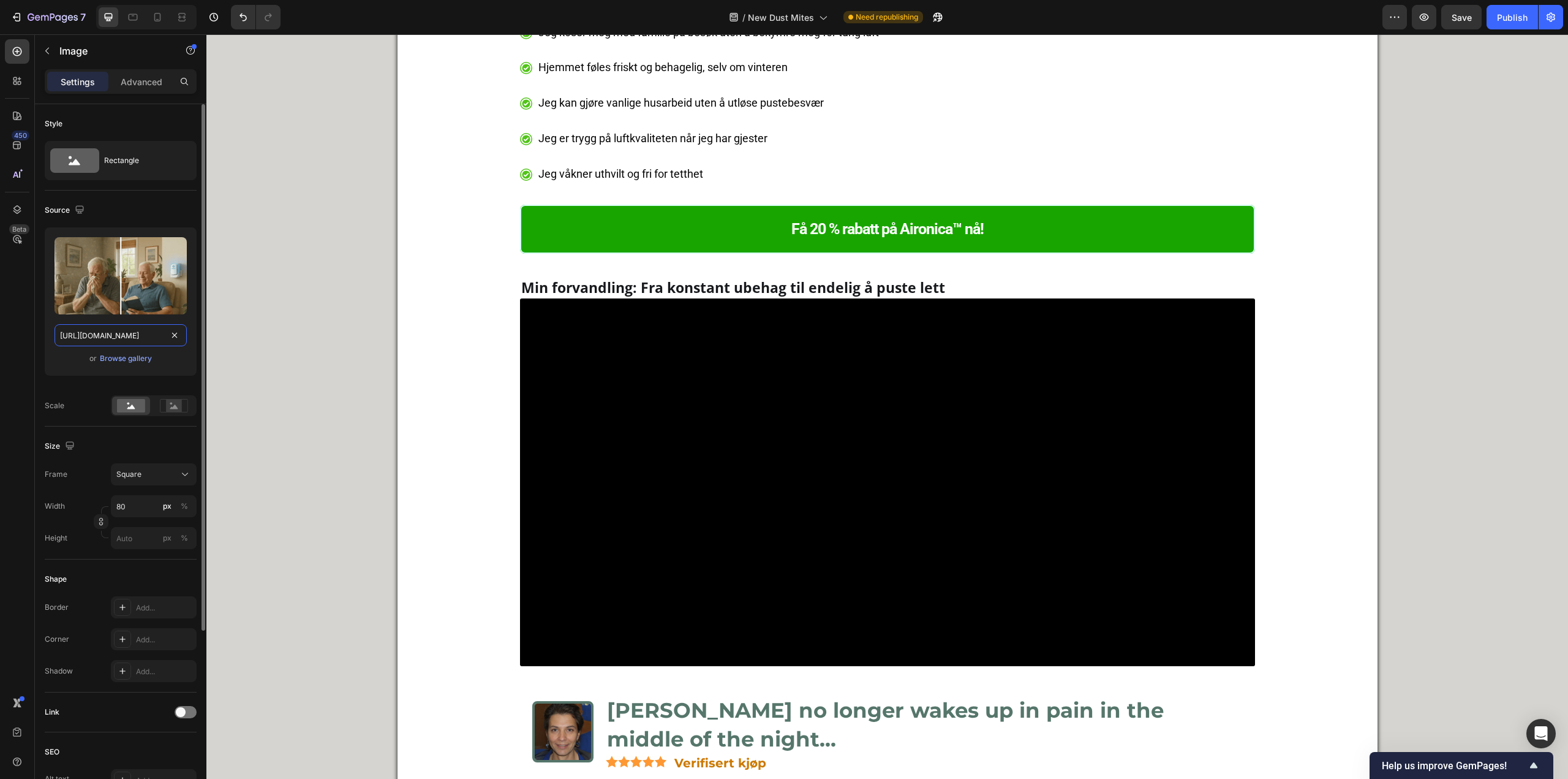
scroll to position [0, 380]
type input "https://cdn.shopify.com/s/files/1/0926/0446/5536/files/gempages_580590199730340…"
click at [165, 414] on div at bounding box center [173, 405] width 38 height 18
click at [168, 407] on rect at bounding box center [174, 406] width 16 height 12
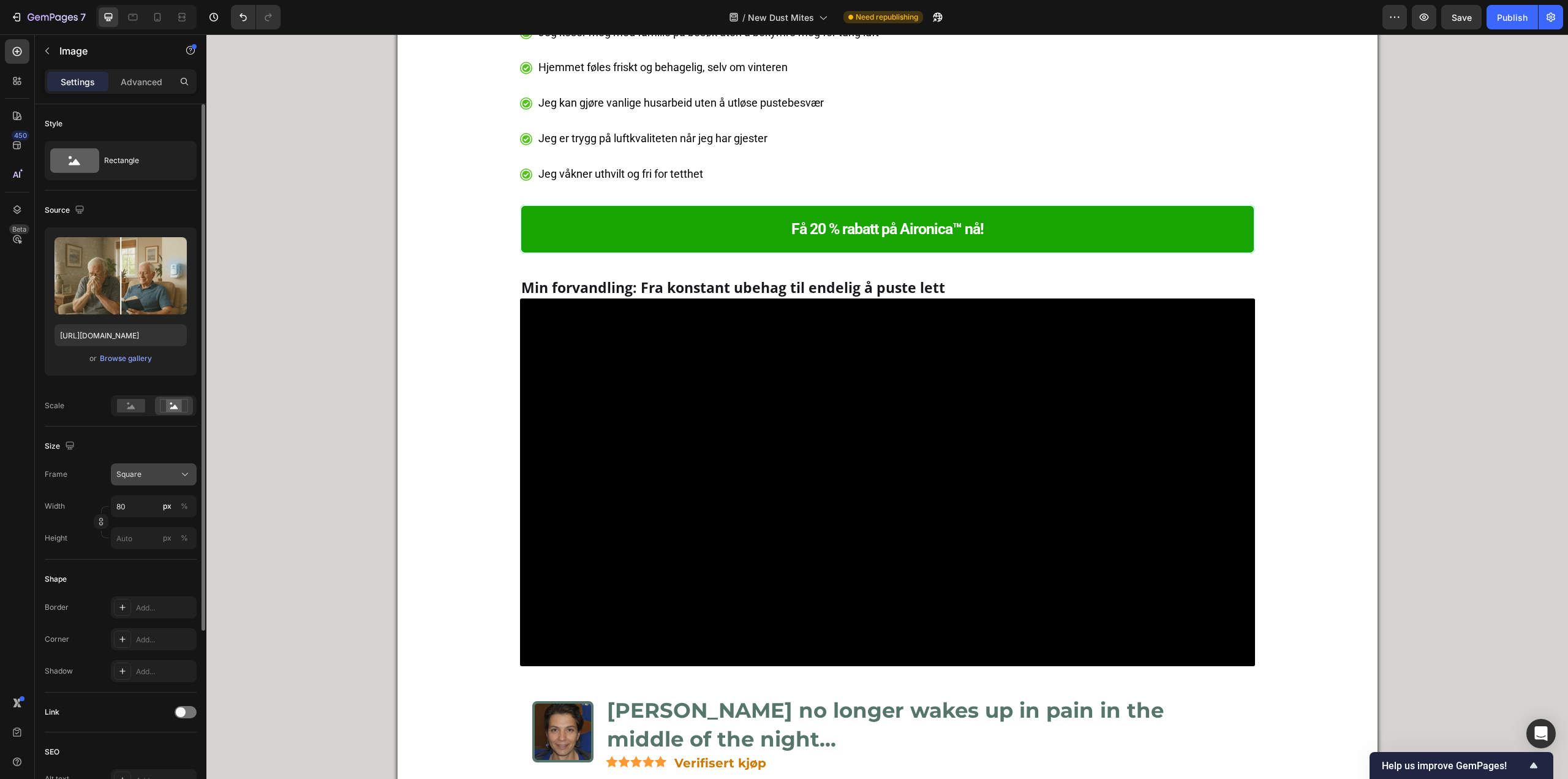
click at [150, 476] on div "Square" at bounding box center [146, 474] width 60 height 11
click at [145, 579] on div "Original" at bounding box center [151, 573] width 71 height 11
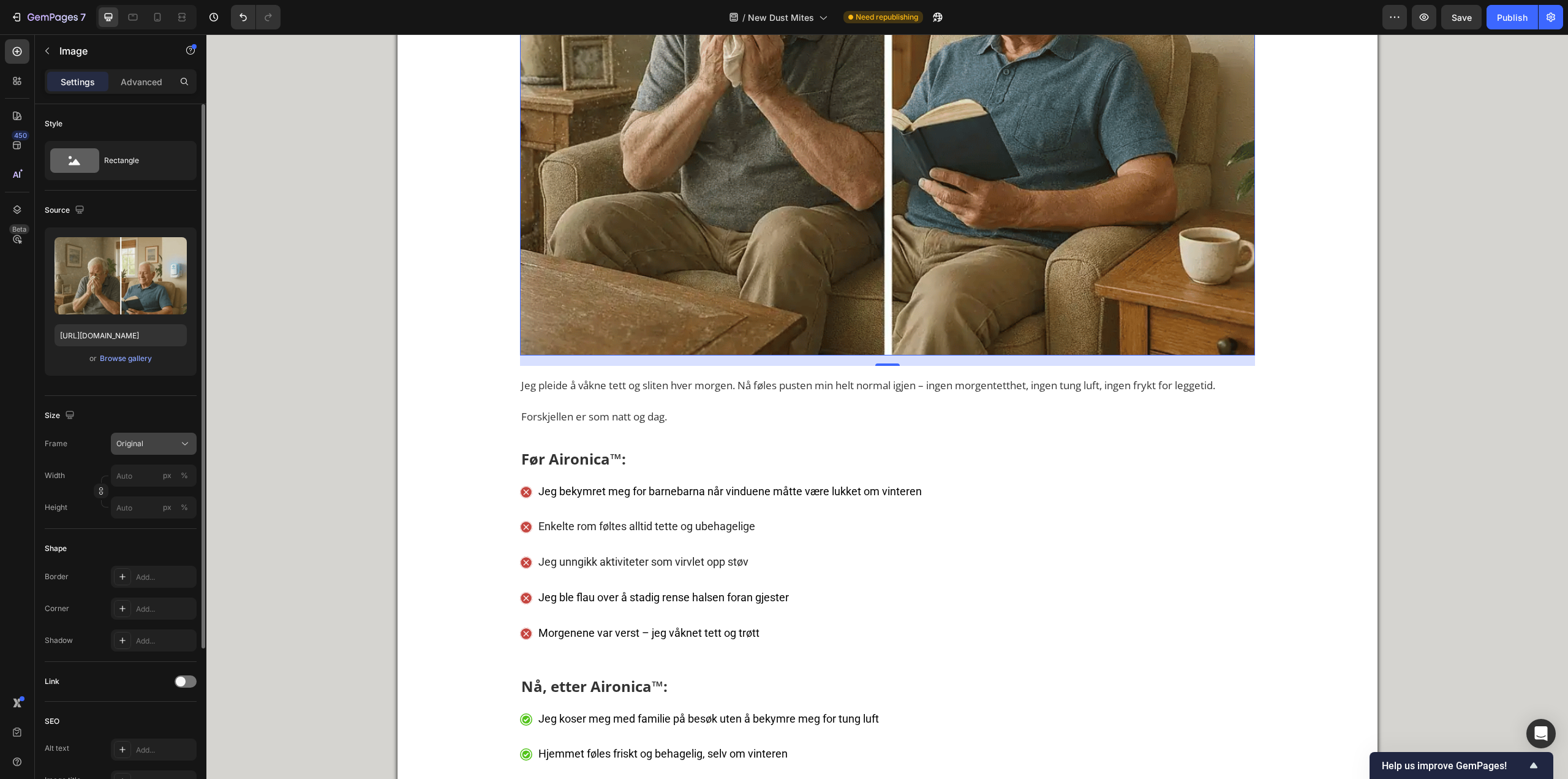
click at [156, 445] on div "Original" at bounding box center [146, 443] width 60 height 11
click at [135, 478] on span "Square" at bounding box center [128, 474] width 25 height 12
click at [145, 503] on input "px %" at bounding box center [154, 506] width 86 height 22
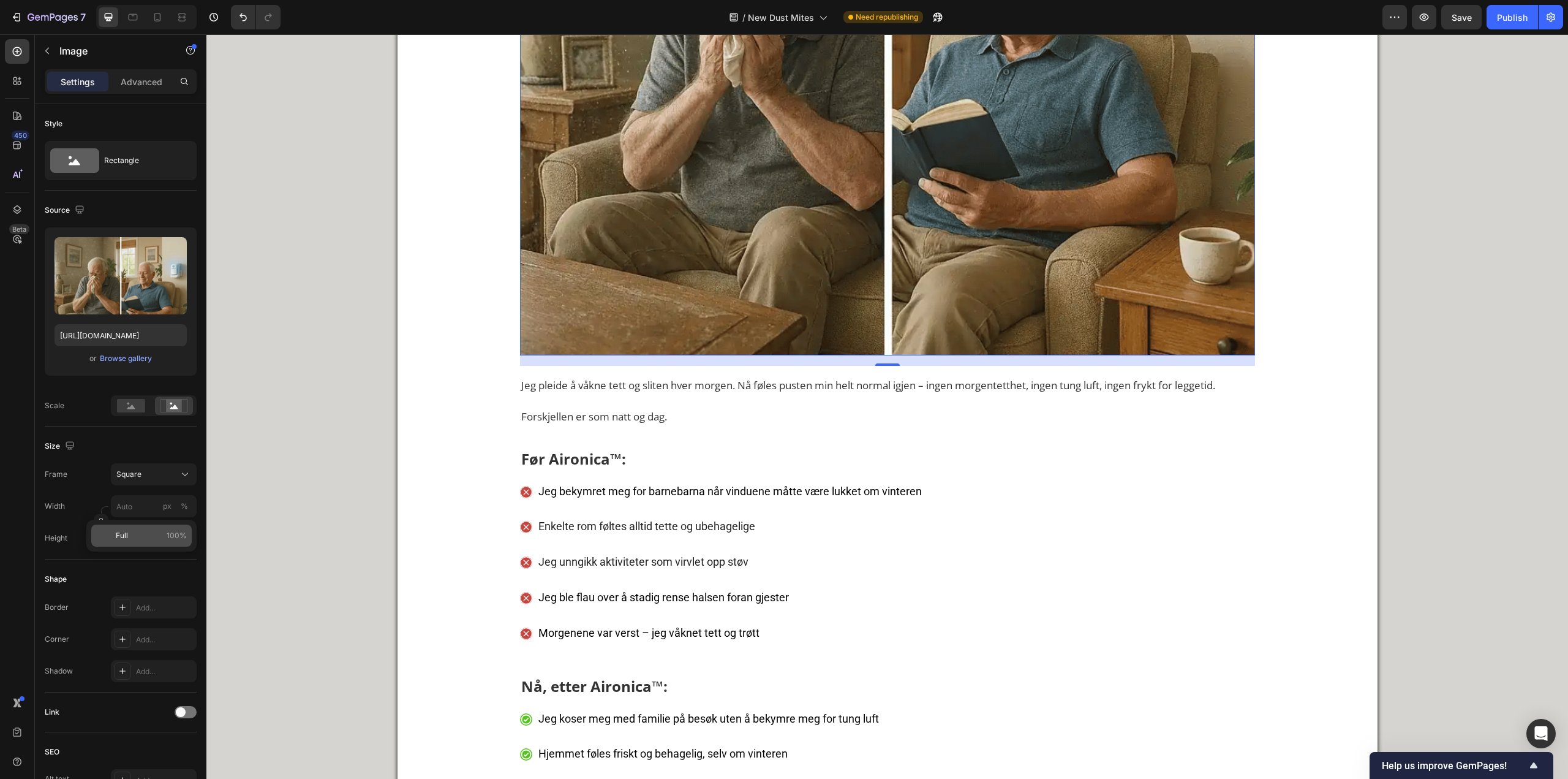
click at [139, 535] on p "Full 100%" at bounding box center [151, 535] width 71 height 11
type input "100"
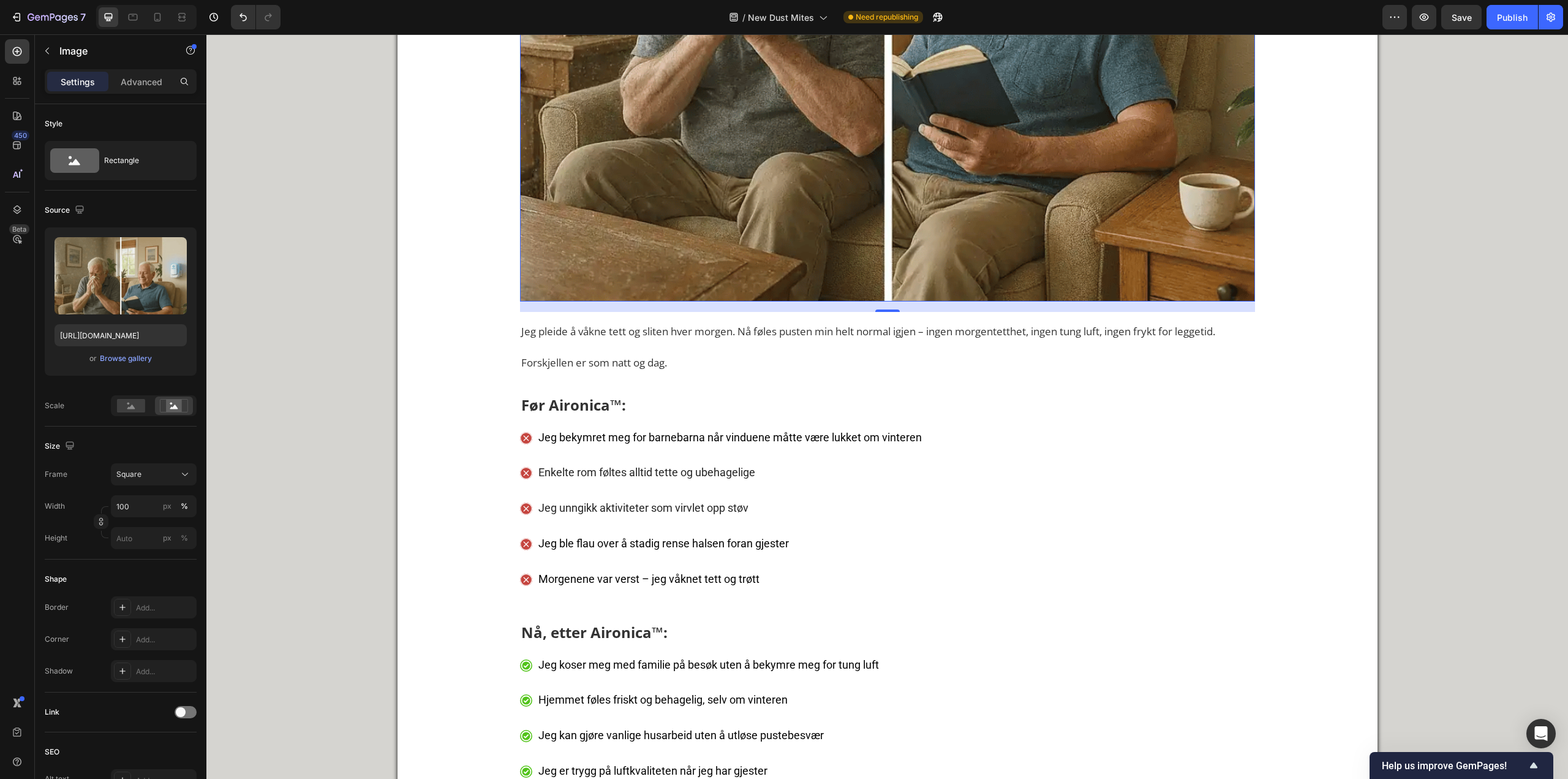
scroll to position [5913, 0]
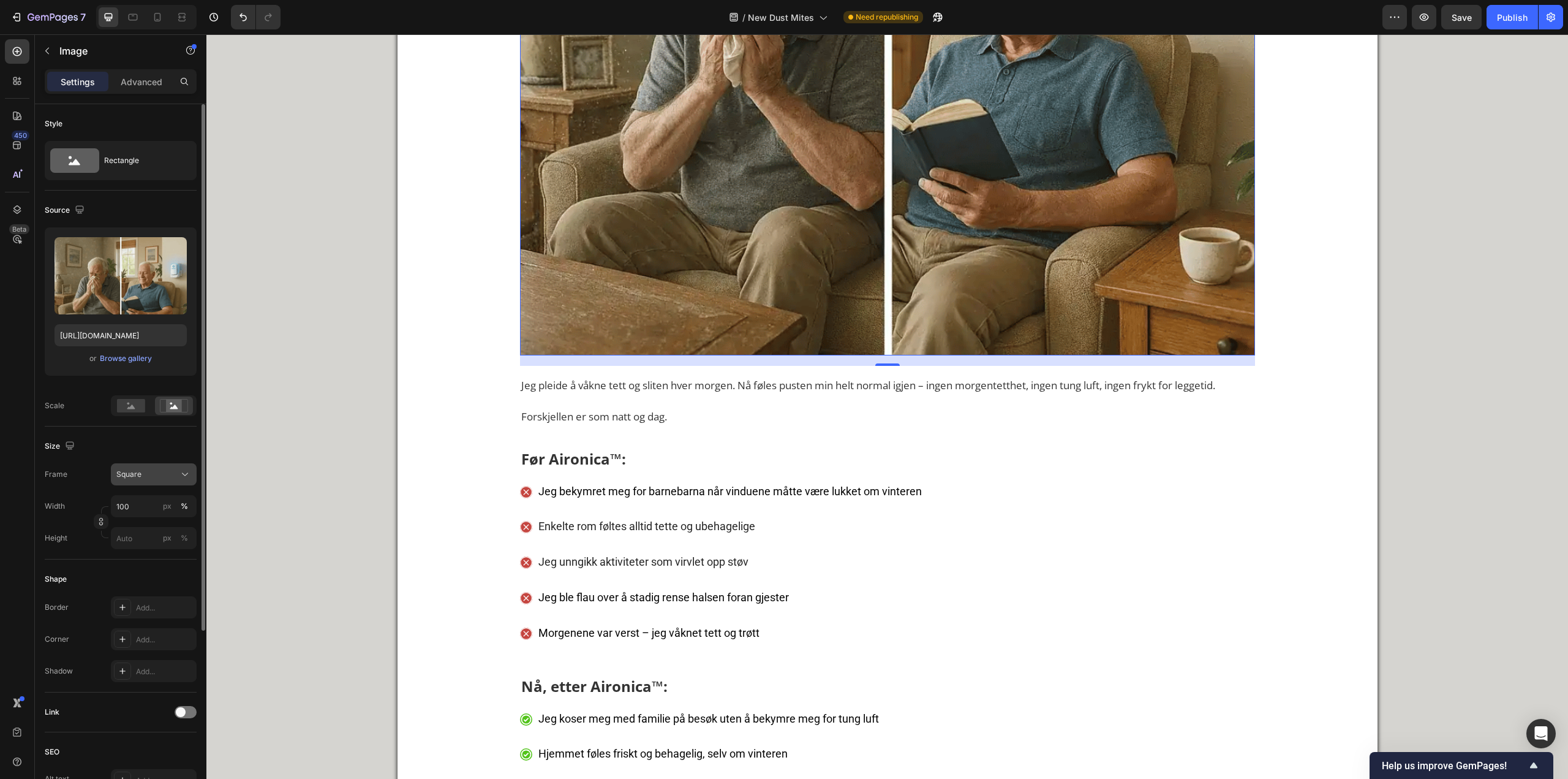
click at [160, 466] on button "Square" at bounding box center [154, 474] width 86 height 22
click at [142, 581] on div "Original" at bounding box center [143, 573] width 98 height 22
click at [145, 452] on button "Original" at bounding box center [154, 443] width 86 height 22
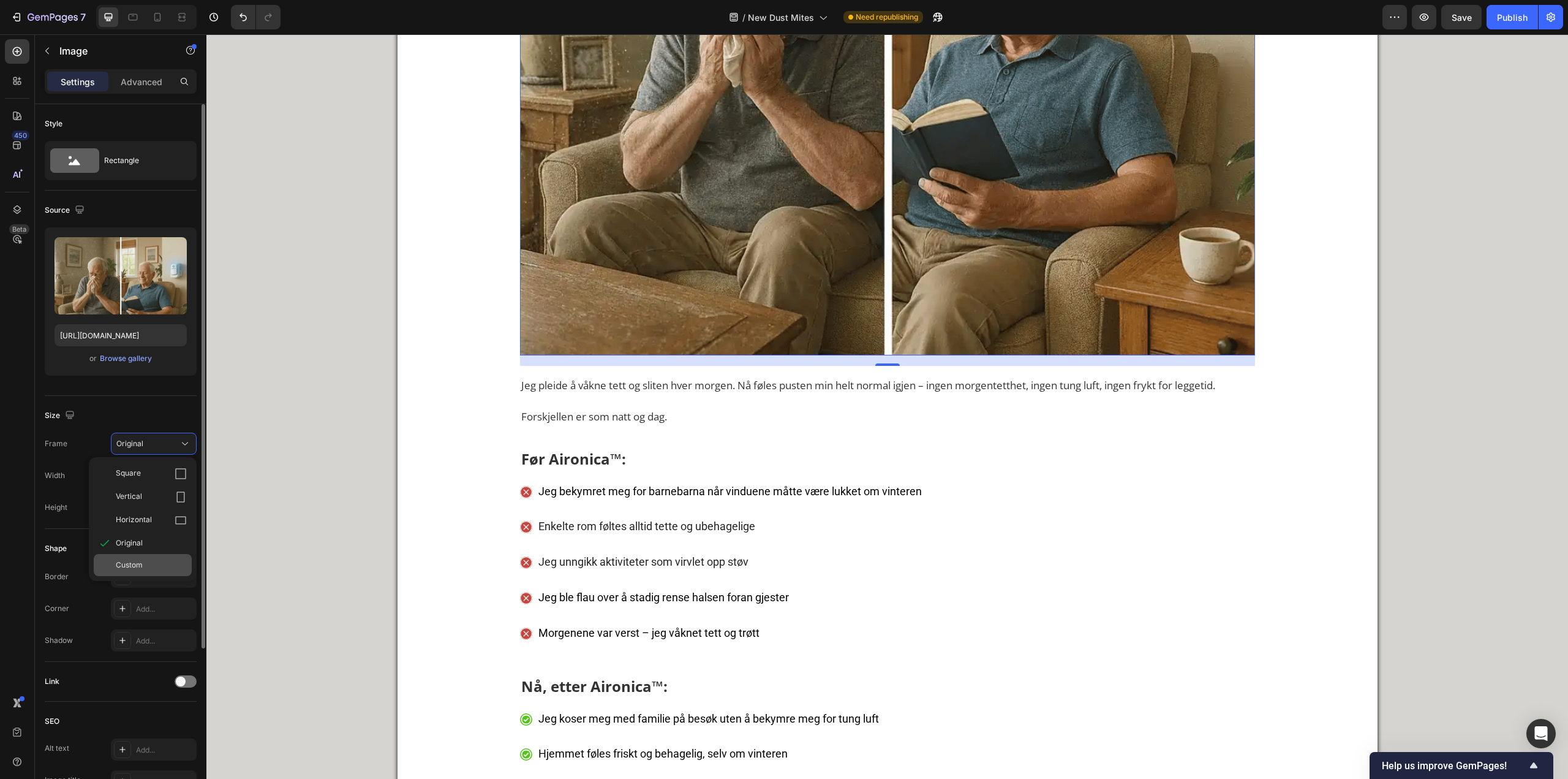
click at [149, 565] on div "Custom" at bounding box center [151, 565] width 71 height 11
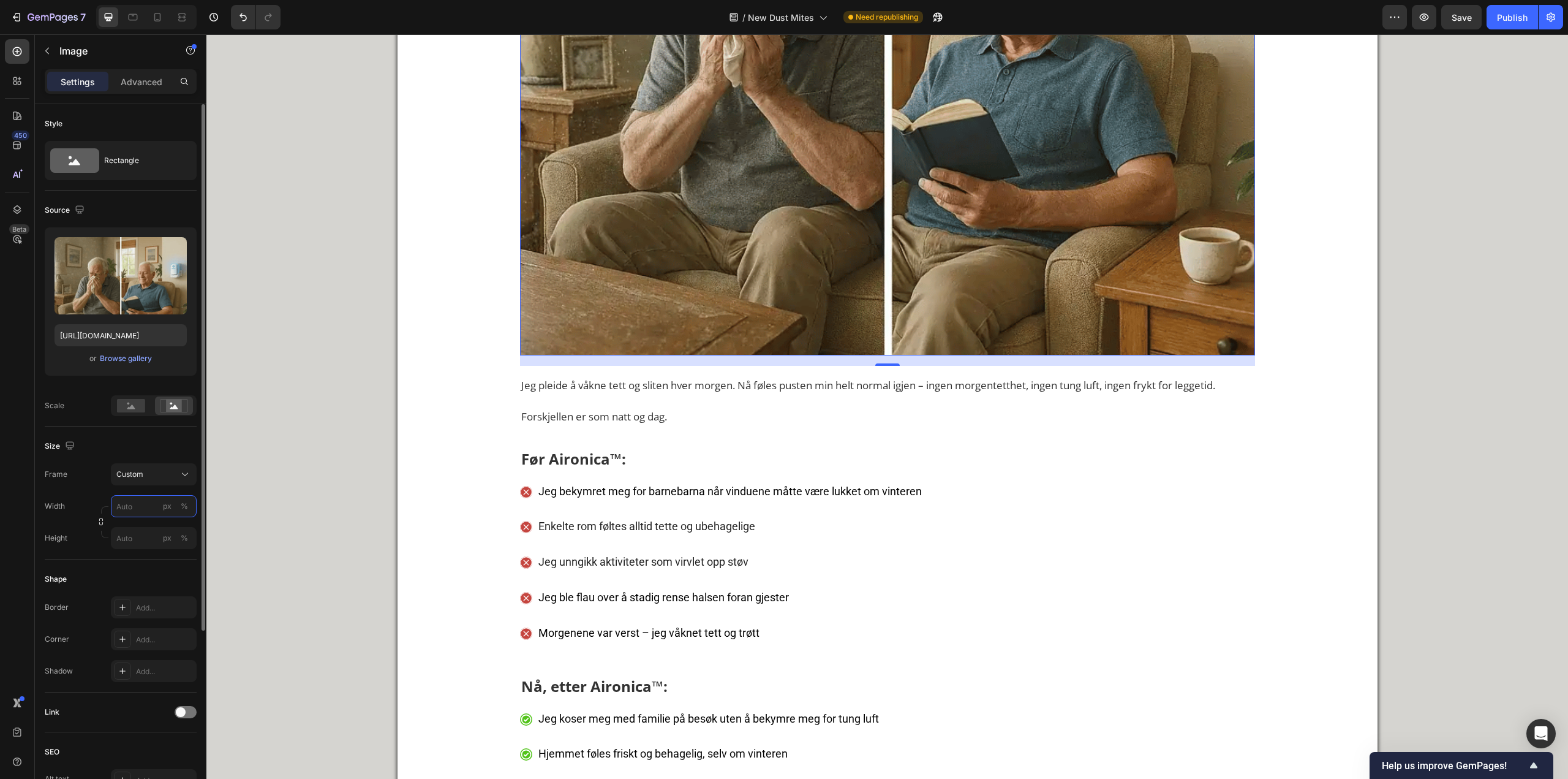
click at [143, 495] on input "px %" at bounding box center [154, 506] width 86 height 22
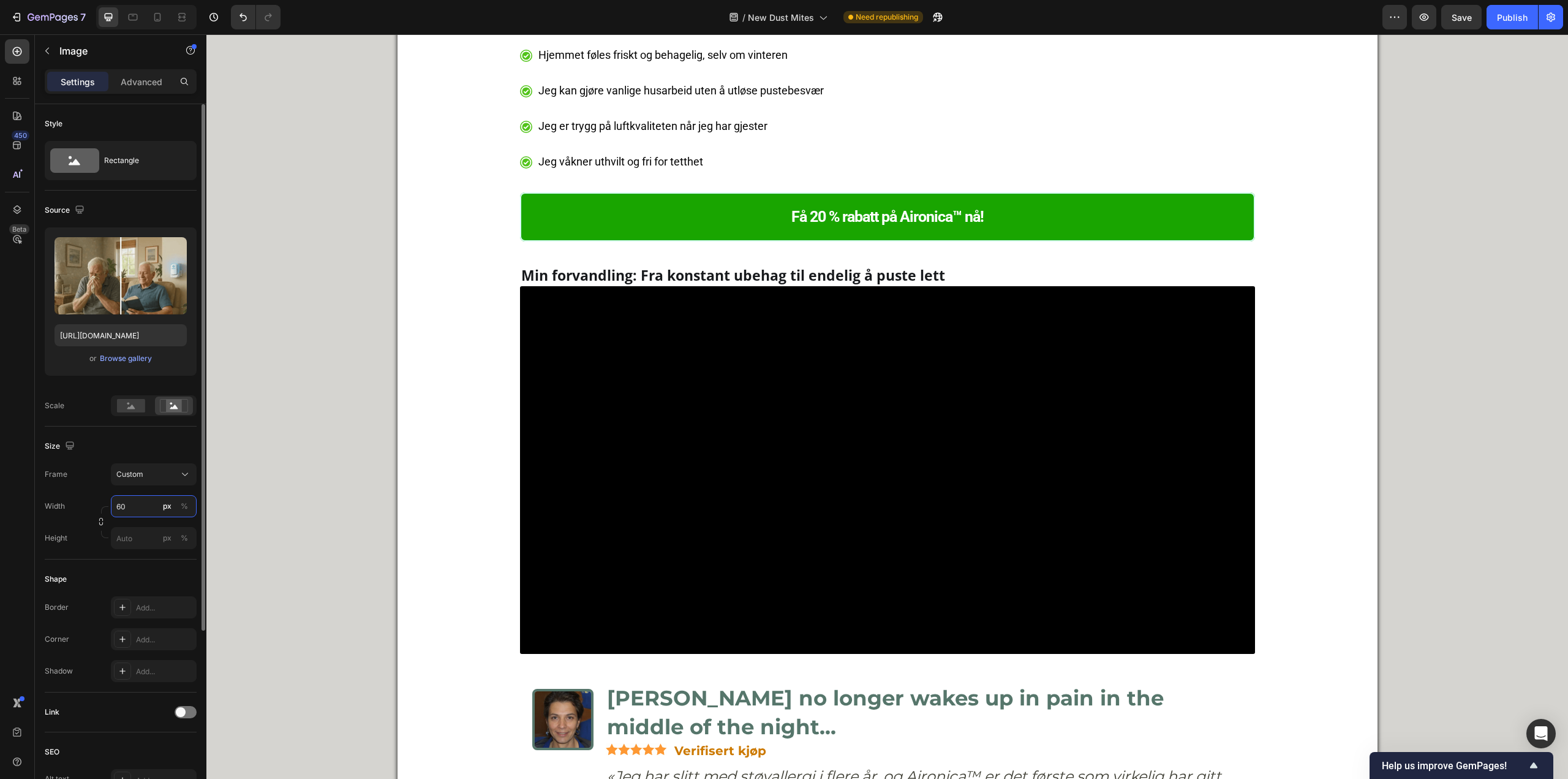
type input "600"
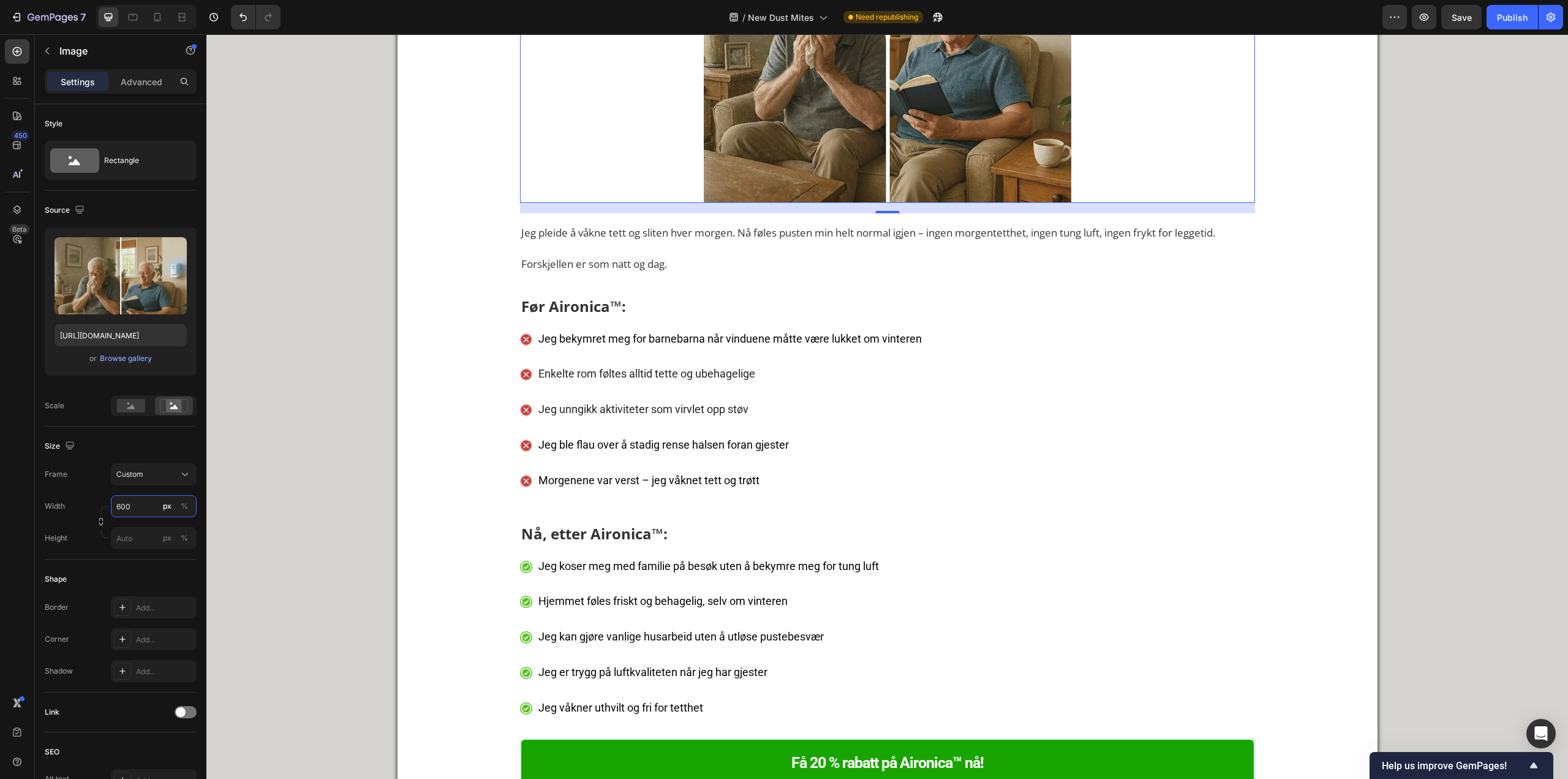
scroll to position [5669, 0]
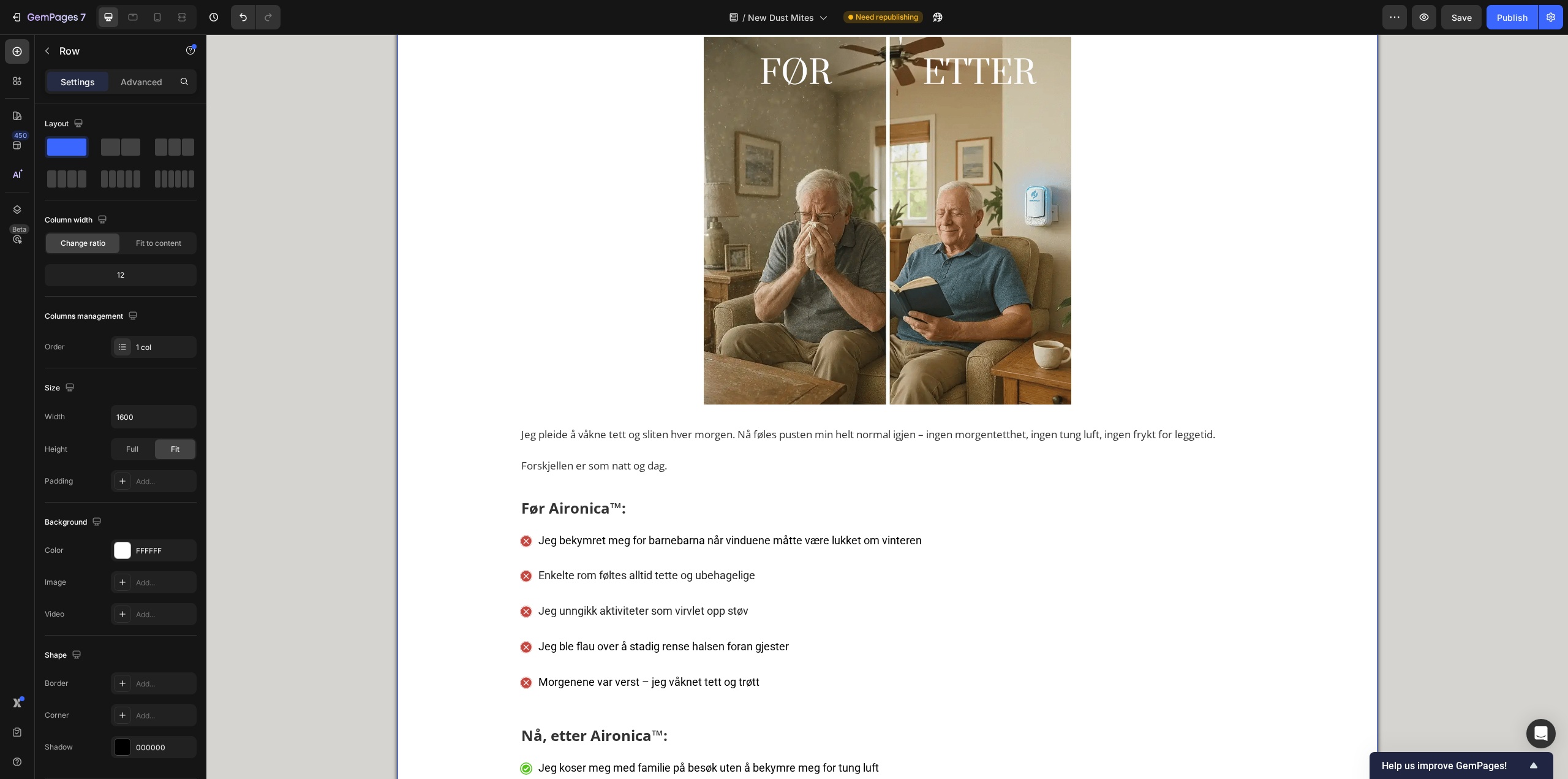
scroll to position [5485, 0]
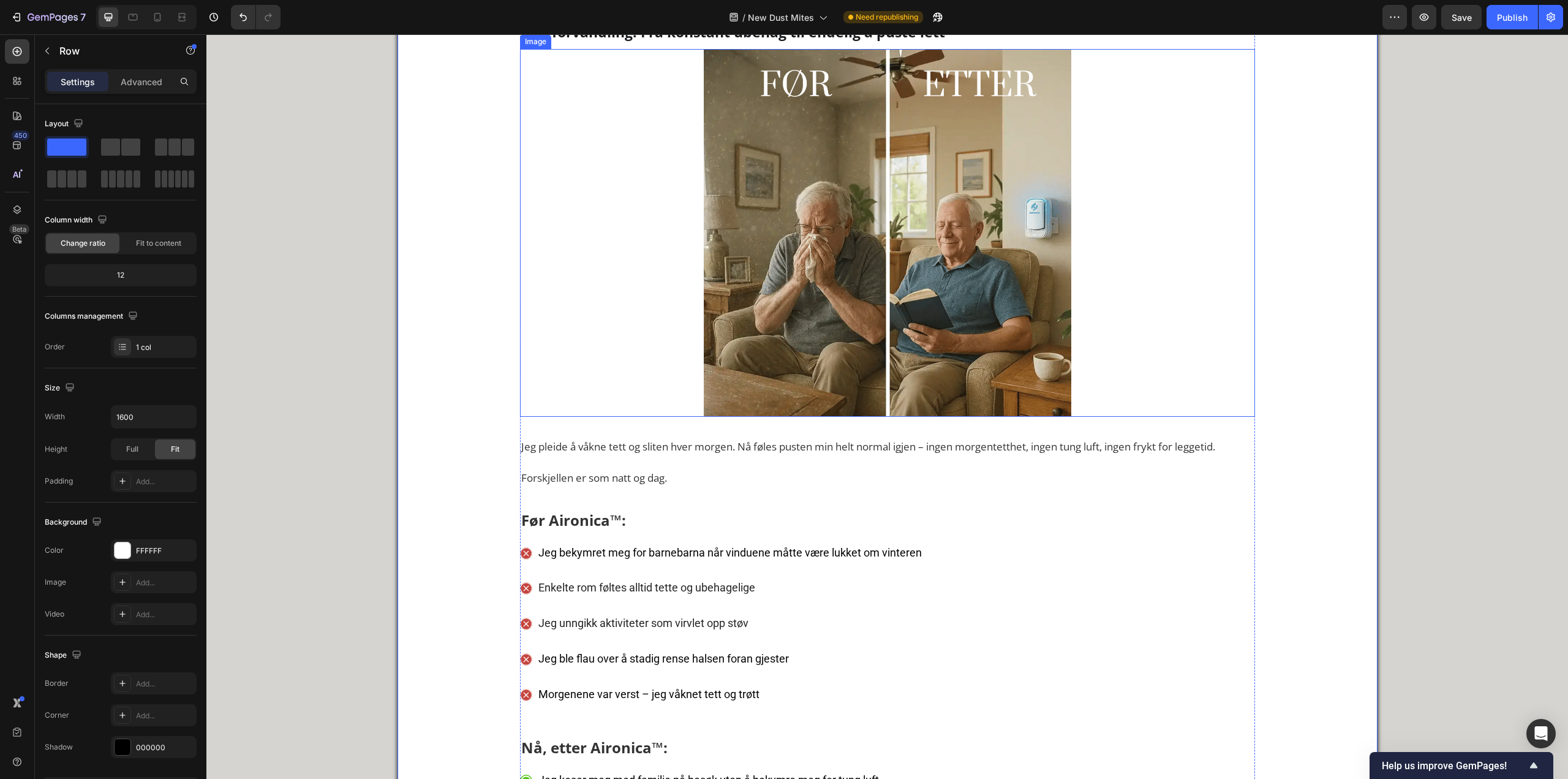
click at [877, 417] on img at bounding box center [888, 233] width 368 height 368
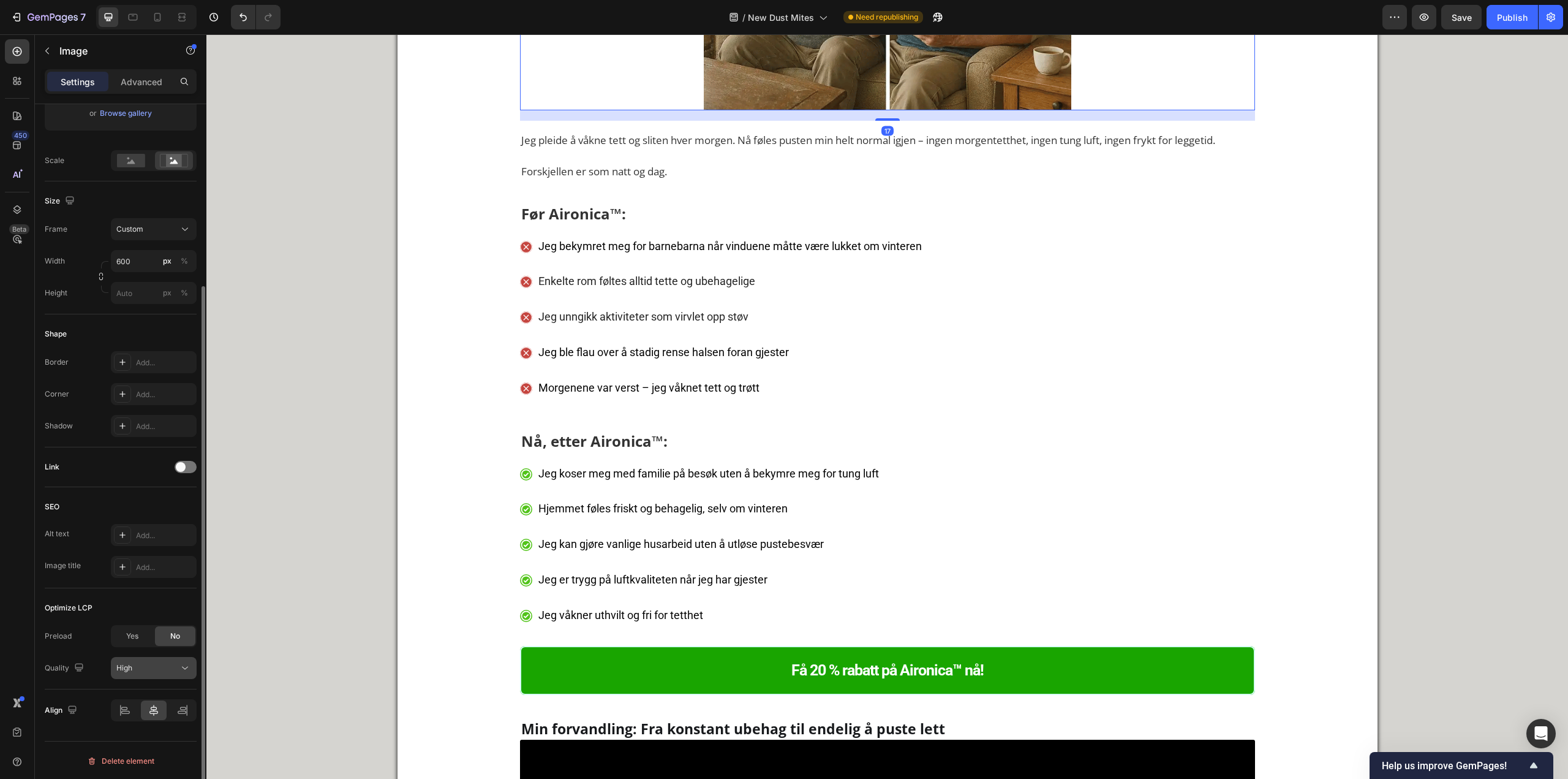
scroll to position [246, 0]
click at [123, 696] on div "Align" at bounding box center [120, 709] width 152 height 42
click at [124, 700] on div at bounding box center [125, 709] width 26 height 19
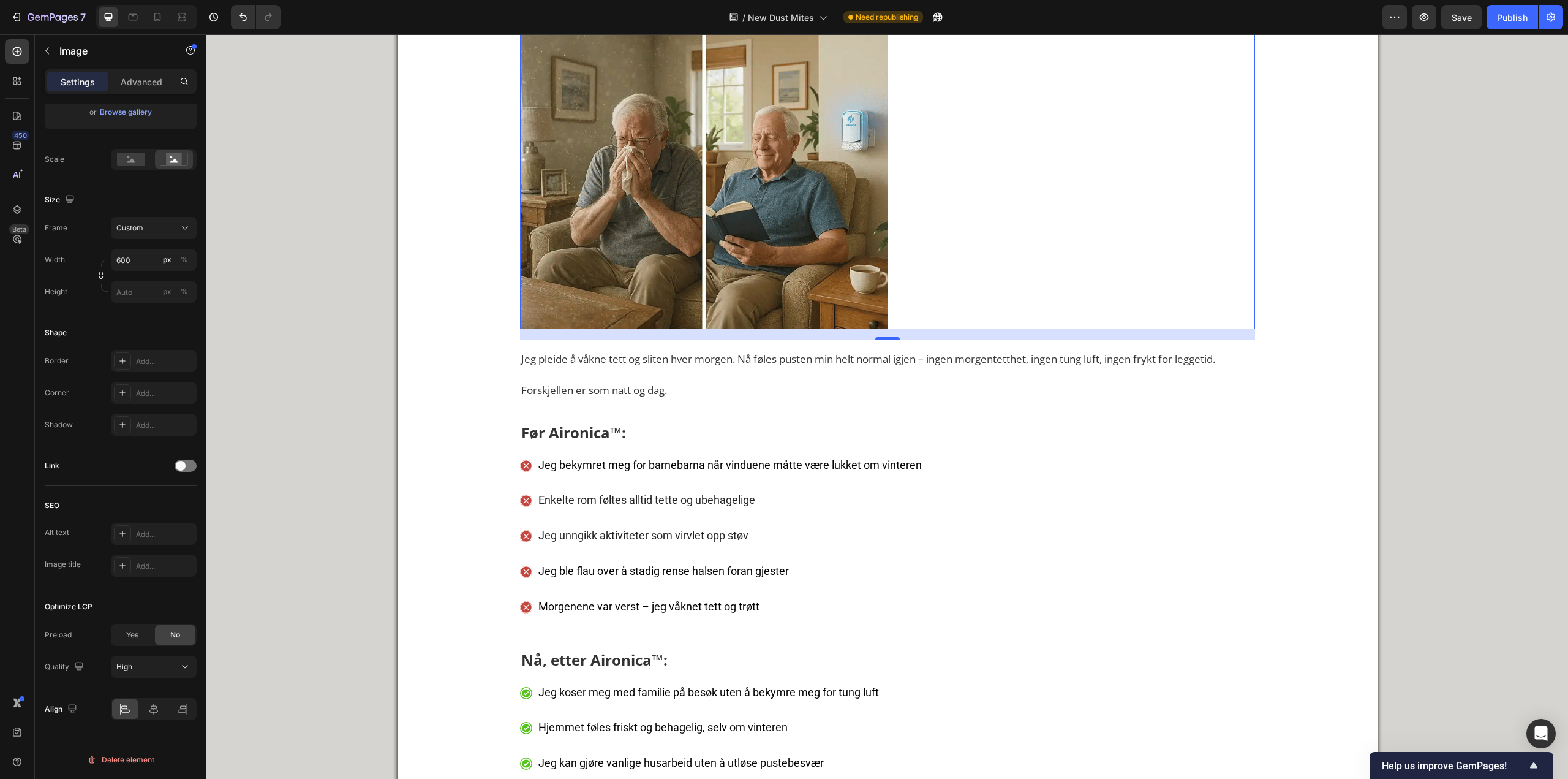
scroll to position [5546, 0]
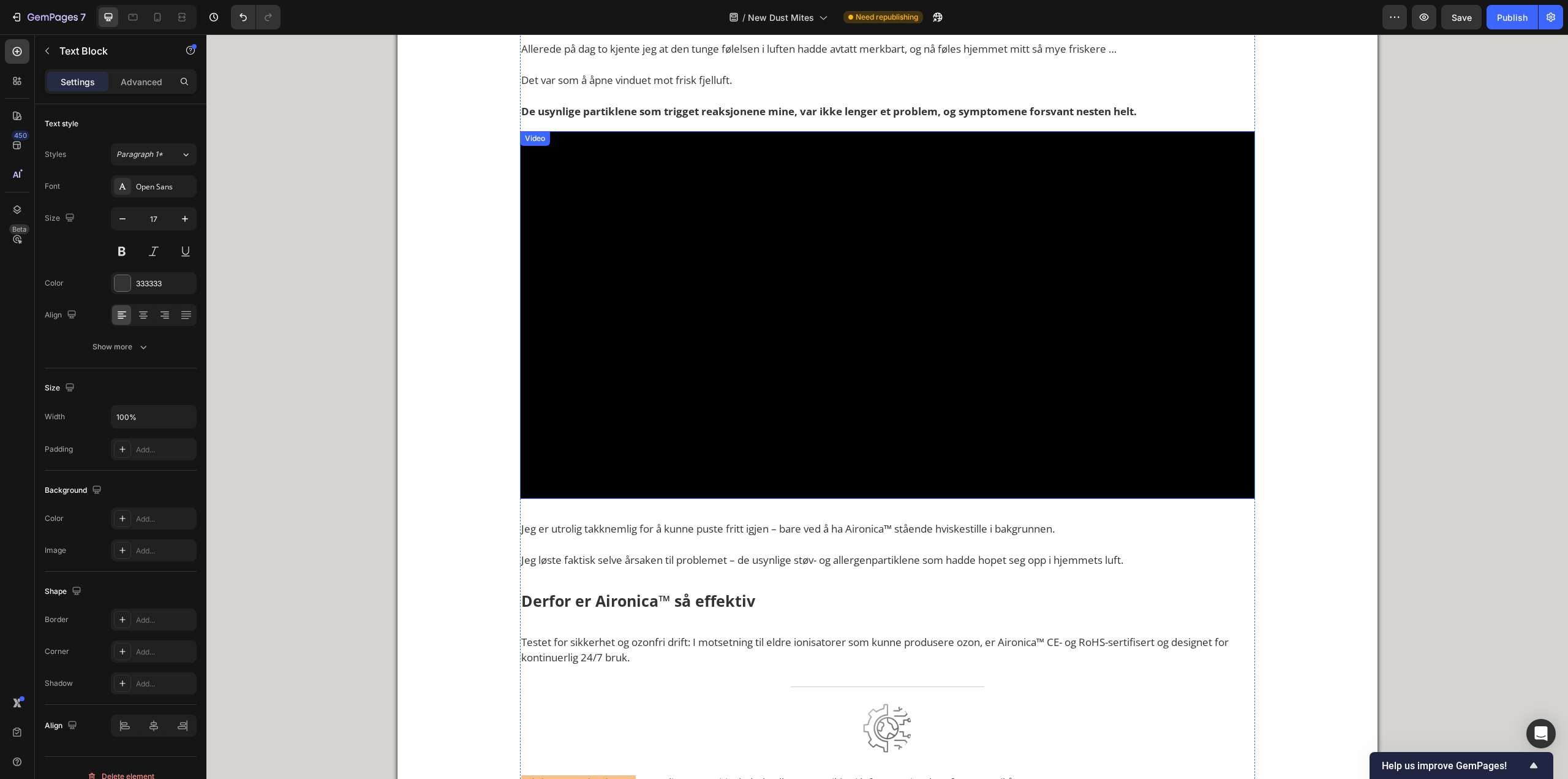
click at [929, 455] on video at bounding box center [887, 315] width 735 height 368
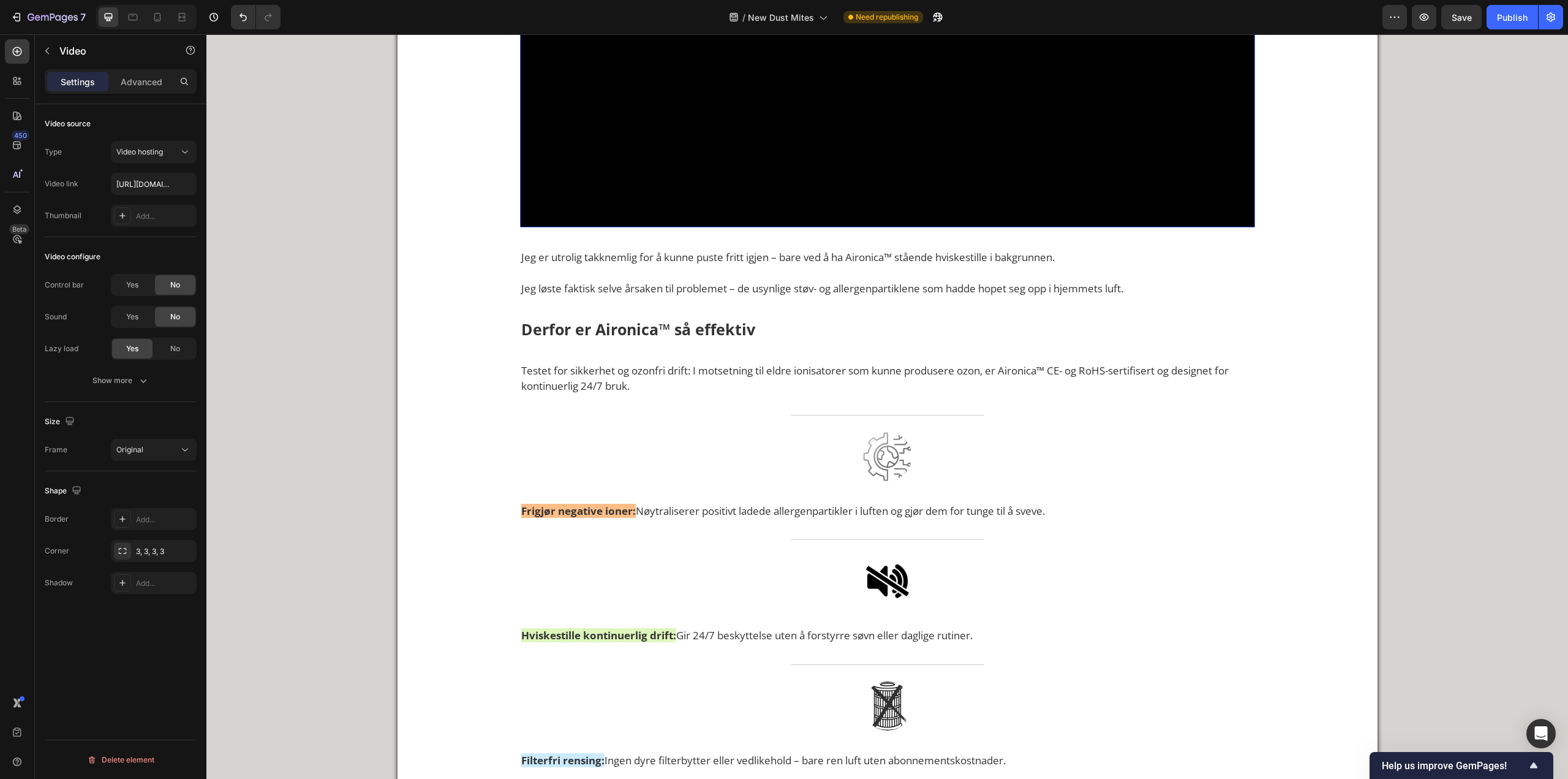
scroll to position [4627, 0]
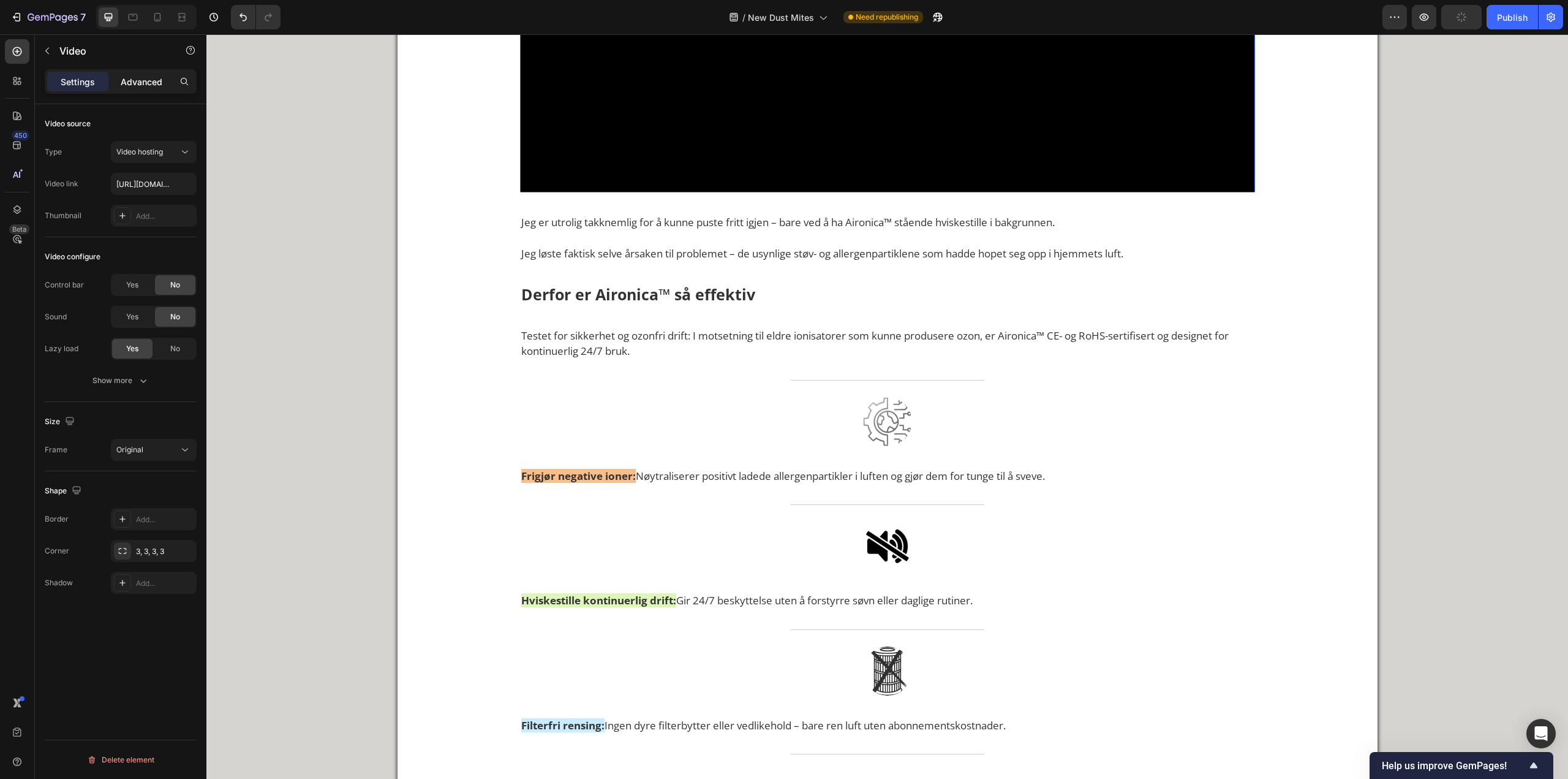
click at [124, 77] on p "Advanced" at bounding box center [142, 81] width 42 height 13
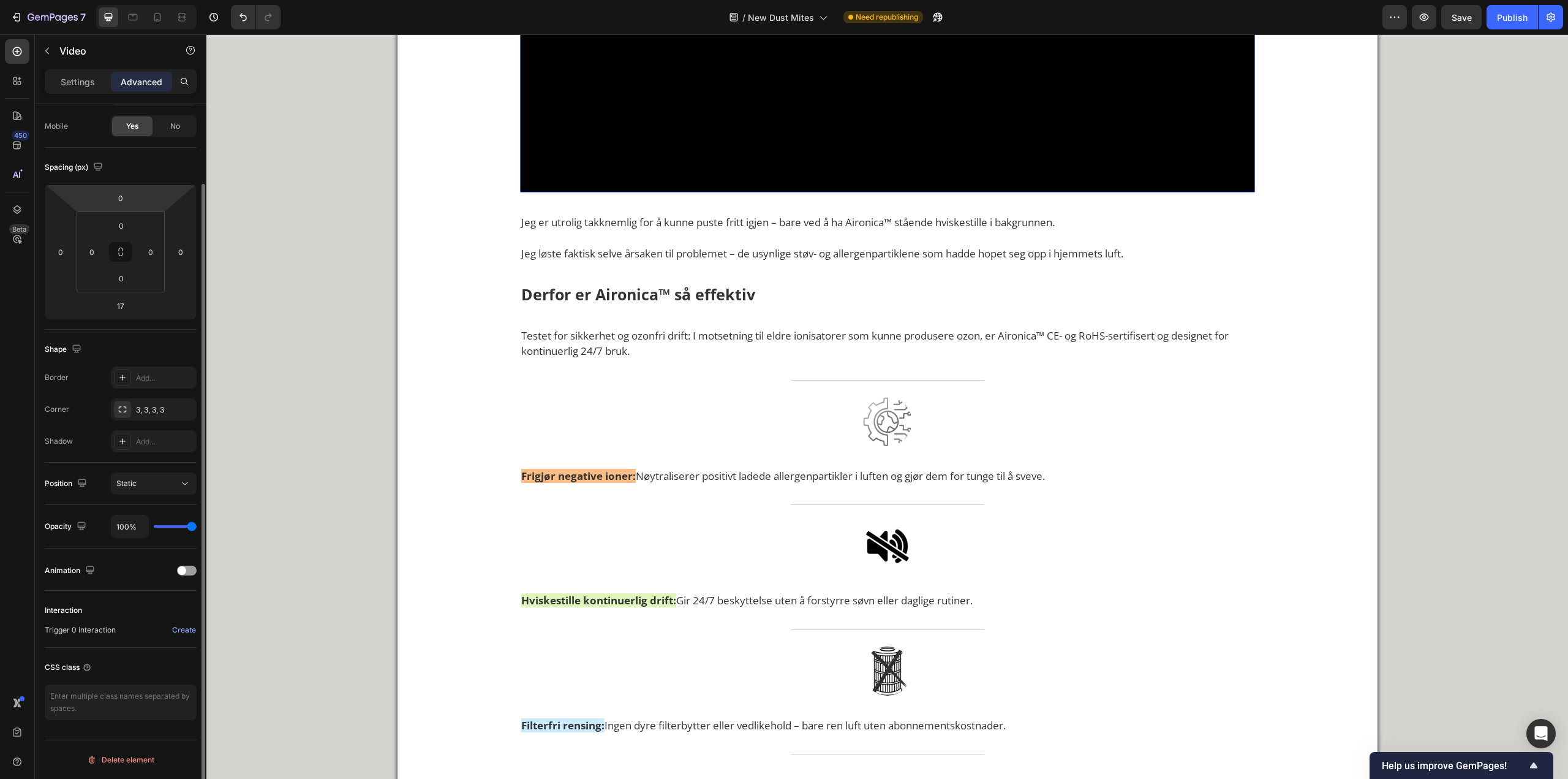
scroll to position [0, 0]
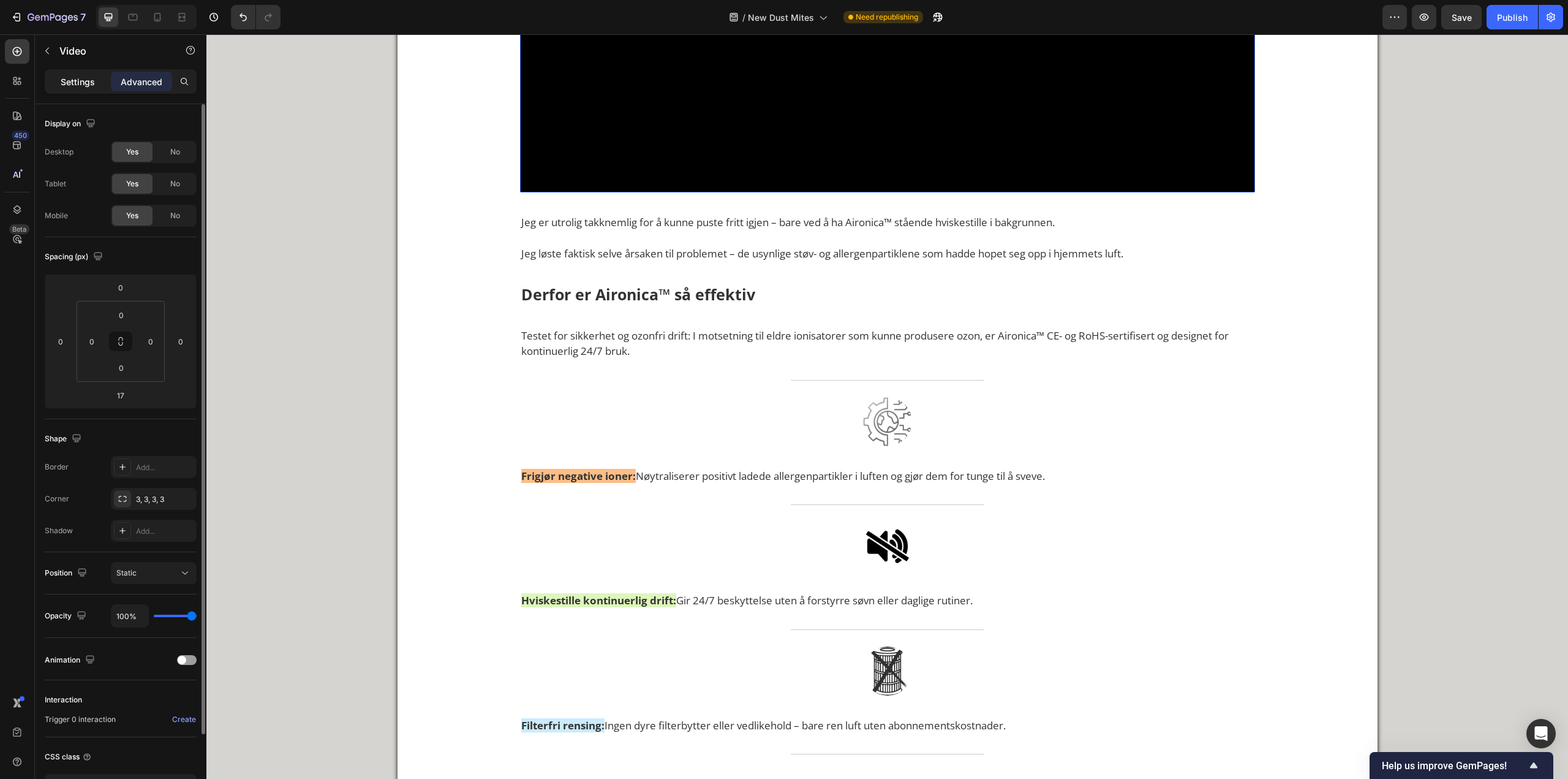
click at [67, 79] on p "Settings" at bounding box center [77, 81] width 34 height 13
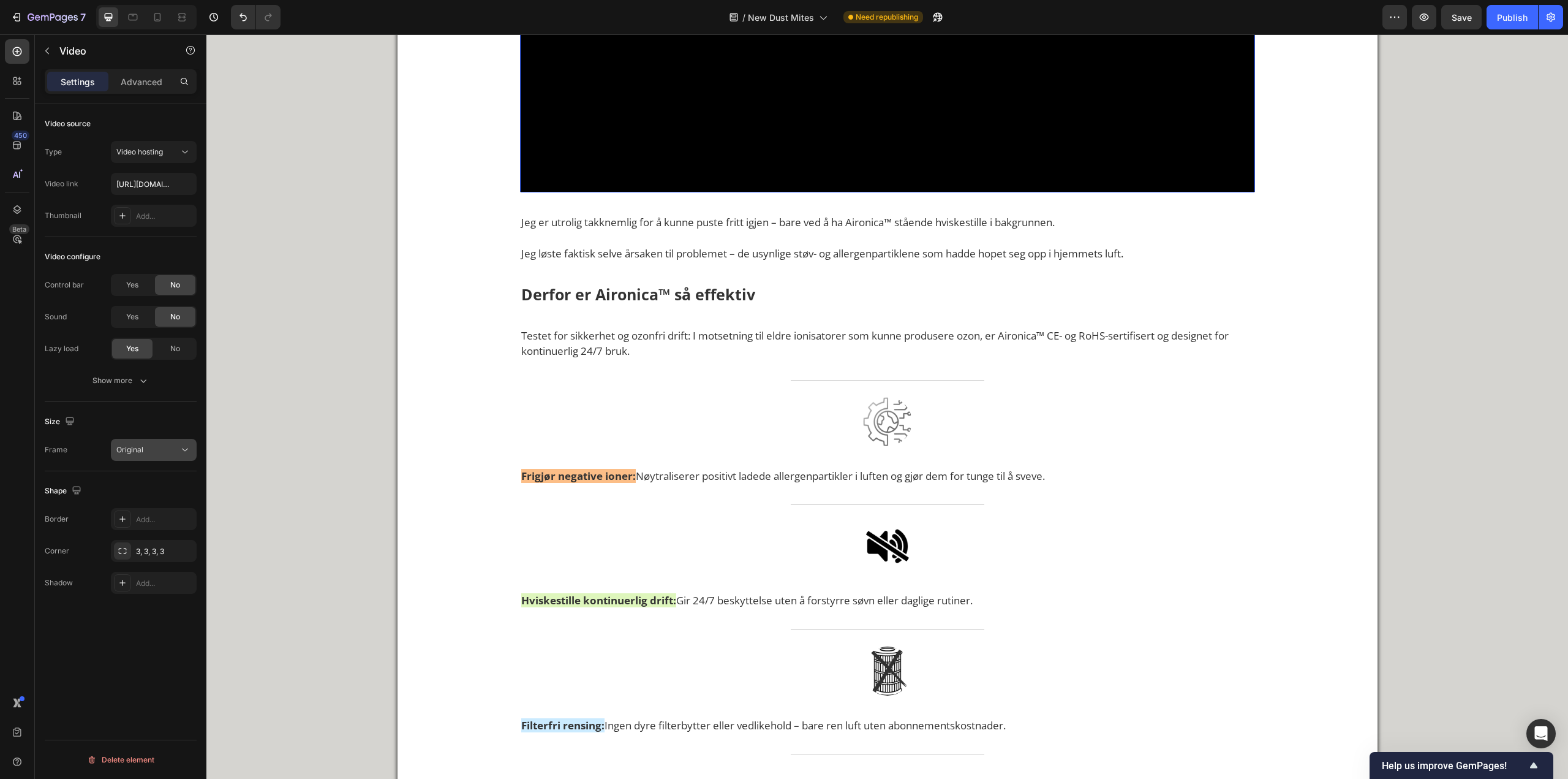
click at [159, 450] on div "Original" at bounding box center [147, 450] width 62 height 11
click at [143, 565] on div "Custom" at bounding box center [138, 571] width 95 height 24
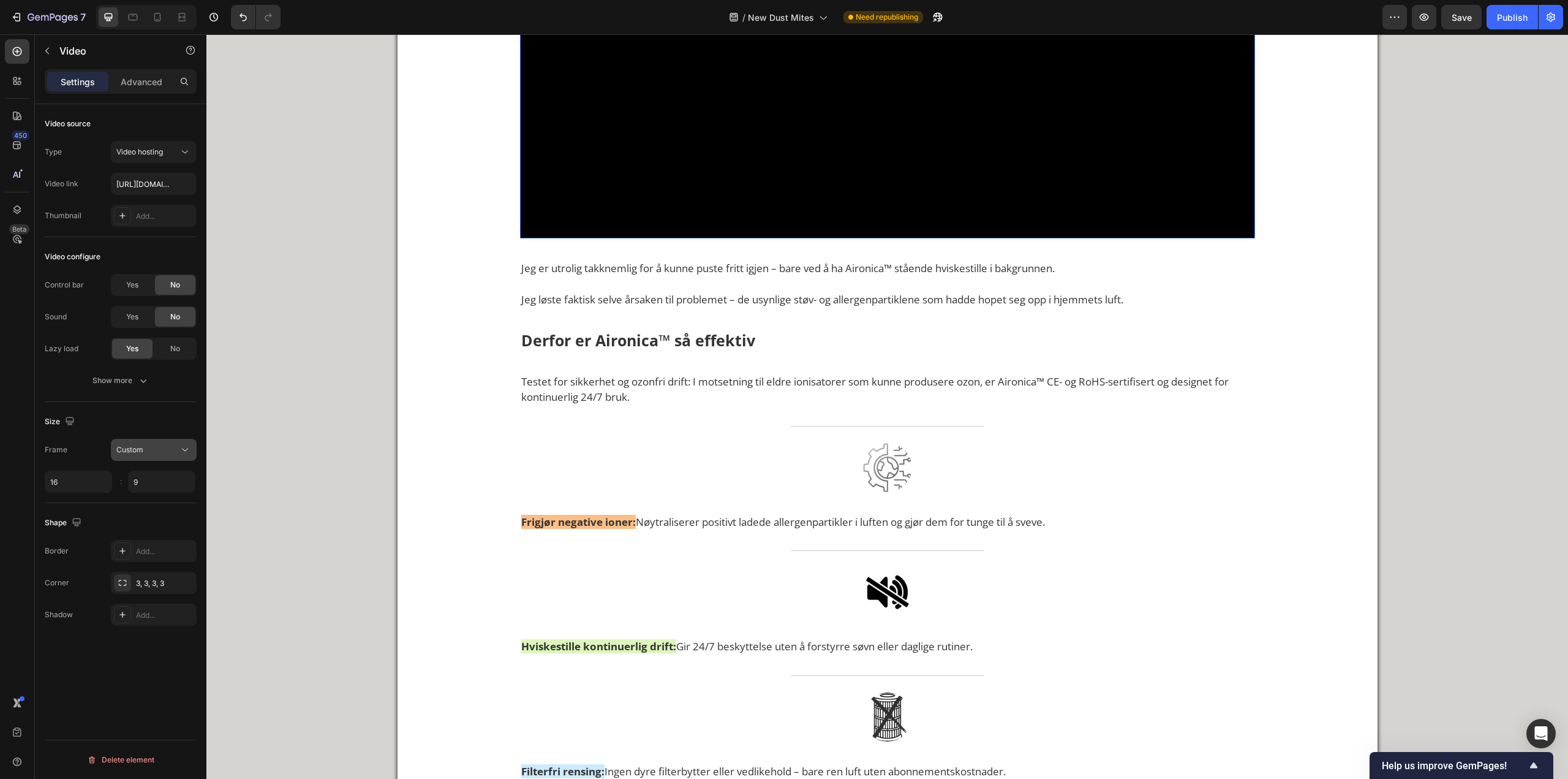
click at [144, 451] on div "Custom" at bounding box center [147, 450] width 62 height 11
click at [140, 499] on span "Square" at bounding box center [129, 503] width 25 height 11
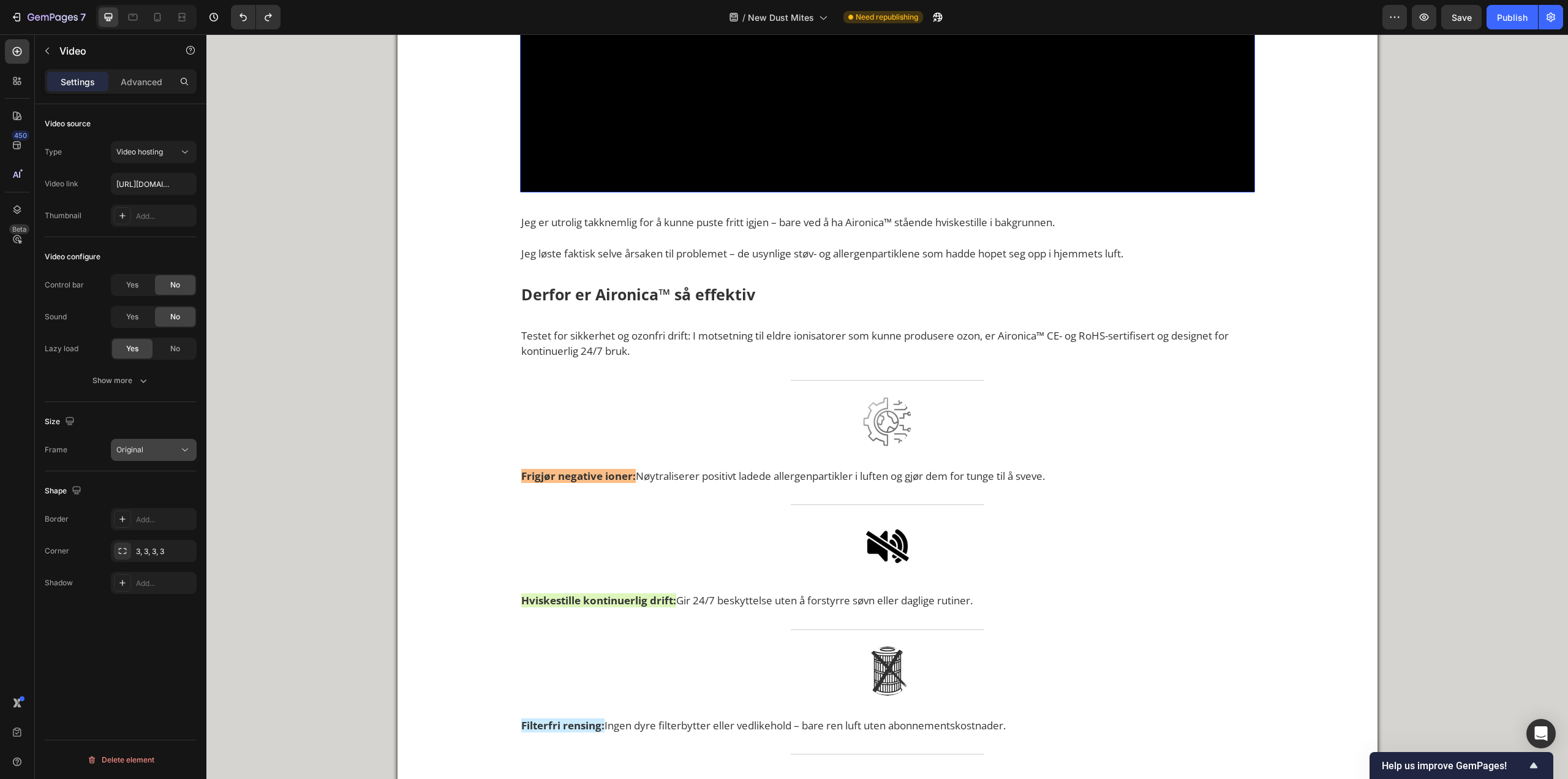
click at [166, 441] on button "Original" at bounding box center [154, 450] width 86 height 22
click at [154, 404] on div "Size Frame Original" at bounding box center [120, 436] width 152 height 69
click at [131, 372] on button "Show more" at bounding box center [120, 380] width 152 height 22
click at [159, 513] on div "Original" at bounding box center [147, 513] width 62 height 11
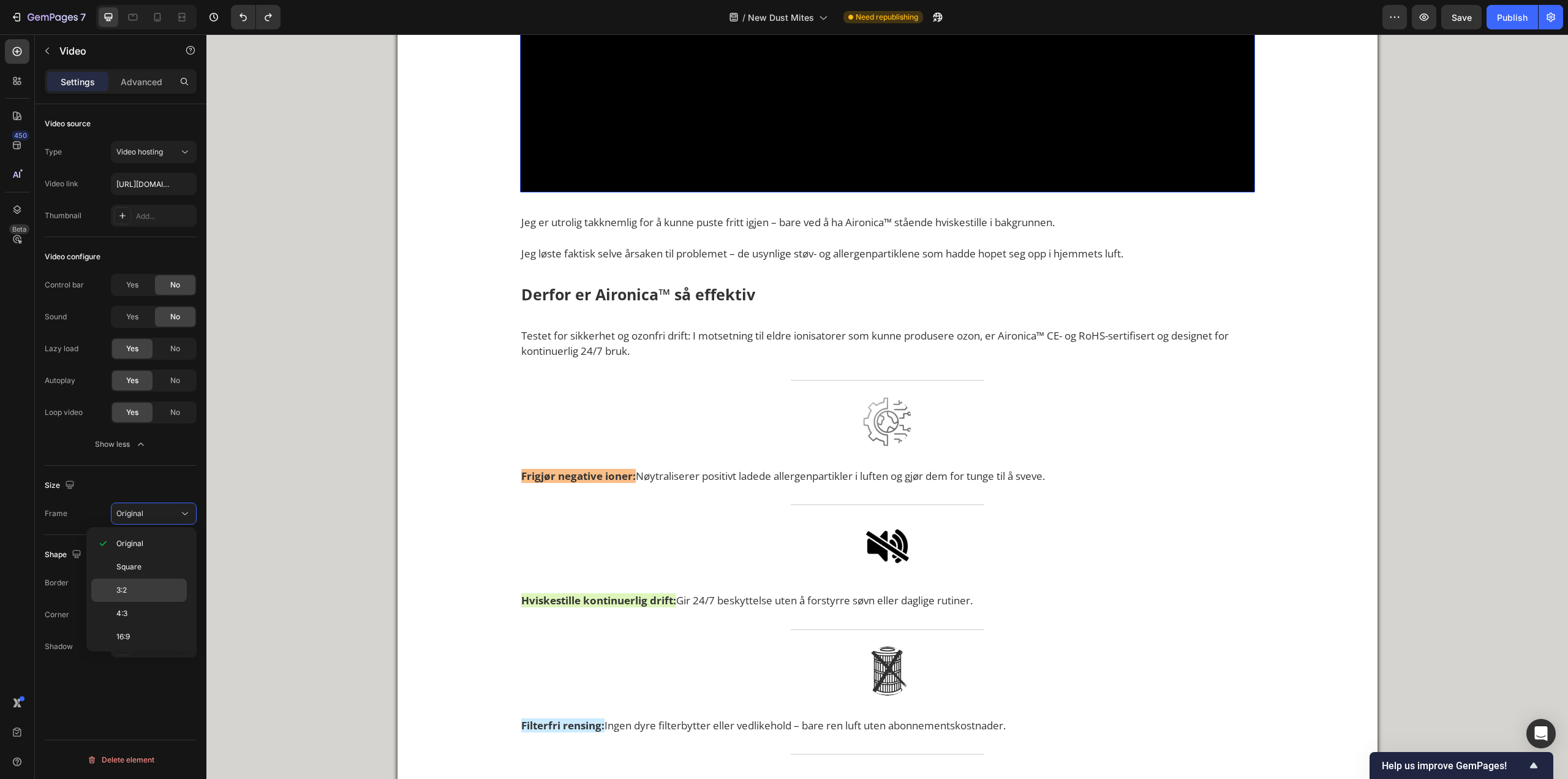
scroll to position [118, 0]
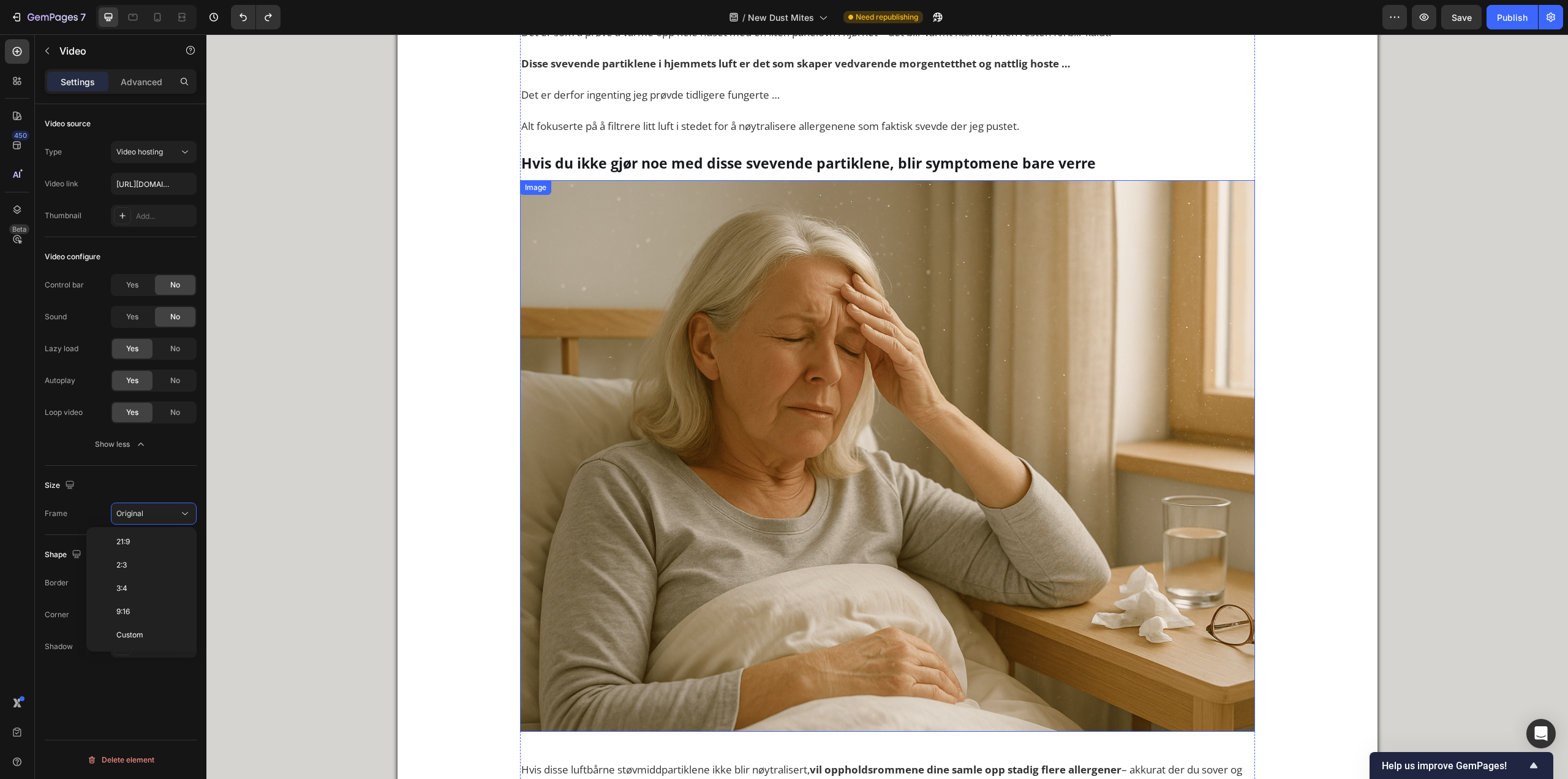
click at [768, 378] on img at bounding box center [887, 456] width 735 height 551
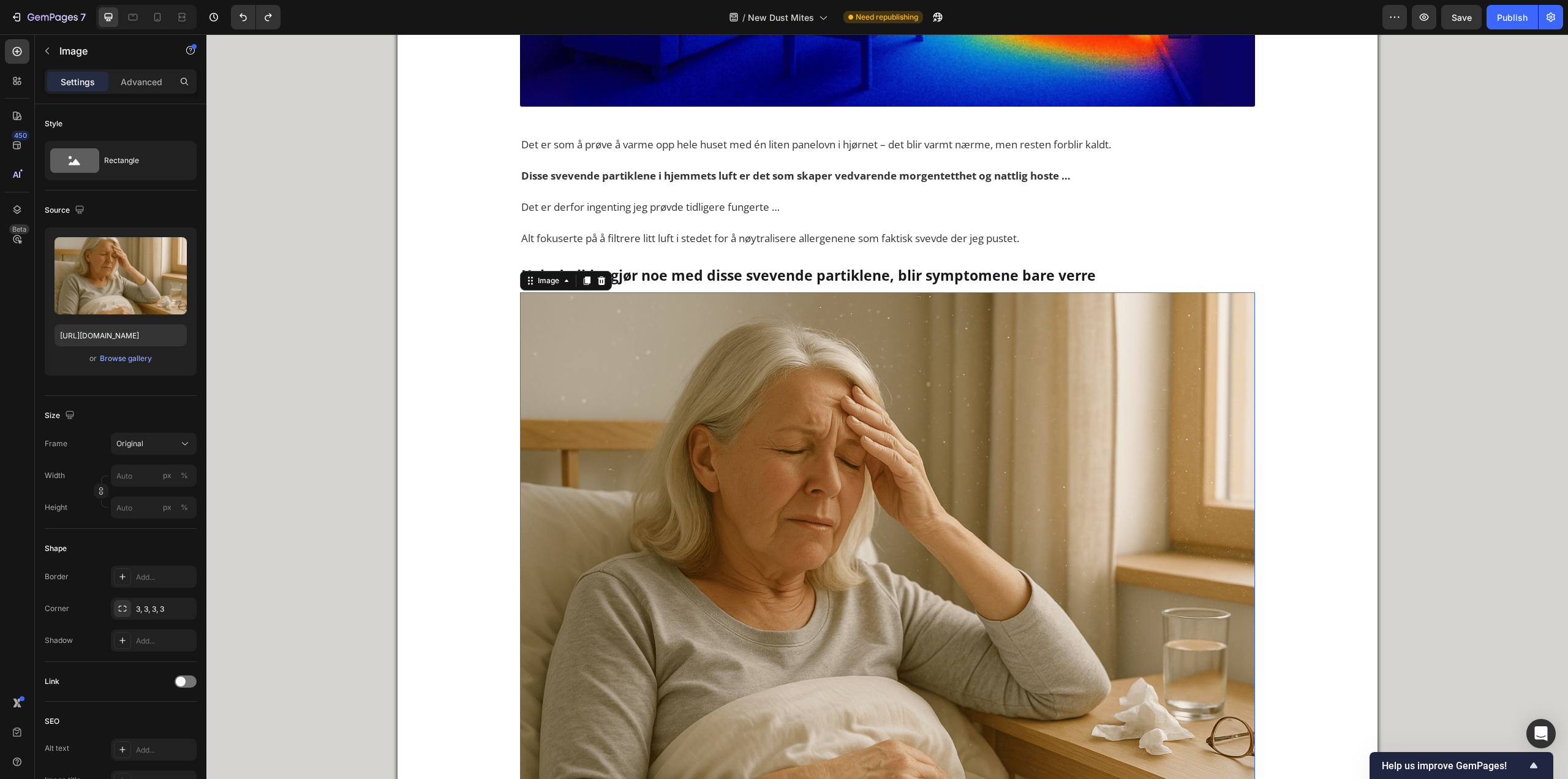
scroll to position [2543, 0]
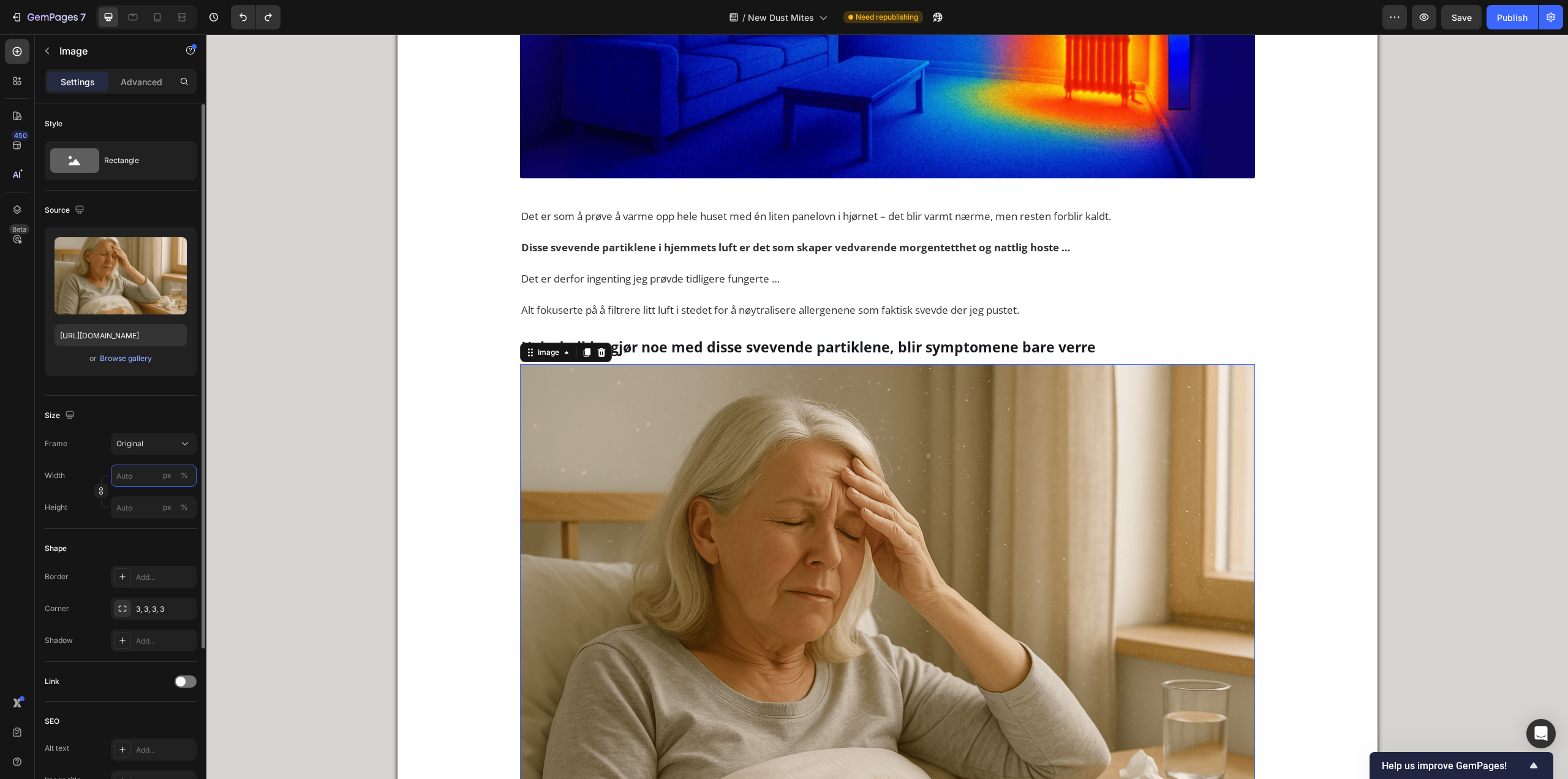
click at [134, 474] on input "px %" at bounding box center [154, 475] width 86 height 22
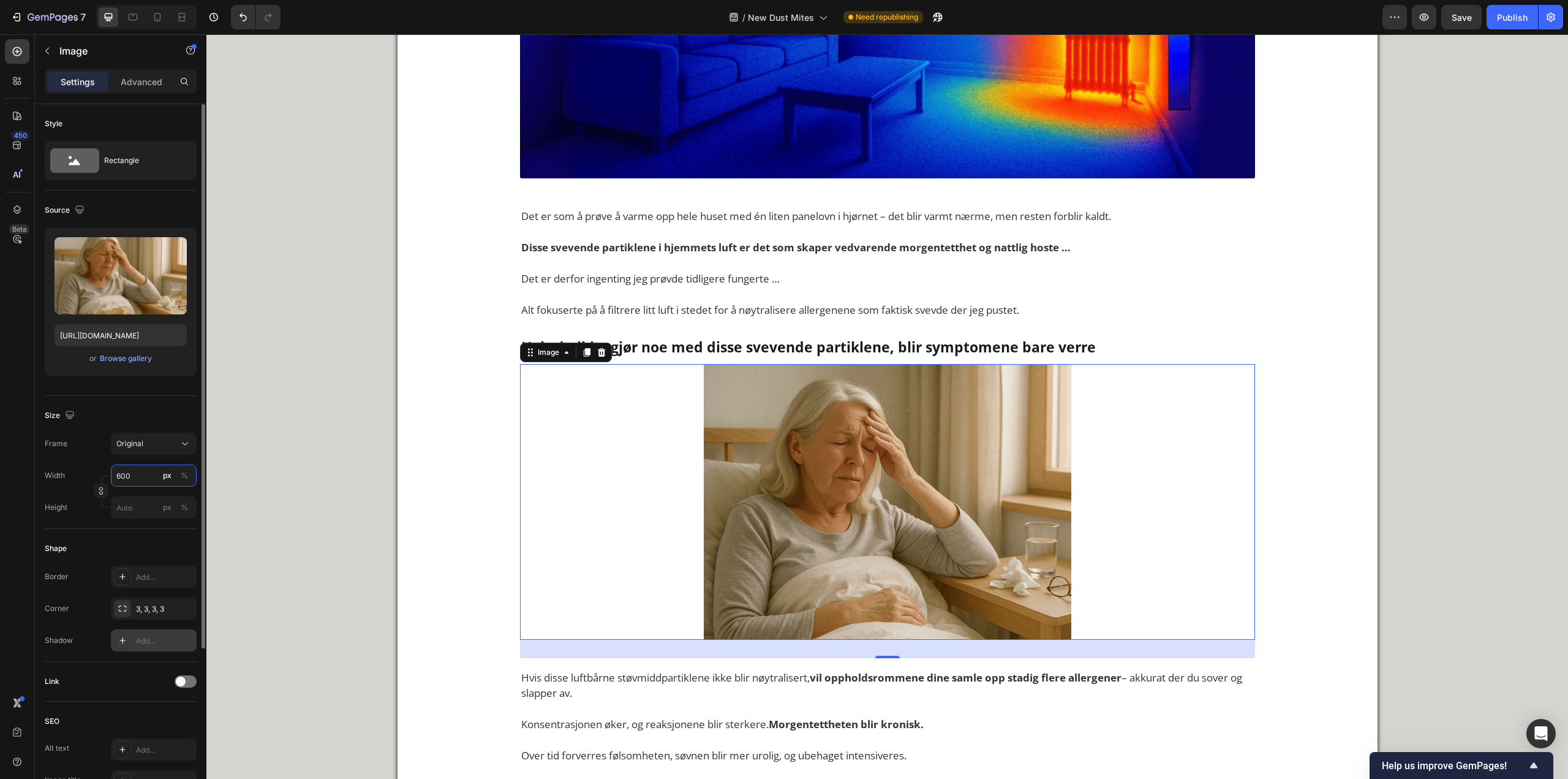
scroll to position [184, 0]
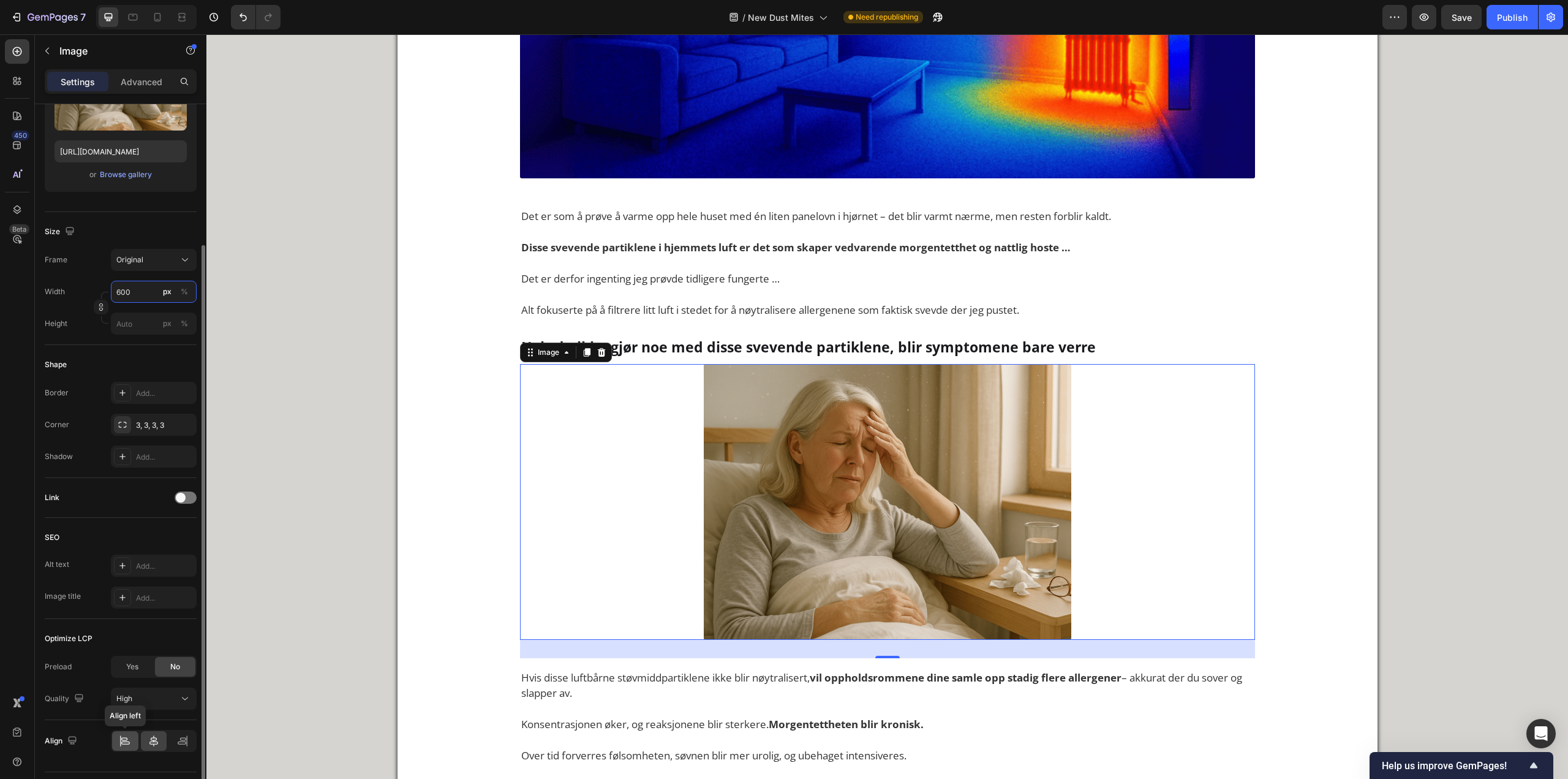
type input "600"
click at [121, 744] on icon at bounding box center [125, 741] width 12 height 12
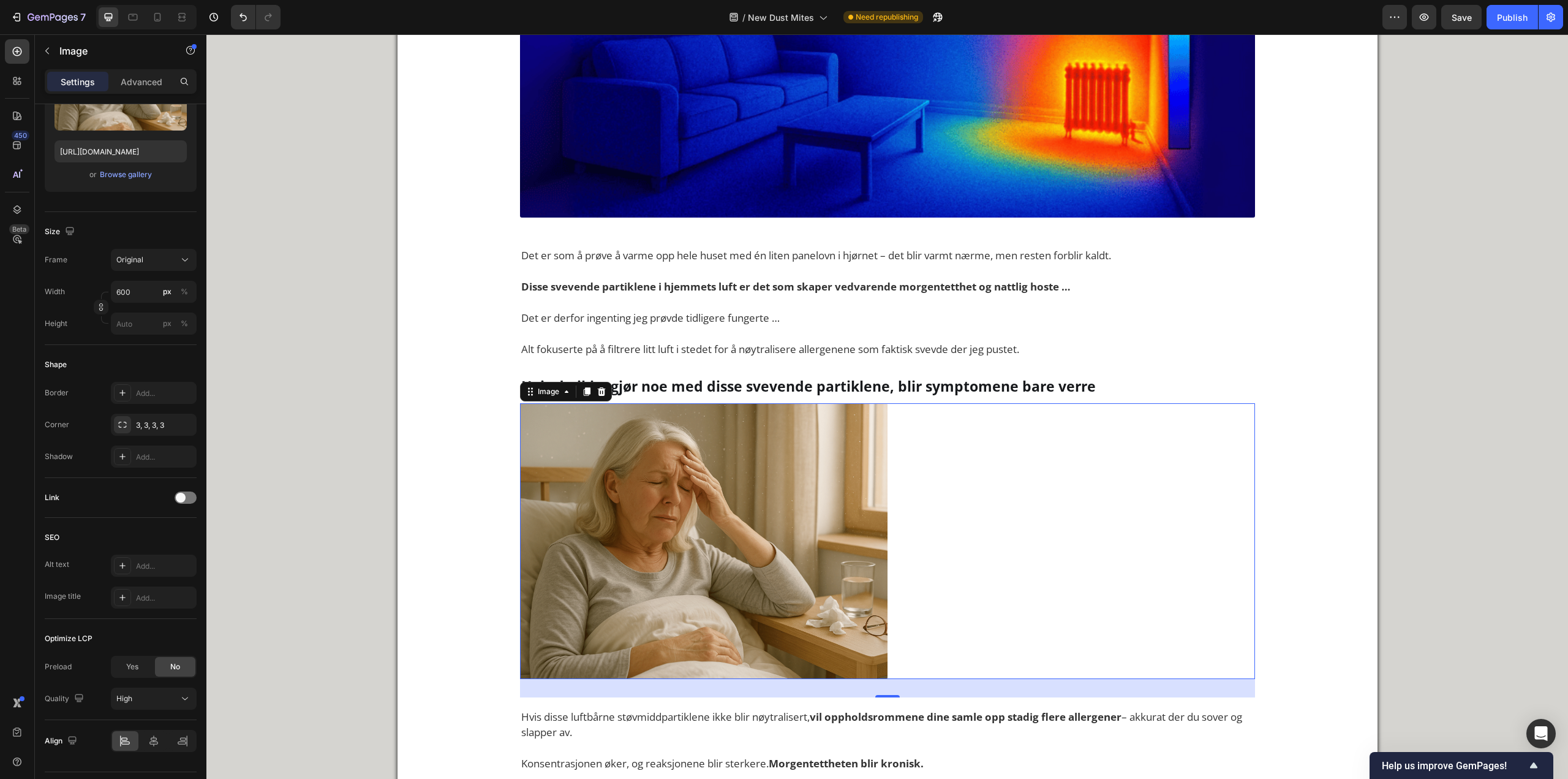
scroll to position [2420, 0]
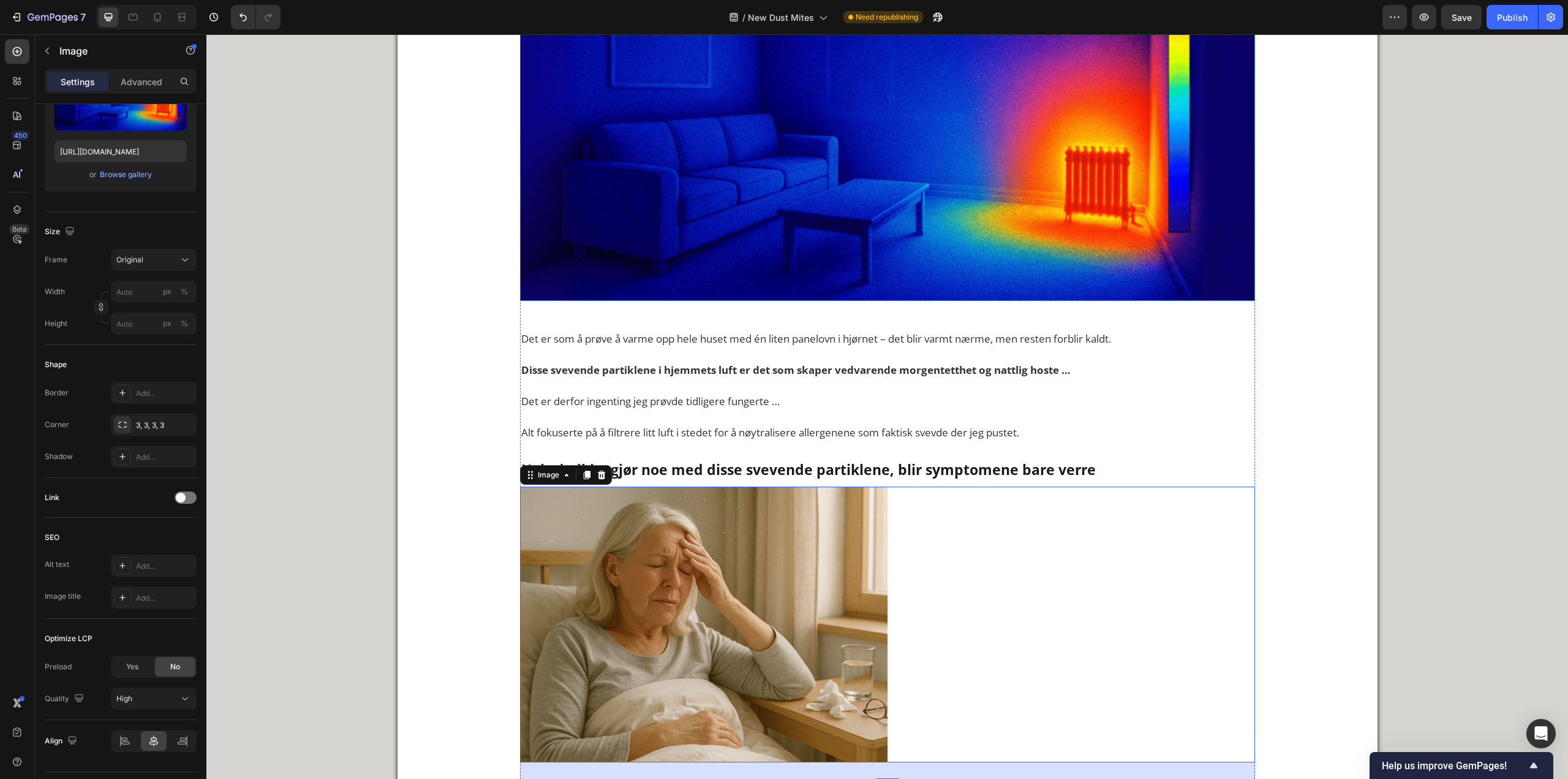
click at [730, 210] on img at bounding box center [887, 109] width 735 height 386
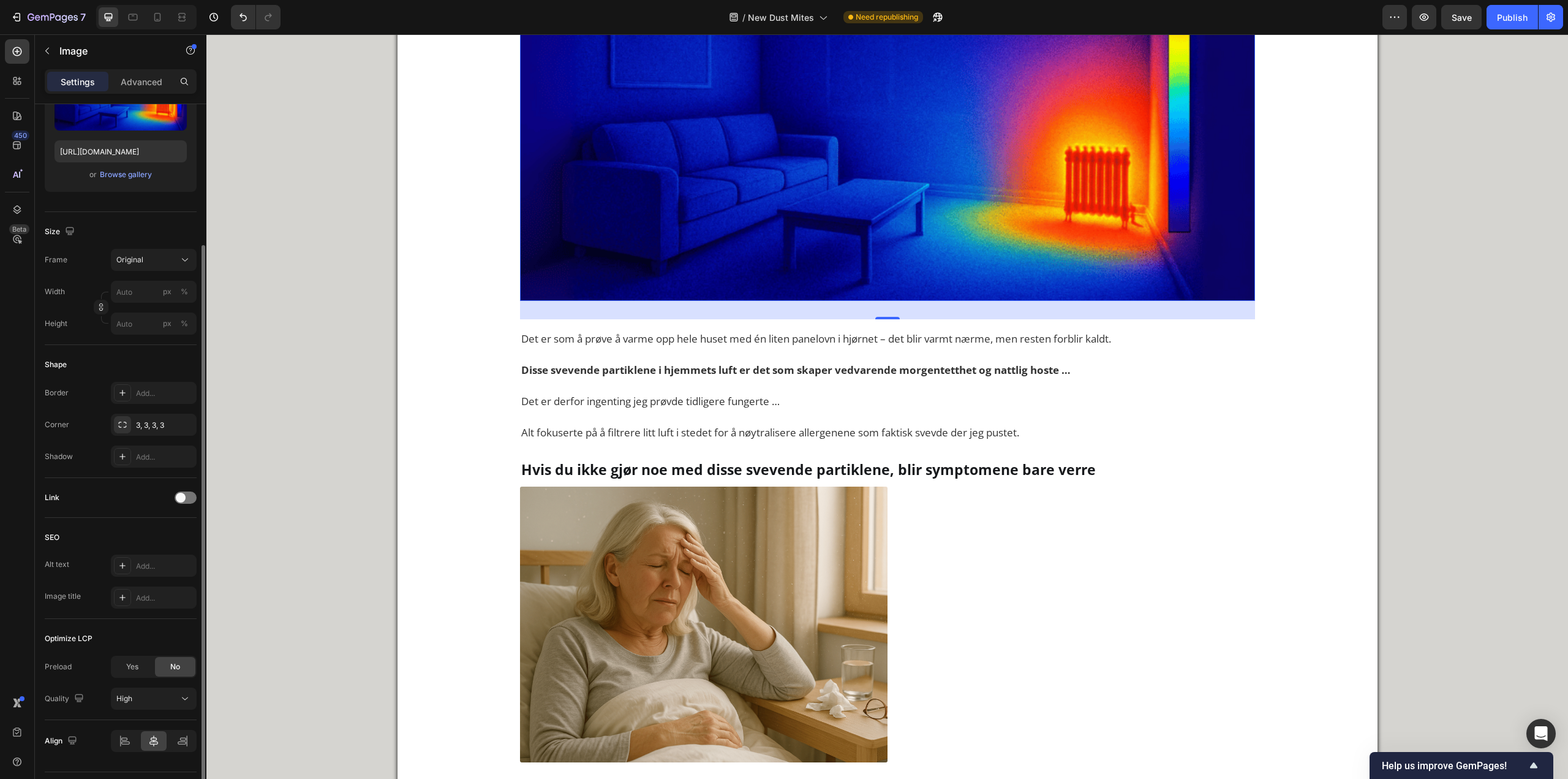
scroll to position [123, 0]
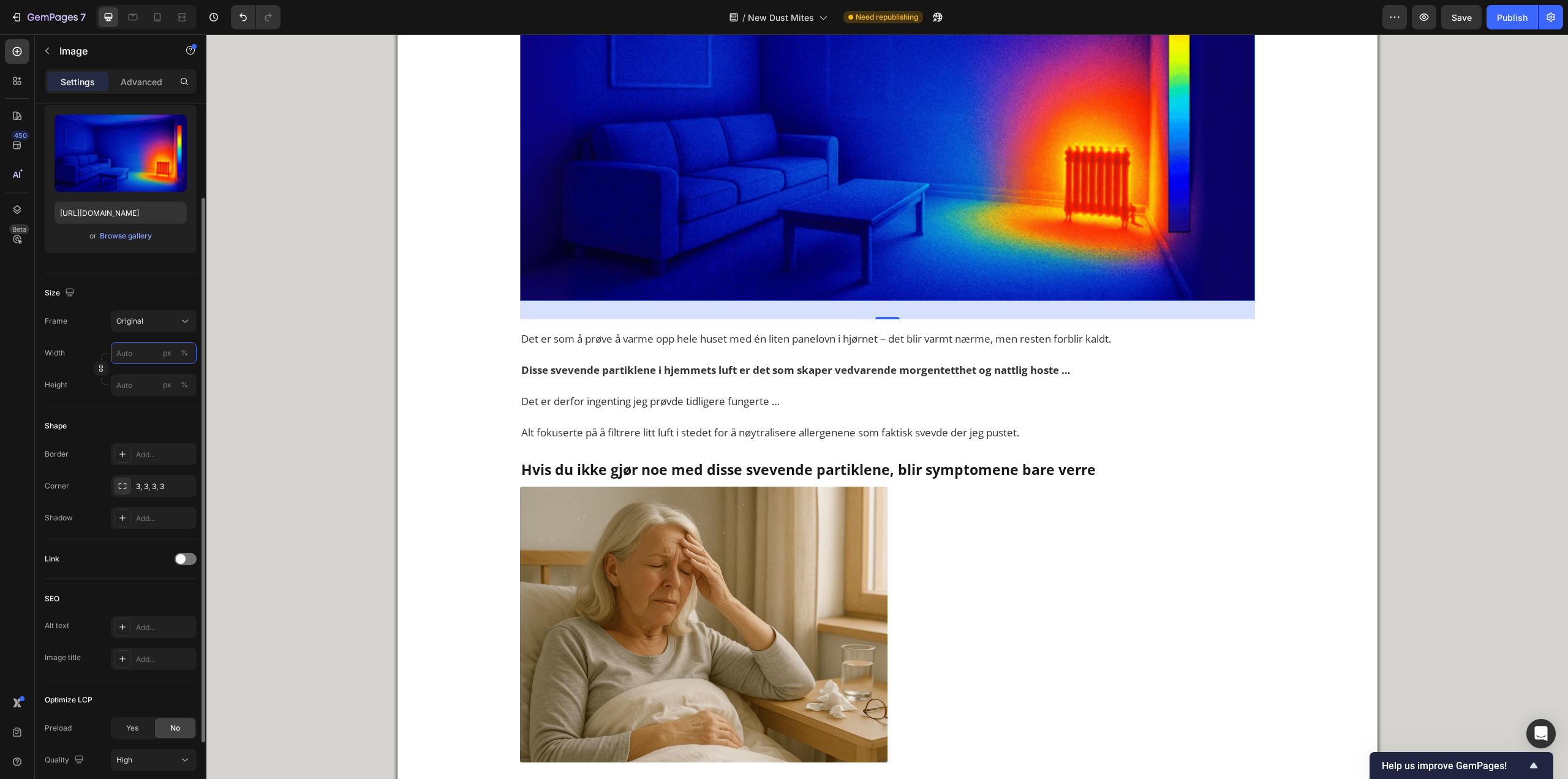
click at [131, 348] on input "px %" at bounding box center [154, 352] width 86 height 22
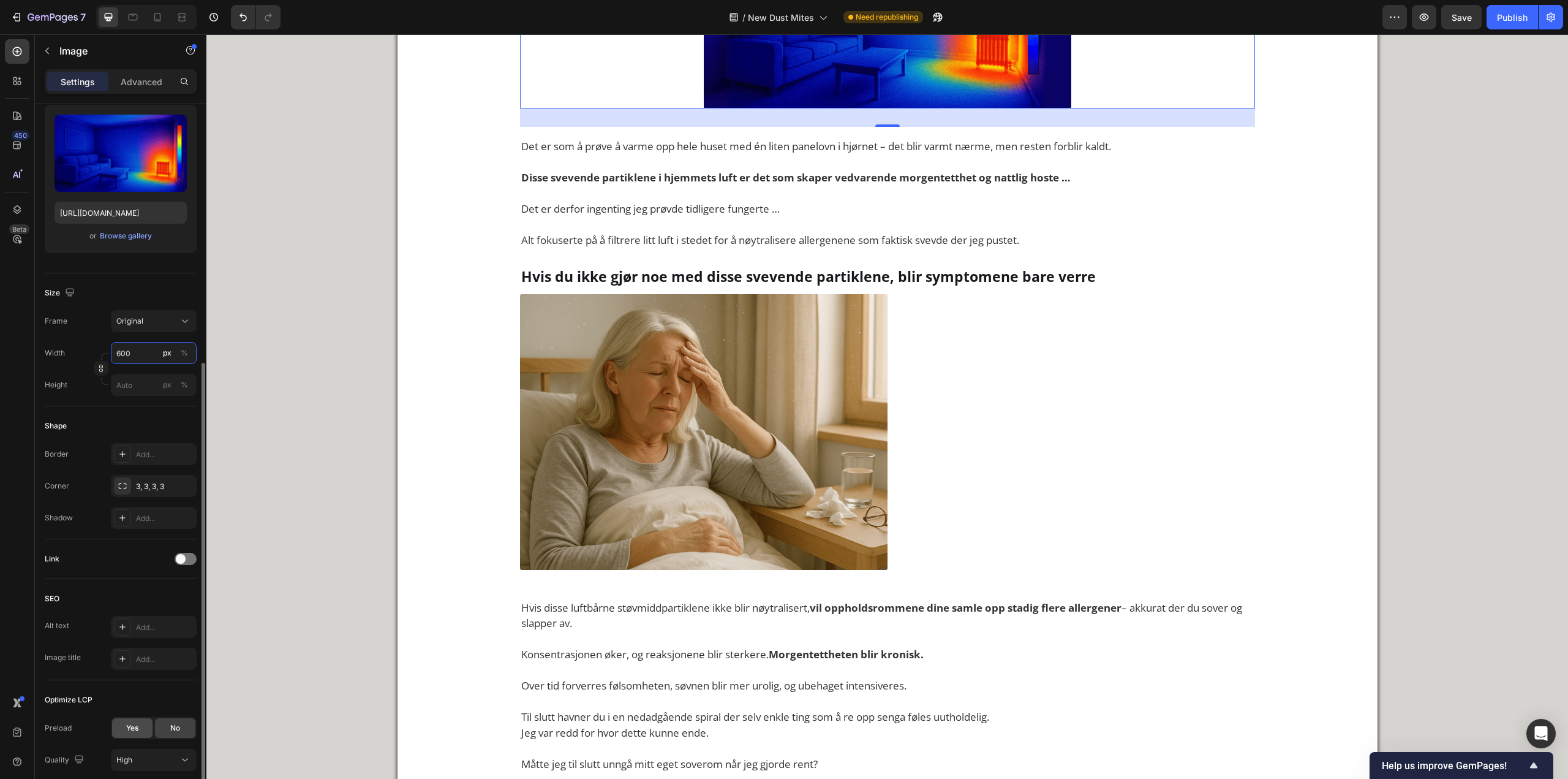
scroll to position [216, 0]
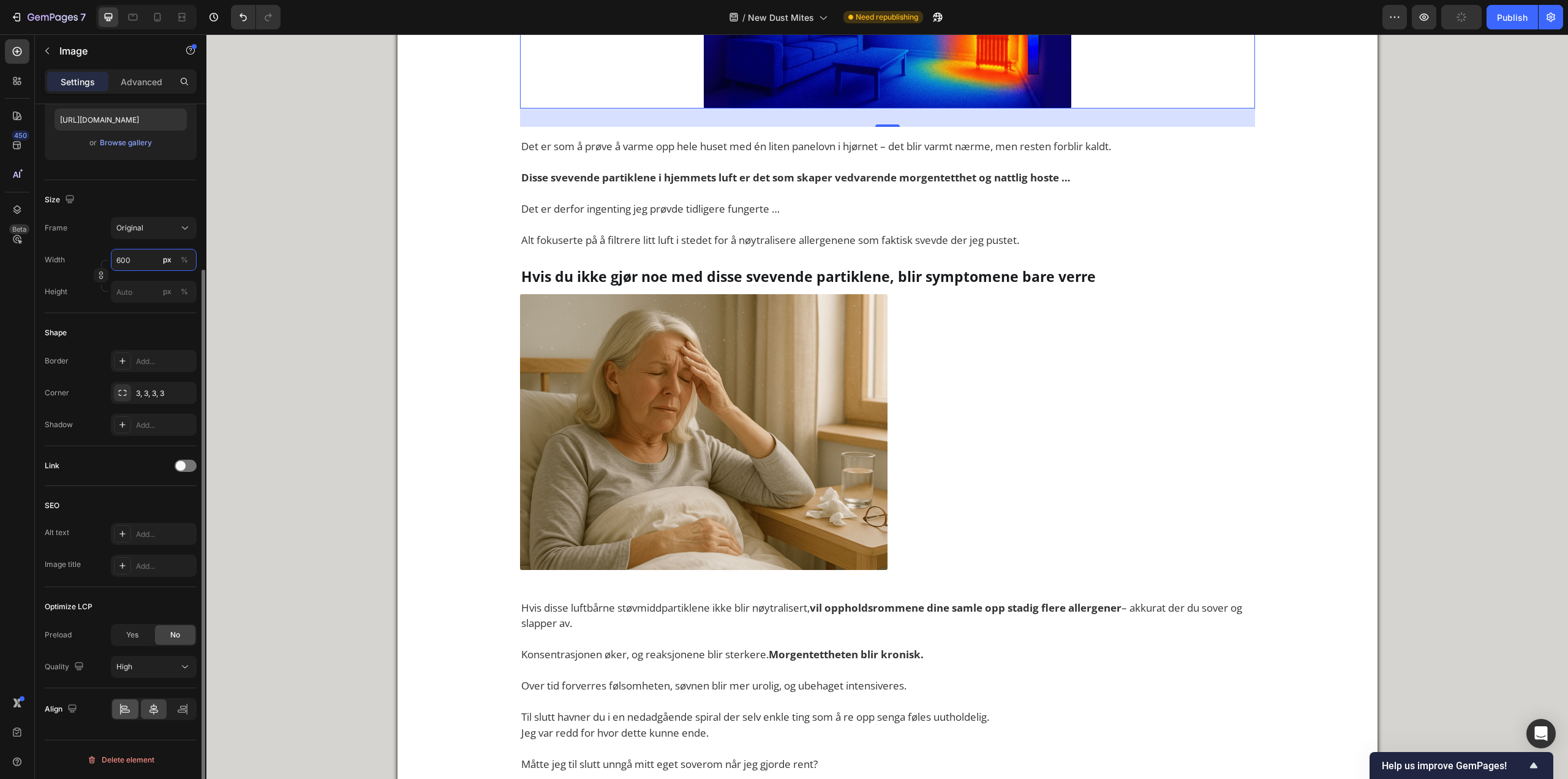
type input "600"
click at [128, 705] on div at bounding box center [125, 709] width 26 height 19
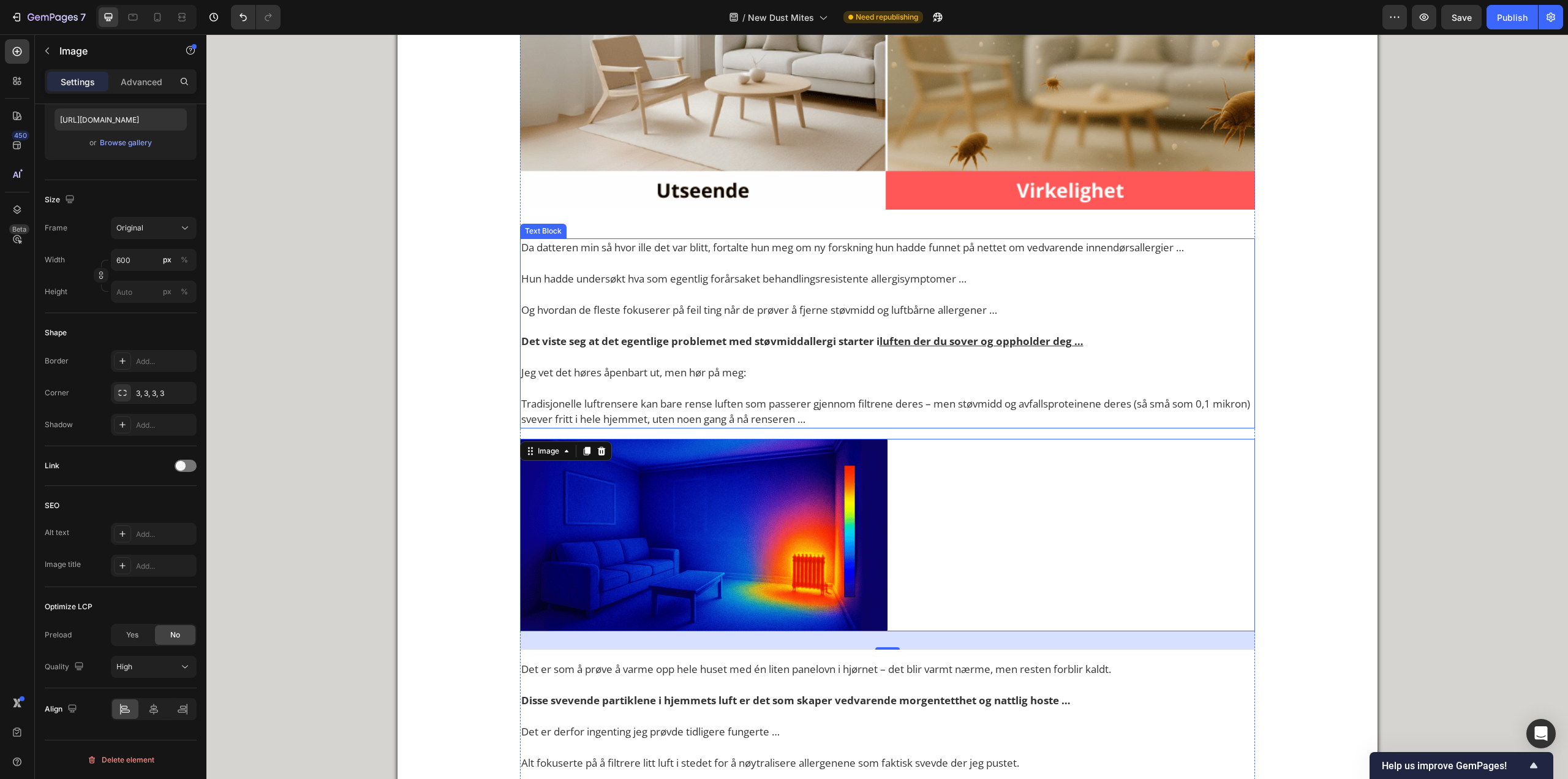
scroll to position [1746, 0]
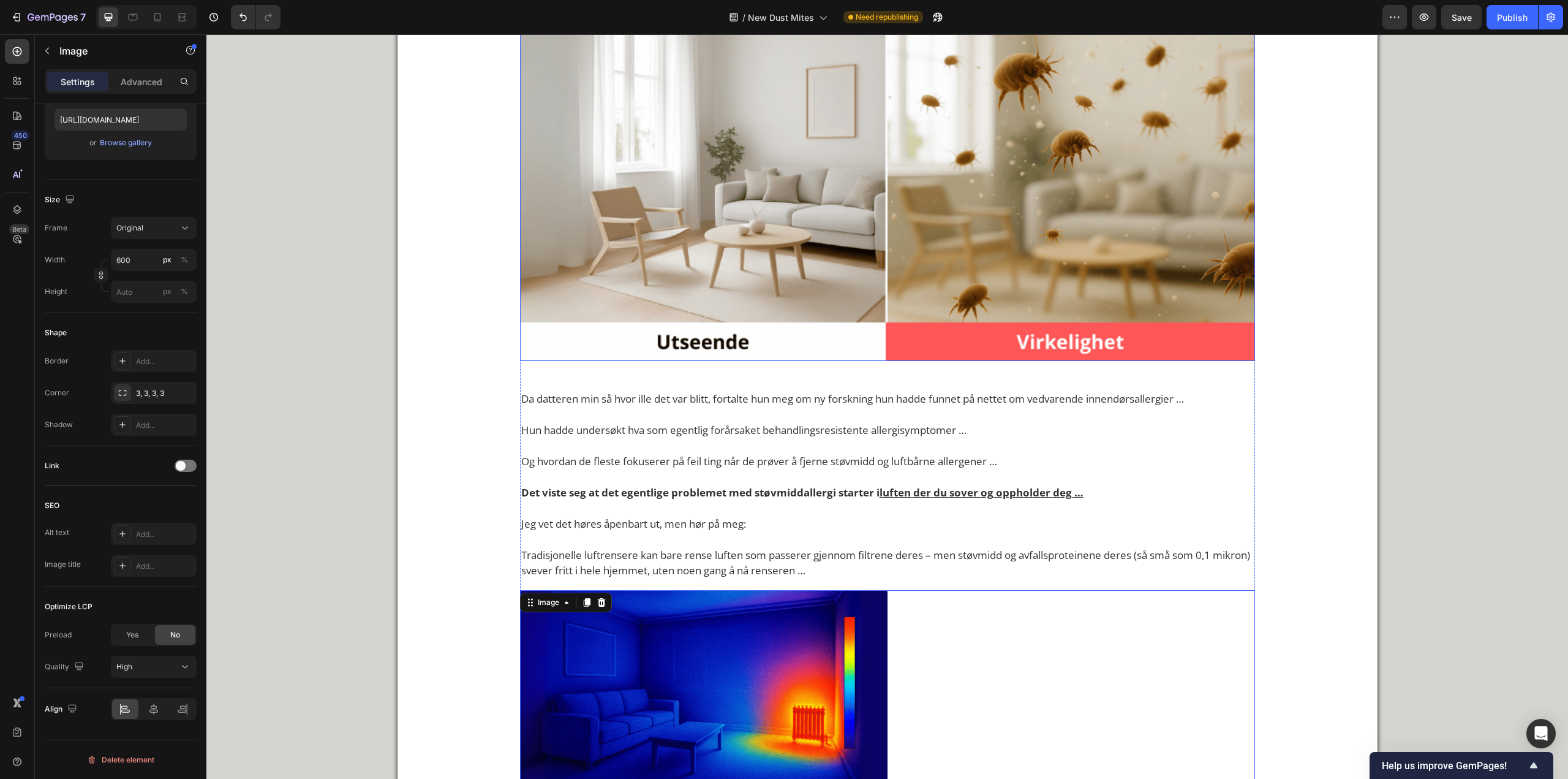
click at [911, 251] on img at bounding box center [887, 168] width 735 height 386
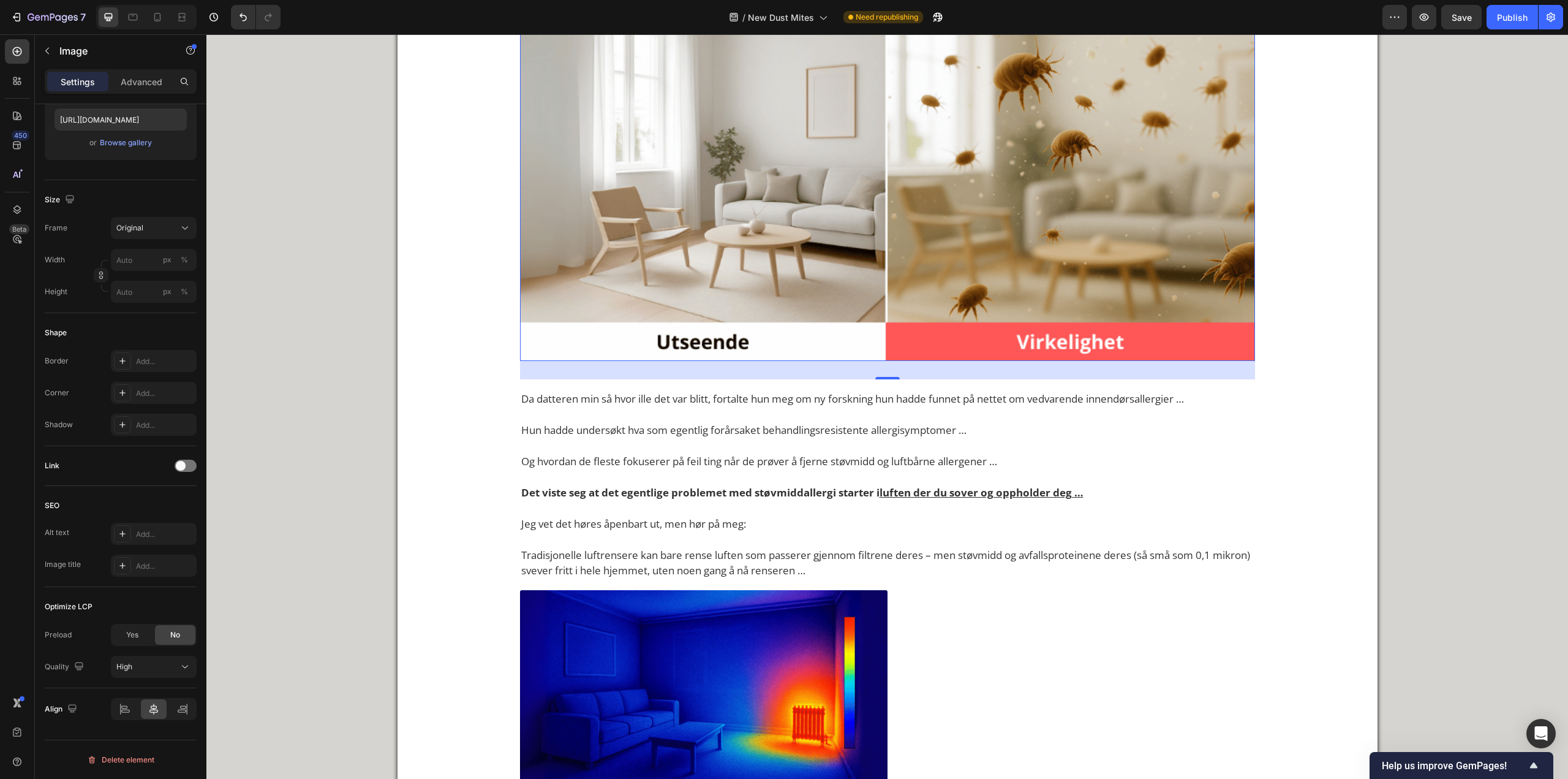
click at [943, 187] on img at bounding box center [887, 168] width 735 height 386
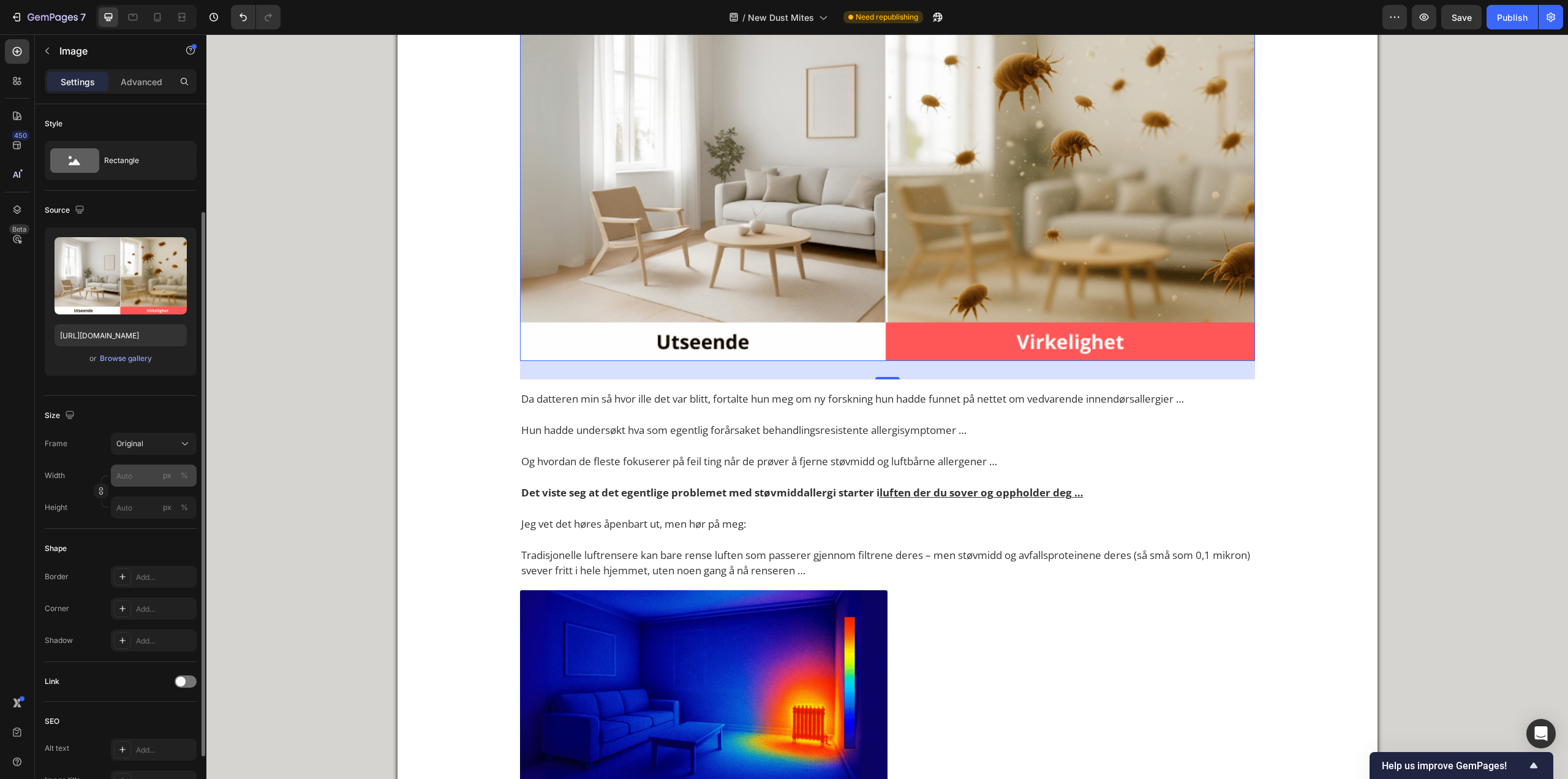
scroll to position [61, 0]
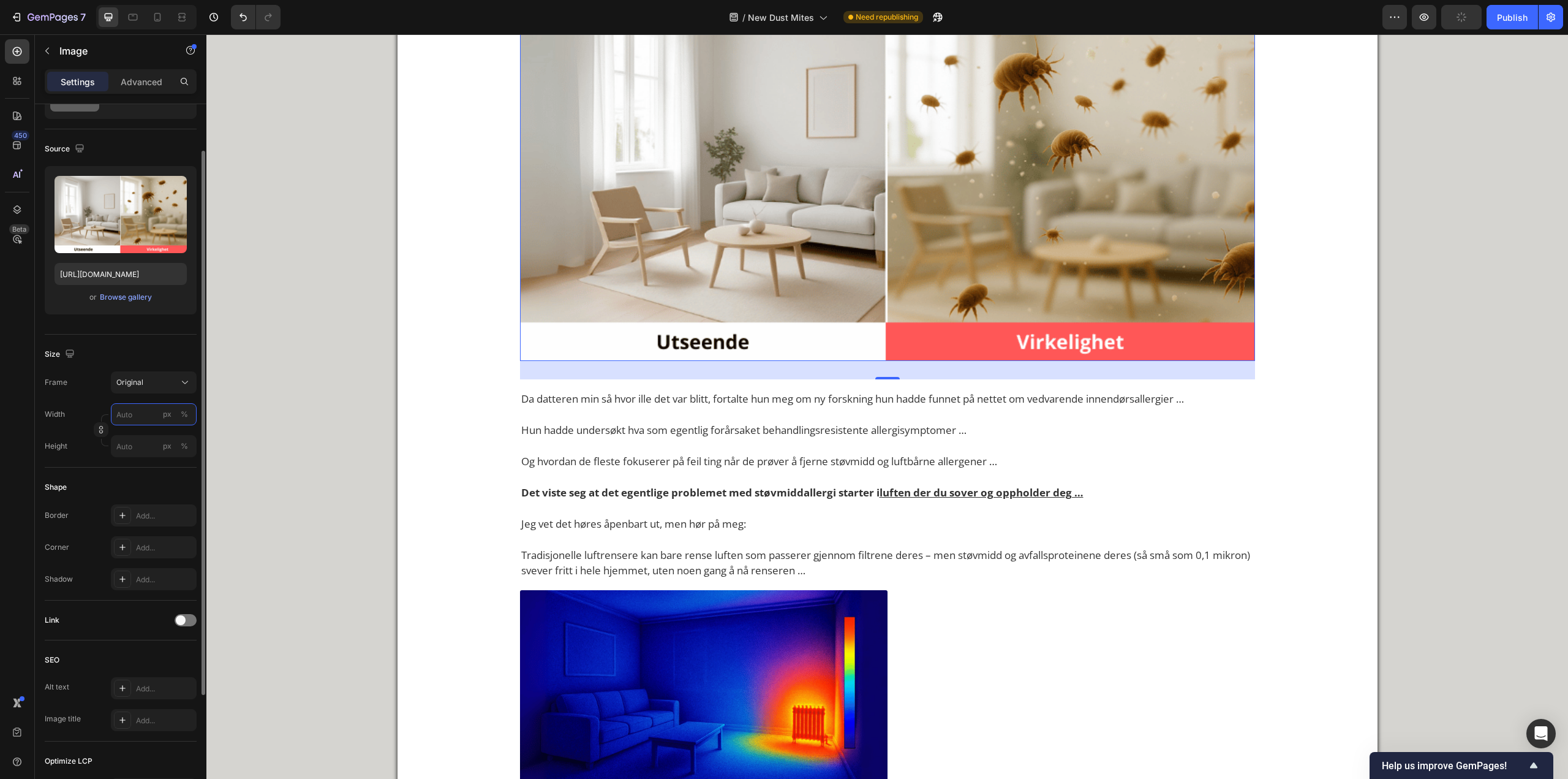
click at [149, 407] on input "px %" at bounding box center [154, 414] width 86 height 22
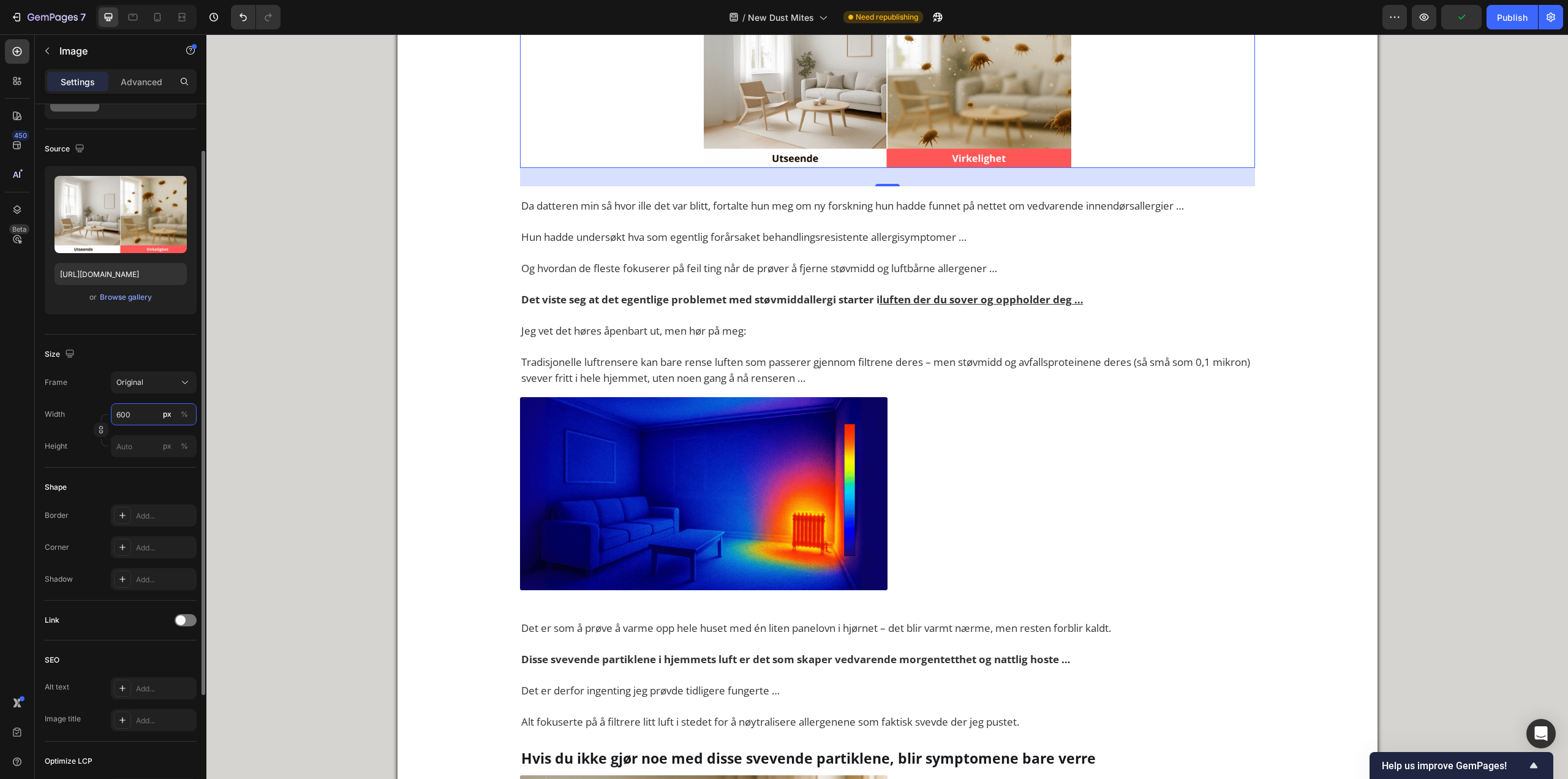
scroll to position [216, 0]
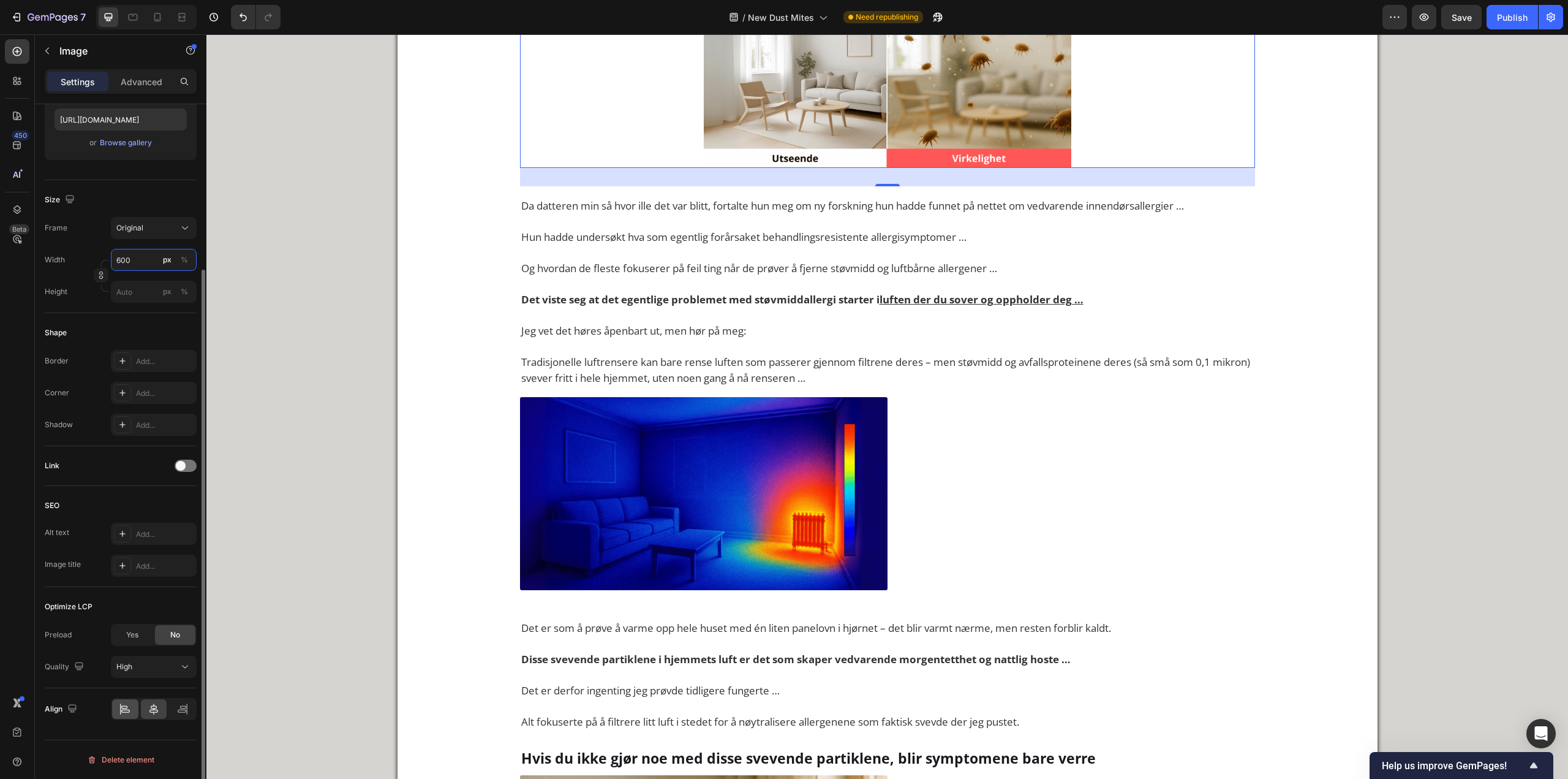
type input "600"
click at [113, 705] on div at bounding box center [125, 709] width 26 height 19
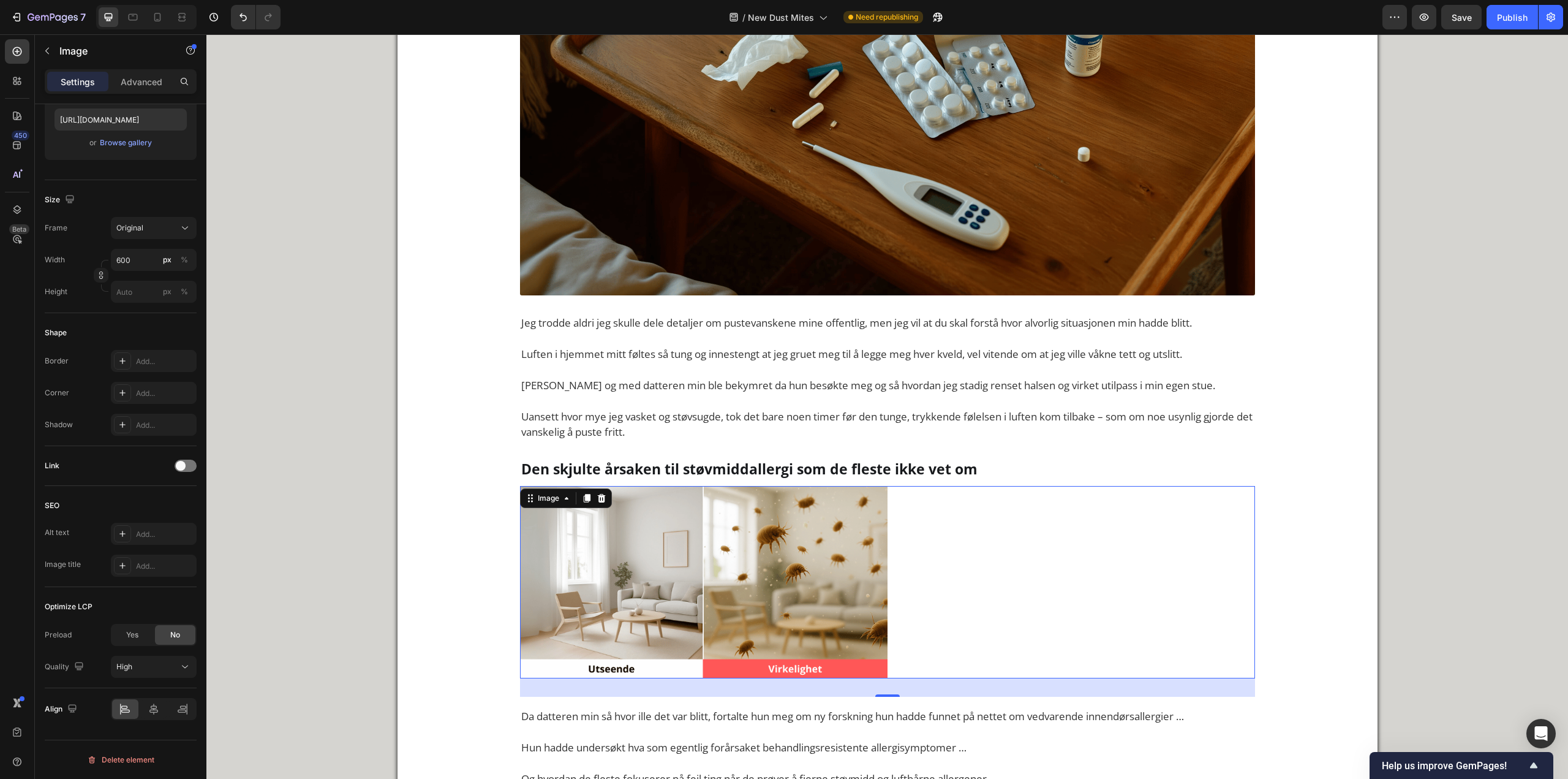
scroll to position [1133, 0]
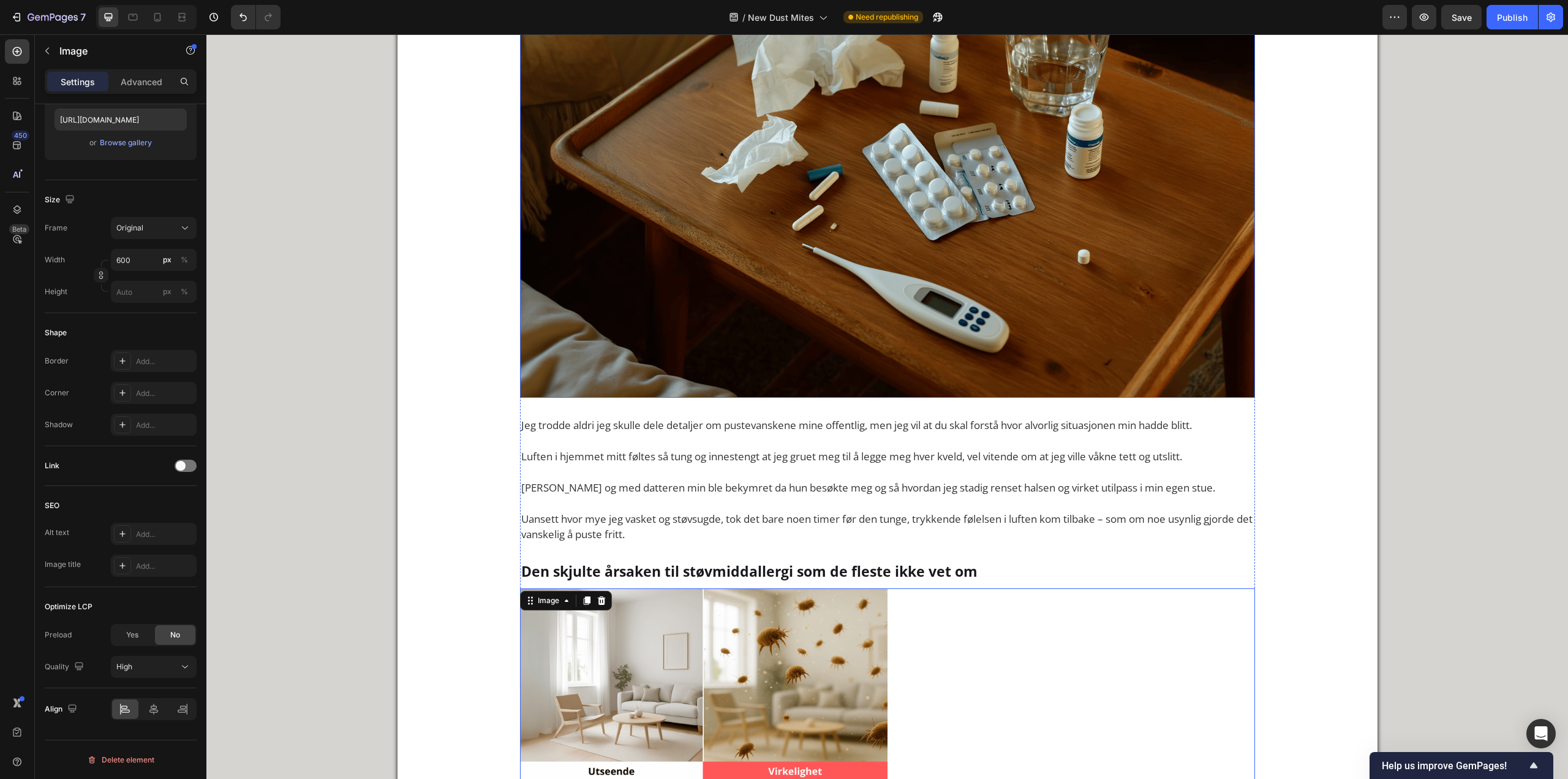
click at [800, 268] on img at bounding box center [887, 121] width 735 height 551
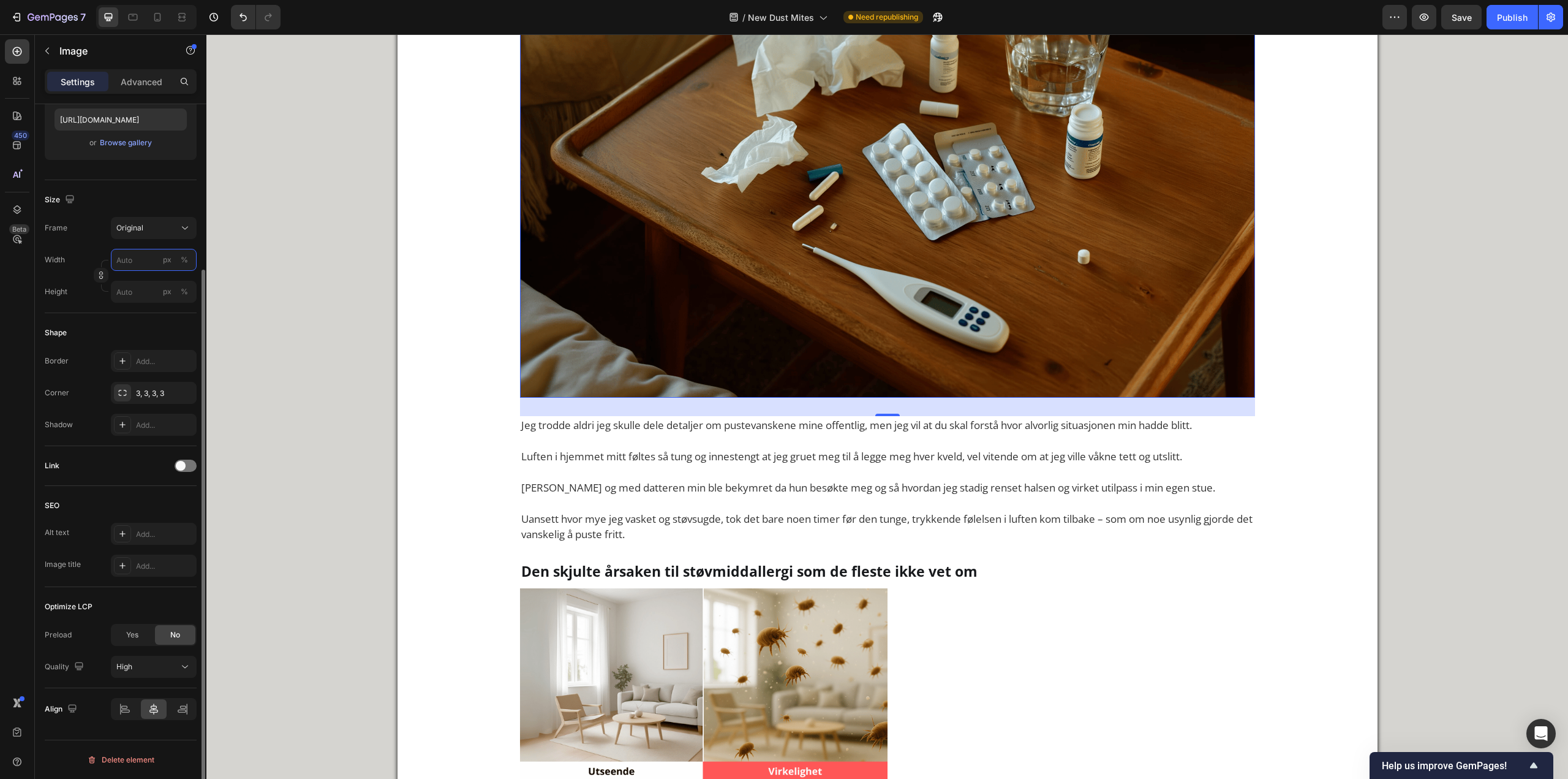
click at [134, 258] on input "px %" at bounding box center [154, 259] width 86 height 22
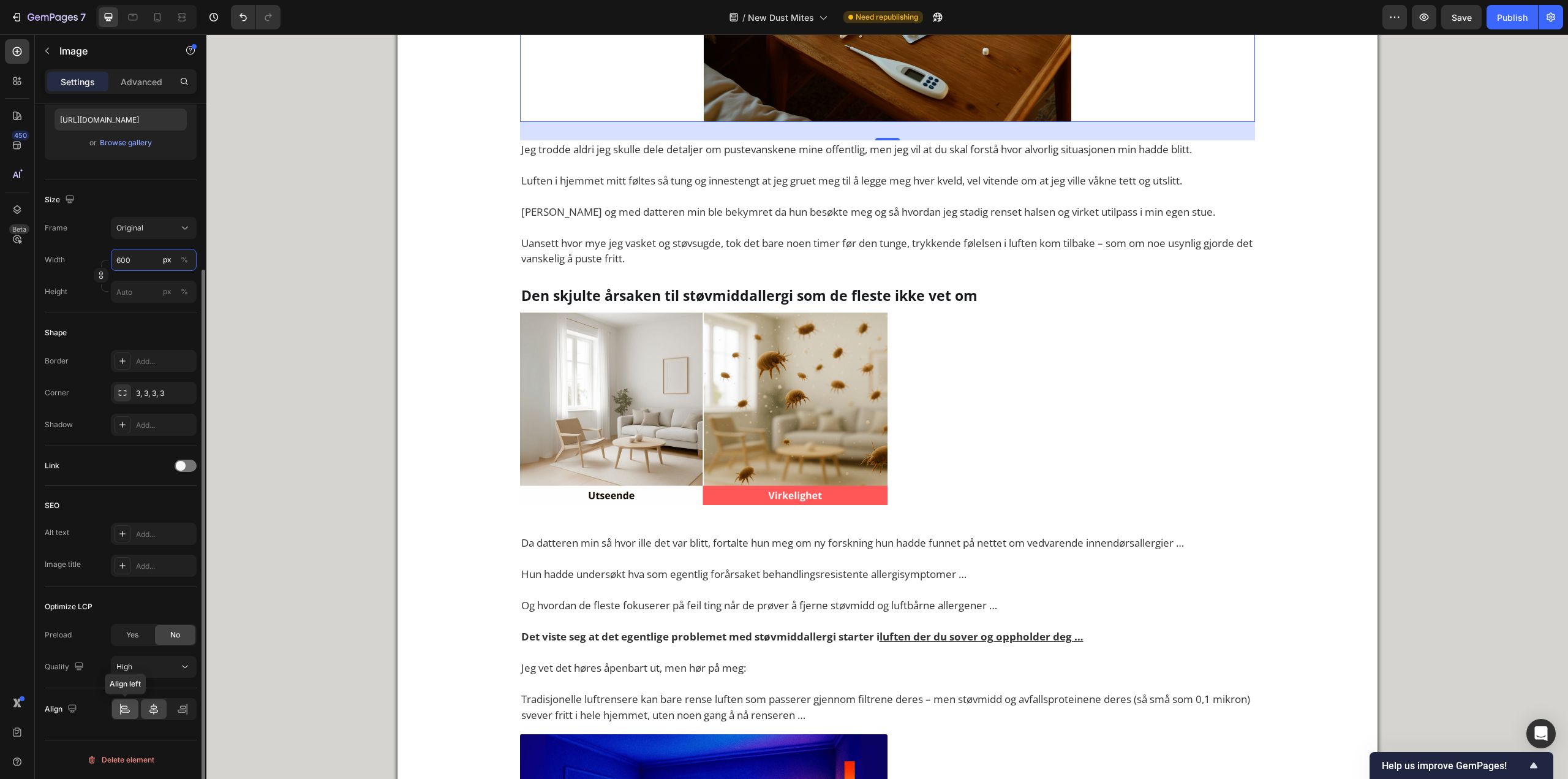
type input "600"
click at [119, 706] on icon at bounding box center [125, 709] width 12 height 12
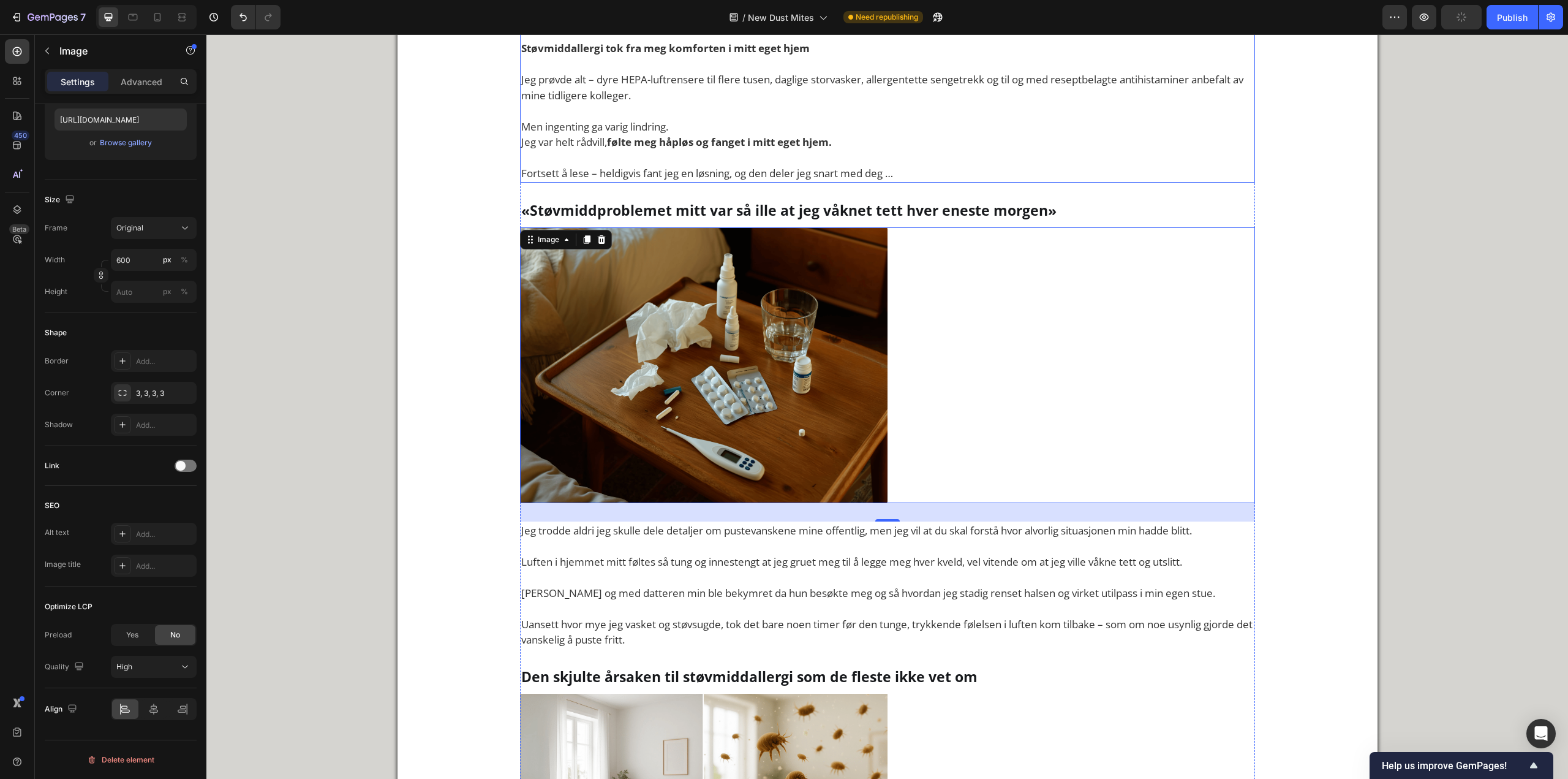
scroll to position [797, 0]
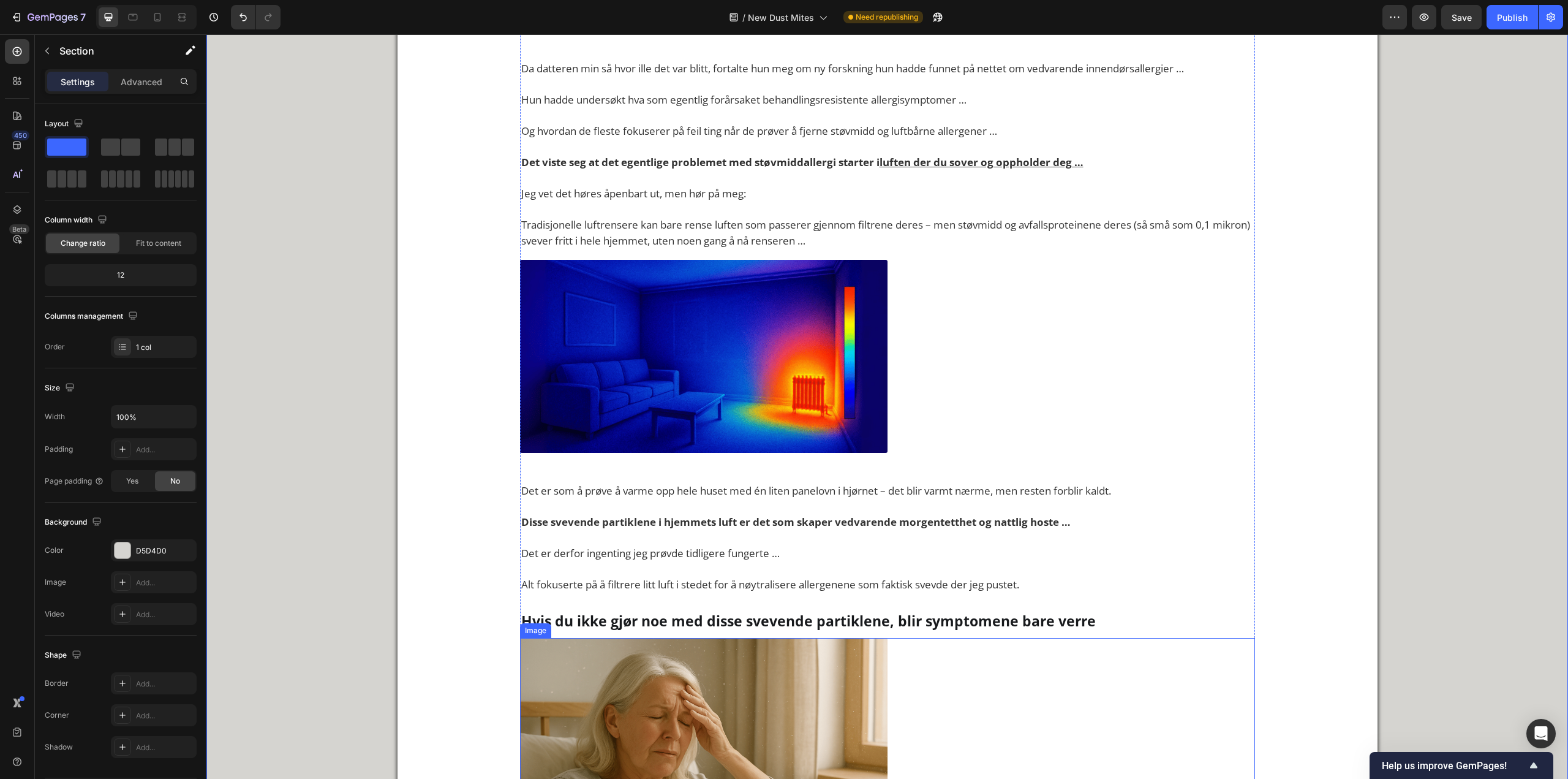
scroll to position [1532, 0]
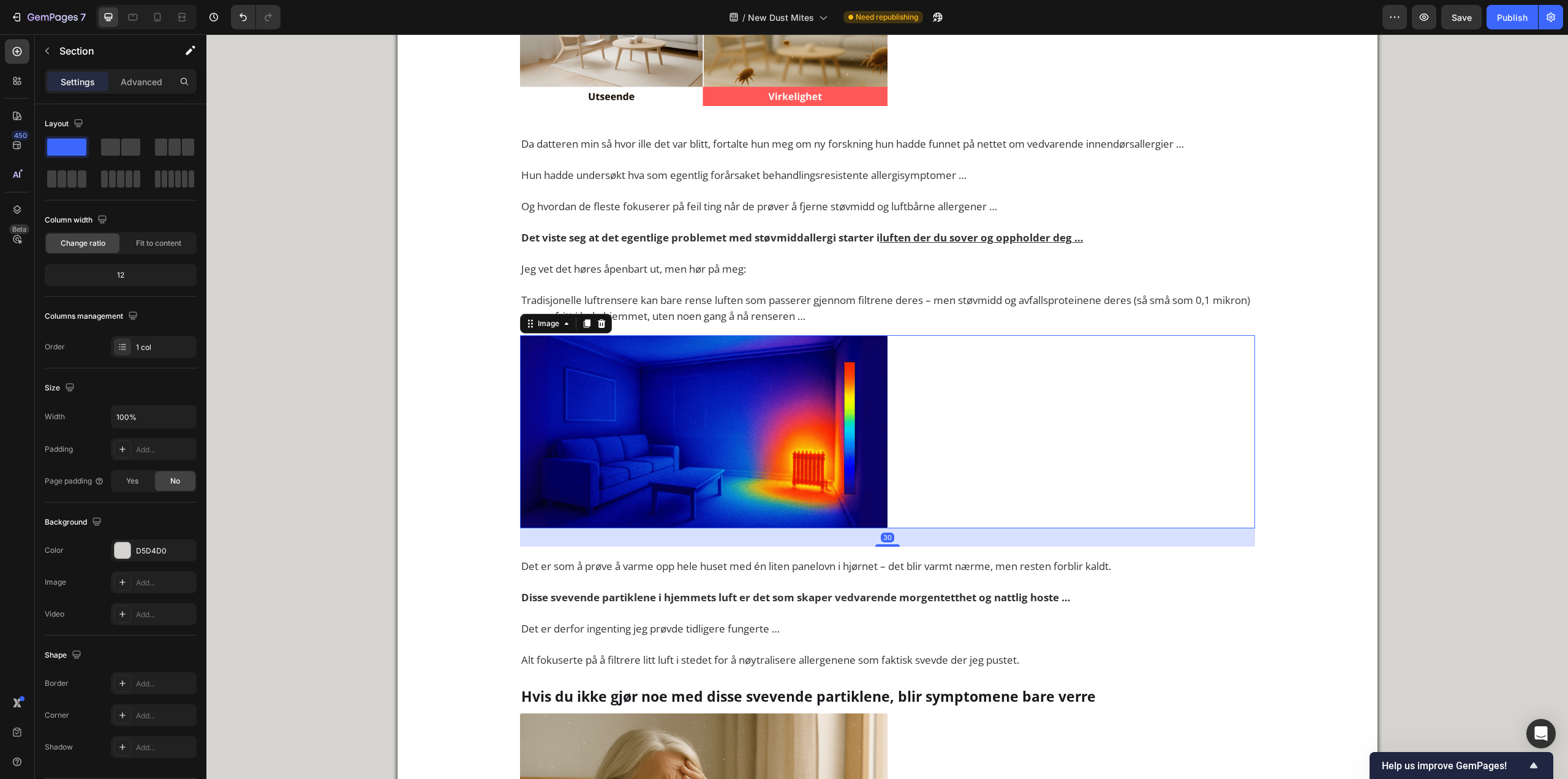
click at [709, 488] on img at bounding box center [704, 432] width 368 height 193
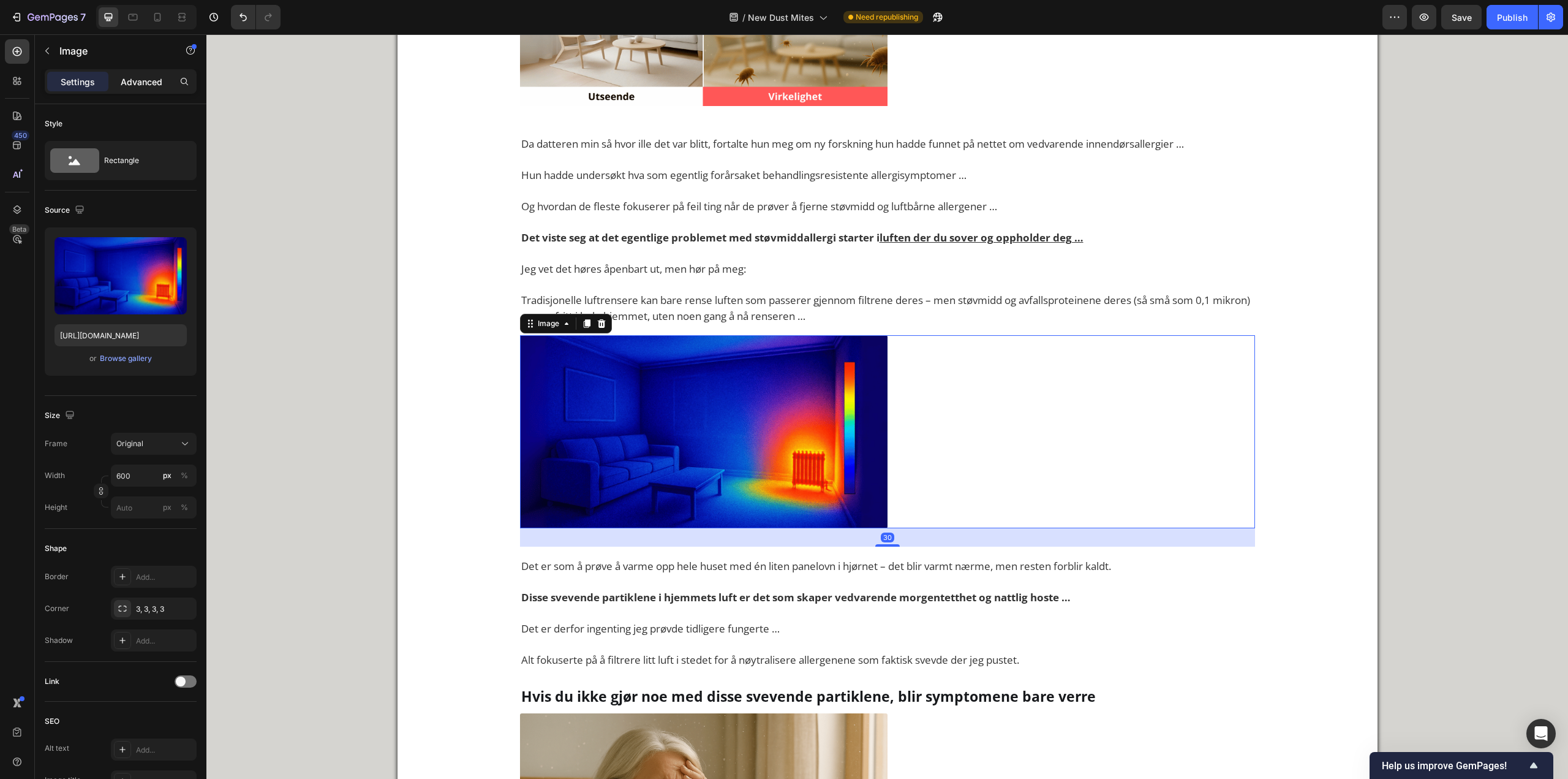
click at [125, 76] on p "Advanced" at bounding box center [142, 81] width 42 height 13
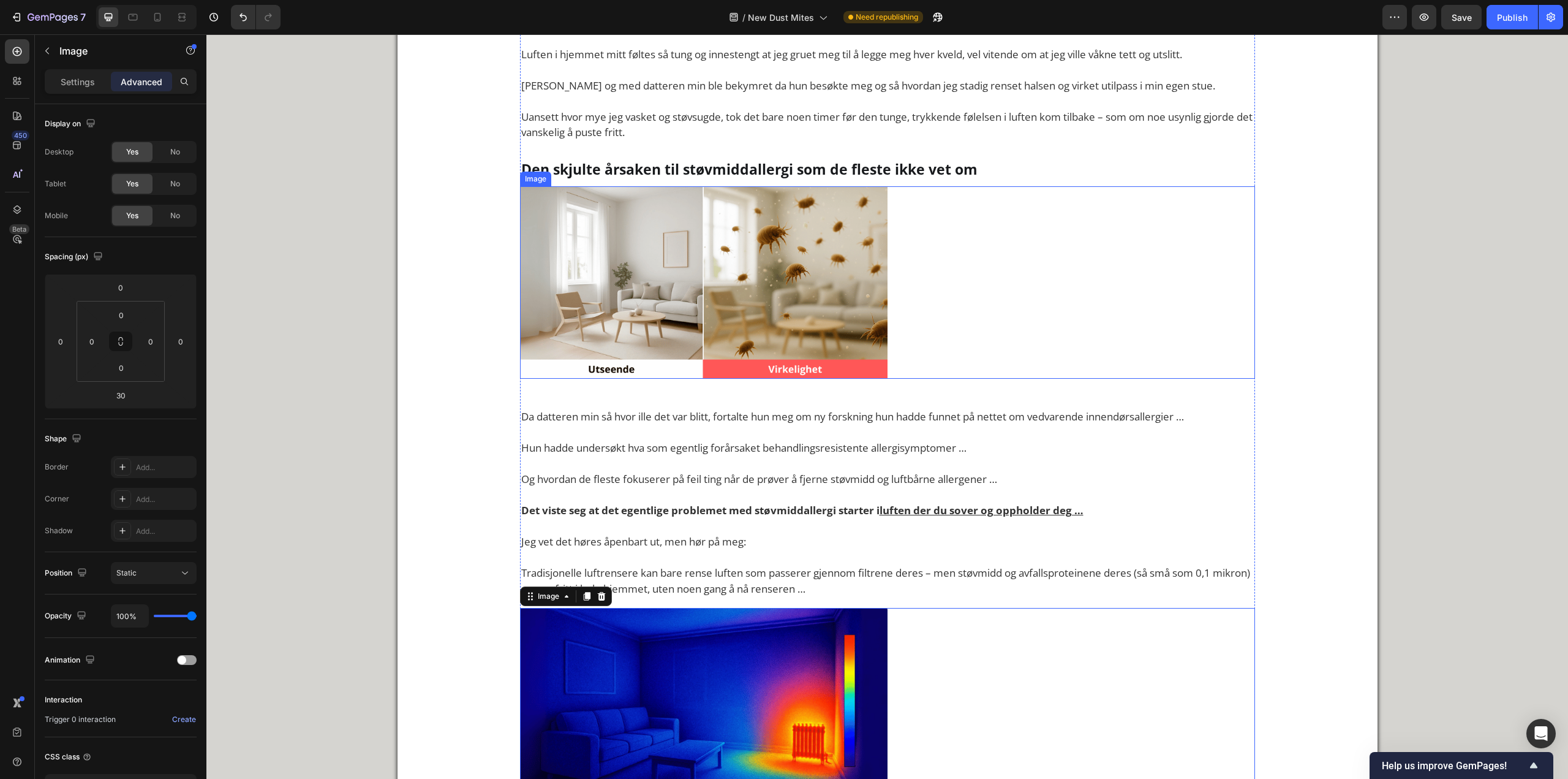
scroll to position [1226, 0]
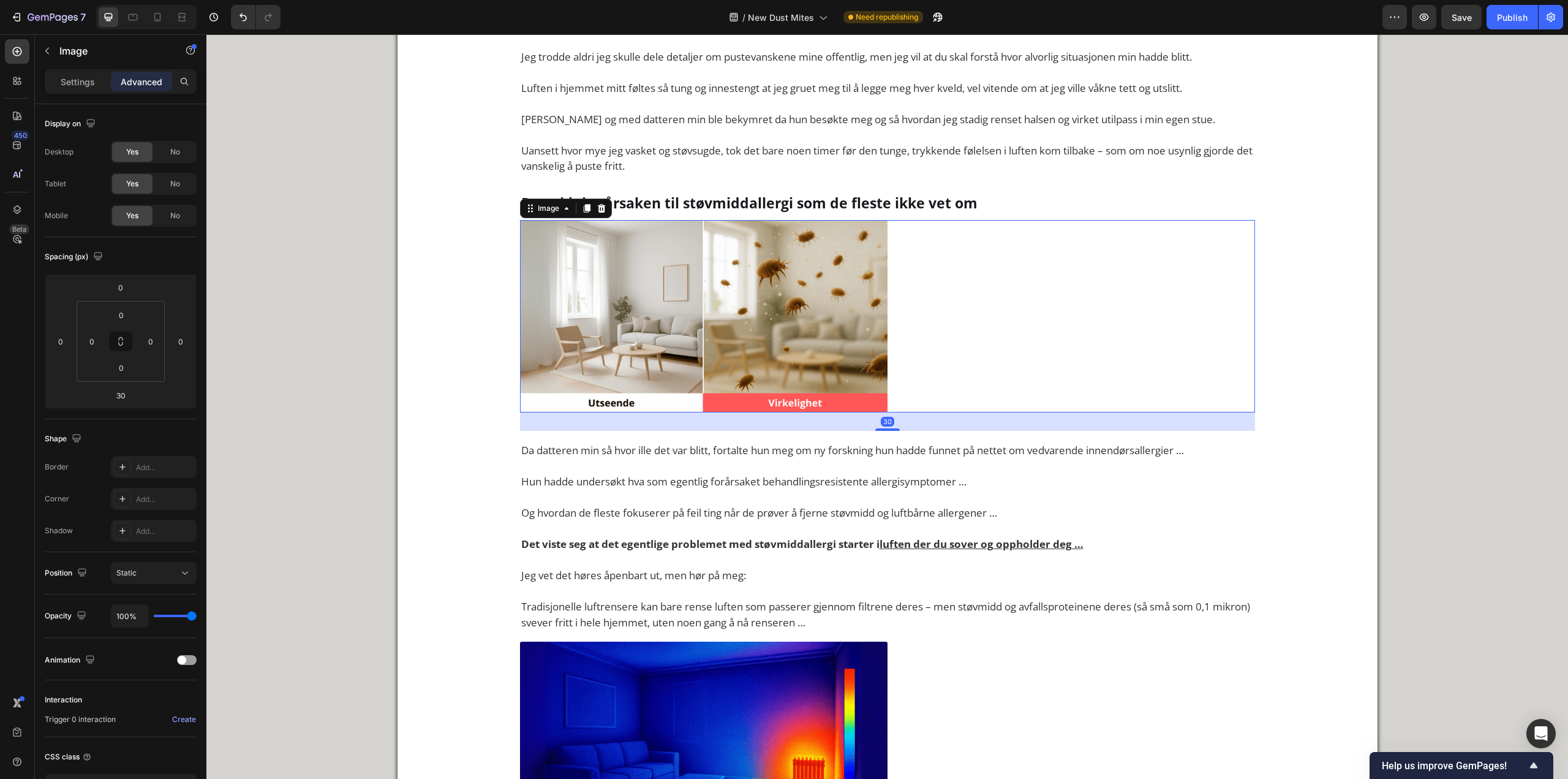
click at [613, 374] on img at bounding box center [704, 316] width 368 height 193
click at [130, 402] on input "30" at bounding box center [121, 395] width 25 height 18
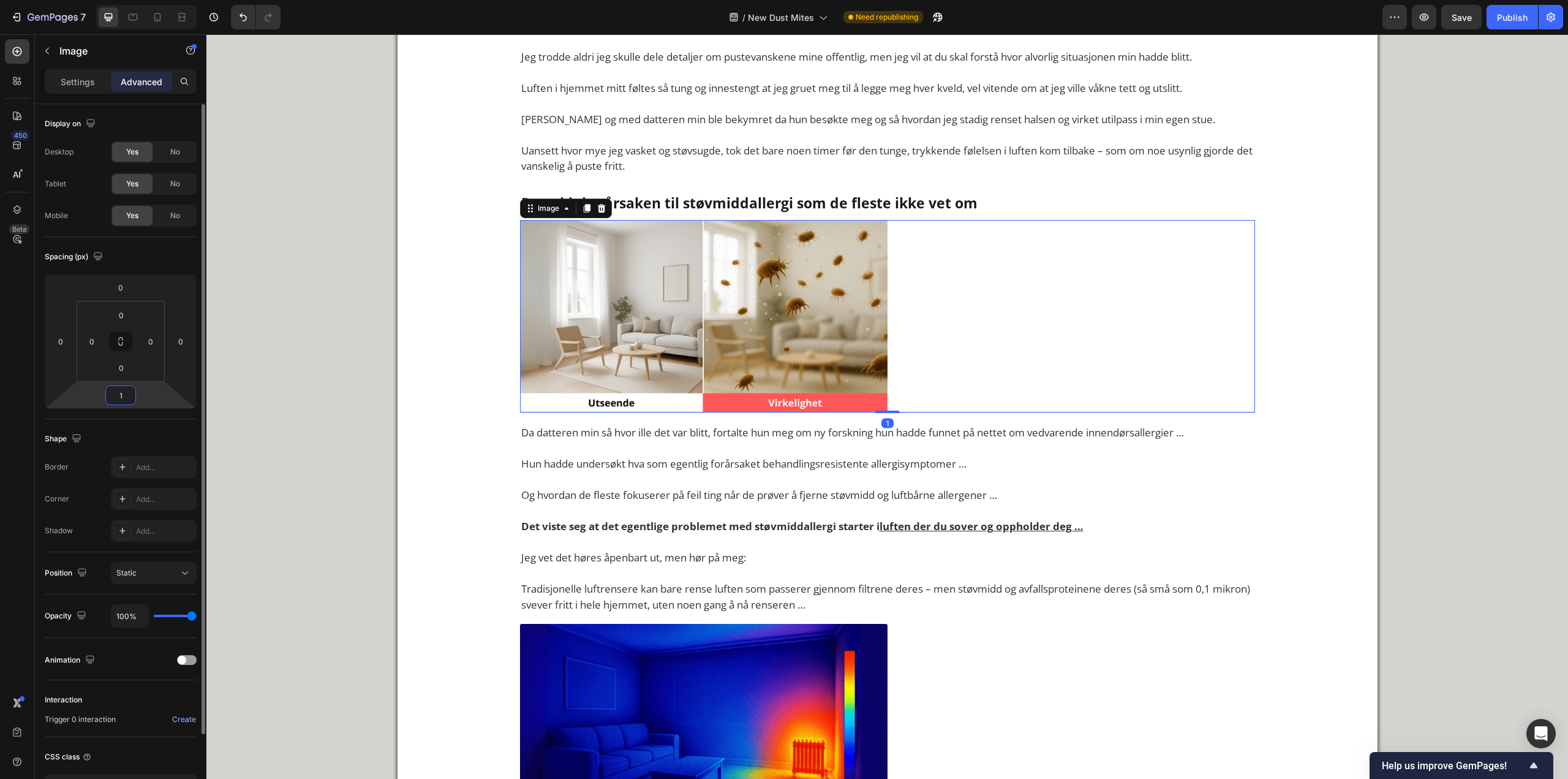
type input "10"
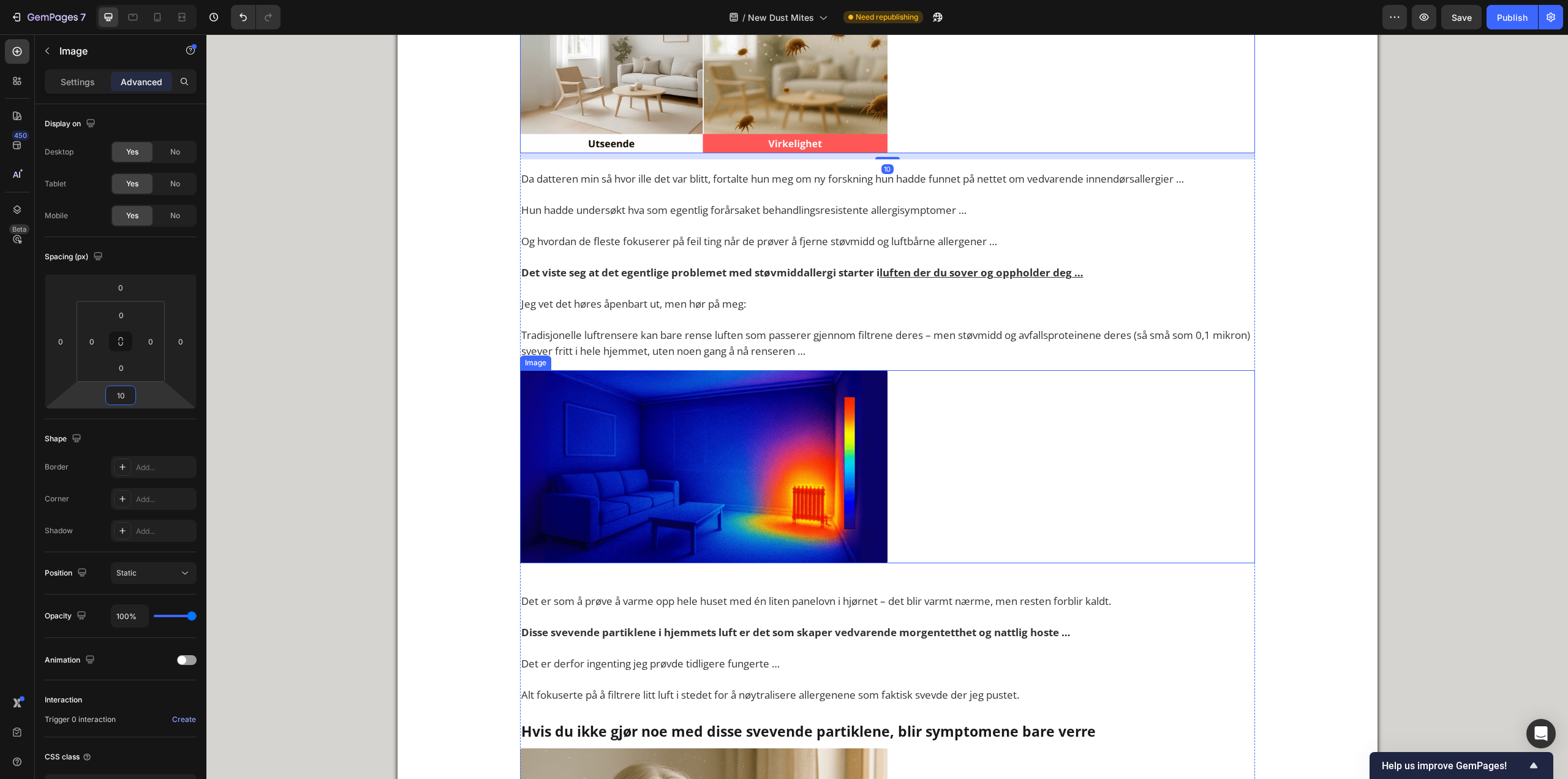
scroll to position [1532, 0]
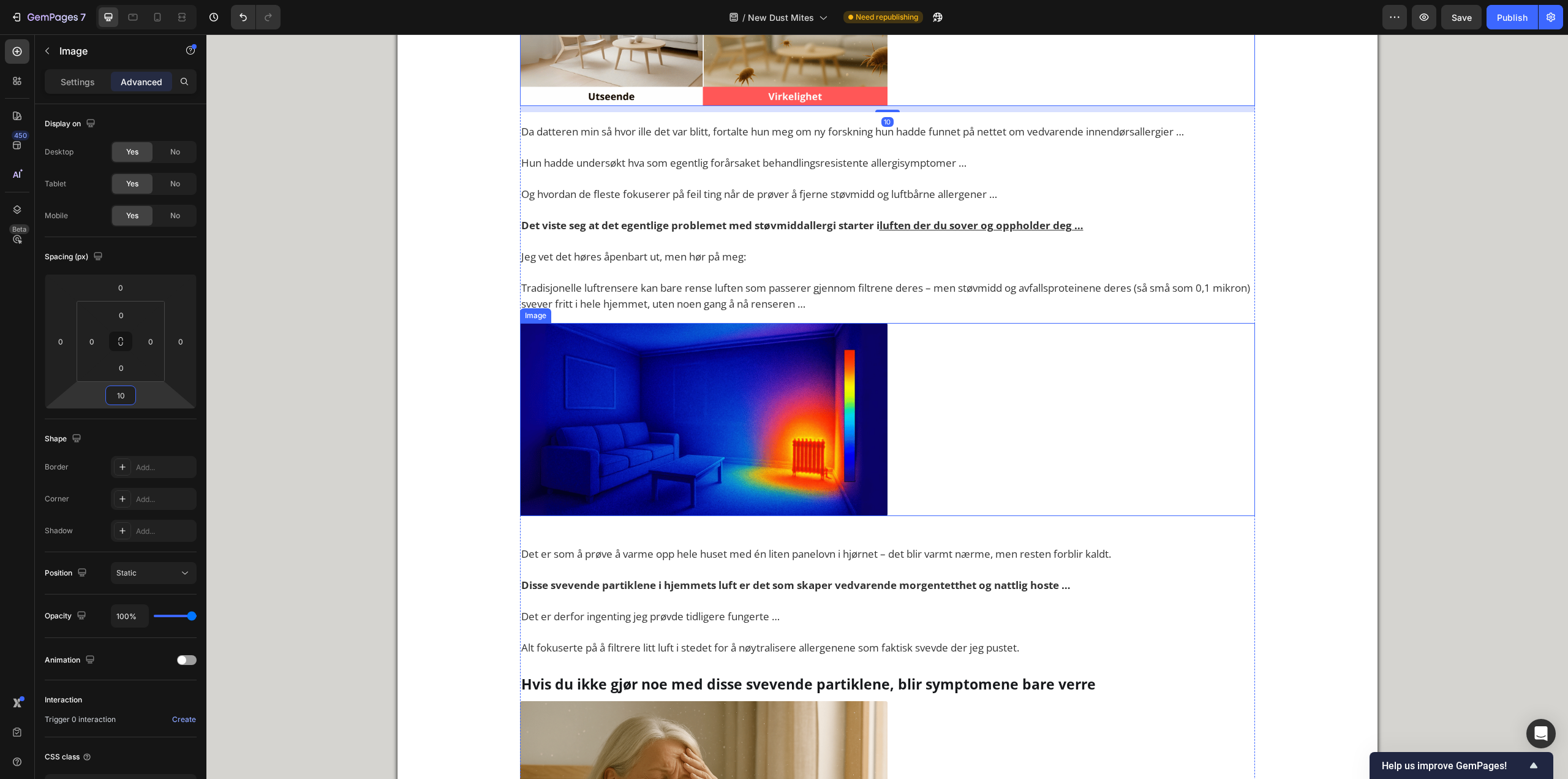
click at [616, 490] on img at bounding box center [704, 420] width 368 height 193
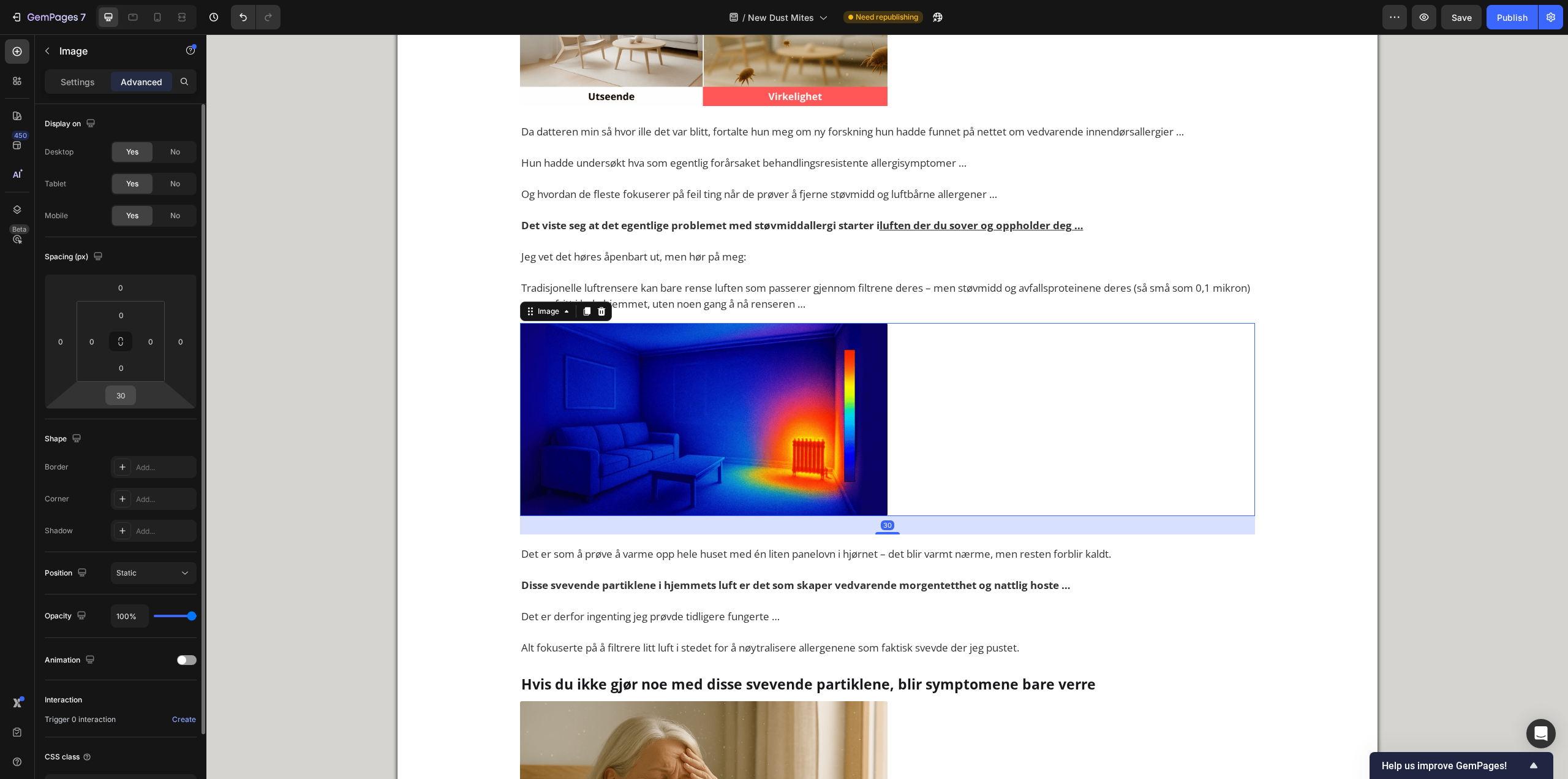
click at [119, 402] on input "30" at bounding box center [121, 395] width 25 height 18
paste input "1"
type input "10"
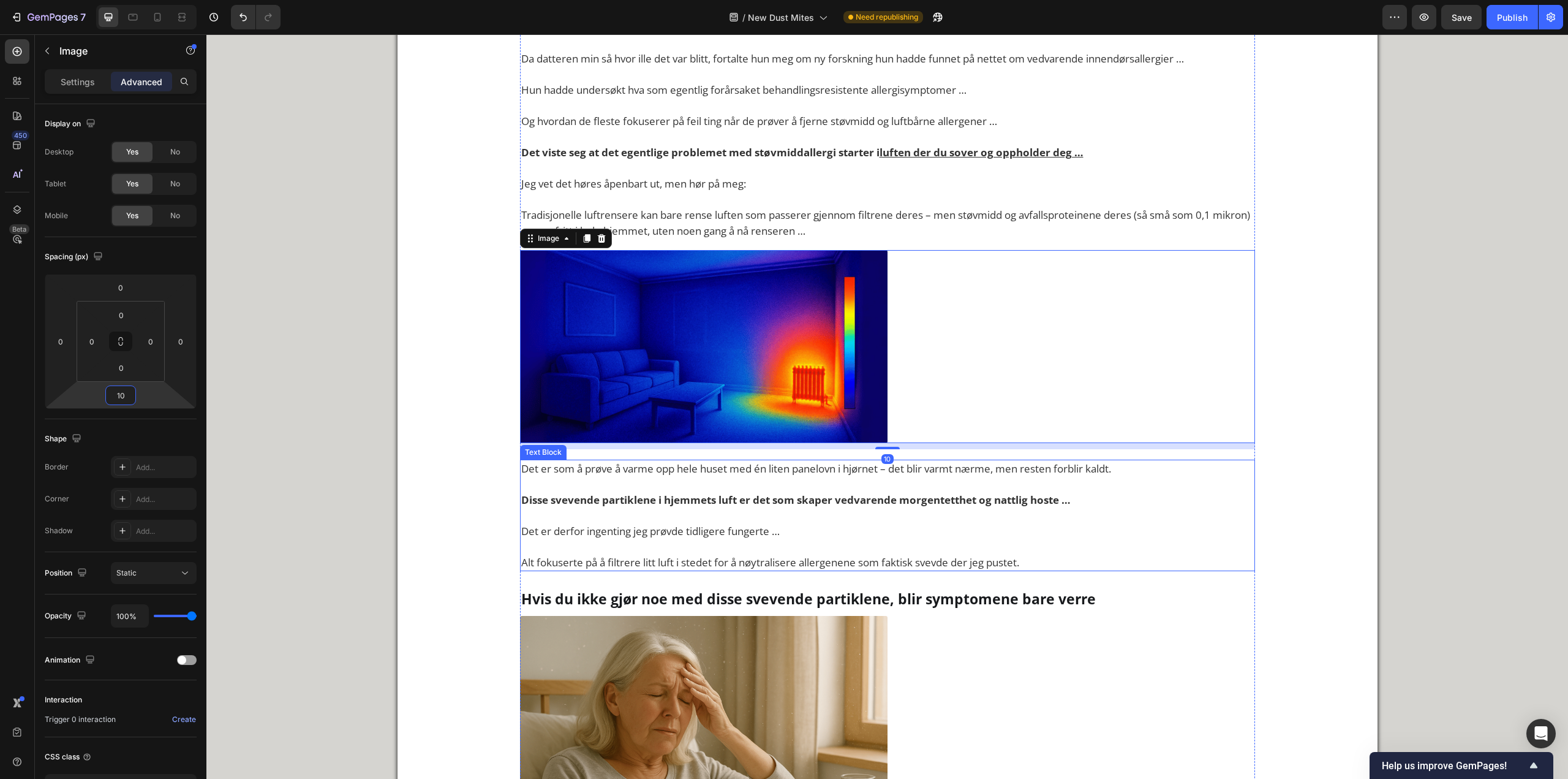
scroll to position [1900, 0]
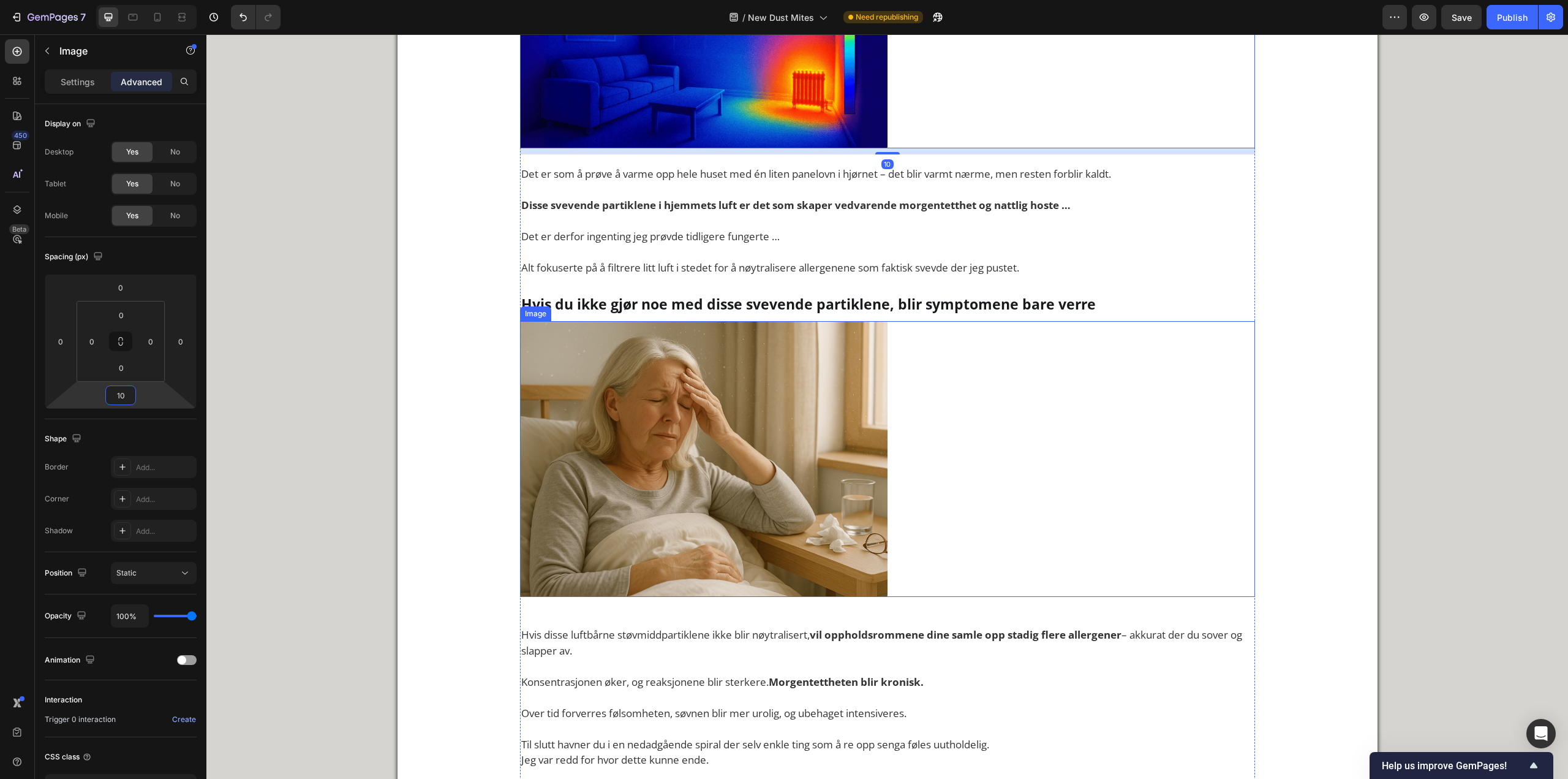
click at [610, 437] on img at bounding box center [704, 458] width 368 height 276
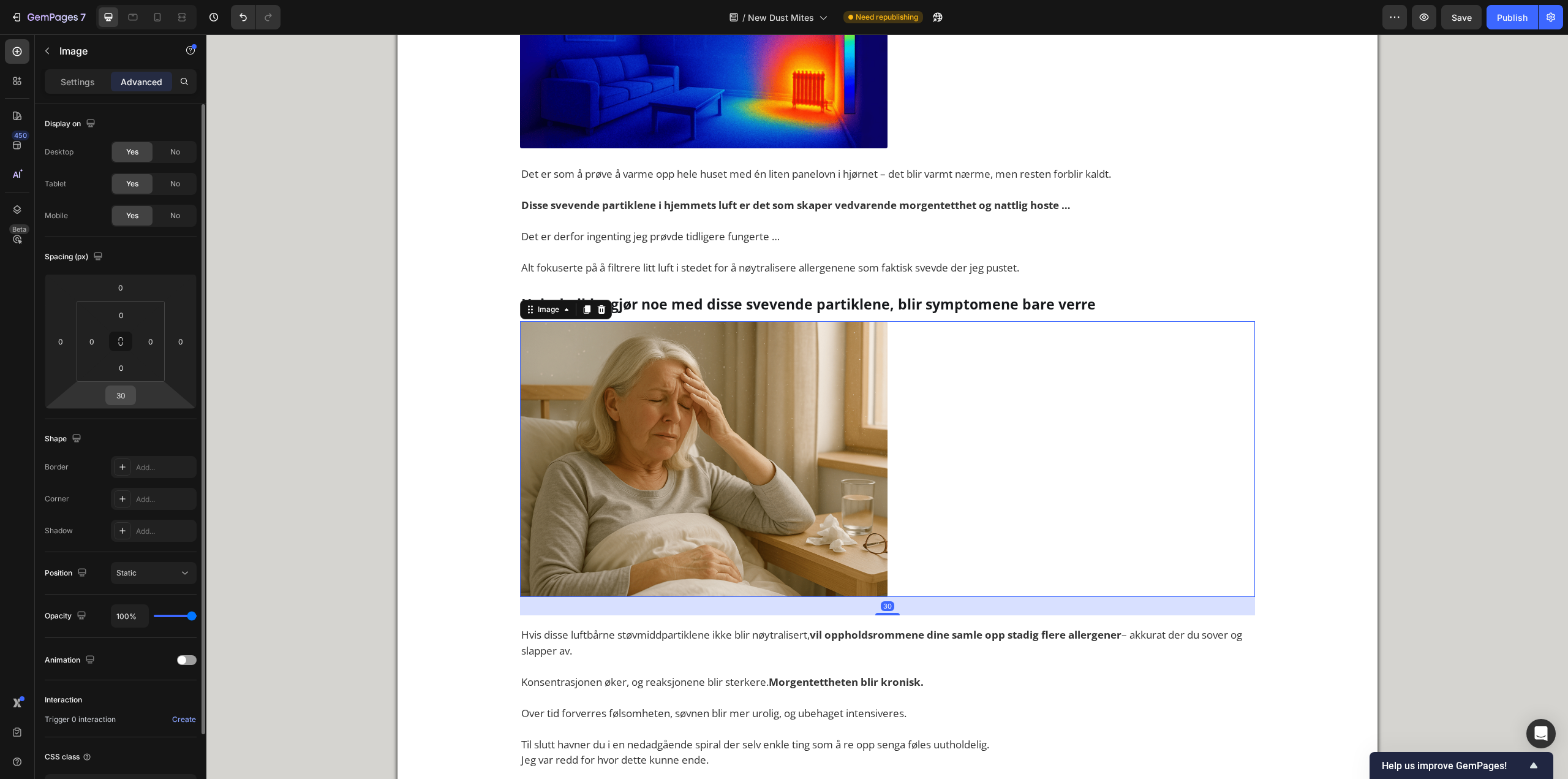
click at [124, 391] on input "30" at bounding box center [121, 395] width 25 height 18
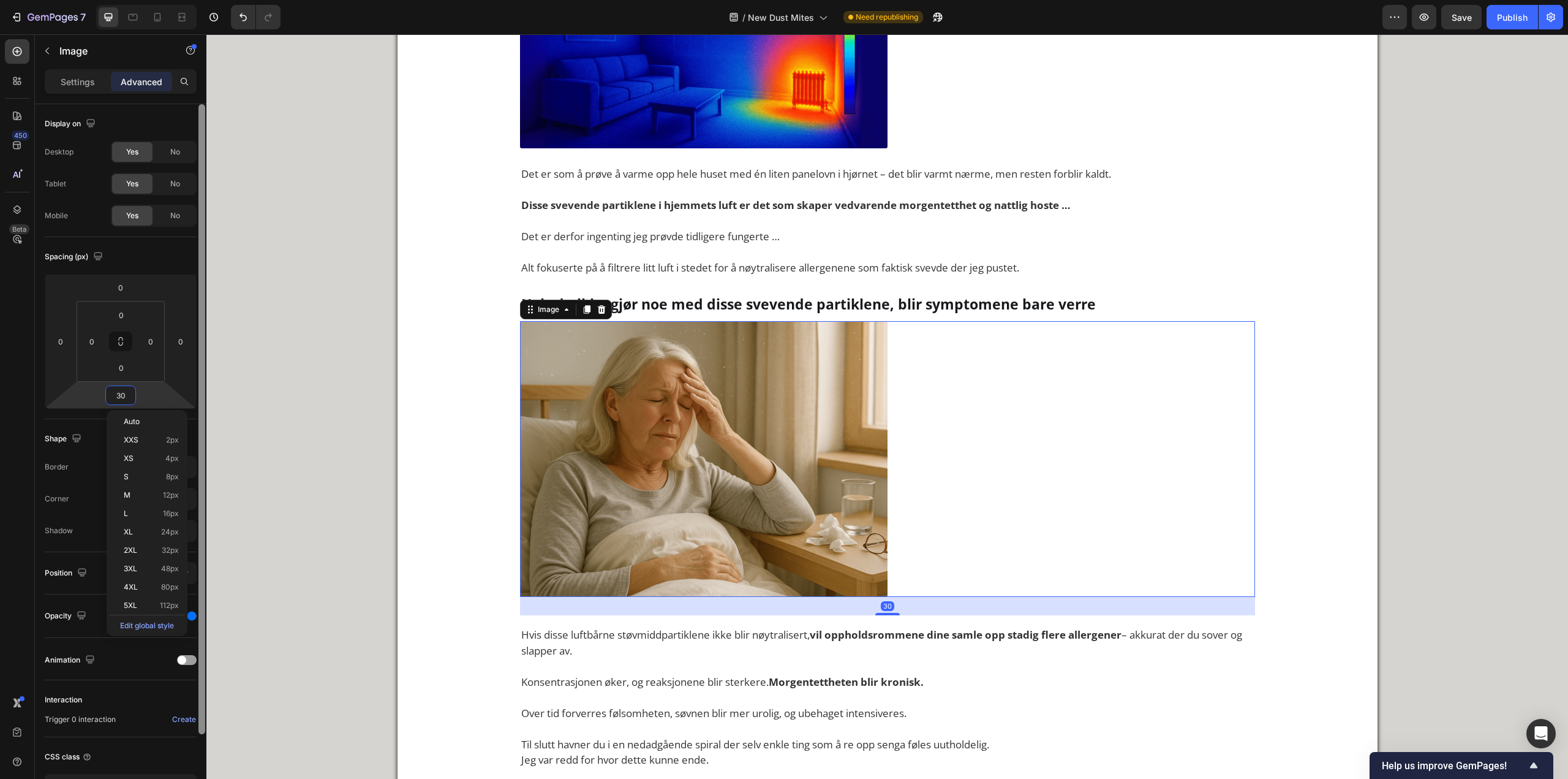
paste input "1"
type input "10"
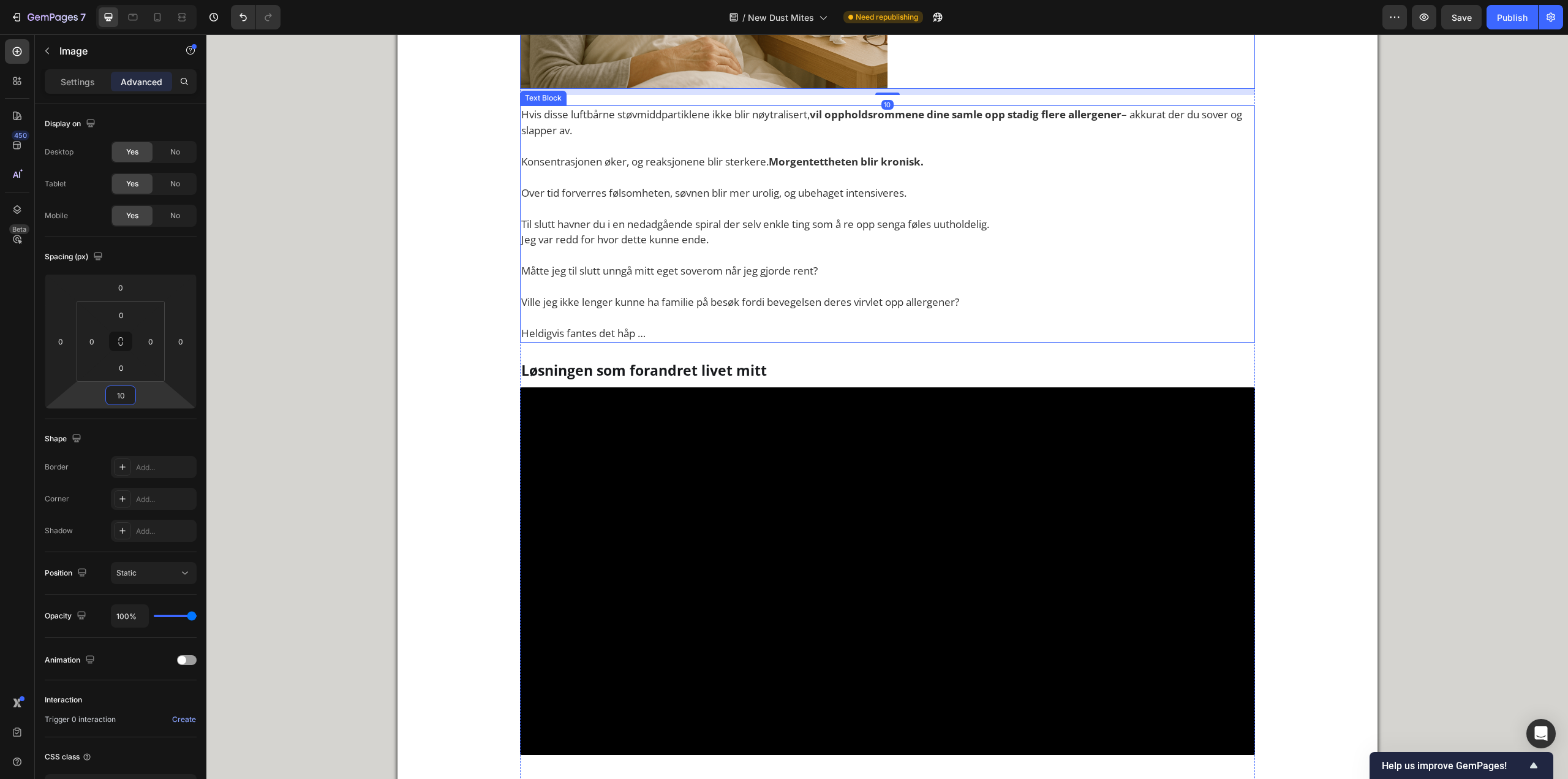
scroll to position [2452, 0]
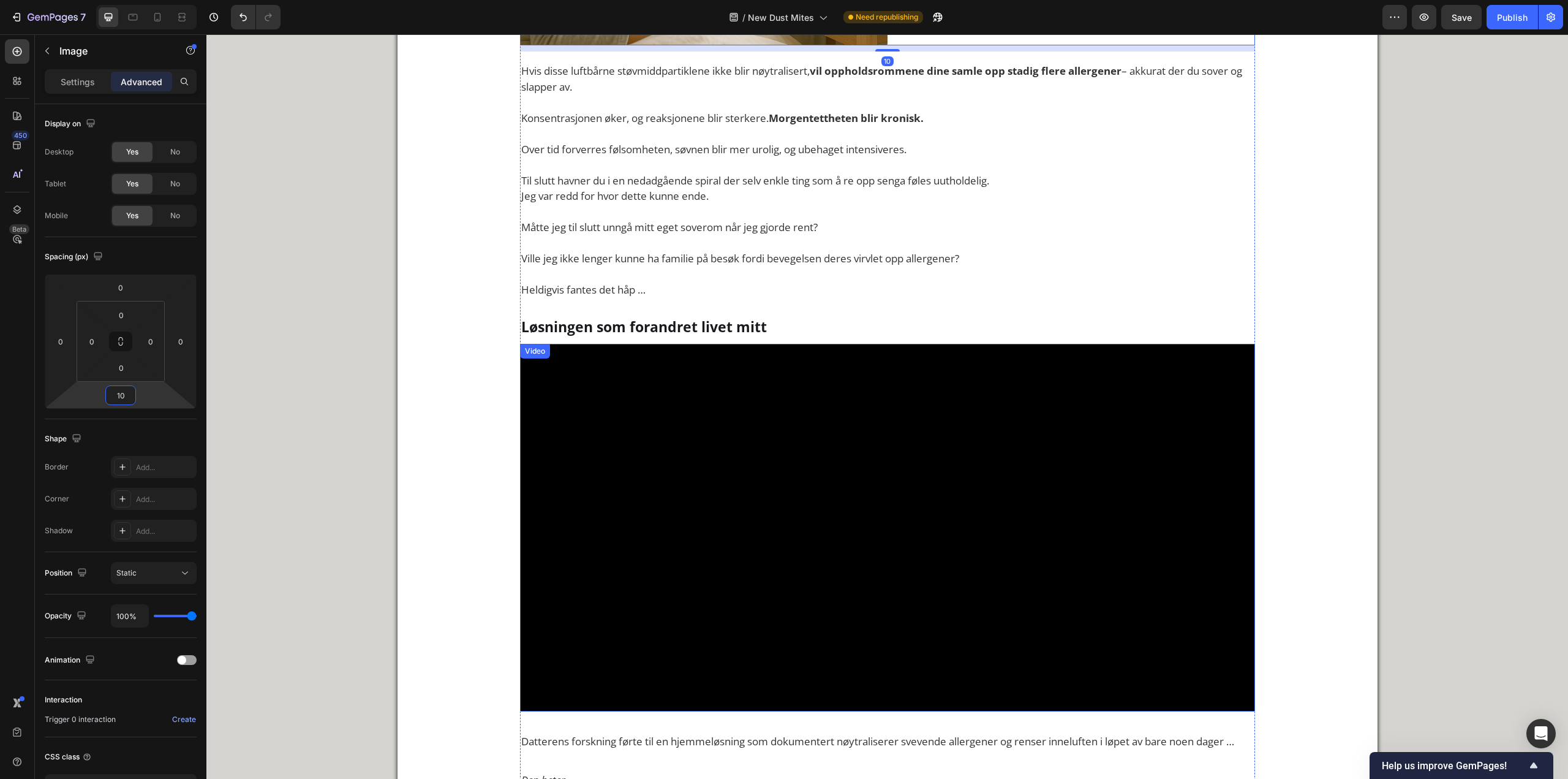
click at [628, 423] on video at bounding box center [887, 528] width 735 height 368
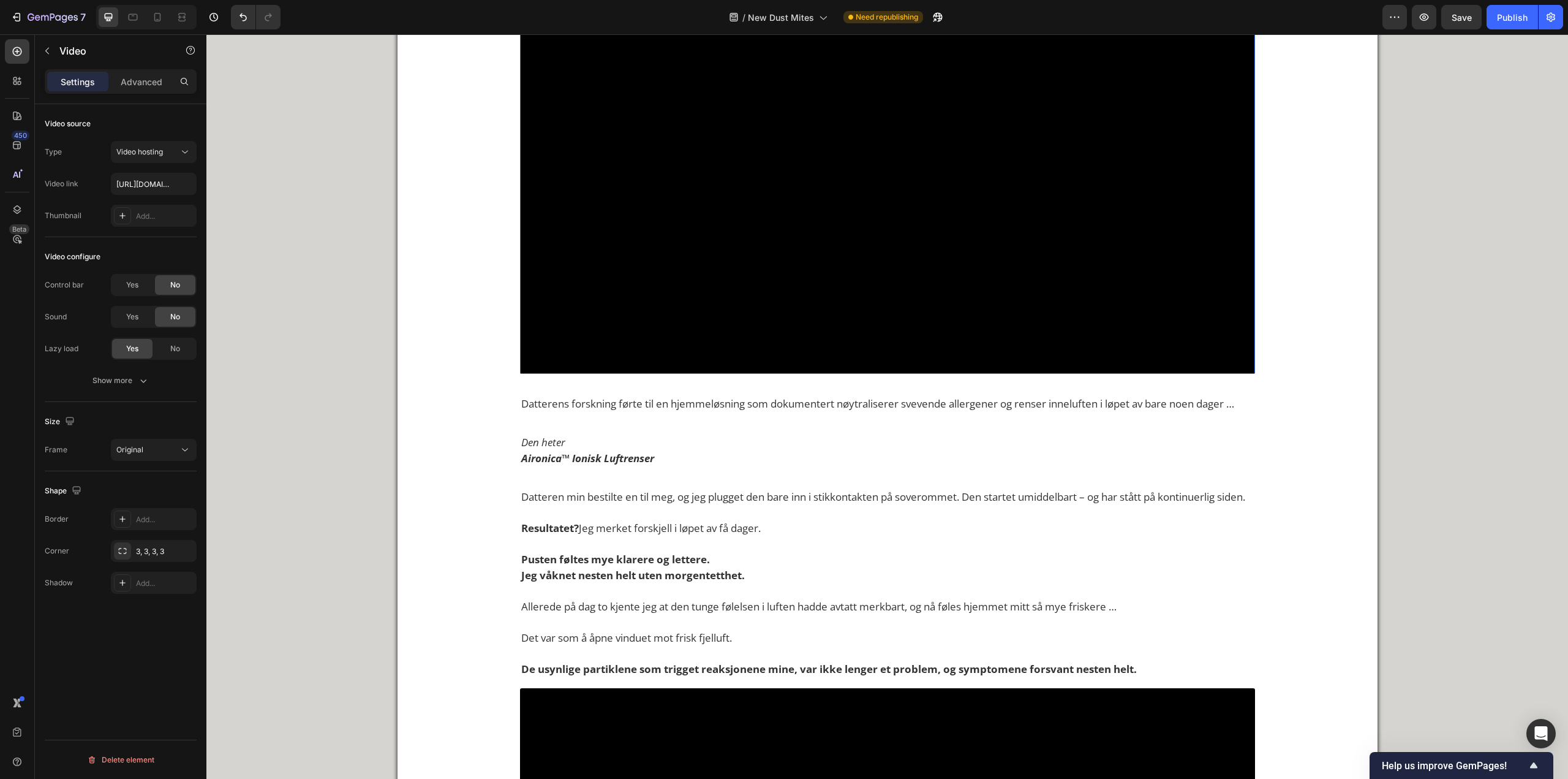
scroll to position [2819, 0]
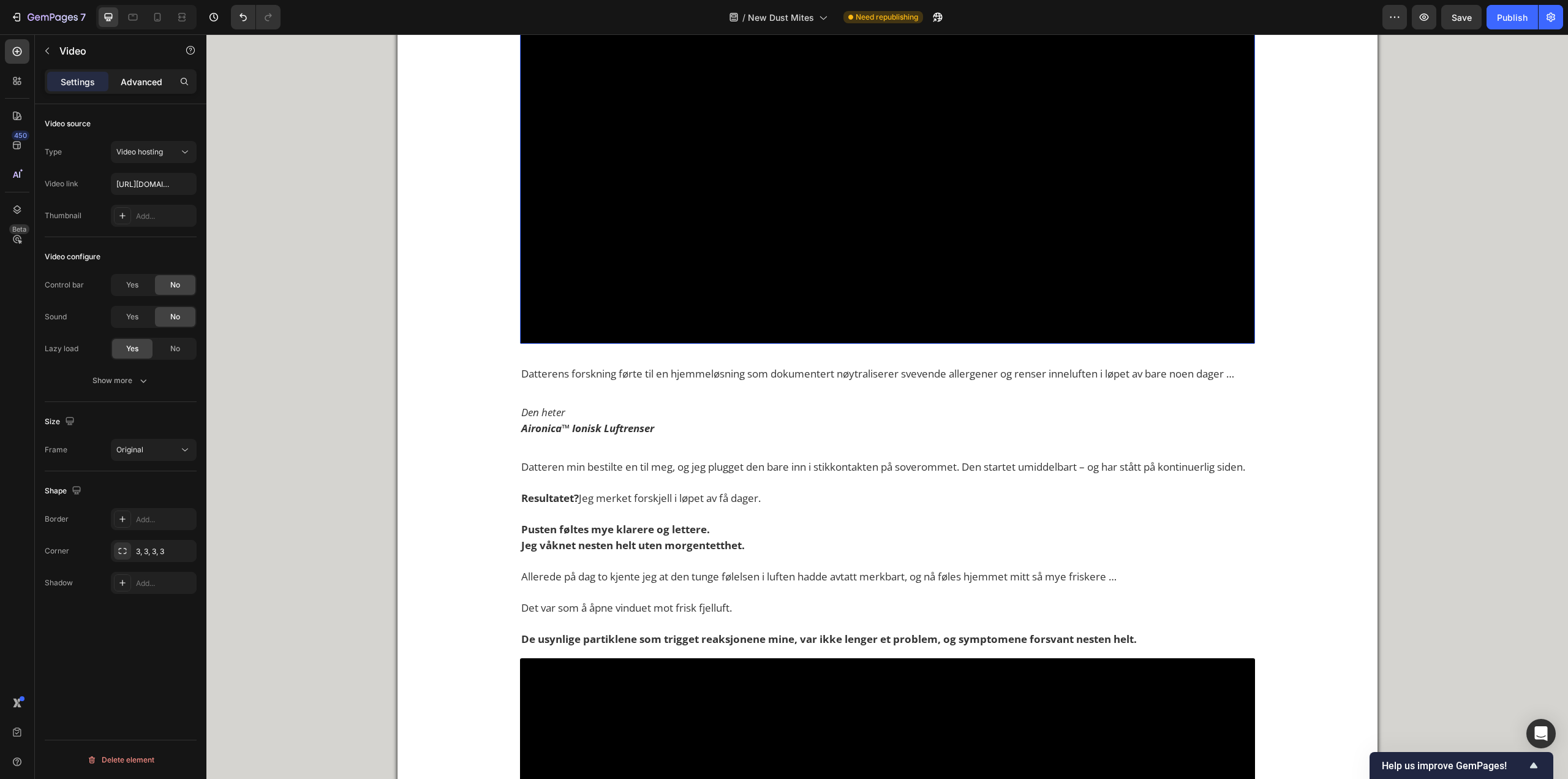
click at [121, 83] on p "Advanced" at bounding box center [142, 81] width 42 height 13
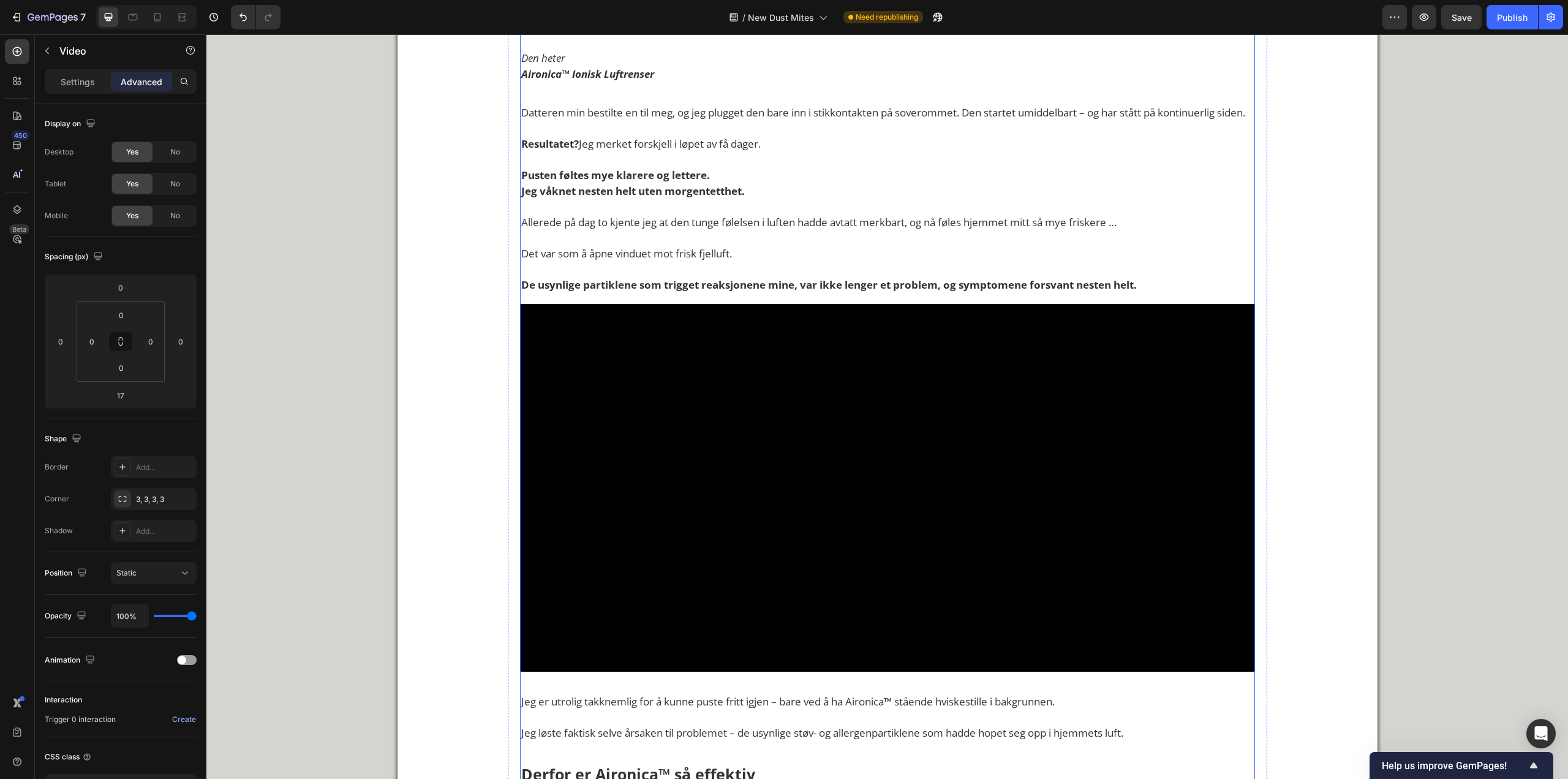
scroll to position [3432, 0]
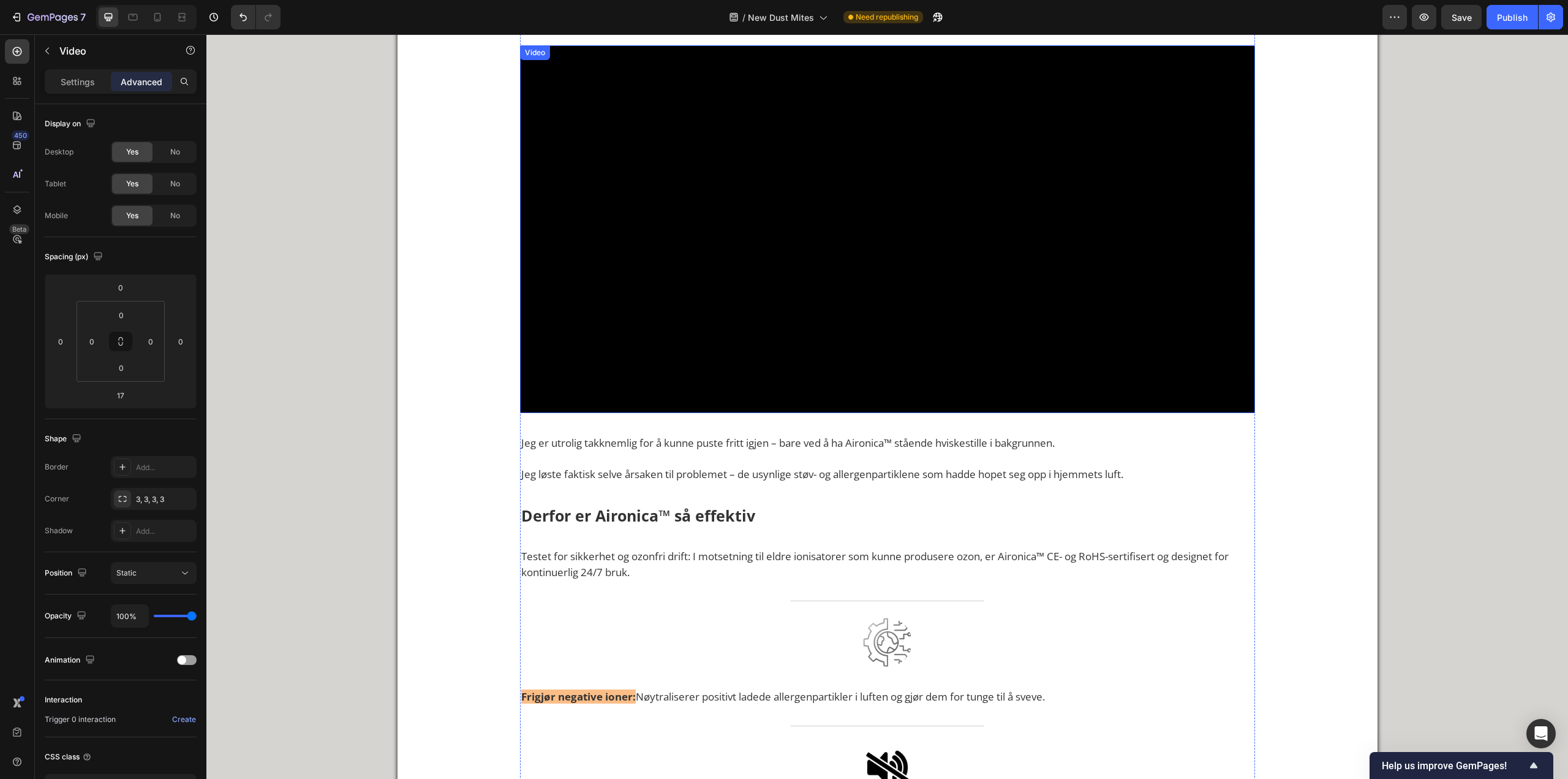
click at [655, 356] on video at bounding box center [887, 230] width 735 height 368
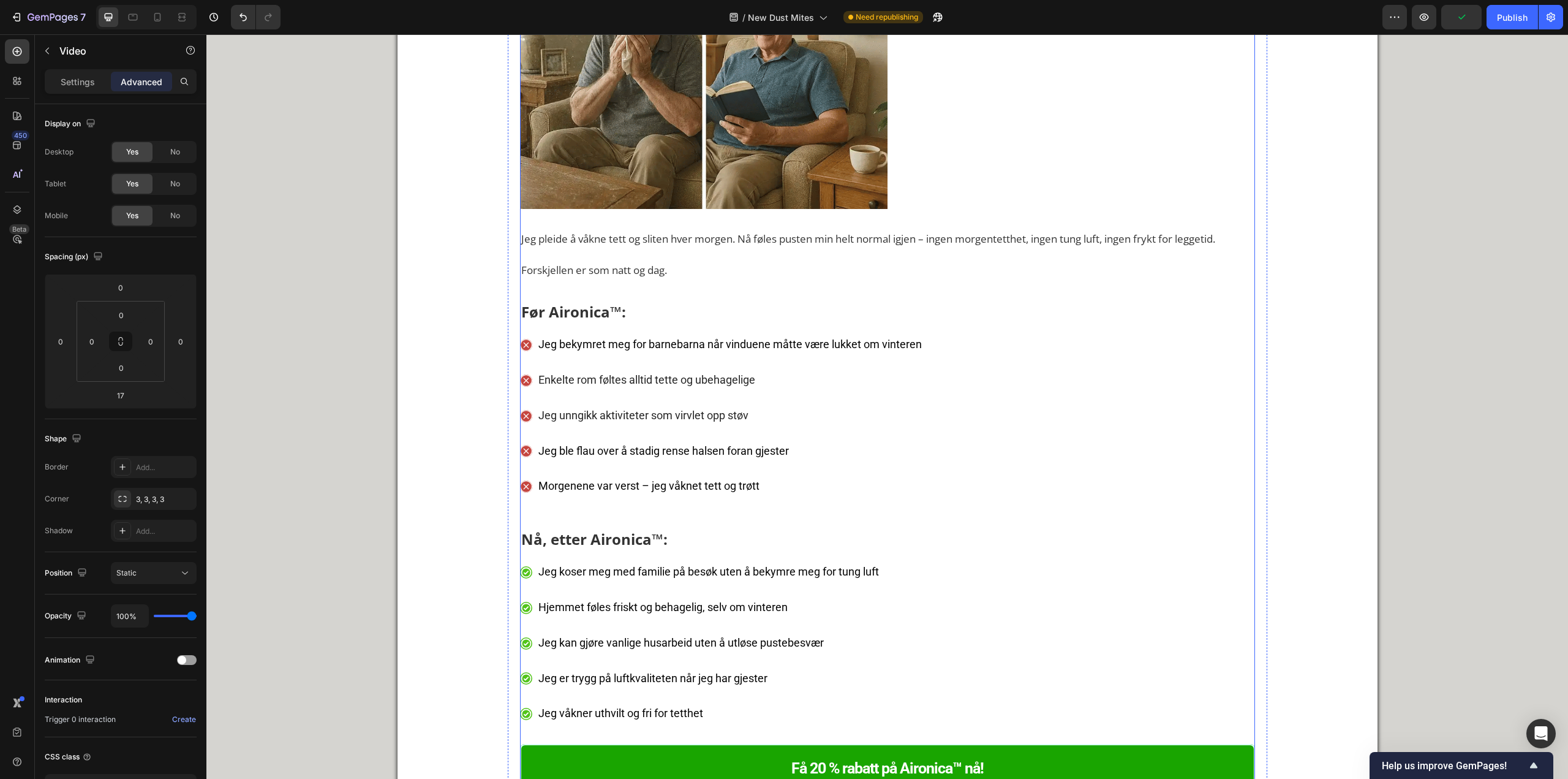
click at [655, 209] on img at bounding box center [704, 25] width 368 height 368
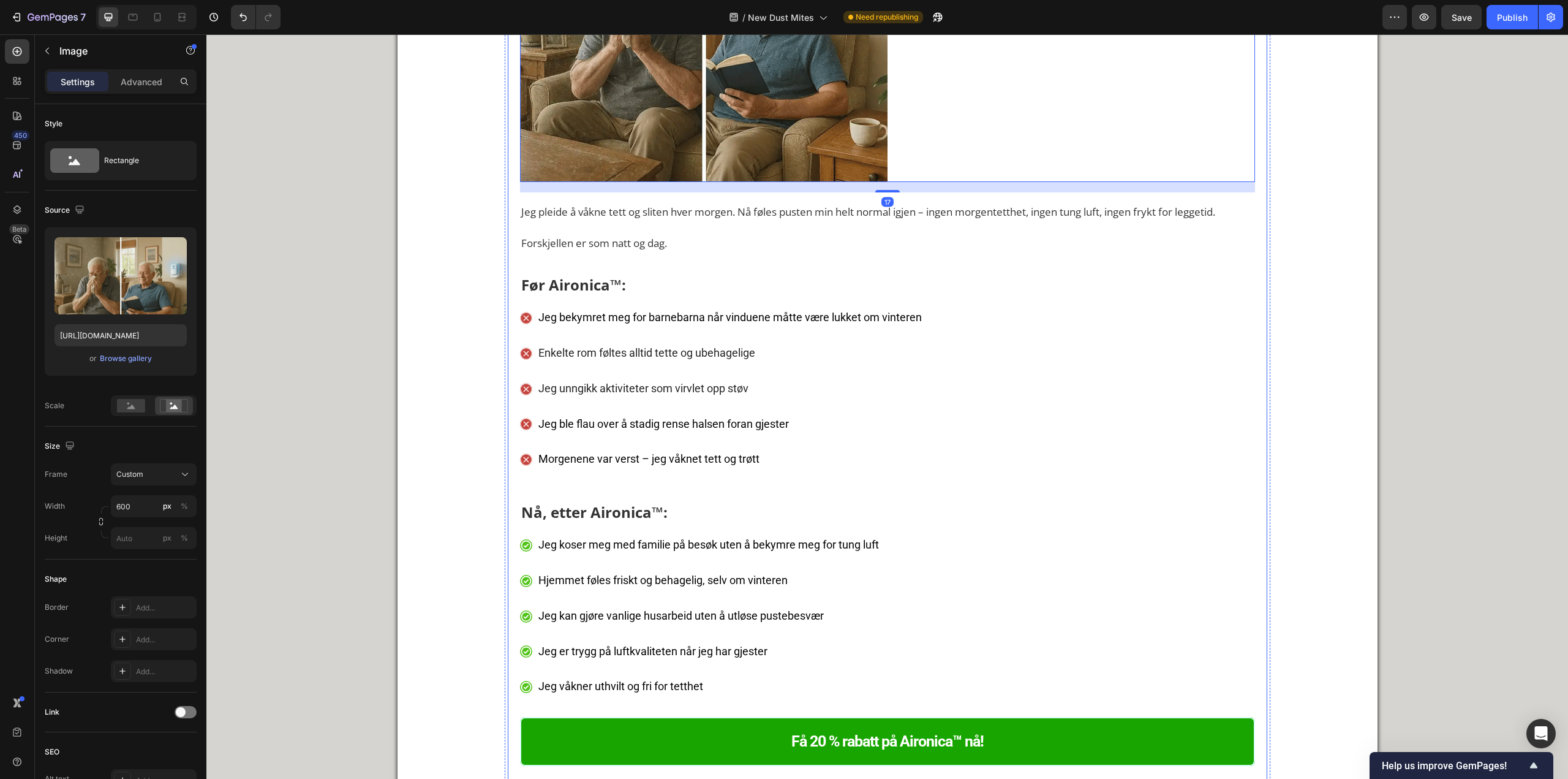
scroll to position [4780, 0]
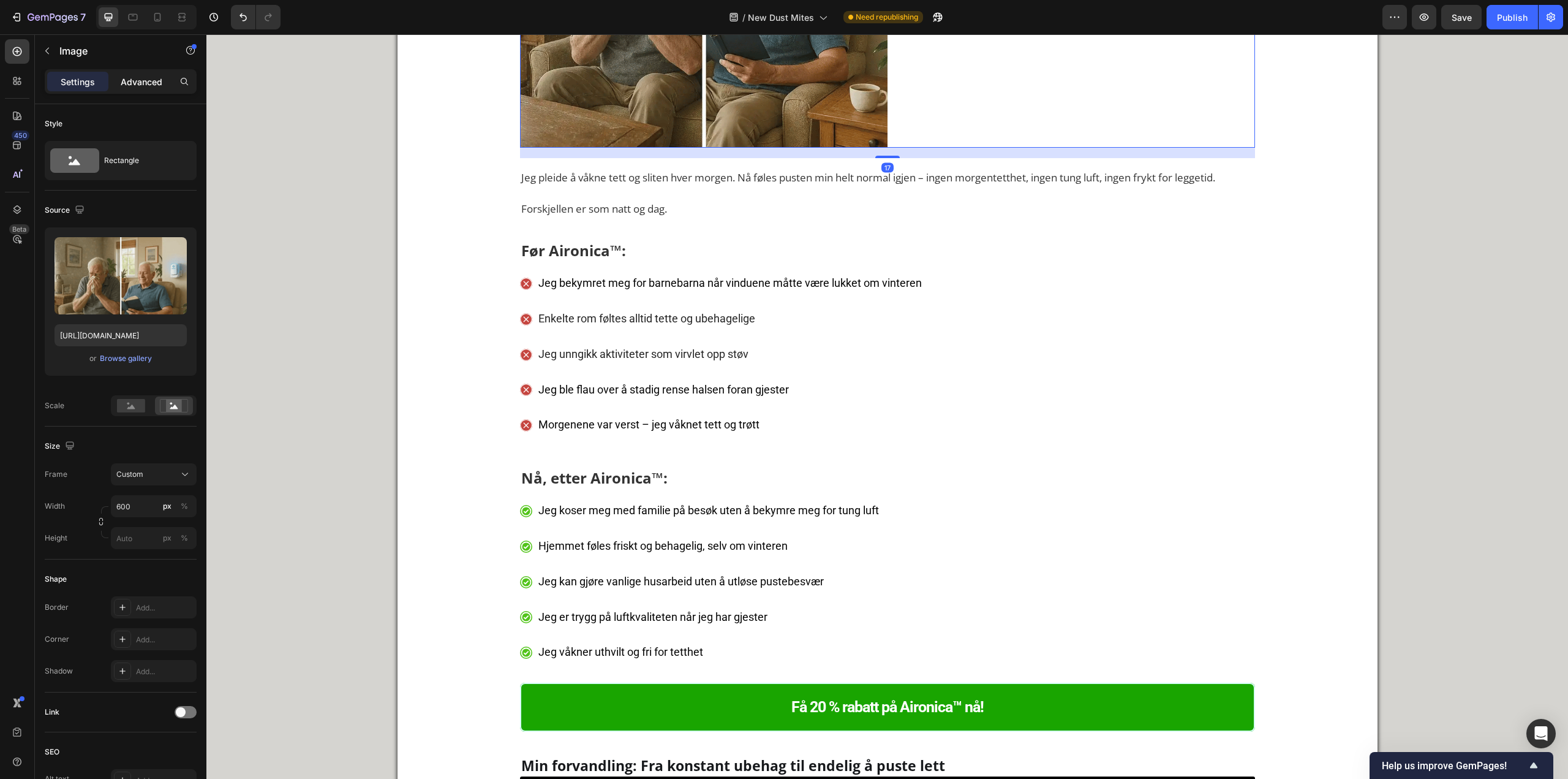
click at [123, 76] on p "Advanced" at bounding box center [142, 81] width 42 height 13
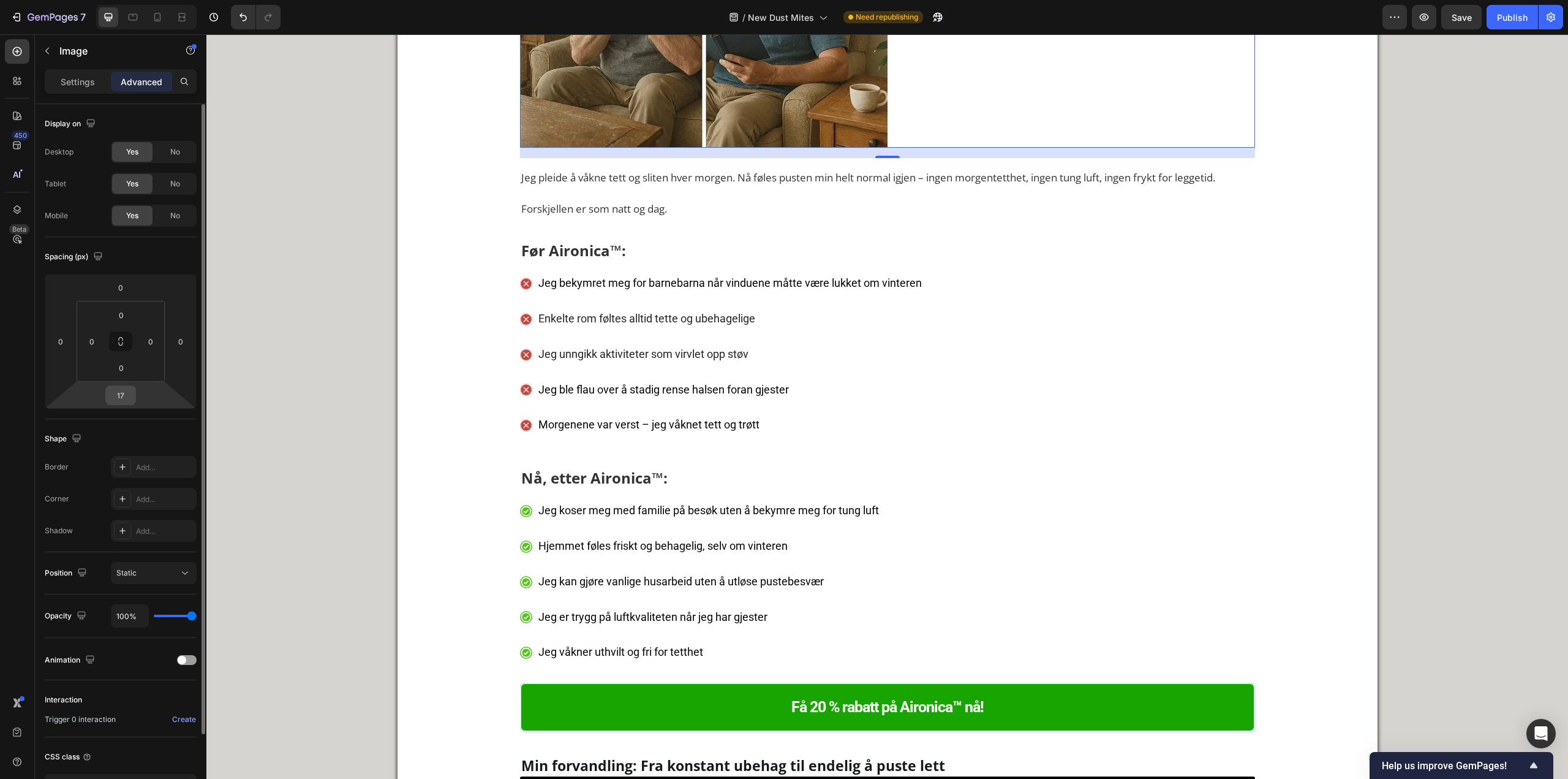
click at [128, 396] on input "17" at bounding box center [121, 395] width 25 height 18
paste input "0"
type input "10"
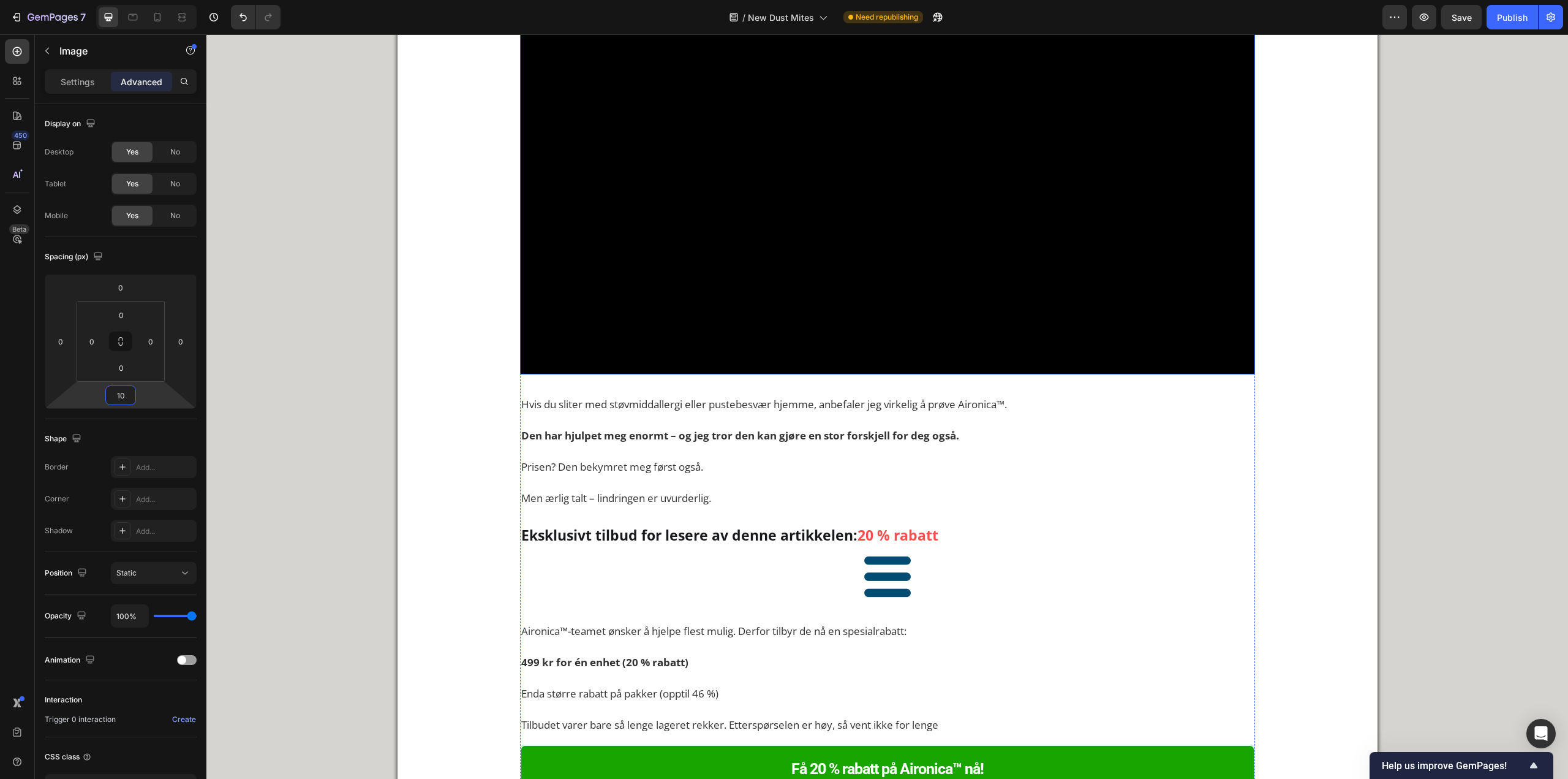
scroll to position [6251, 0]
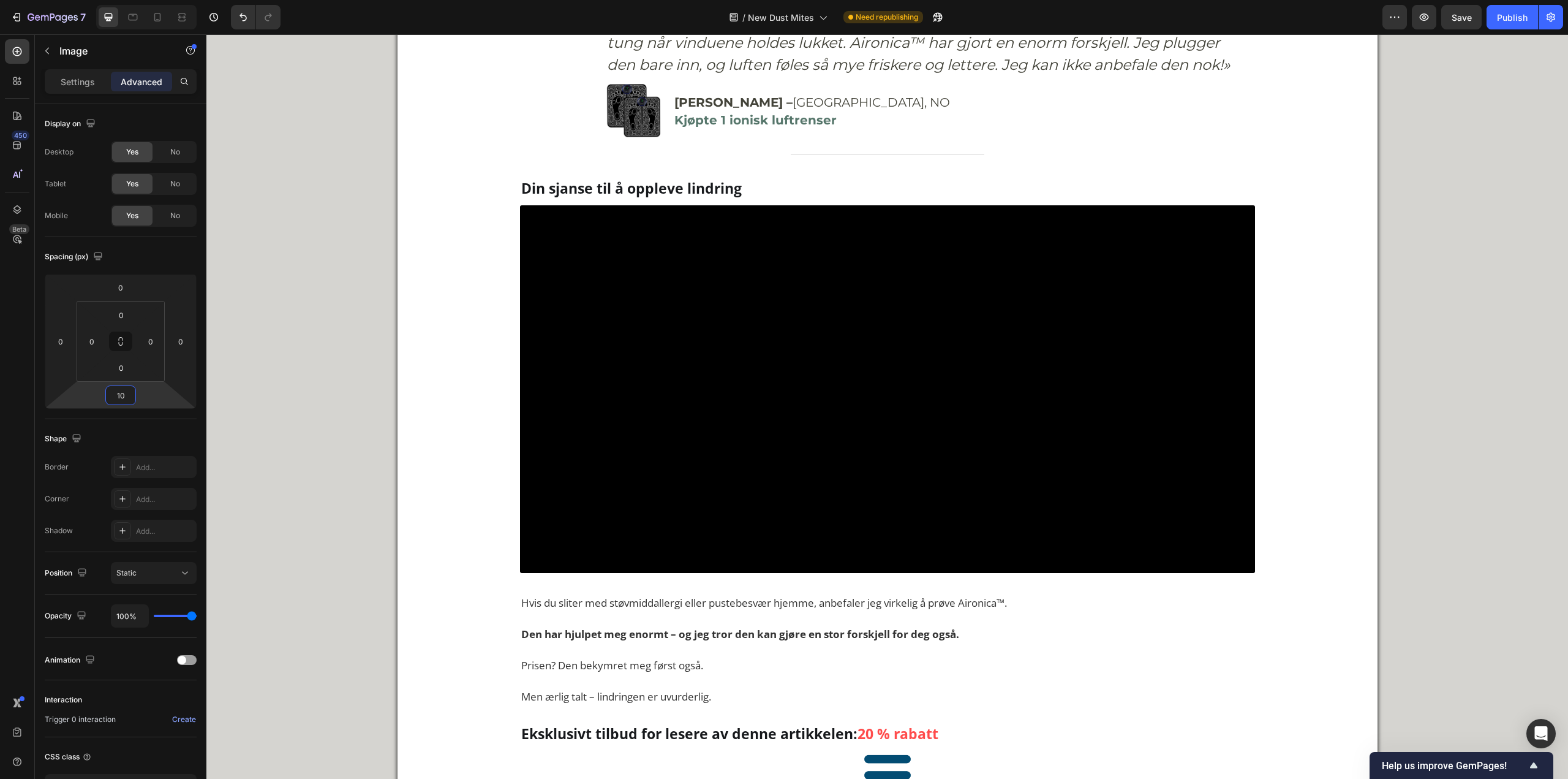
click at [165, 8] on div at bounding box center [158, 17] width 19 height 19
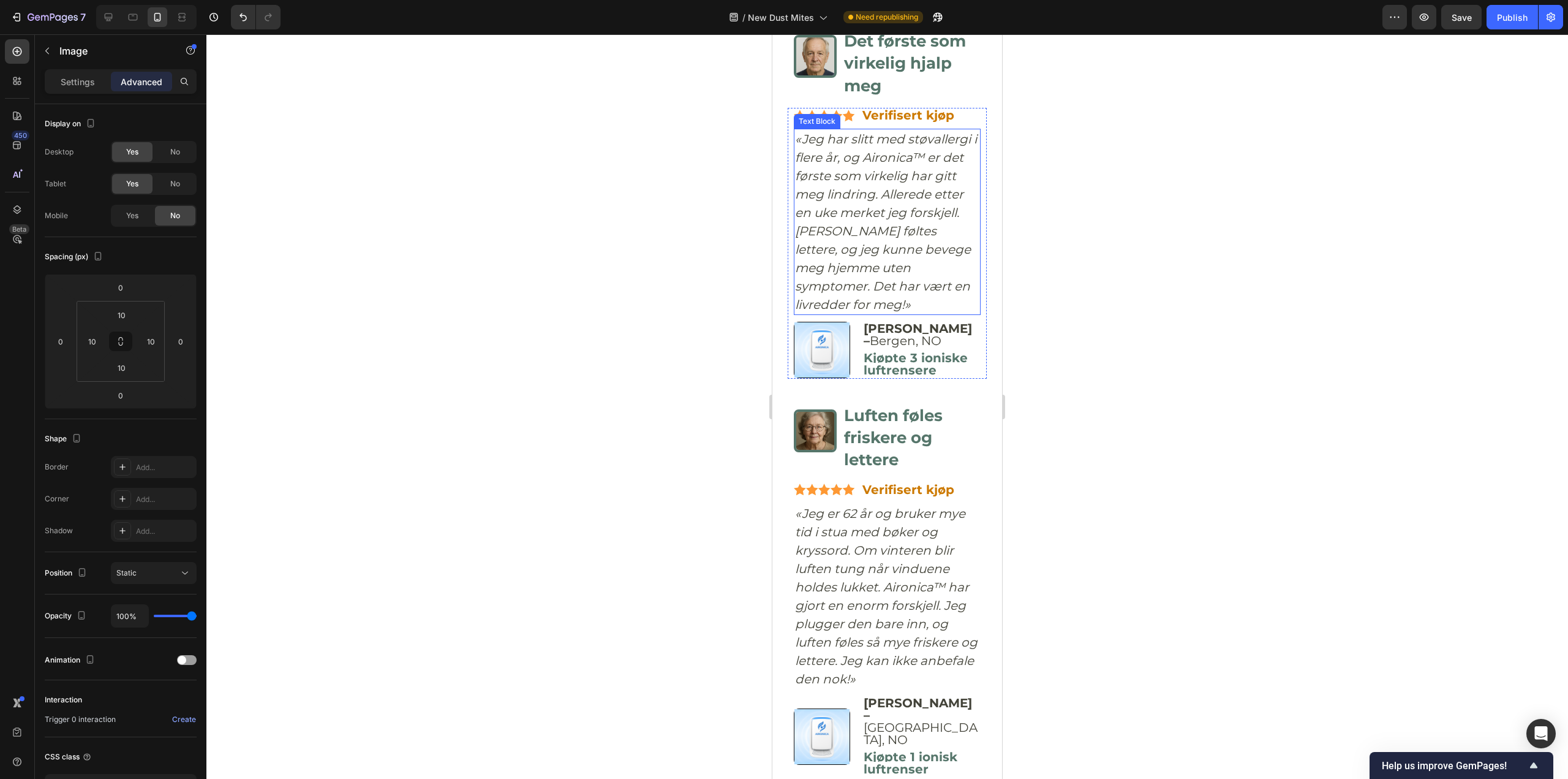
scroll to position [6439, 0]
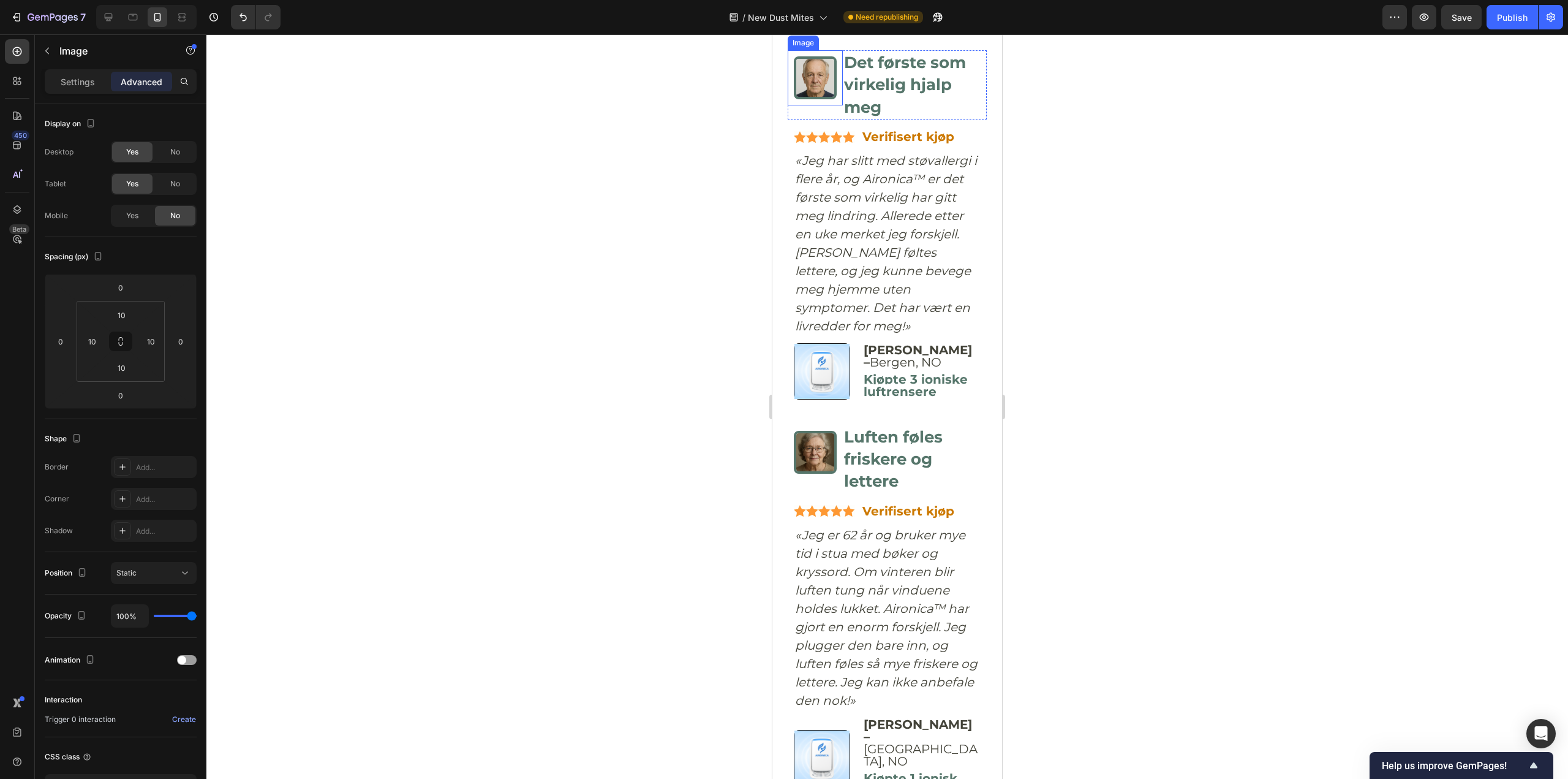
click at [816, 99] on img at bounding box center [815, 77] width 43 height 43
click at [88, 75] on p "Settings" at bounding box center [77, 81] width 34 height 13
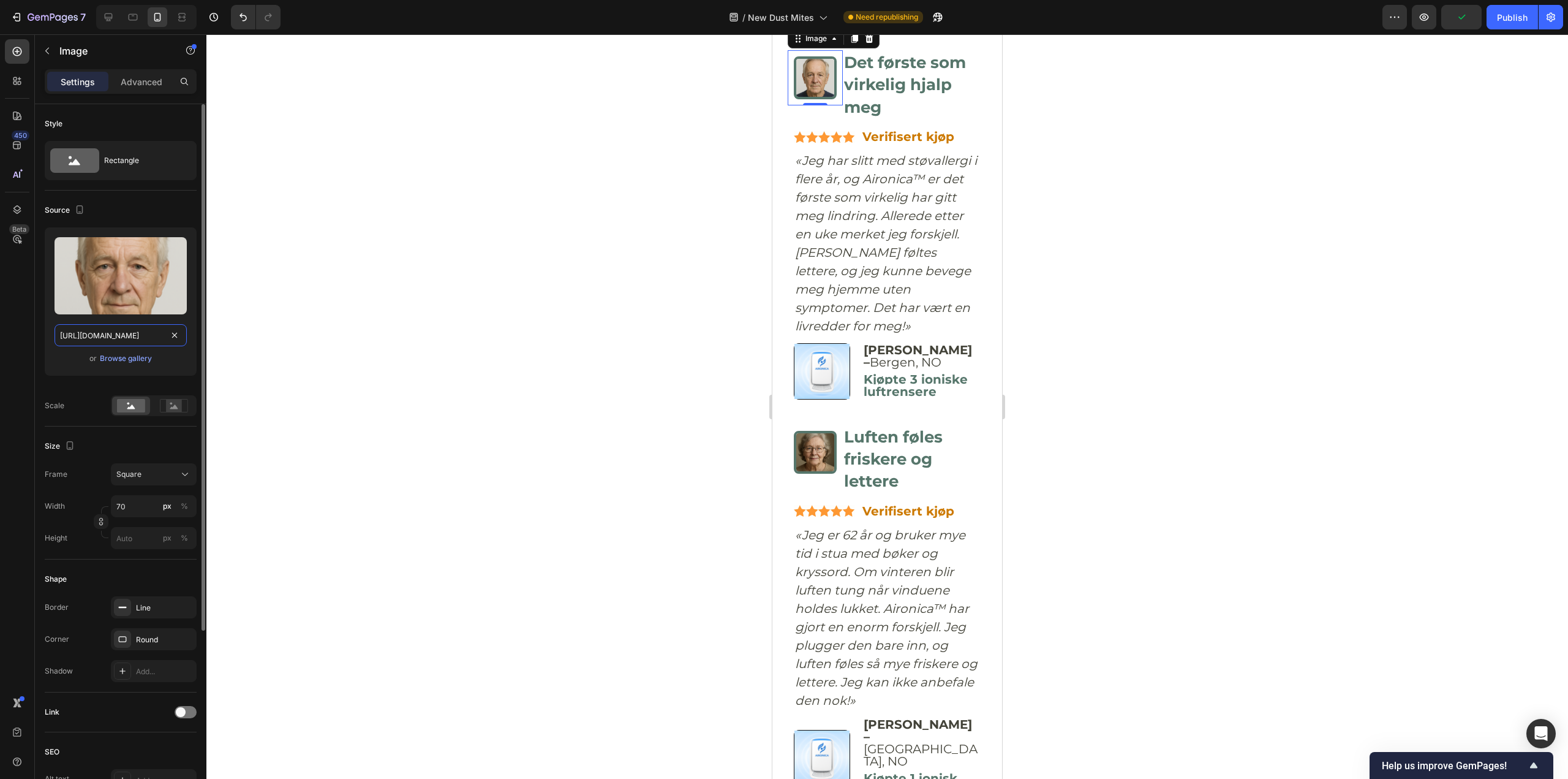
click at [144, 333] on input "https://cdn.shopify.com/s/files/1/0926/0446/5536/files/gempages_580590199730340…" at bounding box center [120, 335] width 132 height 22
click at [109, 25] on div at bounding box center [109, 17] width 19 height 19
type input "https://img.funnelish.com/13549/295253/1711840146-1706610049026_1.jpg"
type input "100"
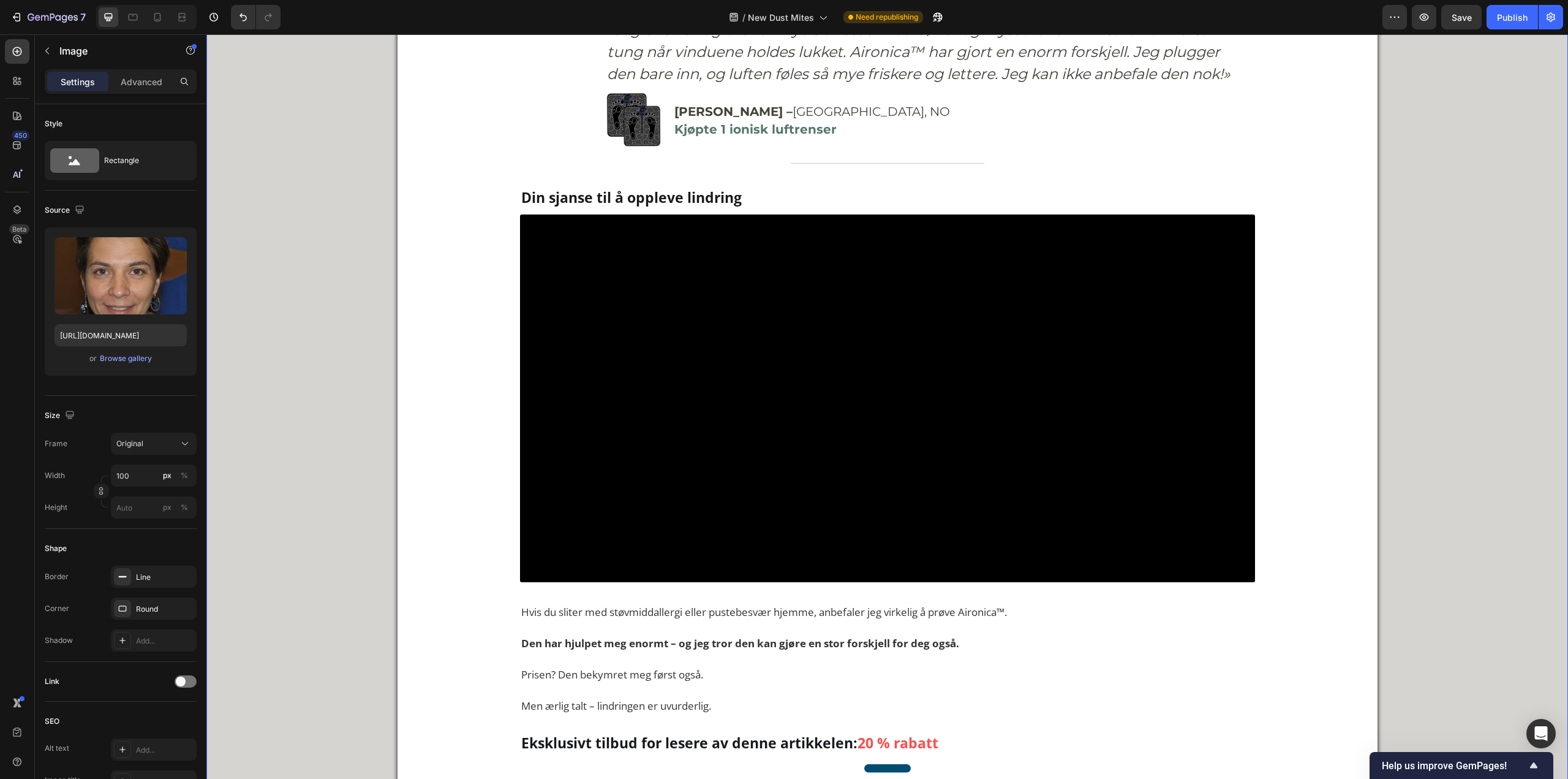
scroll to position [6199, 0]
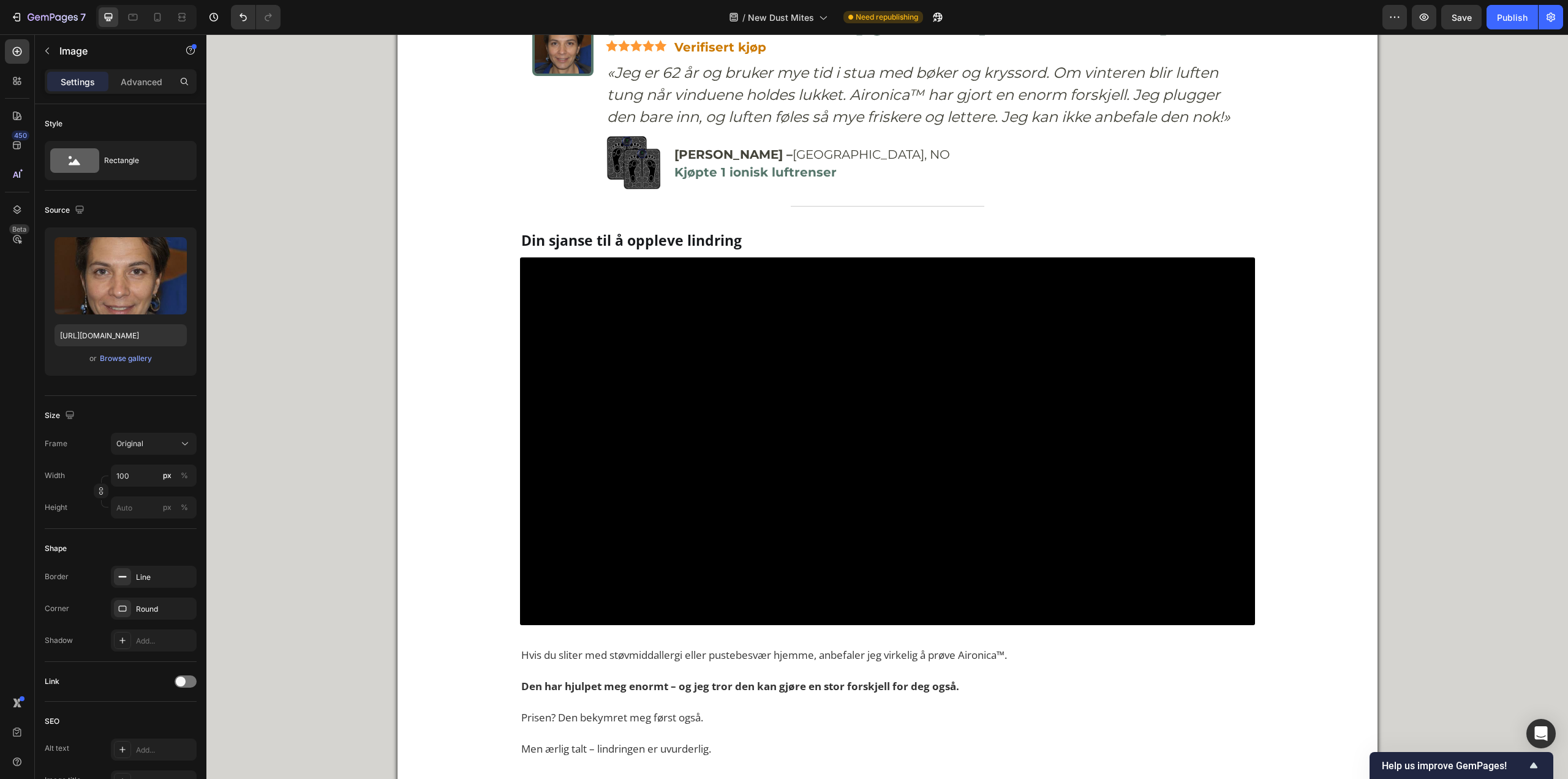
click at [110, 333] on input "https://img.funnelish.com/13549/295253/1711840146-1706610049026_1.jpg" at bounding box center [120, 335] width 132 height 22
paste input "cdn.shopify.com/s/files/1/0926/0446/5536/files/gempages_580590199730340782-9a3c…"
type input "https://cdn.shopify.com/s/files/1/0926/0446/5536/files/gempages_580590199730340…"
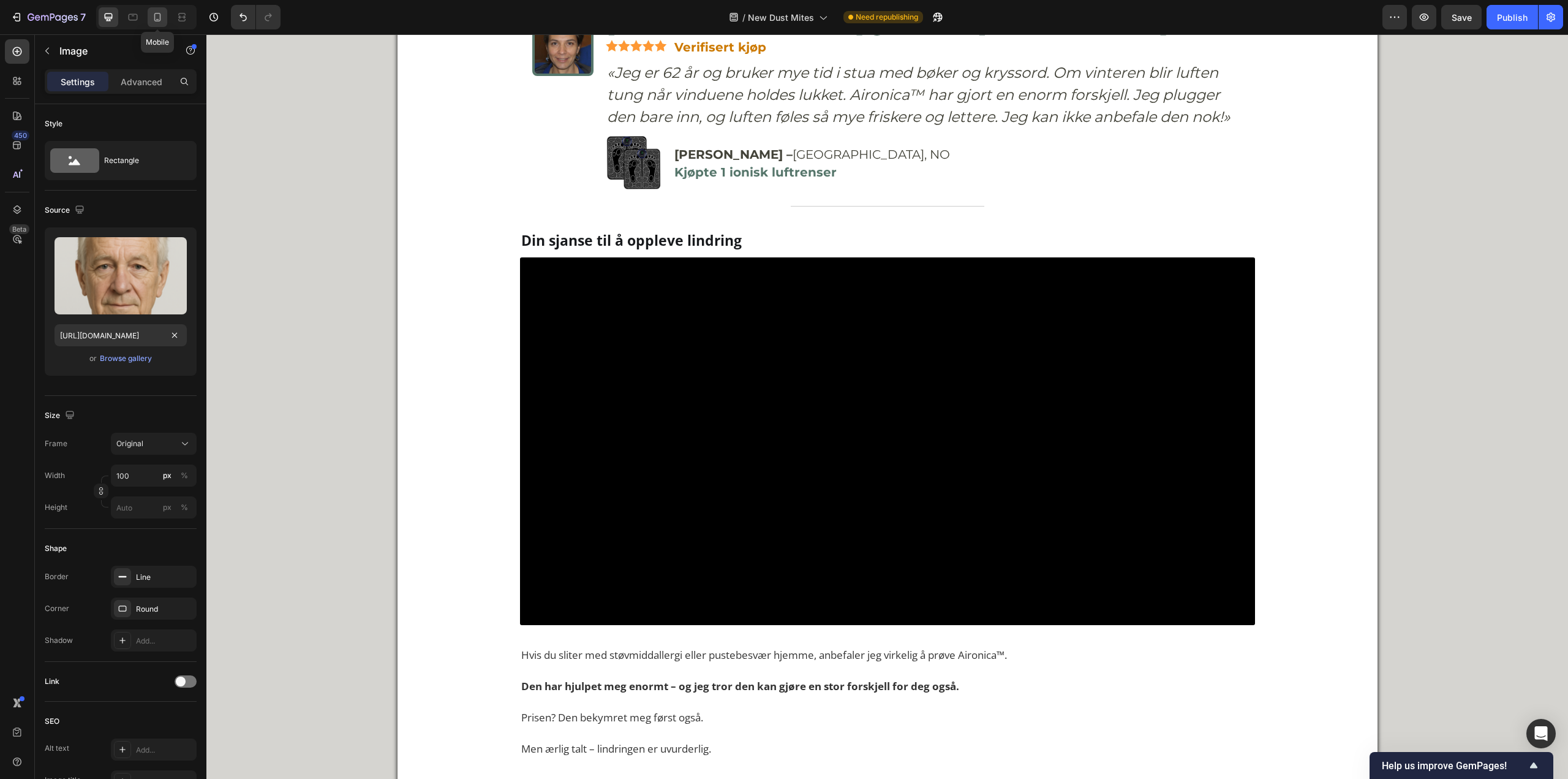
click at [153, 18] on icon at bounding box center [158, 18] width 12 height 12
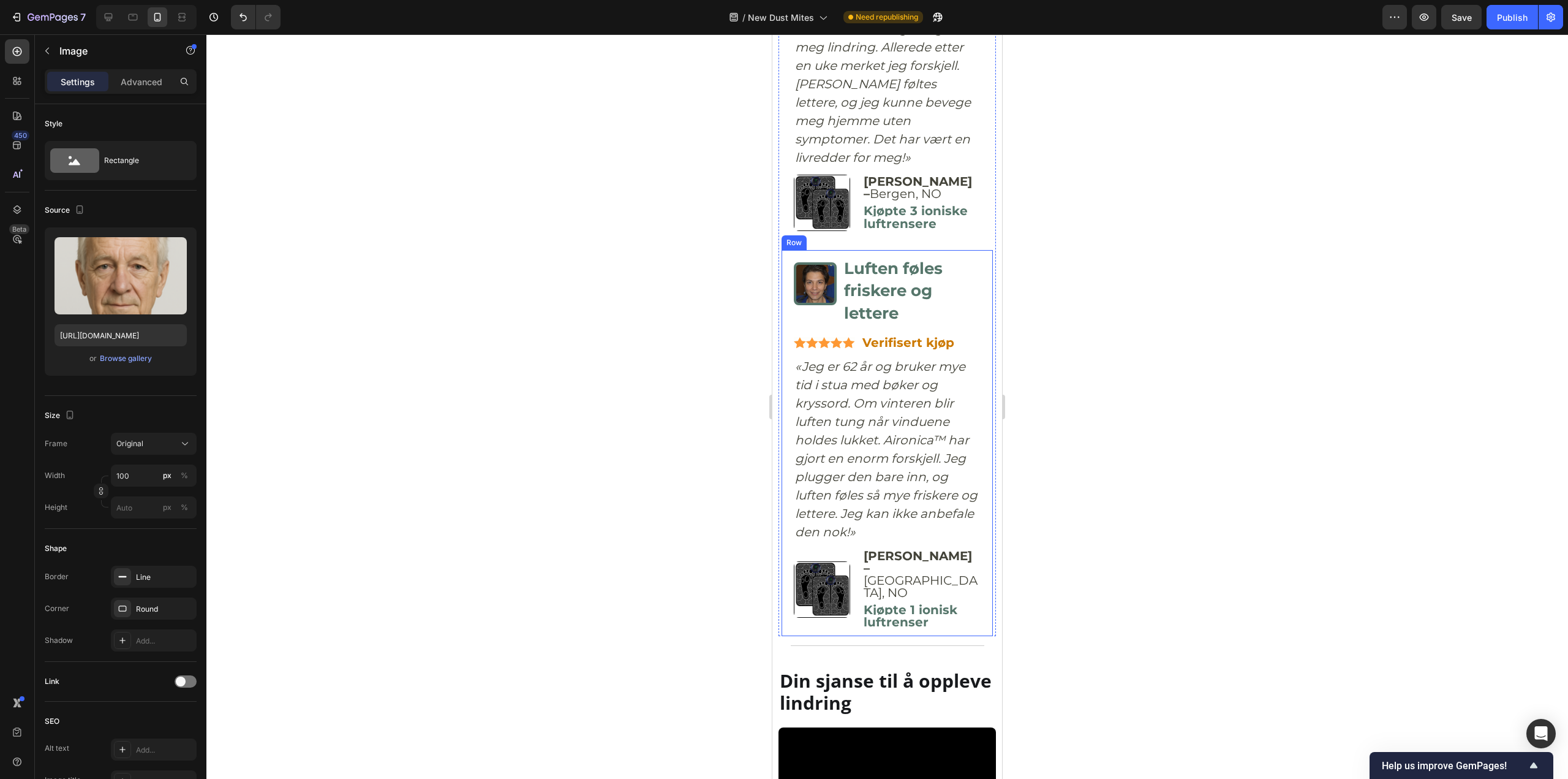
scroll to position [6621, 0]
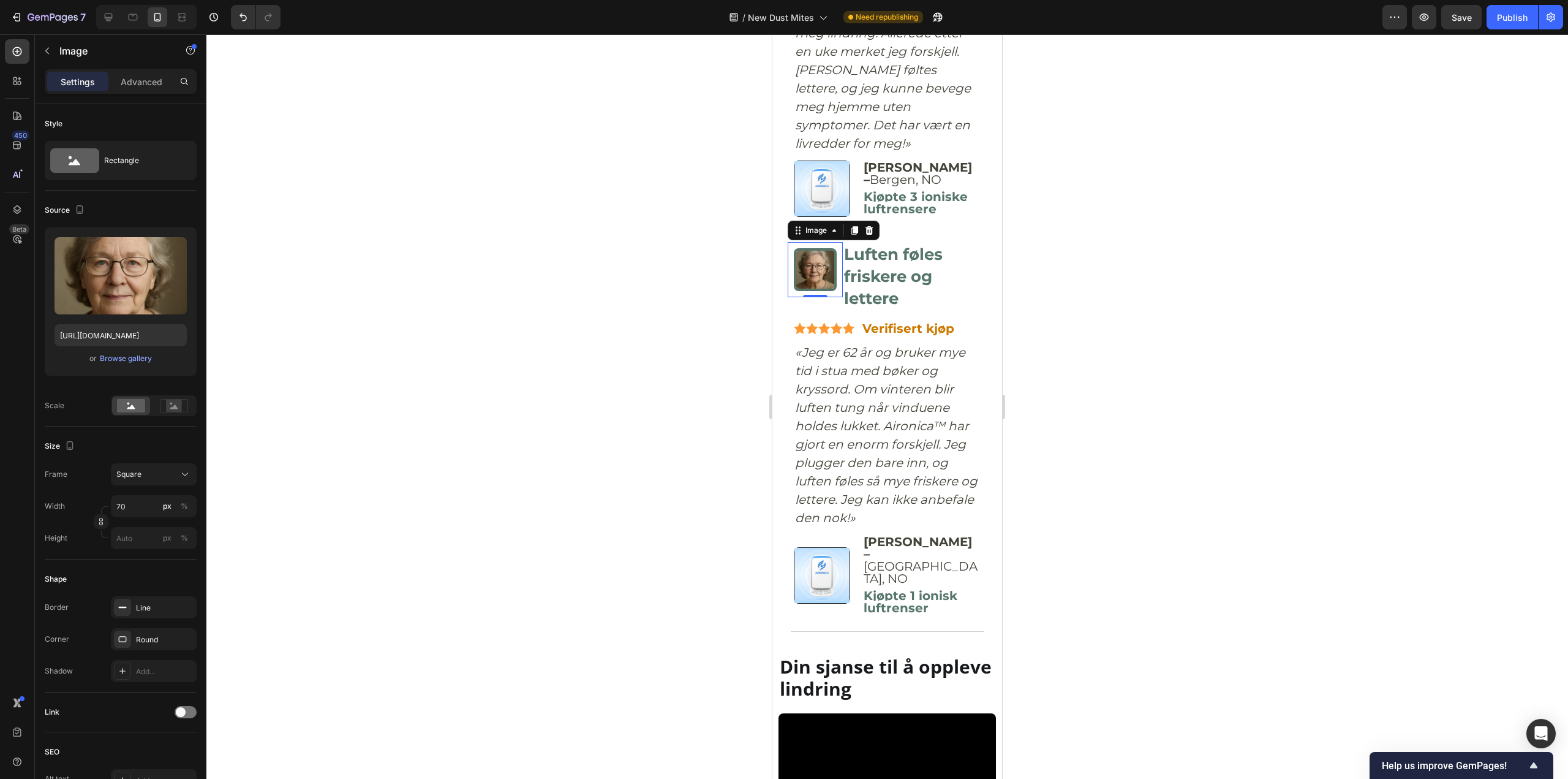
click at [814, 291] on img at bounding box center [815, 269] width 43 height 43
click at [138, 336] on input "https://cdn.shopify.com/s/files/1/0926/0446/5536/files/gempages_580590199730340…" at bounding box center [120, 335] width 132 height 22
click at [107, 7] on div at bounding box center [109, 17] width 19 height 19
type input "https://img.funnelish.com/13549/295253/1711840146-1706610049026_1.jpg"
type input "100"
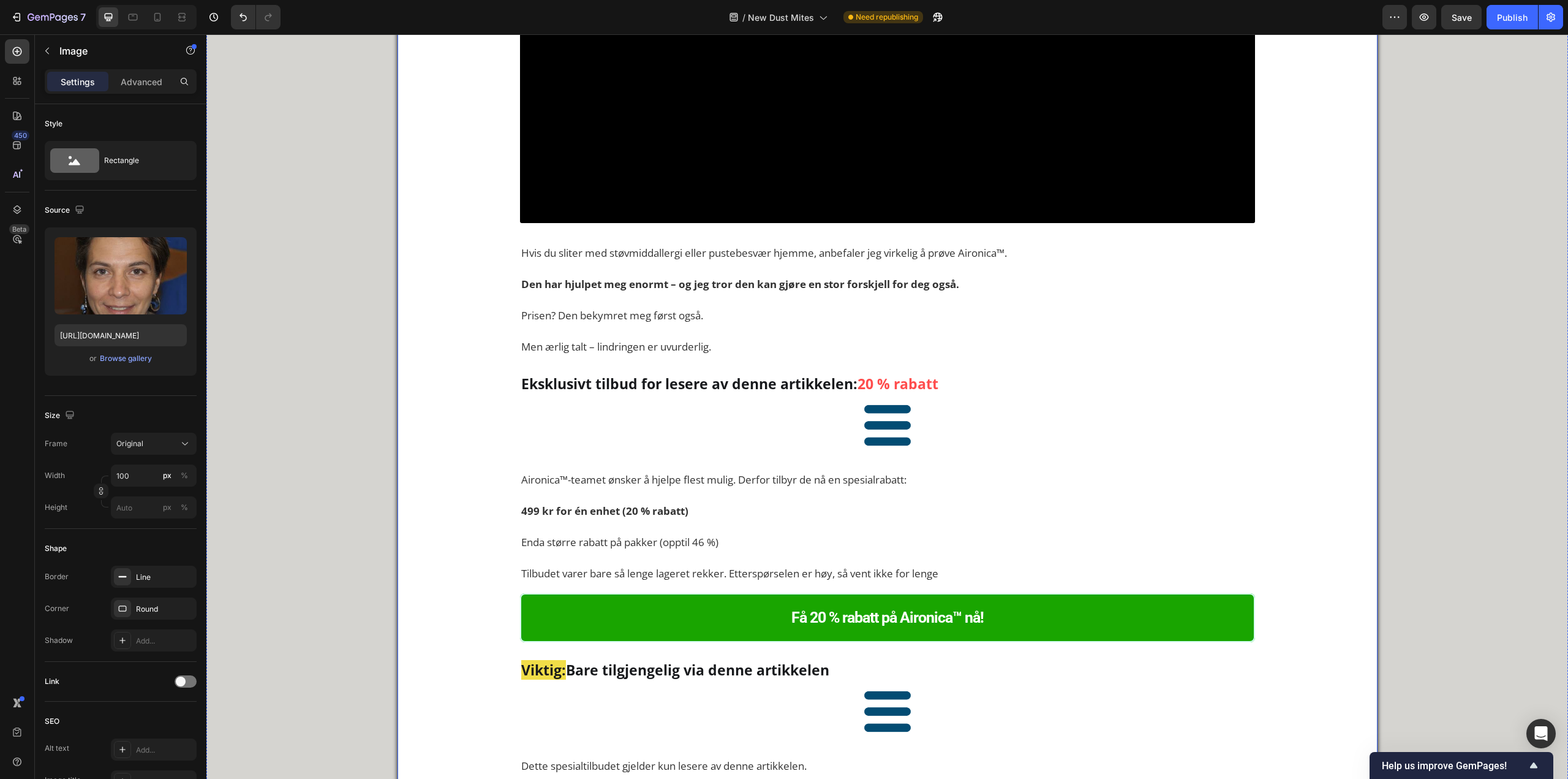
scroll to position [6558, 0]
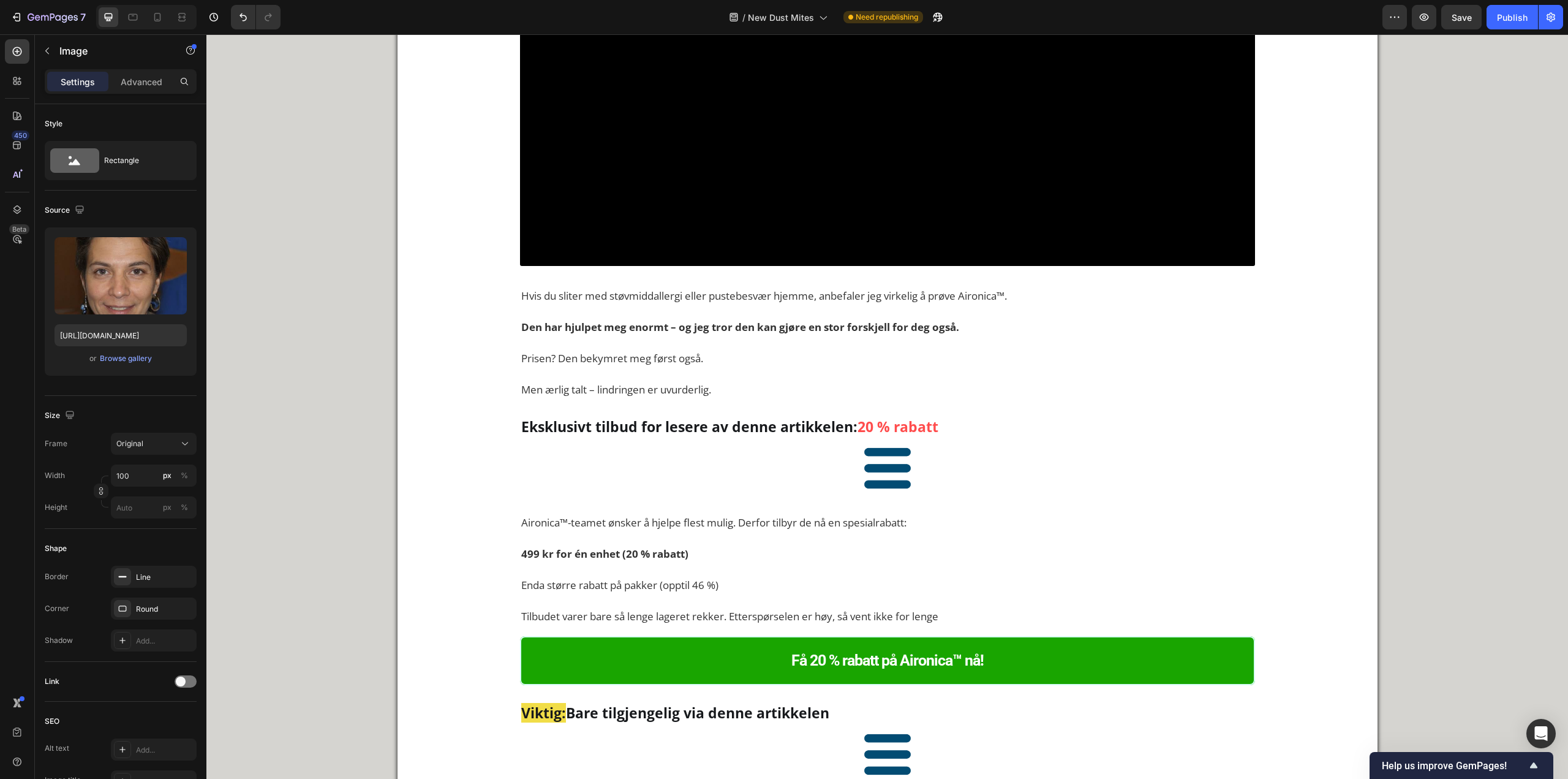
click at [136, 328] on input "https://img.funnelish.com/13549/295253/1711840146-1706610049026_1.jpg" at bounding box center [120, 335] width 132 height 22
paste input "cdn.shopify.com/s/files/1/0926/0446/5536/files/gempages_580590199730340782-8ae1…"
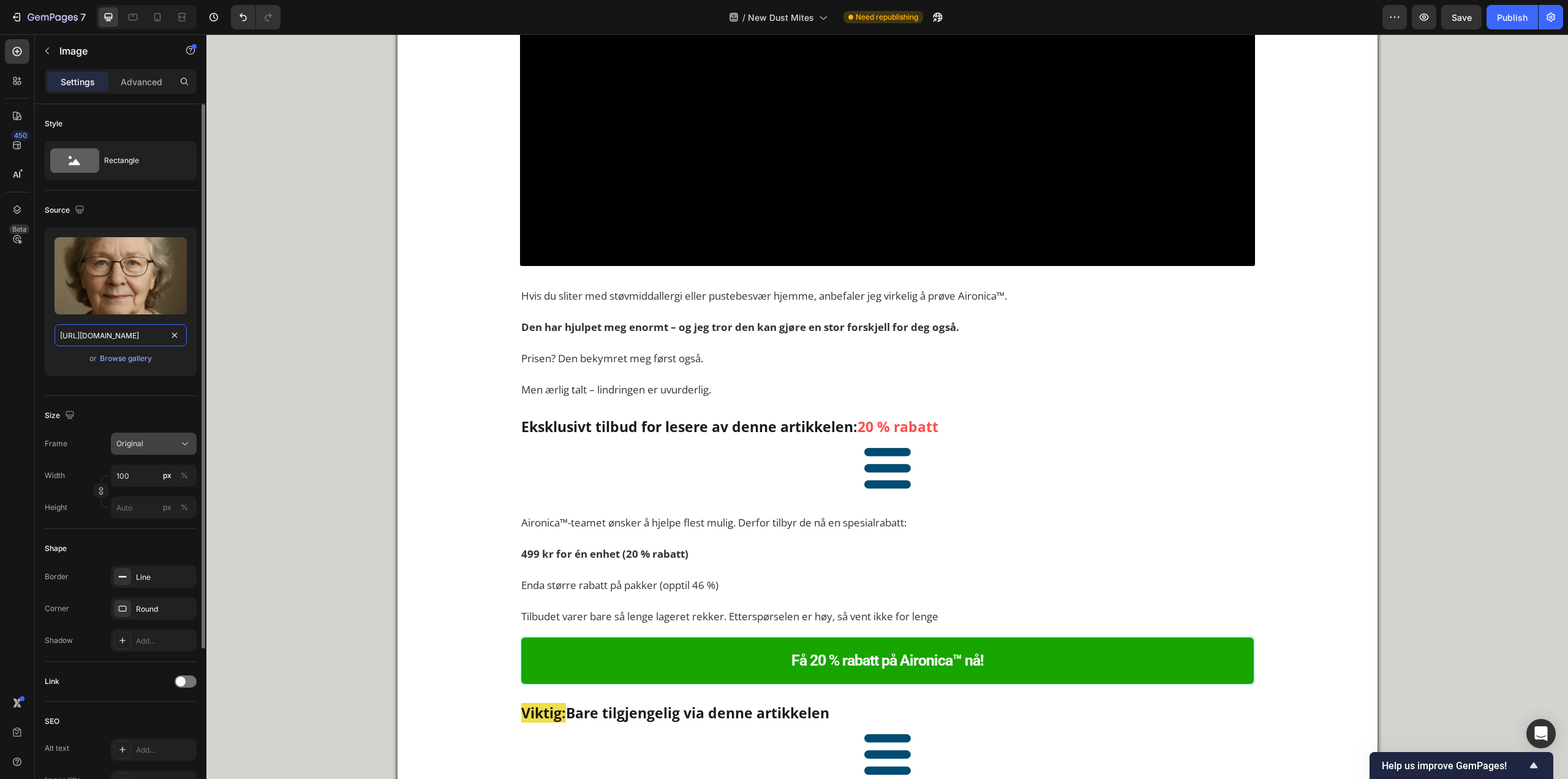
type input "https://cdn.shopify.com/s/files/1/0926/0446/5536/files/gempages_580590199730340…"
click at [156, 450] on button "Original" at bounding box center [154, 443] width 86 height 22
click at [158, 475] on div "Square" at bounding box center [151, 474] width 71 height 12
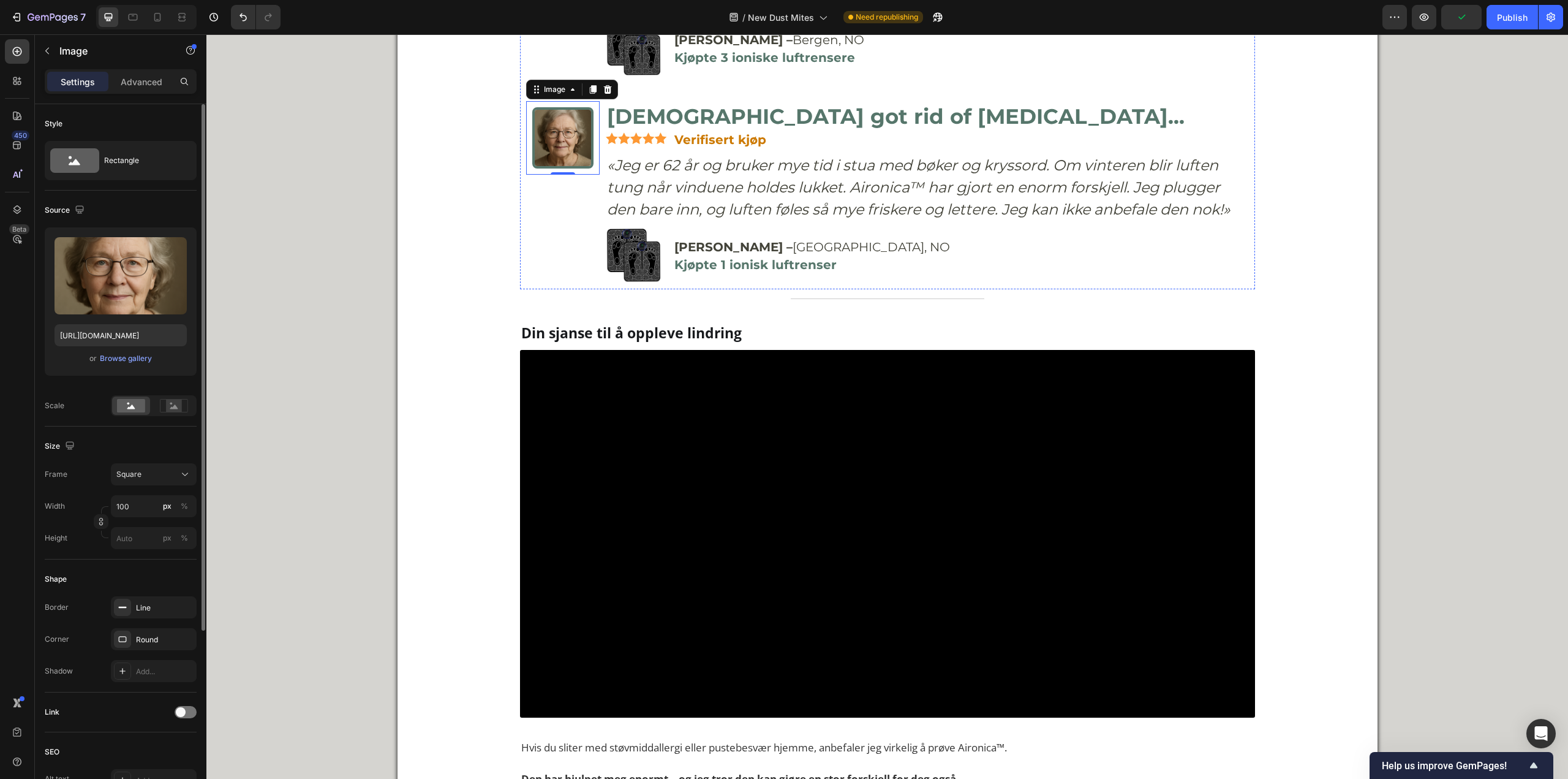
scroll to position [6007, 0]
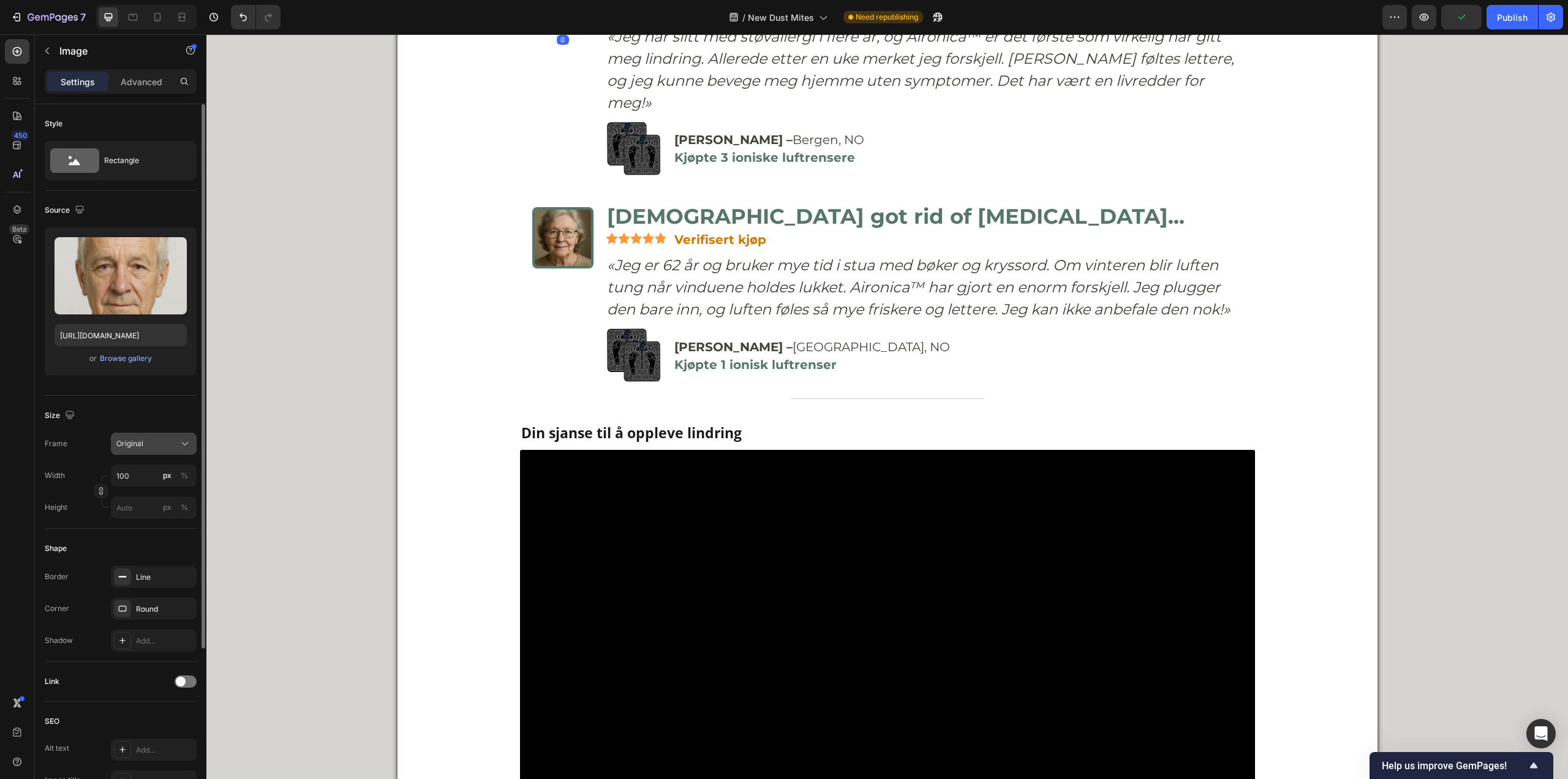
click at [122, 442] on span "Original" at bounding box center [130, 443] width 27 height 11
click at [132, 474] on span "Square" at bounding box center [128, 474] width 25 height 12
click at [48, 53] on icon "button" at bounding box center [47, 52] width 4 height 7
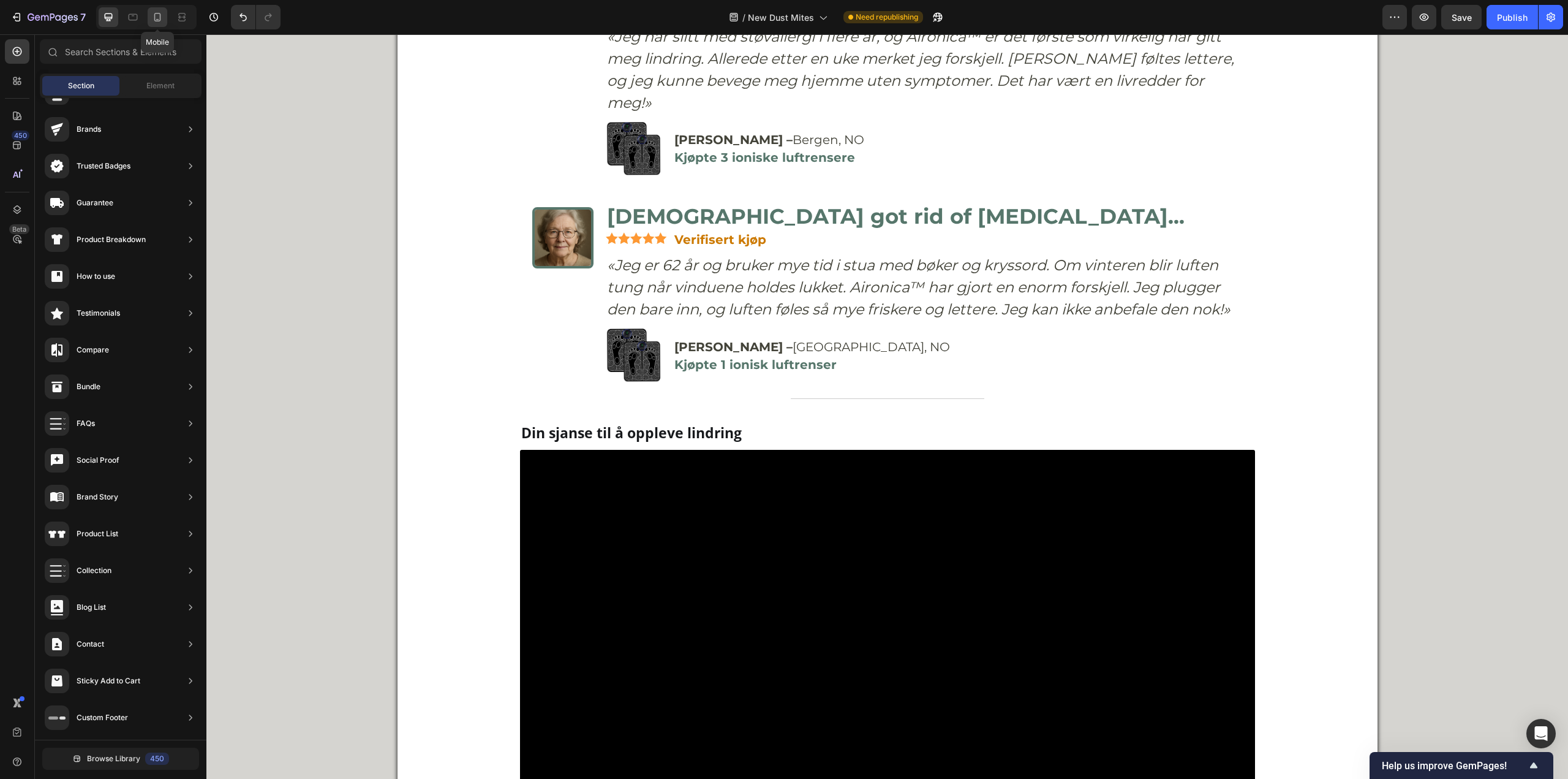
click at [158, 20] on icon at bounding box center [158, 18] width 12 height 12
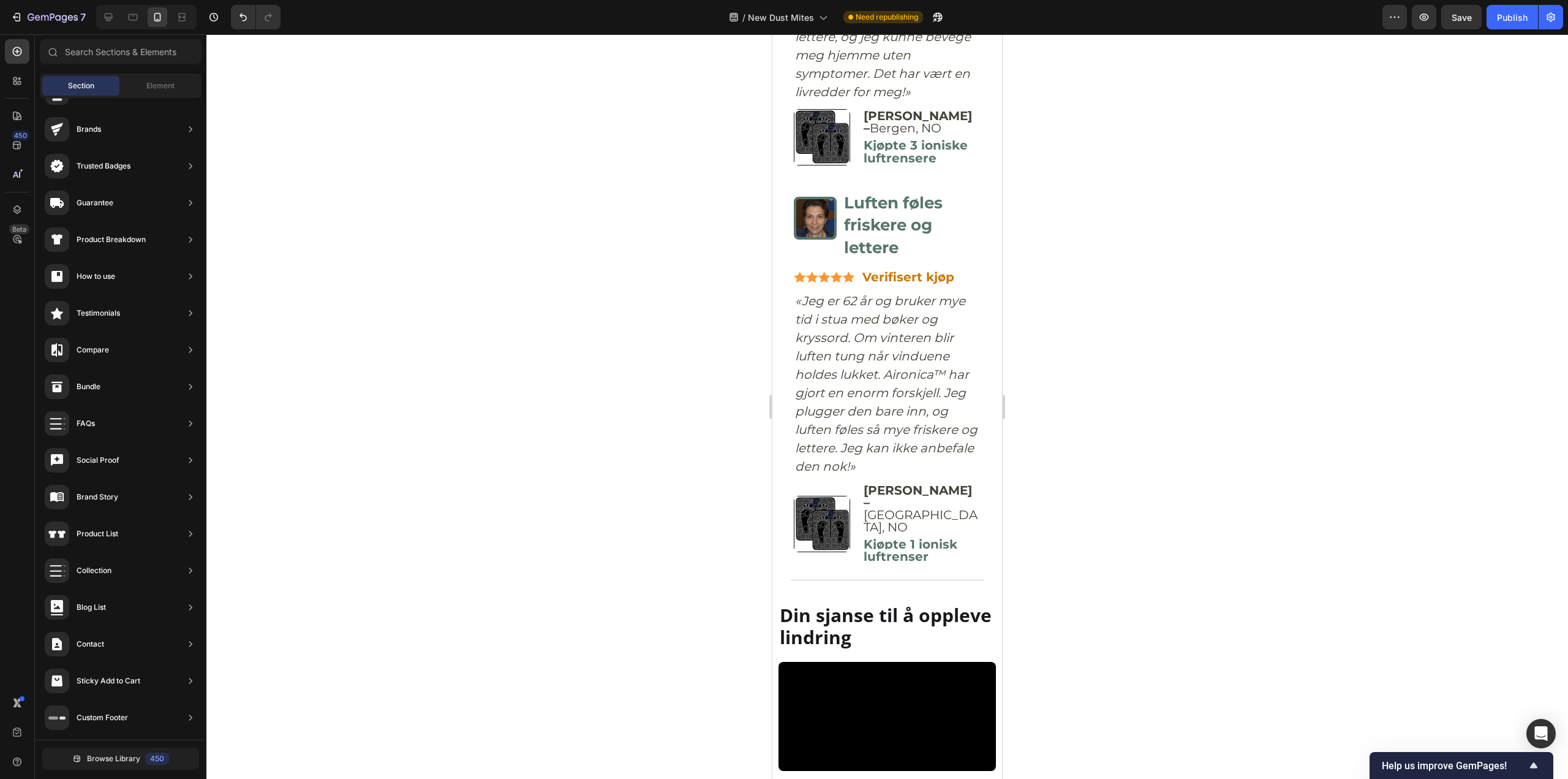
scroll to position [6700, 0]
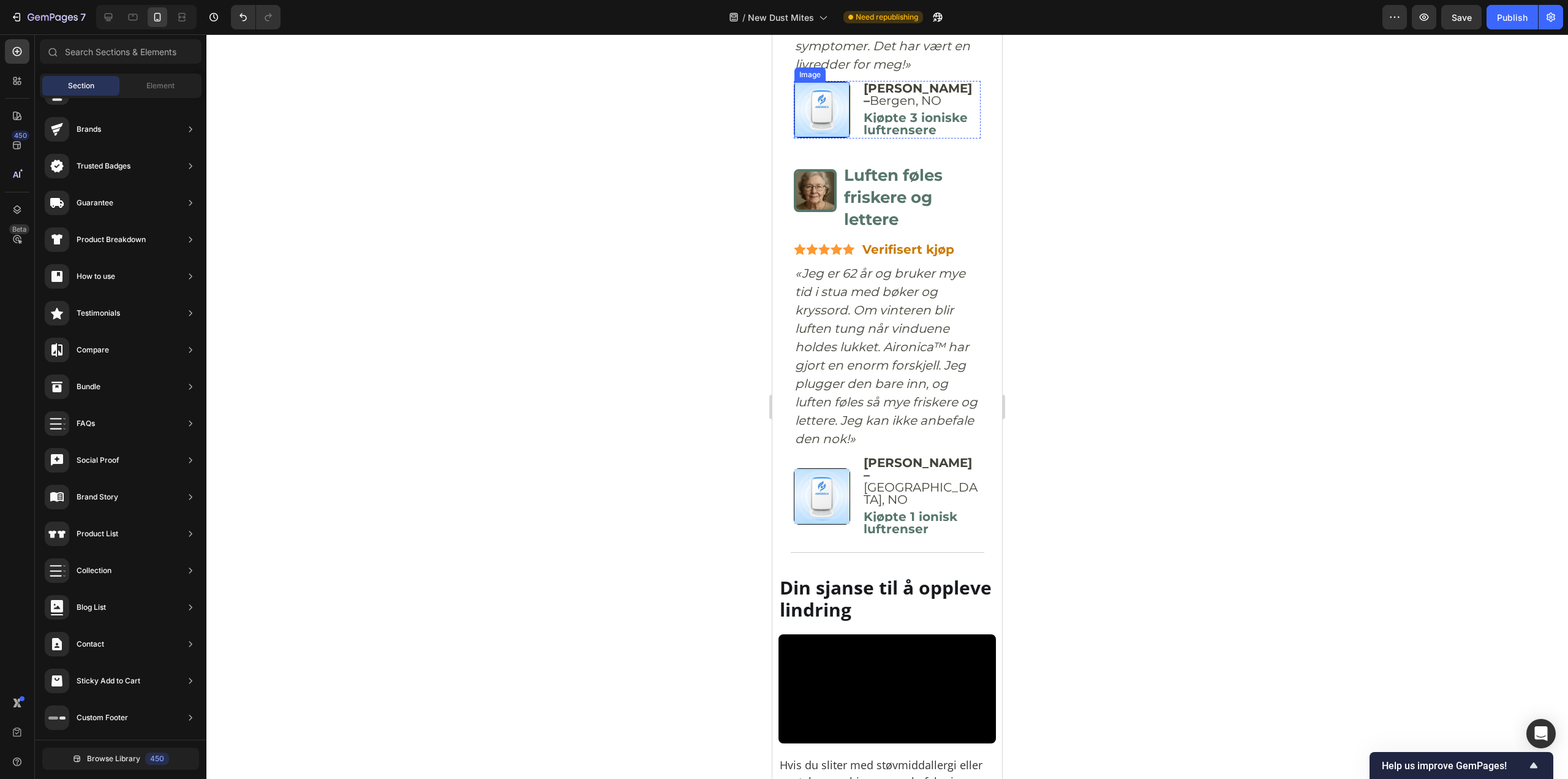
click at [820, 138] on img at bounding box center [822, 110] width 55 height 55
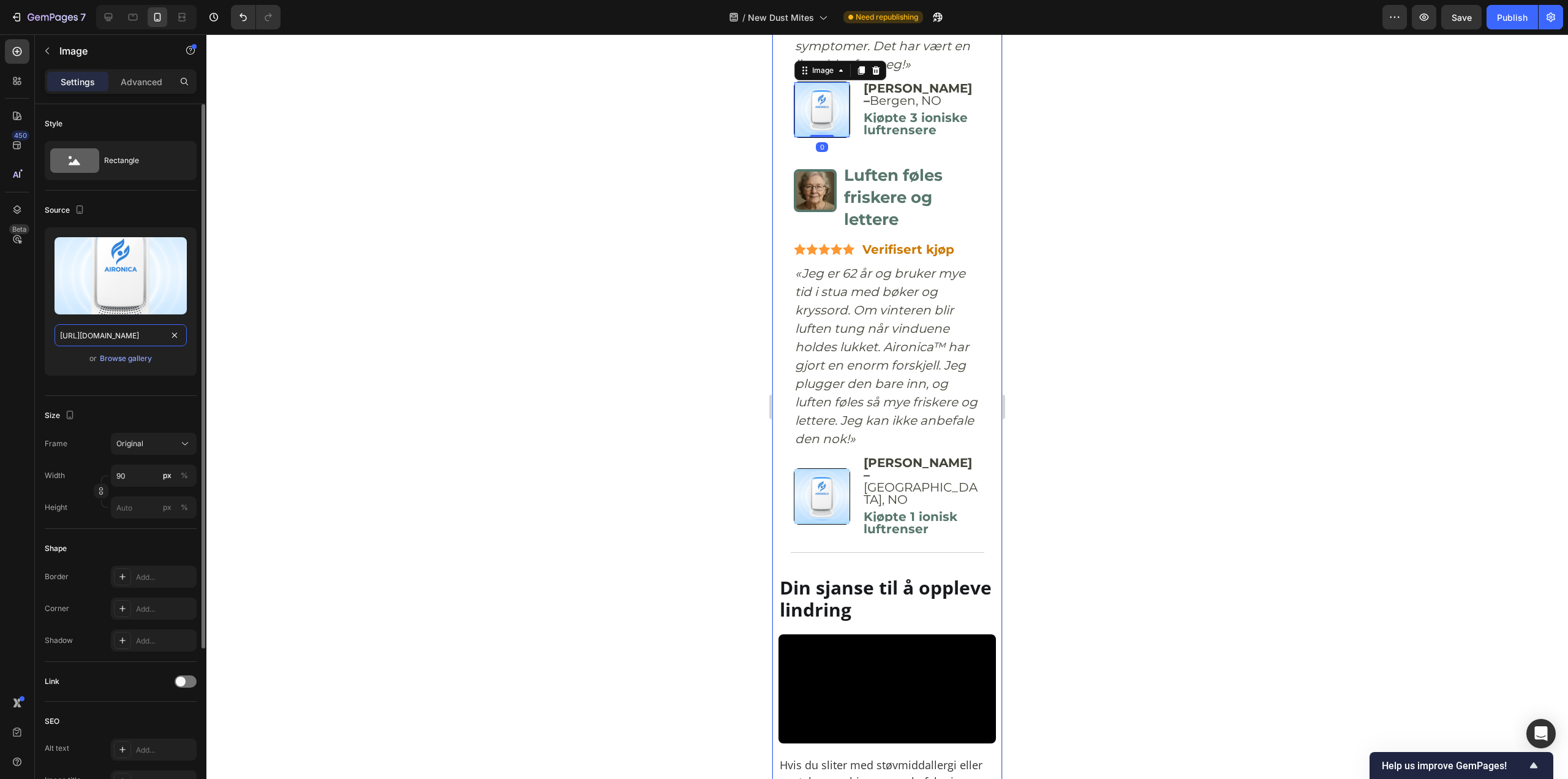
click at [120, 343] on input "https://cdn.shopify.com/s/files/1/0926/0446/5536/files/gempages_580590199730340…" at bounding box center [120, 335] width 132 height 22
drag, startPoint x: 113, startPoint y: 20, endPoint x: 134, endPoint y: 38, distance: 27.7
click at [112, 19] on icon at bounding box center [109, 18] width 12 height 12
type input "https://assets.checkoutchamp.com/0fae3c70-45dd-11ee-86e4-45d907ee05ed/170660964…"
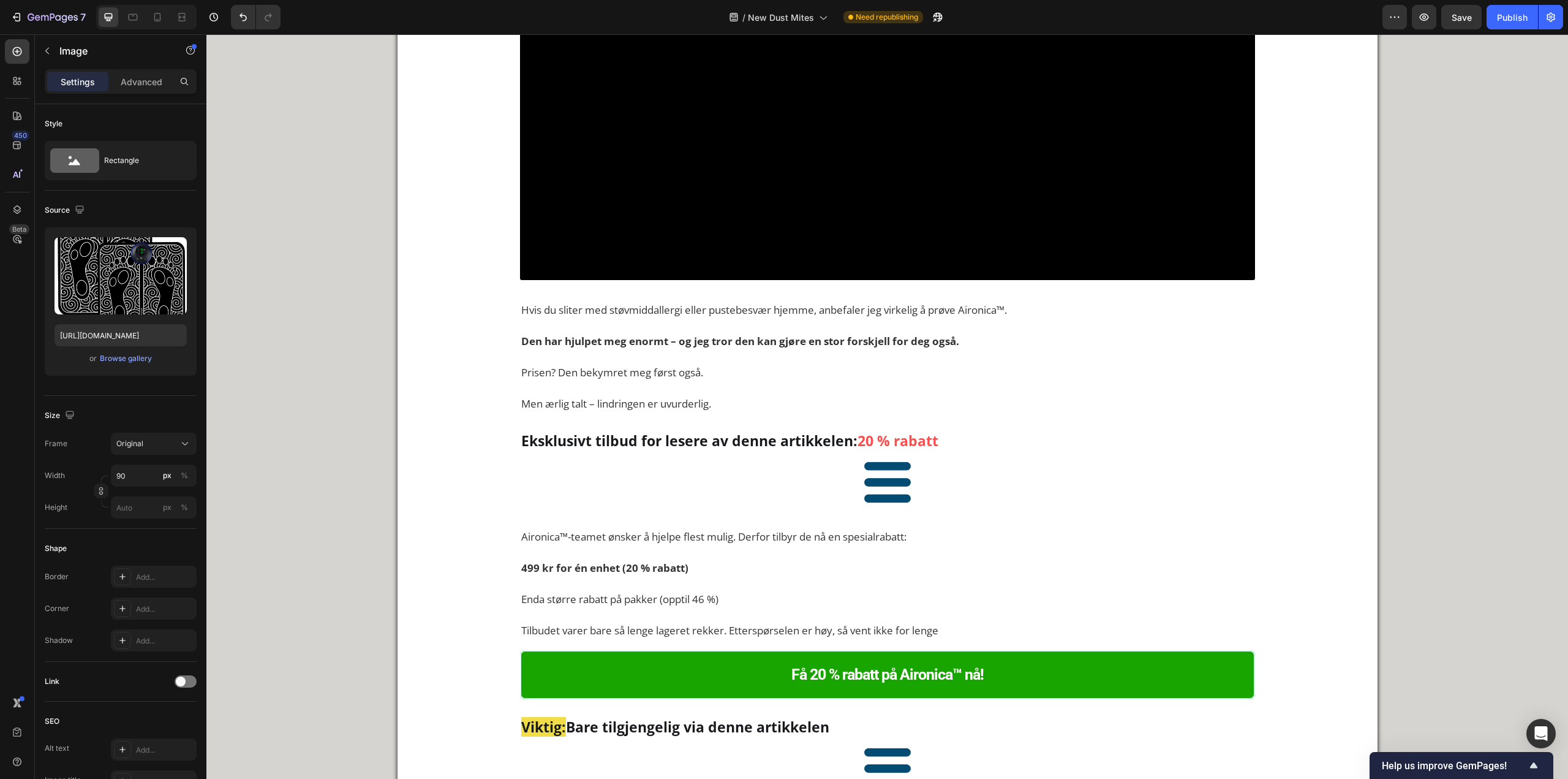
scroll to position [6531, 0]
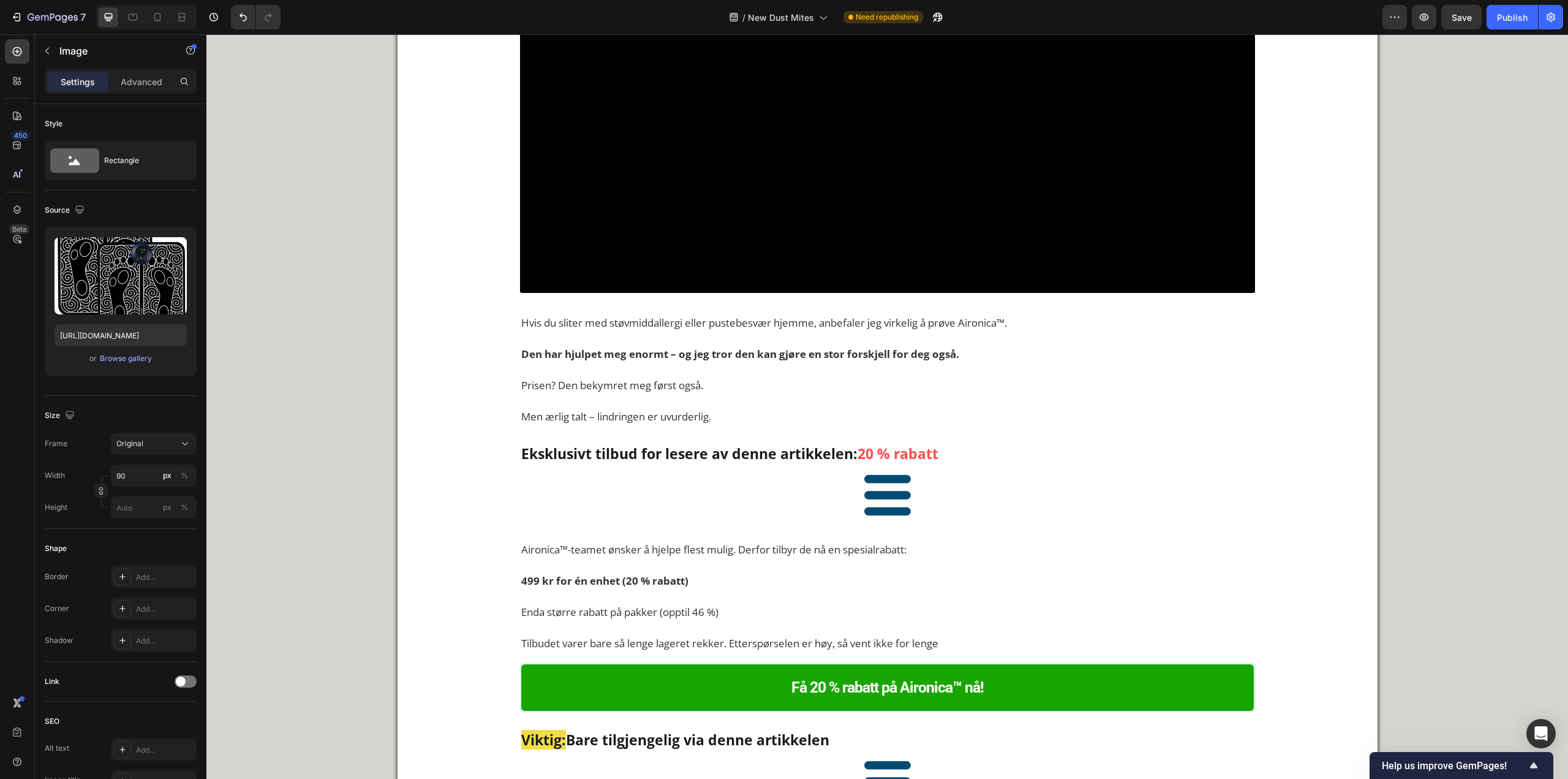
click at [115, 333] on input "https://assets.checkoutchamp.com/0fae3c70-45dd-11ee-86e4-45d907ee05ed/170660964…" at bounding box center [120, 335] width 132 height 22
paste input "cdn.shopify.com/s/files/1/0926/0446/5536/files/gempages_580590199730340782-2968…"
type input "https://cdn.shopify.com/s/files/1/0926/0446/5536/files/gempages_580590199730340…"
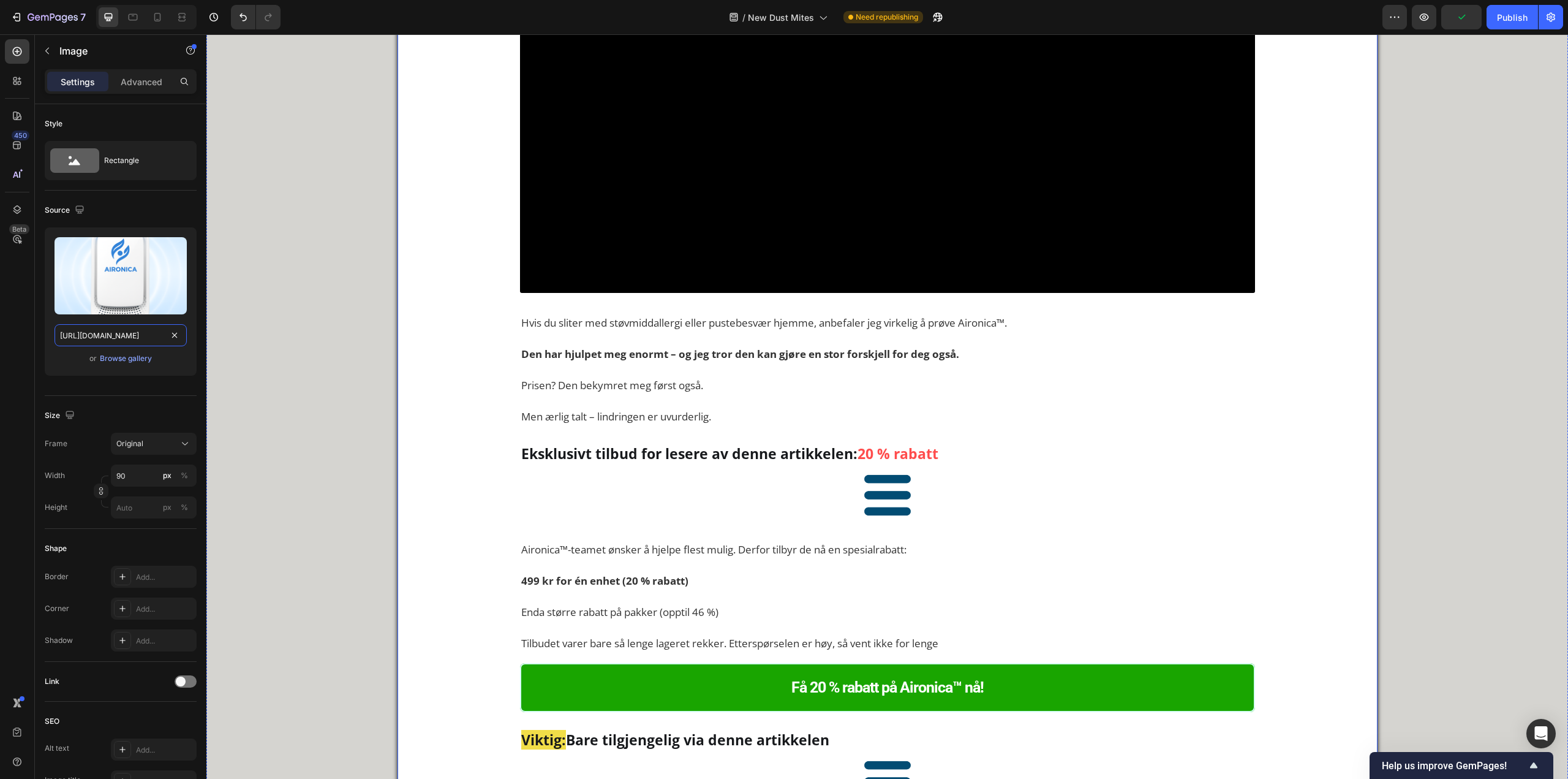
scroll to position [0, 378]
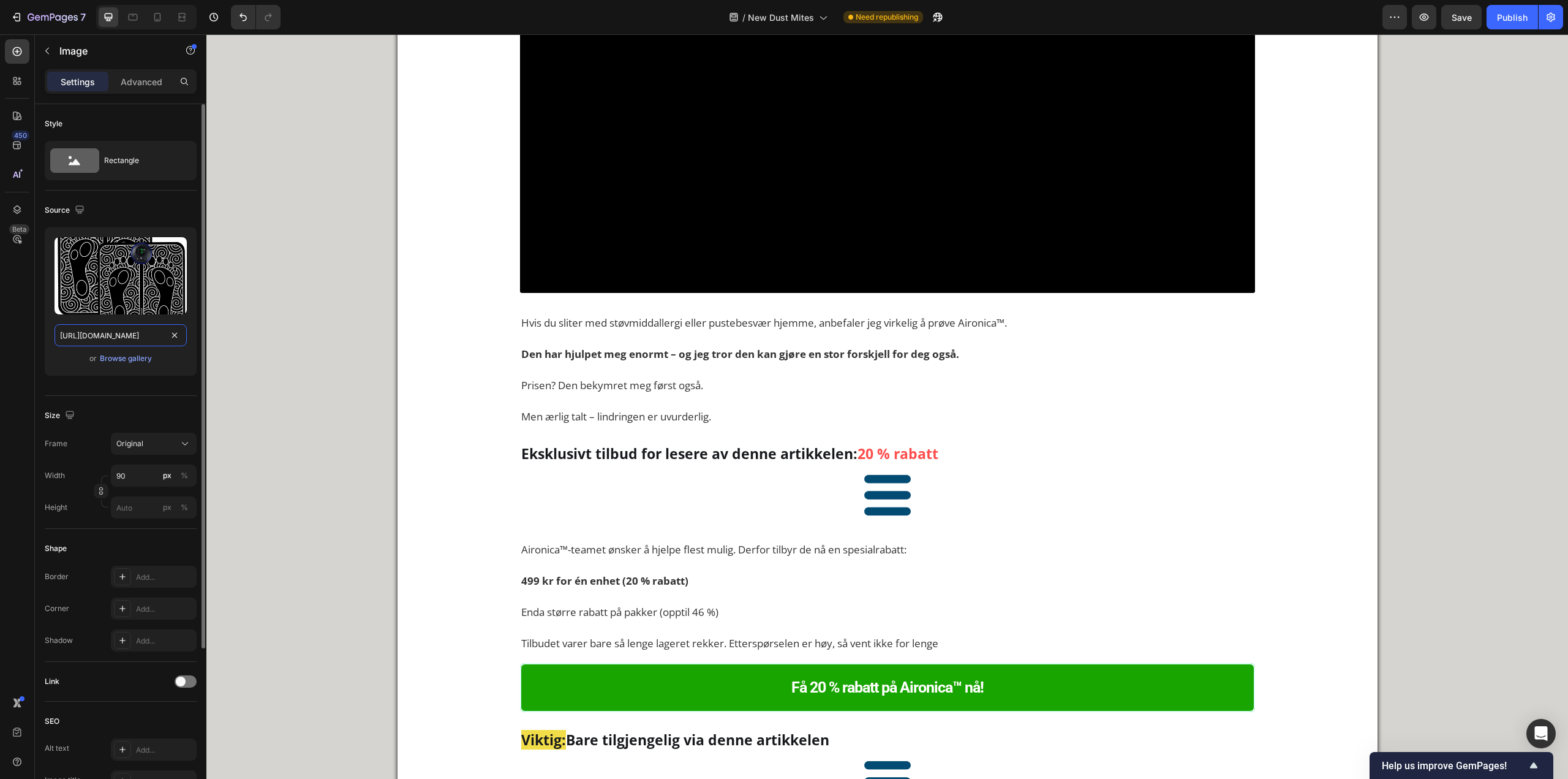
click at [127, 325] on input "https://assets.checkoutchamp.com/0fae3c70-45dd-11ee-86e4-45d907ee05ed/170660964…" at bounding box center [120, 335] width 132 height 22
click at [125, 331] on input "https://assets.checkoutchamp.com/0fae3c70-45dd-11ee-86e4-45d907ee05ed/170660964…" at bounding box center [120, 335] width 132 height 22
paste input "cdn.shopify.com/s/files/1/0926/0446/5536/files/gempages_580590199730340782-2968…"
type input "https://cdn.shopify.com/s/files/1/0926/0446/5536/files/gempages_580590199730340…"
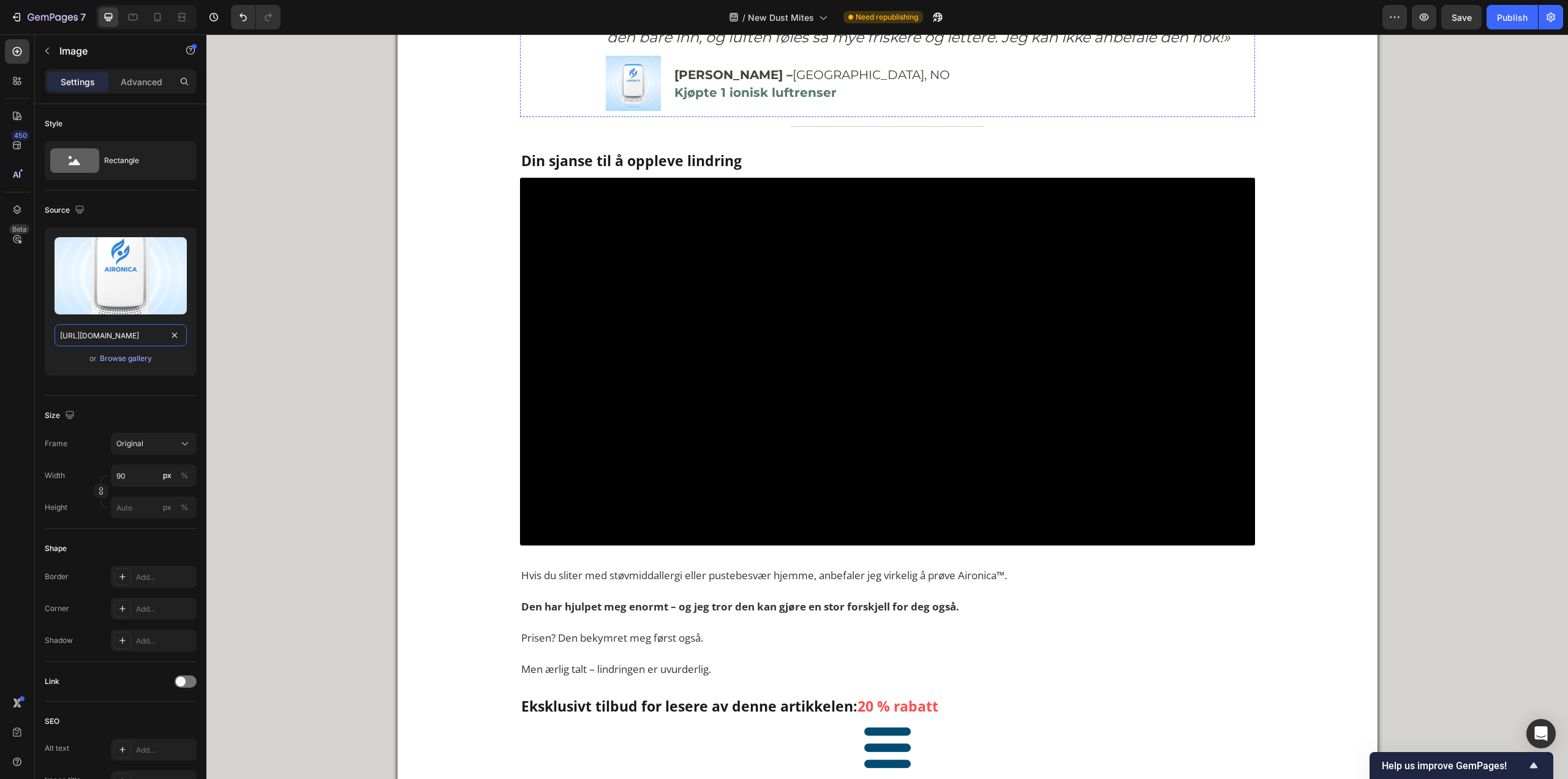
scroll to position [6225, 0]
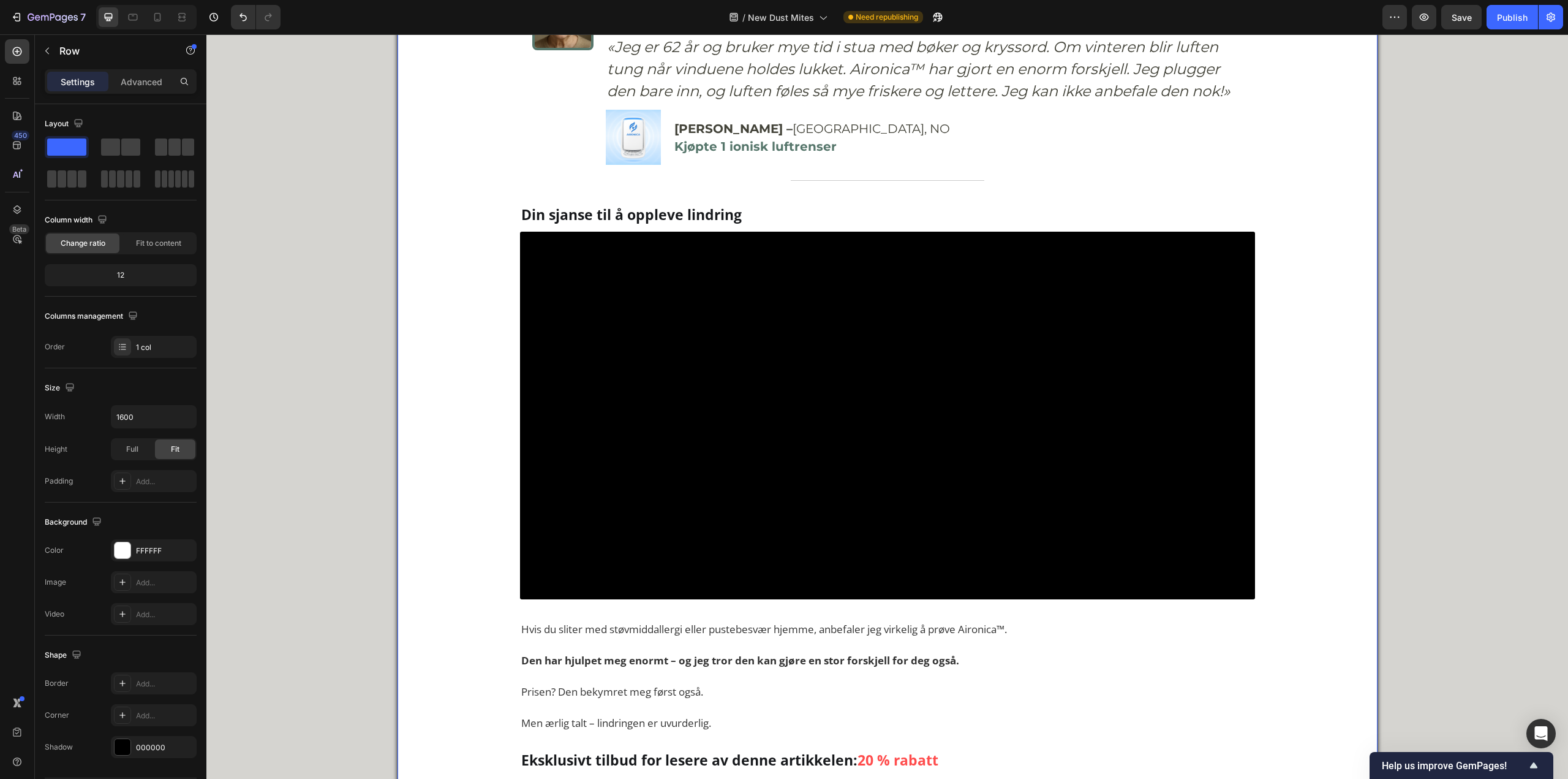
click at [149, 18] on div at bounding box center [158, 17] width 19 height 19
type input "100%"
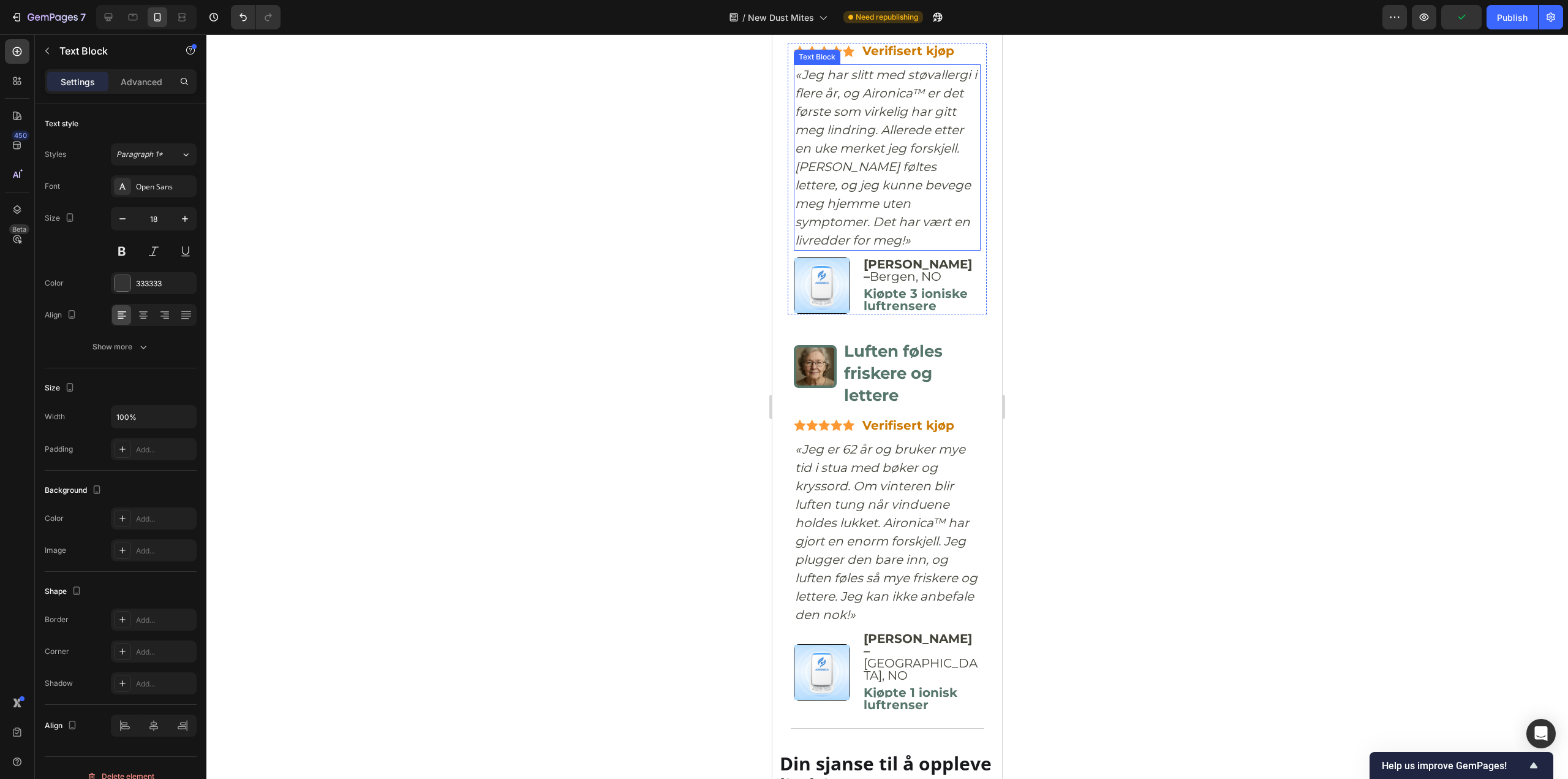
scroll to position [6518, 0]
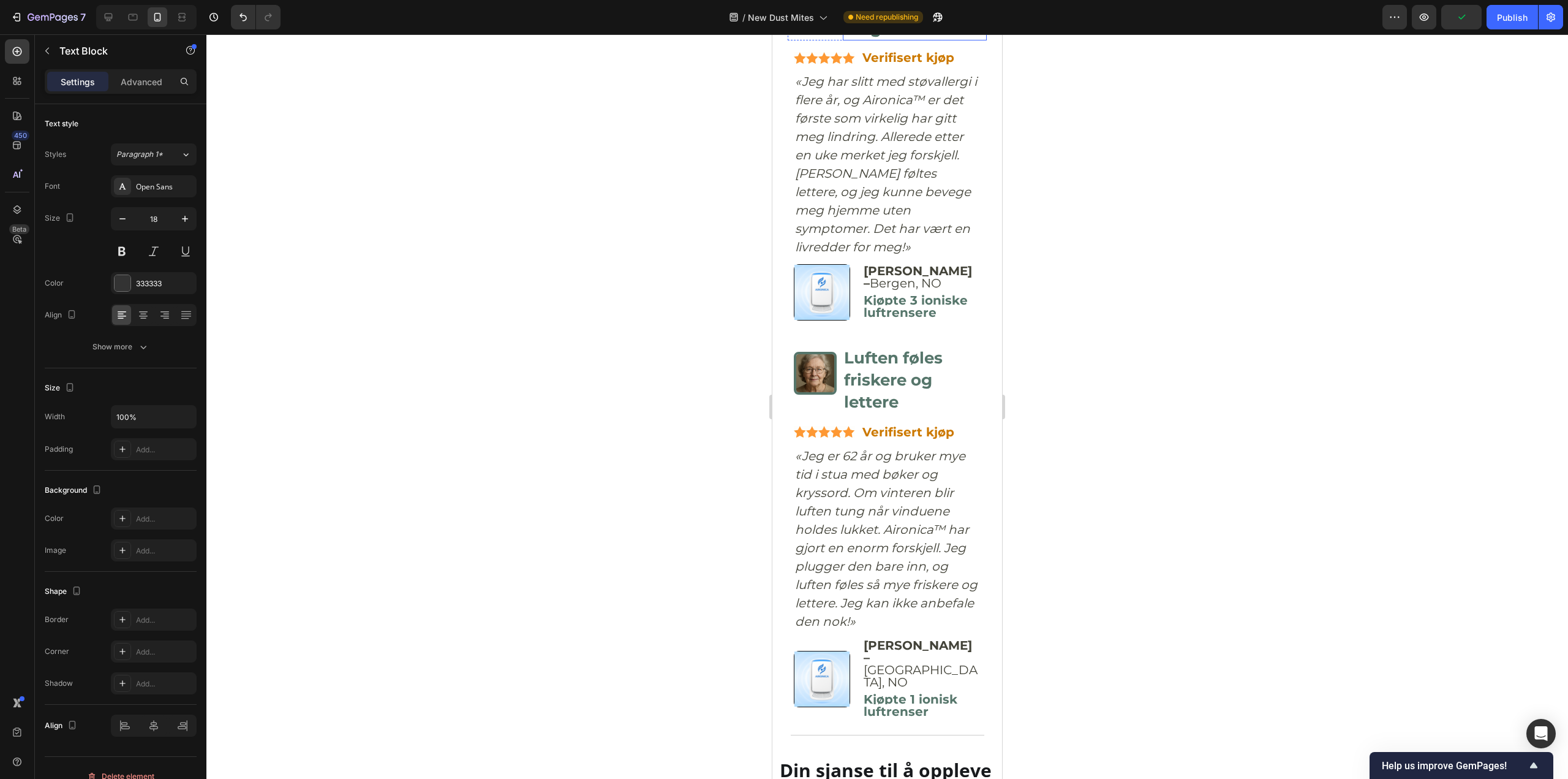
click at [875, 39] on p "Det første som virkelig hjalp meg" at bounding box center [915, 6] width 142 height 67
copy p "Det første som virkelig hjalp meg"
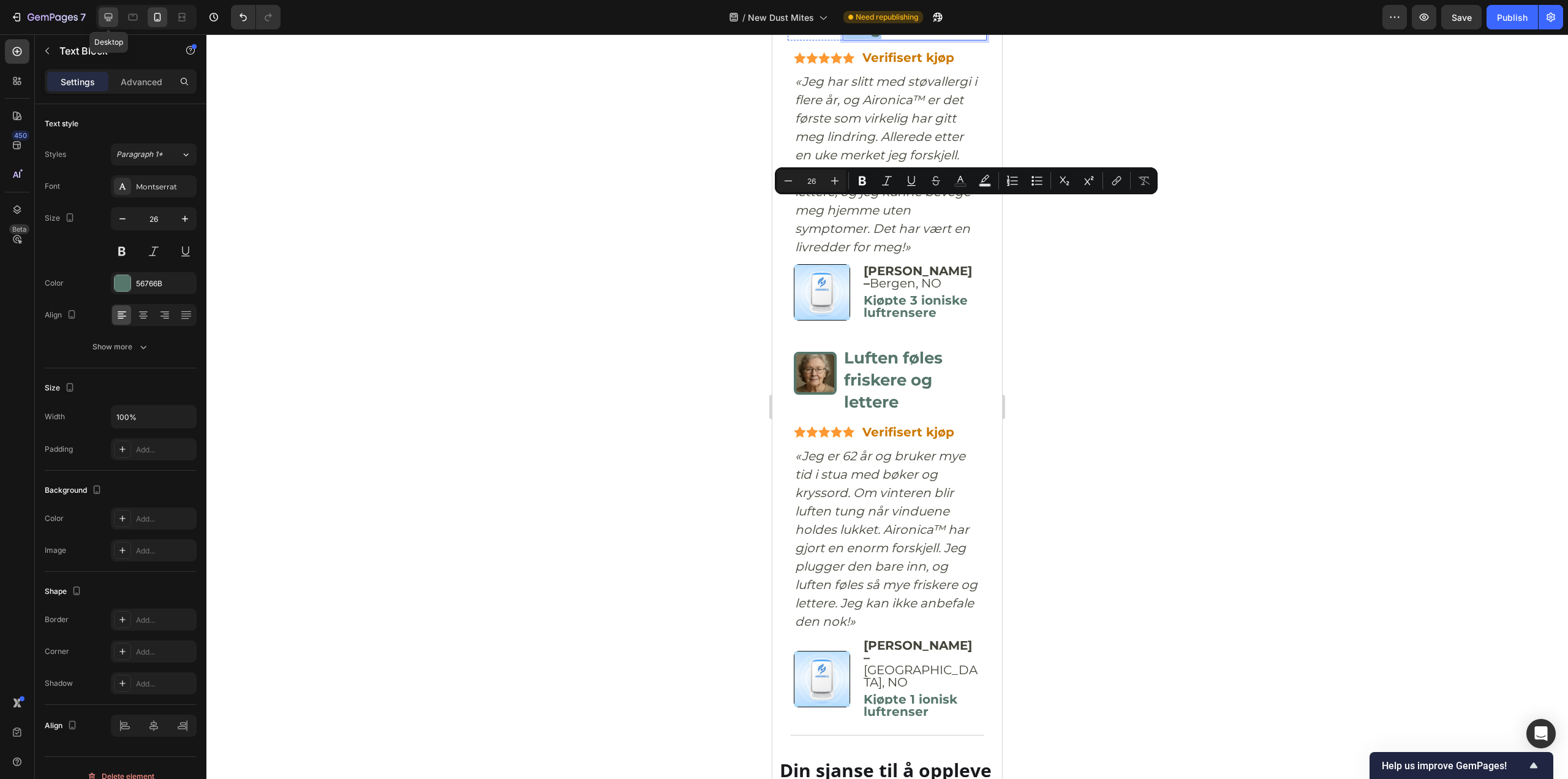
click at [107, 20] on icon at bounding box center [109, 18] width 12 height 12
type input "34"
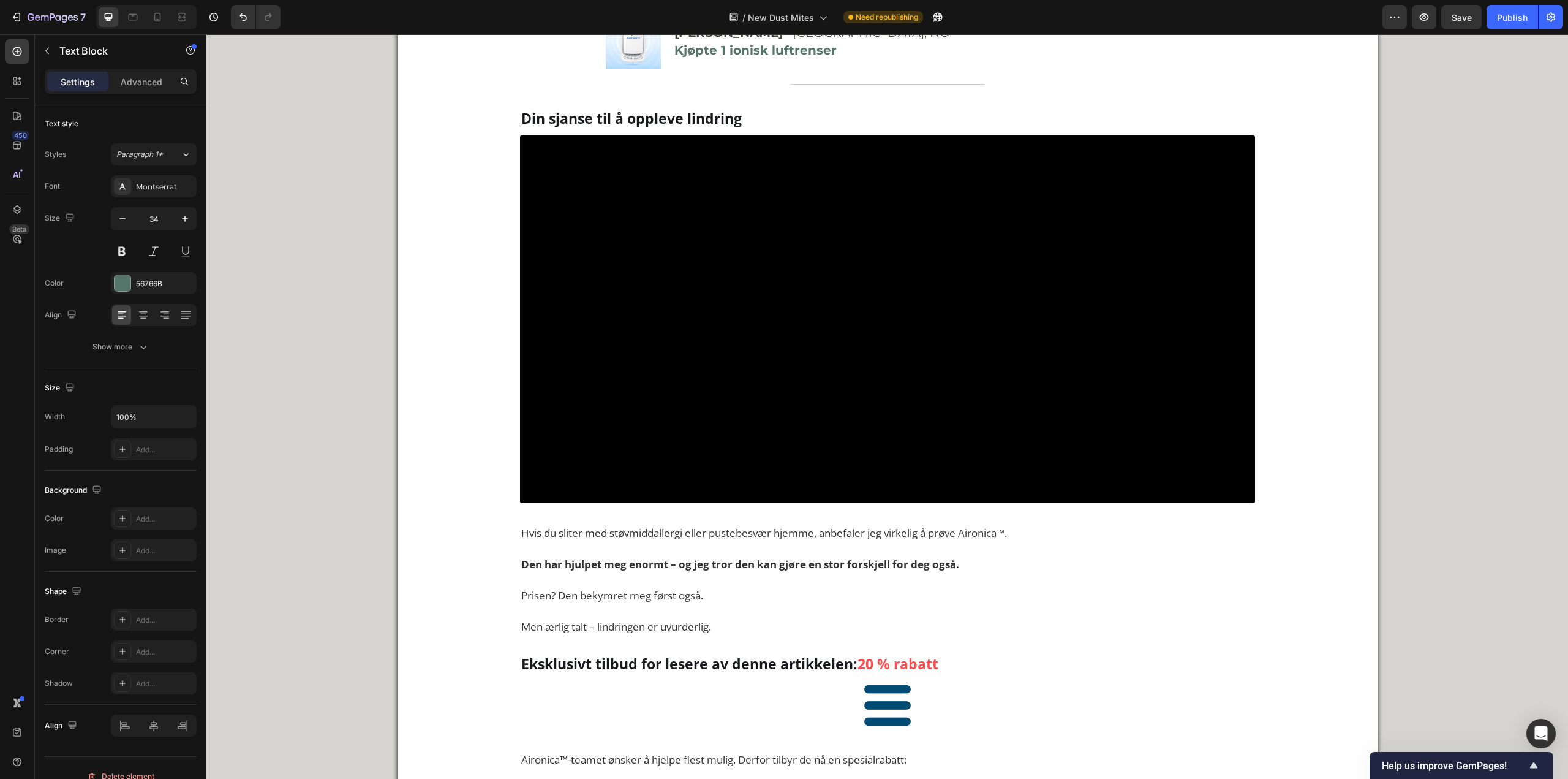
scroll to position [6278, 0]
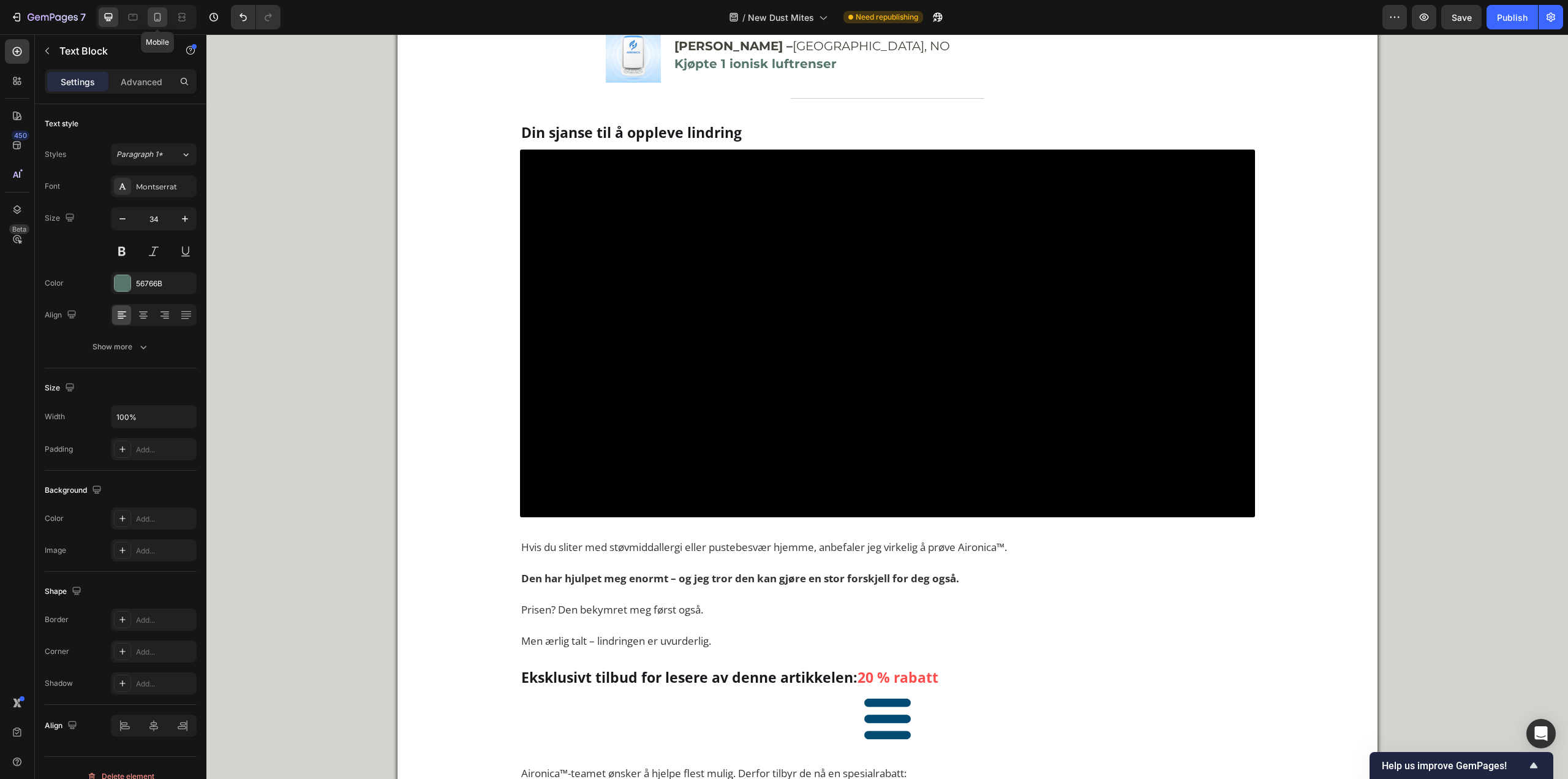
click at [152, 18] on icon at bounding box center [158, 18] width 12 height 12
type input "26"
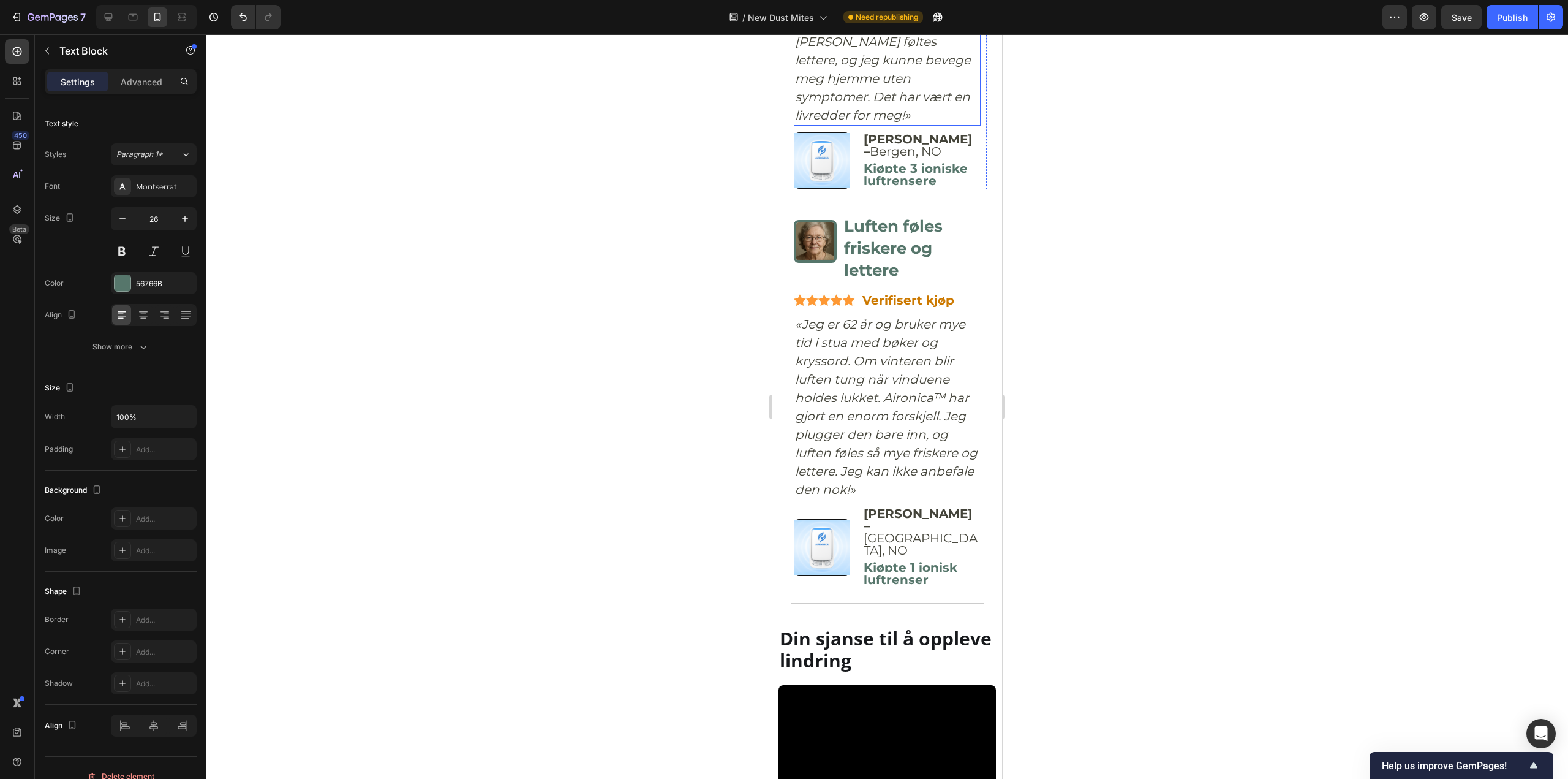
scroll to position [6646, 0]
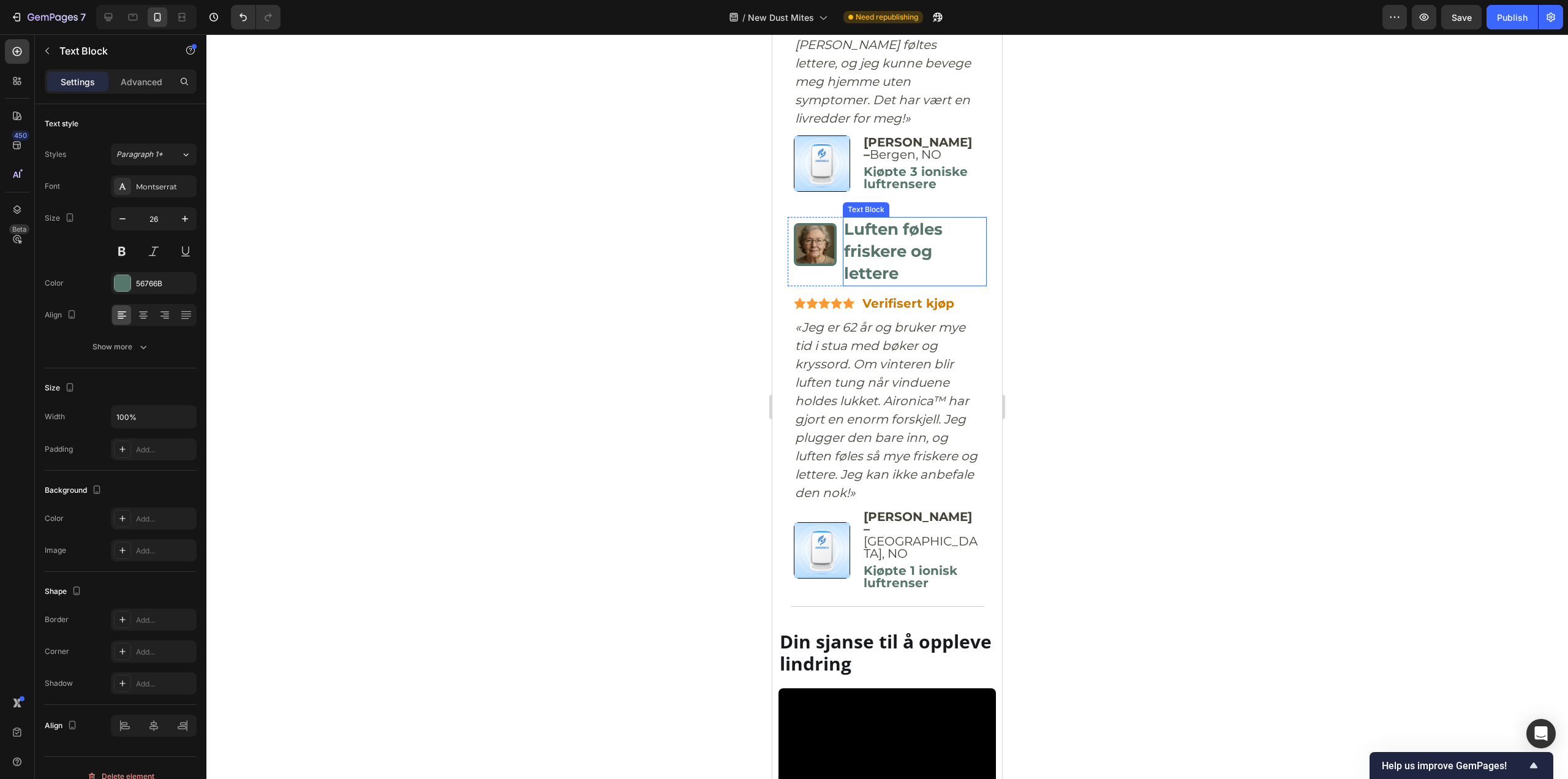
click at [893, 285] on p "Luften føles friskere og lettere" at bounding box center [915, 251] width 142 height 67
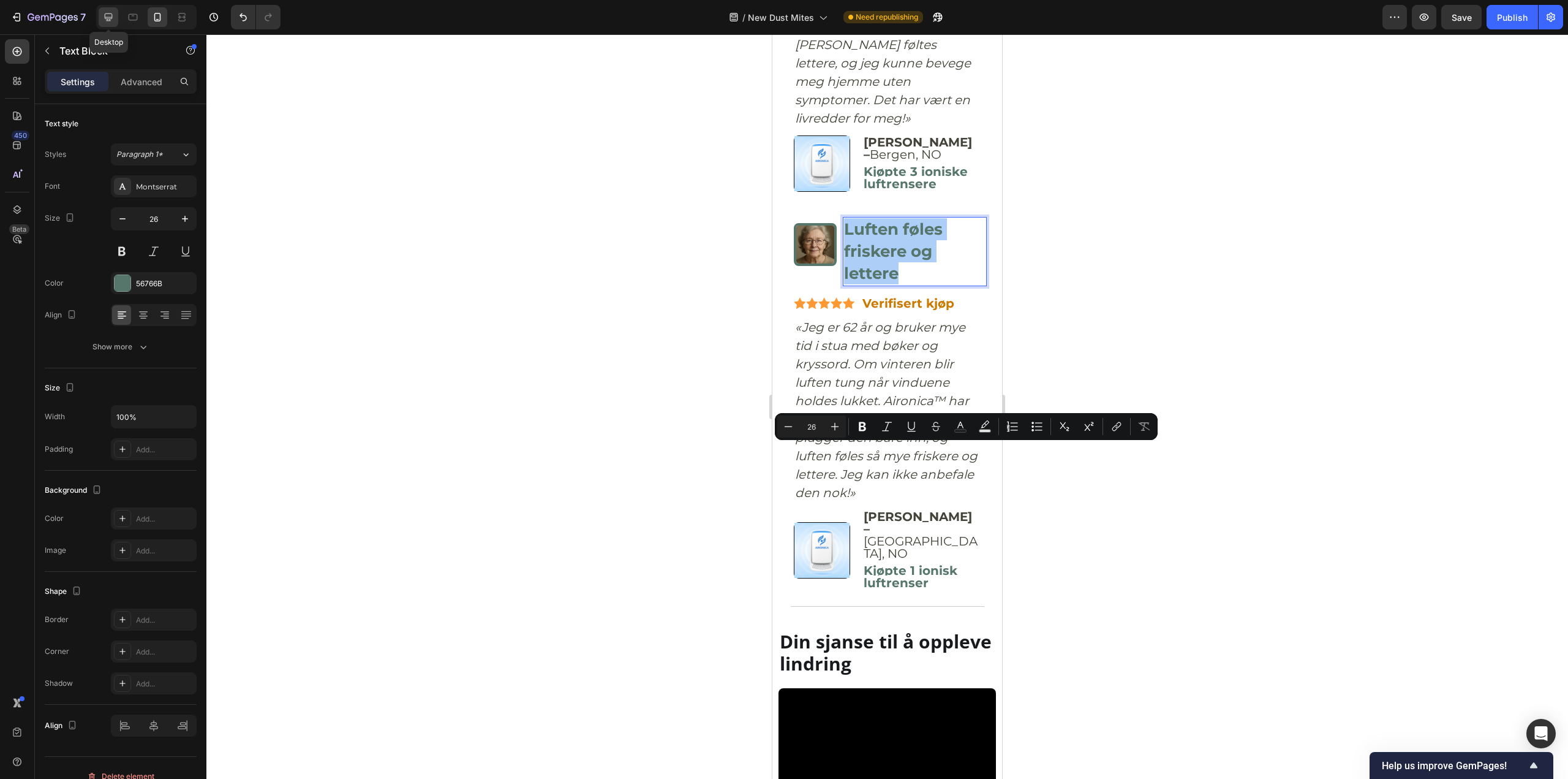
click at [109, 18] on icon at bounding box center [109, 17] width 8 height 8
type input "34"
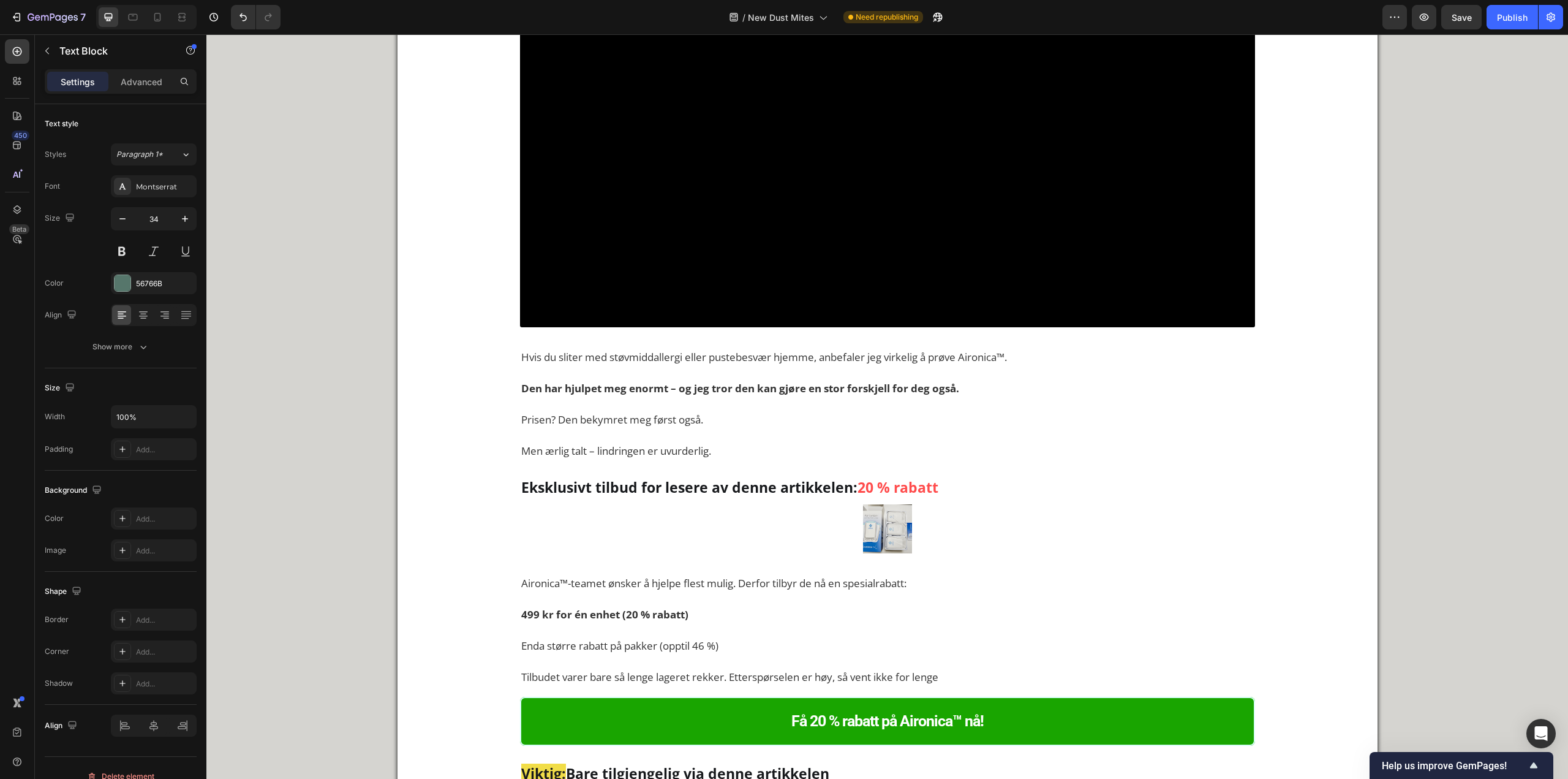
scroll to position [6425, 0]
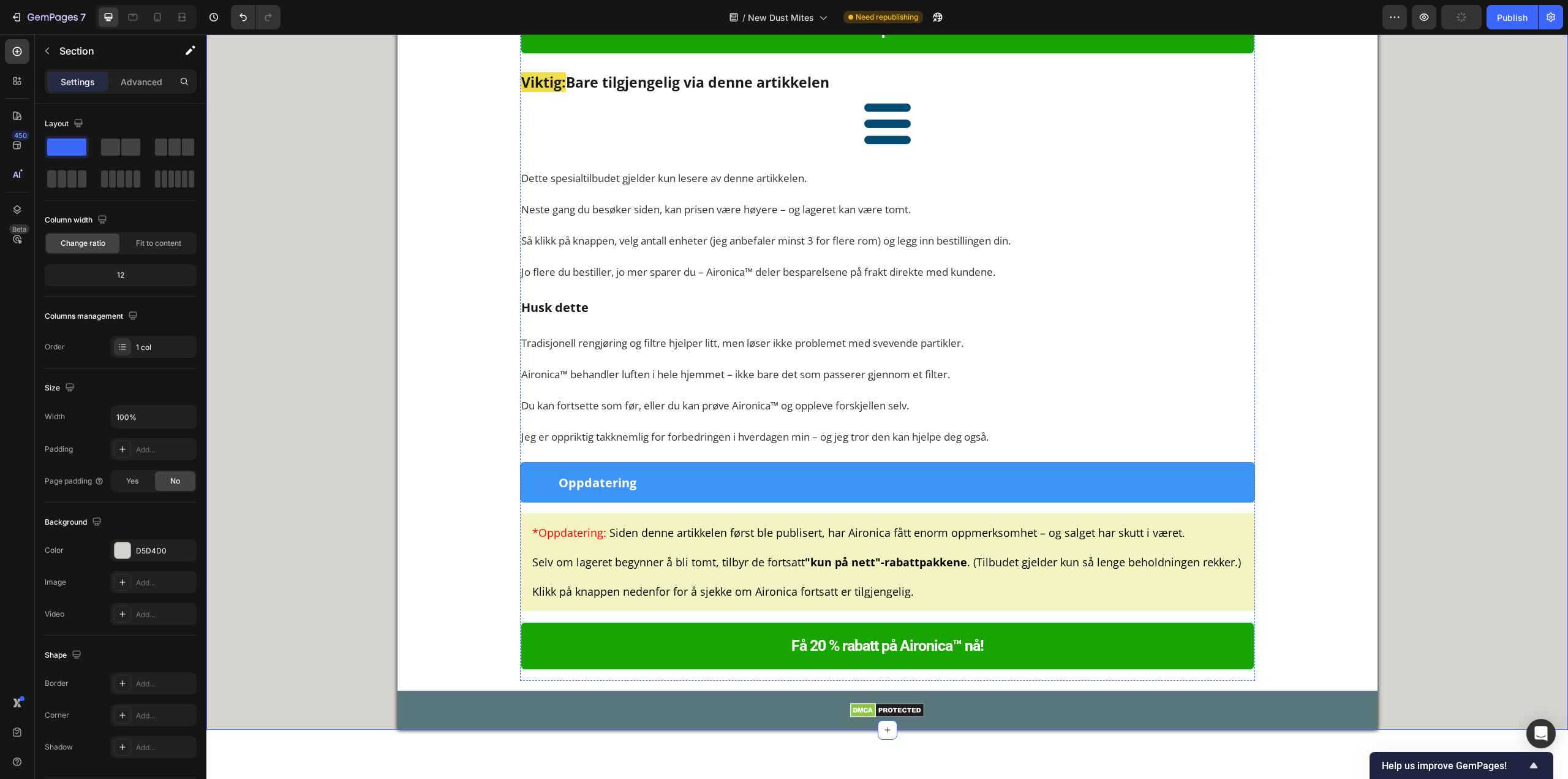
scroll to position [7161, 0]
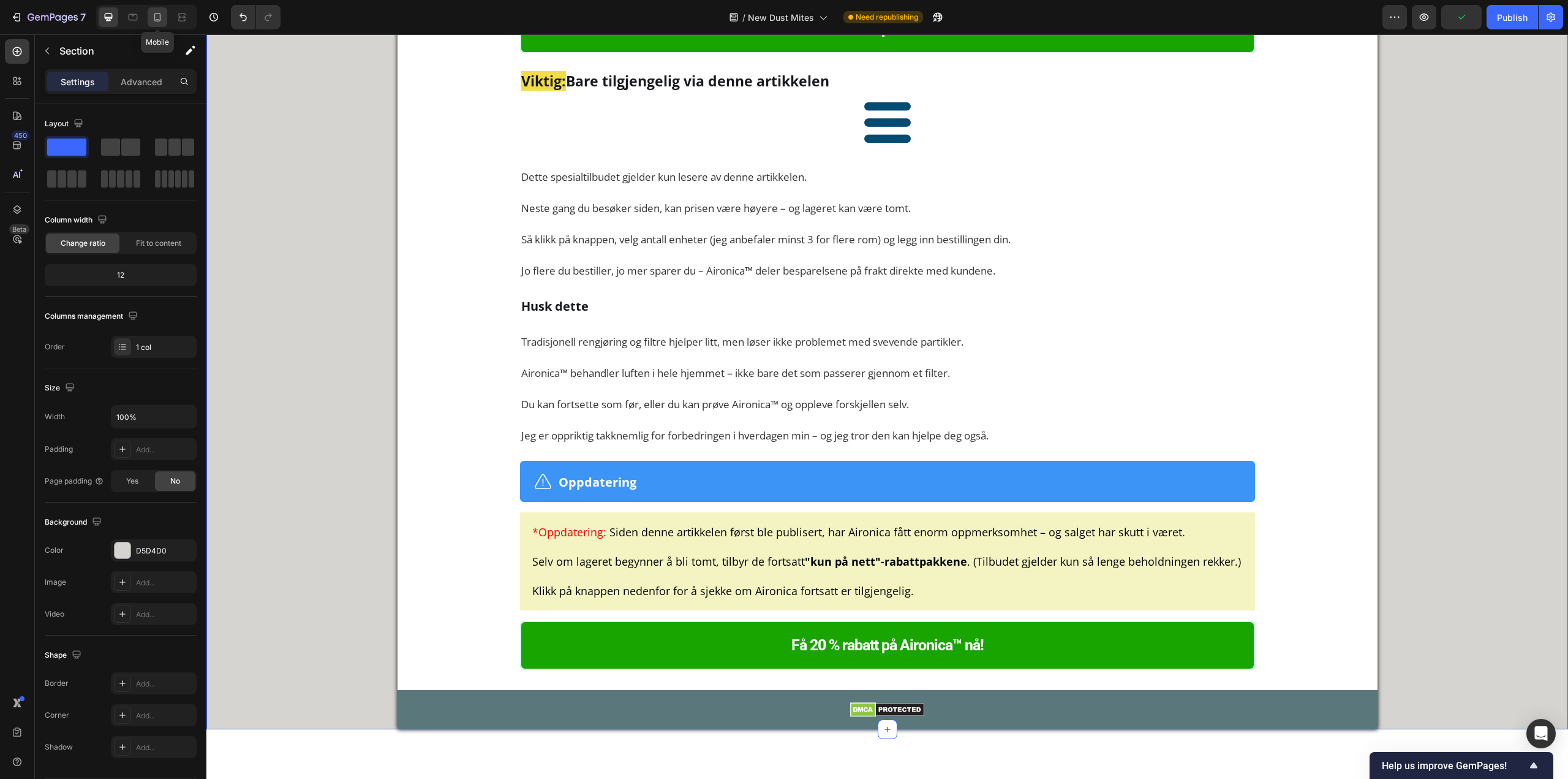
click at [152, 21] on icon at bounding box center [158, 18] width 12 height 12
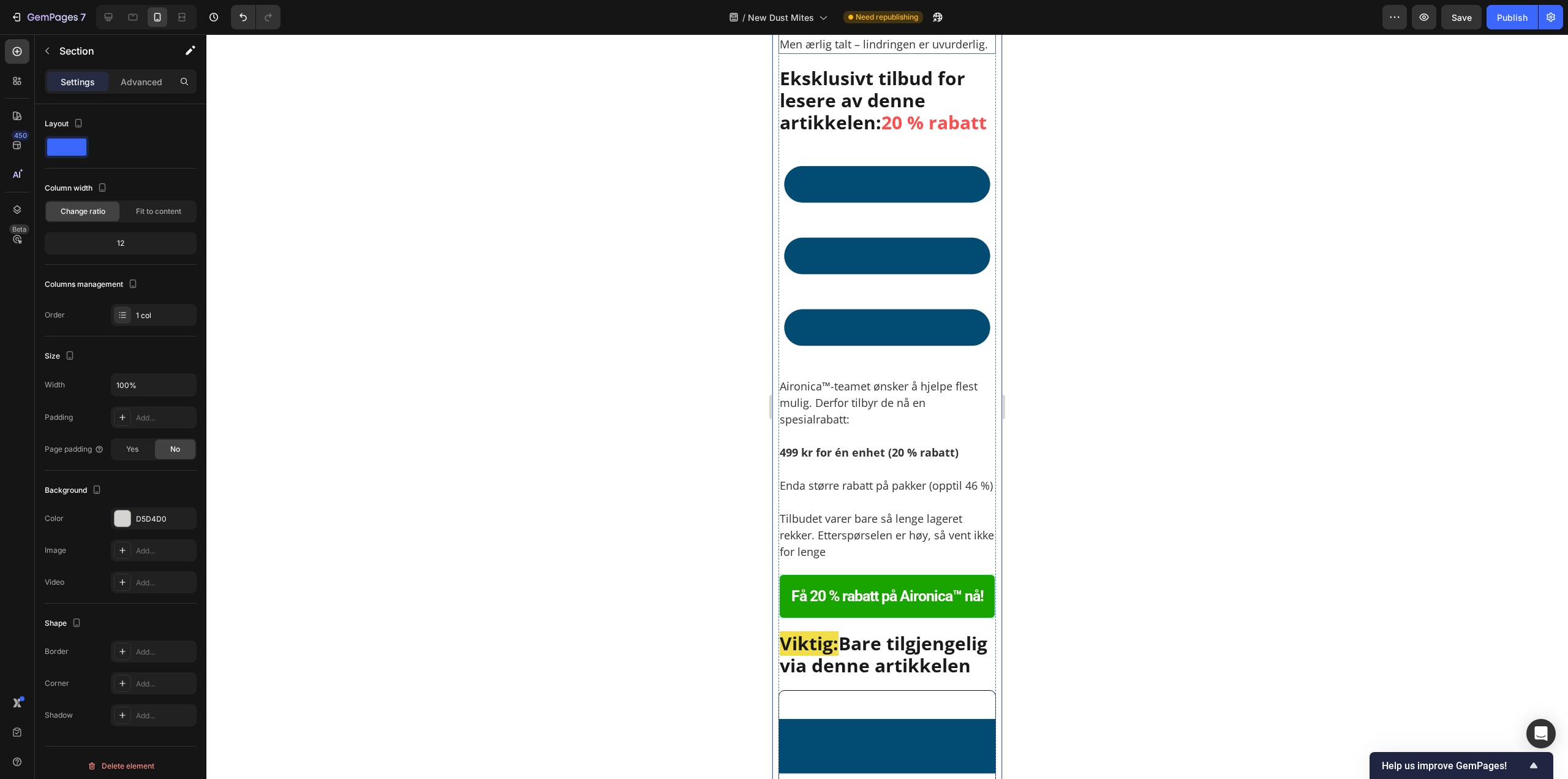
scroll to position [7621, 0]
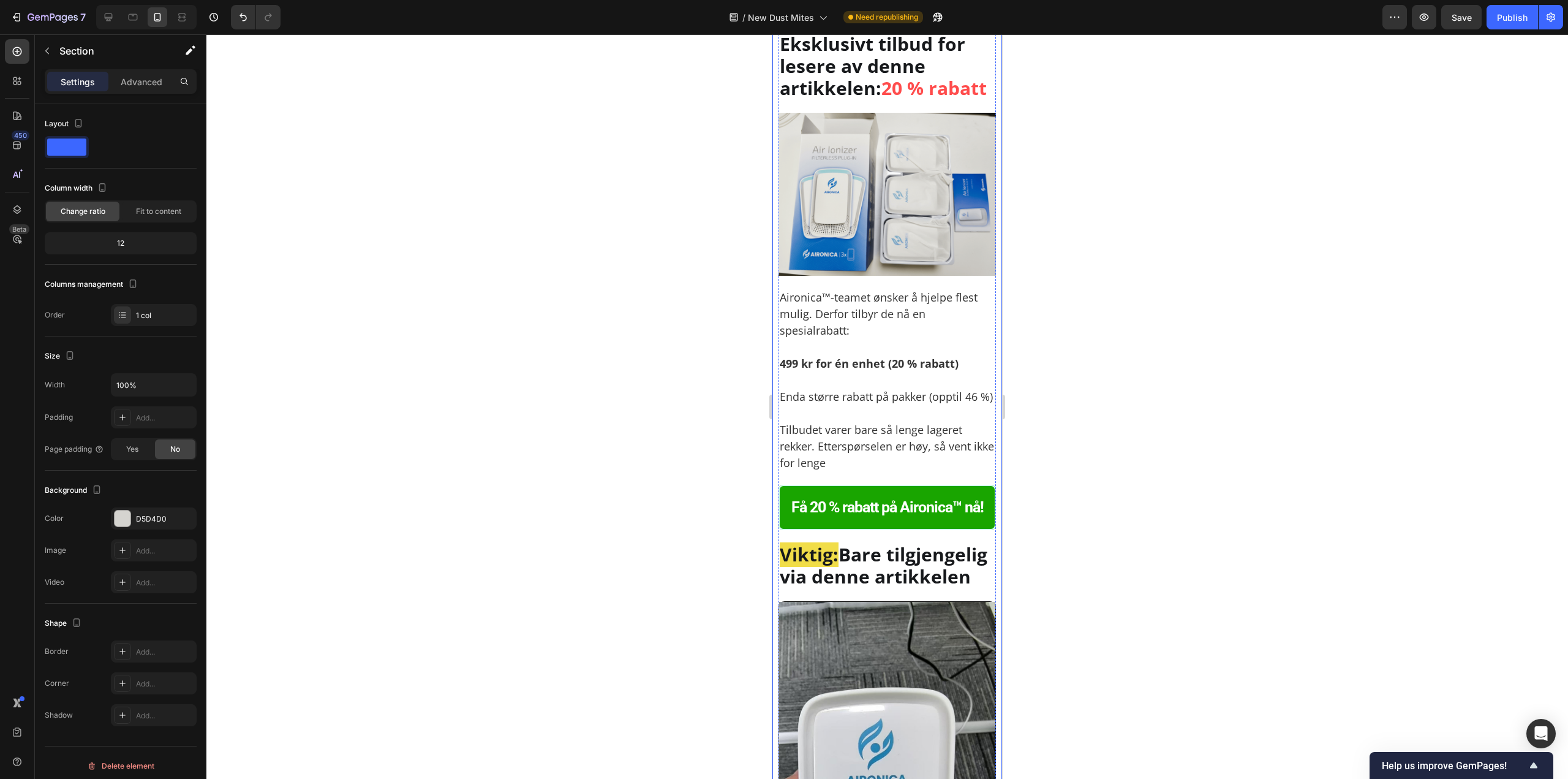
click at [886, 276] on img at bounding box center [887, 195] width 217 height 163
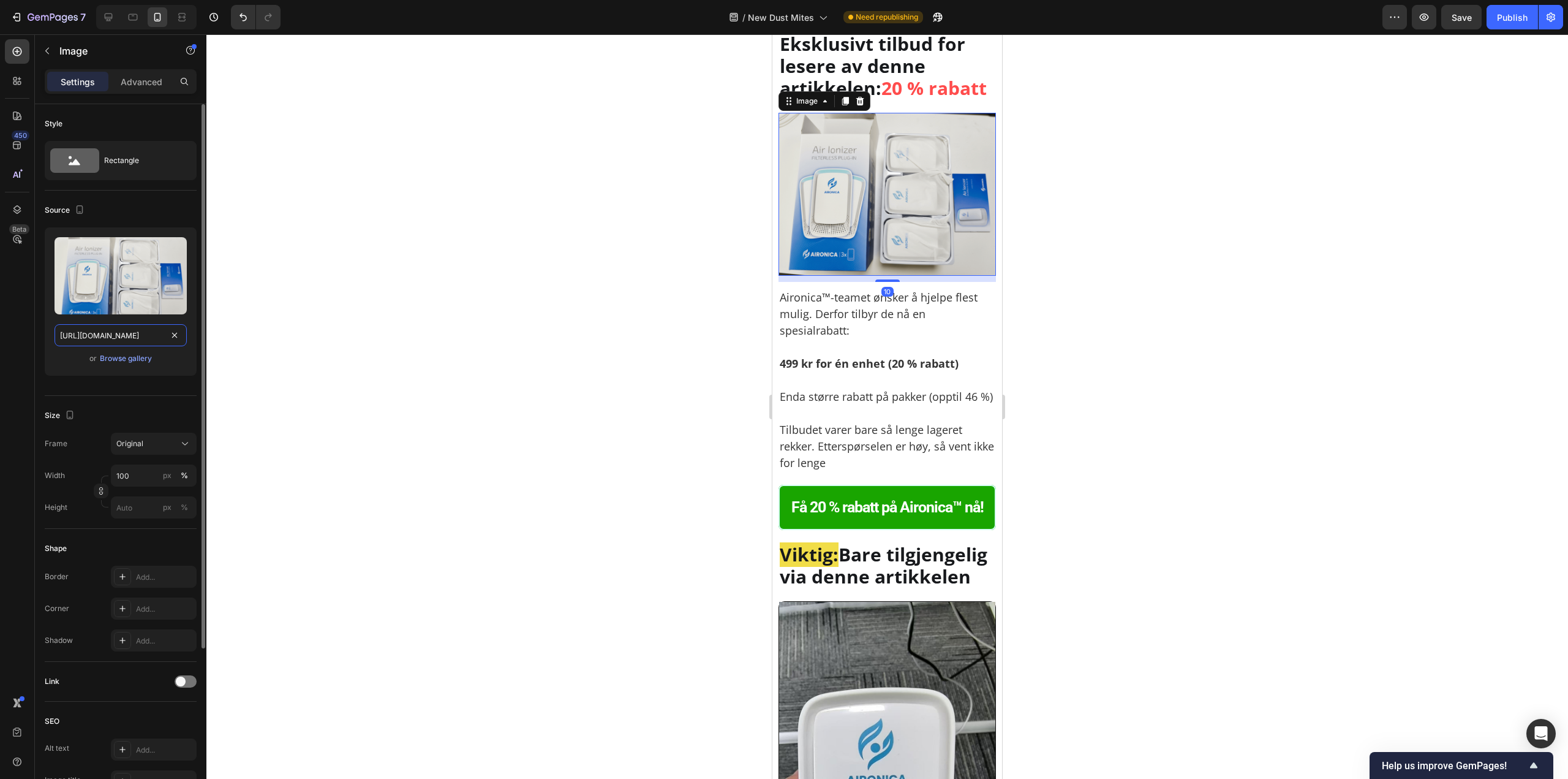
click at [147, 338] on input "https://cdn.shopify.com/s/files/1/0926/0446/5536/files/gempages_580590199730340…" at bounding box center [120, 335] width 132 height 22
drag, startPoint x: 105, startPoint y: 21, endPoint x: 184, endPoint y: 78, distance: 97.4
click at [105, 21] on icon at bounding box center [109, 18] width 12 height 12
type input "https://cdn.shopify.com/s/files/1/0926/0446/5536/files/gempages_580590199730340…"
type input "80"
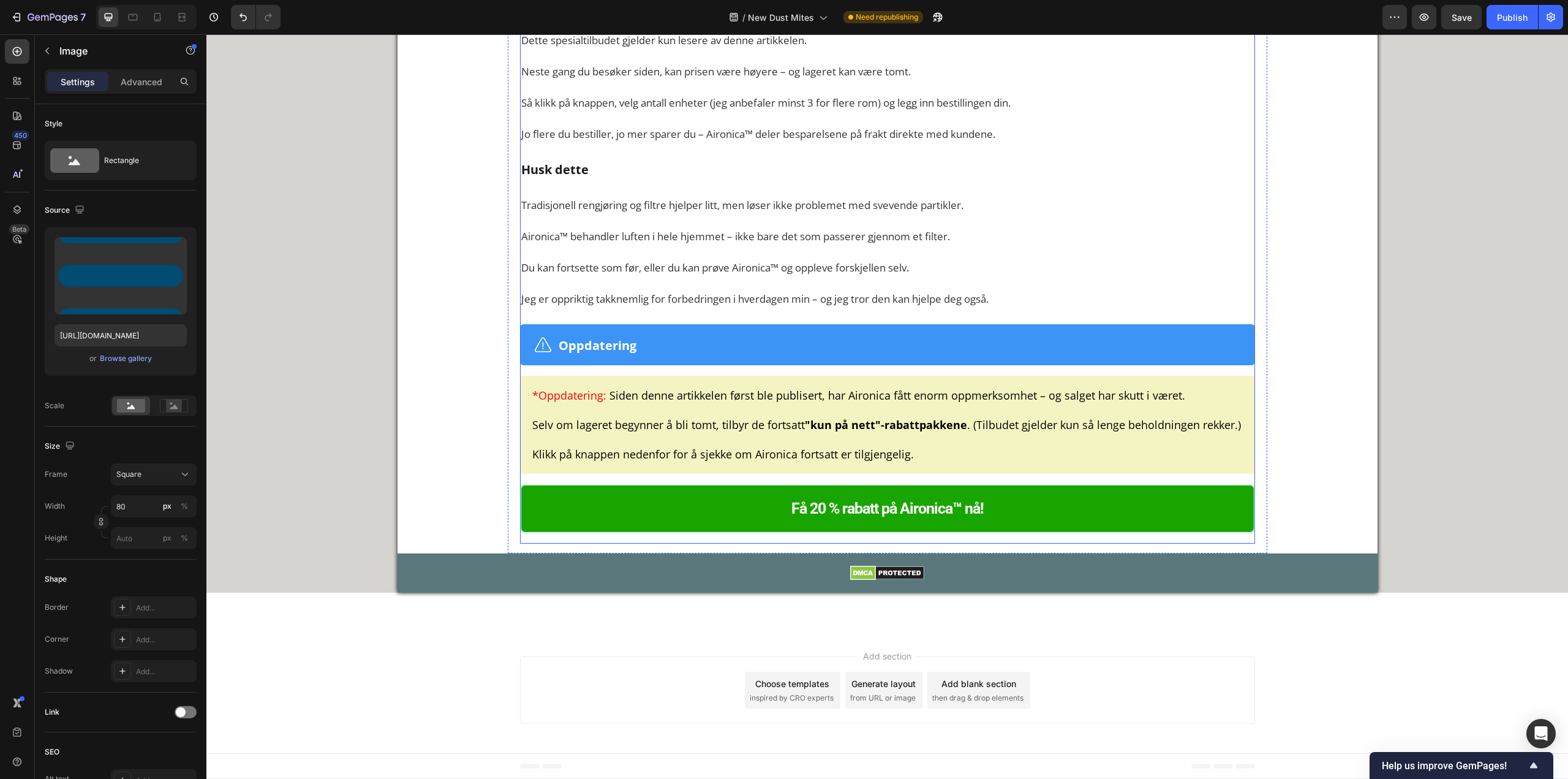
scroll to position [7422, 0]
click at [136, 331] on input "https://cdn.shopify.com/s/files/1/0926/0446/5536/files/gempages_580590199730340…" at bounding box center [120, 335] width 132 height 22
paste input "c0e1c650-7b2a-4c75-865c-b19609e669d9"
type input "https://cdn.shopify.com/s/files/1/0926/0446/5536/files/gempages_580590199730340…"
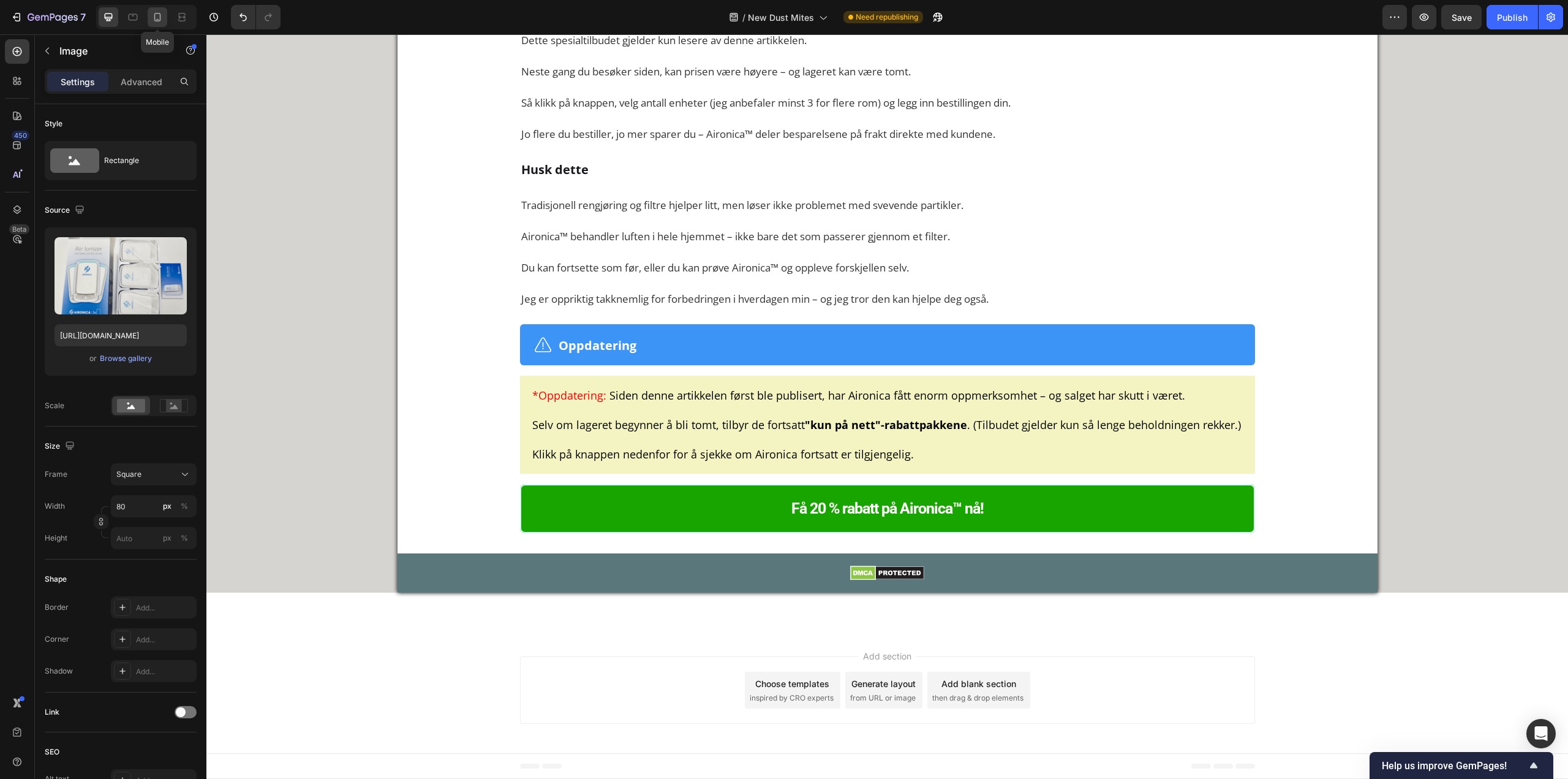
scroll to position [0, 0]
click at [157, 19] on icon at bounding box center [157, 19] width 3 height 1
type input "100"
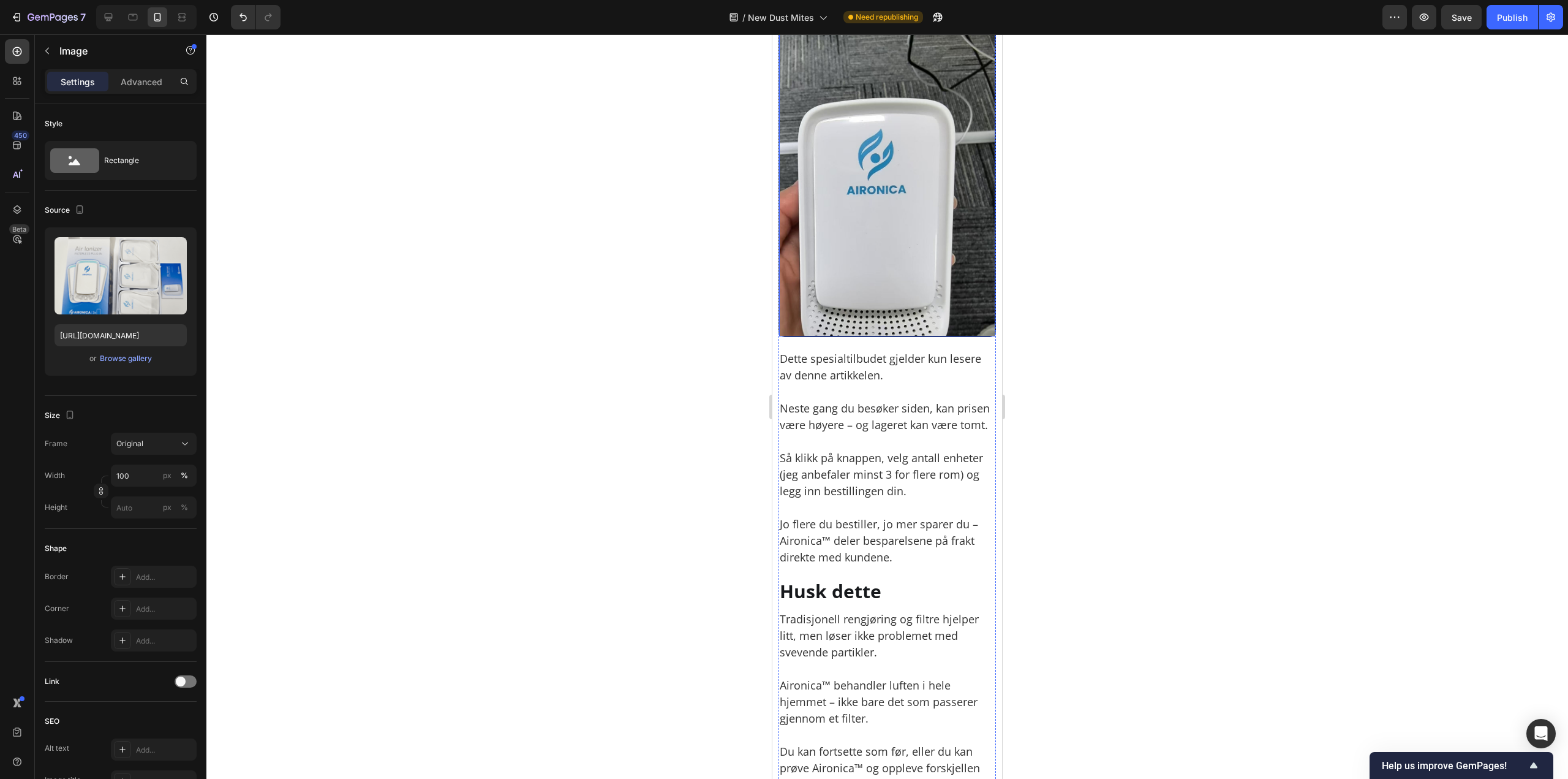
scroll to position [8211, 0]
click at [890, 336] on img at bounding box center [887, 174] width 216 height 325
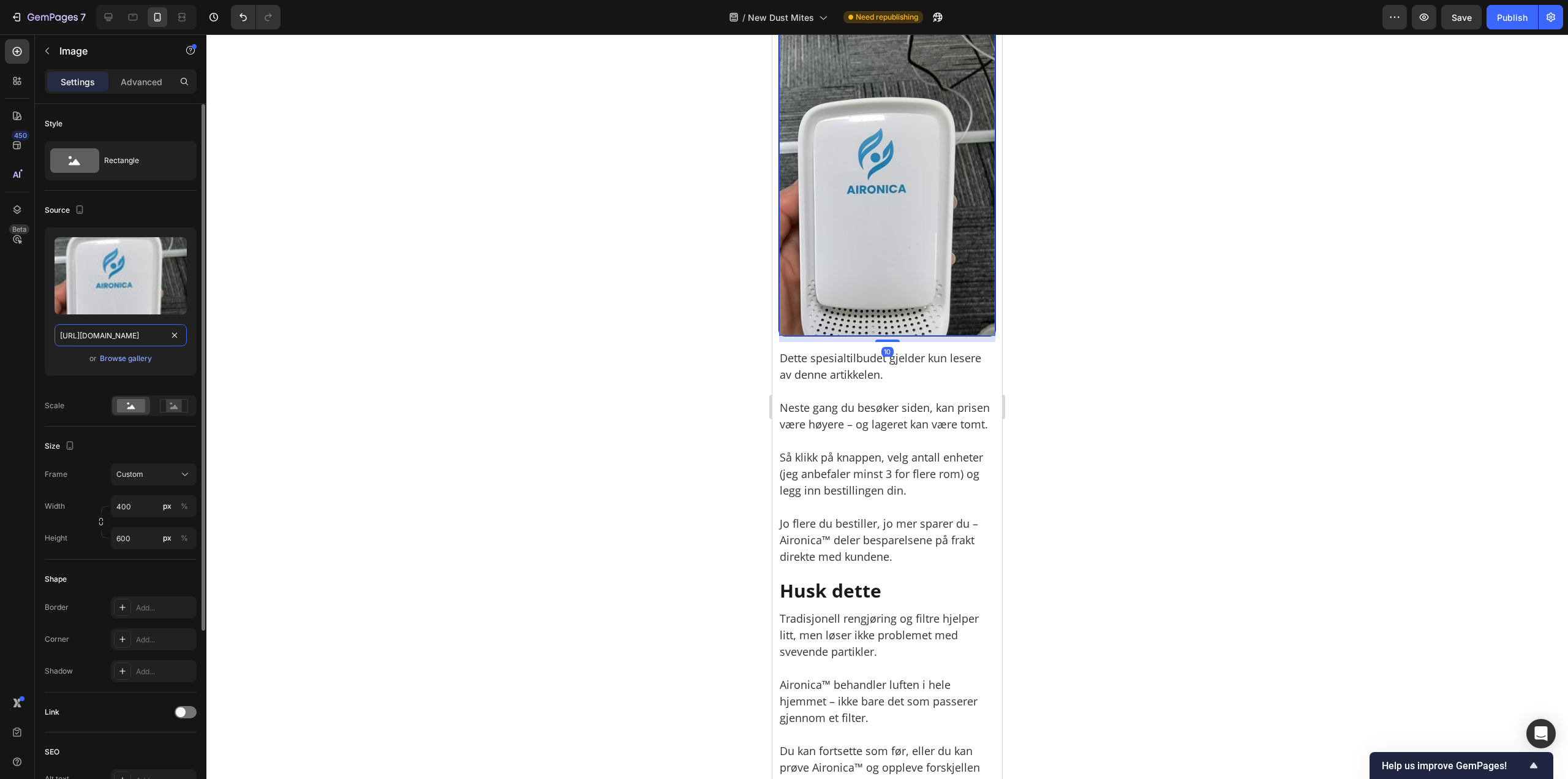
click at [137, 336] on input "https://cdn.shopify.com/s/files/1/0926/0446/5536/files/gempages_580590199730340…" at bounding box center [120, 335] width 132 height 22
click at [105, 18] on icon at bounding box center [109, 17] width 8 height 8
type input "https://cdn.shopify.com/s/files/1/0926/0446/5536/files/gempages_580590199730340…"
type input "80"
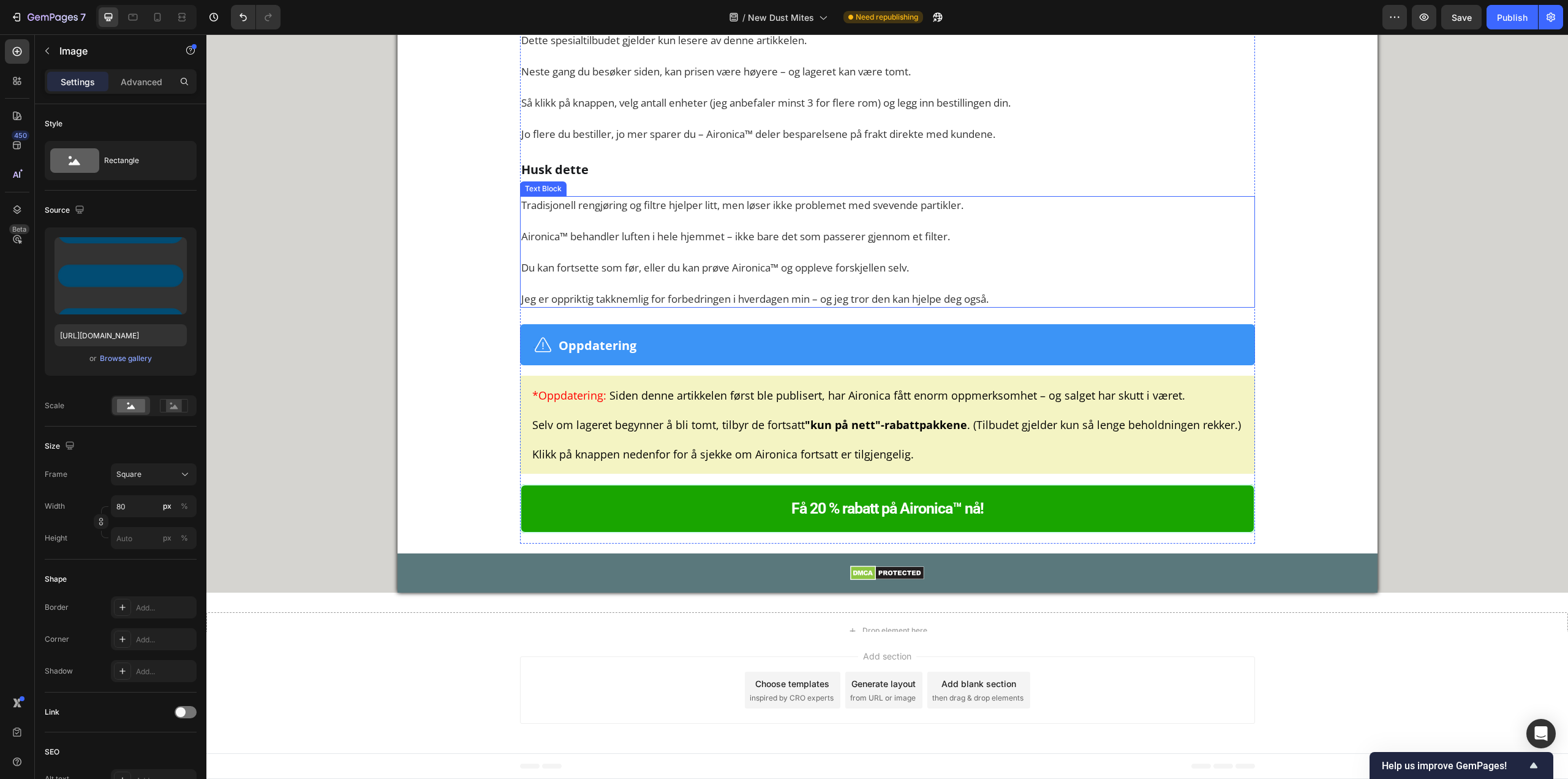
scroll to position [7709, 0]
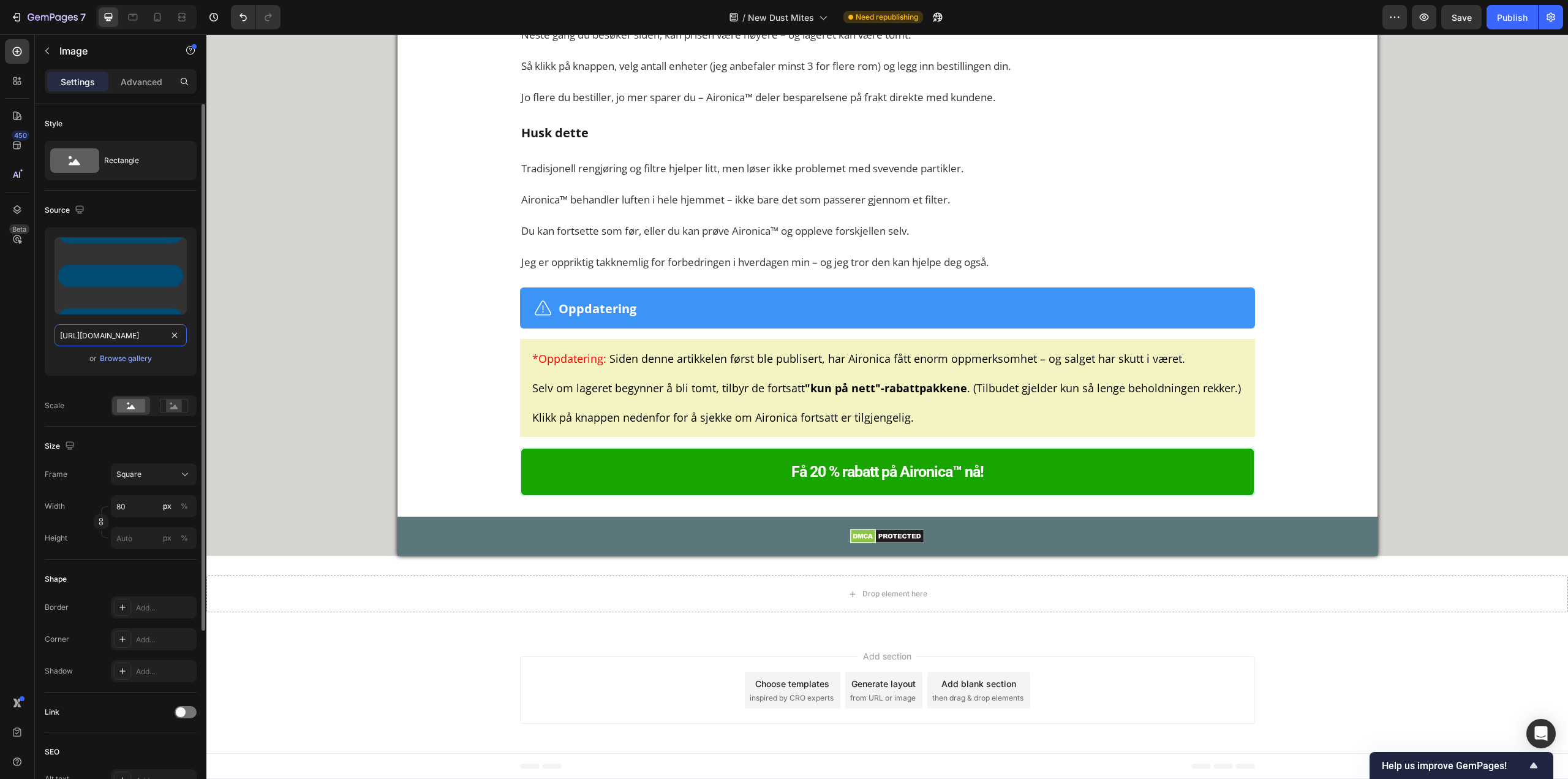
paste input "9857355e-ff60-43e8-bde2-1e81c85a5083.jp"
type input "https://cdn.shopify.com/s/files/1/0926/0446/5536/files/gempages_580590199730340…"
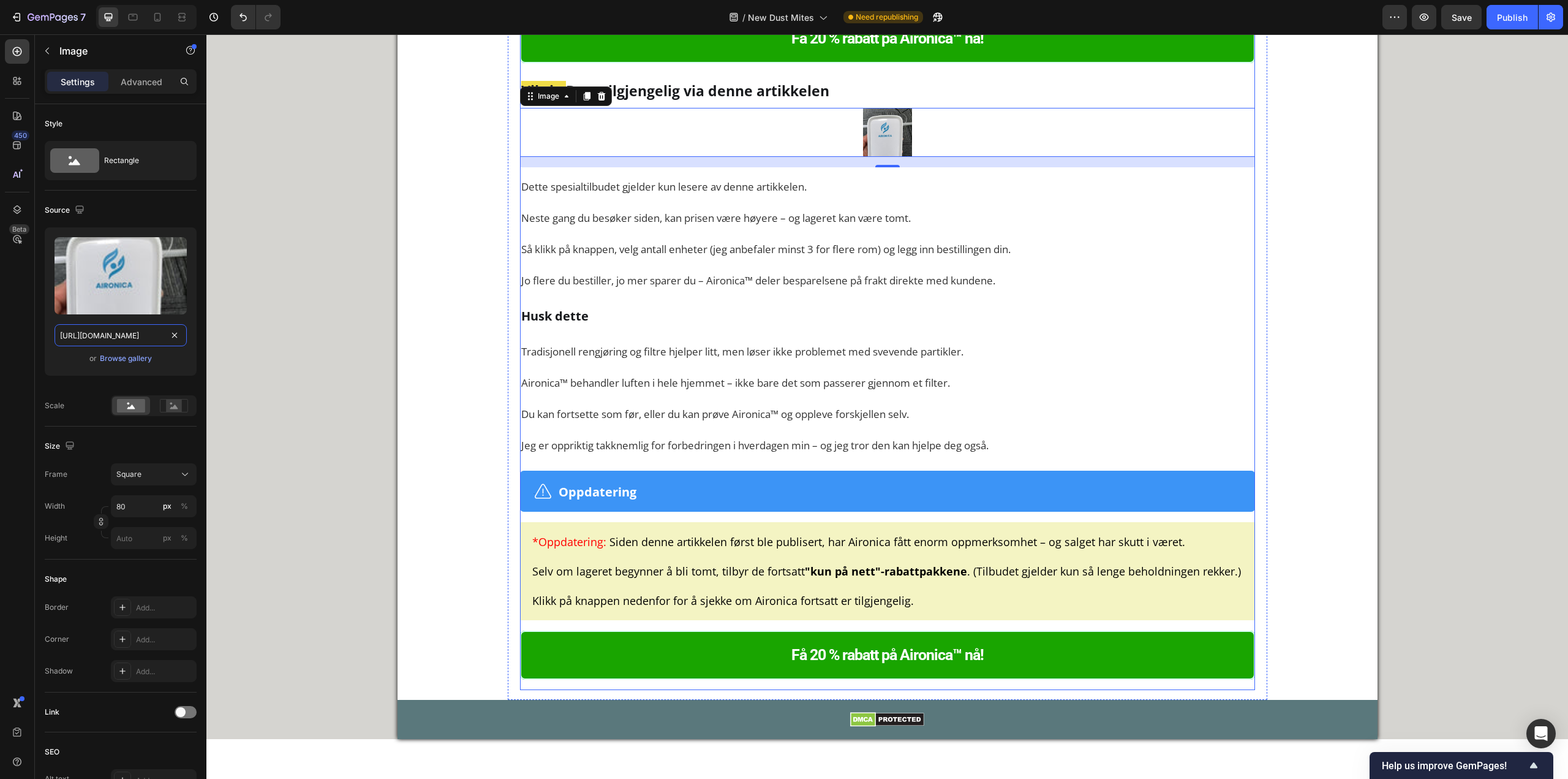
scroll to position [7095, 0]
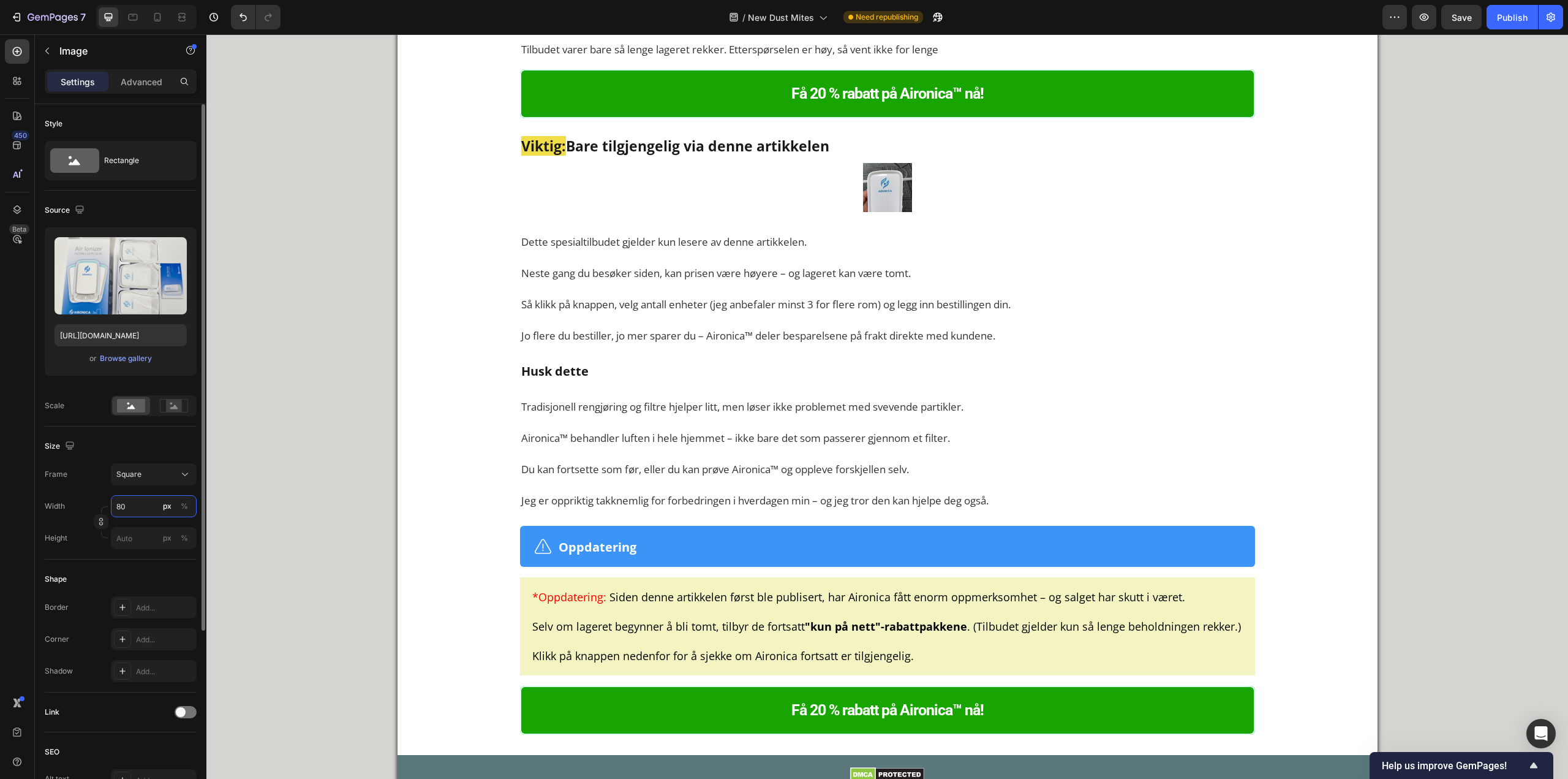
click at [140, 508] on input "80" at bounding box center [154, 506] width 86 height 22
type input "8"
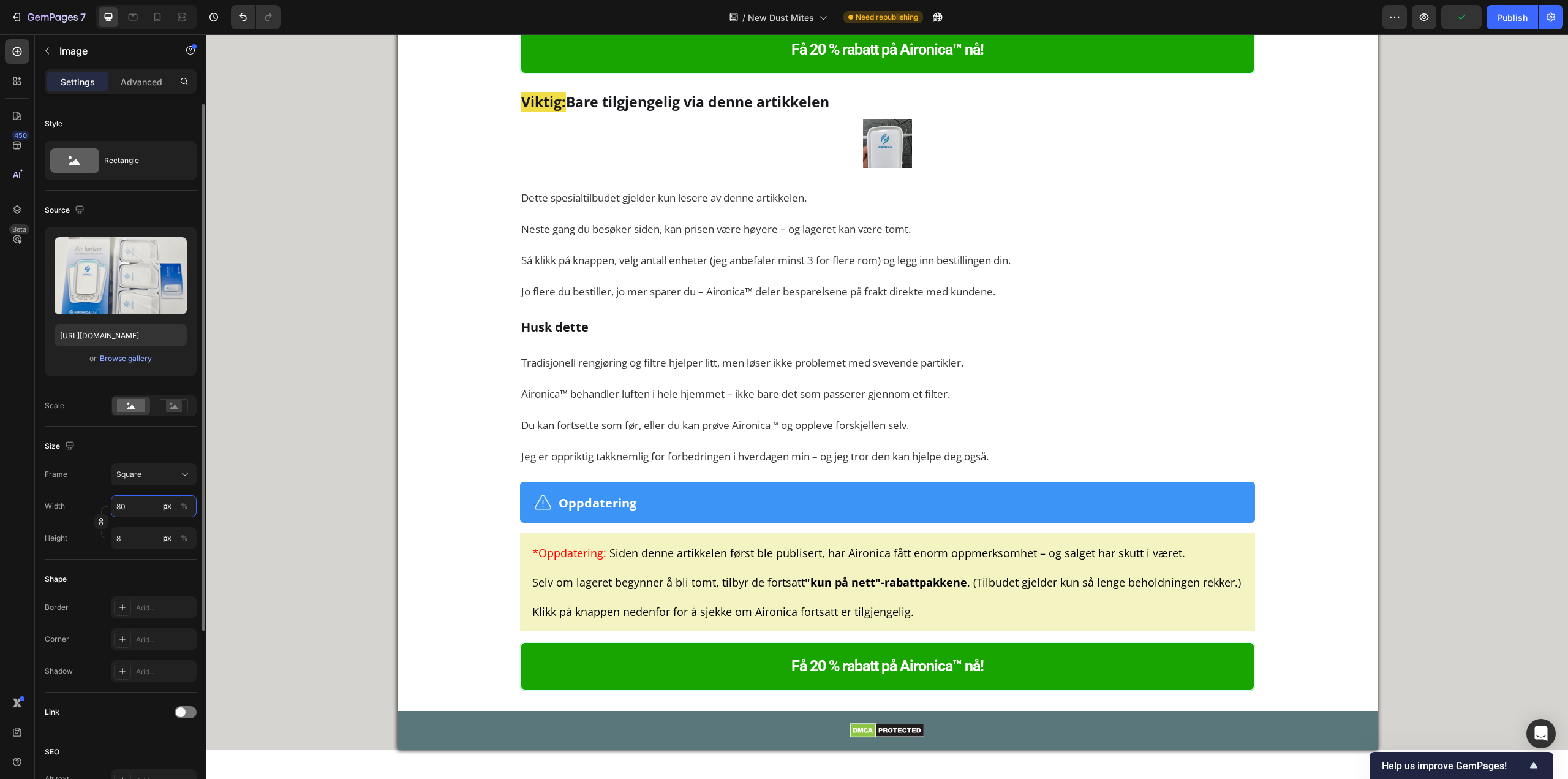
type input "800"
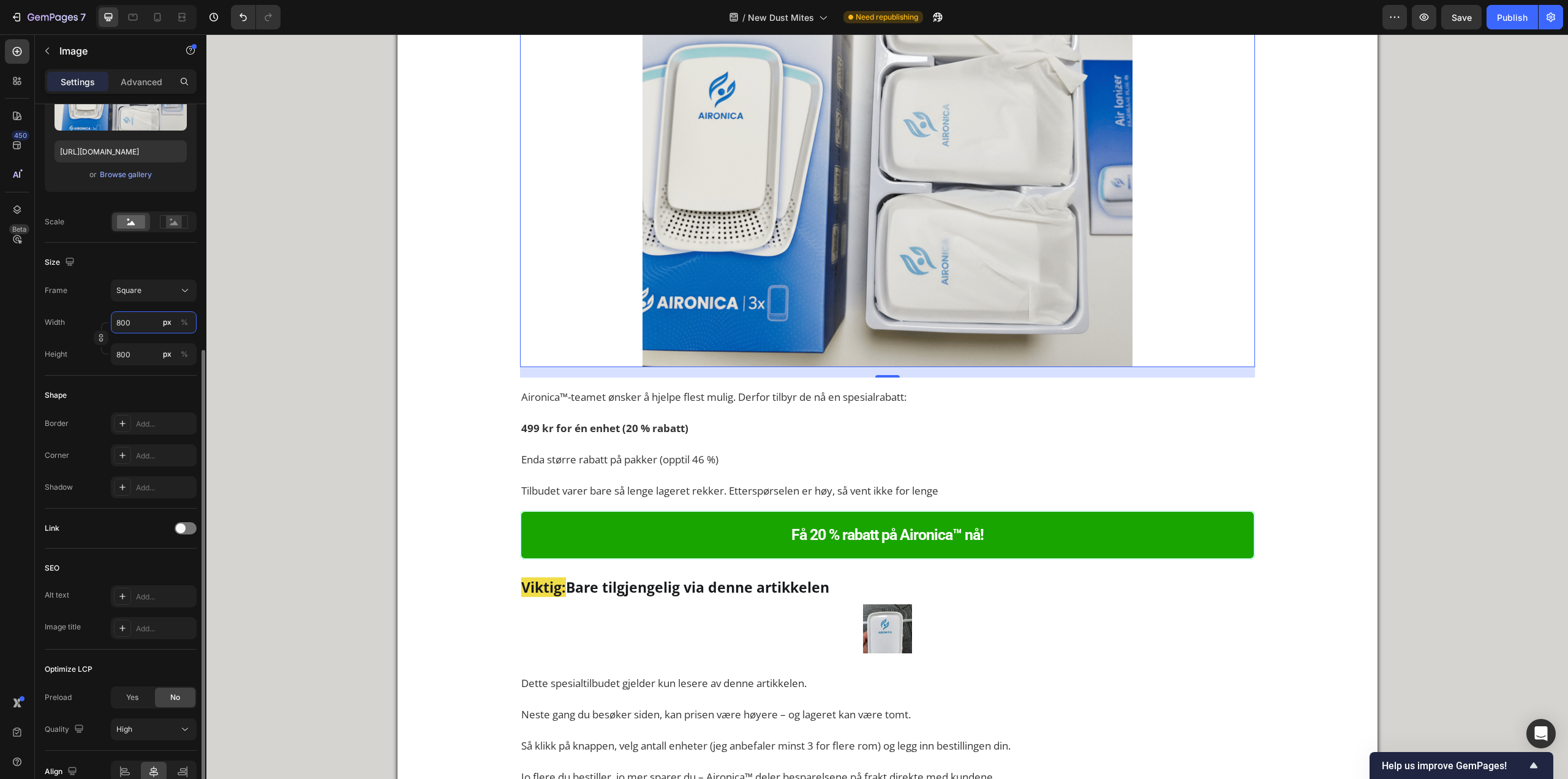
scroll to position [246, 0]
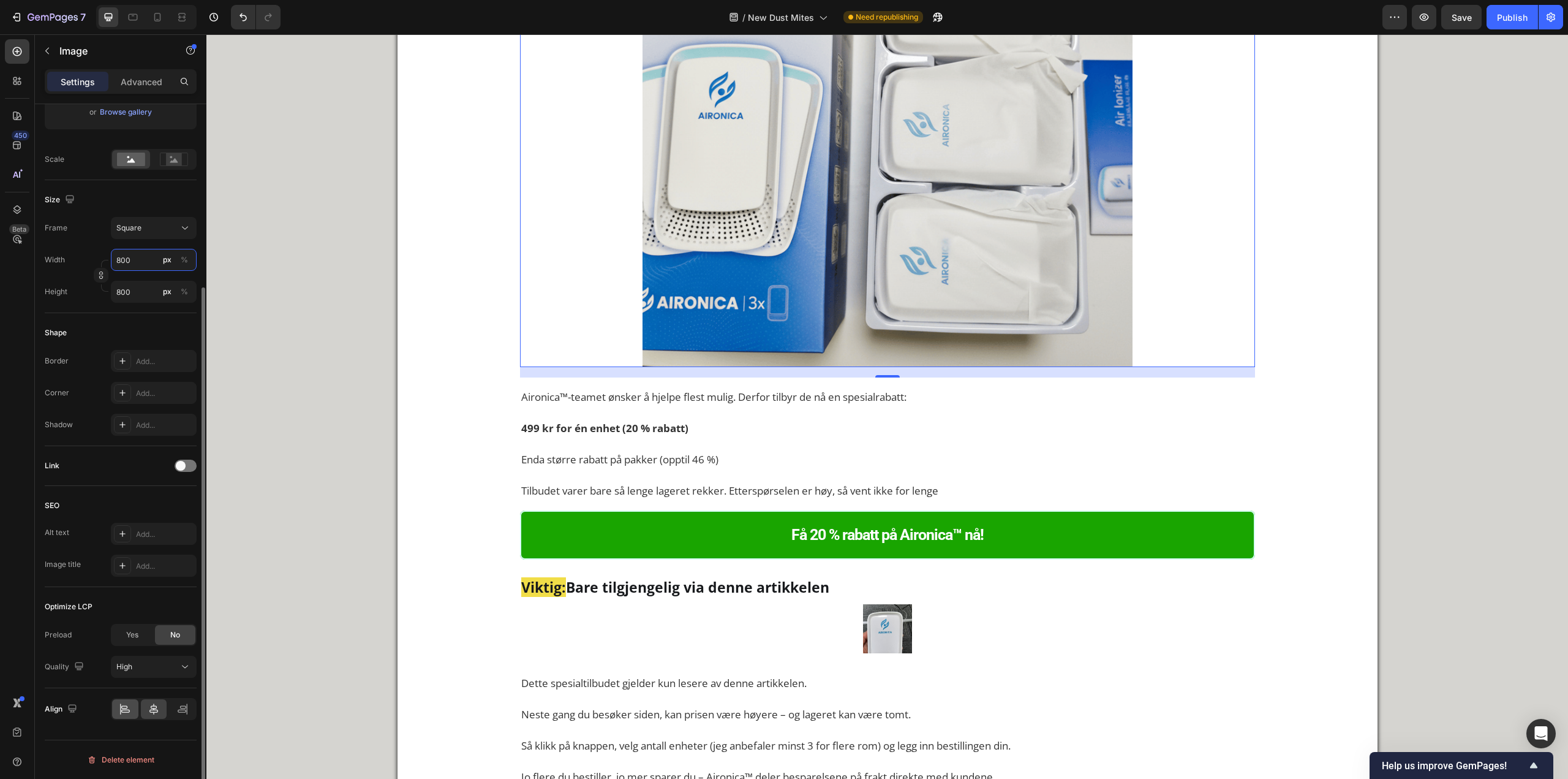
type input "800"
click at [121, 700] on div at bounding box center [125, 709] width 26 height 19
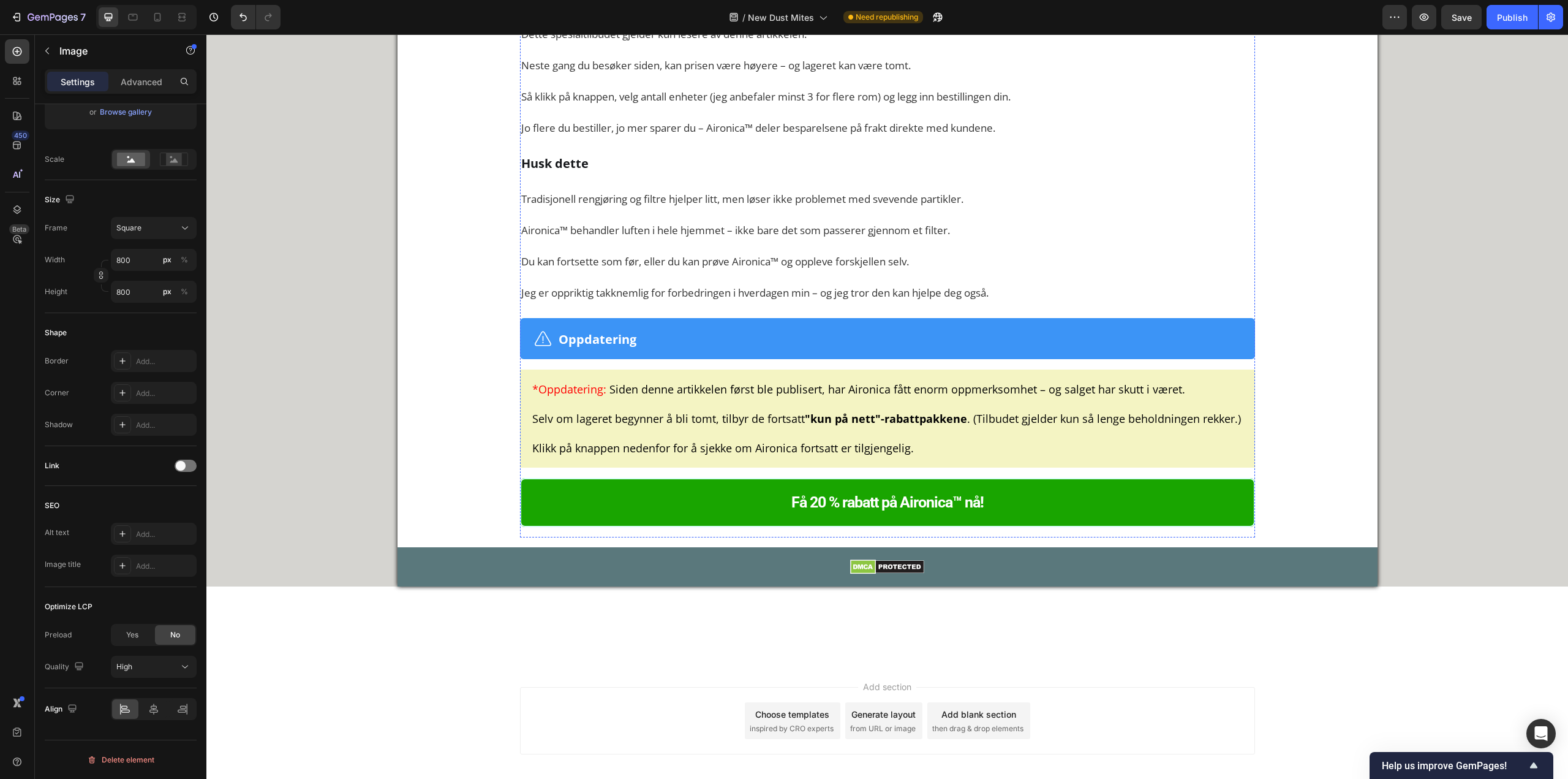
scroll to position [7893, 0]
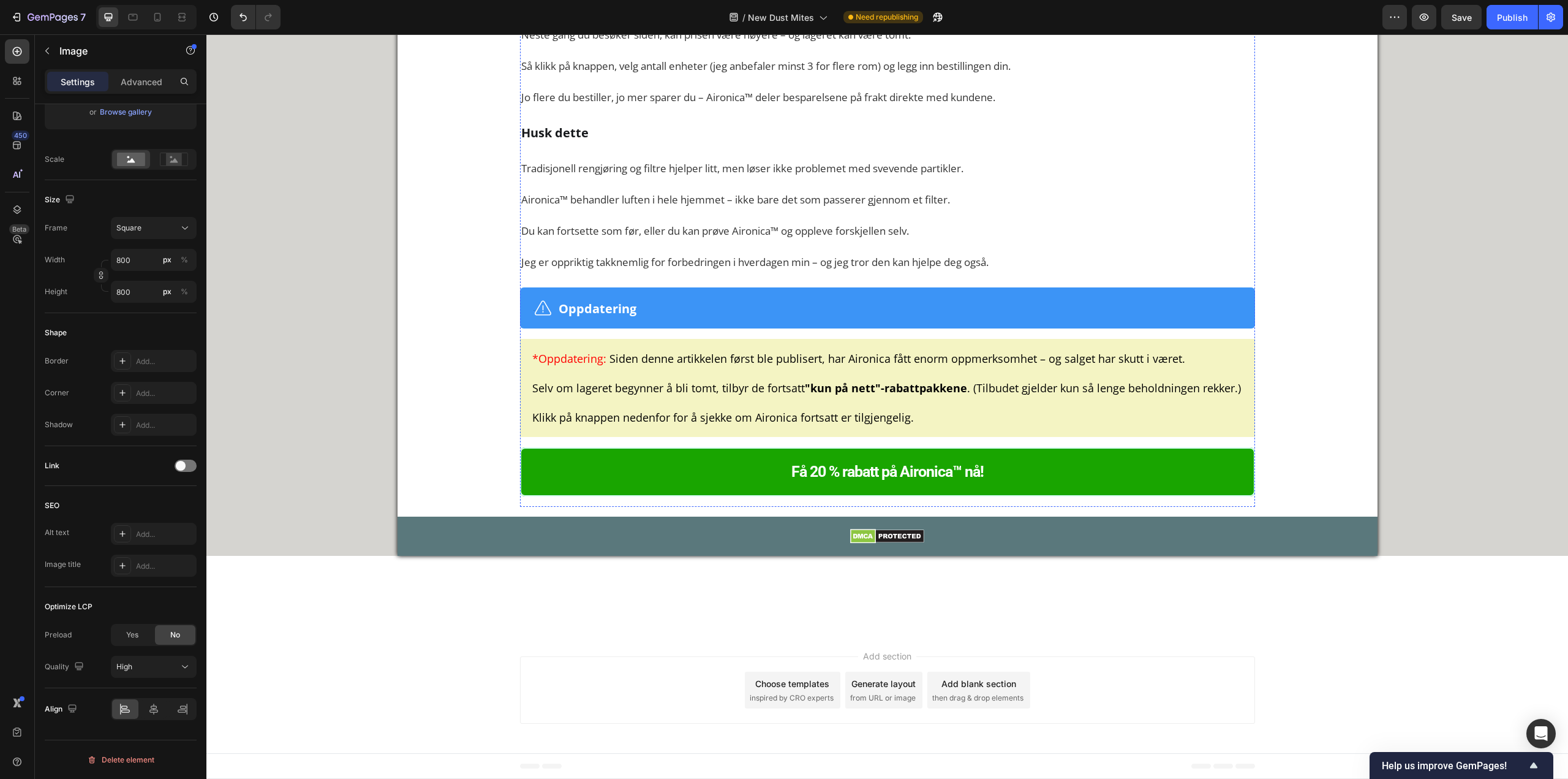
click at [138, 227] on span "Square" at bounding box center [129, 228] width 25 height 11
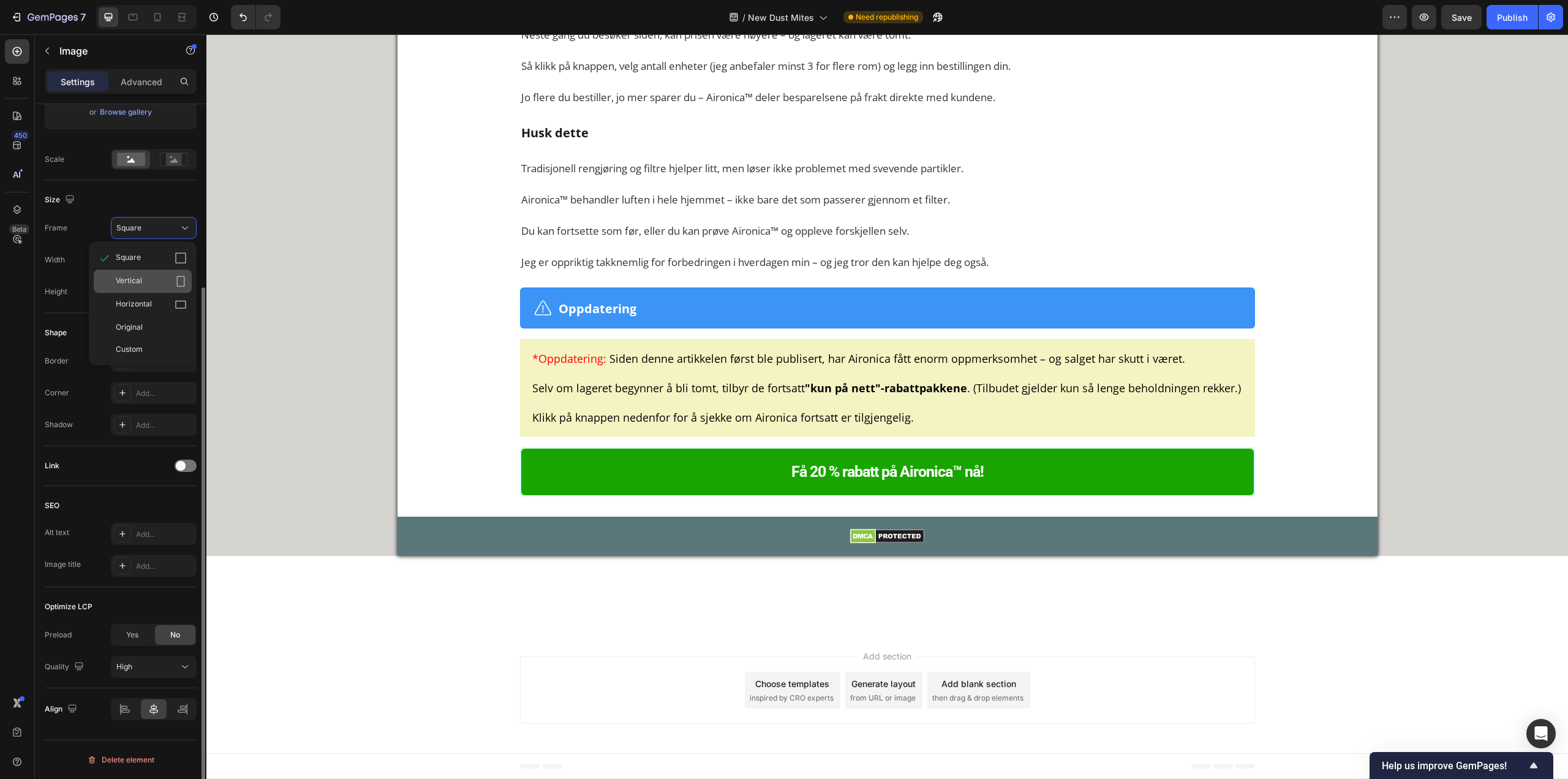
click at [139, 274] on div "Vertical" at bounding box center [143, 281] width 98 height 24
click at [130, 261] on input "80" at bounding box center [154, 259] width 86 height 22
type input "4"
type input "5"
type input "40"
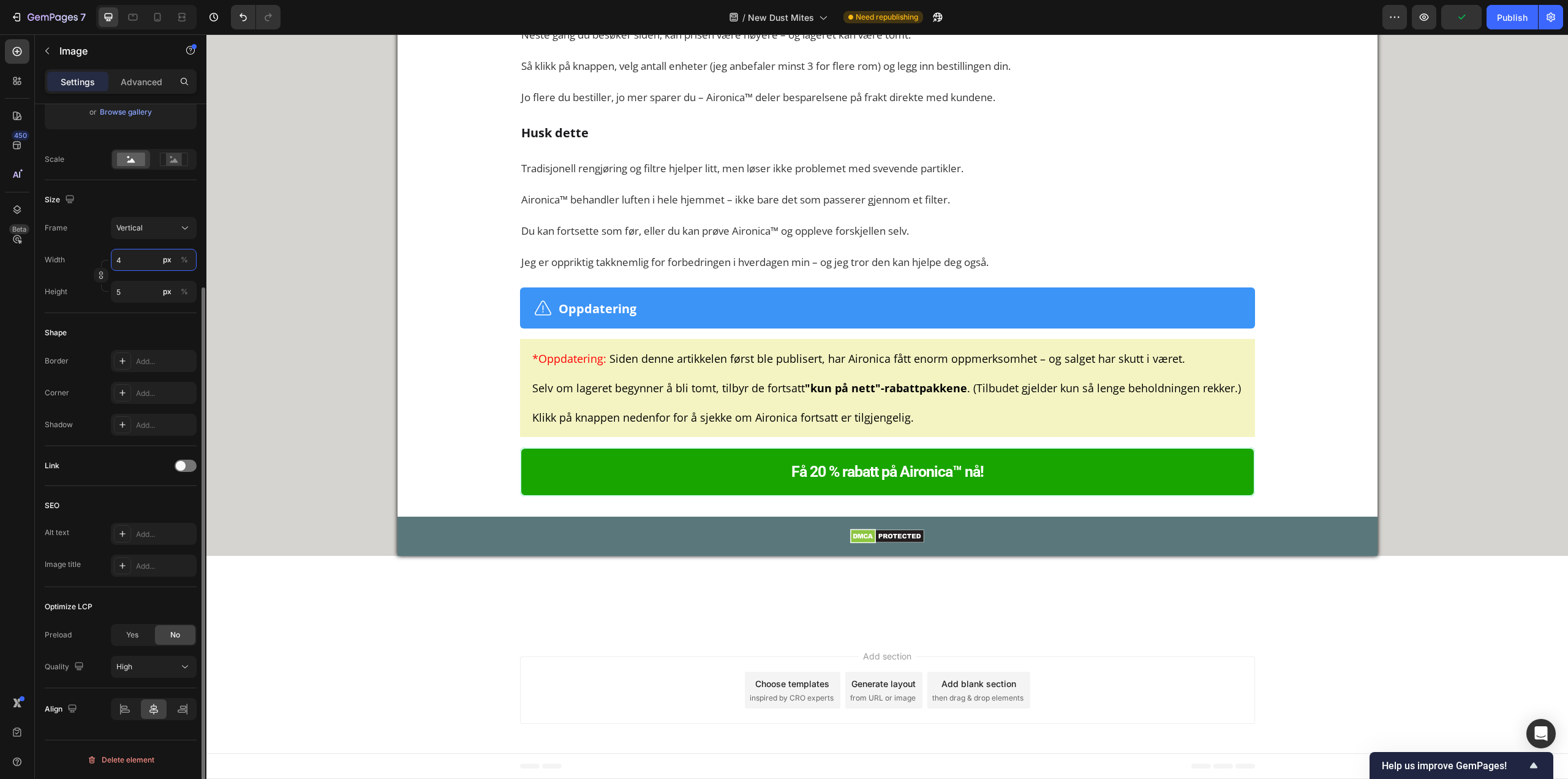
type input "53"
type input "400"
type input "533"
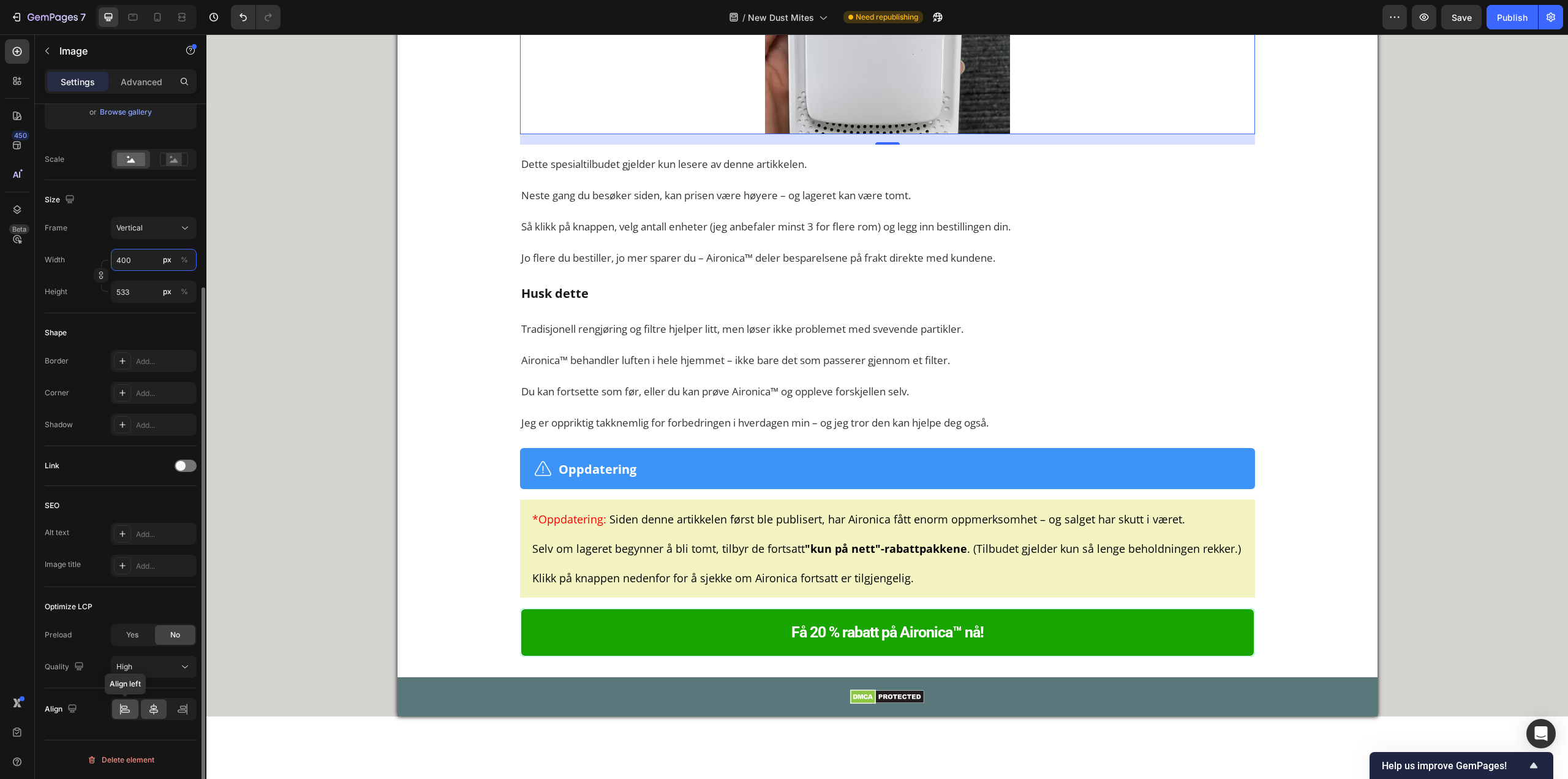
type input "400"
click at [124, 705] on icon at bounding box center [125, 709] width 12 height 12
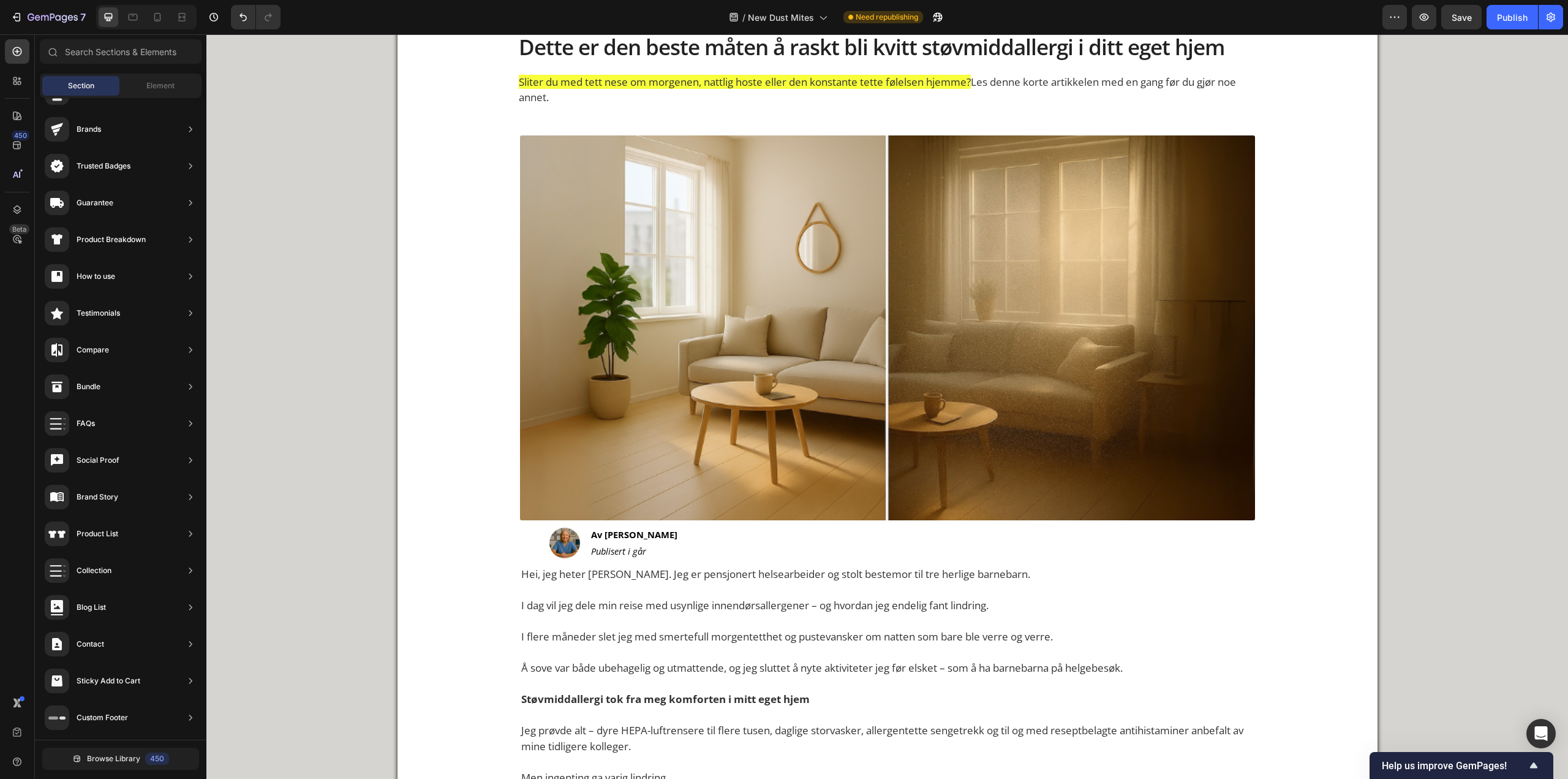
scroll to position [0, 0]
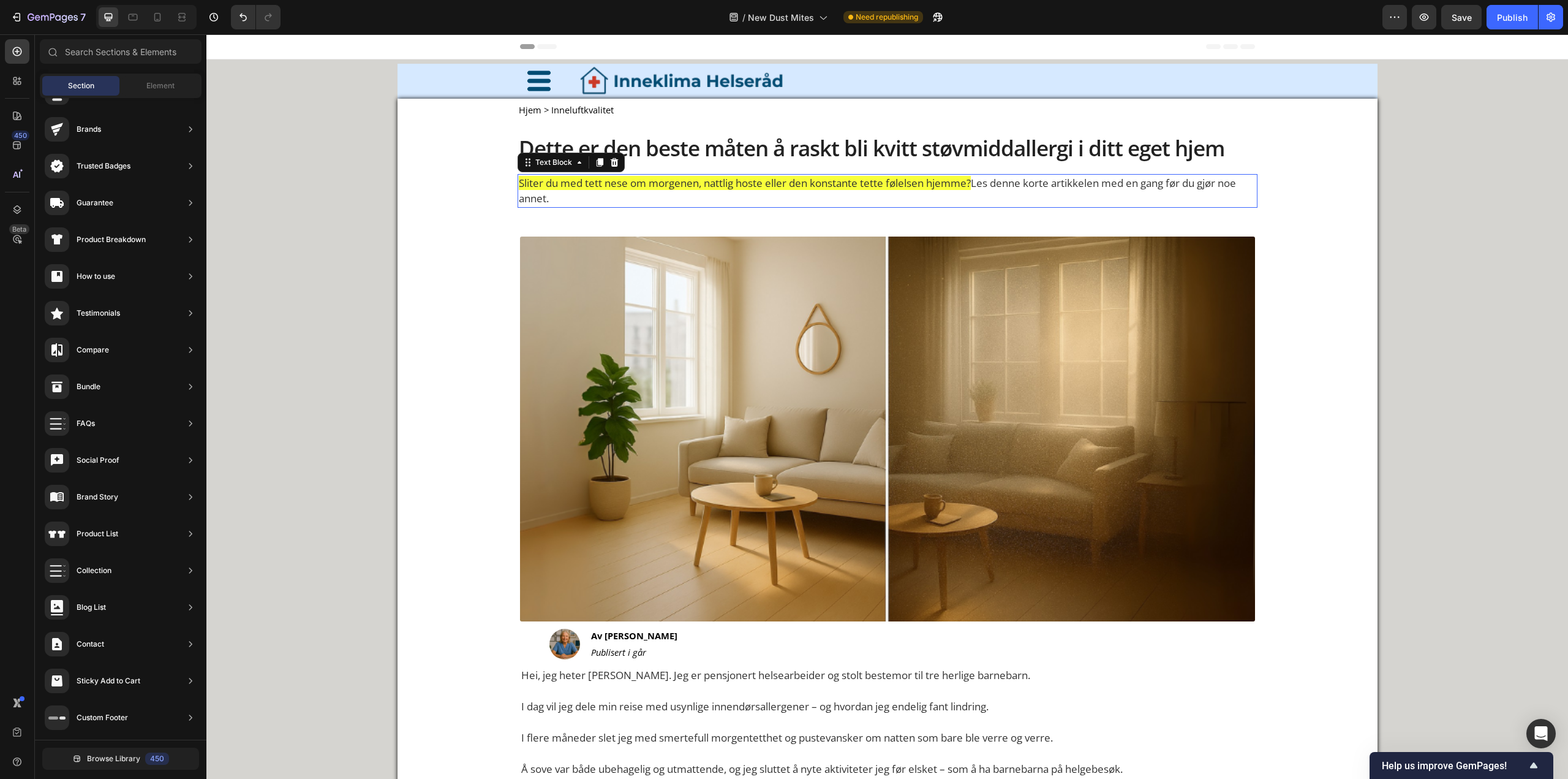
click at [625, 196] on p "Sliter du med tett nese om morgenen, nattlig hoste eller den konstante tette fø…" at bounding box center [887, 191] width 738 height 32
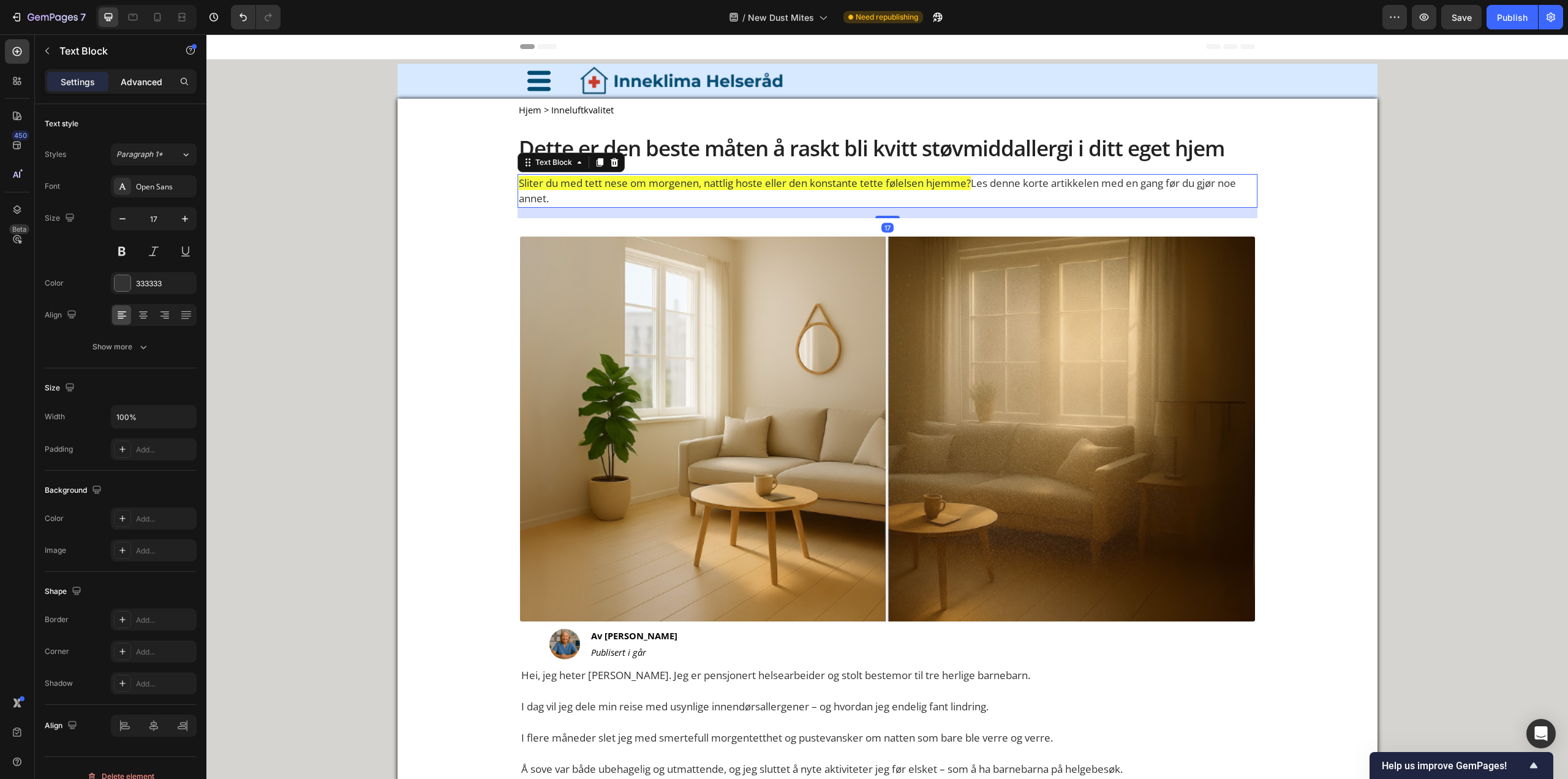
click at [146, 87] on div "Advanced" at bounding box center [142, 81] width 61 height 19
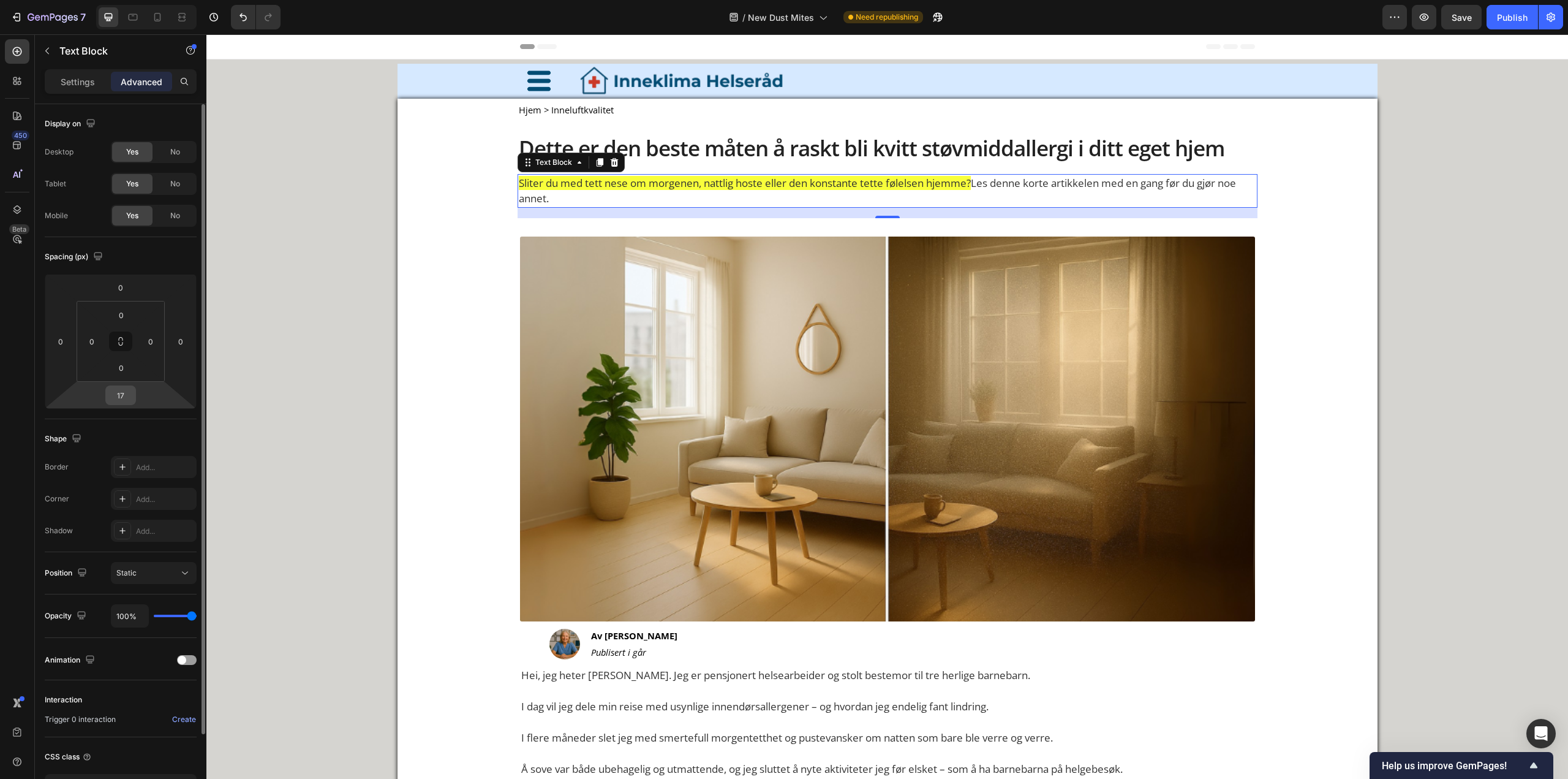
click at [122, 404] on div "17" at bounding box center [120, 395] width 31 height 19
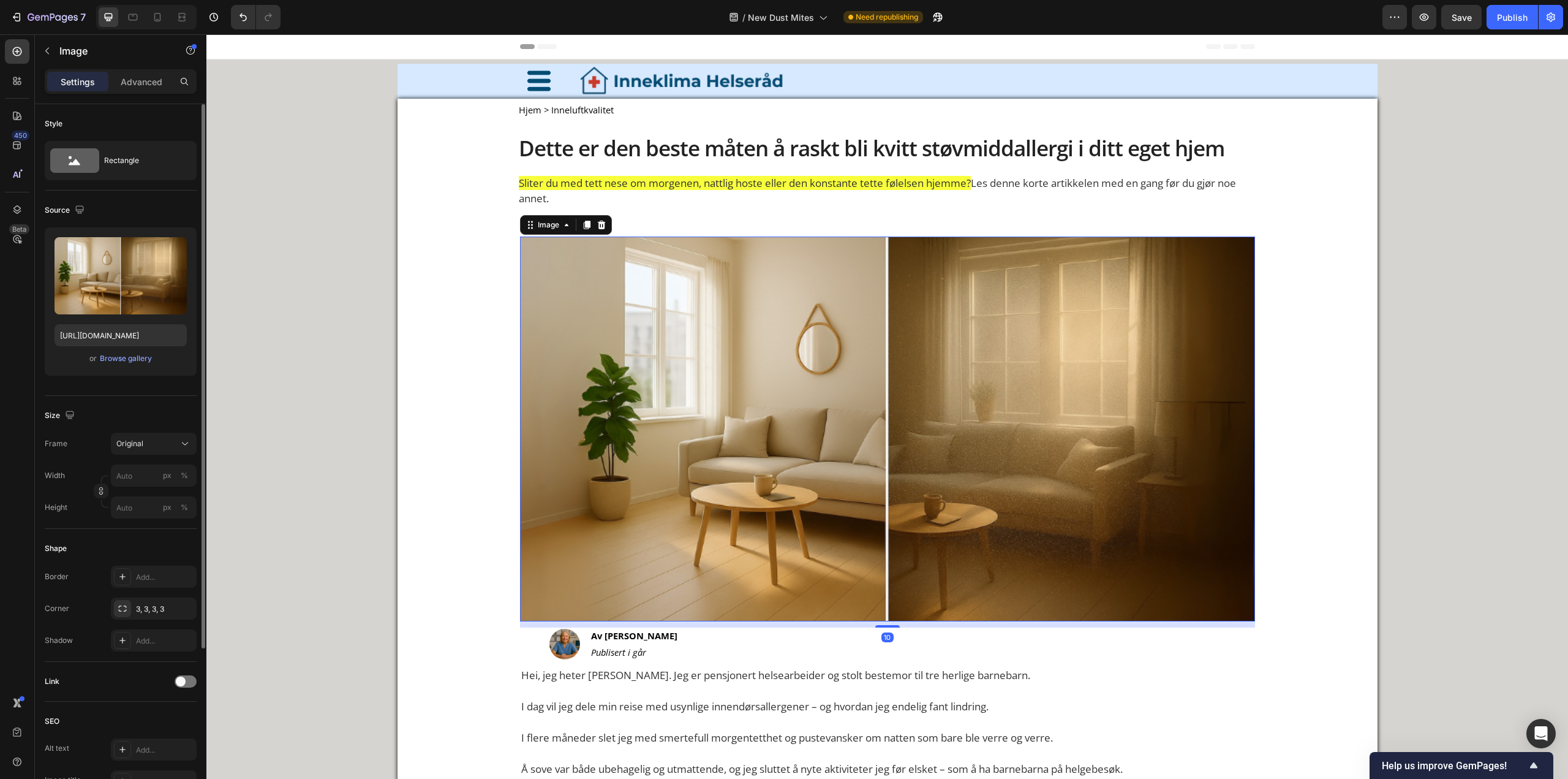
click at [617, 314] on img at bounding box center [887, 429] width 735 height 386
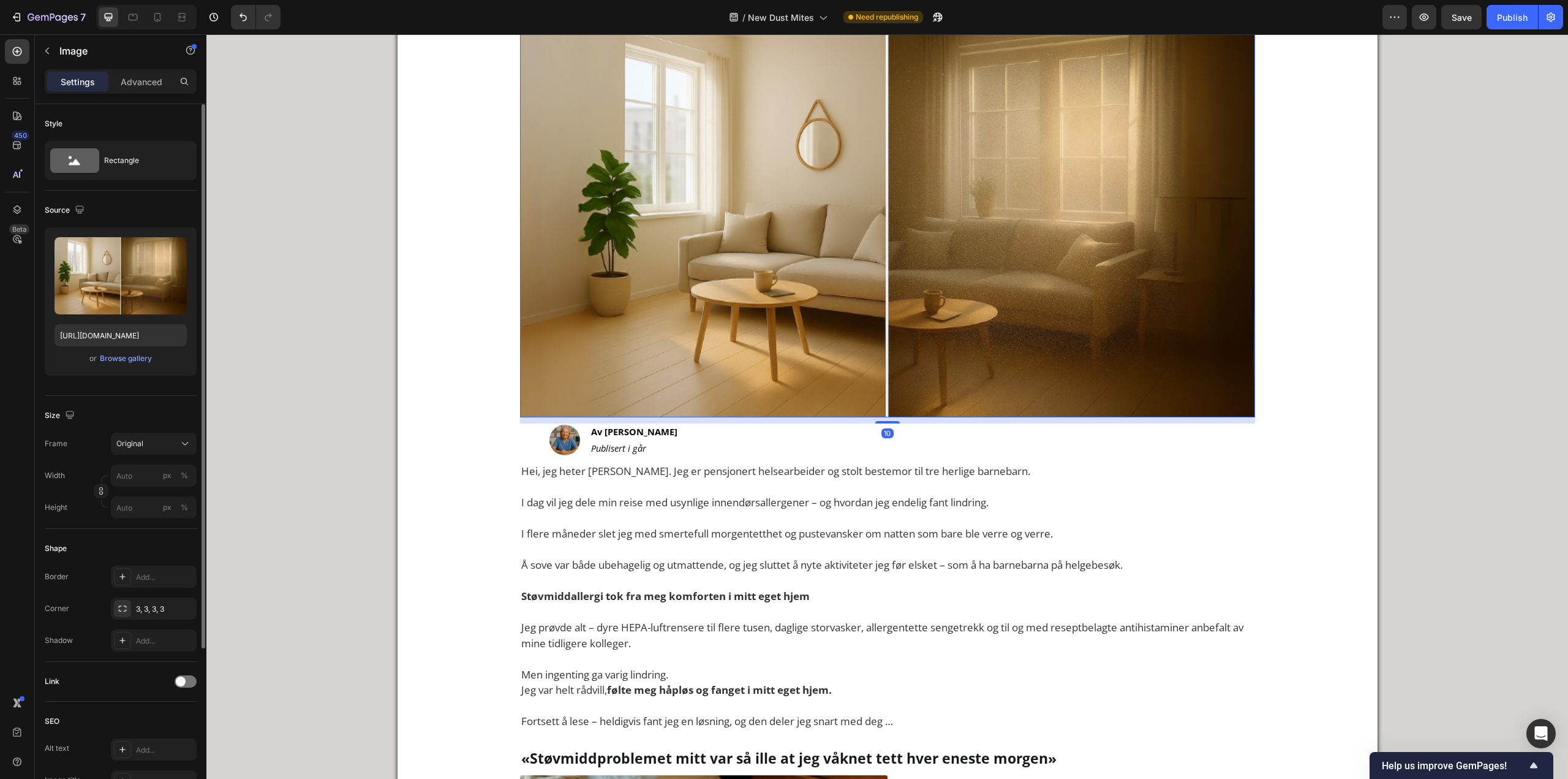
scroll to position [307, 0]
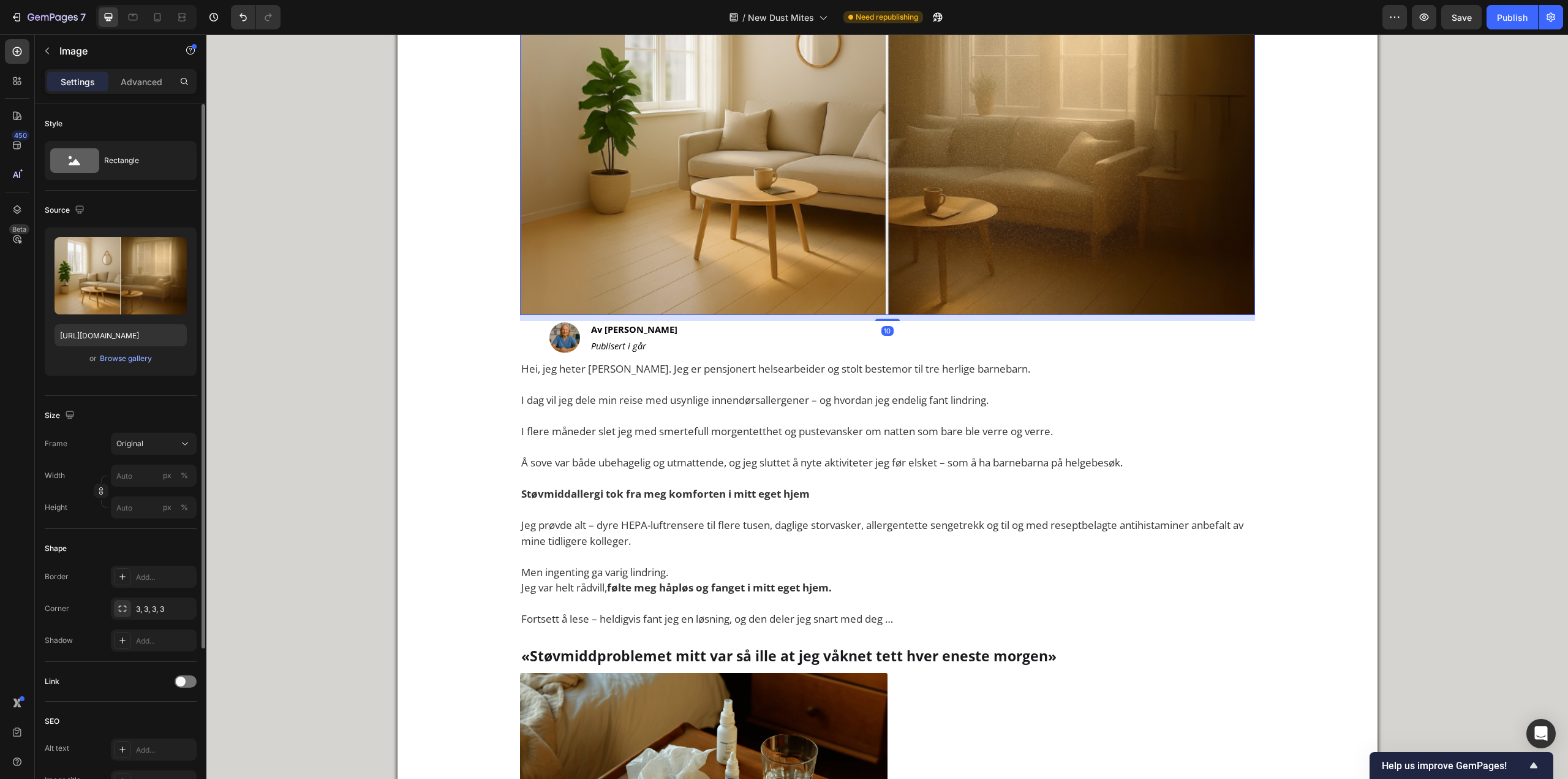
click at [1198, 229] on img at bounding box center [887, 123] width 735 height 386
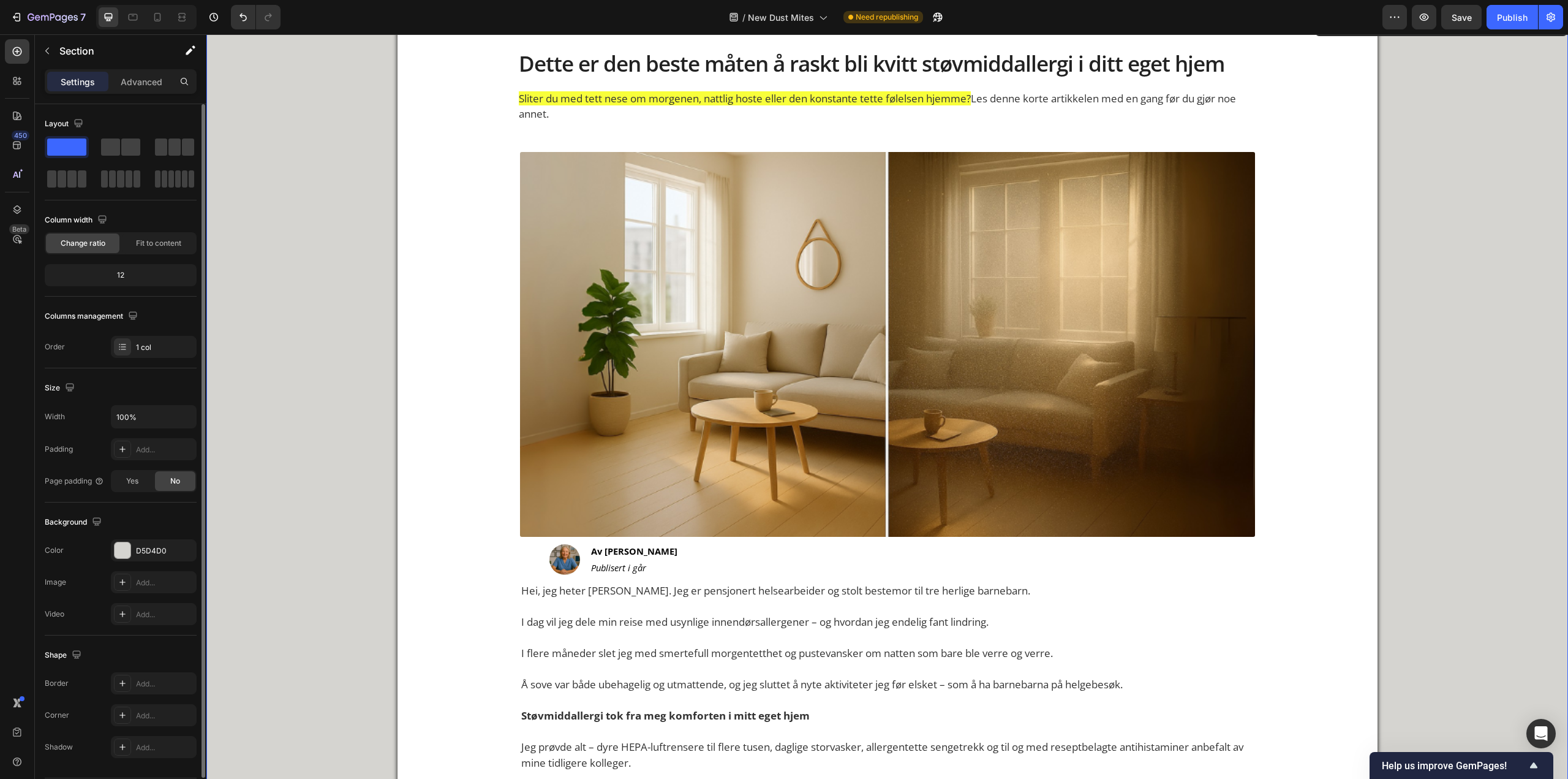
scroll to position [0, 0]
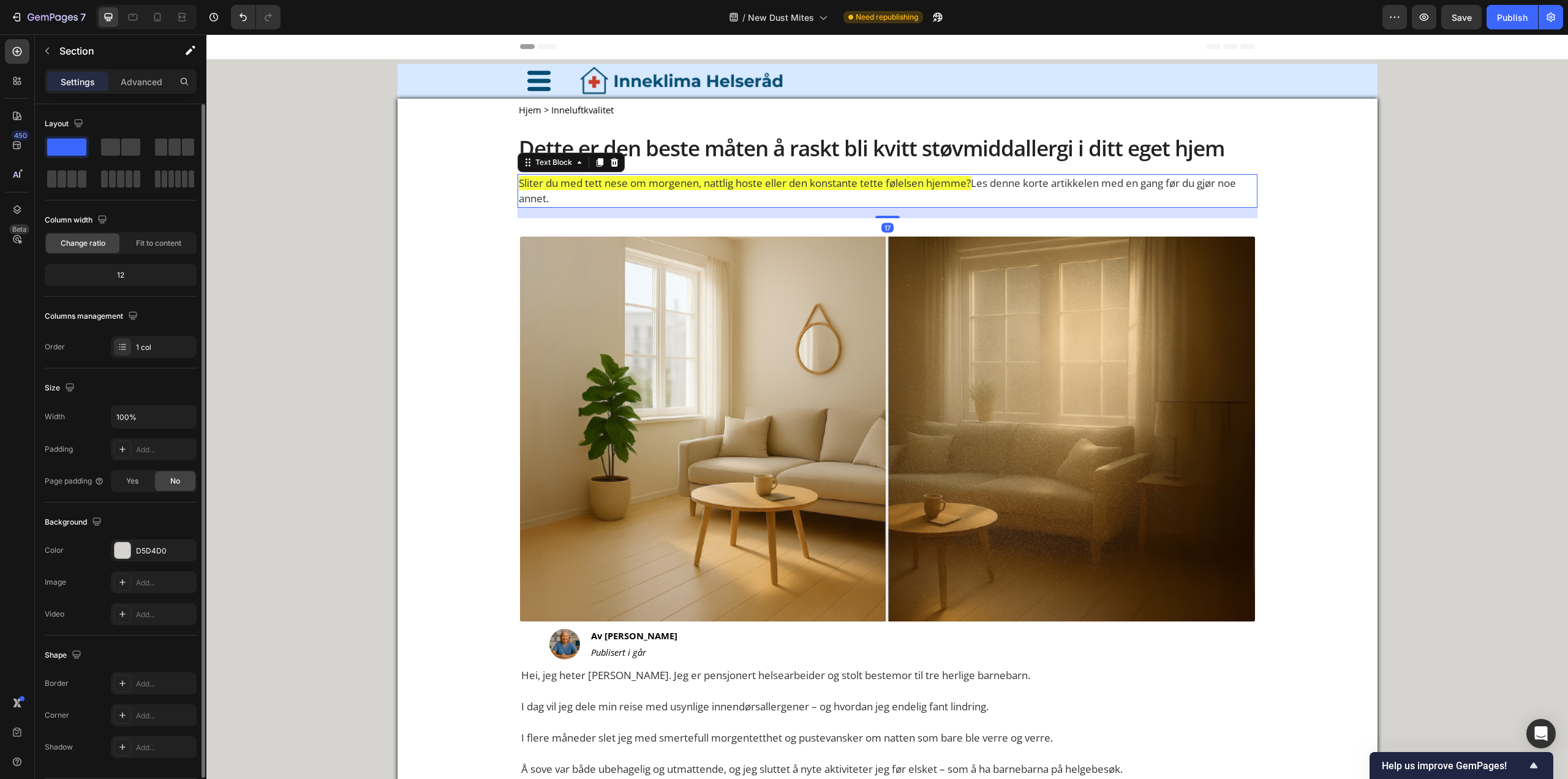
click at [887, 197] on p "Sliter du med tett nese om morgenen, nattlig hoste eller den konstante tette fø…" at bounding box center [887, 191] width 738 height 32
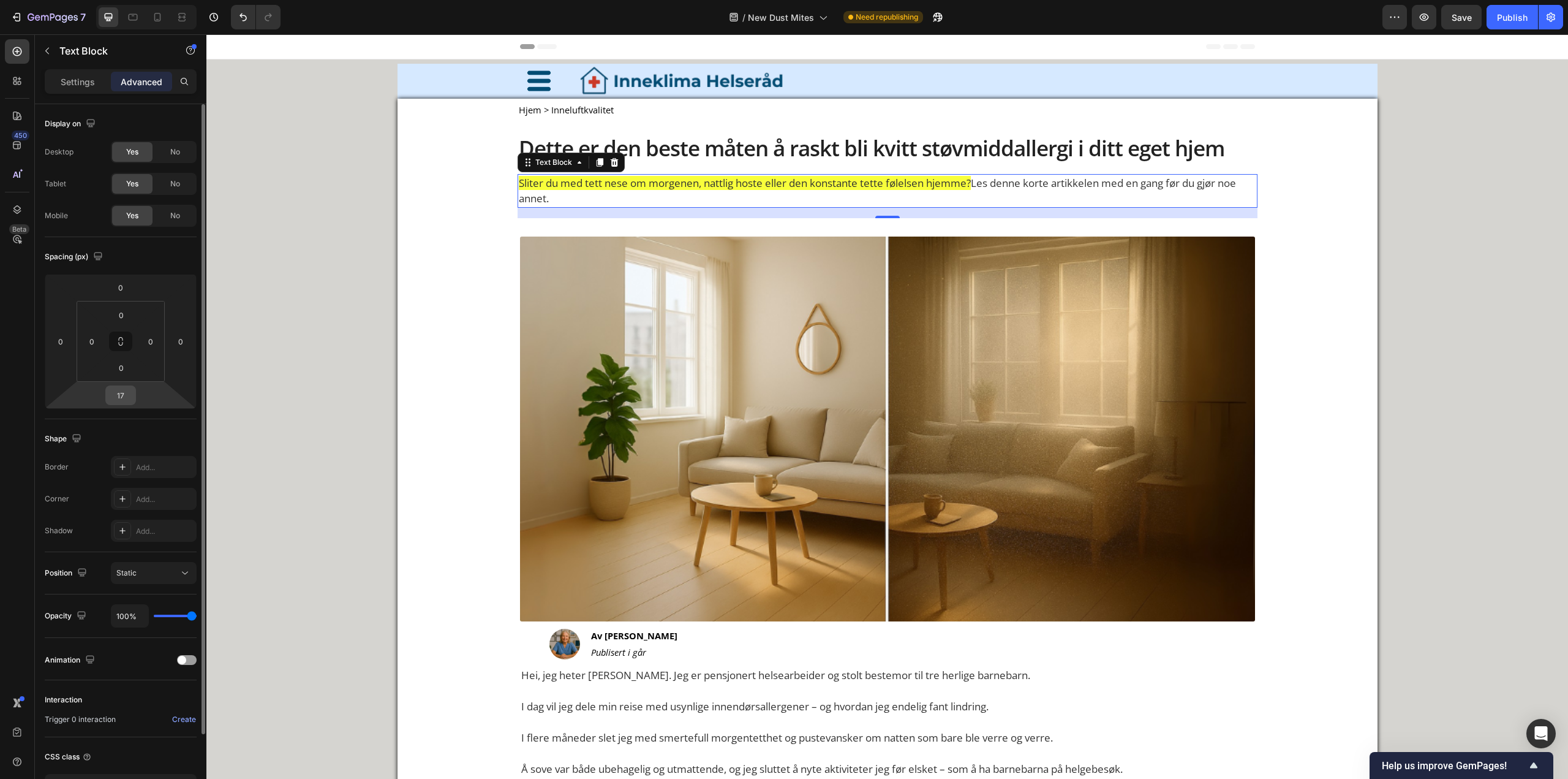
click at [131, 388] on input "17" at bounding box center [121, 395] width 25 height 18
type input "0"
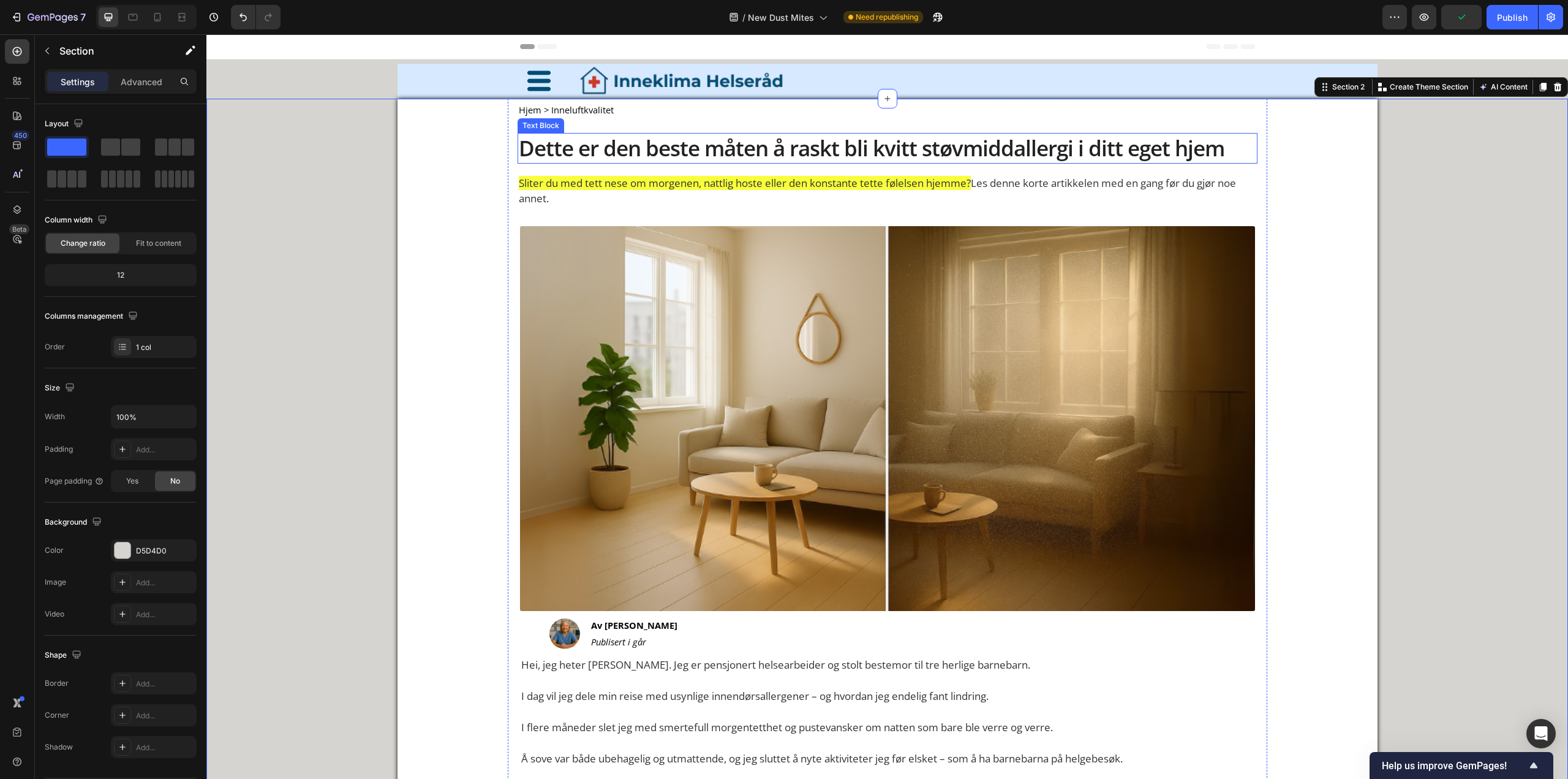
click at [866, 149] on p "Dette er den beste måten å raskt bli kvitt støvmiddallergi i ditt eget hjem" at bounding box center [887, 148] width 738 height 28
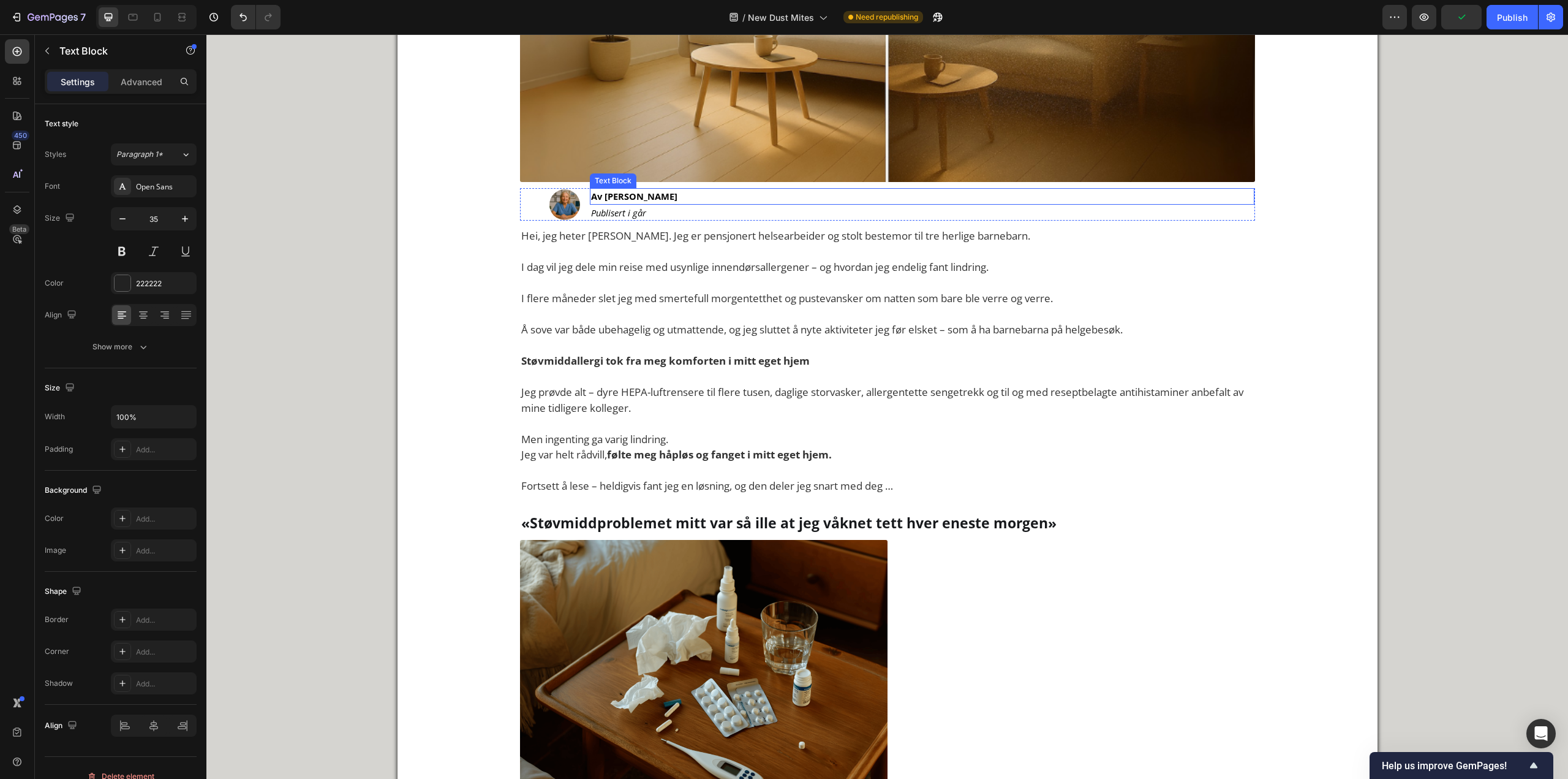
scroll to position [797, 0]
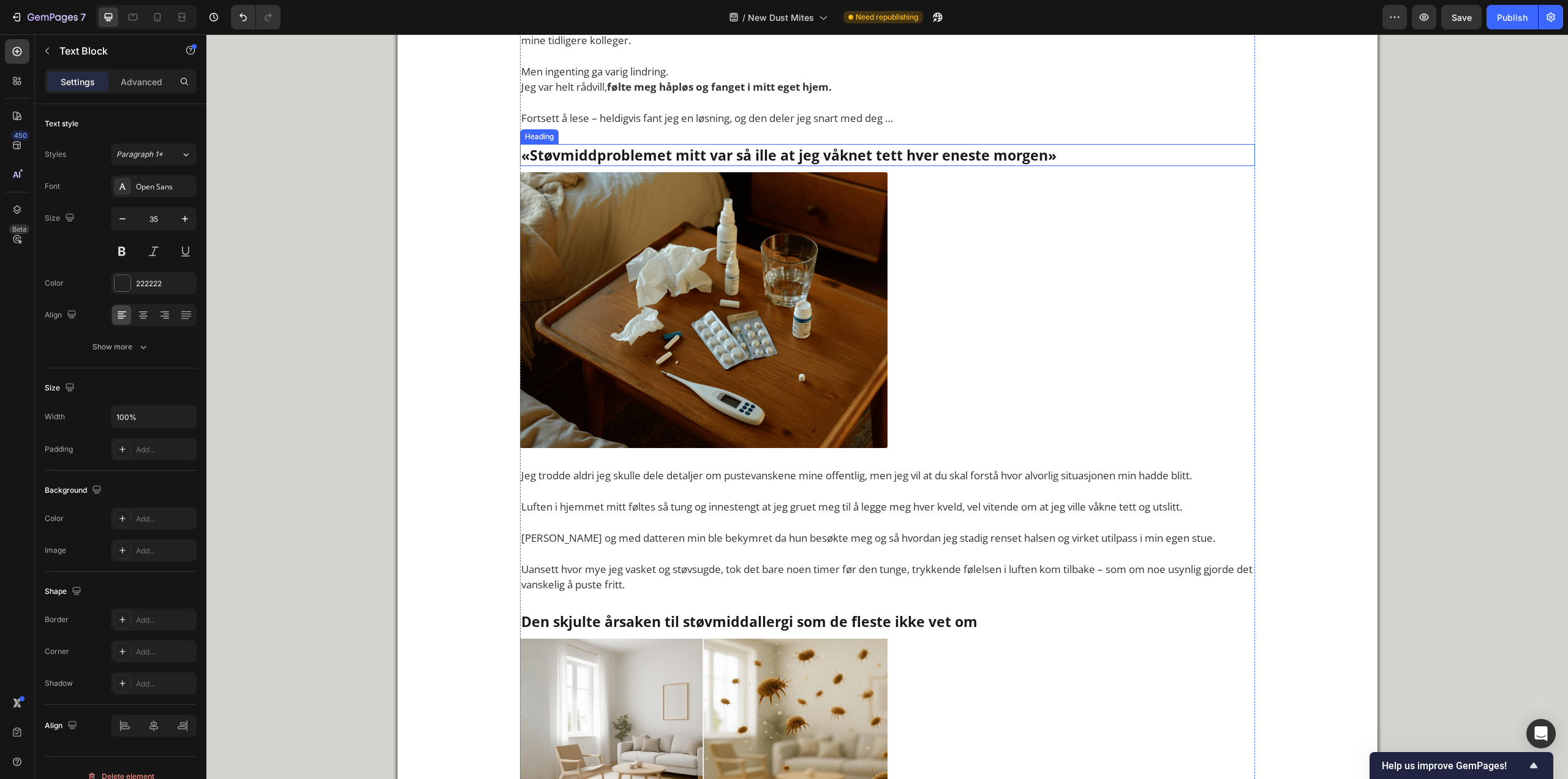
click at [727, 156] on h2 "«Støvmiddproblemet mitt var så ille at jeg våknet tett hver eneste morgen»" at bounding box center [887, 154] width 735 height 22
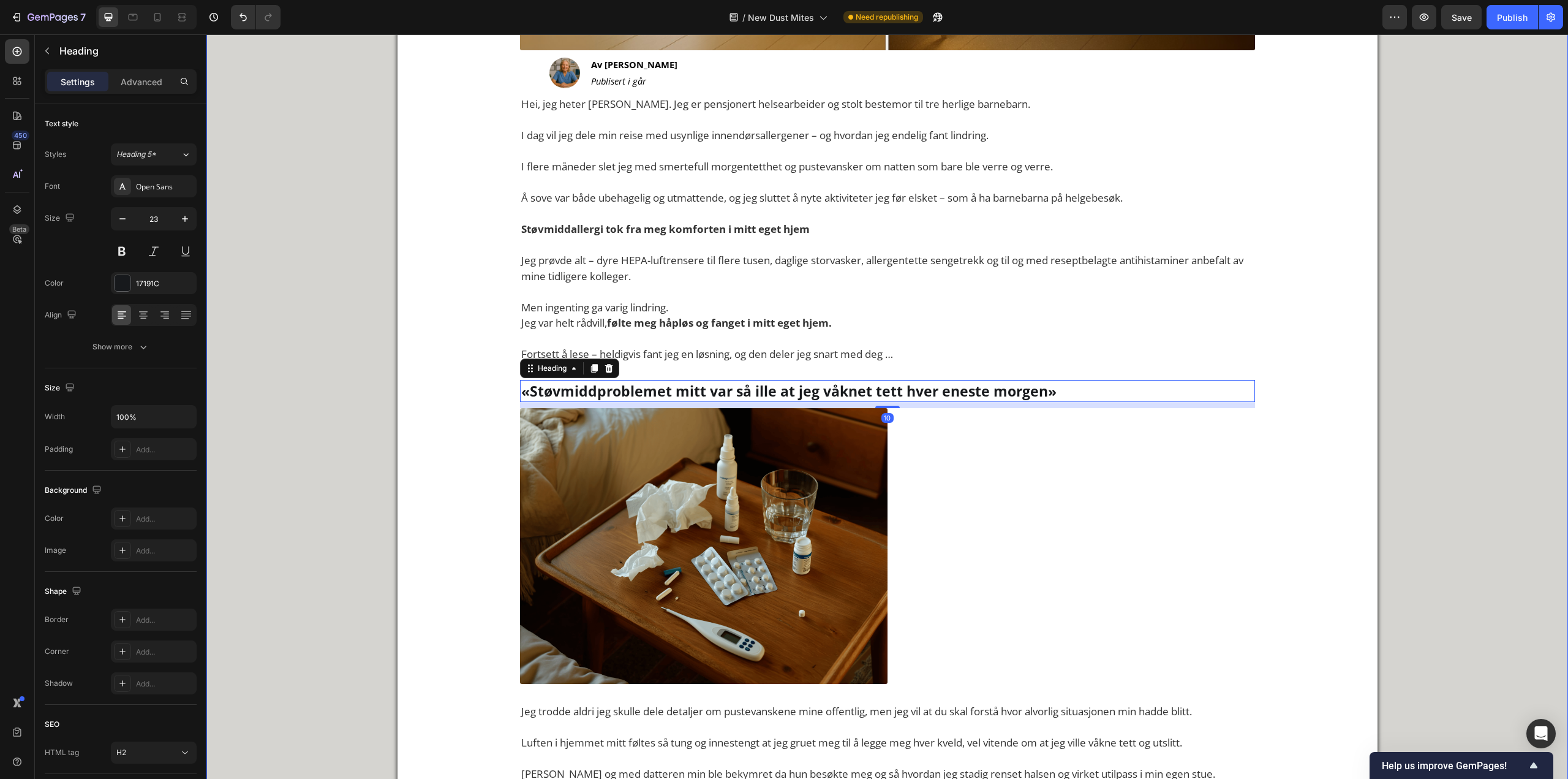
scroll to position [551, 0]
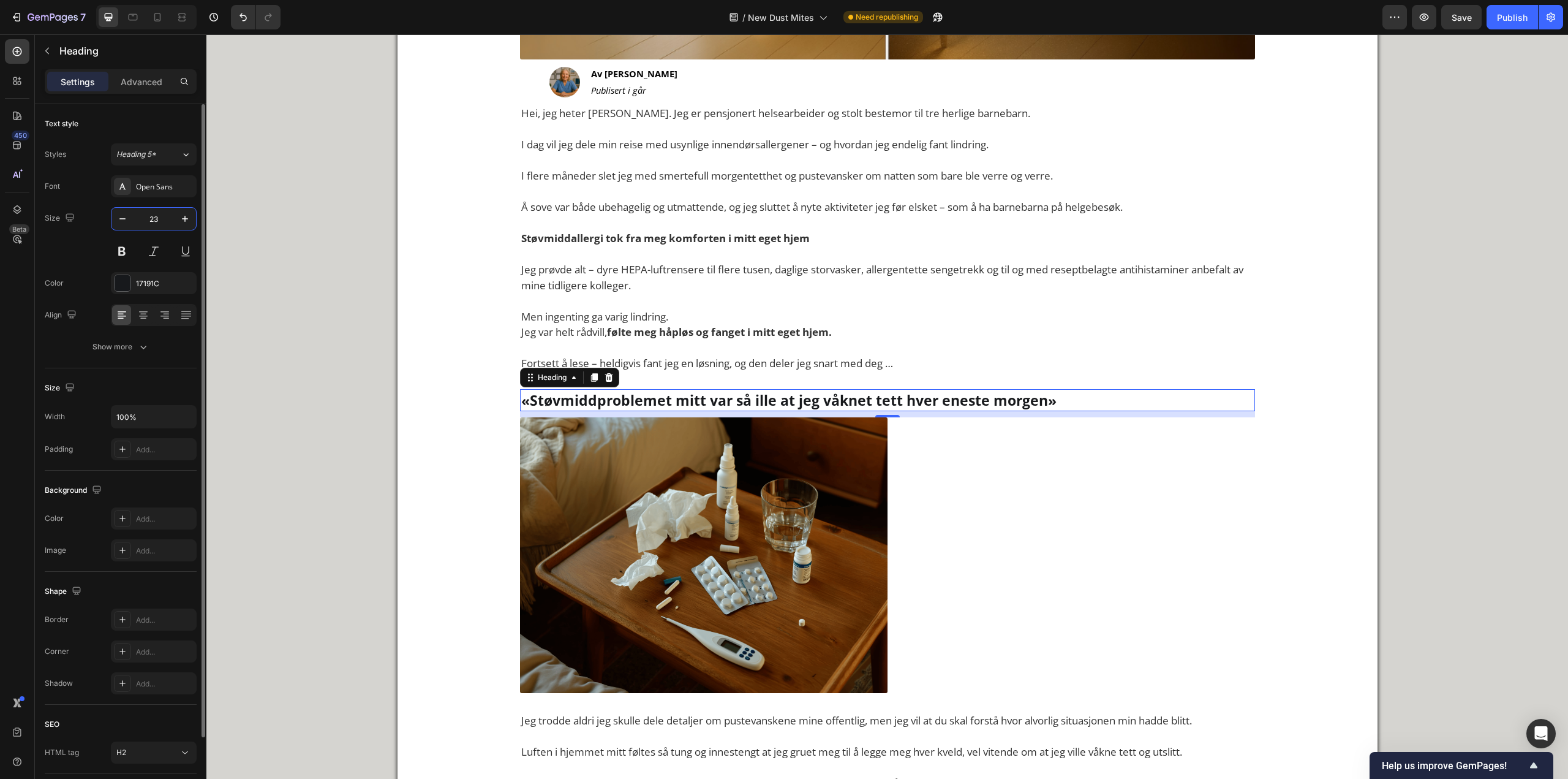
click at [156, 219] on input "23" at bounding box center [153, 218] width 40 height 22
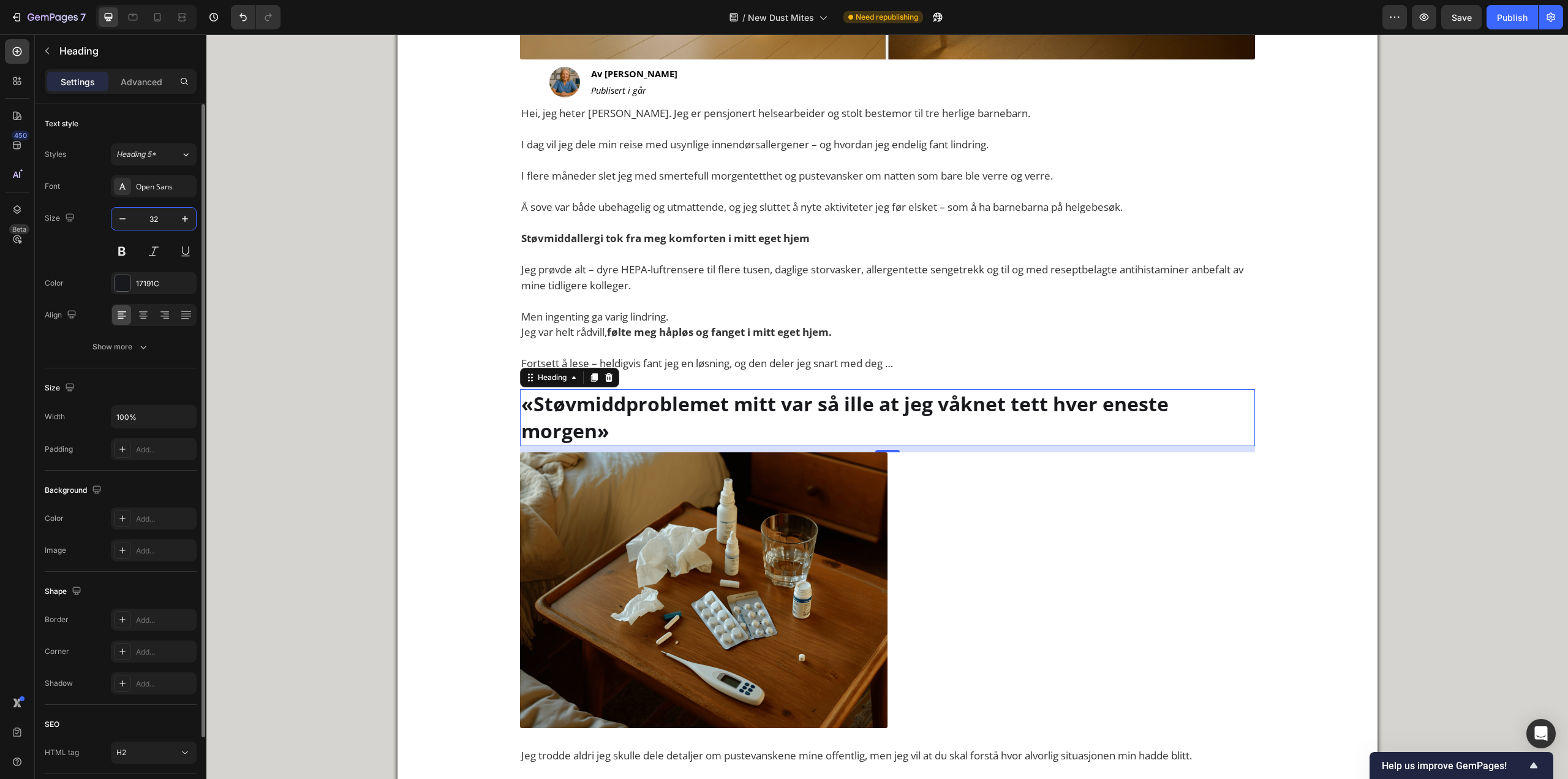
click at [164, 212] on input "32" at bounding box center [153, 218] width 40 height 22
click at [152, 227] on input "32" at bounding box center [153, 218] width 40 height 22
click at [152, 229] on input "32" at bounding box center [153, 218] width 40 height 22
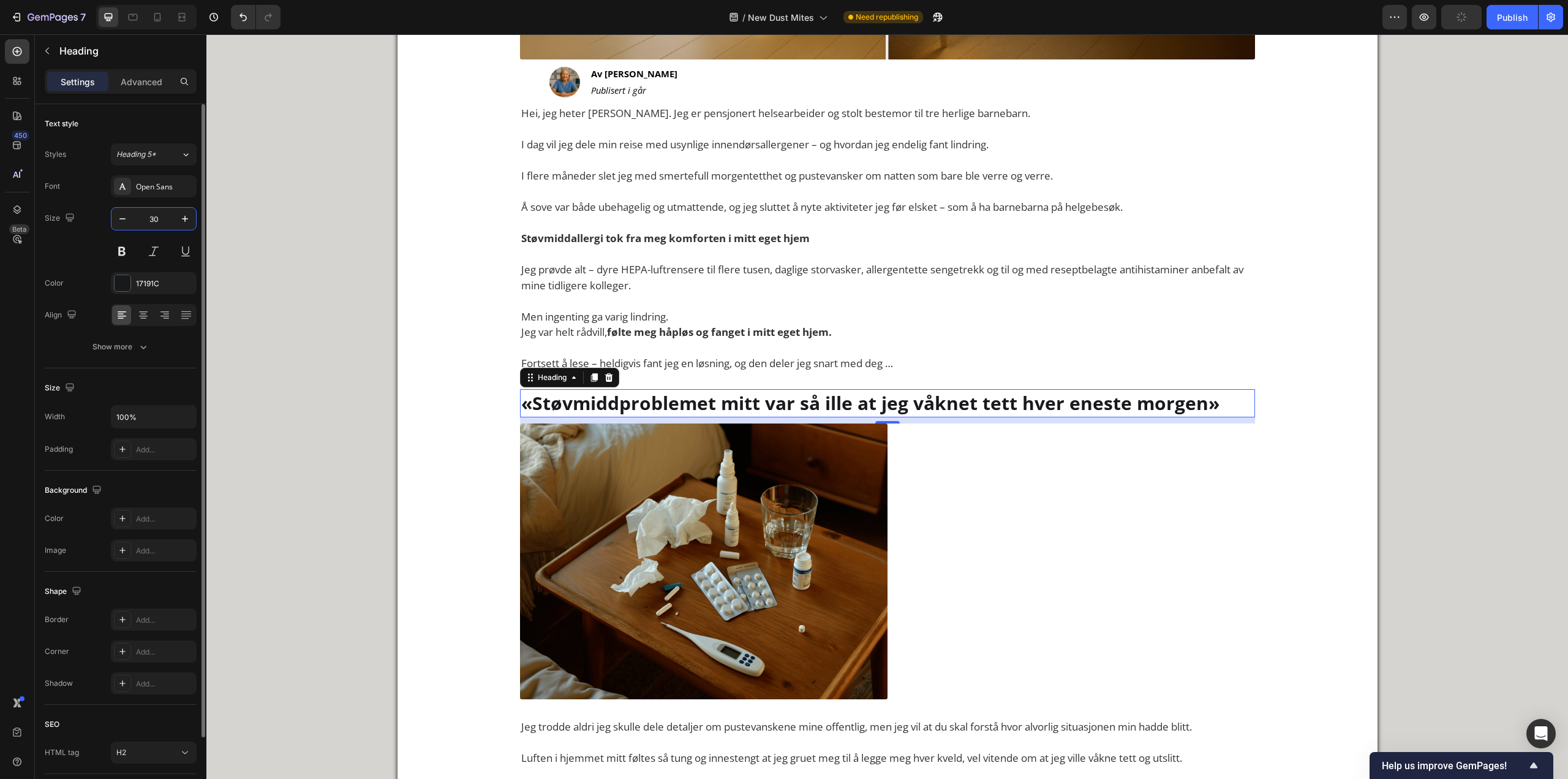
type input "30"
click at [154, 230] on div "30" at bounding box center [154, 218] width 86 height 24
click at [154, 229] on input "30" at bounding box center [153, 218] width 40 height 22
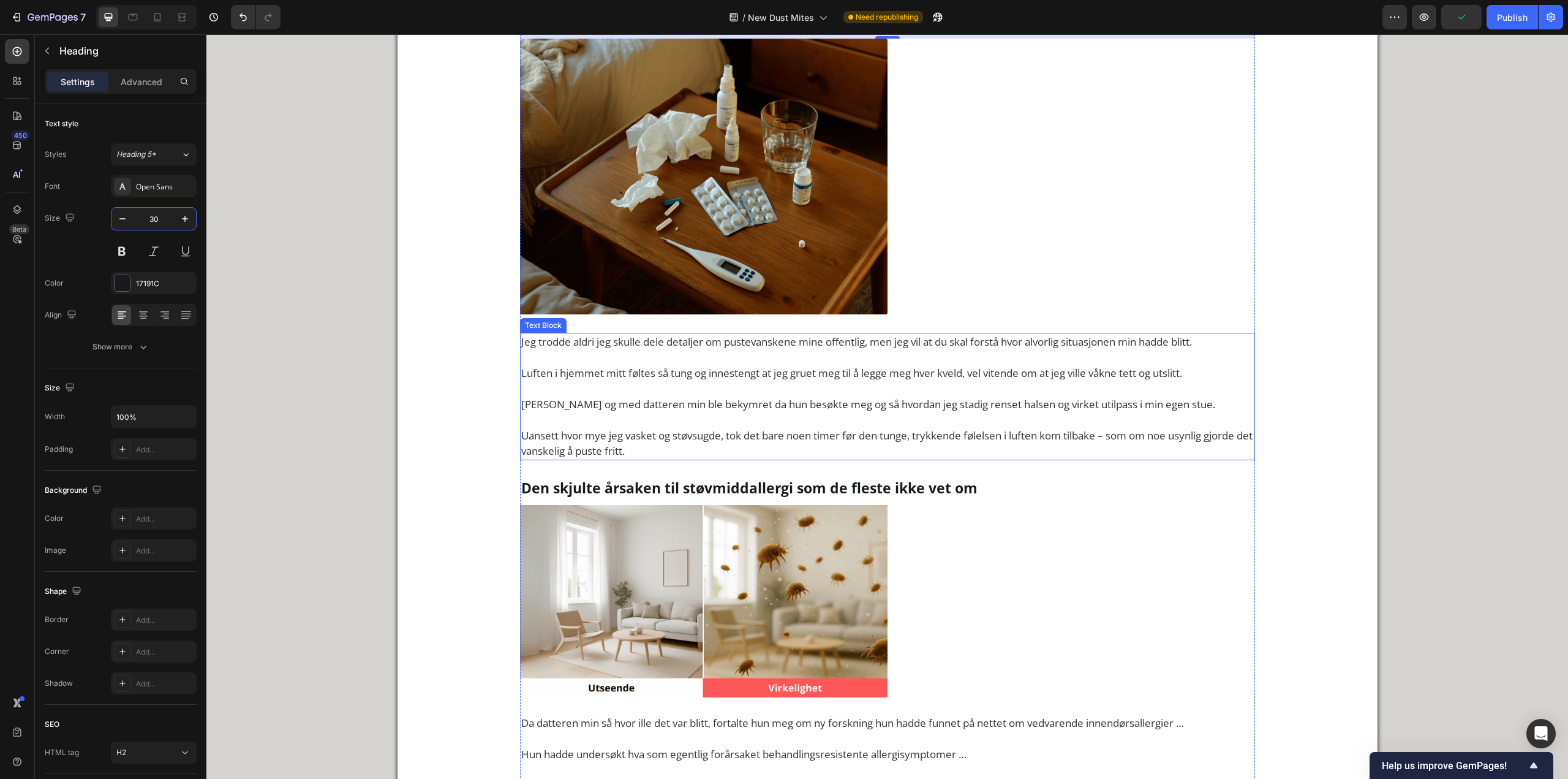
scroll to position [1042, 0]
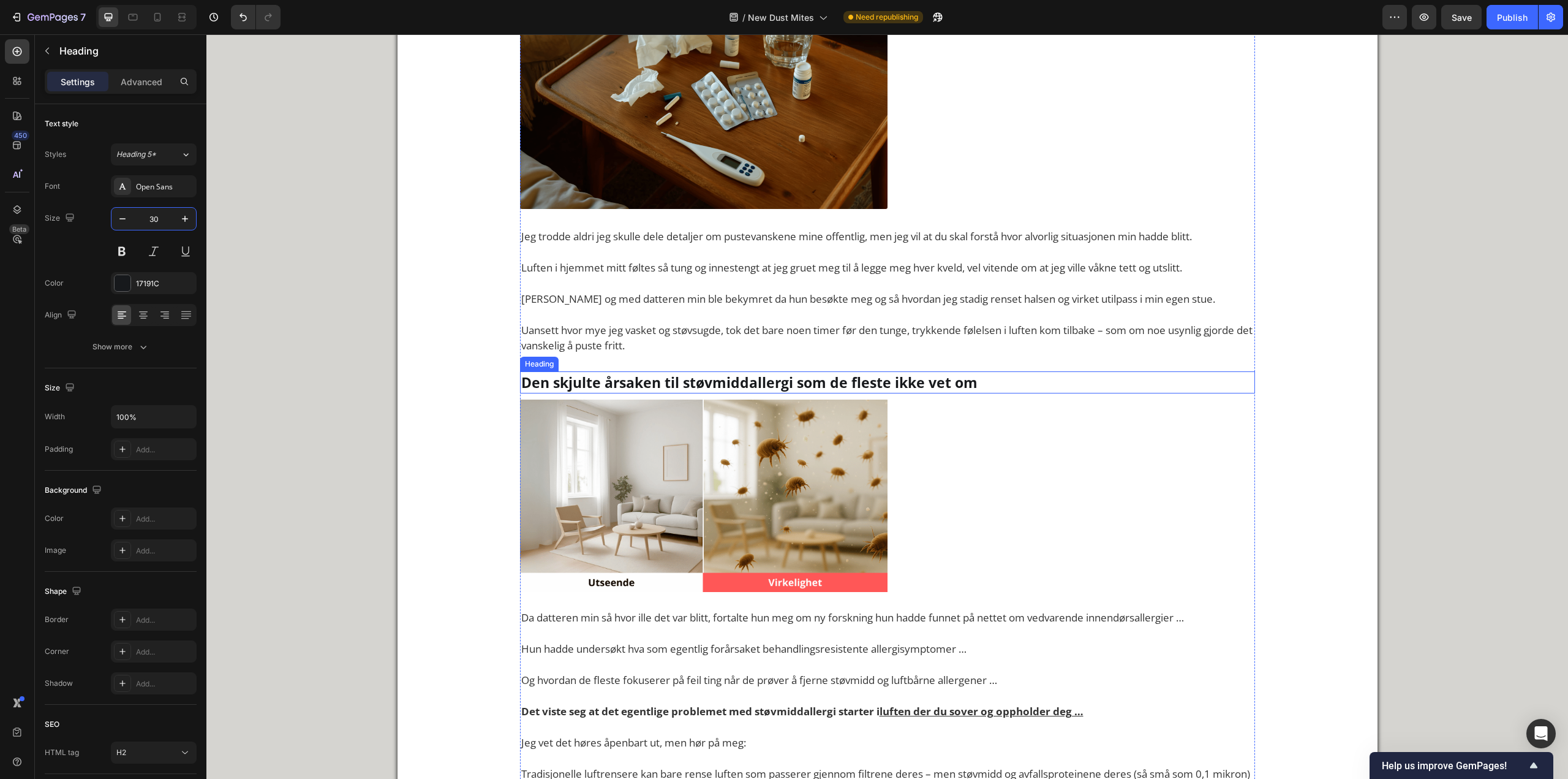
click at [697, 380] on h2 "Den skjulte årsaken til støvmiddallergi som de fleste ikke vet om" at bounding box center [887, 382] width 735 height 22
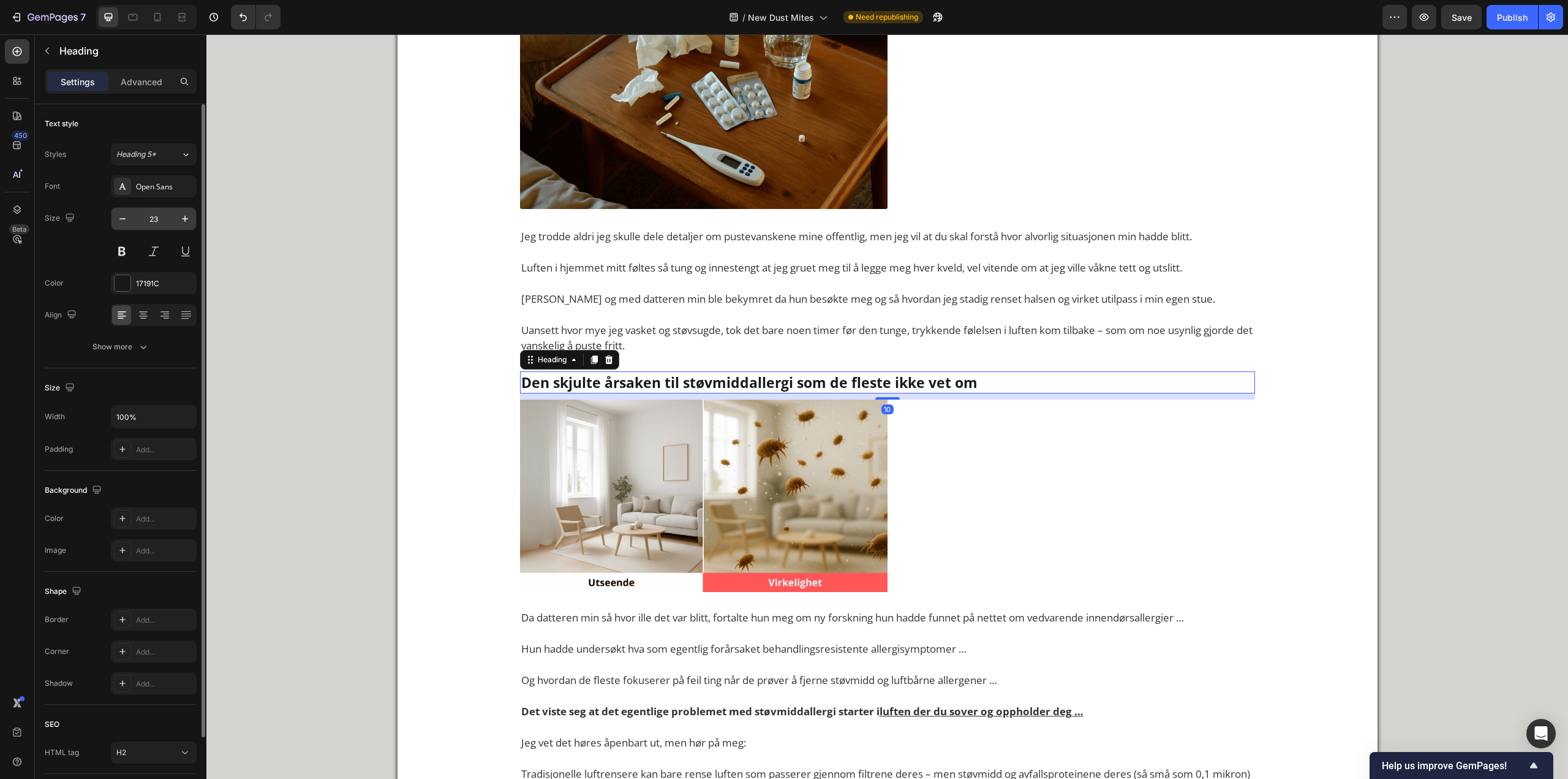
click at [160, 216] on input "23" at bounding box center [153, 218] width 40 height 22
paste input "30"
type input "30"
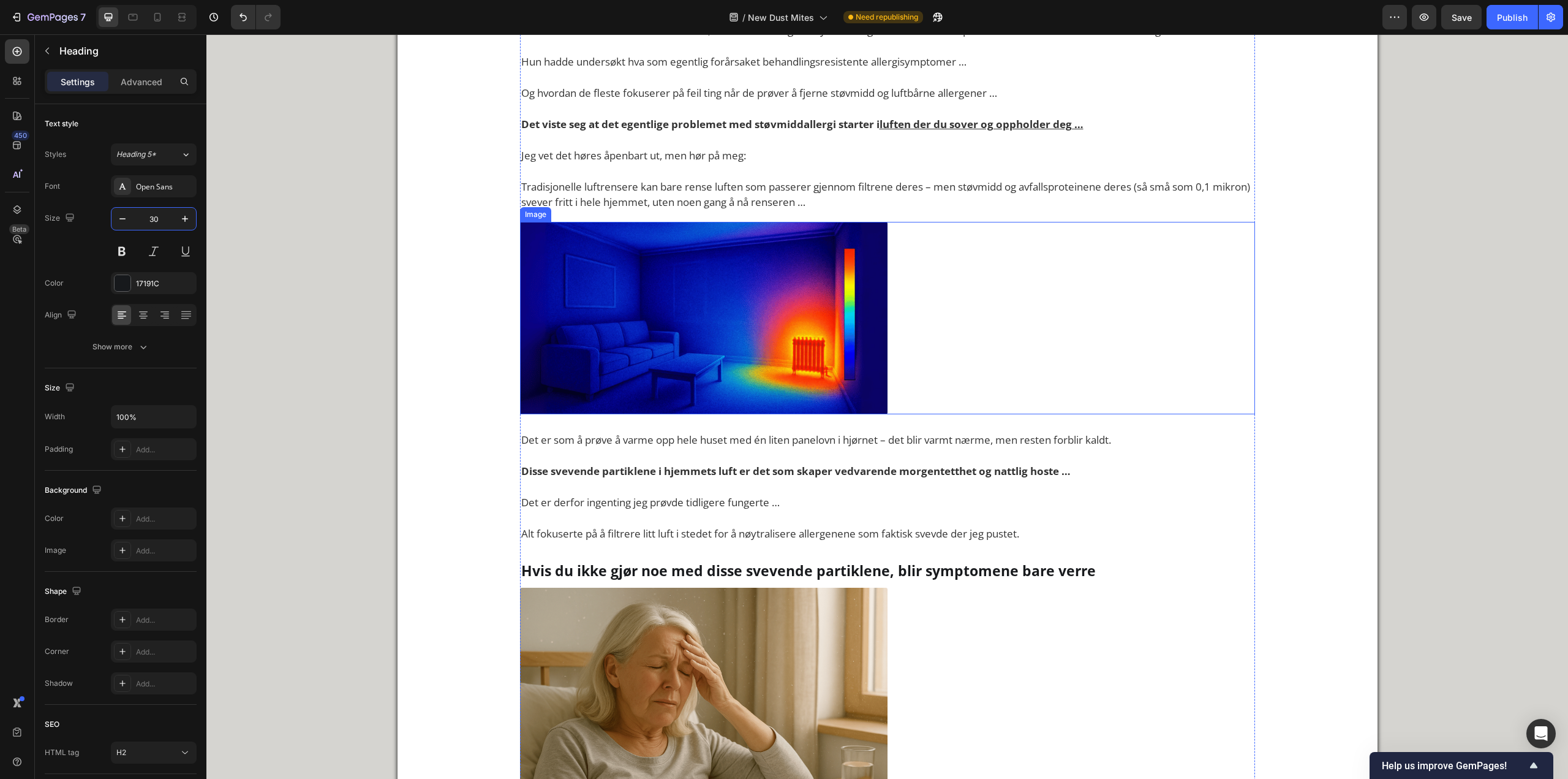
scroll to position [1777, 0]
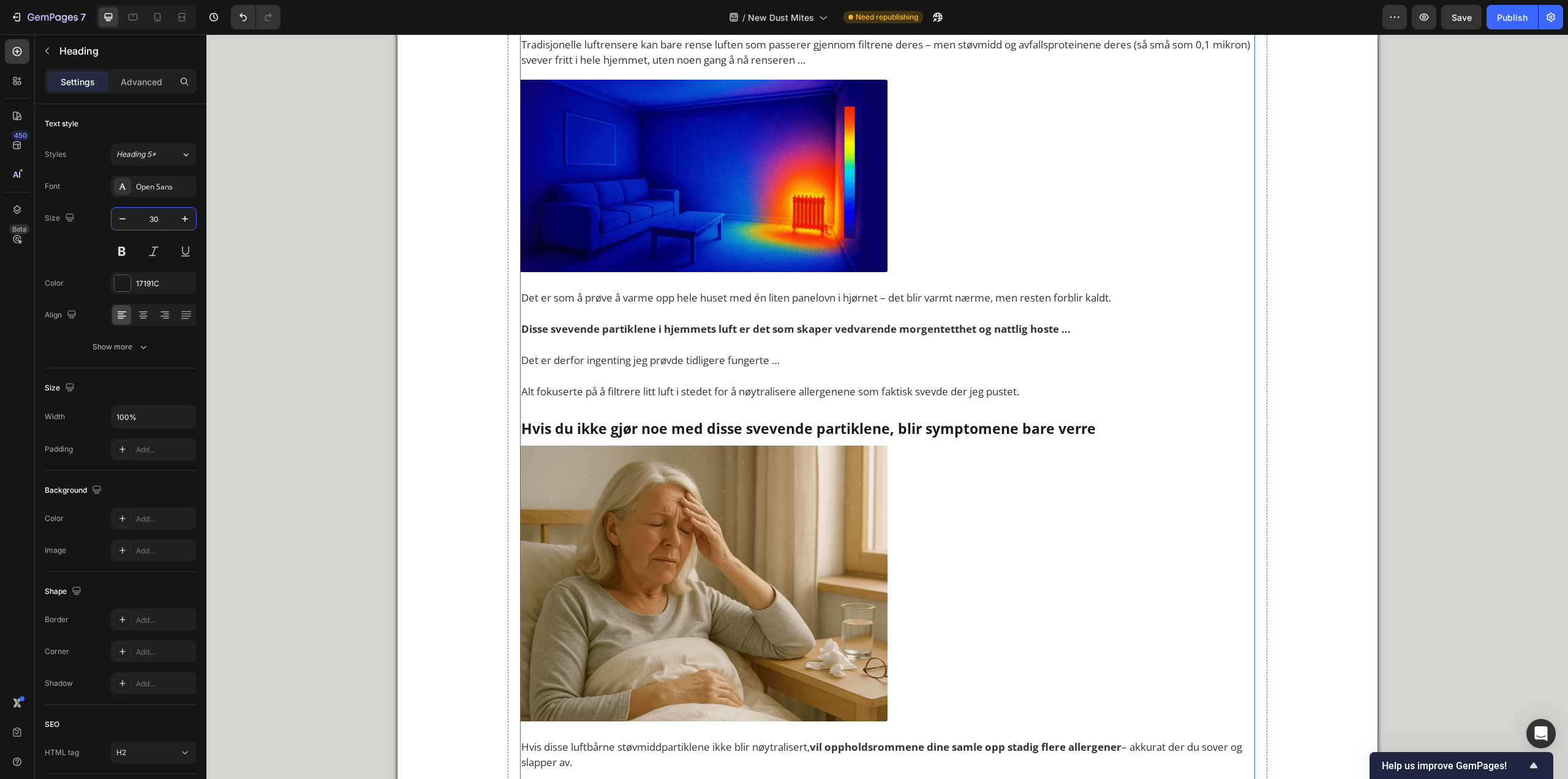
click at [632, 422] on h2 "Hvis du ikke gjør noe med disse svevende partiklene, blir symptomene bare verre" at bounding box center [887, 428] width 735 height 22
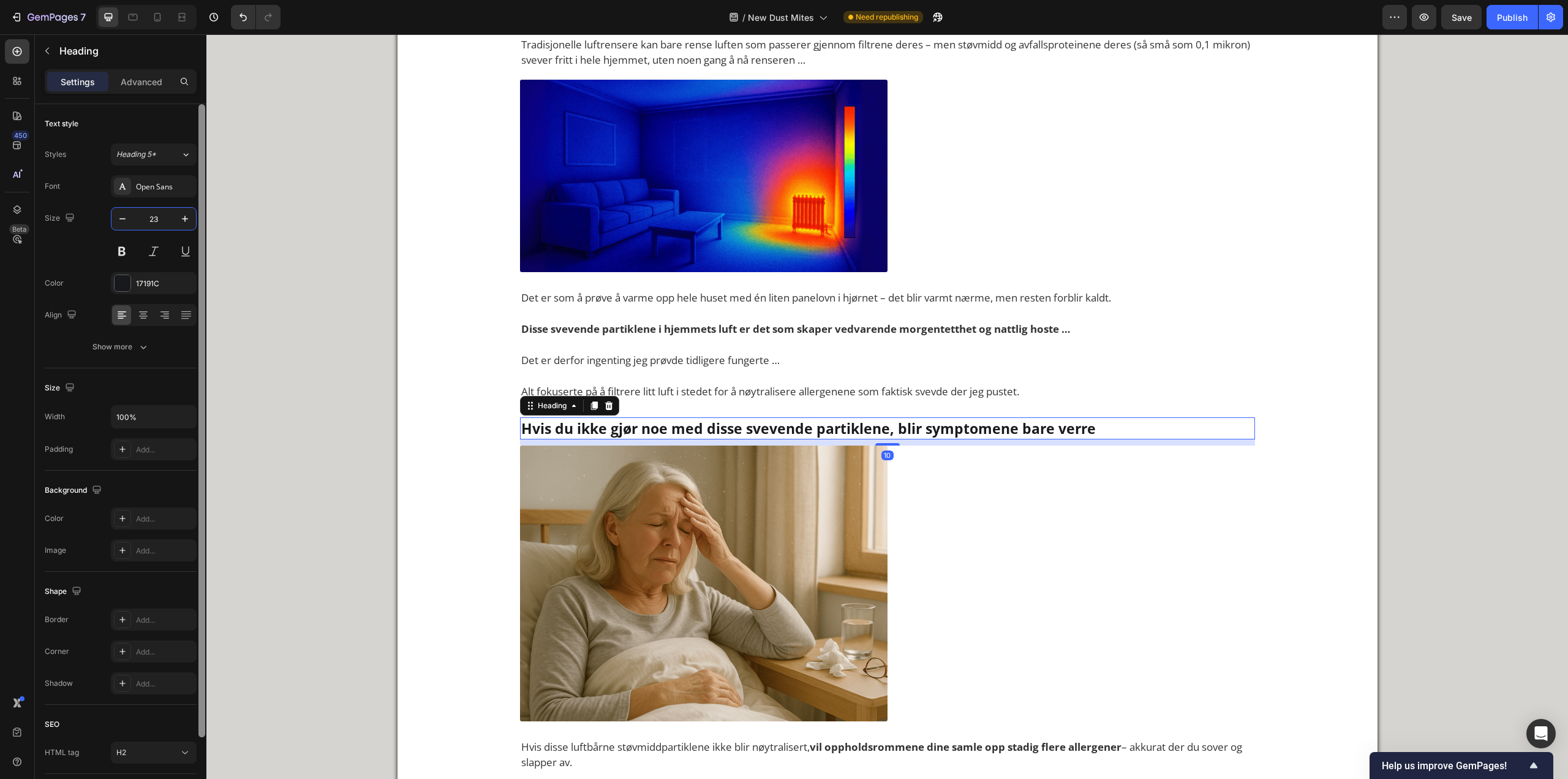
paste input "30"
type input "30"
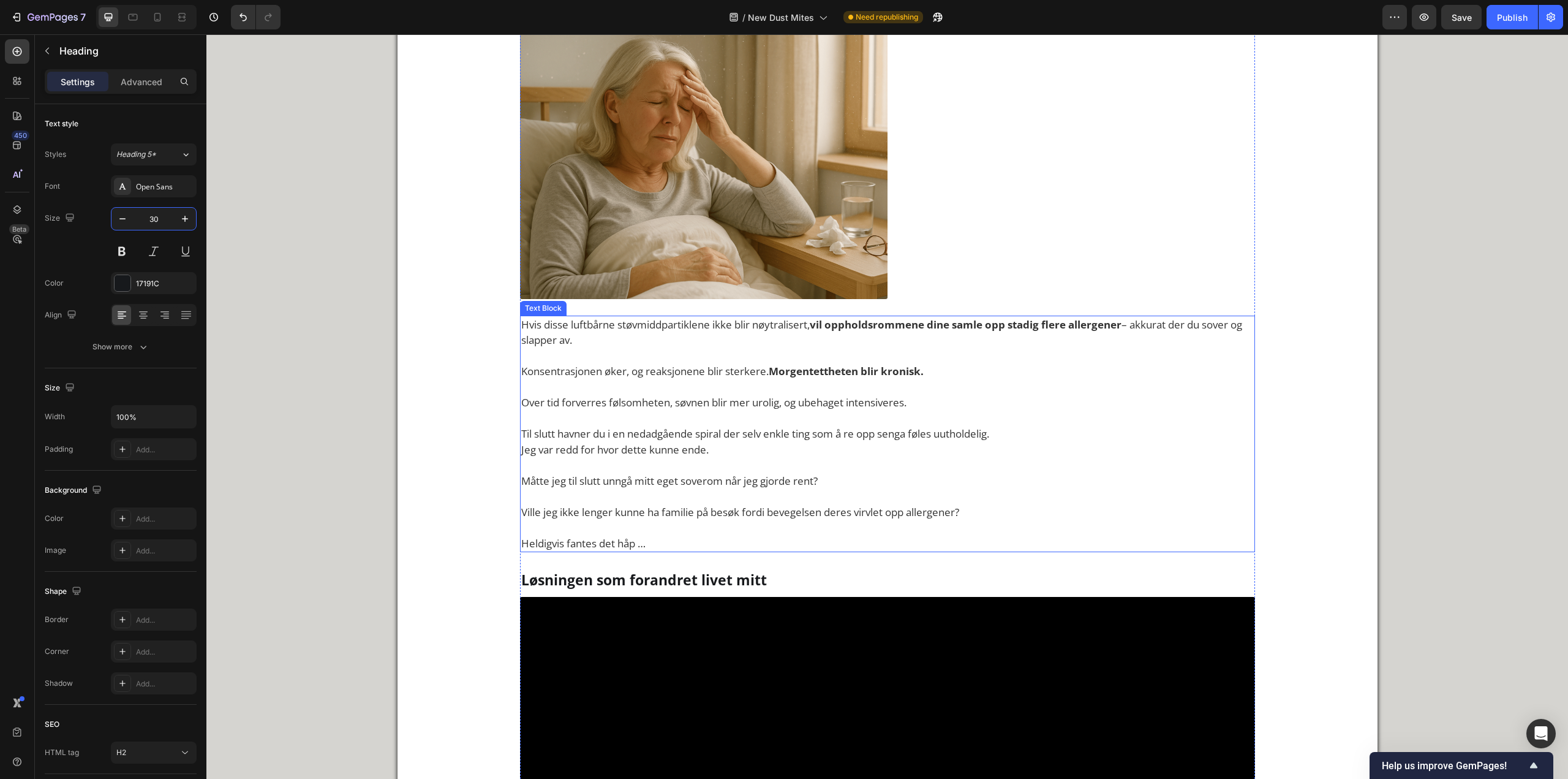
scroll to position [2268, 0]
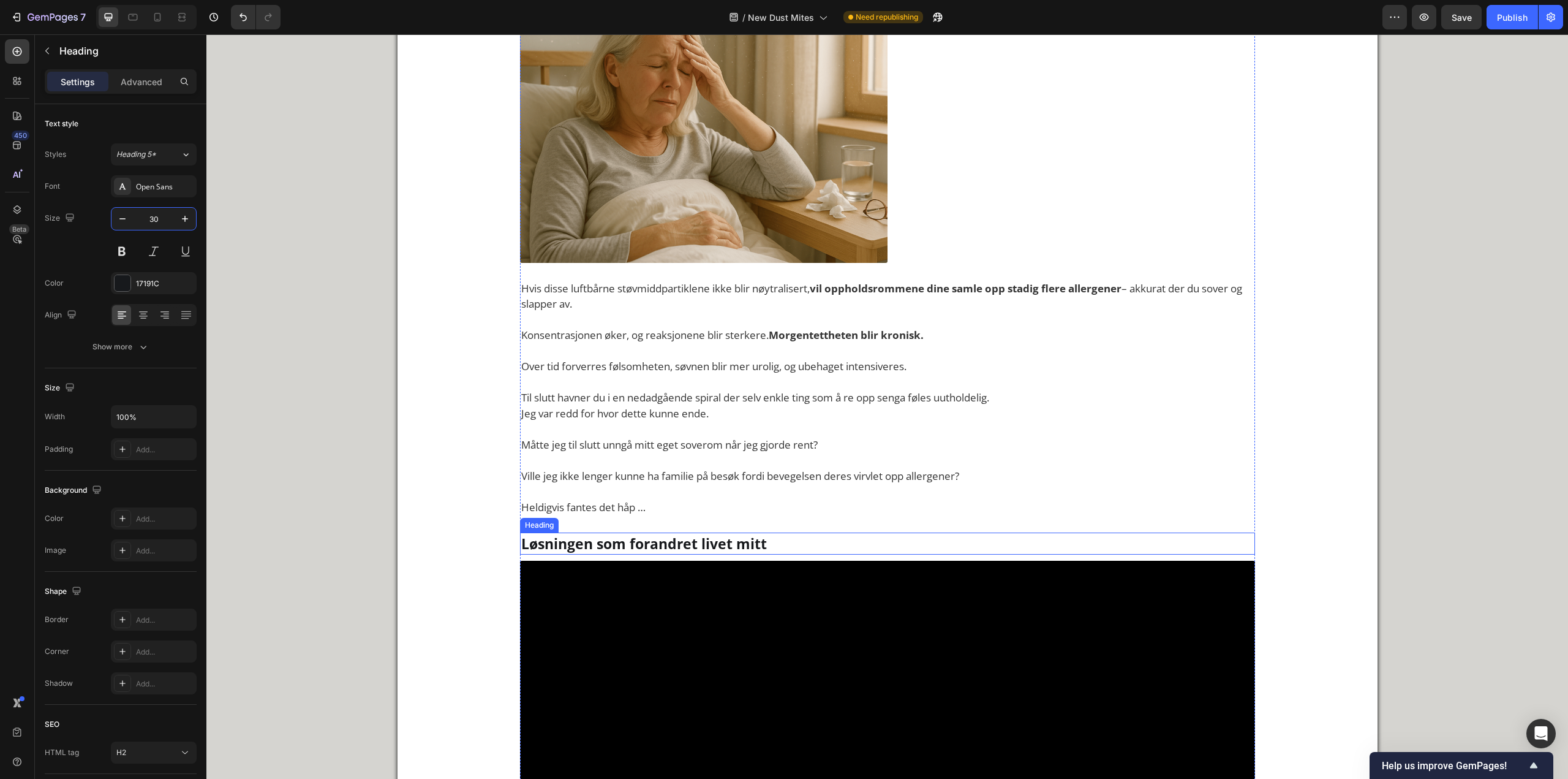
click at [593, 536] on h2 "Løsningen som forandret livet mitt" at bounding box center [887, 543] width 735 height 22
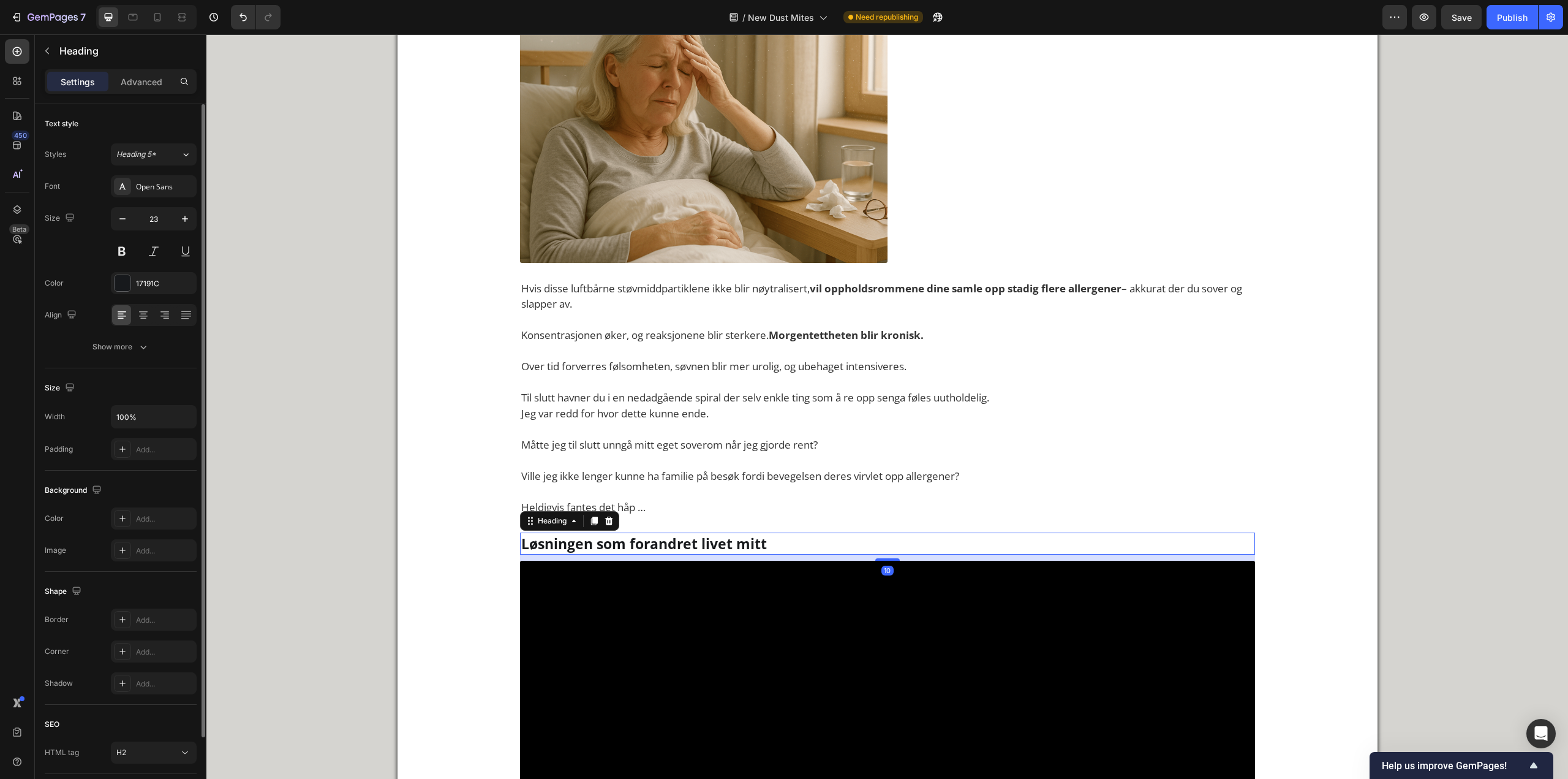
paste input "30"
type input "30"
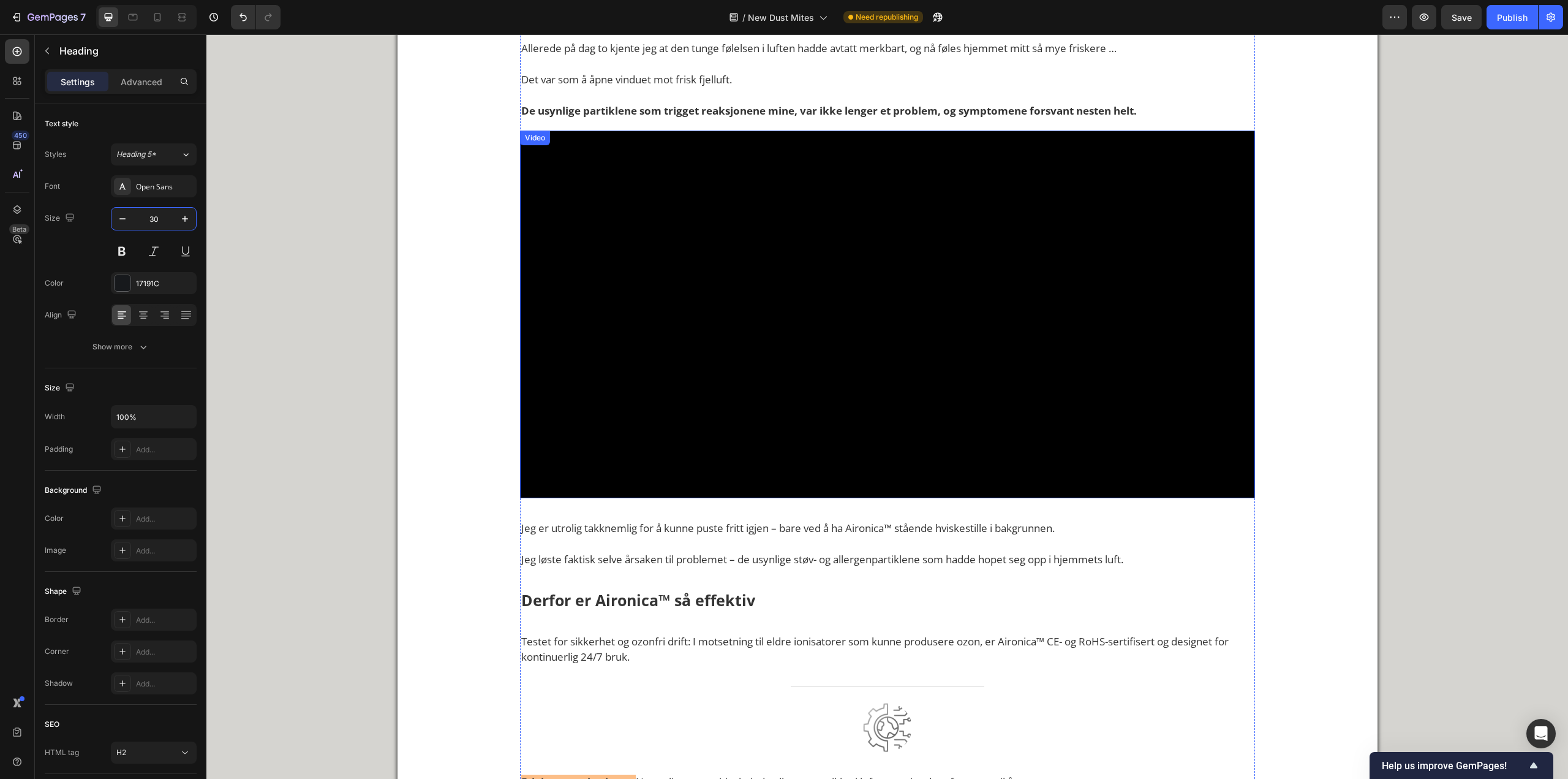
scroll to position [3738, 0]
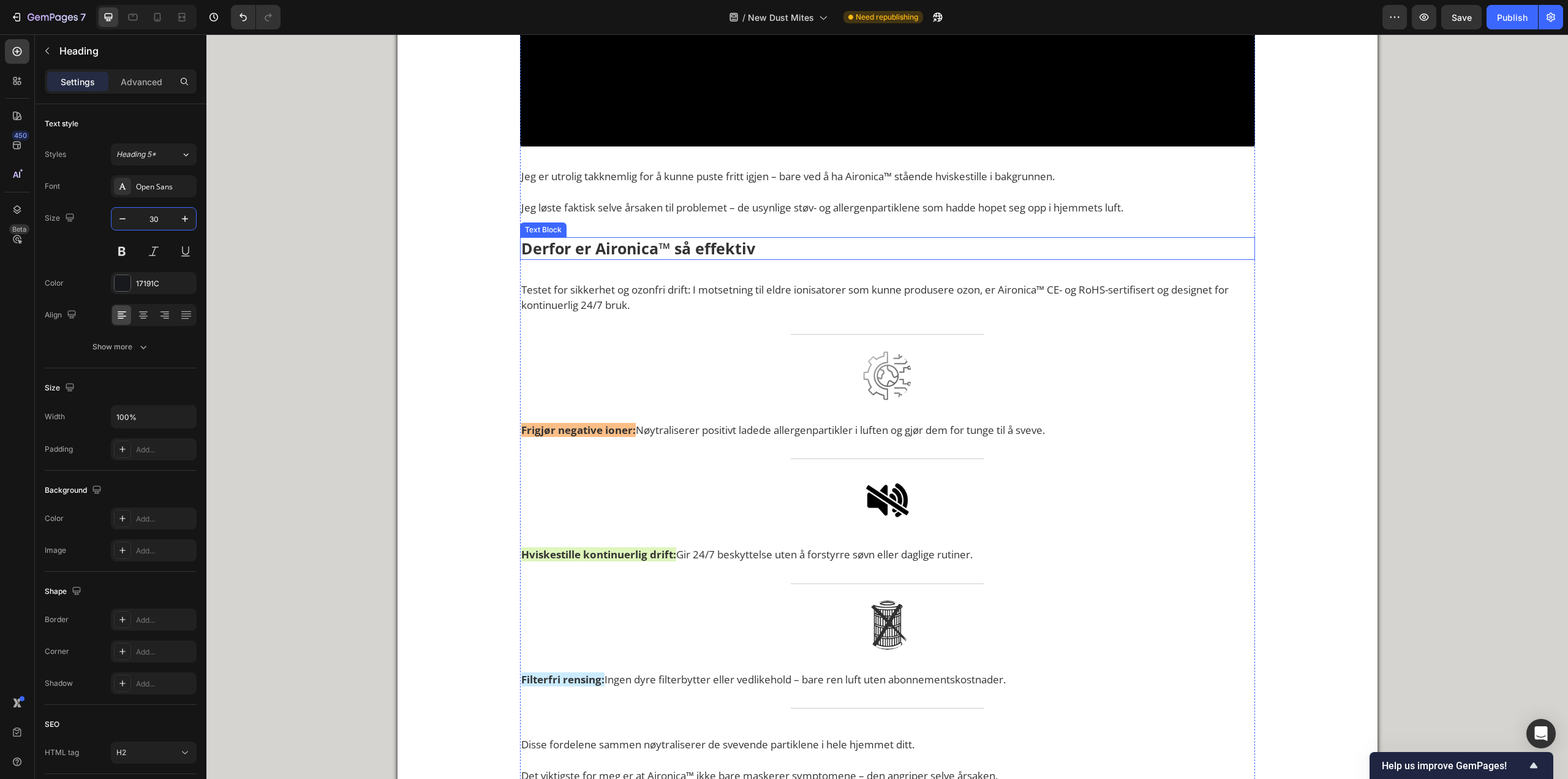
click at [623, 258] on strong "Derfor er Aironica™ så effektiv" at bounding box center [638, 248] width 234 height 21
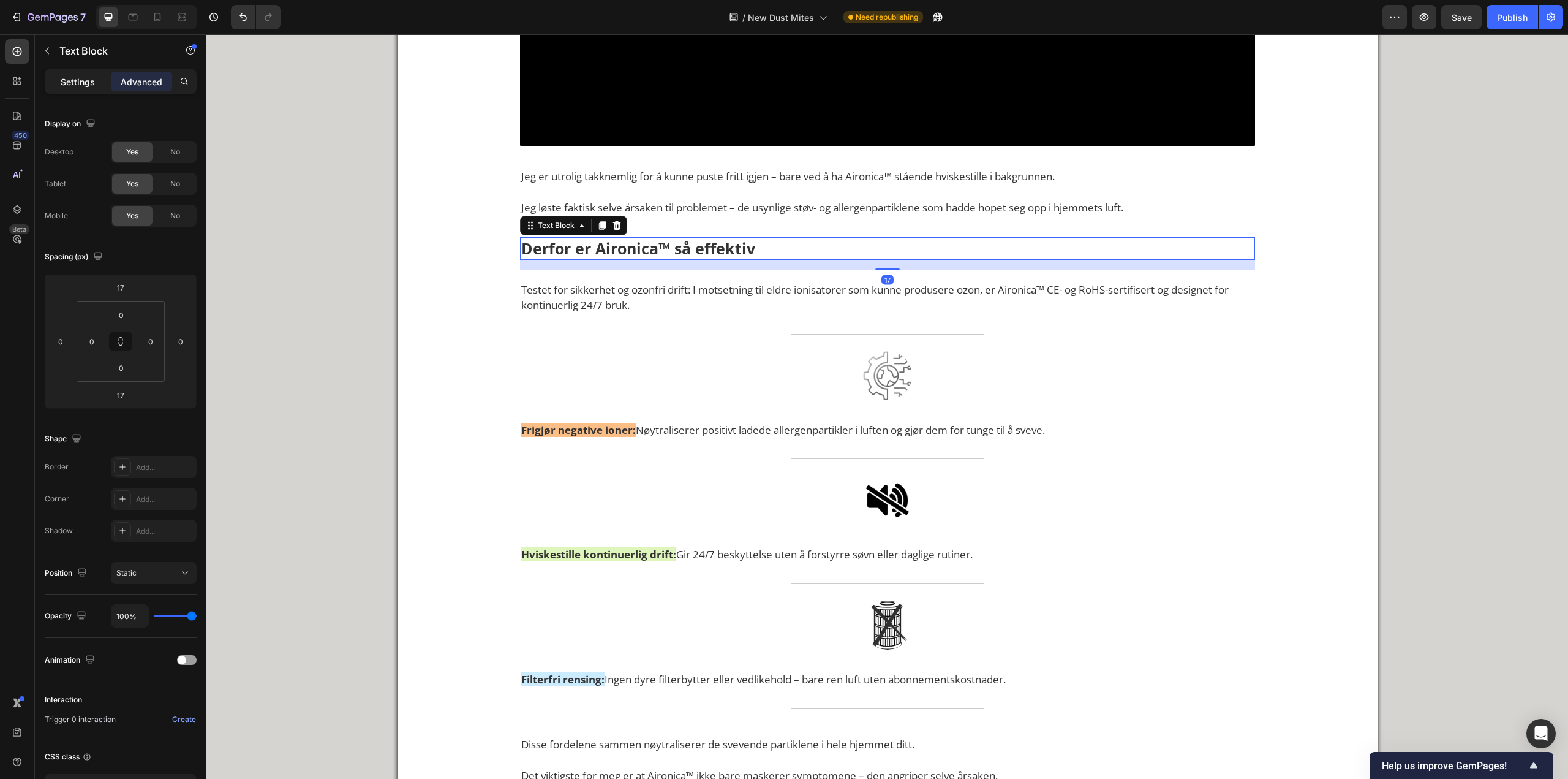
click at [84, 87] on p "Settings" at bounding box center [77, 81] width 34 height 13
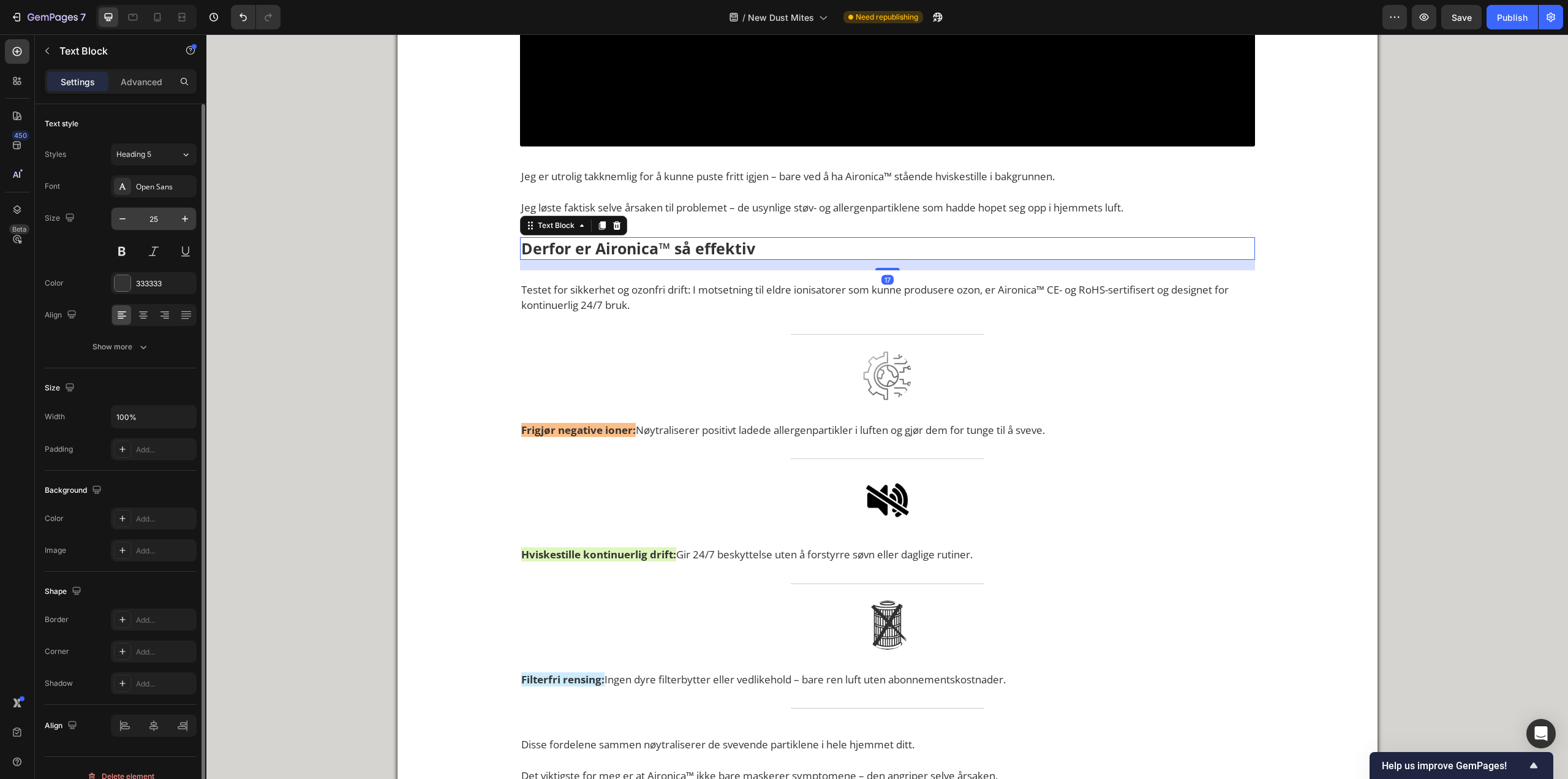
click at [147, 213] on input "25" at bounding box center [153, 218] width 40 height 22
paste input "30"
type input "30"
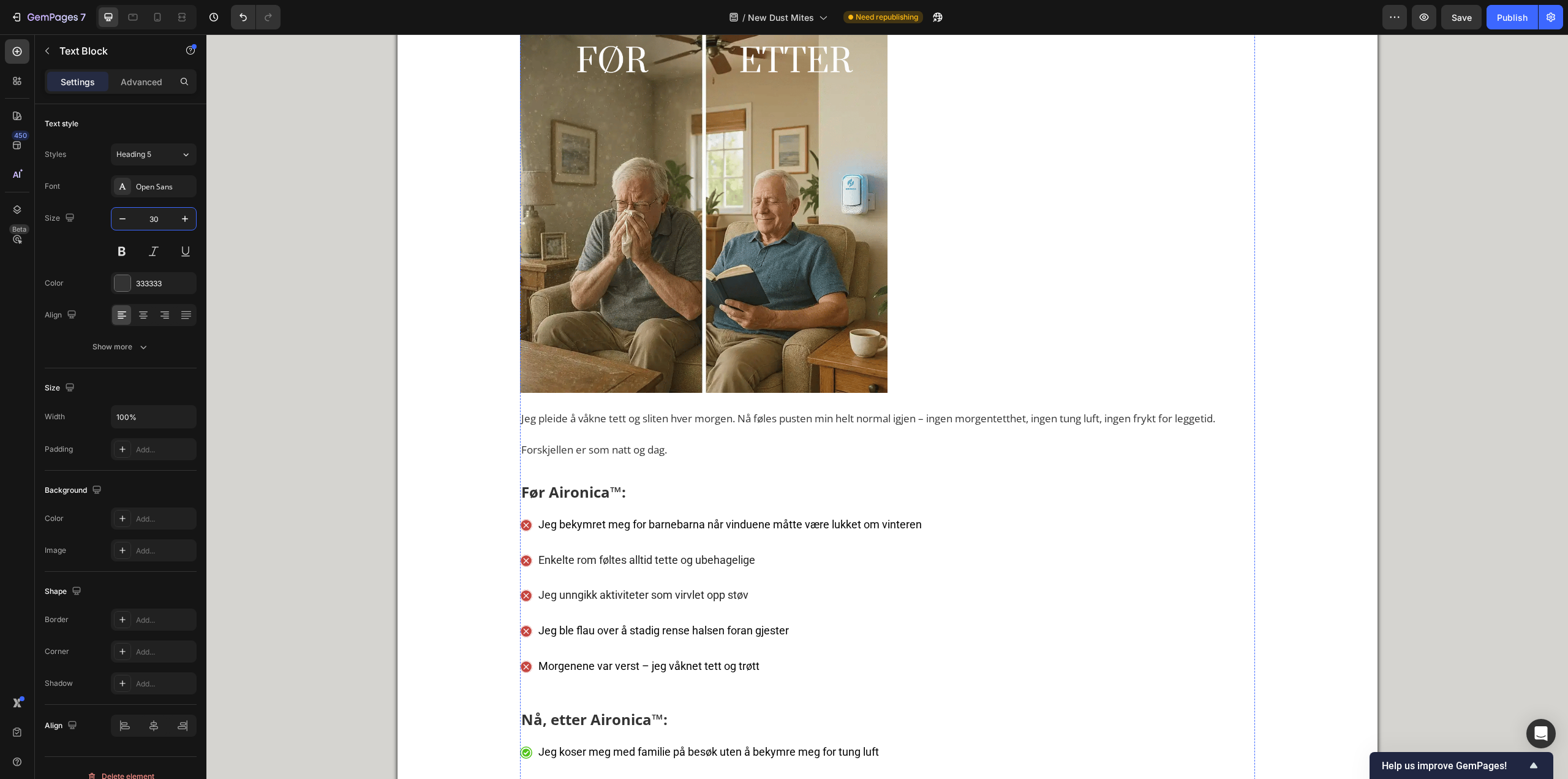
scroll to position [4596, 0]
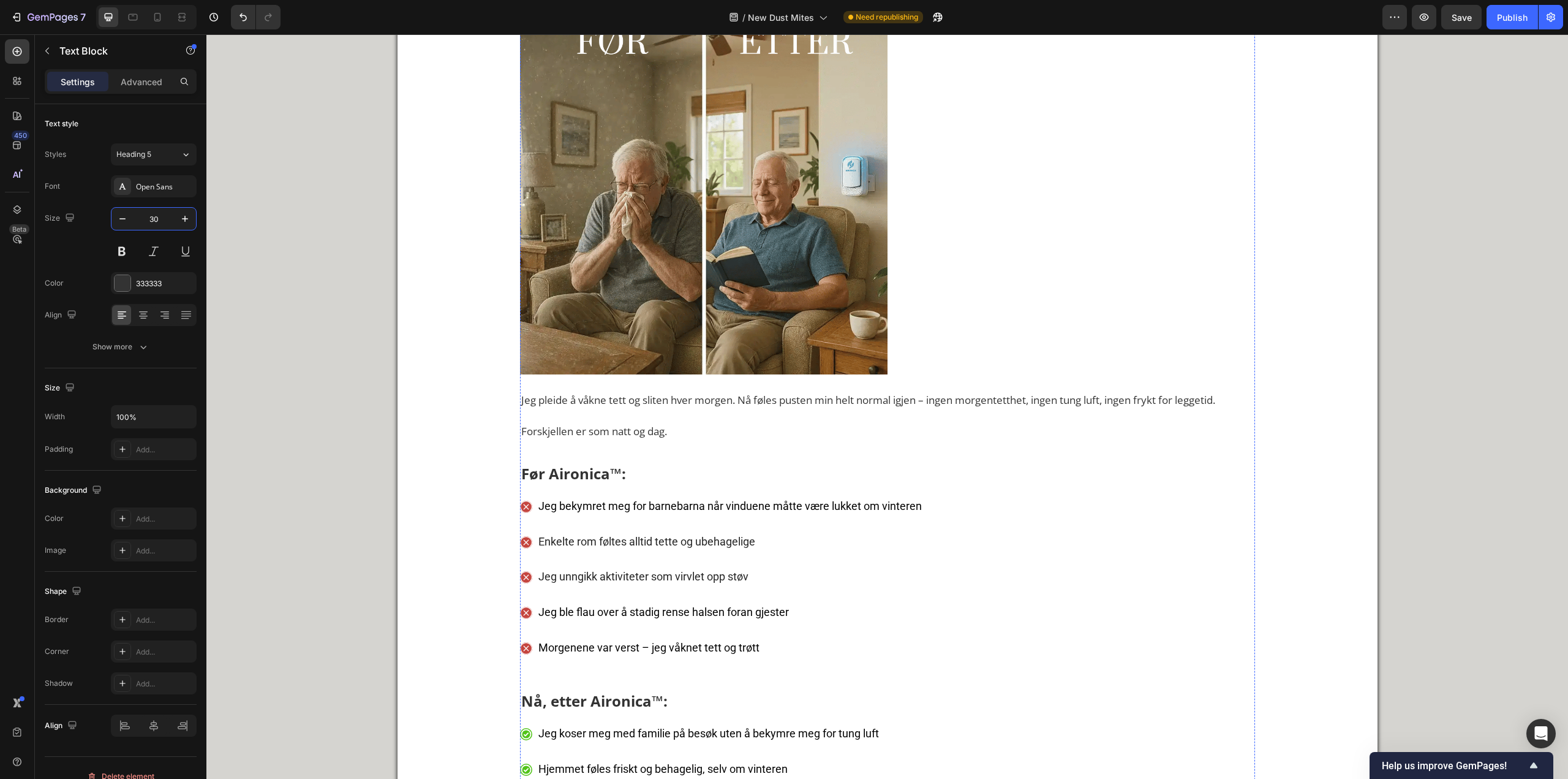
click at [162, 223] on input "23" at bounding box center [153, 218] width 40 height 22
paste input "30"
type input "30"
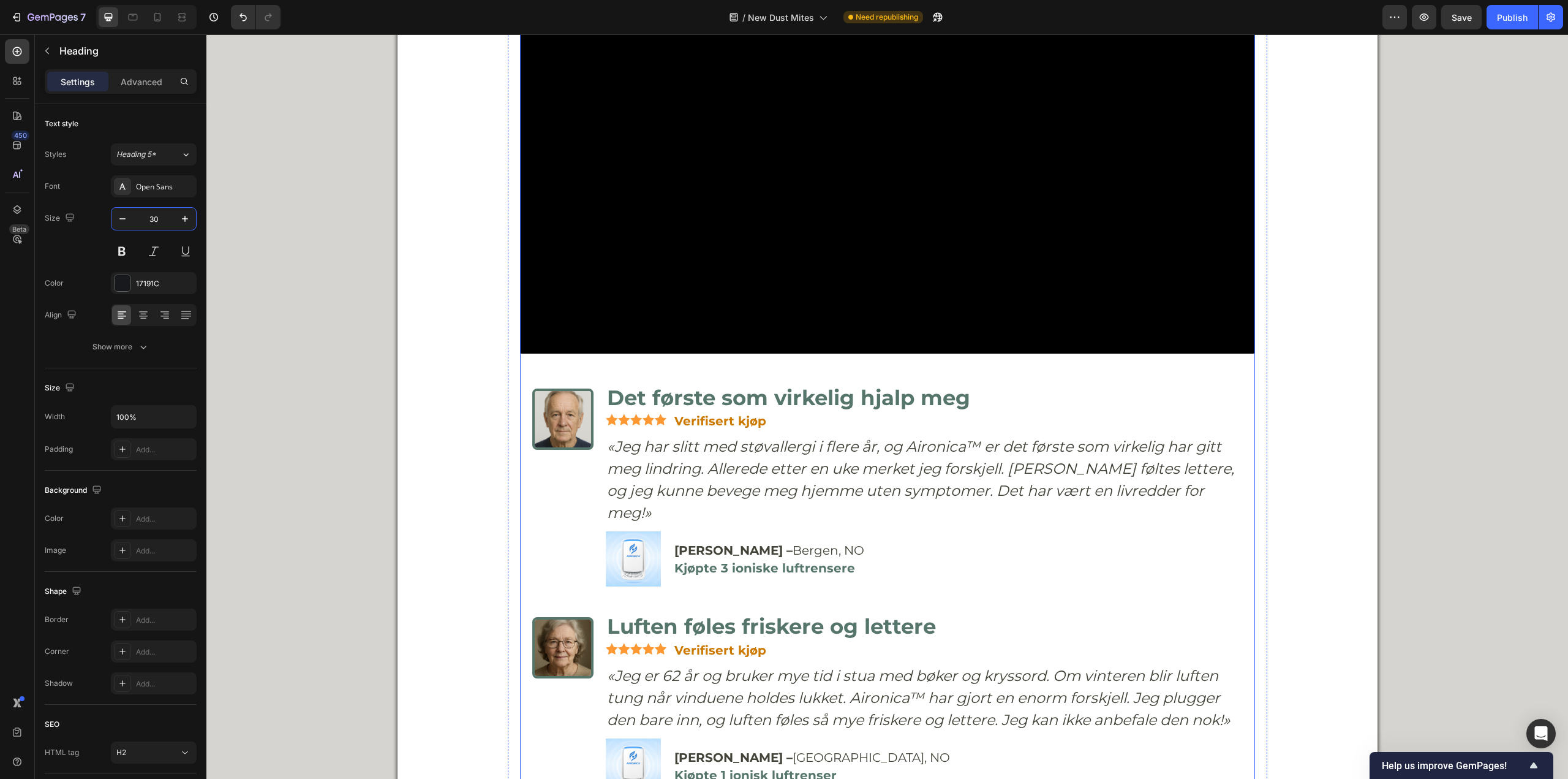
scroll to position [5638, 0]
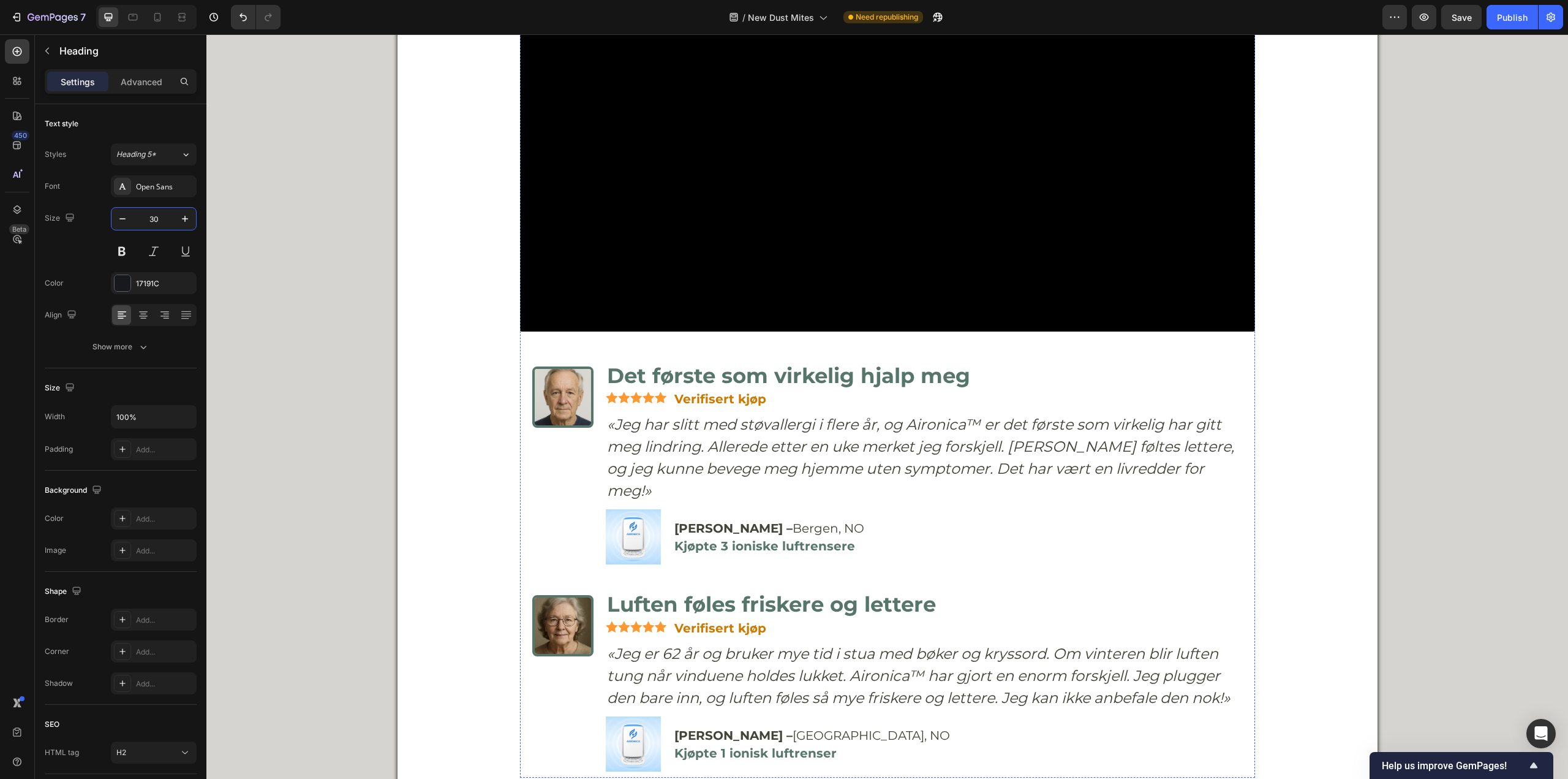
click at [150, 225] on input "23" at bounding box center [153, 218] width 40 height 22
paste input "30"
type input "30"
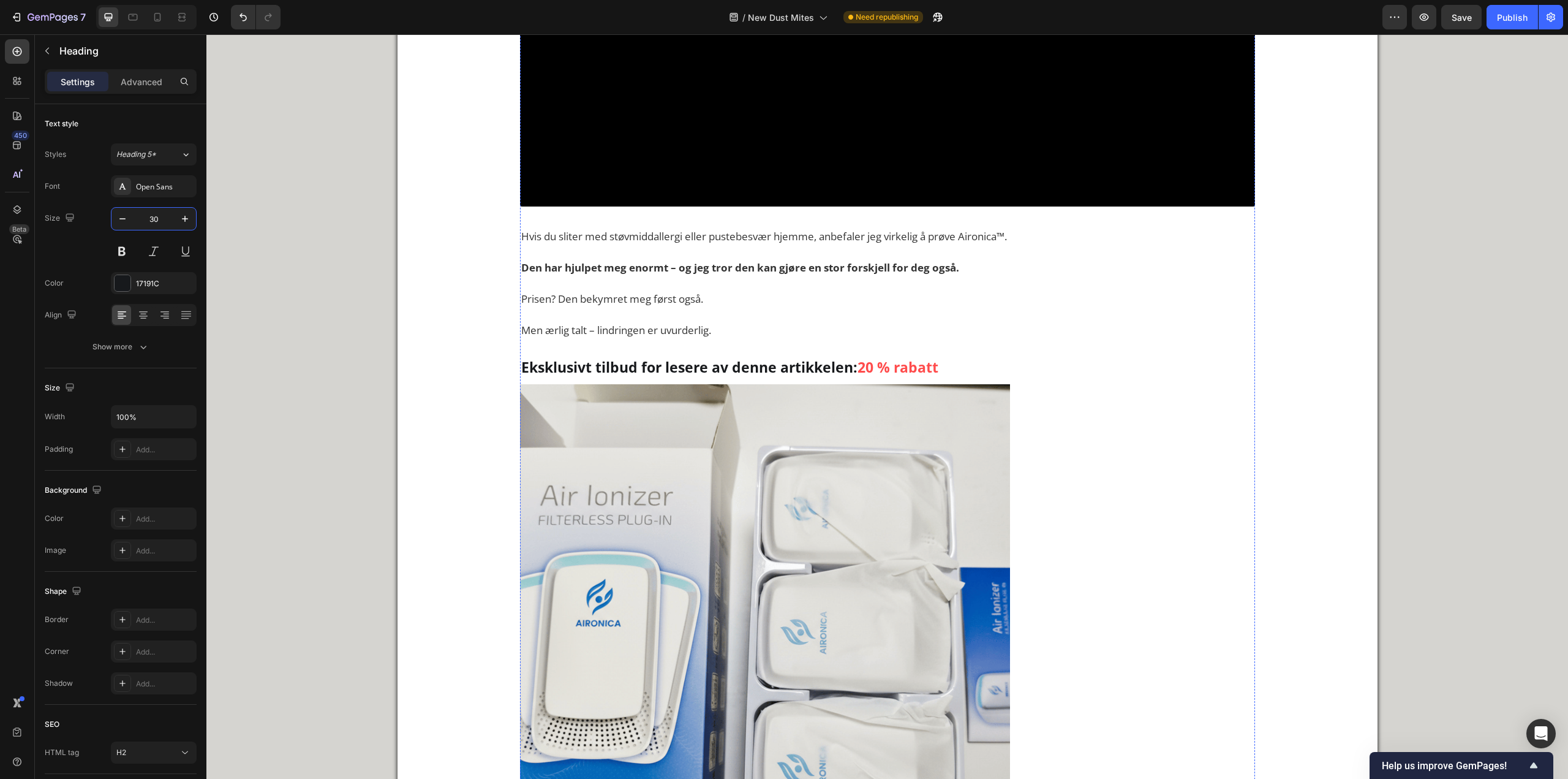
scroll to position [6680, 0]
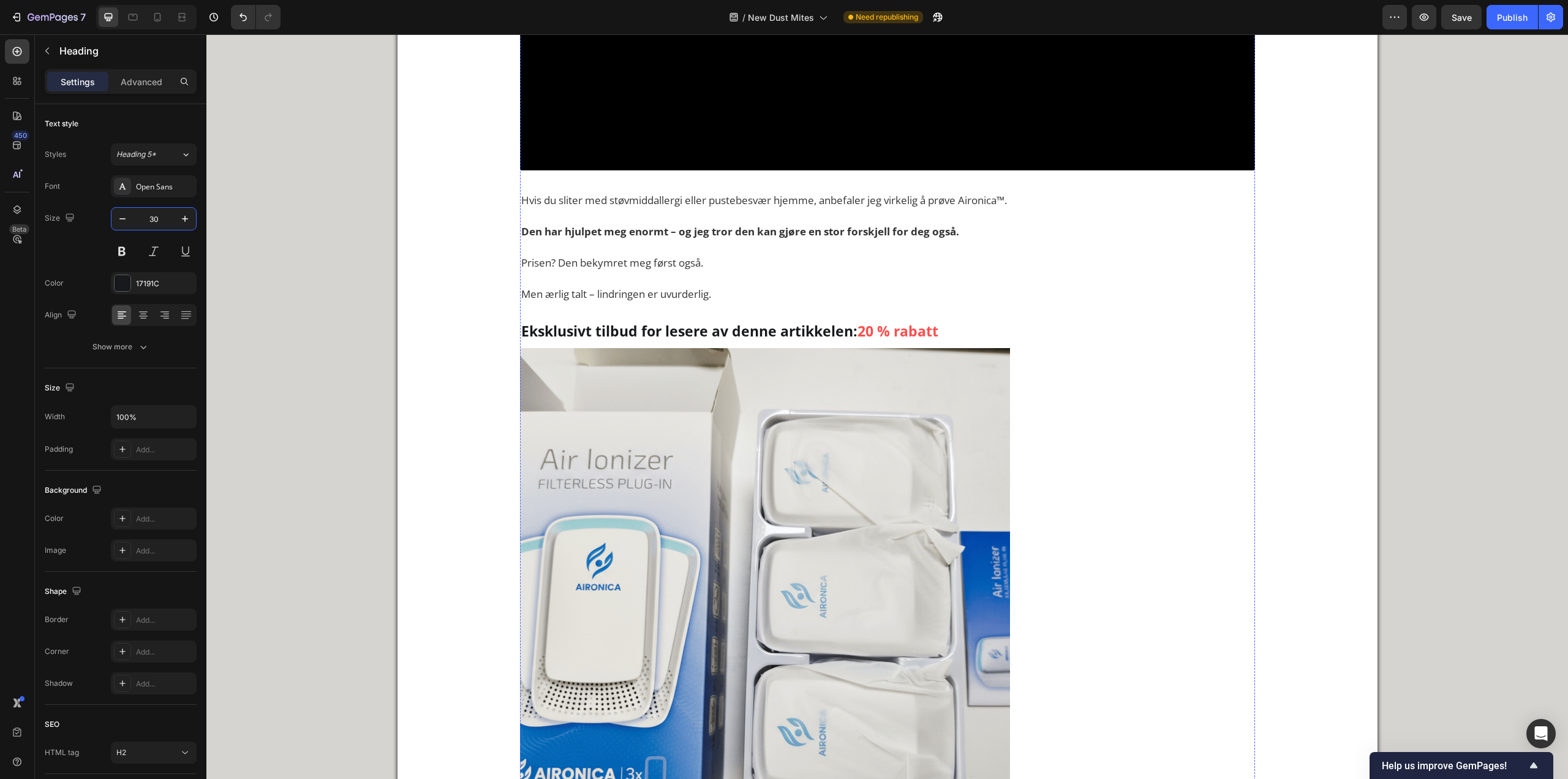
click at [162, 219] on input "23" at bounding box center [153, 218] width 40 height 22
paste input "30"
type input "30"
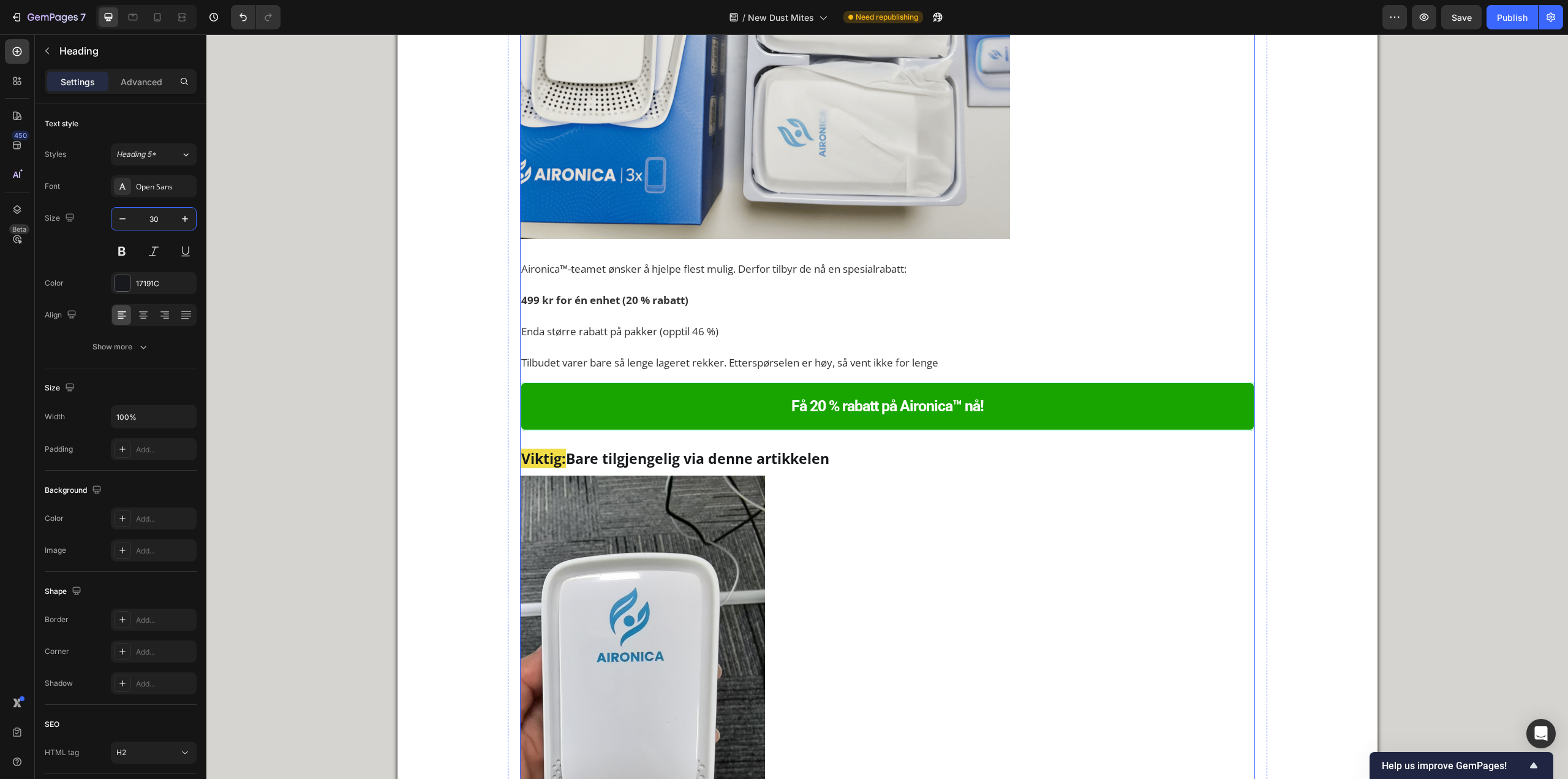
scroll to position [7293, 0]
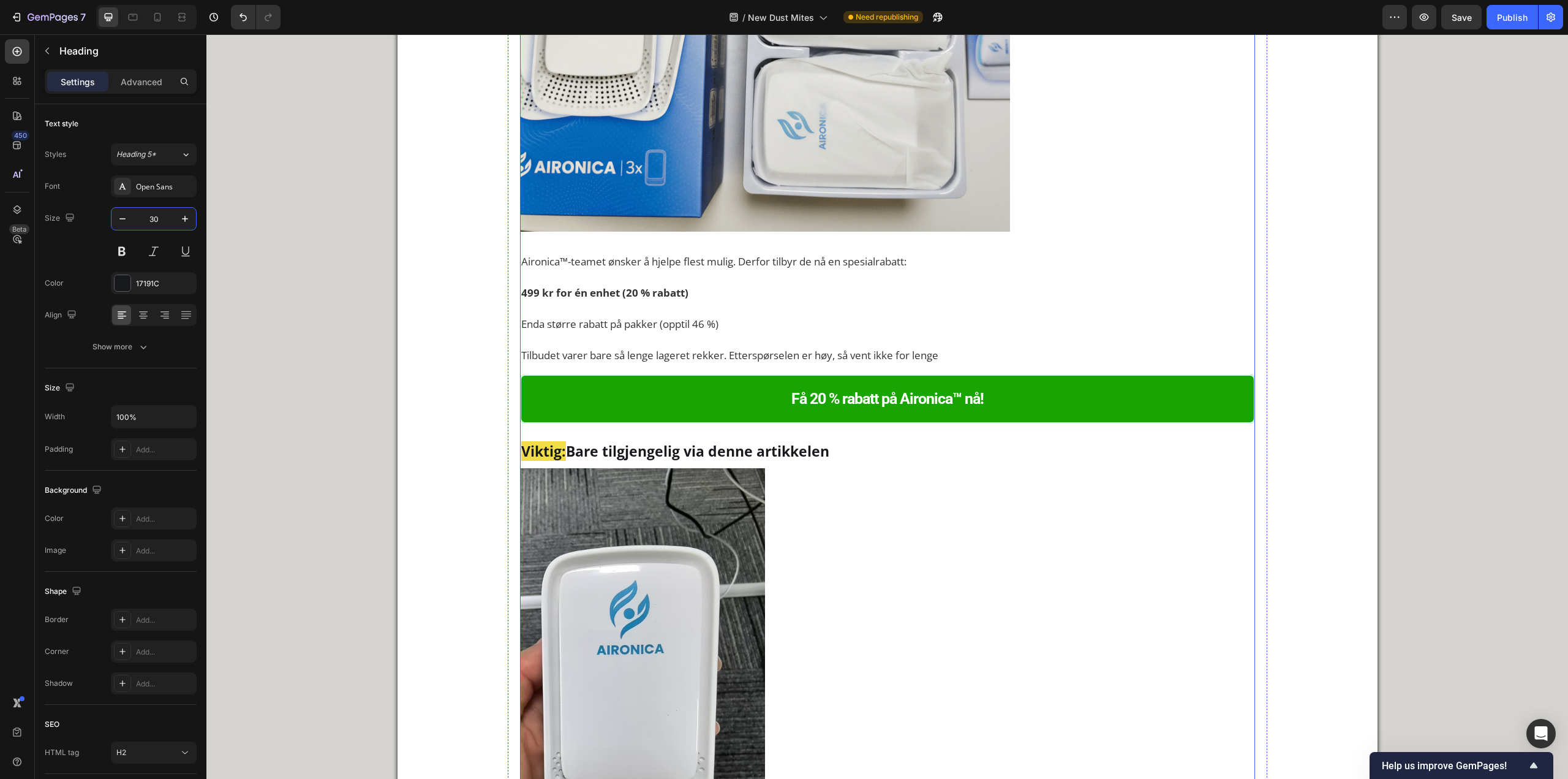
click at [159, 225] on input "23" at bounding box center [153, 218] width 40 height 22
paste input "30"
type input "30"
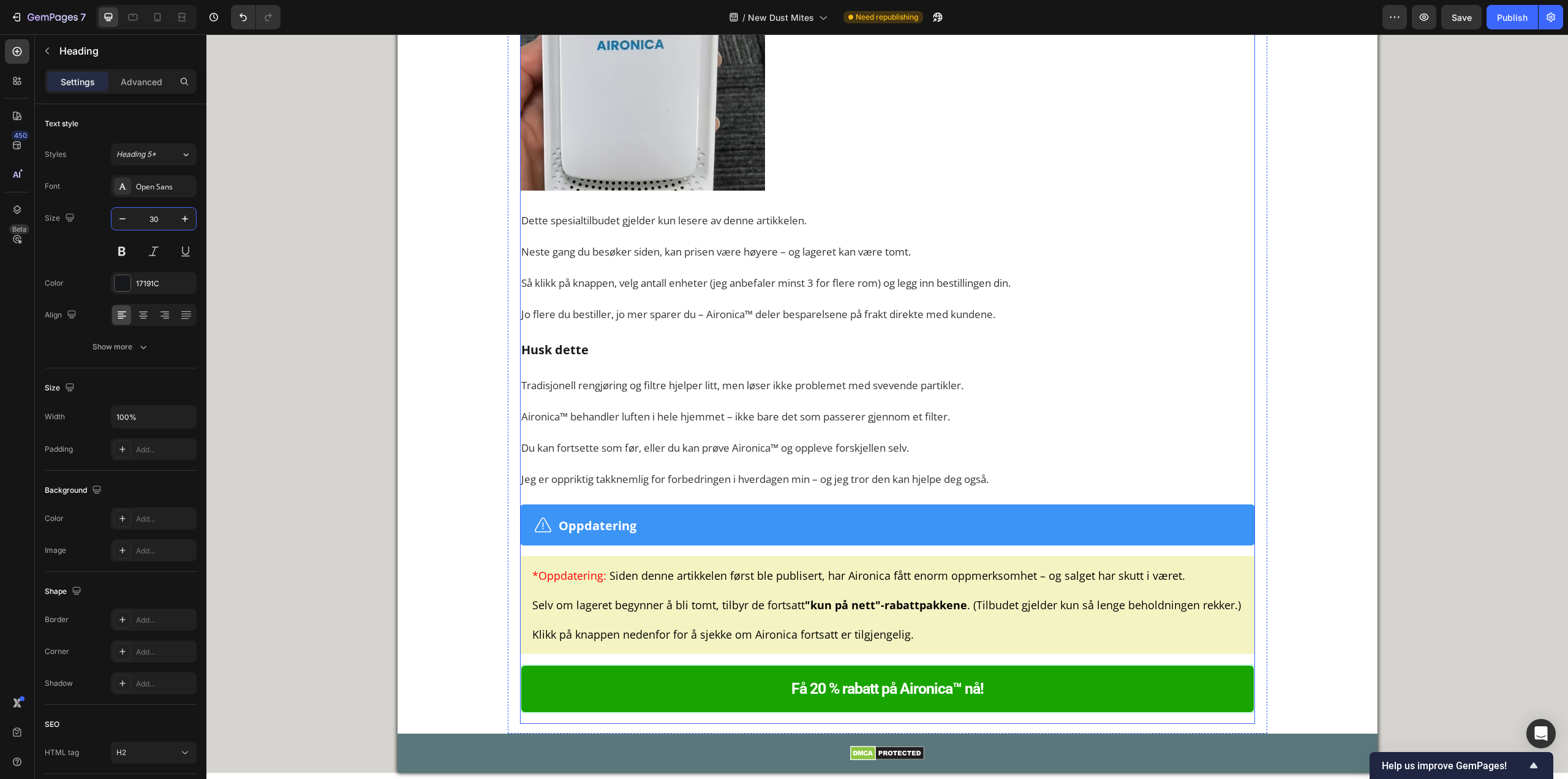
scroll to position [7906, 0]
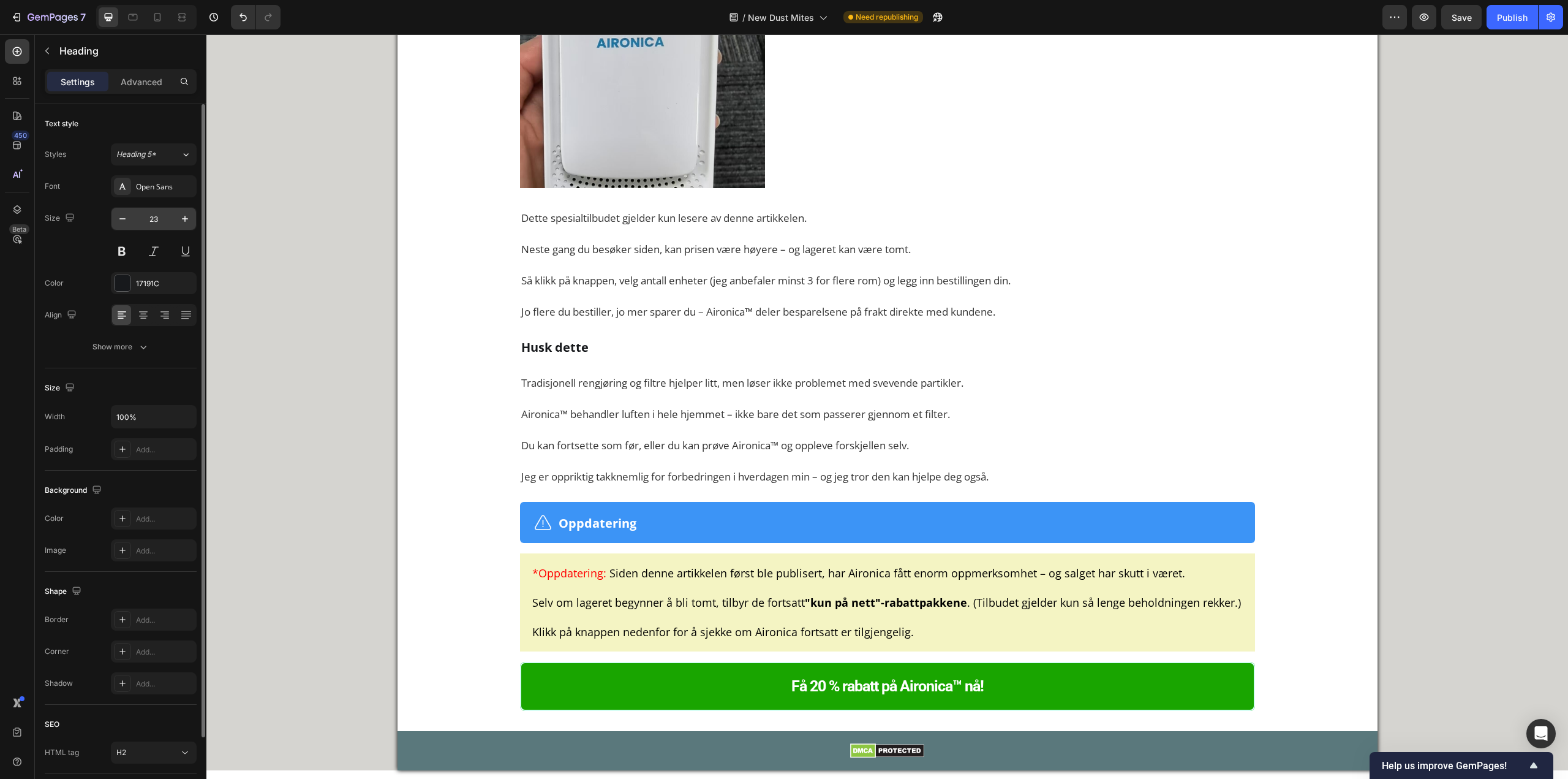
click at [155, 219] on input "23" at bounding box center [153, 218] width 40 height 22
paste input "30"
type input "30"
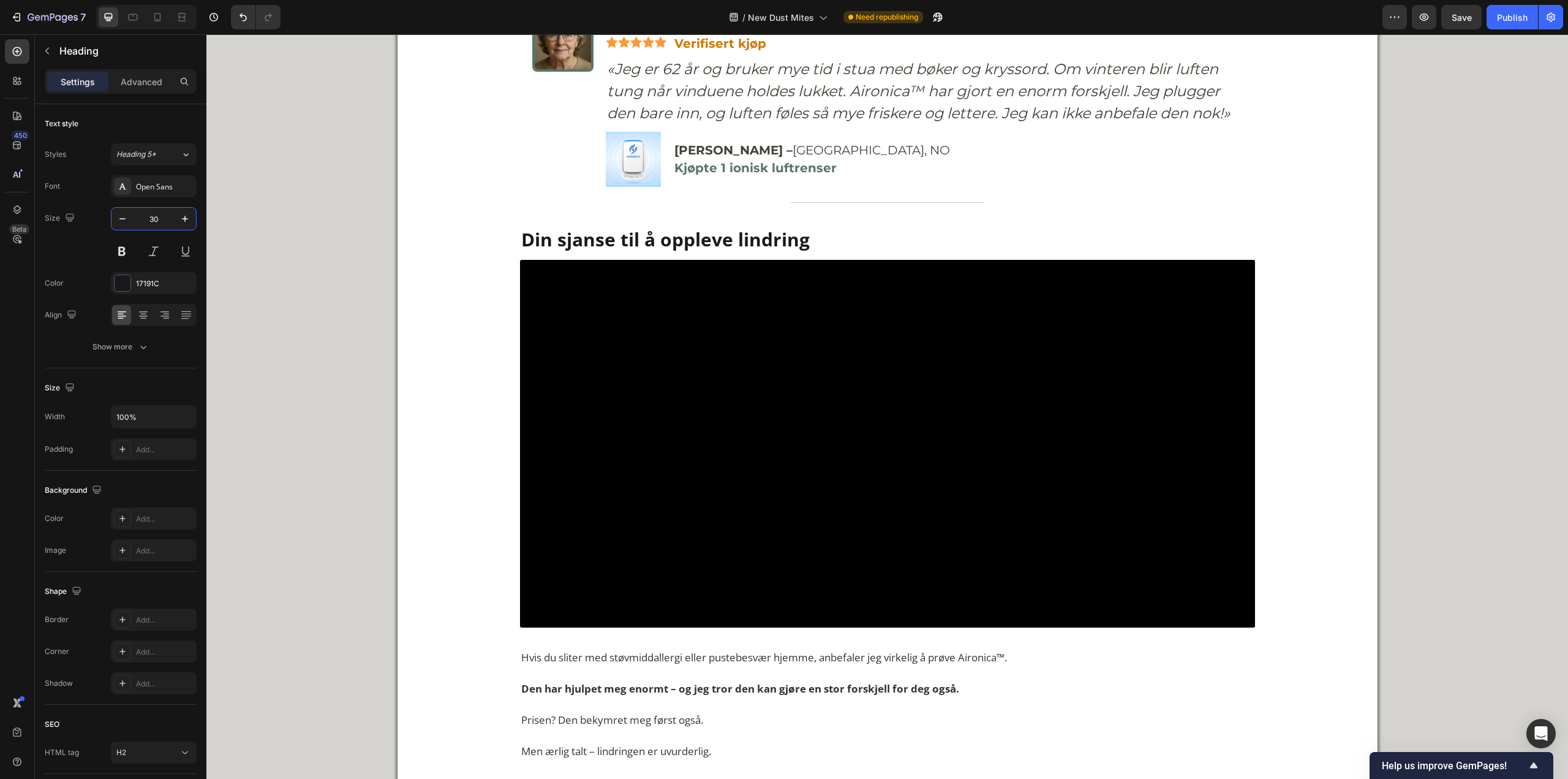
scroll to position [6190, 0]
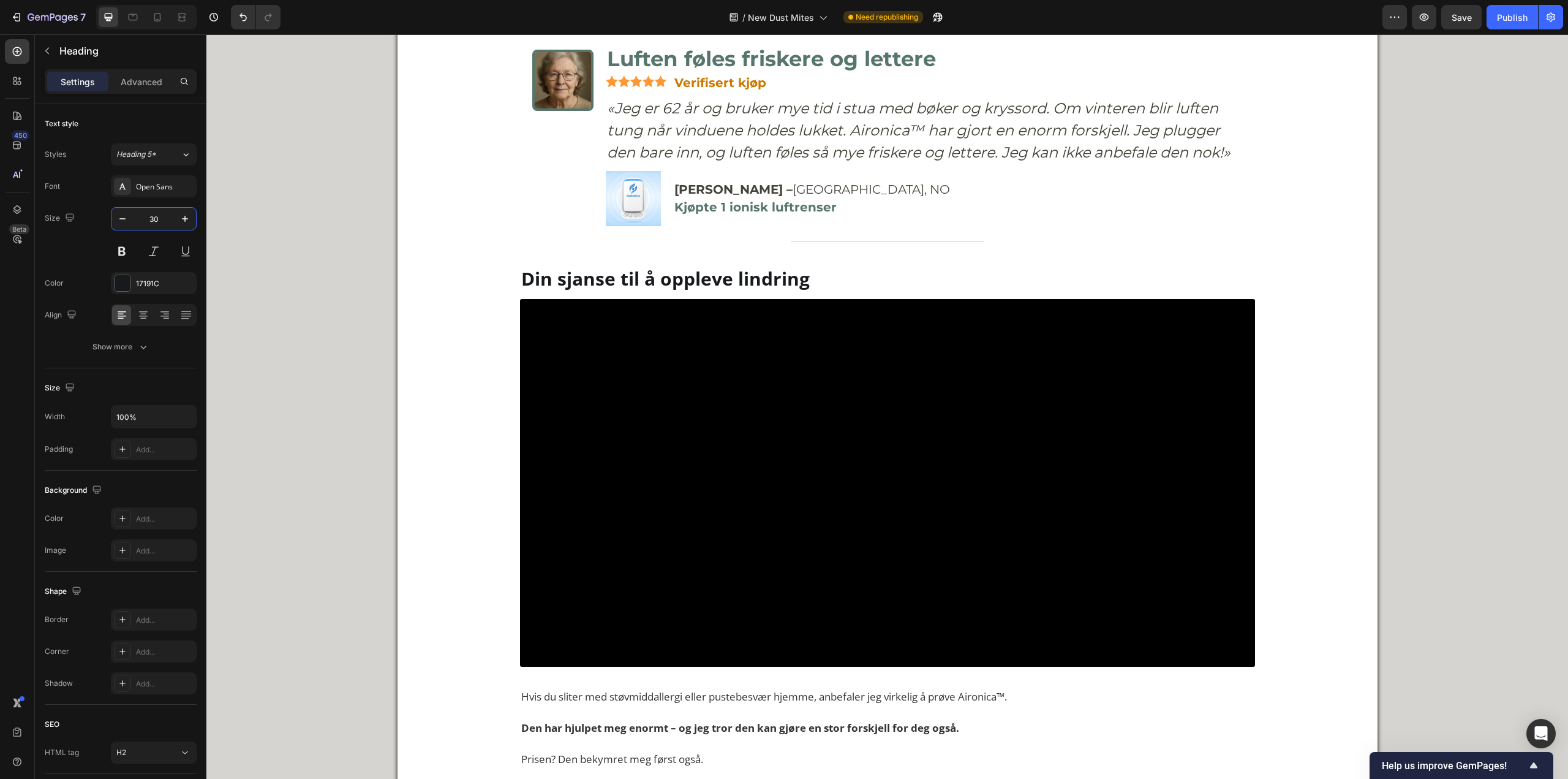
paste input "0"
type input "30"
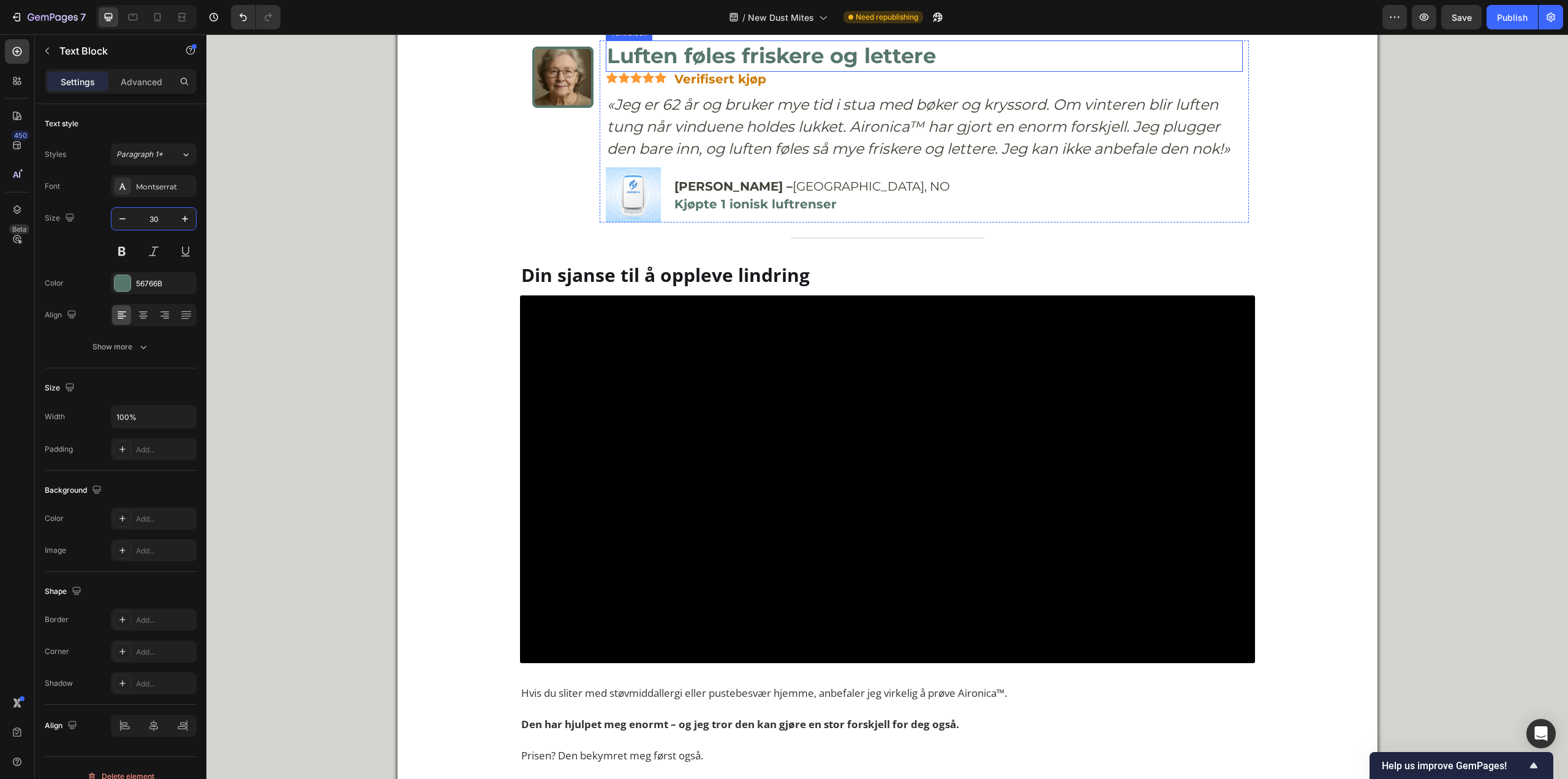
click at [684, 71] on p "Luften føles friskere og lettere" at bounding box center [924, 57] width 635 height 30
click at [147, 222] on input "34" at bounding box center [153, 218] width 40 height 22
paste input "0"
type input "30"
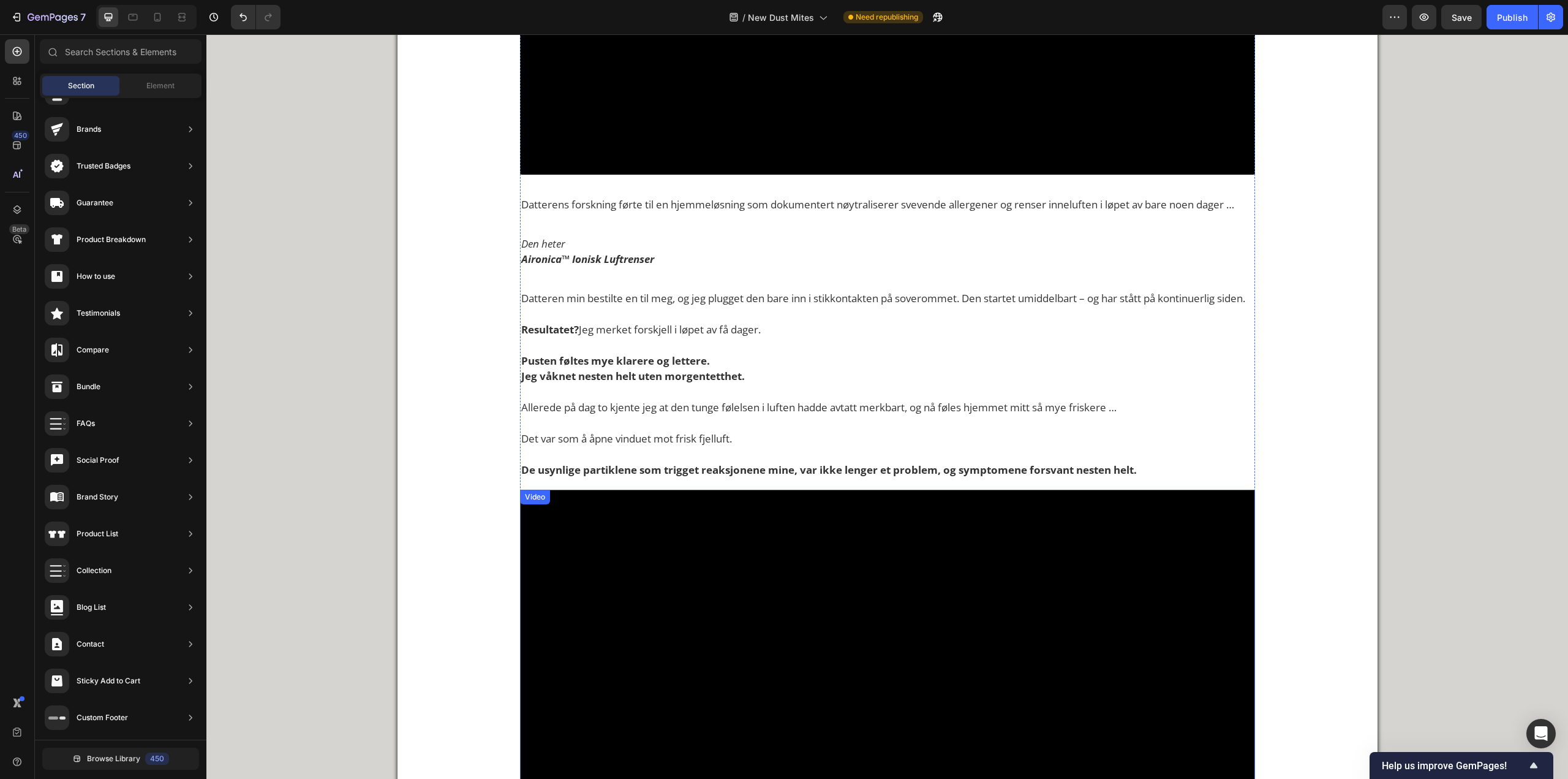
scroll to position [3396, 0]
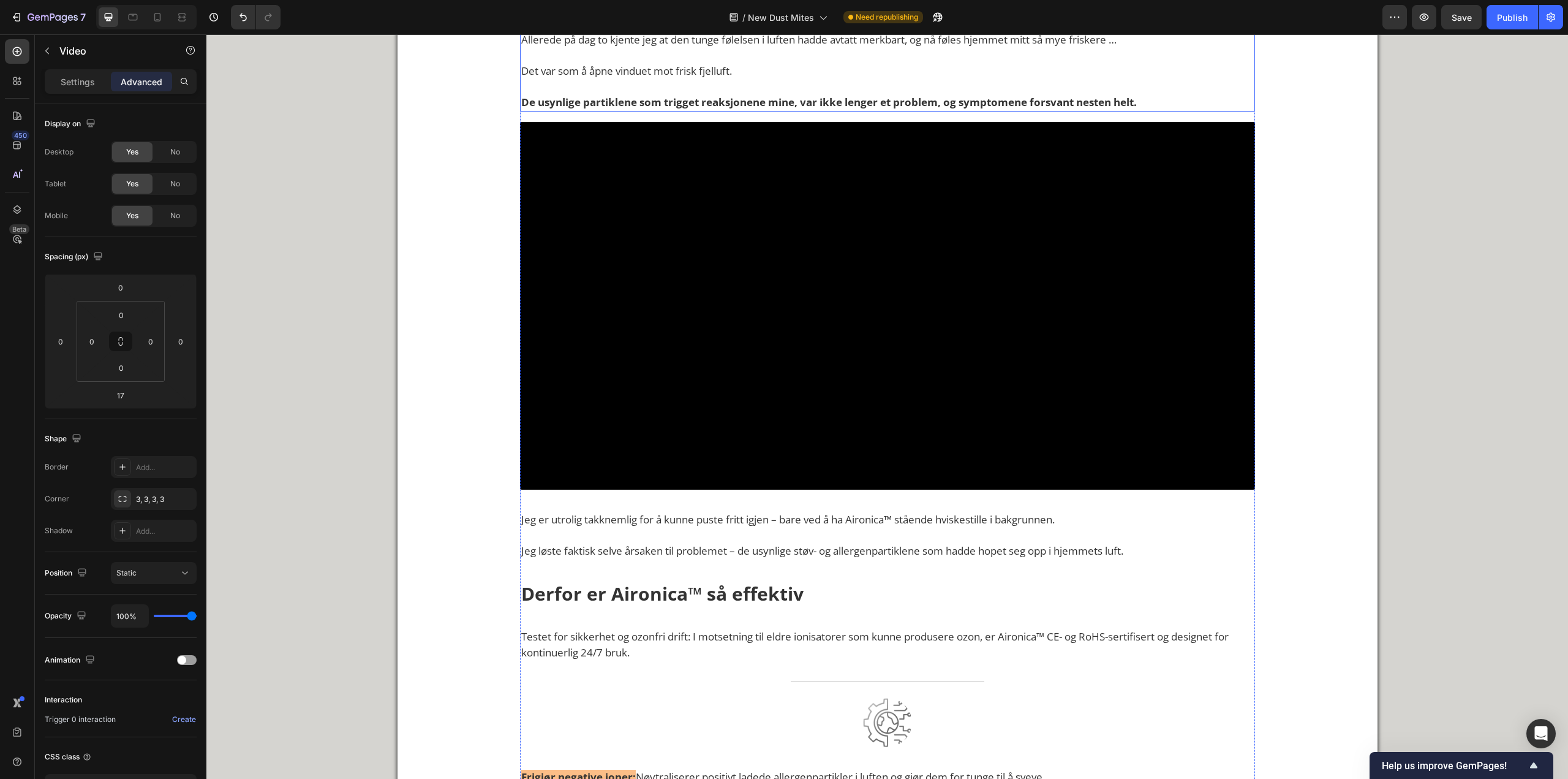
click at [987, 371] on video at bounding box center [887, 306] width 735 height 368
click at [992, 422] on video at bounding box center [887, 306] width 735 height 368
click at [84, 67] on div "Video" at bounding box center [104, 52] width 139 height 35
click at [78, 86] on p "Settings" at bounding box center [77, 81] width 34 height 13
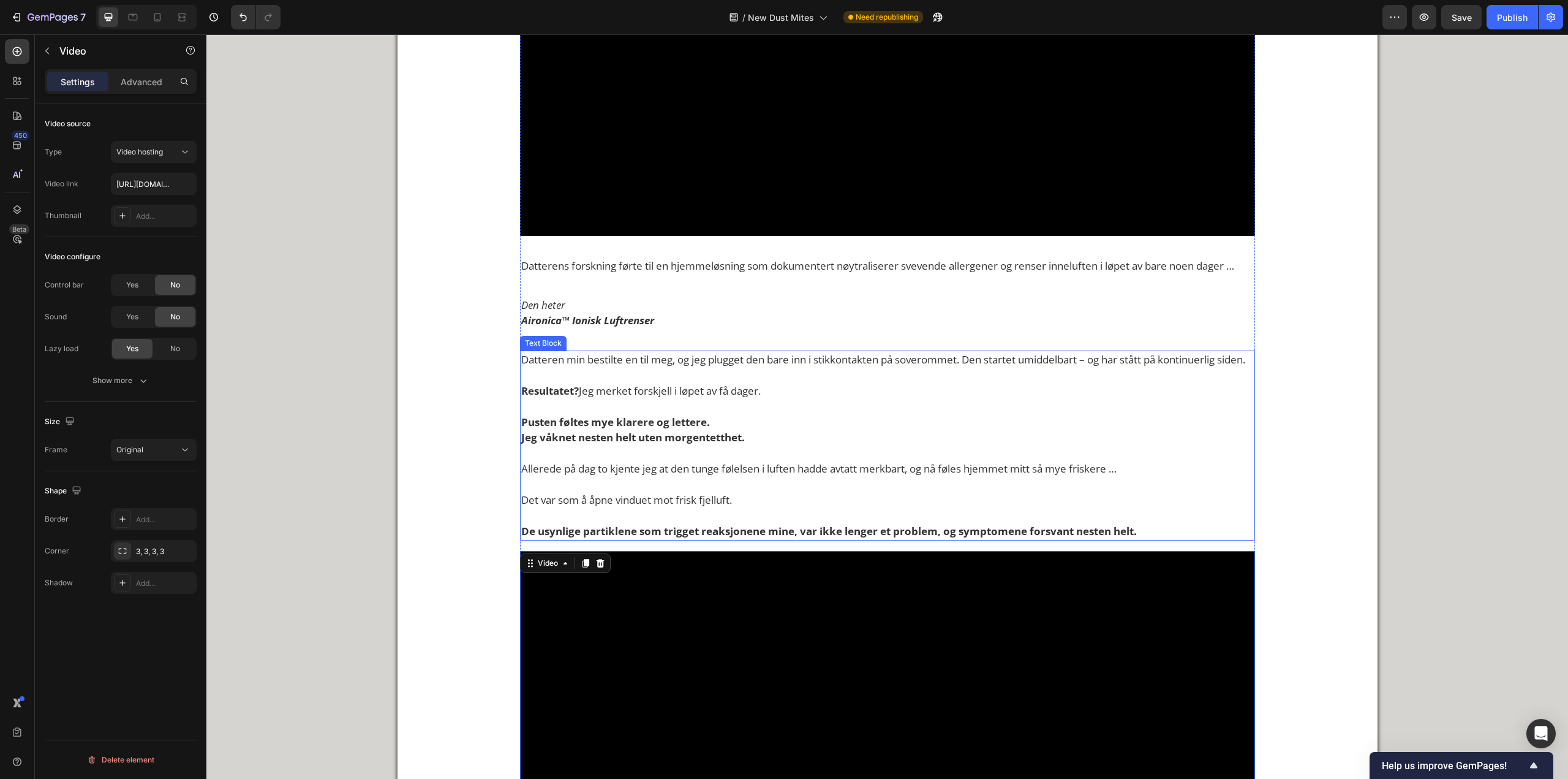
scroll to position [2905, 0]
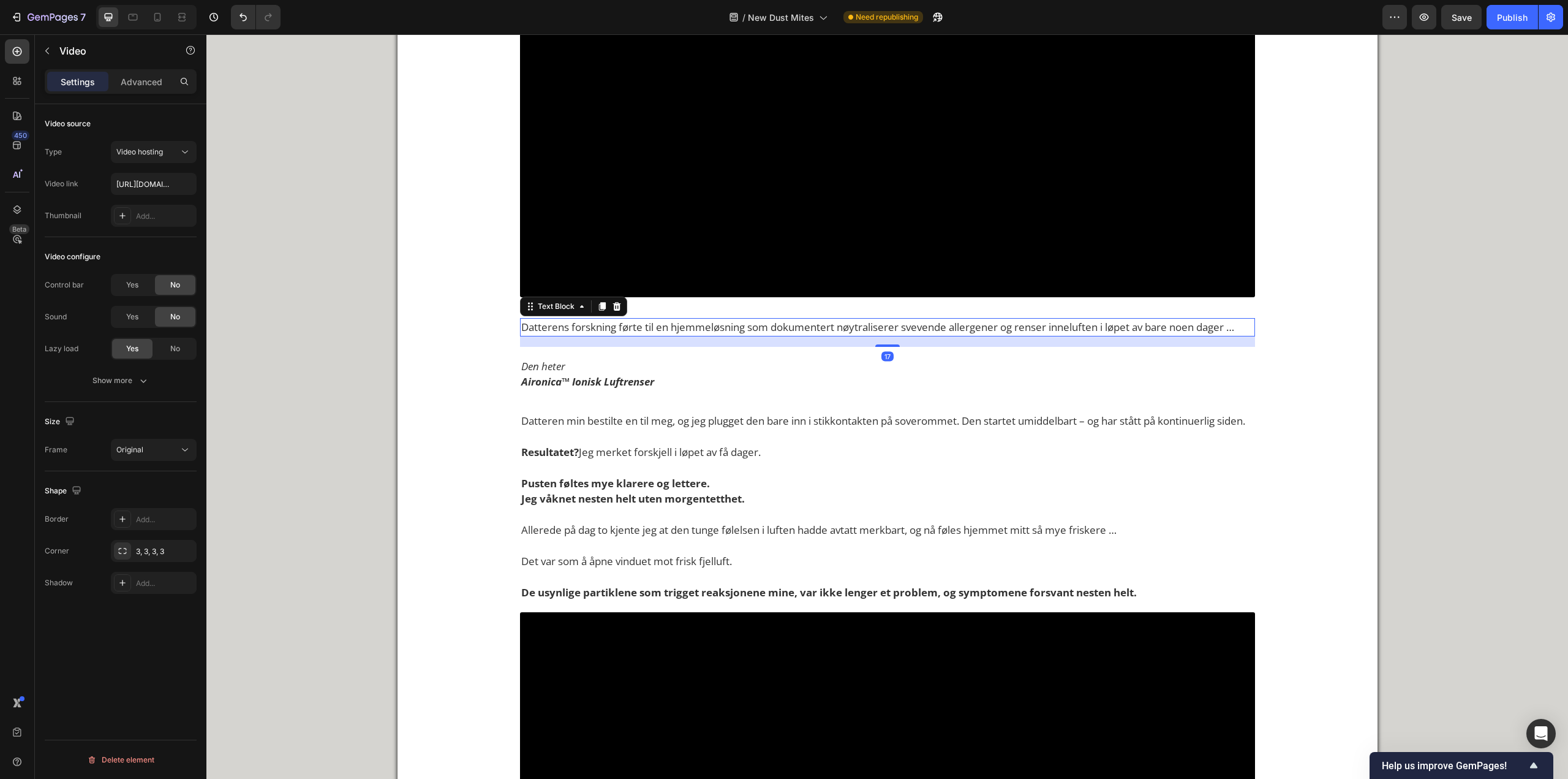
click at [651, 336] on p "Datterens forskning førte til en hjemmeløsning som dokumentert nøytraliserer sv…" at bounding box center [887, 327] width 732 height 16
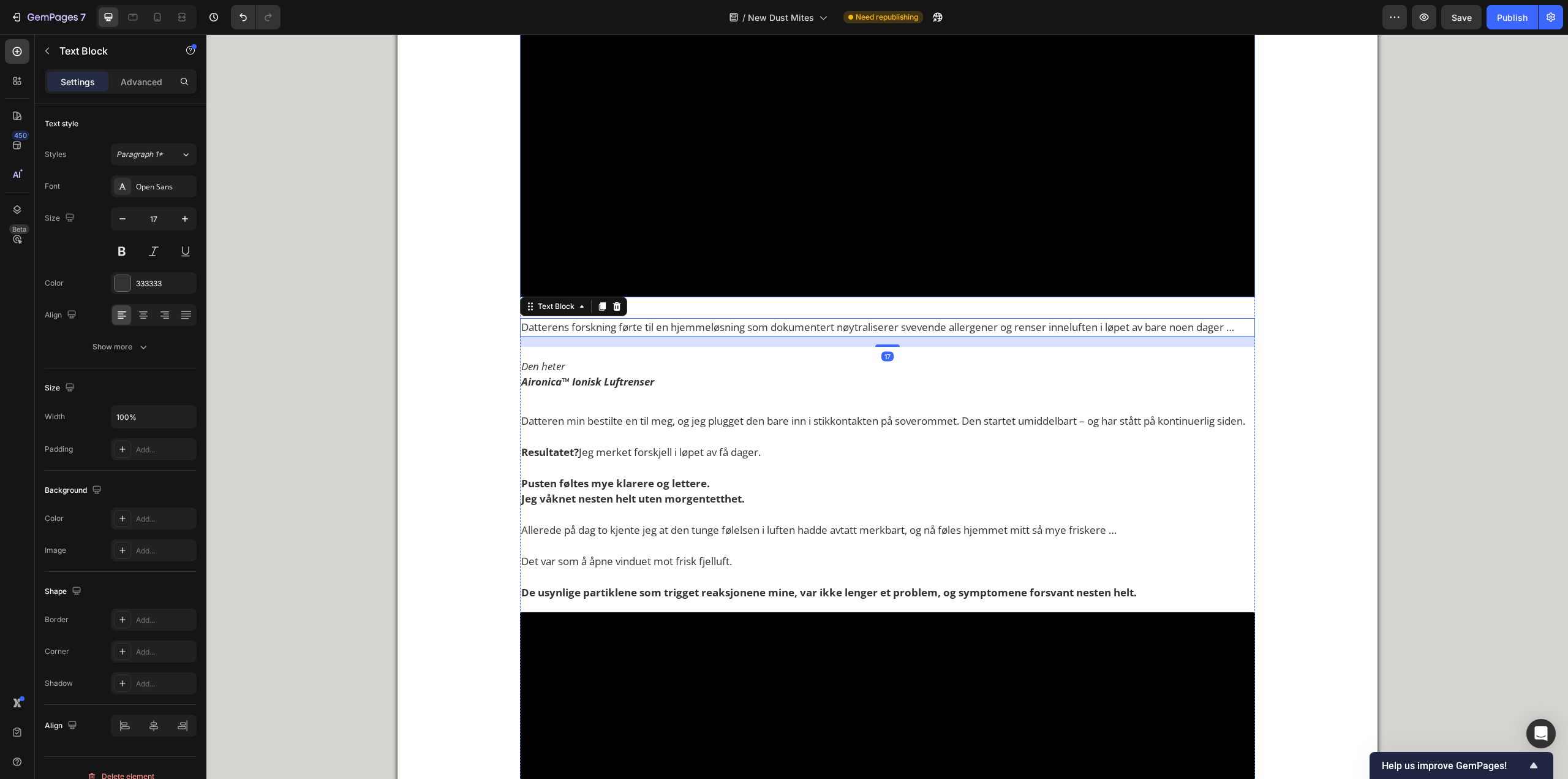
click at [819, 291] on video at bounding box center [887, 114] width 735 height 368
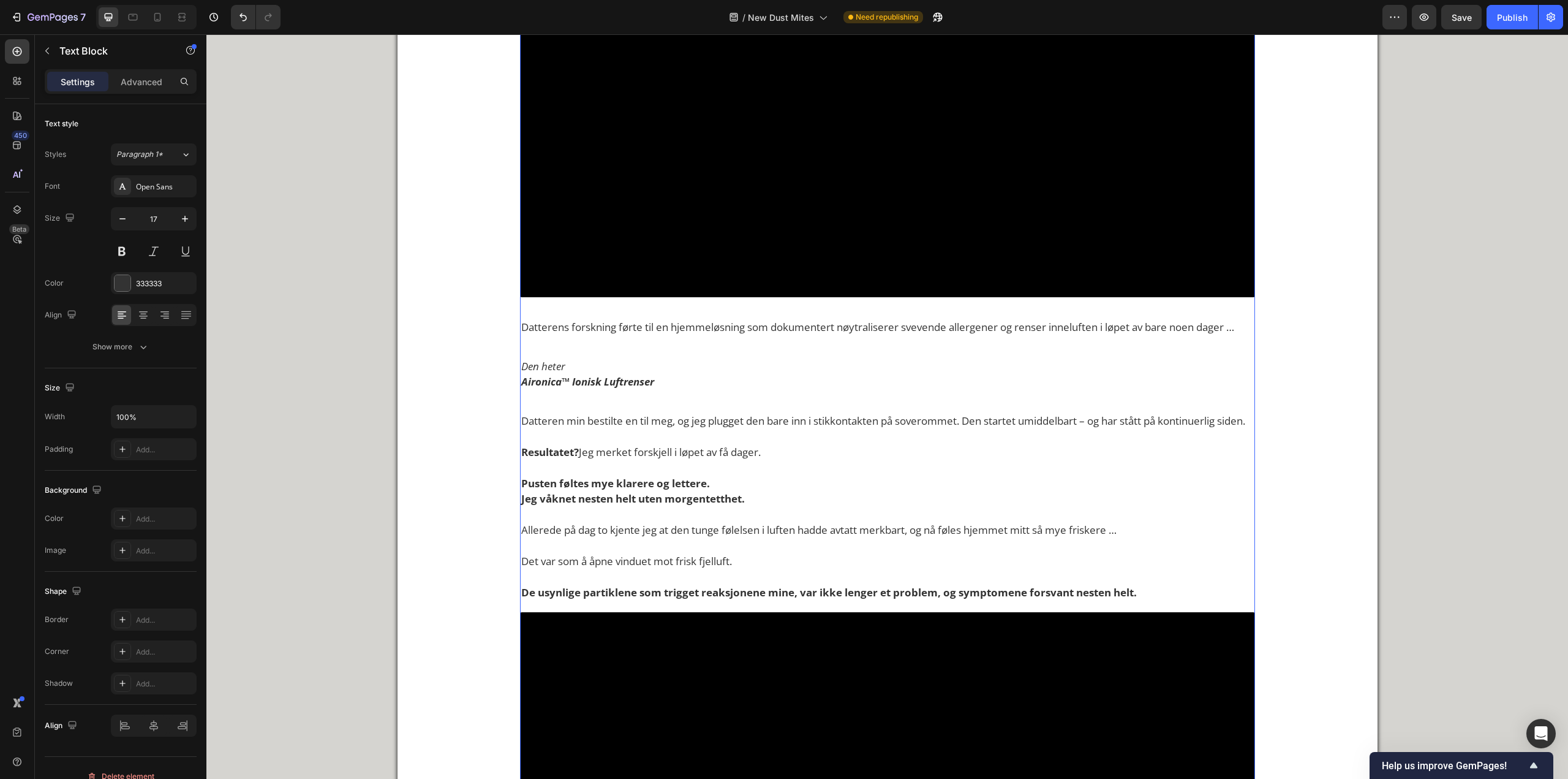
click at [668, 336] on p "Datterens forskning førte til en hjemmeløsning som dokumentert nøytraliserer sv…" at bounding box center [887, 327] width 732 height 16
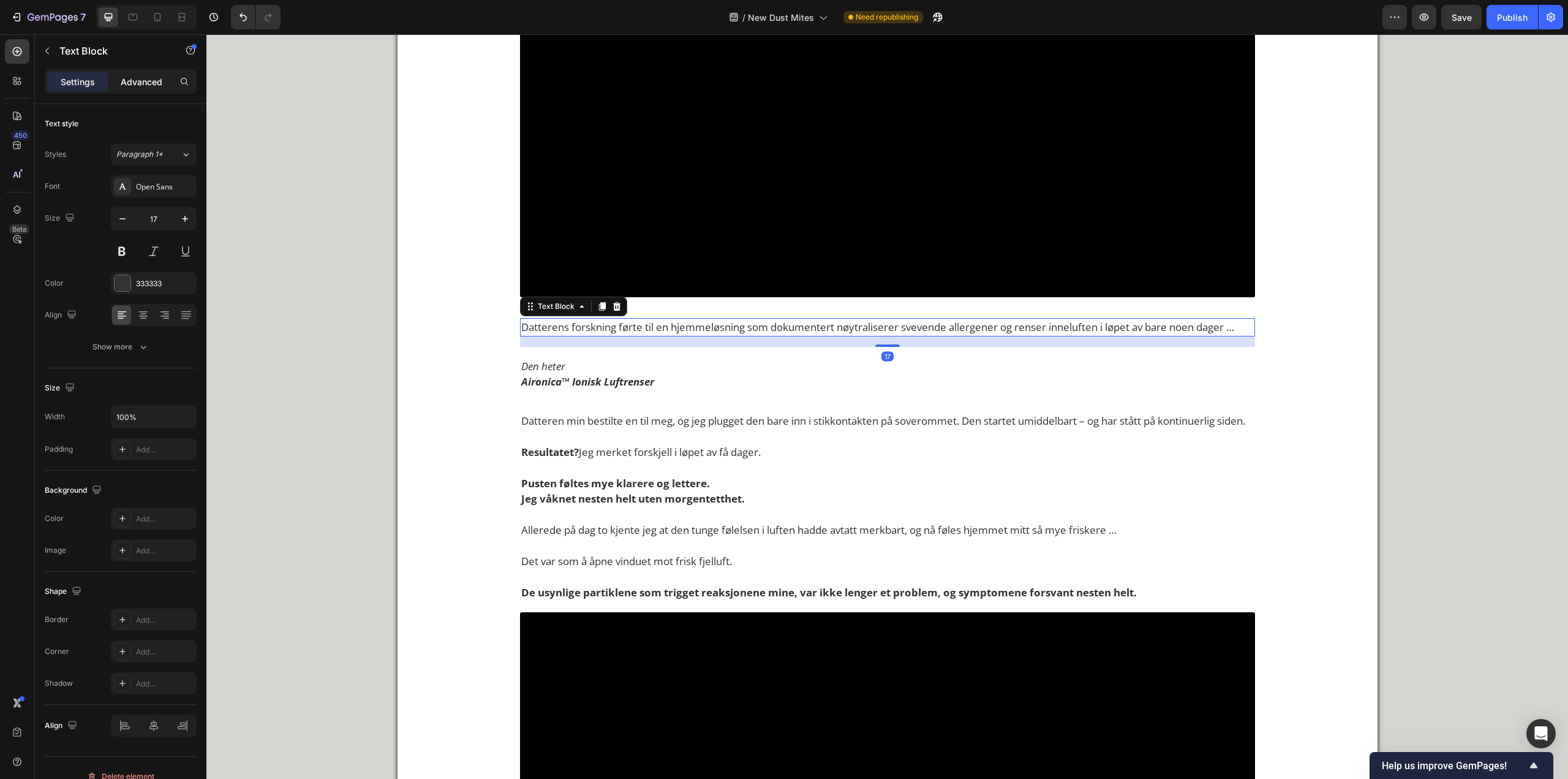
click at [165, 77] on div "Advanced" at bounding box center [142, 81] width 61 height 19
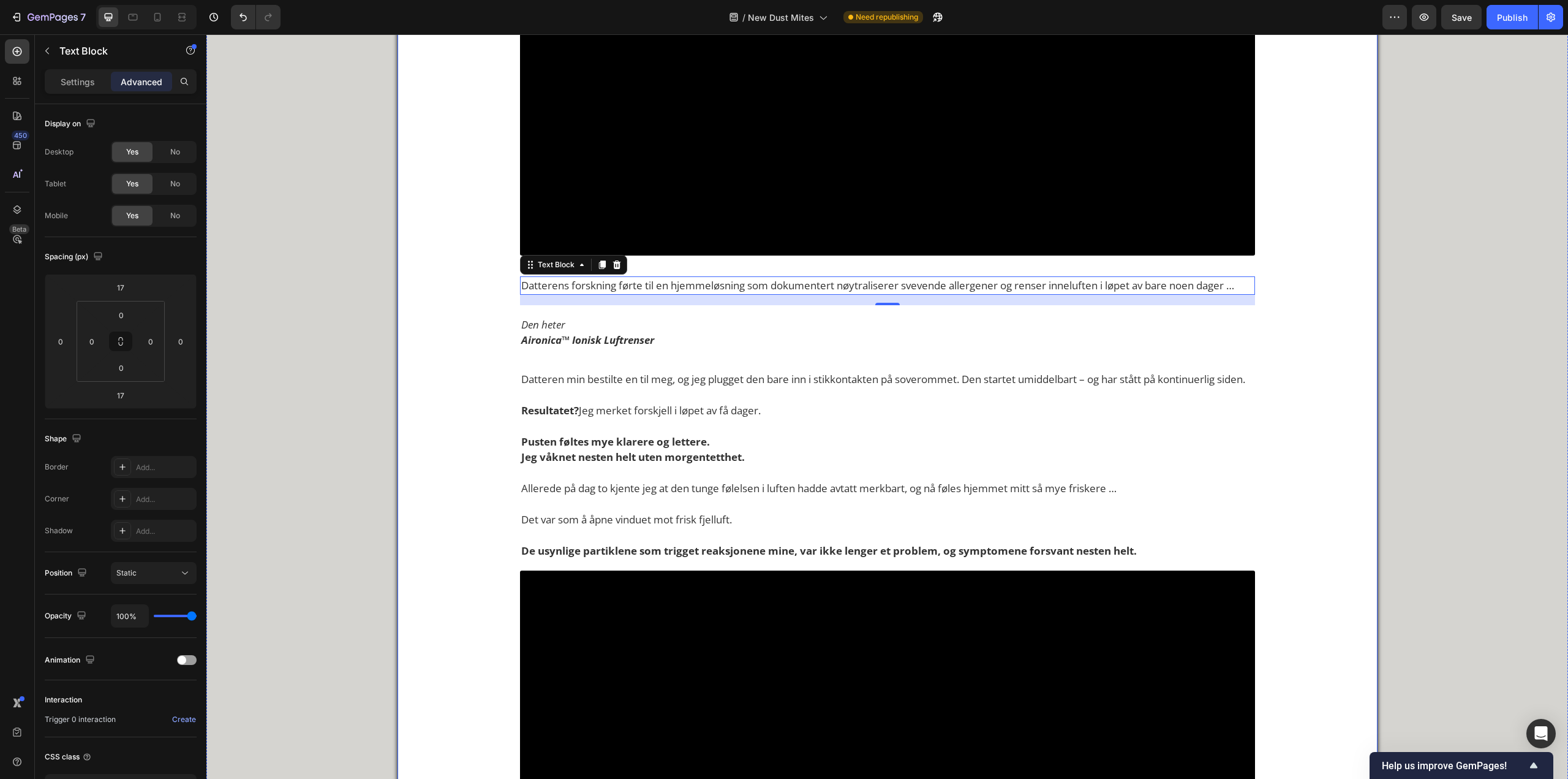
scroll to position [3150, 0]
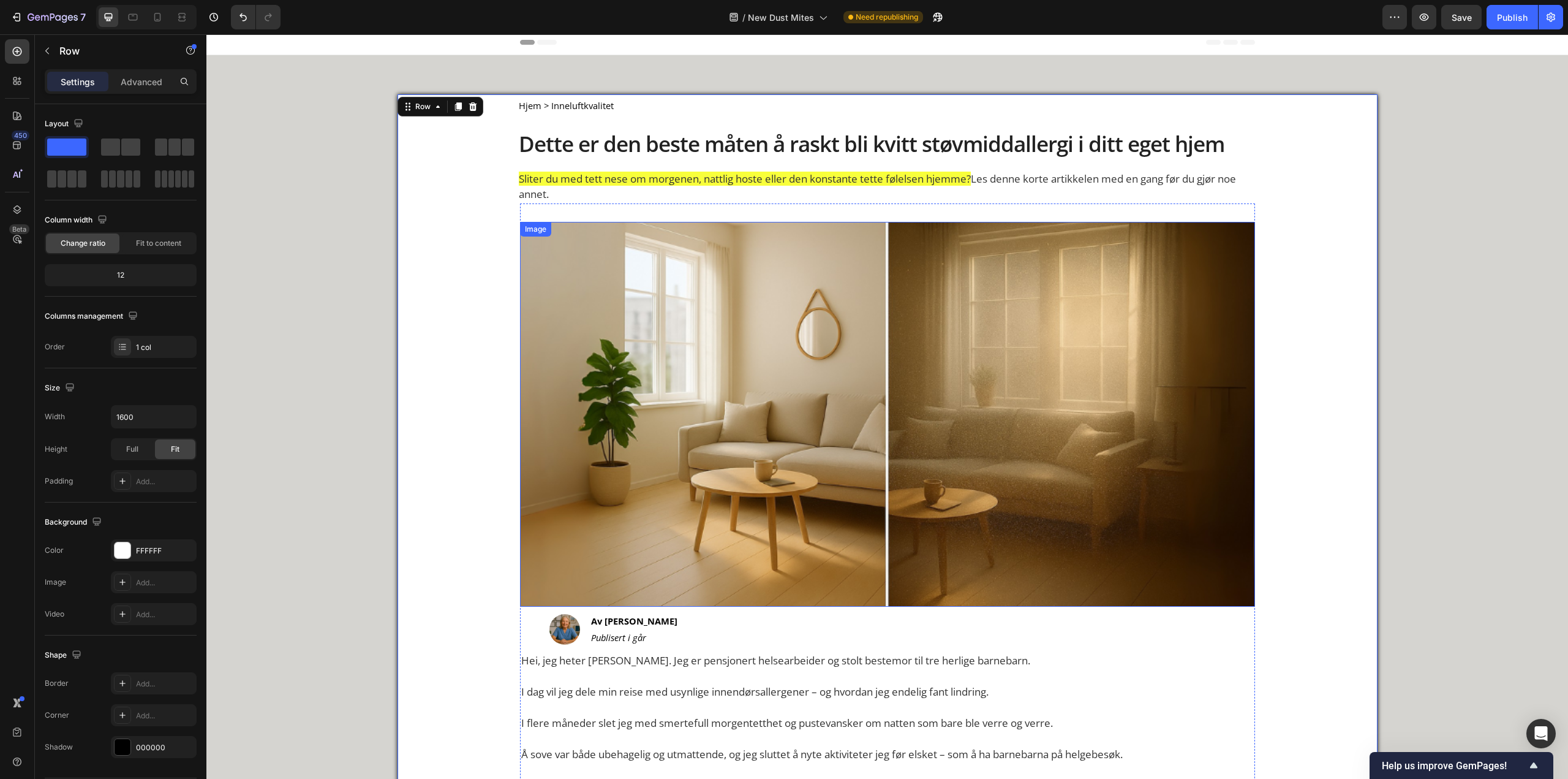
scroll to position [0, 0]
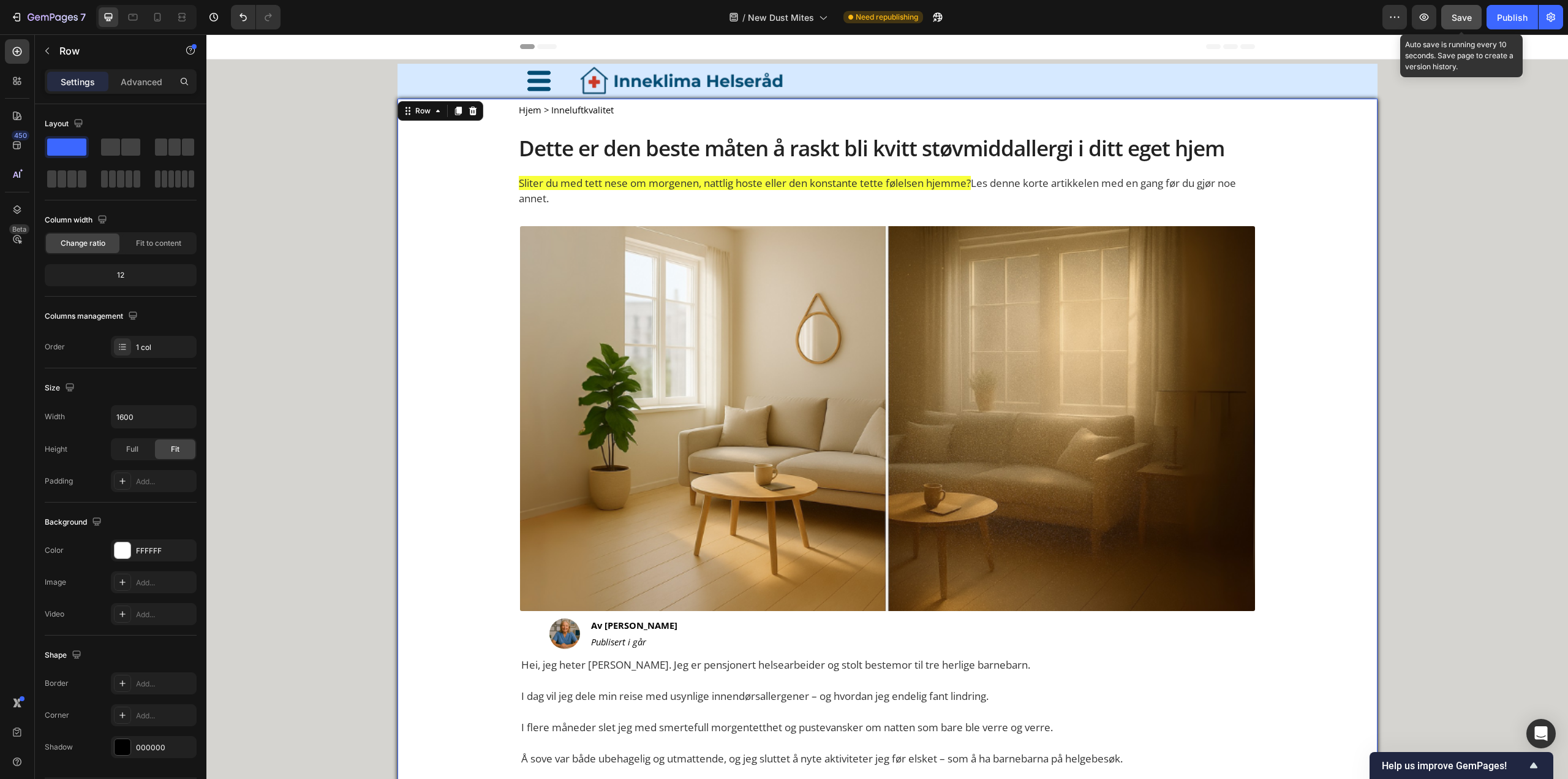
click at [1454, 15] on span "Save" at bounding box center [1462, 18] width 20 height 11
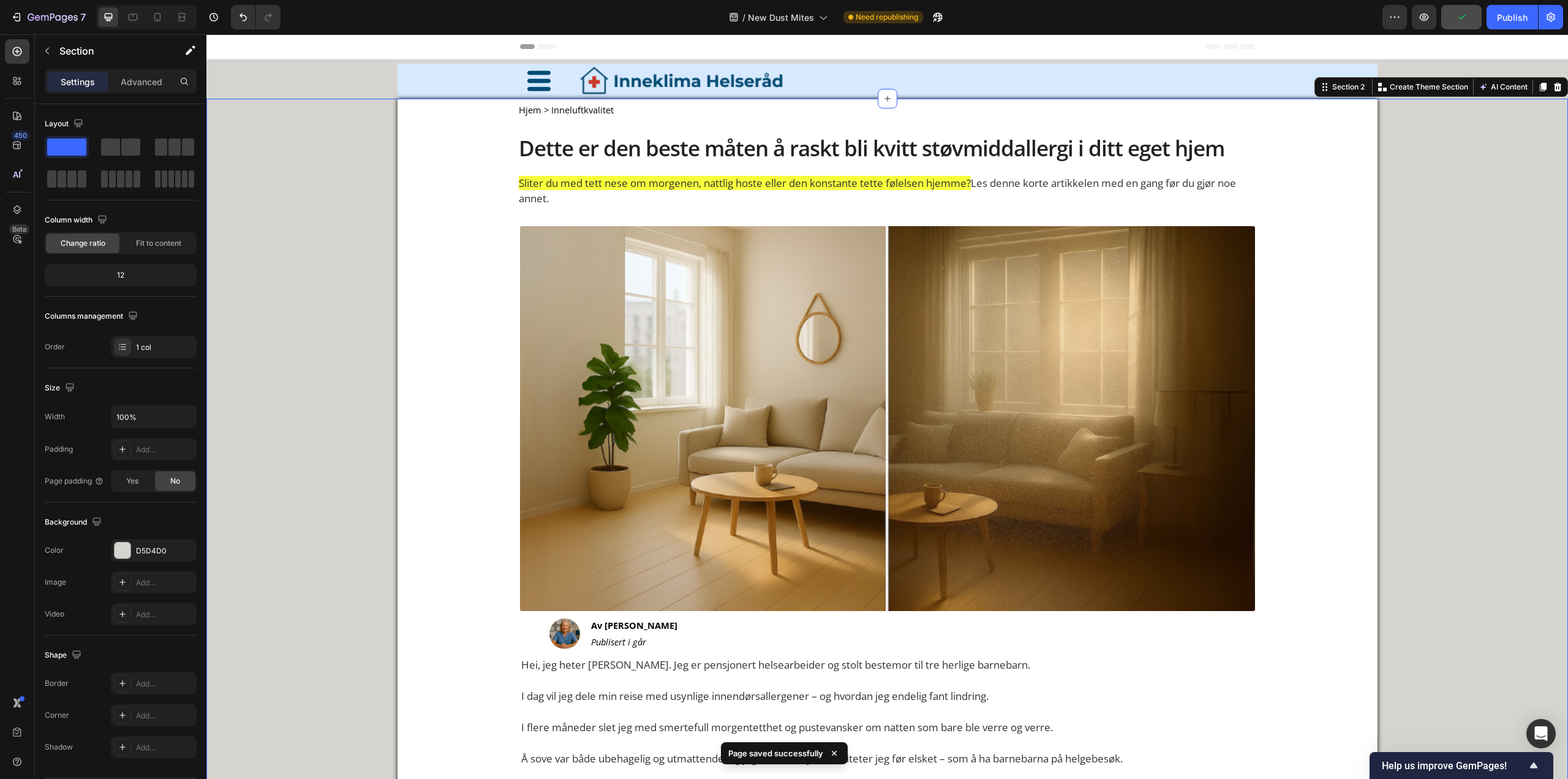
click at [152, 22] on icon at bounding box center [158, 18] width 12 height 12
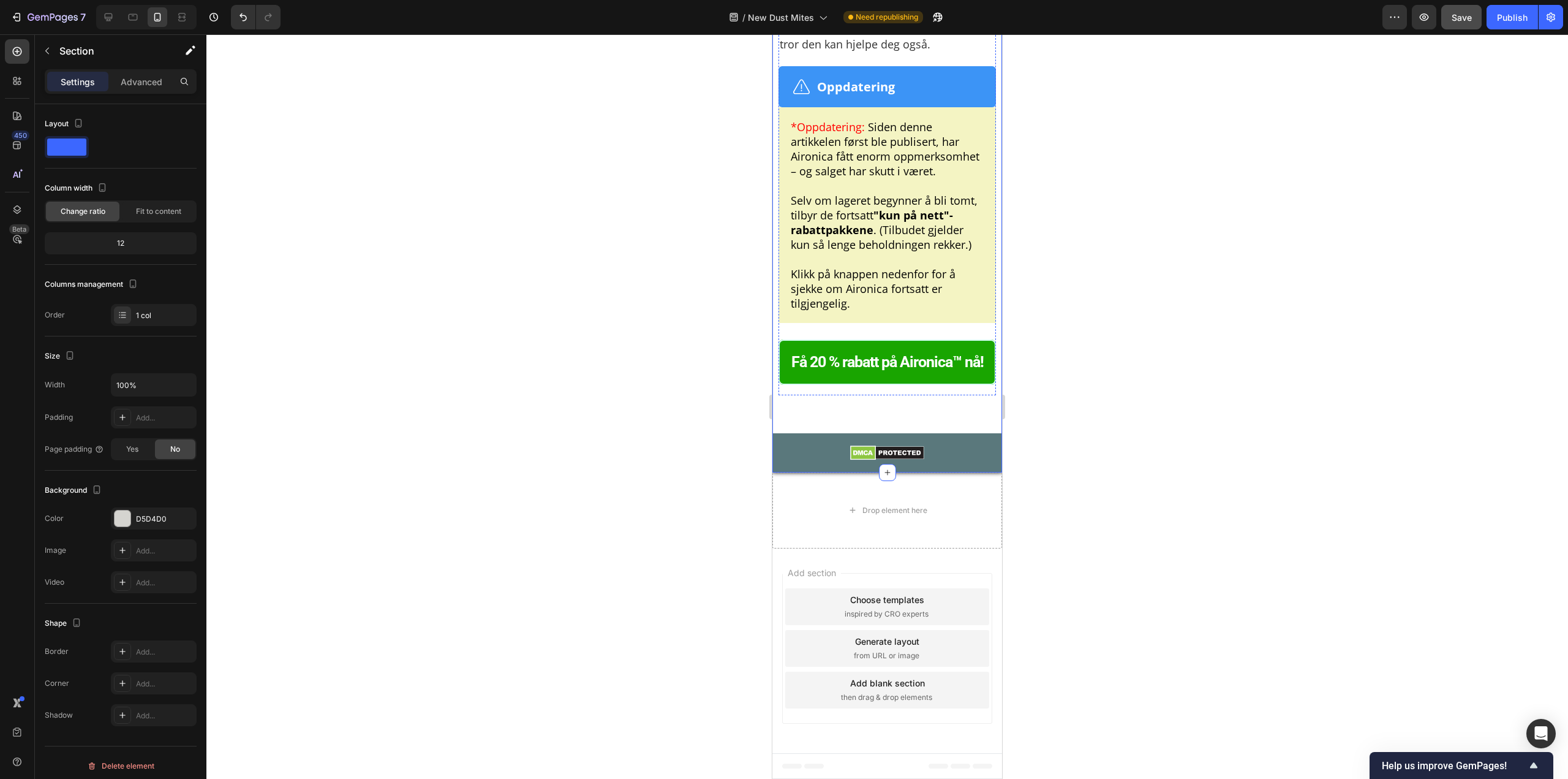
scroll to position [9336, 0]
click at [1508, 18] on div "Publish" at bounding box center [1512, 18] width 31 height 13
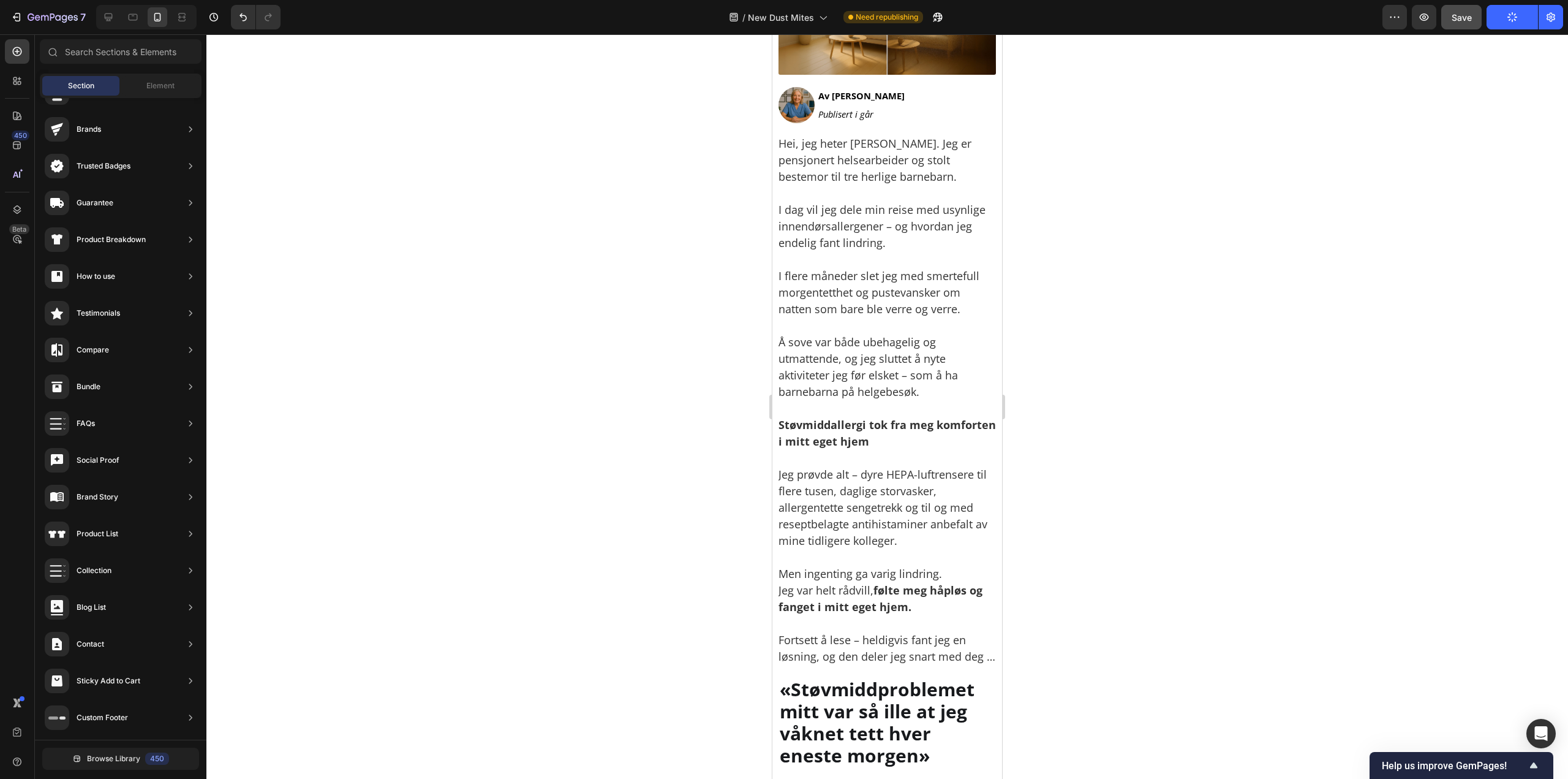
scroll to position [0, 0]
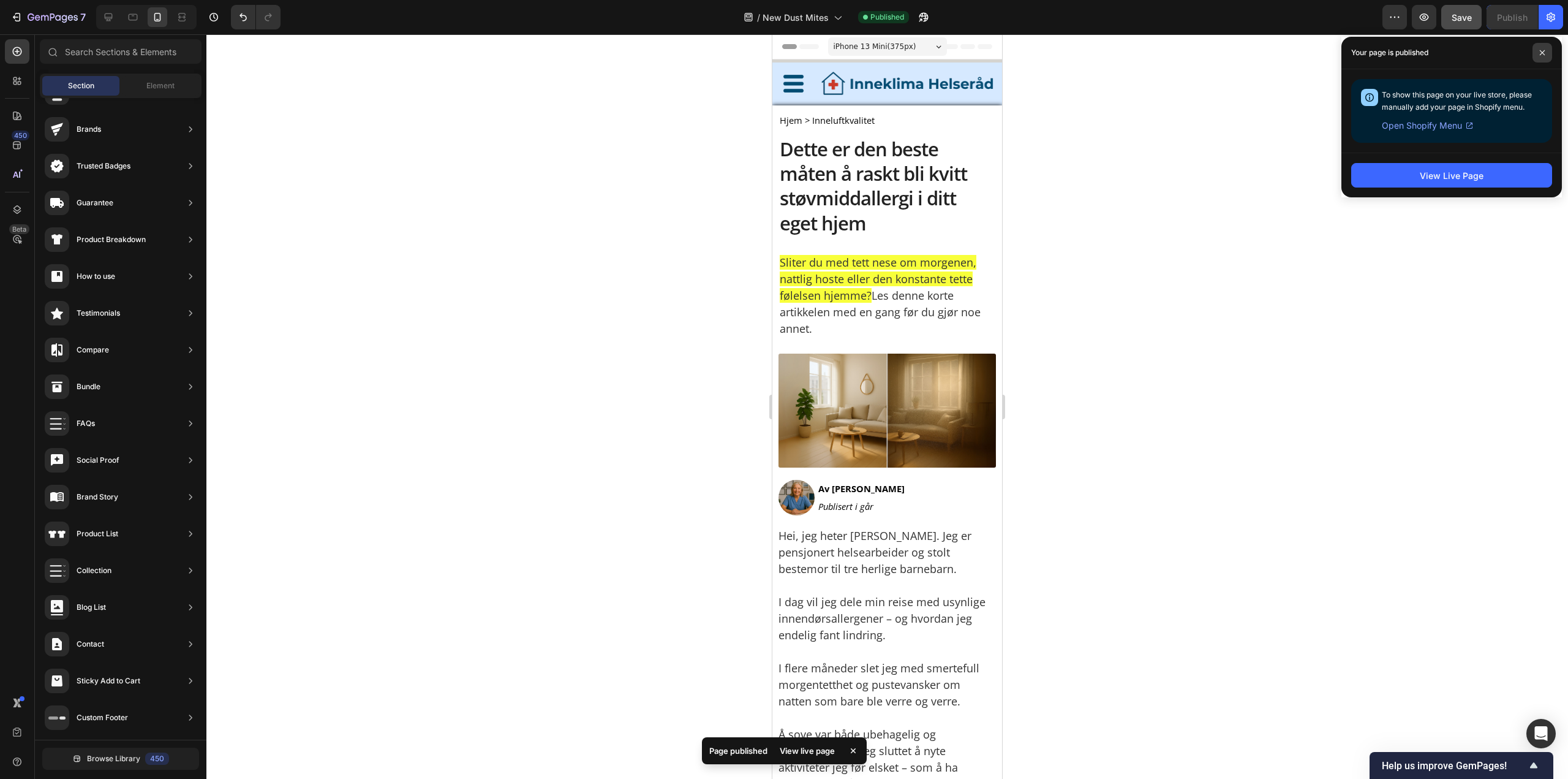
click at [1540, 50] on icon at bounding box center [1543, 53] width 6 height 6
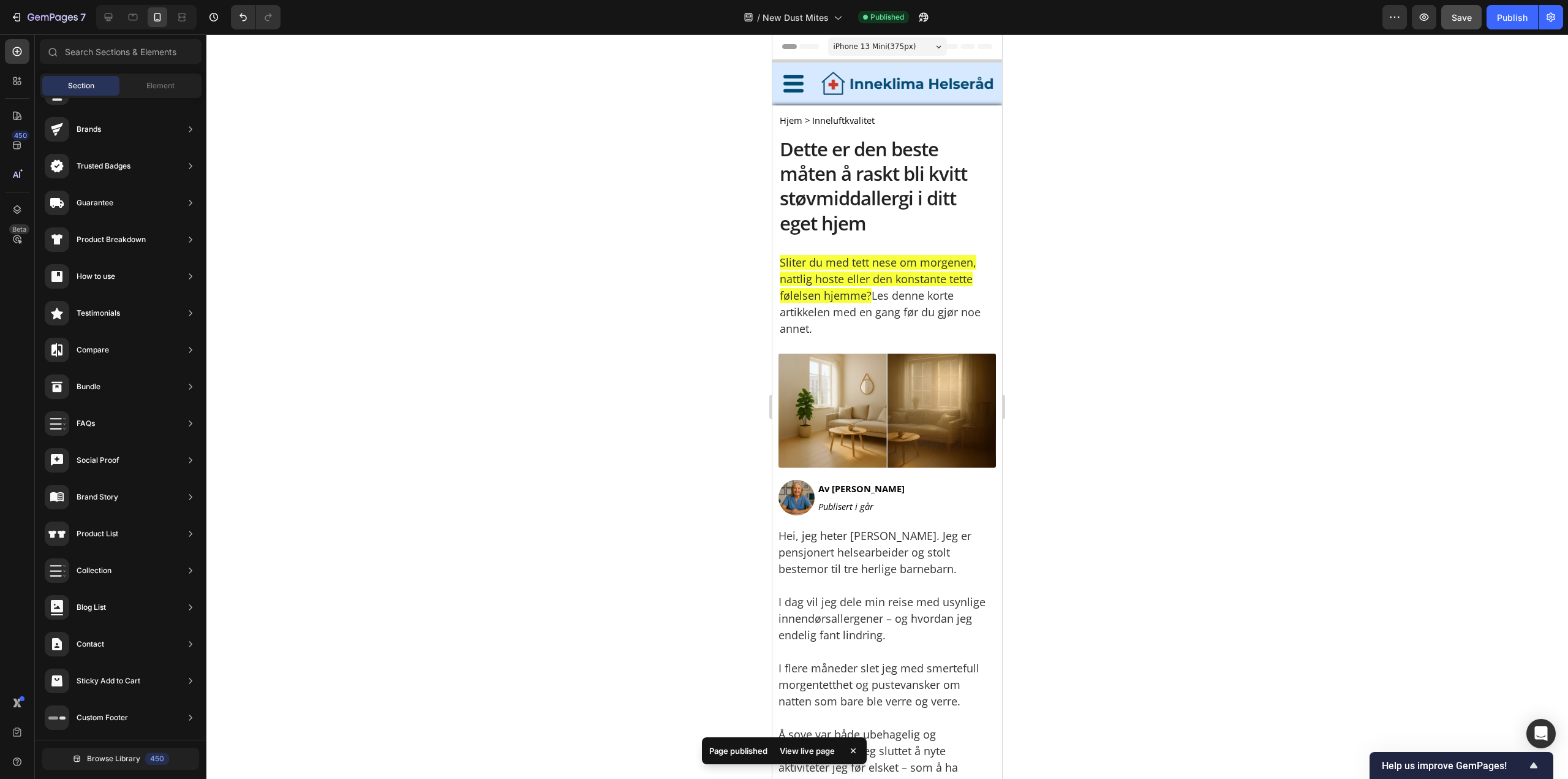
click at [387, 115] on div at bounding box center [887, 407] width 1362 height 745
click at [604, 499] on div at bounding box center [887, 407] width 1362 height 745
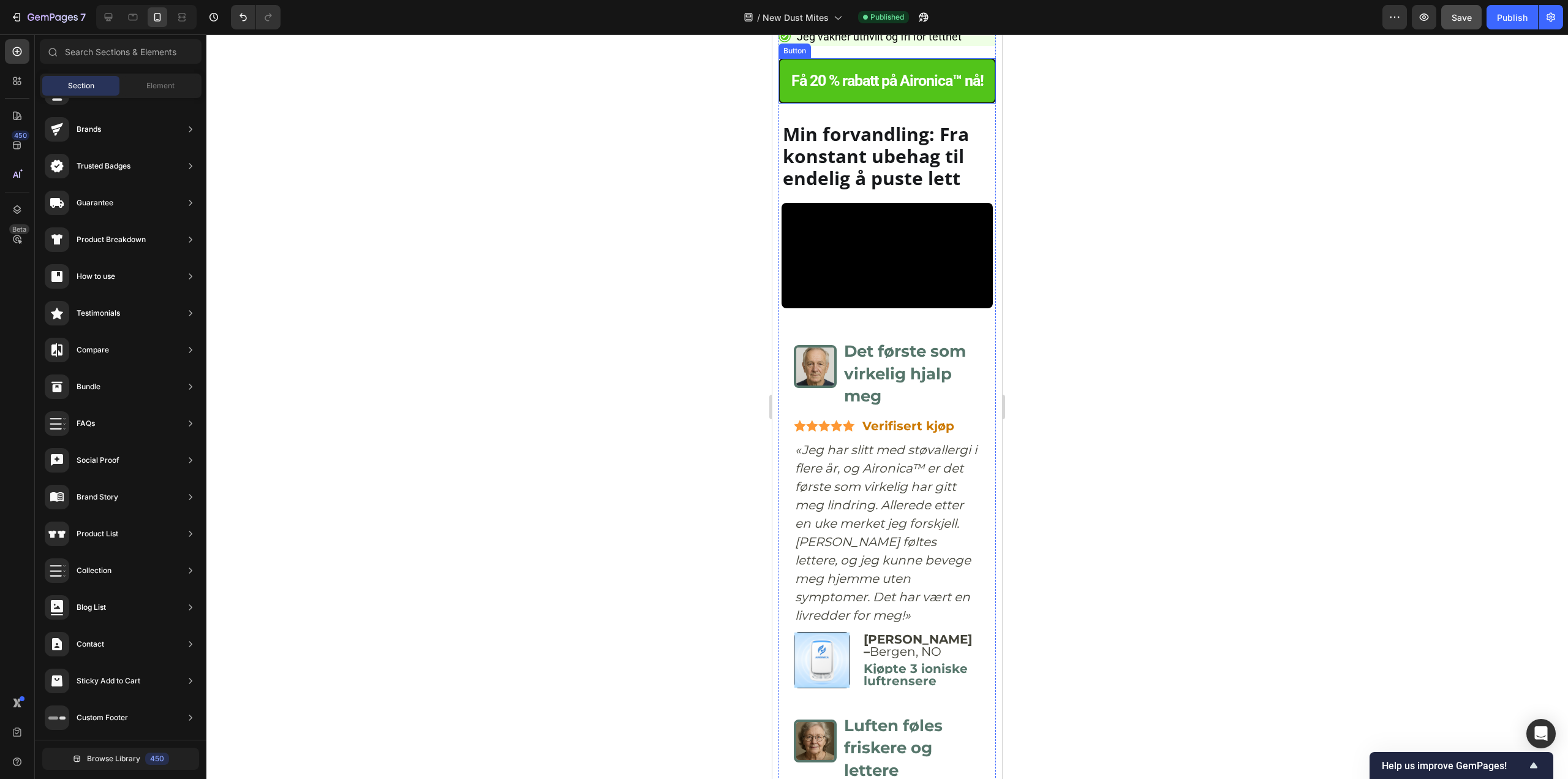
scroll to position [6251, 0]
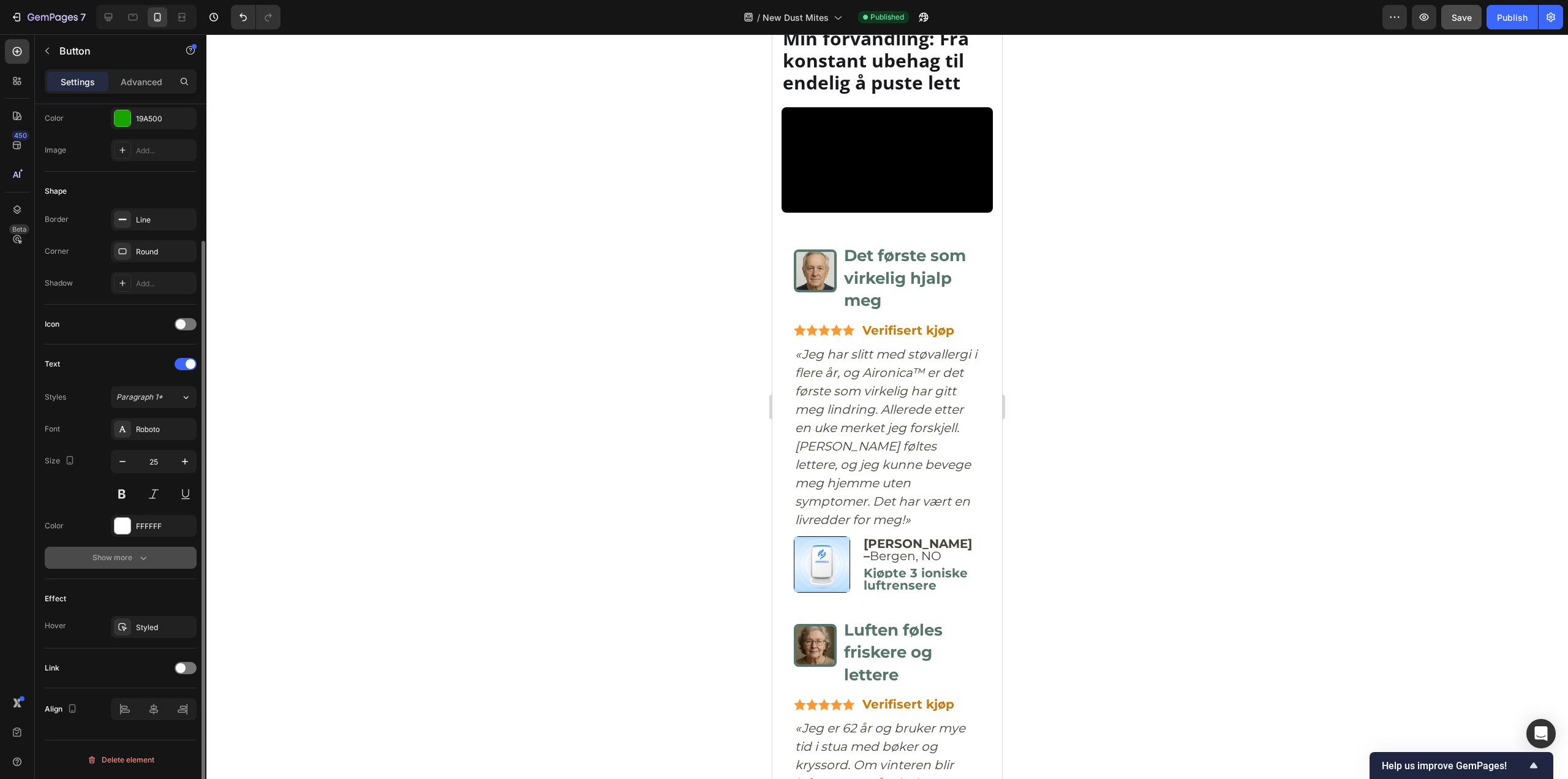
click at [138, 563] on icon "button" at bounding box center [144, 557] width 12 height 12
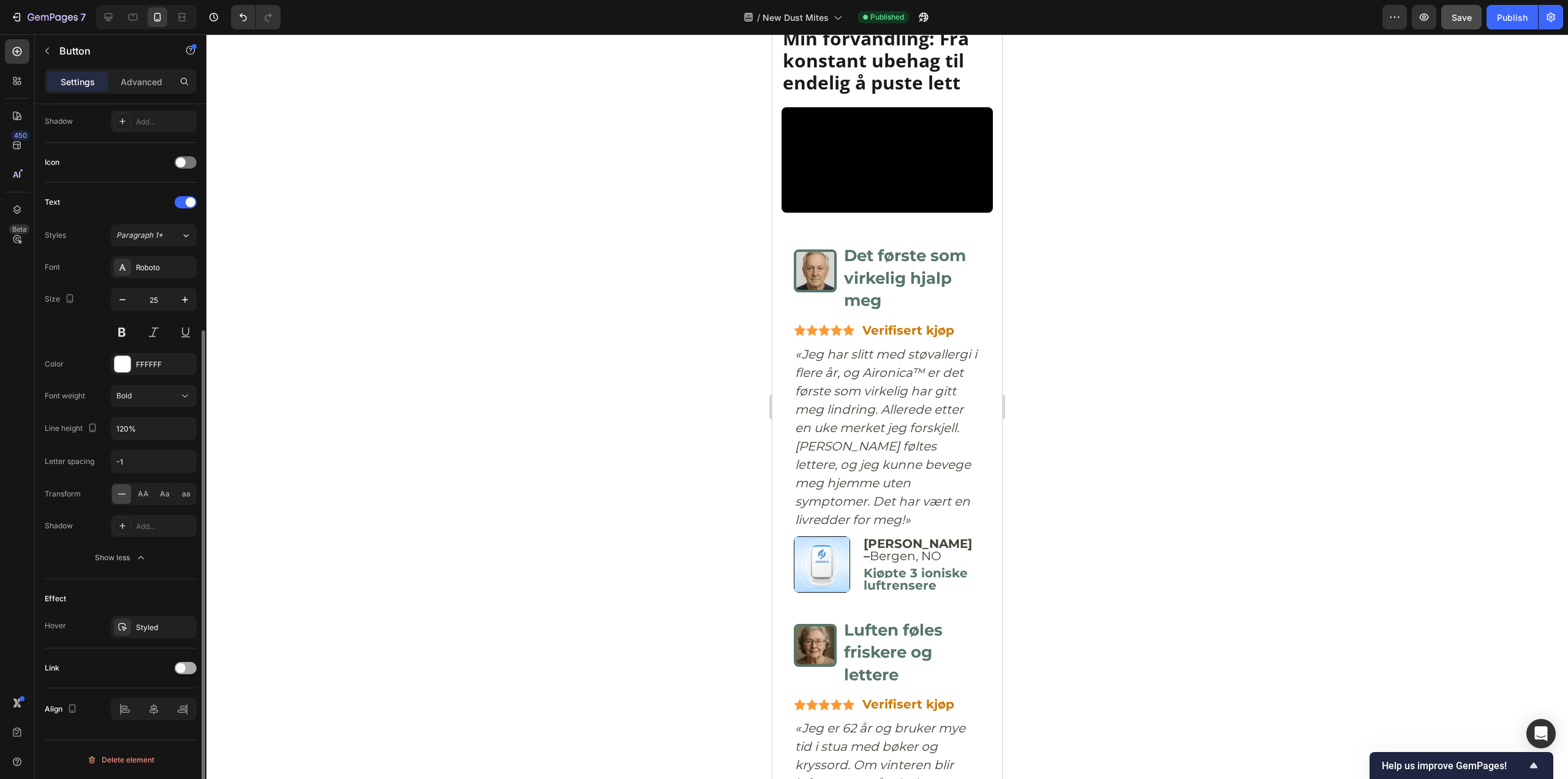
click at [187, 674] on div at bounding box center [185, 668] width 22 height 12
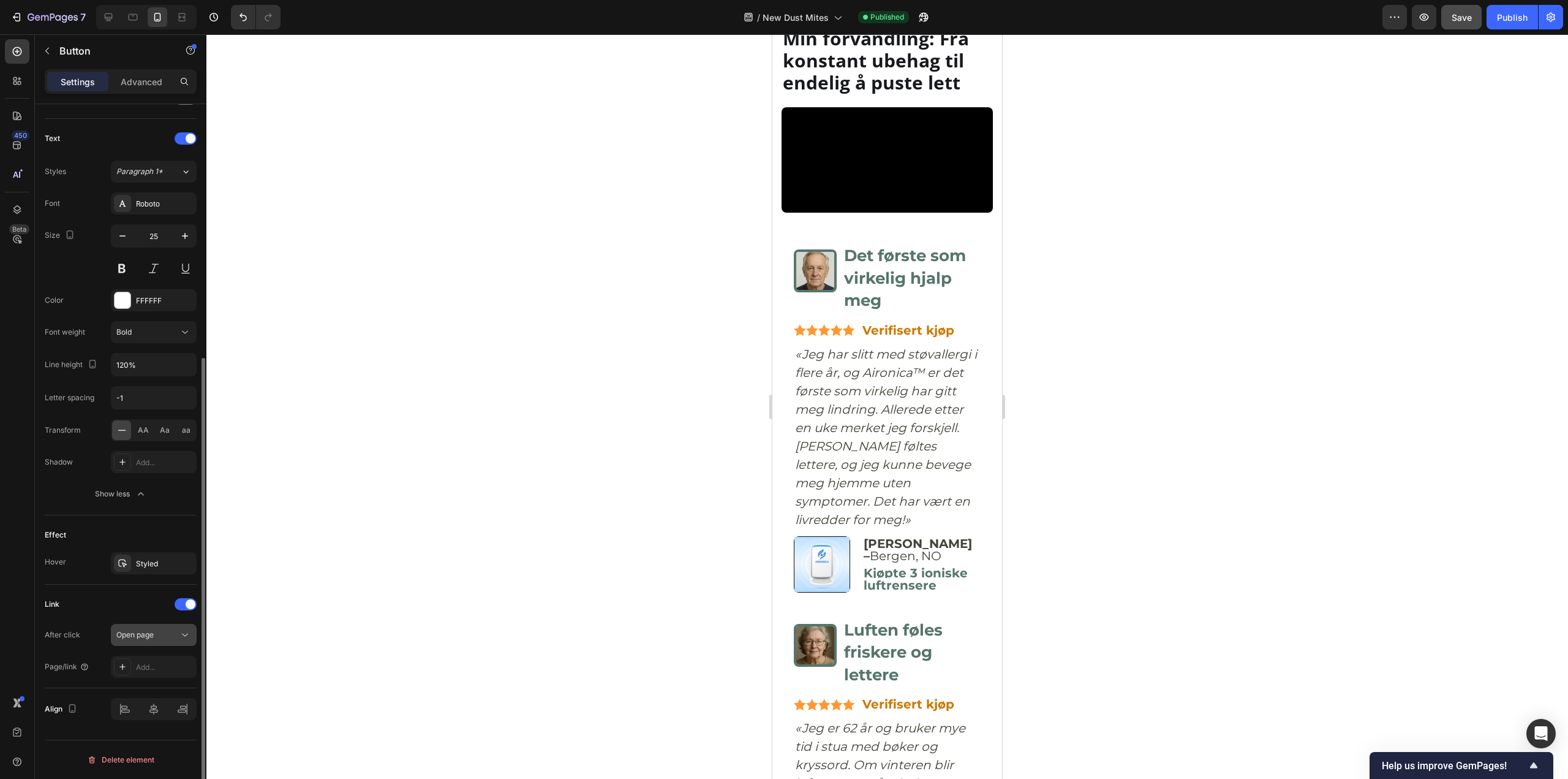
click at [150, 637] on span "Open page" at bounding box center [135, 634] width 38 height 9
click at [148, 633] on span "Open page" at bounding box center [135, 634] width 38 height 9
click at [157, 666] on div "Add..." at bounding box center [165, 667] width 58 height 11
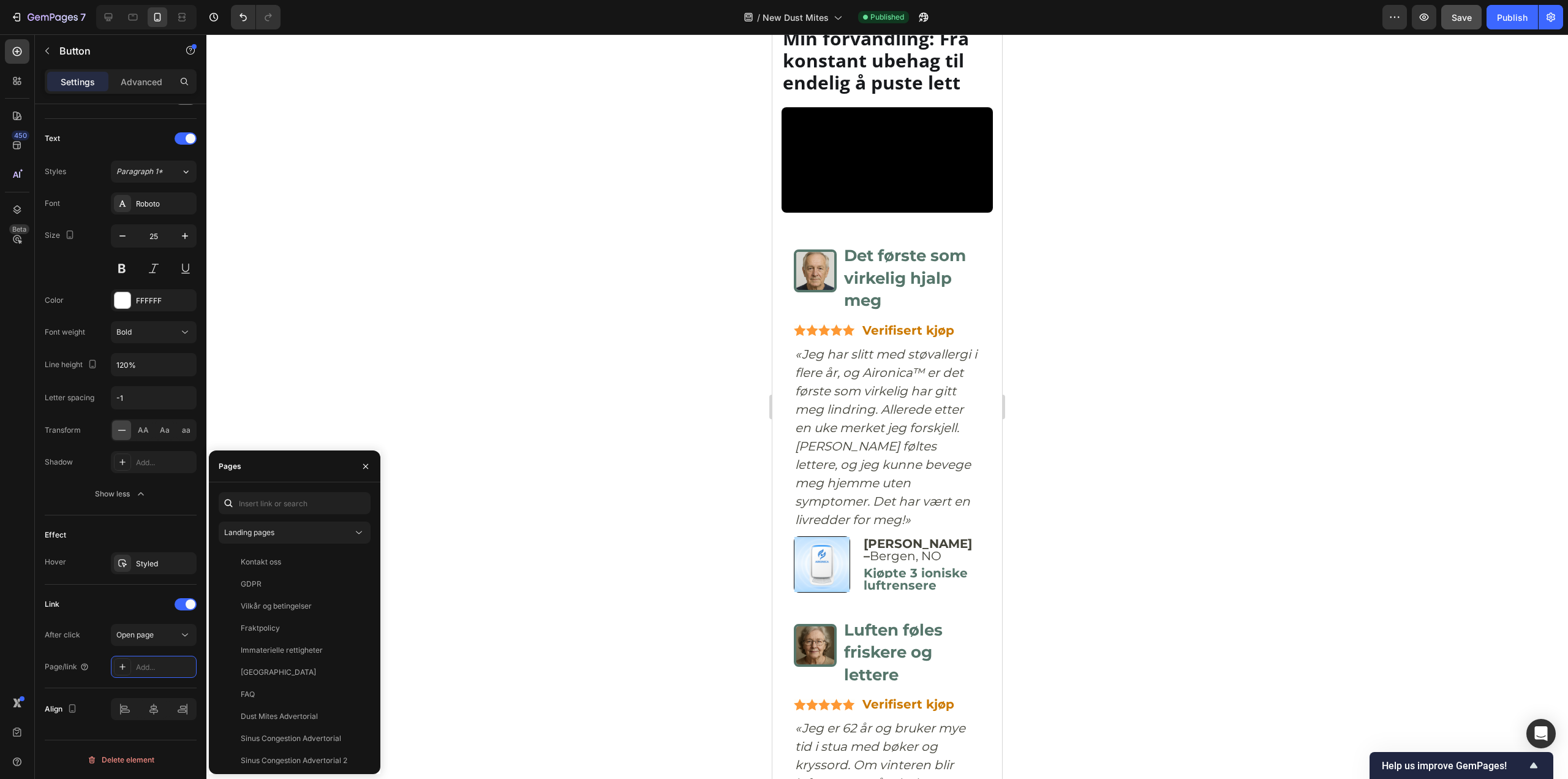
click at [272, 518] on div "Landing pages Kontakt oss View GDPR View Vilkår og betingelser View Fraktpolicy…" at bounding box center [294, 628] width 152 height 273
click at [271, 517] on div "Landing pages Kontakt oss View GDPR View Vilkår og betingelser View Fraktpolicy…" at bounding box center [294, 628] width 152 height 273
click at [267, 511] on input "text" at bounding box center [294, 503] width 152 height 22
paste input "https://aironica.com/products/ionisk-luftrenser-2"
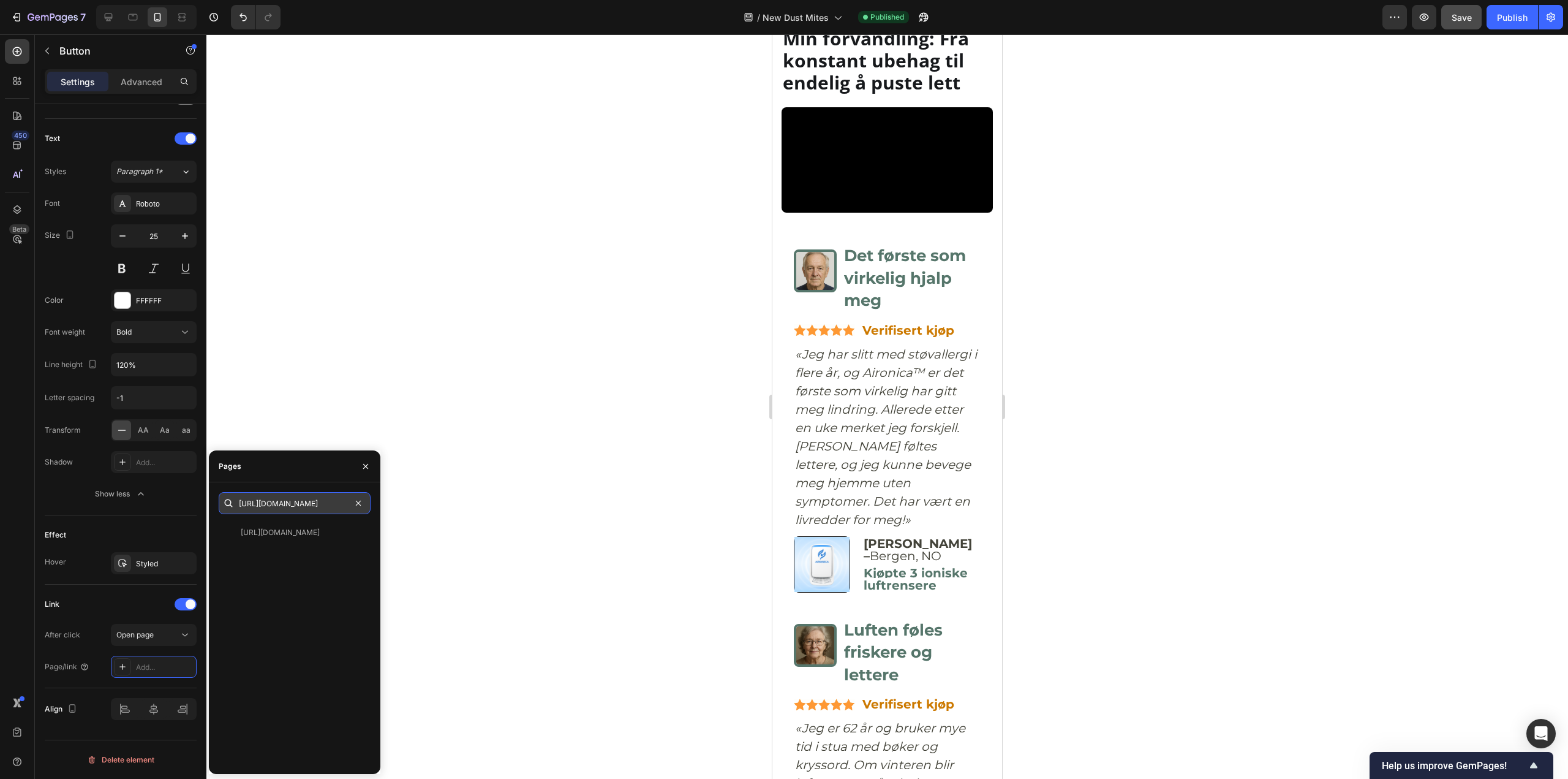
click at [300, 506] on input "https://aironica.com/products/ionisk-luftrenser-2" at bounding box center [294, 503] width 152 height 22
type input "https://aironica.com/products/ionisk-luftrenser-2"
click at [299, 525] on div "https://aironica.com/products/ionisk-luftrenser-2 View" at bounding box center [293, 532] width 147 height 22
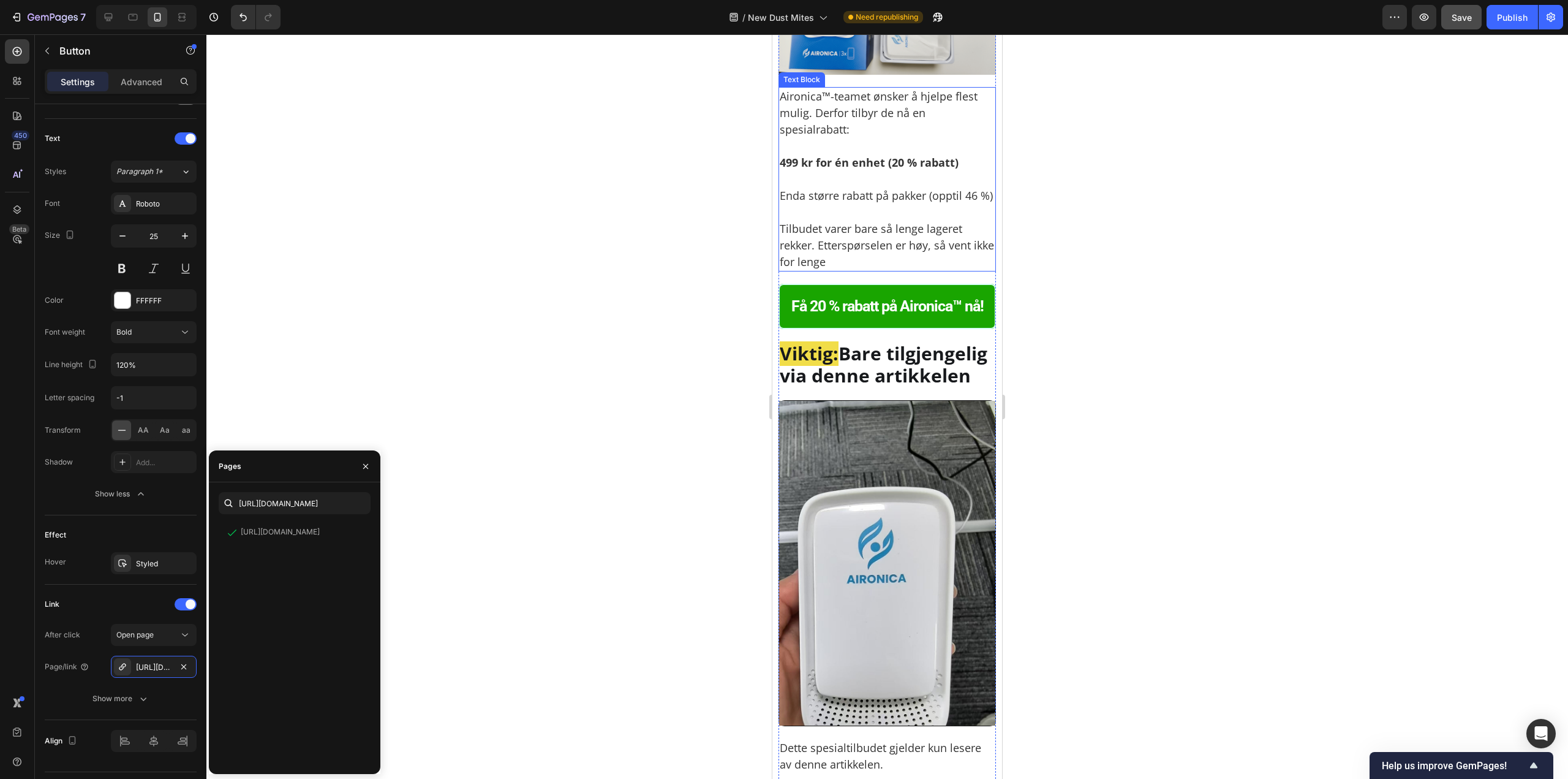
scroll to position [8028, 0]
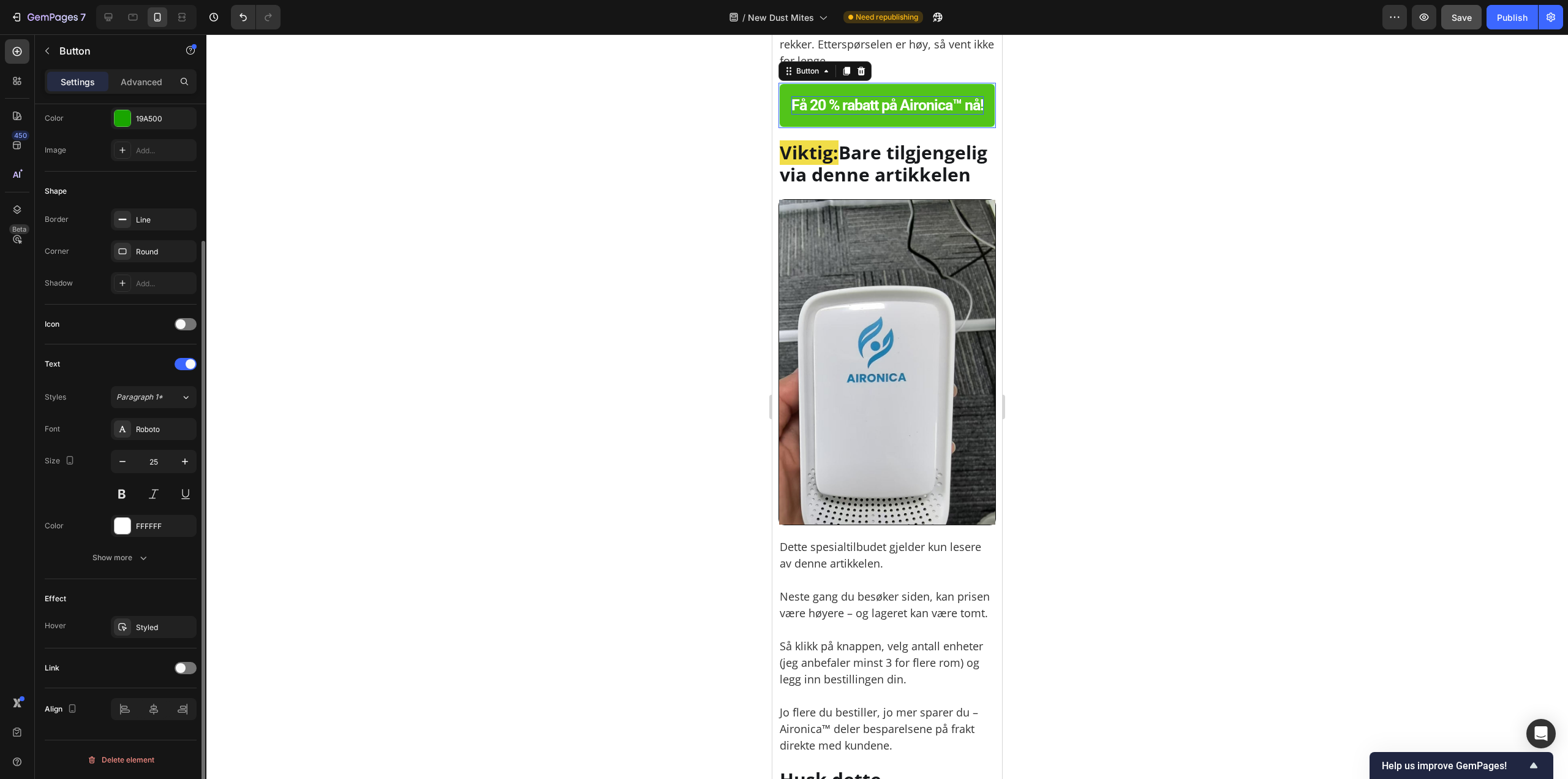
click at [874, 115] on p "Få 20 % rabatt på Aironica™ nå!" at bounding box center [888, 105] width 193 height 18
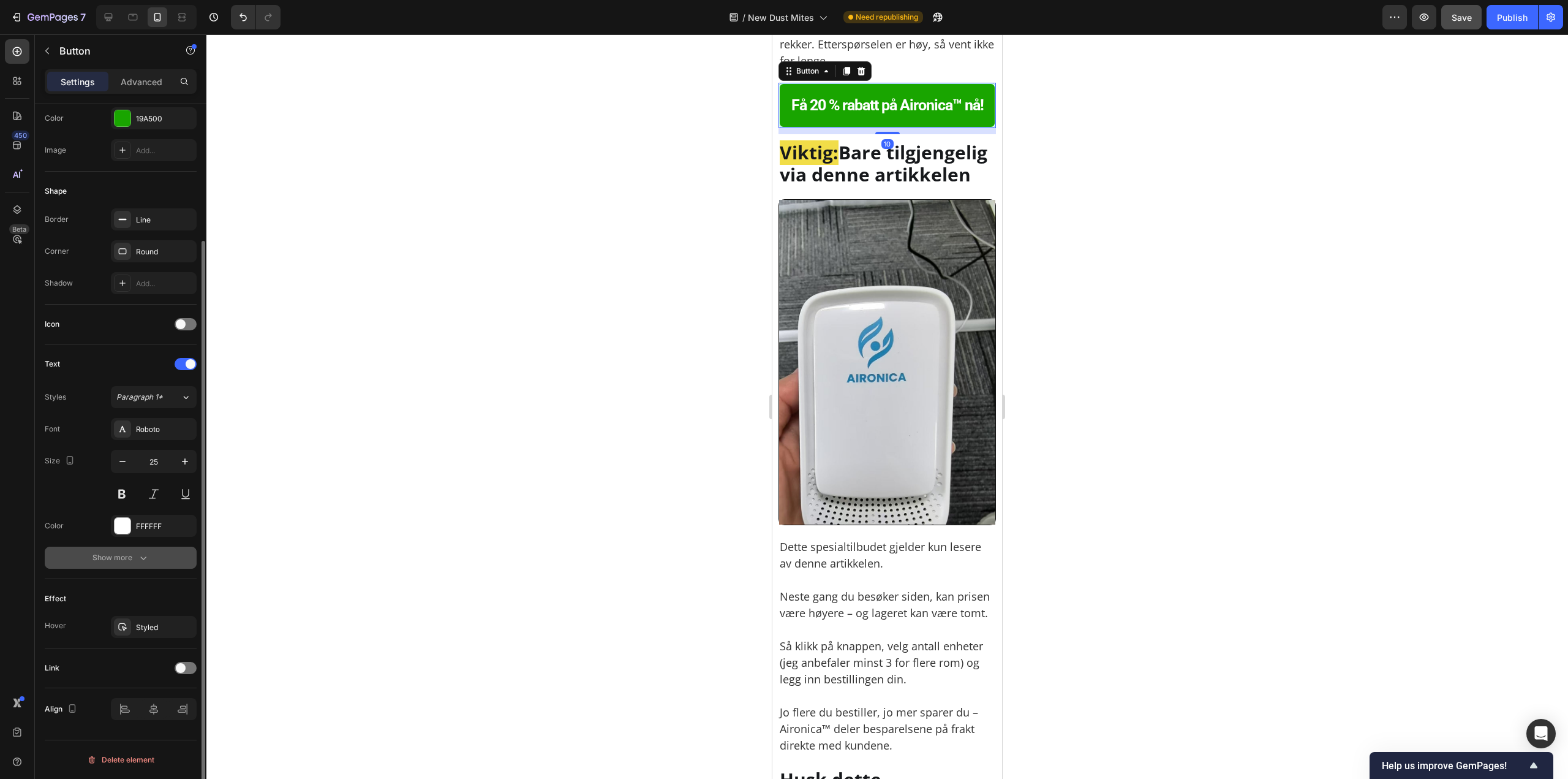
click at [154, 563] on button "Show more" at bounding box center [120, 557] width 152 height 22
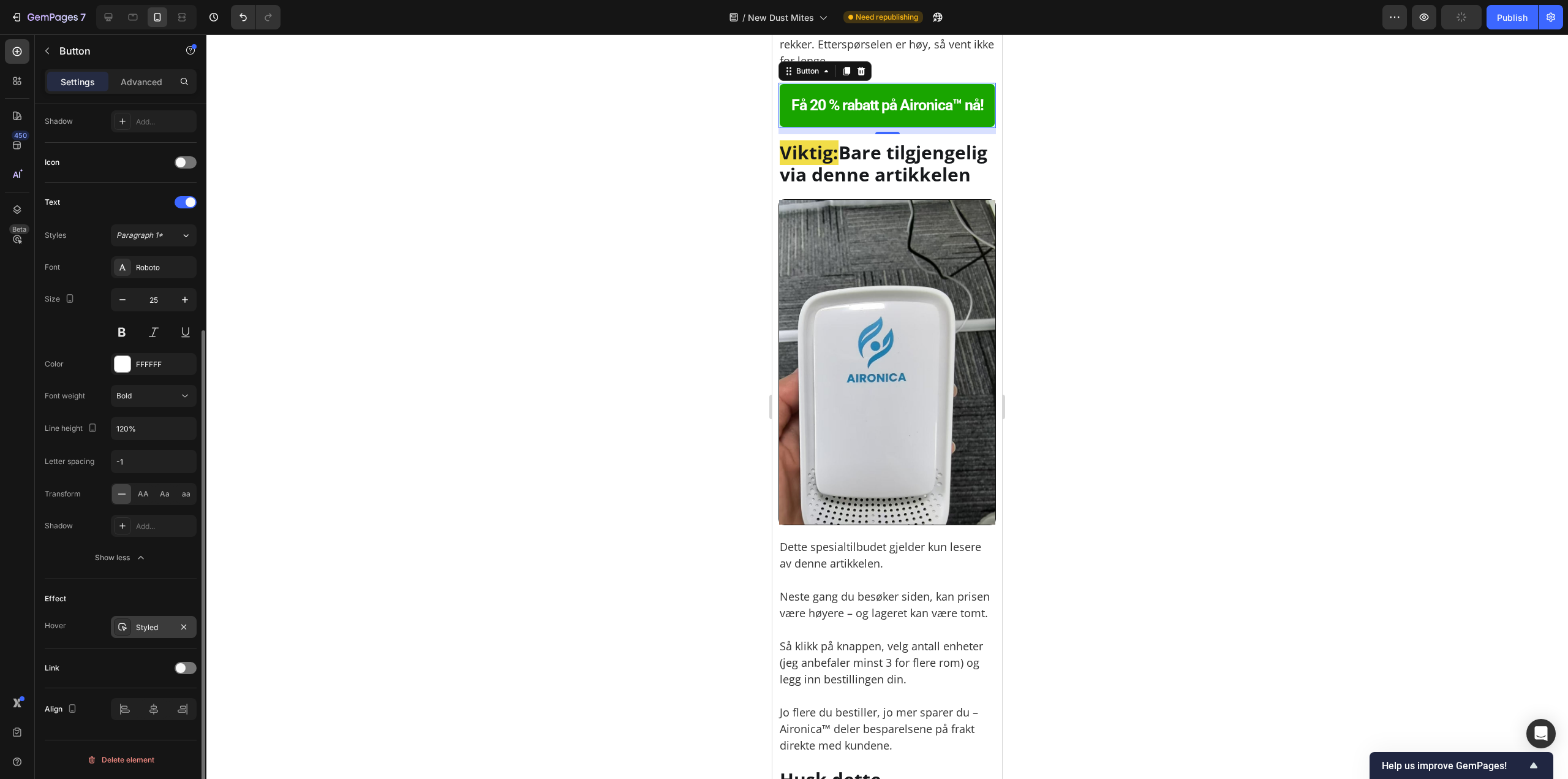
click at [140, 631] on div "Styled" at bounding box center [153, 627] width 36 height 11
click at [165, 592] on div "Effect" at bounding box center [120, 598] width 152 height 19
click at [185, 672] on div at bounding box center [185, 668] width 22 height 10
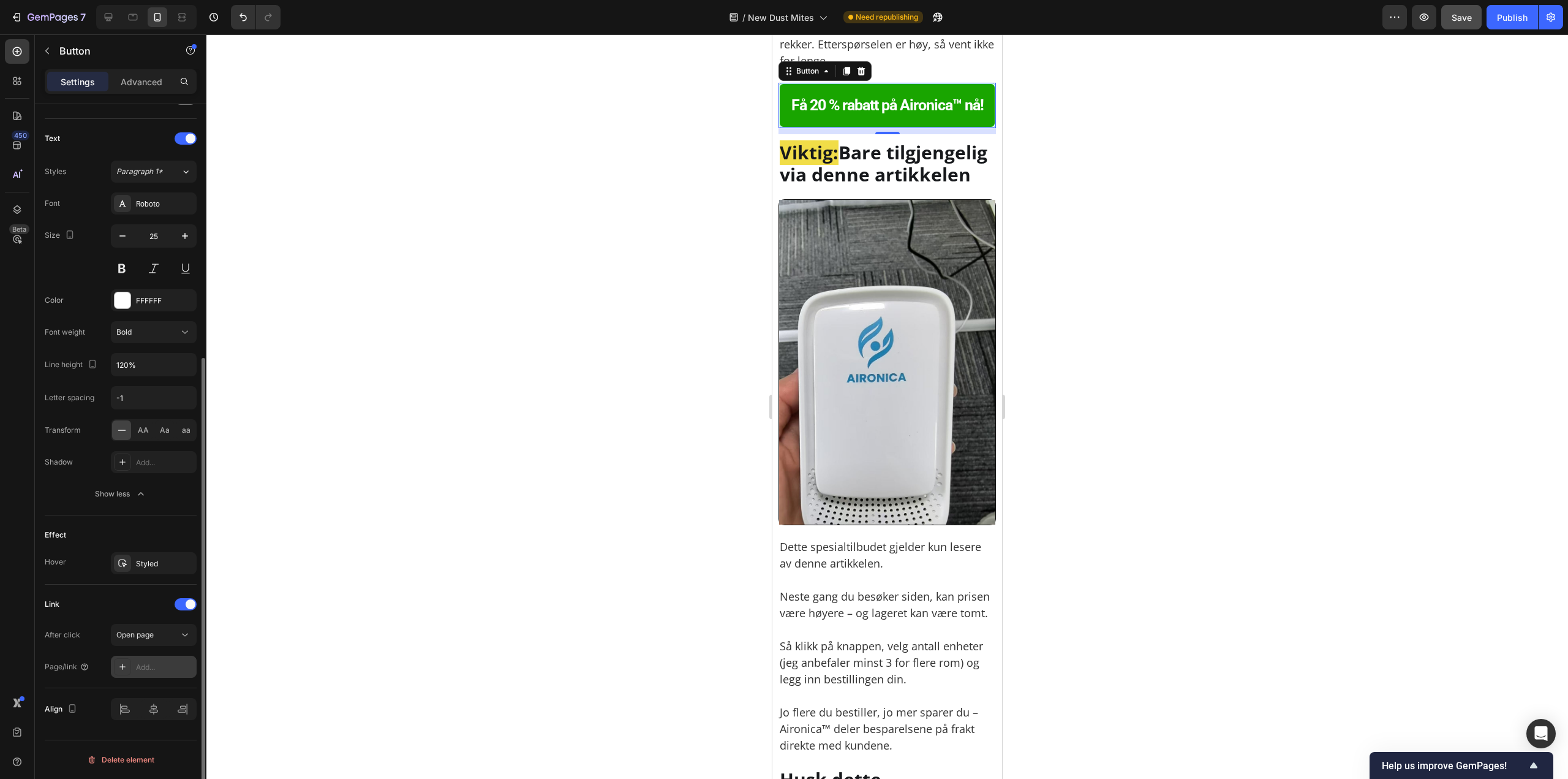
click at [168, 658] on div "Add..." at bounding box center [154, 666] width 86 height 22
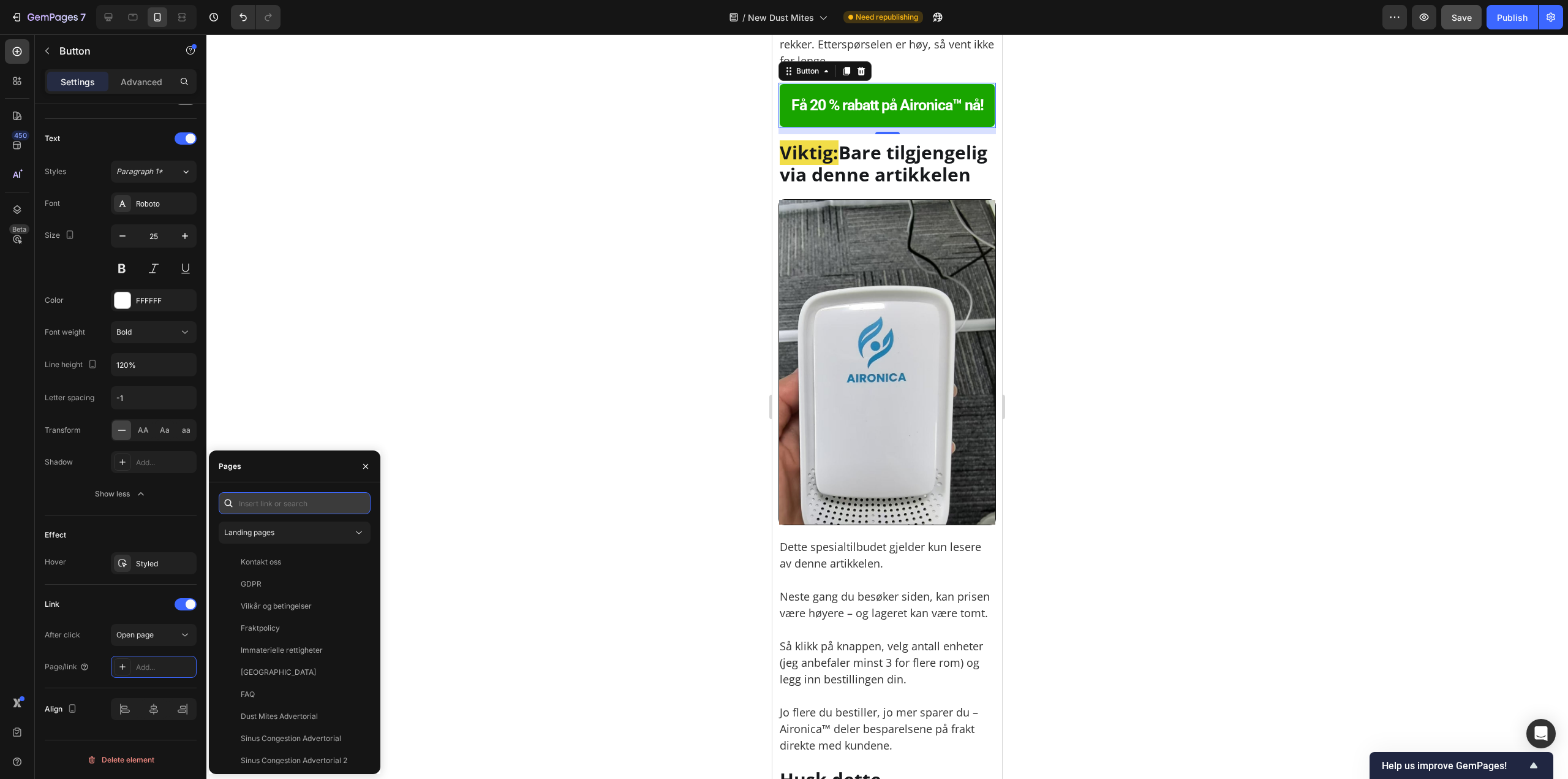
click at [264, 512] on input "text" at bounding box center [294, 503] width 152 height 22
paste input "https://aironica.com/products/ionisk-luftrenser-2"
type input "https://aironica.com/products/ionisk-luftrenser-2"
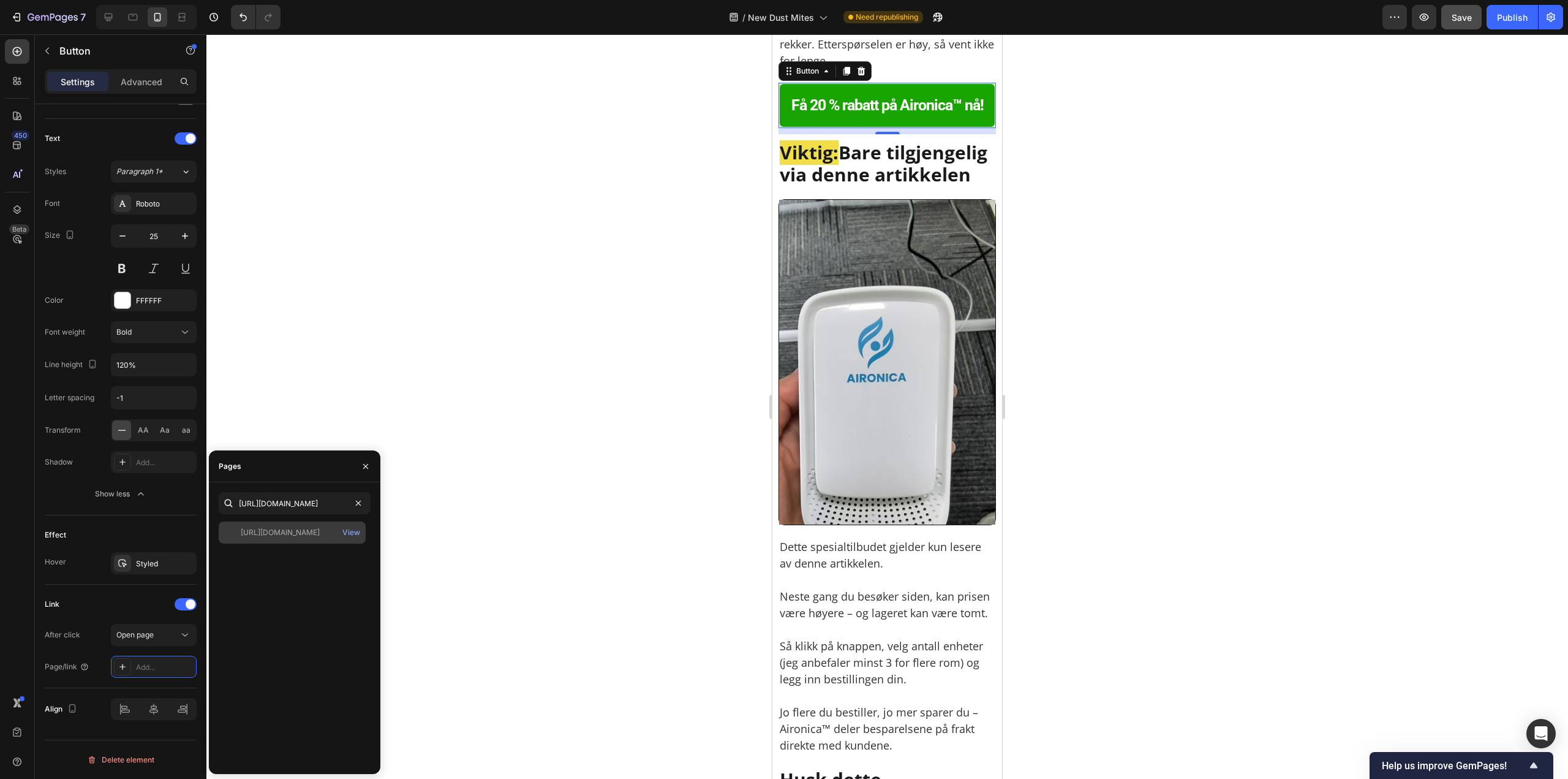
click at [308, 531] on div "https://aironica.com/products/ionisk-luftrenser-2" at bounding box center [280, 532] width 79 height 11
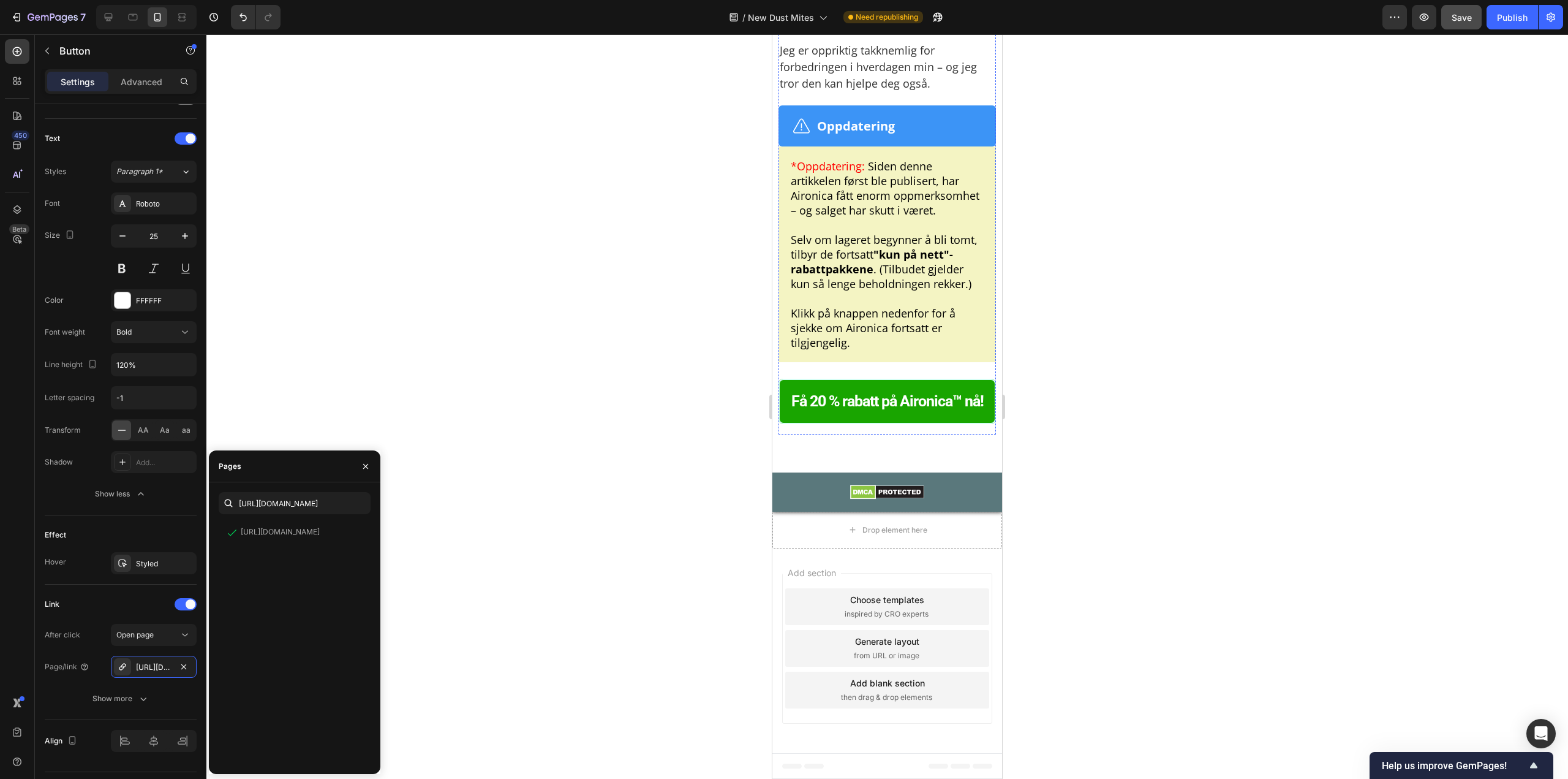
scroll to position [9296, 0]
click at [830, 389] on button "Få 20 % rabatt på Aironica™ nå!" at bounding box center [887, 401] width 217 height 46
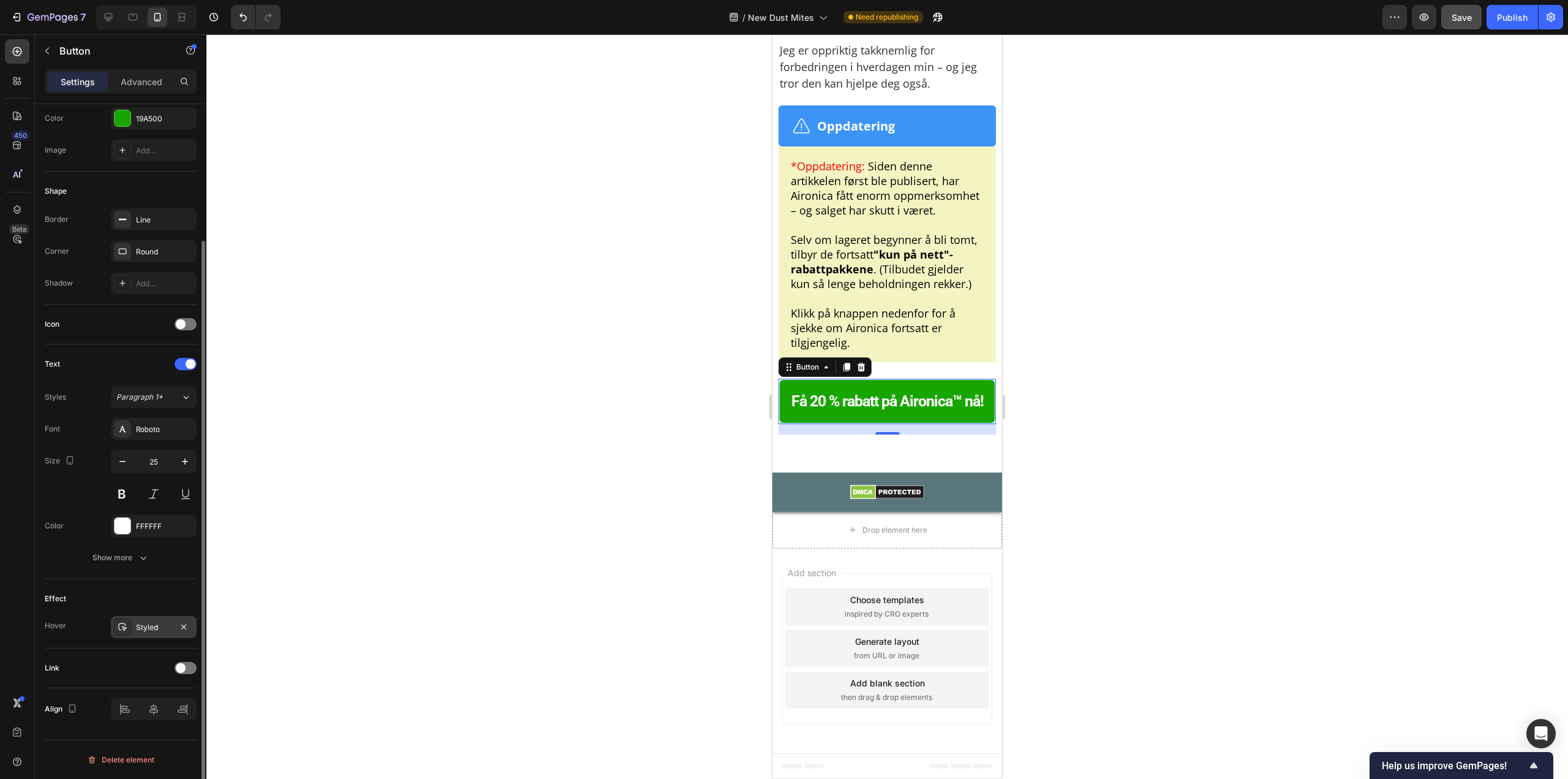
click at [136, 622] on div "Styled" at bounding box center [153, 627] width 36 height 11
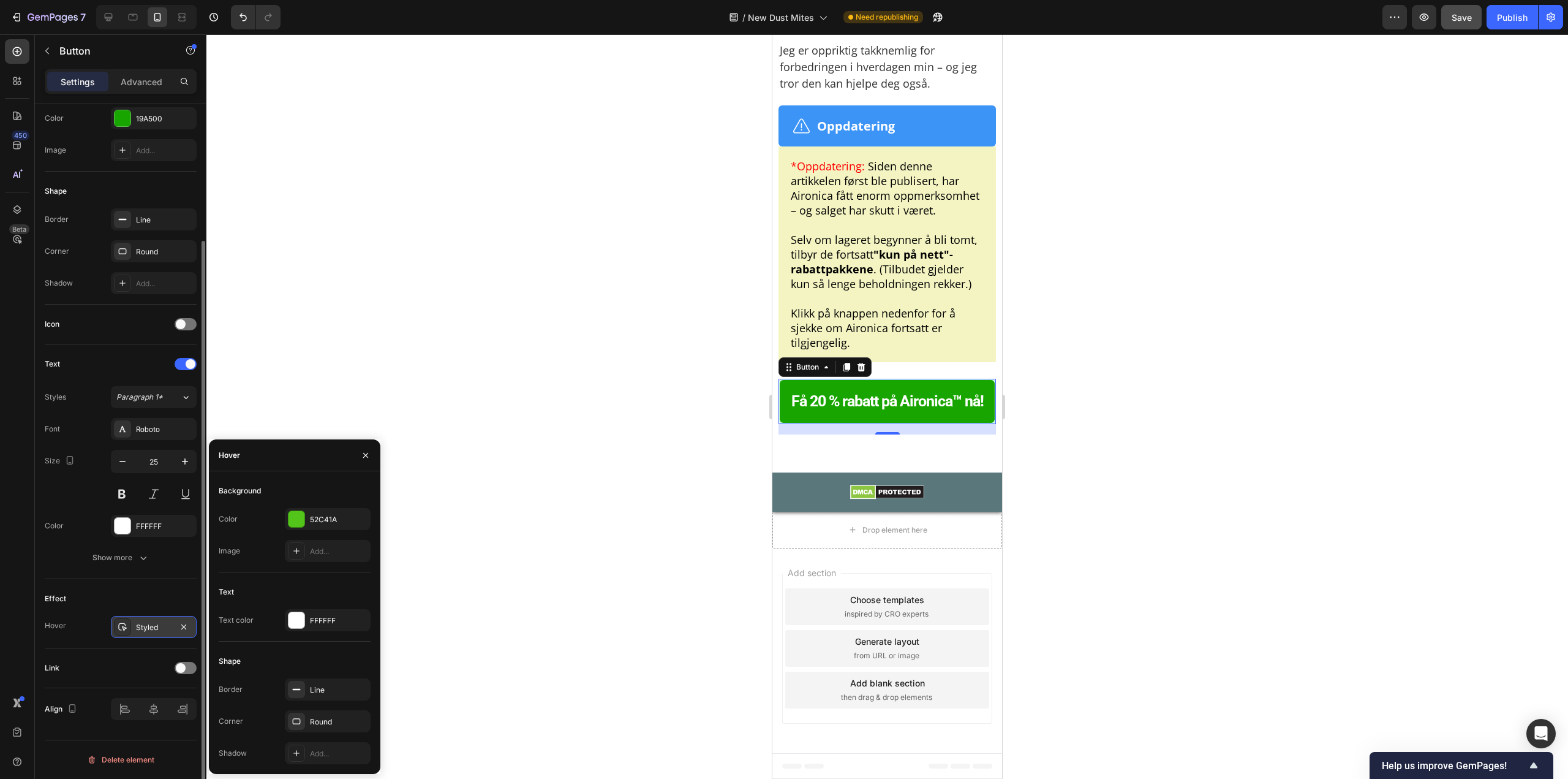
click at [136, 622] on div "Styled" at bounding box center [153, 627] width 36 height 11
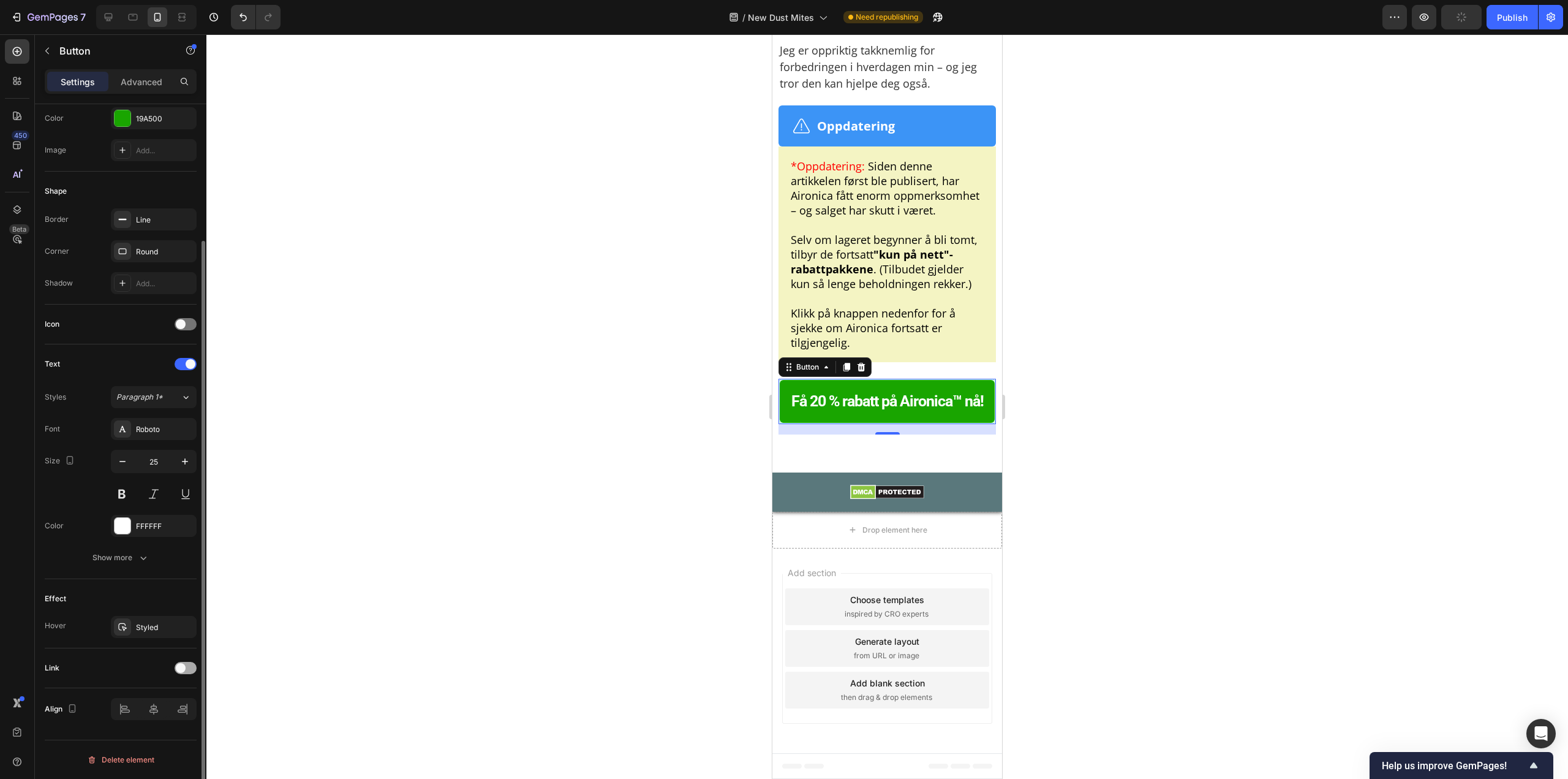
click at [176, 668] on span at bounding box center [180, 668] width 10 height 10
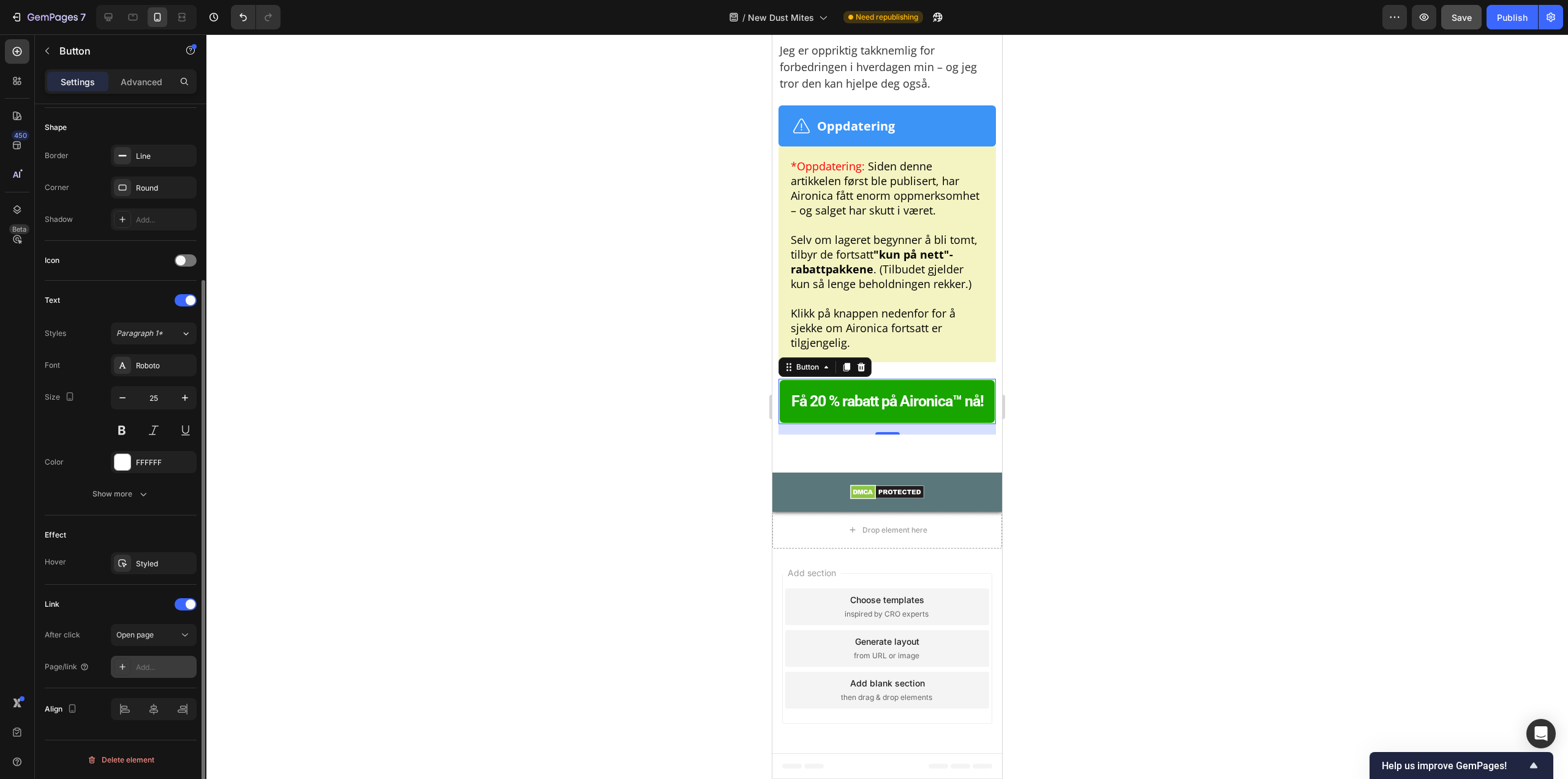
click at [156, 660] on div "Add..." at bounding box center [154, 666] width 86 height 22
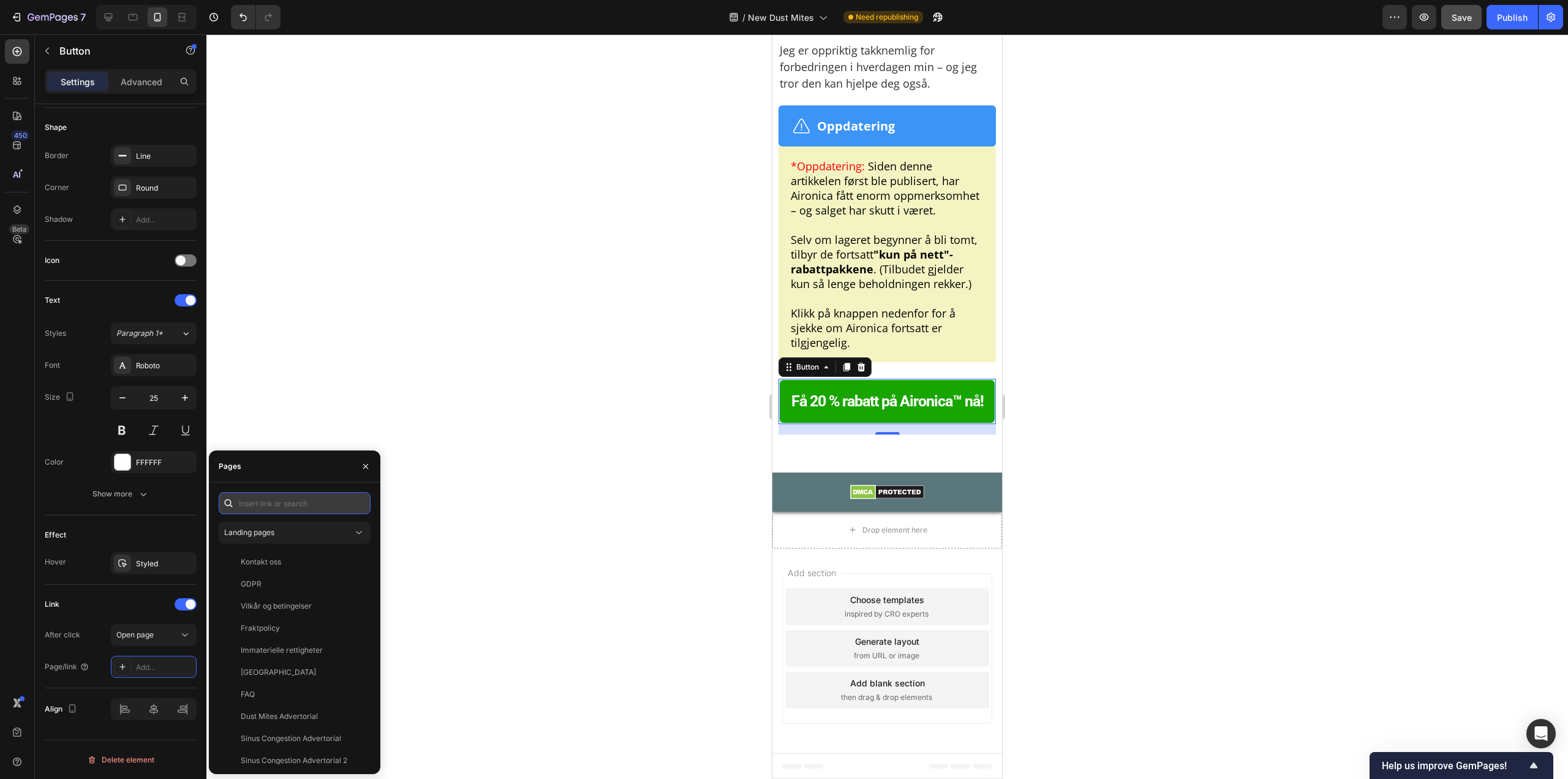
click at [300, 507] on input "text" at bounding box center [294, 503] width 152 height 22
paste input "https://aironica.com/products/ionisk-luftrenser-2"
type input "https://aironica.com/products/ionisk-luftrenser-2"
click at [302, 535] on div "https://aironica.com/products/ionisk-luftrenser-2" at bounding box center [280, 532] width 79 height 11
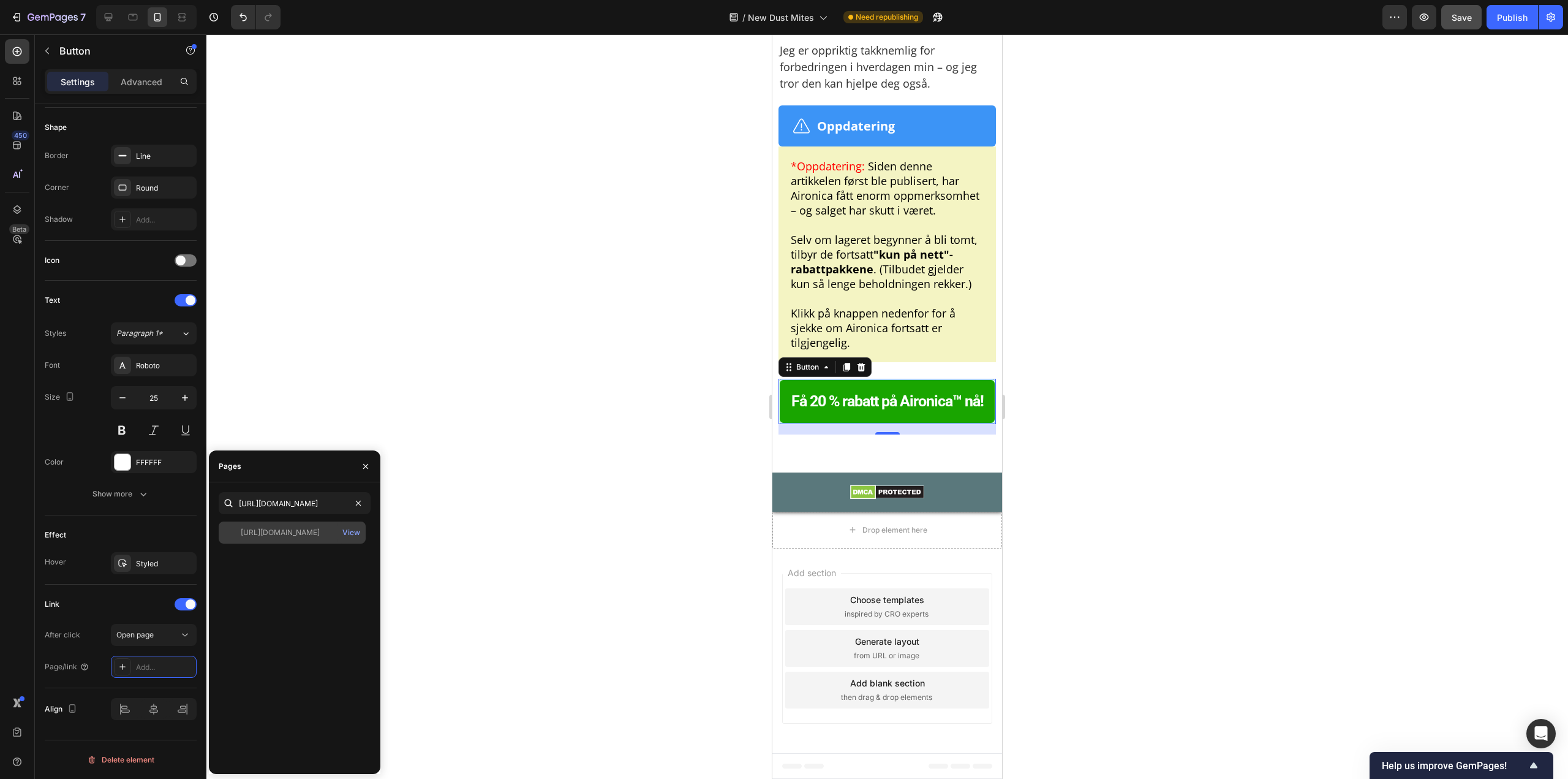
scroll to position [0, 0]
click at [1081, 317] on div at bounding box center [887, 407] width 1362 height 745
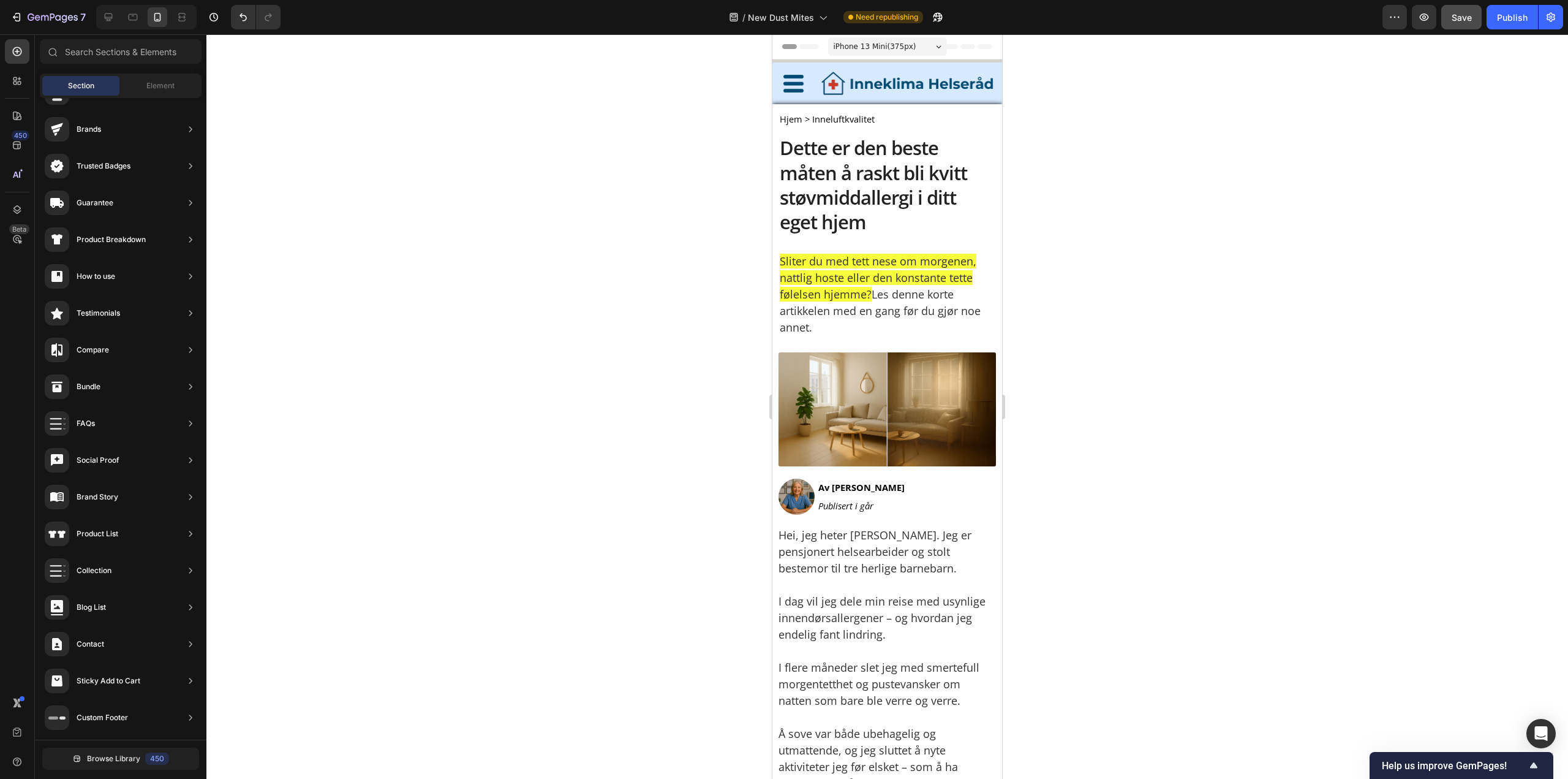
drag, startPoint x: 997, startPoint y: 727, endPoint x: 2115, endPoint y: 122, distance: 1271.2
click at [1478, 24] on button "Save" at bounding box center [1462, 18] width 40 height 25
drag, startPoint x: 1509, startPoint y: 11, endPoint x: 1501, endPoint y: 64, distance: 53.6
click at [1501, 0] on div "7 Version history / New Dust Mites Need republishing Preview Publish 450 Beta S…" at bounding box center [784, 0] width 1568 height 0
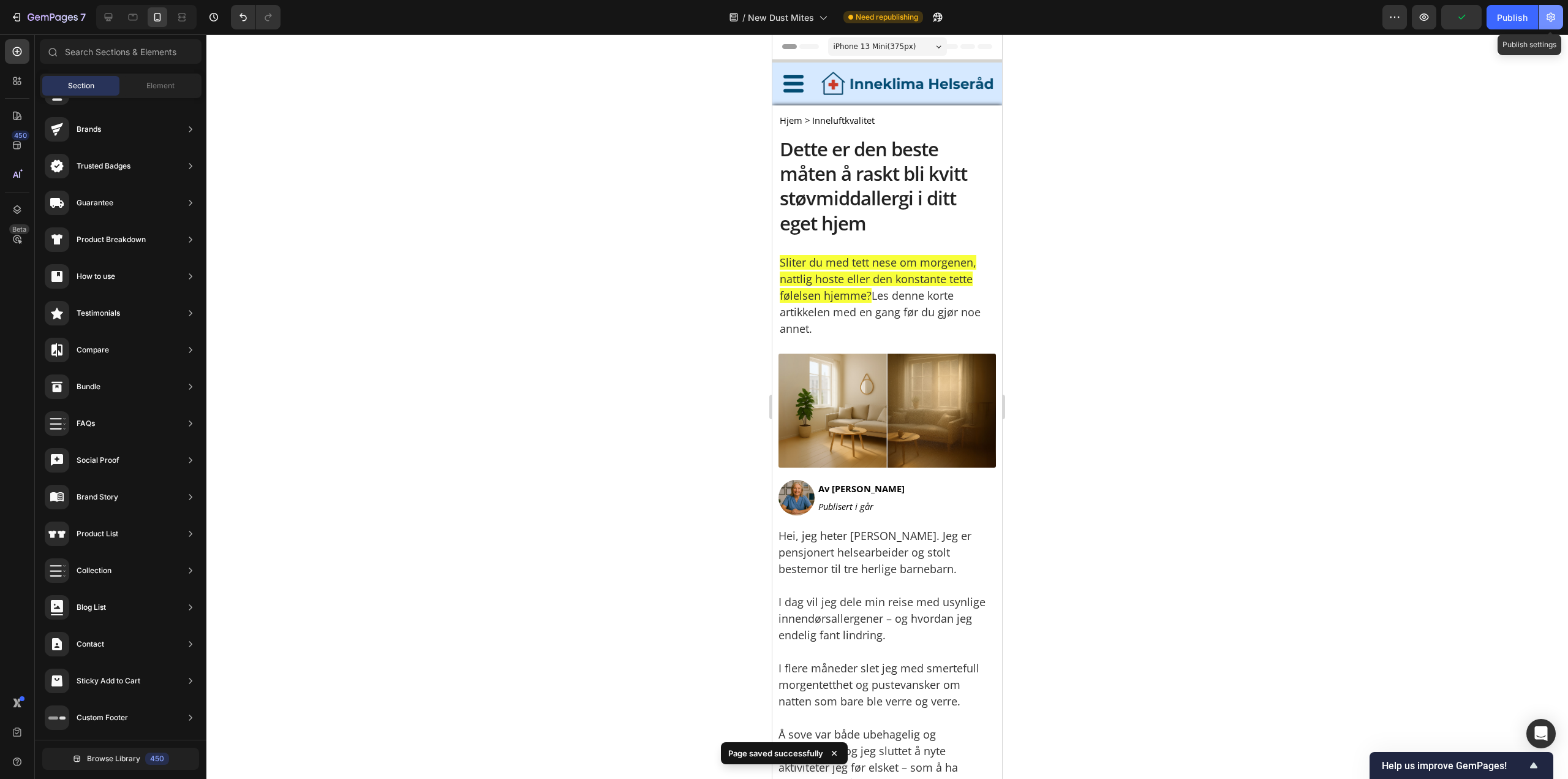
click at [1548, 16] on icon "button" at bounding box center [1551, 18] width 12 height 12
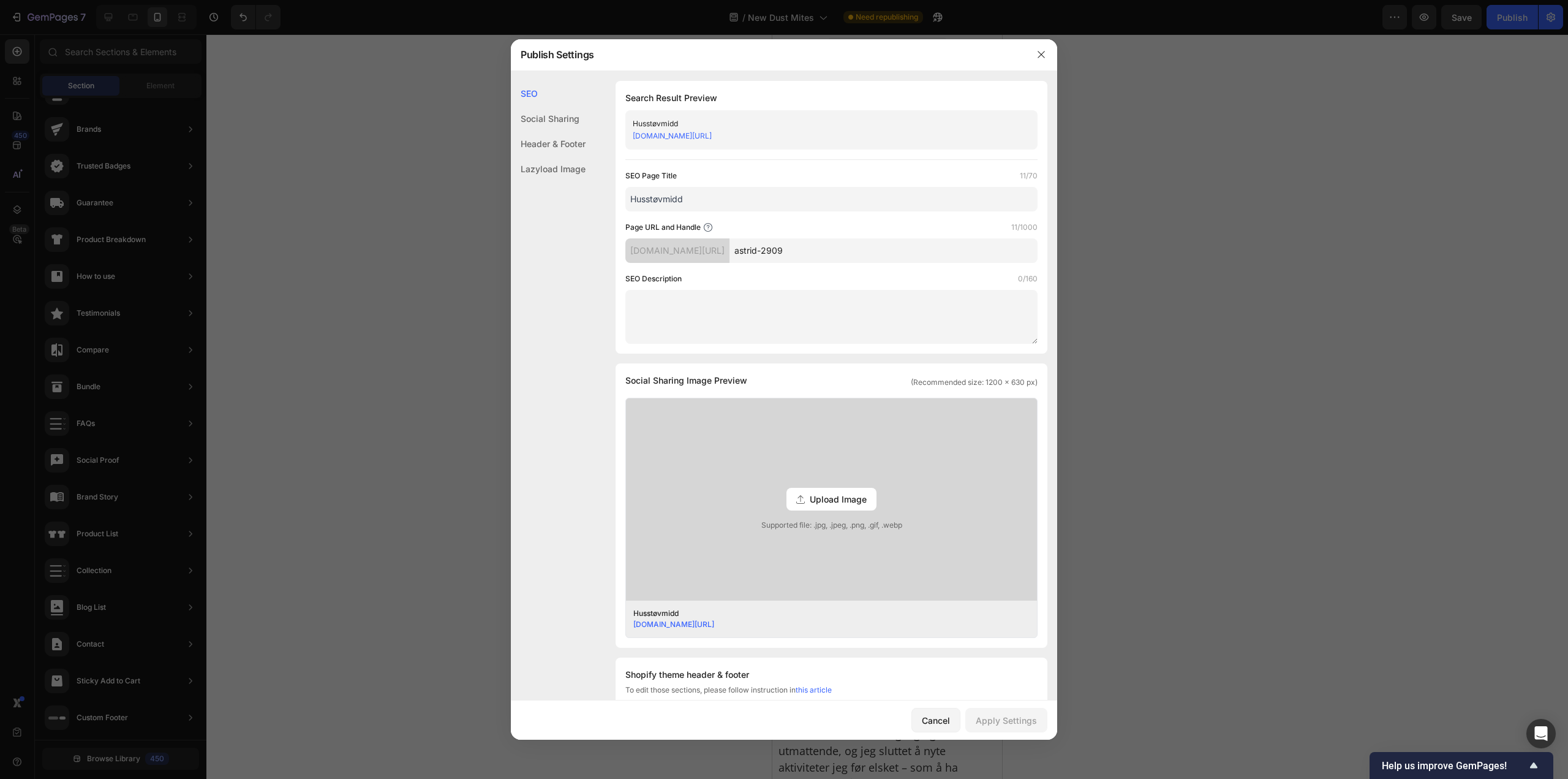
click at [904, 166] on div "Search Result Preview Husstøvmidd qk4i0p-ty.myshopify.com/pages/astrid-2909 SEO…" at bounding box center [831, 216] width 432 height 273
click at [579, 125] on div "Social Sharing" at bounding box center [547, 118] width 74 height 25
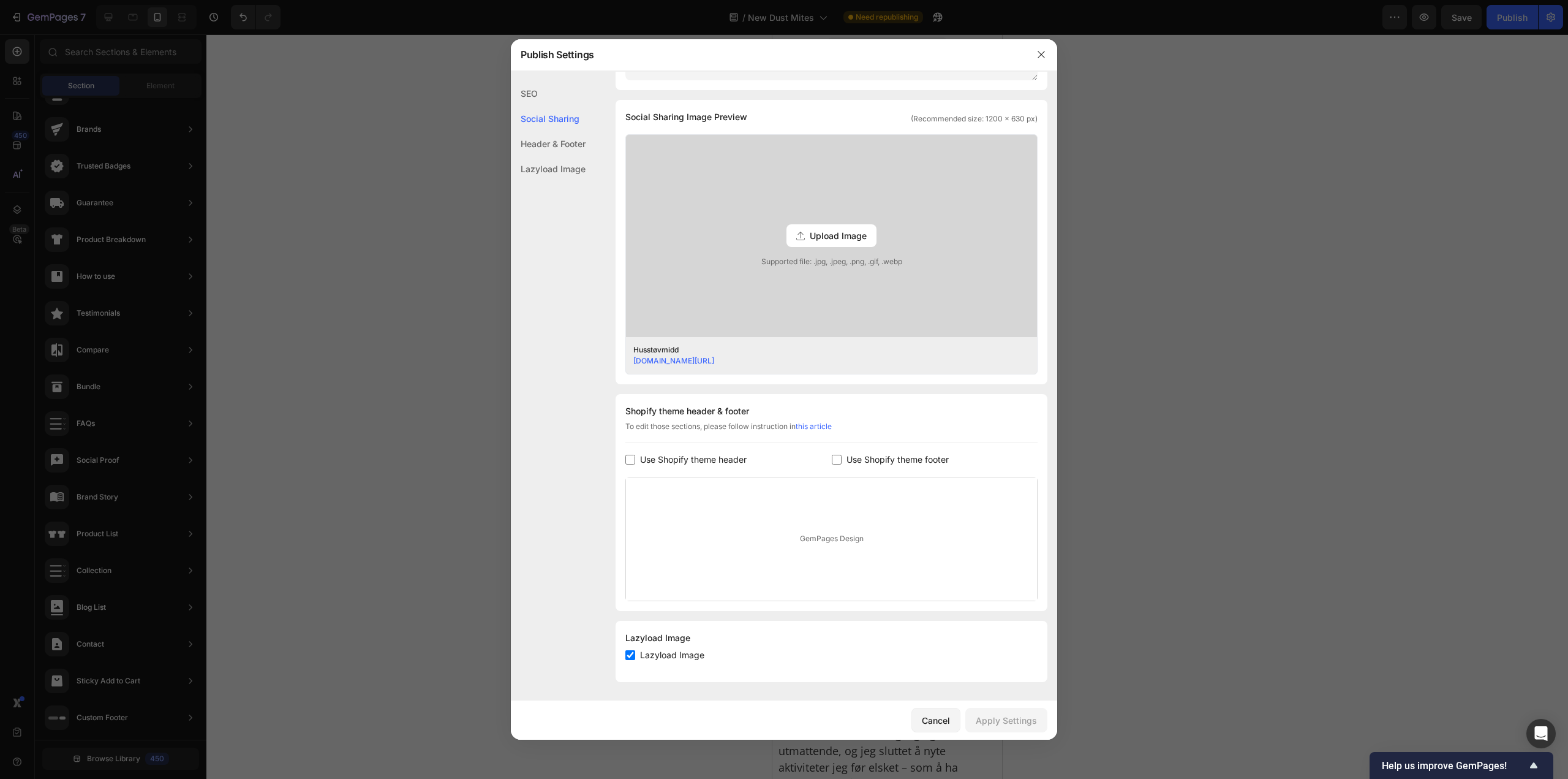
scroll to position [264, 0]
click at [569, 145] on div "Header & Footer" at bounding box center [547, 144] width 74 height 25
click at [566, 176] on div "Lazyload Image" at bounding box center [547, 168] width 74 height 25
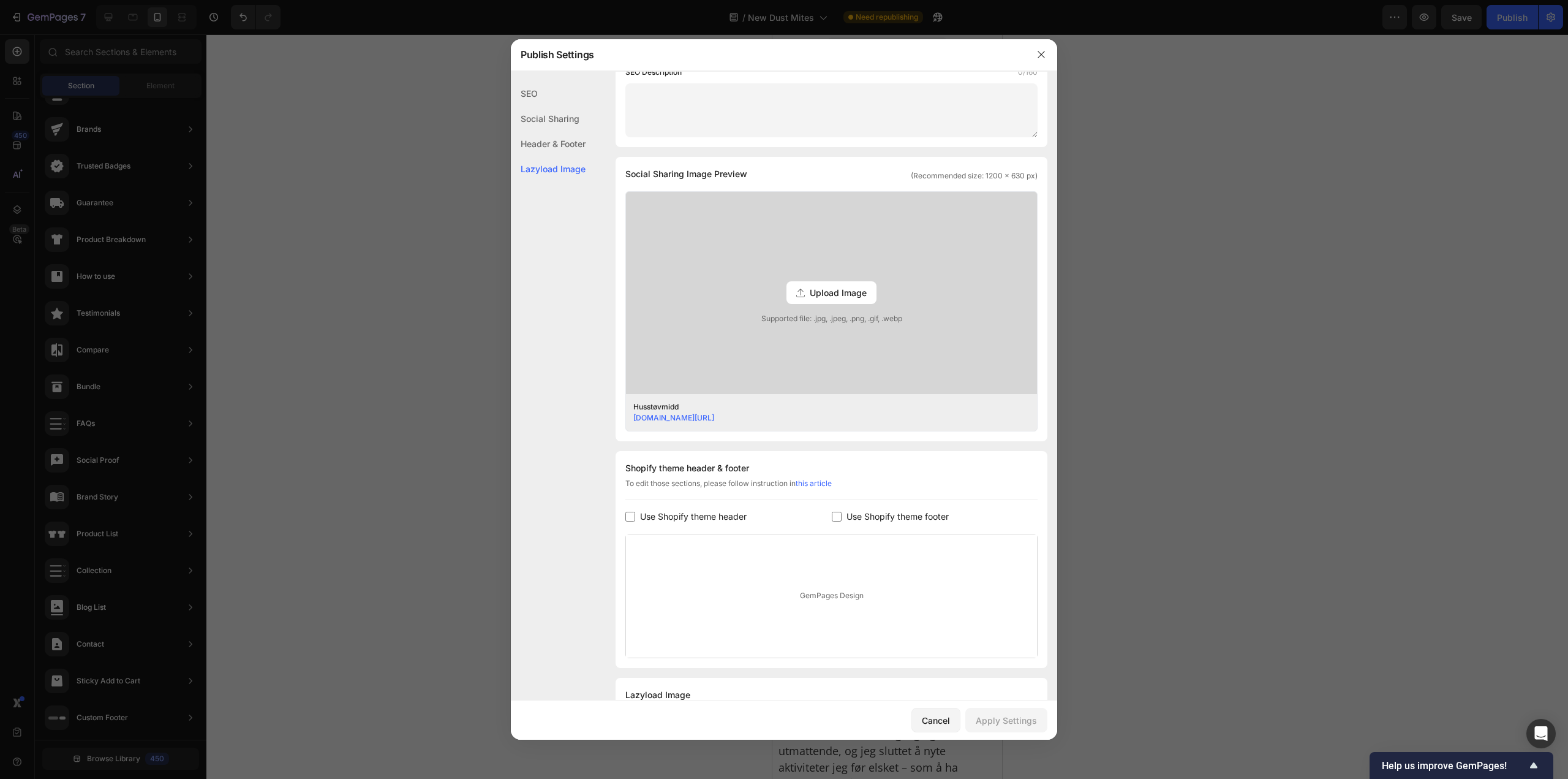
scroll to position [203, 0]
click at [1031, 57] on div at bounding box center [1042, 54] width 32 height 32
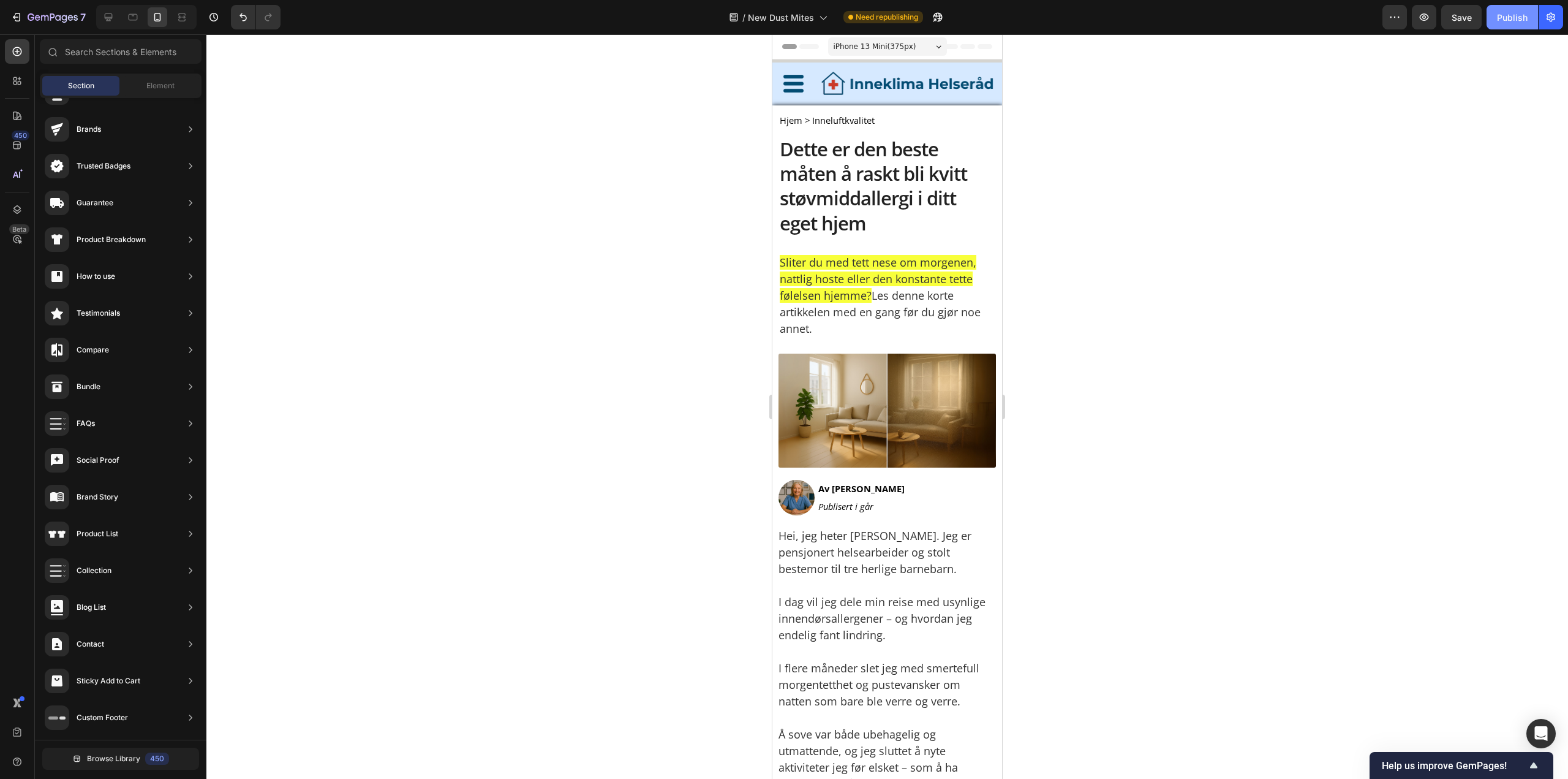
click at [1508, 24] on button "Publish" at bounding box center [1512, 18] width 52 height 25
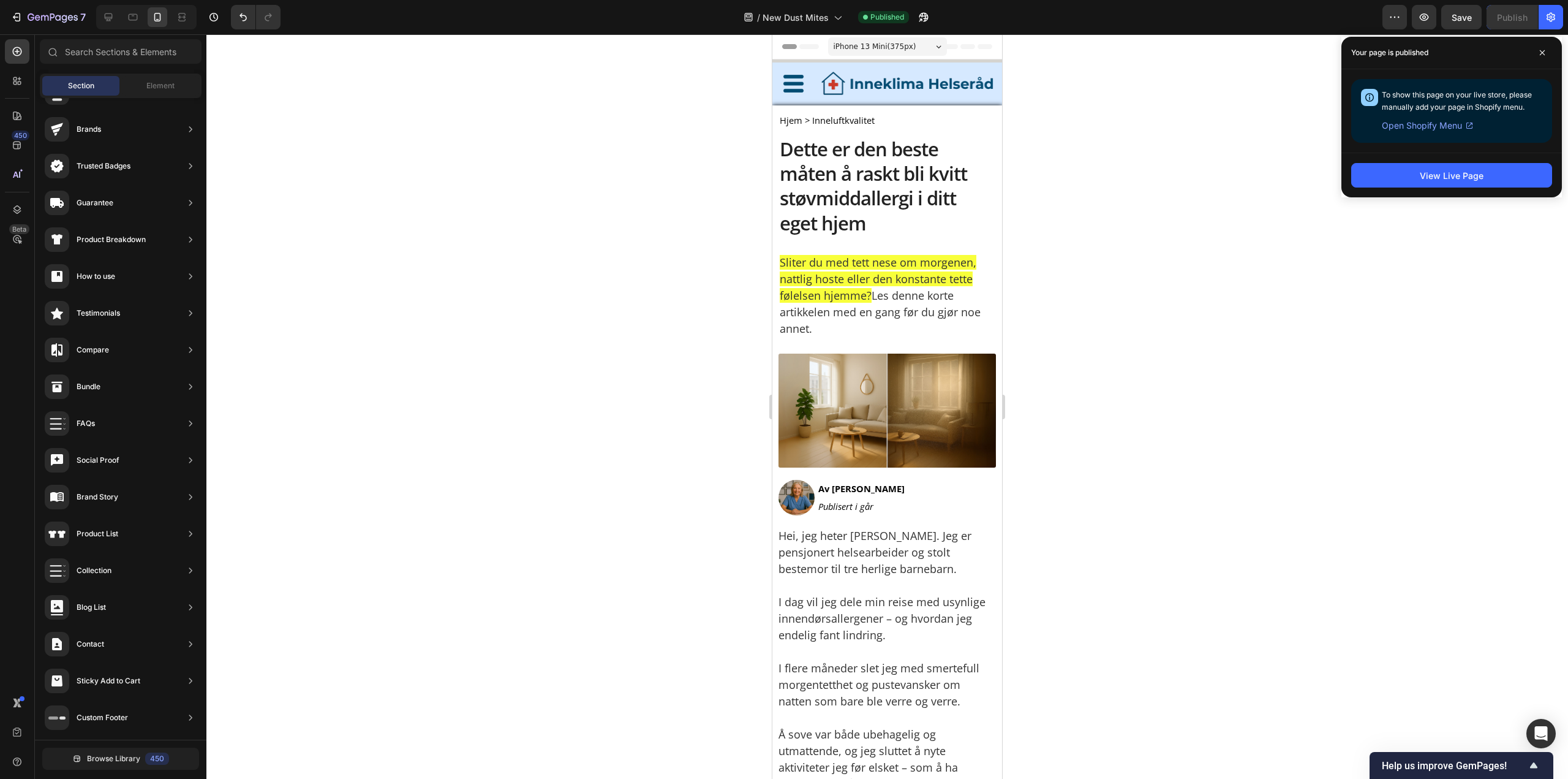
click at [1452, 188] on div "View Live Page" at bounding box center [1452, 174] width 221 height 45
click at [1450, 179] on div "View Live Page" at bounding box center [1451, 175] width 64 height 13
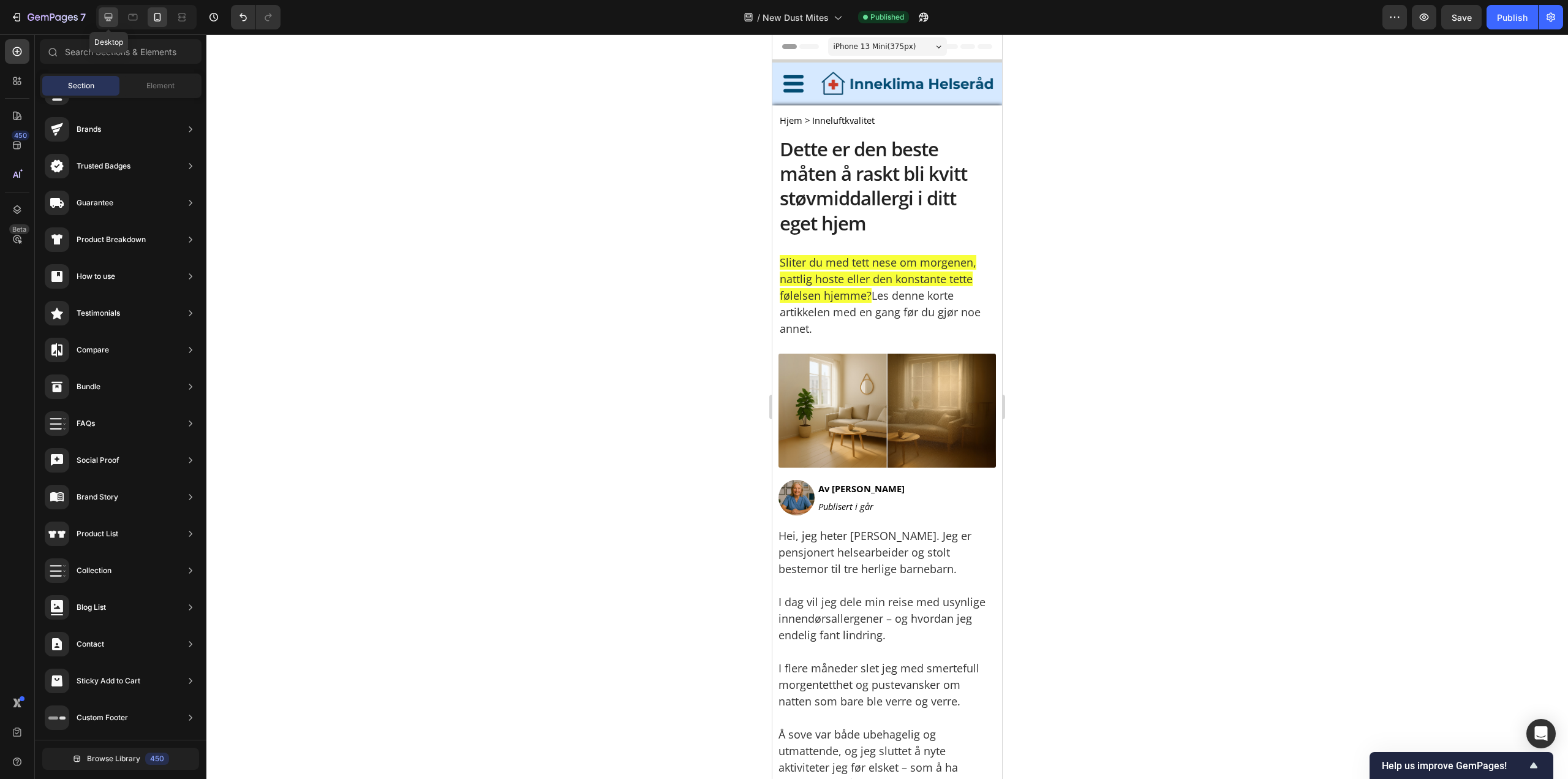
click at [109, 25] on div at bounding box center [109, 17] width 19 height 19
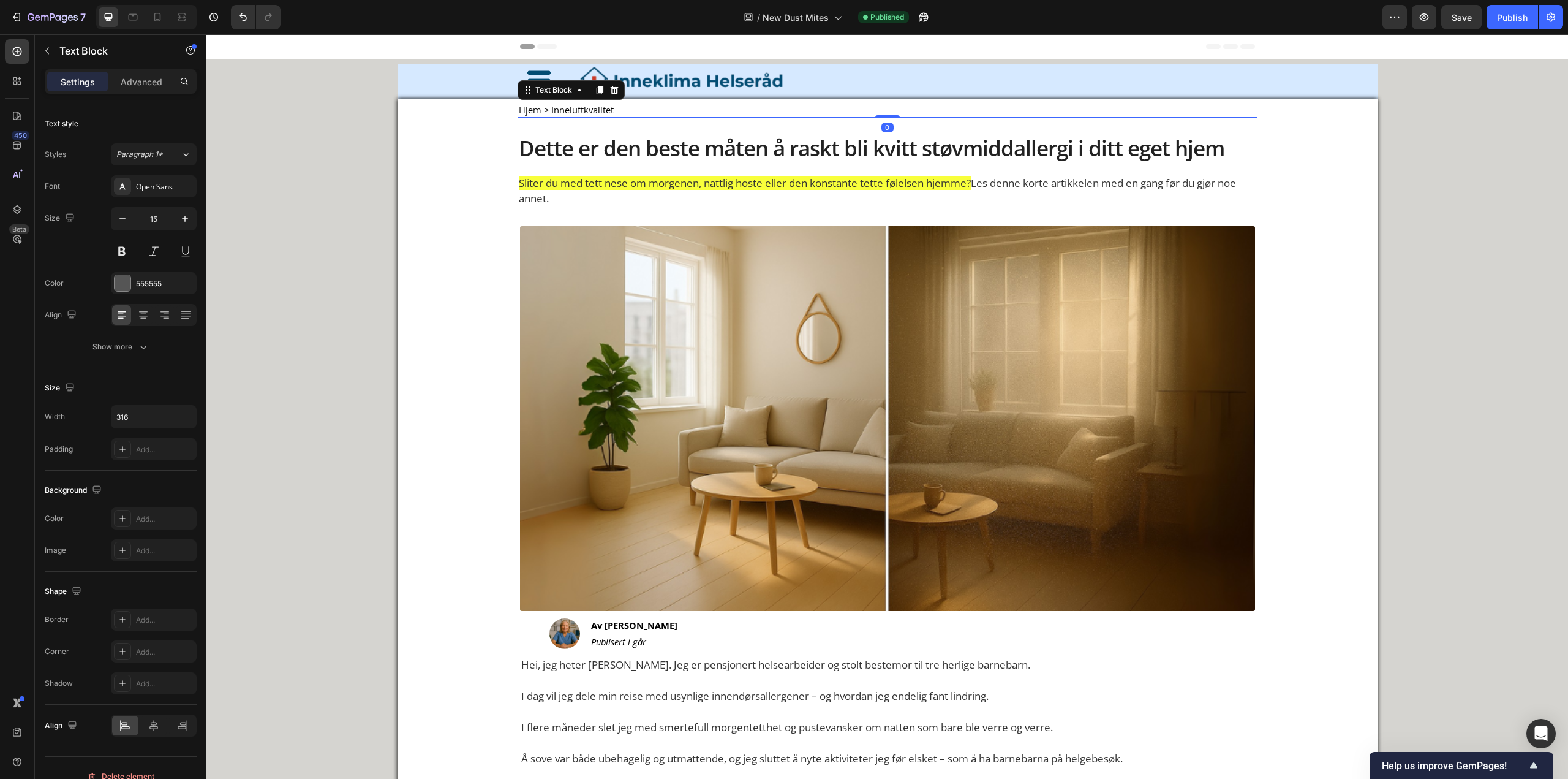
click at [602, 112] on span "Hjem > Inneluftkvalitet" at bounding box center [566, 110] width 95 height 12
click at [148, 84] on p "Advanced" at bounding box center [142, 81] width 42 height 13
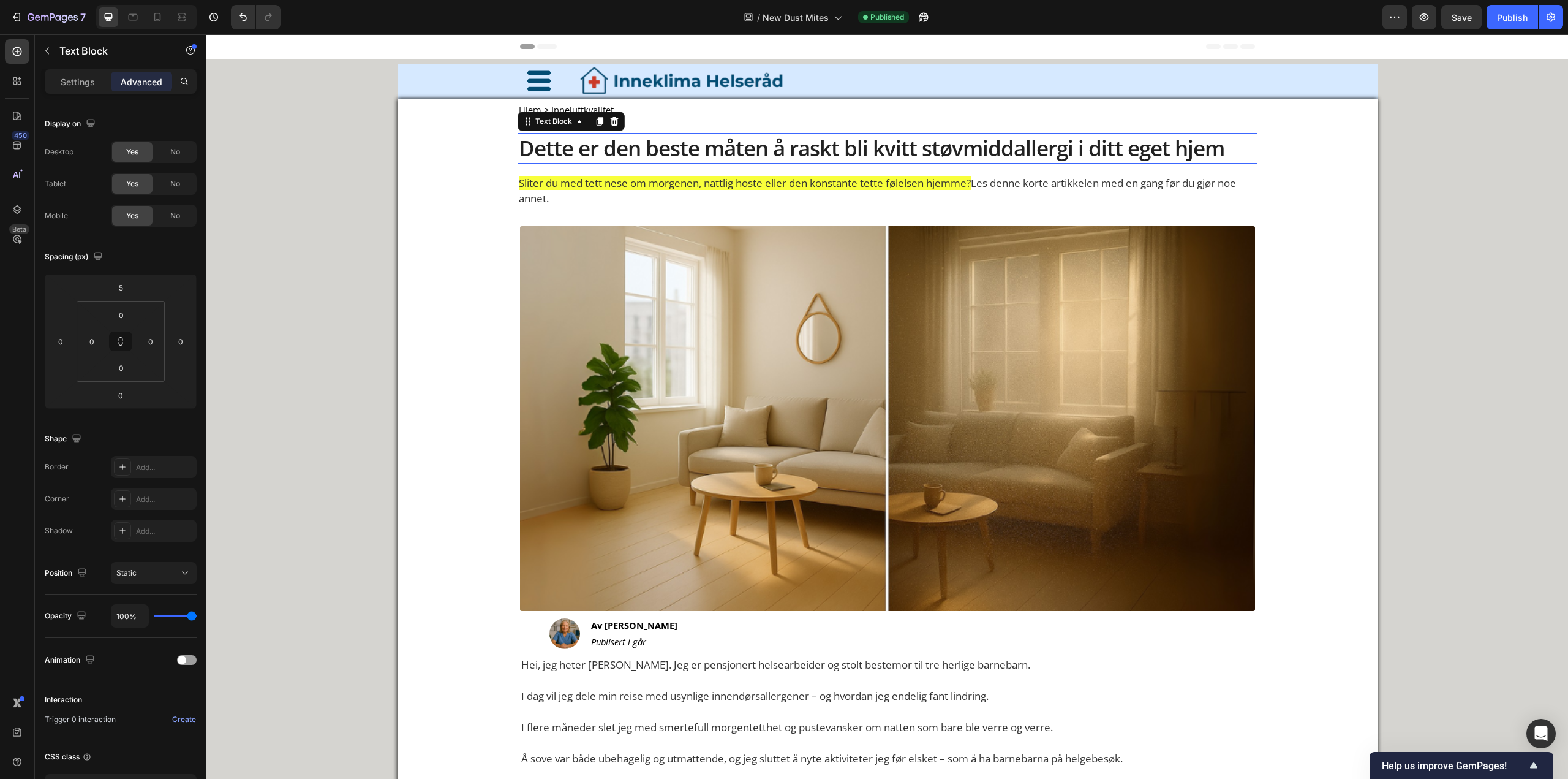
scroll to position [89, 0]
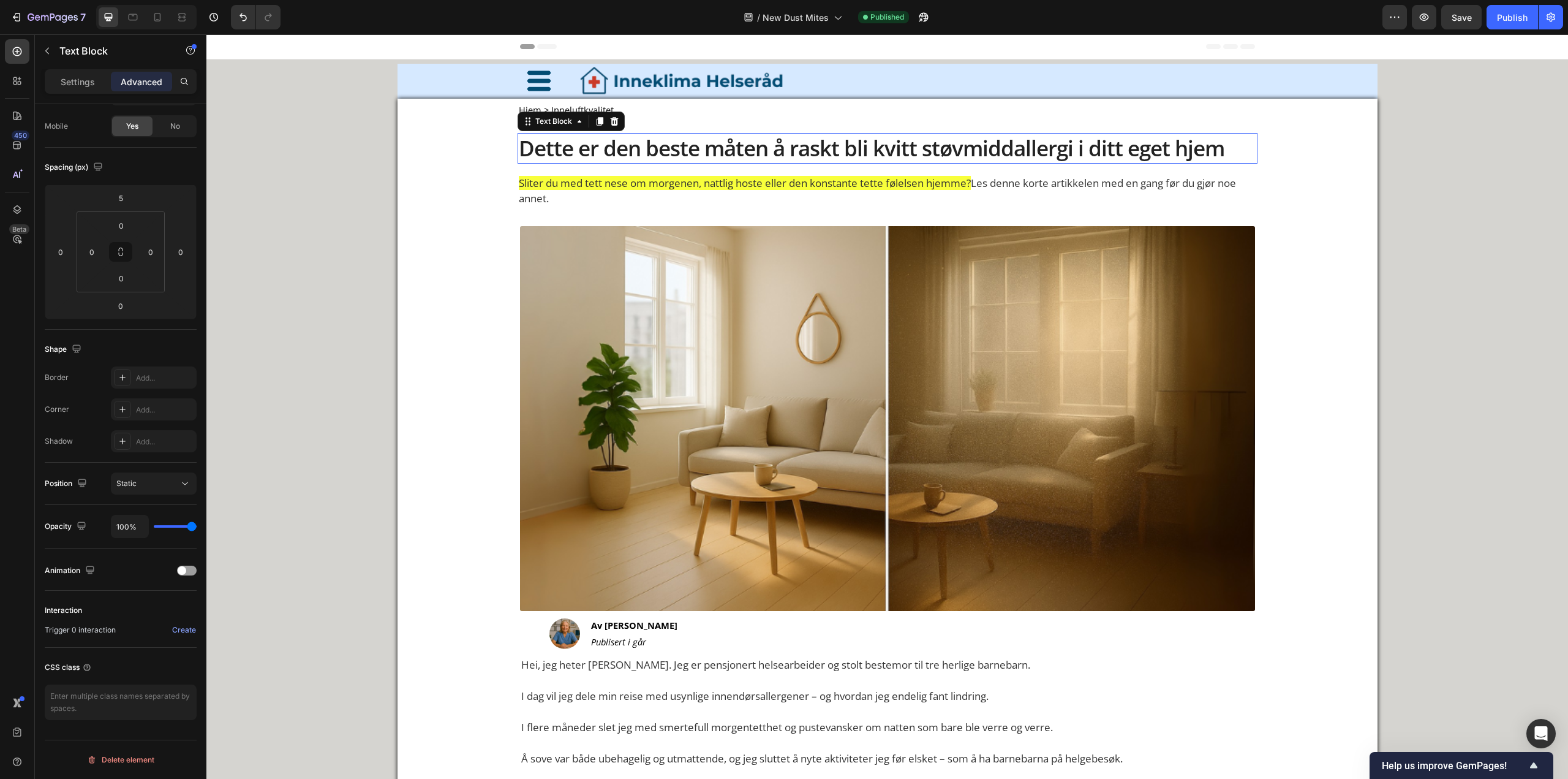
click at [572, 143] on p "Dette er den beste måten å raskt bli kvitt støvmiddallergi i ditt eget hjem" at bounding box center [887, 148] width 738 height 28
click at [690, 115] on p "Hjem > Inneluftkvalitet" at bounding box center [614, 110] width 191 height 14
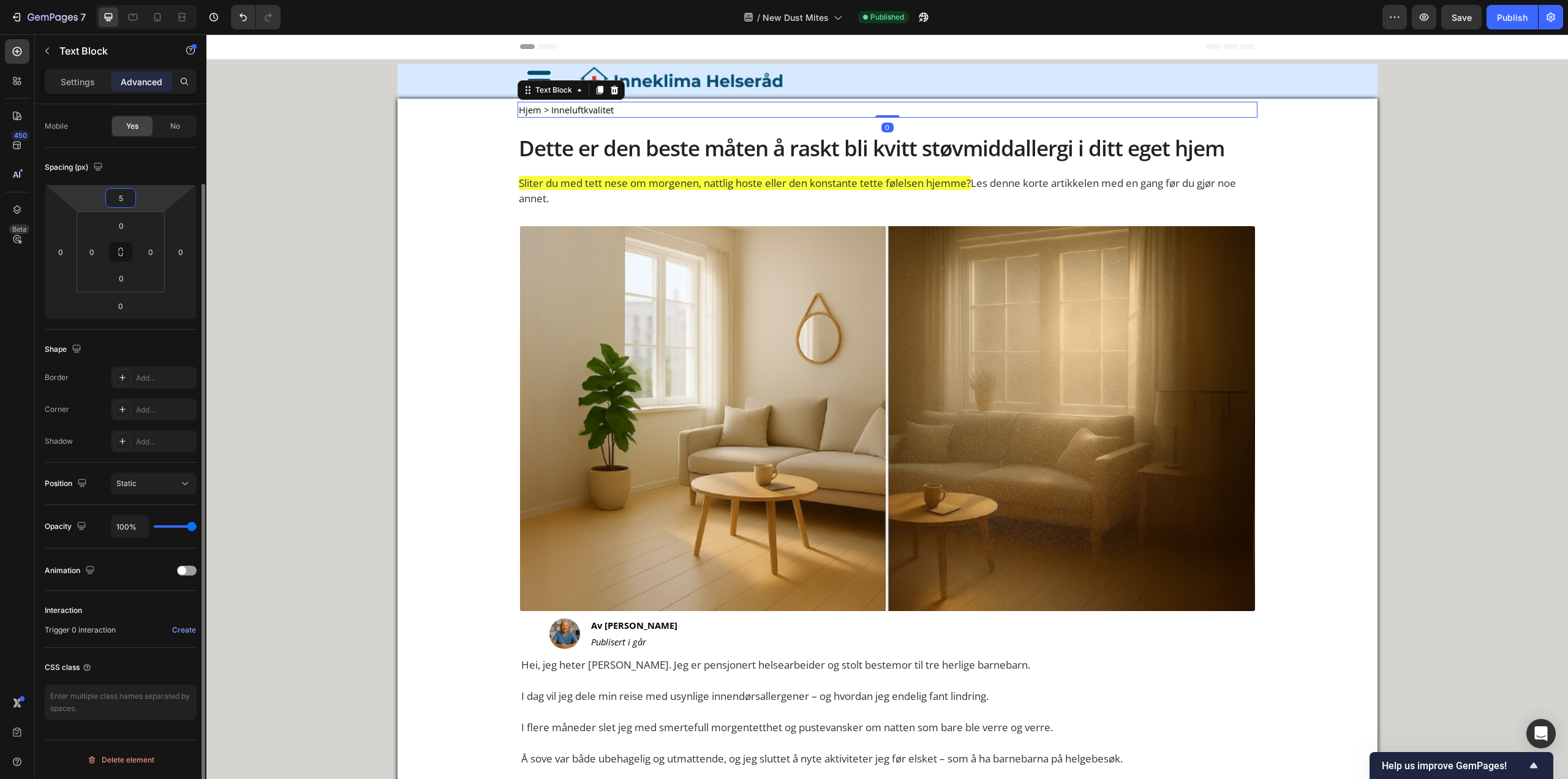
click at [119, 197] on input "5" at bounding box center [121, 197] width 25 height 18
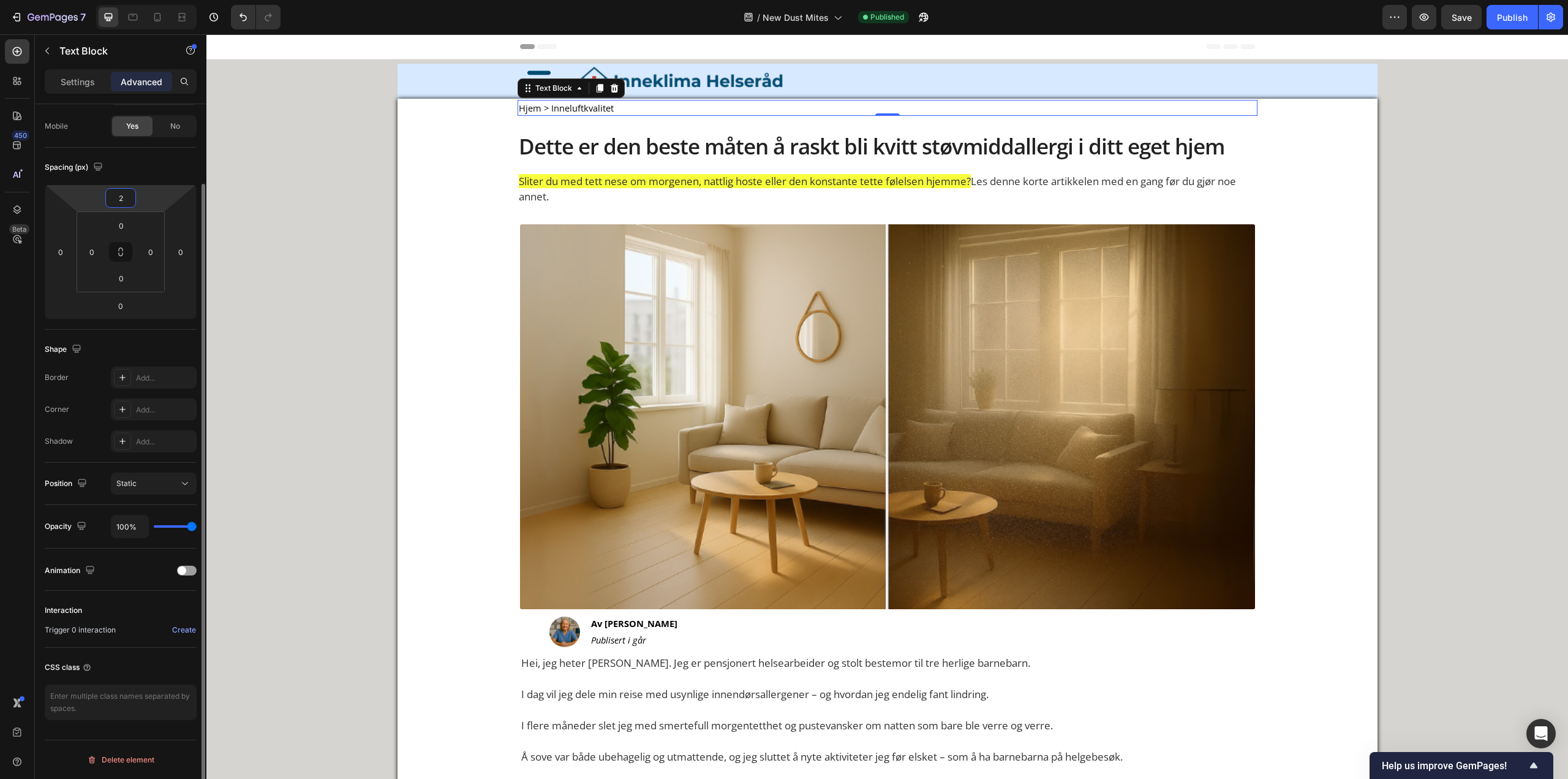
type input "25"
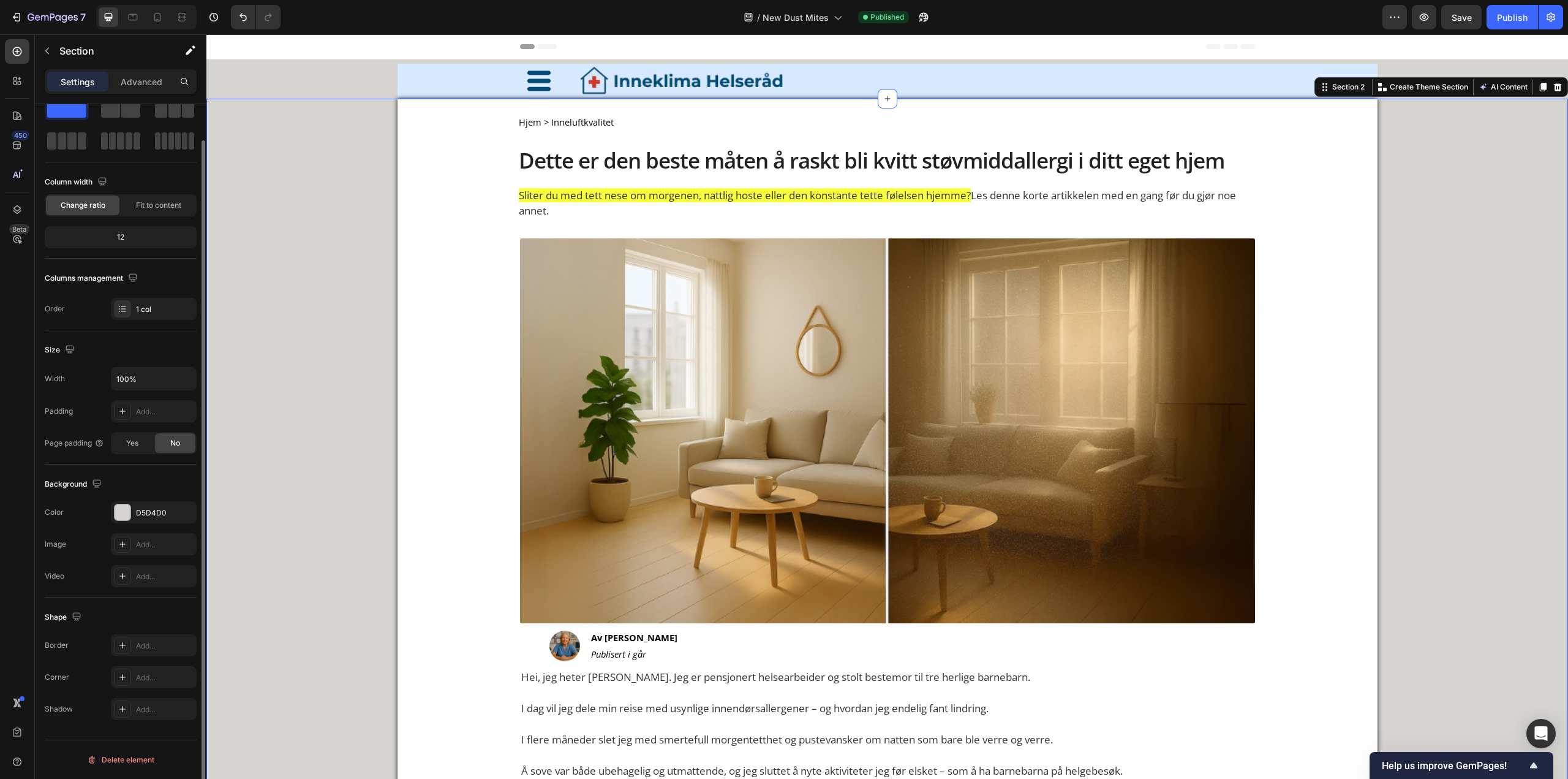
scroll to position [0, 0]
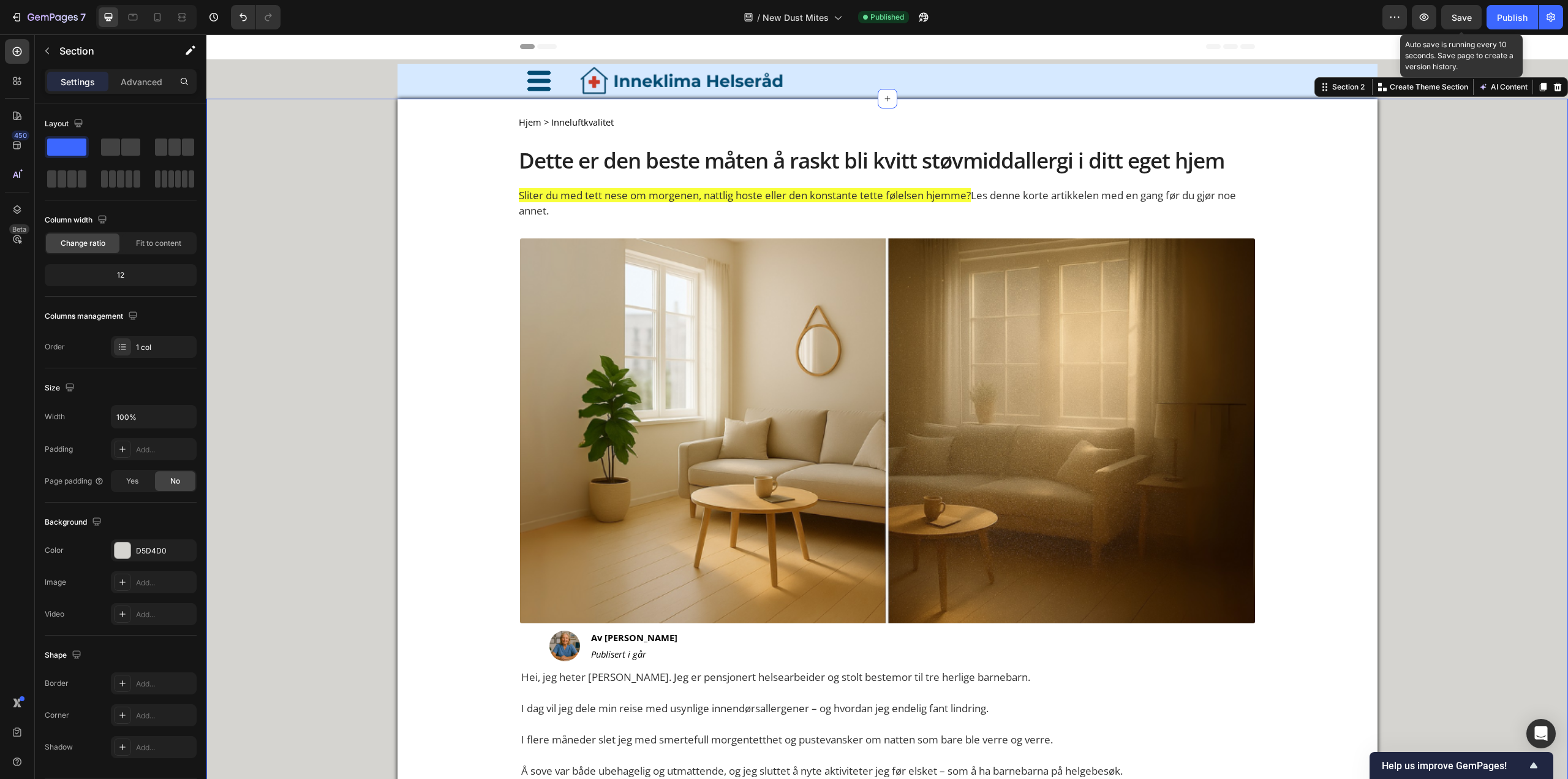
click at [1468, 12] on span "Save" at bounding box center [1462, 18] width 20 height 11
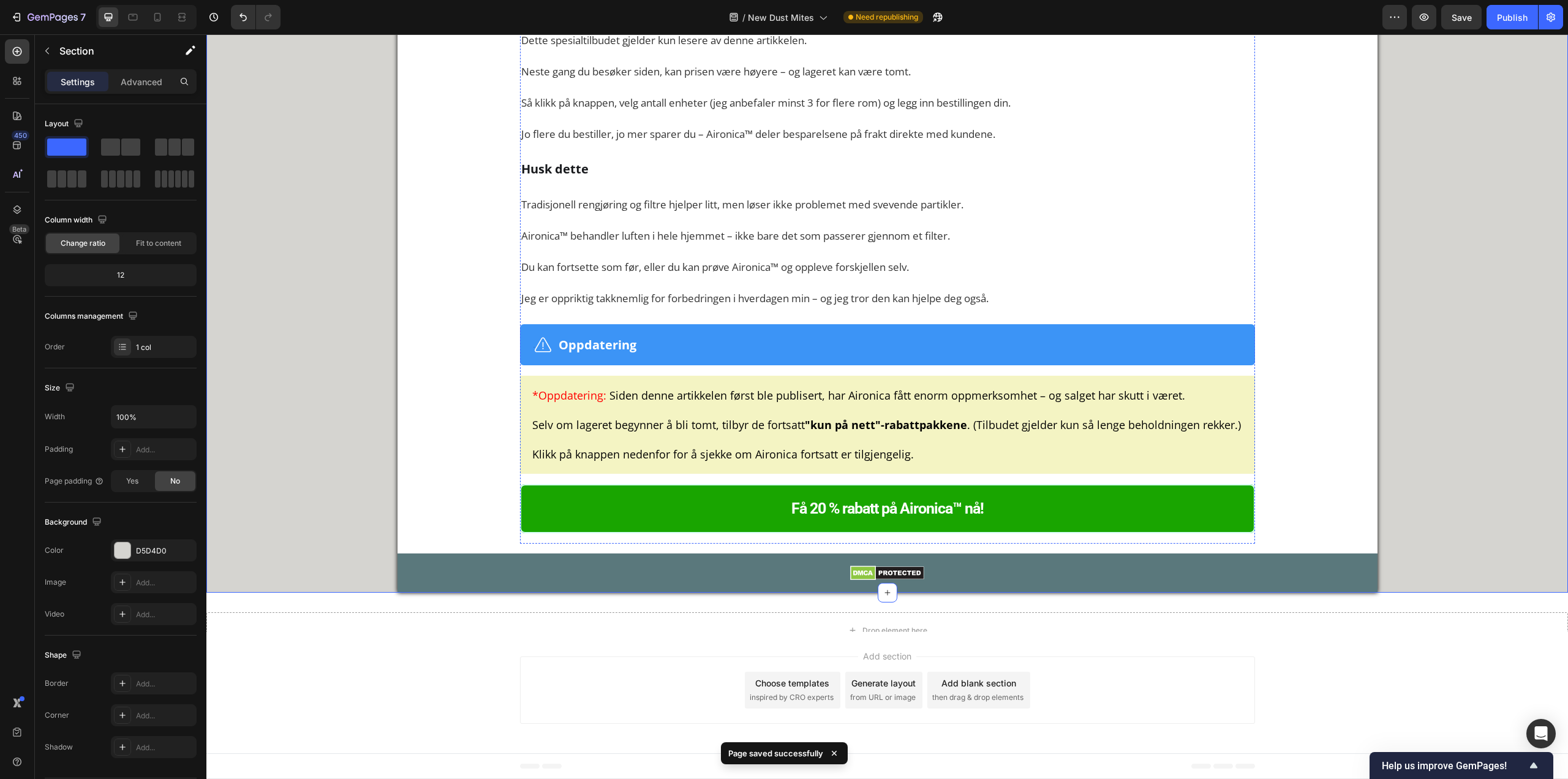
scroll to position [8622, 0]
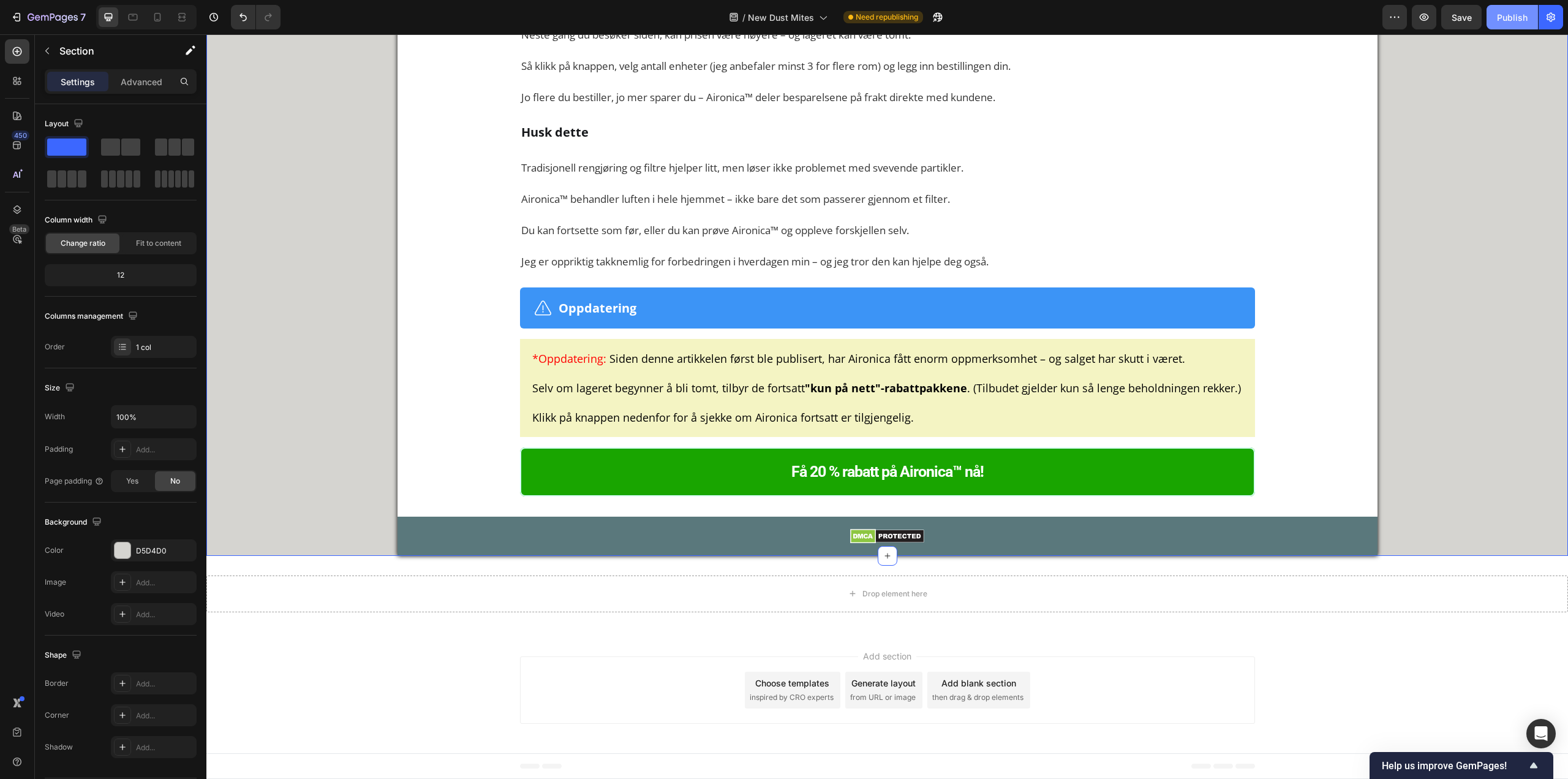
click at [1516, 24] on div "Publish" at bounding box center [1512, 18] width 31 height 13
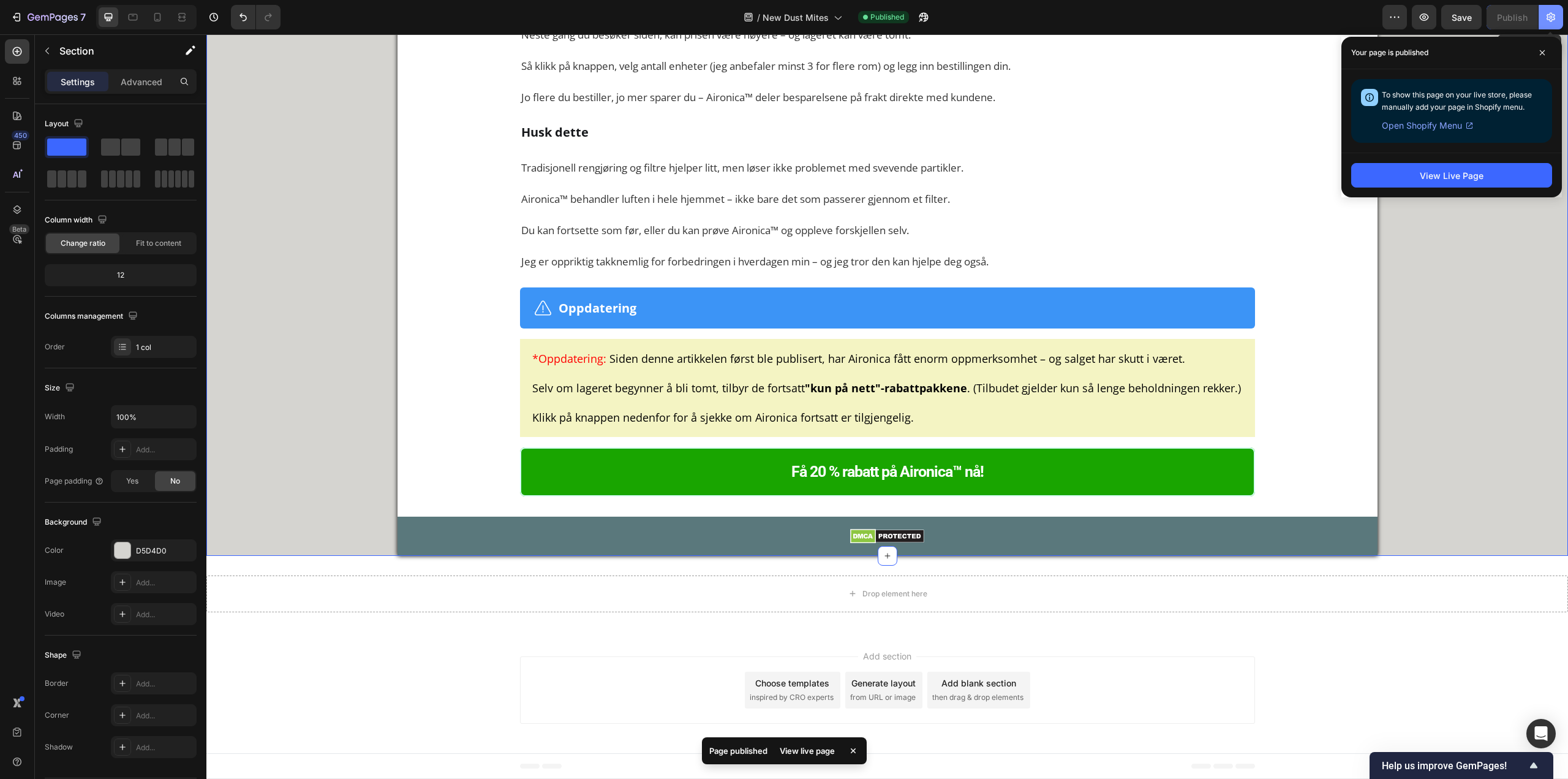
click at [1543, 16] on button "button" at bounding box center [1551, 18] width 25 height 25
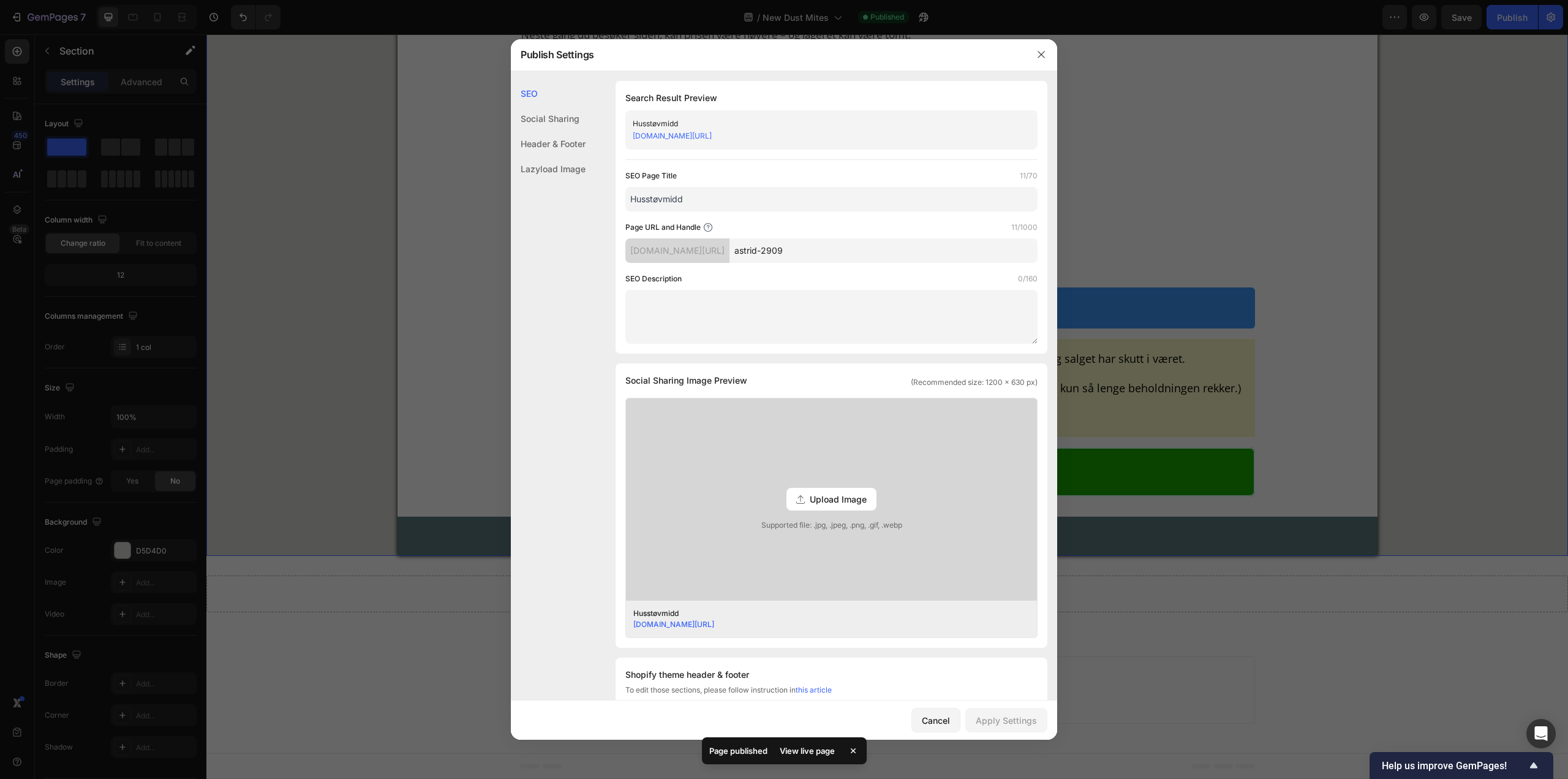
click at [661, 191] on input "Husstøvmidd" at bounding box center [831, 199] width 413 height 25
click at [743, 184] on div "SEO Page Title 11/70 Husstøvmidd" at bounding box center [831, 191] width 413 height 42
click at [743, 197] on input "Husstøvmidd" at bounding box center [831, 199] width 413 height 25
type input "Husstøvmidd Aironica"
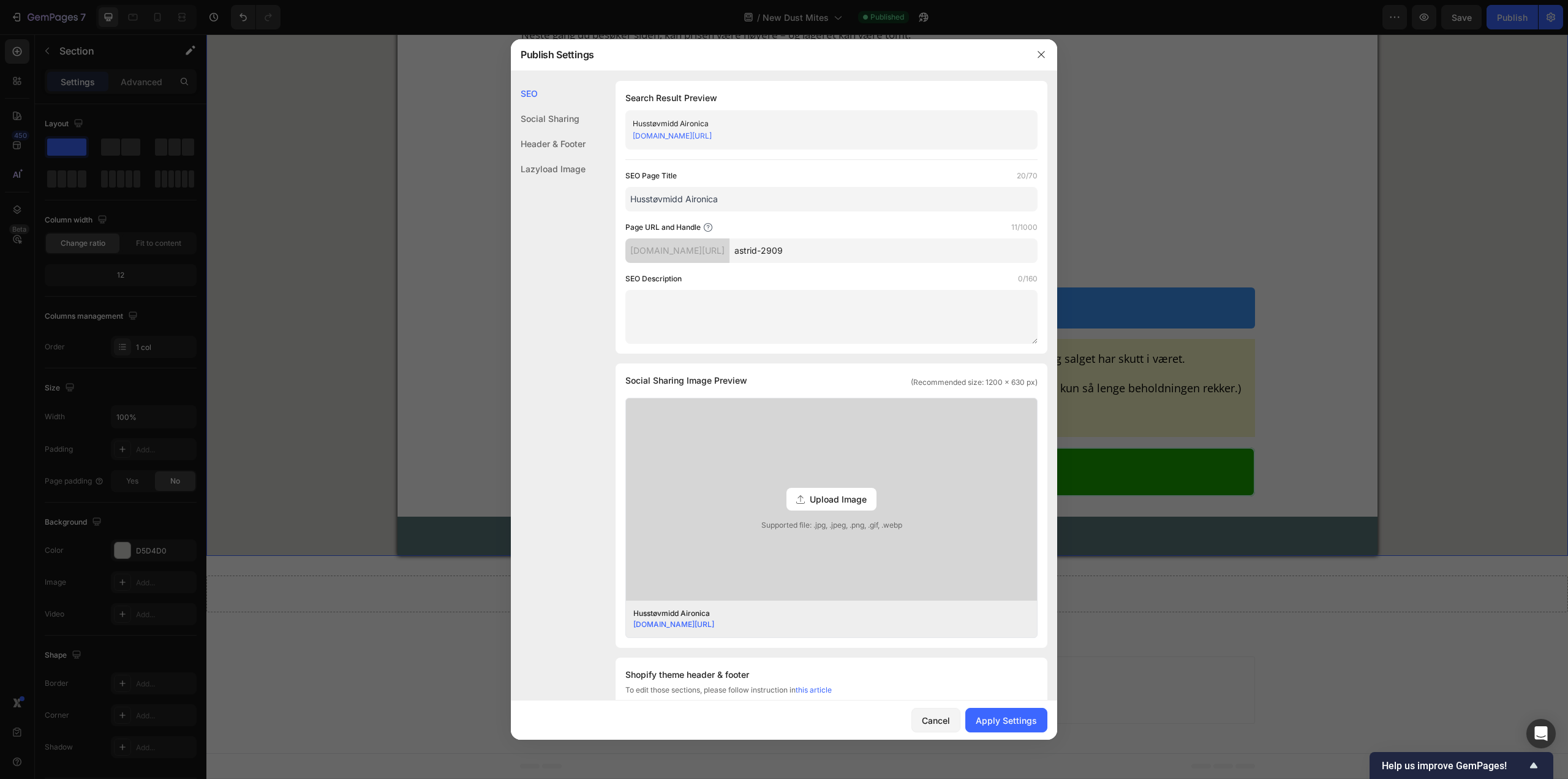
click at [982, 706] on div "Cancel Apply Settings" at bounding box center [784, 719] width 547 height 39
click at [985, 709] on button "Apply Settings" at bounding box center [1006, 720] width 82 height 25
click at [860, 247] on input "astrid-2909" at bounding box center [884, 251] width 308 height 25
click at [1033, 55] on button "button" at bounding box center [1042, 54] width 19 height 19
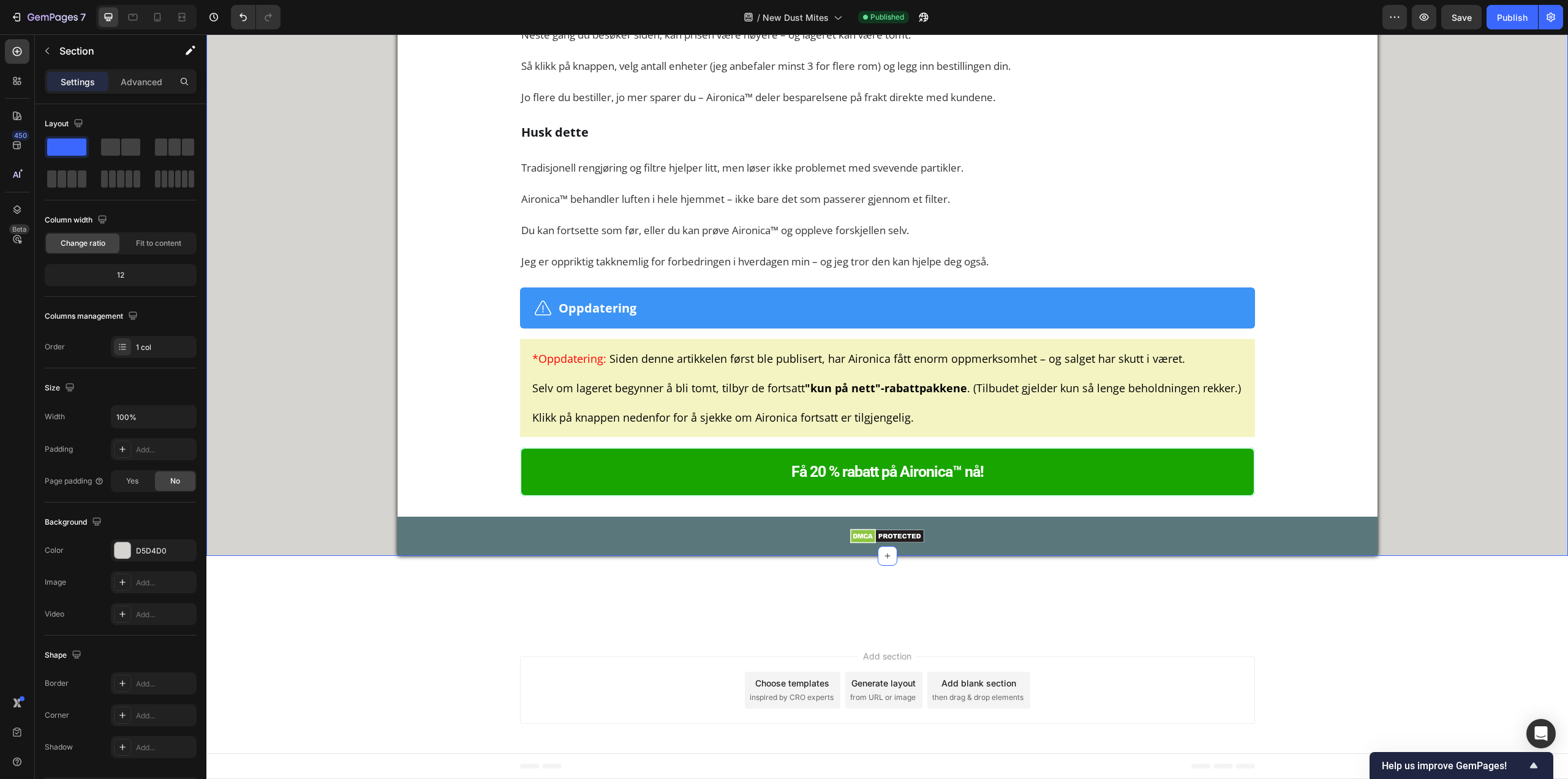
scroll to position [8131, 0]
click at [1554, 26] on button "button" at bounding box center [1551, 18] width 25 height 25
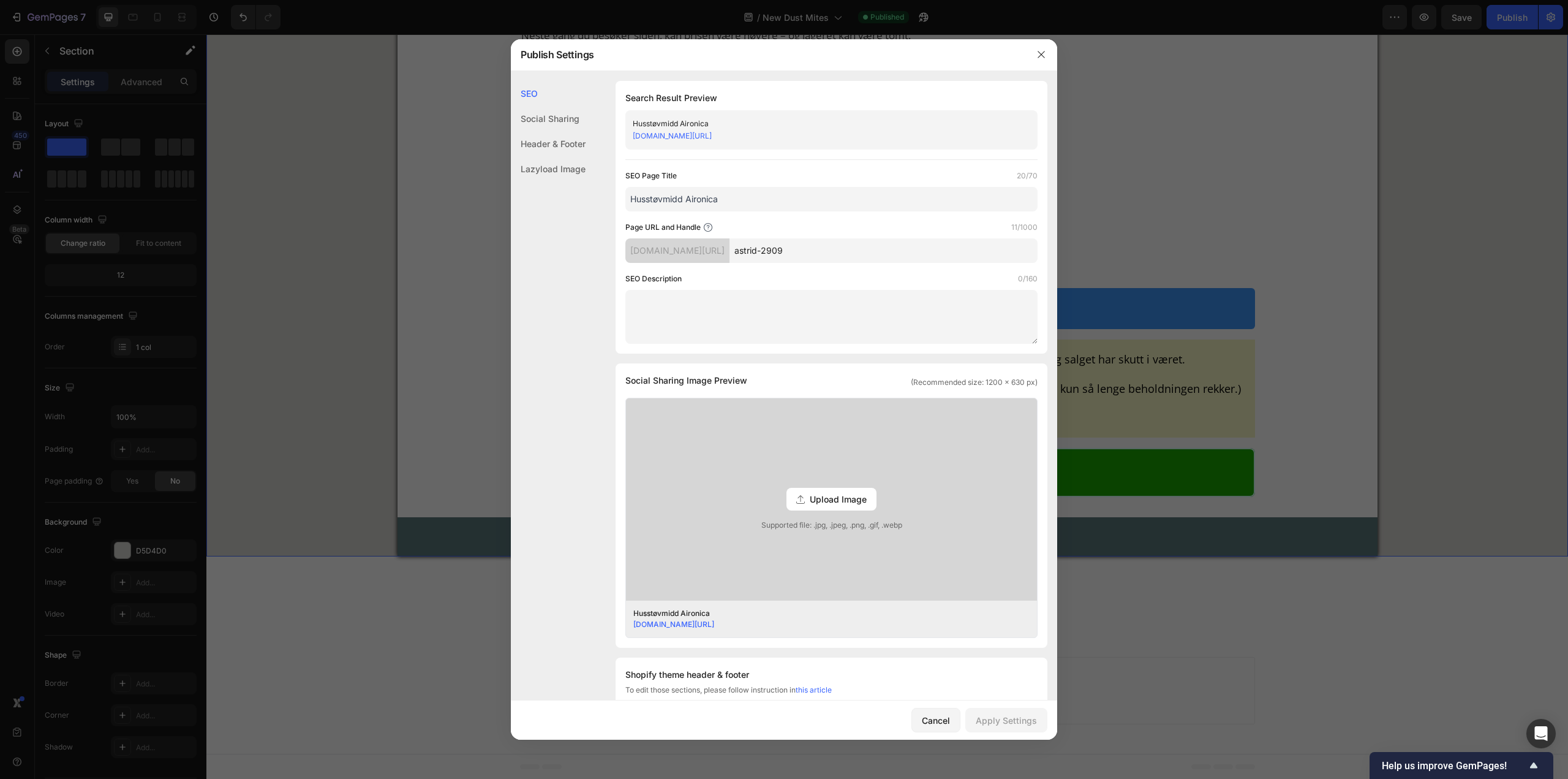
click at [553, 124] on div "Social Sharing" at bounding box center [547, 118] width 74 height 25
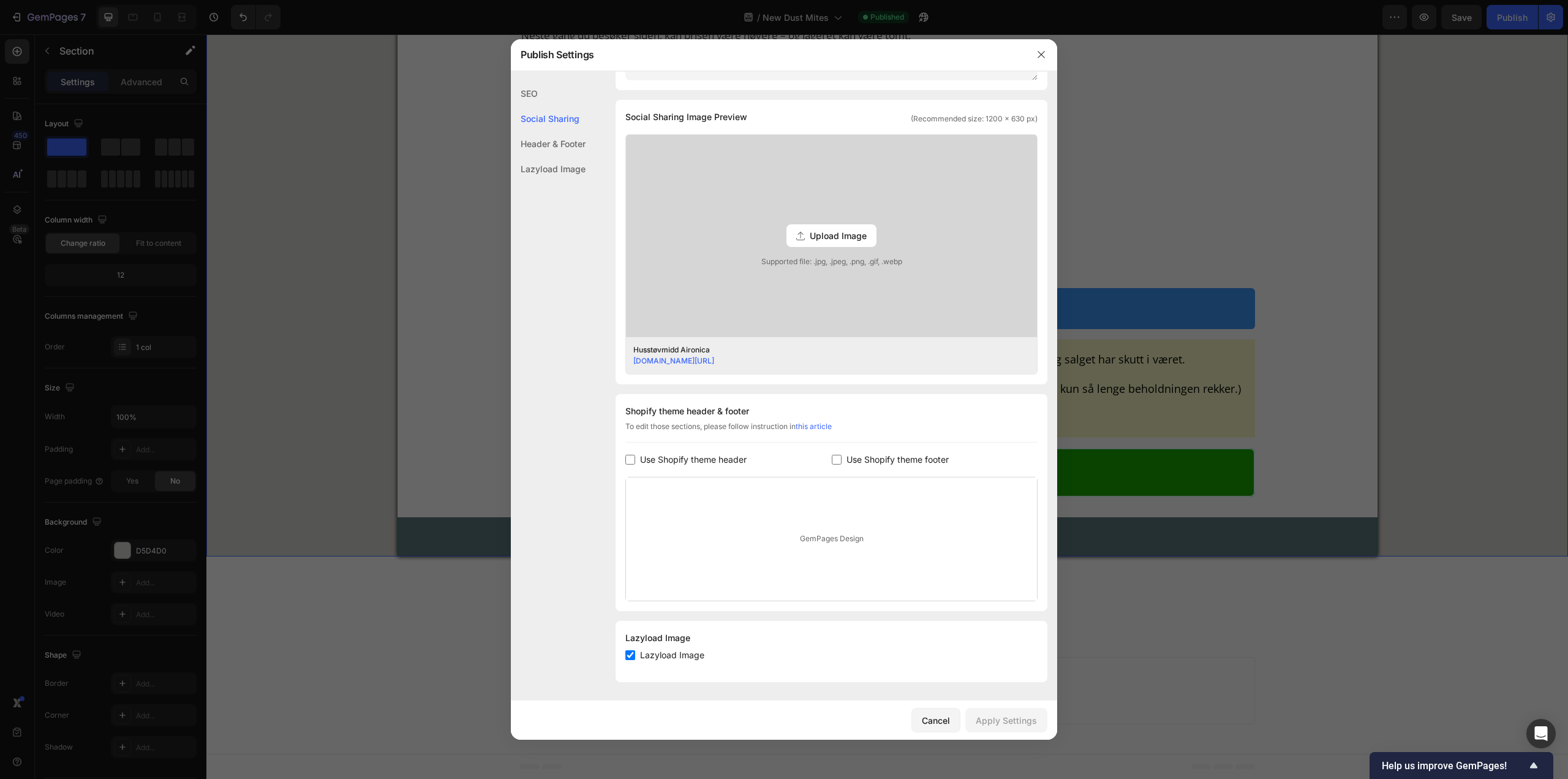
scroll to position [264, 0]
click at [563, 143] on div "Header & Footer" at bounding box center [547, 144] width 74 height 25
click at [567, 152] on div "Header & Footer" at bounding box center [547, 144] width 74 height 25
click at [565, 162] on div "Lazyload Image" at bounding box center [547, 168] width 74 height 25
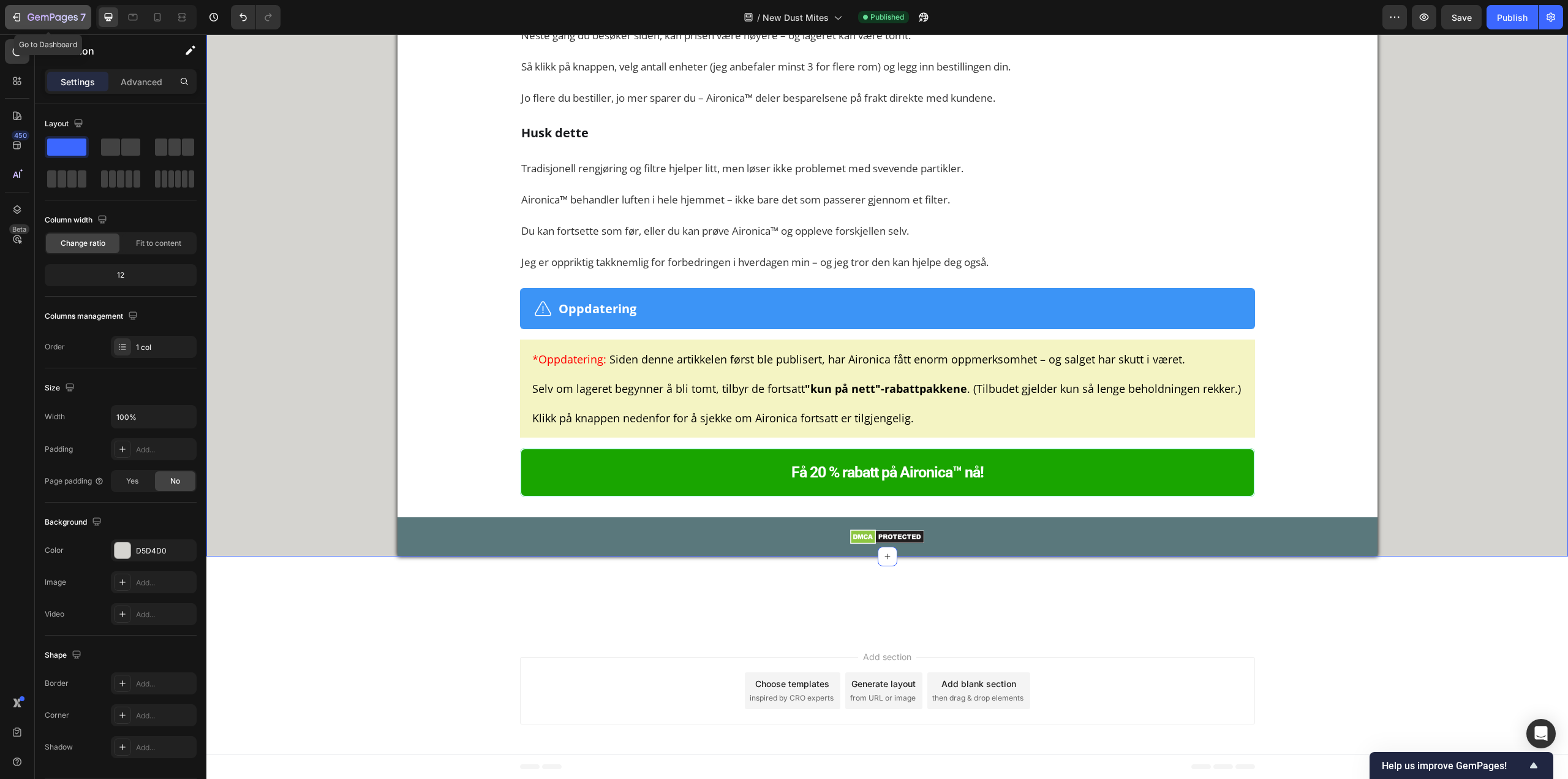
click at [68, 18] on icon "button" at bounding box center [71, 18] width 5 height 5
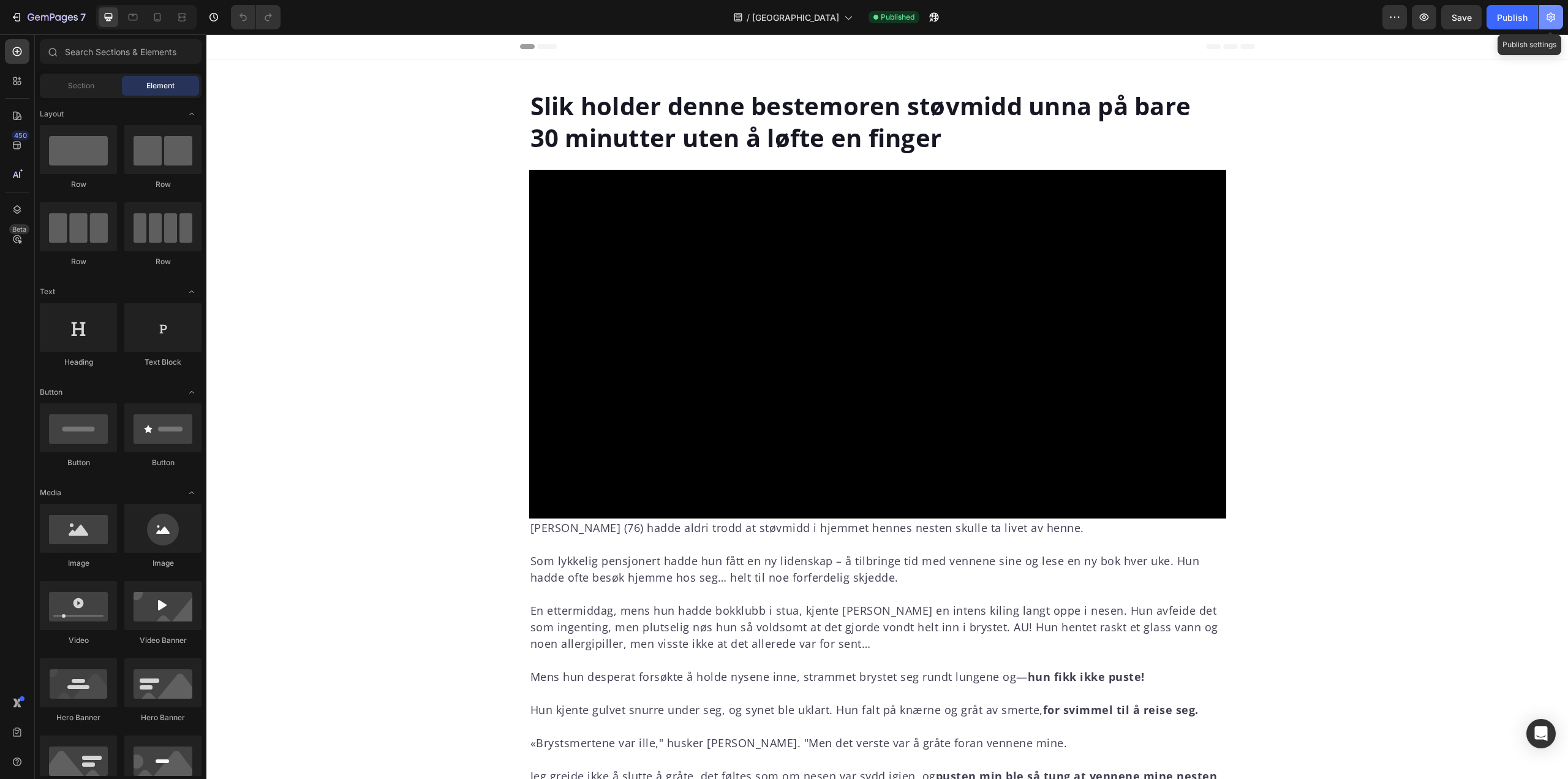
click at [1554, 12] on icon "button" at bounding box center [1551, 18] width 12 height 12
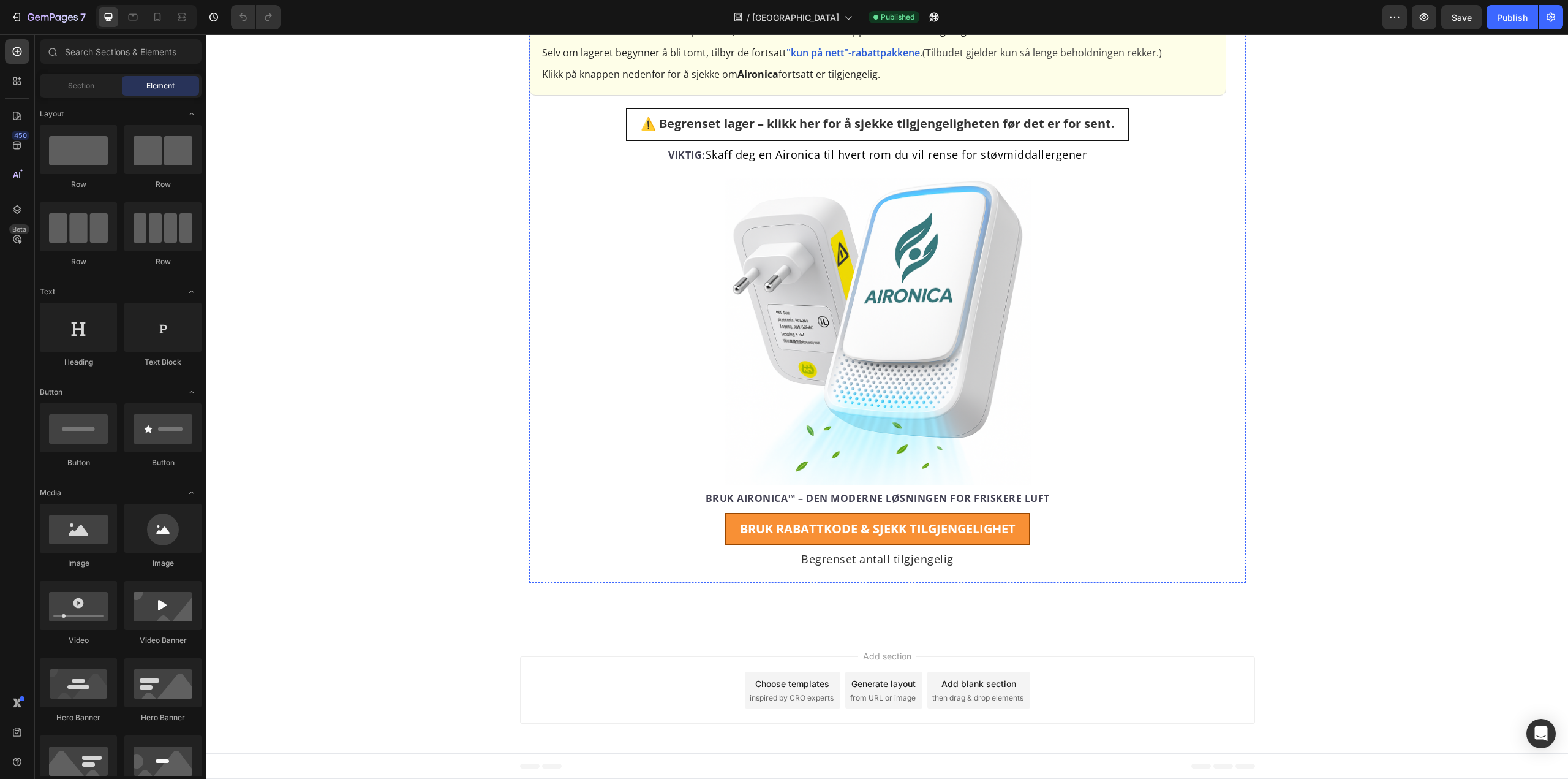
scroll to position [8274, 0]
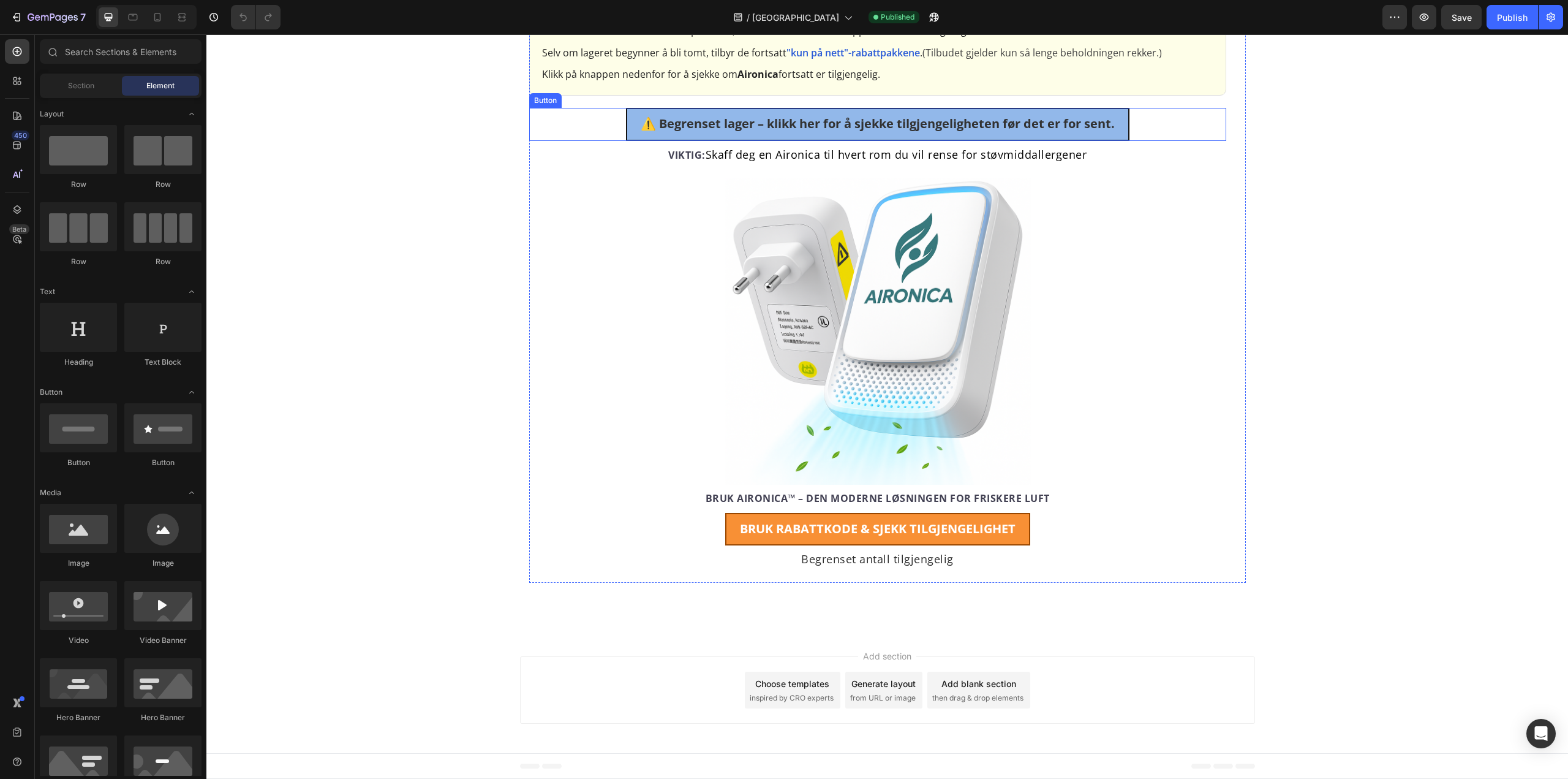
click at [841, 141] on link "⚠️ Begrenset lager – klikk her for å sjekke tilgjengeligheten før det er for se…" at bounding box center [878, 124] width 504 height 33
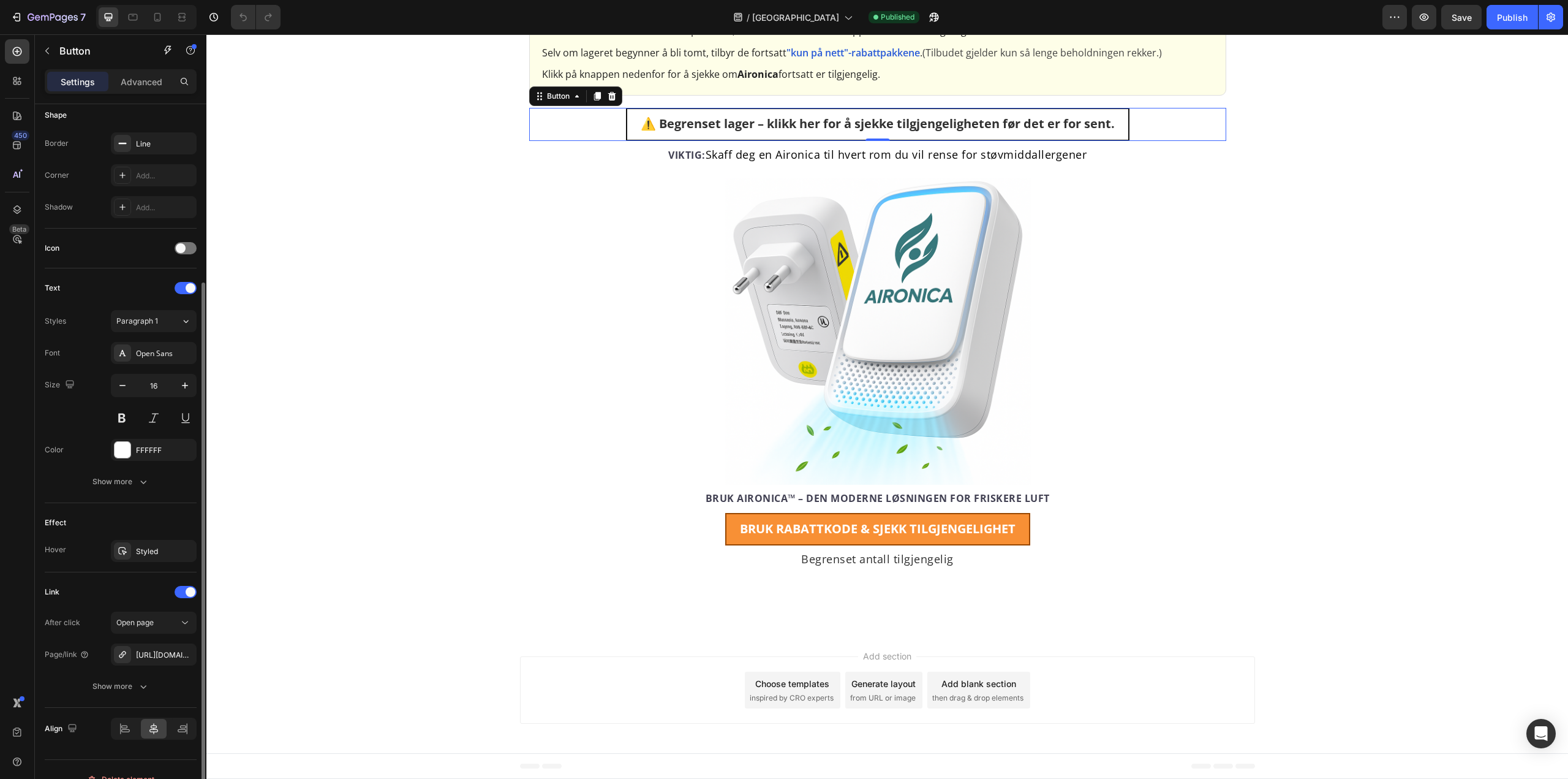
scroll to position [265, 0]
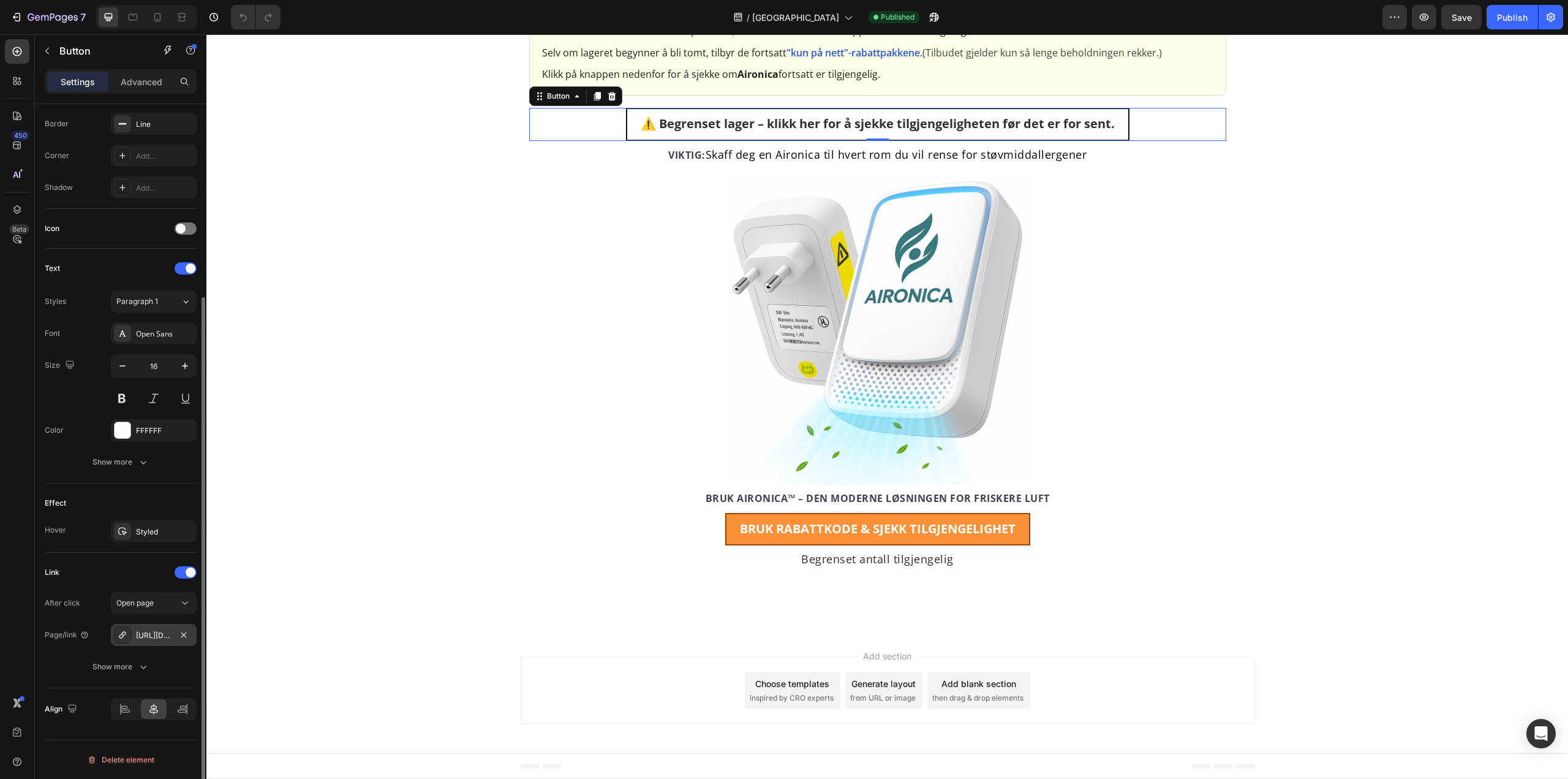
click at [152, 633] on div "[URL][DOMAIN_NAME]" at bounding box center [153, 635] width 36 height 11
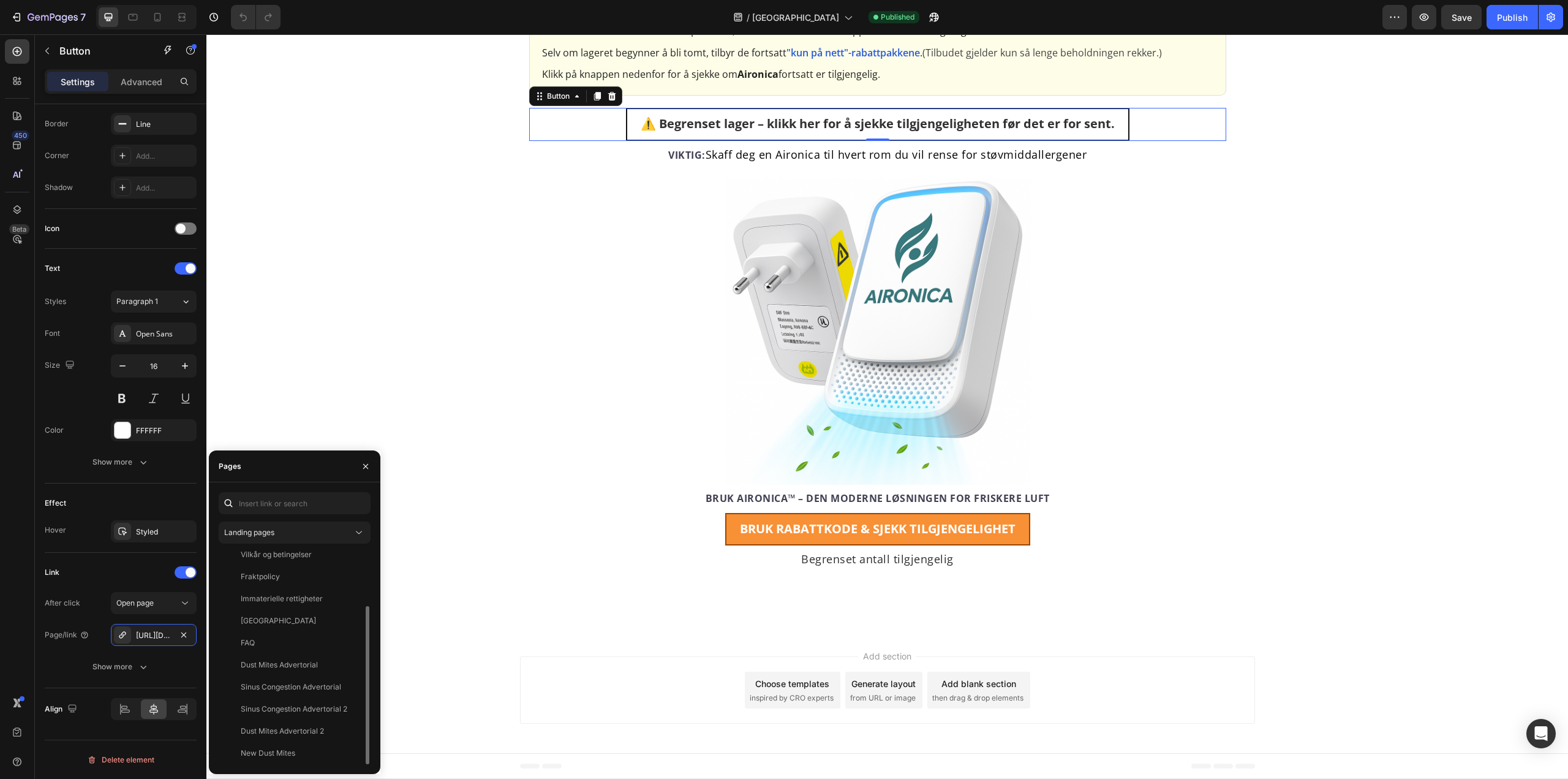
scroll to position [0, 0]
click at [288, 529] on div "Landing pages" at bounding box center [288, 532] width 129 height 11
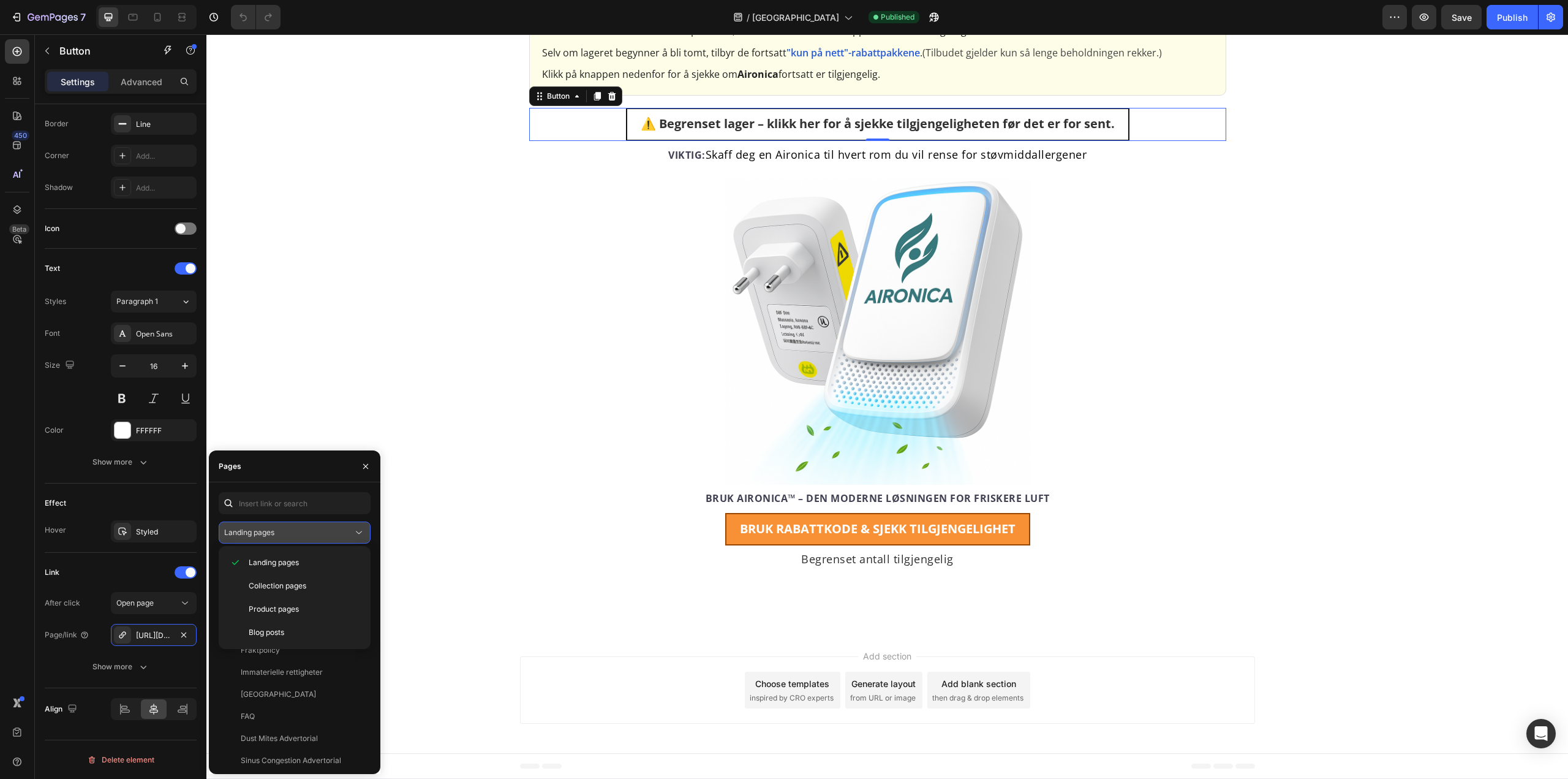
click at [288, 529] on div "Landing pages" at bounding box center [288, 532] width 129 height 11
drag, startPoint x: 311, startPoint y: 529, endPoint x: 305, endPoint y: 539, distance: 11.7
click at [311, 530] on div "Landing pages" at bounding box center [288, 532] width 129 height 11
click at [285, 605] on span "Product pages" at bounding box center [273, 609] width 50 height 11
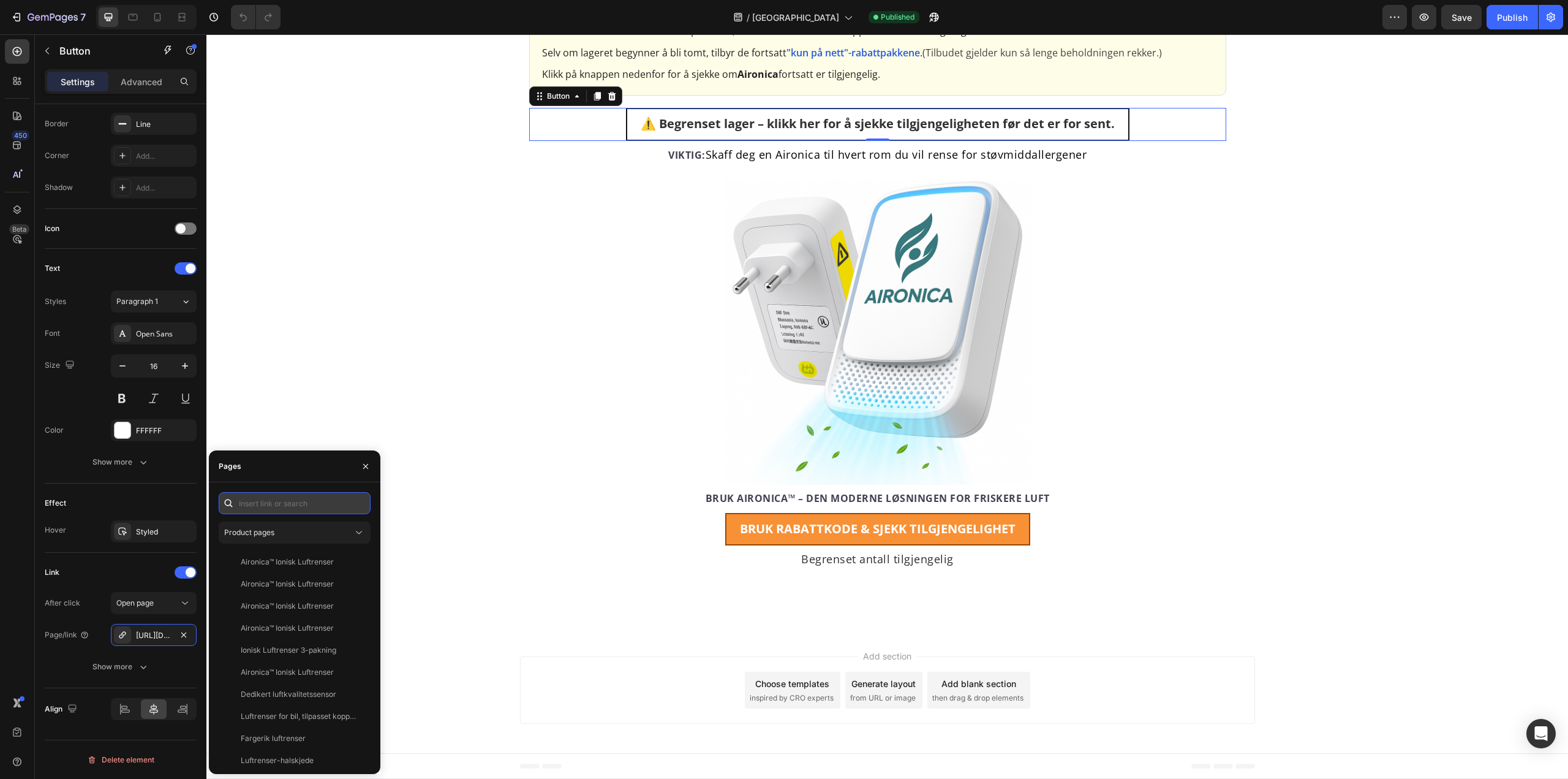
click at [281, 503] on input "text" at bounding box center [294, 503] width 152 height 22
paste input "[URL][DOMAIN_NAME]"
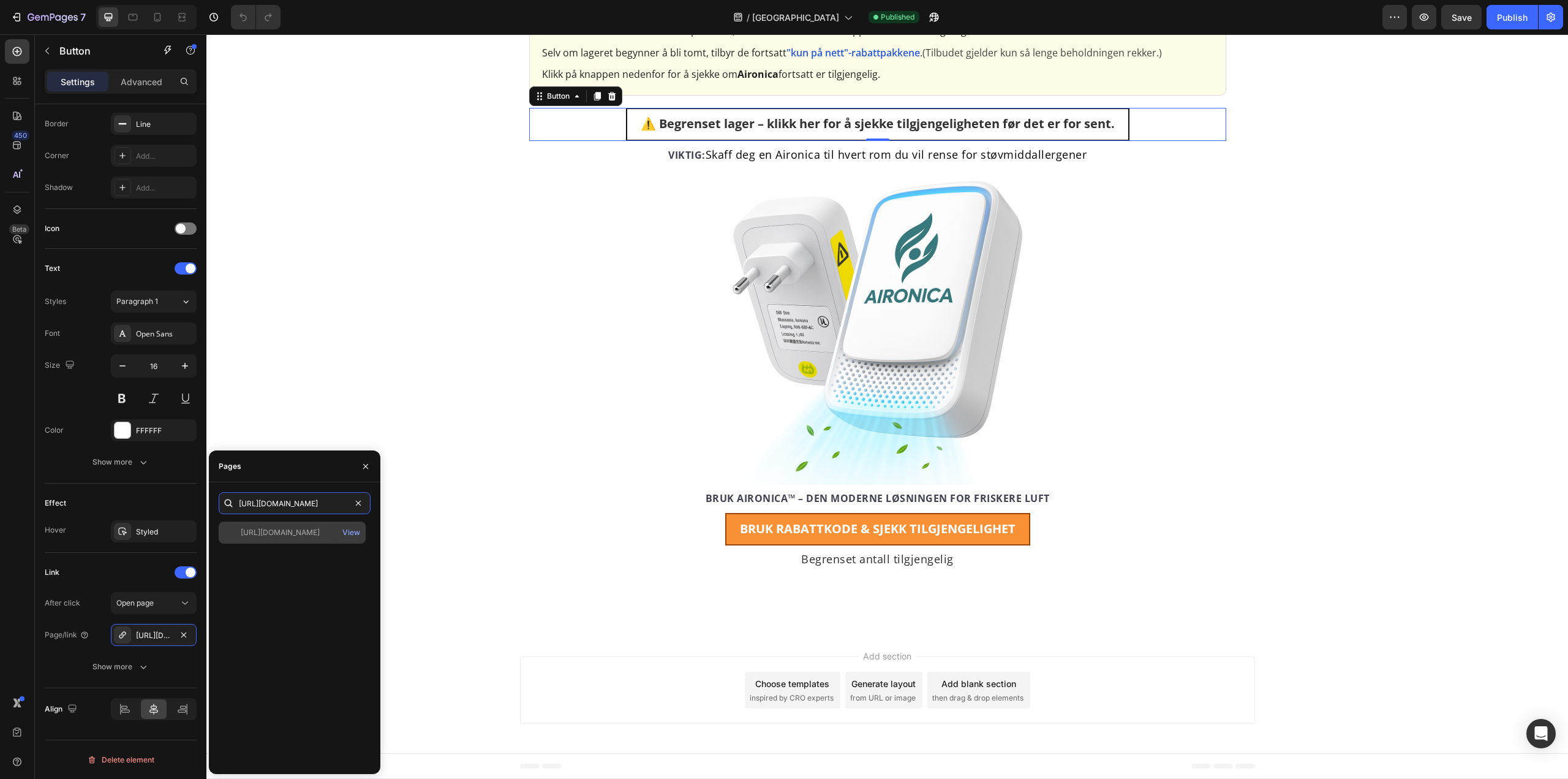
type input "[URL][DOMAIN_NAME]"
click at [317, 533] on div "[URL][DOMAIN_NAME]" at bounding box center [280, 532] width 79 height 11
click at [323, 570] on div "[URL][DOMAIN_NAME] View" at bounding box center [294, 642] width 152 height 243
click at [349, 533] on div "View" at bounding box center [351, 532] width 18 height 11
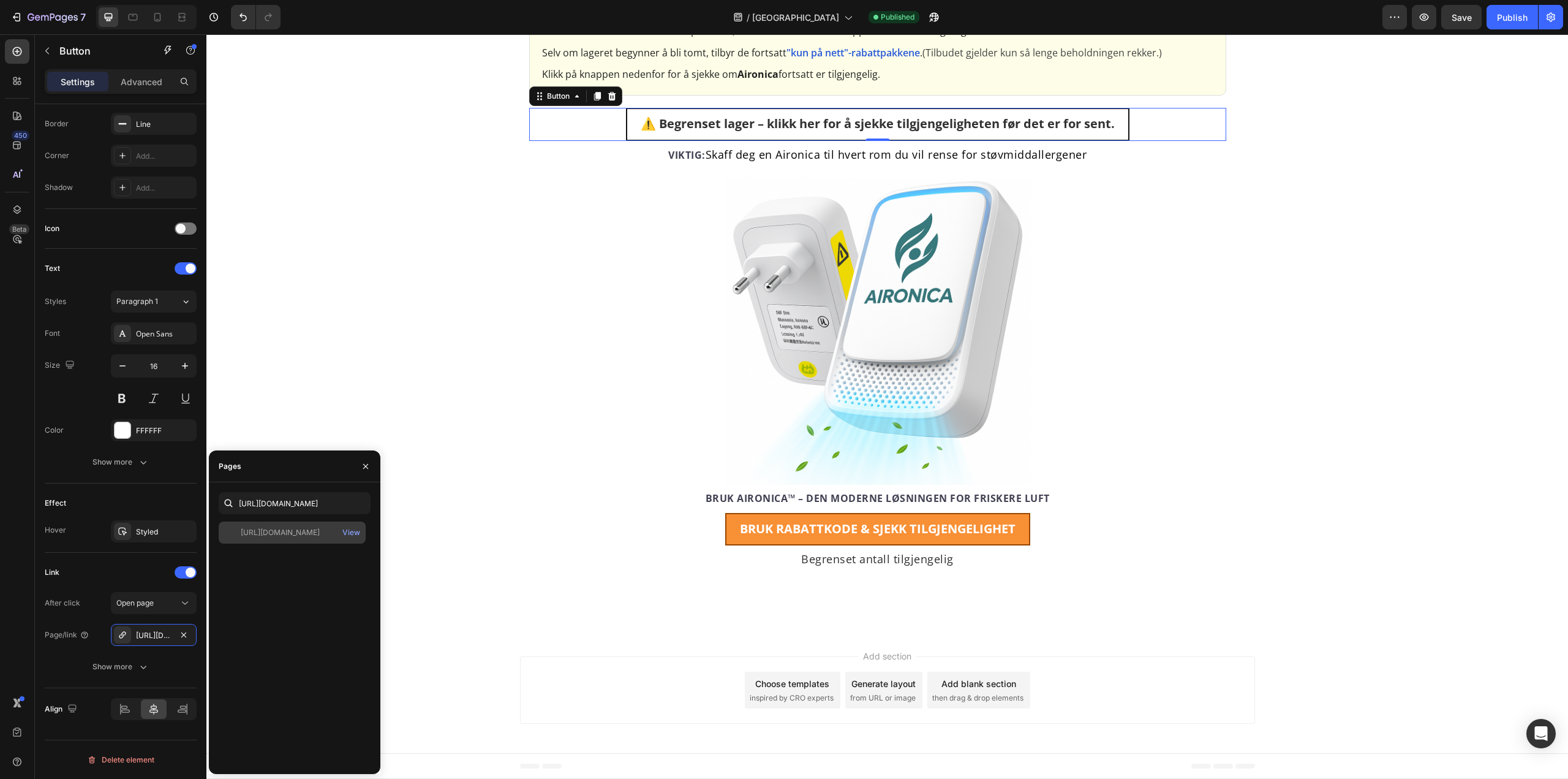
click at [303, 528] on div "[URL][DOMAIN_NAME]" at bounding box center [280, 532] width 79 height 11
click at [293, 505] on input "[URL][DOMAIN_NAME]" at bounding box center [294, 503] width 152 height 22
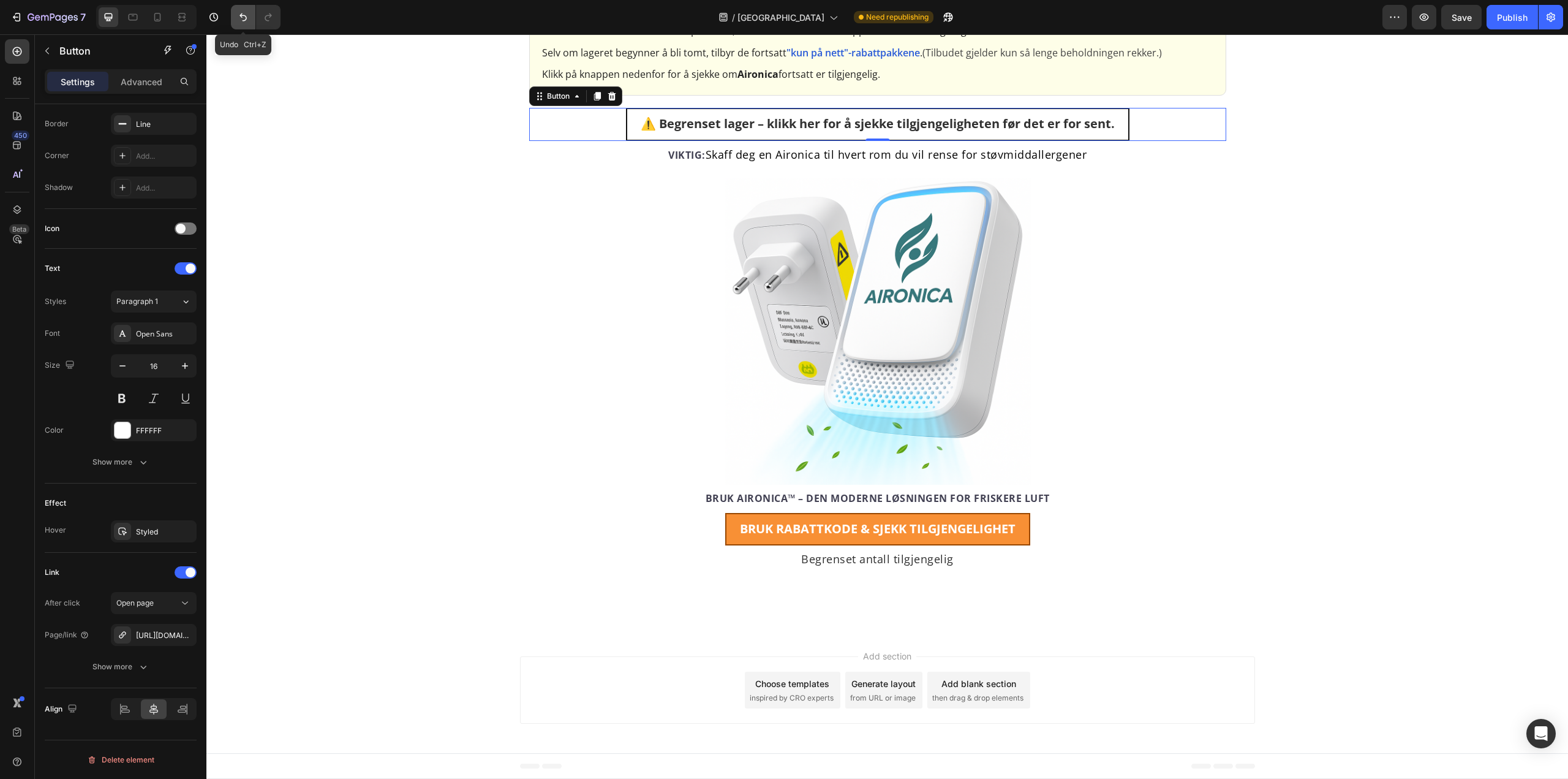
click at [244, 23] on icon "Undo/Redo" at bounding box center [244, 18] width 12 height 12
click at [244, 22] on icon "Undo/Redo" at bounding box center [244, 18] width 12 height 12
click at [327, 23] on div "/ [GEOGRAPHIC_DATA] Need republishing" at bounding box center [837, 18] width 1092 height 25
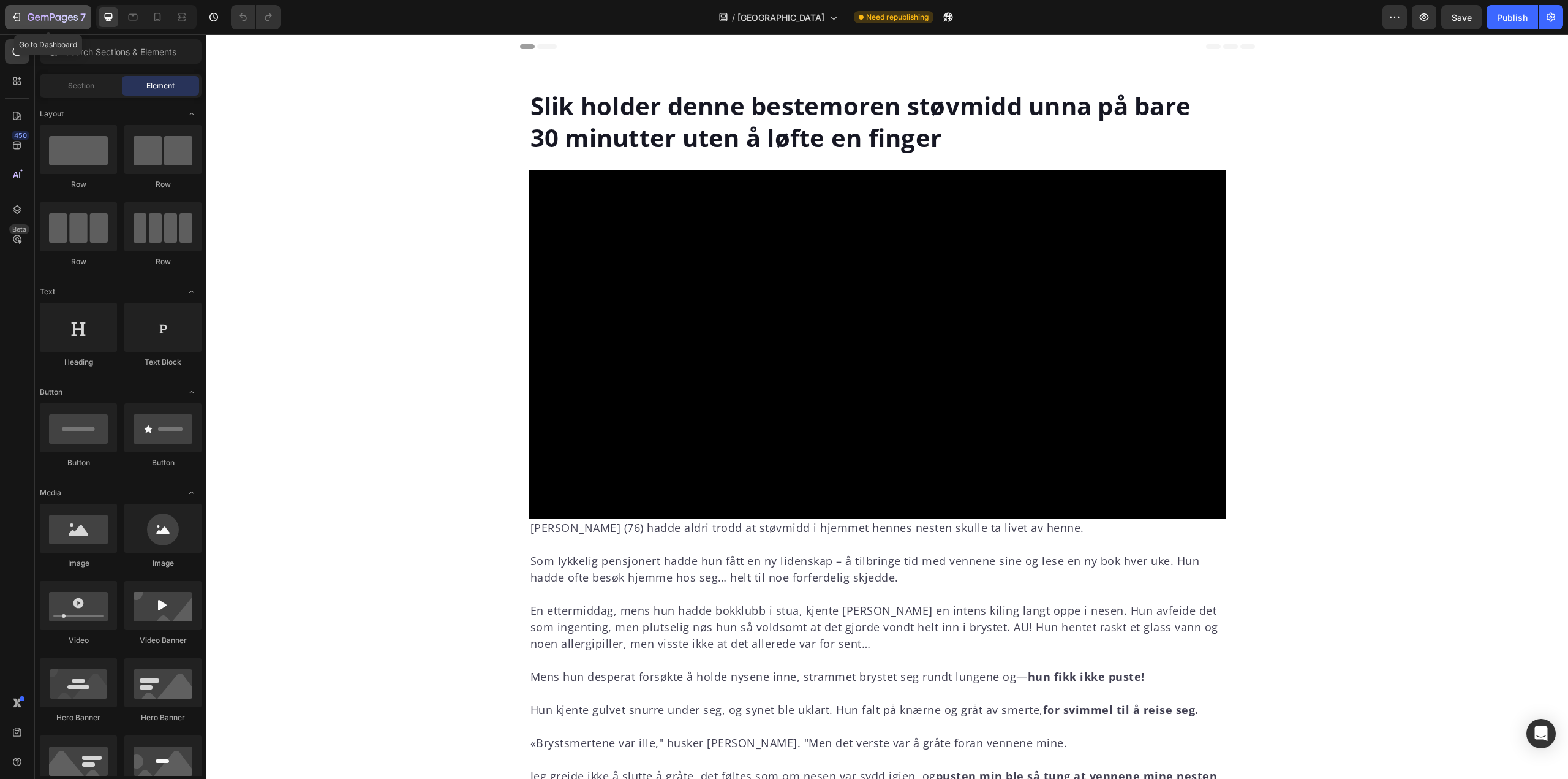
click at [58, 7] on button "7" at bounding box center [48, 18] width 87 height 25
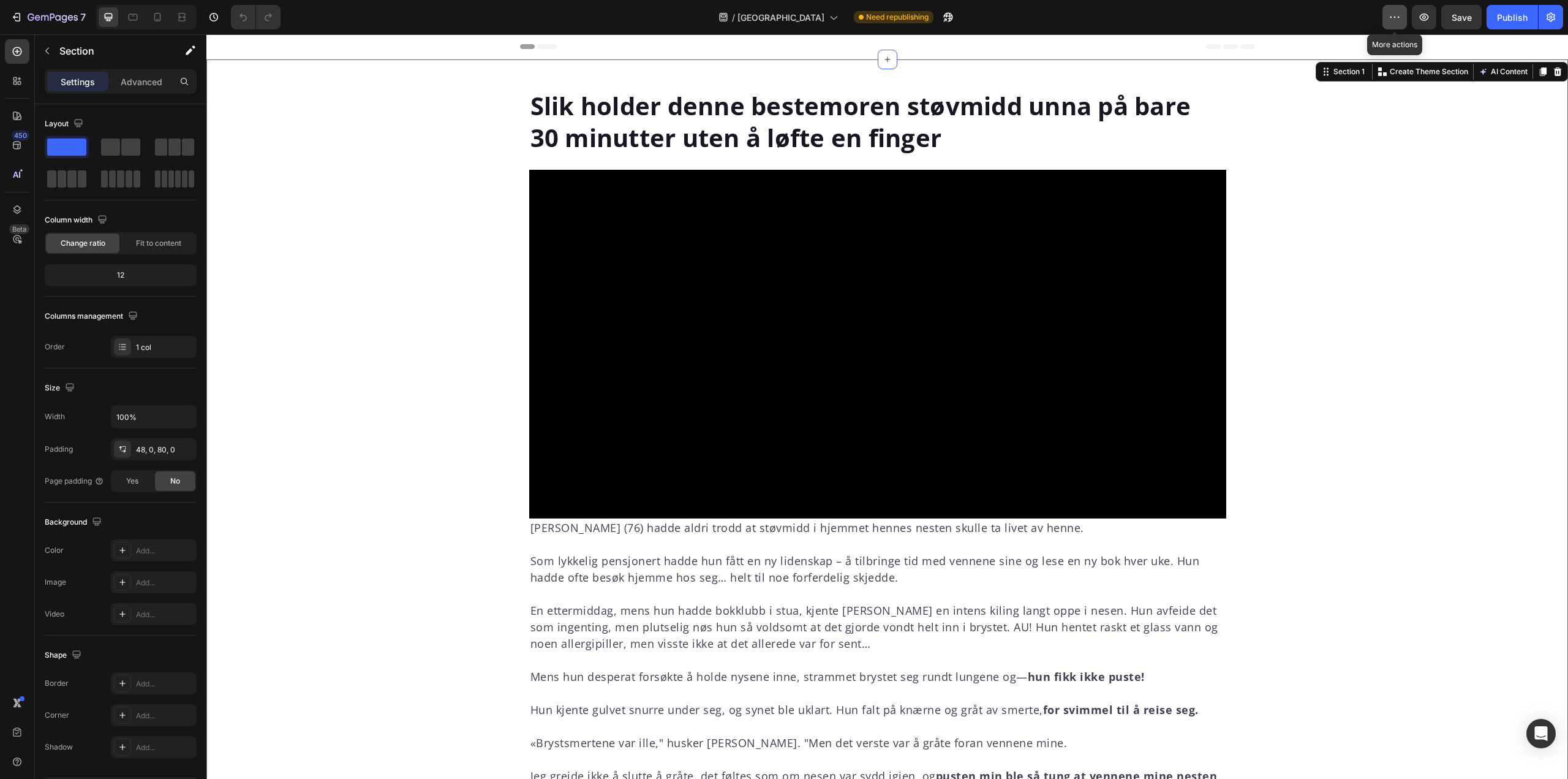
click at [1398, 13] on icon "button" at bounding box center [1395, 18] width 12 height 12
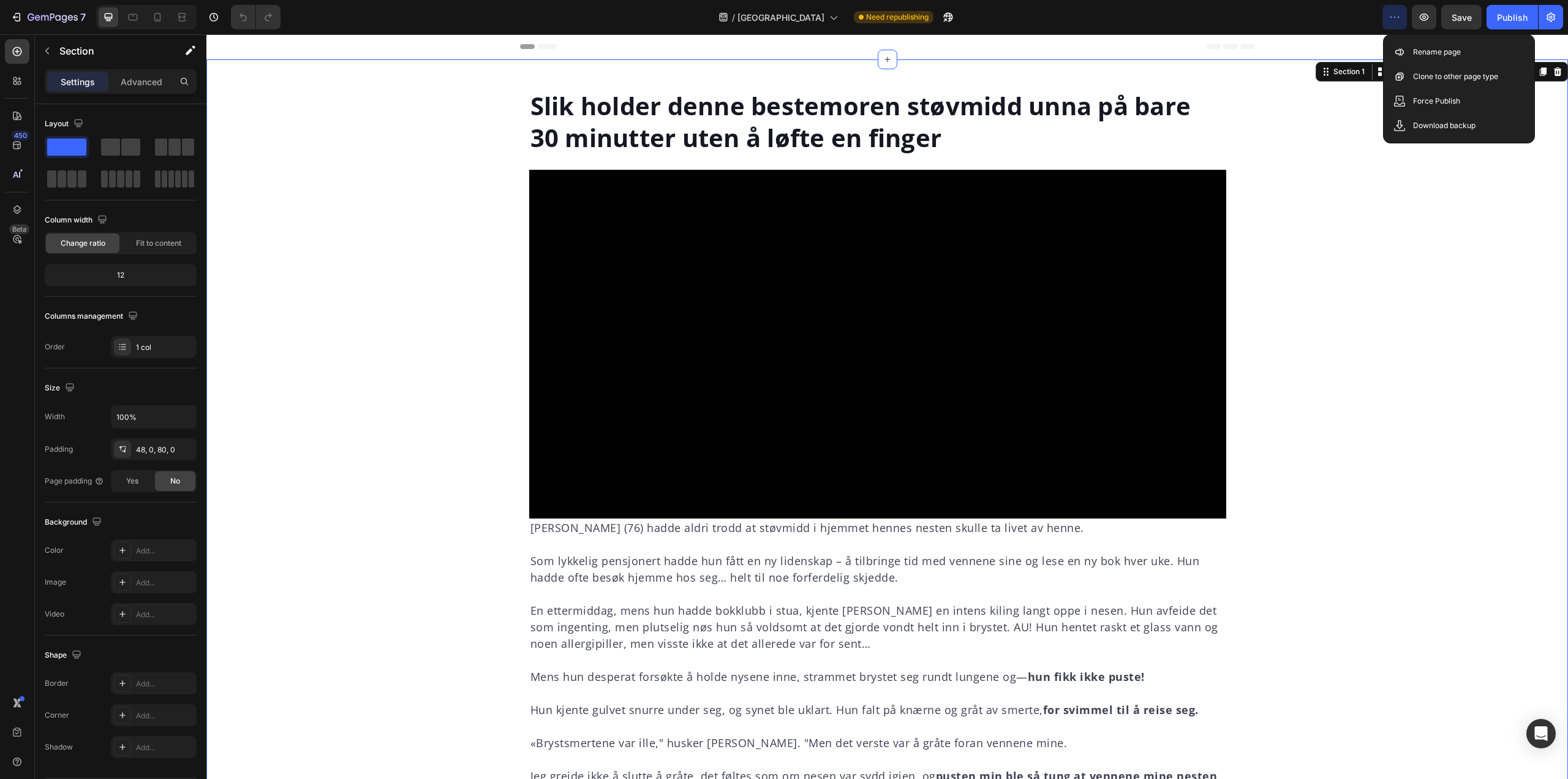
click at [1268, 30] on div "7 Version history / [GEOGRAPHIC_DATA] Need republishing Preview Save Publish" at bounding box center [784, 18] width 1568 height 35
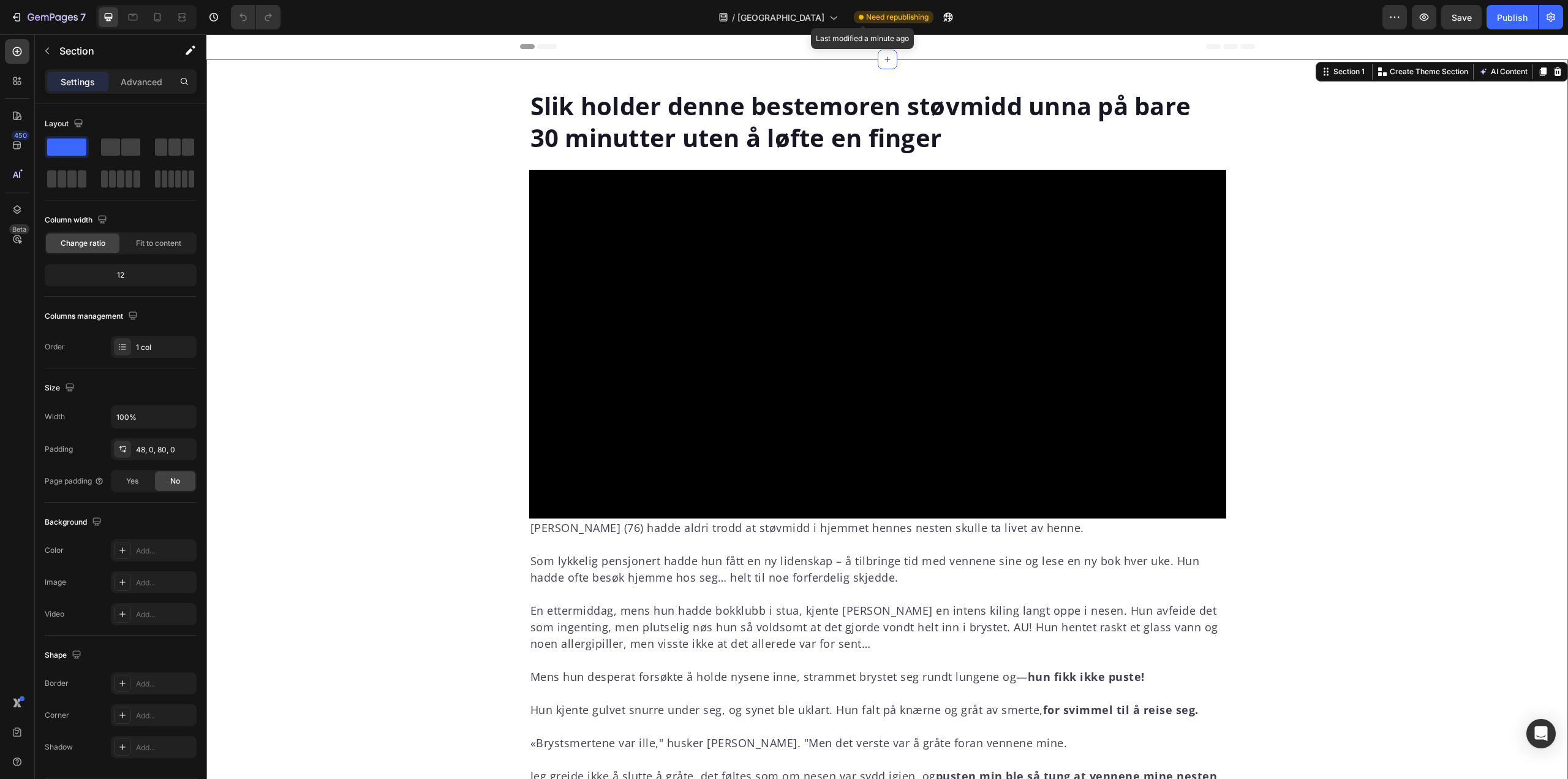
click at [866, 15] on span "Need republishing" at bounding box center [897, 17] width 62 height 11
click at [62, 13] on icon "button" at bounding box center [52, 18] width 50 height 11
